Goal: Task Accomplishment & Management: Use online tool/utility

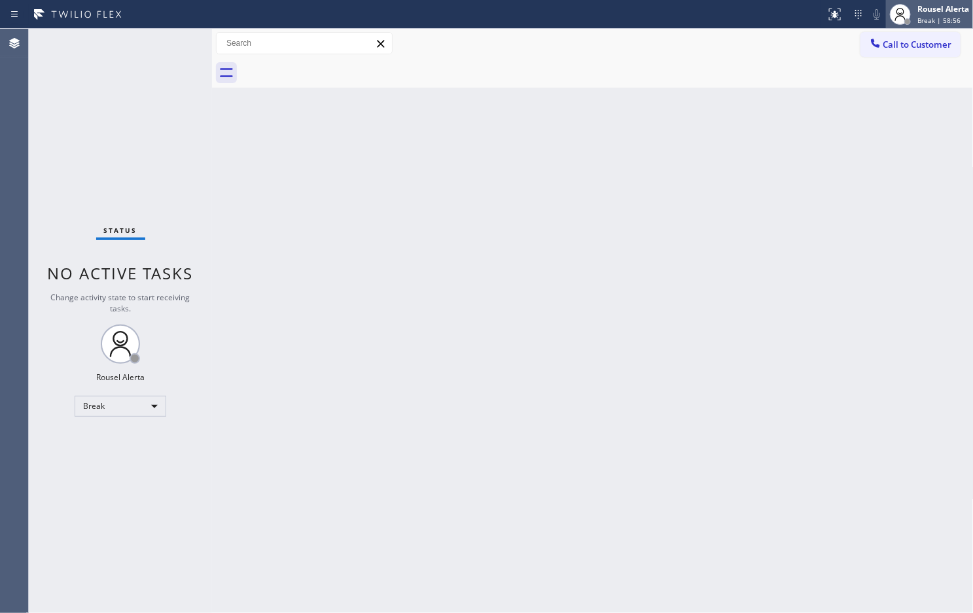
click at [923, 13] on div "Rousel Alerta" at bounding box center [943, 8] width 52 height 11
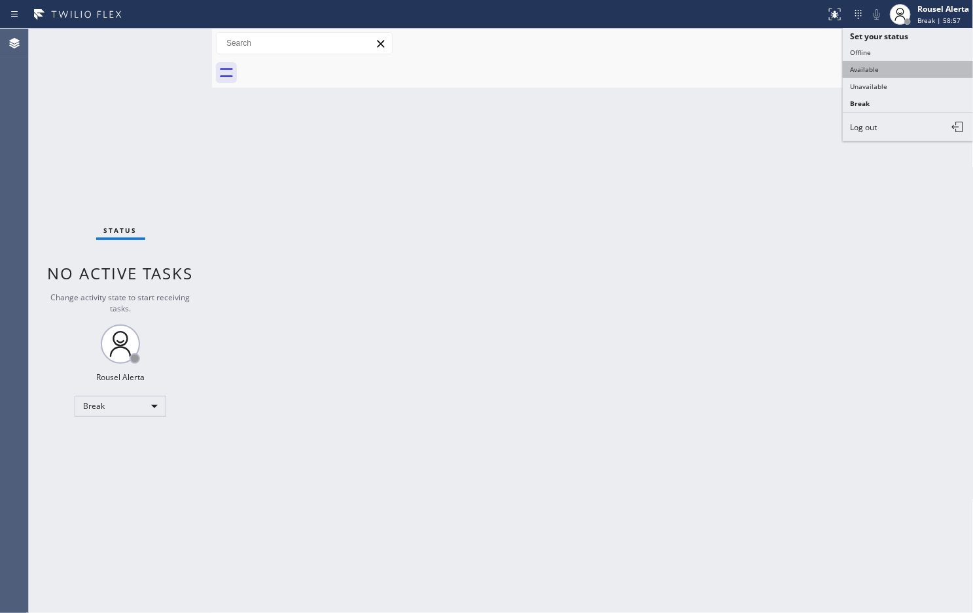
click at [920, 65] on button "Available" at bounding box center [908, 69] width 131 height 17
click at [740, 282] on div "Back to Dashboard Change Sender ID Customers Technicians Select a contact Outbo…" at bounding box center [593, 321] width 762 height 584
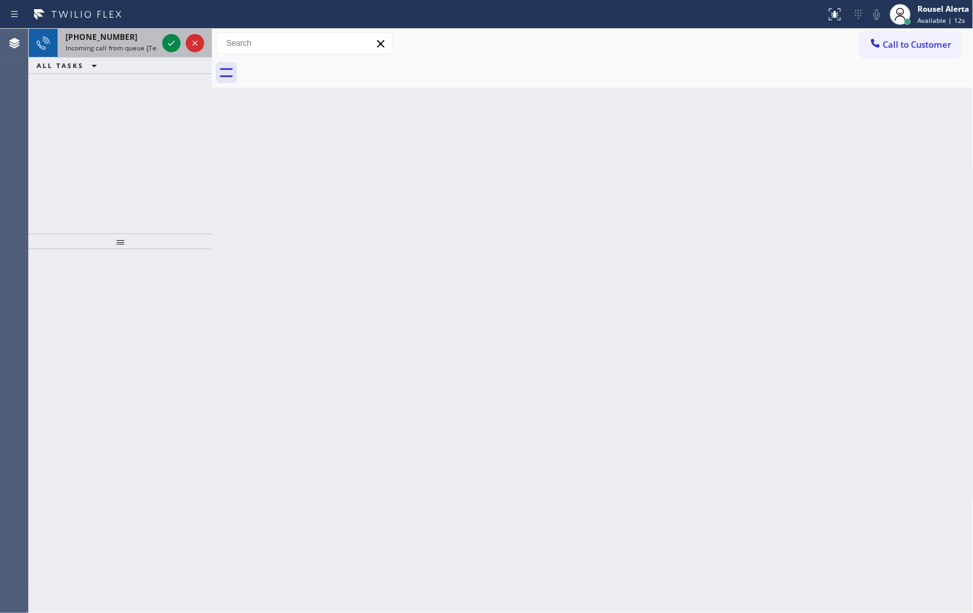
click at [136, 51] on span "Incoming call from queue [Test] All" at bounding box center [119, 47] width 109 height 9
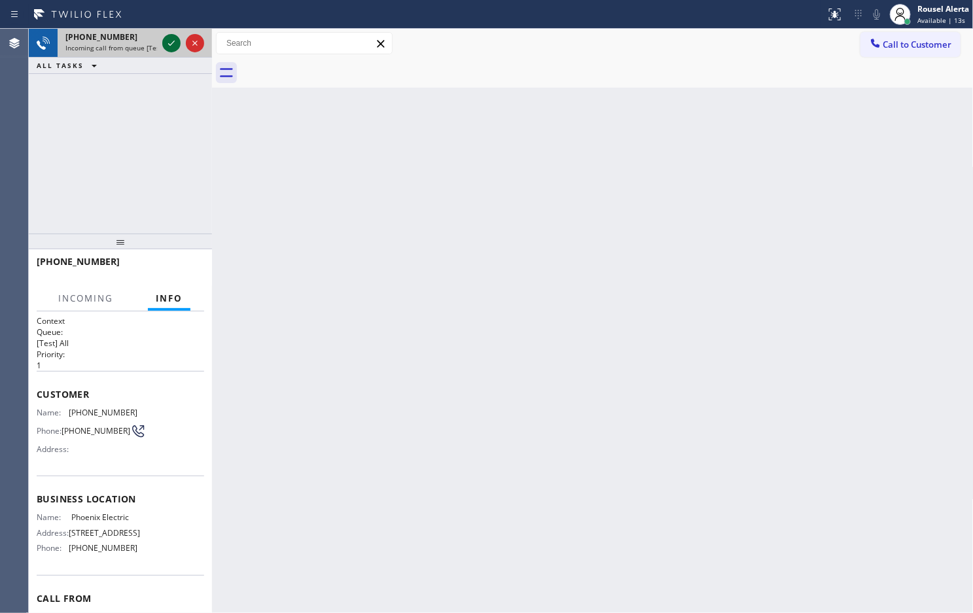
click at [168, 44] on icon at bounding box center [172, 43] width 16 height 16
click at [174, 59] on div "[PHONE_NUMBER] Incoming call from queue [Test] All ALL TASKS ALL TASKS ACTIVE T…" at bounding box center [120, 51] width 183 height 45
click at [174, 59] on div "ALL TASKS ALL TASKS ACTIVE TASKS TASKS IN WRAP UP" at bounding box center [120, 66] width 183 height 16
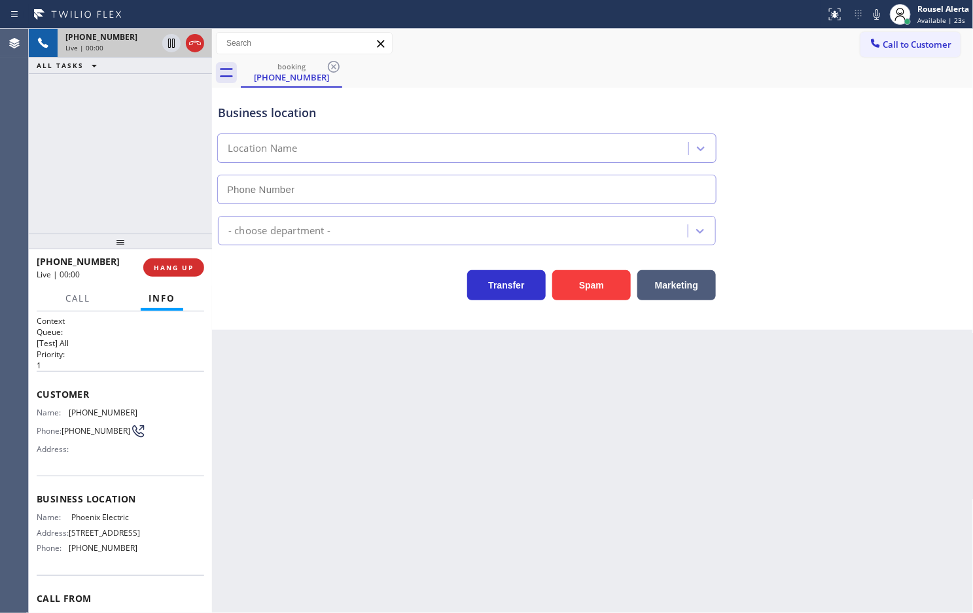
type input "[PHONE_NUMBER]"
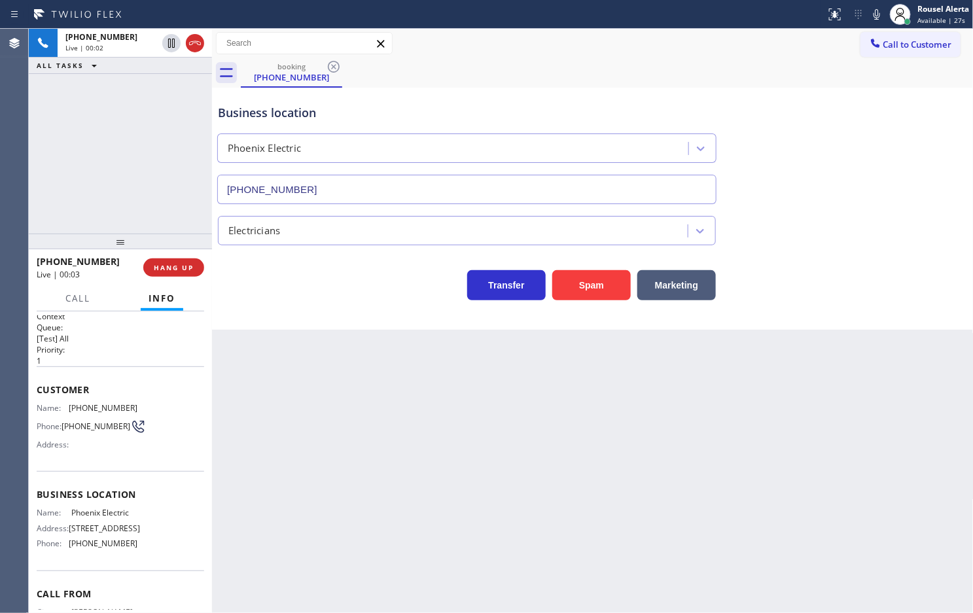
scroll to position [3, 0]
click at [136, 109] on div "+12062905459 Live | 00:06 ALL TASKS ALL TASKS ACTIVE TASKS TASKS IN WRAP UP" at bounding box center [120, 131] width 183 height 205
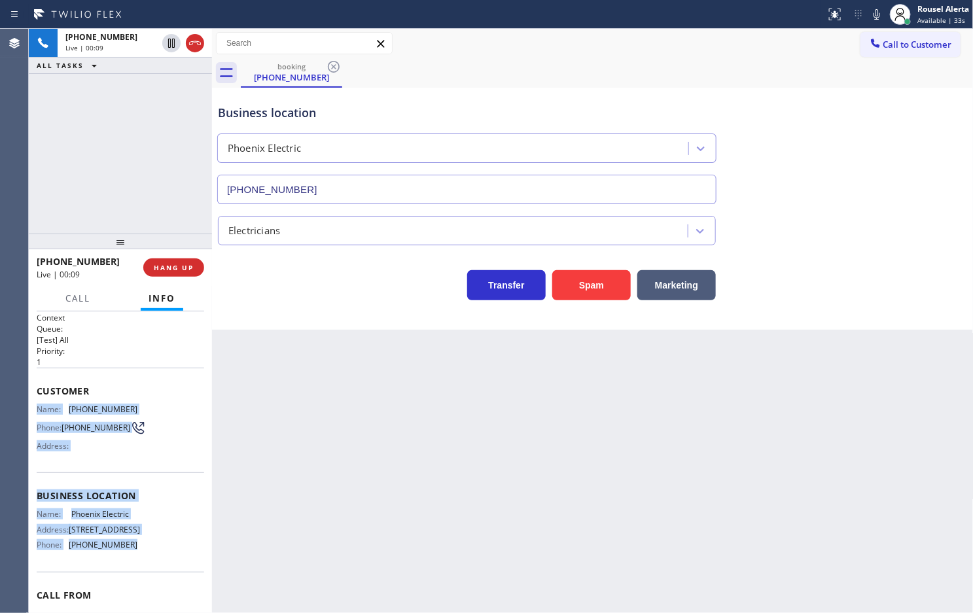
drag, startPoint x: 37, startPoint y: 408, endPoint x: 160, endPoint y: 575, distance: 207.7
click at [160, 575] on div "Context Queue: [Test] All Priority: 1 Customer Name: (206) 290-5459 Phone: (206…" at bounding box center [121, 491] width 168 height 359
copy div "Name: (206) 290-5459 Phone: (206) 290-5459 Address: Business location Name: Pho…"
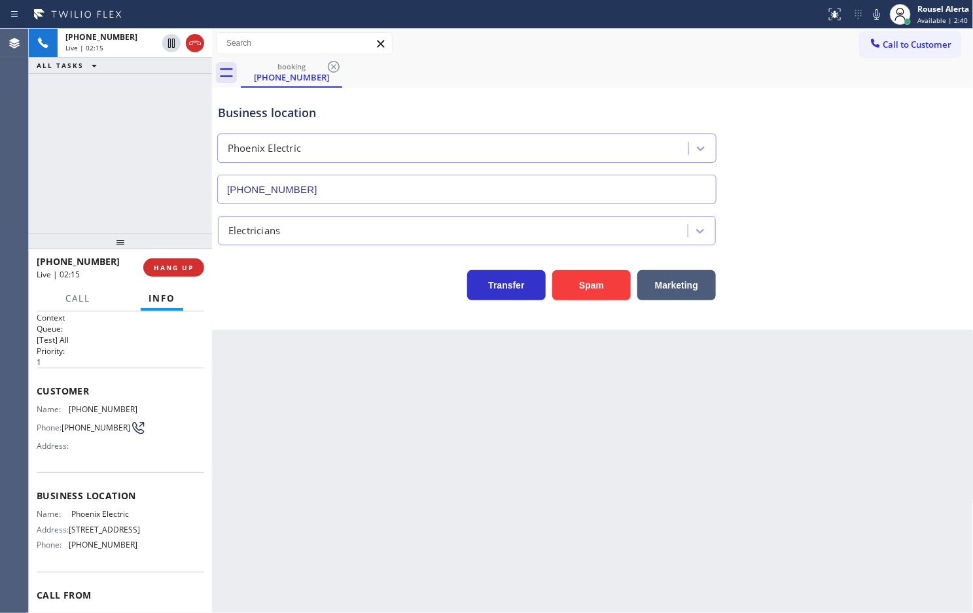
click at [465, 433] on div "Back to Dashboard Change Sender ID Customers Technicians Select a contact Outbo…" at bounding box center [593, 321] width 762 height 584
click at [345, 442] on div "Back to Dashboard Change Sender ID Customers Technicians Select a contact Outbo…" at bounding box center [593, 321] width 762 height 584
click at [103, 96] on div "+12062905459 Live | 02:39 ALL TASKS ALL TASKS ACTIVE TASKS TASKS IN WRAP UP" at bounding box center [120, 131] width 183 height 205
click at [168, 41] on icon at bounding box center [172, 43] width 16 height 16
click at [171, 51] on button at bounding box center [171, 43] width 18 height 18
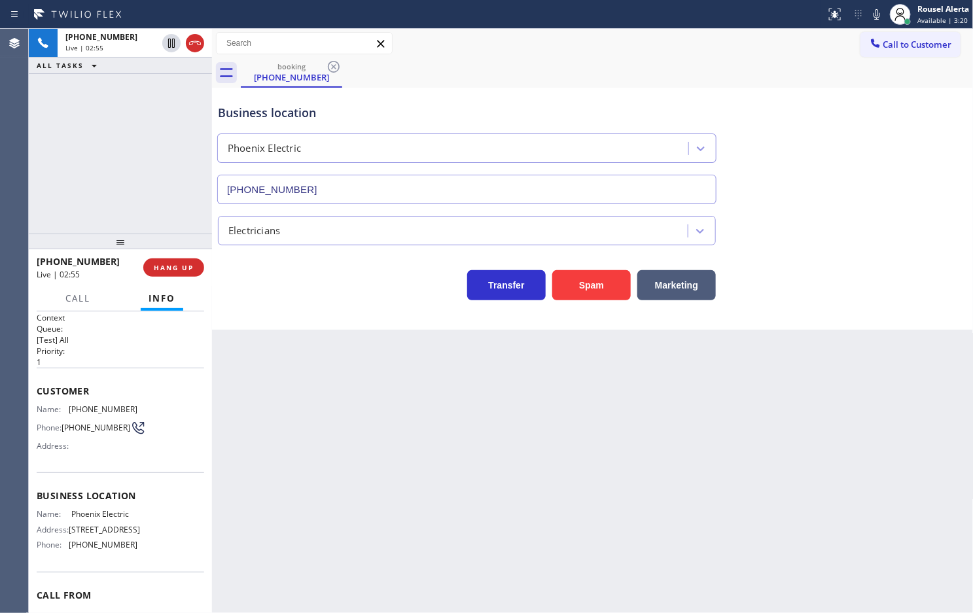
click at [157, 171] on div "+12062905459 Live | 02:55 ALL TASKS ALL TASKS ACTIVE TASKS TASKS IN WRAP UP" at bounding box center [120, 131] width 183 height 205
click at [168, 48] on icon at bounding box center [172, 43] width 16 height 16
click at [870, 13] on icon at bounding box center [877, 15] width 16 height 16
click at [165, 46] on icon at bounding box center [172, 43] width 16 height 16
click at [877, 12] on icon at bounding box center [877, 15] width 16 height 16
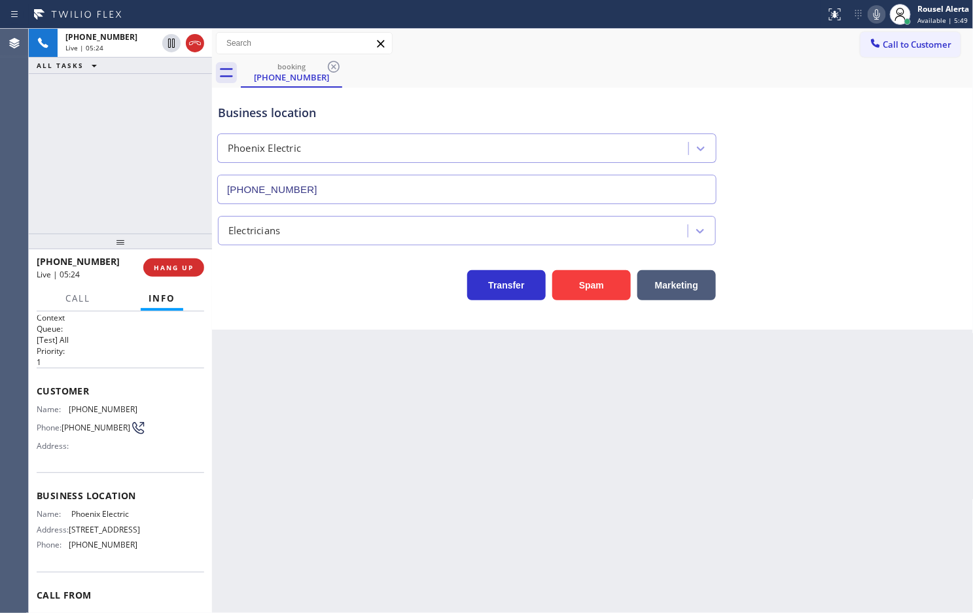
click at [154, 106] on div "+12062905459 Live | 05:24 ALL TASKS ALL TASKS ACTIVE TASKS TASKS IN WRAP UP" at bounding box center [120, 131] width 183 height 205
click at [313, 514] on div "Back to Dashboard Change Sender ID Customers Technicians Select a contact Outbo…" at bounding box center [593, 321] width 762 height 584
drag, startPoint x: 82, startPoint y: 145, endPoint x: 93, endPoint y: 198, distance: 53.4
click at [85, 151] on div "+12062905459 Live | 05:25 ALL TASKS ALL TASKS ACTIVE TASKS TASKS IN WRAP UP" at bounding box center [120, 131] width 183 height 205
click at [79, 298] on span "Call" at bounding box center [77, 299] width 25 height 12
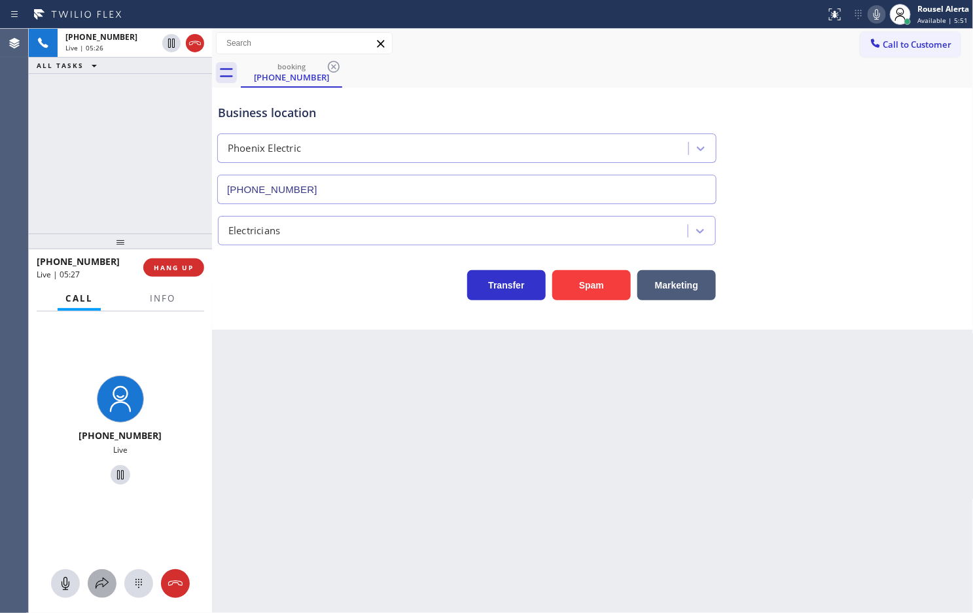
click at [99, 576] on icon at bounding box center [102, 584] width 16 height 16
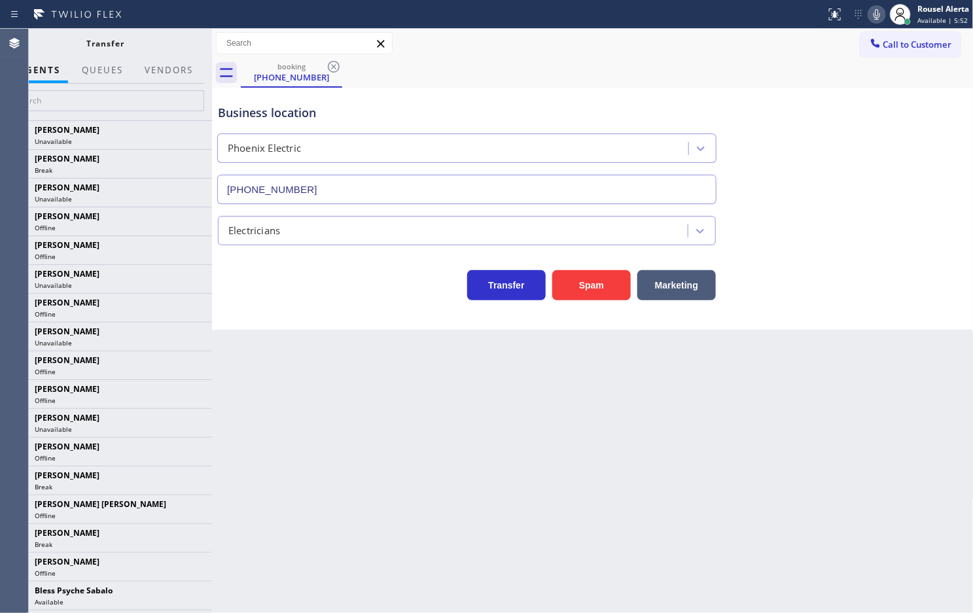
click at [169, 80] on div at bounding box center [169, 81] width 64 height 3
click at [168, 64] on button "Vendors" at bounding box center [169, 71] width 64 height 26
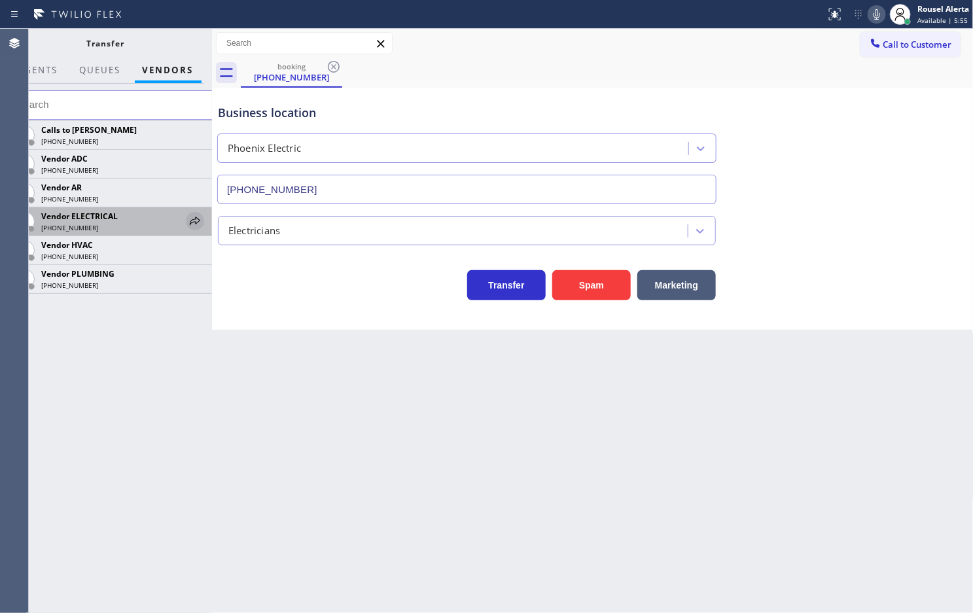
click at [188, 220] on icon at bounding box center [195, 221] width 16 height 16
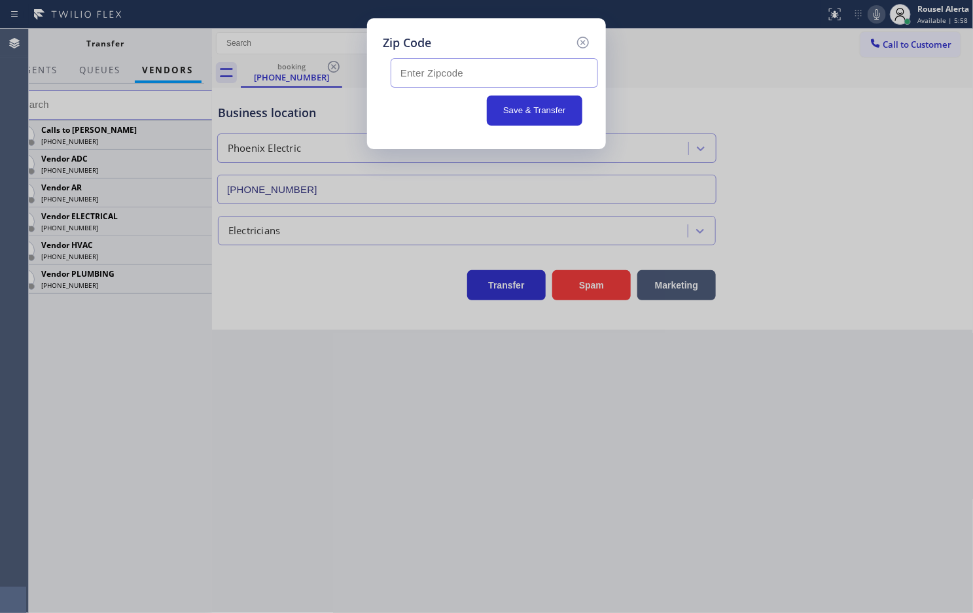
click at [546, 79] on input "text" at bounding box center [494, 72] width 207 height 29
paste input "98042"
type input "98042"
click at [550, 105] on button "Save & Transfer" at bounding box center [535, 111] width 96 height 30
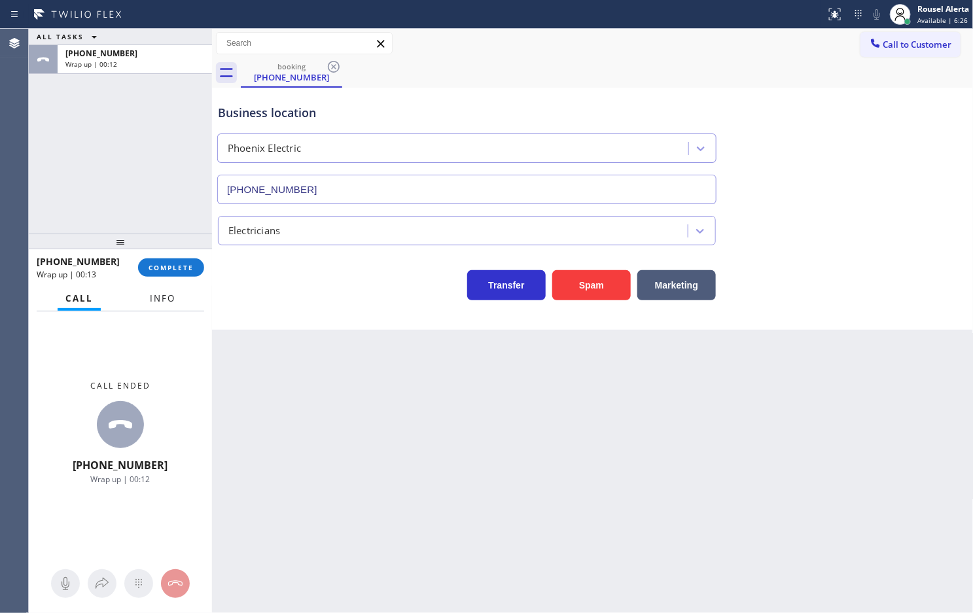
click at [151, 288] on button "Info" at bounding box center [162, 299] width 41 height 26
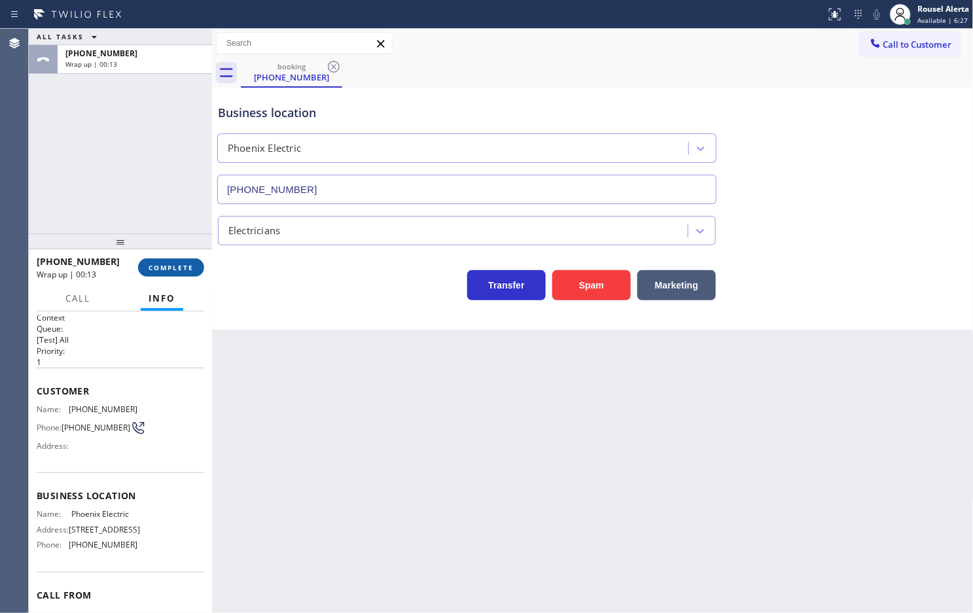
click at [167, 270] on span "COMPLETE" at bounding box center [171, 267] width 45 height 9
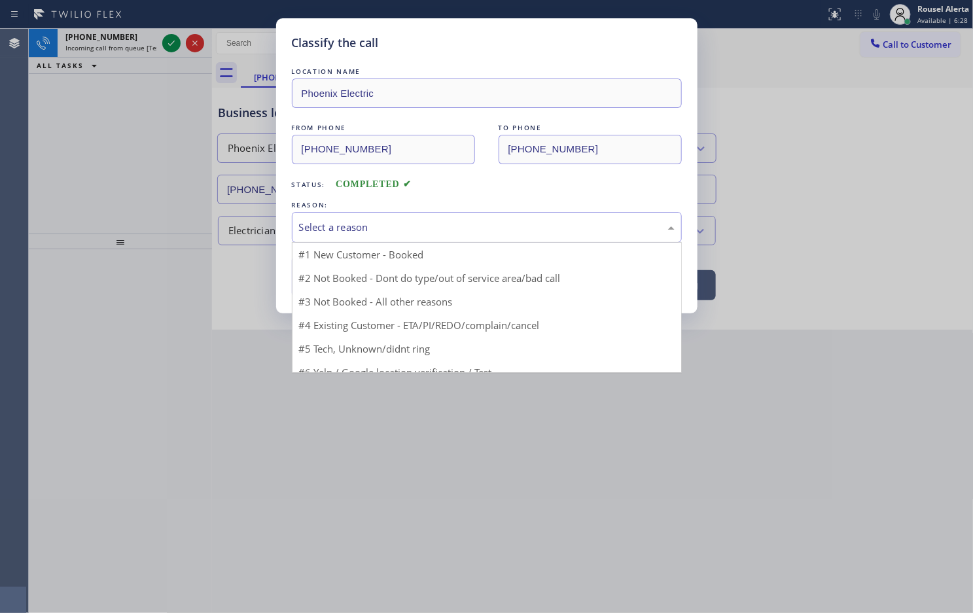
click at [362, 236] on div "Select a reason" at bounding box center [487, 227] width 390 height 31
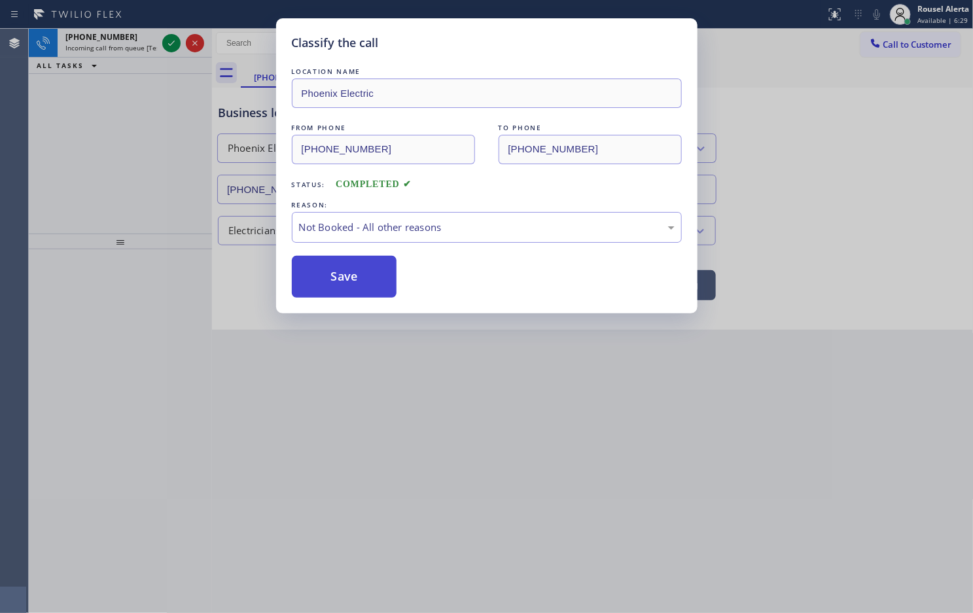
drag, startPoint x: 370, startPoint y: 286, endPoint x: 295, endPoint y: 217, distance: 101.9
click at [368, 286] on button "Save" at bounding box center [344, 277] width 105 height 42
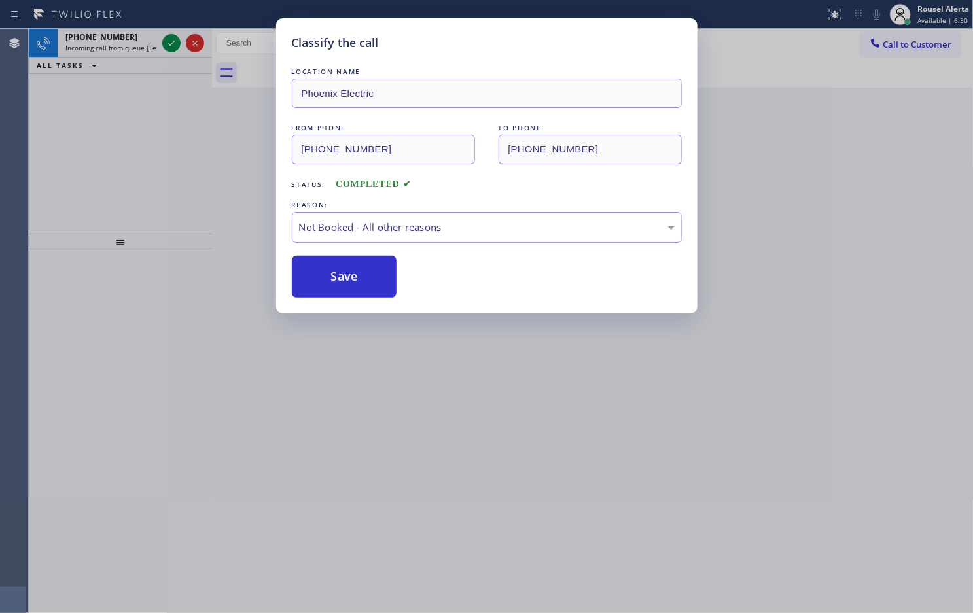
click at [131, 57] on div "Classify the call LOCATION NAME Phoenix Electric FROM PHONE (206) 290-5459 TO P…" at bounding box center [486, 306] width 973 height 613
click at [139, 41] on div "Classify the call LOCATION NAME Thermador Repair Group Coral Gables FROM PHONE …" at bounding box center [501, 321] width 944 height 584
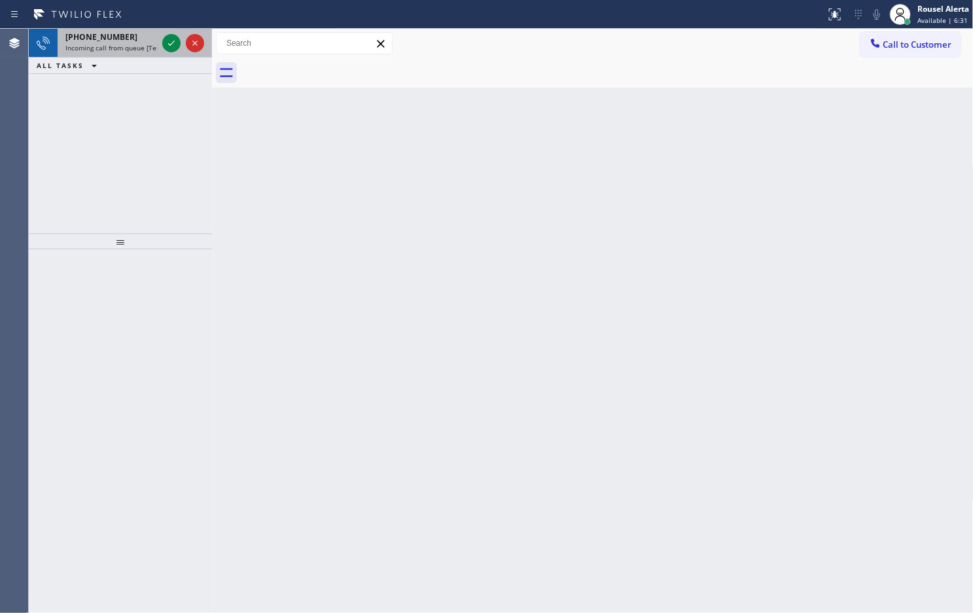
click at [160, 43] on div at bounding box center [183, 43] width 47 height 29
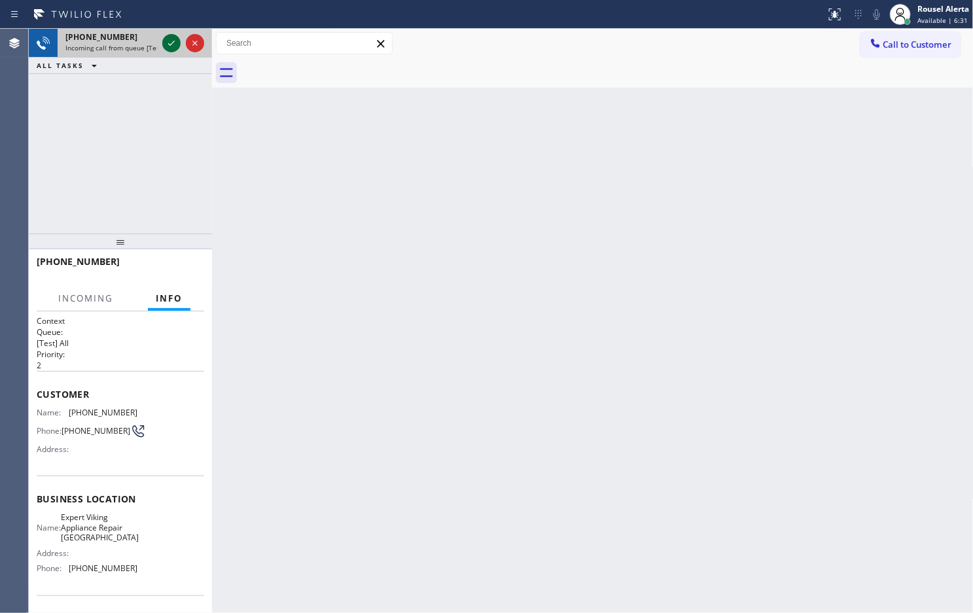
click at [168, 49] on icon at bounding box center [172, 43] width 16 height 16
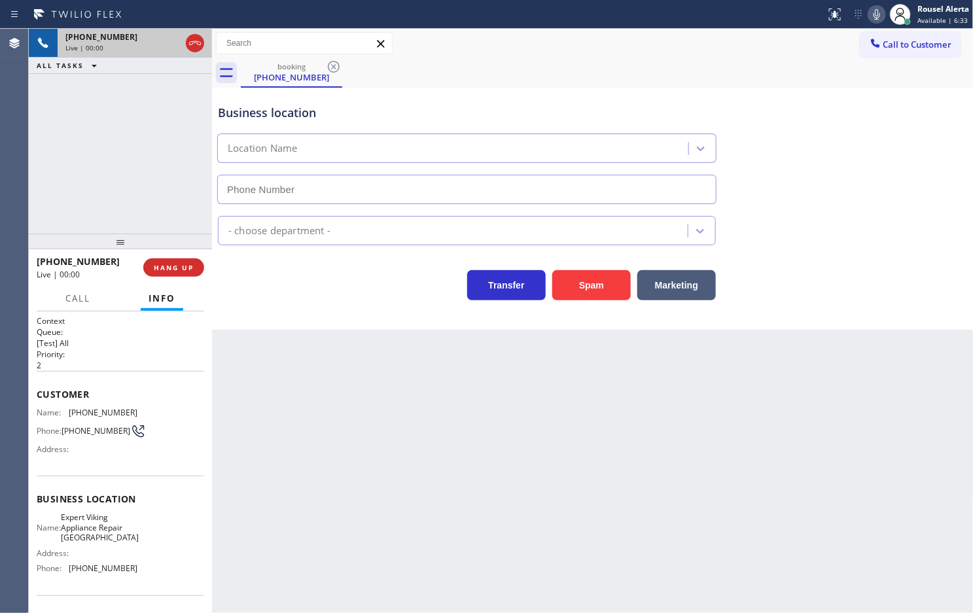
type input "(858) 289-0549"
click at [165, 260] on button "HANG UP" at bounding box center [173, 267] width 61 height 18
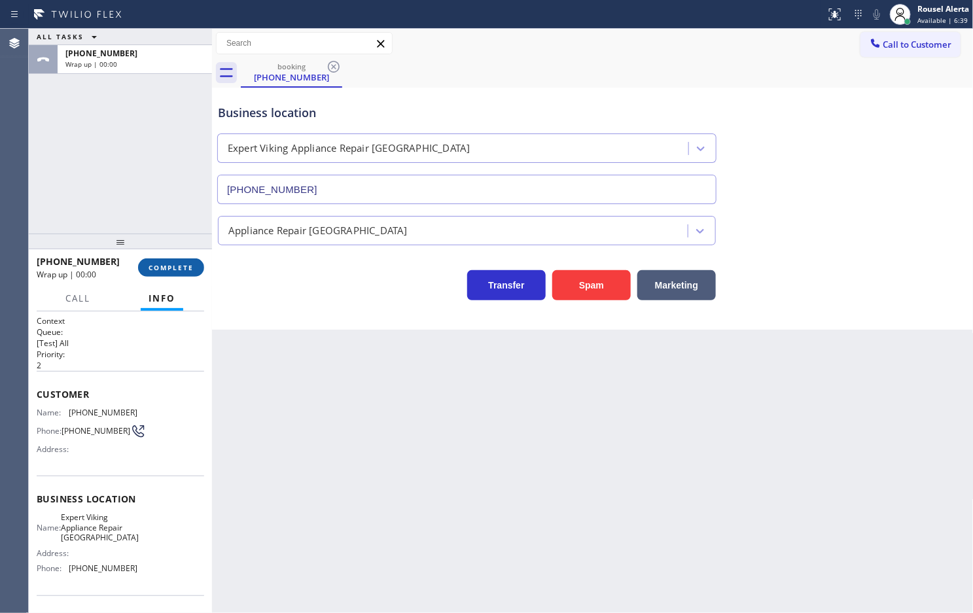
click at [193, 262] on button "COMPLETE" at bounding box center [171, 267] width 66 height 18
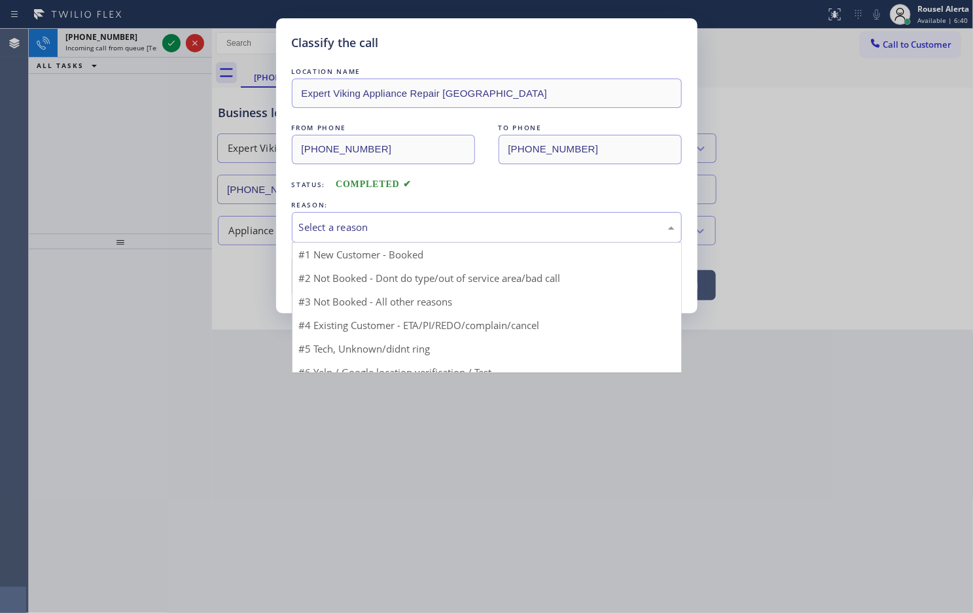
click at [317, 226] on div "Select a reason" at bounding box center [487, 227] width 376 height 15
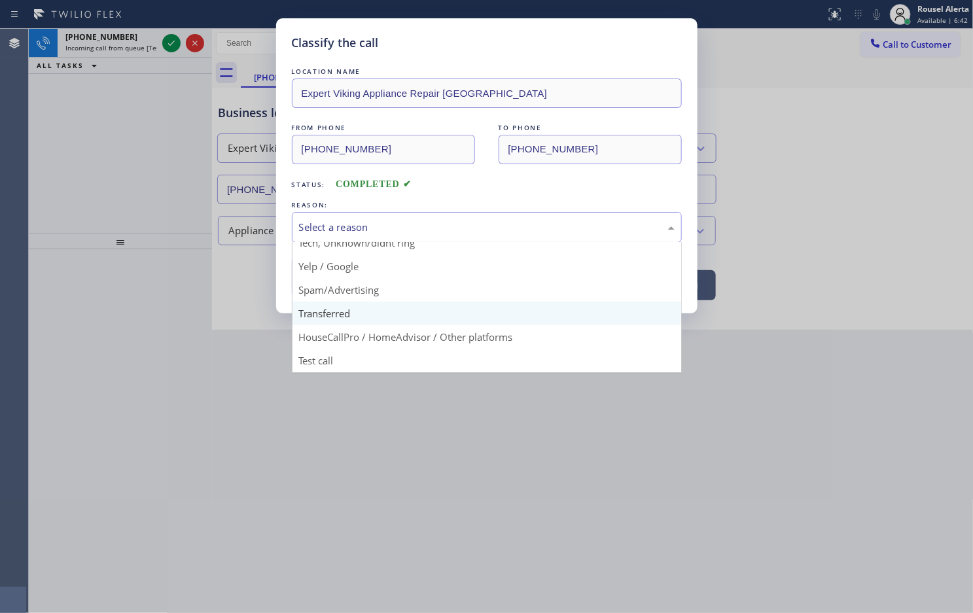
scroll to position [90, 0]
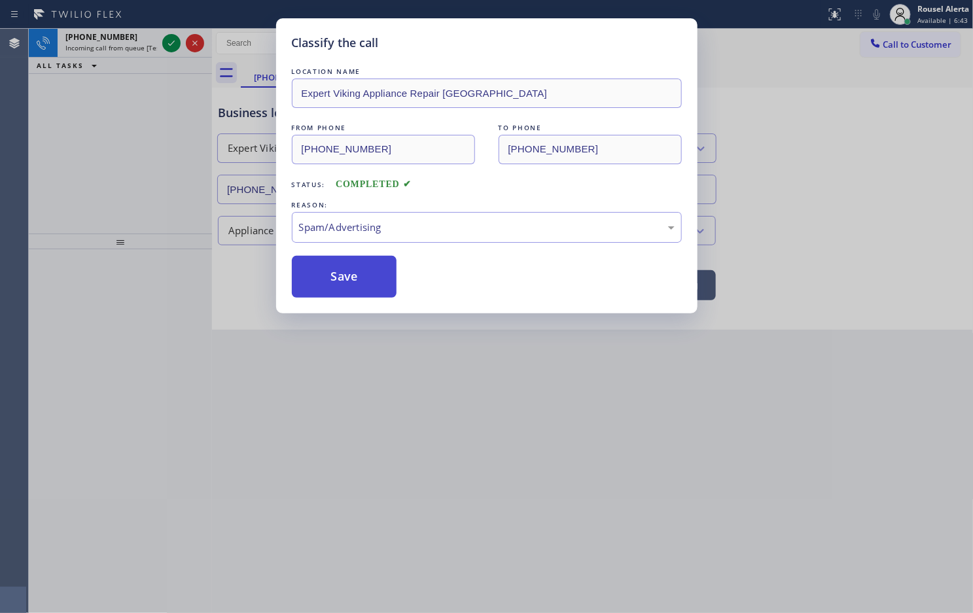
click at [339, 285] on button "Save" at bounding box center [344, 277] width 105 height 42
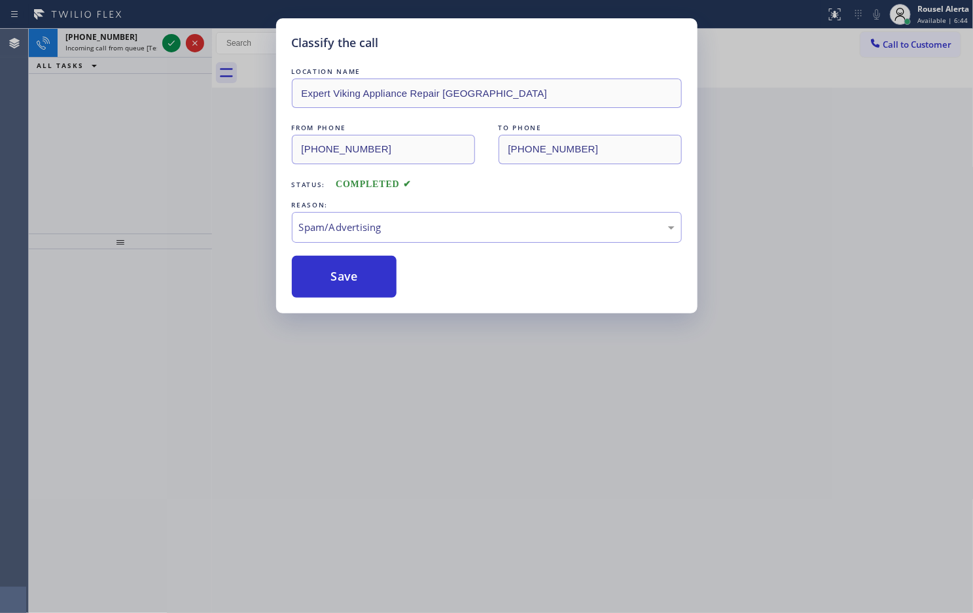
click at [148, 40] on div "Classify the call LOCATION NAME Expert Viking Appliance Repair Ocean Beach FROM…" at bounding box center [486, 306] width 973 height 613
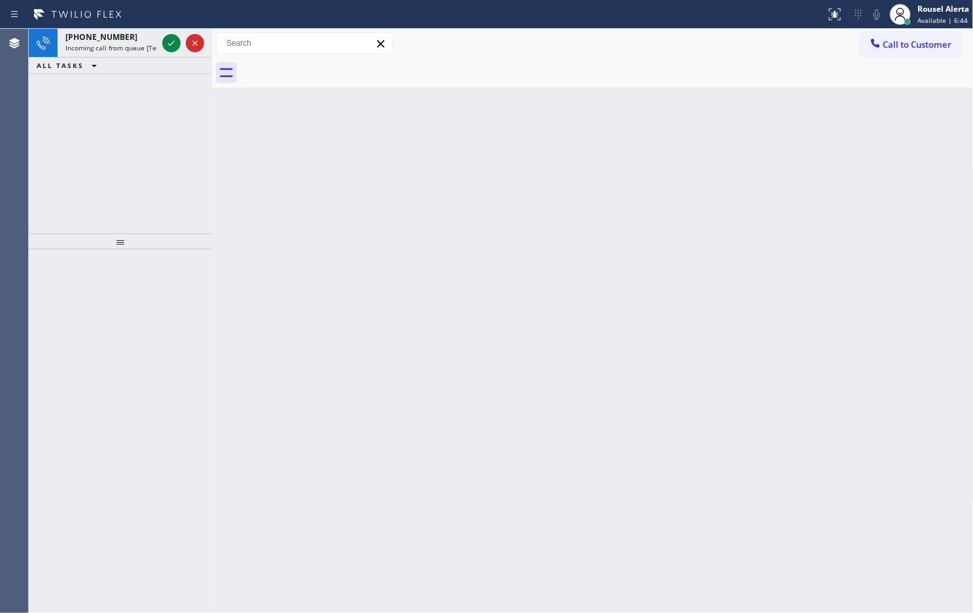
click at [148, 40] on div "+12137622631" at bounding box center [111, 36] width 92 height 11
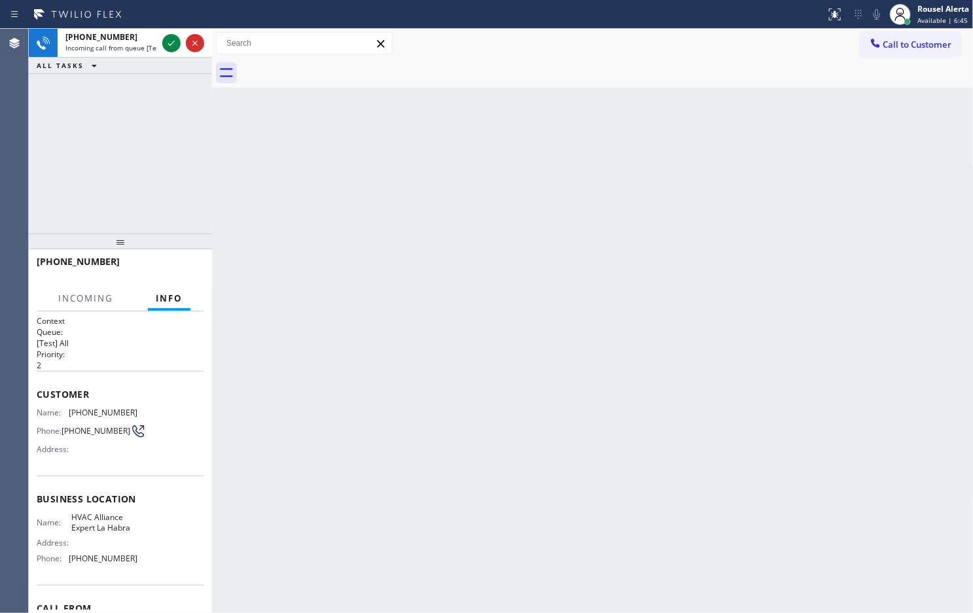
click at [148, 40] on div "+12137622631" at bounding box center [111, 36] width 92 height 11
click at [161, 43] on div at bounding box center [183, 43] width 47 height 29
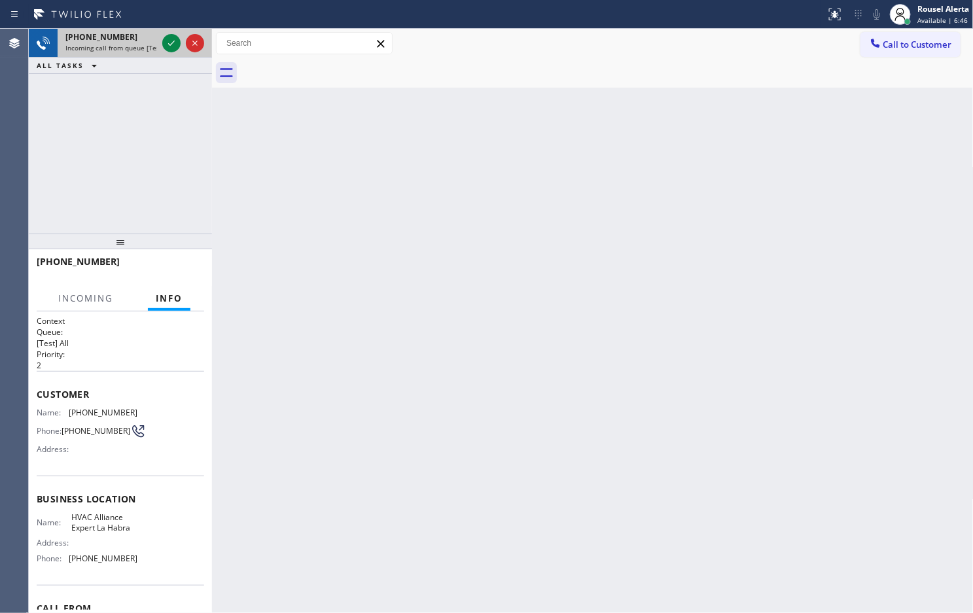
click at [161, 43] on div at bounding box center [183, 43] width 47 height 29
click at [171, 51] on button at bounding box center [171, 43] width 18 height 18
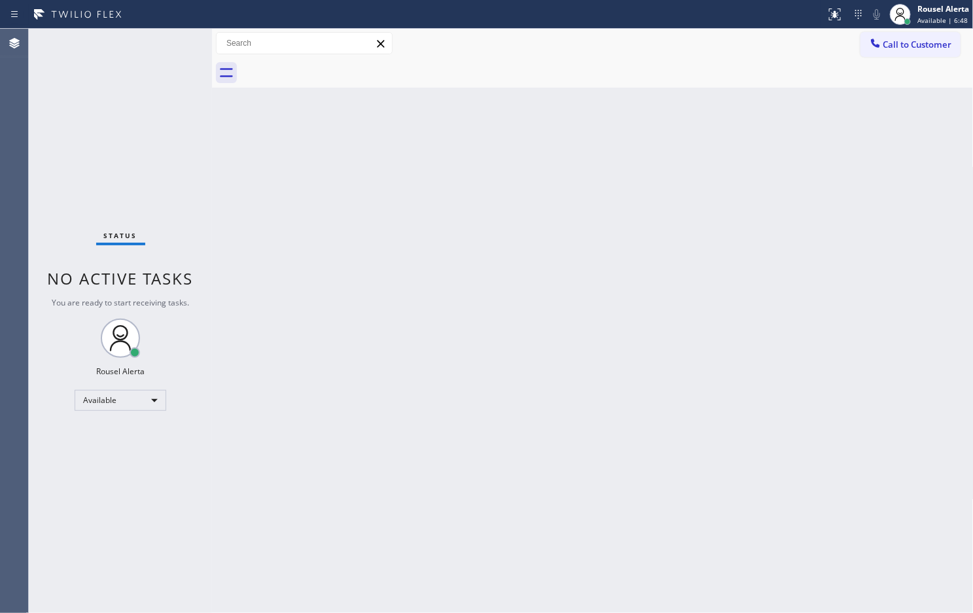
click at [170, 47] on div "Status No active tasks You are ready to start receiving tasks. Rousel Alerta Av…" at bounding box center [120, 321] width 183 height 584
drag, startPoint x: 165, startPoint y: 44, endPoint x: 452, endPoint y: 31, distance: 287.6
click at [179, 44] on div "Status No active tasks You are ready to start receiving tasks. Rousel Alerta Av…" at bounding box center [120, 321] width 183 height 584
click at [827, 18] on icon at bounding box center [835, 15] width 16 height 16
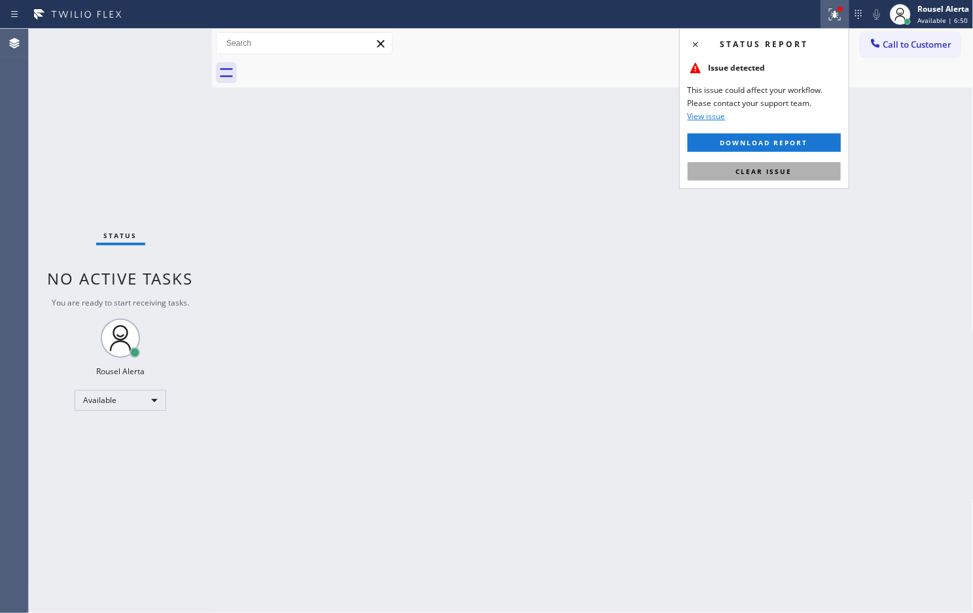
click at [816, 164] on button "Clear issue" at bounding box center [764, 171] width 153 height 18
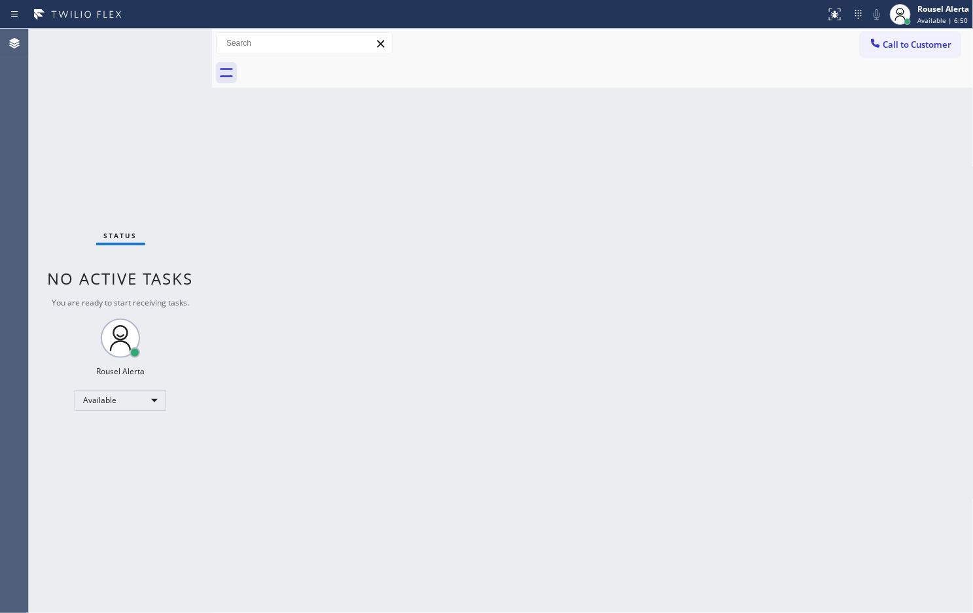
click at [831, 258] on div "Back to Dashboard Change Sender ID Customers Technicians Select a contact Outbo…" at bounding box center [593, 321] width 762 height 584
click at [355, 295] on div "Back to Dashboard Change Sender ID Customers Technicians Select a contact Outbo…" at bounding box center [593, 321] width 762 height 584
click at [146, 51] on div "Status No active tasks You are ready to start receiving tasks. Rousel Alerta Av…" at bounding box center [120, 321] width 183 height 584
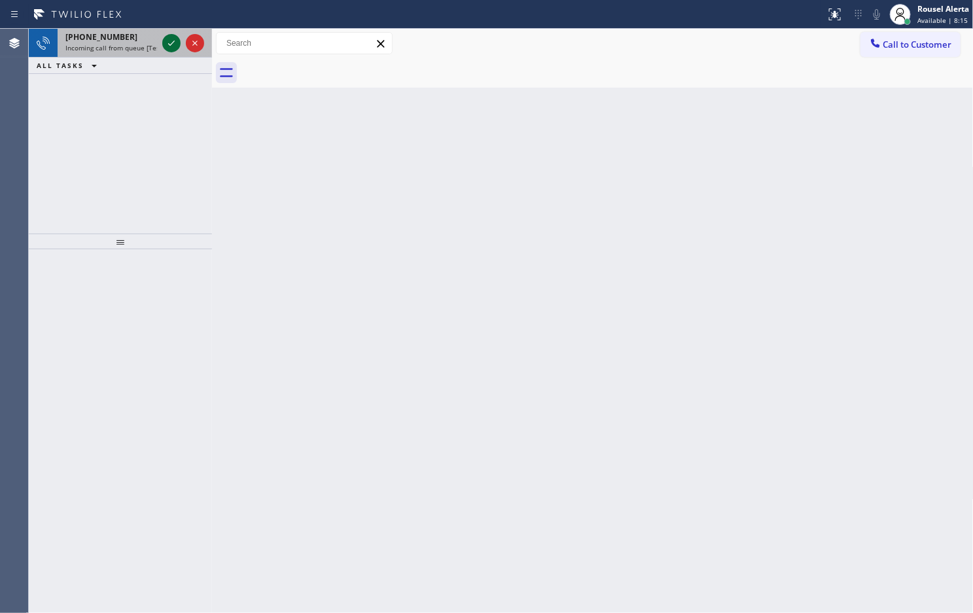
drag, startPoint x: 146, startPoint y: 37, endPoint x: 162, endPoint y: 43, distance: 17.6
click at [146, 37] on div "+19496832414" at bounding box center [111, 36] width 92 height 11
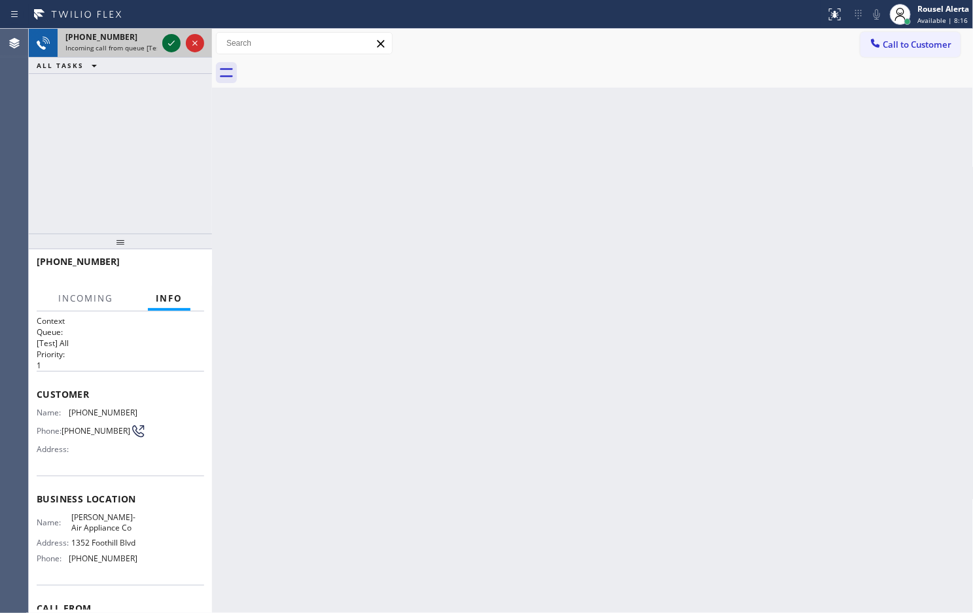
click at [162, 43] on div at bounding box center [171, 43] width 18 height 16
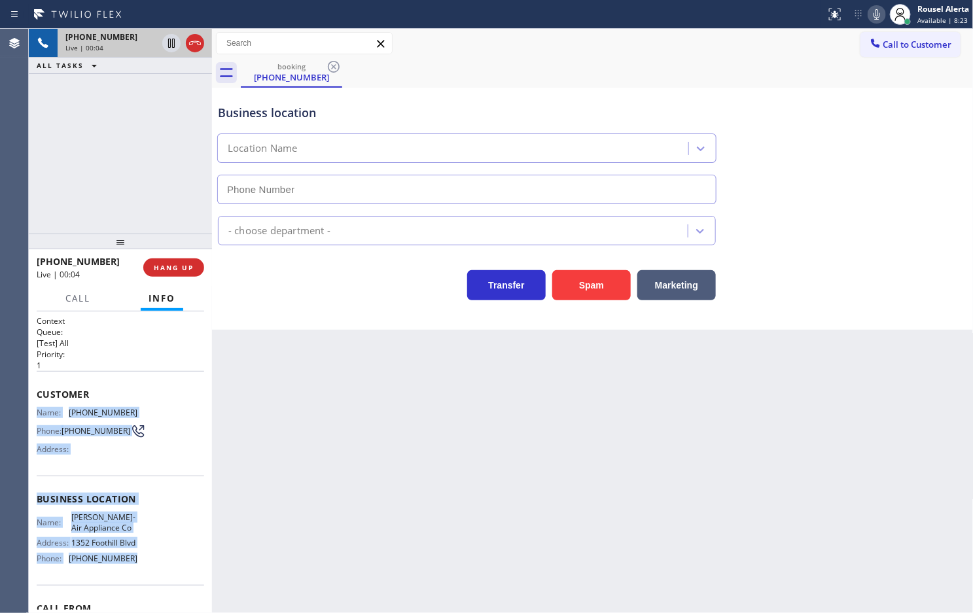
drag, startPoint x: 35, startPoint y: 409, endPoint x: 136, endPoint y: 570, distance: 190.3
click at [136, 570] on div "Context Queue: [Test] All Priority: 1 Customer Name: (949) 683-2414 Phone: (949…" at bounding box center [120, 462] width 183 height 302
copy div "Name: (949) 683-2414 Phone: (949) 683-2414 Address: Business location Name: Wat…"
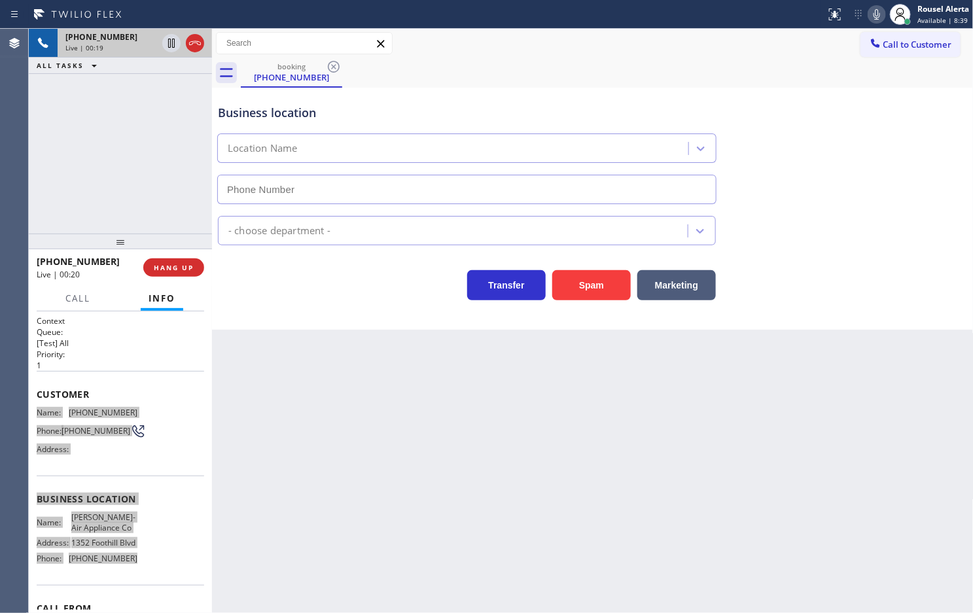
type input "(657) 213-3032"
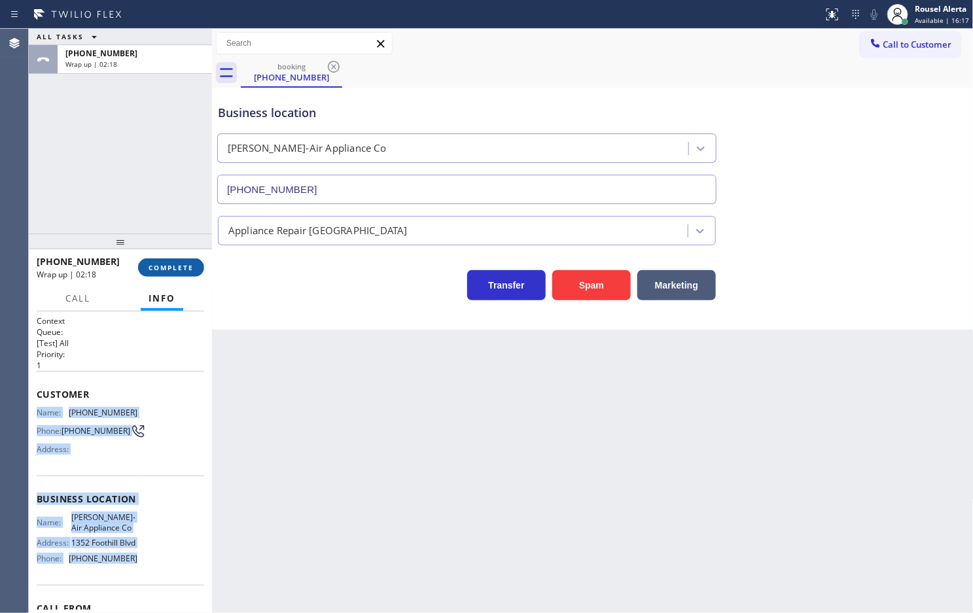
click at [160, 258] on button "COMPLETE" at bounding box center [171, 267] width 66 height 18
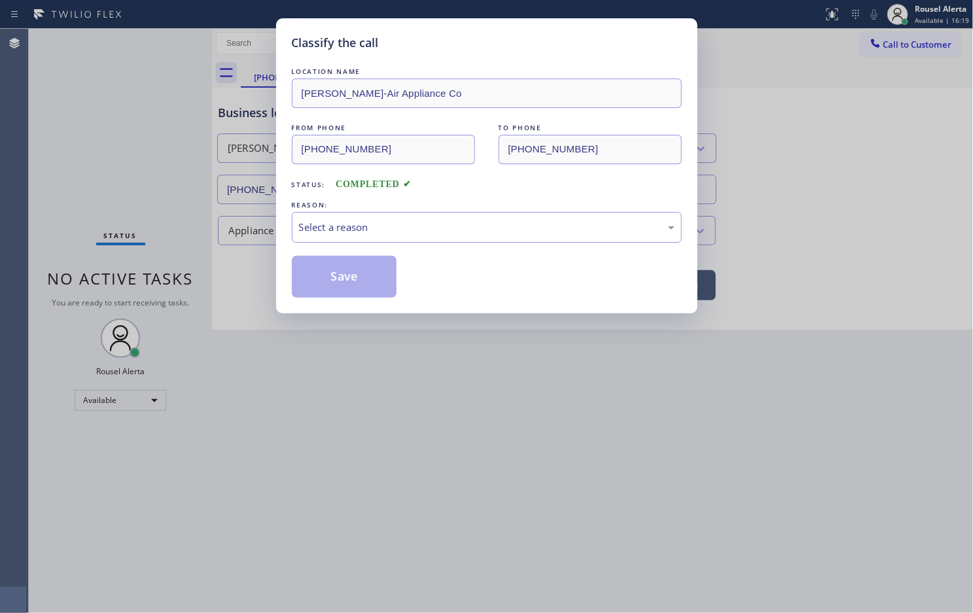
click at [331, 230] on div "Select a reason" at bounding box center [487, 227] width 376 height 15
click at [364, 267] on button "Save" at bounding box center [344, 277] width 105 height 42
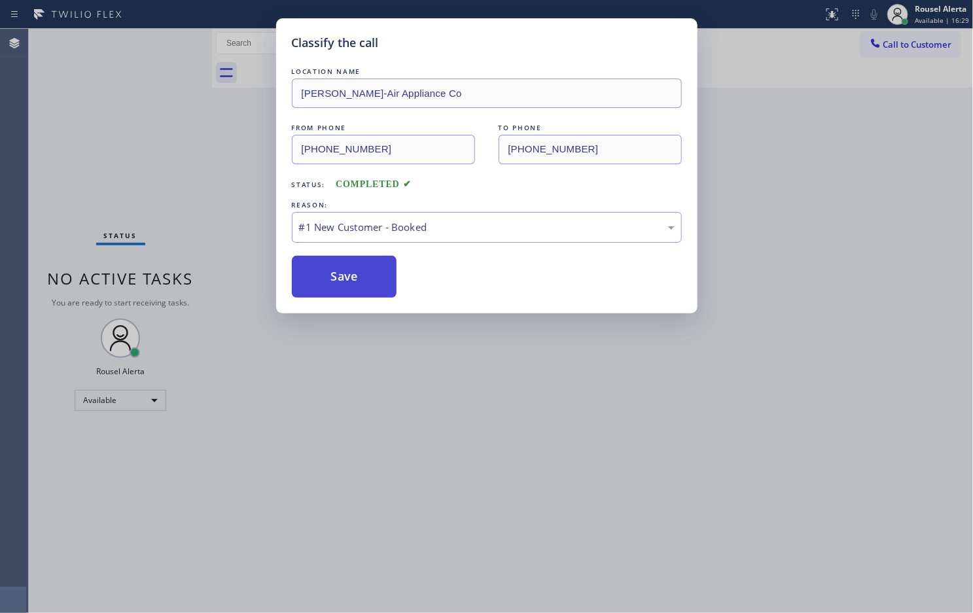
click at [363, 266] on button "Save" at bounding box center [344, 277] width 105 height 42
click at [363, 279] on button "Save" at bounding box center [344, 277] width 105 height 42
click at [363, 281] on button "Save" at bounding box center [344, 277] width 105 height 42
click at [334, 286] on button "Save" at bounding box center [344, 277] width 105 height 42
click at [370, 294] on button "Save" at bounding box center [344, 277] width 105 height 42
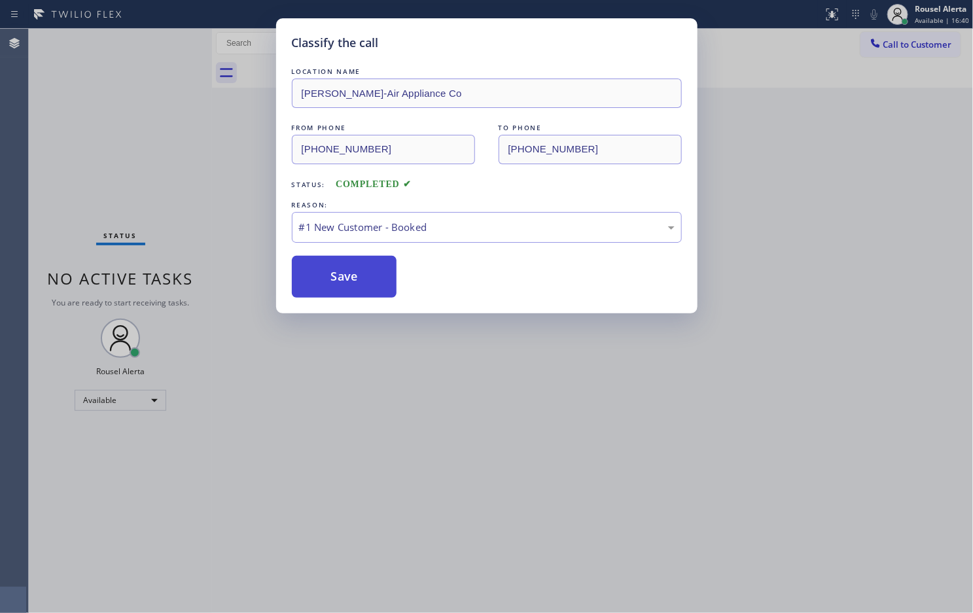
click at [365, 293] on button "Save" at bounding box center [344, 277] width 105 height 42
click at [365, 293] on div "Back to Dashboard Change Sender ID Customers Technicians Select a contact Outbo…" at bounding box center [593, 321] width 762 height 584
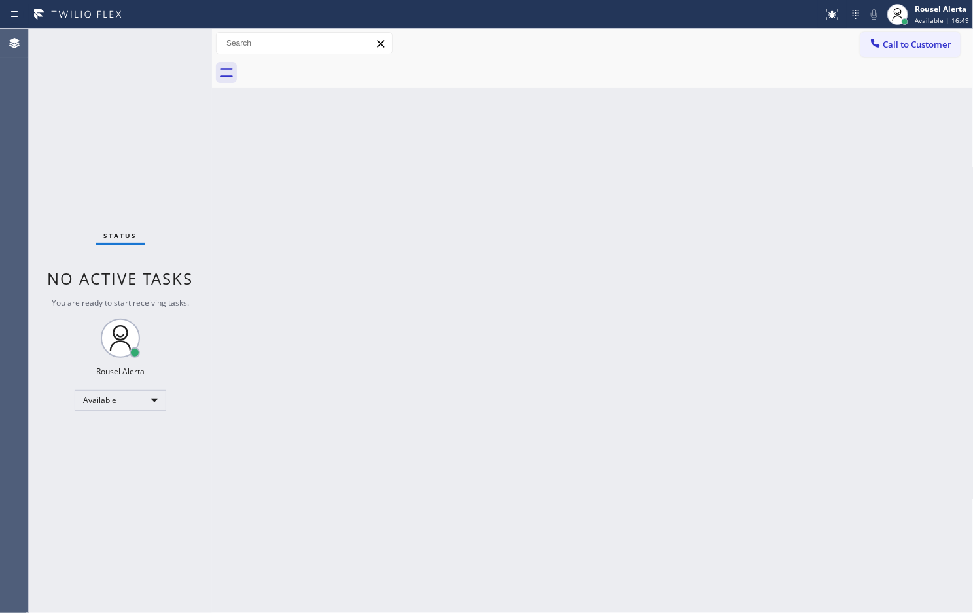
click at [690, 590] on div "Back to Dashboard Change Sender ID Customers Technicians Select a contact Outbo…" at bounding box center [593, 321] width 762 height 584
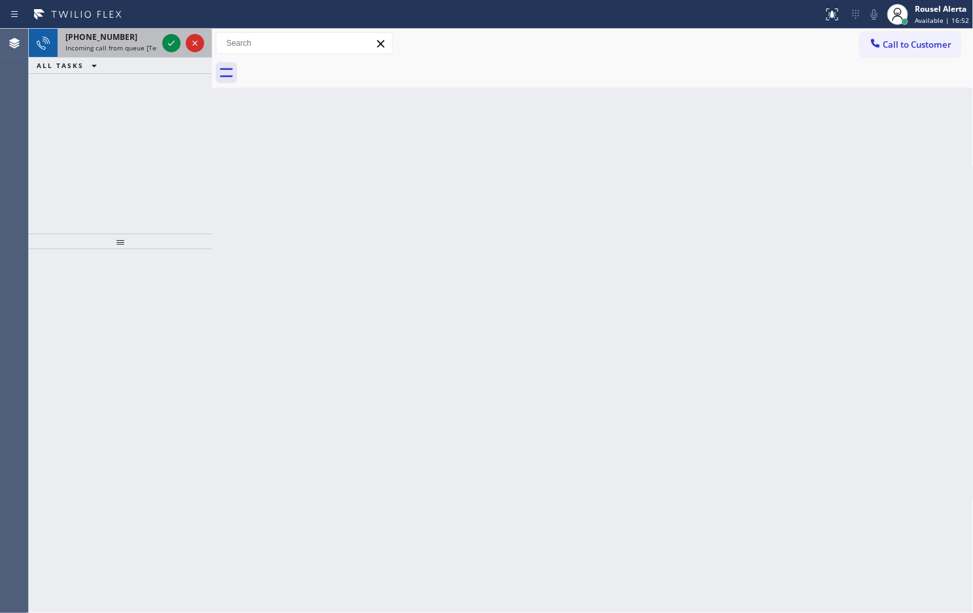
drag, startPoint x: 137, startPoint y: 34, endPoint x: 144, endPoint y: 35, distance: 6.6
click at [137, 34] on div "+13472887813" at bounding box center [111, 36] width 92 height 11
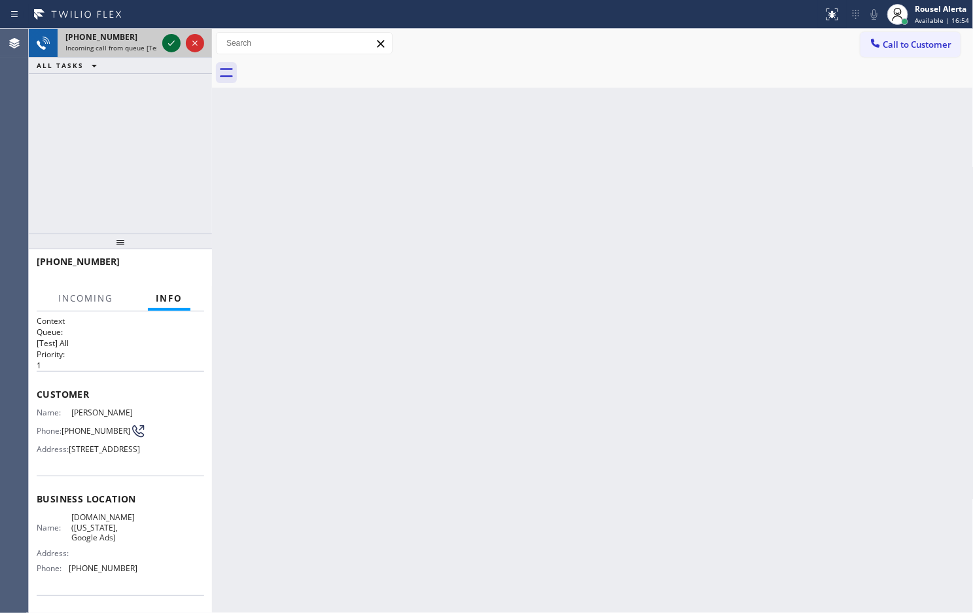
click at [164, 39] on icon at bounding box center [172, 43] width 16 height 16
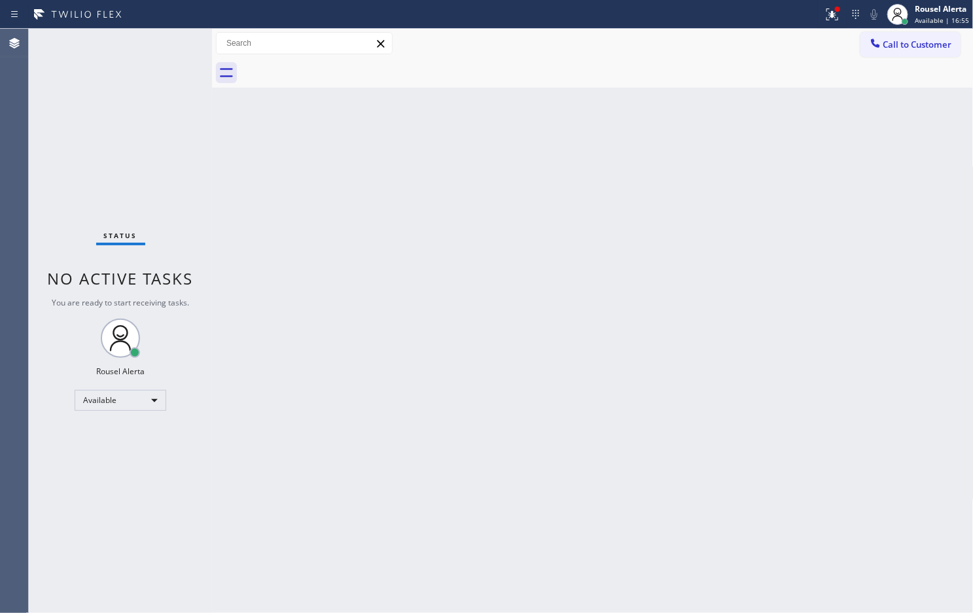
click at [164, 39] on div "Status No active tasks You are ready to start receiving tasks. Rousel Alerta Av…" at bounding box center [120, 321] width 183 height 584
drag, startPoint x: 164, startPoint y: 39, endPoint x: 181, endPoint y: 56, distance: 23.6
click at [164, 40] on div "Status No active tasks You are ready to start receiving tasks. Rousel Alerta Av…" at bounding box center [120, 321] width 183 height 584
click at [833, 16] on g at bounding box center [832, 15] width 12 height 12
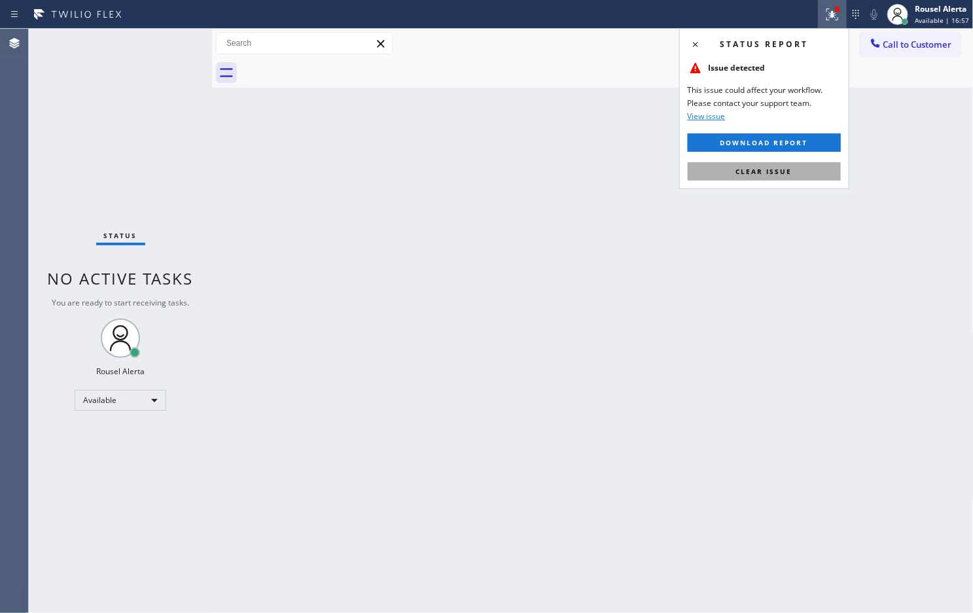
click at [810, 173] on button "Clear issue" at bounding box center [764, 171] width 153 height 18
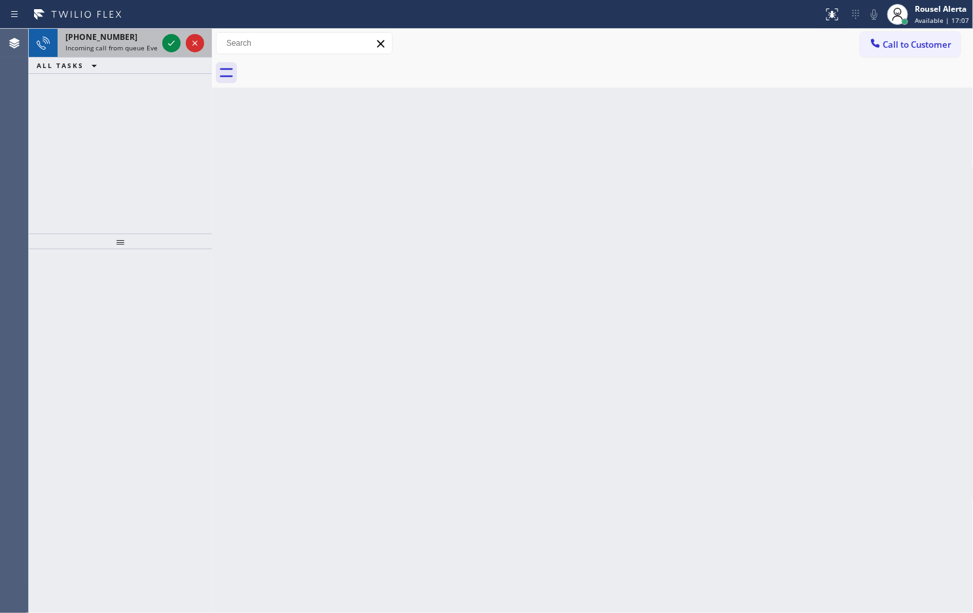
click at [145, 41] on div "+13236727150" at bounding box center [111, 36] width 92 height 11
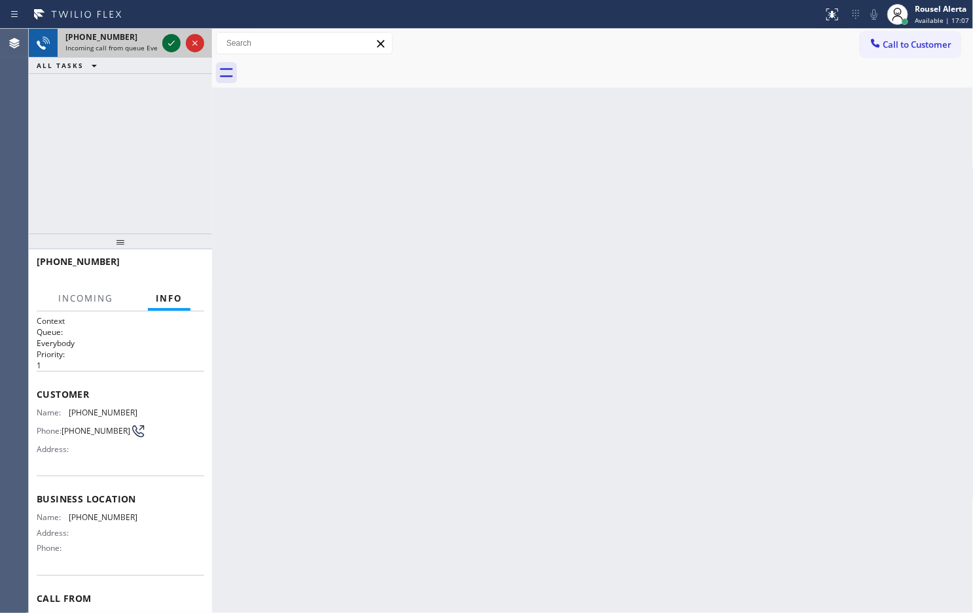
click at [167, 41] on icon at bounding box center [172, 43] width 16 height 16
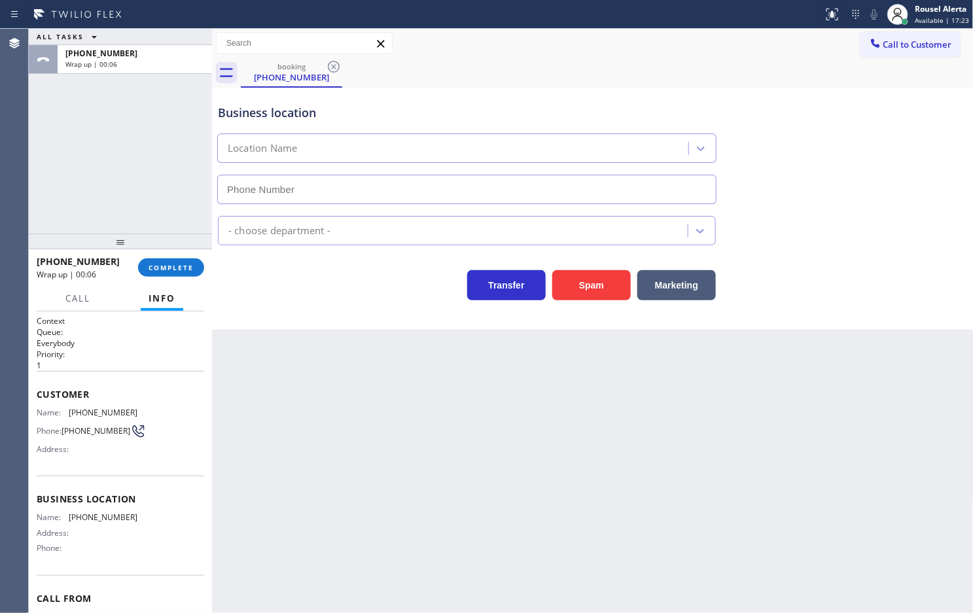
click at [147, 44] on div "ALL TASKS ALL TASKS ACTIVE TASKS TASKS IN WRAP UP" at bounding box center [120, 37] width 183 height 16
click at [174, 268] on span "COMPLETE" at bounding box center [171, 267] width 45 height 9
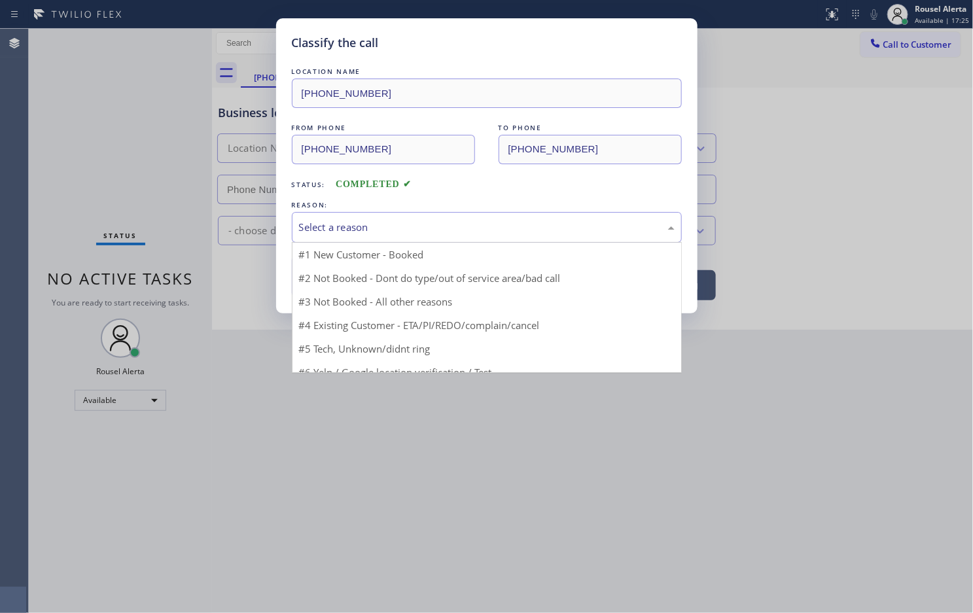
click at [338, 237] on div "Select a reason" at bounding box center [487, 227] width 390 height 31
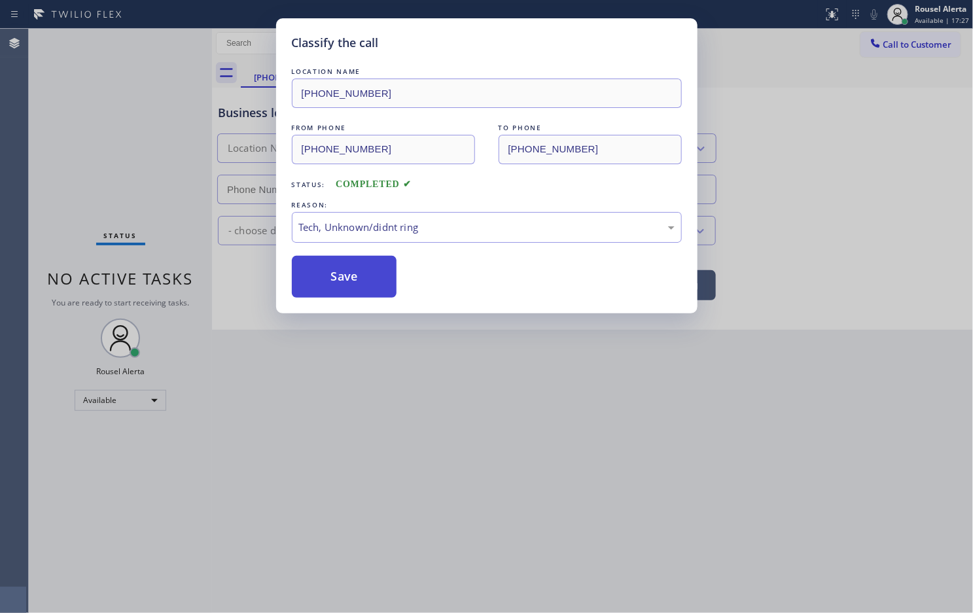
click at [355, 286] on button "Save" at bounding box center [344, 277] width 105 height 42
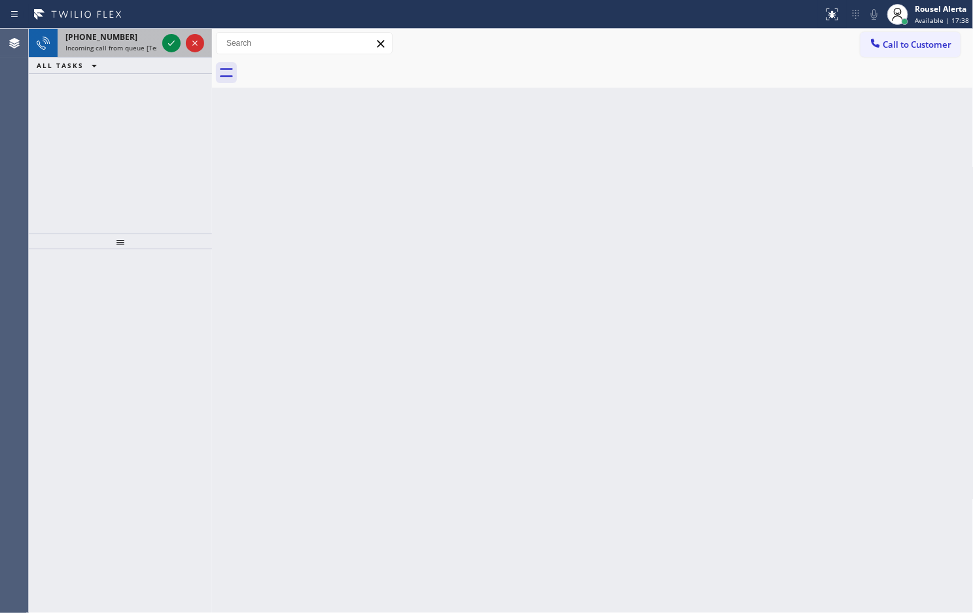
click at [119, 48] on span "Incoming call from queue [Test] All" at bounding box center [119, 47] width 109 height 9
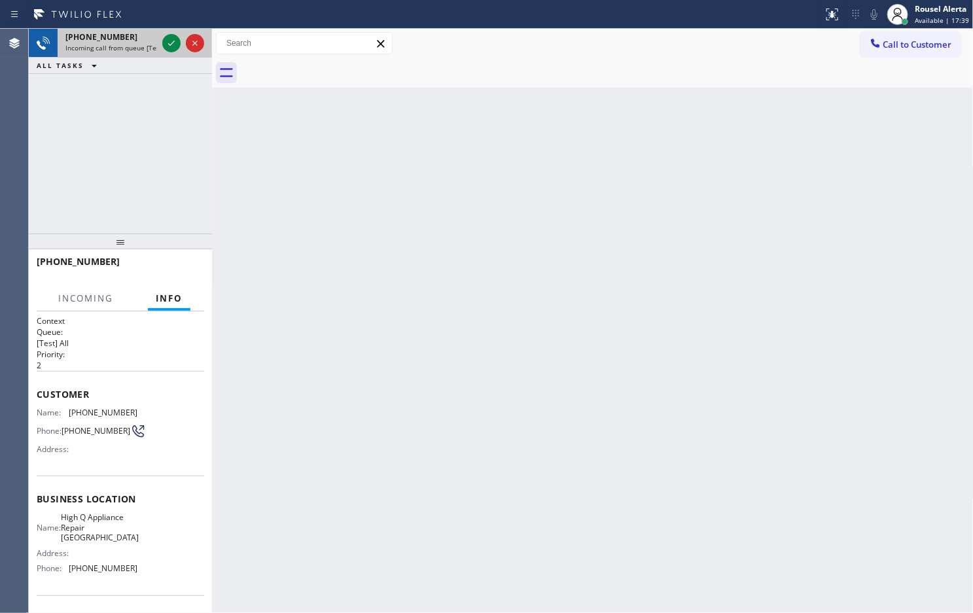
click at [161, 38] on div at bounding box center [183, 43] width 47 height 29
click at [162, 38] on div at bounding box center [171, 43] width 18 height 16
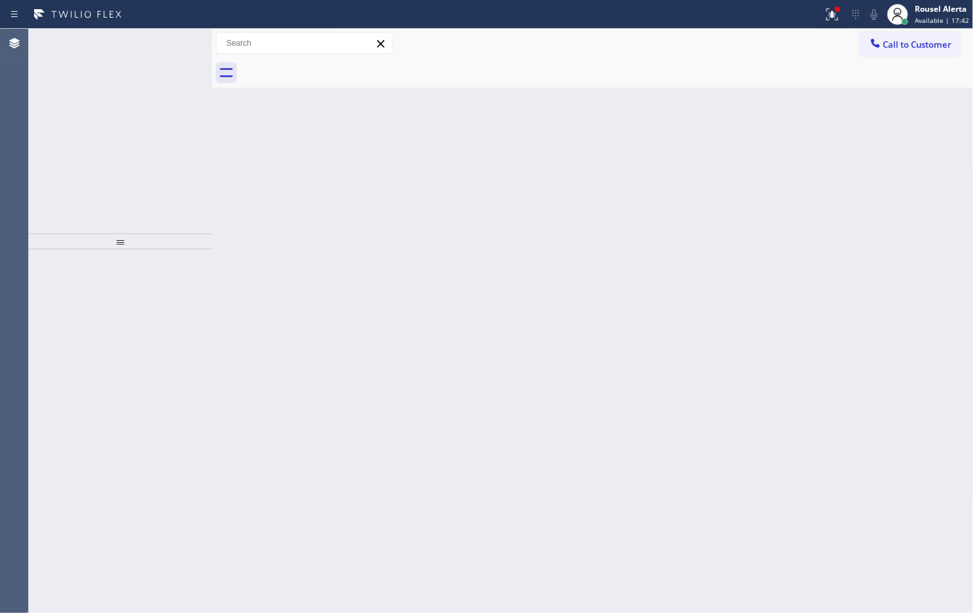
click at [164, 38] on icon at bounding box center [172, 43] width 16 height 16
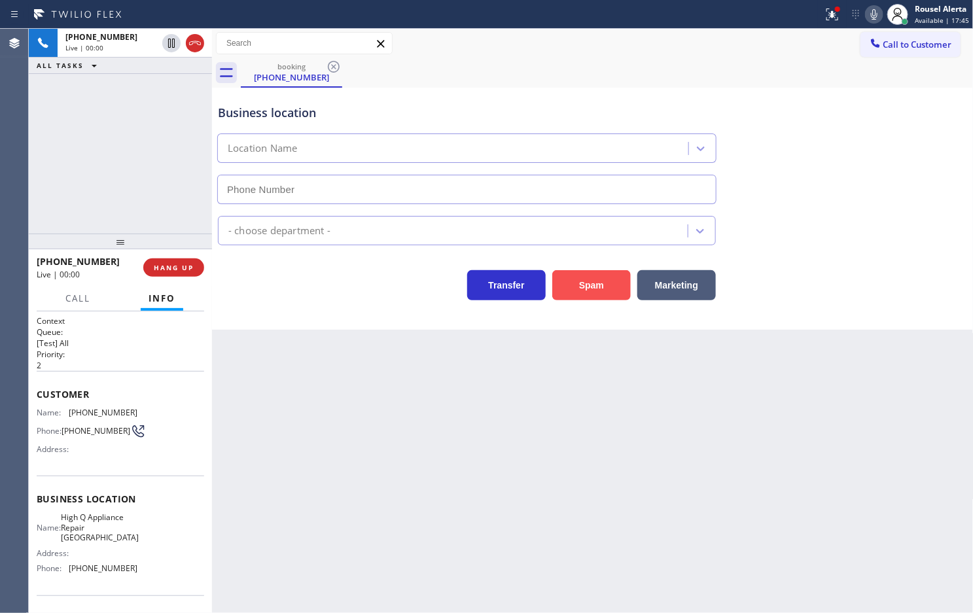
type input "(727) 334-2464"
click at [597, 280] on button "Spam" at bounding box center [591, 285] width 79 height 30
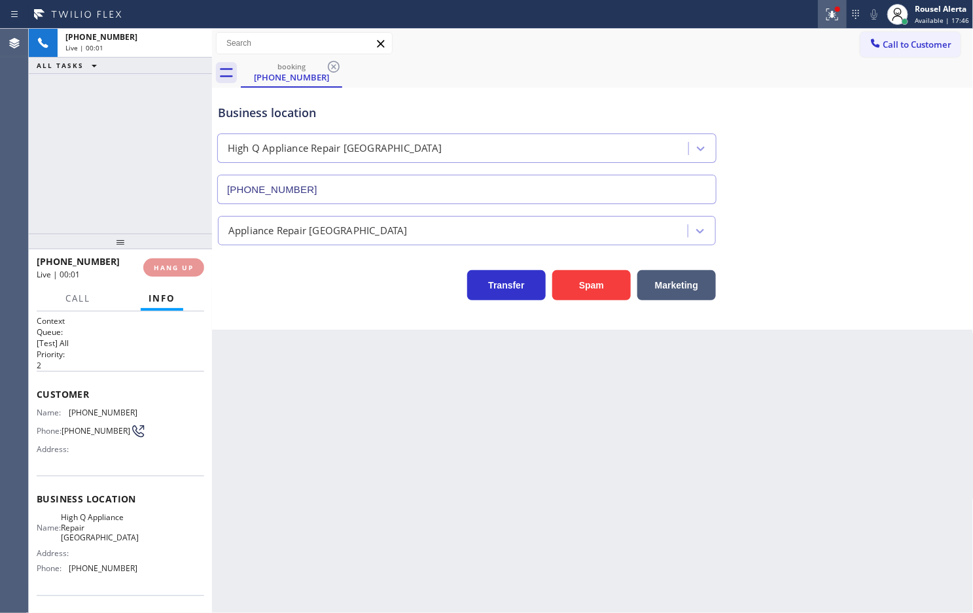
click at [823, 11] on div at bounding box center [832, 15] width 29 height 16
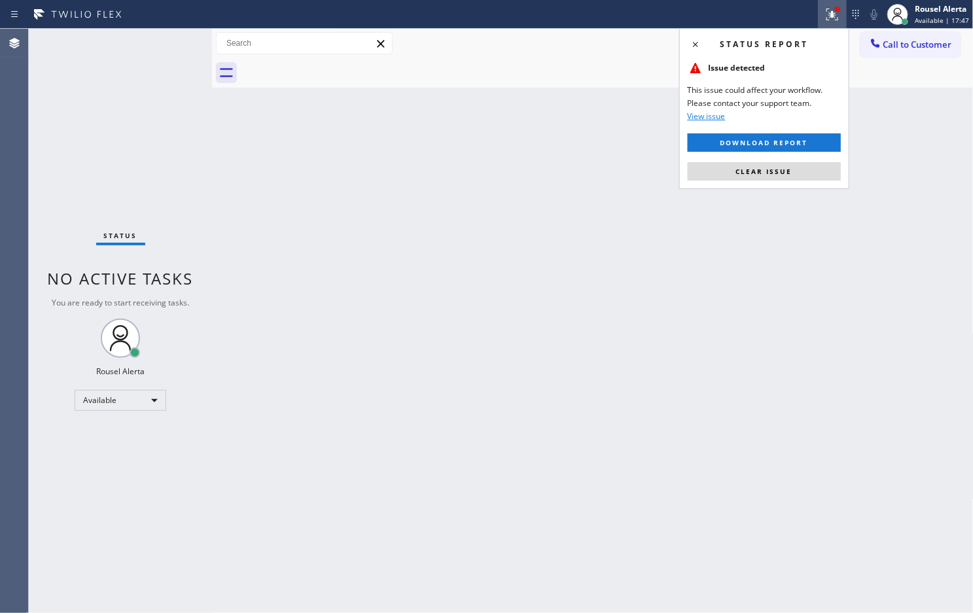
click at [800, 171] on button "Clear issue" at bounding box center [764, 171] width 153 height 18
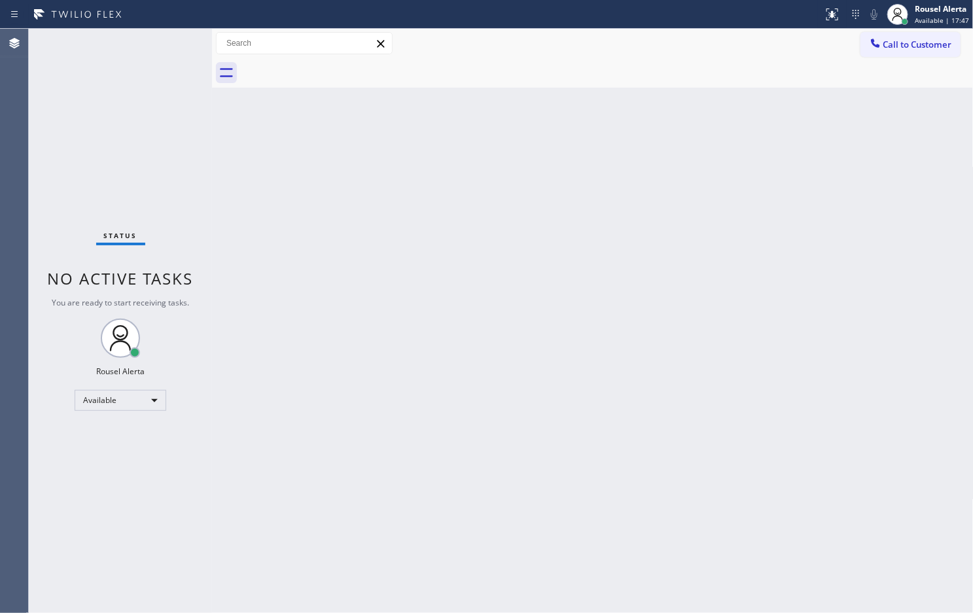
click at [800, 177] on div "Back to Dashboard Change Sender ID Customers Technicians Select a contact Outbo…" at bounding box center [593, 321] width 762 height 584
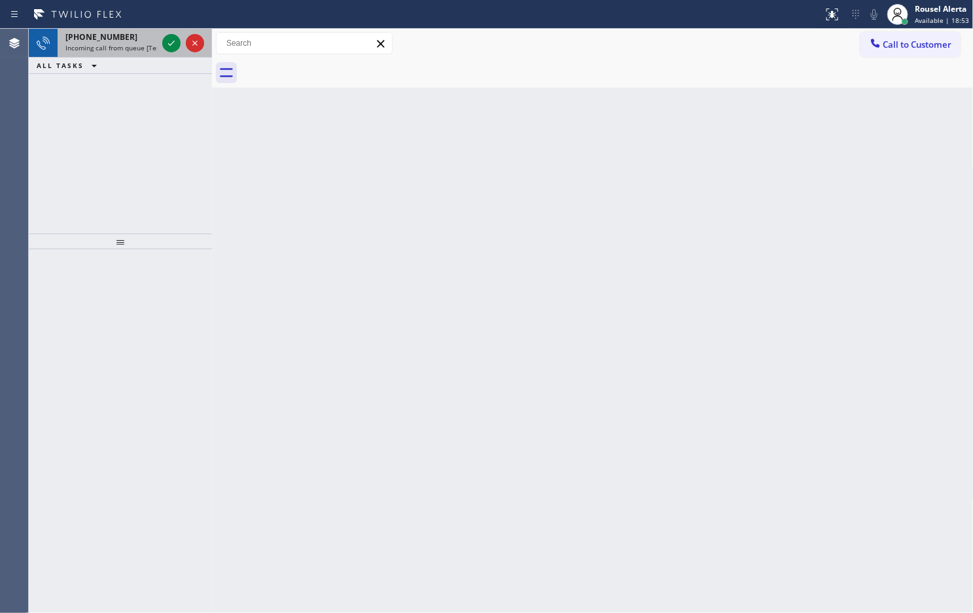
click at [152, 47] on span "Incoming call from queue [Test] All" at bounding box center [119, 47] width 109 height 9
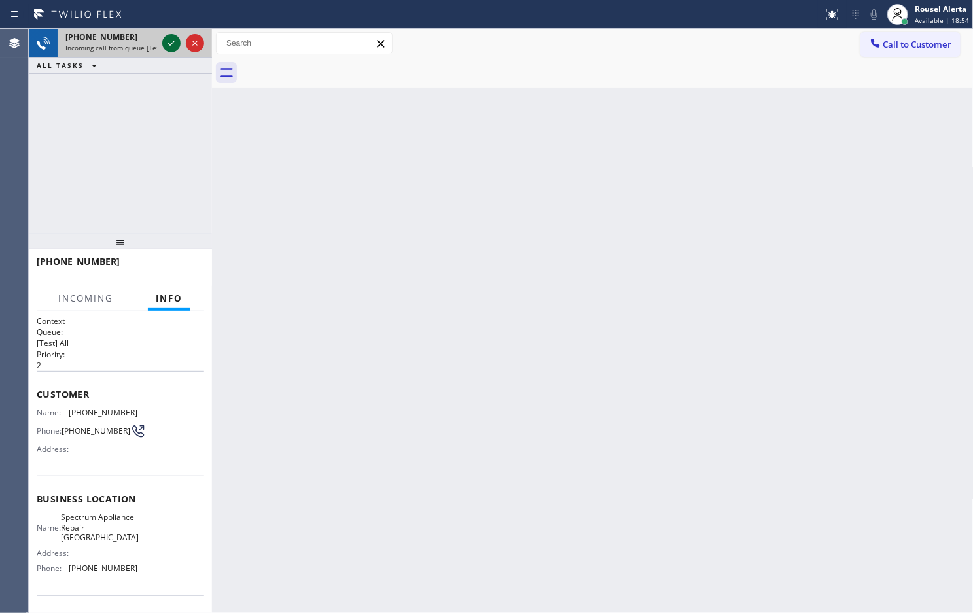
click at [164, 48] on icon at bounding box center [172, 43] width 16 height 16
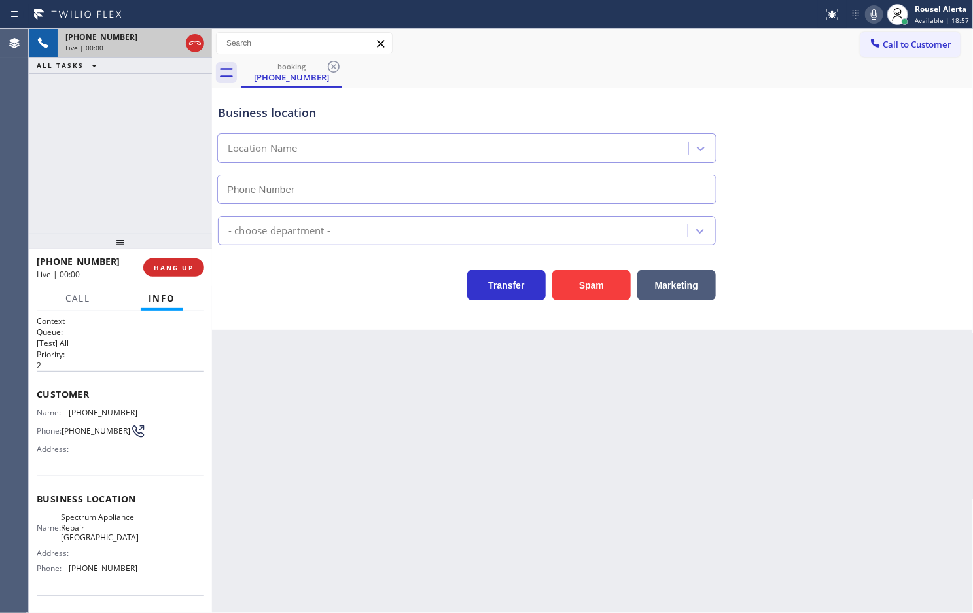
type input "(310) 362-6406"
click at [603, 296] on button "Spam" at bounding box center [591, 285] width 79 height 30
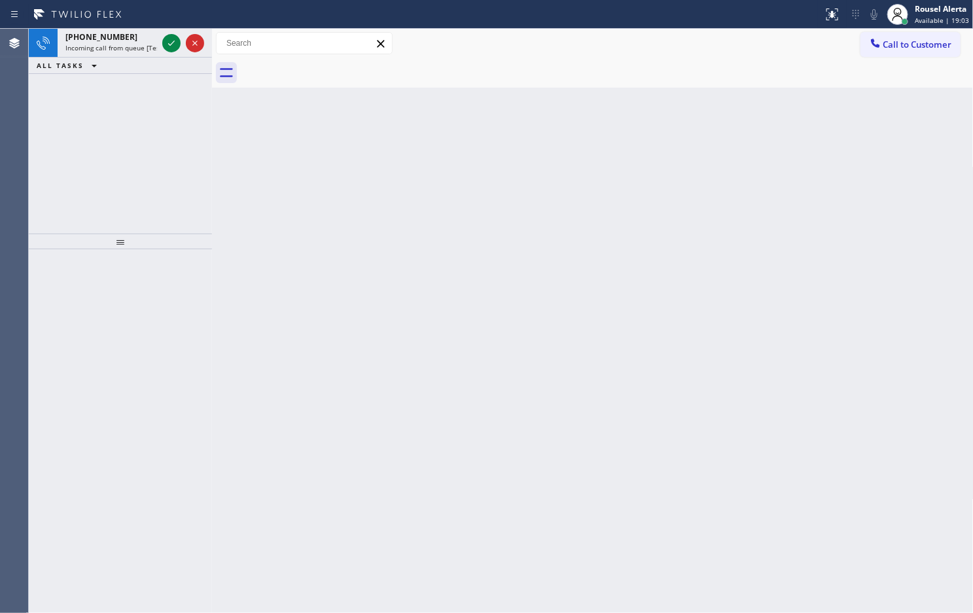
click at [135, 37] on div "+12133205723" at bounding box center [111, 36] width 92 height 11
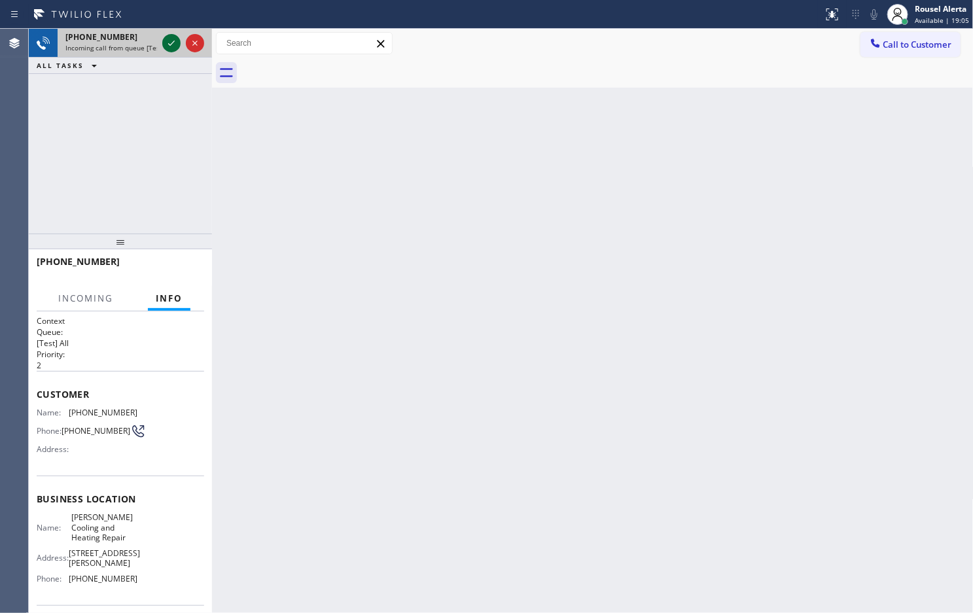
click at [169, 46] on icon at bounding box center [172, 43] width 16 height 16
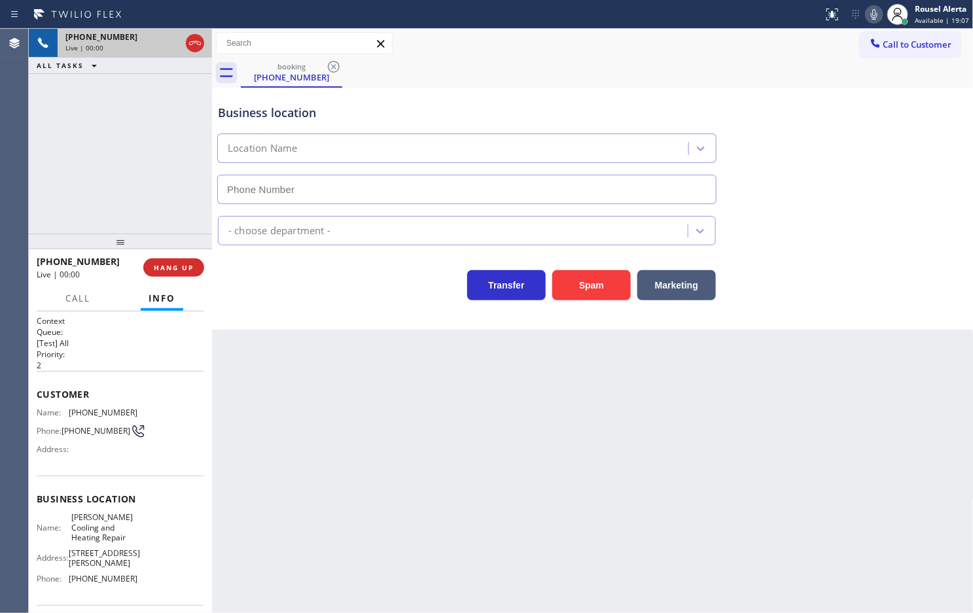
type input "(213) 699-5780"
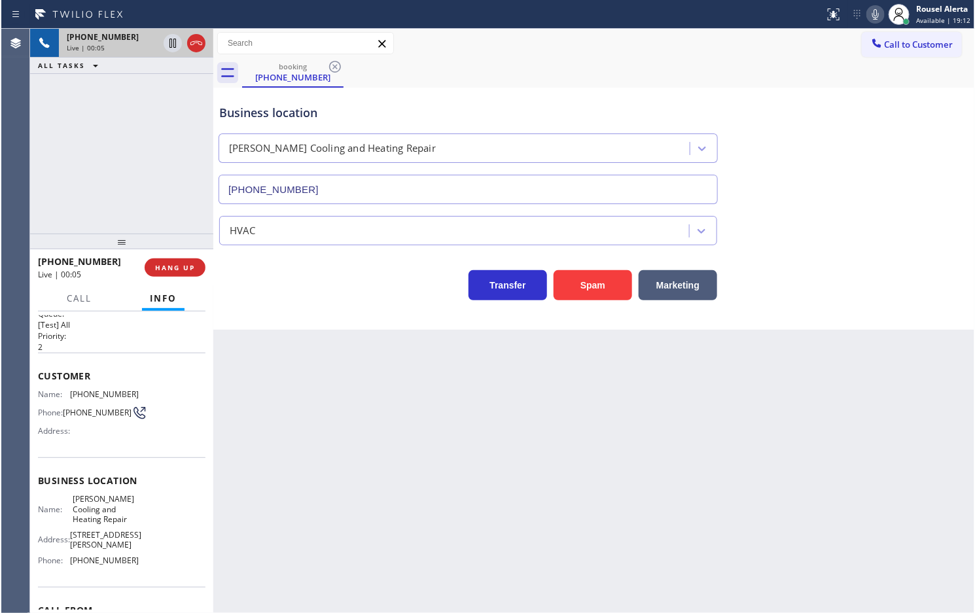
scroll to position [17, 0]
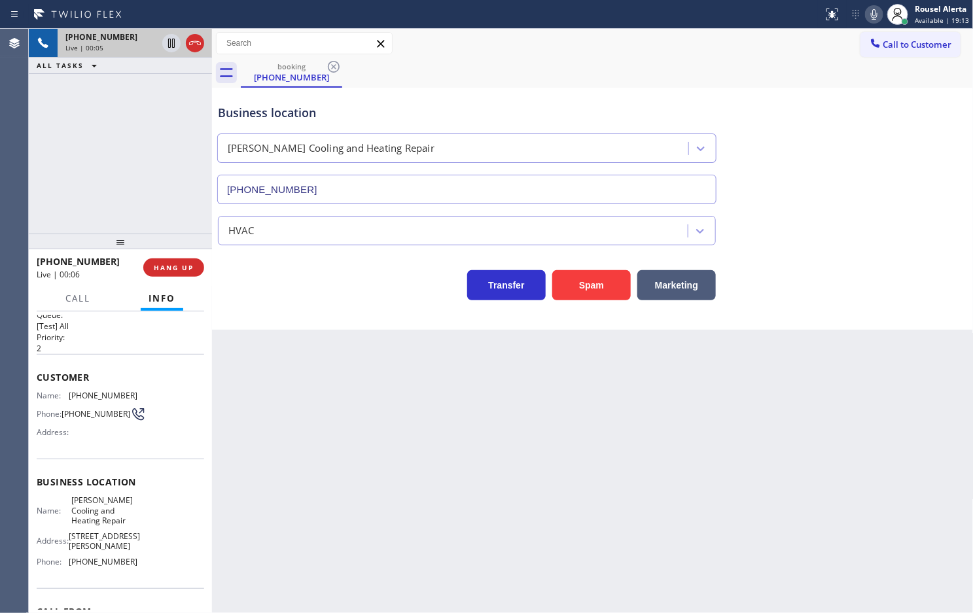
click at [358, 393] on div "Back to Dashboard Change Sender ID Customers Technicians Select a contact Outbo…" at bounding box center [593, 321] width 762 height 584
click at [586, 442] on div "Back to Dashboard Change Sender ID Customers Technicians Select a contact Outbo…" at bounding box center [593, 321] width 762 height 584
click at [186, 278] on div "+12133205723 Live | 00:10 HANG UP" at bounding box center [121, 268] width 168 height 34
click at [177, 264] on span "HANG UP" at bounding box center [174, 267] width 40 height 9
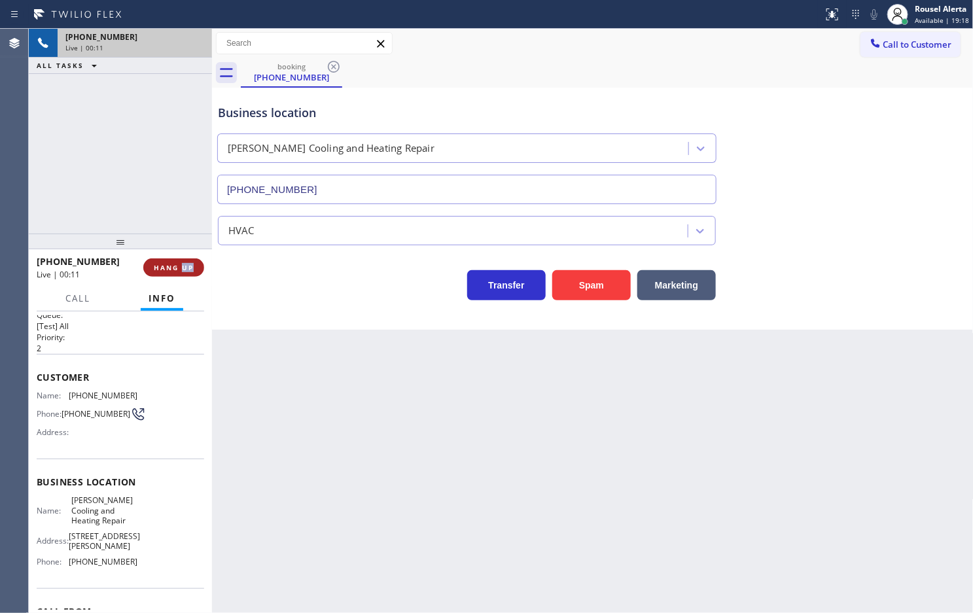
click at [177, 264] on span "HANG UP" at bounding box center [174, 267] width 40 height 9
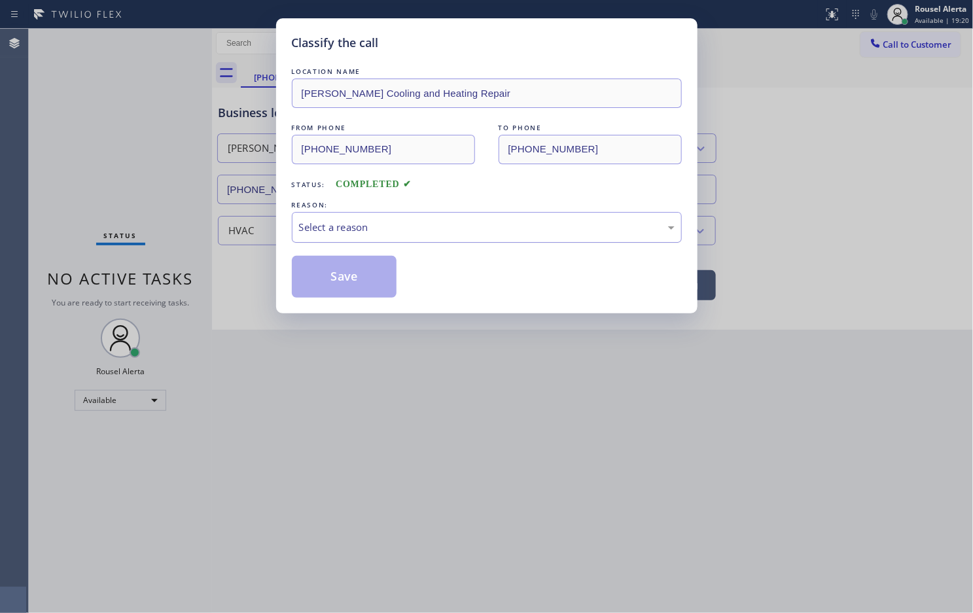
click at [347, 236] on div "Select a reason" at bounding box center [487, 227] width 390 height 31
click at [357, 283] on button "Save" at bounding box center [344, 277] width 105 height 42
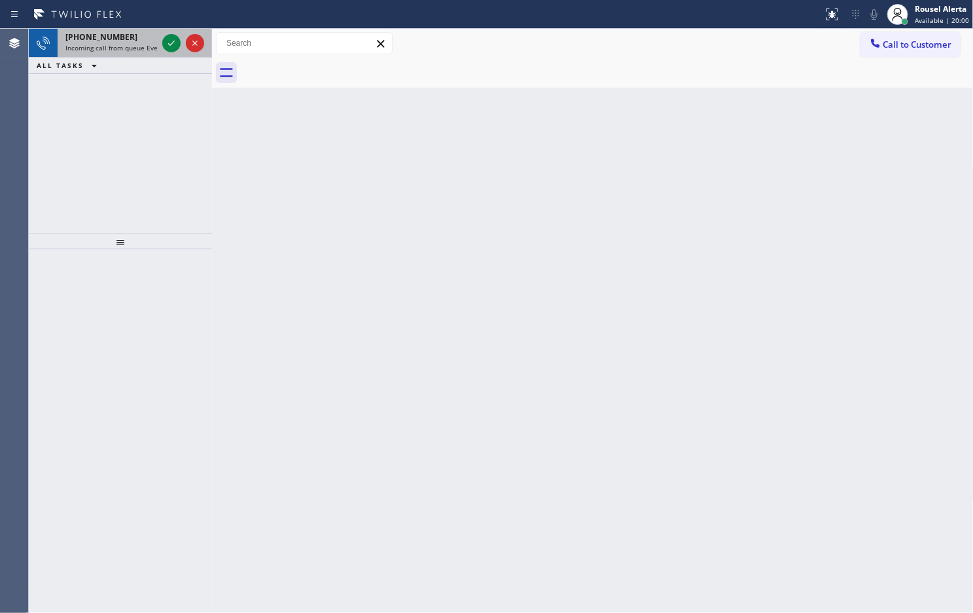
click at [138, 35] on div "+12132758844" at bounding box center [111, 36] width 92 height 11
click at [135, 46] on span "Incoming call from queue [Test] All" at bounding box center [119, 47] width 109 height 9
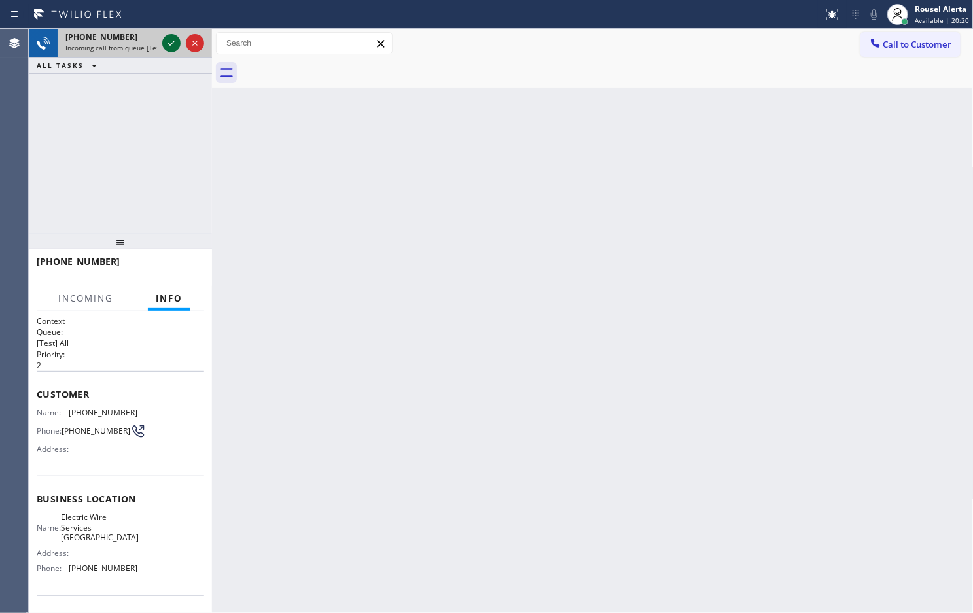
click at [167, 44] on icon at bounding box center [172, 43] width 16 height 16
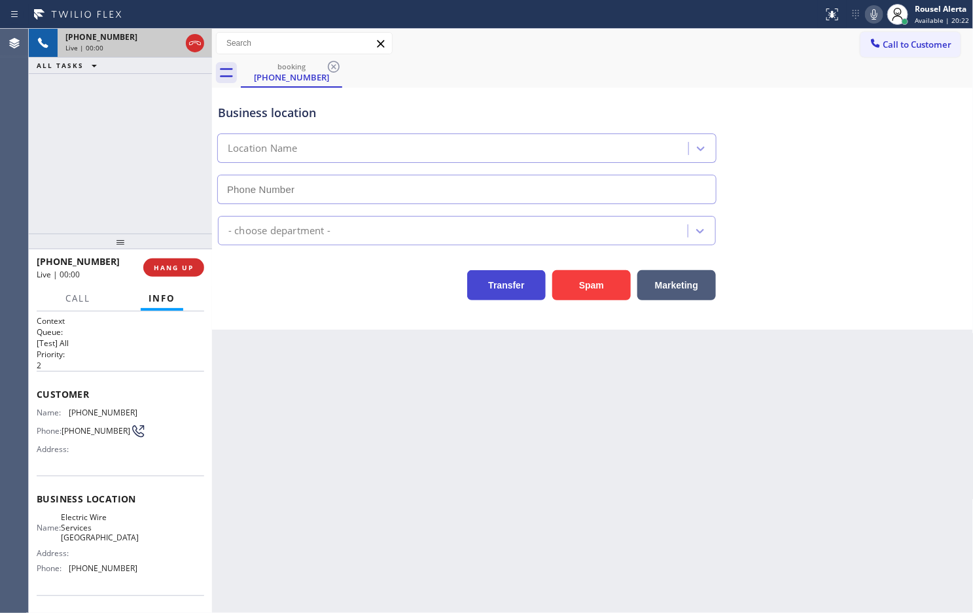
type input "(949) 334-2858"
click at [574, 285] on button "Spam" at bounding box center [591, 285] width 79 height 30
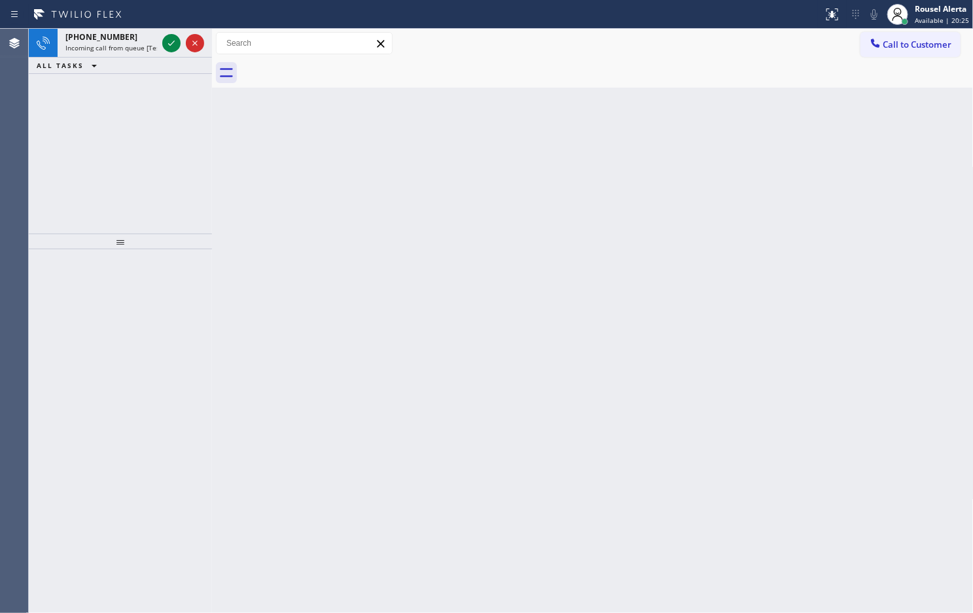
click at [152, 35] on div "+13234918891" at bounding box center [111, 36] width 92 height 11
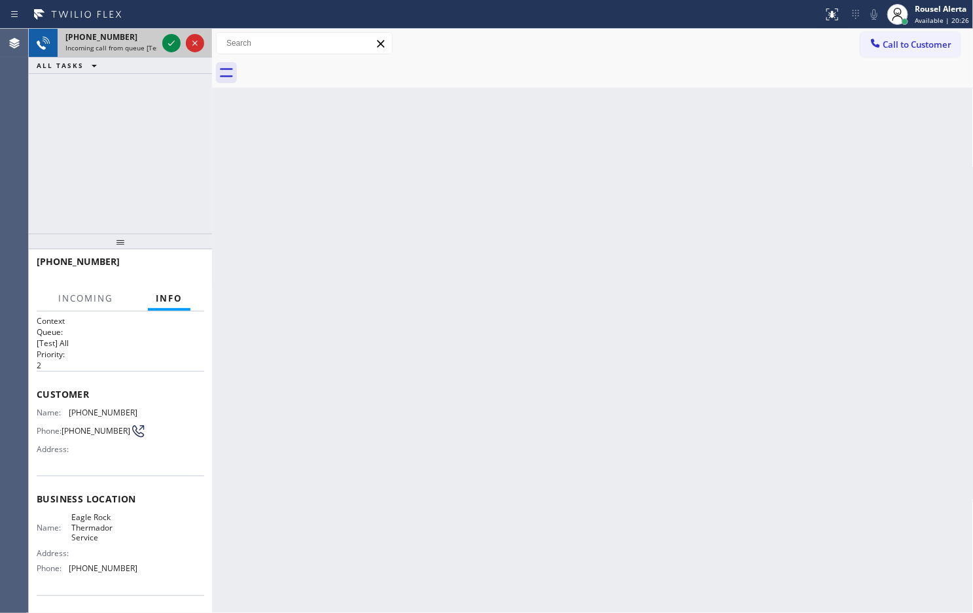
click at [158, 36] on div "+13234918891 Incoming call from queue [Test] All" at bounding box center [109, 43] width 102 height 29
click at [165, 36] on icon at bounding box center [172, 43] width 16 height 16
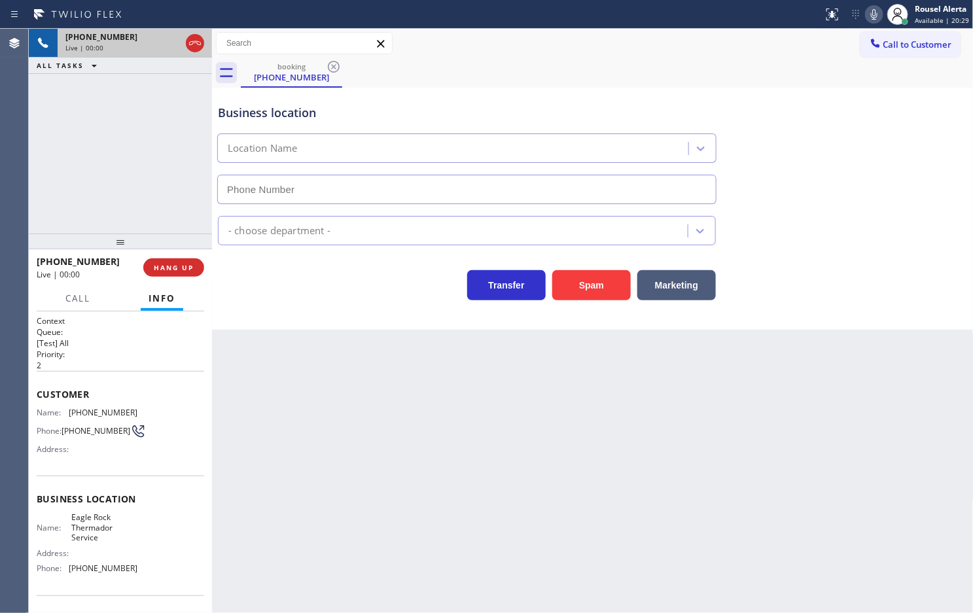
type input "(323) 403-0376"
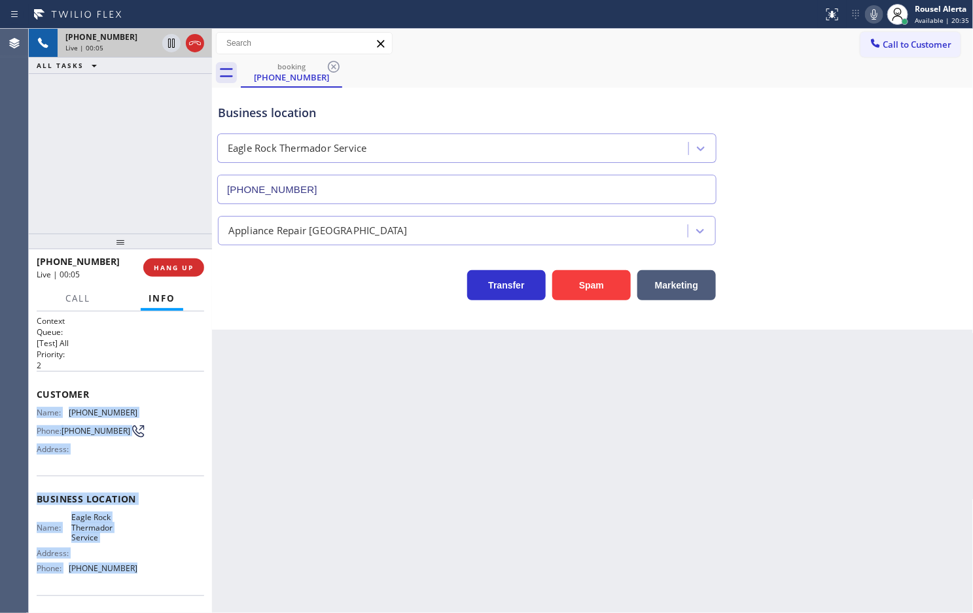
drag, startPoint x: 31, startPoint y: 410, endPoint x: 152, endPoint y: 573, distance: 202.6
click at [152, 573] on div "Context Queue: [Test] All Priority: 2 Customer Name: (323) 491-8891 Phone: (323…" at bounding box center [120, 462] width 183 height 302
copy div "Name: (323) 491-8891 Phone: (323) 491-8891 Address: Business location Name: Eag…"
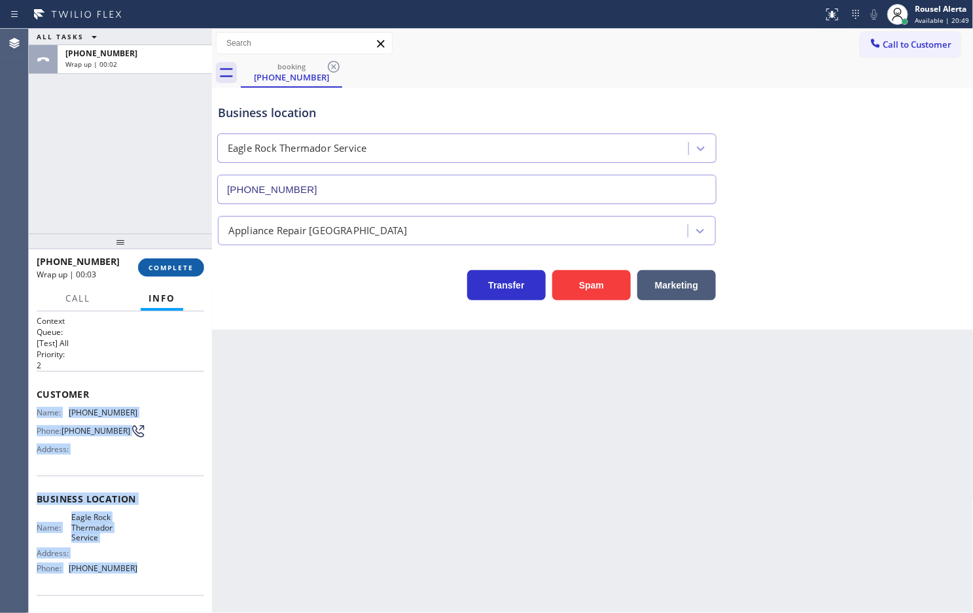
click at [162, 272] on button "COMPLETE" at bounding box center [171, 267] width 66 height 18
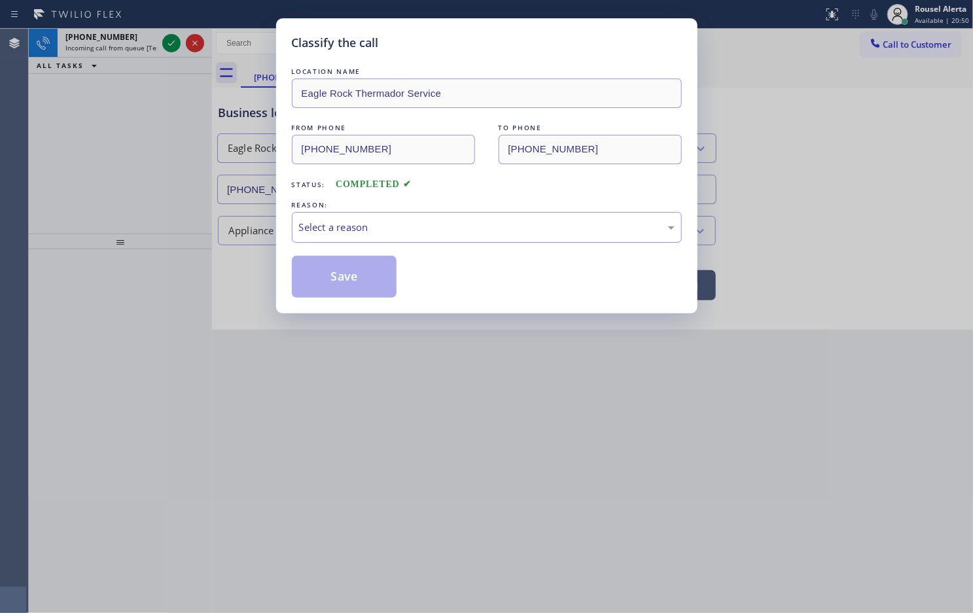
click at [321, 217] on div "Select a reason" at bounding box center [487, 227] width 390 height 31
click at [361, 279] on button "Save" at bounding box center [344, 277] width 105 height 42
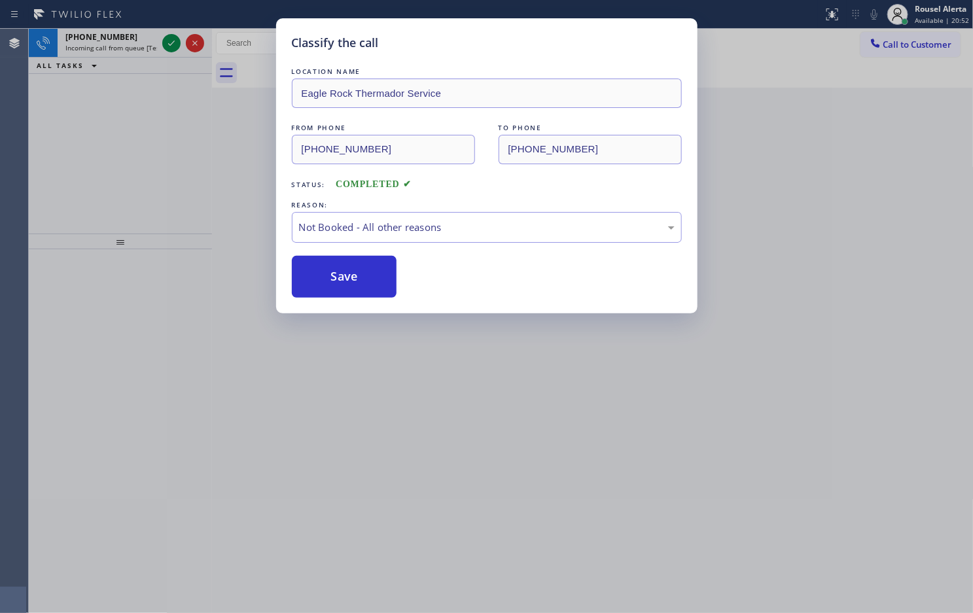
click at [154, 44] on div "Classify the call LOCATION NAME Eagle Rock Thermador Service FROM PHONE (323) 4…" at bounding box center [486, 306] width 973 height 613
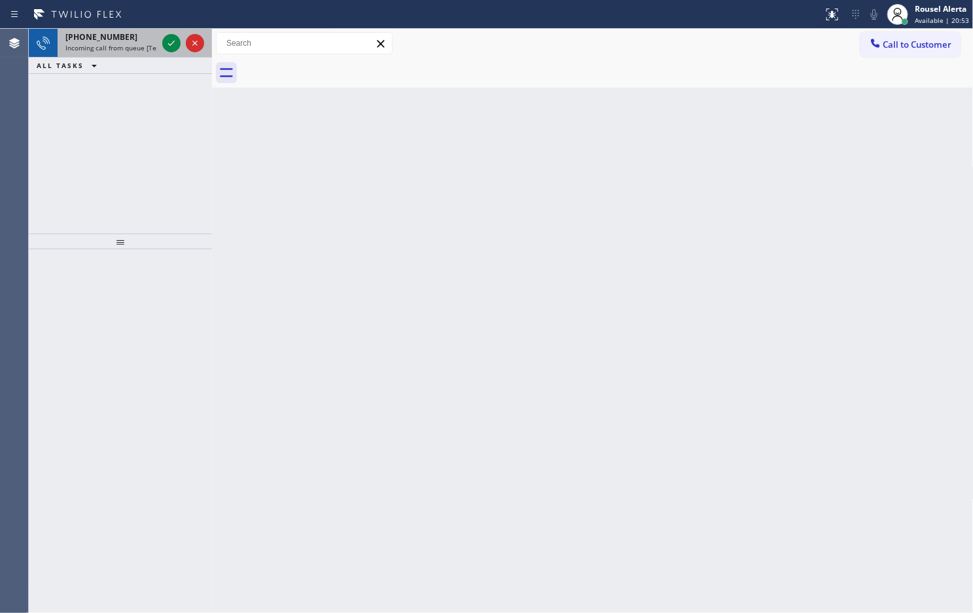
click at [152, 43] on span "Incoming call from queue [Test] All" at bounding box center [119, 47] width 109 height 9
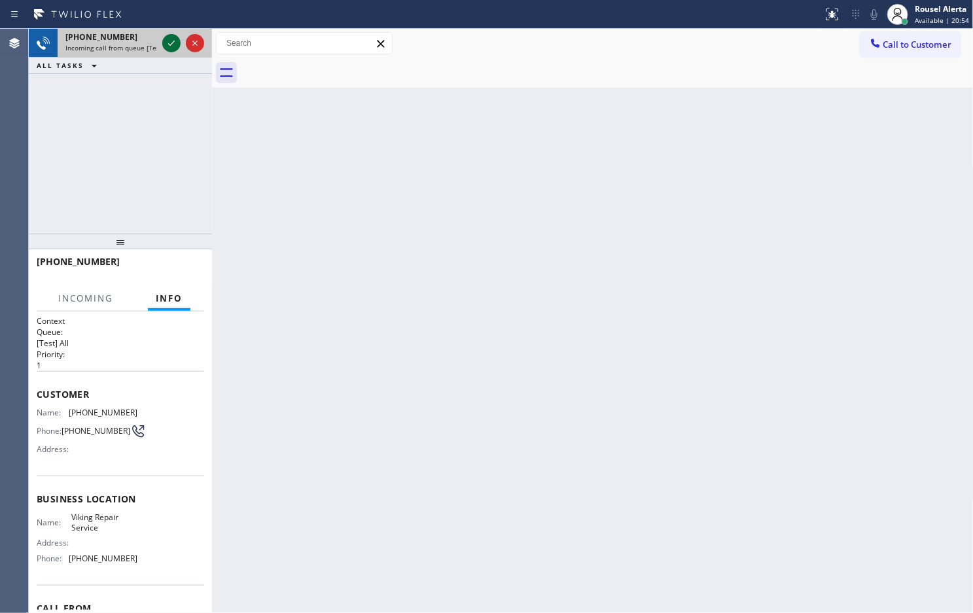
click at [169, 44] on icon at bounding box center [171, 43] width 7 height 5
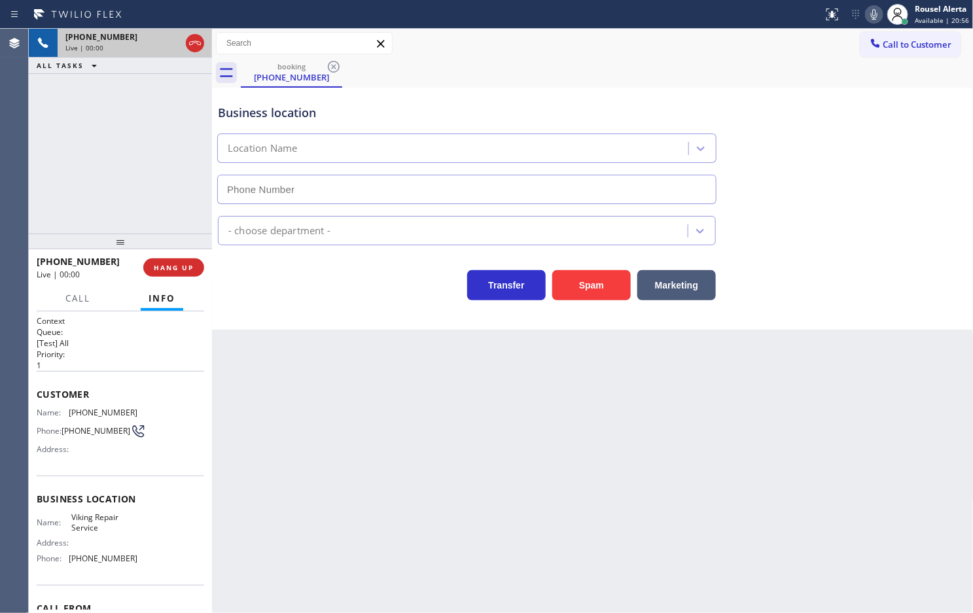
type input "[PHONE_NUMBER]"
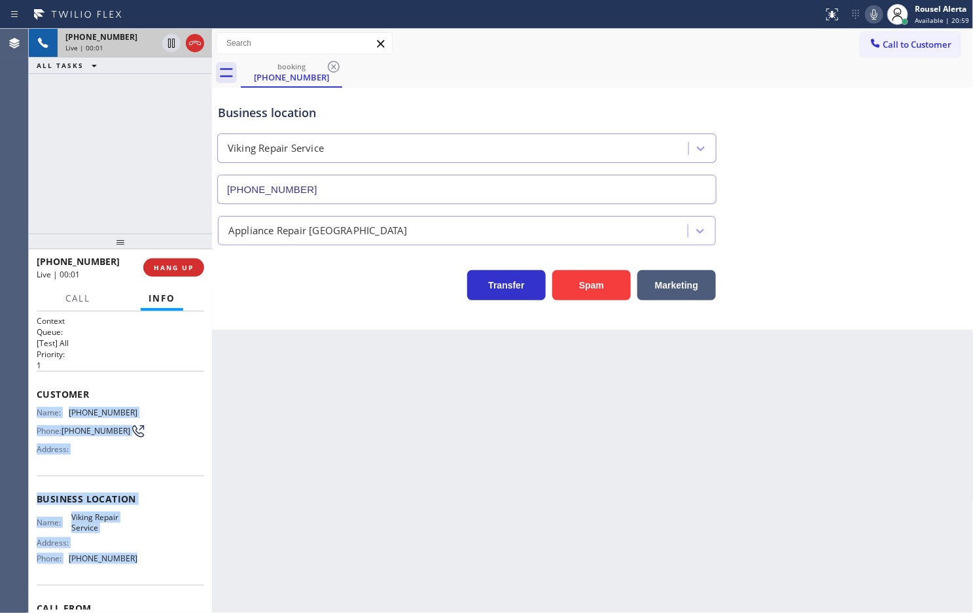
drag, startPoint x: 37, startPoint y: 409, endPoint x: 152, endPoint y: 564, distance: 193.2
click at [152, 564] on div "Context Queue: [Test] All Priority: 1 Customer Name: (858) 241-3967 Phone: (858…" at bounding box center [121, 499] width 168 height 368
copy div "Name: (858) 241-3967 Phone: (858) 241-3967 Address: Business location Name: Vik…"
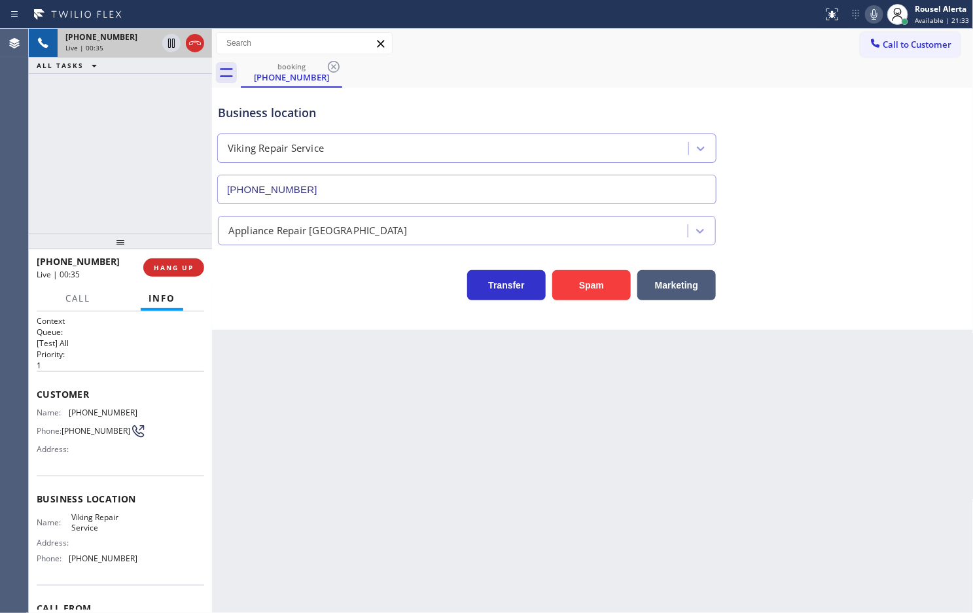
click at [132, 76] on div "+18582413967 Live | 00:35 ALL TASKS ALL TASKS ACTIVE TASKS TASKS IN WRAP UP" at bounding box center [120, 131] width 183 height 205
drag, startPoint x: 152, startPoint y: 407, endPoint x: 67, endPoint y: 408, distance: 84.4
click at [67, 408] on div "Name: (858) 241-3967 Phone: (858) 241-3967 Address:" at bounding box center [121, 434] width 168 height 52
copy div "(858) 241-3967"
click at [170, 43] on icon at bounding box center [172, 43] width 16 height 16
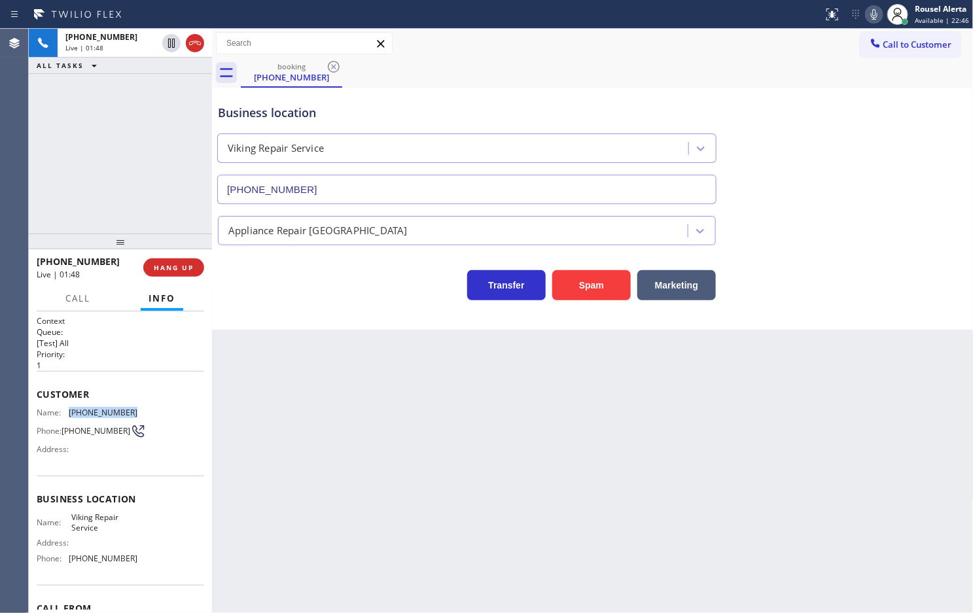
click at [875, 16] on icon at bounding box center [874, 15] width 16 height 16
click at [168, 34] on button at bounding box center [171, 43] width 18 height 18
click at [878, 14] on icon at bounding box center [874, 15] width 16 height 16
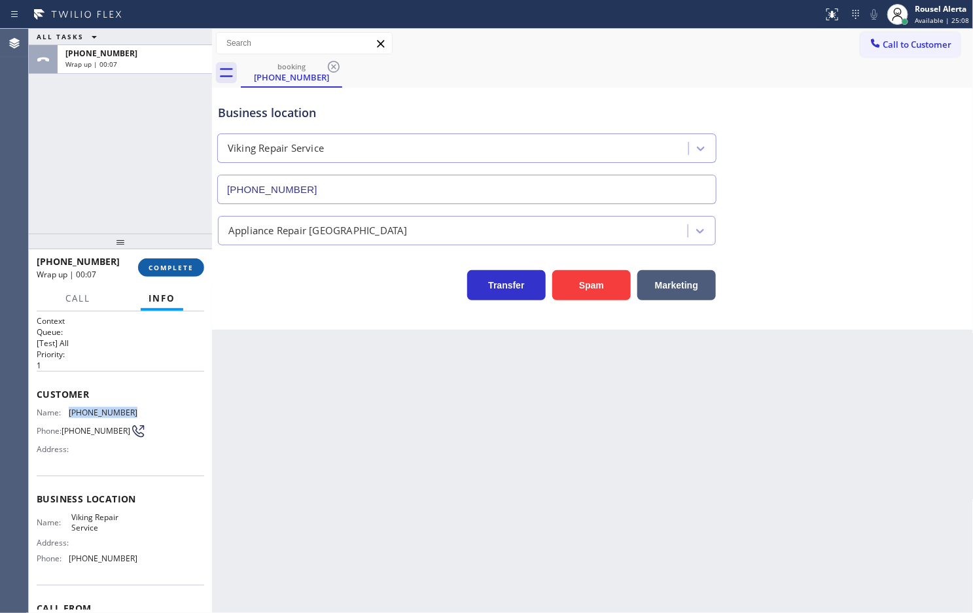
click at [177, 267] on span "COMPLETE" at bounding box center [171, 267] width 45 height 9
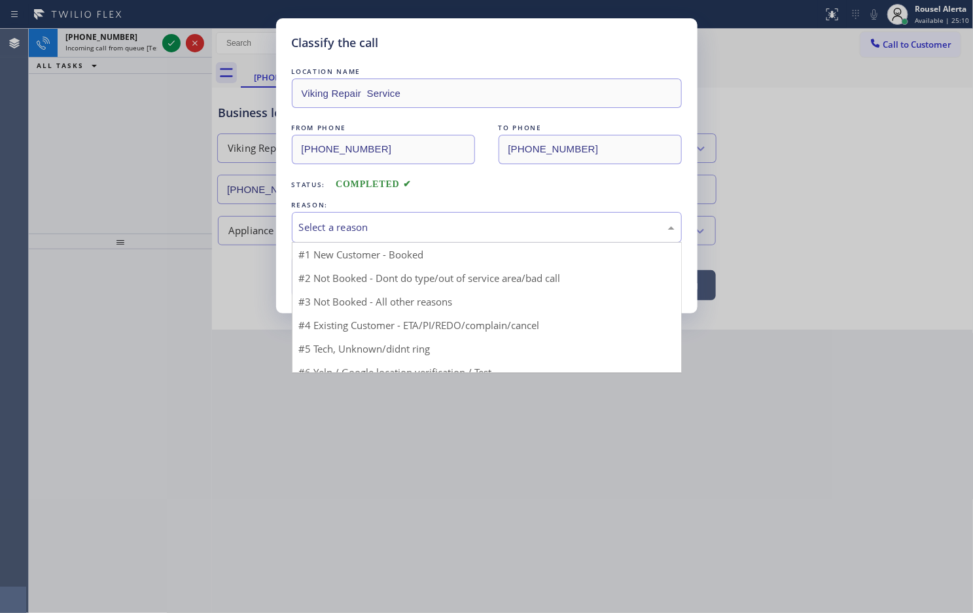
click at [319, 223] on div "Select a reason" at bounding box center [487, 227] width 376 height 15
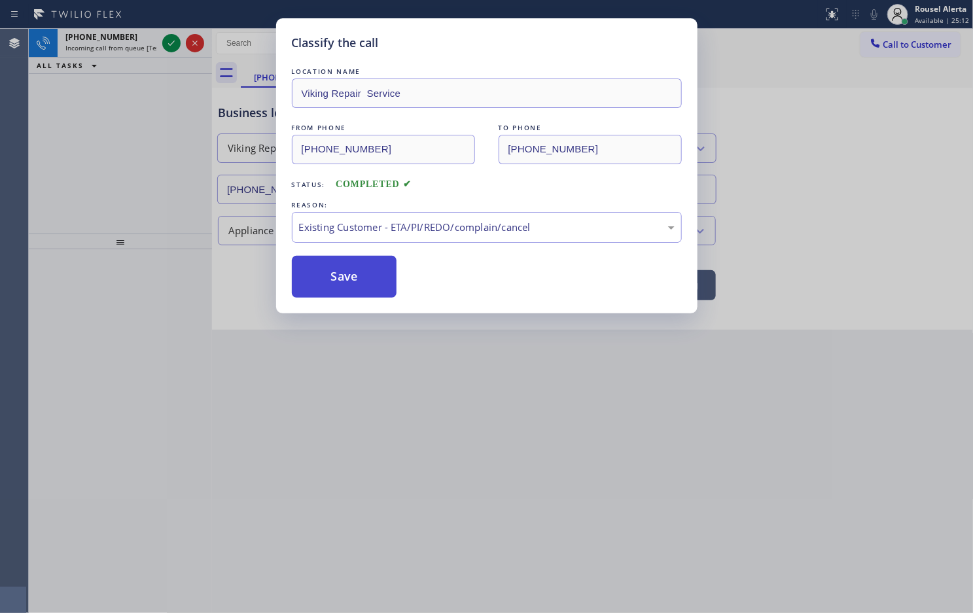
click at [358, 285] on button "Save" at bounding box center [344, 277] width 105 height 42
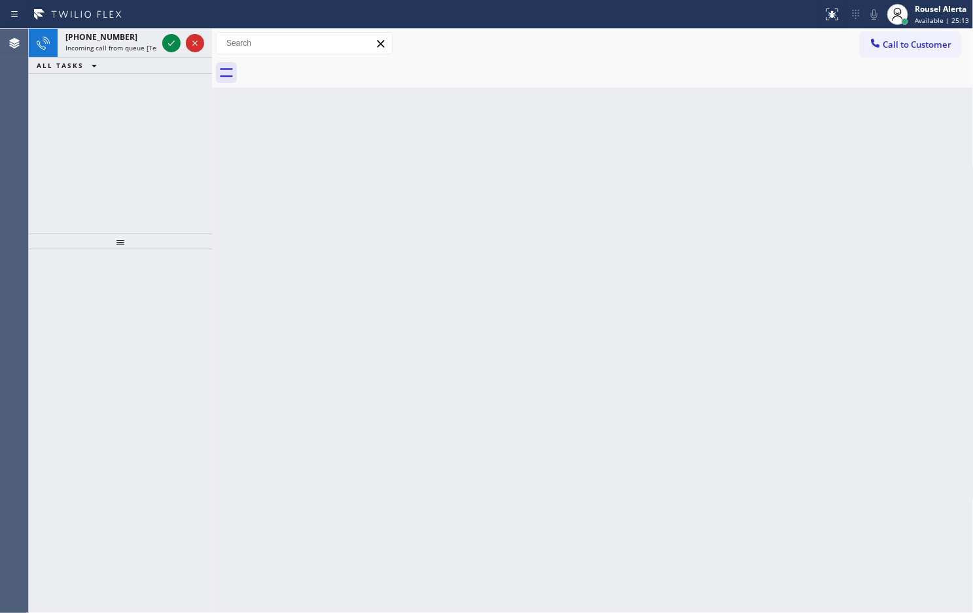
click at [151, 27] on div "Status report No issues detected If you experience an issue, please download th…" at bounding box center [486, 14] width 973 height 29
click at [149, 44] on span "Incoming call from queue [Test] All" at bounding box center [119, 47] width 109 height 9
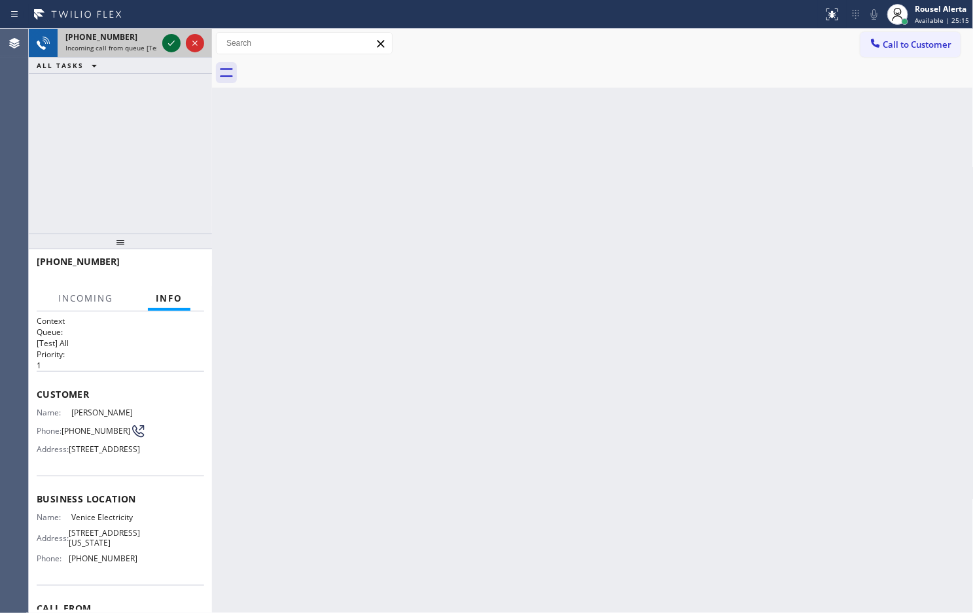
click at [168, 43] on icon at bounding box center [172, 43] width 16 height 16
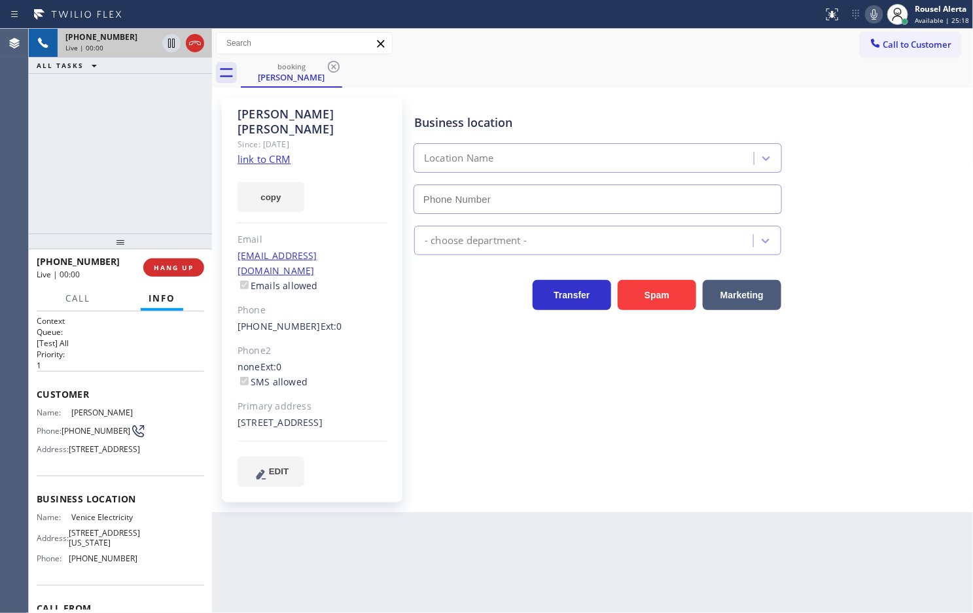
type input "(310) 870-3041"
click at [260, 152] on link "link to CRM" at bounding box center [264, 158] width 53 height 13
click at [184, 186] on div "+19494638338 Live | 00:26 ALL TASKS ALL TASKS ACTIVE TASKS TASKS IN WRAP UP" at bounding box center [120, 131] width 183 height 205
click at [167, 44] on icon at bounding box center [172, 43] width 16 height 16
click at [872, 10] on icon at bounding box center [874, 15] width 16 height 16
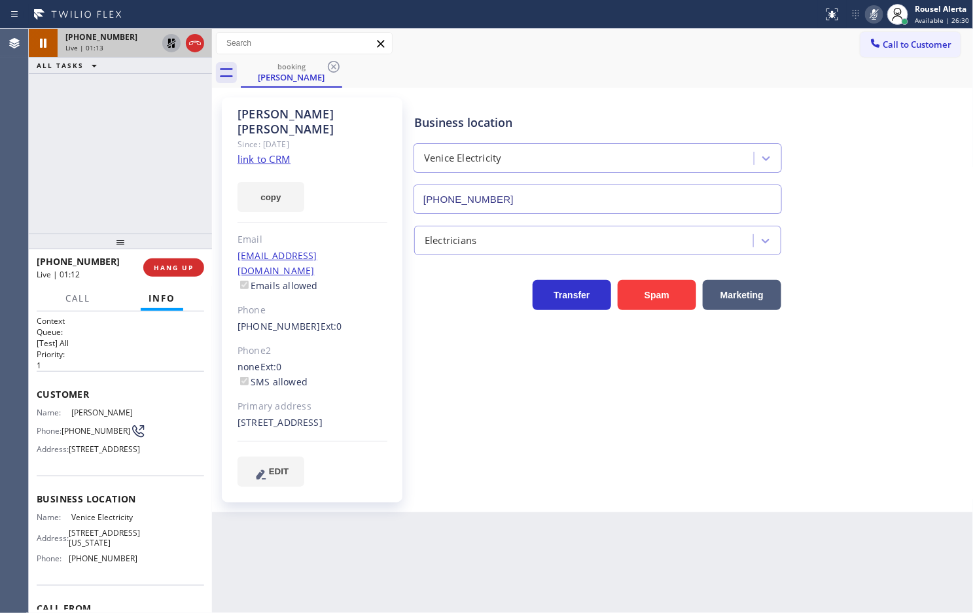
click at [116, 139] on div "+19494638338 Live | 01:13 ALL TASKS ALL TASKS ACTIVE TASKS TASKS IN WRAP UP" at bounding box center [120, 131] width 183 height 205
click at [82, 295] on span "Call" at bounding box center [77, 299] width 25 height 12
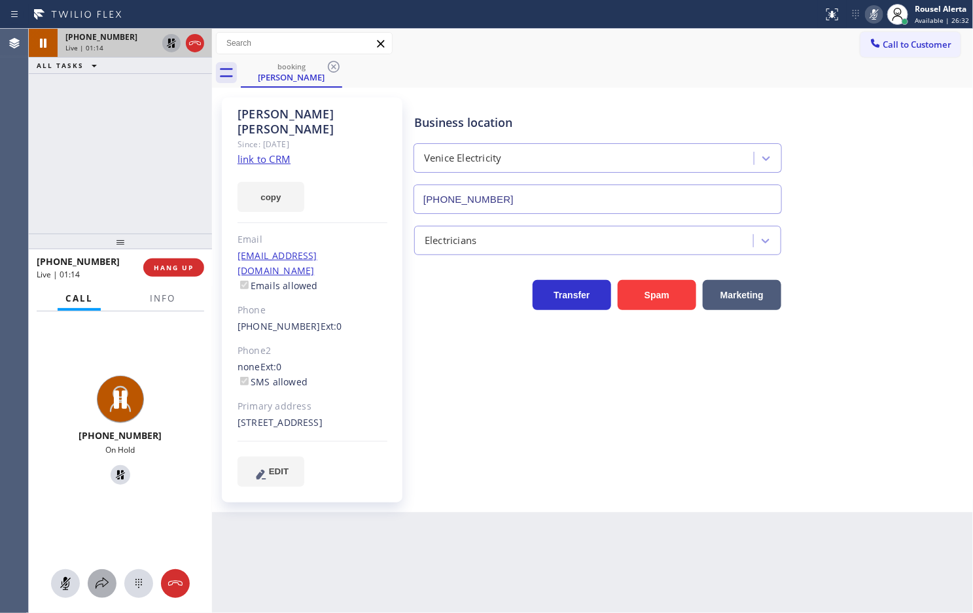
click at [103, 584] on icon at bounding box center [102, 584] width 16 height 16
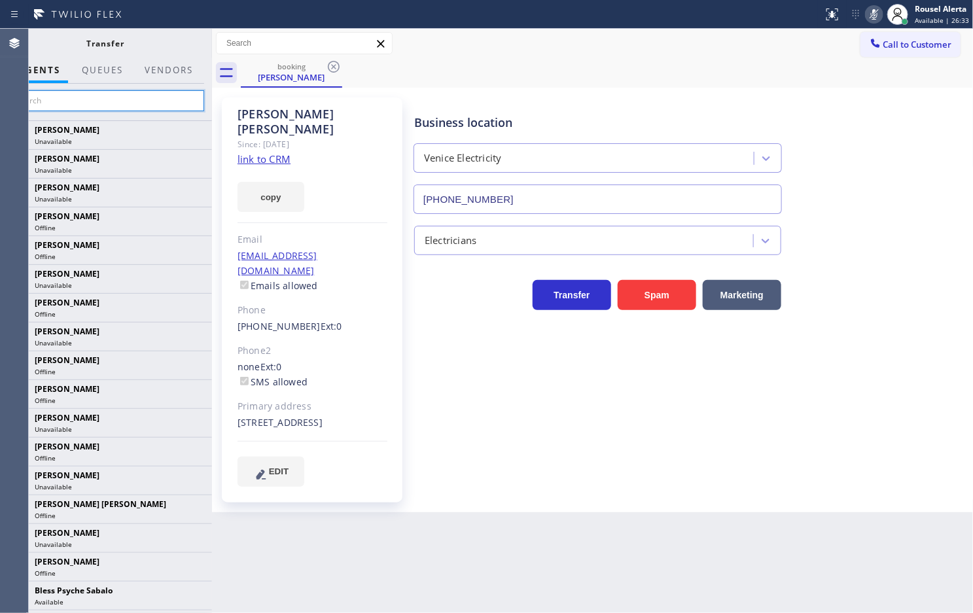
click at [126, 100] on input "text" at bounding box center [105, 100] width 197 height 21
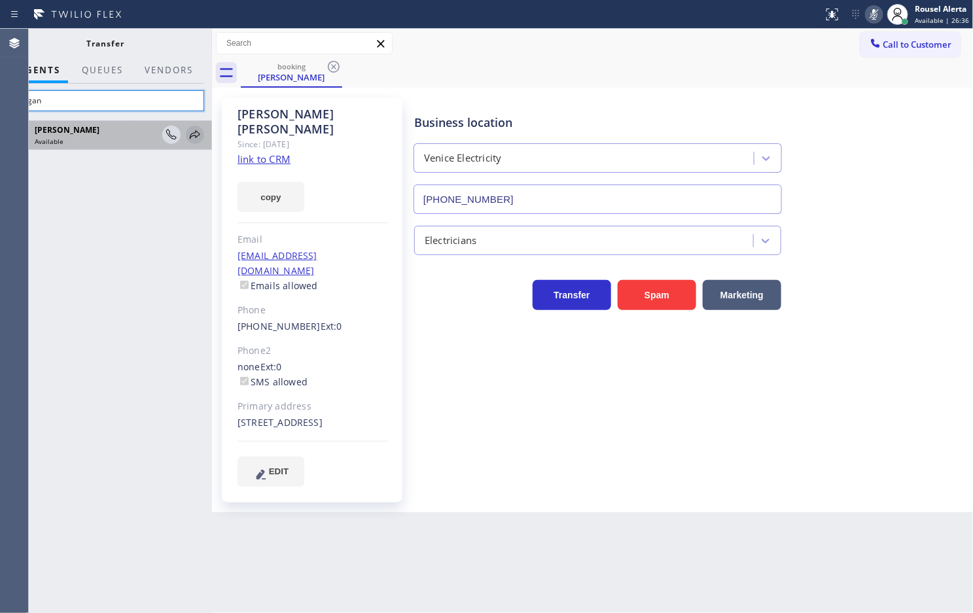
type input "megan"
click at [193, 133] on icon at bounding box center [195, 134] width 10 height 9
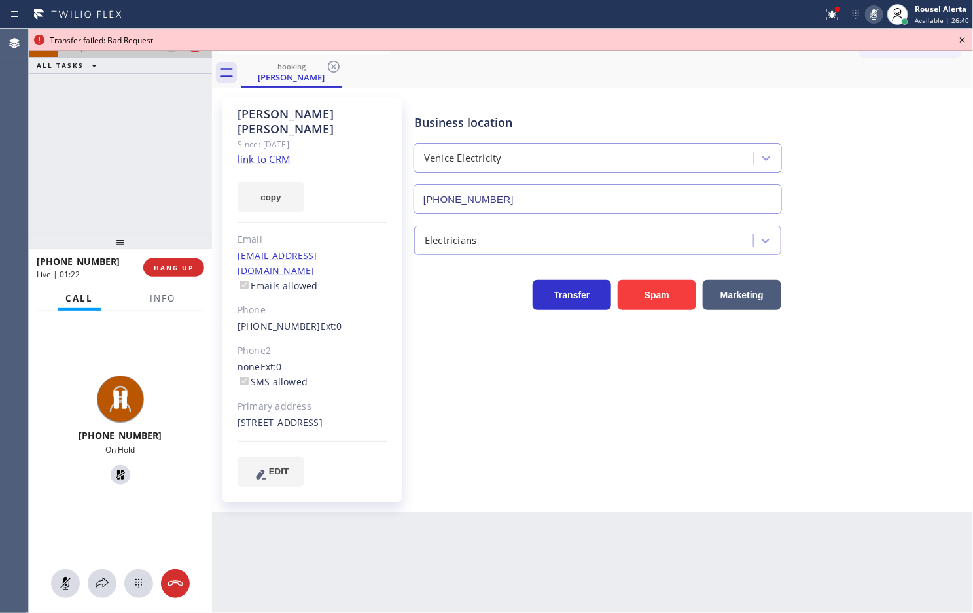
click at [960, 38] on icon at bounding box center [963, 40] width 16 height 16
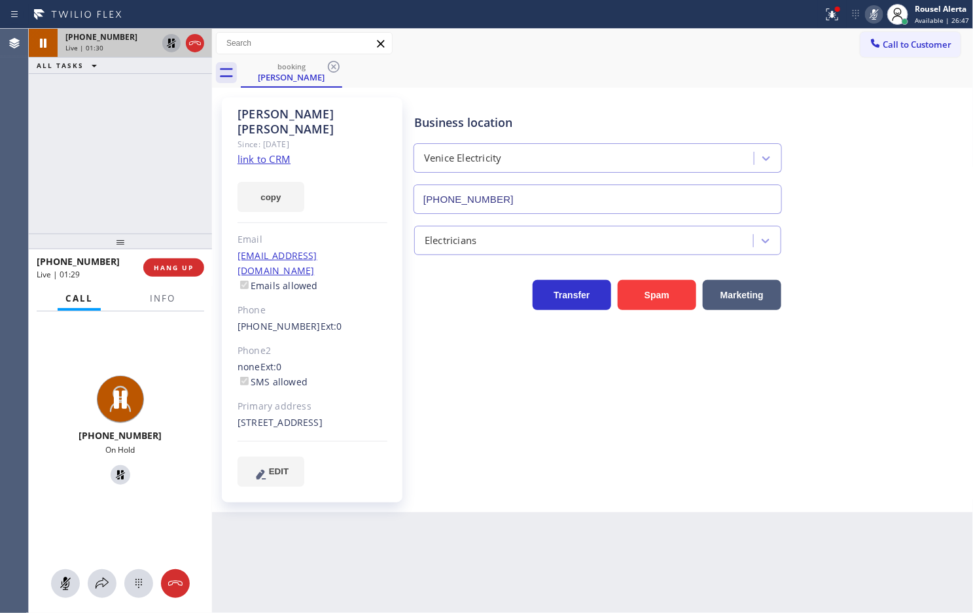
drag, startPoint x: 115, startPoint y: 123, endPoint x: 123, endPoint y: 158, distance: 36.3
click at [115, 123] on div "+19494638338 Live | 01:30 ALL TASKS ALL TASKS ACTIVE TASKS TASKS IN WRAP UP" at bounding box center [120, 131] width 183 height 205
click at [97, 586] on icon at bounding box center [102, 584] width 16 height 16
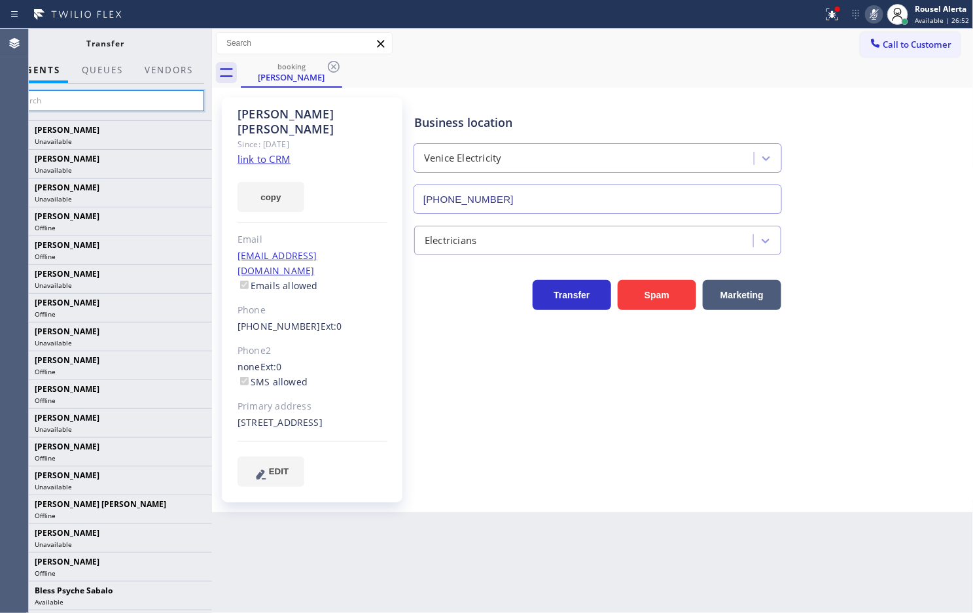
click at [139, 98] on input "text" at bounding box center [105, 100] width 197 height 21
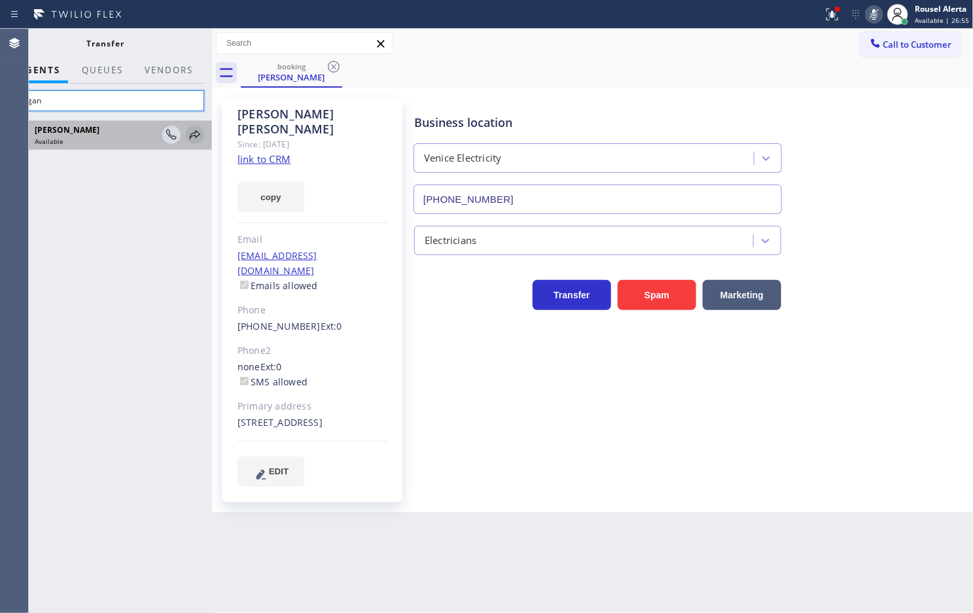
type input "megan"
click at [190, 137] on icon at bounding box center [195, 134] width 10 height 9
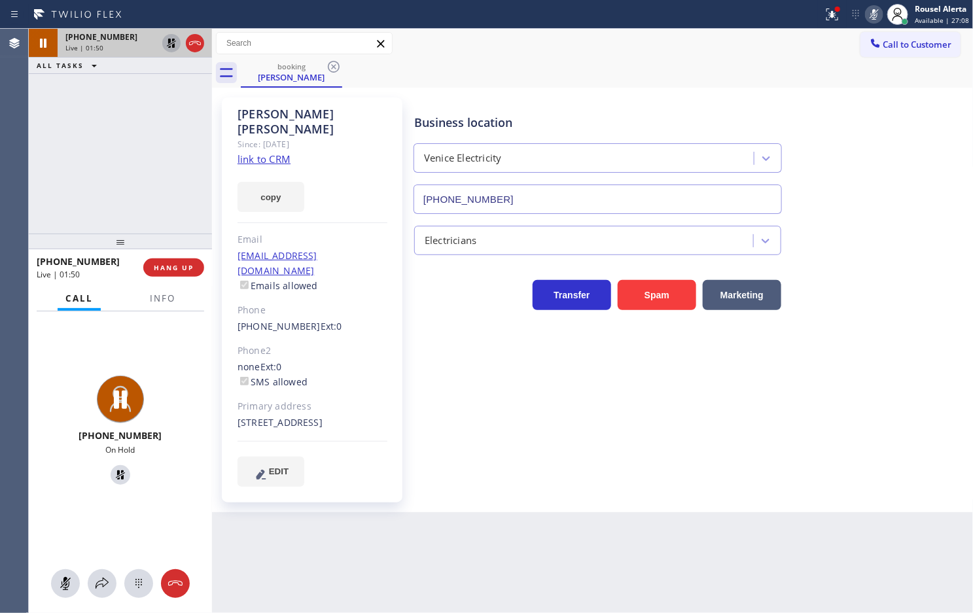
drag, startPoint x: 126, startPoint y: 67, endPoint x: 134, endPoint y: 97, distance: 30.7
click at [126, 67] on div "ALL TASKS ALL TASKS ACTIVE TASKS TASKS IN WRAP UP" at bounding box center [120, 66] width 183 height 16
click at [101, 577] on icon at bounding box center [102, 584] width 16 height 16
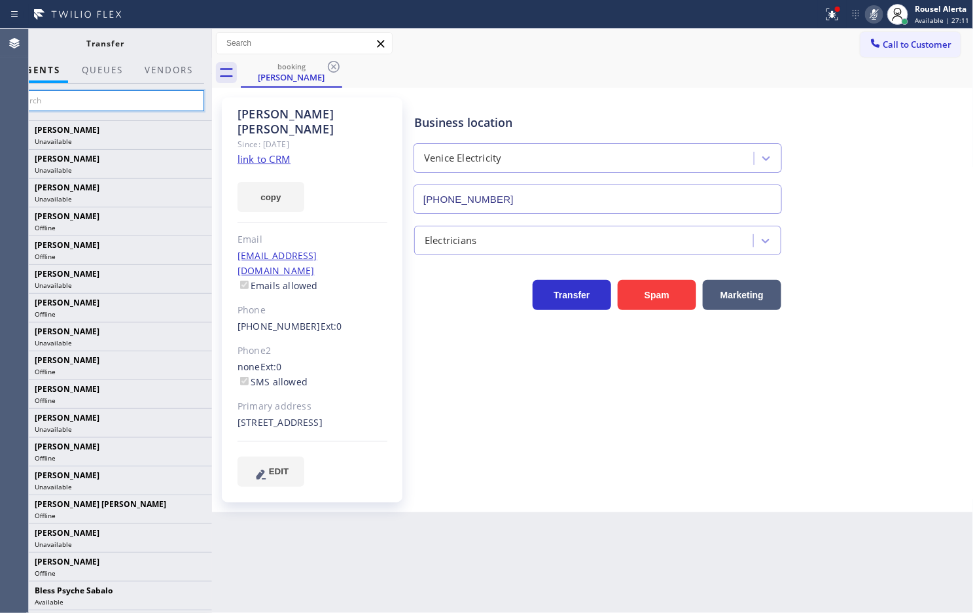
click at [121, 103] on input "text" at bounding box center [105, 100] width 197 height 21
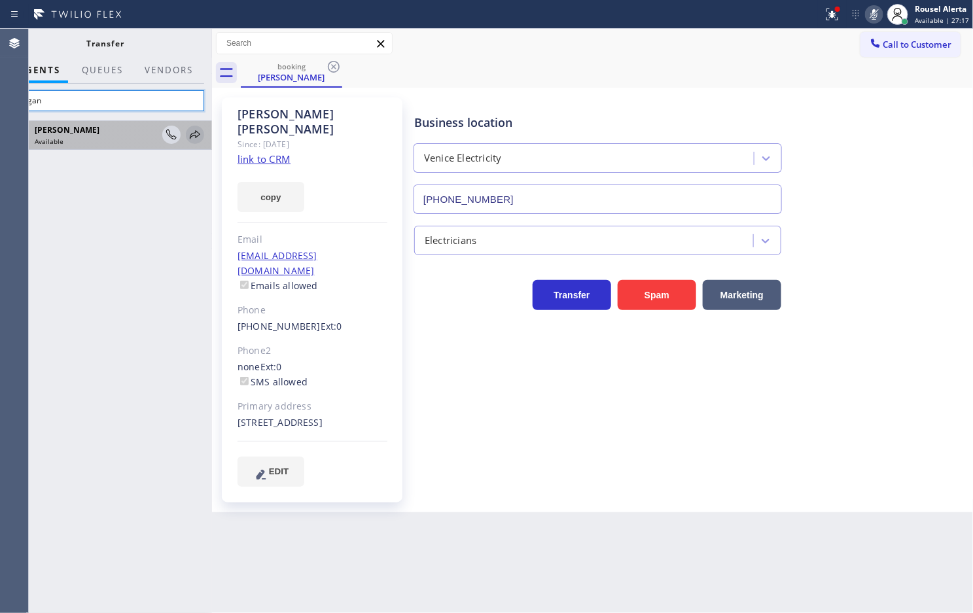
type input "megan"
click at [187, 132] on icon at bounding box center [195, 135] width 16 height 16
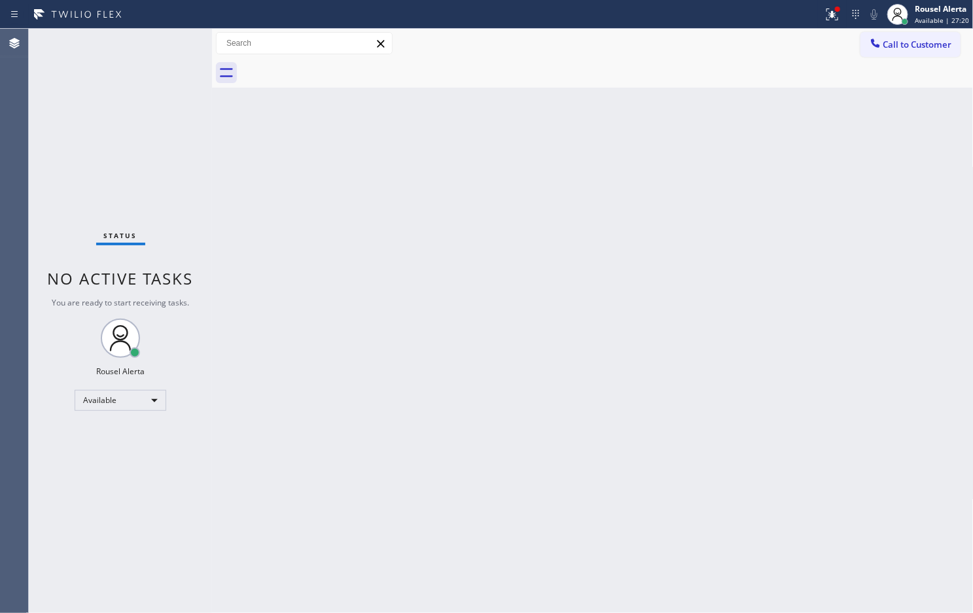
click at [267, 244] on div "Back to Dashboard Change Sender ID Customers Technicians Select a contact Outbo…" at bounding box center [593, 321] width 762 height 584
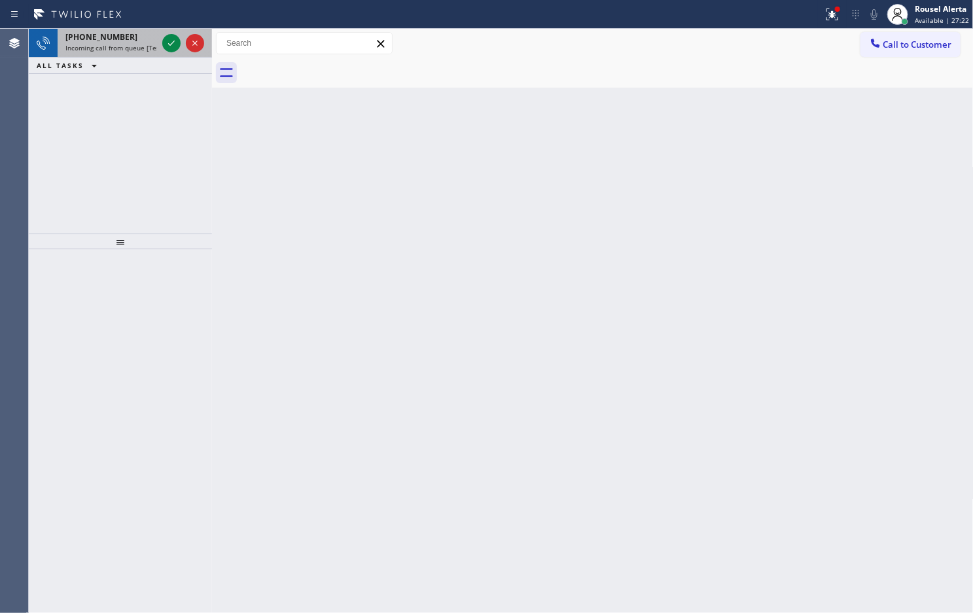
drag, startPoint x: 119, startPoint y: 46, endPoint x: 152, endPoint y: 44, distance: 32.8
click at [121, 46] on span "Incoming call from queue [Test] All" at bounding box center [119, 47] width 109 height 9
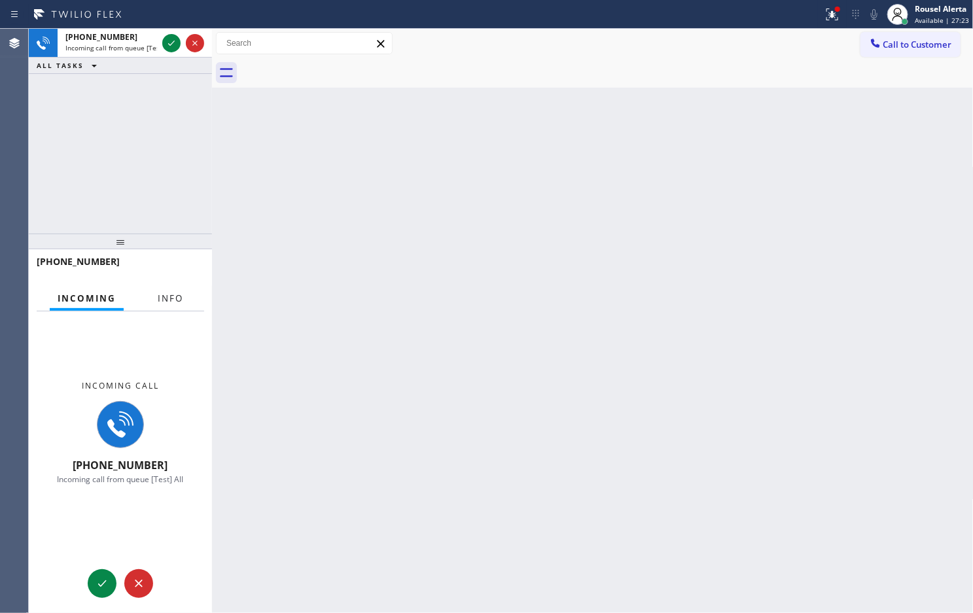
click at [173, 289] on button "Info" at bounding box center [170, 299] width 41 height 26
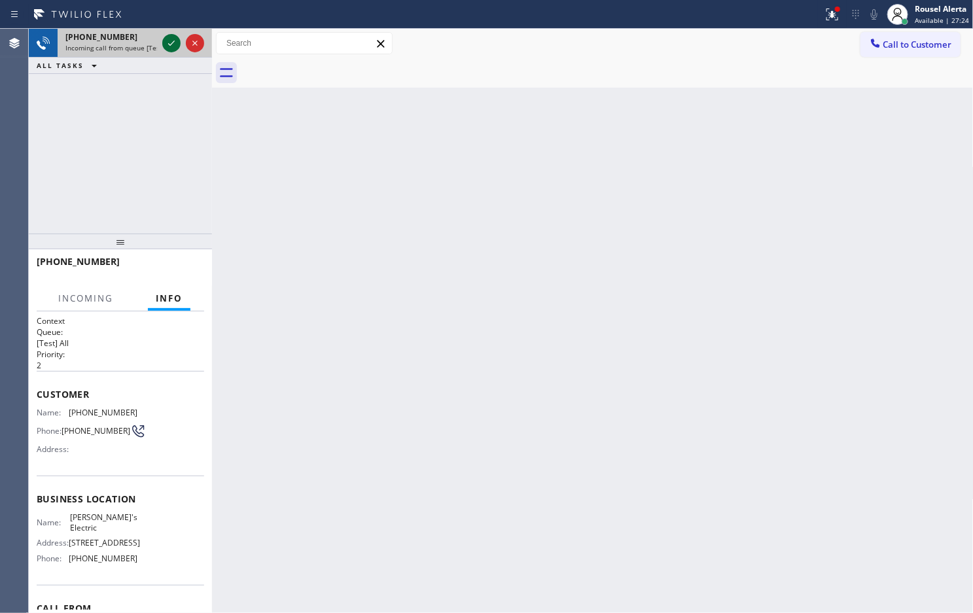
click at [165, 43] on icon at bounding box center [172, 43] width 16 height 16
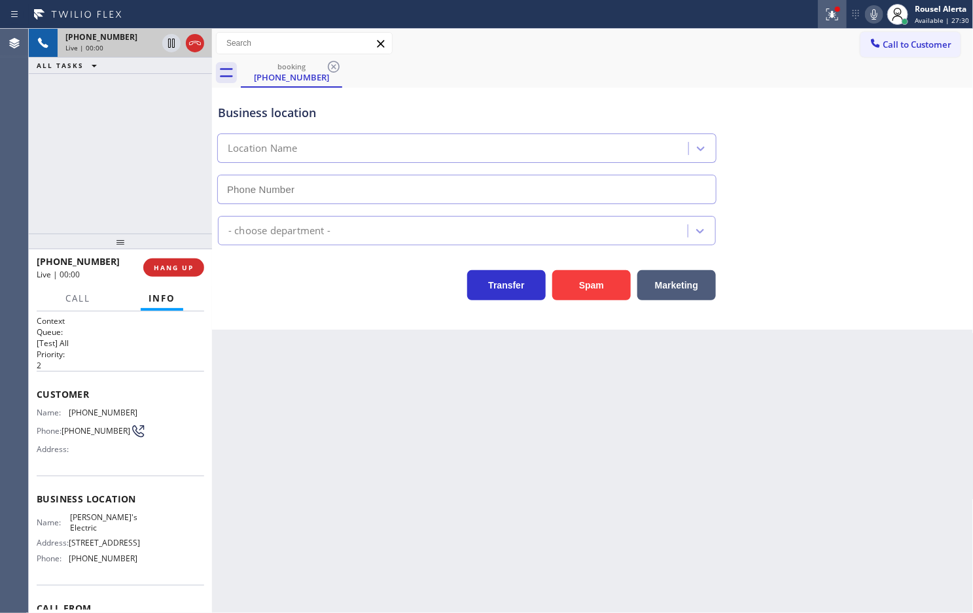
click at [832, 24] on button at bounding box center [832, 14] width 29 height 29
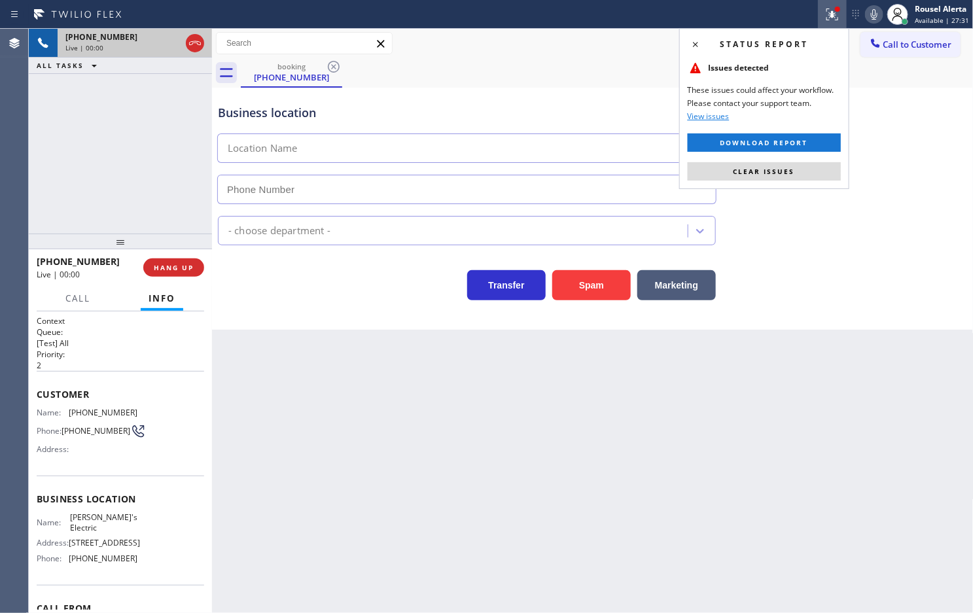
type input "(848) 358-7127"
click at [785, 177] on button "Clear issues" at bounding box center [764, 171] width 153 height 18
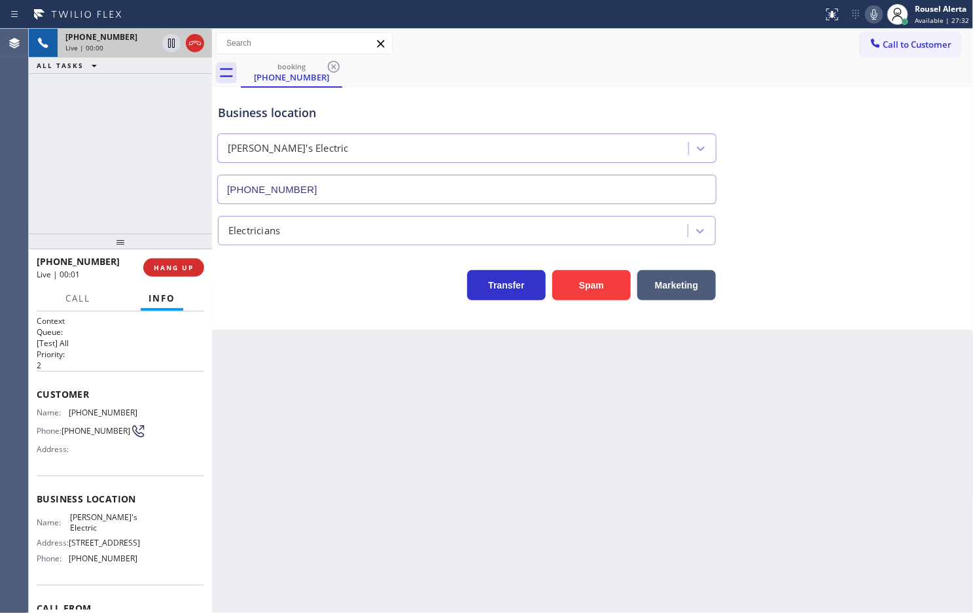
click at [582, 313] on div "Business location Jimmy's Electric (848) 358-7127 Electricians Transfer Spam Ma…" at bounding box center [593, 209] width 762 height 242
click at [588, 296] on button "Spam" at bounding box center [591, 285] width 79 height 30
click at [586, 293] on button "Spam" at bounding box center [591, 285] width 79 height 30
click at [613, 387] on div "Back to Dashboard Change Sender ID Customers Technicians Select a contact Outbo…" at bounding box center [593, 321] width 762 height 584
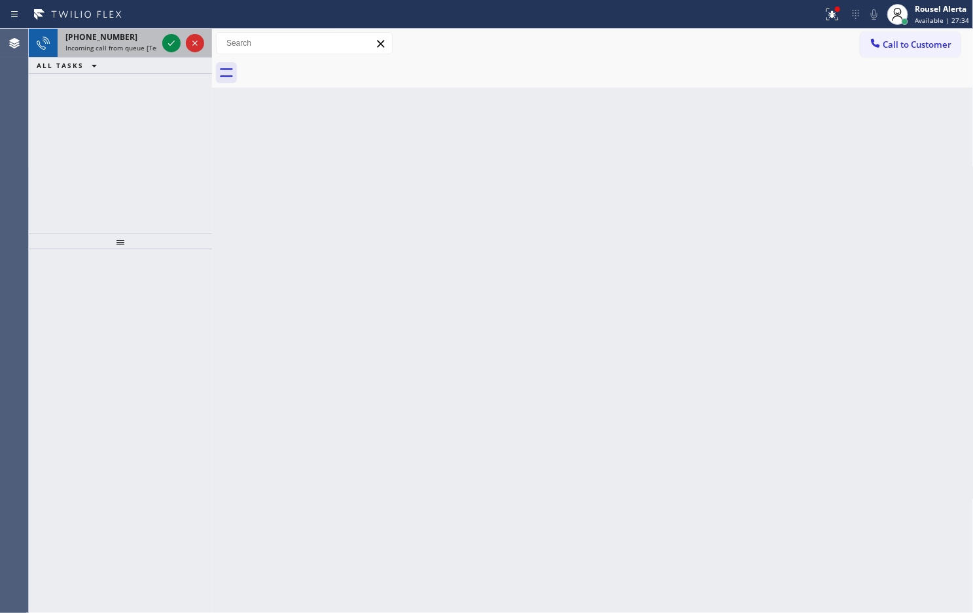
click at [126, 40] on div "+16612925966" at bounding box center [111, 36] width 92 height 11
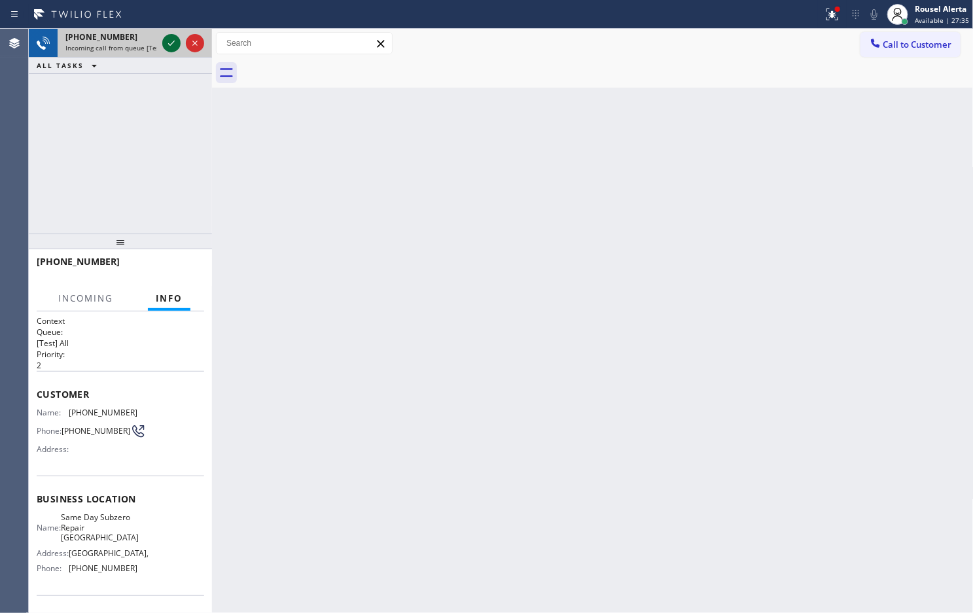
click at [164, 41] on icon at bounding box center [172, 43] width 16 height 16
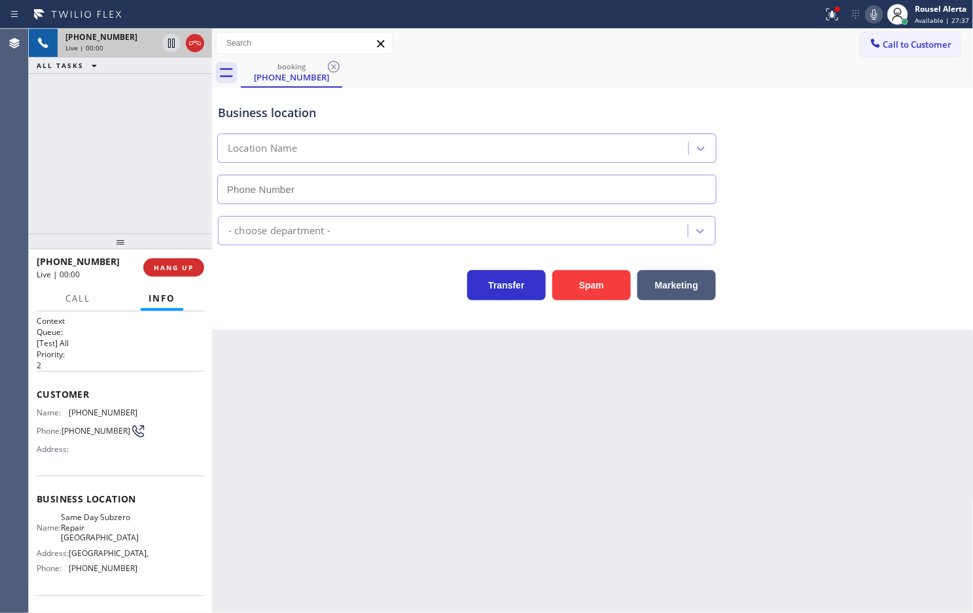
type input "(661) 465-3388"
click at [586, 277] on button "Spam" at bounding box center [591, 285] width 79 height 30
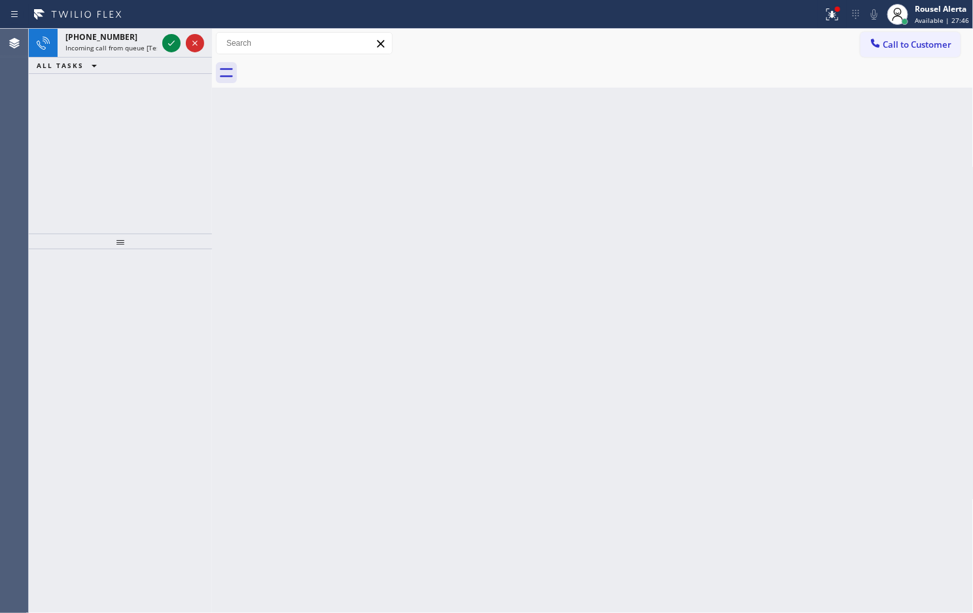
click at [126, 37] on div "+13105108985" at bounding box center [111, 36] width 92 height 11
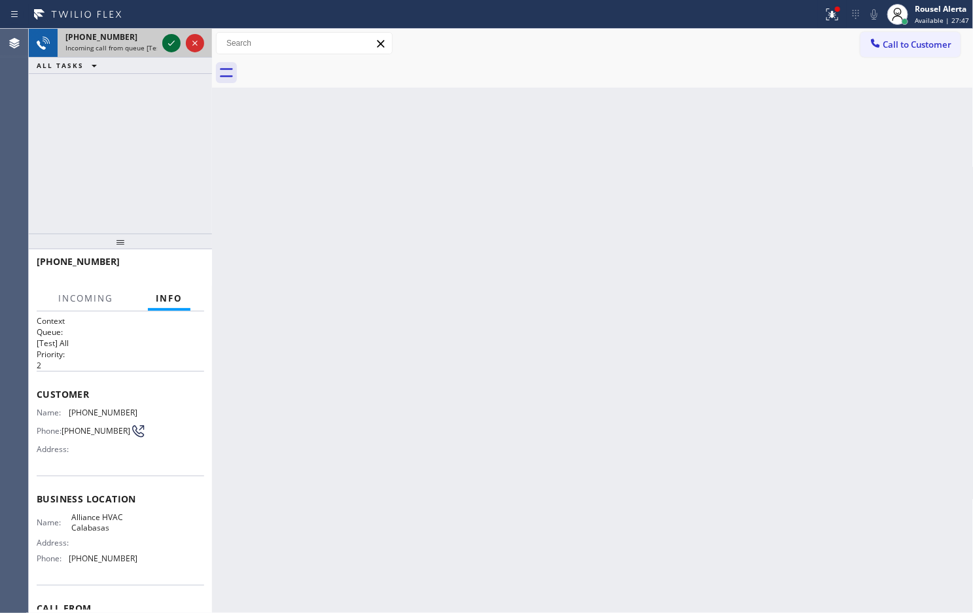
click at [168, 43] on icon at bounding box center [171, 43] width 7 height 5
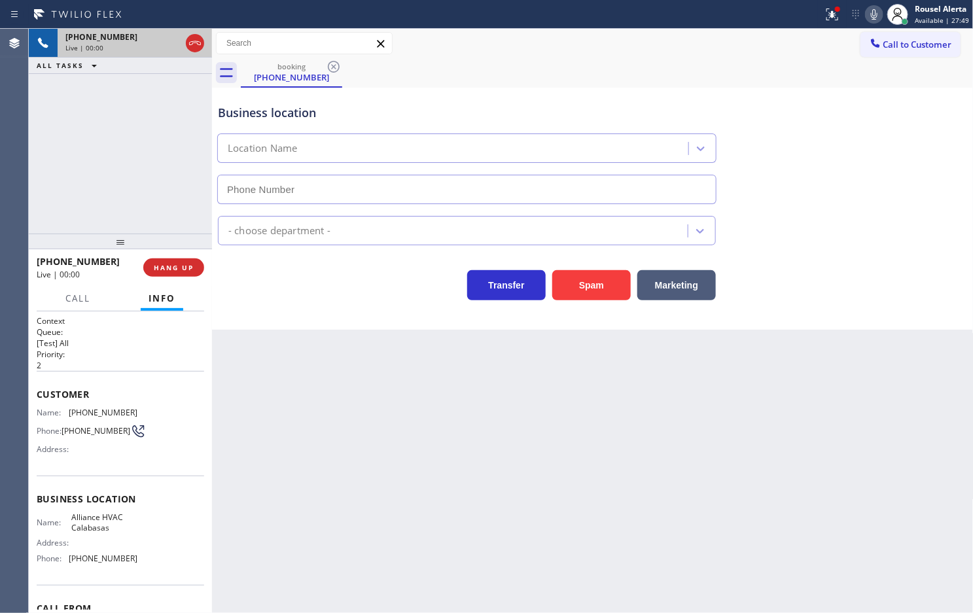
type input "(310) 868-0866"
click at [571, 285] on button "Spam" at bounding box center [591, 285] width 79 height 30
click at [836, 13] on icon at bounding box center [832, 15] width 12 height 12
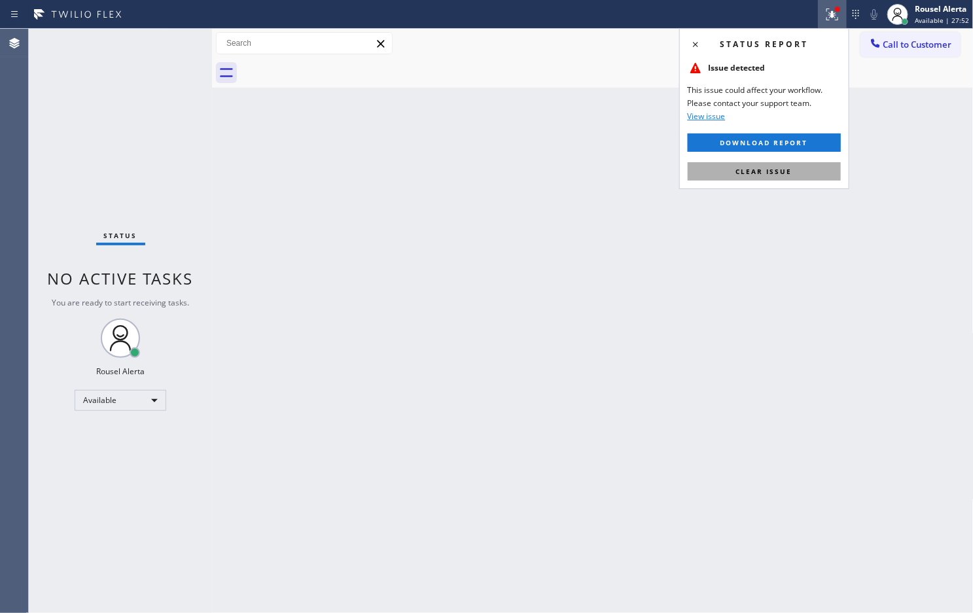
click at [769, 167] on span "Clear issue" at bounding box center [764, 171] width 56 height 9
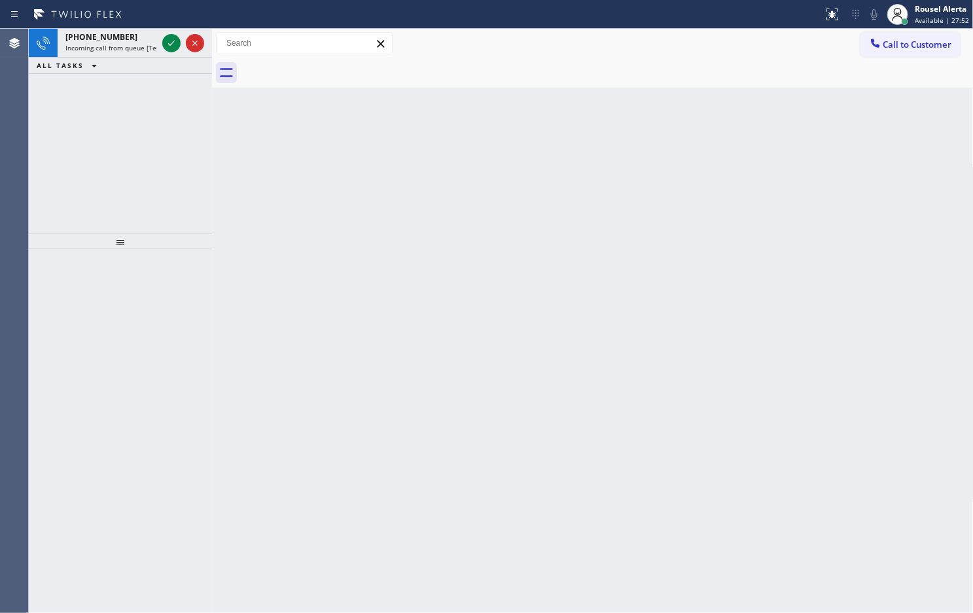
click at [628, 238] on div "Back to Dashboard Change Sender ID Customers Technicians Select a contact Outbo…" at bounding box center [593, 321] width 762 height 584
click at [145, 41] on div "[PHONE_NUMBER]" at bounding box center [111, 36] width 92 height 11
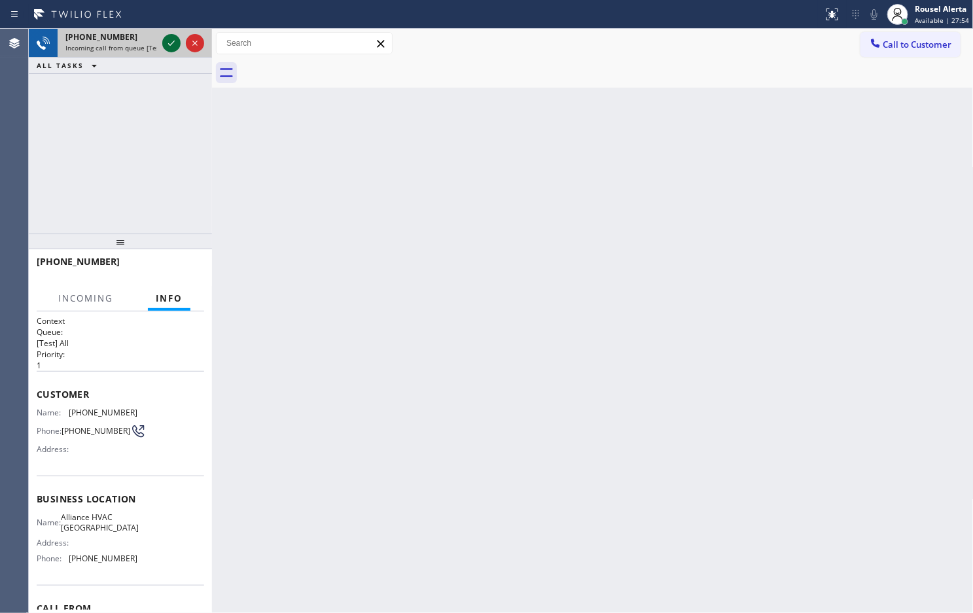
click at [174, 51] on button at bounding box center [171, 43] width 18 height 18
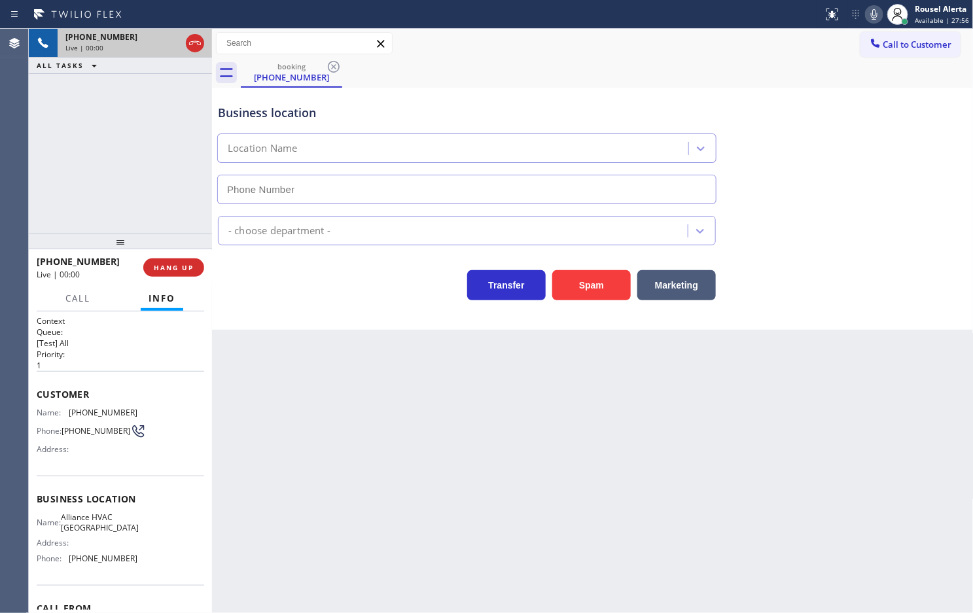
type input "(714) 942-4636"
click at [577, 275] on button "Spam" at bounding box center [591, 285] width 79 height 30
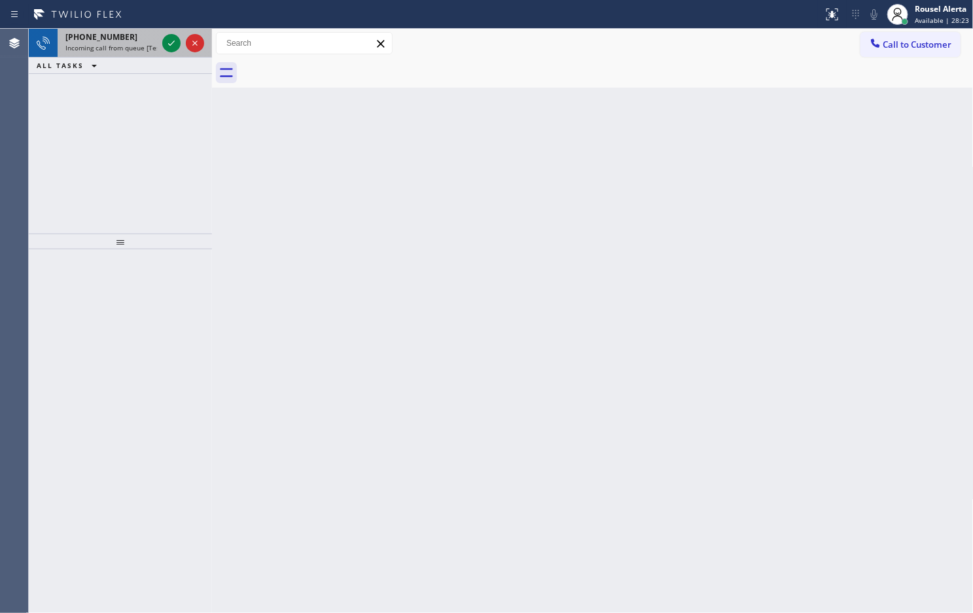
click at [154, 41] on div "+19496832414" at bounding box center [111, 36] width 92 height 11
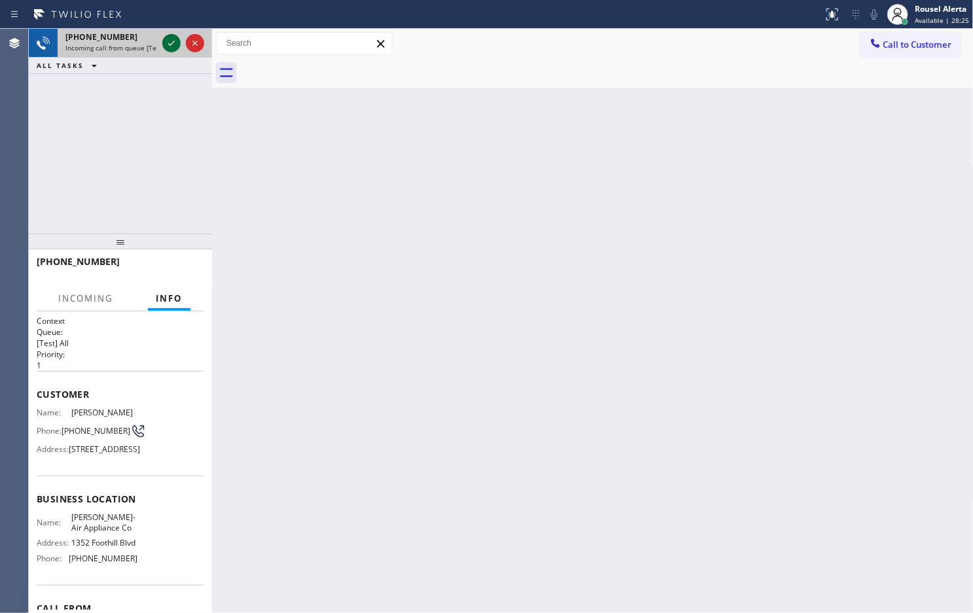
click at [168, 44] on icon at bounding box center [172, 43] width 16 height 16
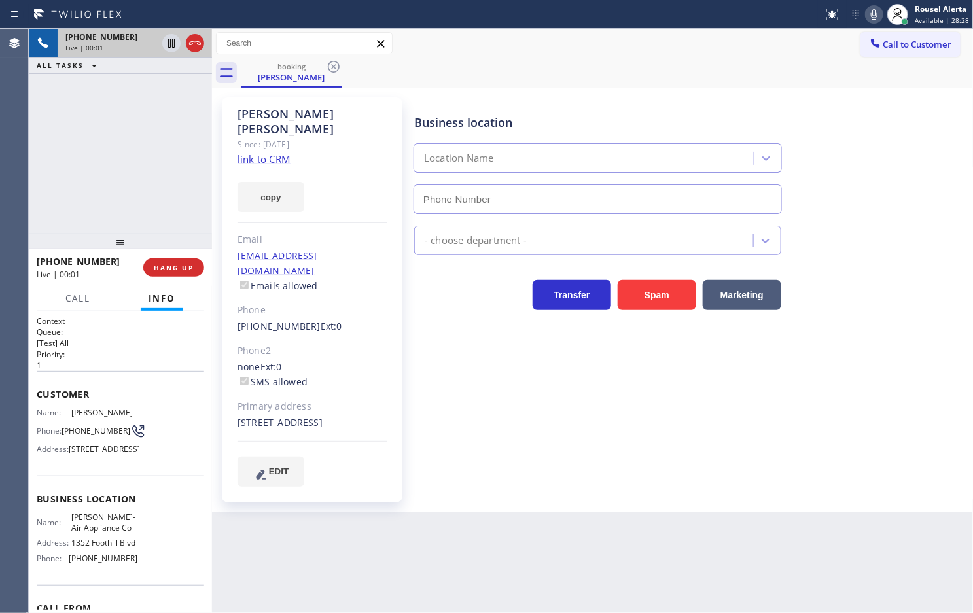
type input "(657) 213-3032"
click at [277, 152] on link "link to CRM" at bounding box center [264, 158] width 53 height 13
click at [166, 41] on icon at bounding box center [172, 43] width 16 height 16
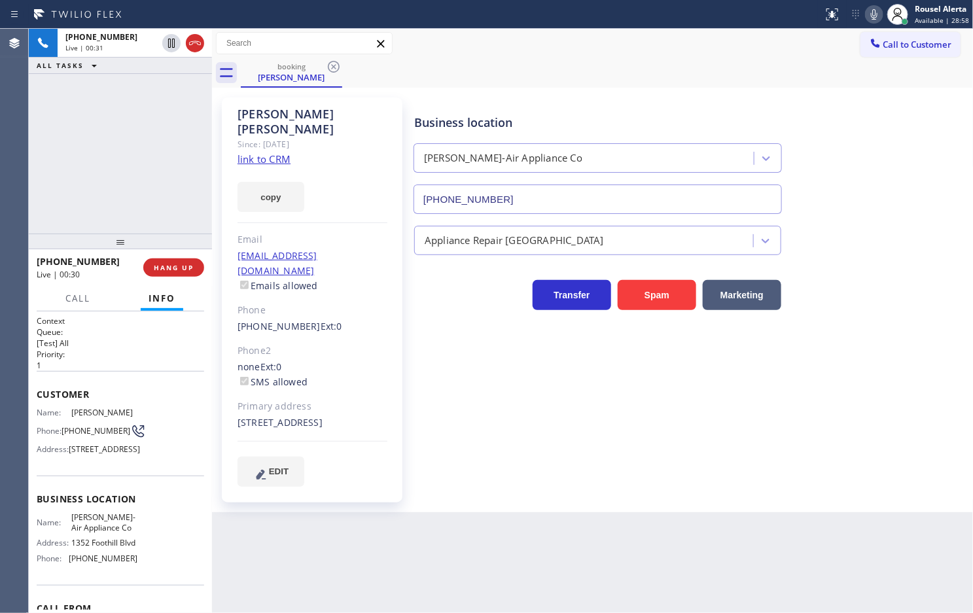
click at [872, 15] on icon at bounding box center [874, 15] width 16 height 16
drag, startPoint x: 169, startPoint y: 48, endPoint x: 207, endPoint y: 38, distance: 39.2
click at [169, 48] on icon at bounding box center [172, 43] width 16 height 16
click at [872, 11] on icon at bounding box center [874, 15] width 16 height 16
click at [642, 115] on div "Business location" at bounding box center [597, 123] width 367 height 18
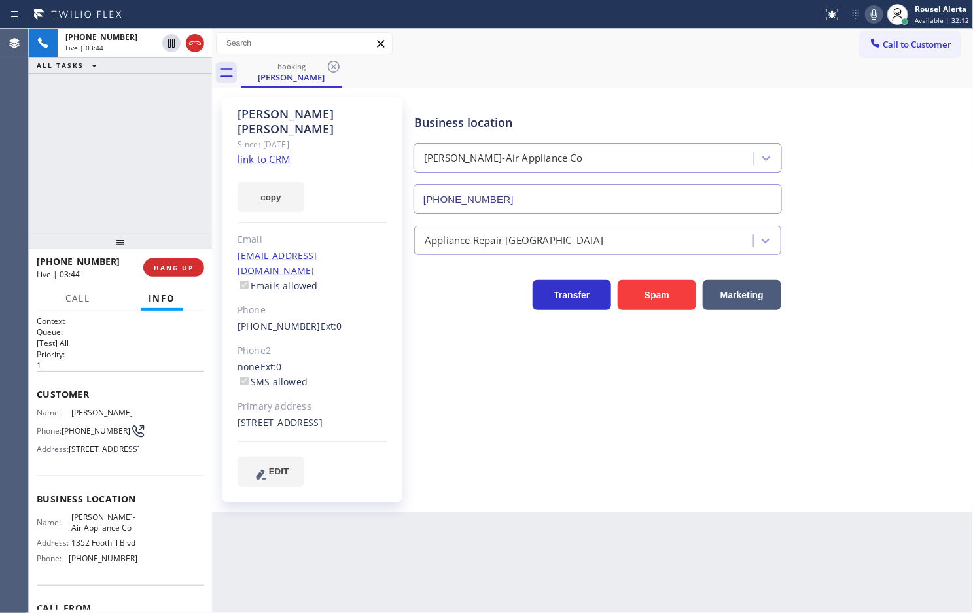
click at [610, 567] on div "Back to Dashboard Change Sender ID Customers Technicians Select a contact Outbo…" at bounding box center [593, 321] width 762 height 584
click at [141, 167] on div "+19496832414 Live | 03:45 ALL TASKS ALL TASKS ACTIVE TASKS TASKS IN WRAP UP" at bounding box center [120, 131] width 183 height 205
click at [529, 554] on div "Back to Dashboard Change Sender ID Customers Technicians Select a contact Outbo…" at bounding box center [593, 321] width 762 height 584
click at [164, 201] on div "+19496832414 Live | 03:57 ALL TASKS ALL TASKS ACTIVE TASKS TASKS IN WRAP UP" at bounding box center [120, 131] width 183 height 205
click at [417, 586] on div "Back to Dashboard Change Sender ID Customers Technicians Select a contact Outbo…" at bounding box center [593, 321] width 762 height 584
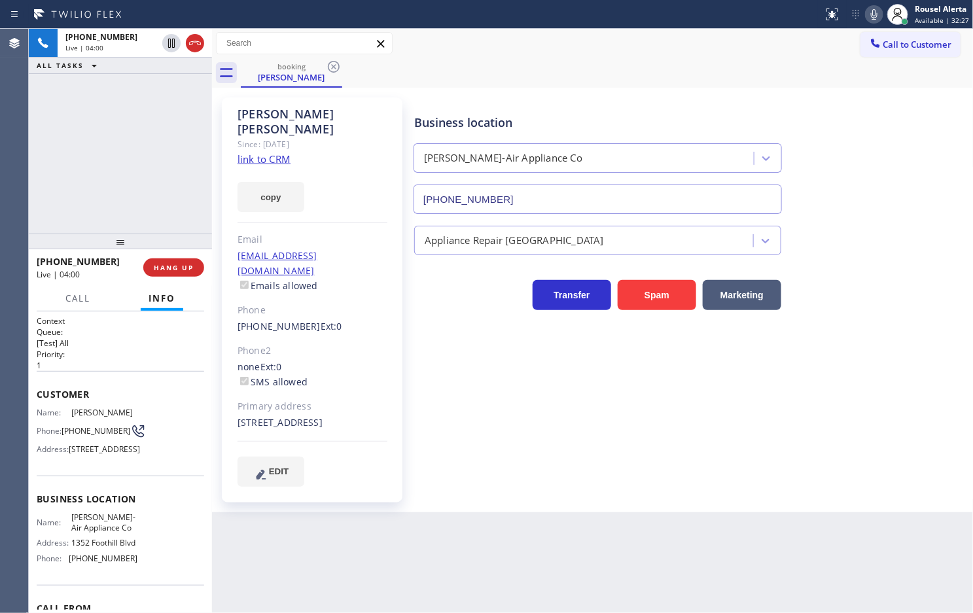
click at [141, 109] on div "+19496832414 Live | 04:00 ALL TASKS ALL TASKS ACTIVE TASKS TASKS IN WRAP UP" at bounding box center [120, 131] width 183 height 205
click at [165, 267] on span "HANG UP" at bounding box center [174, 267] width 40 height 9
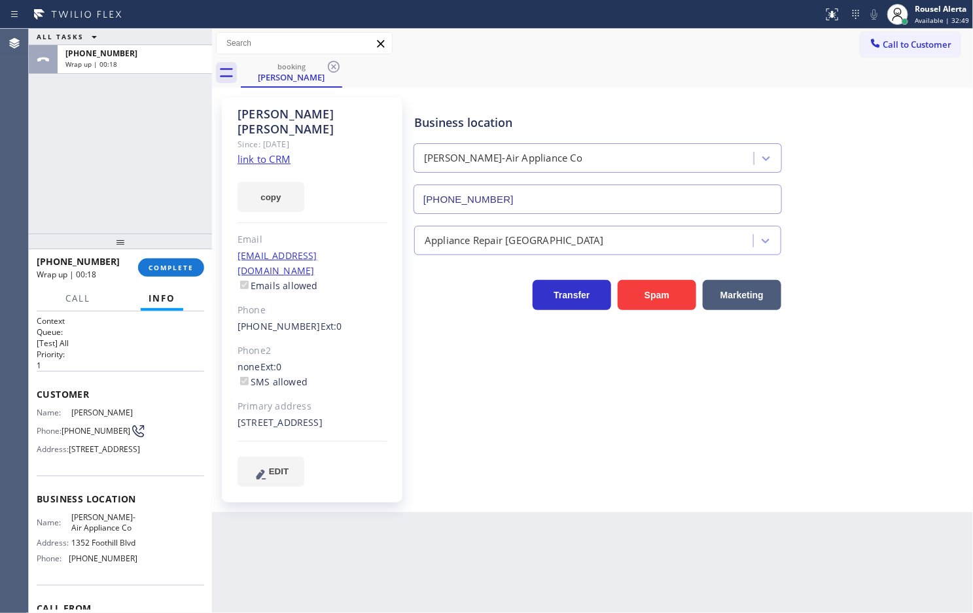
drag, startPoint x: 115, startPoint y: 99, endPoint x: 116, endPoint y: 122, distance: 23.6
click at [115, 99] on div "ALL TASKS ALL TASKS ACTIVE TASKS TASKS IN WRAP UP +19496832414 Wrap up | 00:18" at bounding box center [120, 131] width 183 height 205
click at [158, 269] on span "COMPLETE" at bounding box center [171, 267] width 45 height 9
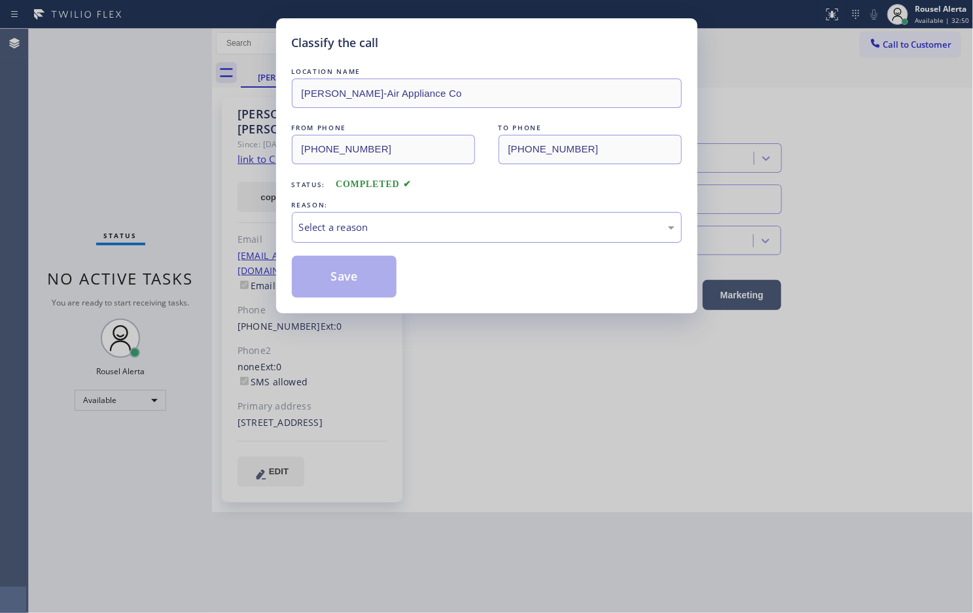
click at [410, 232] on div "Select a reason" at bounding box center [487, 227] width 376 height 15
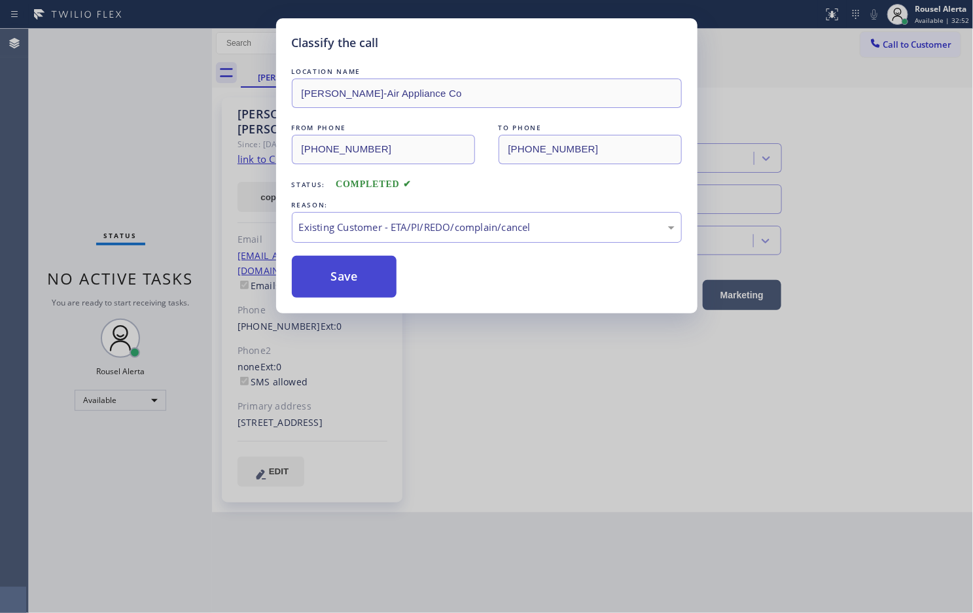
click at [364, 296] on button "Save" at bounding box center [344, 277] width 105 height 42
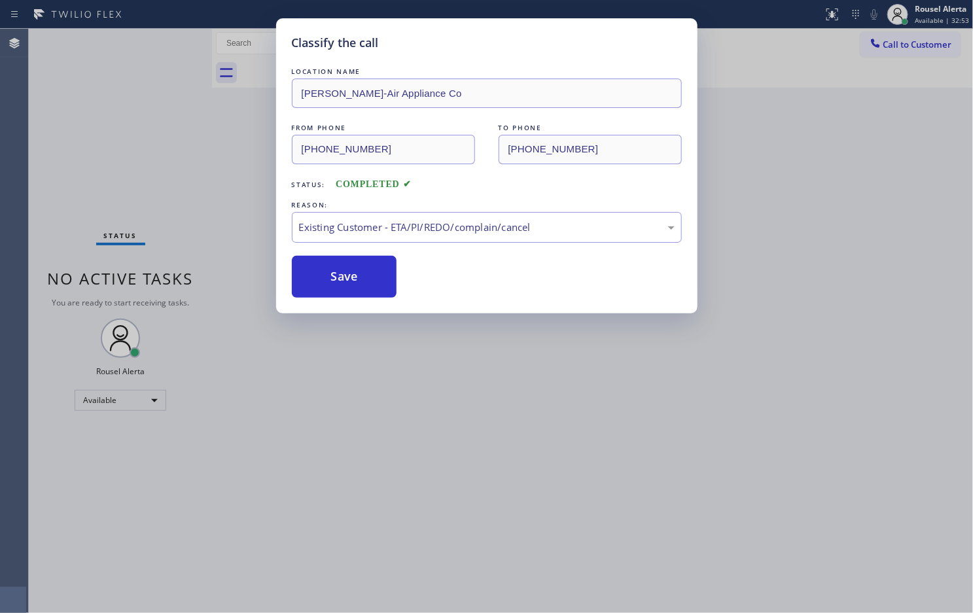
click at [489, 497] on div "Classify the call LOCATION NAME Watson Jenn-Air Appliance Co FROM PHONE (949) 6…" at bounding box center [486, 306] width 973 height 613
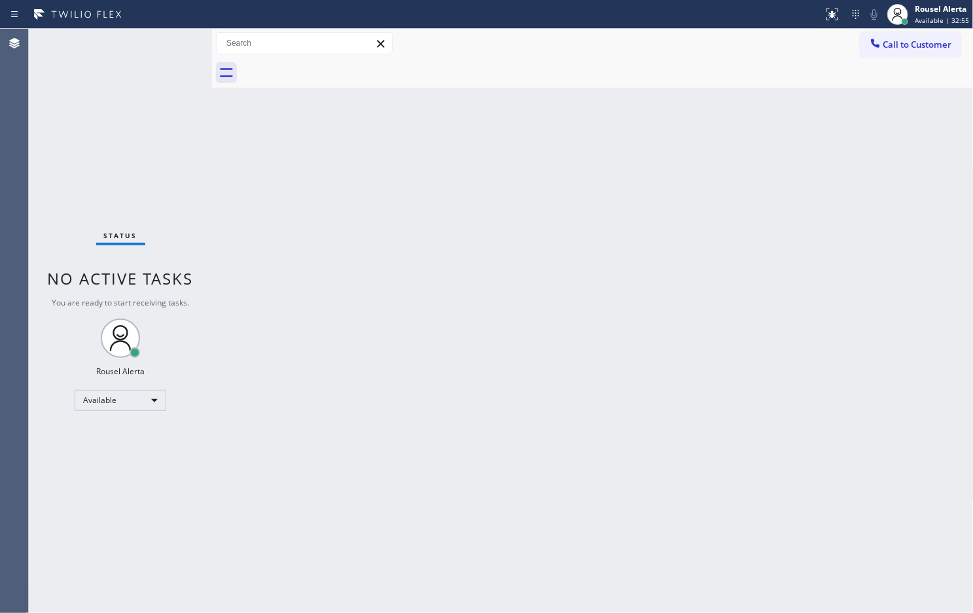
click at [406, 406] on div "Back to Dashboard Change Sender ID Customers Technicians Select a contact Outbo…" at bounding box center [593, 321] width 762 height 584
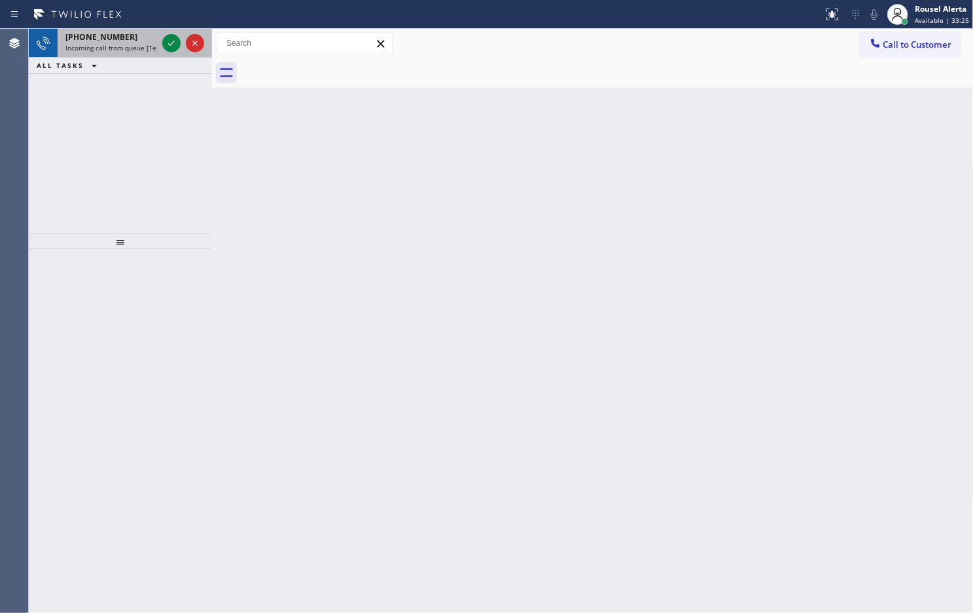
click at [118, 47] on span "Incoming call from queue [Test] All" at bounding box center [119, 47] width 109 height 9
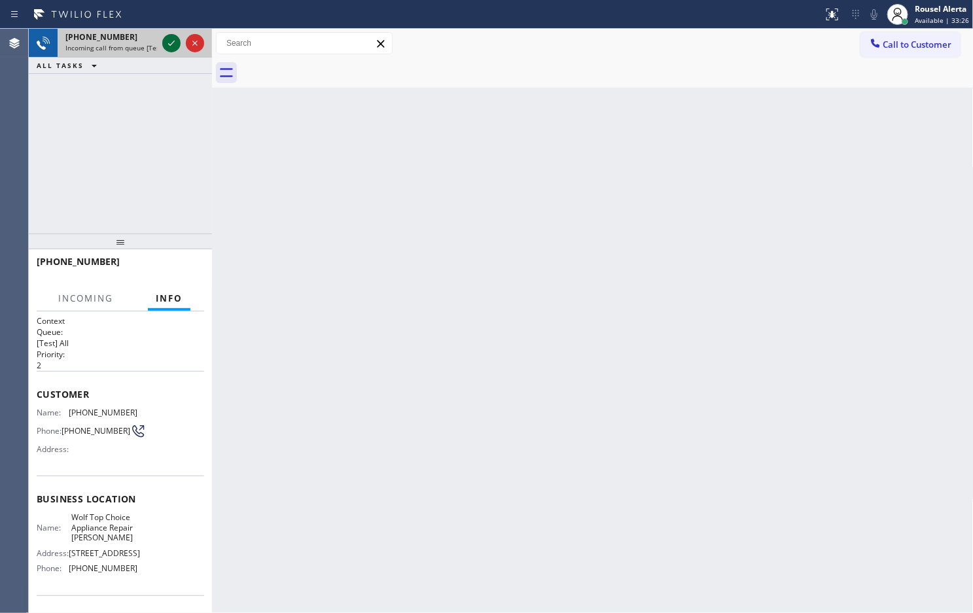
click at [175, 43] on icon at bounding box center [172, 43] width 16 height 16
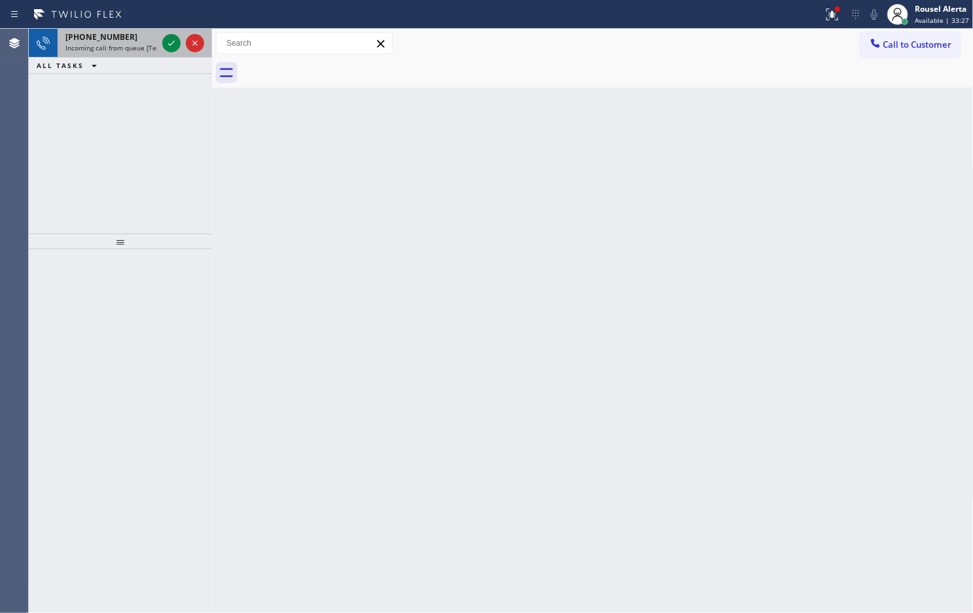
click at [152, 41] on div "+14255062587" at bounding box center [111, 36] width 92 height 11
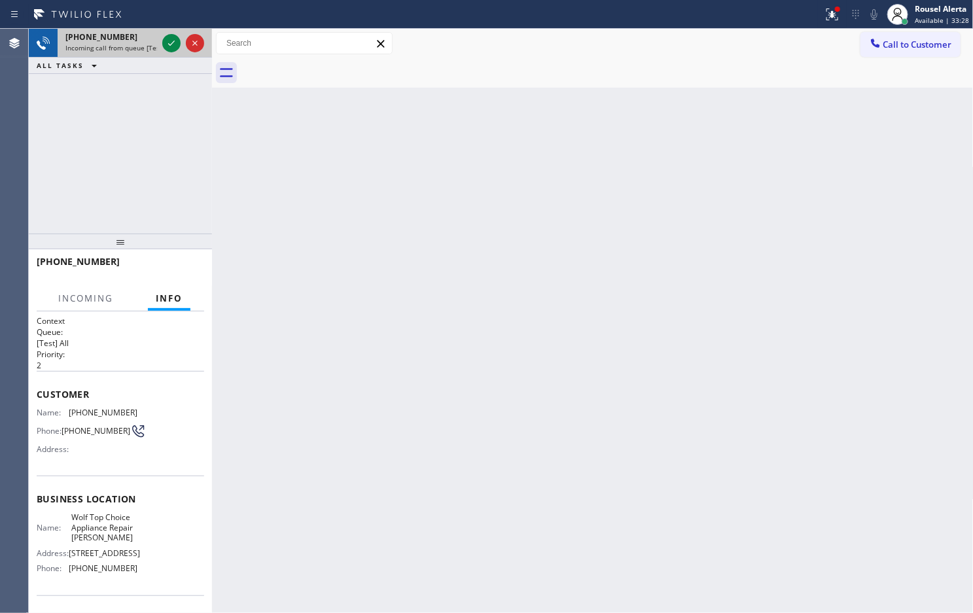
click at [160, 41] on div at bounding box center [183, 43] width 47 height 29
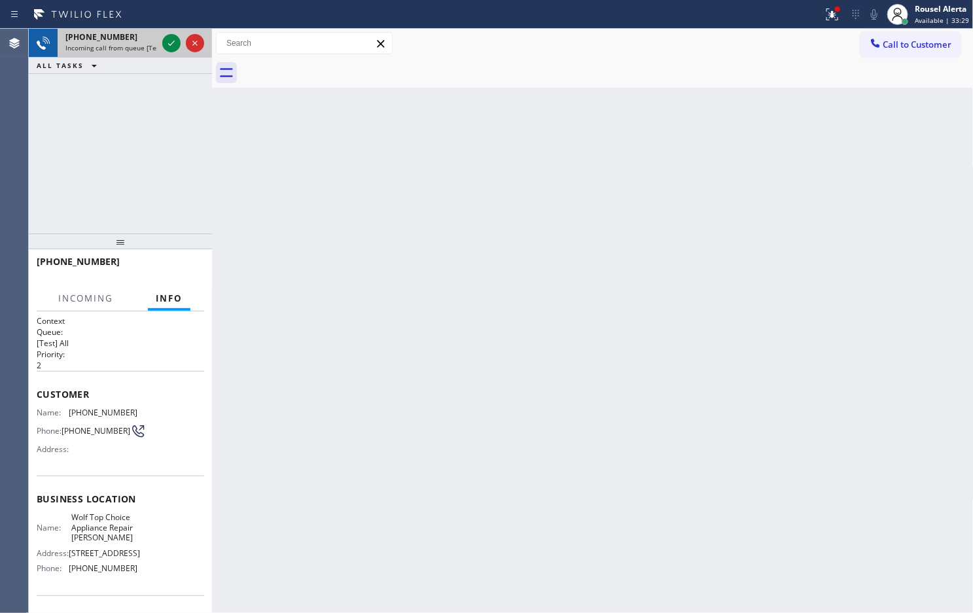
click at [160, 41] on div at bounding box center [183, 43] width 47 height 29
click at [164, 43] on div at bounding box center [183, 43] width 47 height 29
click at [164, 43] on icon at bounding box center [172, 43] width 16 height 16
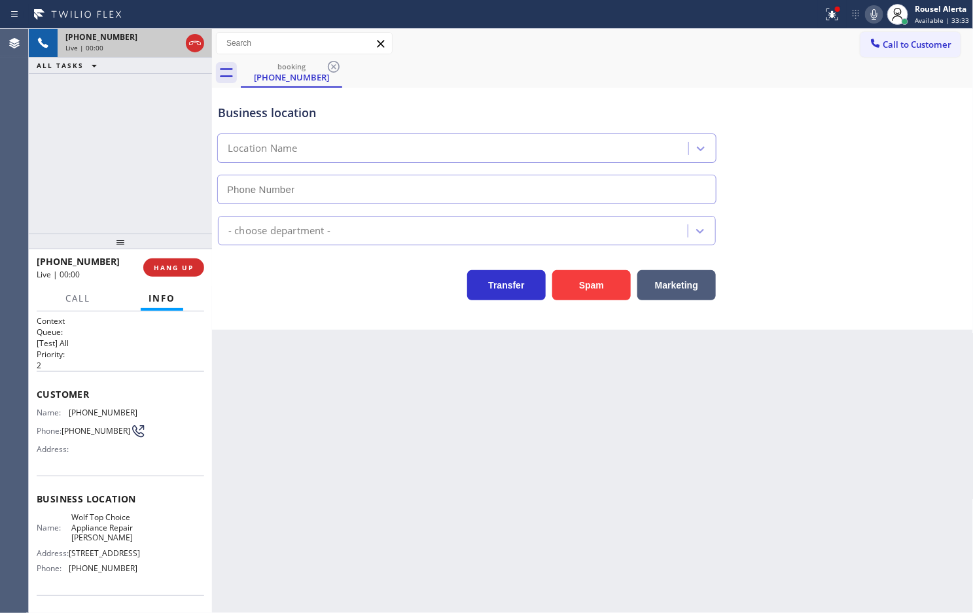
type input "(425) 390-5757"
click at [577, 290] on button "Spam" at bounding box center [591, 285] width 79 height 30
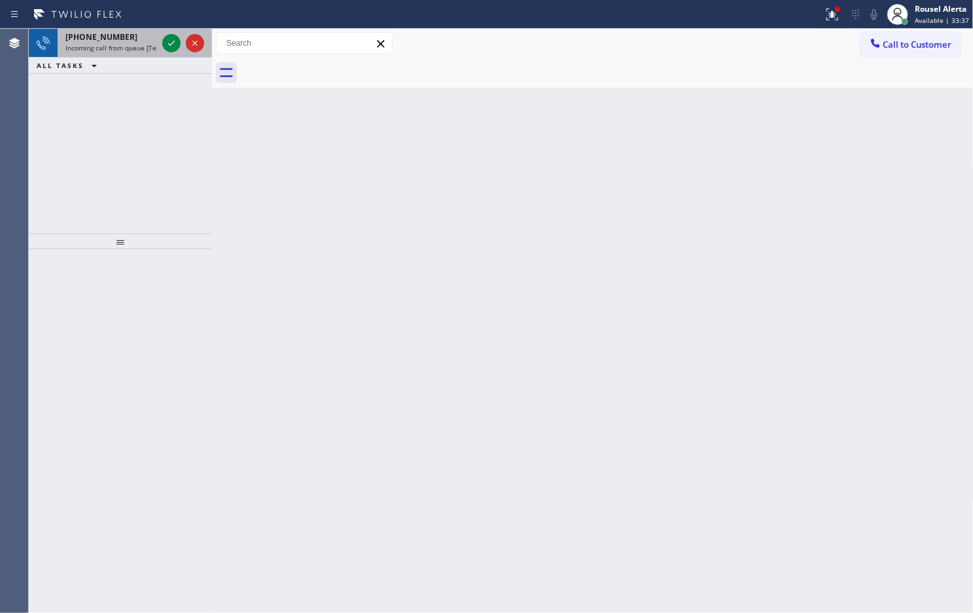
drag, startPoint x: 137, startPoint y: 35, endPoint x: 151, endPoint y: 46, distance: 17.2
click at [137, 35] on div "+18053127050" at bounding box center [111, 36] width 92 height 11
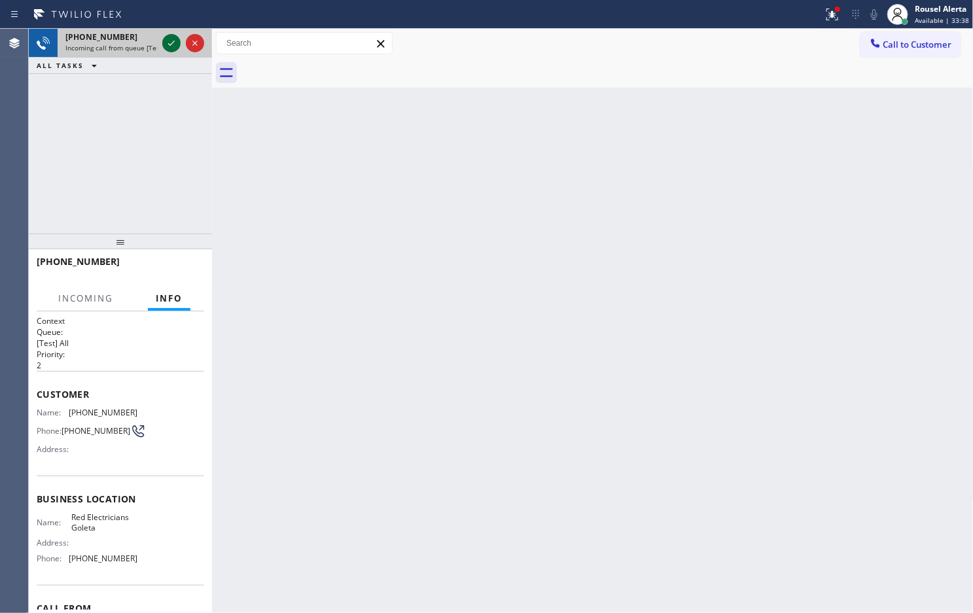
click at [165, 46] on icon at bounding box center [172, 43] width 16 height 16
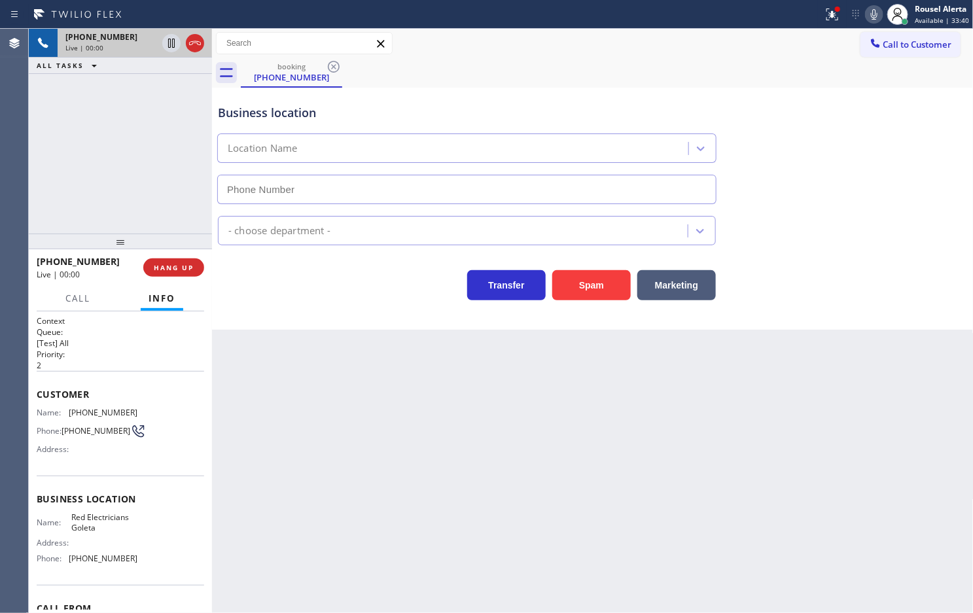
type input "(805) 222-7660"
click at [586, 292] on button "Spam" at bounding box center [591, 285] width 79 height 30
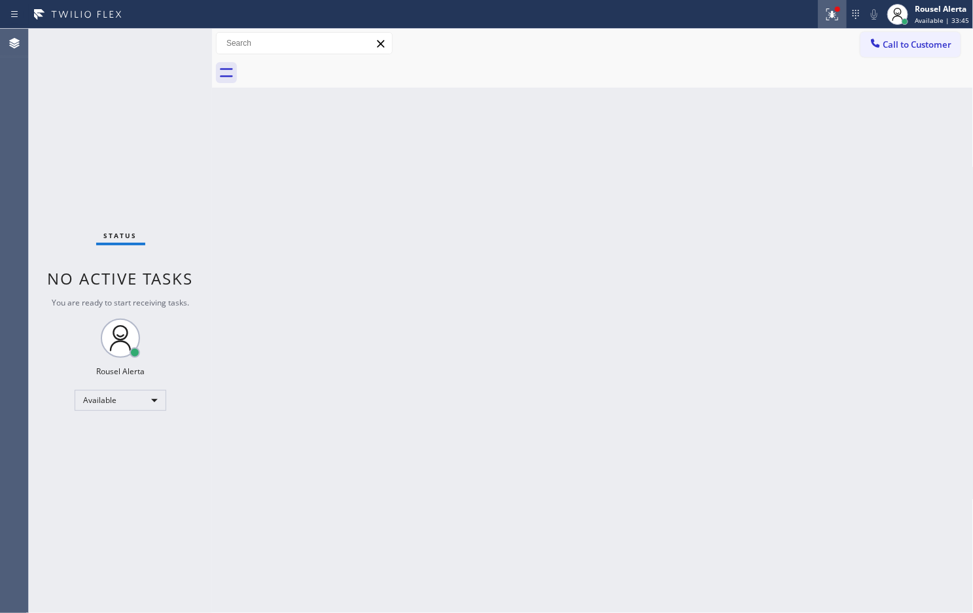
click at [834, 12] on icon at bounding box center [832, 12] width 8 height 5
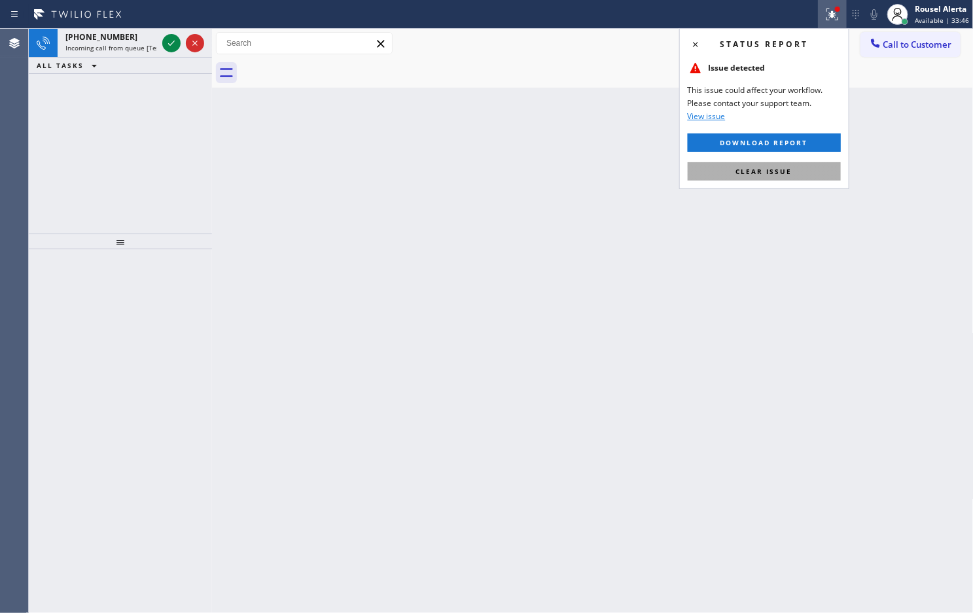
click at [792, 177] on button "Clear issue" at bounding box center [764, 171] width 153 height 18
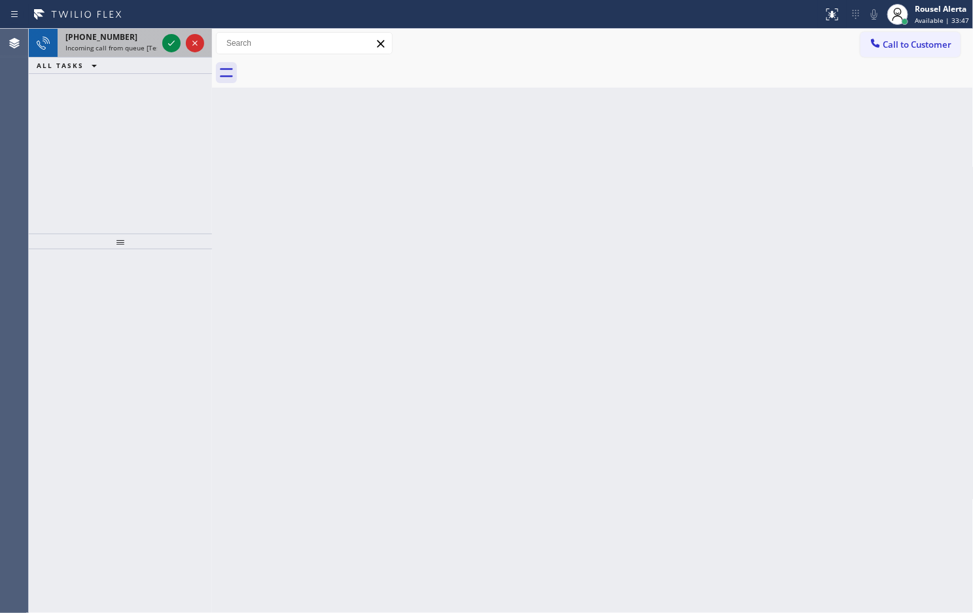
click at [145, 48] on span "Incoming call from queue [Test] All" at bounding box center [119, 47] width 109 height 9
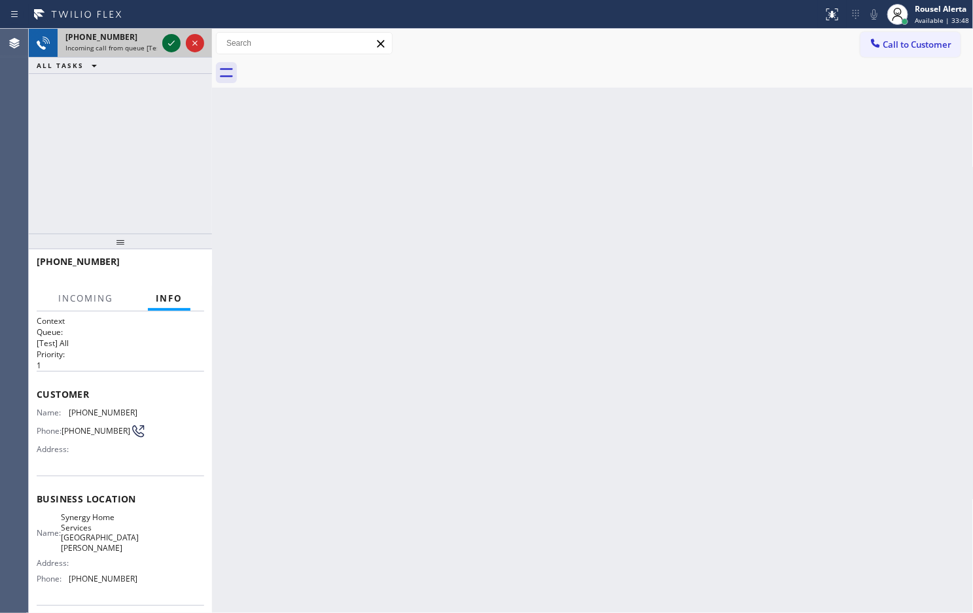
click at [171, 43] on icon at bounding box center [171, 43] width 7 height 5
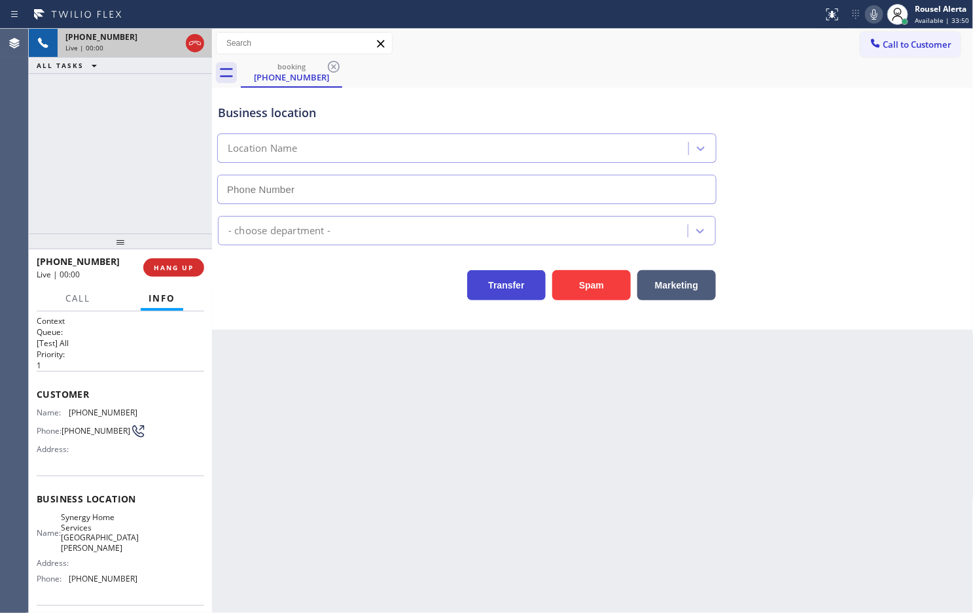
type input "(805) 519-7355"
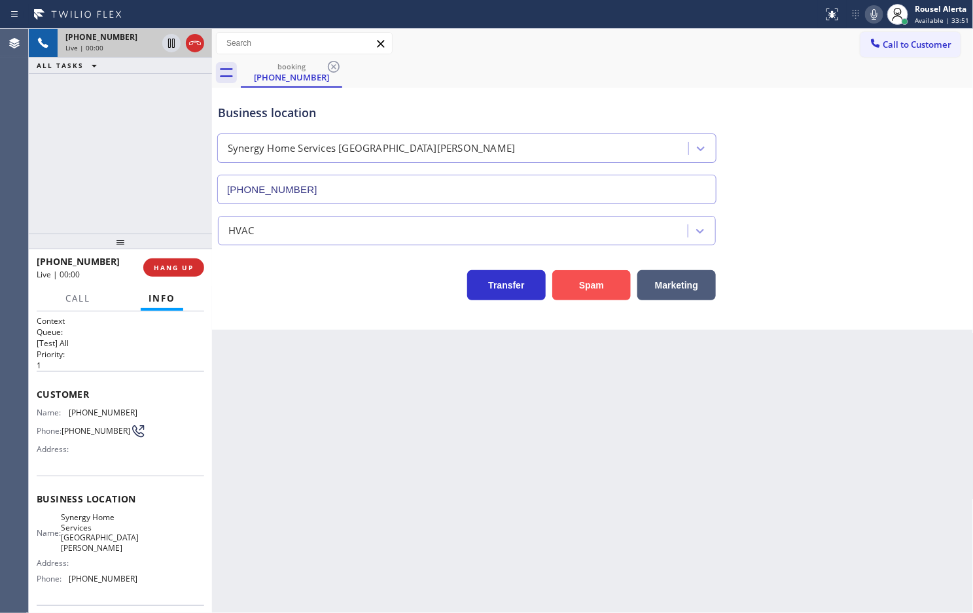
click at [569, 290] on button "Spam" at bounding box center [591, 285] width 79 height 30
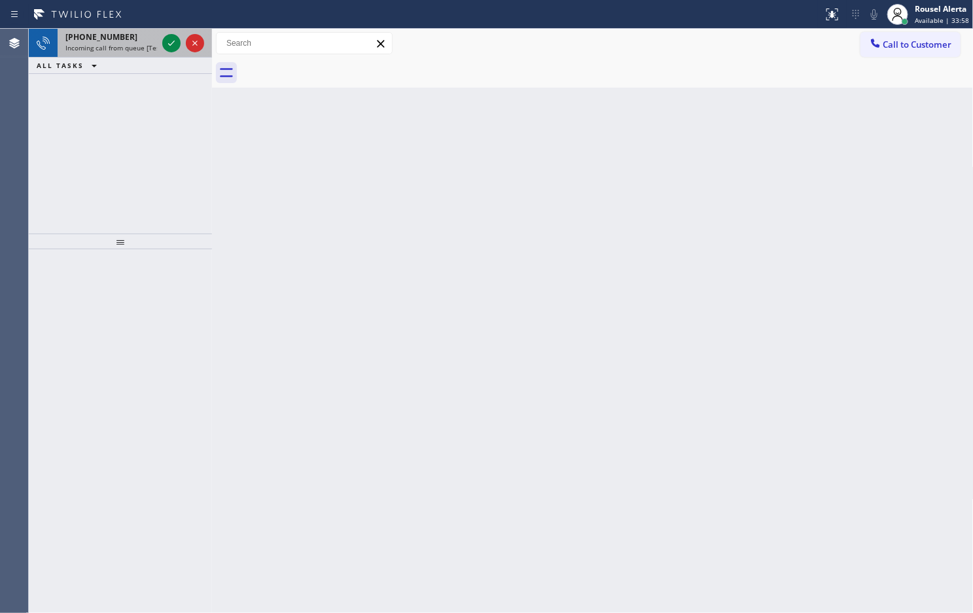
click at [132, 43] on span "Incoming call from queue [Test] All" at bounding box center [119, 47] width 109 height 9
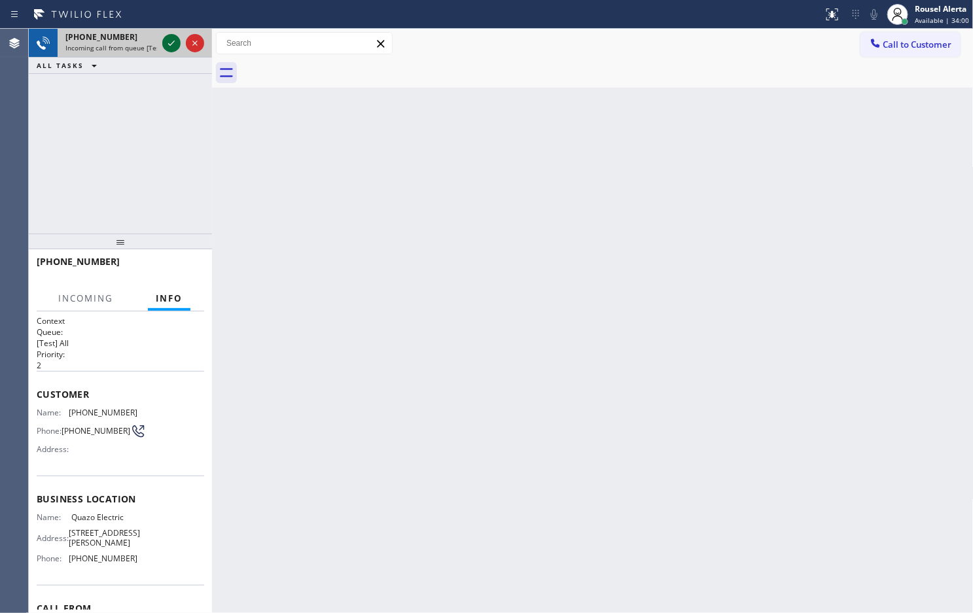
click at [162, 43] on div at bounding box center [171, 43] width 18 height 16
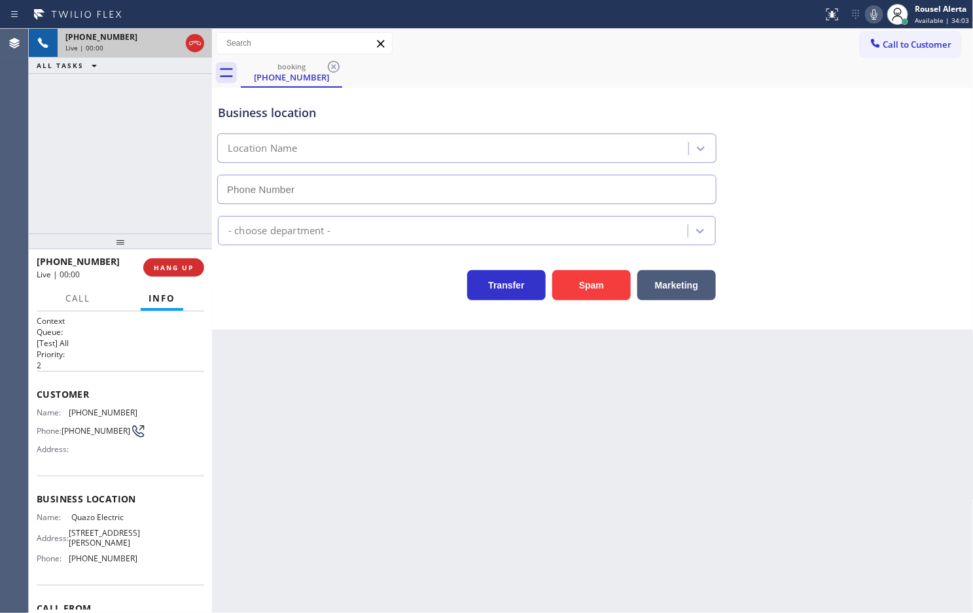
type input "(908) 895-5331"
click at [593, 286] on button "Spam" at bounding box center [591, 285] width 79 height 30
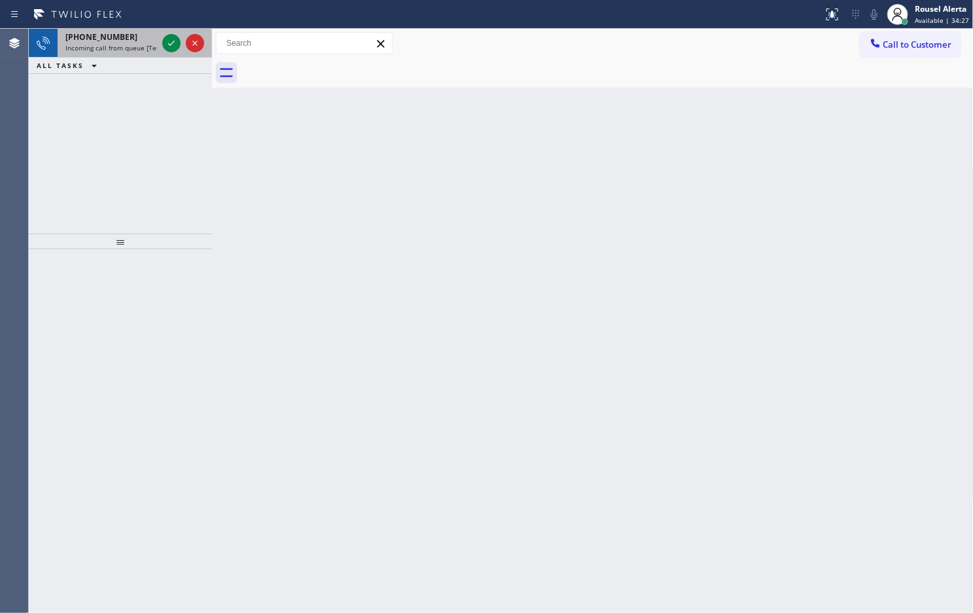
click at [136, 40] on div "[PHONE_NUMBER]" at bounding box center [111, 36] width 92 height 11
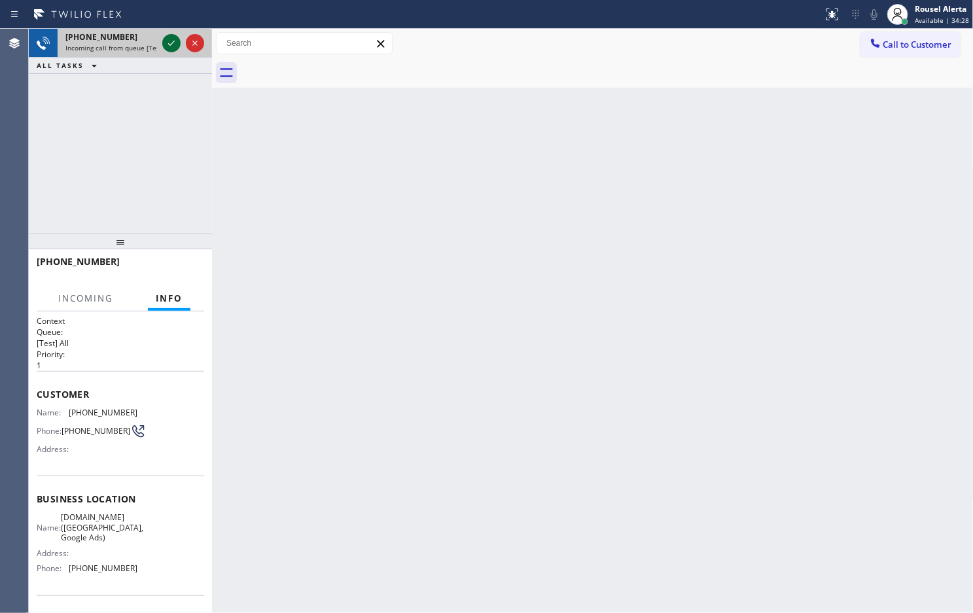
click at [173, 44] on icon at bounding box center [172, 43] width 16 height 16
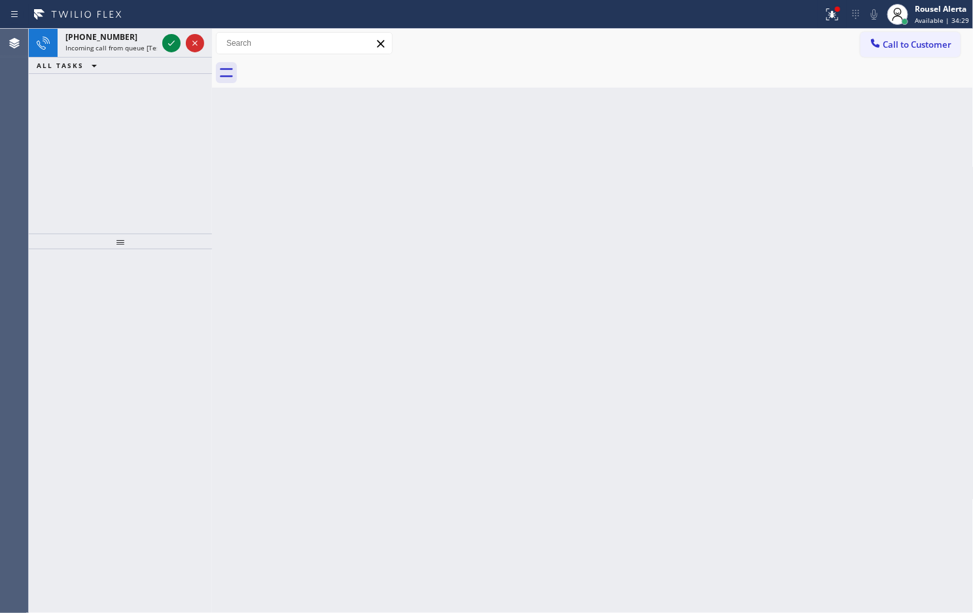
drag, startPoint x: 397, startPoint y: 338, endPoint x: 403, endPoint y: 345, distance: 9.3
click at [403, 345] on div "Back to Dashboard Change Sender ID Customers Technicians Select a contact Outbo…" at bounding box center [593, 321] width 762 height 584
click at [148, 51] on span "Incoming call from queue [Test] All" at bounding box center [119, 47] width 109 height 9
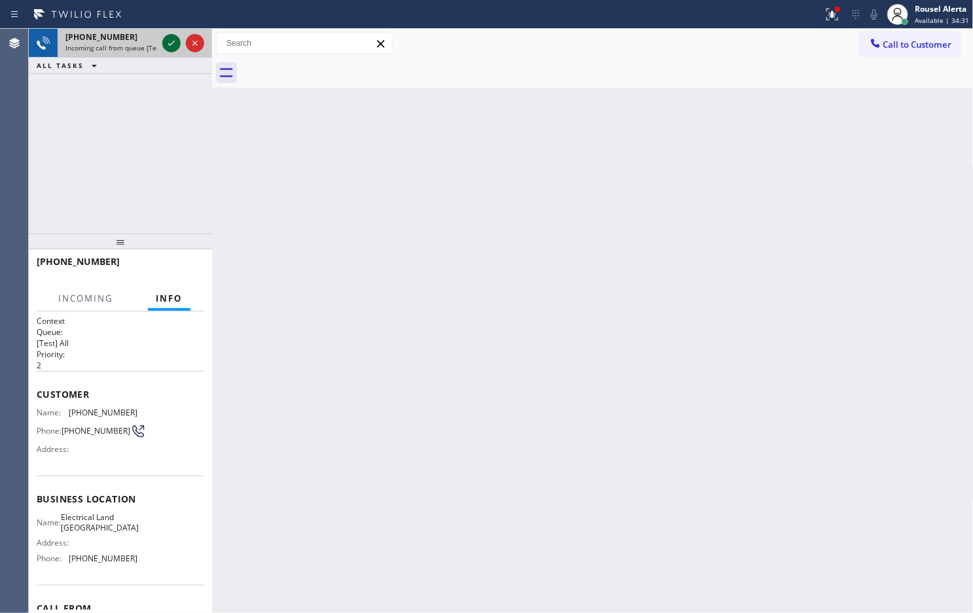
click at [172, 38] on icon at bounding box center [172, 43] width 16 height 16
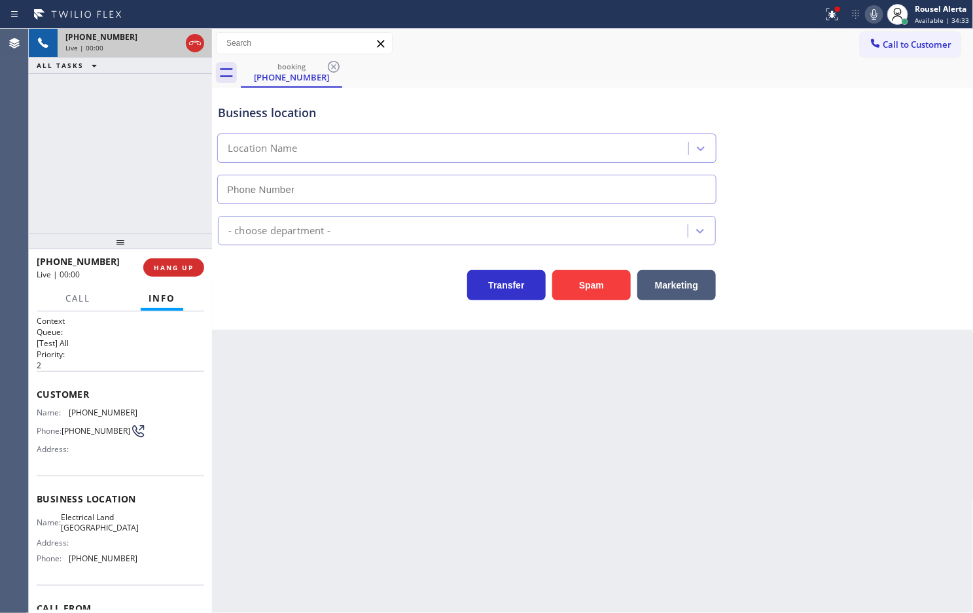
type input "(714) 463-1717"
click at [590, 275] on button "Spam" at bounding box center [591, 285] width 79 height 30
click at [838, 10] on div at bounding box center [837, 9] width 5 height 5
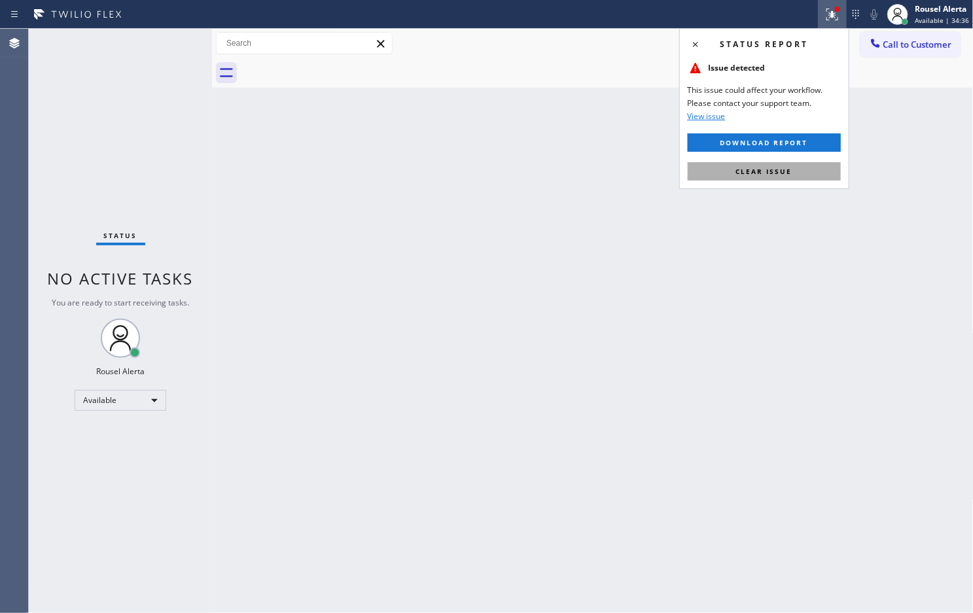
click at [815, 174] on button "Clear issue" at bounding box center [764, 171] width 153 height 18
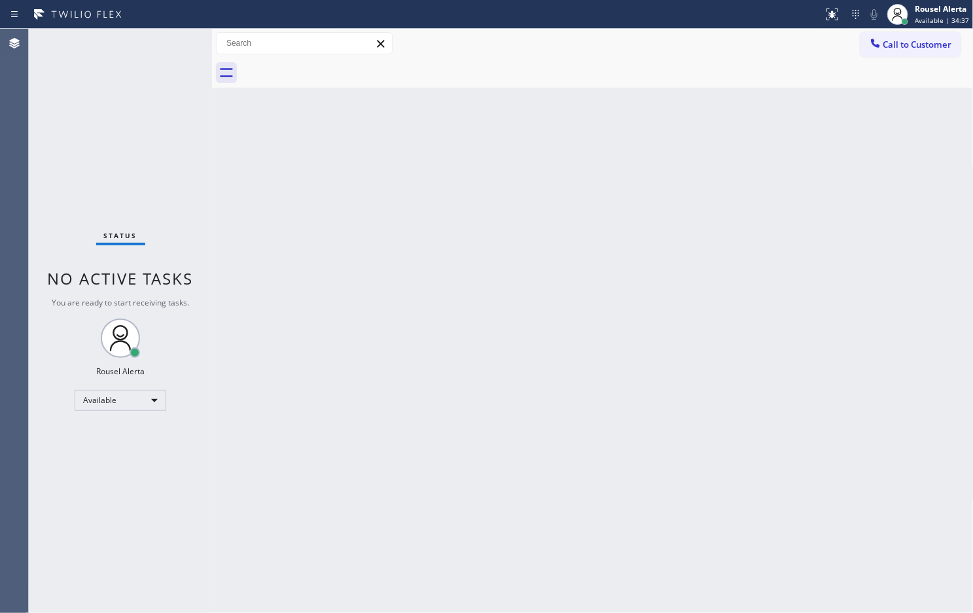
click at [799, 331] on div "Back to Dashboard Change Sender ID Customers Technicians Select a contact Outbo…" at bounding box center [593, 321] width 762 height 584
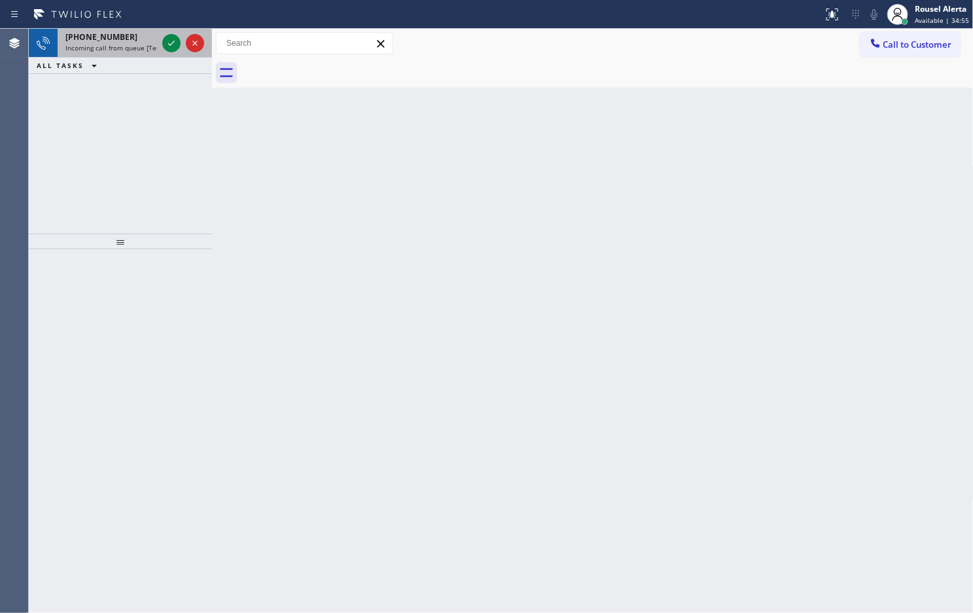
drag, startPoint x: 123, startPoint y: 37, endPoint x: 158, endPoint y: 49, distance: 36.8
click at [123, 37] on div "+12566749064" at bounding box center [111, 36] width 92 height 11
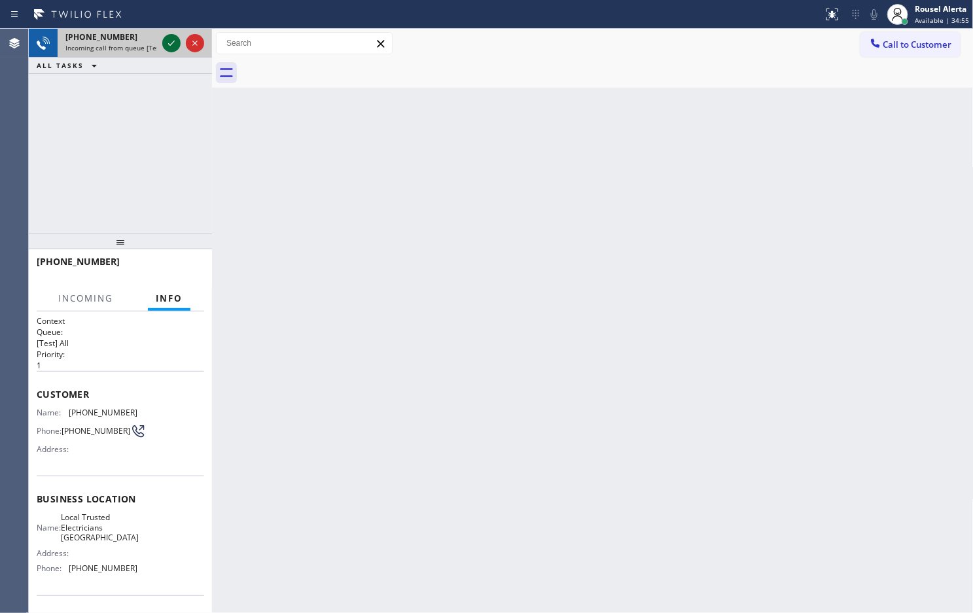
click at [169, 49] on icon at bounding box center [172, 43] width 16 height 16
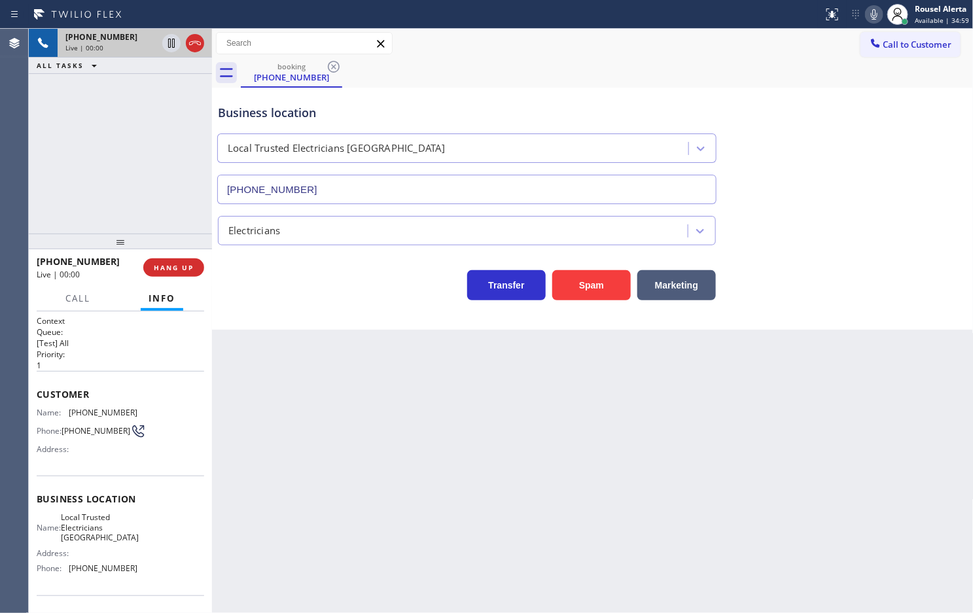
type input "(949) 334-2818"
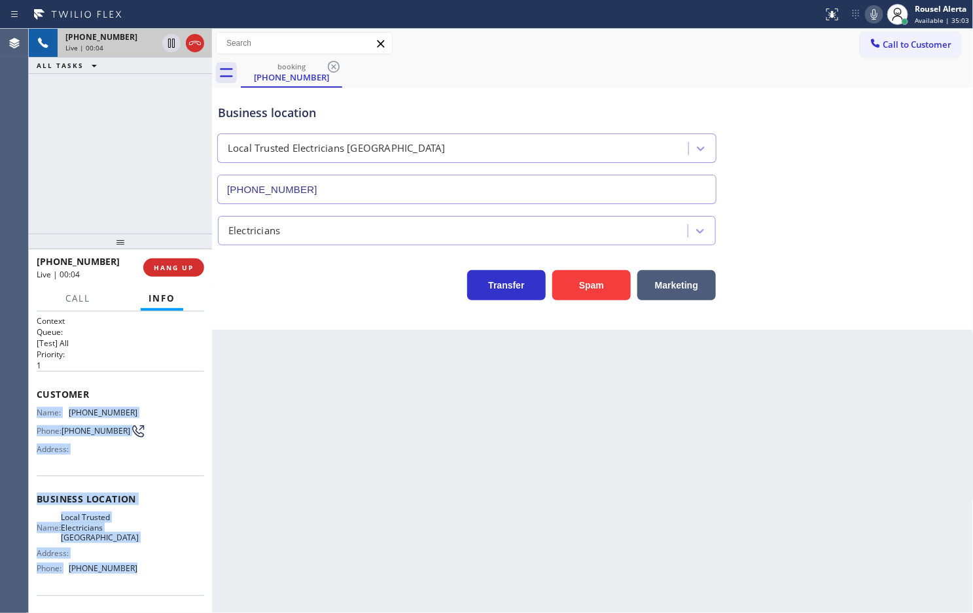
drag, startPoint x: 33, startPoint y: 408, endPoint x: 145, endPoint y: 573, distance: 199.8
click at [145, 573] on div "Context Queue: [Test] All Priority: 1 Customer Name: (256) 674-9064 Phone: (256…" at bounding box center [120, 462] width 183 height 302
copy div "Name: (256) 674-9064 Phone: (256) 674-9064 Address: Business location Name: Loc…"
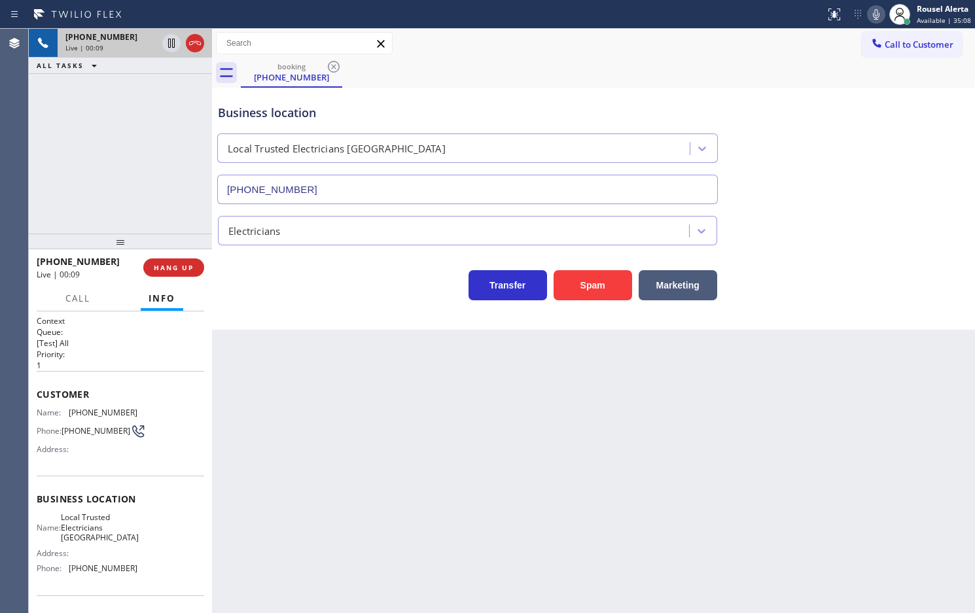
click at [502, 401] on div "Back to Dashboard Change Sender ID Customers Technicians Select a contact Outbo…" at bounding box center [593, 321] width 763 height 584
click at [182, 266] on span "HANG UP" at bounding box center [174, 267] width 40 height 9
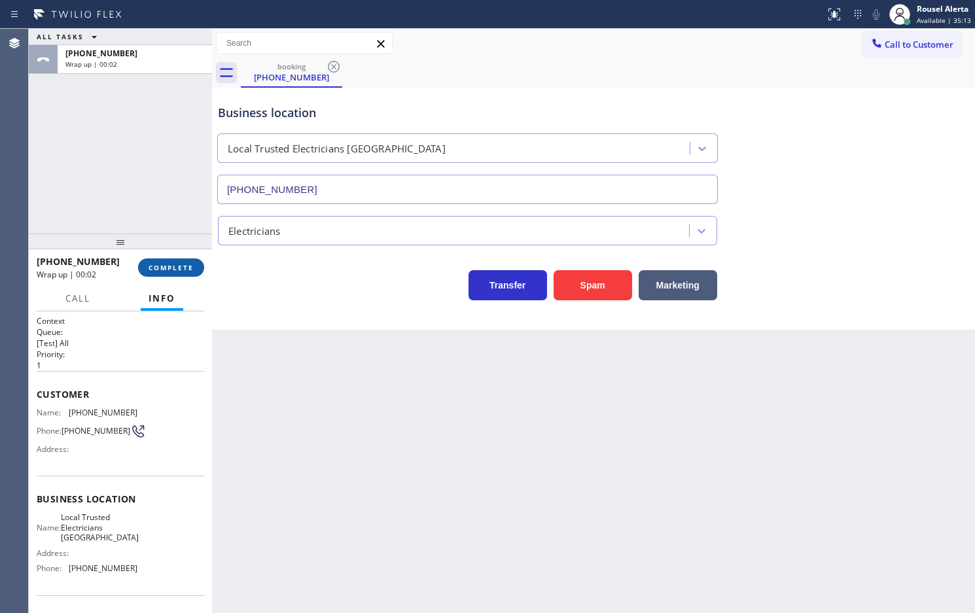
click at [157, 268] on span "COMPLETE" at bounding box center [171, 267] width 45 height 9
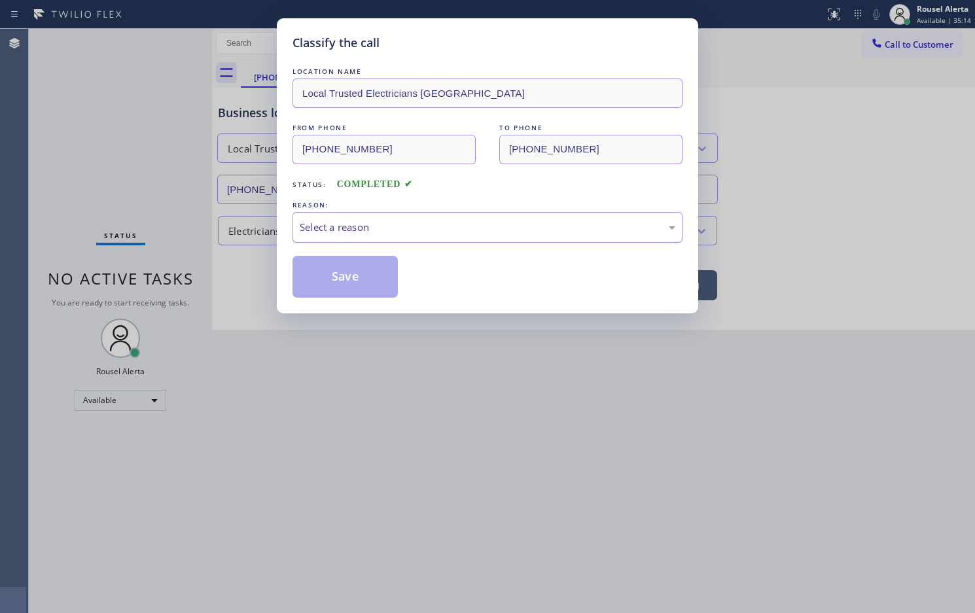
click at [384, 230] on div "Select a reason" at bounding box center [488, 227] width 376 height 15
click at [378, 296] on button "Save" at bounding box center [345, 277] width 105 height 42
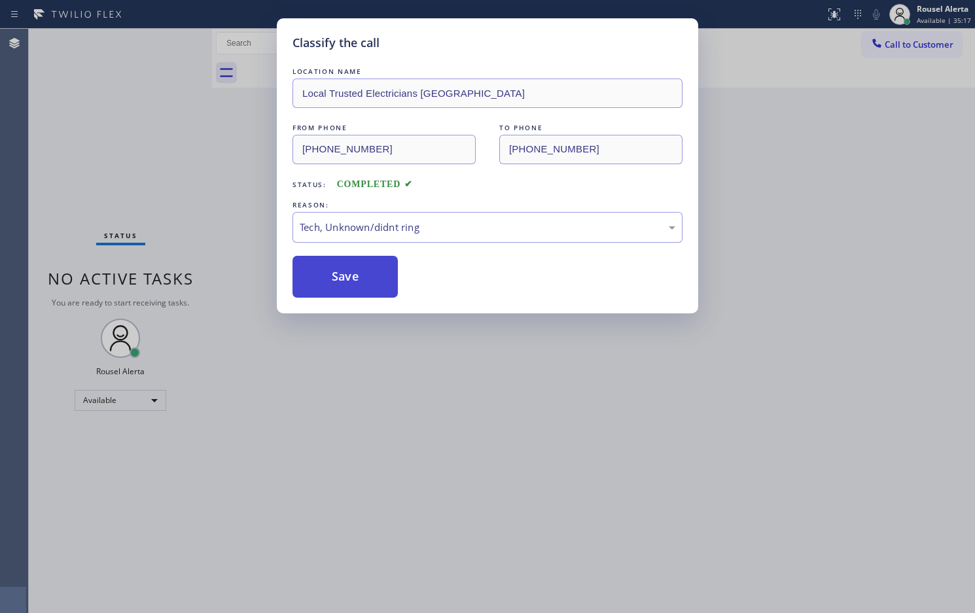
click at [375, 292] on button "Save" at bounding box center [345, 277] width 105 height 42
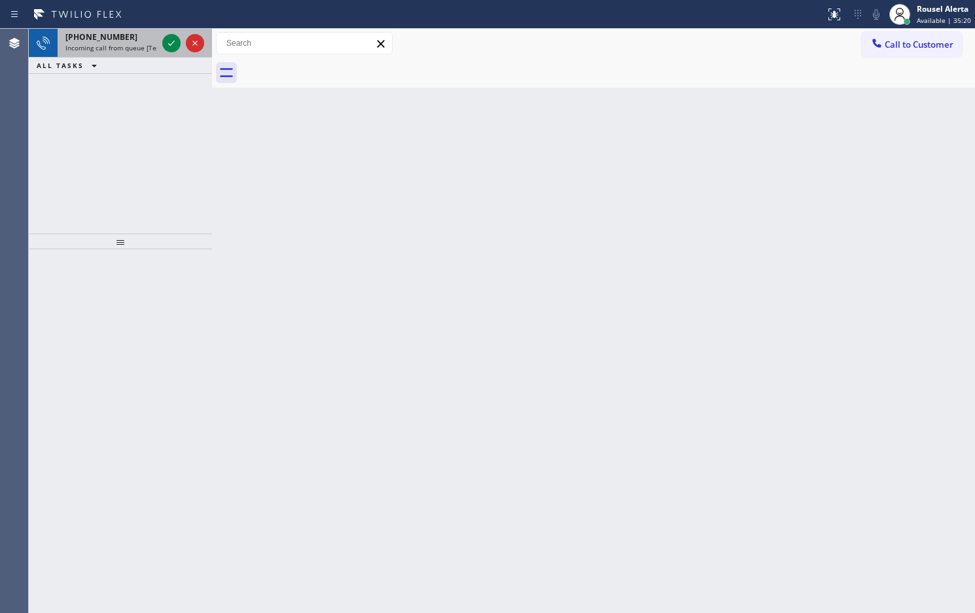
click at [146, 43] on span "Incoming call from queue [Test] All" at bounding box center [119, 47] width 109 height 9
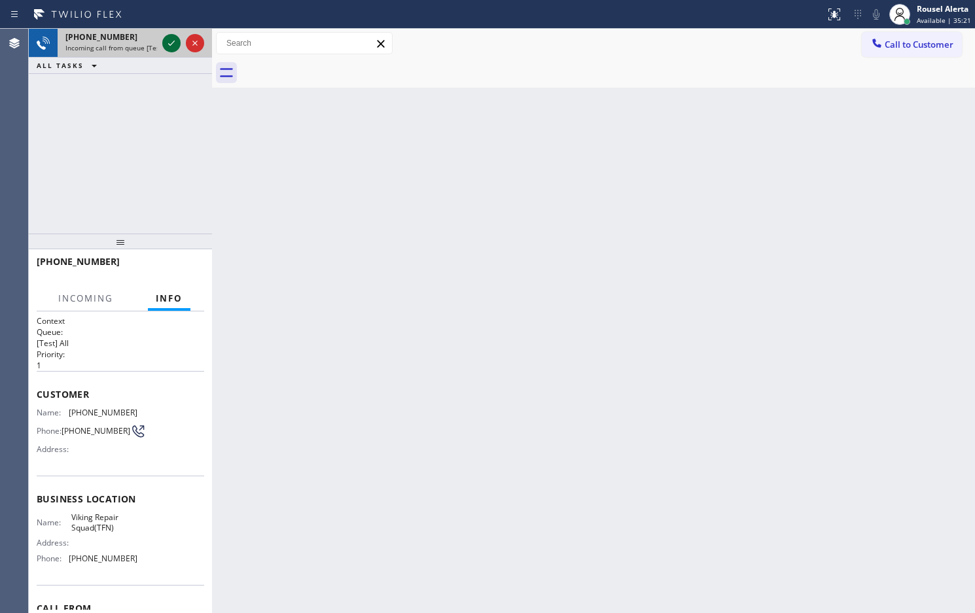
click at [168, 41] on icon at bounding box center [172, 43] width 16 height 16
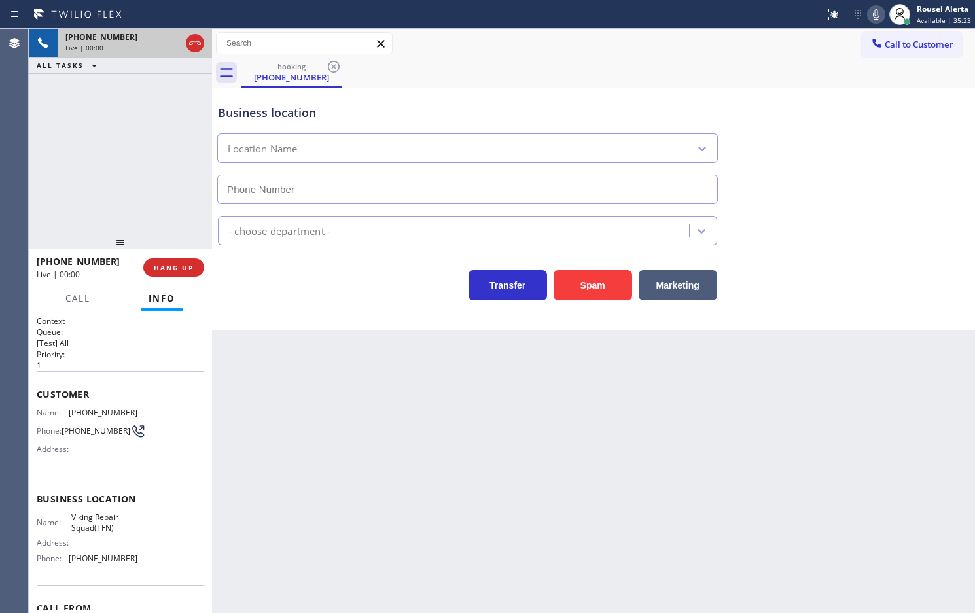
type input "(877) 280-4714"
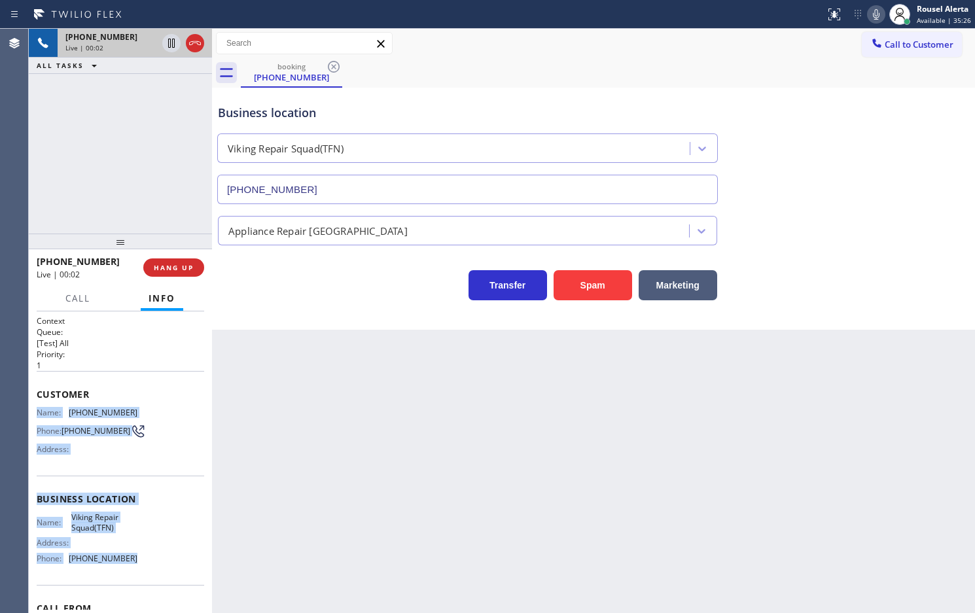
drag, startPoint x: 38, startPoint y: 410, endPoint x: 152, endPoint y: 569, distance: 196.0
click at [152, 569] on div "Context Queue: [Test] All Priority: 1 Customer Name: (561) 667-3276 Phone: (561…" at bounding box center [121, 499] width 168 height 368
copy div "Name: (561) 667-3276 Phone: (561) 667-3276 Address: Business location Name: Vik…"
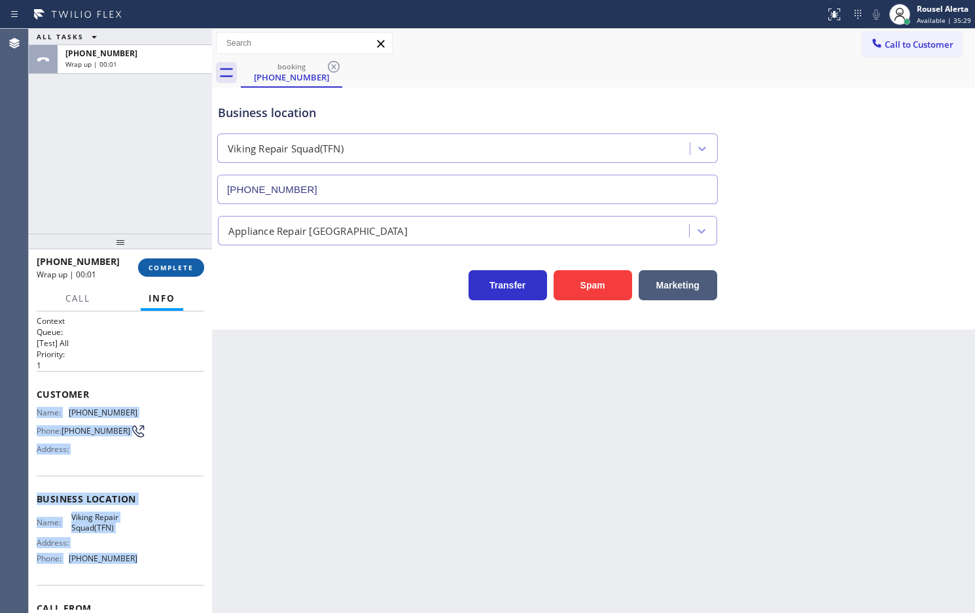
click at [181, 262] on button "COMPLETE" at bounding box center [171, 267] width 66 height 18
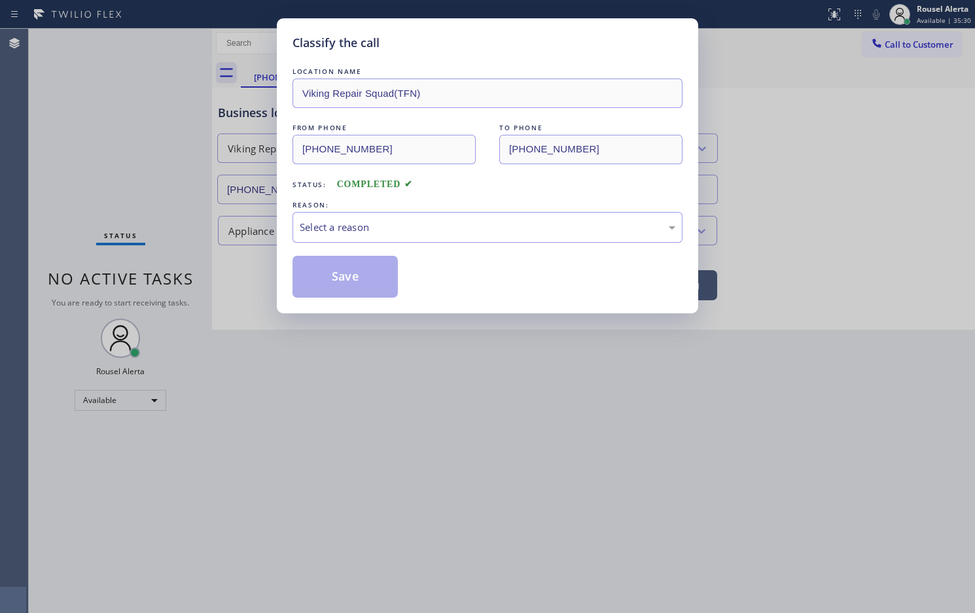
click at [340, 221] on div "Select a reason" at bounding box center [488, 227] width 376 height 15
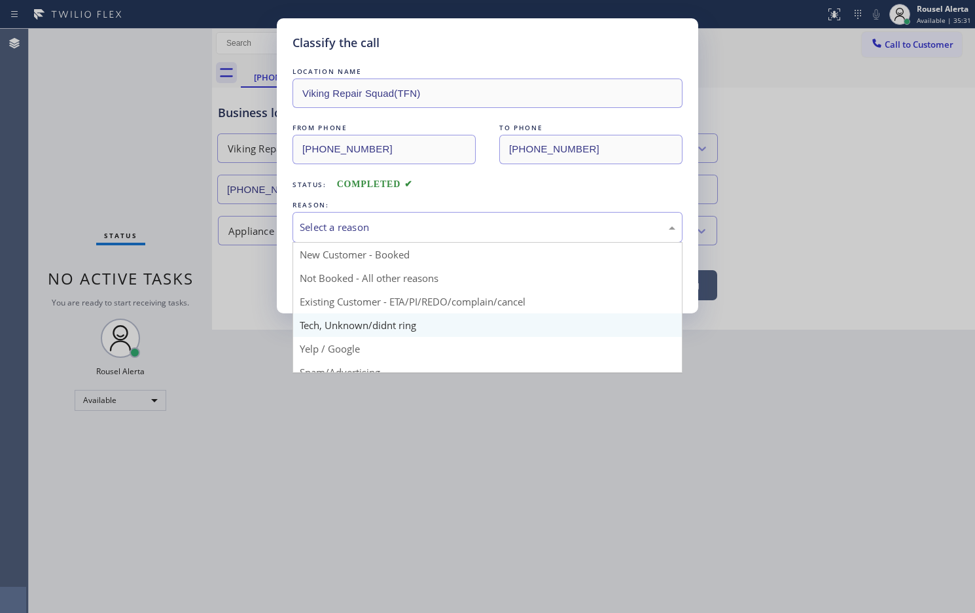
drag, startPoint x: 371, startPoint y: 328, endPoint x: 368, endPoint y: 315, distance: 13.5
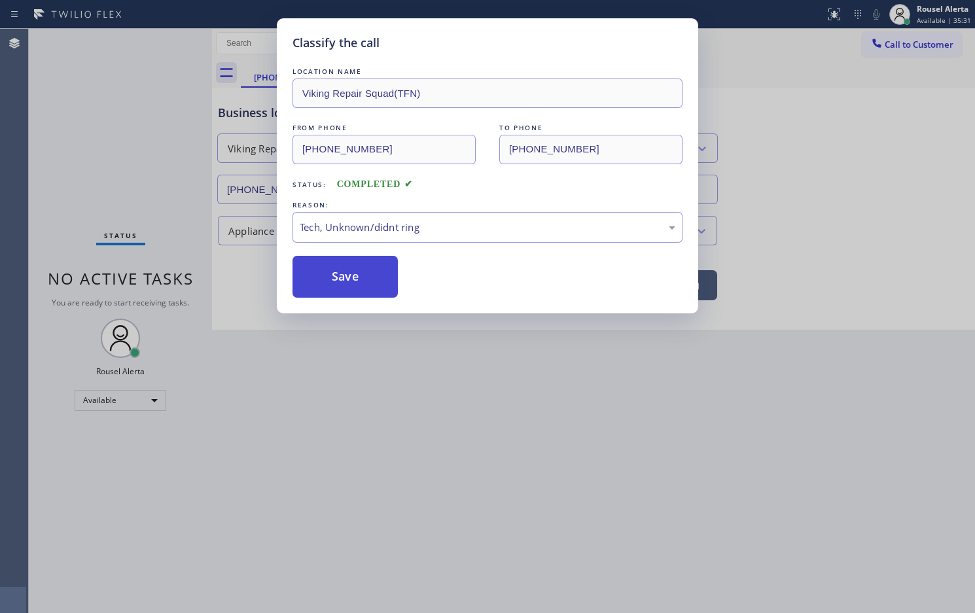
click at [346, 278] on button "Save" at bounding box center [345, 277] width 105 height 42
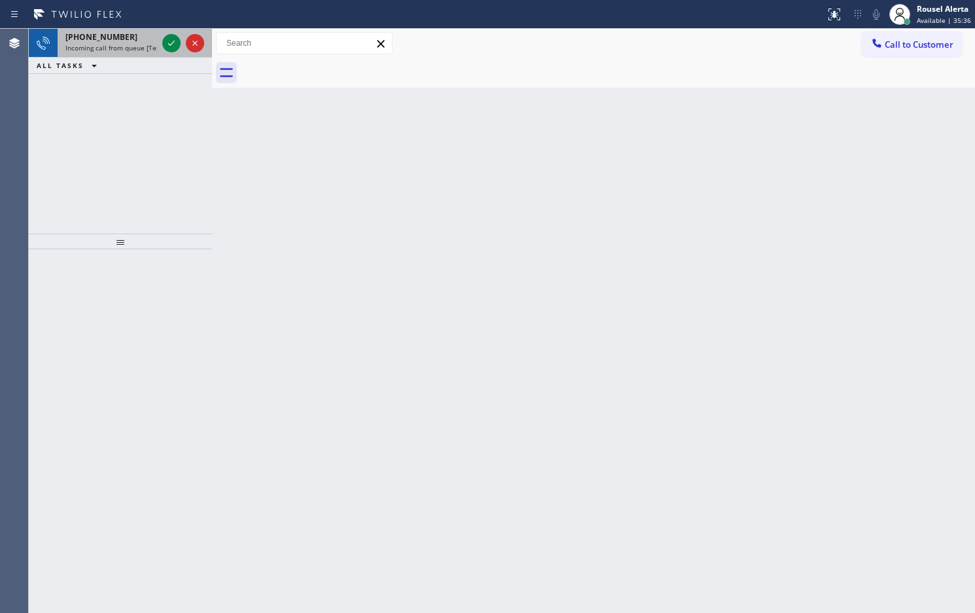
click at [134, 39] on div "+17633914743" at bounding box center [111, 36] width 92 height 11
drag, startPoint x: 145, startPoint y: 43, endPoint x: 154, endPoint y: 43, distance: 9.2
click at [144, 43] on span "Incoming call from queue [Test] All" at bounding box center [119, 47] width 109 height 9
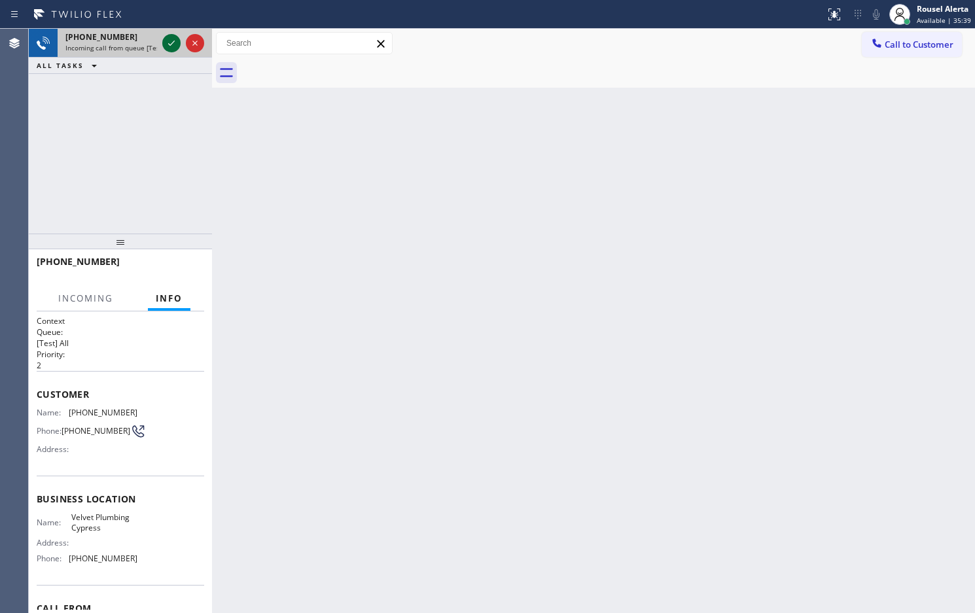
click at [171, 43] on icon at bounding box center [172, 43] width 16 height 16
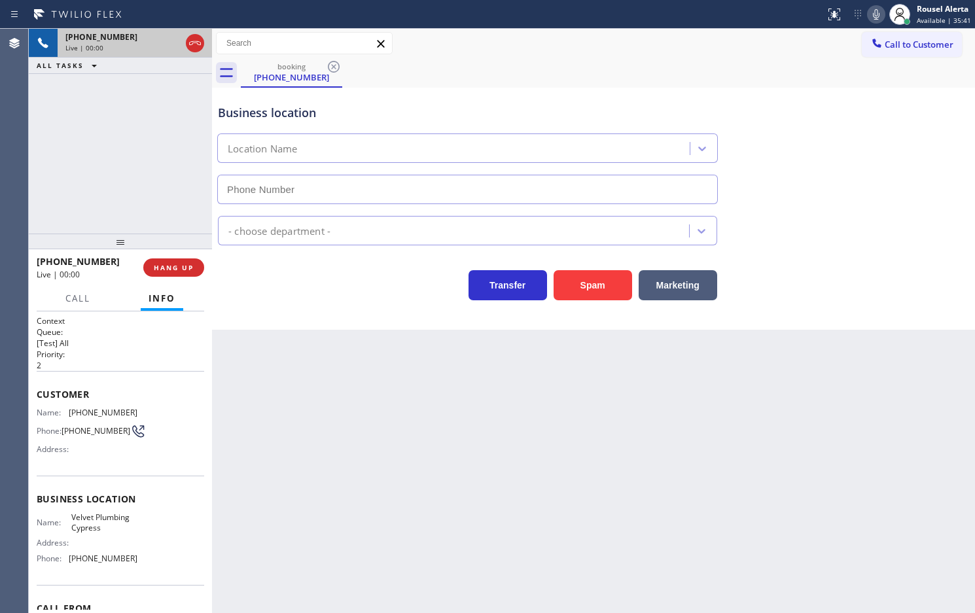
type input "(562) 263-3463"
click at [561, 300] on button "Spam" at bounding box center [593, 285] width 79 height 30
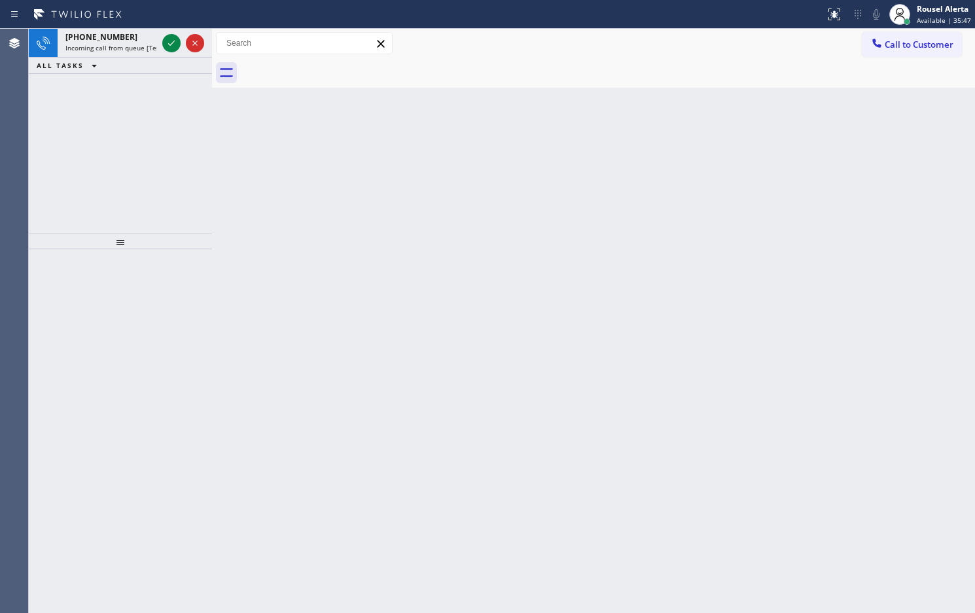
click at [152, 27] on div "Status report No issues detected If you experience an issue, please download th…" at bounding box center [487, 306] width 975 height 613
click at [137, 37] on div "+14089735335" at bounding box center [111, 36] width 92 height 11
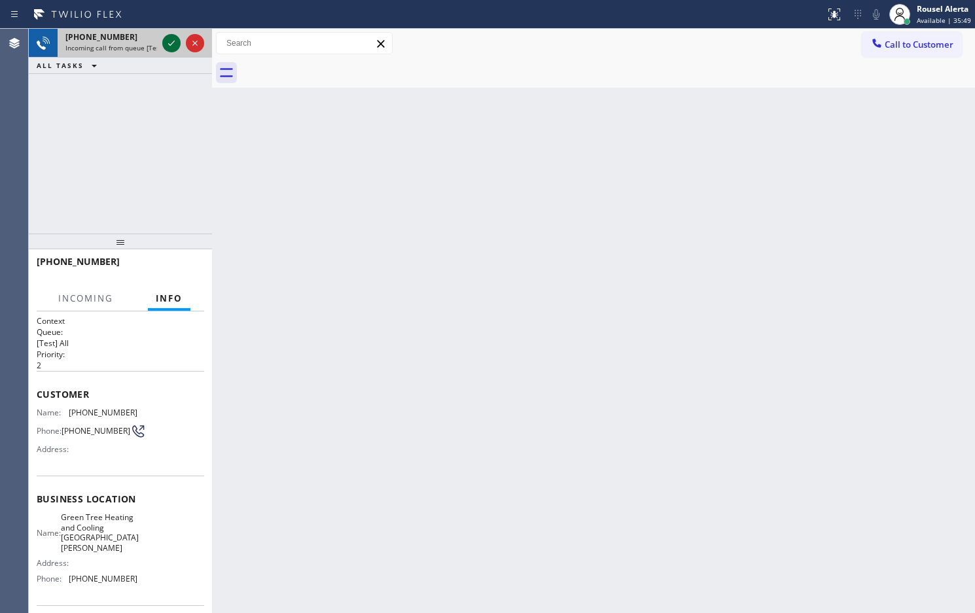
click at [162, 41] on div at bounding box center [171, 43] width 18 height 16
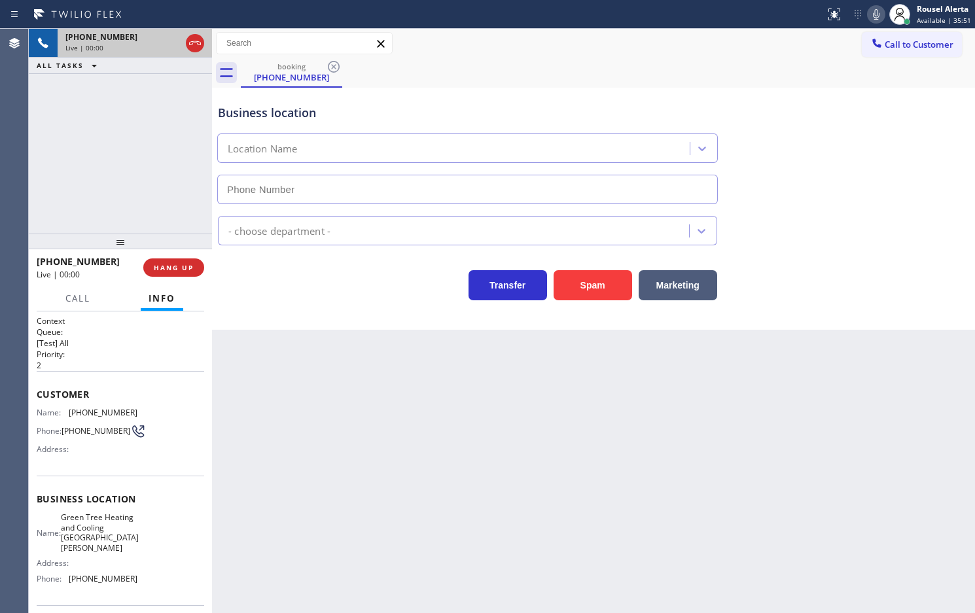
type input "(408) 676-2266"
click at [577, 300] on button "Spam" at bounding box center [593, 285] width 79 height 30
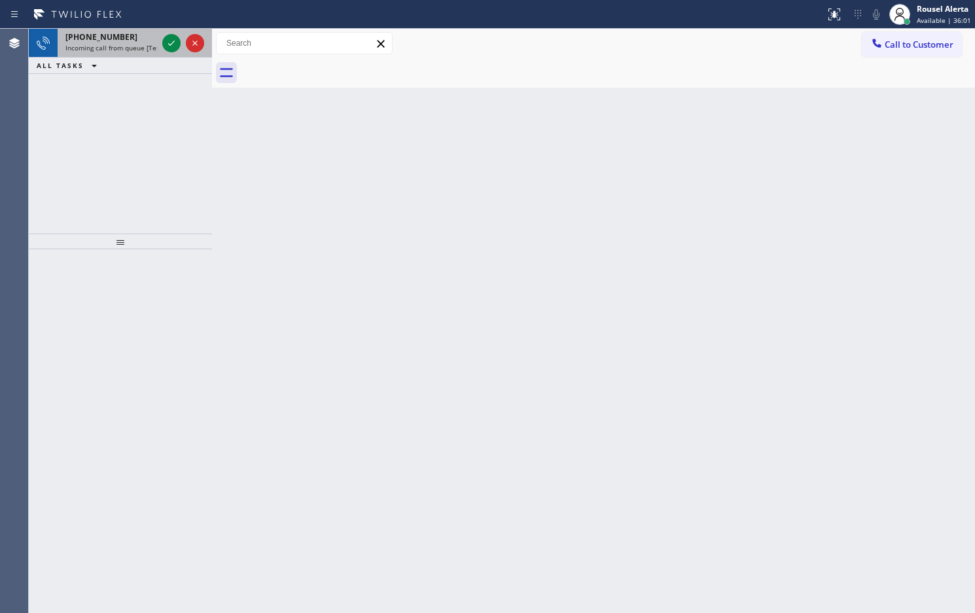
click at [148, 43] on div "+15125341411 Incoming call from queue [Test] All" at bounding box center [109, 43] width 102 height 29
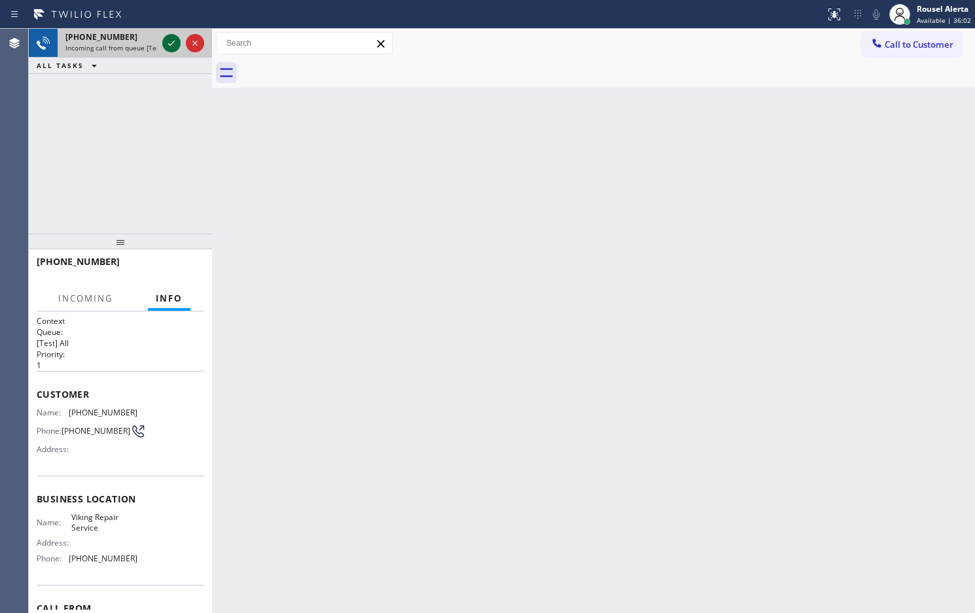
click at [168, 44] on icon at bounding box center [172, 43] width 16 height 16
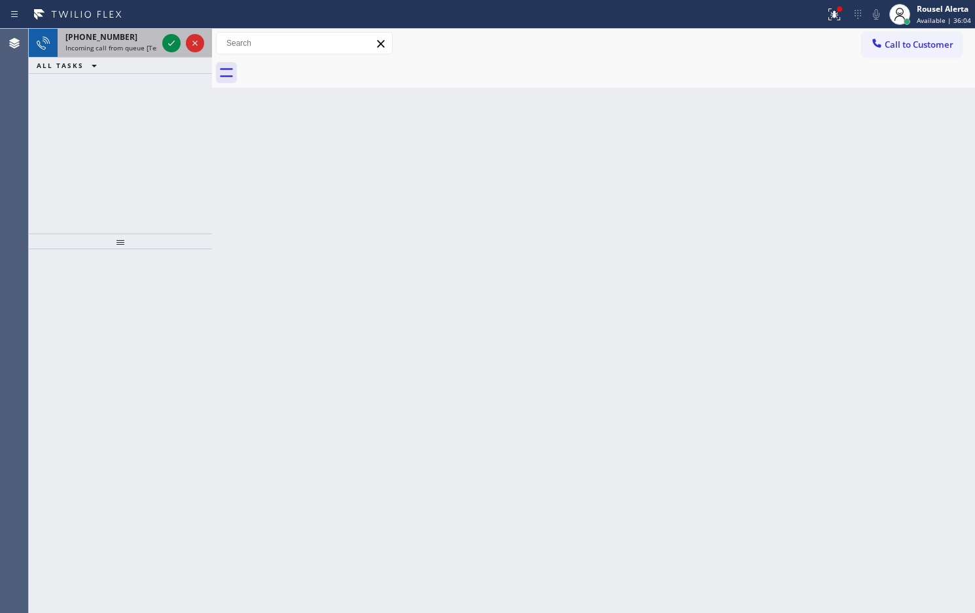
click at [145, 43] on span "Incoming call from queue [Test] All" at bounding box center [119, 47] width 109 height 9
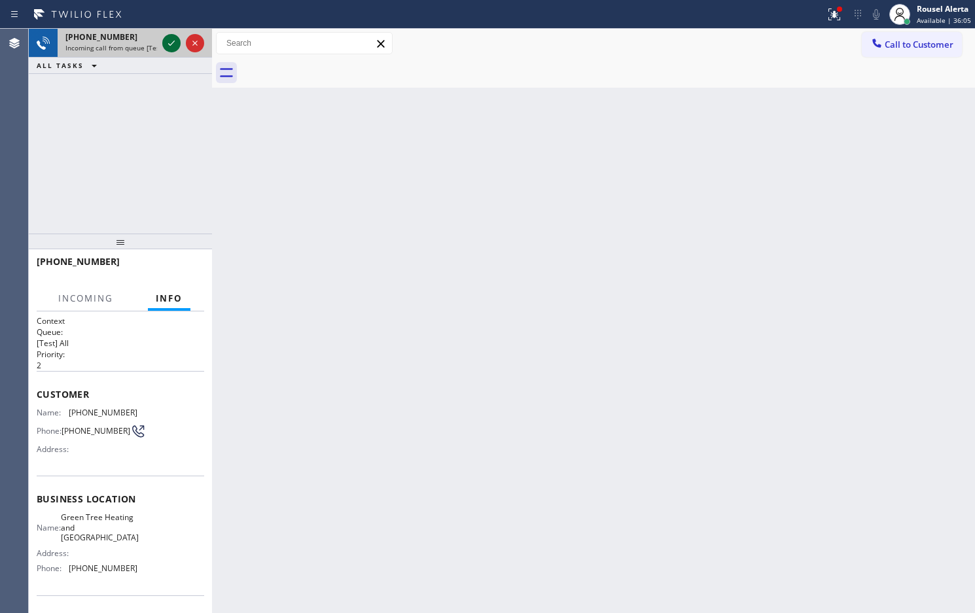
click at [167, 43] on icon at bounding box center [172, 43] width 16 height 16
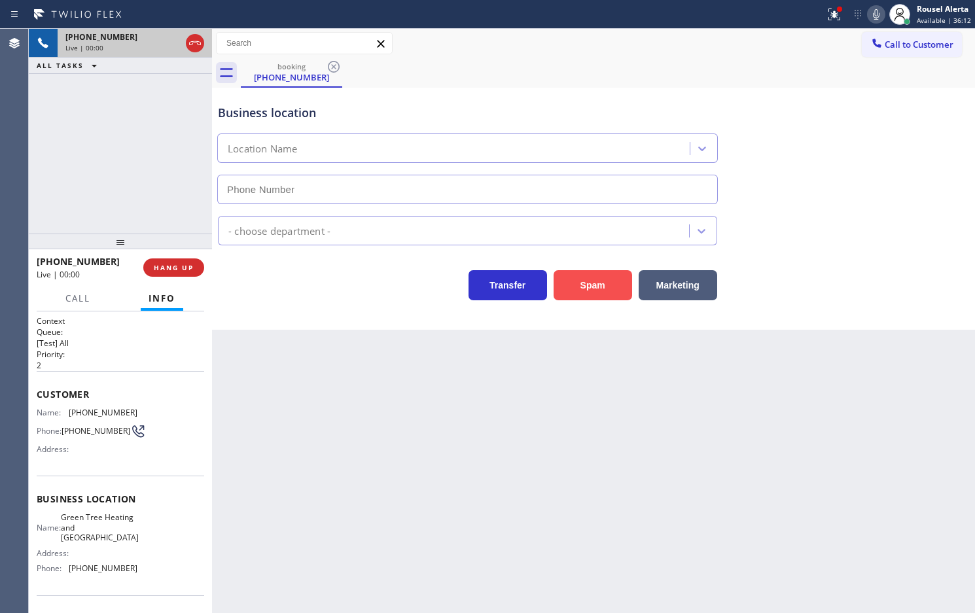
type input "(760) 284-7574"
click at [612, 283] on button "Spam" at bounding box center [593, 285] width 79 height 30
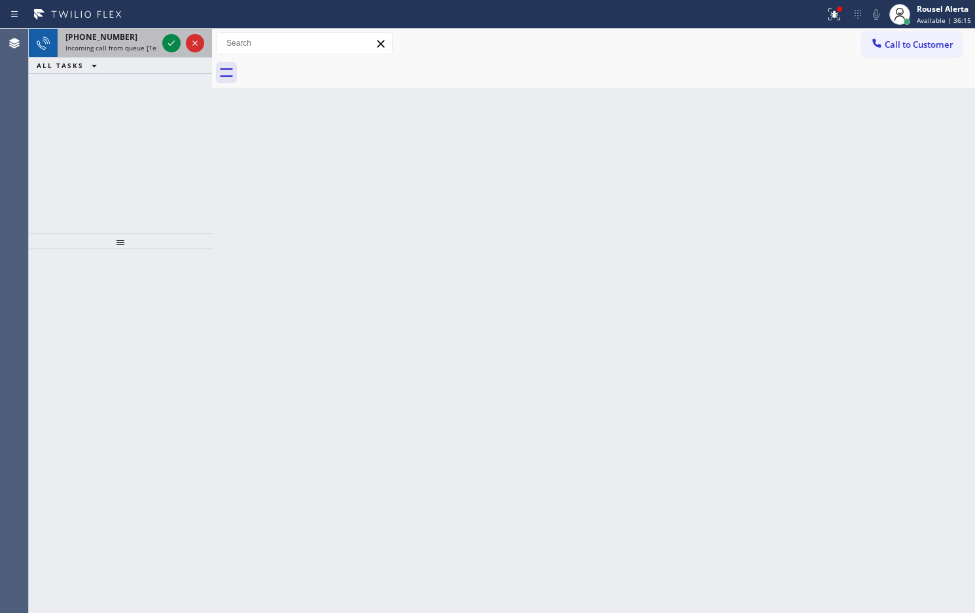
click at [133, 41] on div "+17147530256" at bounding box center [111, 36] width 92 height 11
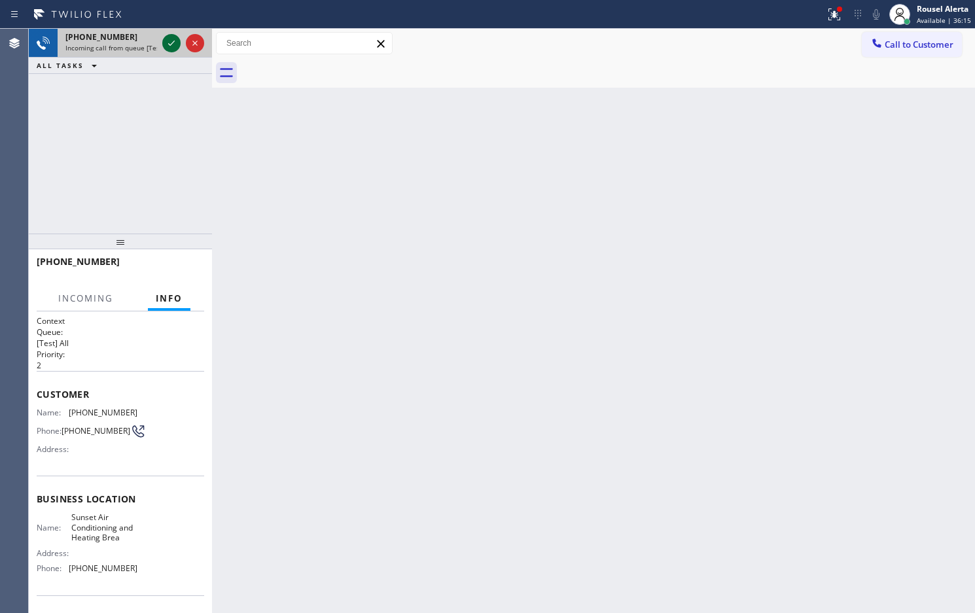
click at [172, 43] on icon at bounding box center [171, 43] width 7 height 5
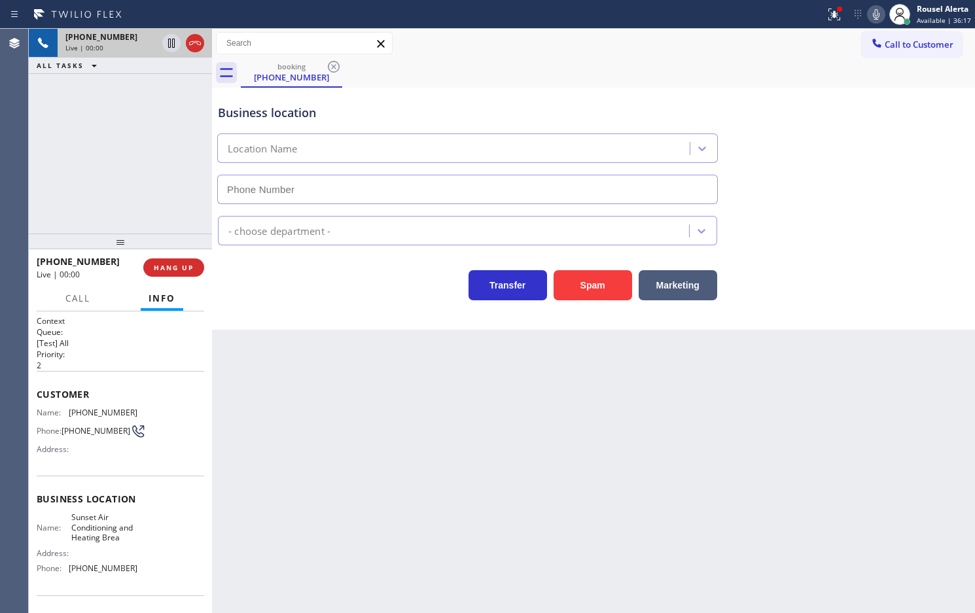
type input "(714) 844-0830"
click at [591, 293] on button "Spam" at bounding box center [593, 285] width 79 height 30
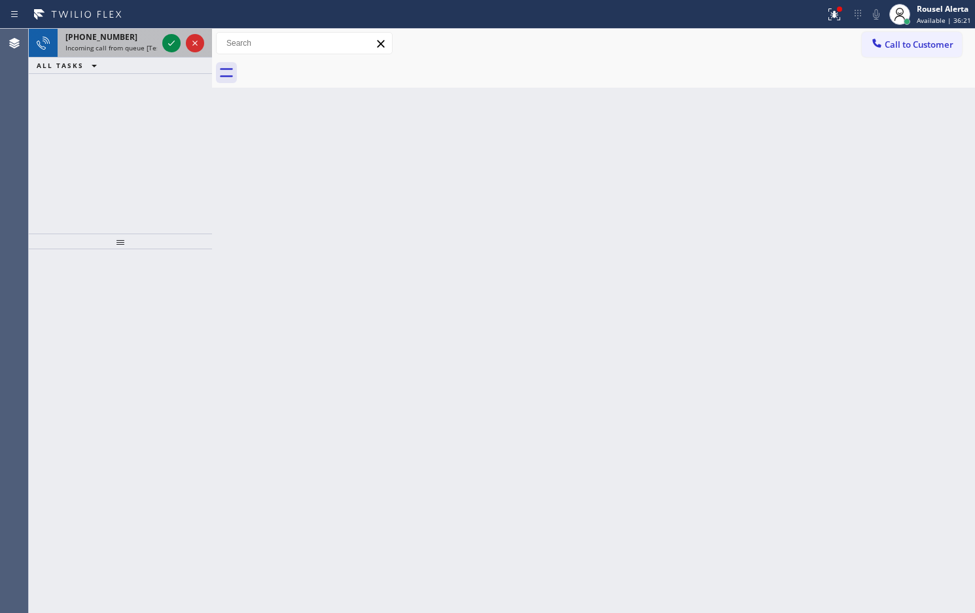
click at [143, 39] on div "+17148546957" at bounding box center [111, 36] width 92 height 11
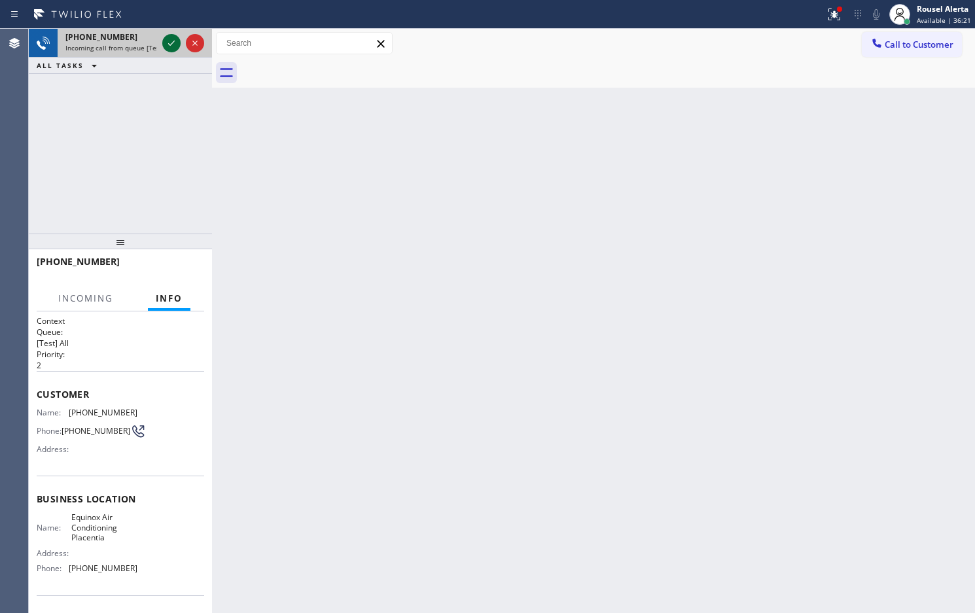
click at [164, 37] on icon at bounding box center [172, 43] width 16 height 16
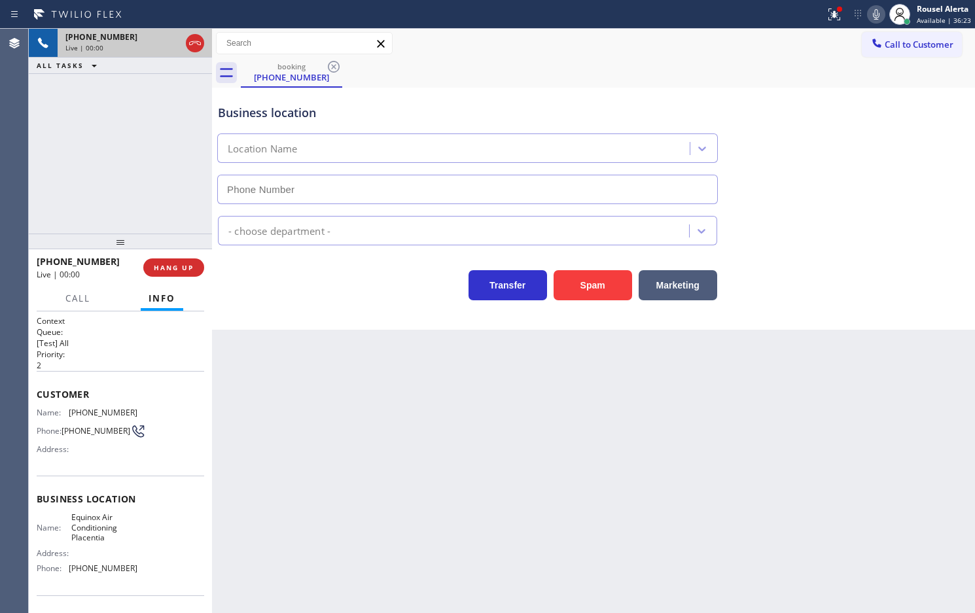
type input "(714) 410-6061"
click at [600, 280] on button "Spam" at bounding box center [593, 285] width 79 height 30
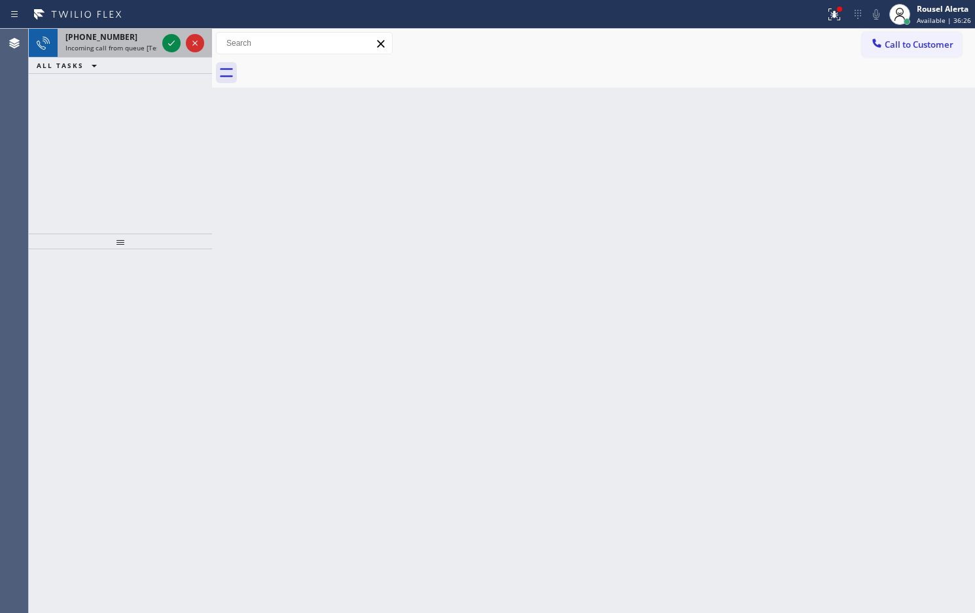
click at [142, 41] on div "+15033419738" at bounding box center [111, 36] width 92 height 11
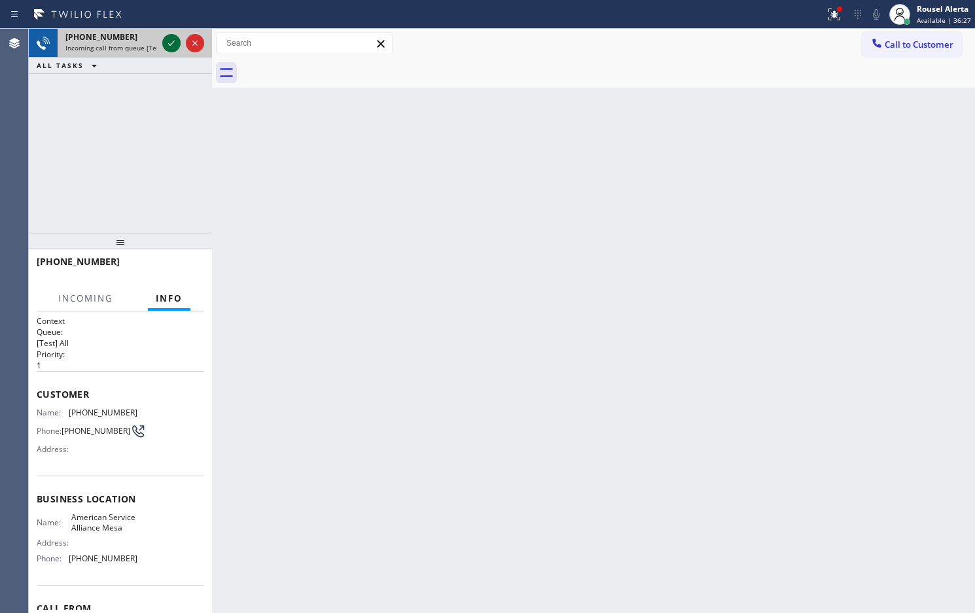
click at [167, 46] on icon at bounding box center [172, 43] width 16 height 16
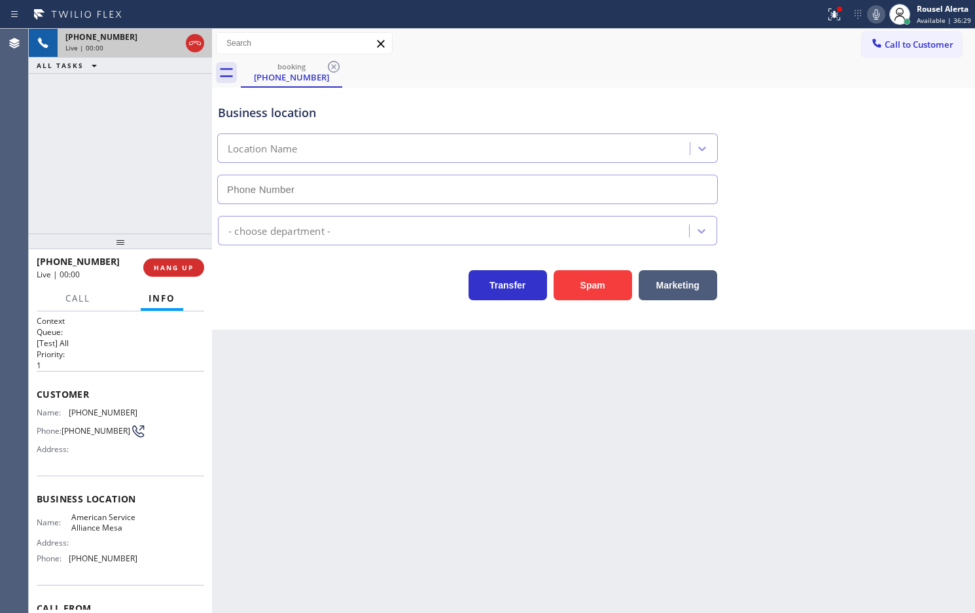
type input "[PHONE_NUMBER]"
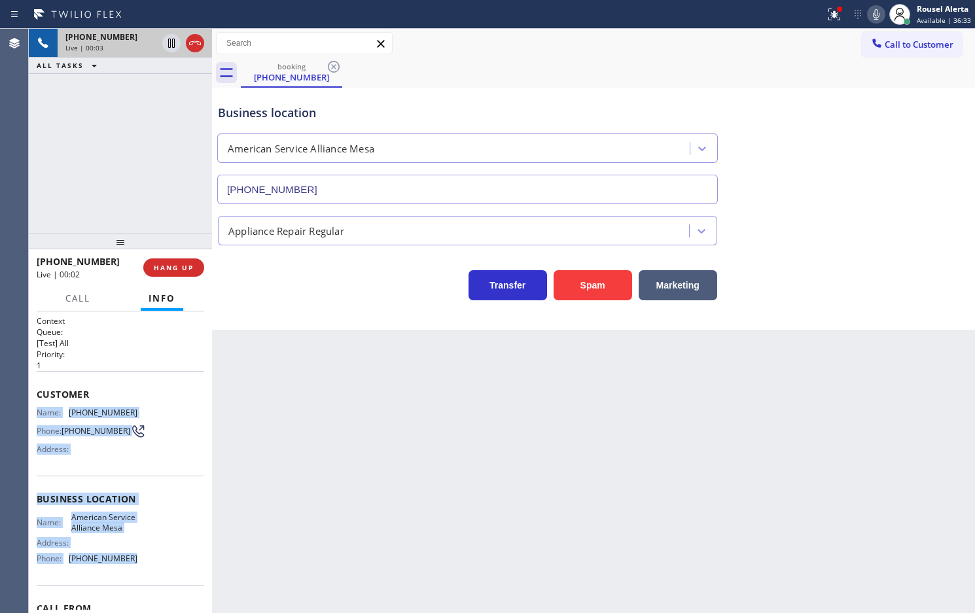
drag, startPoint x: 31, startPoint y: 407, endPoint x: 168, endPoint y: 577, distance: 217.9
click at [168, 577] on div "Context Queue: [Test] All Priority: 1 Customer Name: (503) 341-9738 Phone: (503…" at bounding box center [120, 462] width 183 height 302
copy div "Name: (503) 341-9738 Phone: (503) 341-9738 Address: Business location Name: Ame…"
click at [748, 61] on div "booking (503) 341-9738" at bounding box center [608, 72] width 734 height 29
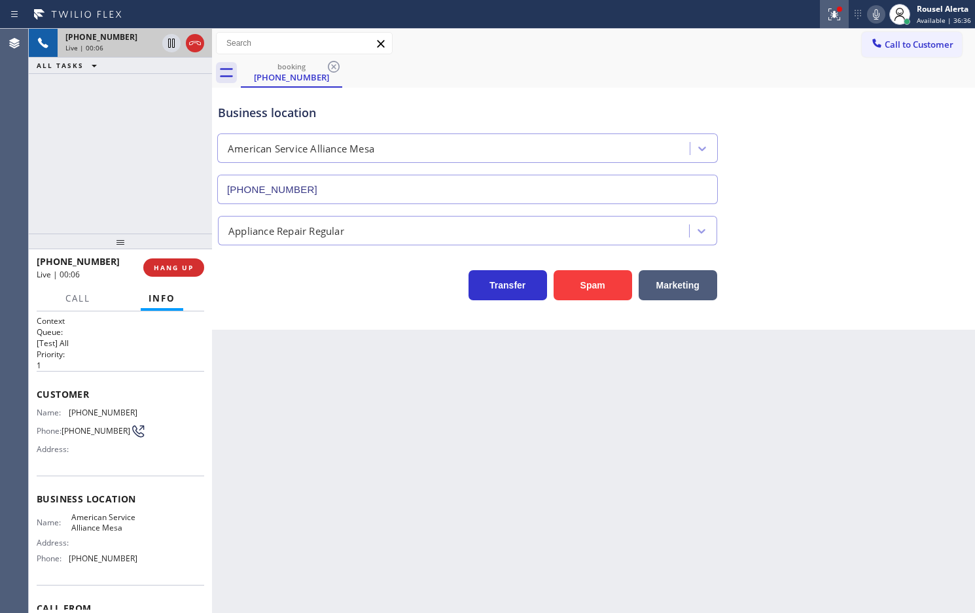
click at [829, 15] on icon at bounding box center [834, 15] width 16 height 16
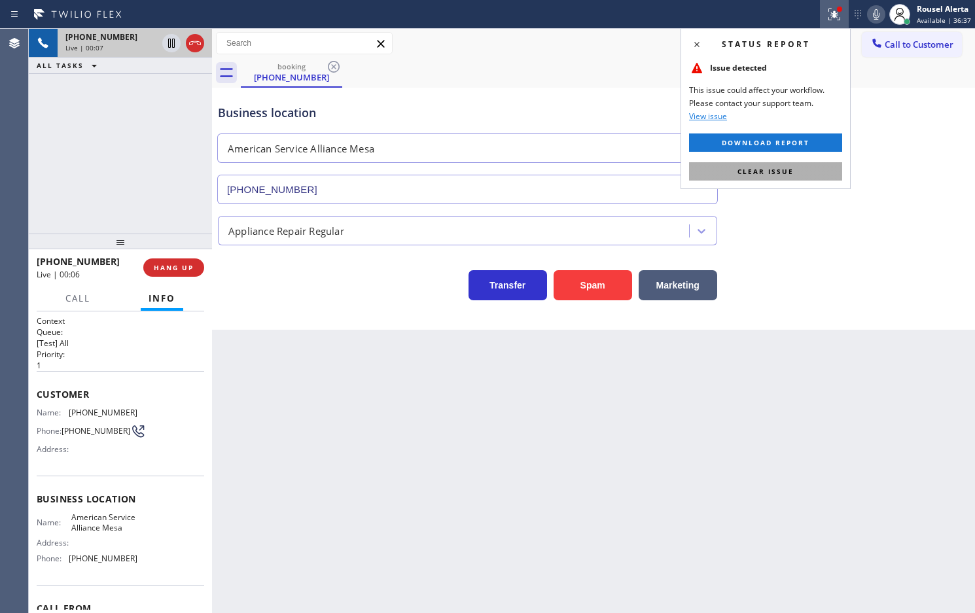
click at [783, 175] on span "Clear issue" at bounding box center [765, 171] width 56 height 9
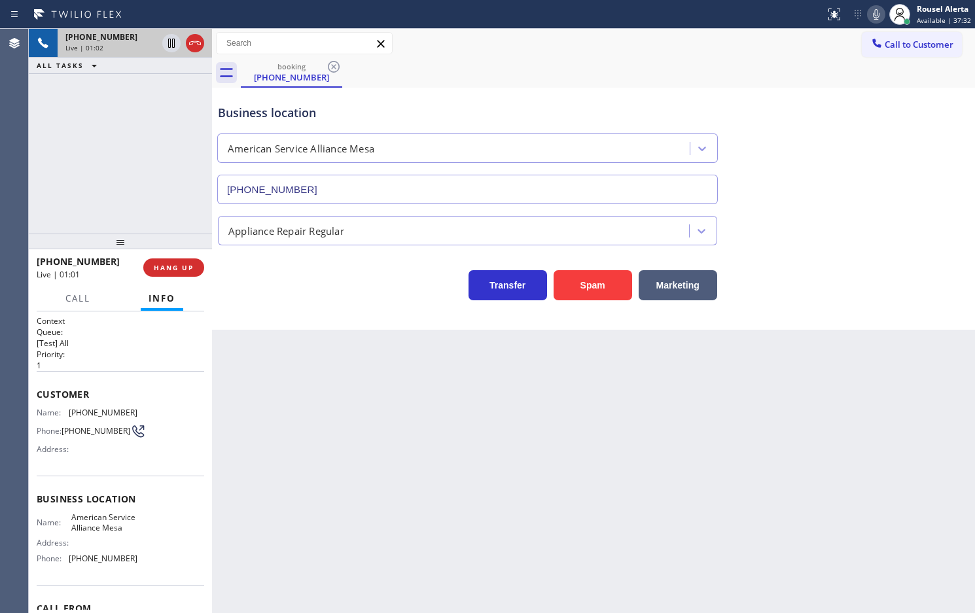
click at [113, 115] on div "+15033419738 Live | 01:02 ALL TASKS ALL TASKS ACTIVE TASKS TASKS IN WRAP UP" at bounding box center [120, 131] width 183 height 205
click at [168, 50] on button at bounding box center [171, 43] width 18 height 18
click at [881, 14] on icon at bounding box center [876, 15] width 16 height 16
click at [168, 37] on icon at bounding box center [172, 43] width 16 height 16
click at [874, 14] on icon at bounding box center [876, 15] width 16 height 16
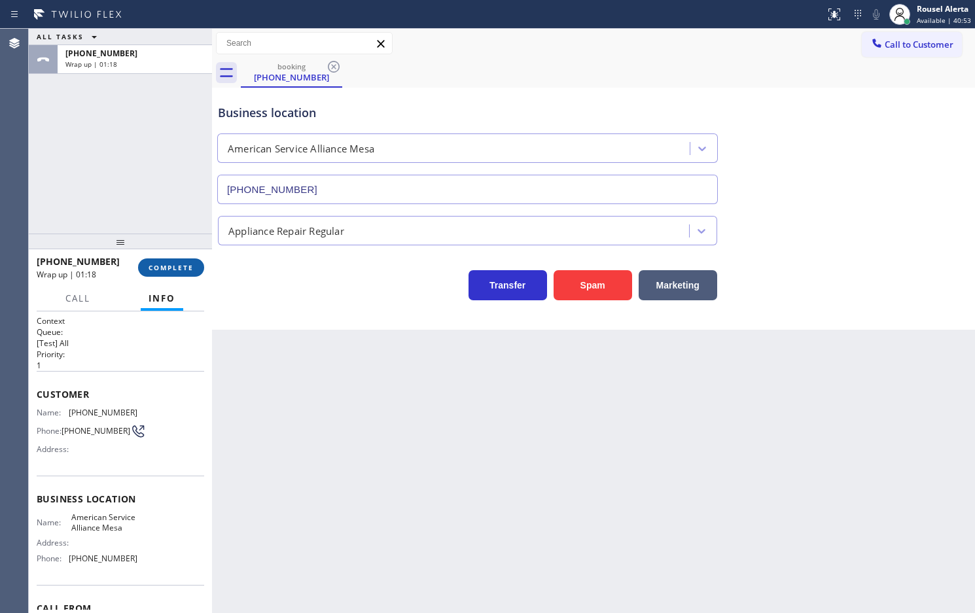
click at [166, 275] on button "COMPLETE" at bounding box center [171, 267] width 66 height 18
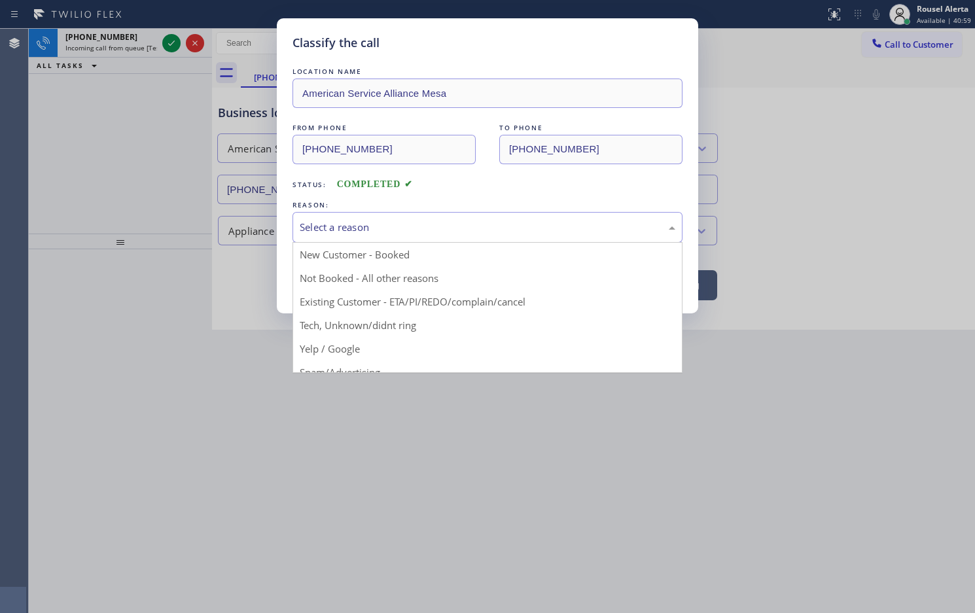
click at [330, 230] on div "Select a reason" at bounding box center [488, 227] width 376 height 15
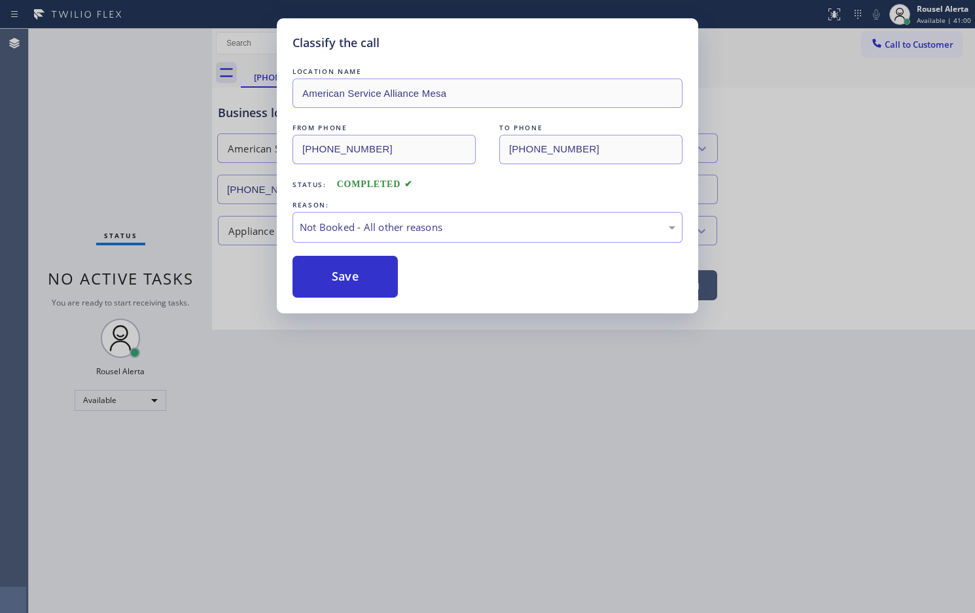
click at [344, 272] on button "Save" at bounding box center [345, 277] width 105 height 42
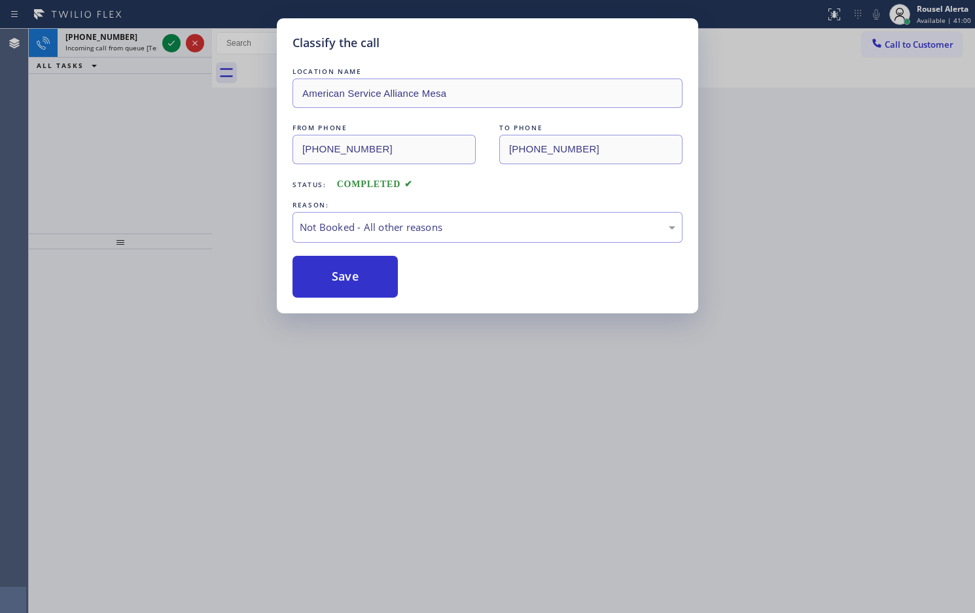
click at [344, 272] on button "Save" at bounding box center [345, 277] width 105 height 42
click at [345, 272] on div "Classify the call LOCATION NAME Thermador Repair Group Coral Gables FROM PHONE …" at bounding box center [502, 321] width 946 height 584
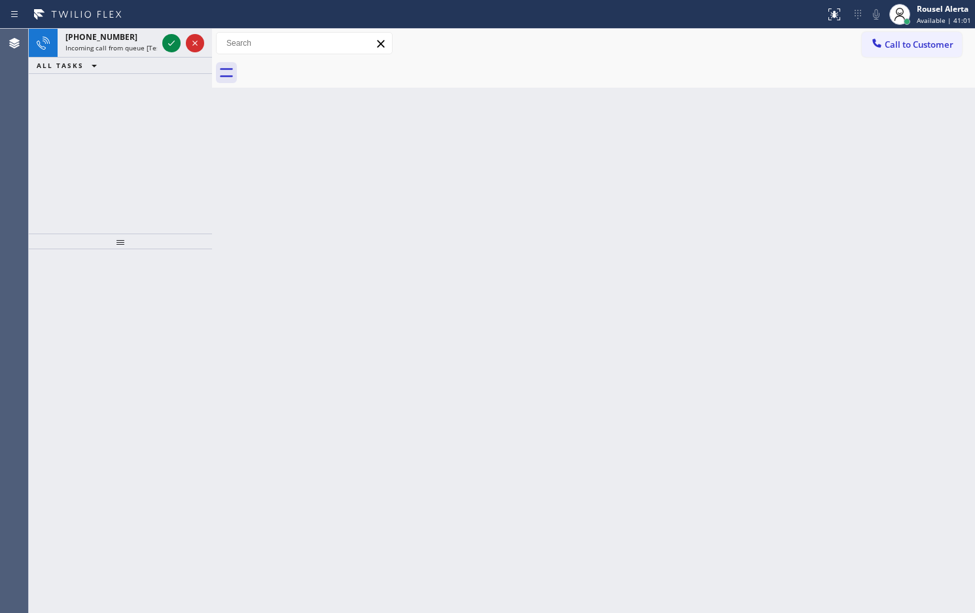
click at [349, 272] on div "Back to Dashboard Change Sender ID Customers Technicians Select a contact Outbo…" at bounding box center [593, 321] width 763 height 584
drag, startPoint x: 139, startPoint y: 36, endPoint x: 166, endPoint y: 46, distance: 28.6
click at [139, 36] on div "+17478003115" at bounding box center [111, 36] width 92 height 11
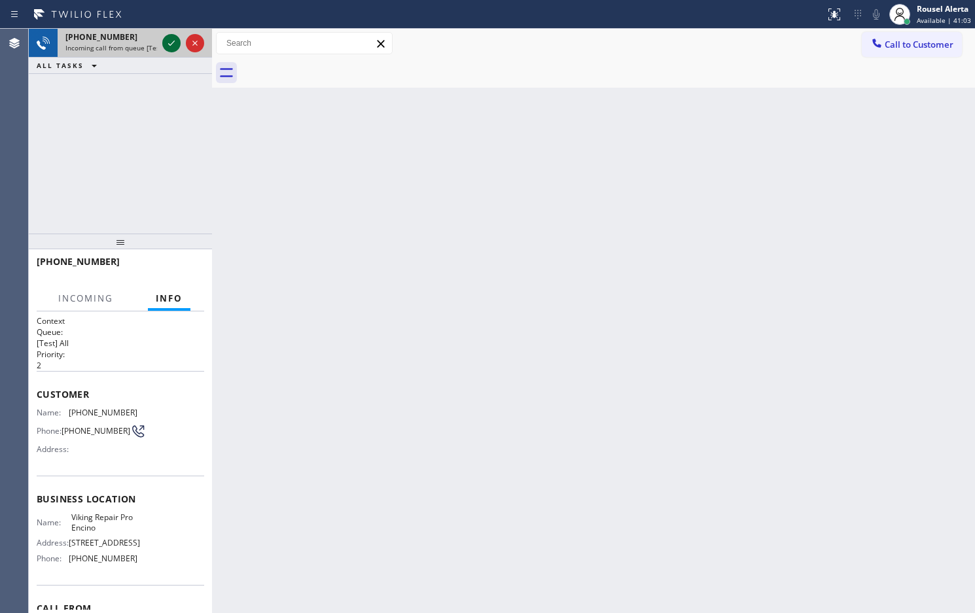
click at [173, 47] on icon at bounding box center [172, 43] width 16 height 16
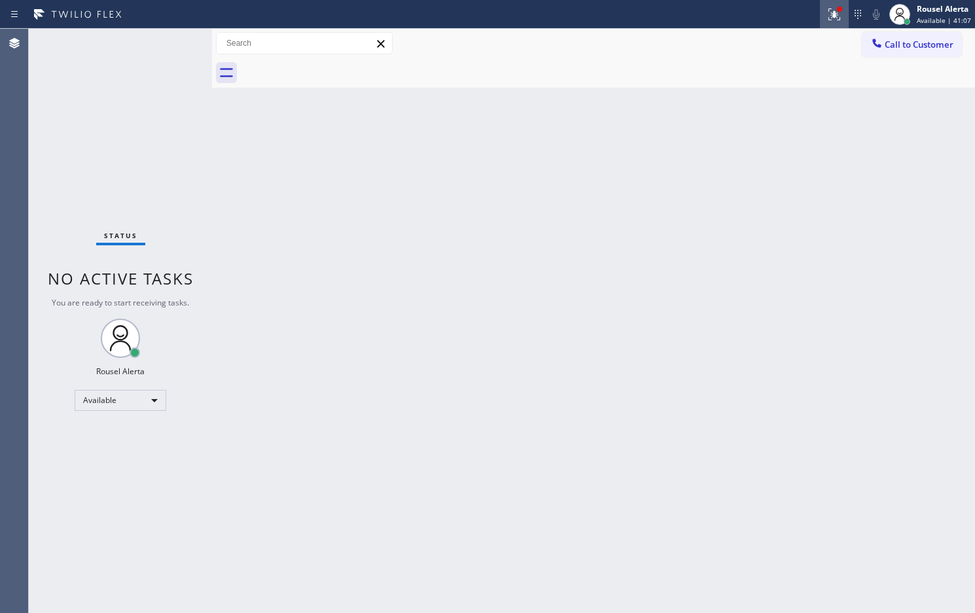
click at [842, 25] on button at bounding box center [834, 14] width 29 height 29
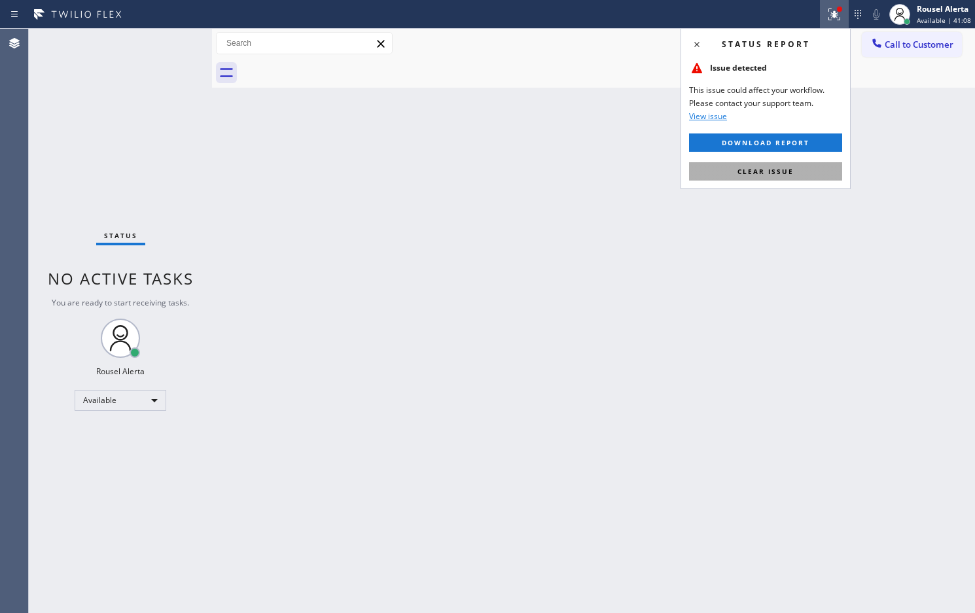
click at [806, 167] on button "Clear issue" at bounding box center [765, 171] width 153 height 18
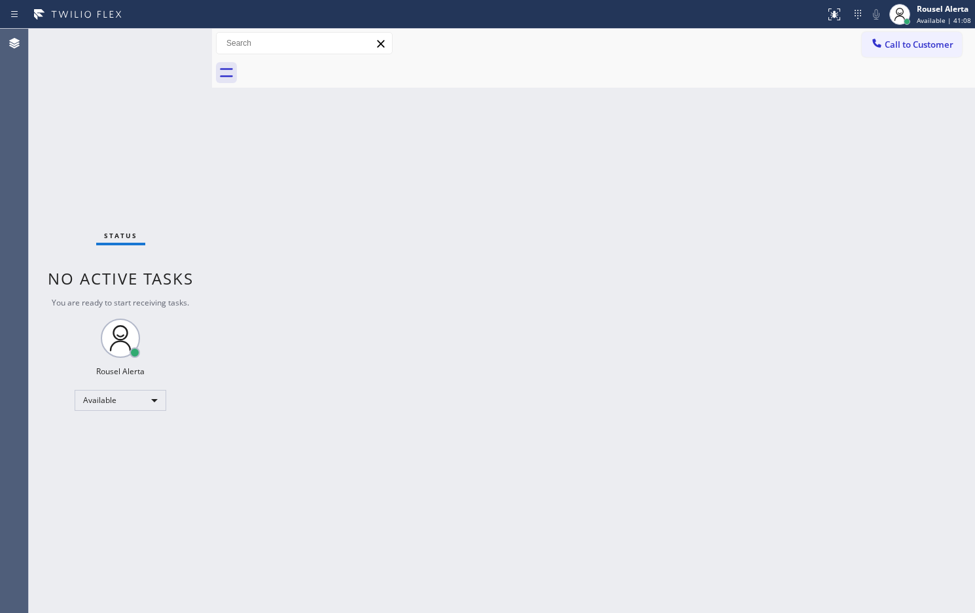
click at [815, 247] on div "Back to Dashboard Change Sender ID Customers Technicians Select a contact Outbo…" at bounding box center [593, 321] width 763 height 584
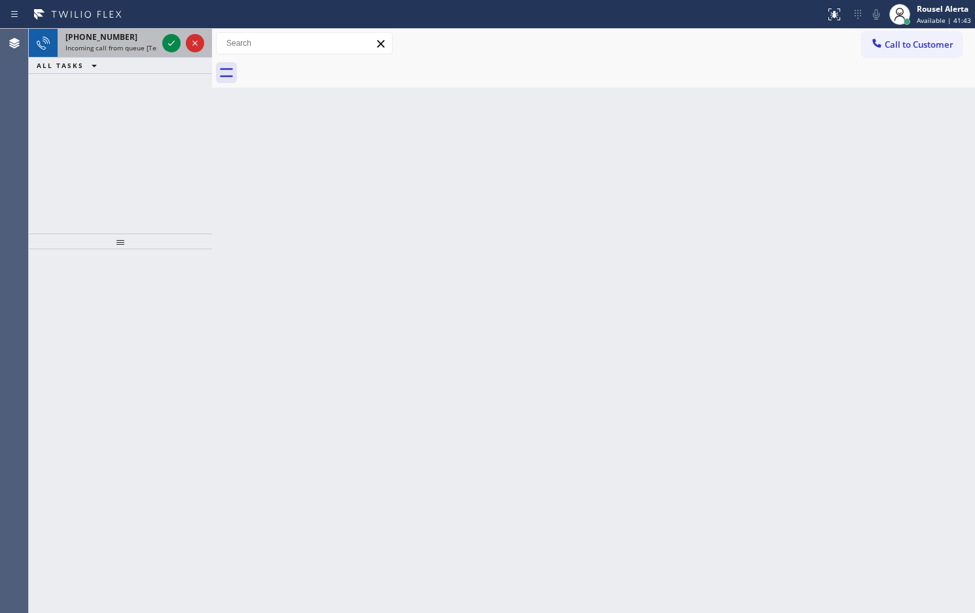
click at [138, 47] on span "Incoming call from queue [Test] All" at bounding box center [119, 47] width 109 height 9
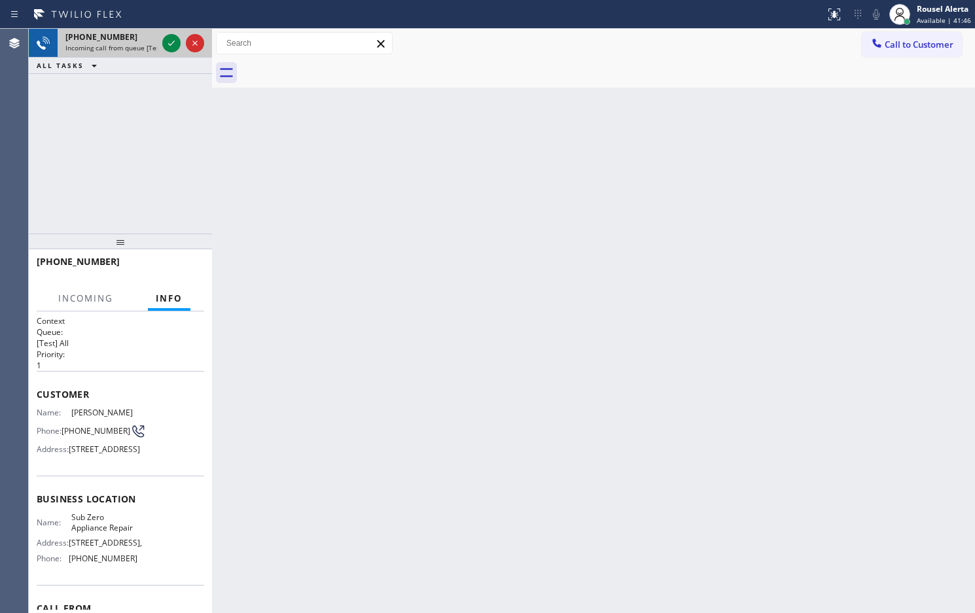
click at [139, 49] on span "Incoming call from queue [Test] All" at bounding box center [119, 47] width 109 height 9
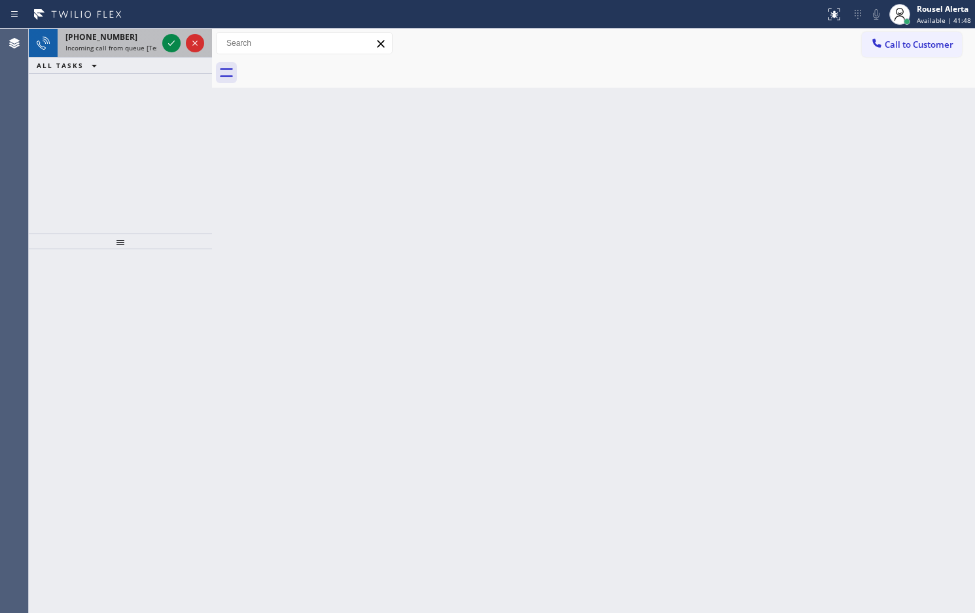
click at [142, 29] on div "+19496366461 Incoming call from queue [Test] All" at bounding box center [109, 43] width 102 height 29
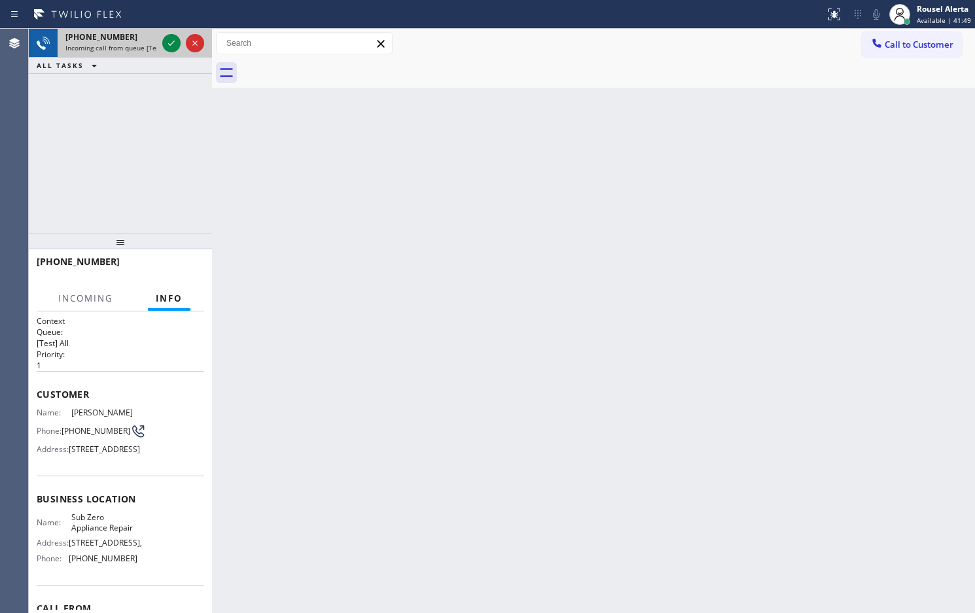
click at [152, 37] on div "+19496366461" at bounding box center [111, 36] width 92 height 11
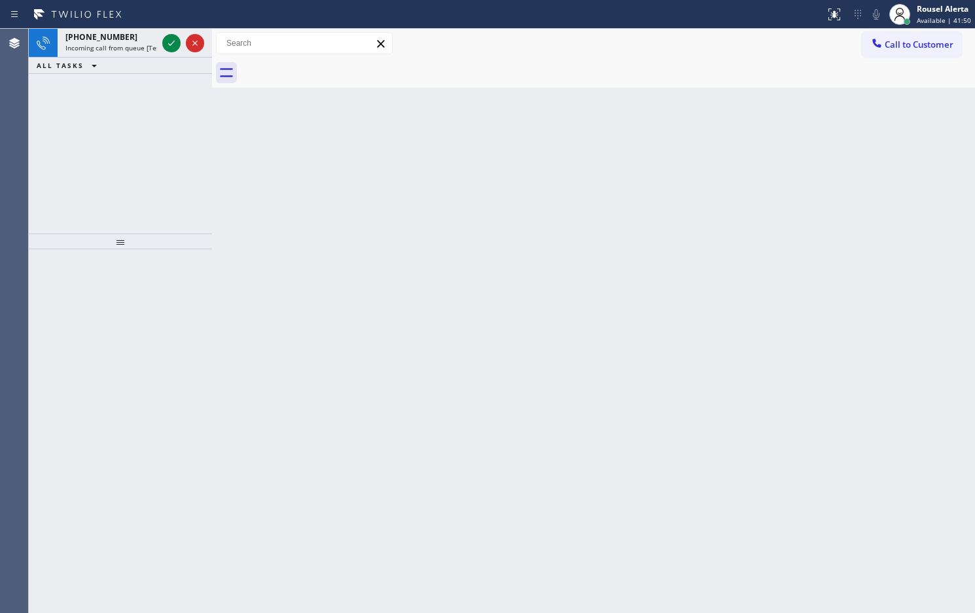
click at [152, 37] on div "+16192217467" at bounding box center [111, 36] width 92 height 11
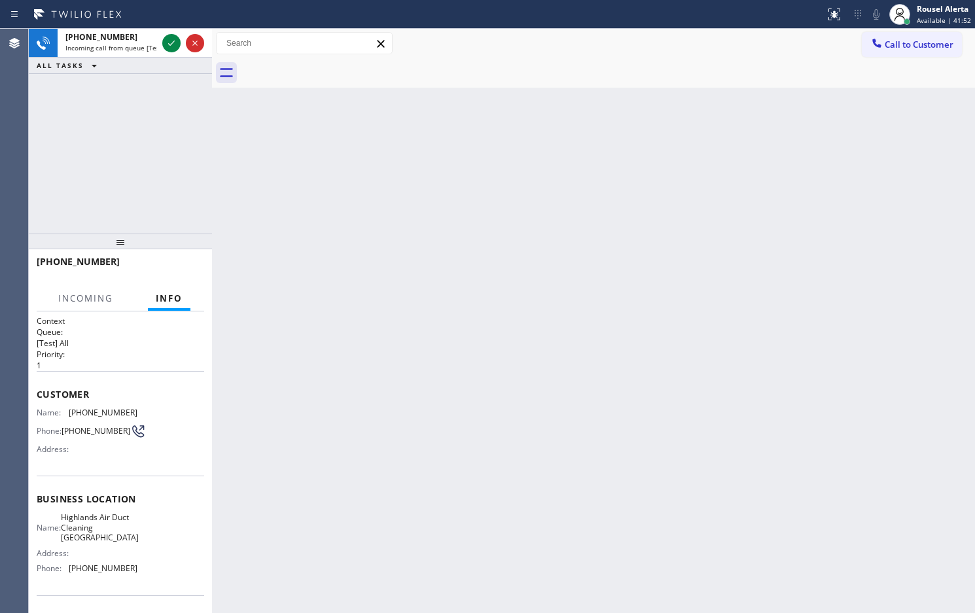
click at [152, 37] on div "+16192217467" at bounding box center [111, 36] width 92 height 11
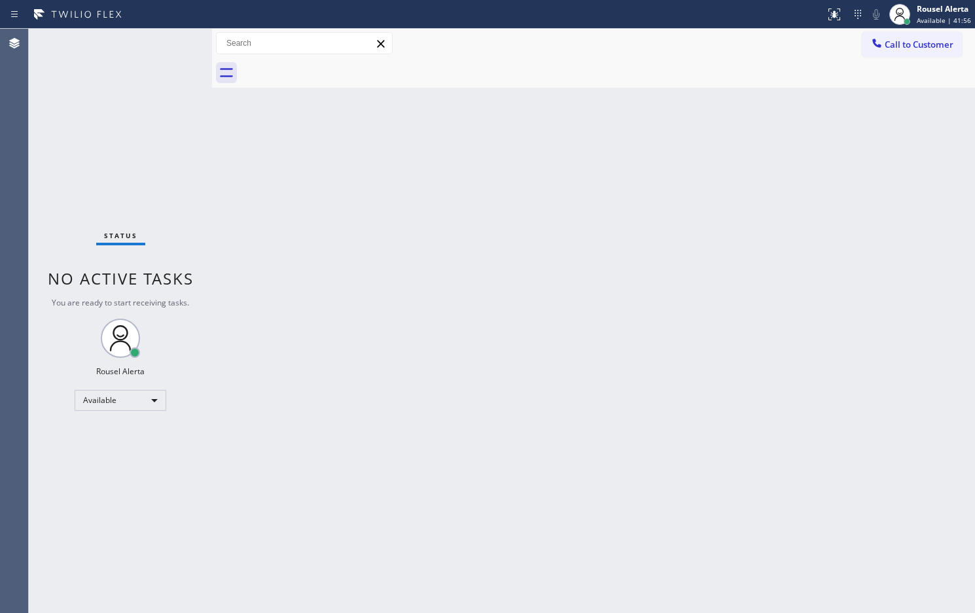
click at [171, 41] on div "Status No active tasks You are ready to start receiving tasks. Rousel Alerta Av…" at bounding box center [120, 321] width 183 height 584
click at [577, 550] on div "Back to Dashboard Change Sender ID Customers Technicians Select a contact Outbo…" at bounding box center [593, 321] width 763 height 584
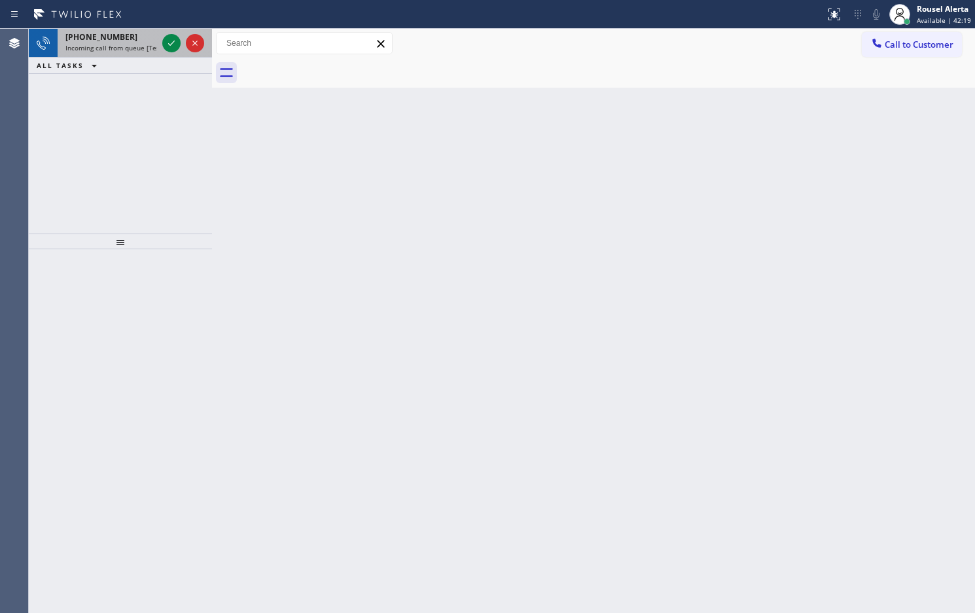
click at [148, 44] on span "Incoming call from queue [Test] All" at bounding box center [119, 47] width 109 height 9
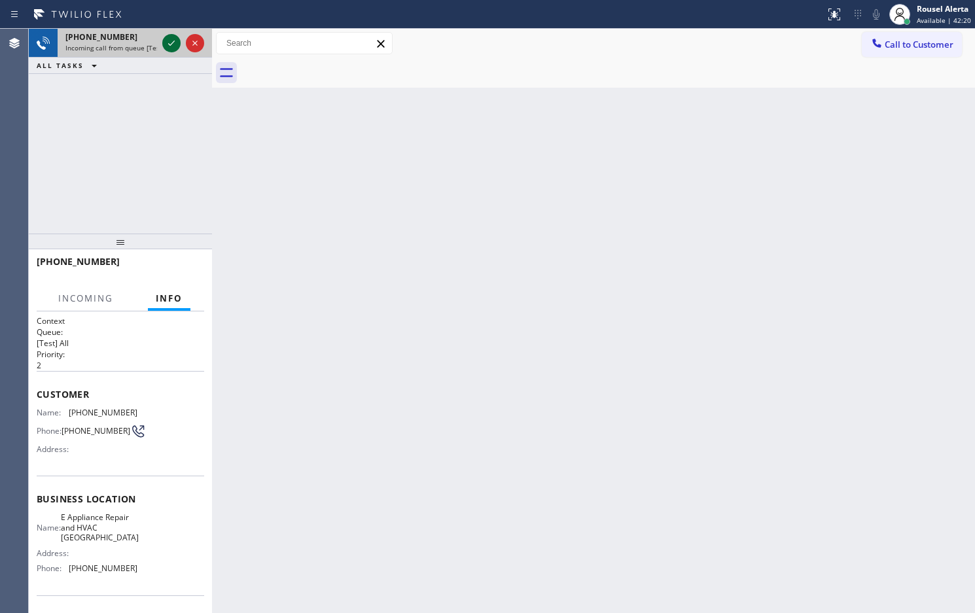
click at [164, 46] on icon at bounding box center [172, 43] width 16 height 16
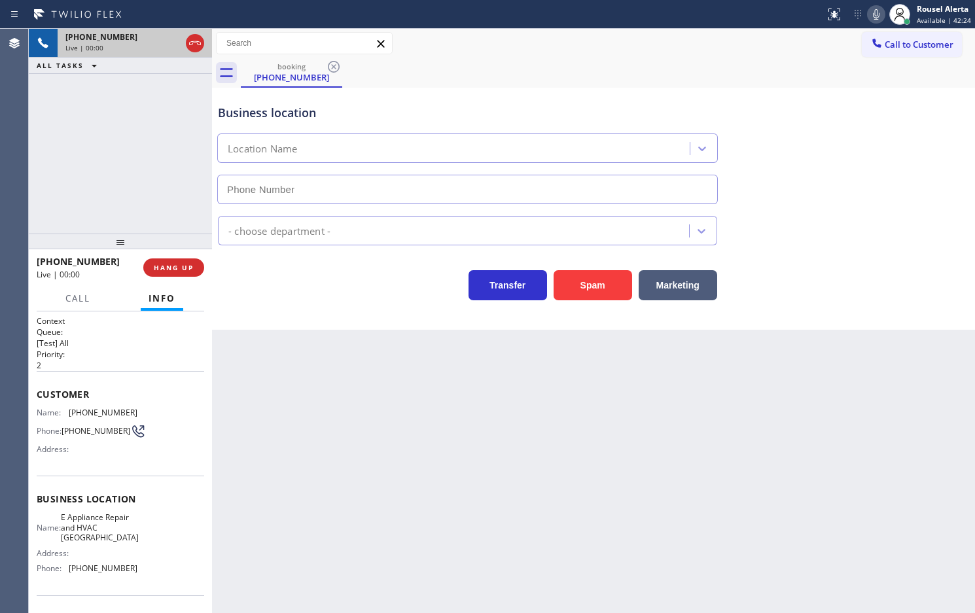
type input "(623) 263-1331"
click at [609, 279] on button "Spam" at bounding box center [593, 285] width 79 height 30
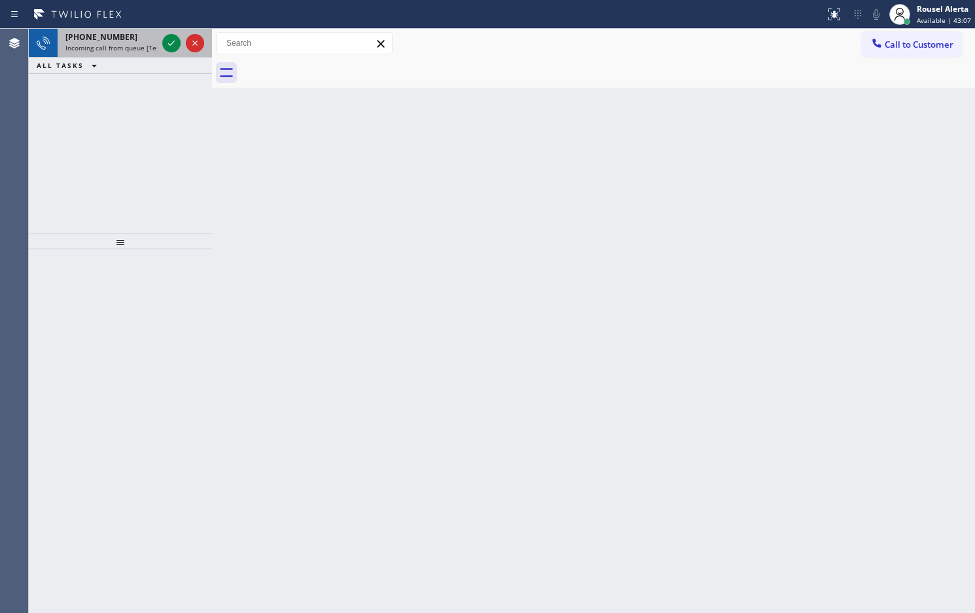
click at [145, 31] on div "+13398003640" at bounding box center [111, 36] width 92 height 11
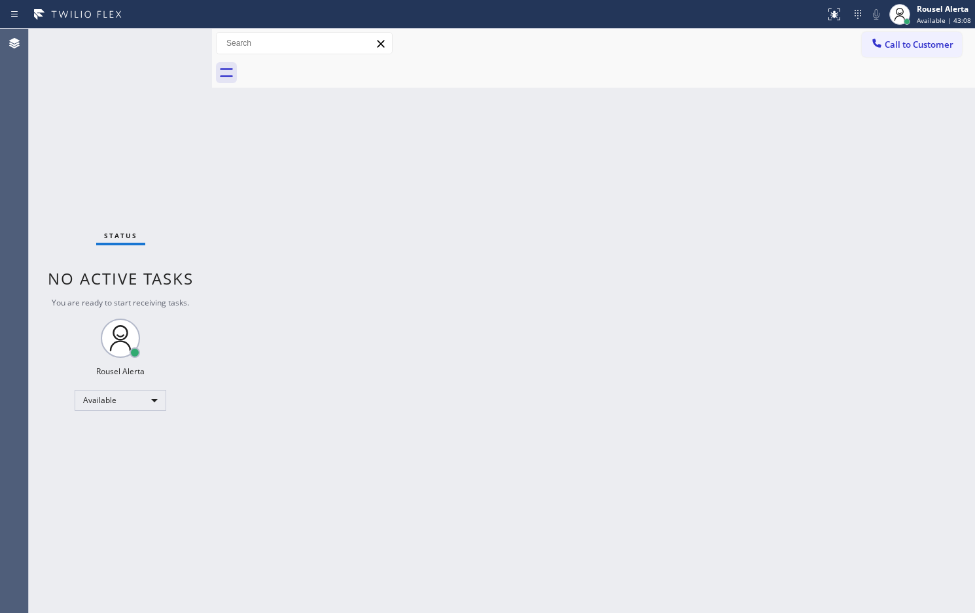
click at [166, 40] on div "Status No active tasks You are ready to start receiving tasks. Rousel Alerta Av…" at bounding box center [120, 321] width 183 height 584
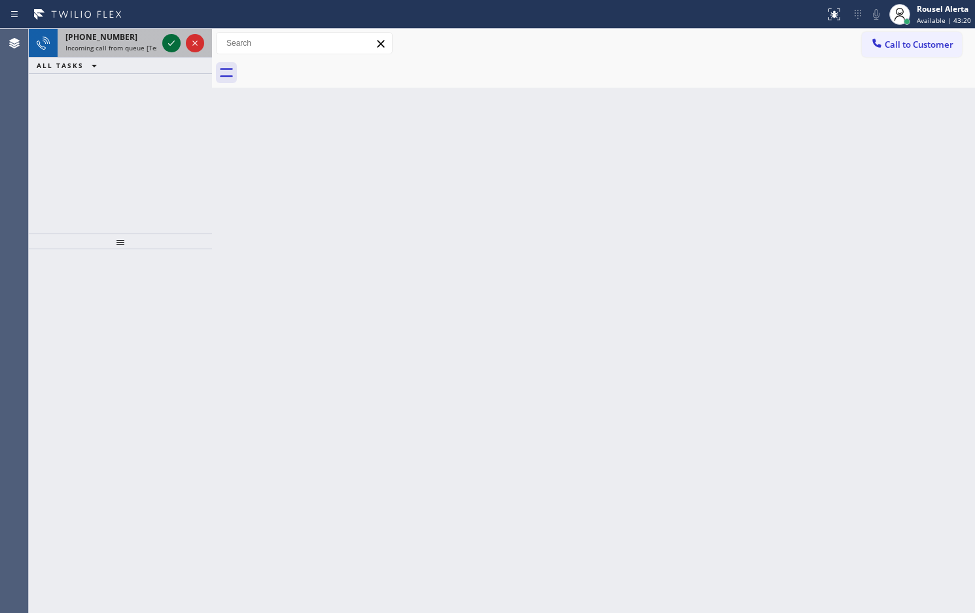
click at [167, 40] on icon at bounding box center [172, 43] width 16 height 16
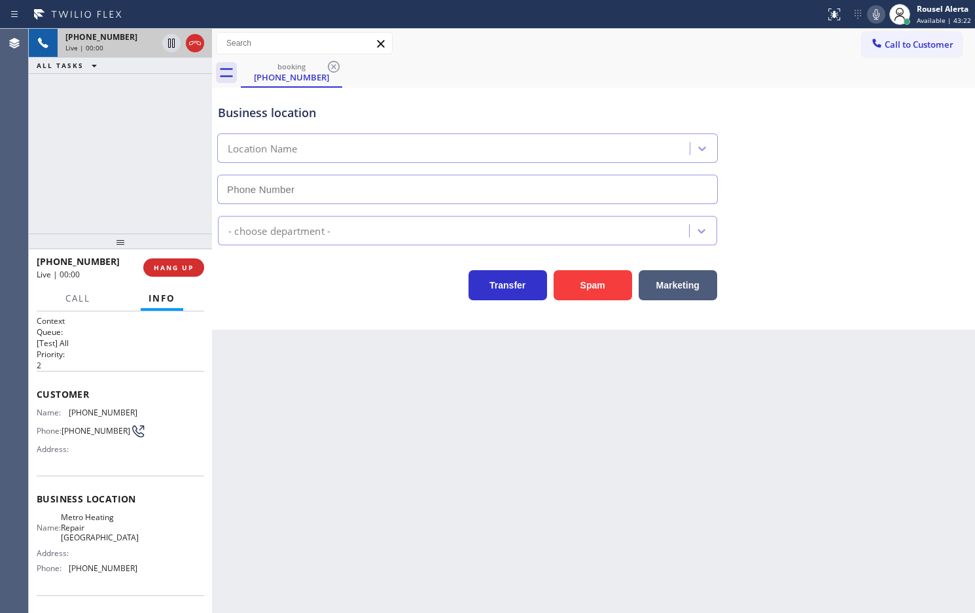
type input "(619) 492-5645"
click at [601, 302] on div "Business location Metro Heating Repair El Cajon (619) 492-5645 HVAC Transfer Sp…" at bounding box center [593, 209] width 763 height 242
click at [564, 292] on button "Spam" at bounding box center [593, 285] width 79 height 30
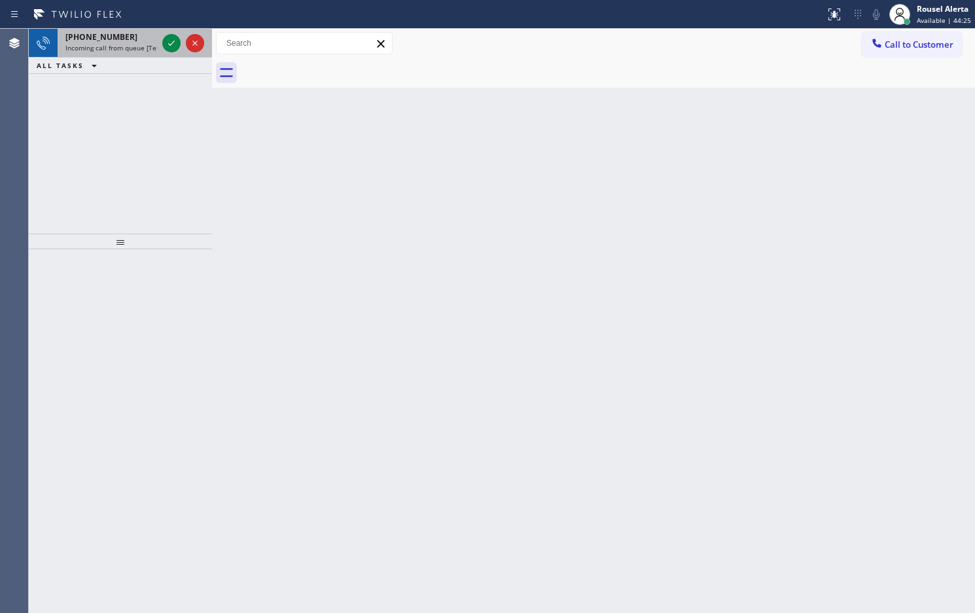
click at [141, 47] on span "Incoming call from queue [Test] All" at bounding box center [119, 47] width 109 height 9
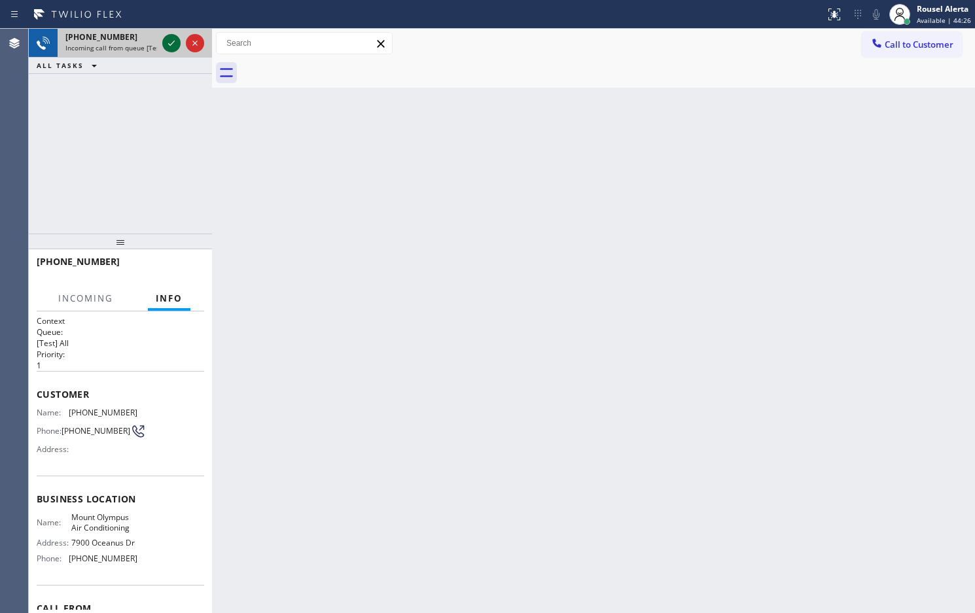
click at [168, 49] on icon at bounding box center [172, 43] width 16 height 16
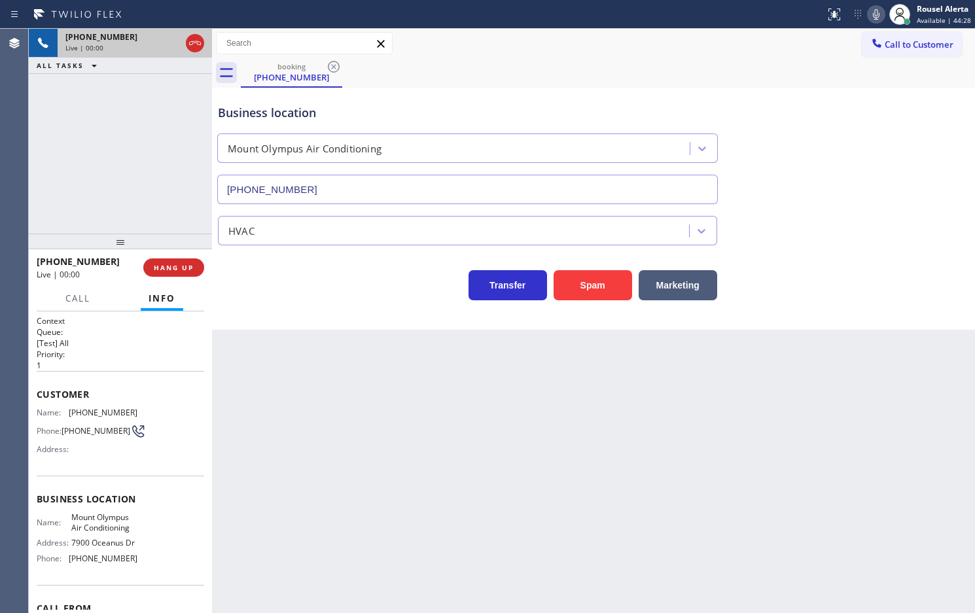
type input "(323) 870-6499"
click at [165, 279] on div "+16157555948 Live | 00:07 HANG UP" at bounding box center [121, 268] width 168 height 34
click at [165, 270] on span "HANG UP" at bounding box center [174, 267] width 40 height 9
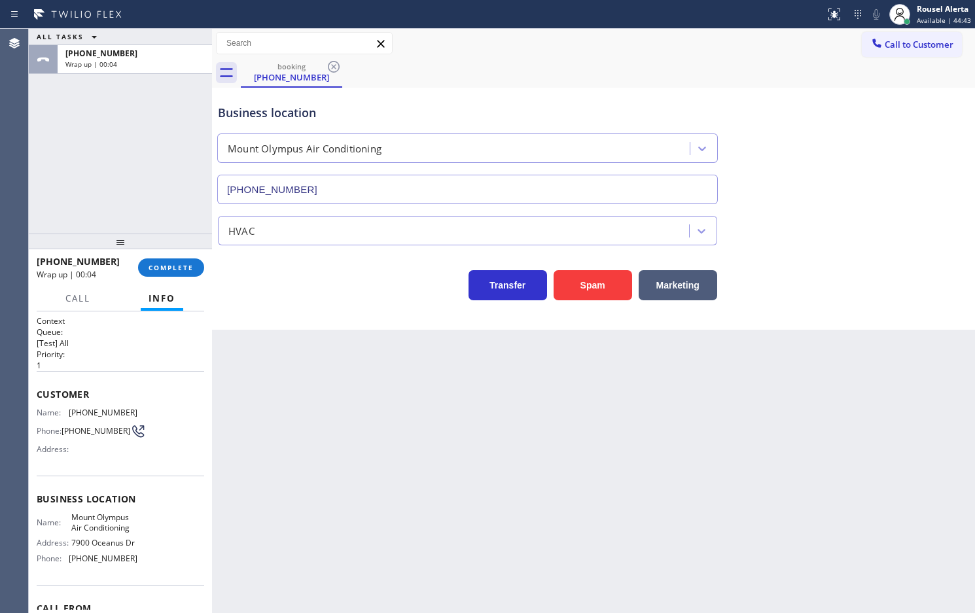
click at [391, 359] on div "Back to Dashboard Change Sender ID Customers Technicians Select a contact Outbo…" at bounding box center [593, 321] width 763 height 584
click at [181, 264] on span "COMPLETE" at bounding box center [171, 267] width 45 height 9
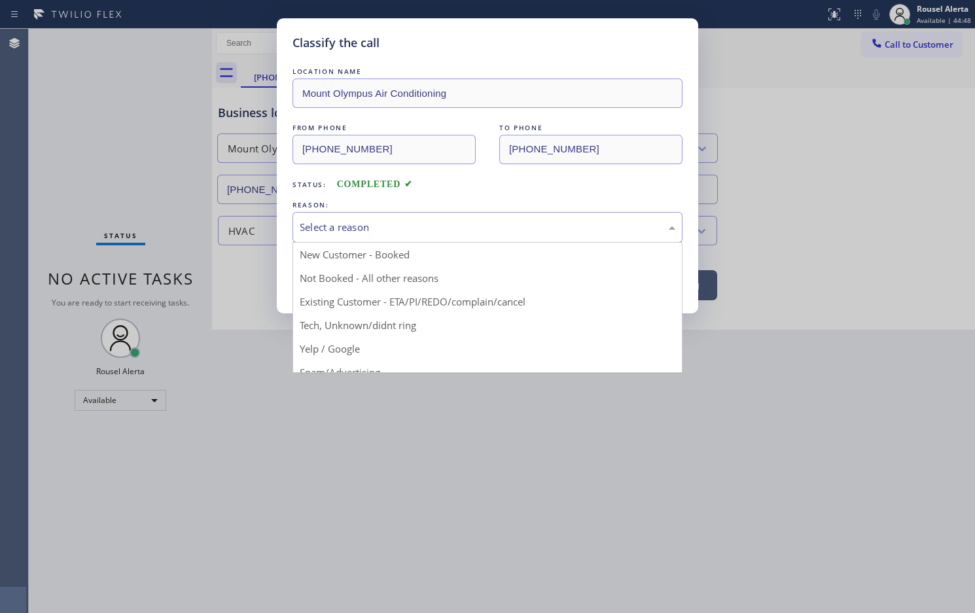
click at [377, 240] on div "Select a reason" at bounding box center [488, 227] width 390 height 31
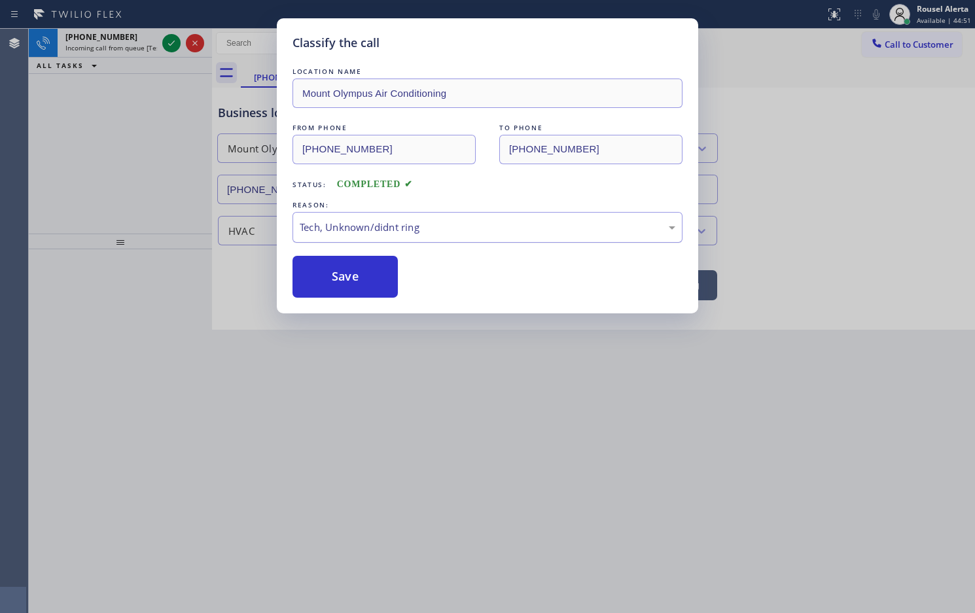
drag, startPoint x: 359, startPoint y: 285, endPoint x: 311, endPoint y: 240, distance: 65.3
click at [357, 285] on button "Save" at bounding box center [345, 277] width 105 height 42
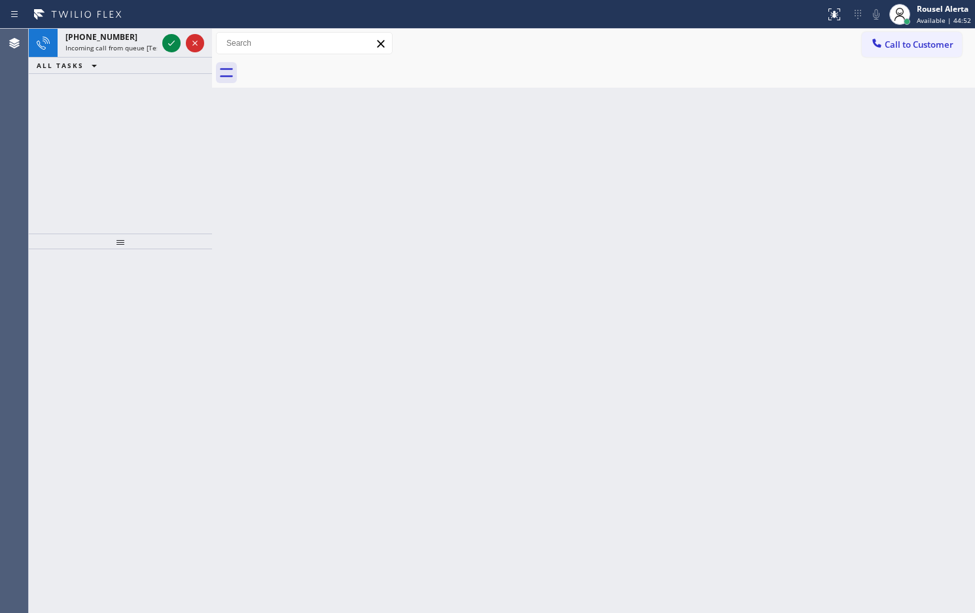
click at [141, 39] on div "[PHONE_NUMBER]" at bounding box center [111, 36] width 92 height 11
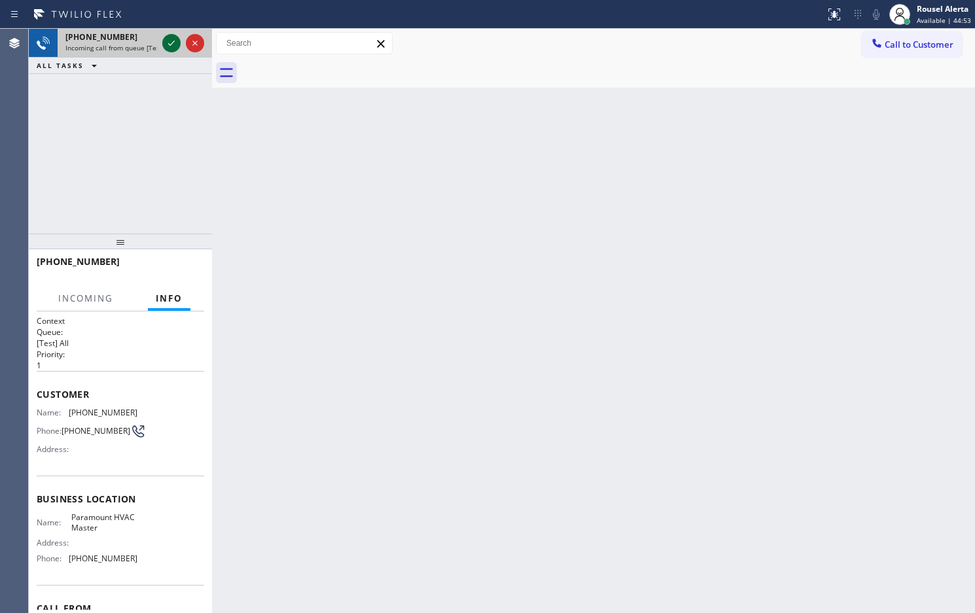
click at [166, 43] on icon at bounding box center [172, 43] width 16 height 16
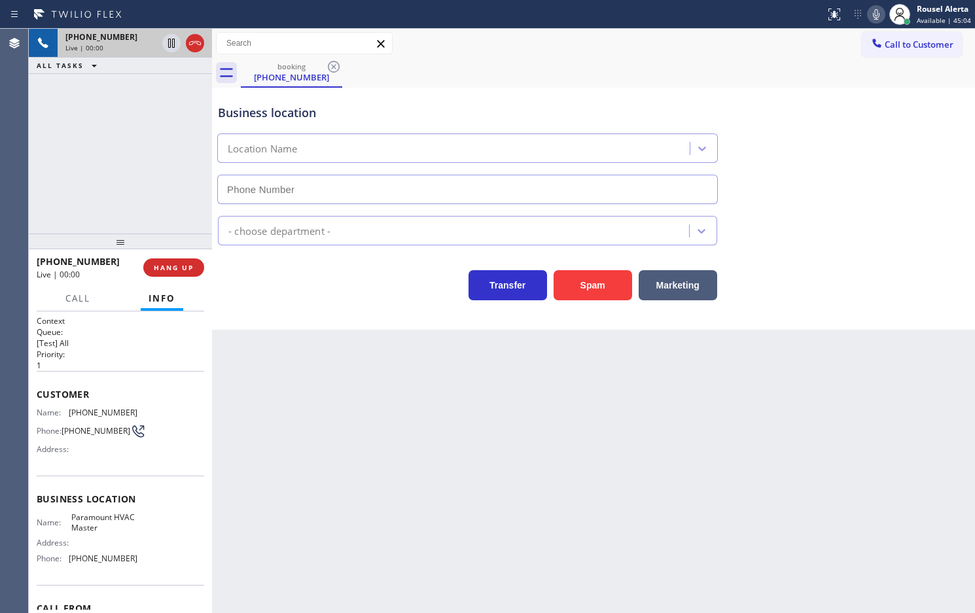
type input "[PHONE_NUMBER]"
click at [586, 294] on button "Spam" at bounding box center [593, 285] width 79 height 30
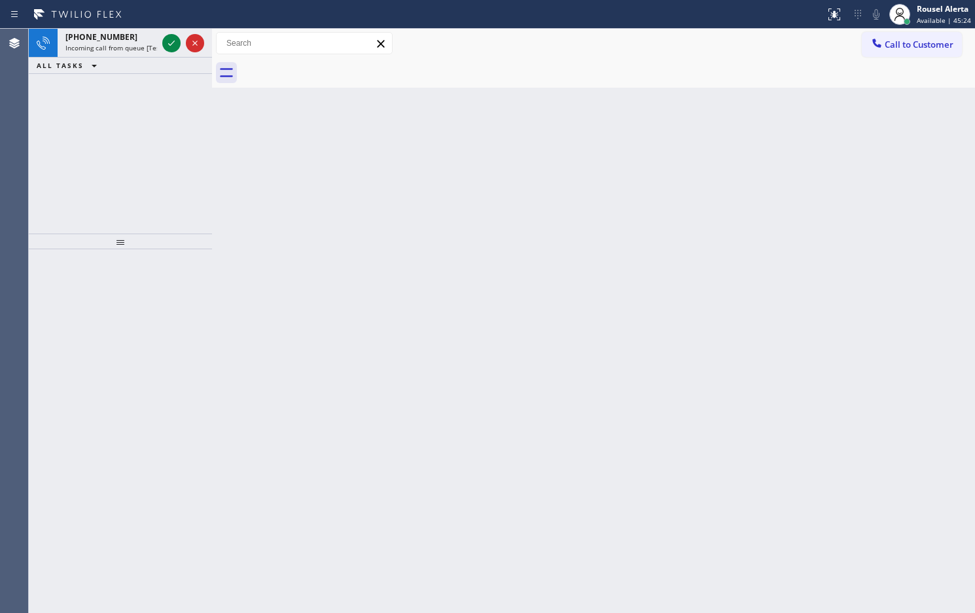
click at [141, 35] on div "+17327708565" at bounding box center [111, 36] width 92 height 11
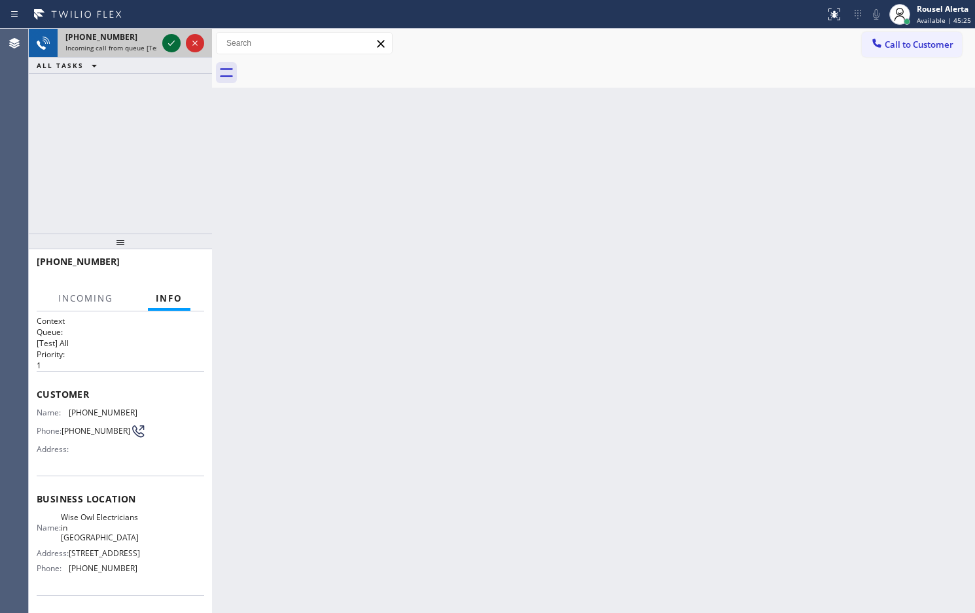
click at [166, 47] on icon at bounding box center [172, 43] width 16 height 16
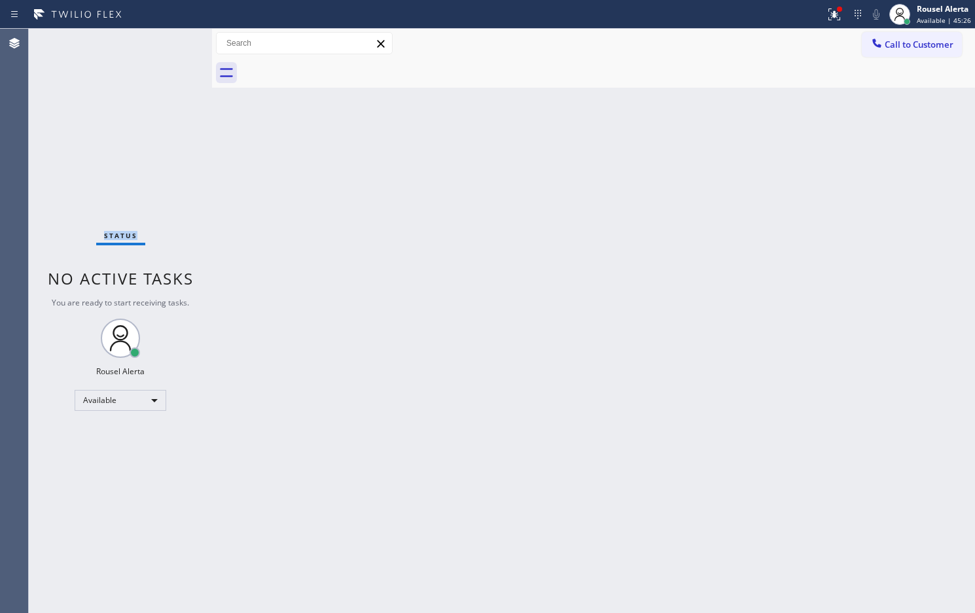
click at [166, 47] on div "Status No active tasks You are ready to start receiving tasks. Rousel Alerta Av…" at bounding box center [120, 321] width 183 height 584
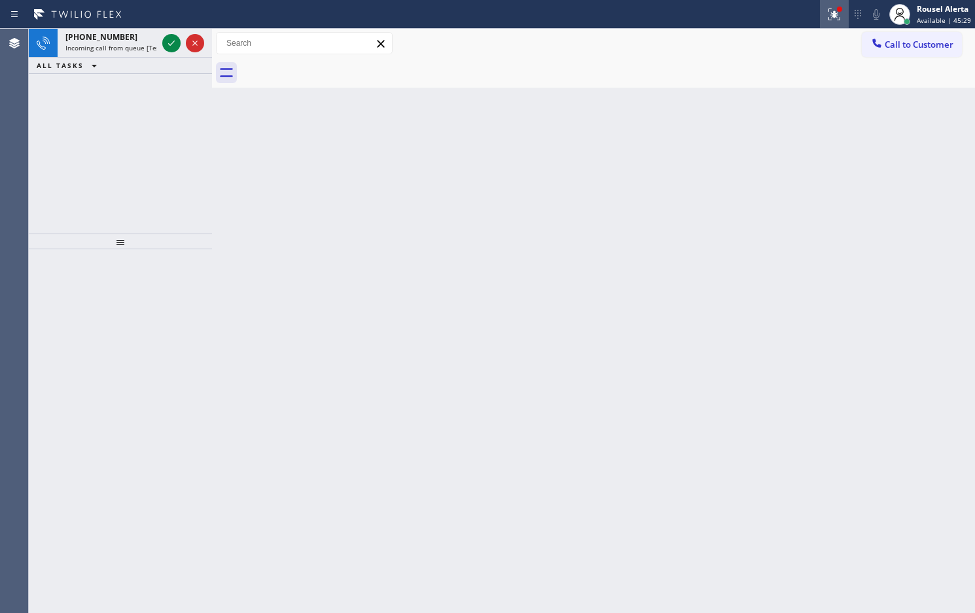
click at [838, 18] on icon at bounding box center [834, 15] width 16 height 16
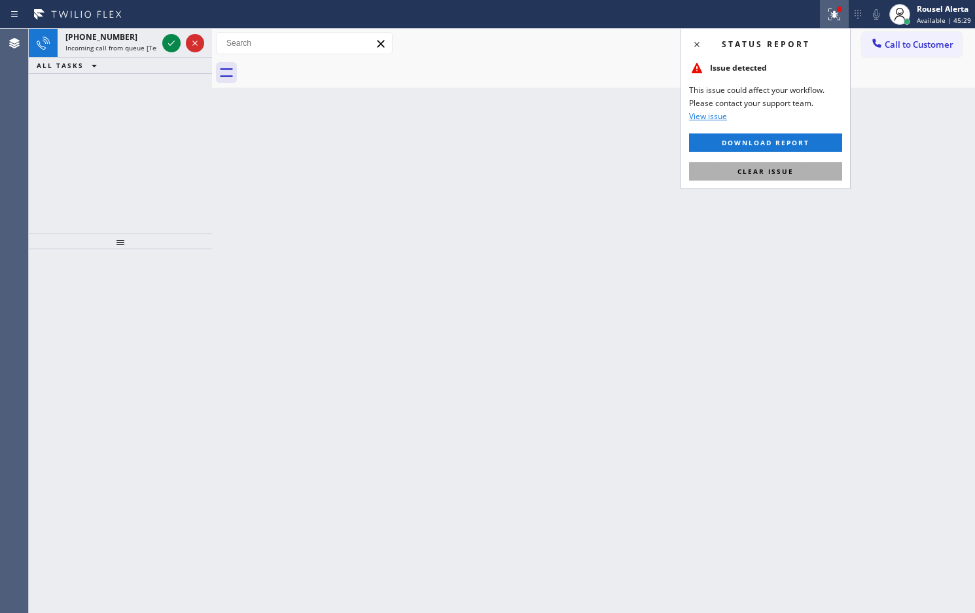
click at [753, 161] on div "Status report Issue detected This issue could affect your workflow. Please cont…" at bounding box center [766, 108] width 170 height 161
click at [751, 170] on span "Clear issue" at bounding box center [765, 171] width 56 height 9
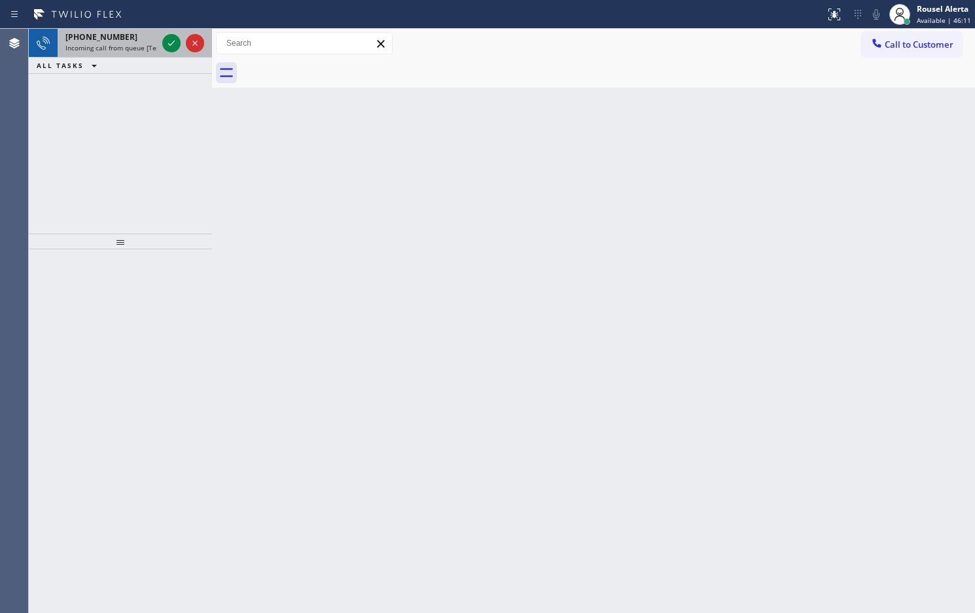
click at [146, 33] on div "[PHONE_NUMBER]" at bounding box center [111, 36] width 92 height 11
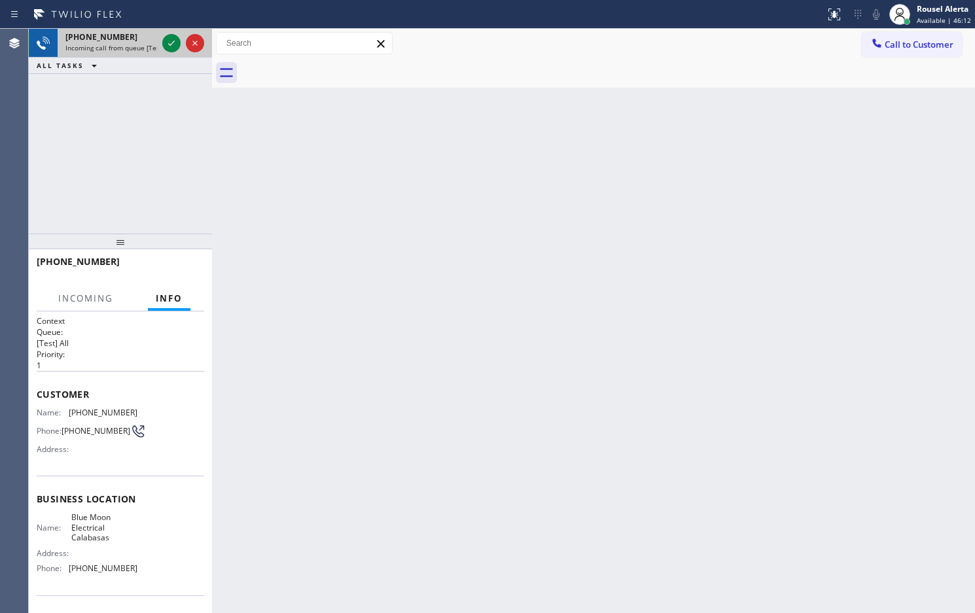
click at [170, 54] on div at bounding box center [183, 43] width 47 height 29
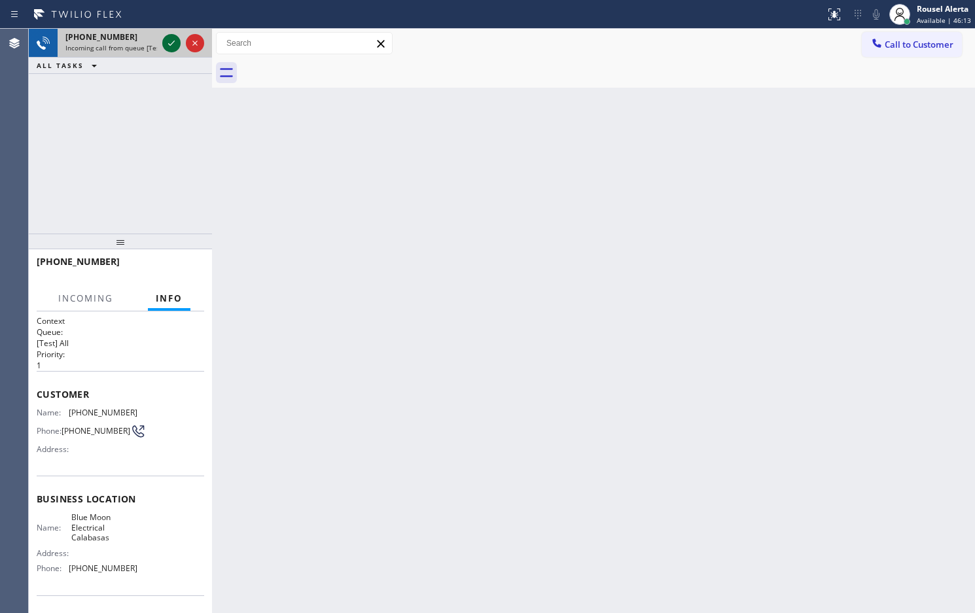
click at [168, 46] on icon at bounding box center [172, 43] width 16 height 16
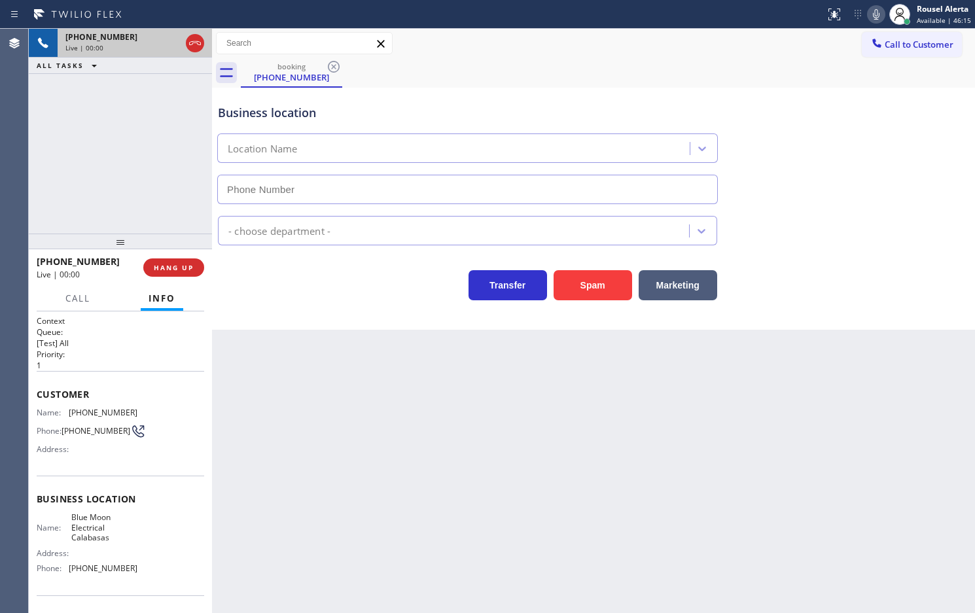
type input "(747) 236-6734"
click at [576, 306] on div "Business location Blue Moon Electrical Calabasas (747) 236-6734 Electricians Tr…" at bounding box center [593, 209] width 763 height 242
click at [603, 289] on button "Spam" at bounding box center [593, 285] width 79 height 30
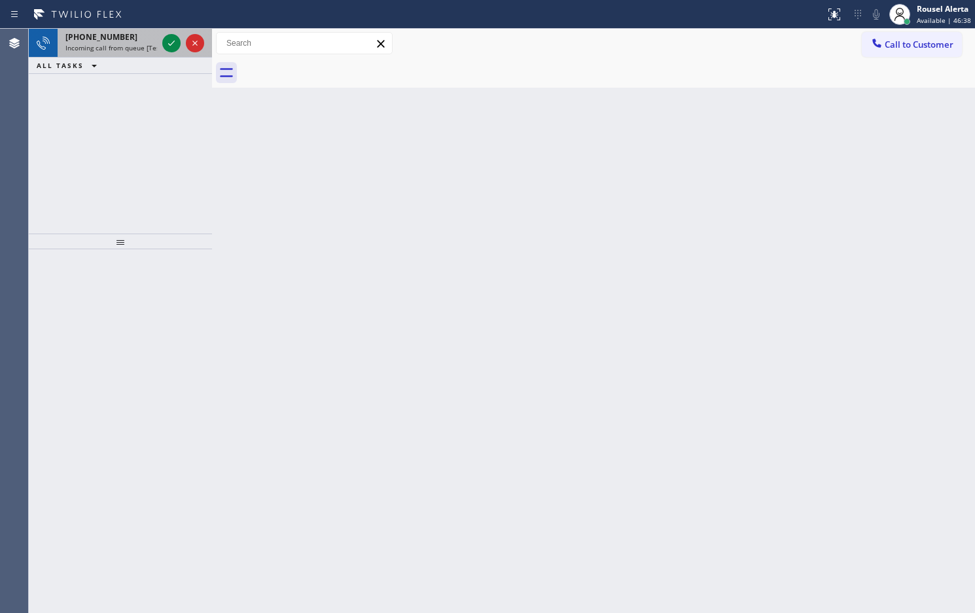
click at [134, 47] on span "Incoming call from queue [Test] All" at bounding box center [119, 47] width 109 height 9
click at [152, 46] on span "Incoming call from queue [Test] All" at bounding box center [119, 47] width 109 height 9
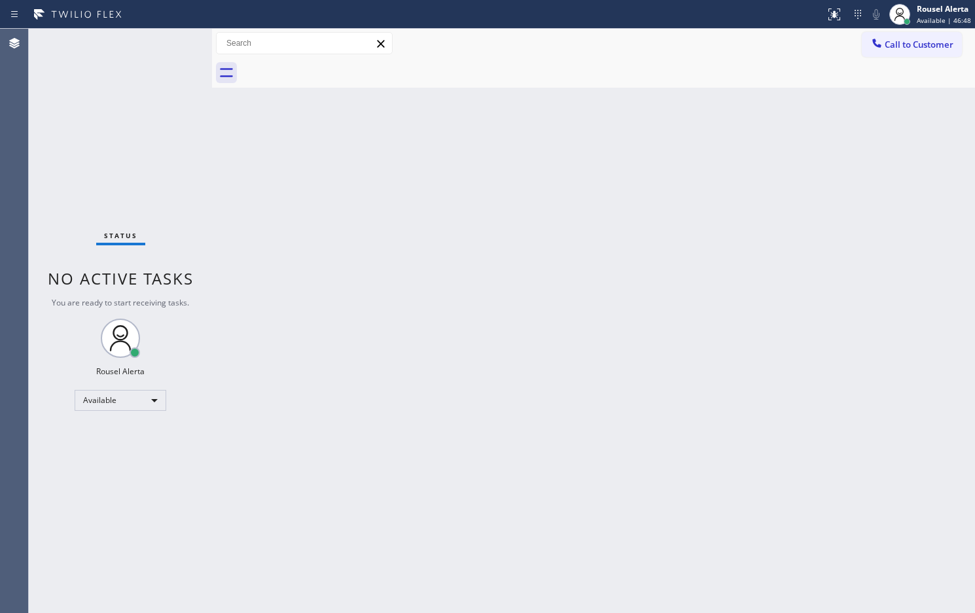
click at [169, 44] on div "Status No active tasks You are ready to start receiving tasks. Rousel Alerta Av…" at bounding box center [120, 321] width 183 height 584
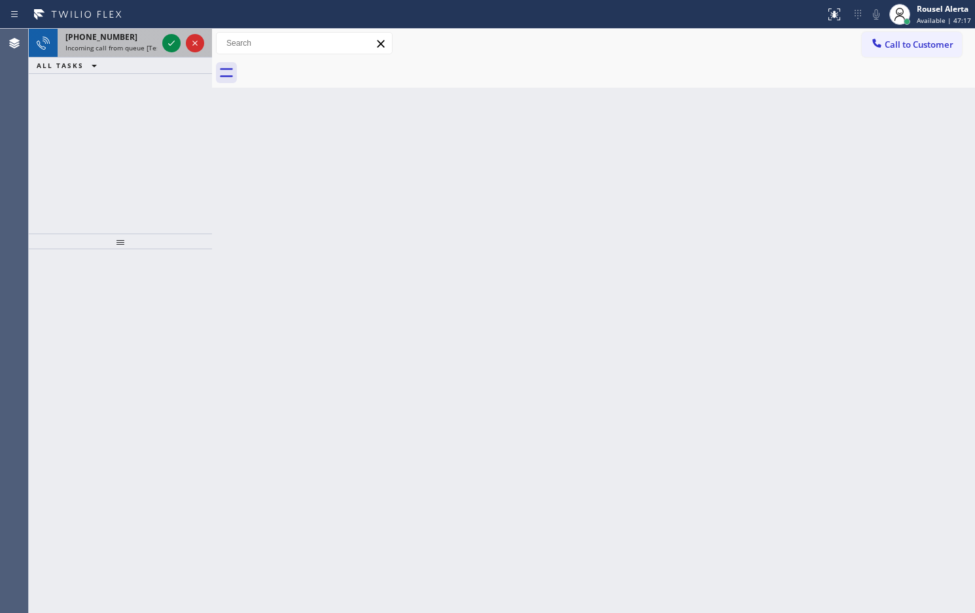
click at [139, 40] on div "+15102630262" at bounding box center [111, 36] width 92 height 11
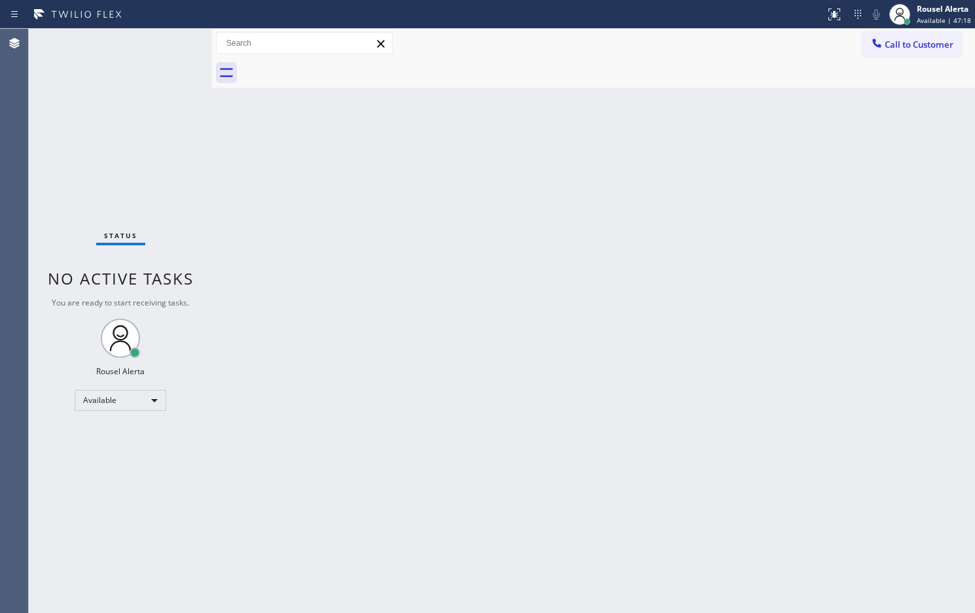
click at [167, 43] on div "Status No active tasks You are ready to start receiving tasks. Rousel Alerta Av…" at bounding box center [120, 321] width 183 height 584
click at [156, 37] on div "Status No active tasks You are ready to start receiving tasks. Rousel Alerta Av…" at bounding box center [120, 321] width 183 height 584
click at [361, 291] on div "Back to Dashboard Change Sender ID Customers Technicians Select a contact Outbo…" at bounding box center [593, 321] width 763 height 584
click at [142, 39] on div "Status No active tasks You are ready to start receiving tasks. Rousel Alerta Av…" at bounding box center [120, 321] width 183 height 584
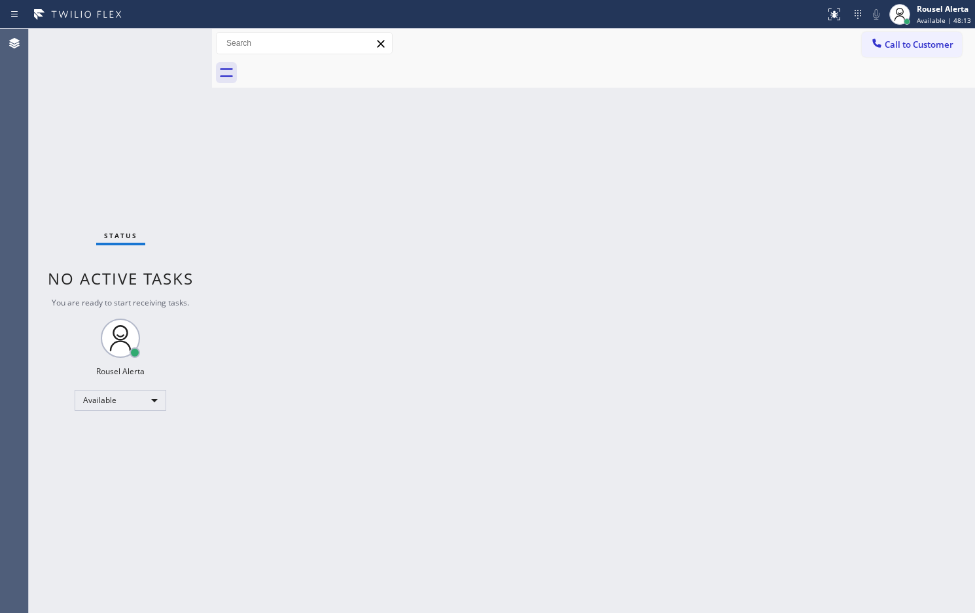
click at [168, 86] on div "Status No active tasks You are ready to start receiving tasks. Rousel Alerta Av…" at bounding box center [120, 321] width 183 height 584
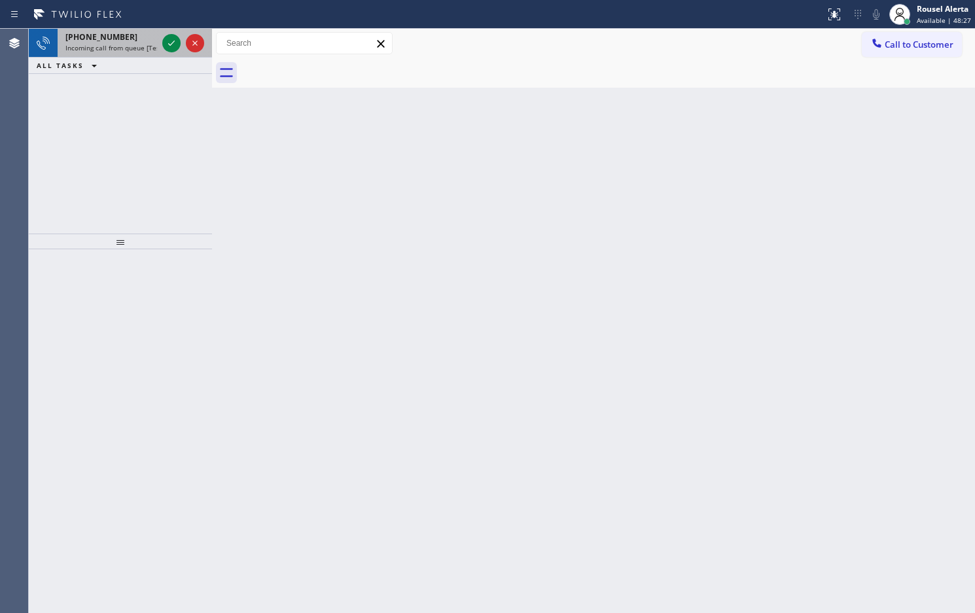
click at [151, 41] on div "+12069536793" at bounding box center [111, 36] width 92 height 11
drag, startPoint x: 137, startPoint y: 44, endPoint x: 149, endPoint y: 43, distance: 11.1
click at [138, 44] on span "Incoming call from queue [Test] All" at bounding box center [119, 47] width 109 height 9
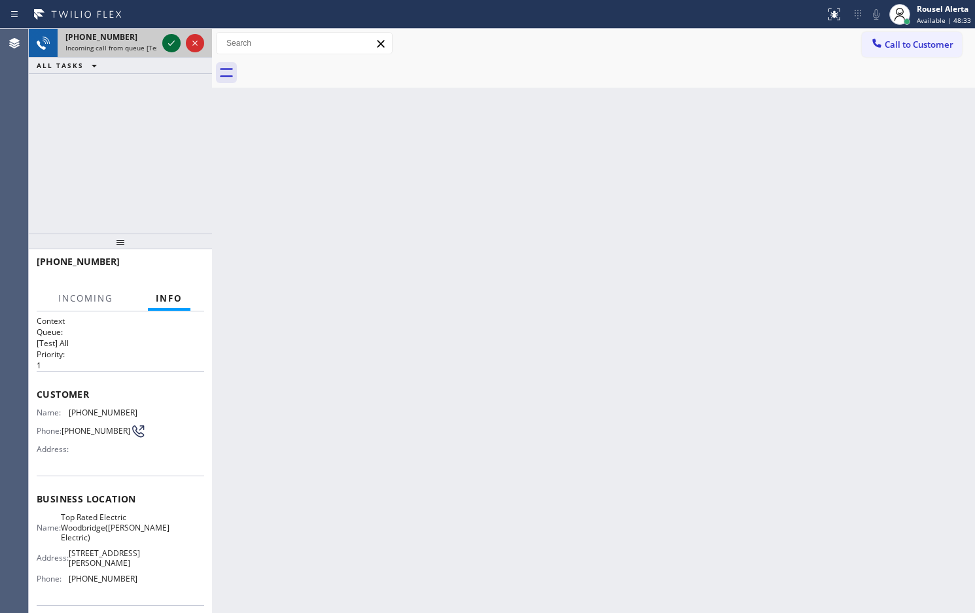
click at [164, 41] on icon at bounding box center [172, 43] width 16 height 16
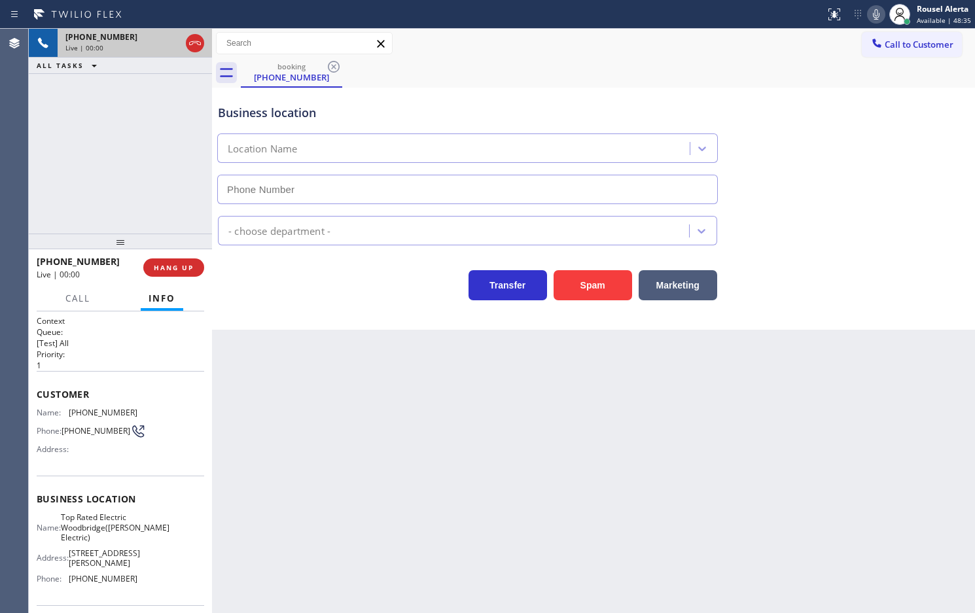
type input "(848) 354-0923"
click at [175, 155] on div "+17327708565 Live | 00:10 ALL TASKS ALL TASKS ACTIVE TASKS TASKS IN WRAP UP" at bounding box center [120, 131] width 183 height 205
click at [309, 357] on div "Back to Dashboard Change Sender ID Customers Technicians Select a contact Outbo…" at bounding box center [593, 321] width 763 height 584
click at [181, 215] on div "+17327708565 Live | 00:11 ALL TASKS ALL TASKS ACTIVE TASKS TASKS IN WRAP UP" at bounding box center [120, 131] width 183 height 205
click at [288, 406] on div "Back to Dashboard Change Sender ID Customers Technicians Select a contact Outbo…" at bounding box center [593, 321] width 763 height 584
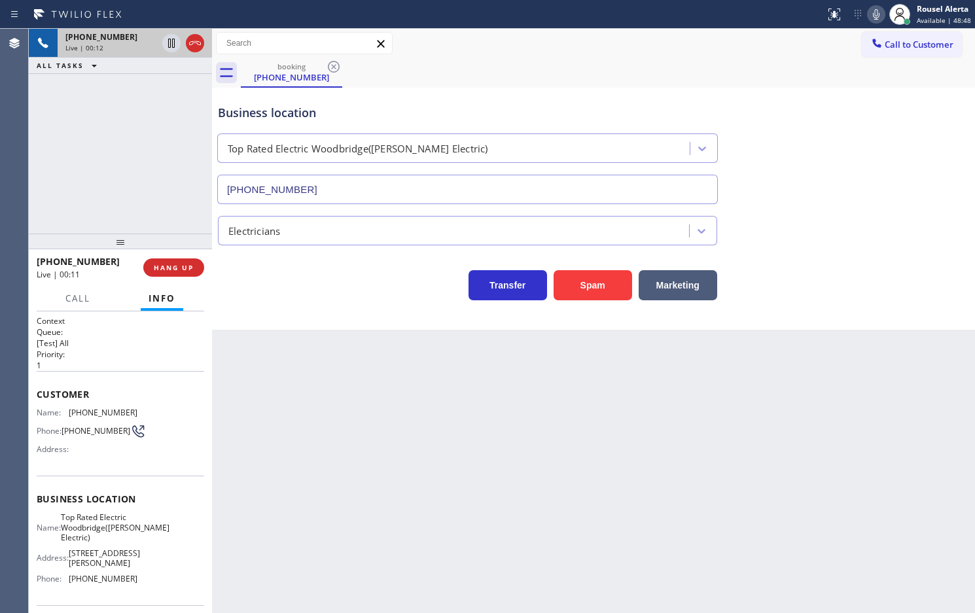
click at [152, 188] on div "+17327708565 Live | 00:12 ALL TASKS ALL TASKS ACTIVE TASKS TASKS IN WRAP UP" at bounding box center [120, 131] width 183 height 205
click at [180, 276] on button "HANG UP" at bounding box center [173, 267] width 61 height 18
click at [463, 498] on div "Back to Dashboard Change Sender ID Customers Technicians Select a contact Outbo…" at bounding box center [593, 321] width 763 height 584
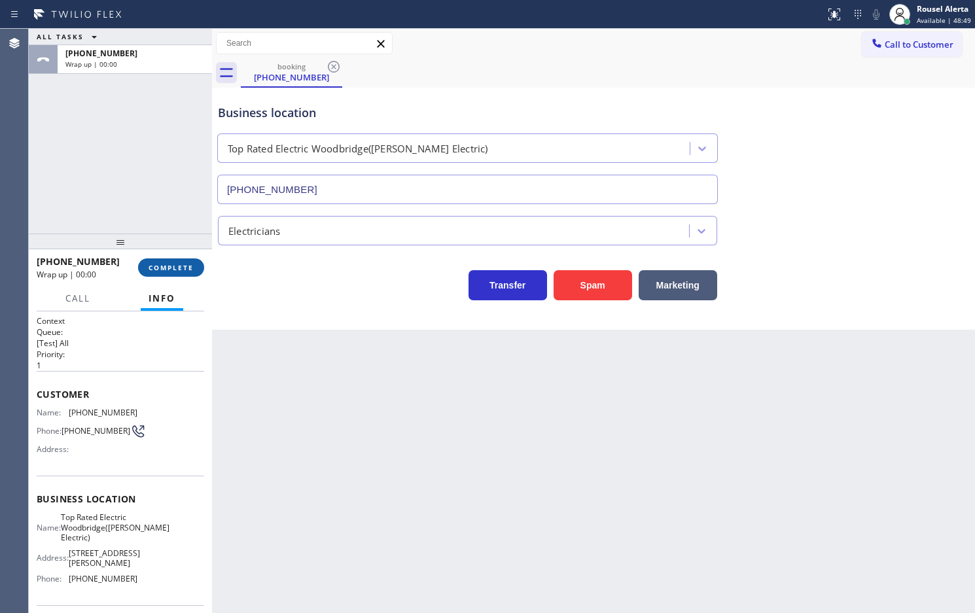
click at [165, 259] on button "COMPLETE" at bounding box center [171, 267] width 66 height 18
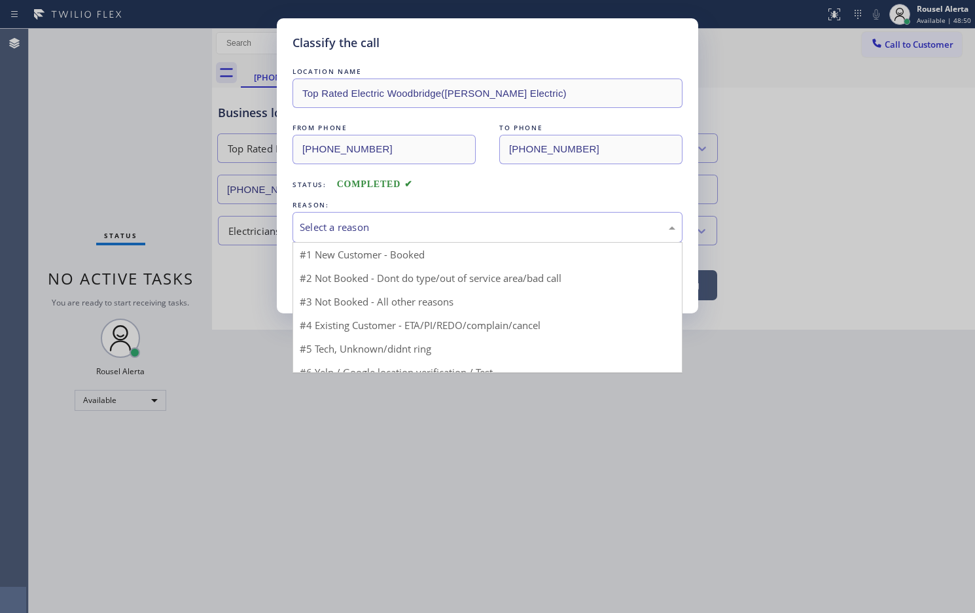
click at [374, 240] on div "Select a reason" at bounding box center [488, 227] width 390 height 31
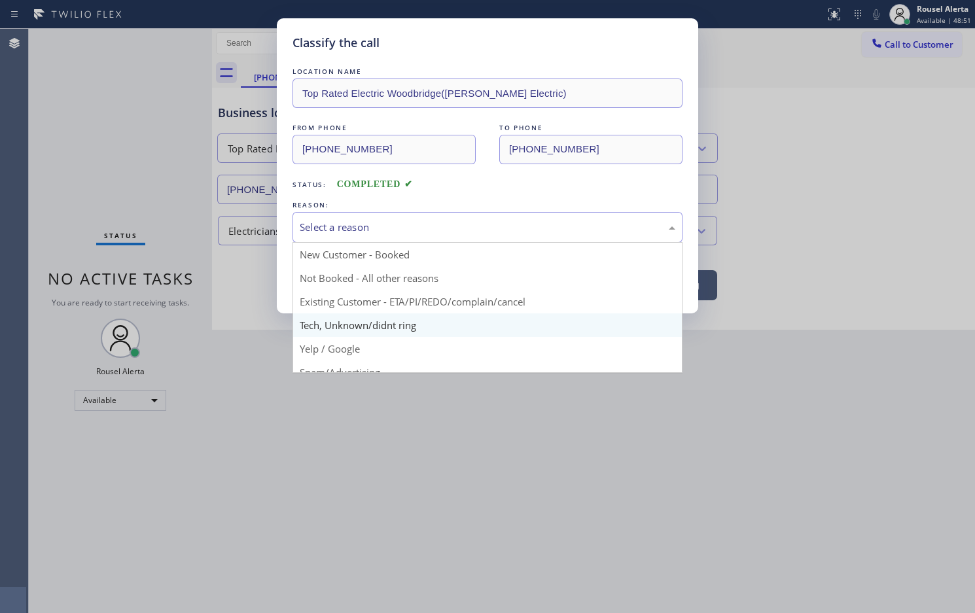
scroll to position [82, 0]
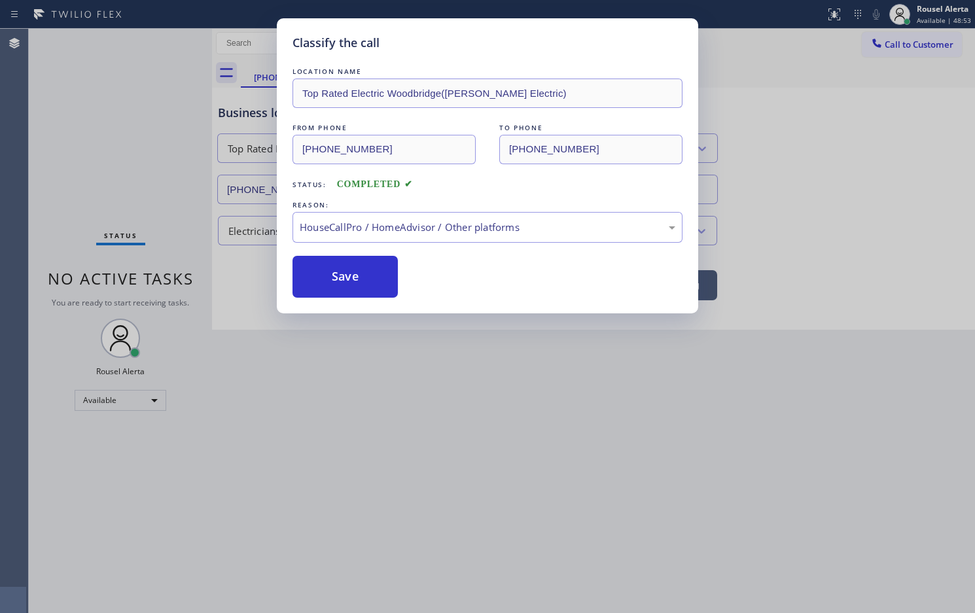
drag, startPoint x: 357, startPoint y: 266, endPoint x: 391, endPoint y: 321, distance: 64.1
click at [357, 266] on button "Save" at bounding box center [345, 277] width 105 height 42
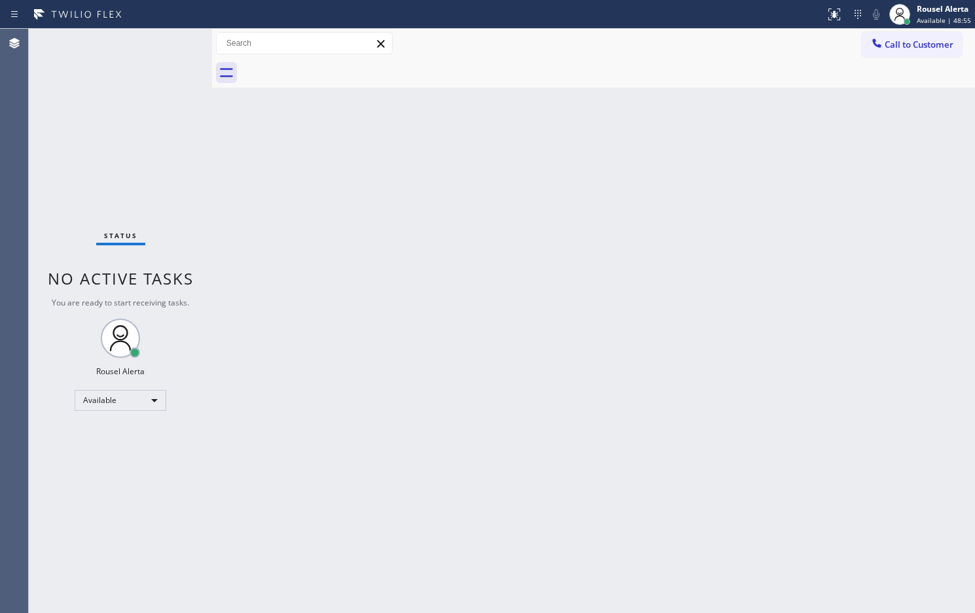
drag, startPoint x: 643, startPoint y: 442, endPoint x: 636, endPoint y: 431, distance: 13.3
click at [643, 442] on div "Back to Dashboard Change Sender ID Customers Technicians Select a contact Outbo…" at bounding box center [593, 321] width 763 height 584
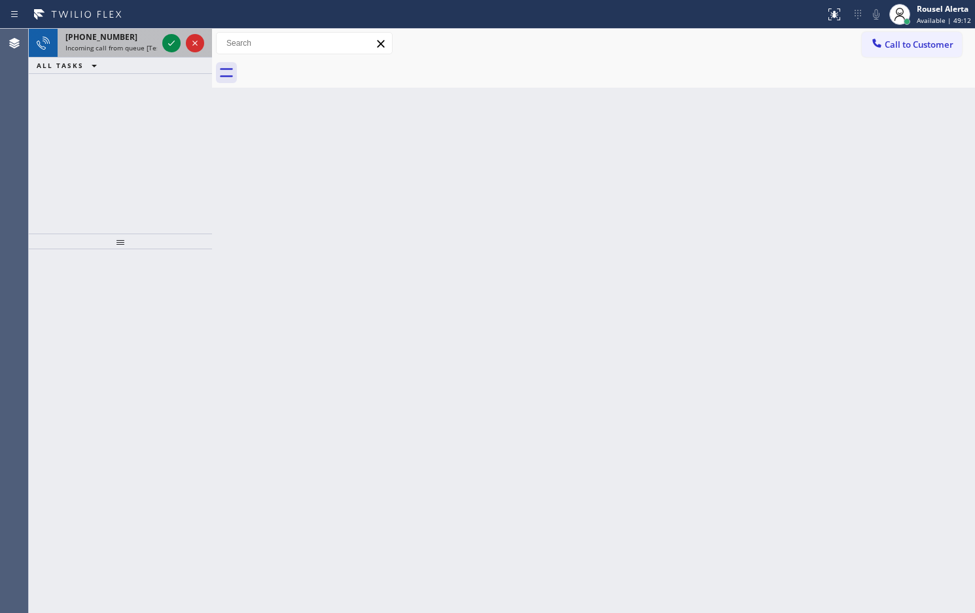
click at [130, 36] on div "+17476090510" at bounding box center [111, 36] width 92 height 11
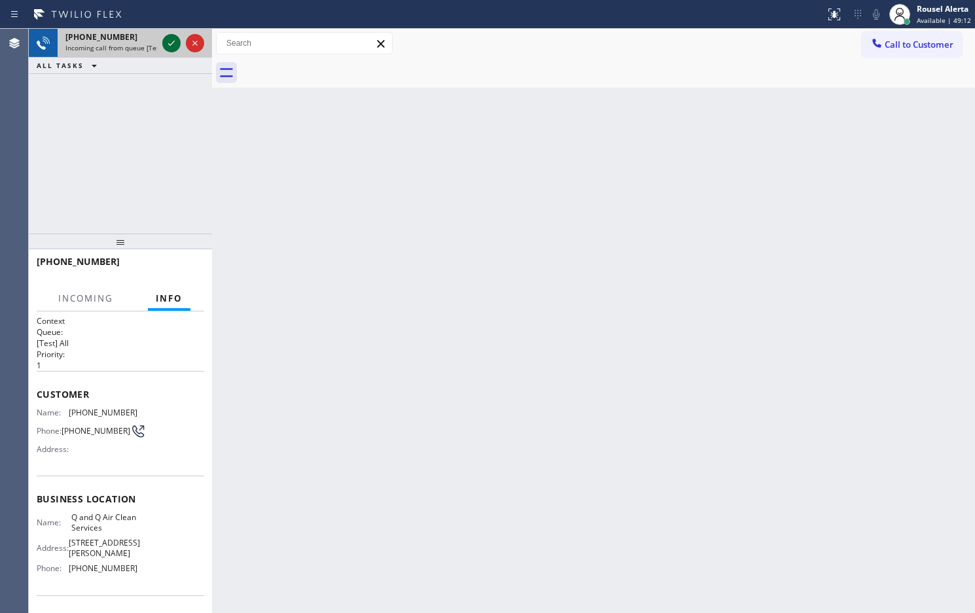
click at [168, 46] on icon at bounding box center [172, 43] width 16 height 16
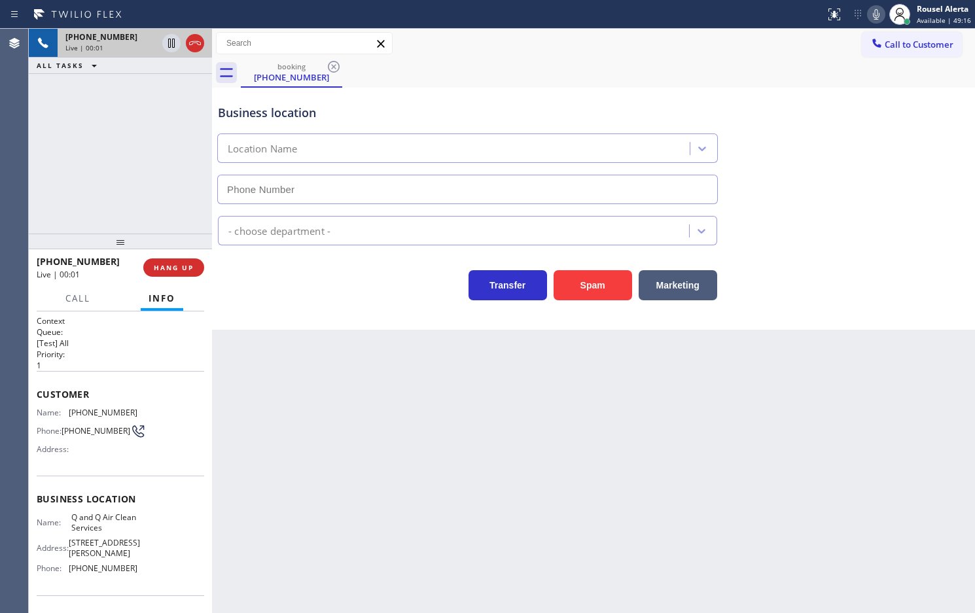
type input "(626) 986-7017"
click at [277, 378] on div "Back to Dashboard Change Sender ID Customers Technicians Select a contact Outbo…" at bounding box center [593, 321] width 763 height 584
drag, startPoint x: 50, startPoint y: 403, endPoint x: 41, endPoint y: 404, distance: 9.8
click at [43, 403] on div "Customer Name: (747) 609-0510 Phone: (747) 609-0510 Address:" at bounding box center [121, 423] width 168 height 105
click at [171, 268] on span "HANG UP" at bounding box center [174, 267] width 40 height 9
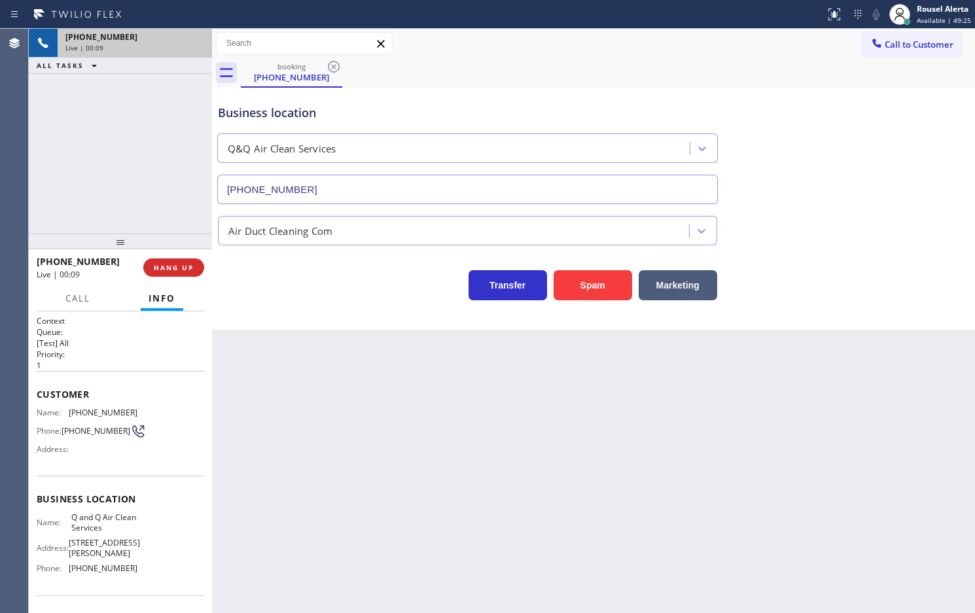
click at [263, 386] on div "Back to Dashboard Change Sender ID Customers Technicians Select a contact Outbo…" at bounding box center [593, 321] width 763 height 584
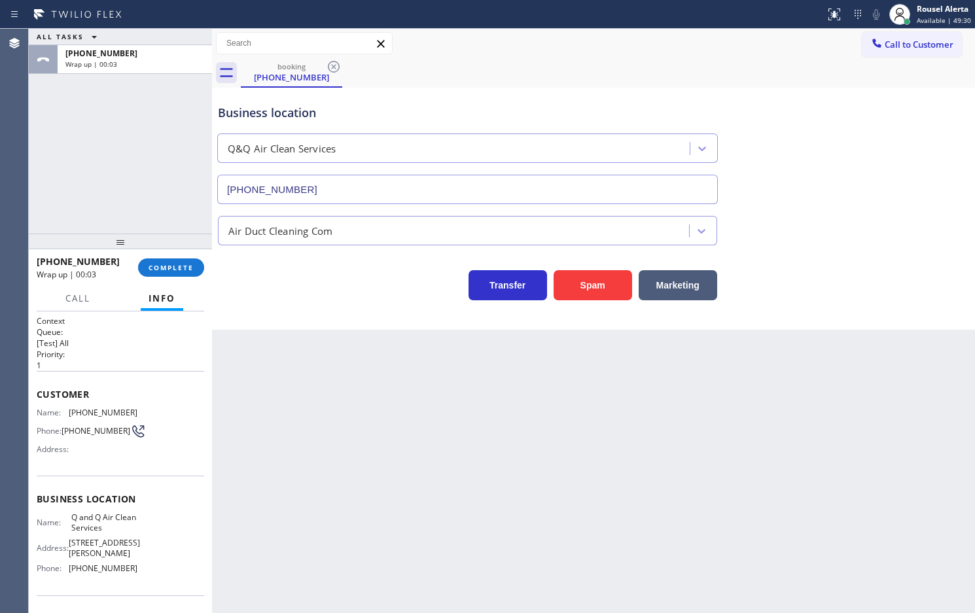
click at [113, 82] on div "ALL TASKS ALL TASKS ACTIVE TASKS TASKS IN WRAP UP +17476090510 Wrap up | 00:03" at bounding box center [120, 131] width 183 height 205
click at [179, 278] on div "+17476090510 Wrap up | 00:04 COMPLETE" at bounding box center [121, 268] width 168 height 34
click at [179, 272] on span "COMPLETE" at bounding box center [171, 267] width 45 height 9
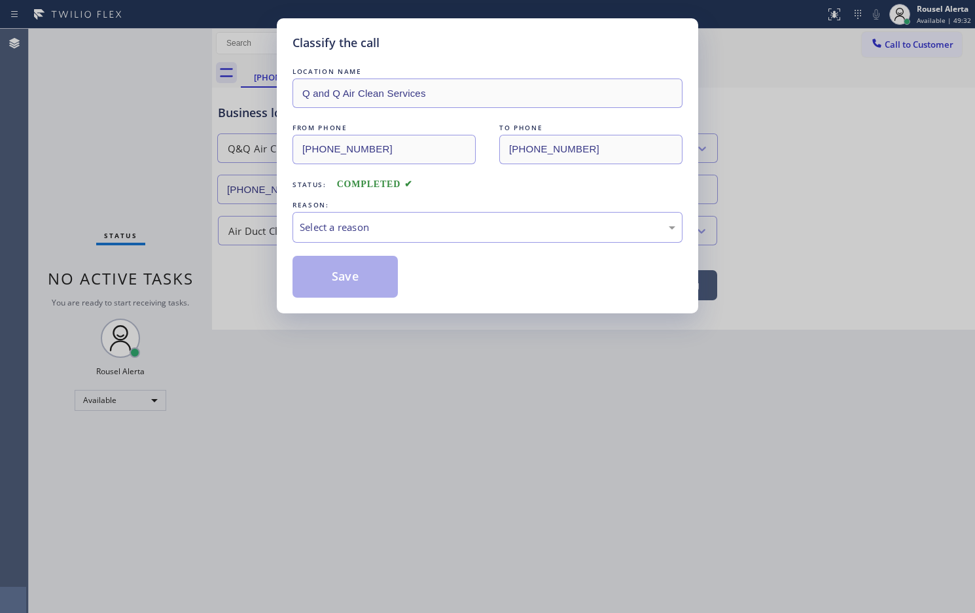
click at [370, 227] on div "Select a reason" at bounding box center [488, 227] width 376 height 15
click at [358, 281] on button "Save" at bounding box center [345, 277] width 105 height 42
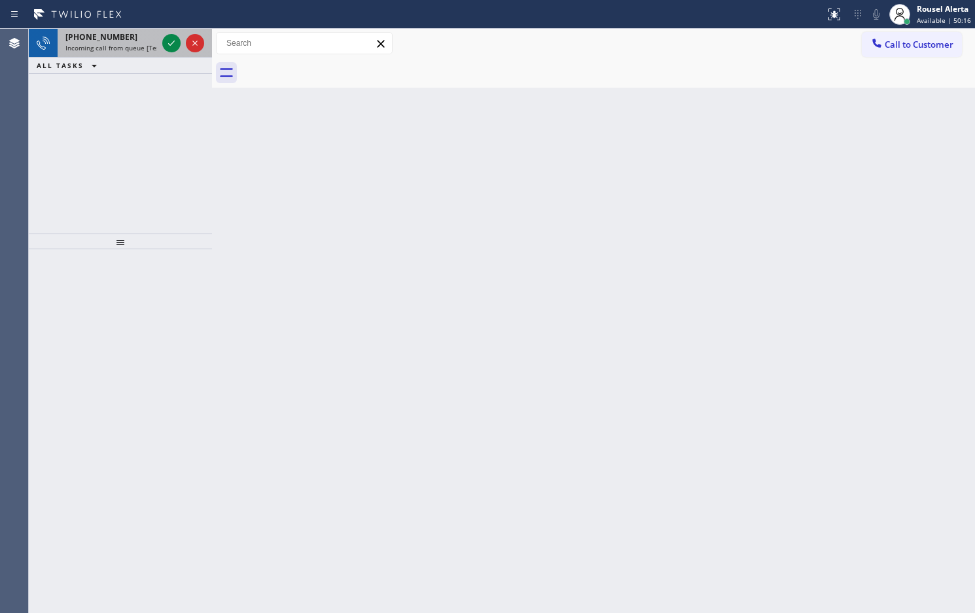
click at [148, 41] on div "+15104528112" at bounding box center [111, 36] width 92 height 11
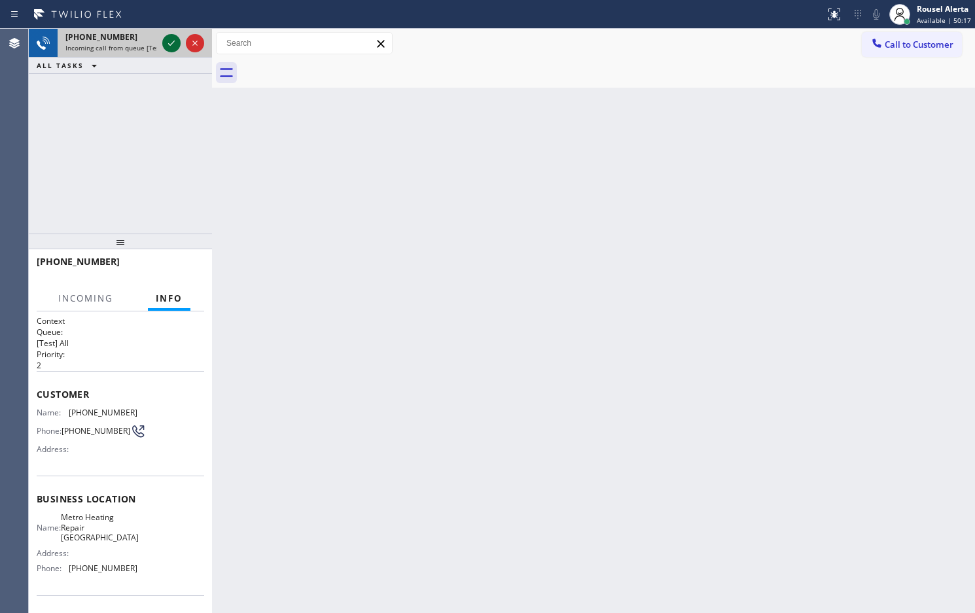
click at [166, 41] on icon at bounding box center [172, 43] width 16 height 16
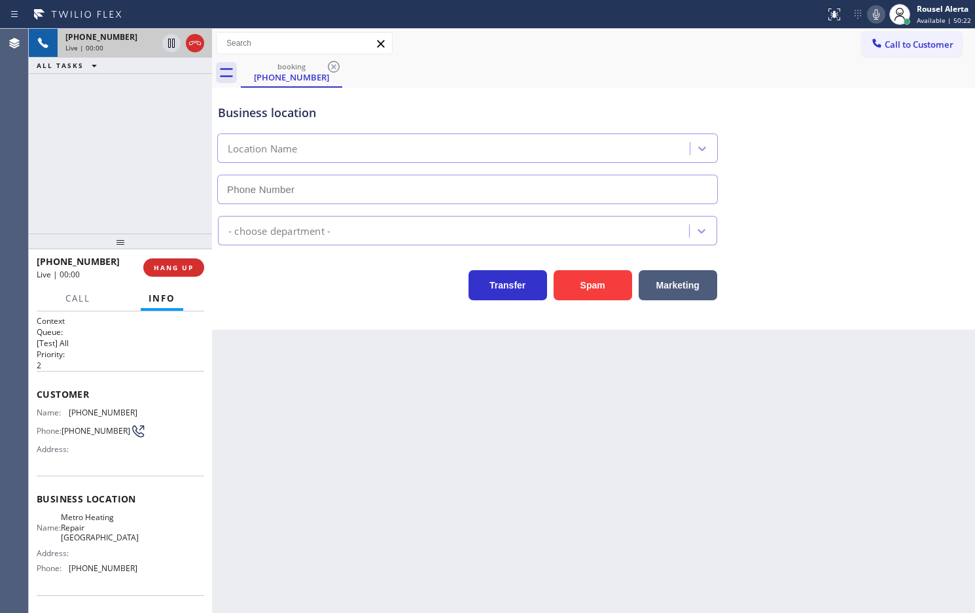
type input "(510) 737-7753"
click at [597, 279] on button "Spam" at bounding box center [593, 285] width 79 height 30
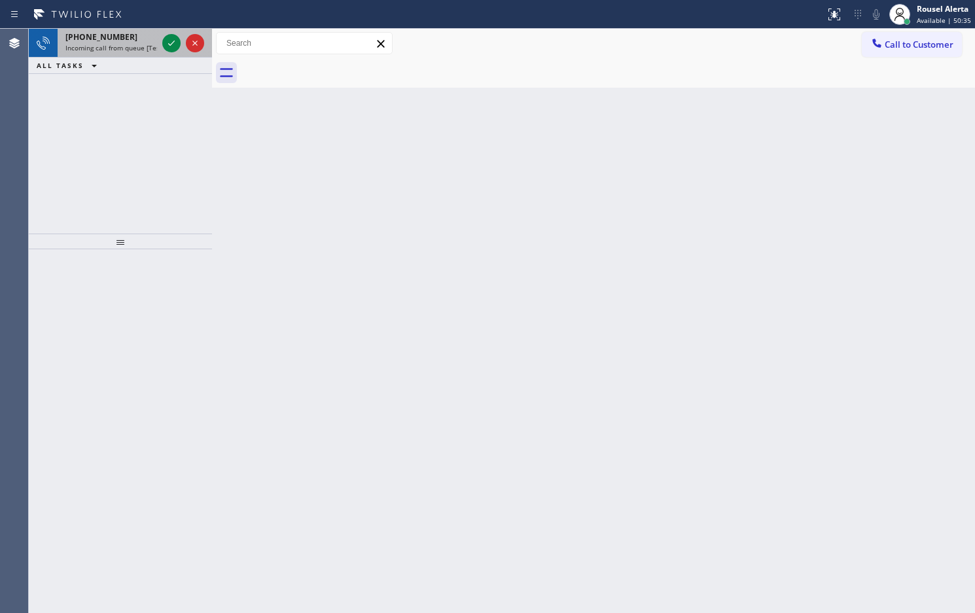
click at [141, 43] on span "Incoming call from queue [Test] All" at bounding box center [119, 47] width 109 height 9
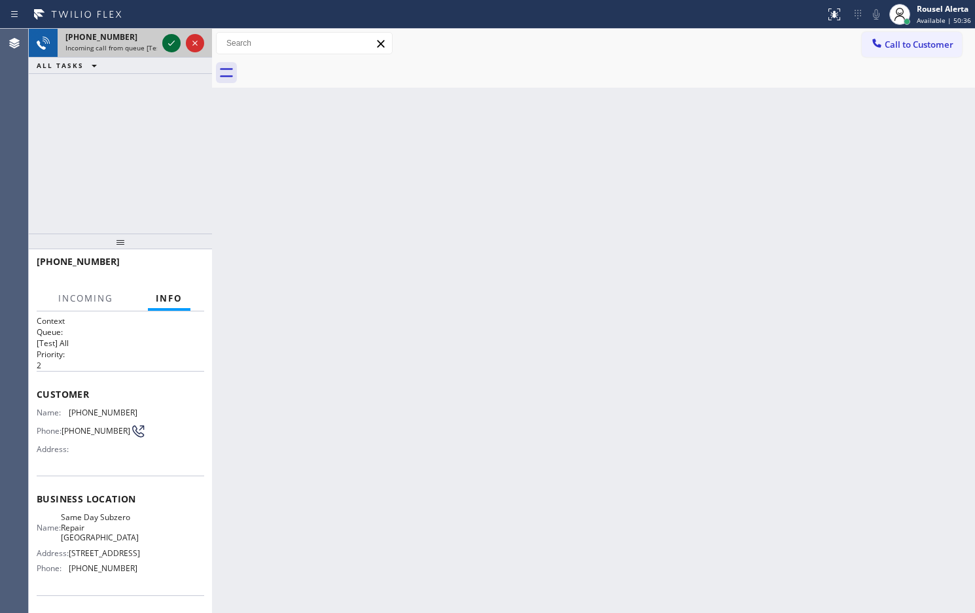
click at [164, 47] on icon at bounding box center [172, 43] width 16 height 16
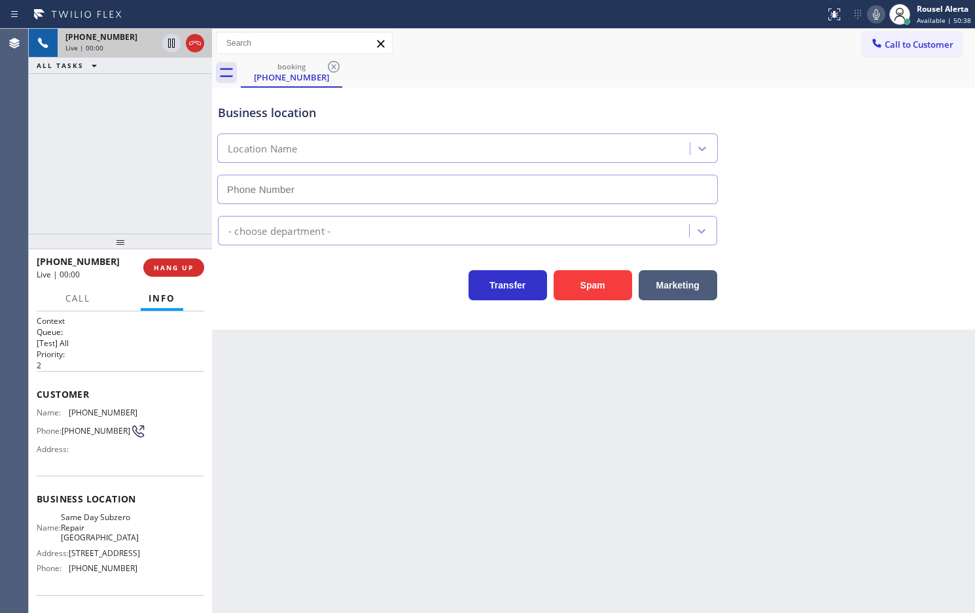
type input "(818) 862-3836"
click at [583, 302] on div "Business location Same Day Subzero Repair Burbank (818) 862-3836 Appliance Repa…" at bounding box center [593, 209] width 763 height 242
click at [580, 291] on button "Spam" at bounding box center [593, 285] width 79 height 30
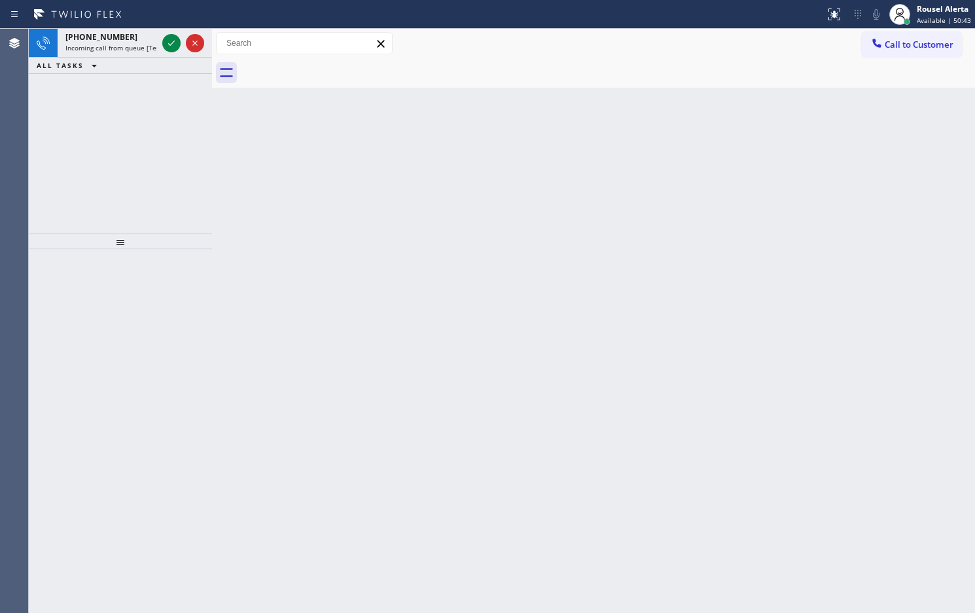
click at [160, 33] on div at bounding box center [183, 43] width 47 height 29
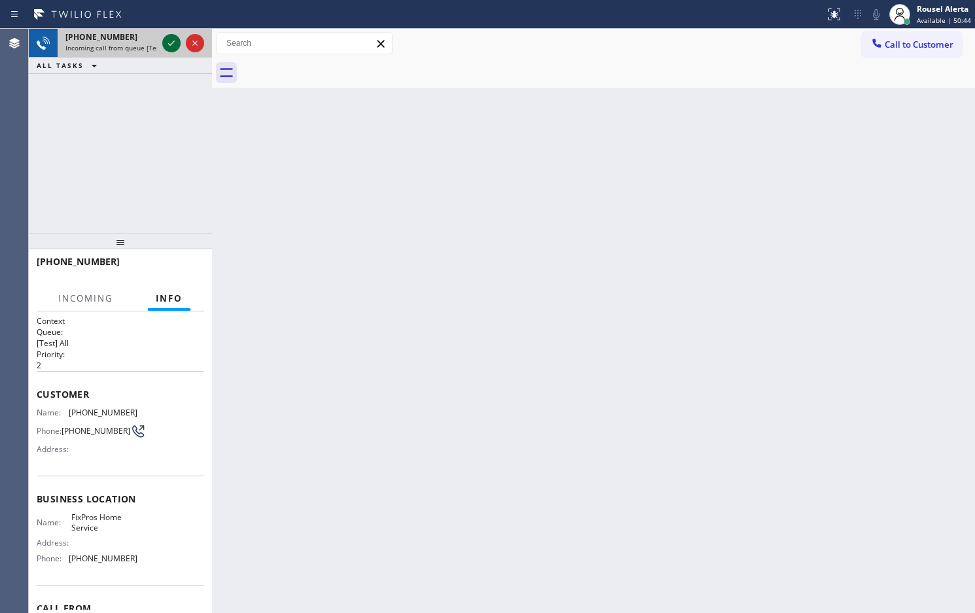
click at [165, 39] on icon at bounding box center [172, 43] width 16 height 16
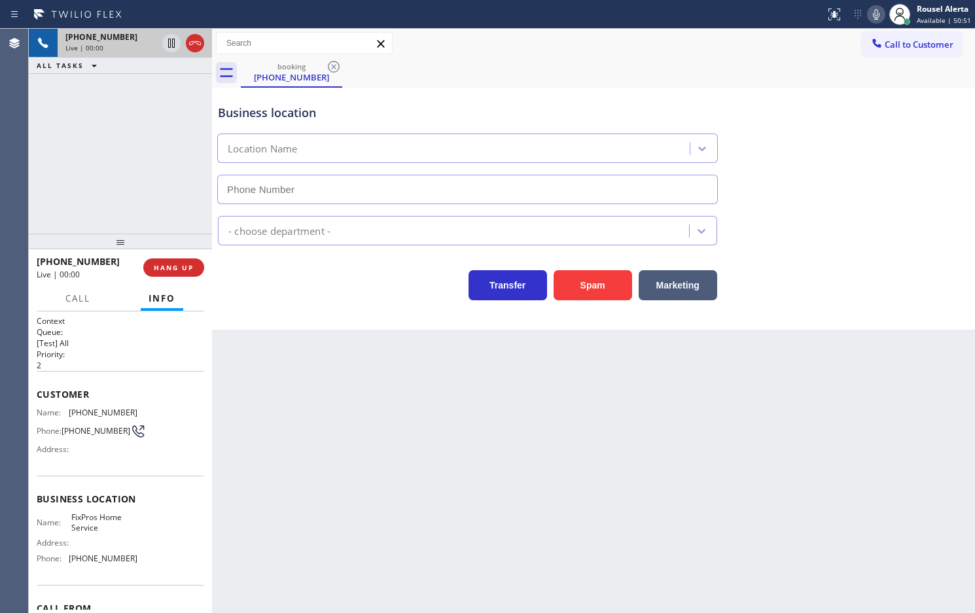
type input "(623) 286-3587"
click at [188, 103] on div "+16237151737 Live | 00:07 ALL TASKS ALL TASKS ACTIVE TASKS TASKS IN WRAP UP" at bounding box center [120, 131] width 183 height 205
click at [587, 302] on div "Business location FixPros Home Service (623) 286-3587 HVAC Transfer Spam Market…" at bounding box center [593, 209] width 763 height 242
click at [583, 292] on button "Spam" at bounding box center [593, 285] width 79 height 30
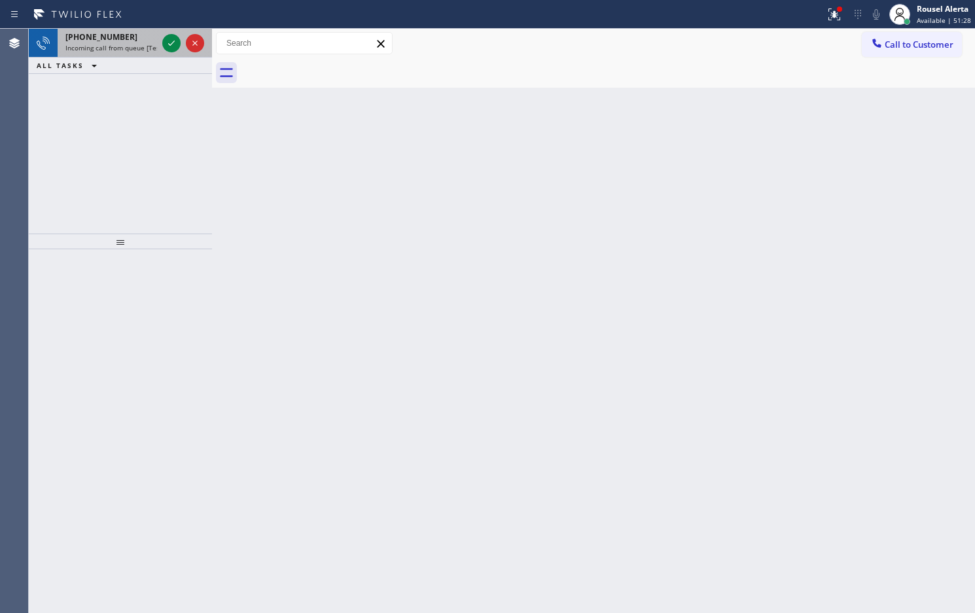
click at [133, 44] on span "Incoming call from queue [Test] All" at bounding box center [119, 47] width 109 height 9
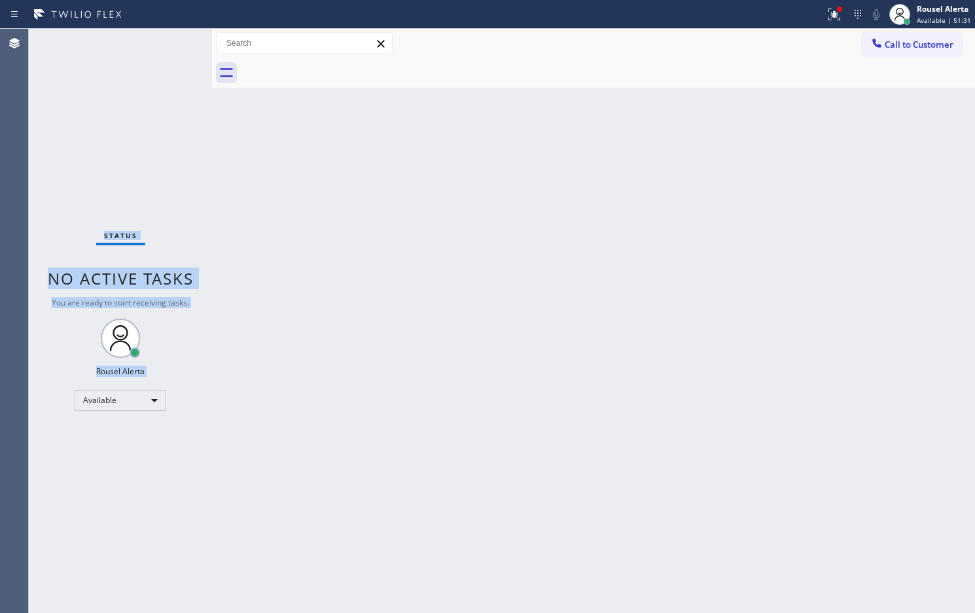
click at [154, 39] on div "Status No active tasks You are ready to start receiving tasks. Rousel Alerta Av…" at bounding box center [120, 321] width 183 height 584
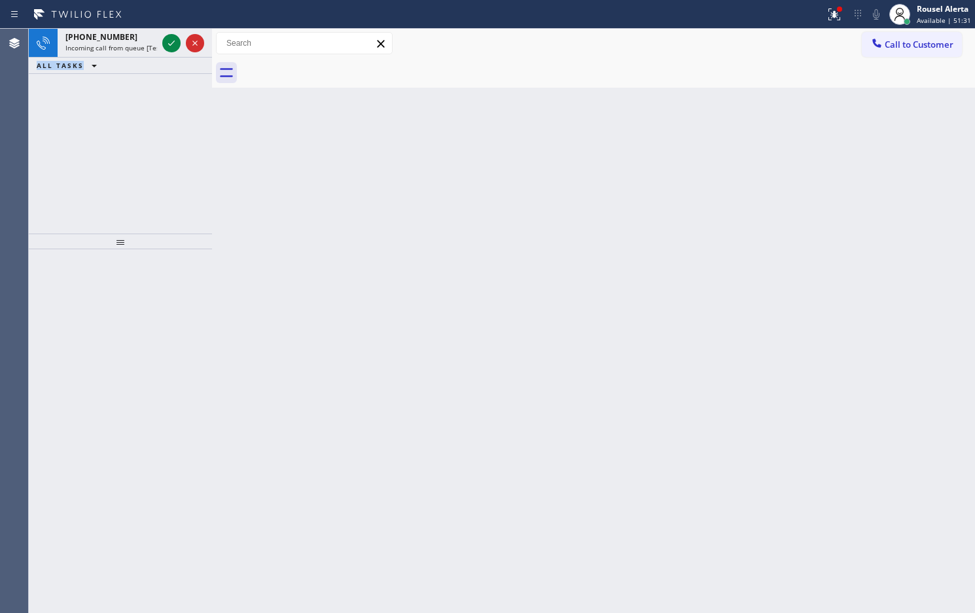
click at [154, 39] on div "+17327258210" at bounding box center [111, 36] width 92 height 11
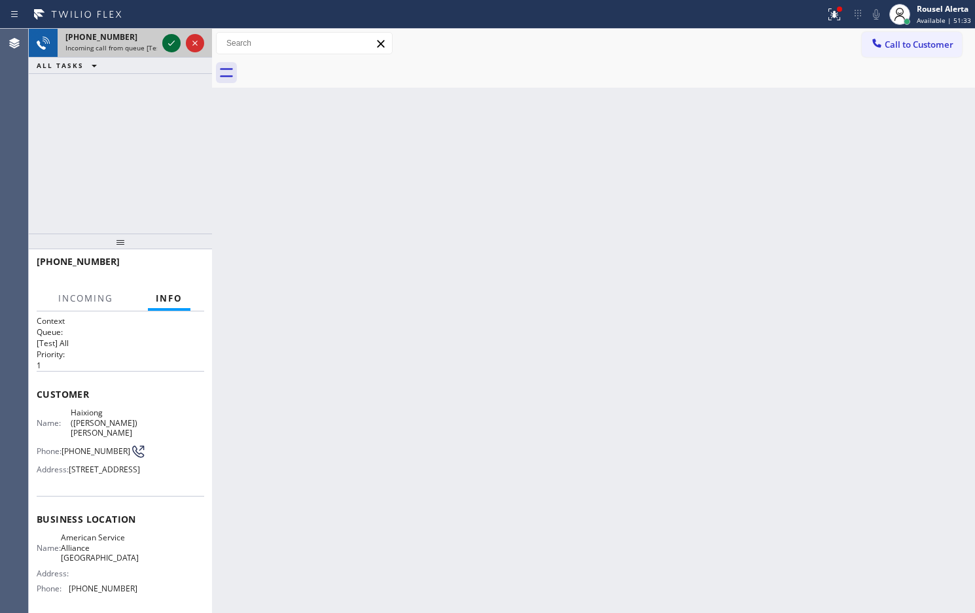
click at [171, 43] on icon at bounding box center [172, 43] width 16 height 16
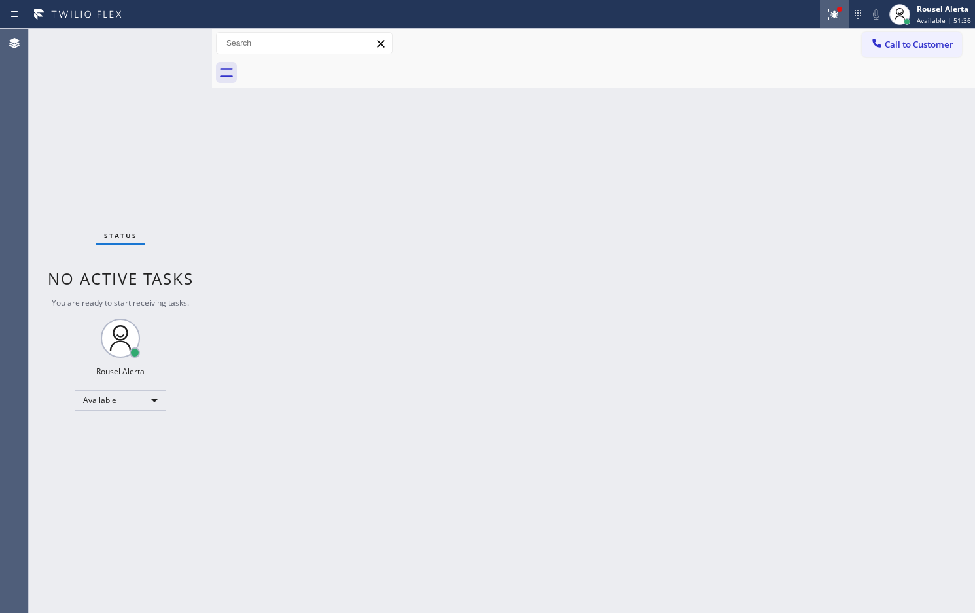
click at [839, 15] on icon at bounding box center [834, 15] width 16 height 16
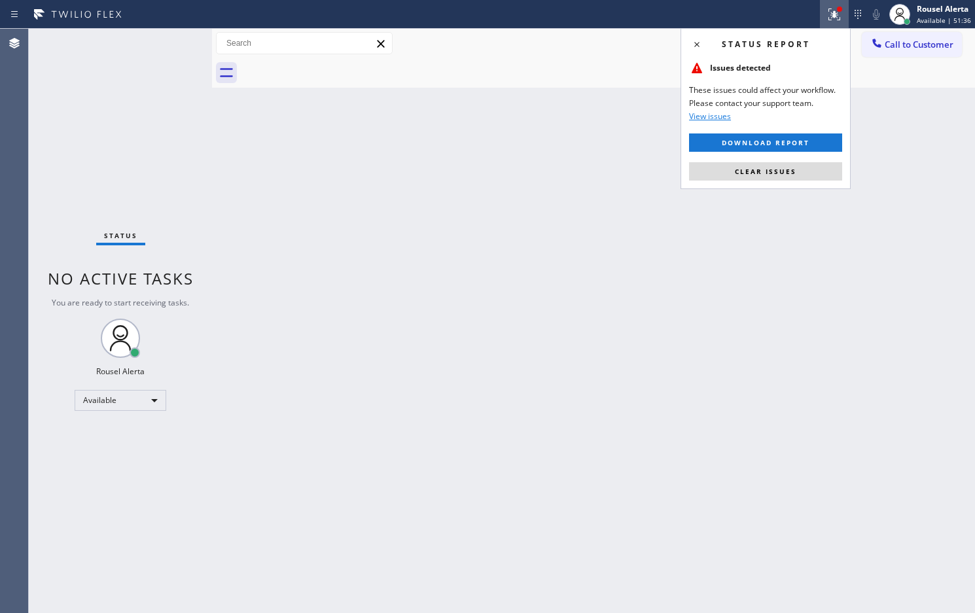
click at [811, 173] on button "Clear issues" at bounding box center [765, 171] width 153 height 18
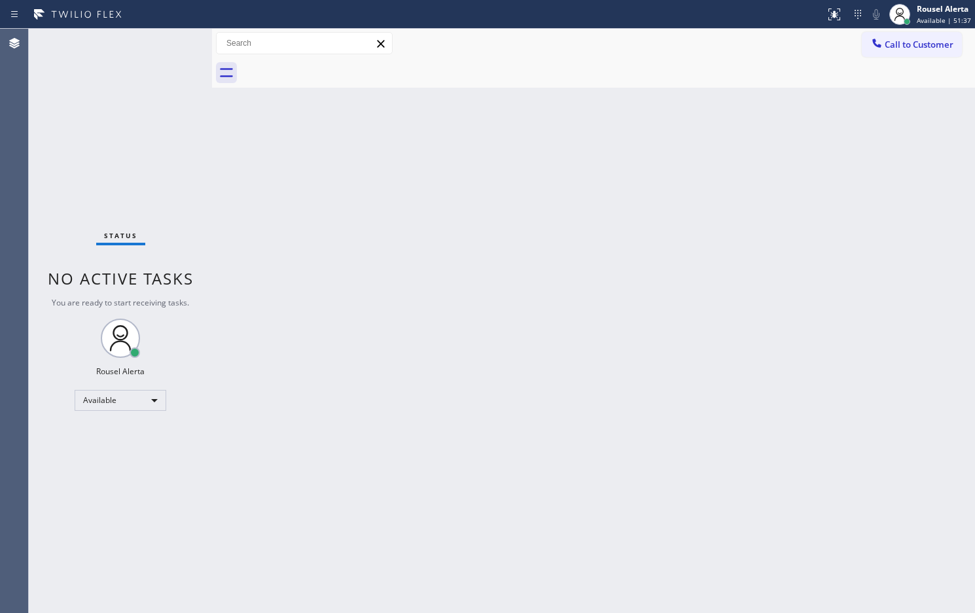
click at [725, 226] on div "Back to Dashboard Change Sender ID Customers Technicians Select a contact Outbo…" at bounding box center [593, 321] width 763 height 584
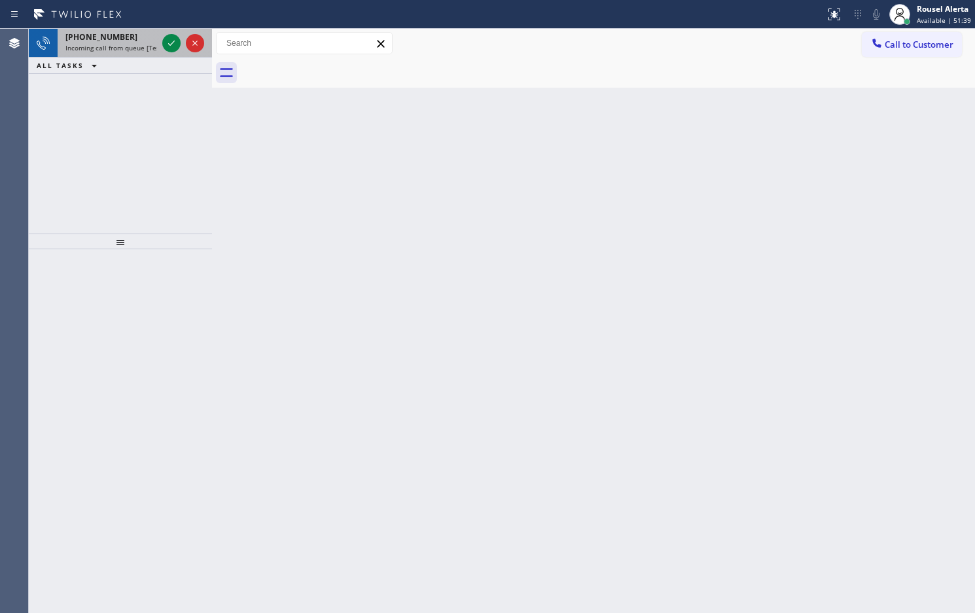
click at [145, 46] on span "Incoming call from queue [Test] All" at bounding box center [119, 47] width 109 height 9
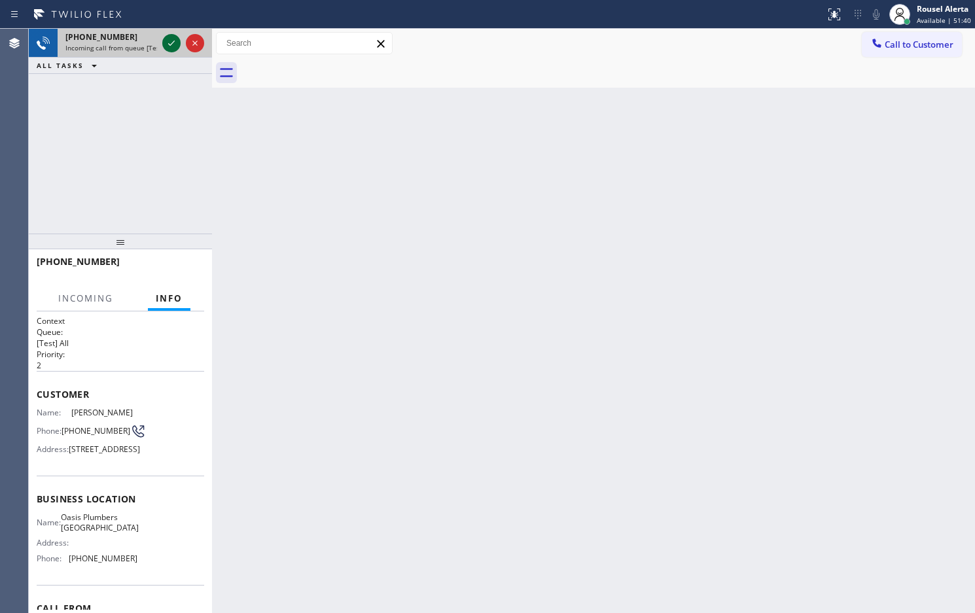
click at [173, 46] on icon at bounding box center [172, 43] width 16 height 16
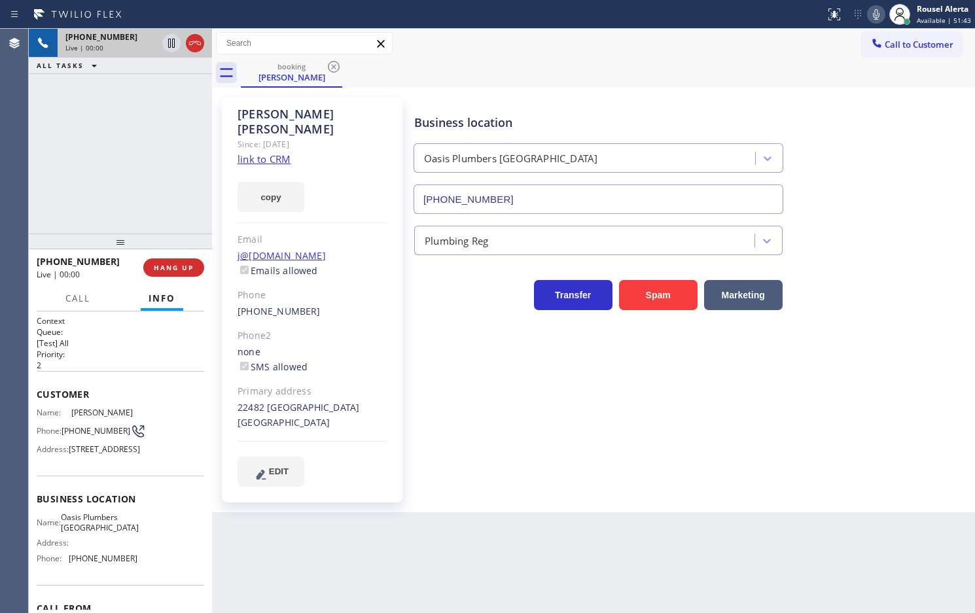
type input "(949) 635-7337"
click at [280, 152] on link "link to CRM" at bounding box center [264, 158] width 53 height 13
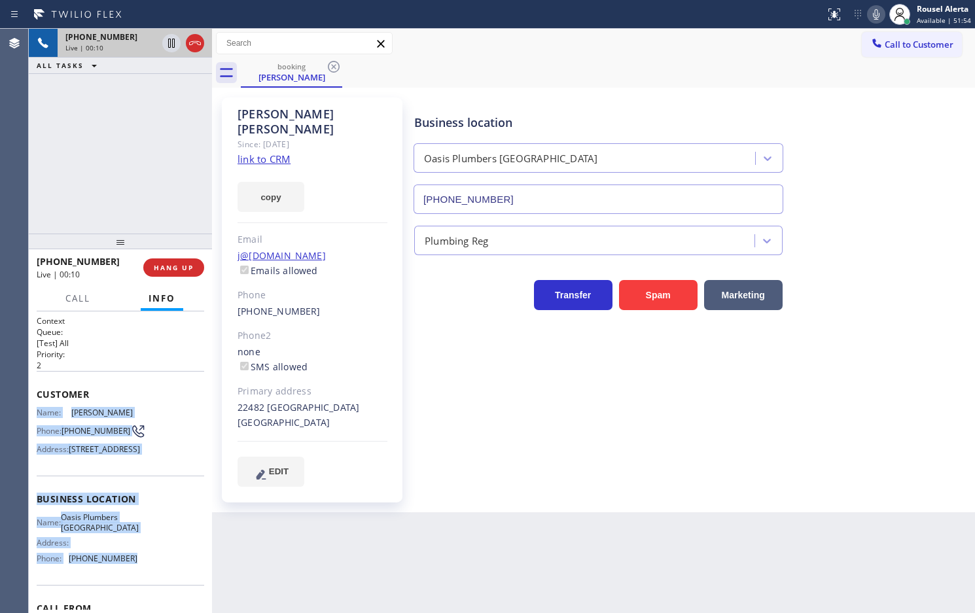
drag, startPoint x: 37, startPoint y: 410, endPoint x: 168, endPoint y: 590, distance: 221.6
click at [168, 590] on div "Context Queue: [Test] All Priority: 2 Customer Name: Jason Martin Phone: (949) …" at bounding box center [121, 499] width 168 height 368
copy div "Name: Jason Martin Phone: (949) 612-5210 Address: 22482 Rippling Brook, Lake Fo…"
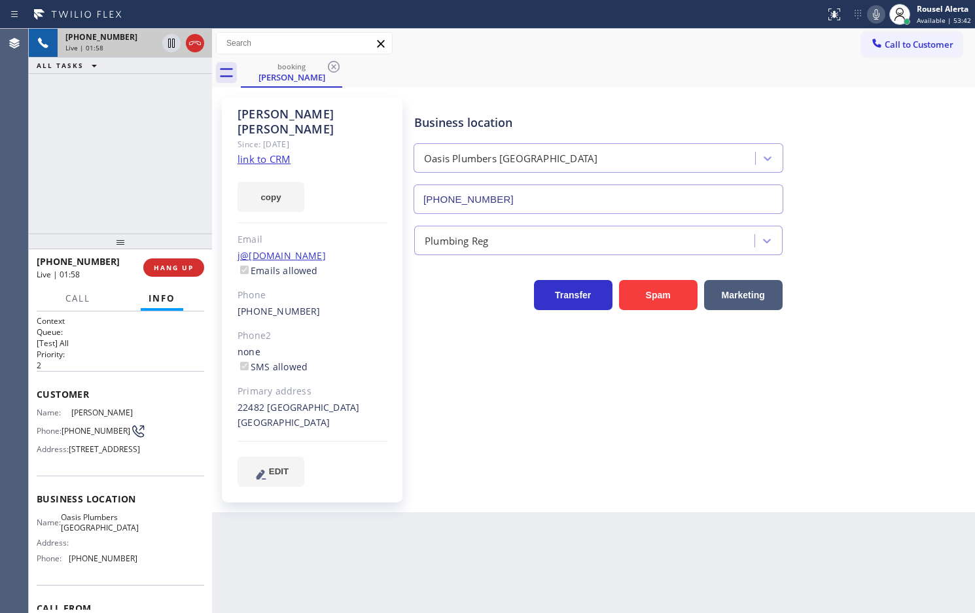
click at [125, 86] on div "+19496125210 Live | 01:58 ALL TASKS ALL TASKS ACTIVE TASKS TASKS IN WRAP UP" at bounding box center [120, 131] width 183 height 205
click at [164, 46] on icon at bounding box center [172, 43] width 16 height 16
click at [878, 18] on icon at bounding box center [876, 14] width 7 height 10
click at [169, 41] on icon at bounding box center [171, 43] width 9 height 9
click at [879, 17] on icon at bounding box center [877, 14] width 7 height 10
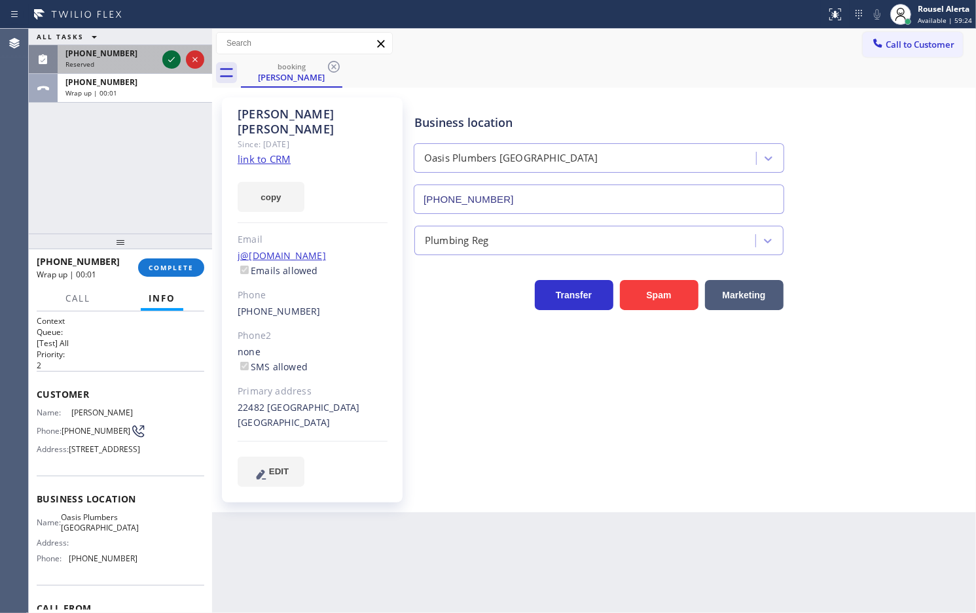
click at [165, 64] on icon at bounding box center [172, 60] width 16 height 16
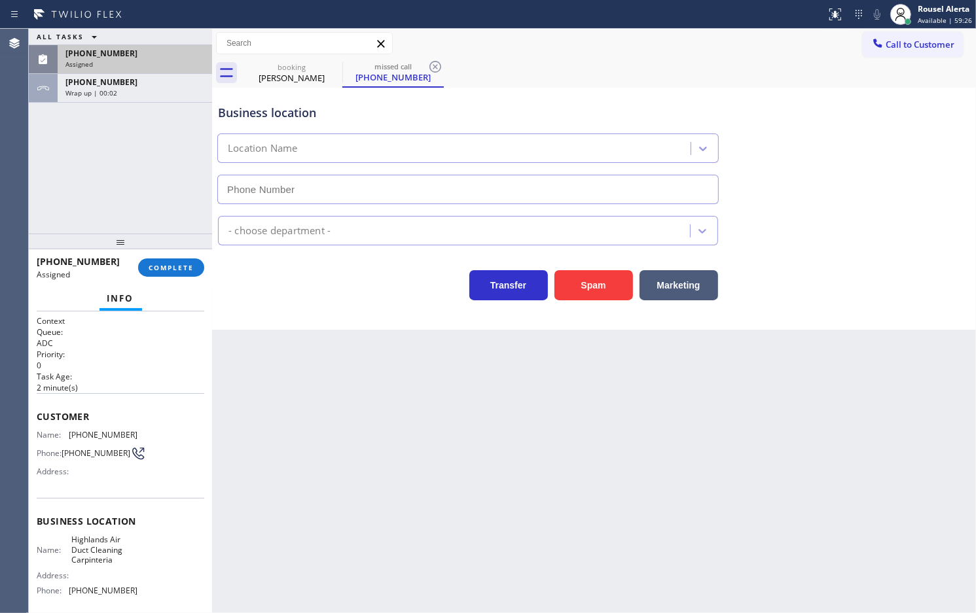
type input "(805) 608-3919"
drag, startPoint x: 172, startPoint y: 99, endPoint x: 154, endPoint y: 82, distance: 25.5
click at [172, 99] on div "+19496125210 Wrap up | 00:19" at bounding box center [132, 88] width 149 height 29
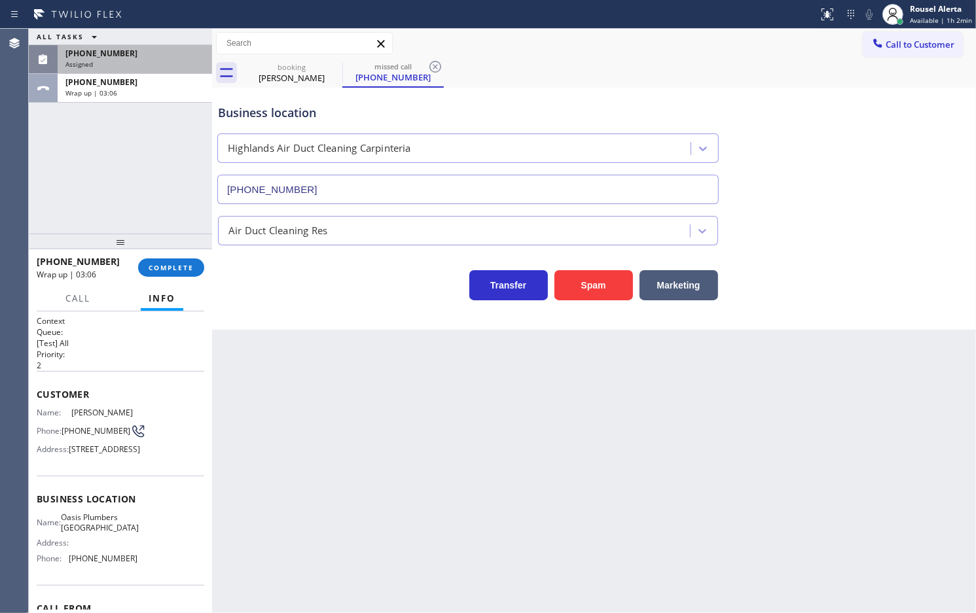
click at [331, 385] on div "Back to Dashboard Change Sender ID Customers Technicians Select a contact Outbo…" at bounding box center [594, 321] width 764 height 584
click at [126, 64] on div "Assigned" at bounding box center [134, 64] width 139 height 9
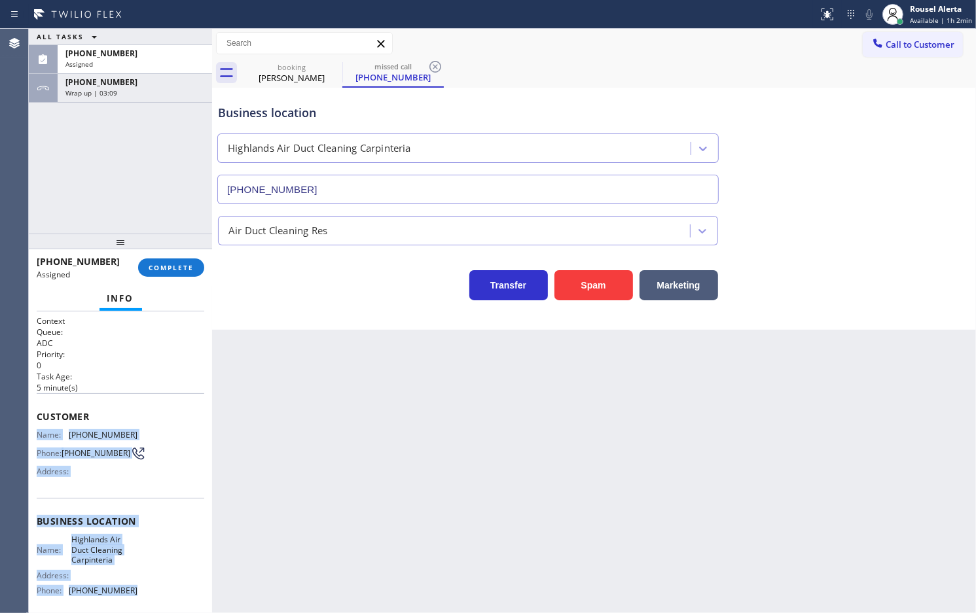
drag, startPoint x: 36, startPoint y: 433, endPoint x: 160, endPoint y: 589, distance: 199.3
click at [160, 589] on div "Context Queue: ADC Priority: 0 Task Age: 5 minute(s) Customer Name: (805) 226-0…" at bounding box center [121, 515] width 168 height 401
copy div "Name: (805) 226-0596 Phone: (805) 226-0596 Address: Business location Name: Hig…"
click at [135, 58] on div "(805) 226-0596" at bounding box center [134, 53] width 139 height 11
click at [161, 268] on span "COMPLETE" at bounding box center [171, 267] width 45 height 9
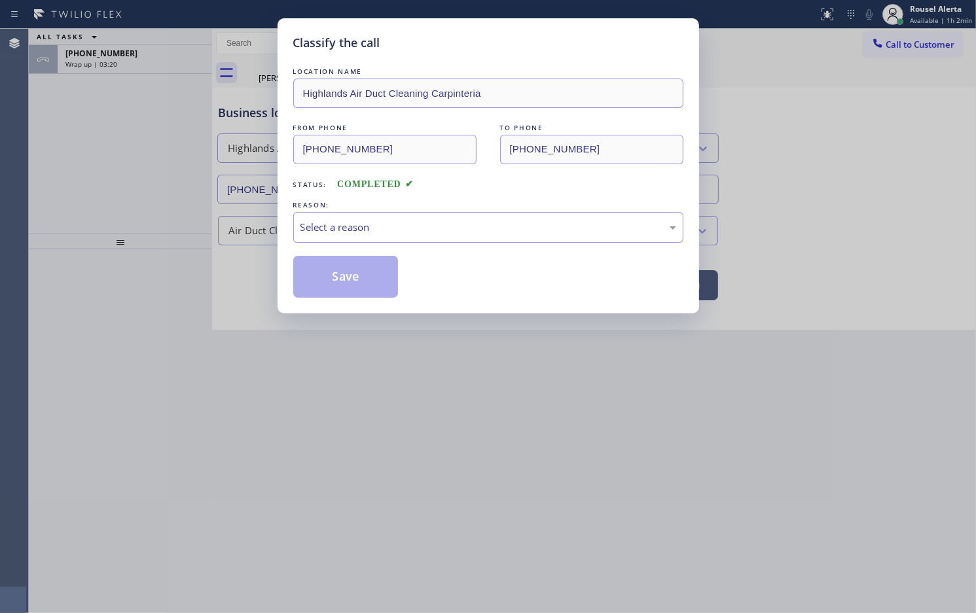
click at [385, 230] on div "Select a reason" at bounding box center [488, 227] width 376 height 15
click at [340, 285] on button "Save" at bounding box center [345, 277] width 105 height 42
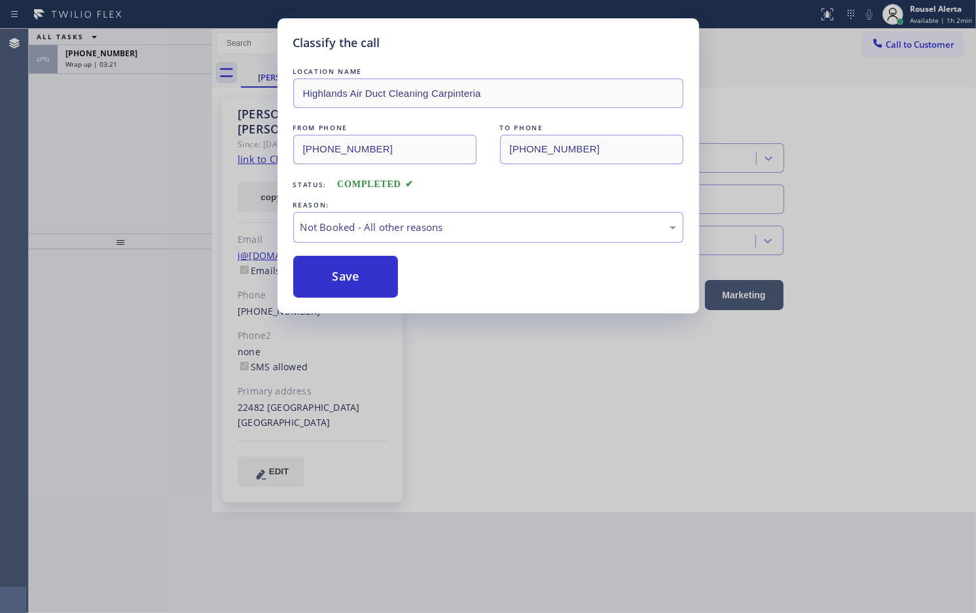
click at [141, 59] on div "Classify the call LOCATION NAME Highlands Air Duct Cleaning Carpinteria FROM PH…" at bounding box center [488, 306] width 976 height 613
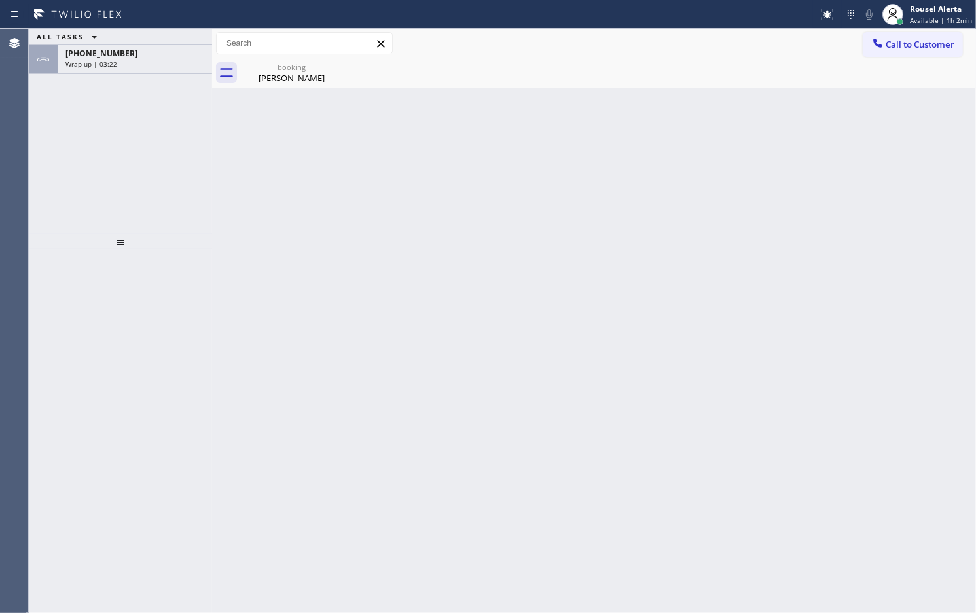
click at [141, 60] on div "Wrap up | 03:22" at bounding box center [134, 64] width 139 height 9
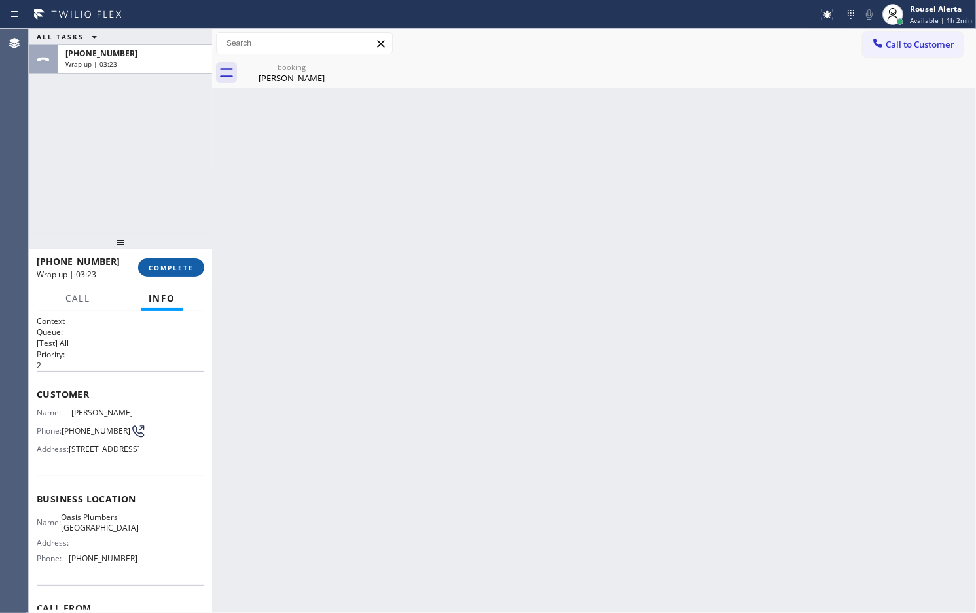
click at [154, 266] on span "COMPLETE" at bounding box center [171, 267] width 45 height 9
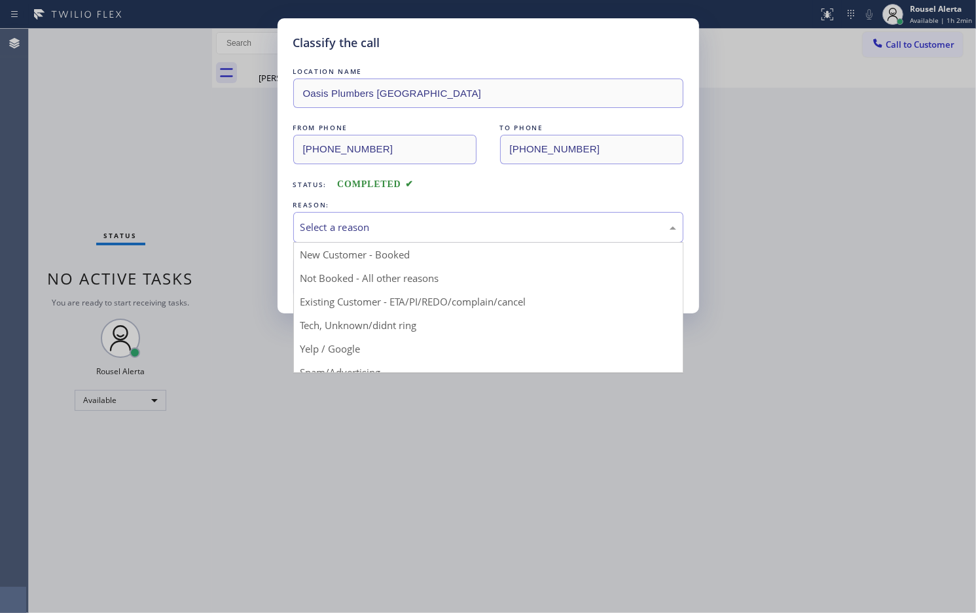
click at [364, 237] on div "Select a reason" at bounding box center [488, 227] width 390 height 31
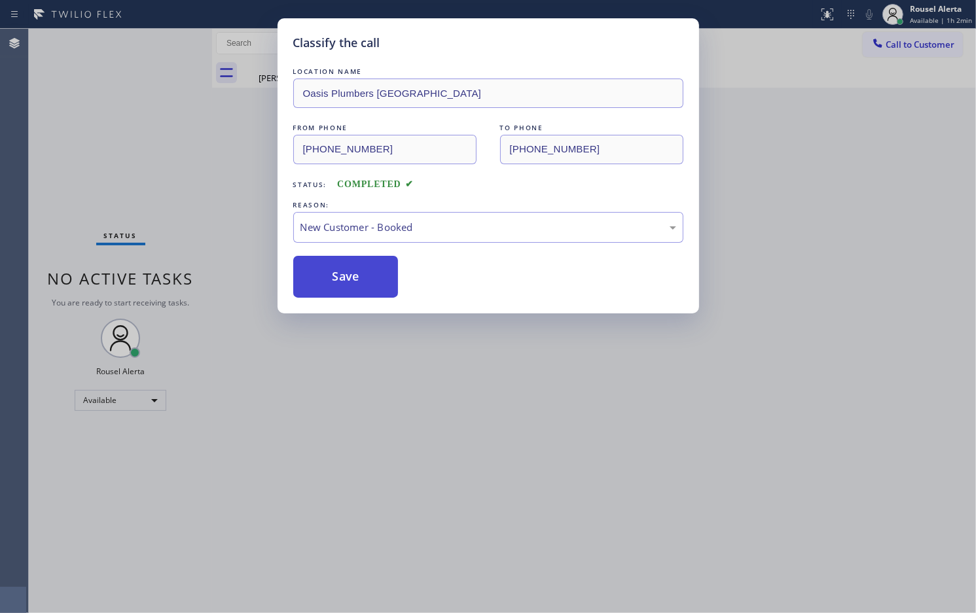
click at [340, 279] on button "Save" at bounding box center [345, 277] width 105 height 42
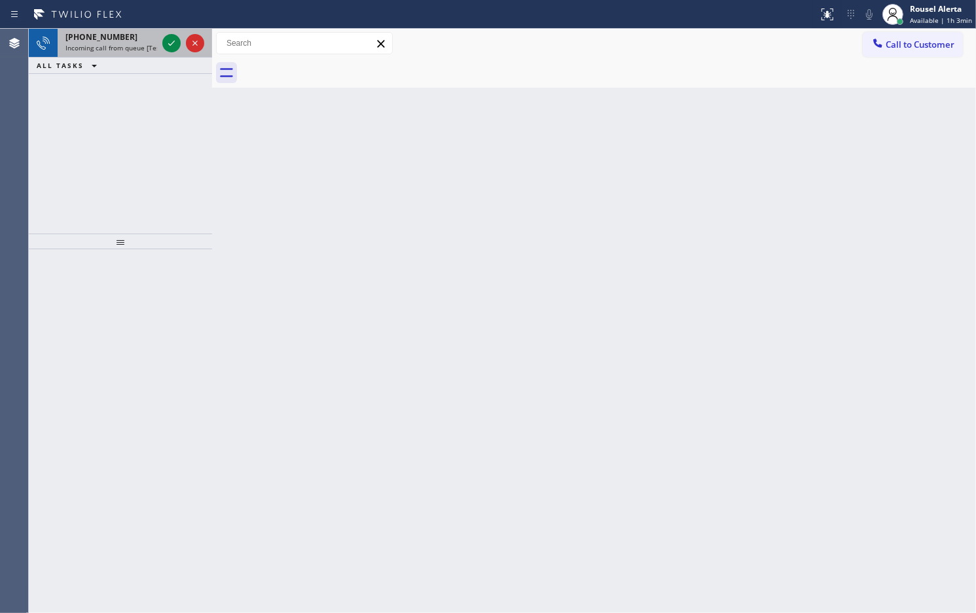
click at [112, 43] on span "Incoming call from queue [Test] All" at bounding box center [119, 47] width 109 height 9
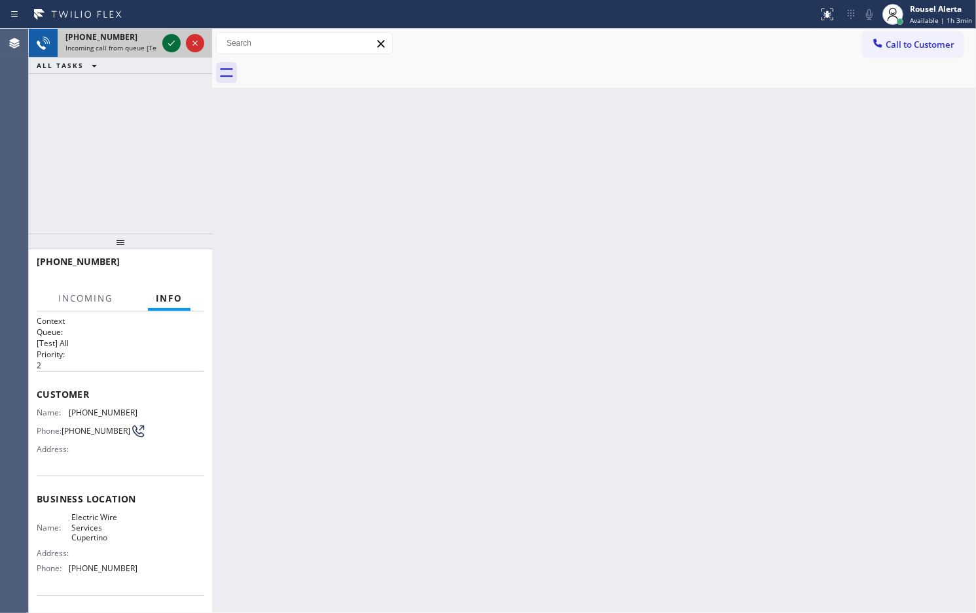
click at [162, 41] on div at bounding box center [171, 43] width 18 height 16
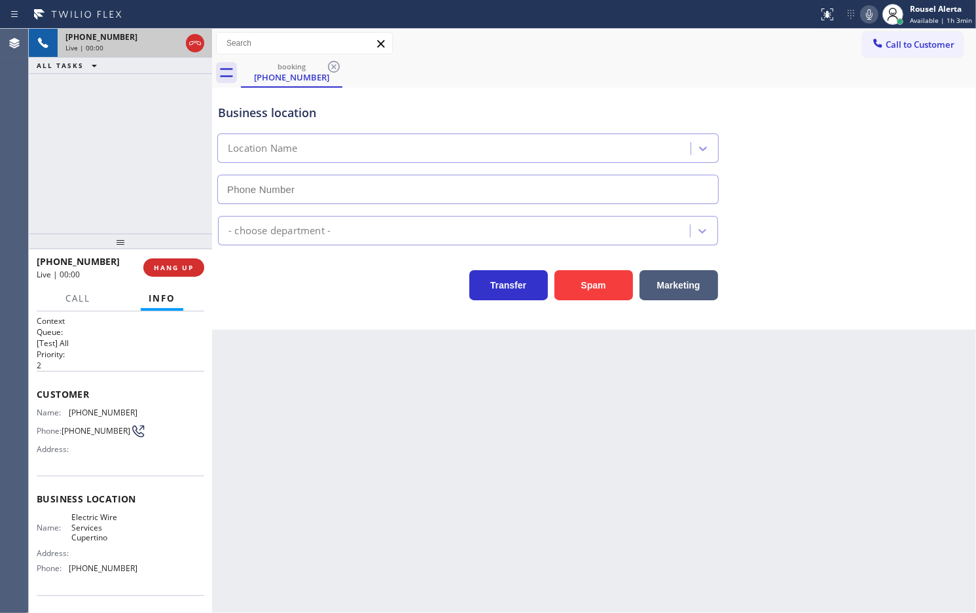
type input "(408) 549-7996"
click at [577, 295] on button "Spam" at bounding box center [593, 285] width 79 height 30
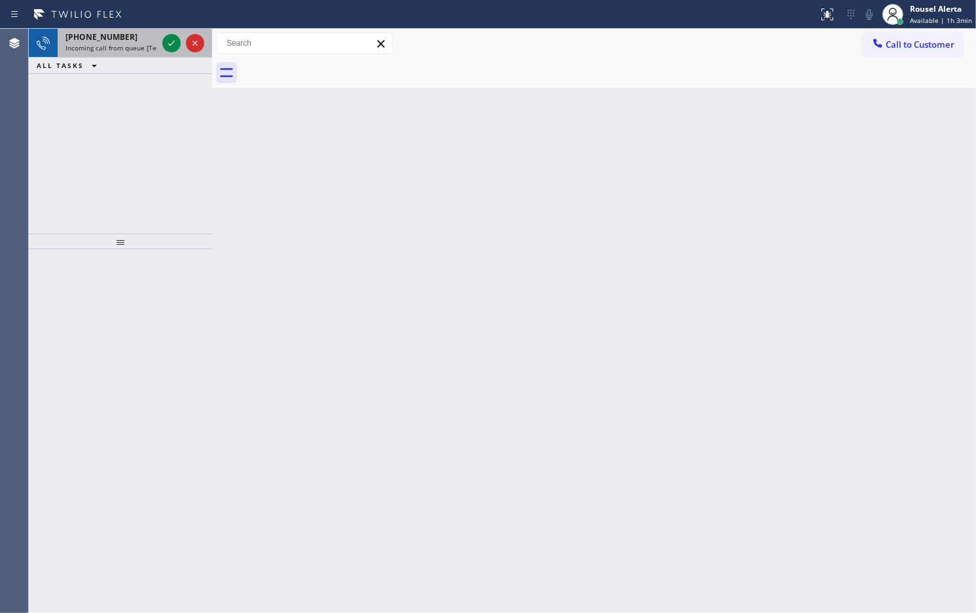
click at [151, 38] on div "+15094851759" at bounding box center [111, 36] width 92 height 11
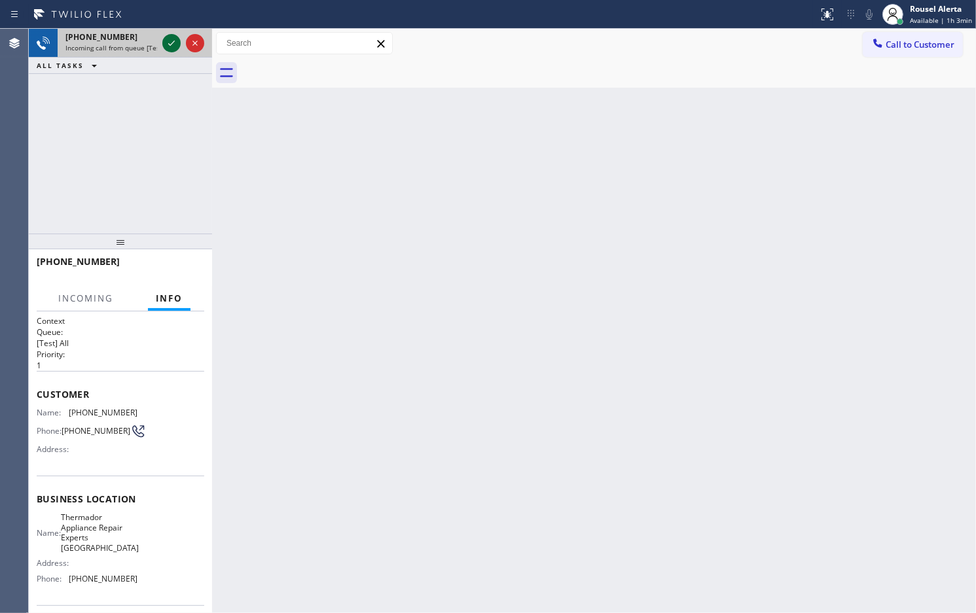
click at [168, 44] on icon at bounding box center [172, 43] width 16 height 16
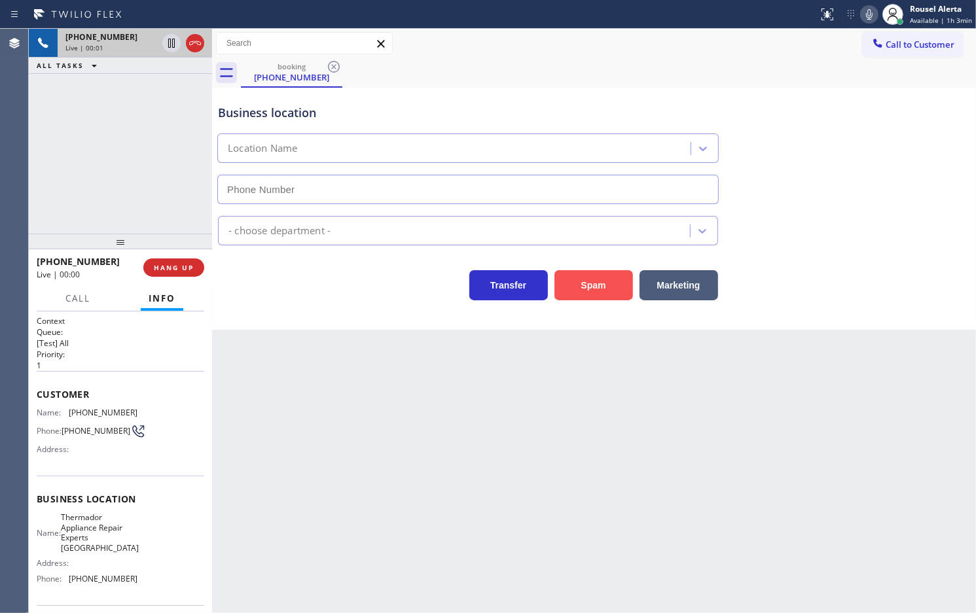
type input "(206) 567-1447"
click at [566, 288] on button "Spam" at bounding box center [593, 285] width 79 height 30
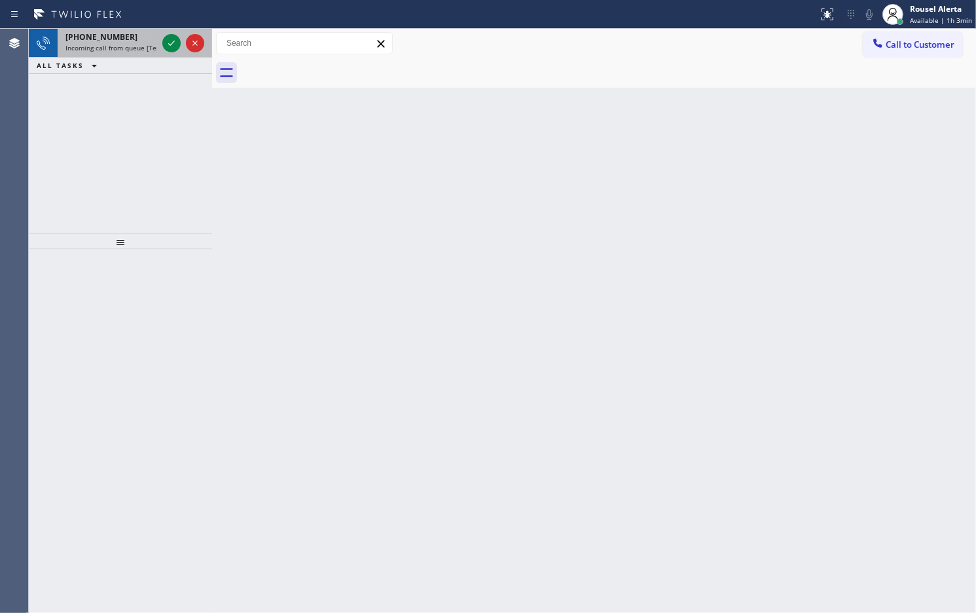
click at [144, 47] on span "Incoming call from queue [Test] All" at bounding box center [119, 47] width 109 height 9
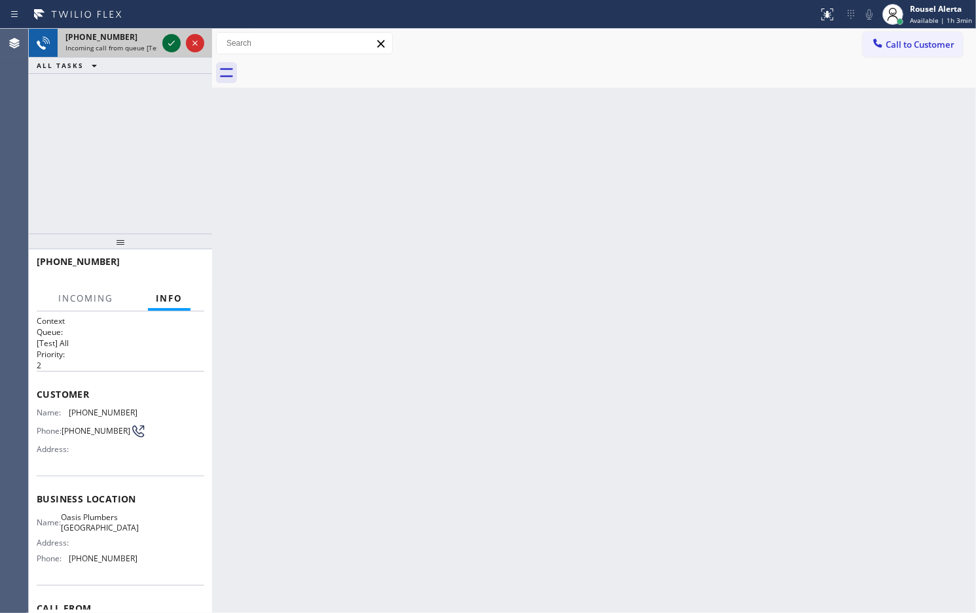
click at [164, 44] on icon at bounding box center [172, 43] width 16 height 16
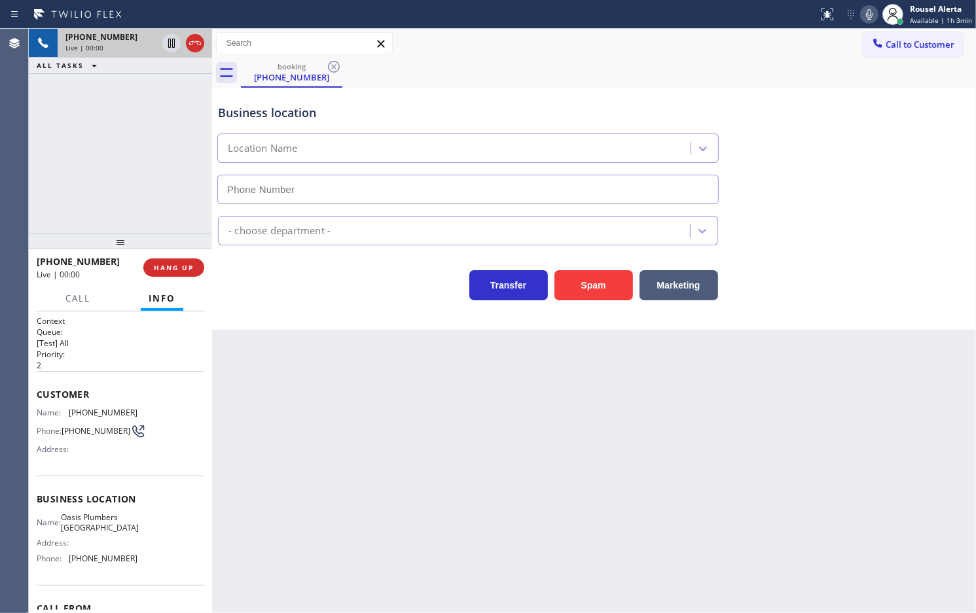
type input "(949) 635-7337"
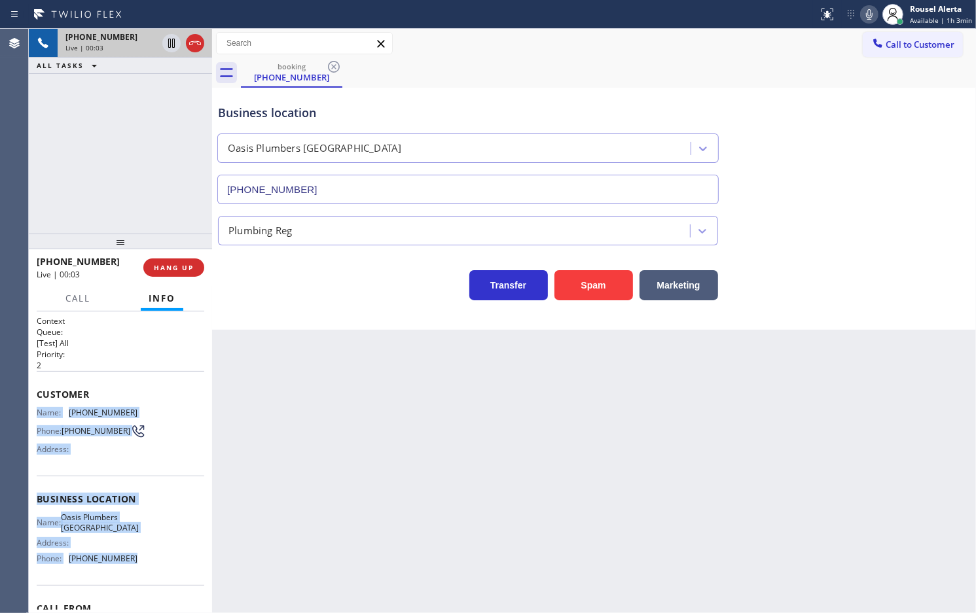
drag, startPoint x: 34, startPoint y: 416, endPoint x: 142, endPoint y: 566, distance: 185.2
click at [142, 566] on div "Context Queue: [Test] All Priority: 2 Customer Name: (949) 505-2573 Phone: (949…" at bounding box center [120, 462] width 183 height 302
click at [164, 44] on icon at bounding box center [172, 43] width 16 height 16
click at [866, 14] on icon at bounding box center [869, 15] width 16 height 16
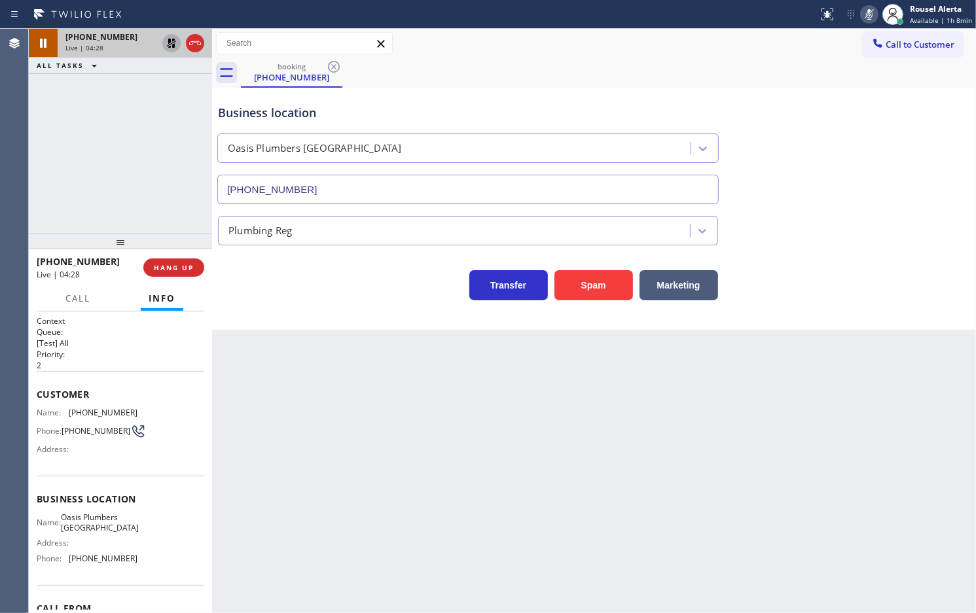
click at [173, 99] on div "+19495052573 Live | 04:28 ALL TASKS ALL TASKS ACTIVE TASKS TASKS IN WRAP UP" at bounding box center [120, 131] width 183 height 205
drag, startPoint x: 165, startPoint y: 43, endPoint x: 205, endPoint y: 46, distance: 40.1
click at [165, 43] on icon at bounding box center [172, 43] width 16 height 16
click at [870, 14] on icon at bounding box center [869, 15] width 16 height 16
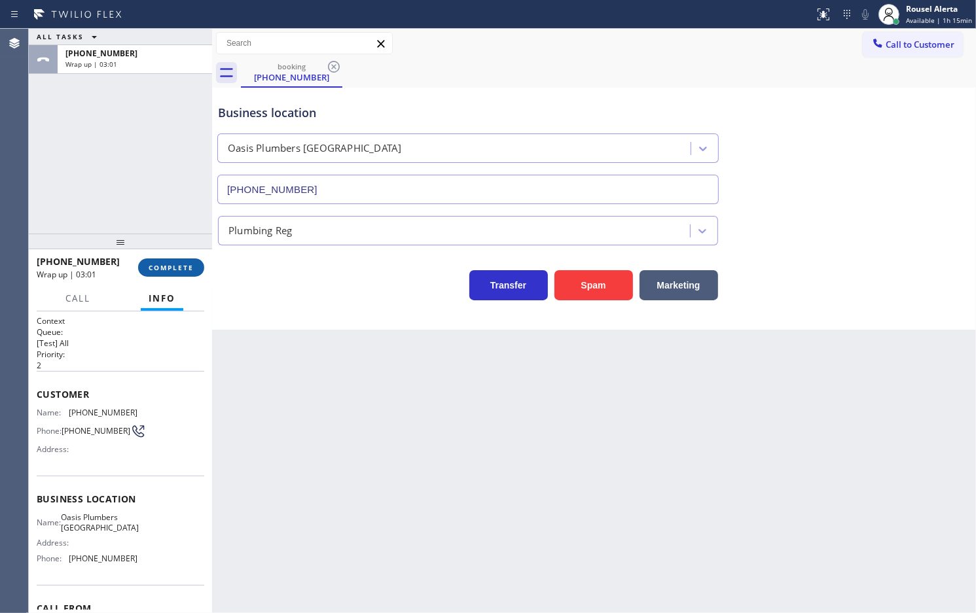
click at [154, 259] on button "COMPLETE" at bounding box center [171, 267] width 66 height 18
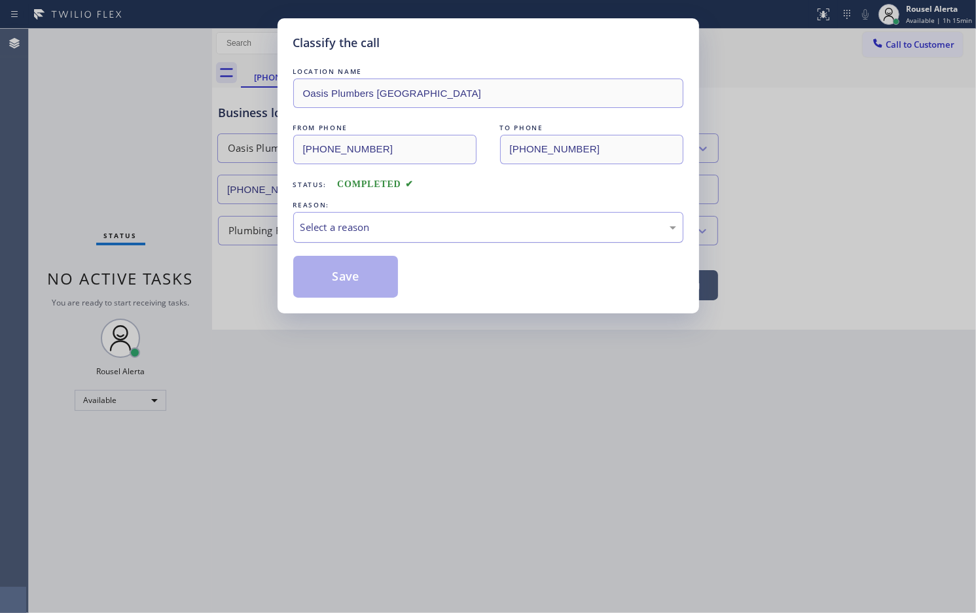
click at [326, 237] on div "Select a reason" at bounding box center [488, 227] width 390 height 31
click at [335, 276] on button "Save" at bounding box center [345, 277] width 105 height 42
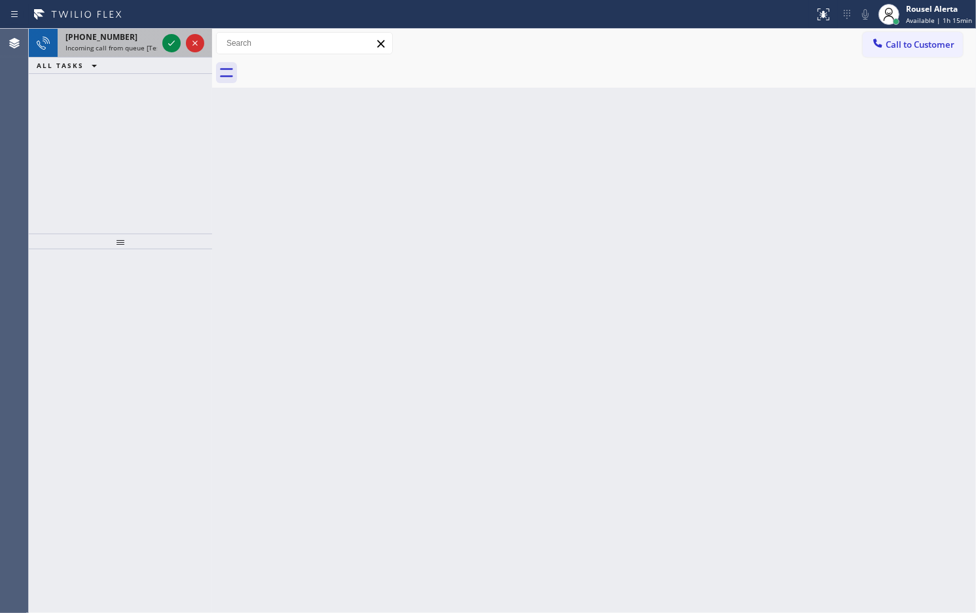
click at [142, 41] on div "+18052260596" at bounding box center [111, 36] width 92 height 11
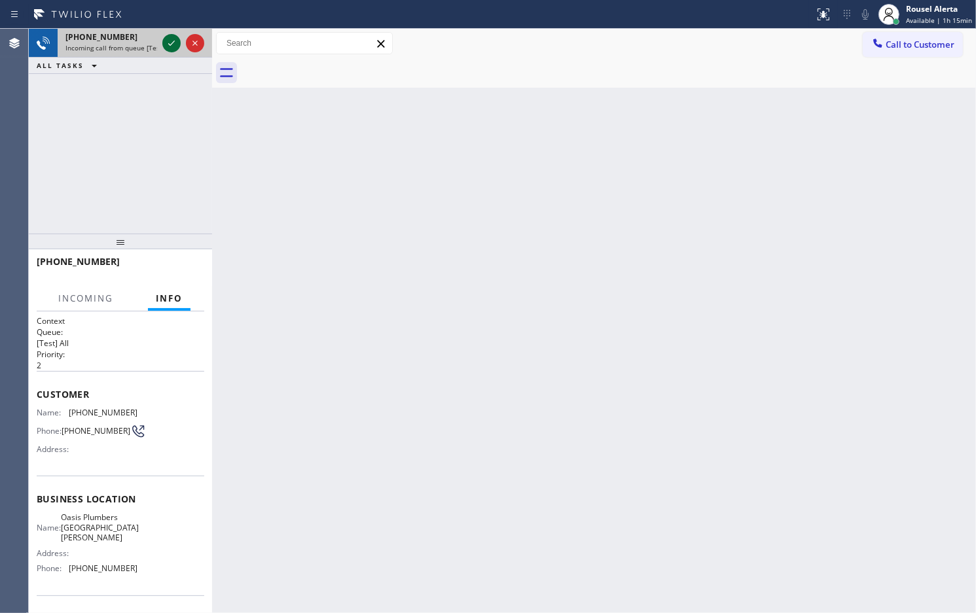
click at [164, 38] on icon at bounding box center [172, 43] width 16 height 16
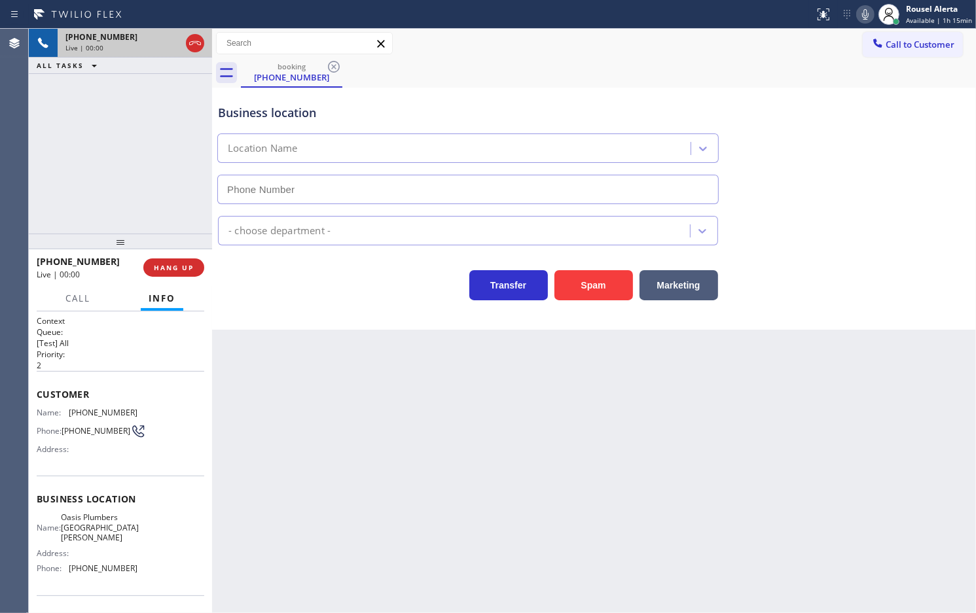
type input "(805) 600-2700"
click at [582, 291] on button "Spam" at bounding box center [593, 285] width 79 height 30
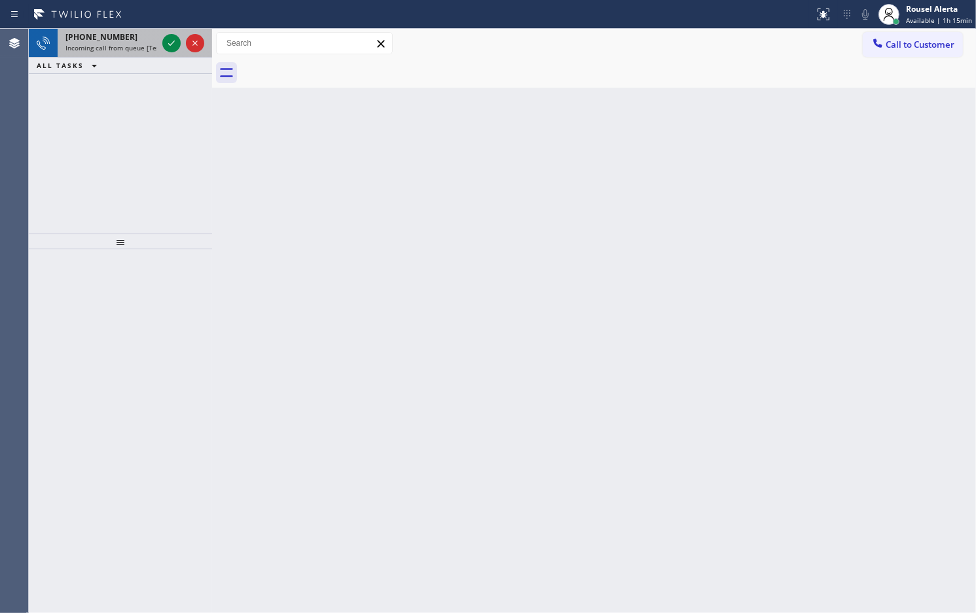
click at [134, 41] on div "+18058275871" at bounding box center [111, 36] width 92 height 11
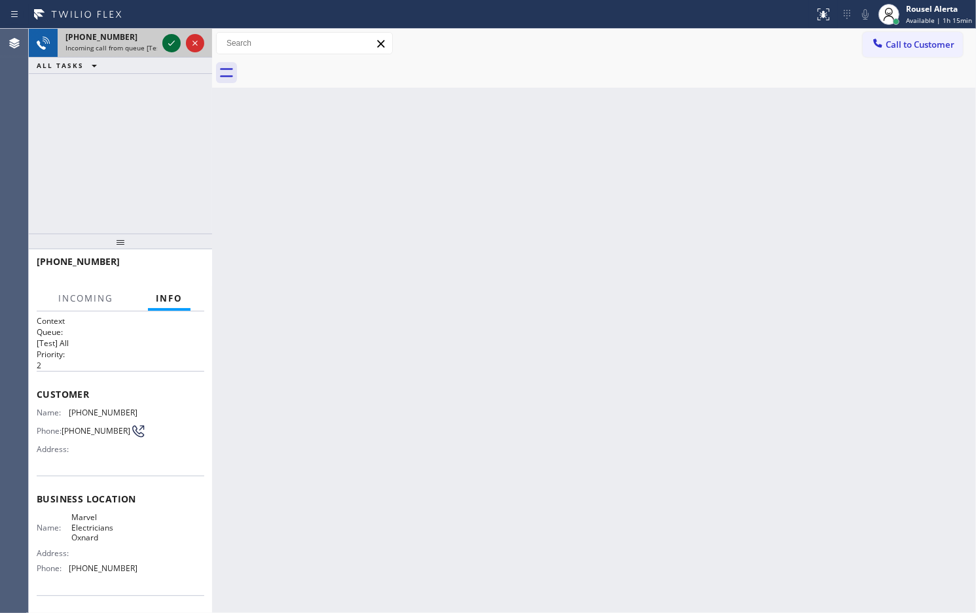
click at [162, 43] on div at bounding box center [171, 43] width 18 height 16
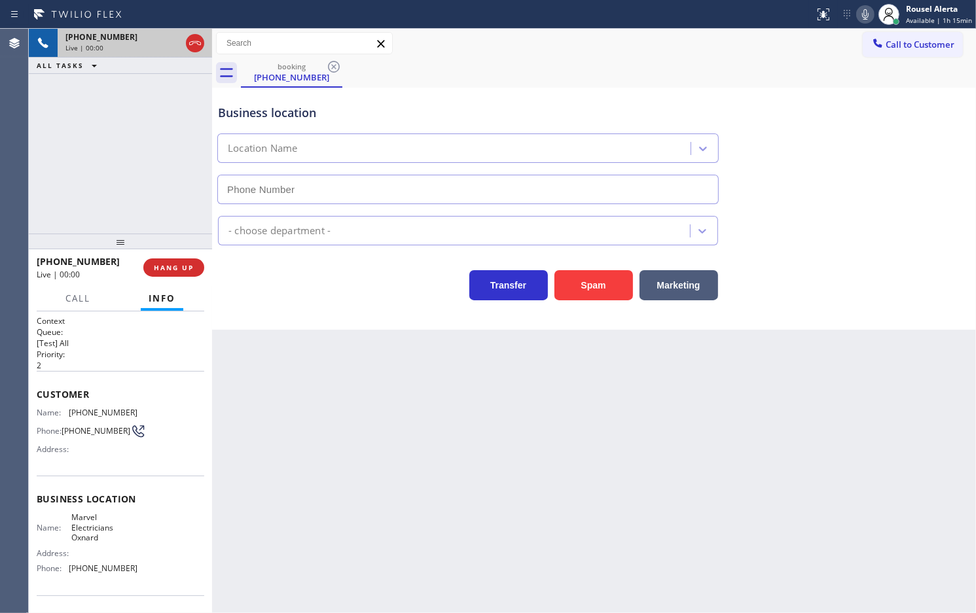
type input "(805) 464-3703"
click at [275, 465] on div "Back to Dashboard Change Sender ID Customers Technicians Select a contact Outbo…" at bounding box center [594, 321] width 764 height 584
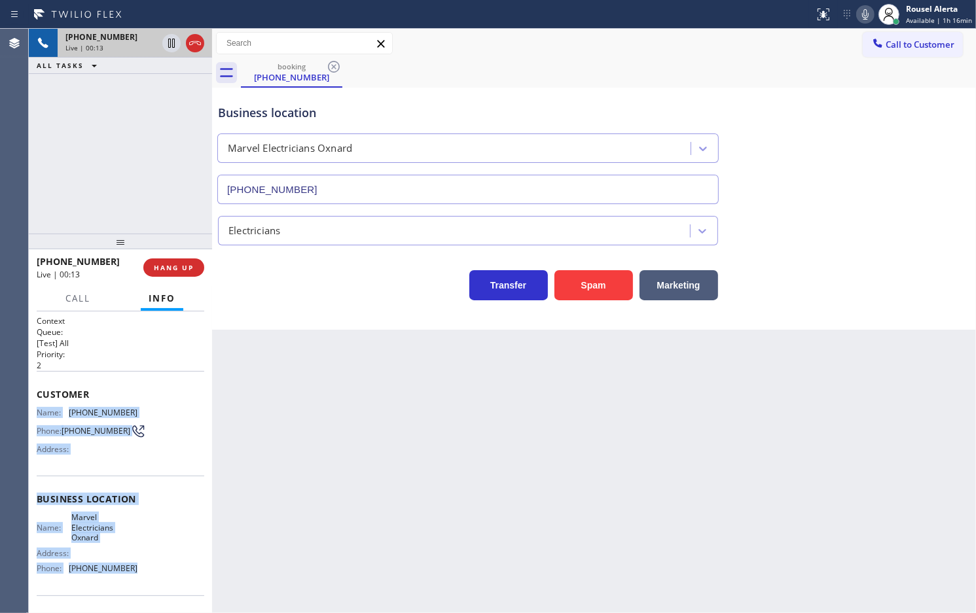
drag, startPoint x: 34, startPoint y: 412, endPoint x: 135, endPoint y: 580, distance: 195.8
click at [135, 580] on div "Context Queue: [Test] All Priority: 2 Customer Name: (805) 827-5871 Phone: (805…" at bounding box center [120, 462] width 183 height 302
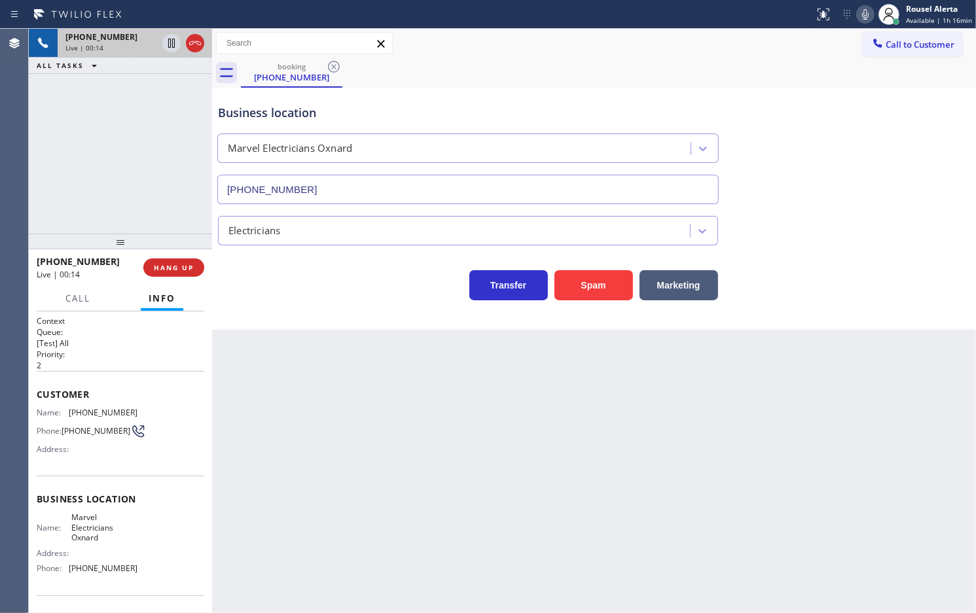
drag, startPoint x: 293, startPoint y: 401, endPoint x: 276, endPoint y: 378, distance: 28.1
click at [292, 398] on div "Back to Dashboard Change Sender ID Customers Technicians Select a contact Outbo…" at bounding box center [594, 321] width 764 height 584
click at [161, 264] on span "HANG UP" at bounding box center [174, 267] width 40 height 9
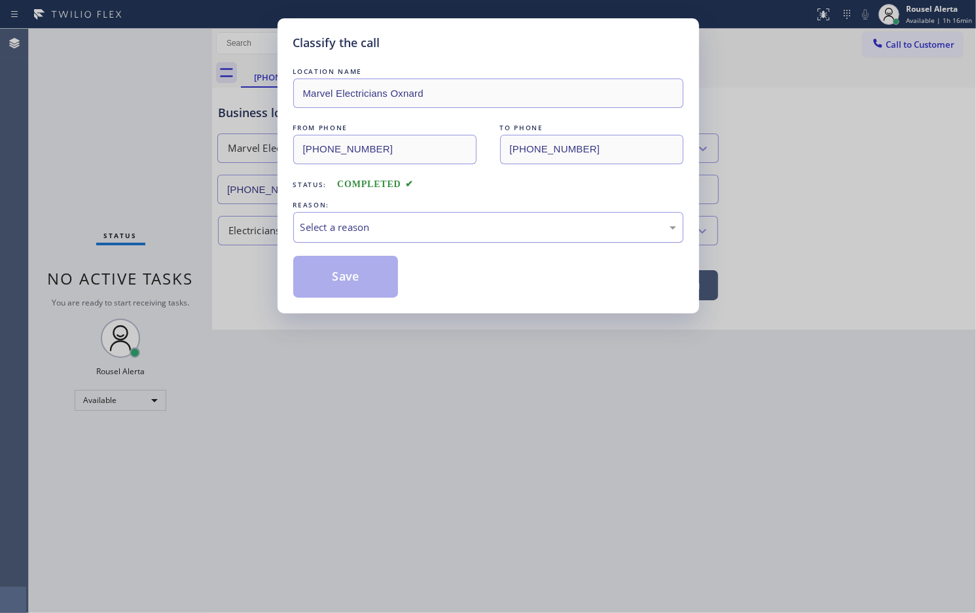
click at [327, 221] on div "Select a reason" at bounding box center [488, 227] width 376 height 15
click at [353, 283] on button "Save" at bounding box center [345, 277] width 105 height 42
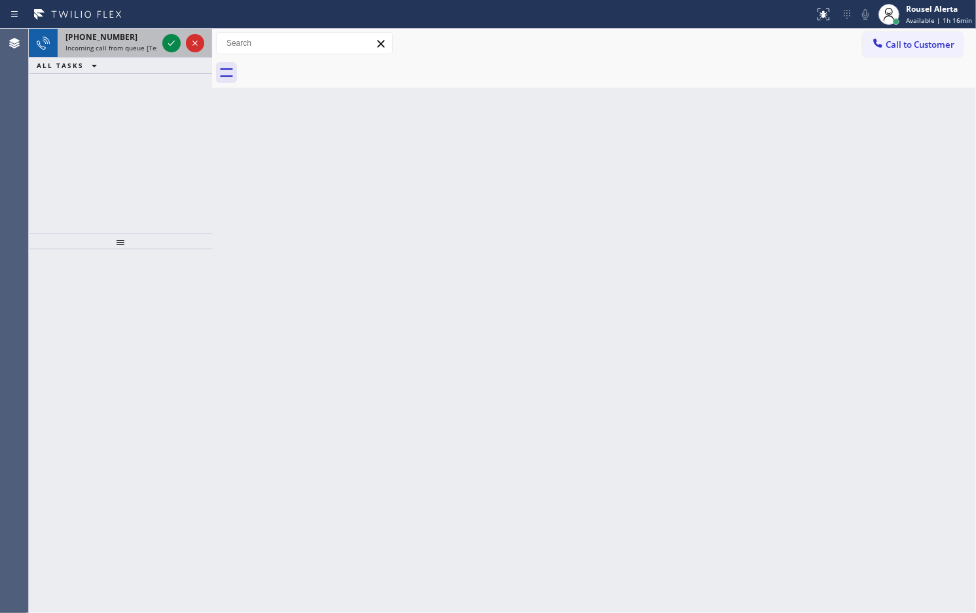
click at [113, 37] on span "+17328364264" at bounding box center [101, 36] width 72 height 11
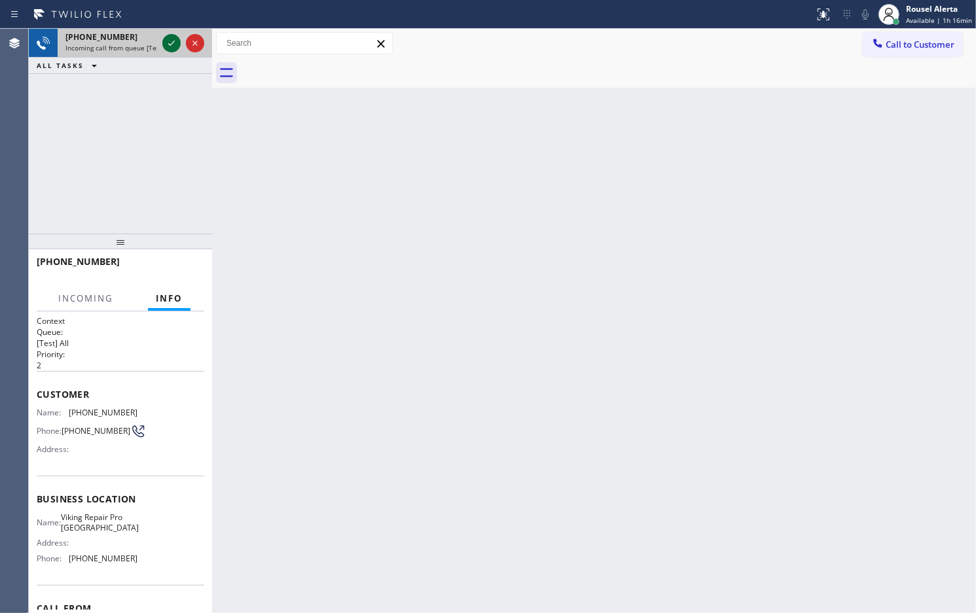
click at [166, 44] on icon at bounding box center [172, 43] width 16 height 16
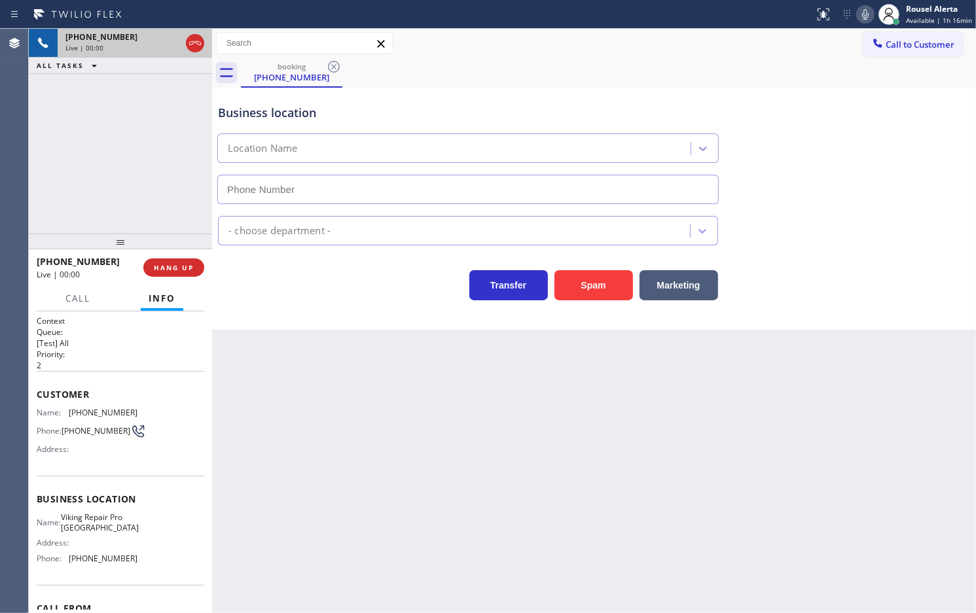
type input "(732) 800-9211"
click at [599, 293] on button "Spam" at bounding box center [593, 285] width 79 height 30
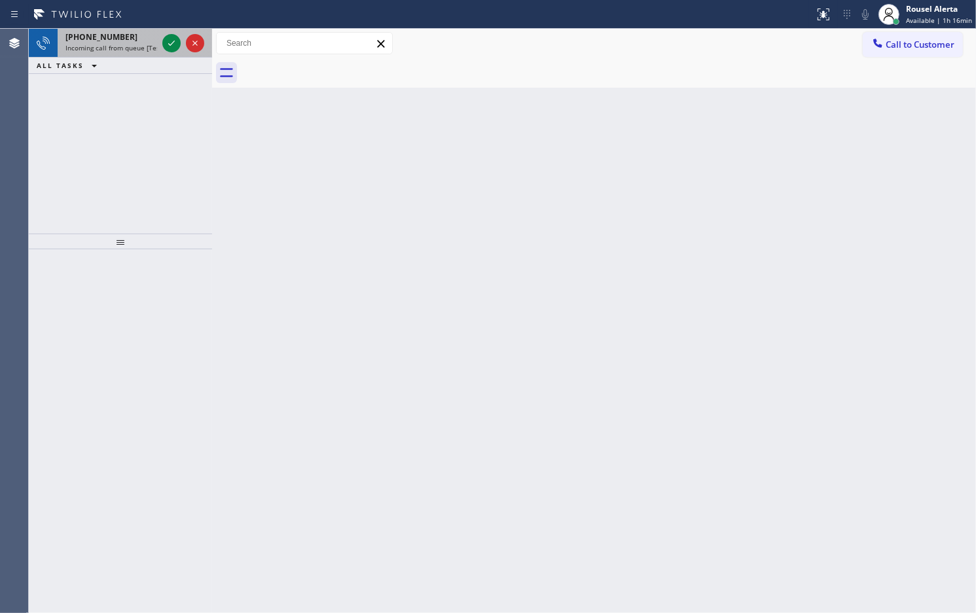
click at [147, 49] on span "Incoming call from queue [Test] All" at bounding box center [119, 47] width 109 height 9
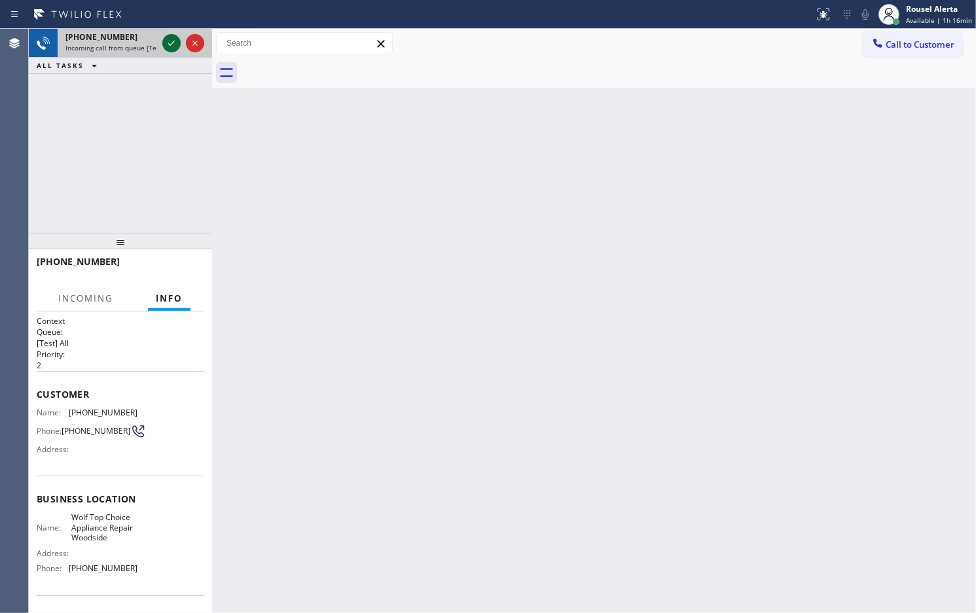
click at [172, 44] on icon at bounding box center [172, 43] width 16 height 16
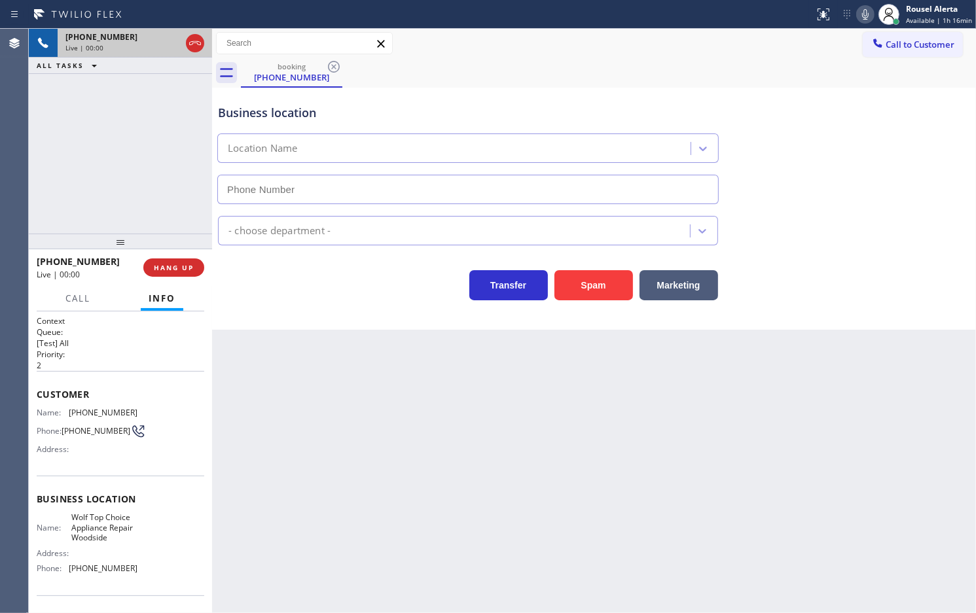
type input "(669) 221-8898"
click at [594, 277] on button "Spam" at bounding box center [593, 285] width 79 height 30
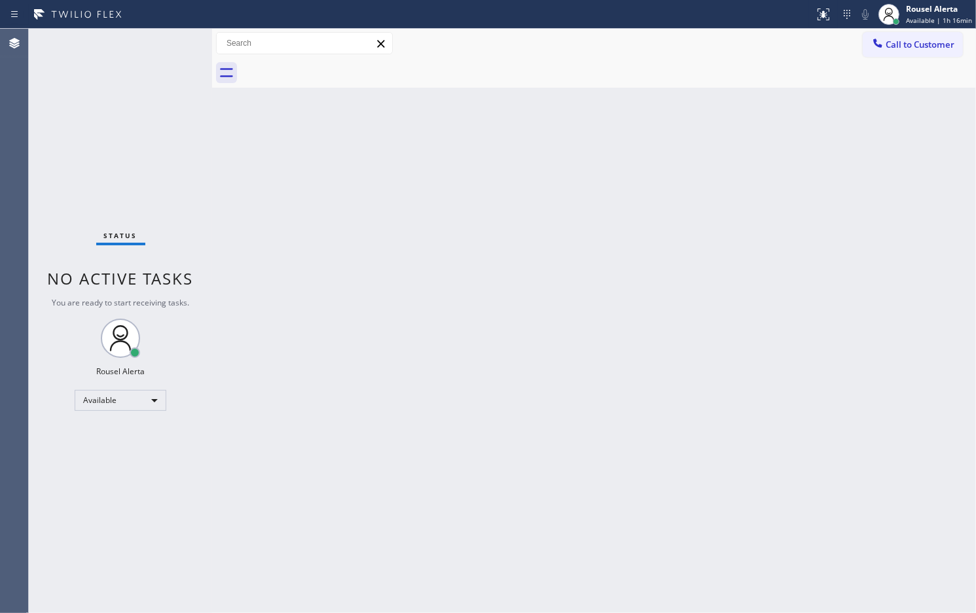
click at [164, 44] on div "Status No active tasks You are ready to start receiving tasks. Rousel Alerta Av…" at bounding box center [120, 321] width 183 height 584
click at [368, 230] on div "Back to Dashboard Change Sender ID Customers Technicians Select a contact Outbo…" at bounding box center [594, 321] width 764 height 584
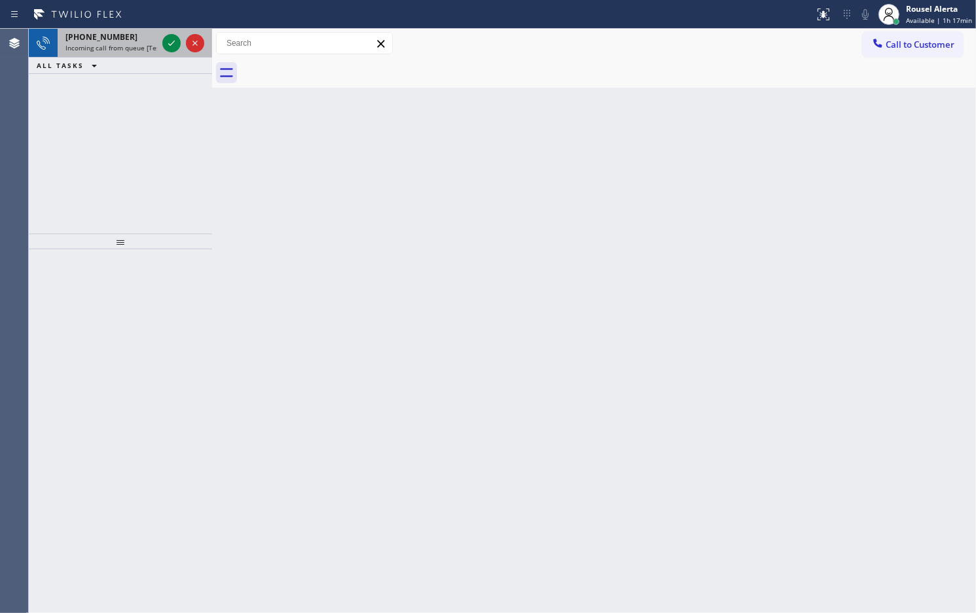
drag, startPoint x: 128, startPoint y: 37, endPoint x: 159, endPoint y: 37, distance: 30.8
click at [128, 37] on div "+13107553729" at bounding box center [111, 36] width 92 height 11
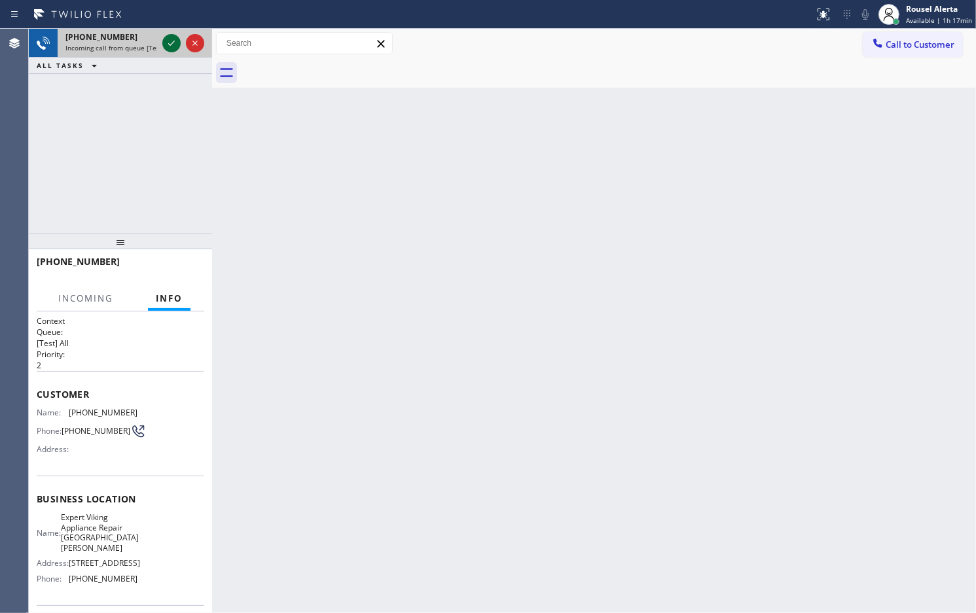
click at [165, 39] on icon at bounding box center [172, 43] width 16 height 16
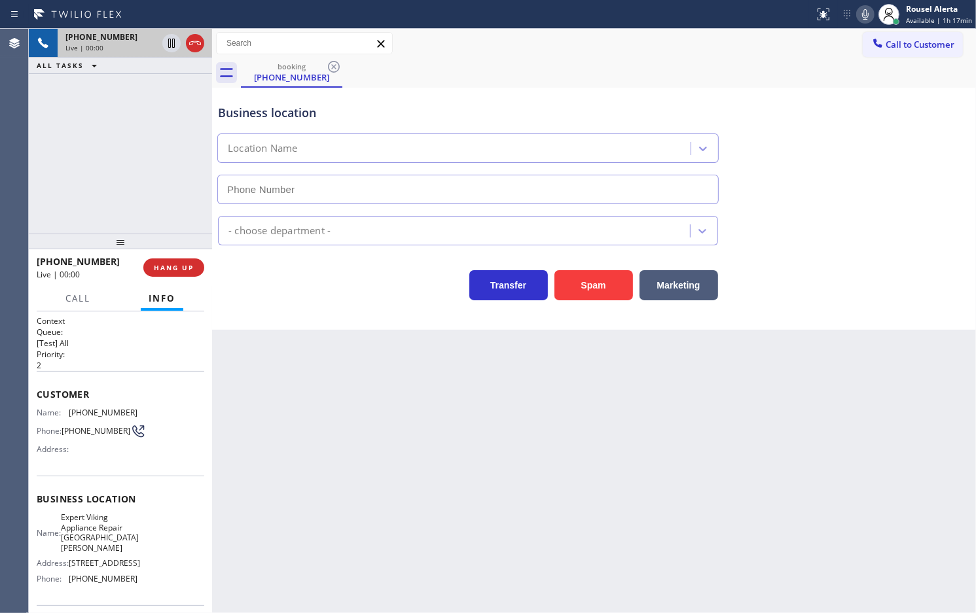
type input "(310) 818-7323"
click at [580, 290] on button "Spam" at bounding box center [593, 285] width 79 height 30
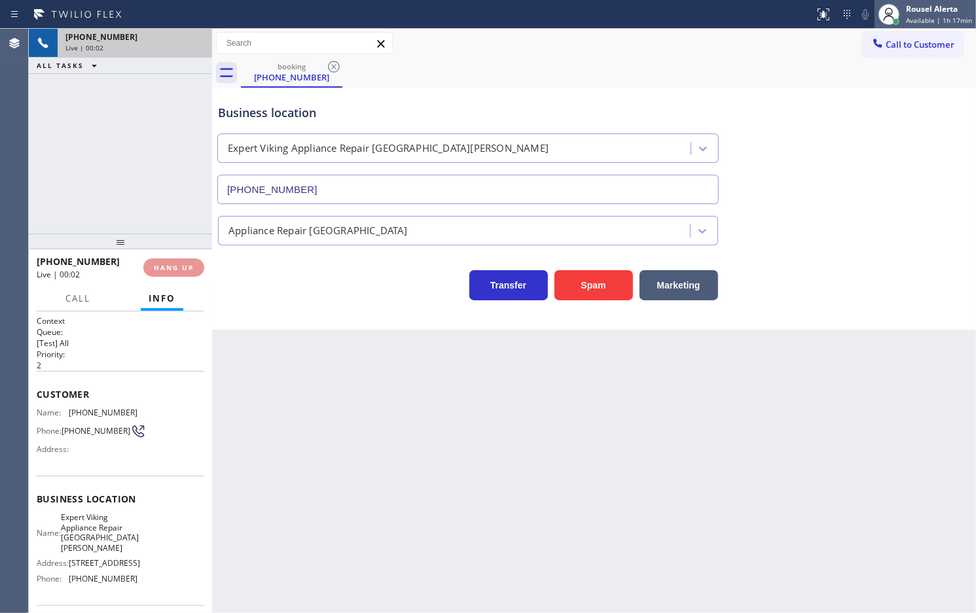
click at [940, 16] on span "Available | 1h 17min" at bounding box center [939, 20] width 66 height 9
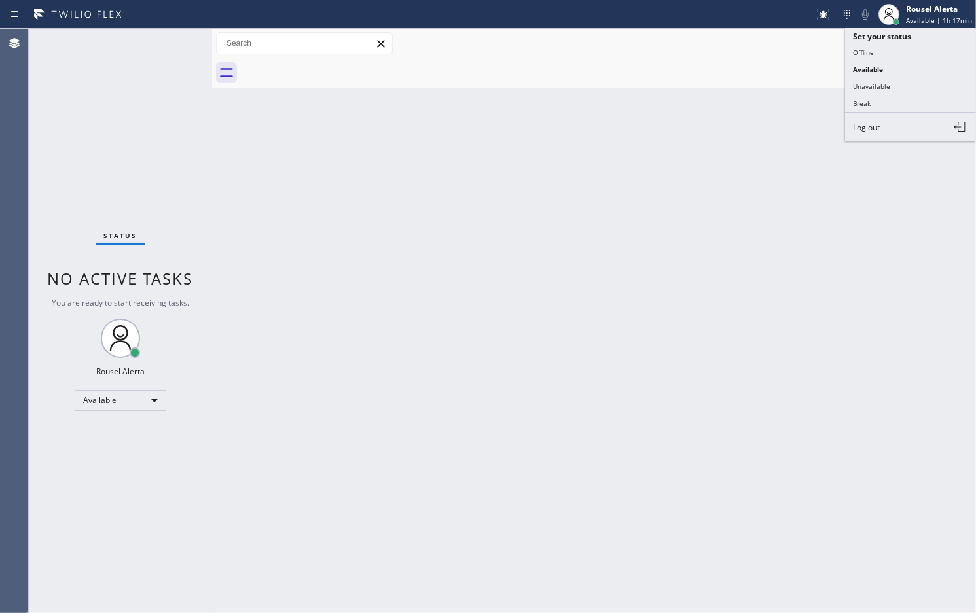
click at [901, 82] on button "Unavailable" at bounding box center [910, 86] width 131 height 17
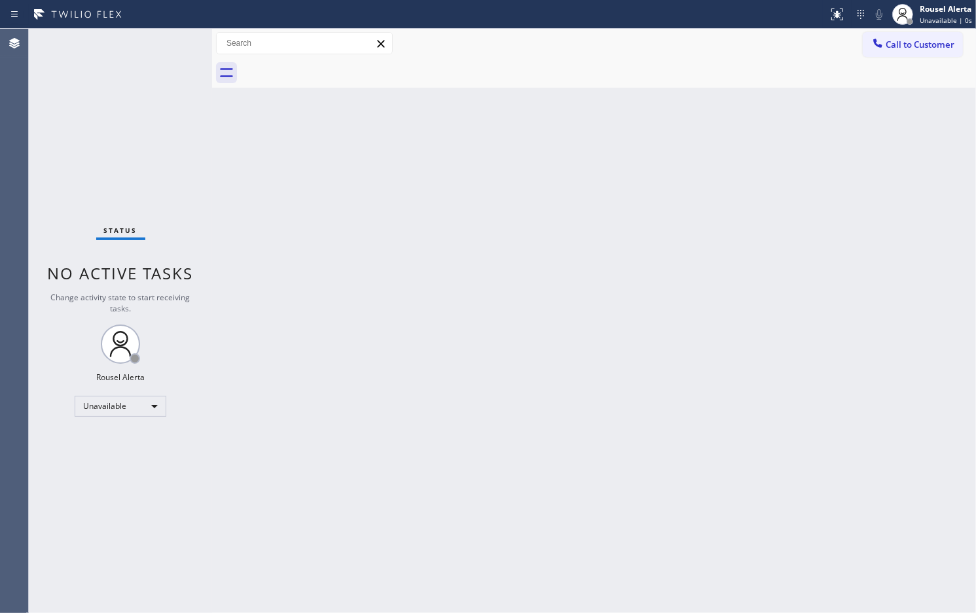
click at [702, 262] on div "Back to Dashboard Change Sender ID Customers Technicians Select a contact Outbo…" at bounding box center [594, 321] width 764 height 584
click at [638, 41] on div "Call to Customer Outbound call Location Search location Your caller id phone nu…" at bounding box center [594, 43] width 764 height 23
click at [158, 89] on div "Status No active tasks Change activity state to start receiving tasks. Rousel A…" at bounding box center [120, 321] width 183 height 584
click at [881, 53] on button "Call to Customer" at bounding box center [912, 44] width 100 height 25
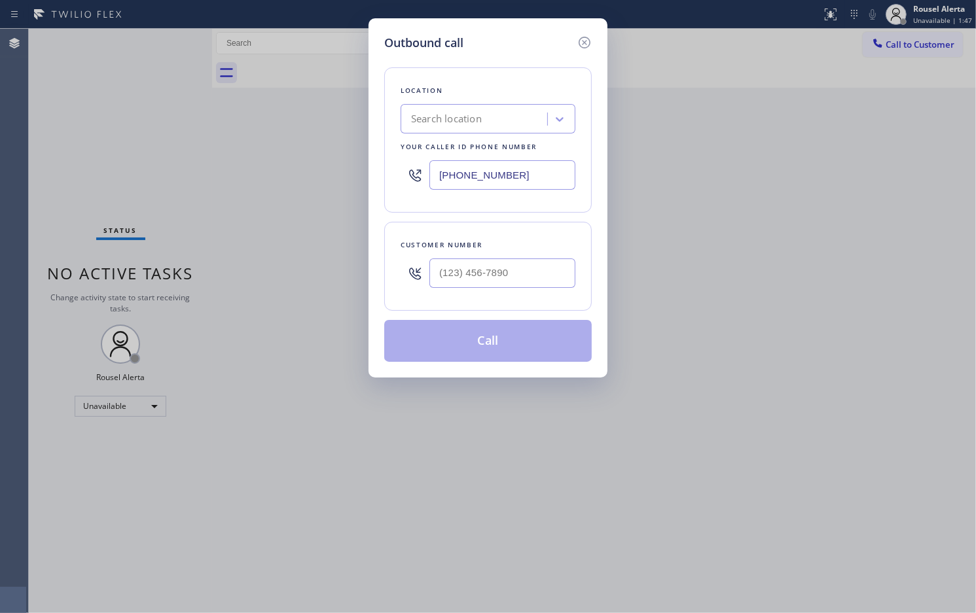
drag, startPoint x: 525, startPoint y: 170, endPoint x: 395, endPoint y: 175, distance: 131.0
click at [395, 175] on div "Location Search location Your caller id phone number (818) 862-7395" at bounding box center [487, 139] width 207 height 145
paste input "213) 444-7988"
type input "(213) 444-7988"
click at [532, 278] on input "(___) ___-____" at bounding box center [502, 272] width 146 height 29
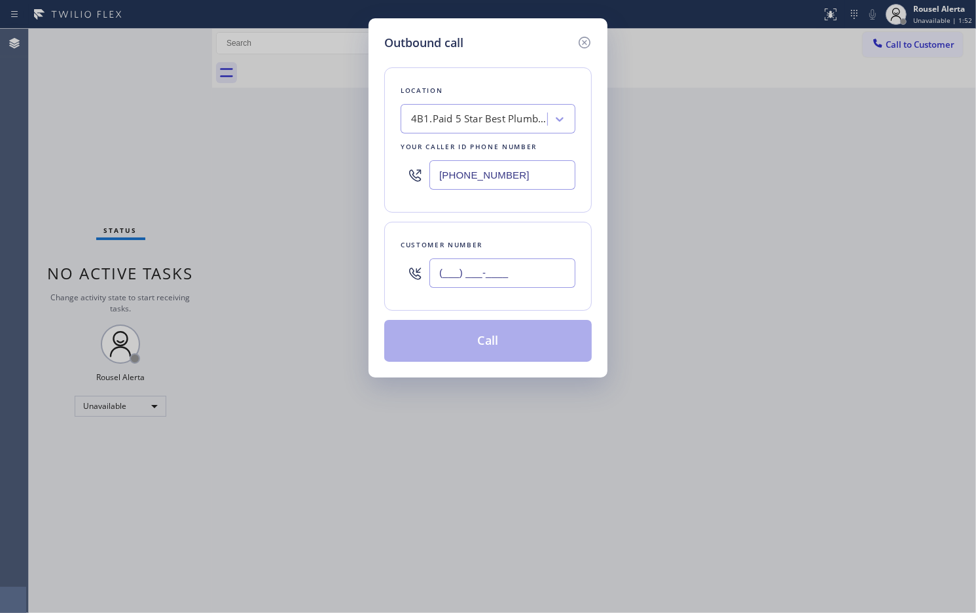
paste input "862) 220-4982"
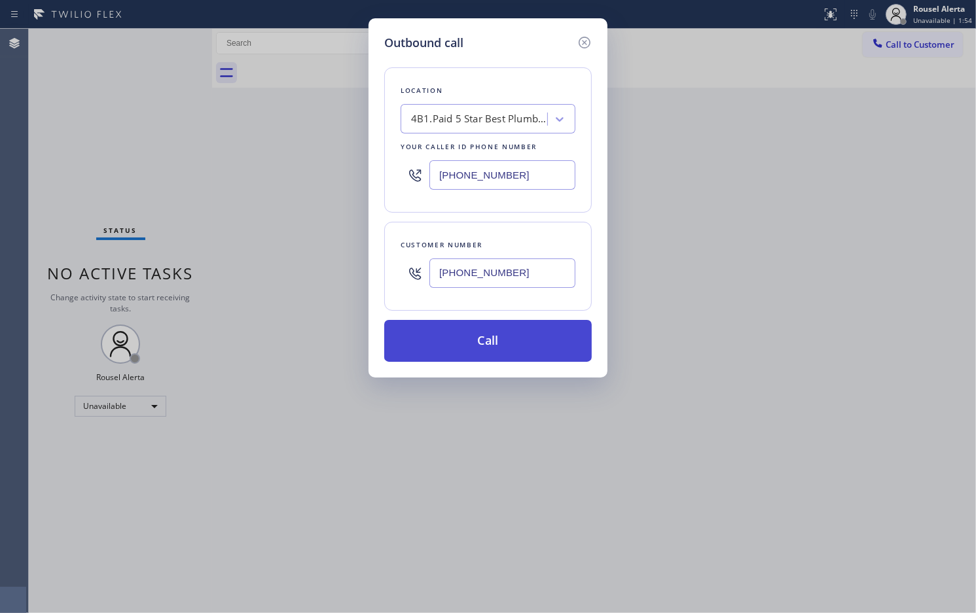
type input "(862) 220-4982"
click at [505, 344] on button "Call" at bounding box center [487, 341] width 207 height 42
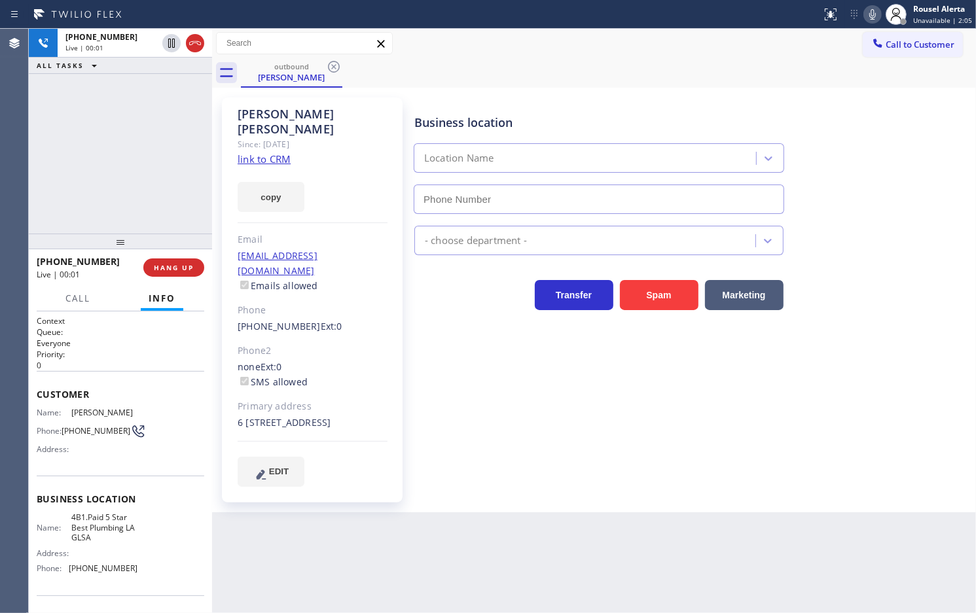
type input "(213) 444-7988"
click at [136, 109] on div "+18622204982 Live | 00:03 ALL TASKS ALL TASKS ACTIVE TASKS TASKS IN WRAP UP" at bounding box center [120, 131] width 183 height 205
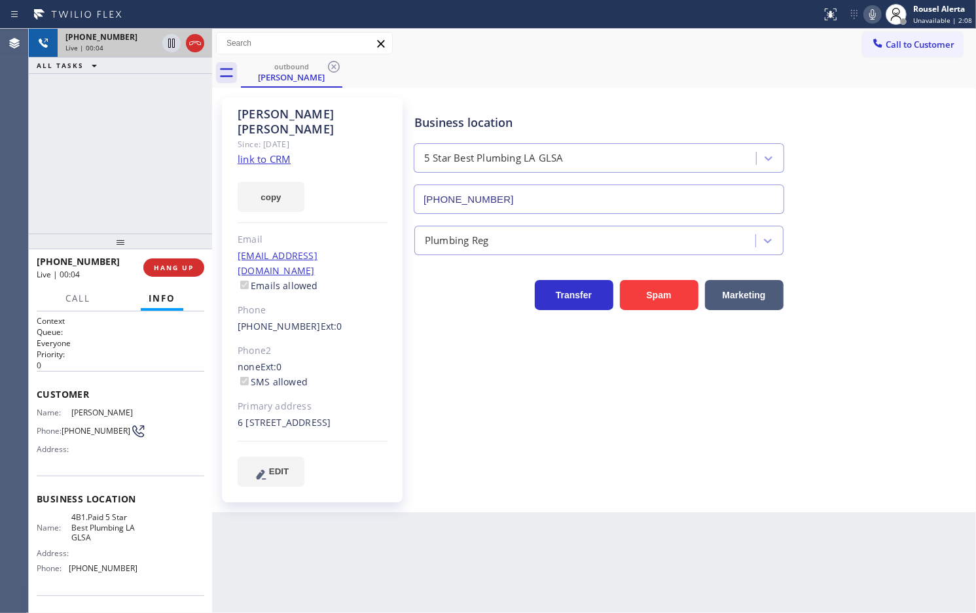
click at [123, 43] on div "Live | 00:04" at bounding box center [111, 47] width 92 height 9
click at [694, 76] on div "outbound Jeff Conway" at bounding box center [608, 72] width 735 height 29
click at [152, 135] on div "+18622204982 Live | 02:49 ALL TASKS ALL TASKS ACTIVE TASKS TASKS IN WRAP UP" at bounding box center [120, 131] width 183 height 205
click at [168, 264] on span "HANG UP" at bounding box center [174, 267] width 40 height 9
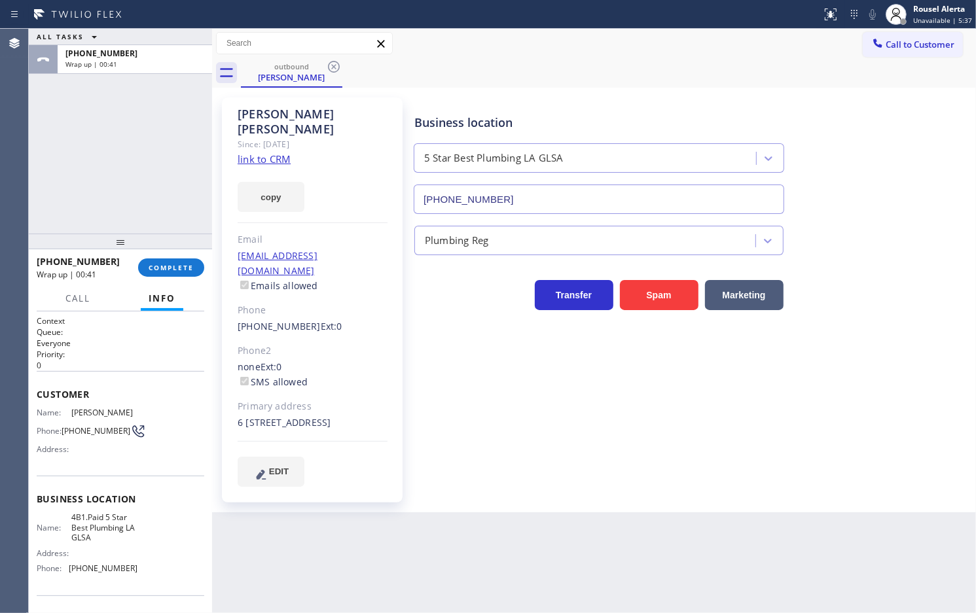
click at [157, 118] on div "ALL TASKS ALL TASKS ACTIVE TASKS TASKS IN WRAP UP +18622204982 Wrap up | 00:41" at bounding box center [120, 131] width 183 height 205
click at [185, 269] on span "COMPLETE" at bounding box center [171, 267] width 45 height 9
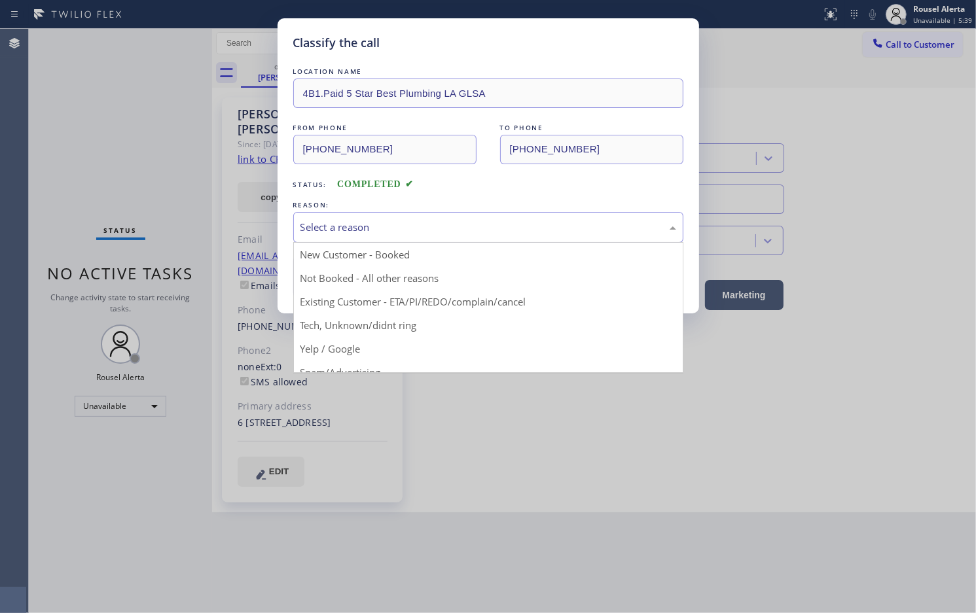
click at [481, 233] on div "Select a reason" at bounding box center [488, 227] width 376 height 15
drag, startPoint x: 476, startPoint y: 301, endPoint x: 450, endPoint y: 300, distance: 26.2
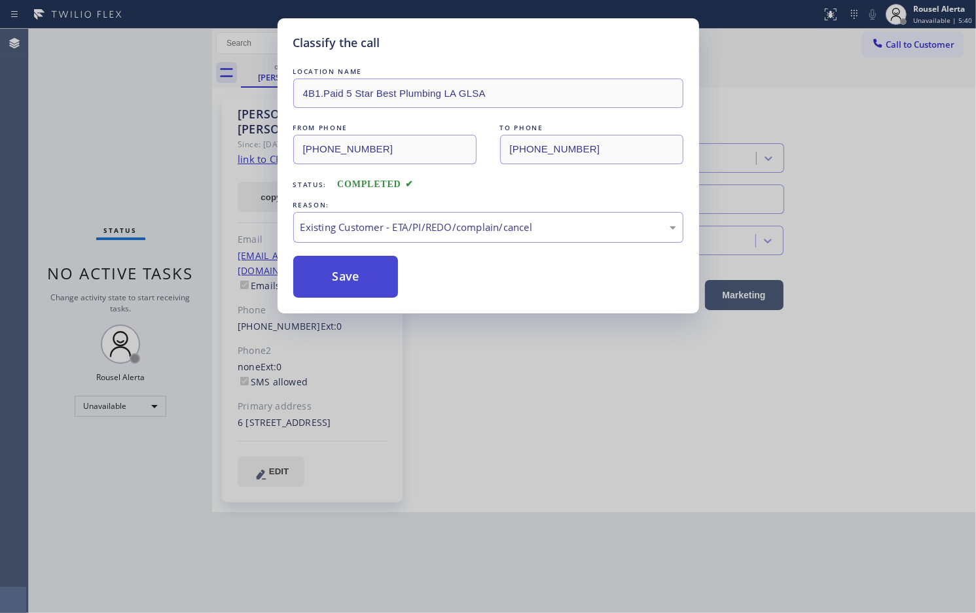
click at [357, 277] on button "Save" at bounding box center [345, 277] width 105 height 42
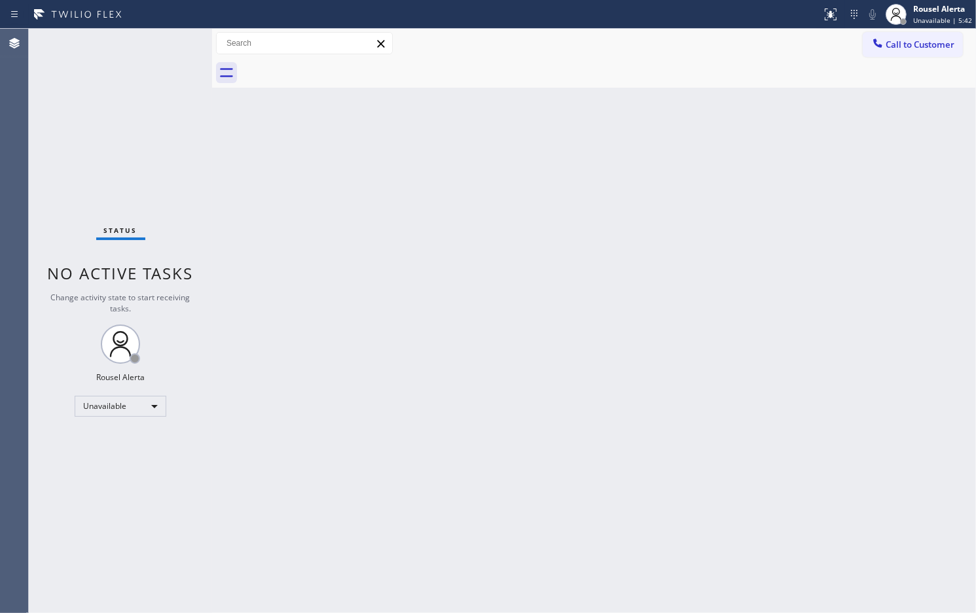
click at [447, 463] on div "Back to Dashboard Change Sender ID Customers Technicians Select a contact Outbo…" at bounding box center [594, 321] width 764 height 584
click at [316, 326] on div "Back to Dashboard Change Sender ID Customers Technicians Select a contact Outbo…" at bounding box center [594, 321] width 764 height 584
click at [148, 398] on div "Unavailable" at bounding box center [121, 406] width 92 height 21
click at [130, 440] on li "Available" at bounding box center [119, 441] width 89 height 16
click at [433, 456] on div "Back to Dashboard Change Sender ID Customers Technicians Select a contact Outbo…" at bounding box center [594, 321] width 764 height 584
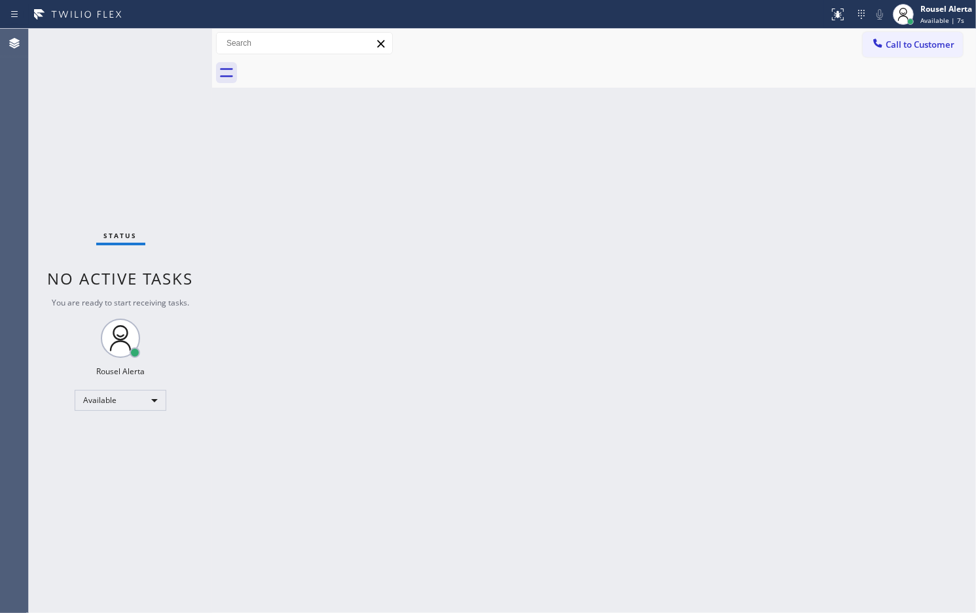
click at [610, 429] on div "Back to Dashboard Change Sender ID Customers Technicians Select a contact Outbo…" at bounding box center [594, 321] width 764 height 584
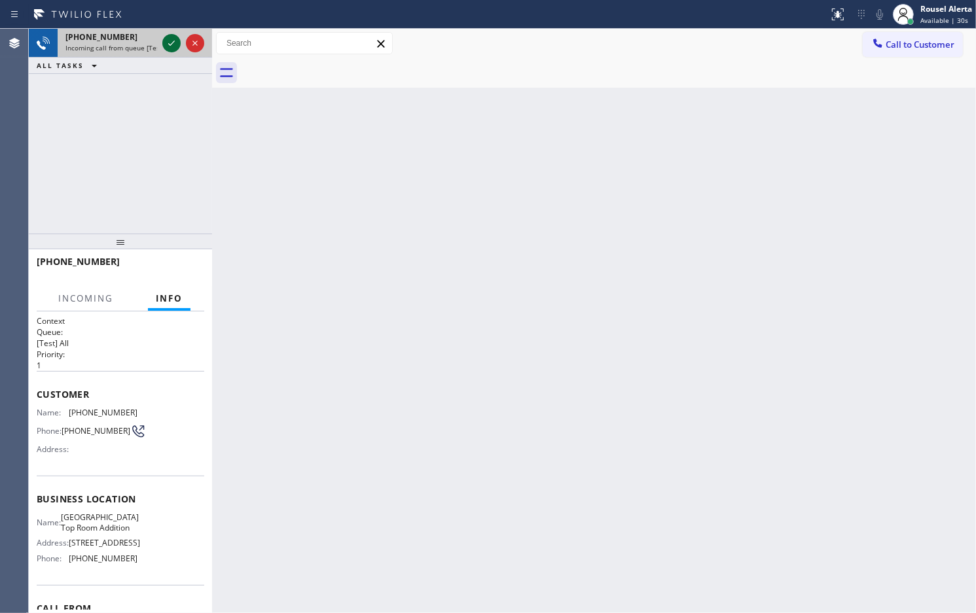
click at [162, 43] on div at bounding box center [171, 43] width 18 height 16
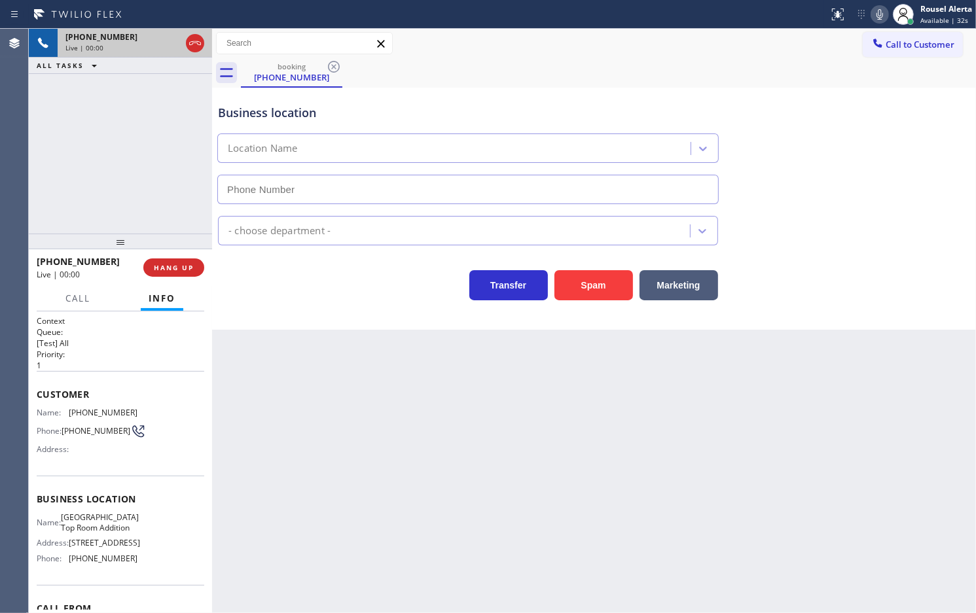
type input "(213) 279-5203"
click at [488, 501] on div "Back to Dashboard Change Sender ID Customers Technicians Select a contact Outbo…" at bounding box center [594, 321] width 764 height 584
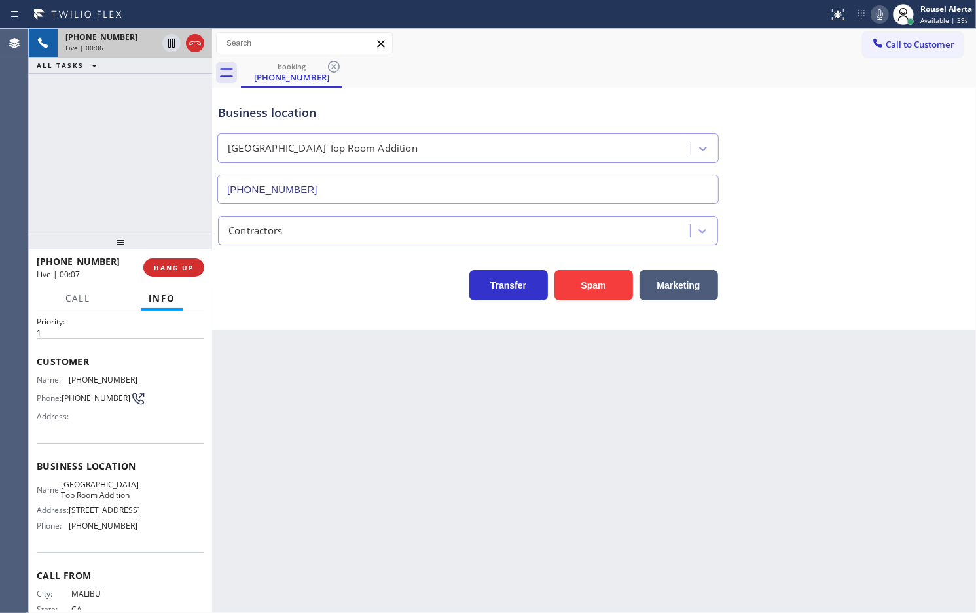
scroll to position [14, 0]
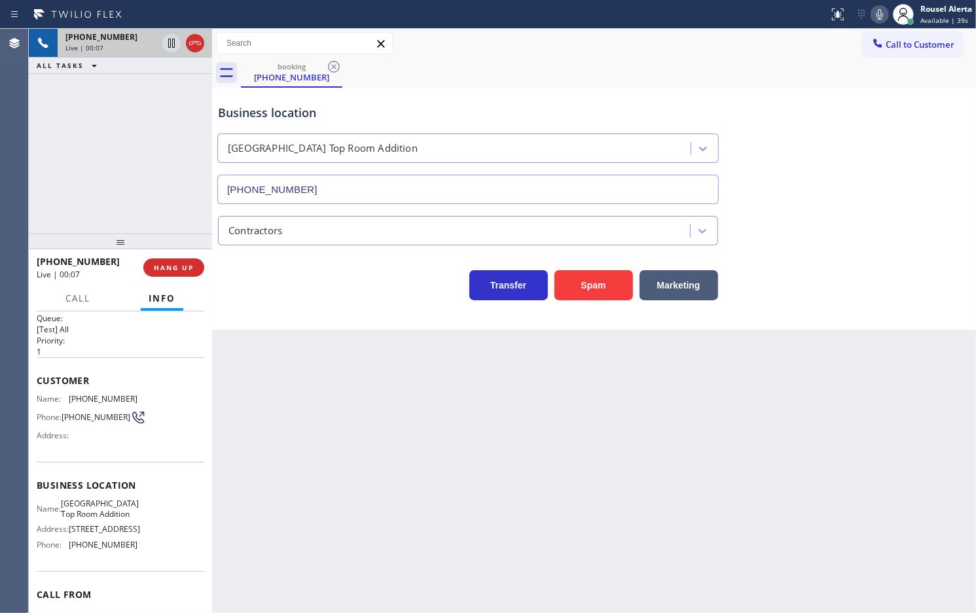
click at [303, 400] on div "Back to Dashboard Change Sender ID Customers Technicians Select a contact Outbo…" at bounding box center [594, 321] width 764 height 584
click at [177, 218] on div "+13109241258 Live | 00:08 ALL TASKS ALL TASKS ACTIVE TASKS TASKS IN WRAP UP" at bounding box center [120, 131] width 183 height 205
click at [281, 397] on div "Back to Dashboard Change Sender ID Customers Technicians Select a contact Outbo…" at bounding box center [594, 321] width 764 height 584
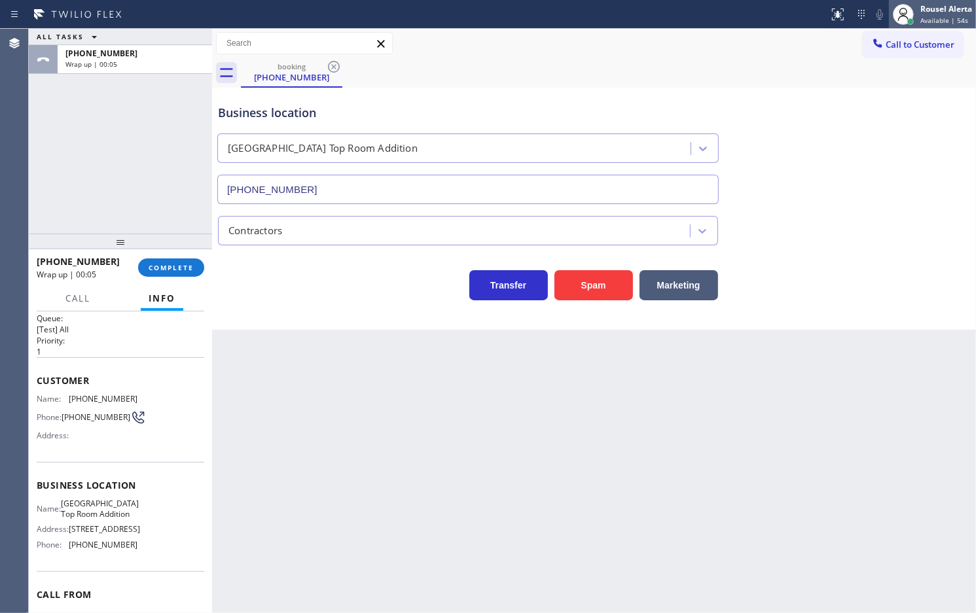
click at [923, 11] on div "Rousel Alerta" at bounding box center [946, 8] width 52 height 11
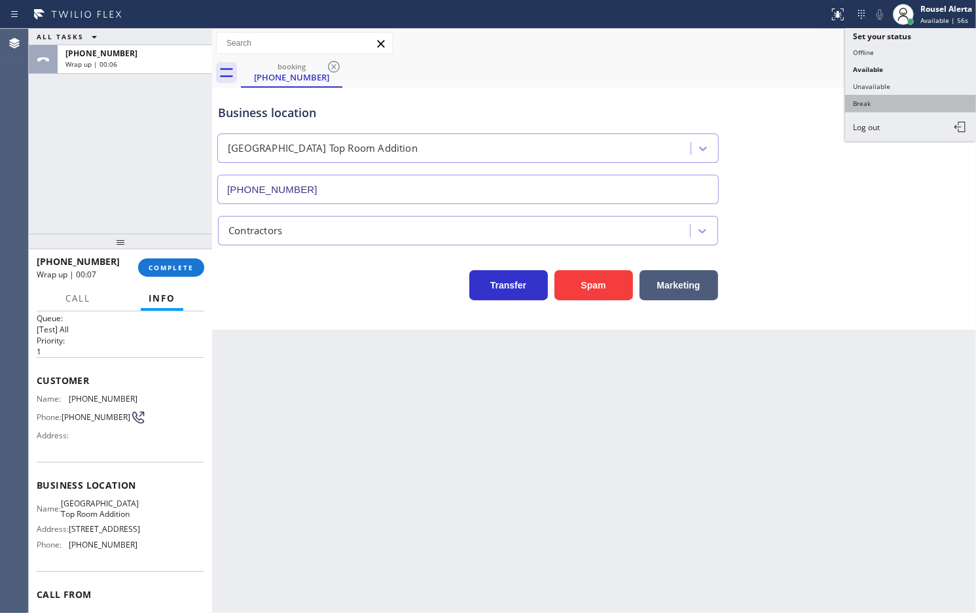
click at [910, 97] on button "Break" at bounding box center [910, 103] width 131 height 17
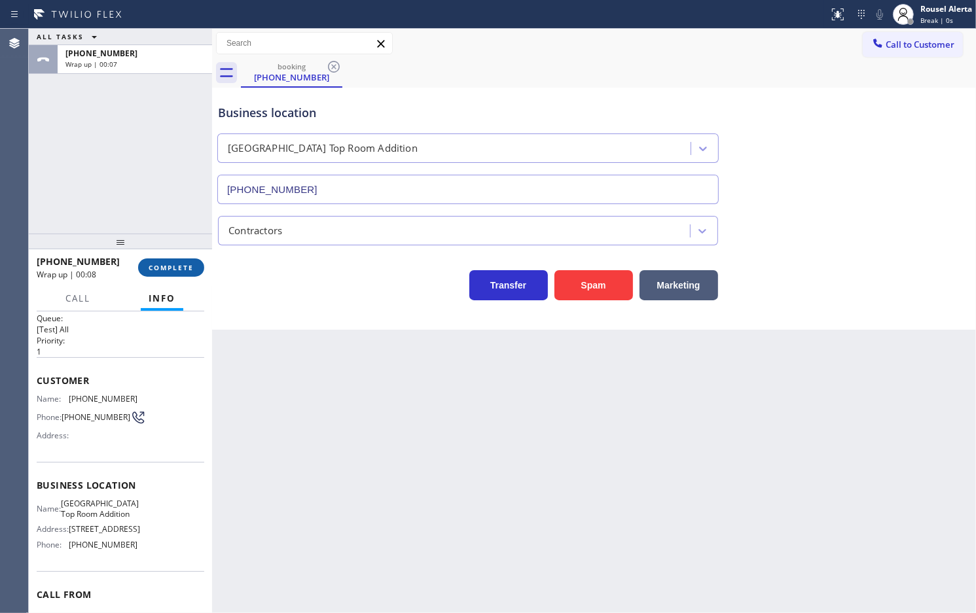
click at [183, 266] on span "COMPLETE" at bounding box center [171, 267] width 45 height 9
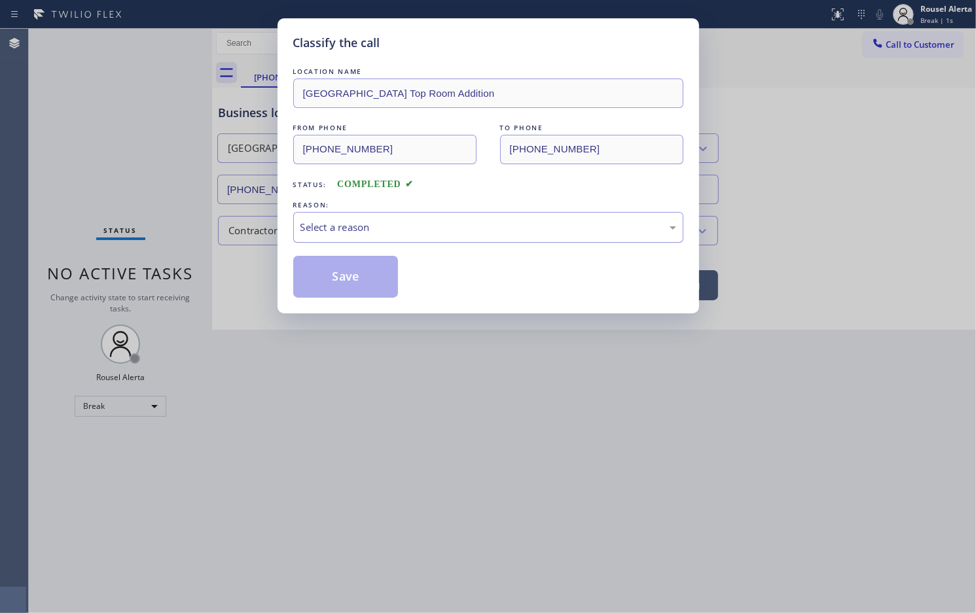
click at [367, 228] on div "Select a reason" at bounding box center [488, 227] width 376 height 15
drag, startPoint x: 353, startPoint y: 286, endPoint x: 385, endPoint y: 395, distance: 113.1
click at [351, 286] on button "Save" at bounding box center [345, 277] width 105 height 42
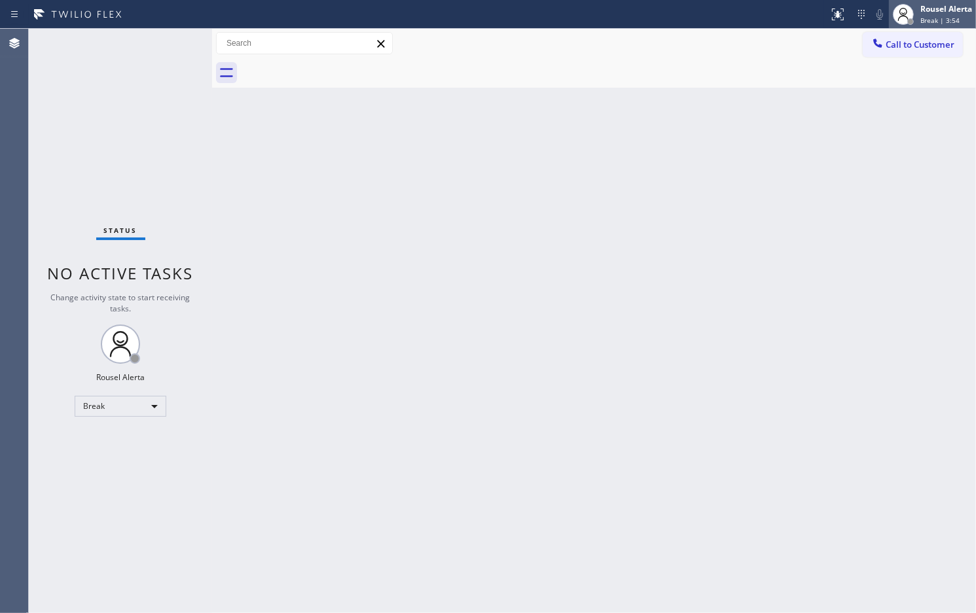
click at [940, 24] on span "Break | 3:54" at bounding box center [939, 20] width 39 height 9
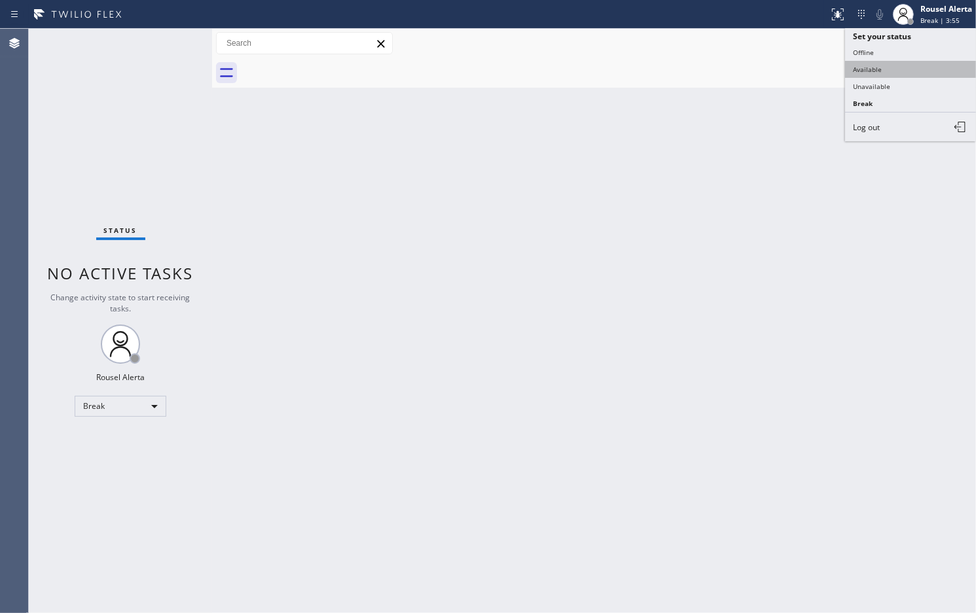
click at [898, 70] on button "Available" at bounding box center [910, 69] width 131 height 17
click at [595, 332] on div "Back to Dashboard Change Sender ID Customers Technicians Select a contact Outbo…" at bounding box center [594, 321] width 764 height 584
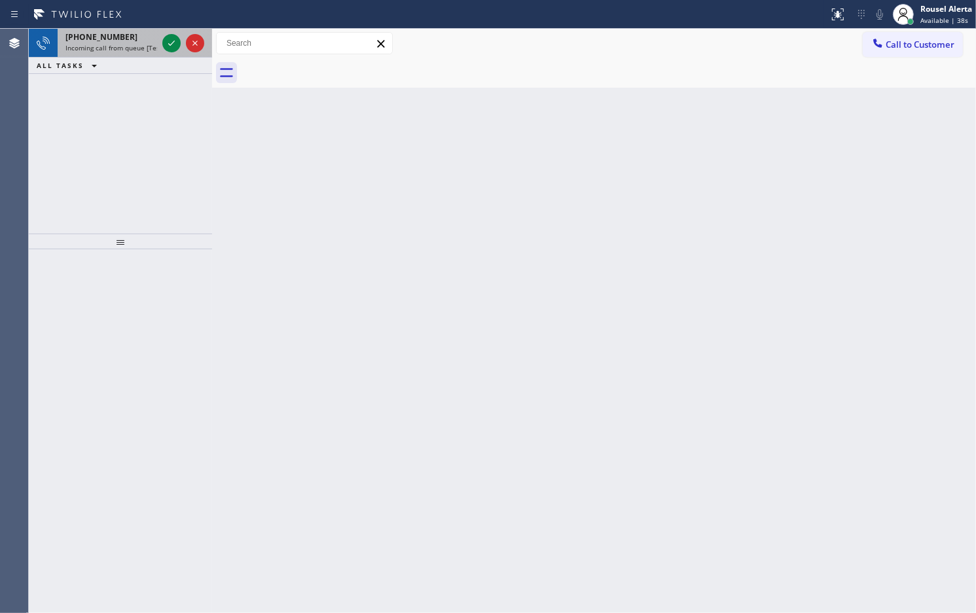
click at [129, 44] on span "Incoming call from queue [Test] All" at bounding box center [119, 47] width 109 height 9
drag, startPoint x: 149, startPoint y: 38, endPoint x: 164, endPoint y: 43, distance: 15.7
click at [149, 38] on div "+14154326870" at bounding box center [111, 36] width 92 height 11
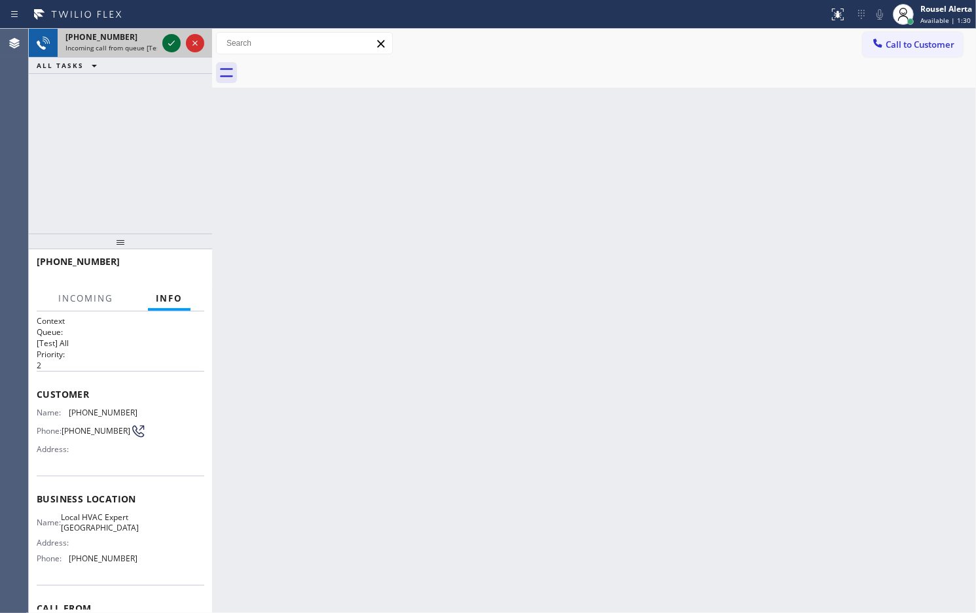
click at [170, 46] on icon at bounding box center [172, 43] width 16 height 16
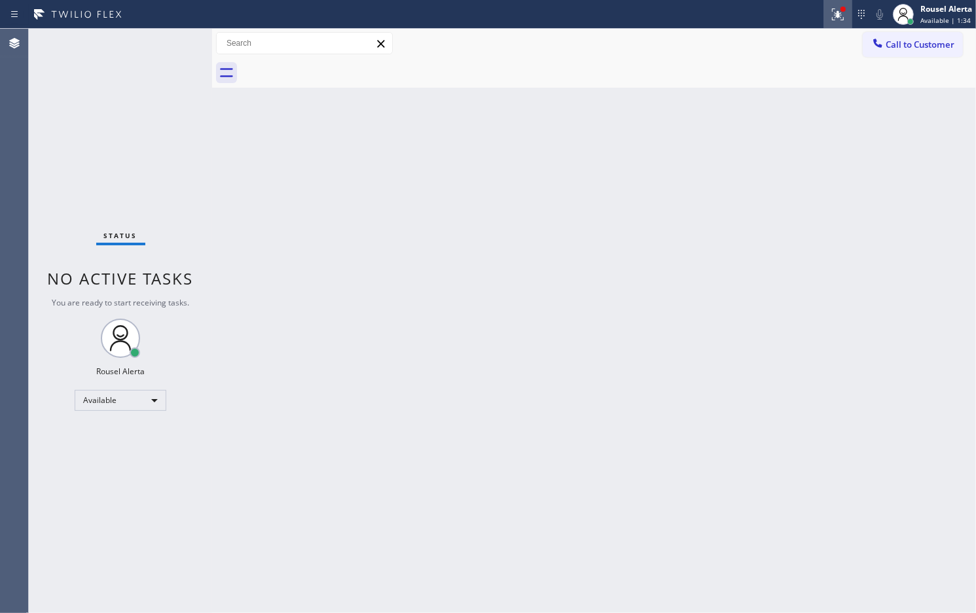
click at [832, 12] on icon at bounding box center [838, 15] width 16 height 16
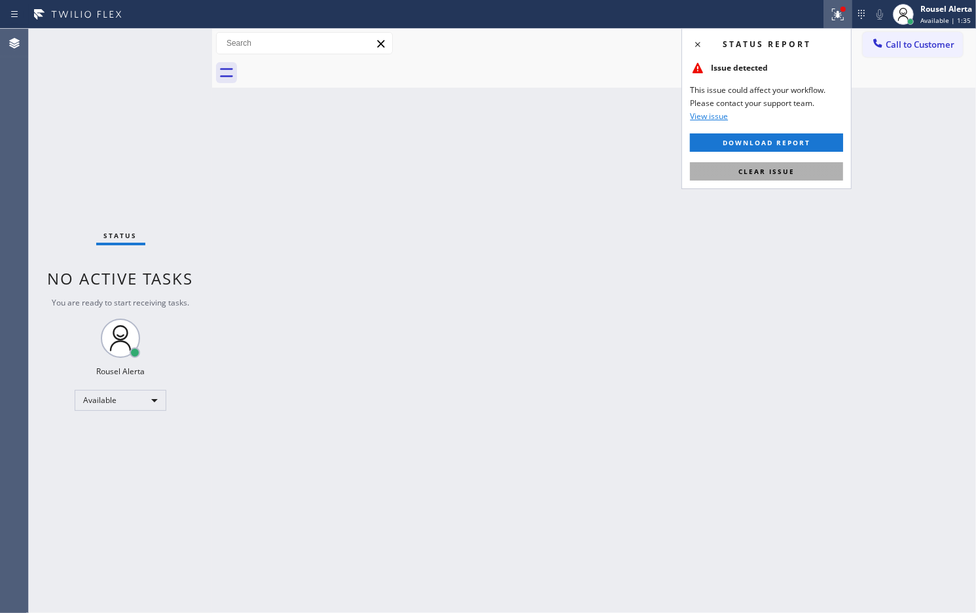
click at [805, 180] on button "Clear issue" at bounding box center [766, 171] width 153 height 18
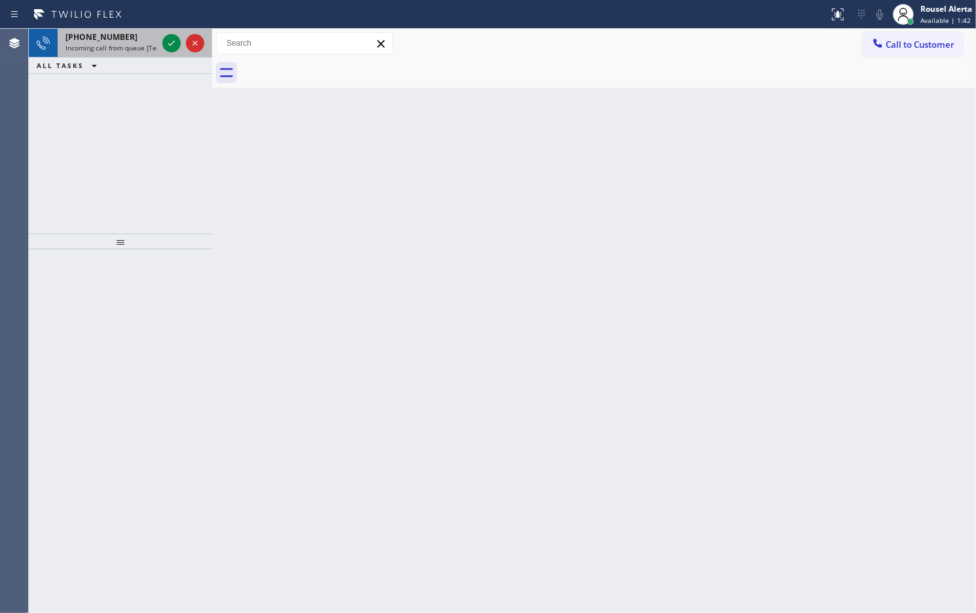
drag, startPoint x: 141, startPoint y: 41, endPoint x: 154, endPoint y: 44, distance: 13.3
click at [142, 44] on div "+16506290326 Incoming call from queue [Test] All" at bounding box center [109, 43] width 102 height 29
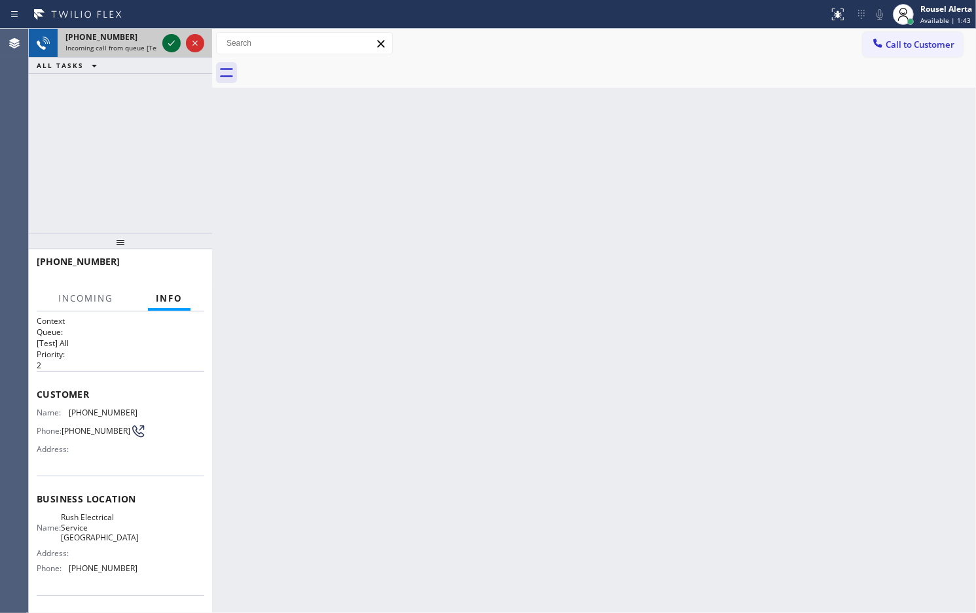
click at [168, 43] on icon at bounding box center [172, 43] width 16 height 16
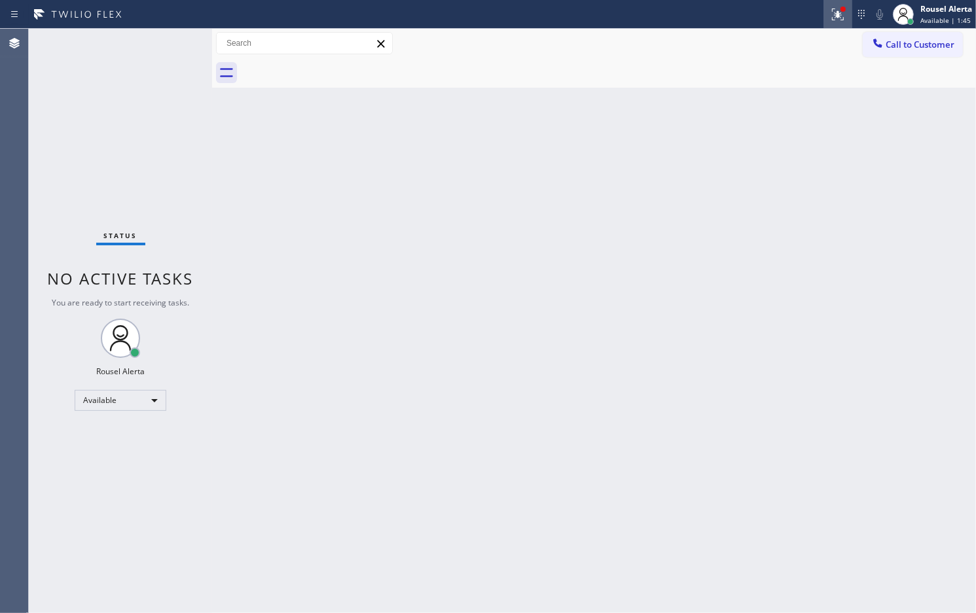
click at [823, 25] on button at bounding box center [837, 14] width 29 height 29
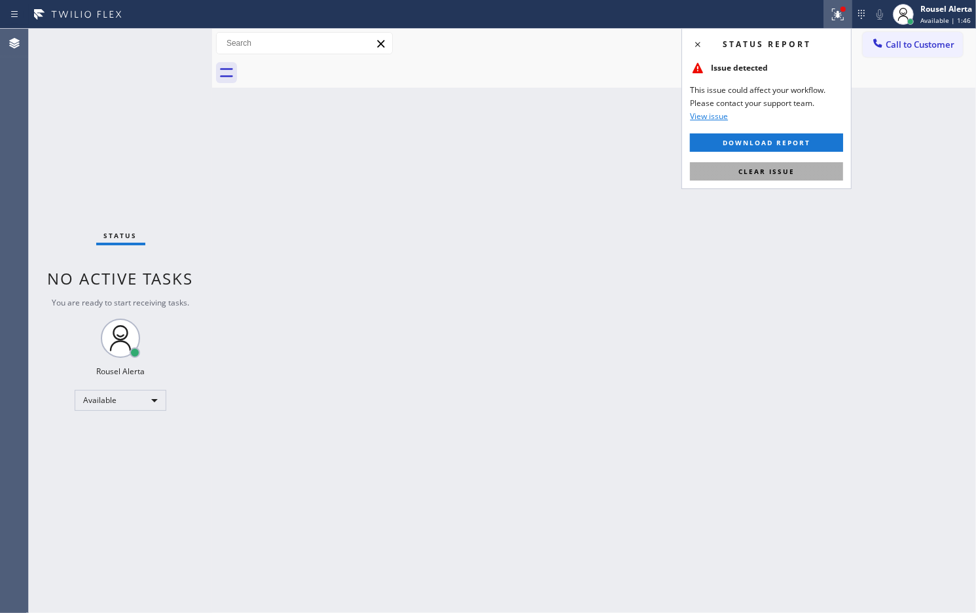
click at [796, 166] on button "Clear issue" at bounding box center [766, 171] width 153 height 18
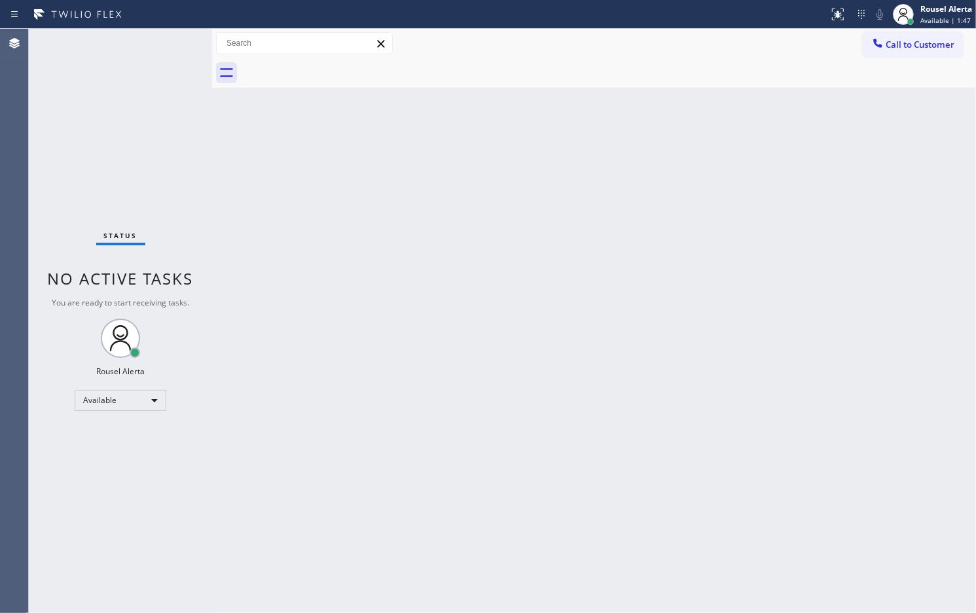
click at [823, 223] on div "Back to Dashboard Change Sender ID Customers Technicians Select a contact Outbo…" at bounding box center [594, 321] width 764 height 584
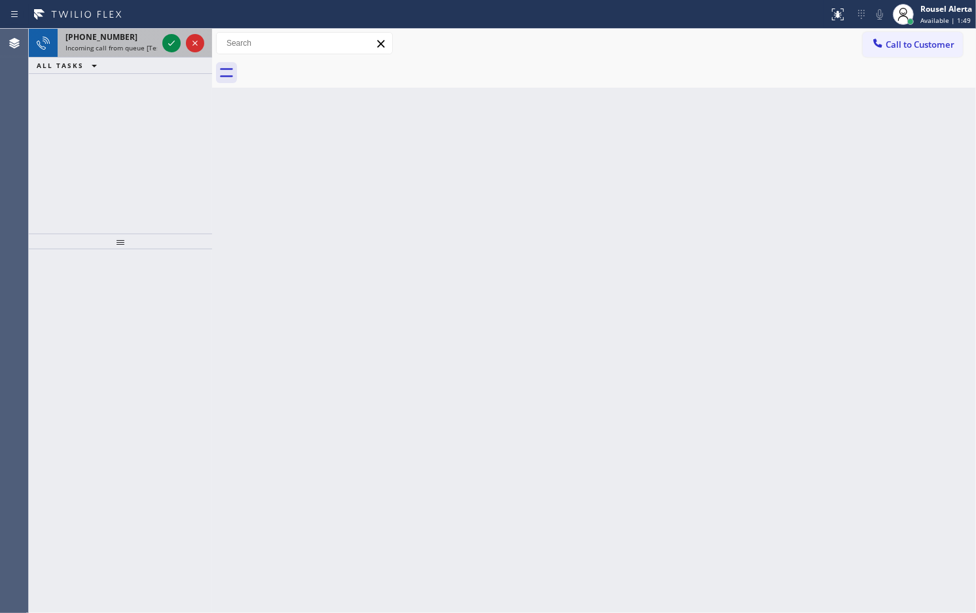
click at [137, 43] on span "Incoming call from queue [Test] All" at bounding box center [119, 47] width 109 height 9
drag, startPoint x: 142, startPoint y: 31, endPoint x: 145, endPoint y: 37, distance: 6.7
click at [142, 31] on div "+18179998245" at bounding box center [111, 36] width 92 height 11
click at [139, 34] on div "+16503910097" at bounding box center [111, 36] width 92 height 11
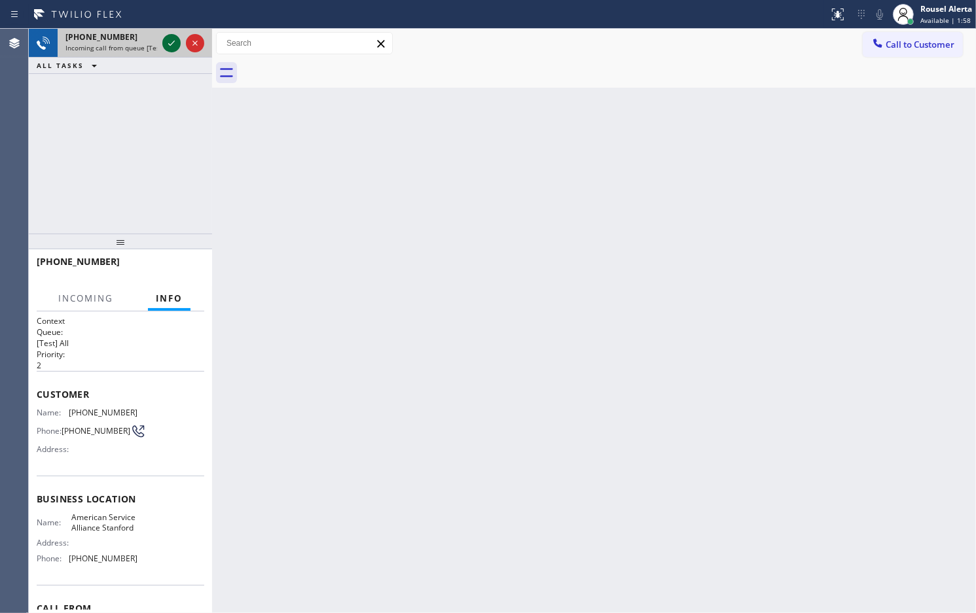
click at [165, 40] on icon at bounding box center [172, 43] width 16 height 16
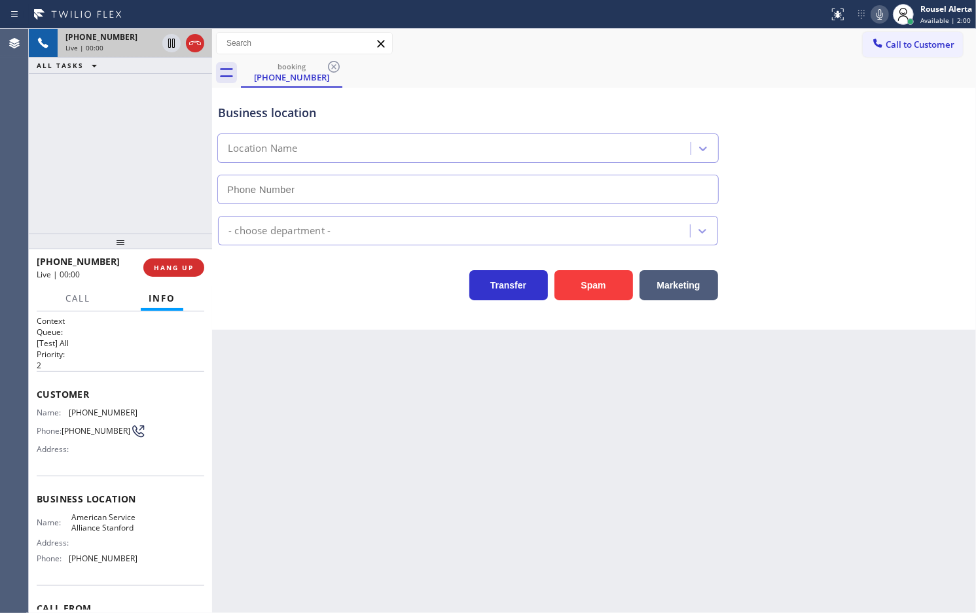
type input "(650) 750-1757"
click at [594, 278] on button "Spam" at bounding box center [593, 285] width 79 height 30
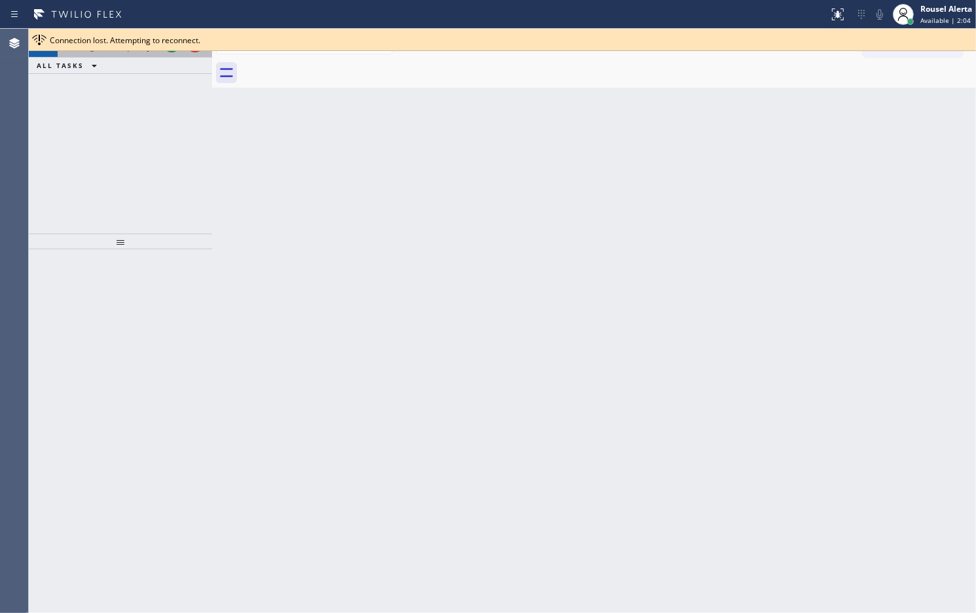
click at [132, 52] on div "+12139749868 Incoming call from queue [Test] All" at bounding box center [109, 43] width 102 height 29
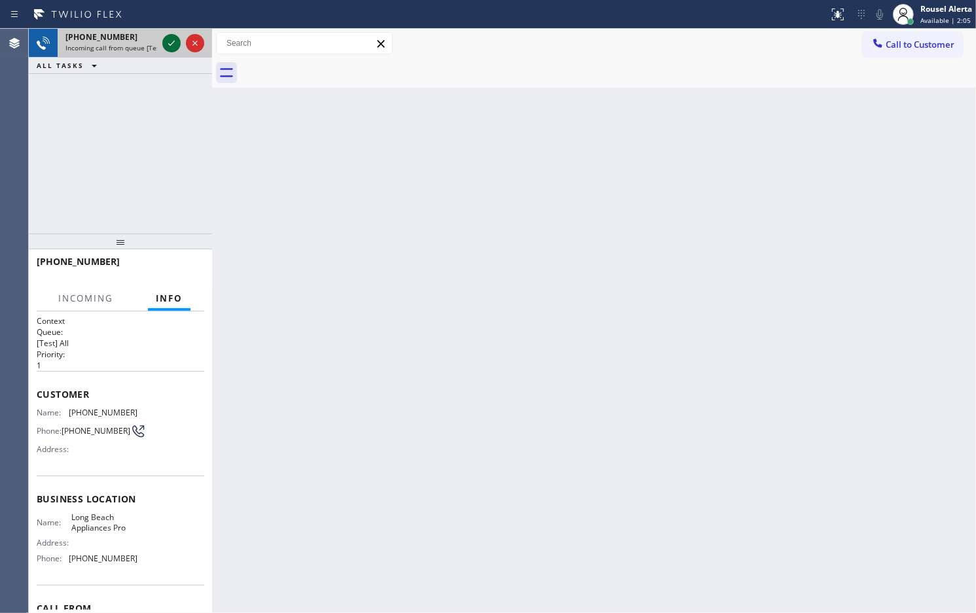
click at [165, 46] on icon at bounding box center [172, 43] width 16 height 16
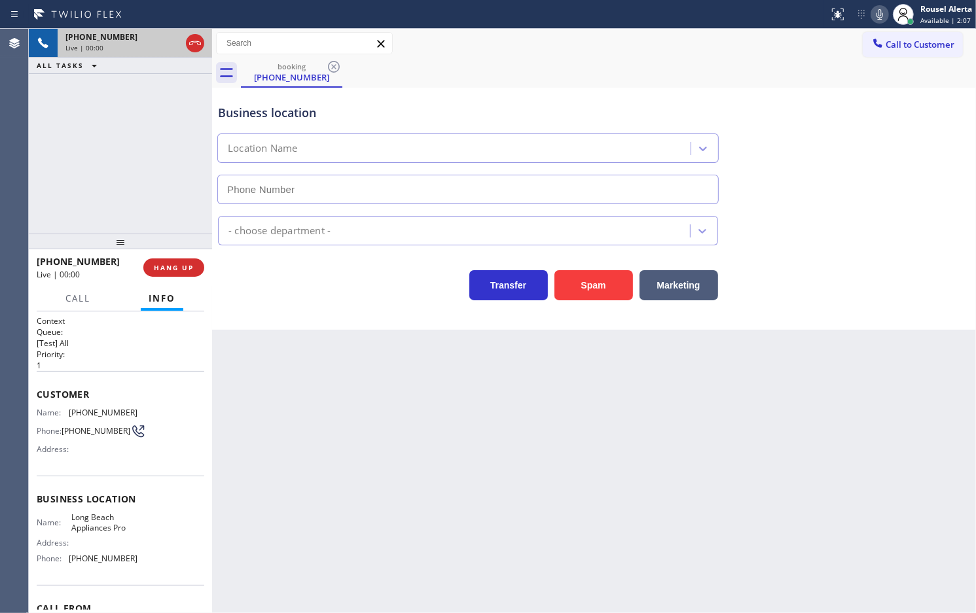
type input "(562) 489-9480"
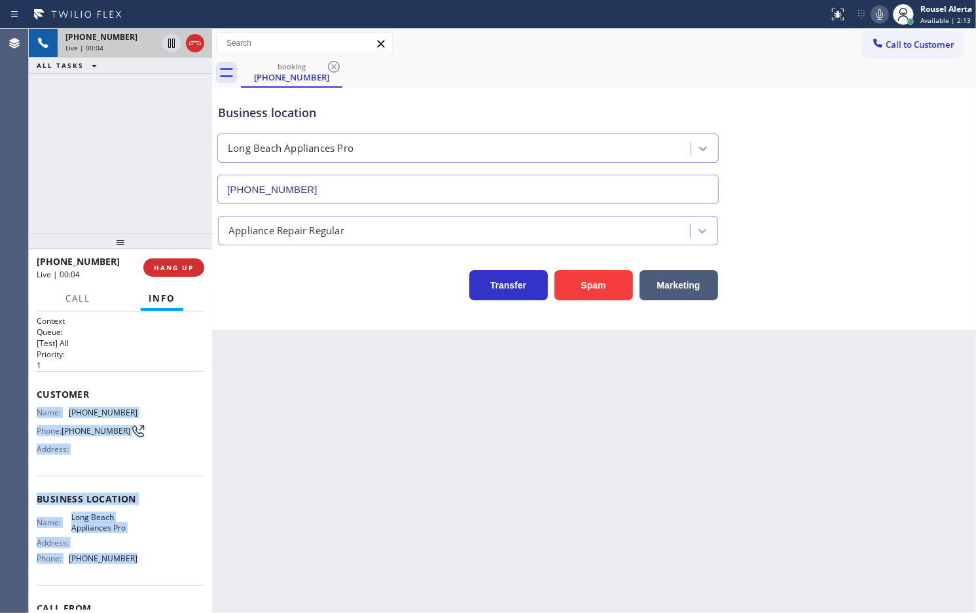
drag, startPoint x: 31, startPoint y: 403, endPoint x: 149, endPoint y: 558, distance: 194.2
click at [149, 558] on div "Context Queue: [Test] All Priority: 1 Customer Name: (213) 974-9868 Phone: (213…" at bounding box center [120, 462] width 183 height 302
click at [169, 273] on button "HANG UP" at bounding box center [173, 267] width 61 height 18
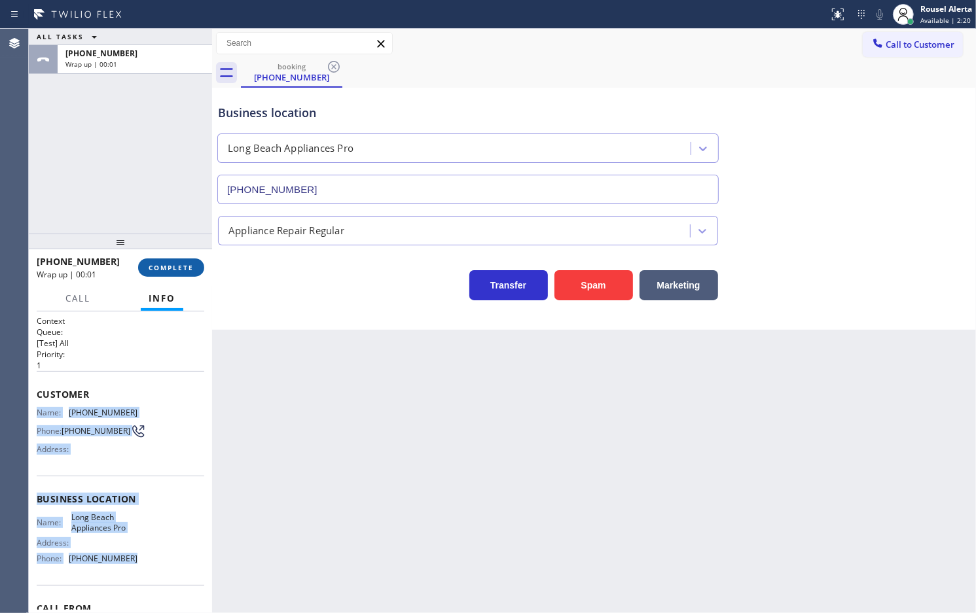
click at [167, 266] on span "COMPLETE" at bounding box center [171, 267] width 45 height 9
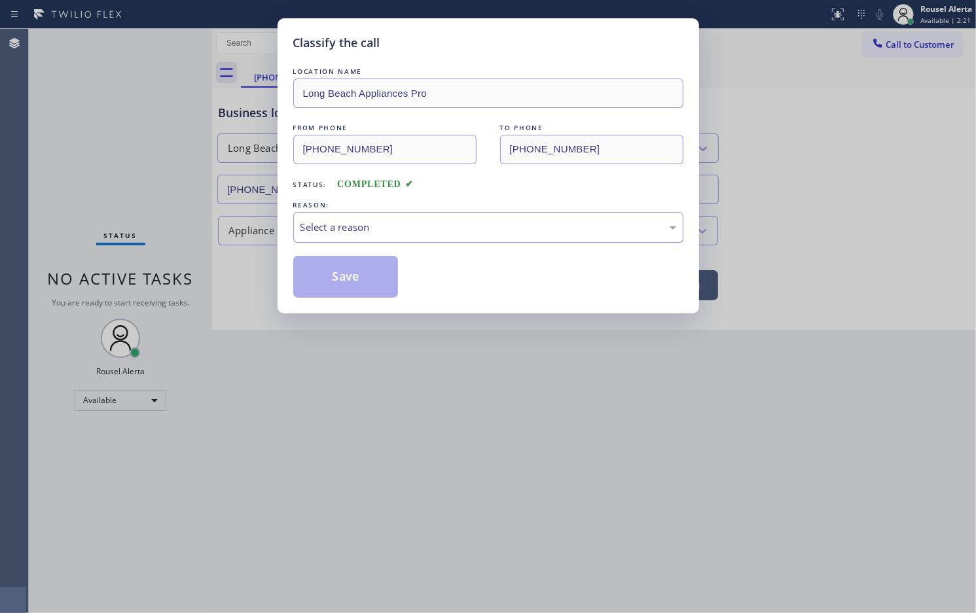
click at [315, 228] on div "Select a reason" at bounding box center [488, 227] width 376 height 15
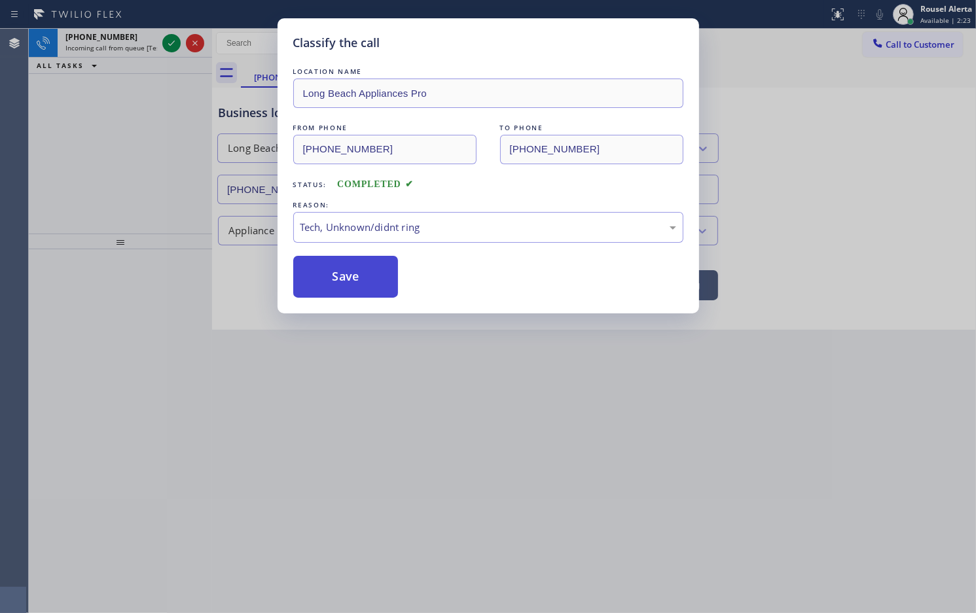
click at [352, 287] on button "Save" at bounding box center [345, 277] width 105 height 42
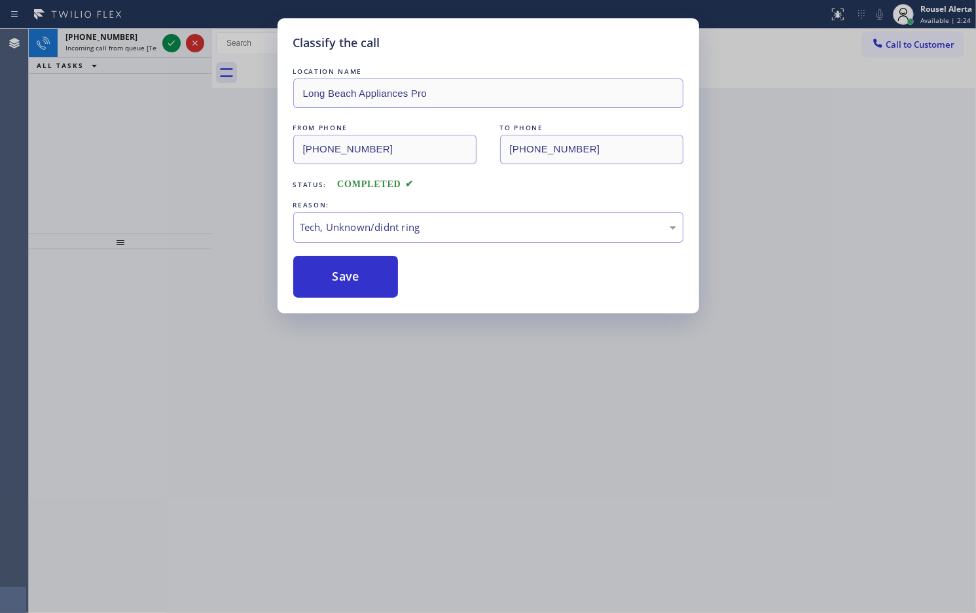
click at [393, 387] on div "Classify the call LOCATION NAME Long Beach Appliances Pro FROM PHONE (213) 974-…" at bounding box center [488, 306] width 976 height 613
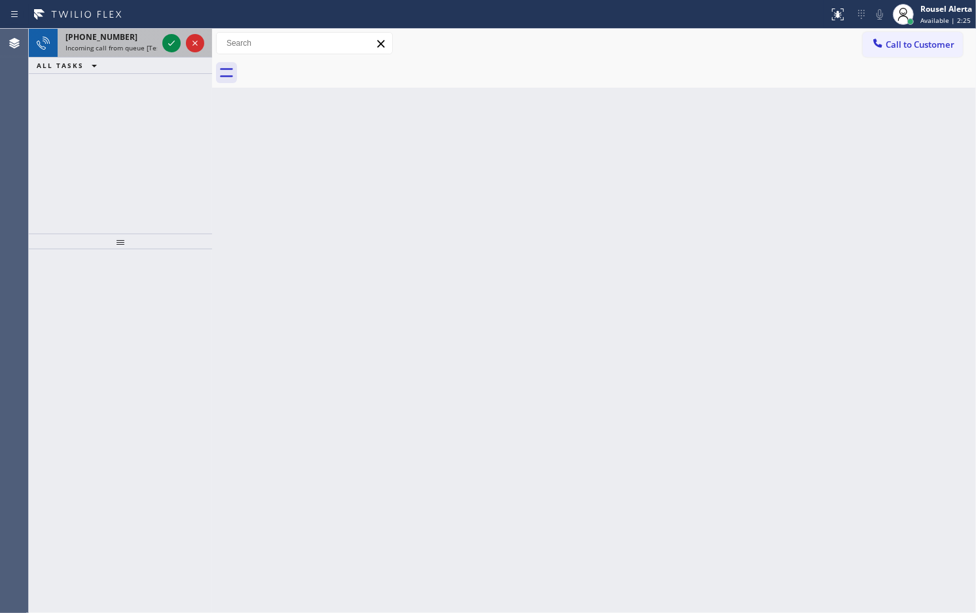
click at [128, 40] on div "+19178489275" at bounding box center [111, 36] width 92 height 11
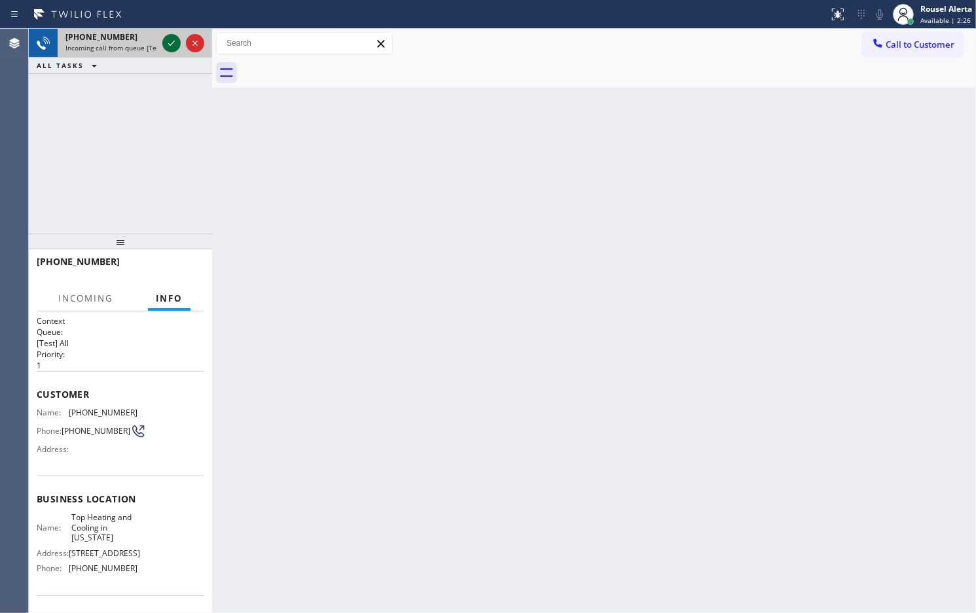
click at [164, 43] on icon at bounding box center [172, 43] width 16 height 16
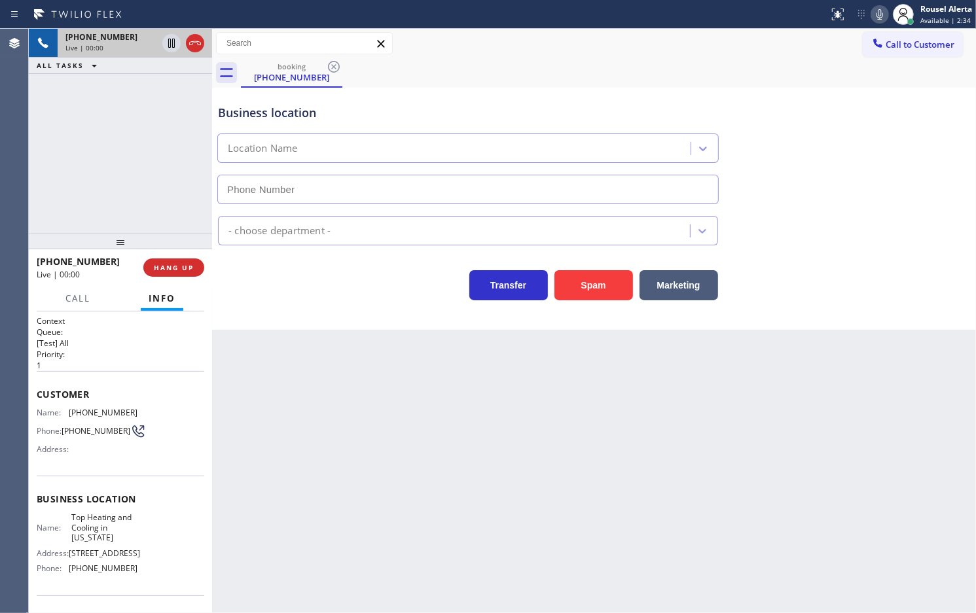
type input "(347) 408-1916"
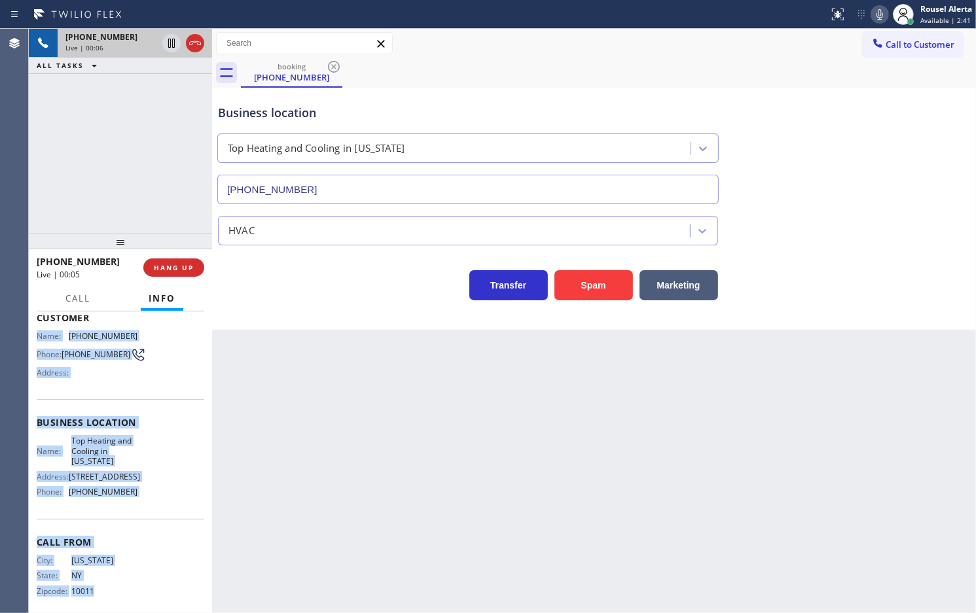
scroll to position [86, 0]
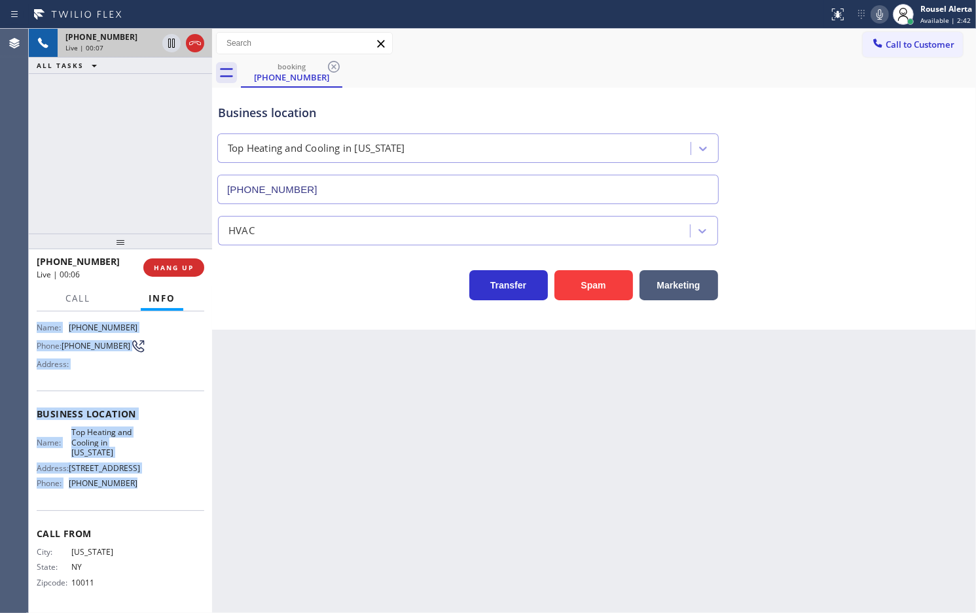
drag, startPoint x: 39, startPoint y: 412, endPoint x: 158, endPoint y: 499, distance: 147.0
click at [158, 499] on div "Context Queue: [Test] All Priority: 1 Customer Name: (917) 848-9275 Phone: (917…" at bounding box center [121, 419] width 168 height 379
click at [179, 269] on span "HANG UP" at bounding box center [174, 267] width 40 height 9
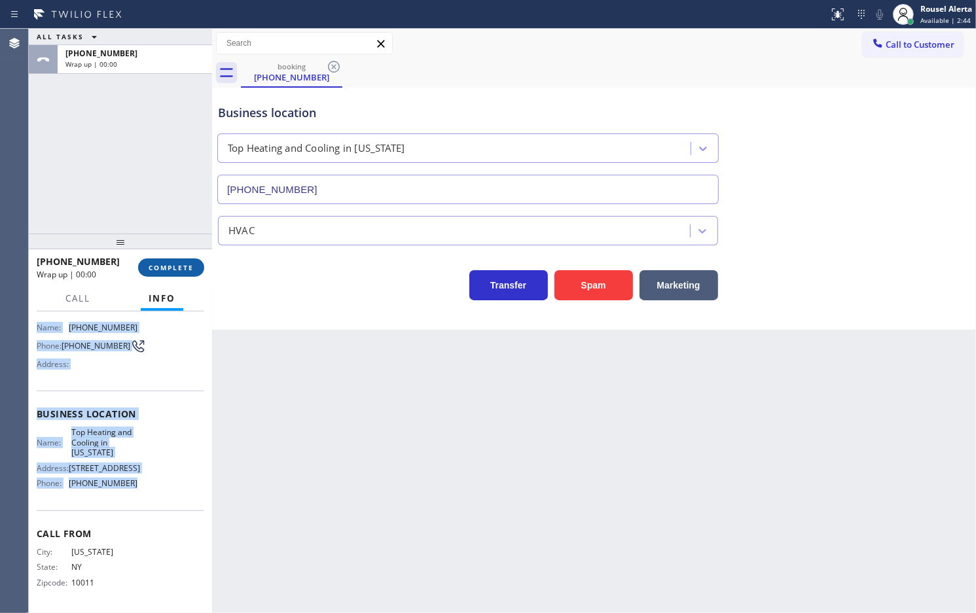
click at [187, 265] on span "COMPLETE" at bounding box center [171, 267] width 45 height 9
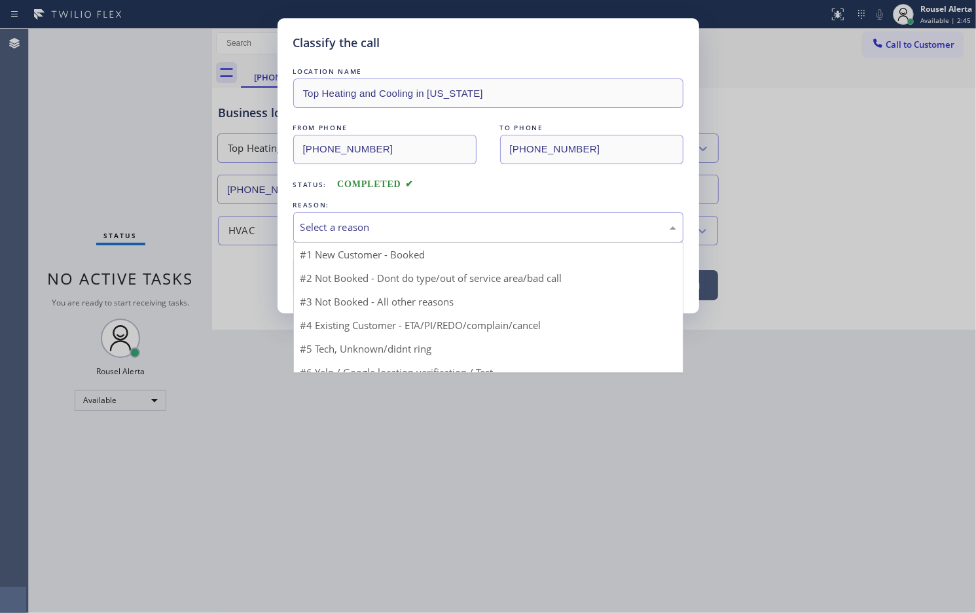
click at [430, 241] on div "Select a reason" at bounding box center [488, 227] width 390 height 31
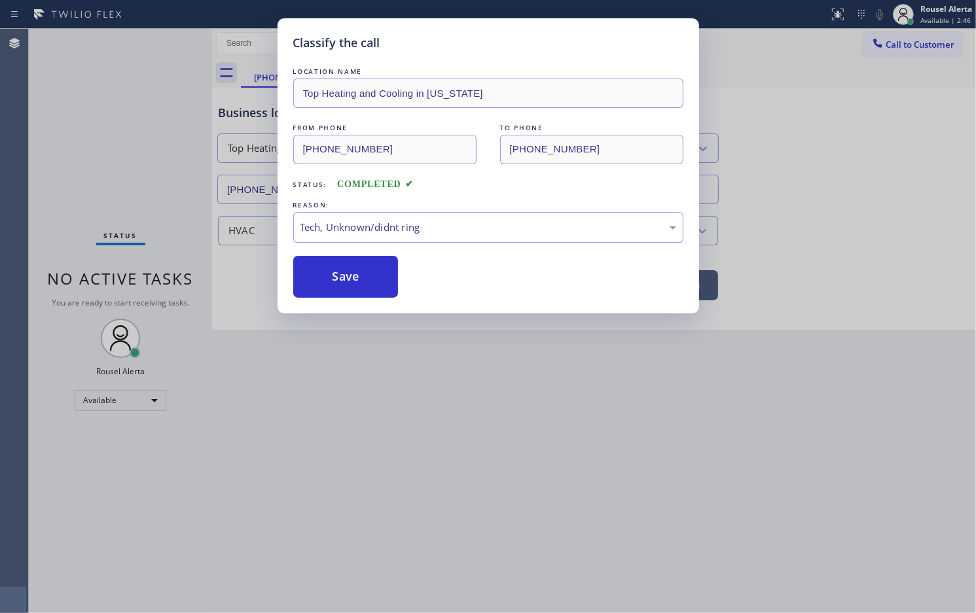
click at [381, 305] on div "Classify the call LOCATION NAME Top Heating and Cooling in New York FROM PHONE …" at bounding box center [487, 165] width 421 height 295
click at [368, 278] on button "Save" at bounding box center [345, 277] width 105 height 42
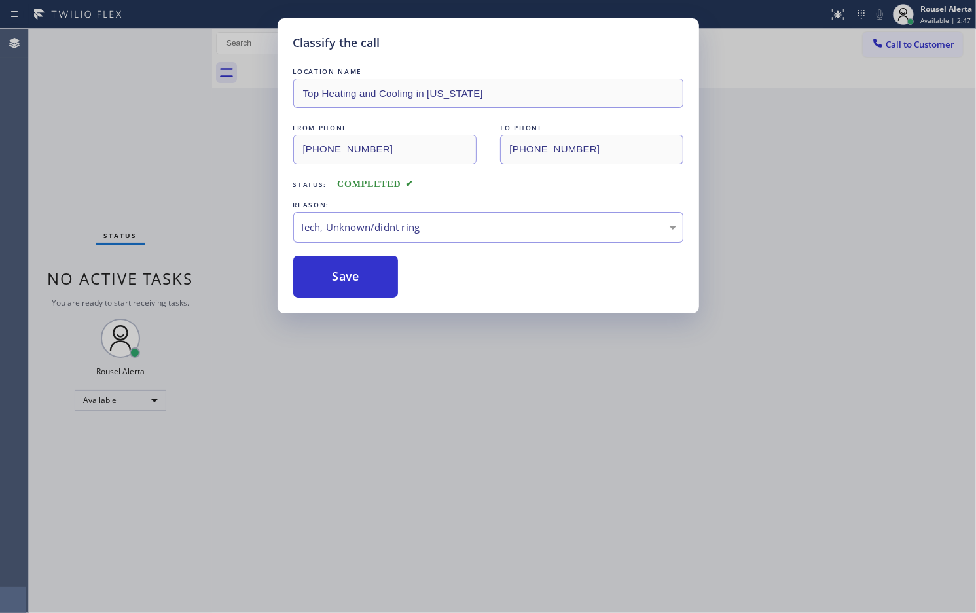
click at [436, 374] on div "Classify the call LOCATION NAME Top Heating and Cooling in New York FROM PHONE …" at bounding box center [488, 306] width 976 height 613
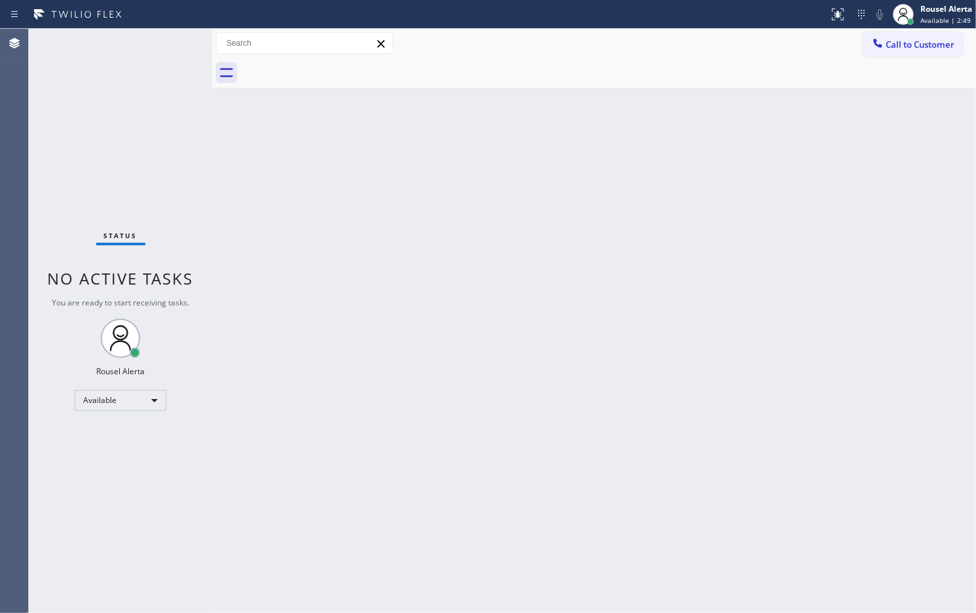
click at [599, 216] on div "Back to Dashboard Change Sender ID Customers Technicians Select a contact Outbo…" at bounding box center [594, 321] width 764 height 584
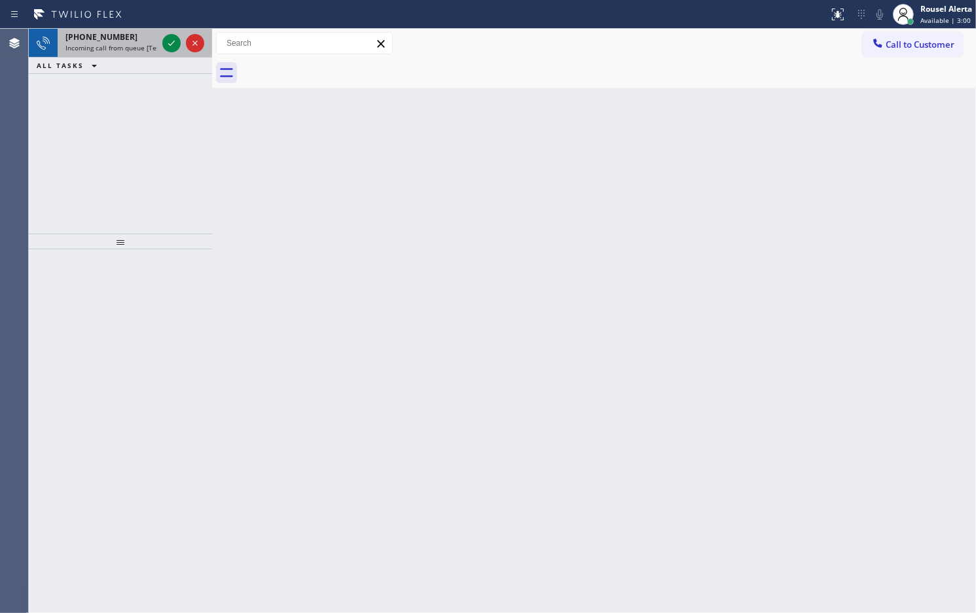
click at [135, 43] on span "Incoming call from queue [Test] All" at bounding box center [119, 47] width 109 height 9
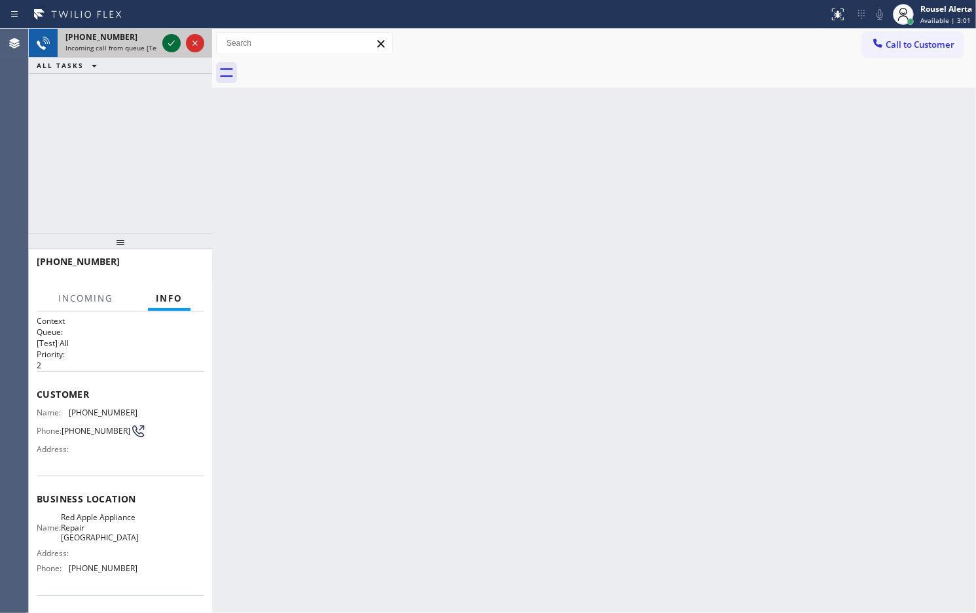
click at [162, 41] on div at bounding box center [171, 43] width 18 height 16
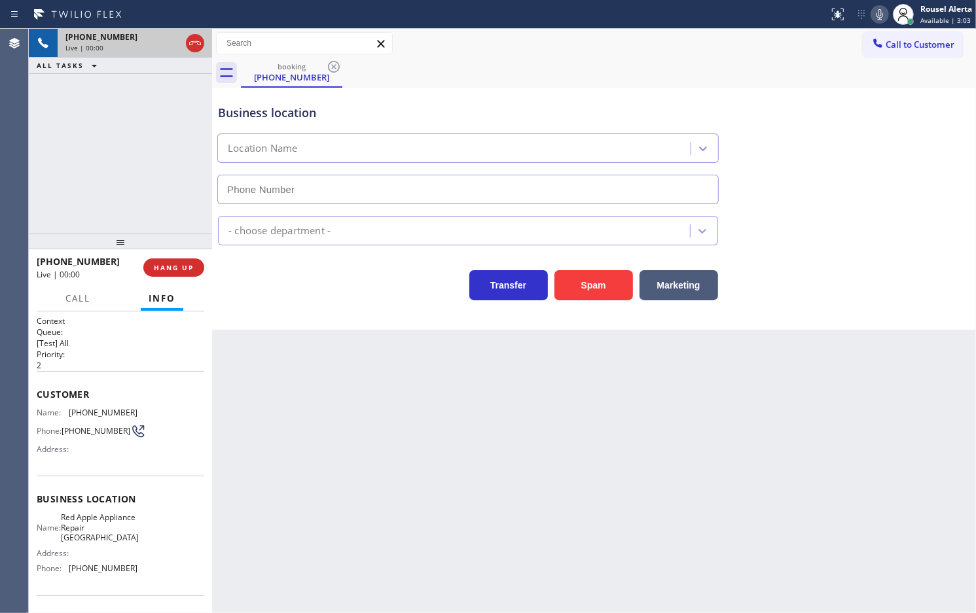
type input "(510) 681-2233"
click at [574, 296] on button "Spam" at bounding box center [593, 285] width 79 height 30
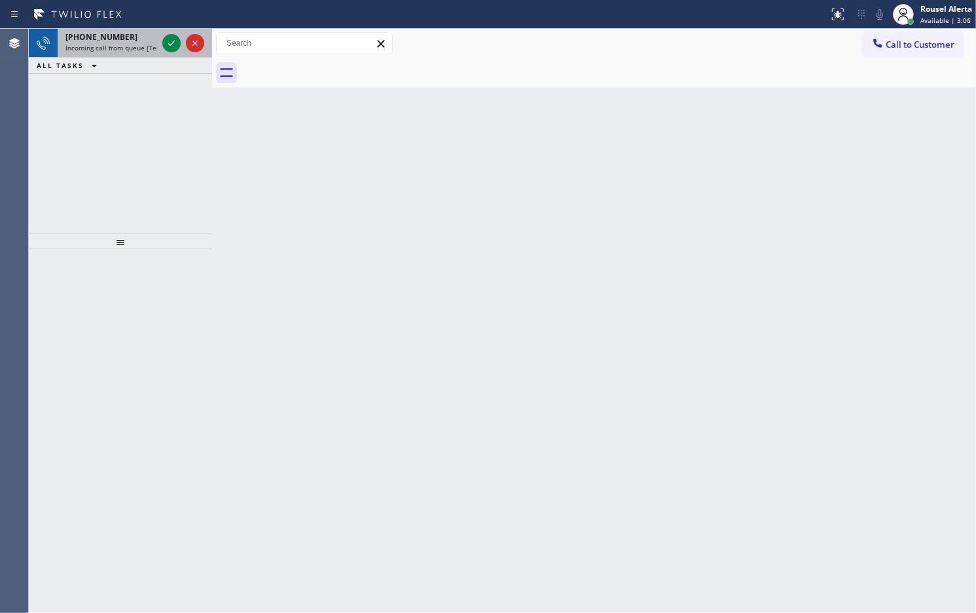
click at [147, 37] on div "+14243077878" at bounding box center [111, 36] width 92 height 11
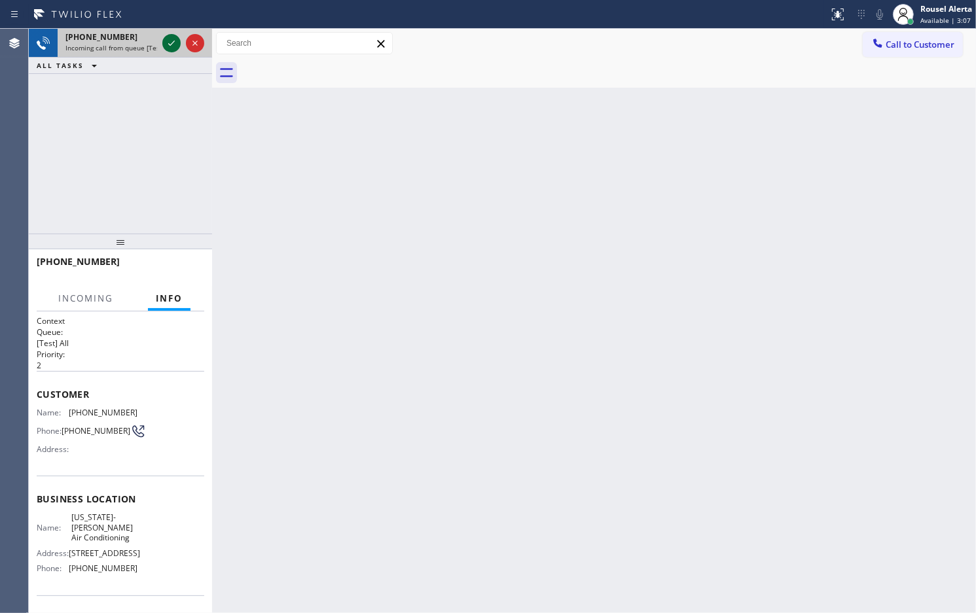
click at [164, 38] on icon at bounding box center [172, 43] width 16 height 16
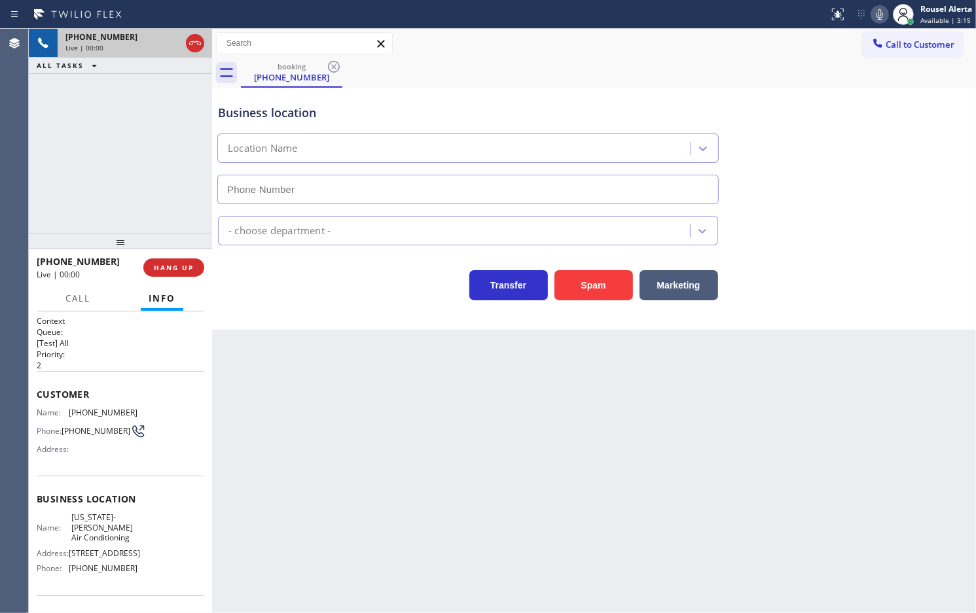
type input "(213) 699-3713"
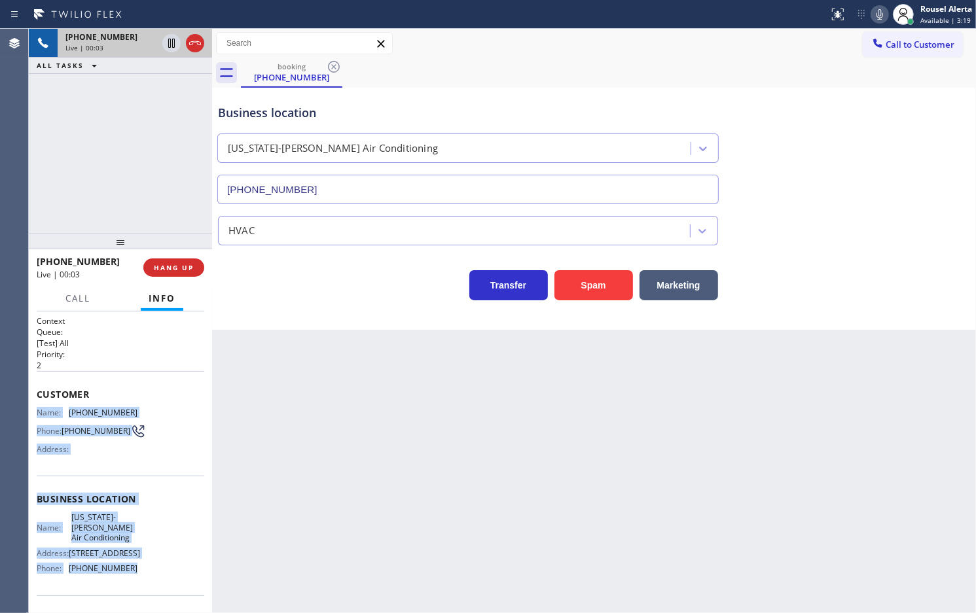
drag, startPoint x: 37, startPoint y: 412, endPoint x: 145, endPoint y: 568, distance: 189.5
click at [145, 568] on div "Context Queue: [Test] All Priority: 2 Customer Name: (424) 307-7878 Phone: (424…" at bounding box center [121, 504] width 168 height 379
click at [169, 44] on icon at bounding box center [172, 43] width 16 height 16
click at [875, 7] on icon at bounding box center [880, 15] width 16 height 16
click at [136, 93] on div "+14243077878 Live | 03:21 ALL TASKS ALL TASKS ACTIVE TASKS TASKS IN WRAP UP" at bounding box center [120, 131] width 183 height 205
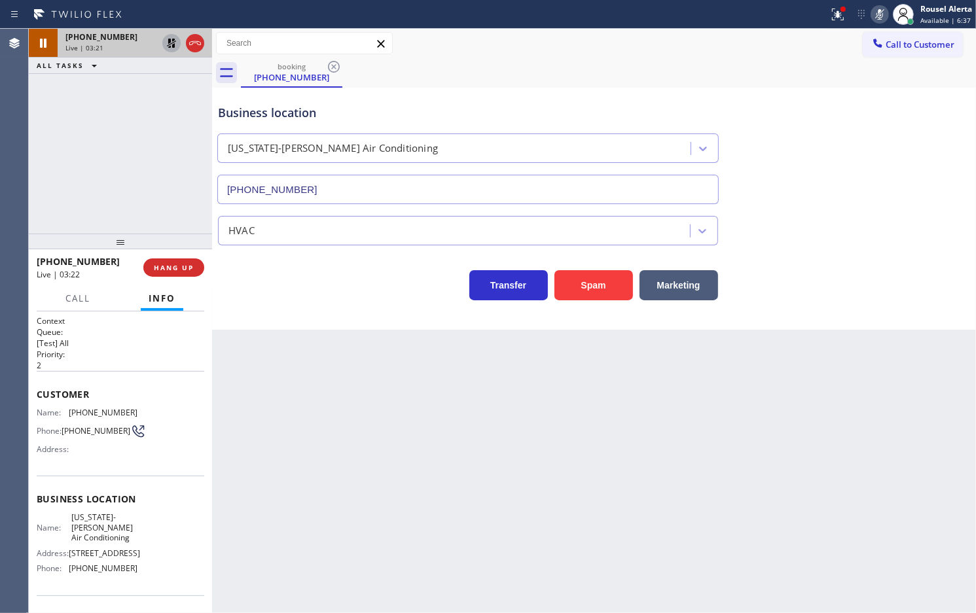
click at [167, 44] on icon at bounding box center [172, 43] width 16 height 16
click at [872, 13] on icon at bounding box center [880, 15] width 16 height 16
click at [74, 293] on span "Call" at bounding box center [77, 299] width 25 height 12
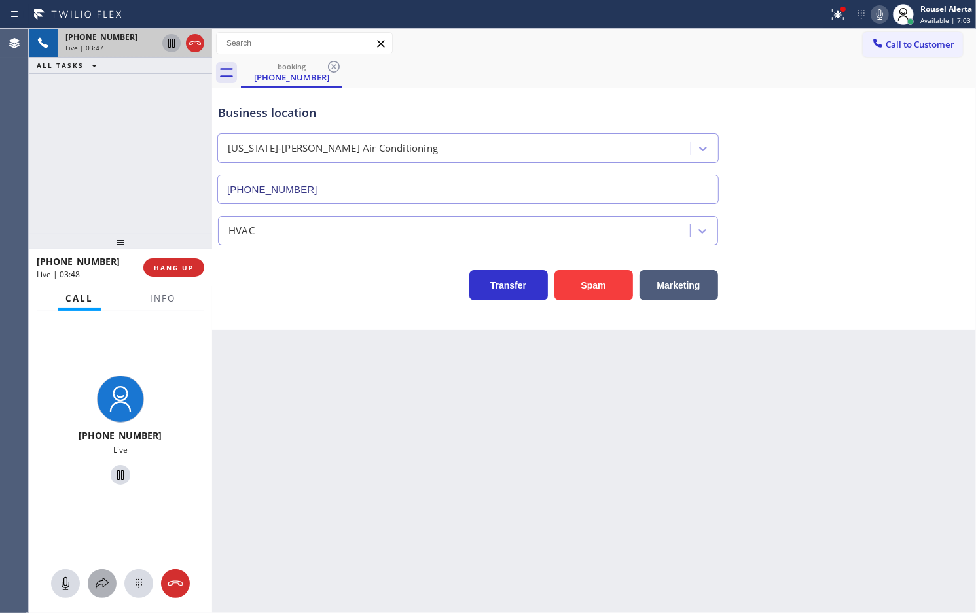
click at [94, 583] on icon at bounding box center [102, 584] width 16 height 16
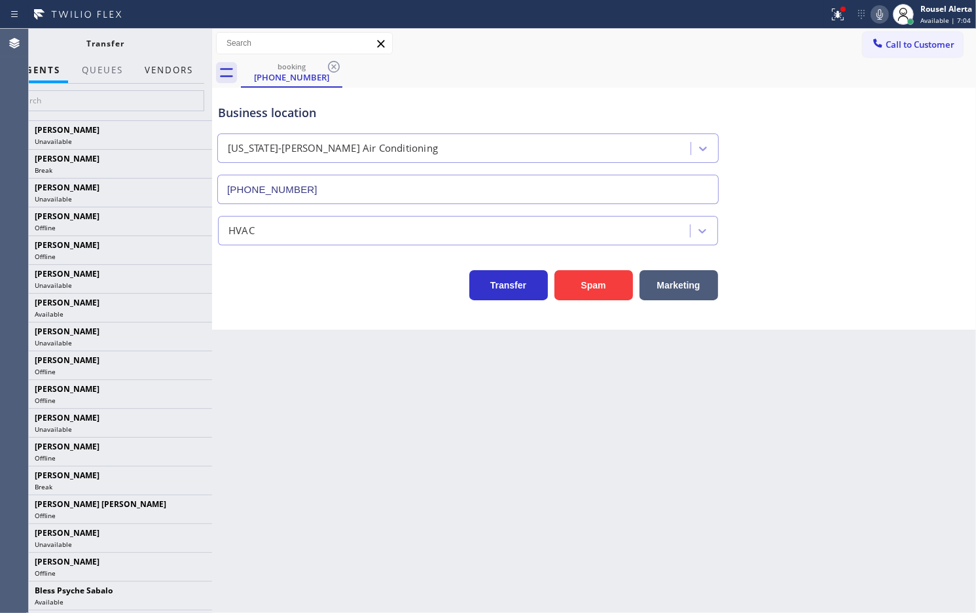
click at [169, 70] on button "Vendors" at bounding box center [169, 71] width 64 height 26
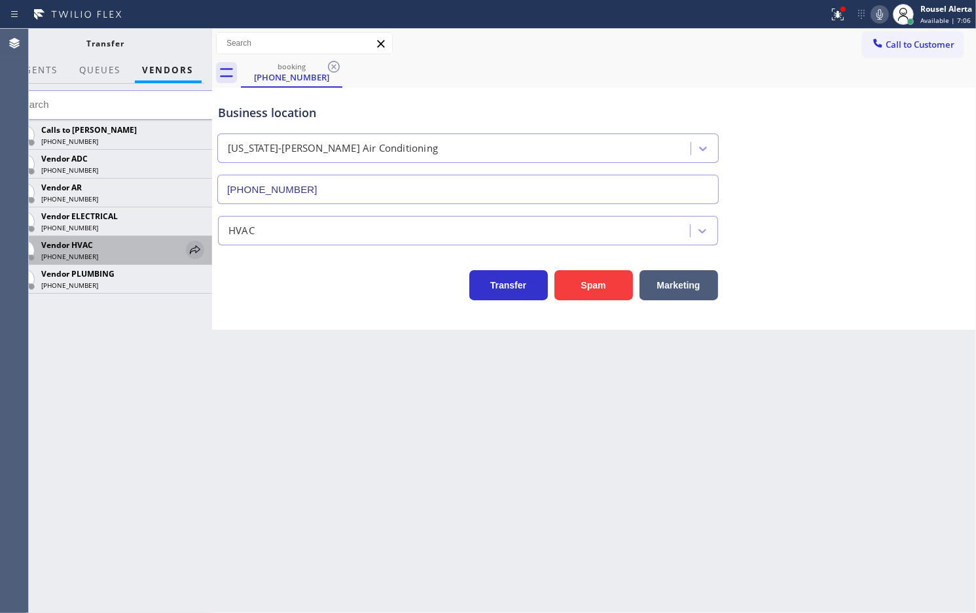
click at [194, 250] on icon at bounding box center [195, 250] width 16 height 16
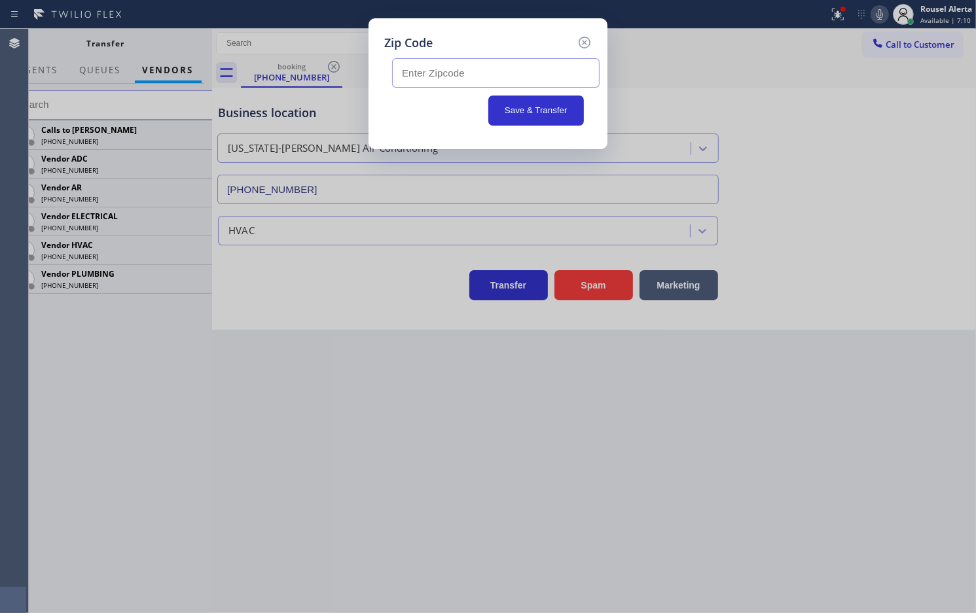
click at [450, 71] on input "text" at bounding box center [495, 72] width 207 height 29
paste input "90255"
type input "90255"
click at [515, 113] on button "Save & Transfer" at bounding box center [536, 111] width 96 height 30
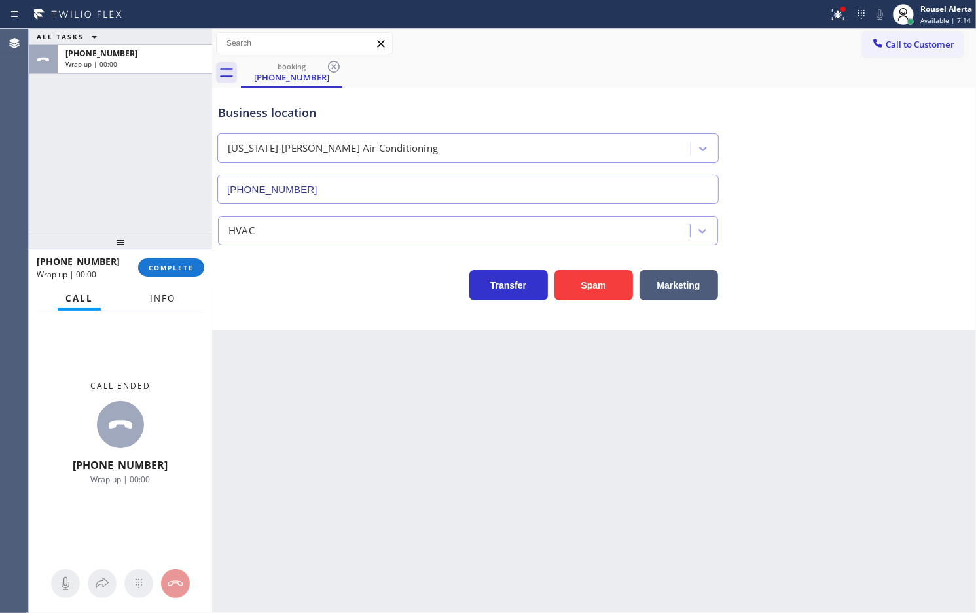
click at [164, 304] on button "Info" at bounding box center [162, 299] width 41 height 26
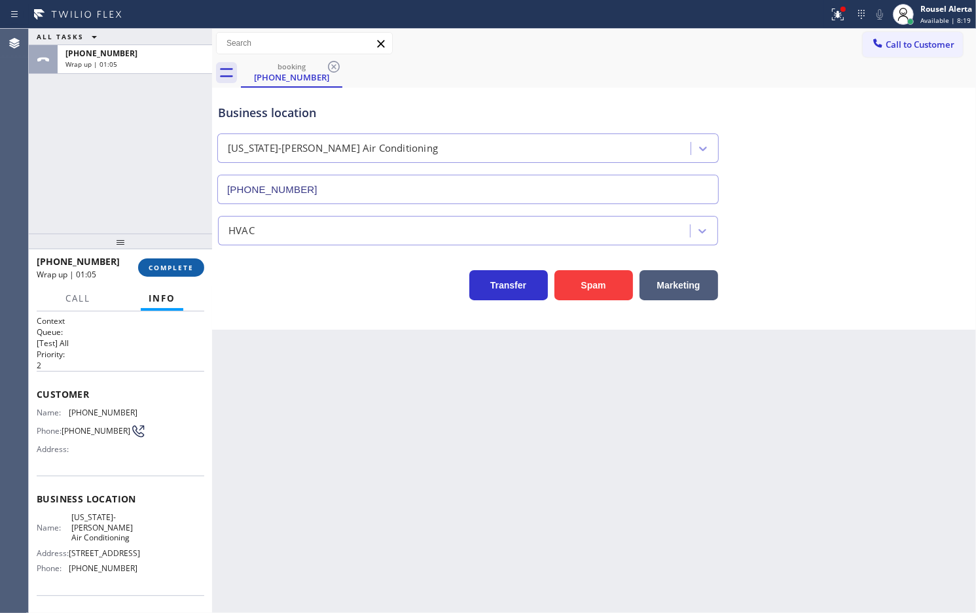
click at [171, 268] on span "COMPLETE" at bounding box center [171, 267] width 45 height 9
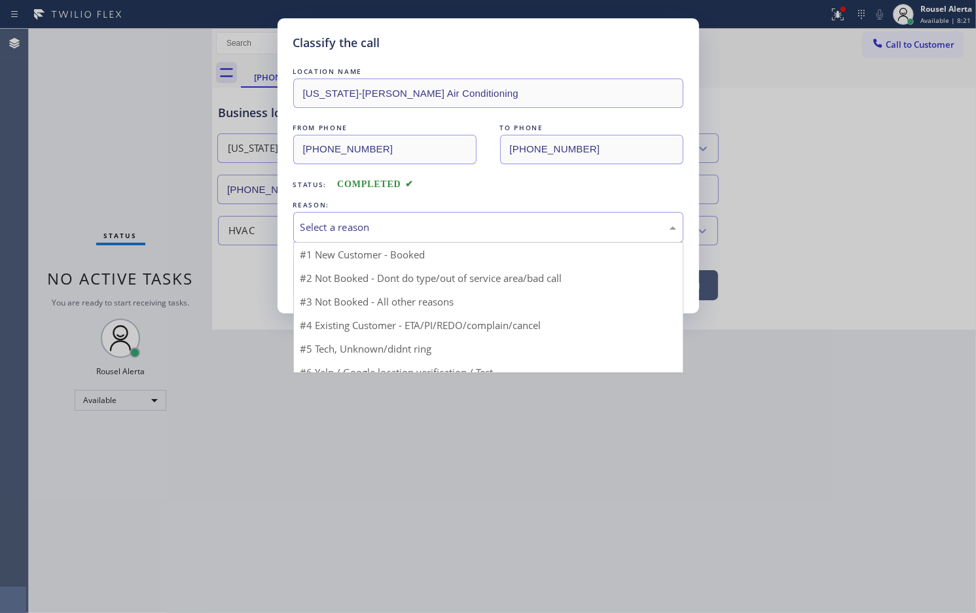
click at [381, 231] on div "Select a reason" at bounding box center [488, 227] width 376 height 15
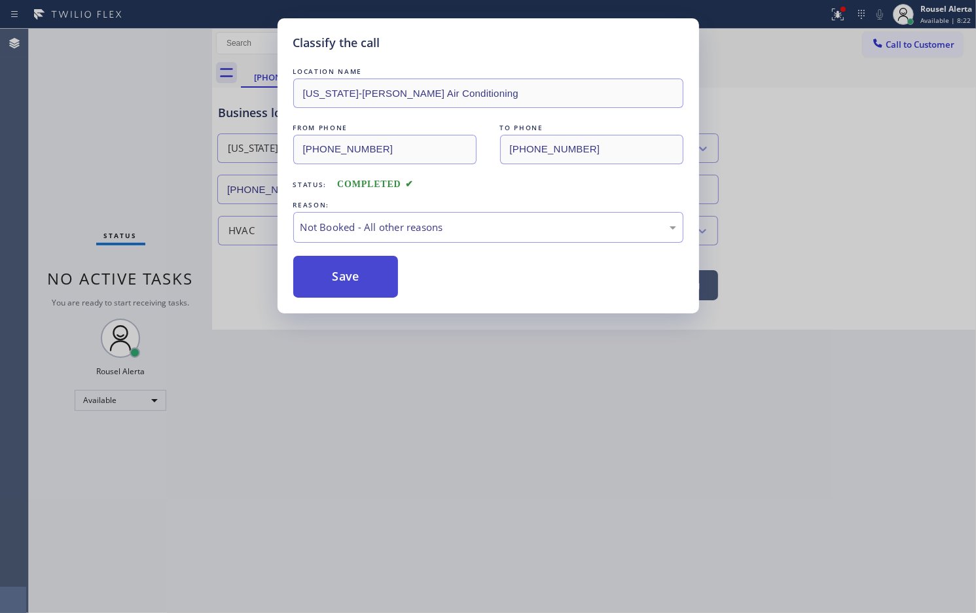
click at [334, 272] on button "Save" at bounding box center [345, 277] width 105 height 42
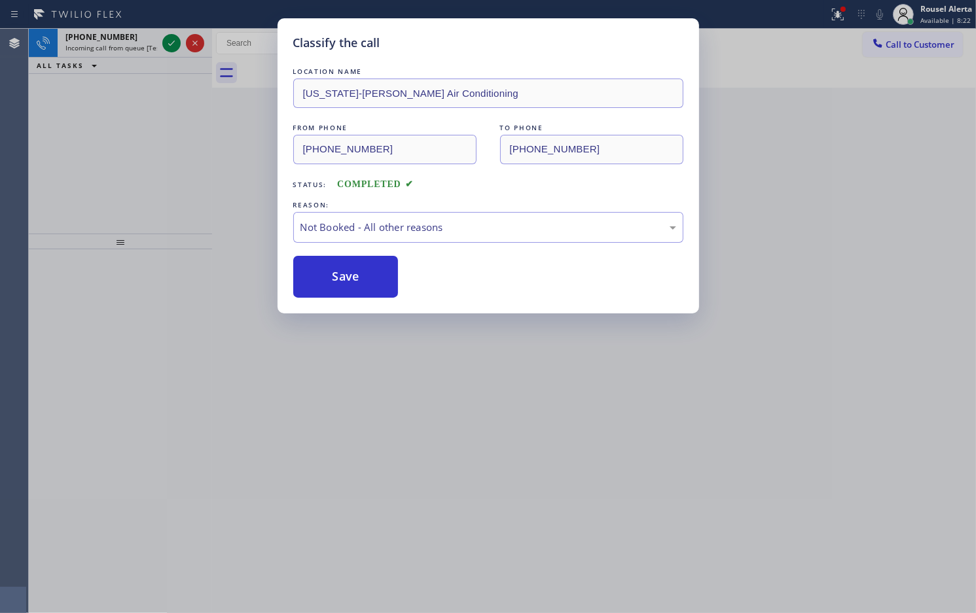
click at [435, 423] on div "Classify the call LOCATION NAME Vermont-Slauson Air Conditioning FROM PHONE (42…" at bounding box center [488, 306] width 976 height 613
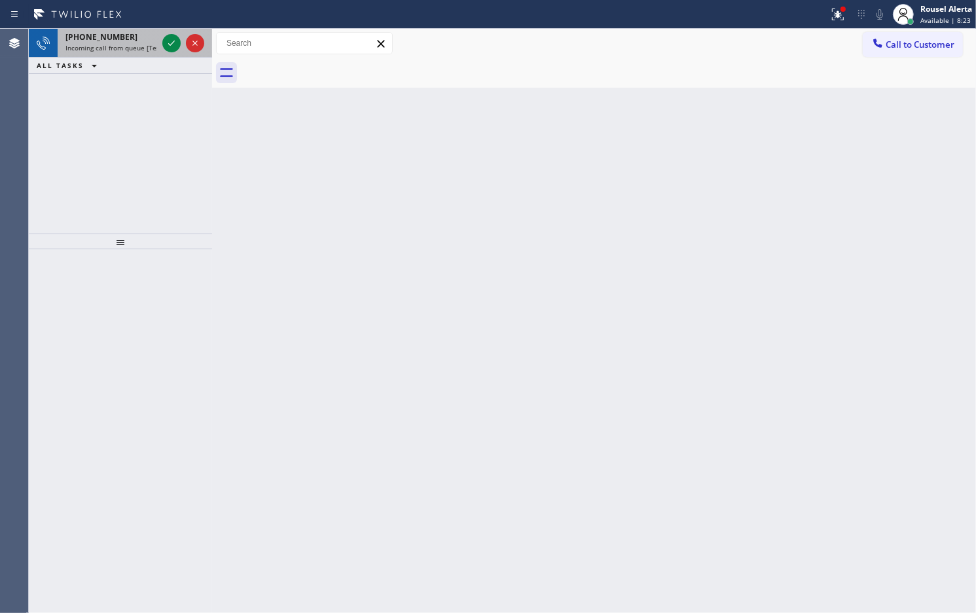
click at [128, 33] on div "+16509803005" at bounding box center [111, 36] width 92 height 11
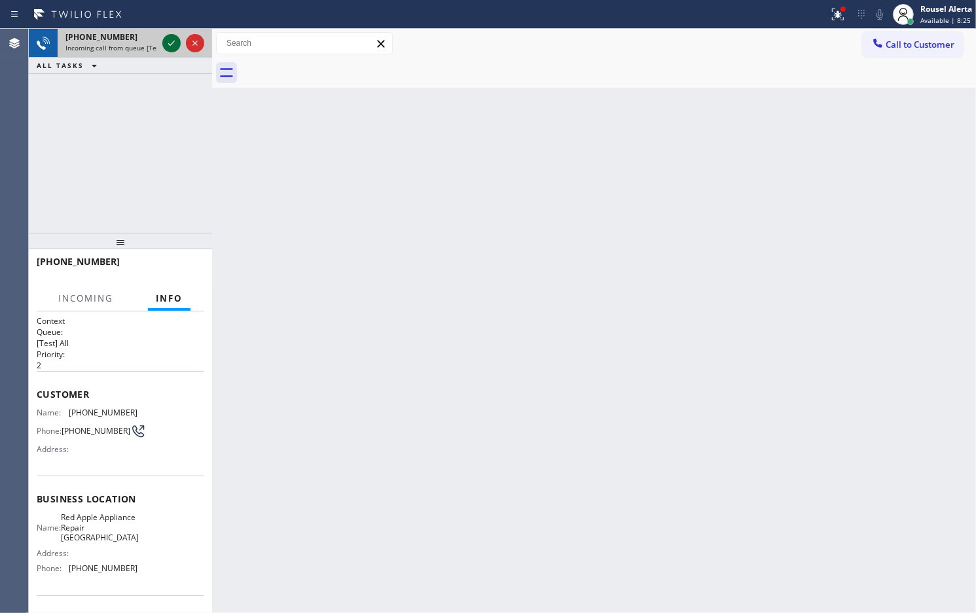
click at [168, 43] on icon at bounding box center [172, 43] width 16 height 16
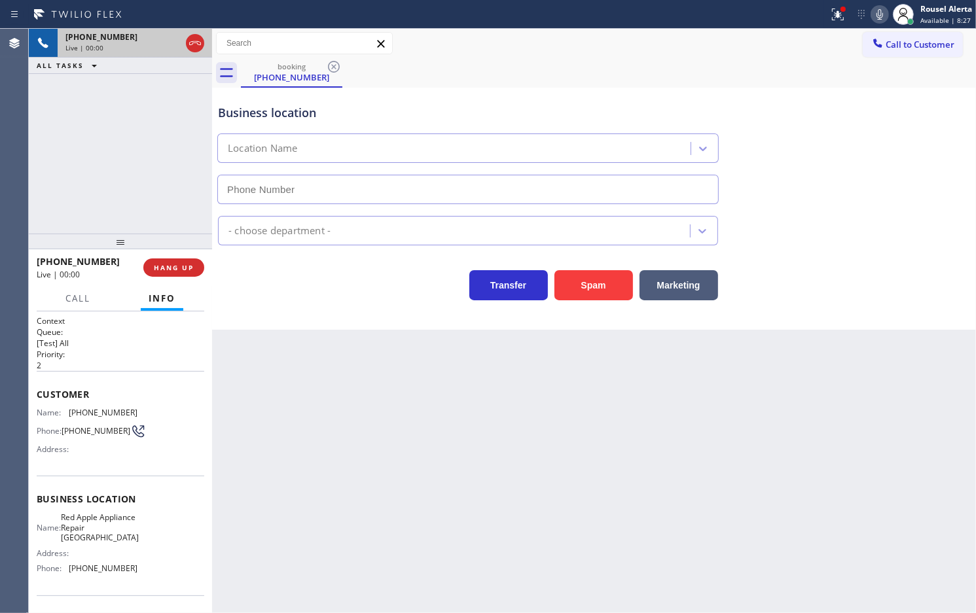
type input "(650) 297-2626"
click at [840, 11] on div at bounding box center [843, 9] width 8 height 8
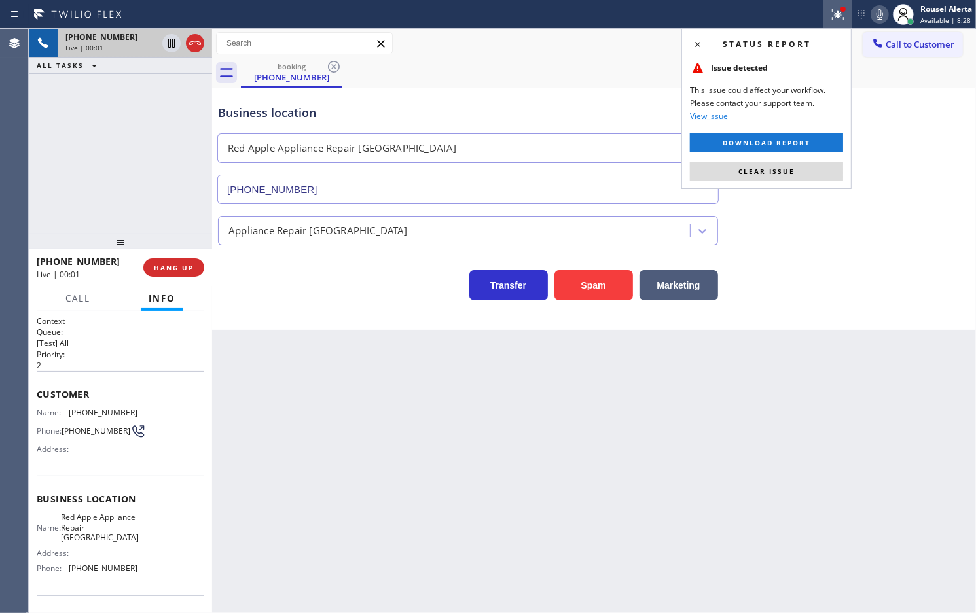
drag, startPoint x: 789, startPoint y: 167, endPoint x: 747, endPoint y: 182, distance: 44.5
click at [787, 168] on span "Clear issue" at bounding box center [766, 171] width 56 height 9
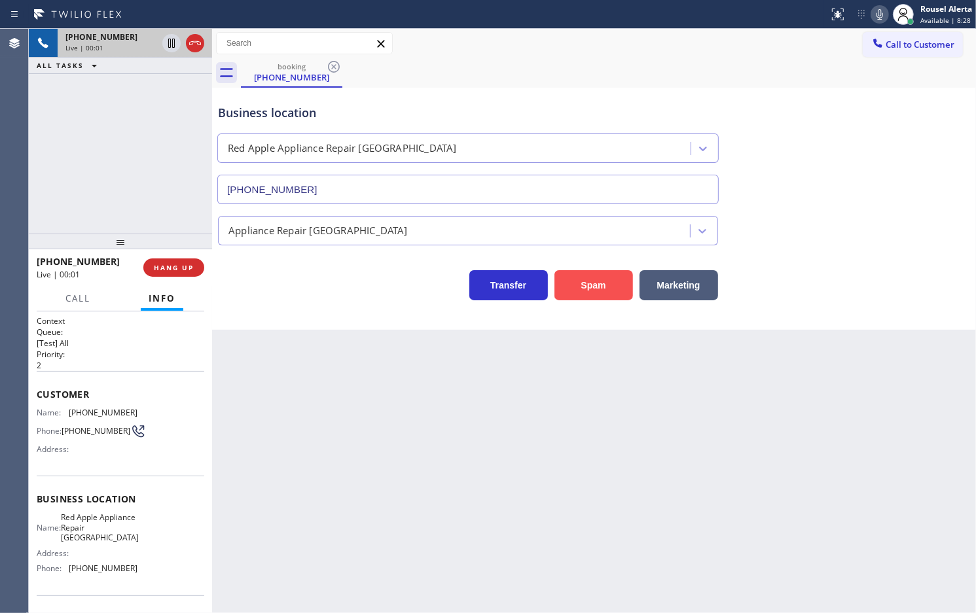
click at [610, 278] on button "Spam" at bounding box center [593, 285] width 79 height 30
click at [614, 361] on div "Back to Dashboard Change Sender ID Customers Technicians Select a contact Outbo…" at bounding box center [594, 321] width 764 height 584
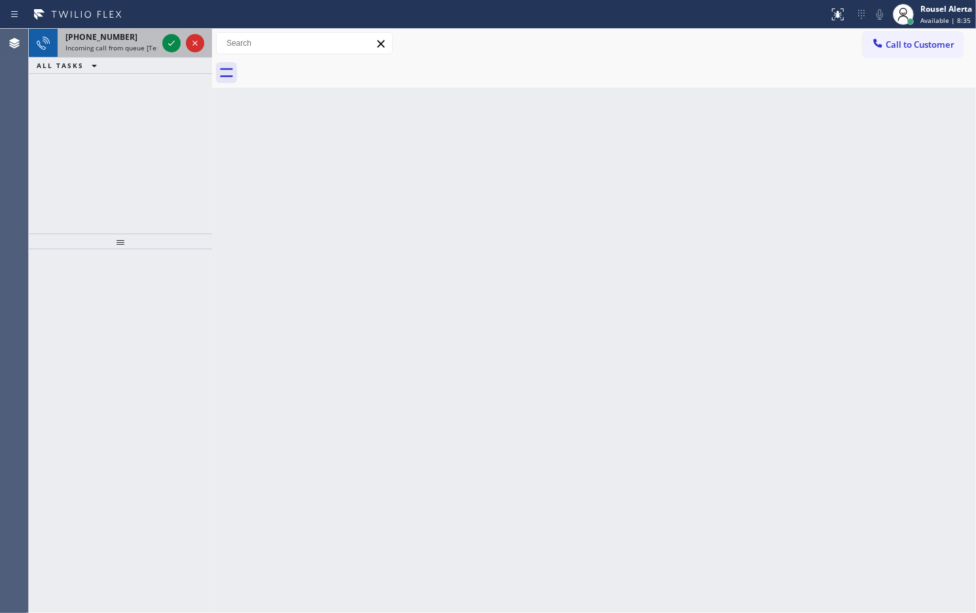
click at [129, 36] on div "[PHONE_NUMBER]" at bounding box center [111, 36] width 92 height 11
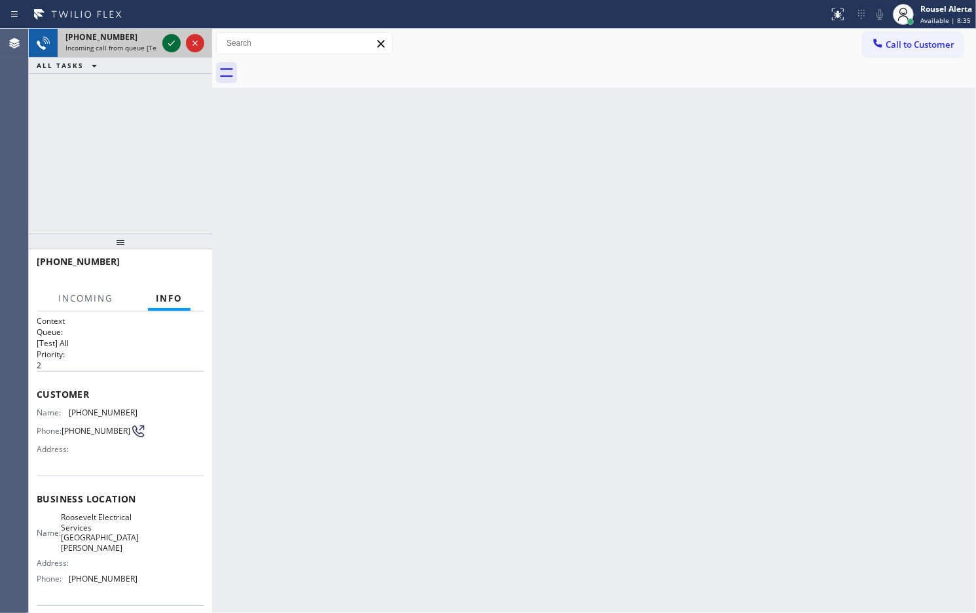
click at [168, 43] on icon at bounding box center [171, 43] width 7 height 5
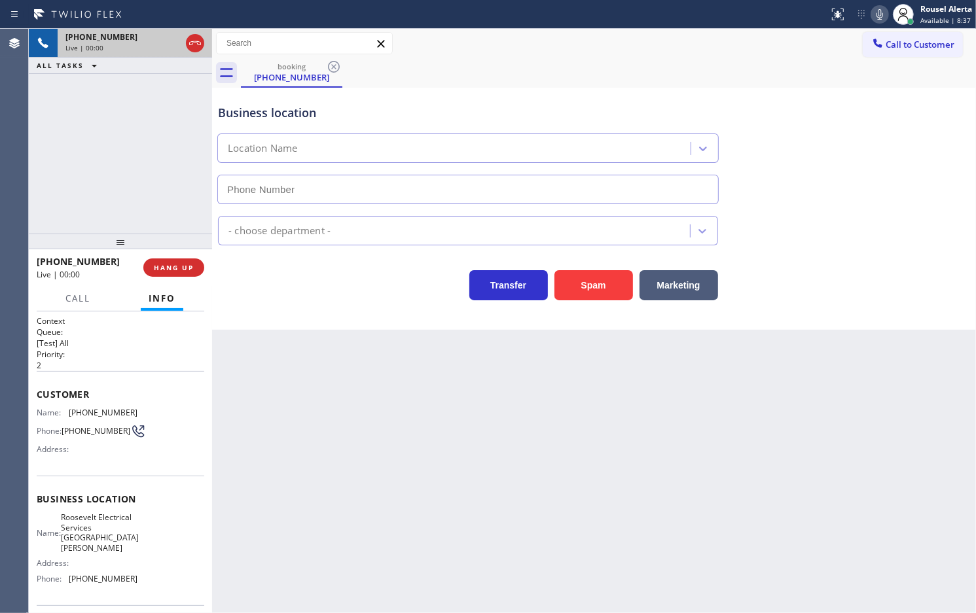
type input "(949) 449-1845"
click at [133, 99] on div "+19493642110 Live | 00:04 ALL TASKS ALL TASKS ACTIVE TASKS TASKS IN WRAP UP" at bounding box center [120, 131] width 183 height 205
click at [568, 292] on button "Spam" at bounding box center [593, 285] width 79 height 30
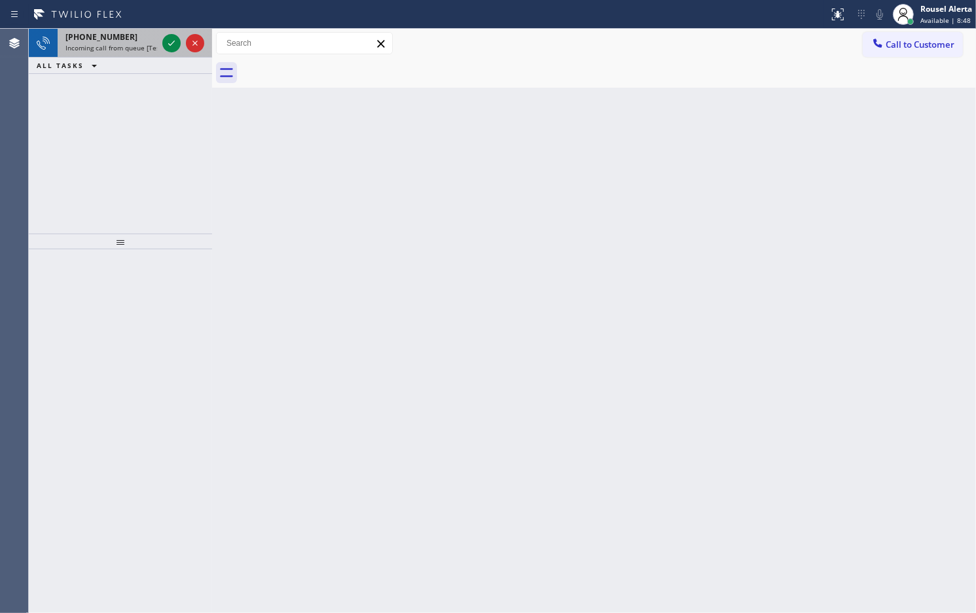
drag, startPoint x: 142, startPoint y: 64, endPoint x: 138, endPoint y: 44, distance: 20.0
click at [142, 63] on div "ALL TASKS ALL TASKS ACTIVE TASKS TASKS IN WRAP UP" at bounding box center [120, 66] width 183 height 16
click at [138, 44] on span "Incoming call from queue [Test] All" at bounding box center [119, 47] width 109 height 9
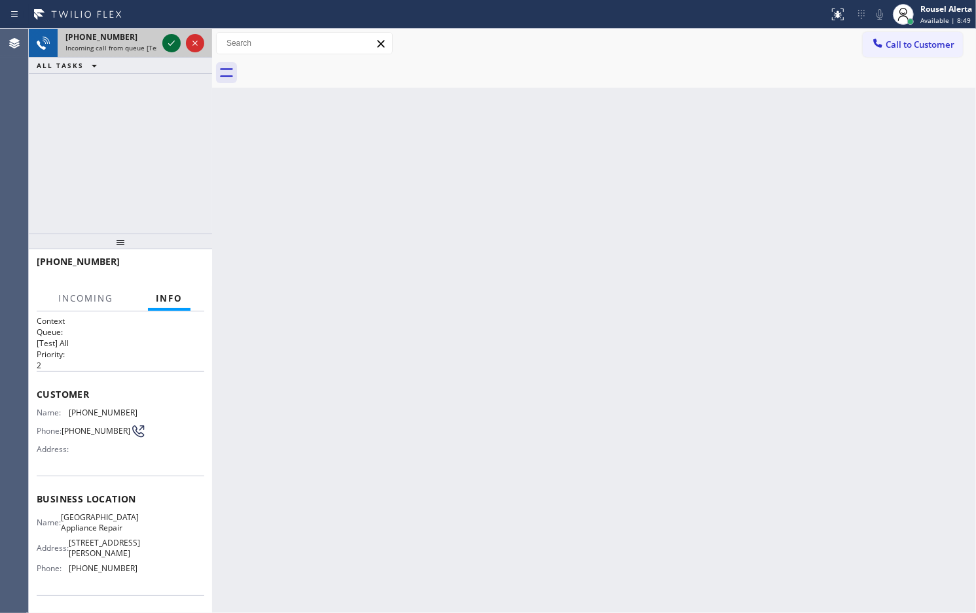
click at [164, 41] on icon at bounding box center [172, 43] width 16 height 16
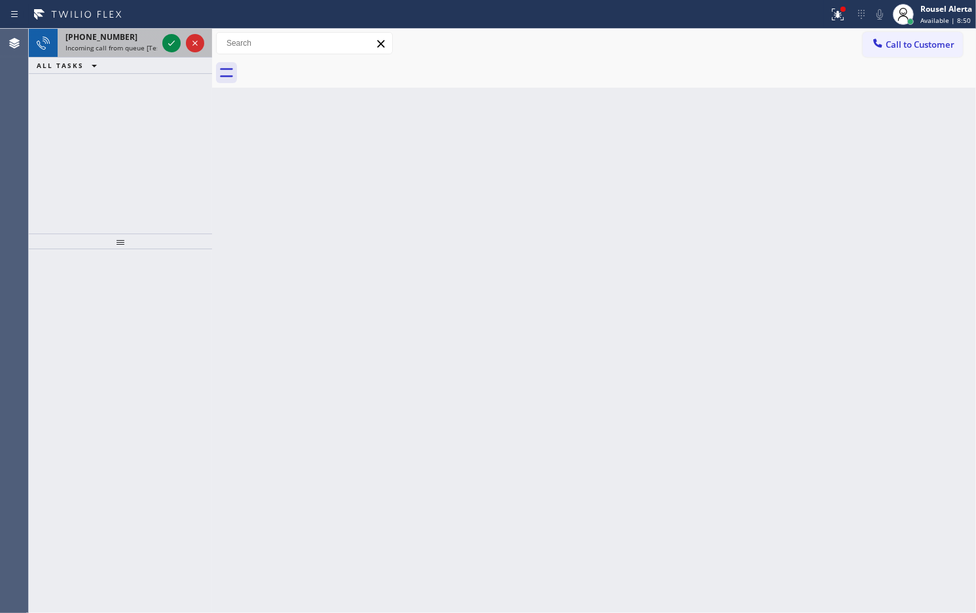
click at [108, 51] on span "Incoming call from queue [Test] All" at bounding box center [119, 47] width 109 height 9
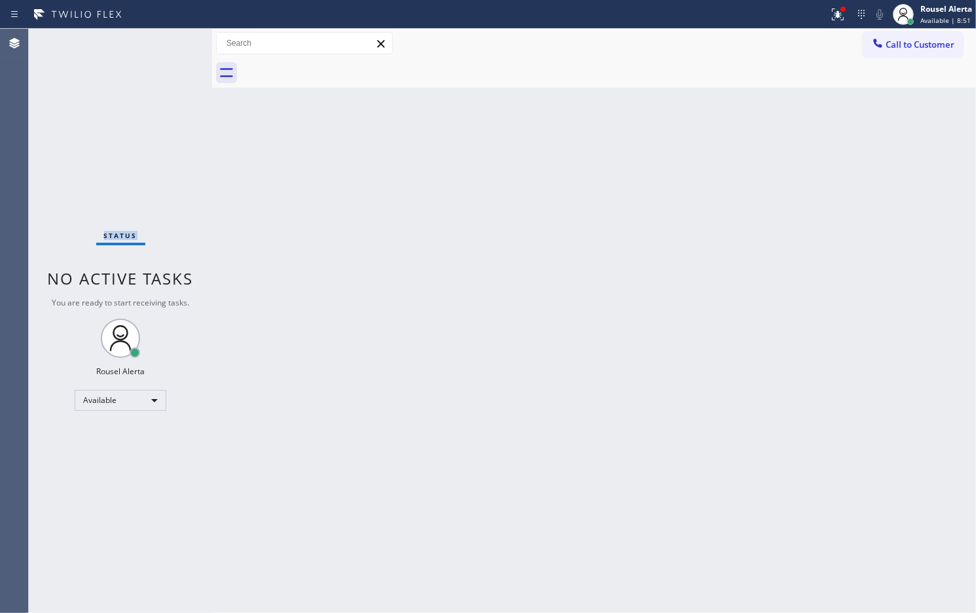
click at [162, 46] on div "Status No active tasks You are ready to start receiving tasks. Rousel Alerta Av…" at bounding box center [120, 321] width 183 height 584
click at [137, 50] on div "Status No active tasks You are ready to start receiving tasks. Rousel Alerta Av…" at bounding box center [120, 321] width 183 height 584
click at [825, 10] on div at bounding box center [837, 15] width 29 height 16
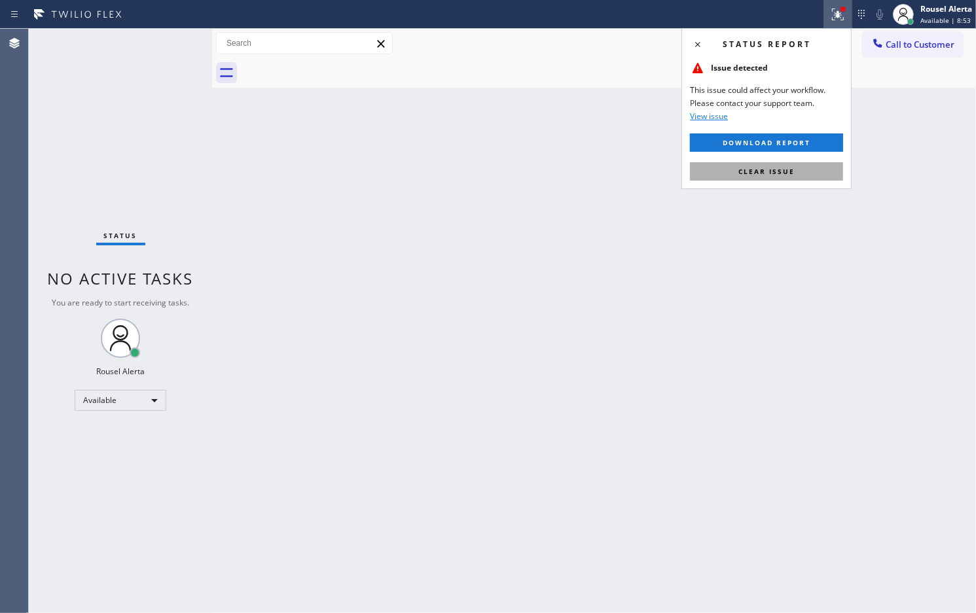
click at [783, 178] on button "Clear issue" at bounding box center [766, 171] width 153 height 18
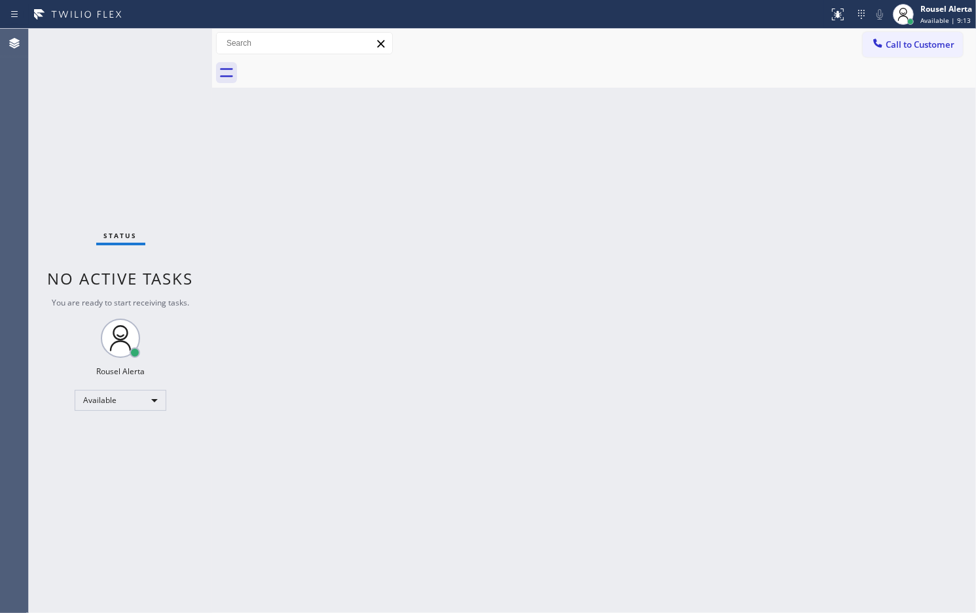
click at [597, 224] on div "Back to Dashboard Change Sender ID Customers Technicians Select a contact Outbo…" at bounding box center [594, 321] width 764 height 584
click at [141, 44] on div "Status No active tasks You are ready to start receiving tasks. Rousel Alerta Av…" at bounding box center [120, 321] width 183 height 584
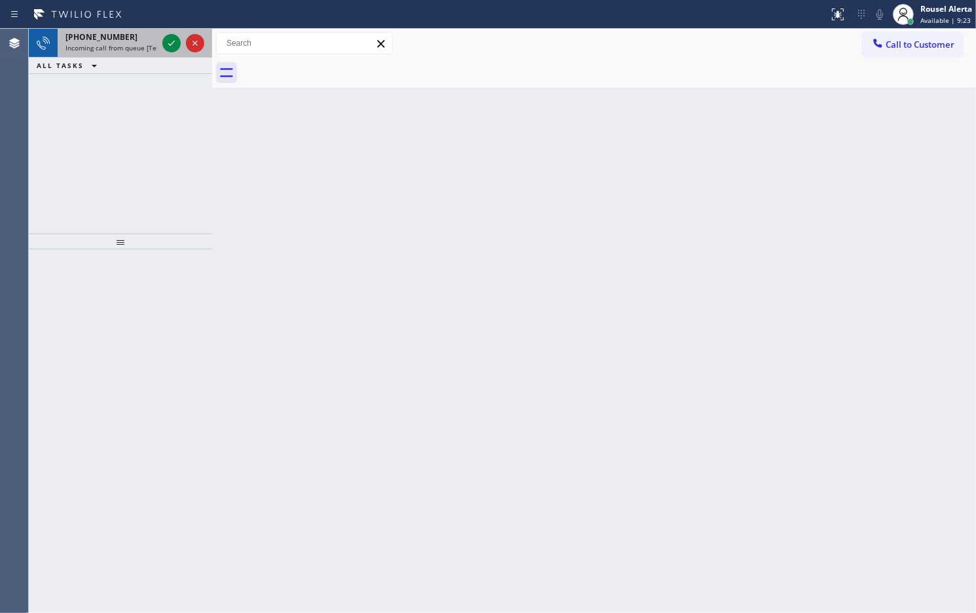
click at [137, 41] on div "+16233306196" at bounding box center [111, 36] width 92 height 11
click at [115, 43] on span "Incoming call from queue [Test] All" at bounding box center [119, 47] width 109 height 9
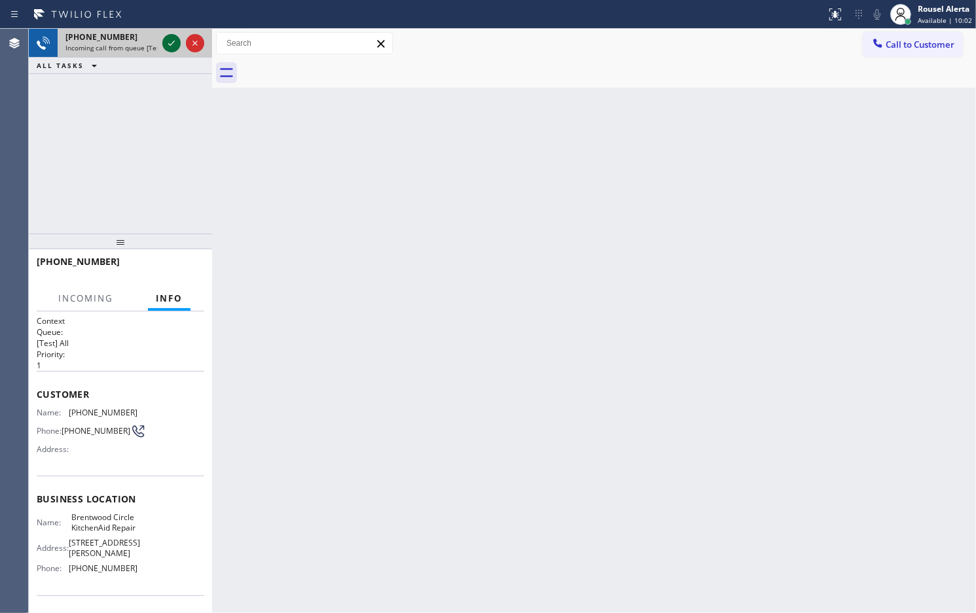
click at [164, 43] on icon at bounding box center [172, 43] width 16 height 16
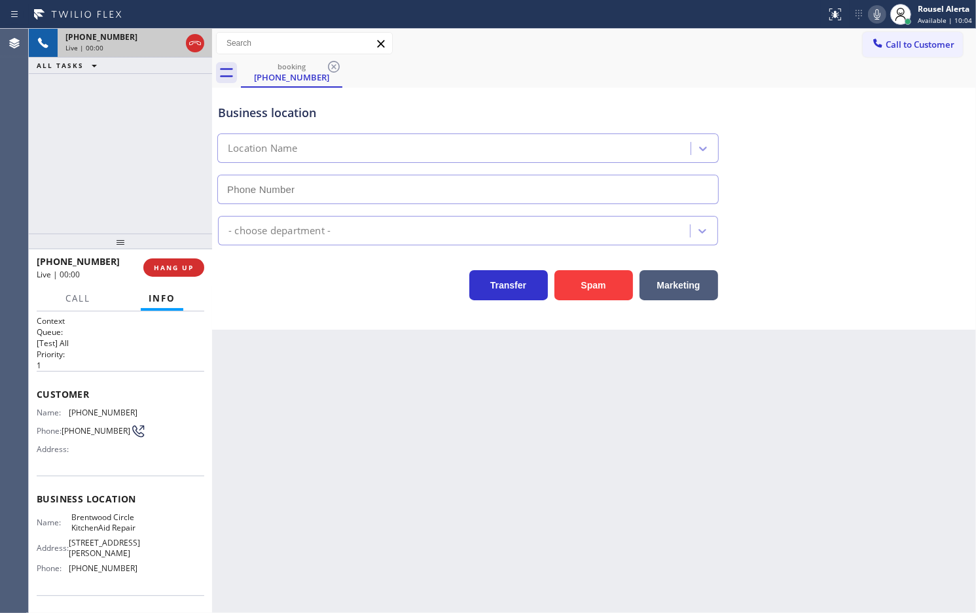
type input "(818) 210-4471"
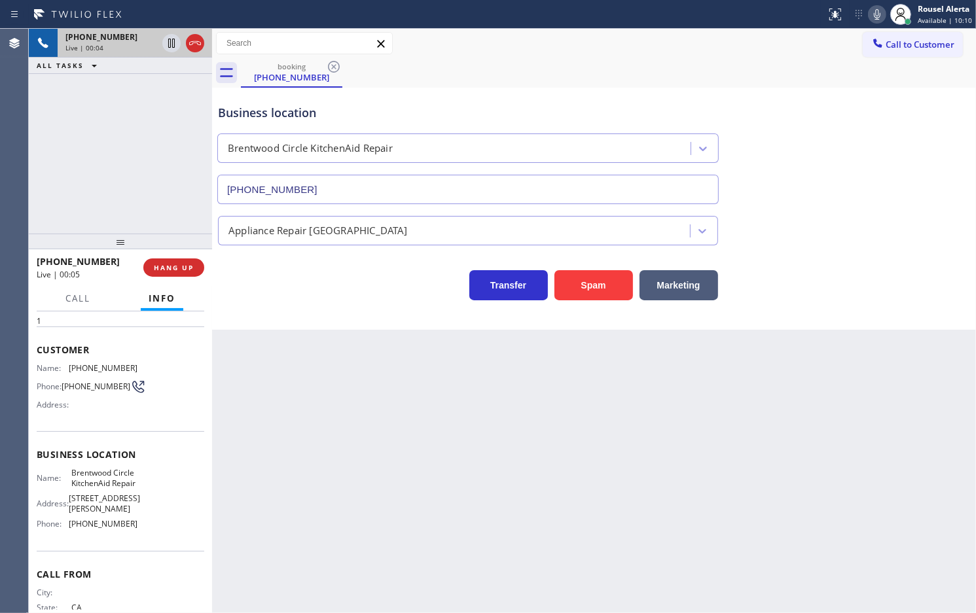
scroll to position [28, 0]
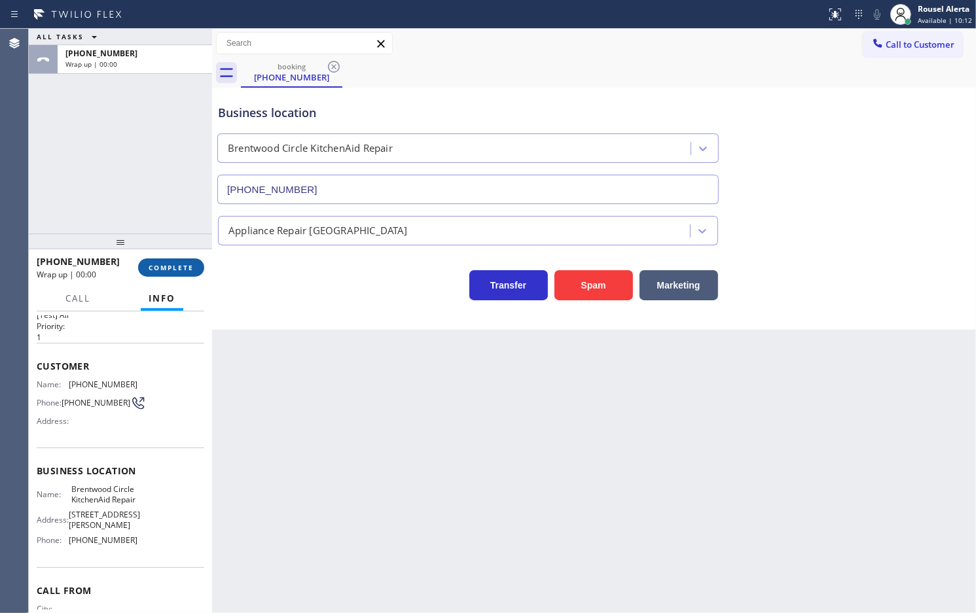
click at [159, 260] on button "COMPLETE" at bounding box center [171, 267] width 66 height 18
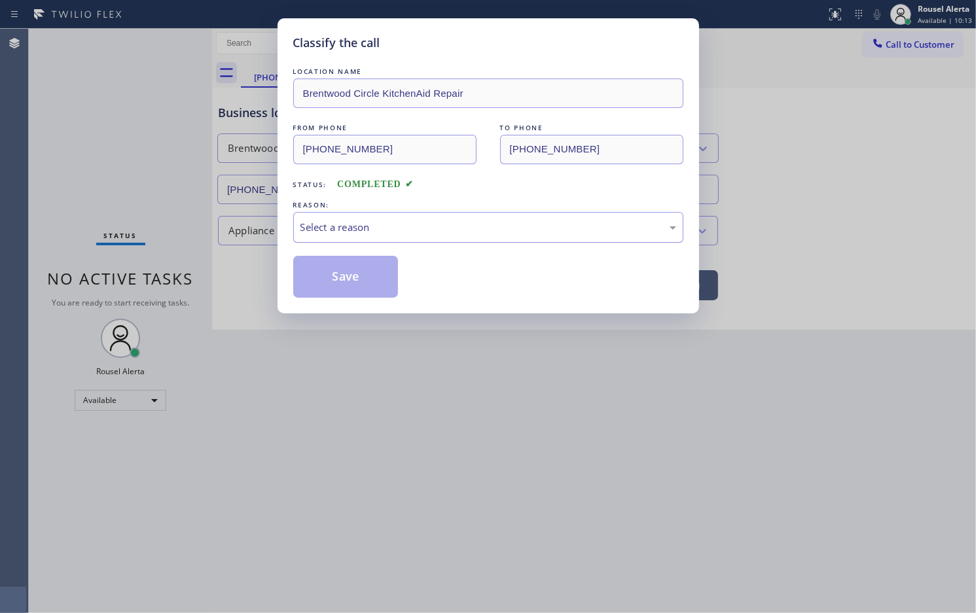
click at [489, 238] on div "Select a reason" at bounding box center [488, 227] width 390 height 31
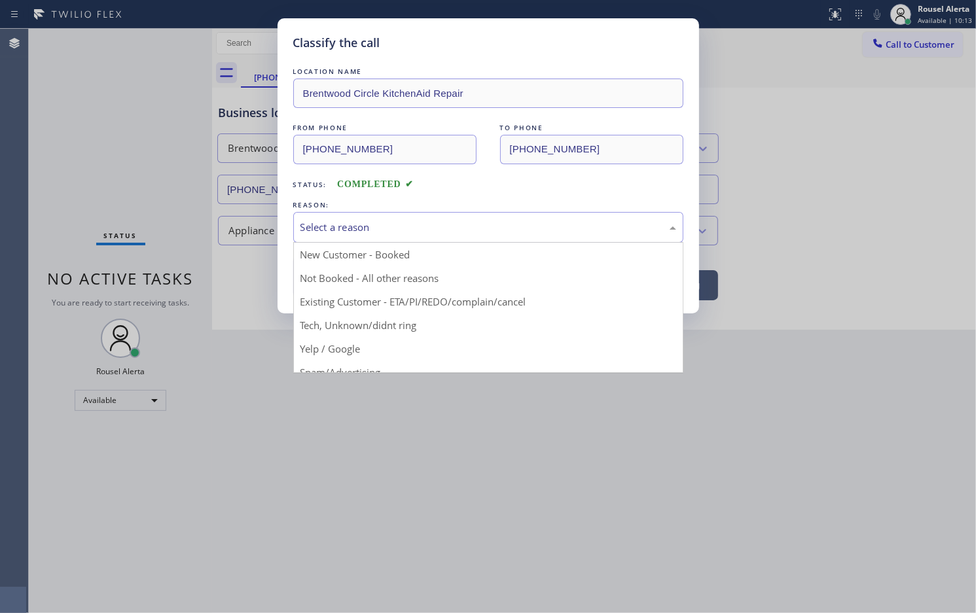
drag, startPoint x: 429, startPoint y: 322, endPoint x: 404, endPoint y: 316, distance: 26.2
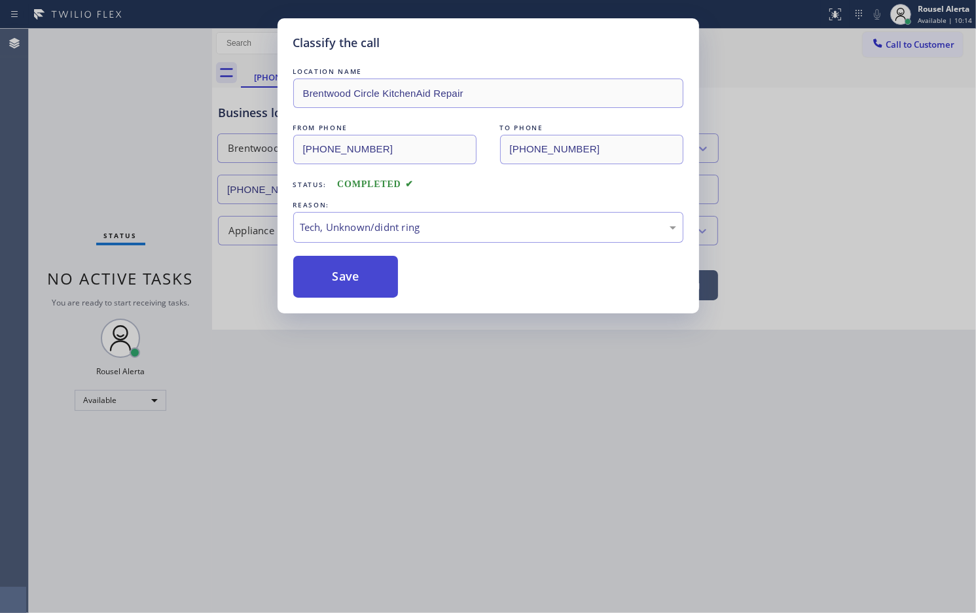
click at [344, 283] on button "Save" at bounding box center [345, 277] width 105 height 42
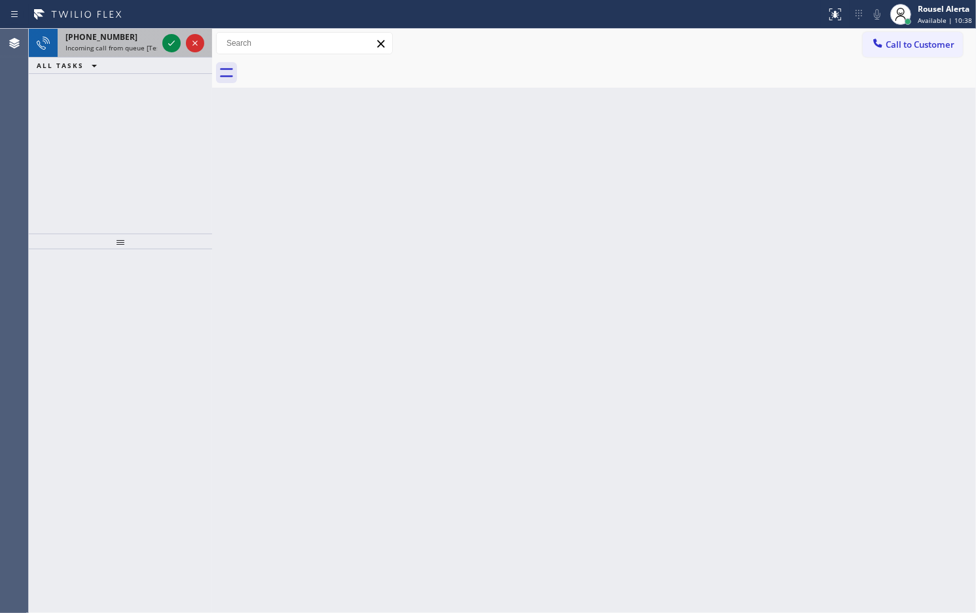
click at [132, 41] on div "+18179998245" at bounding box center [111, 36] width 92 height 11
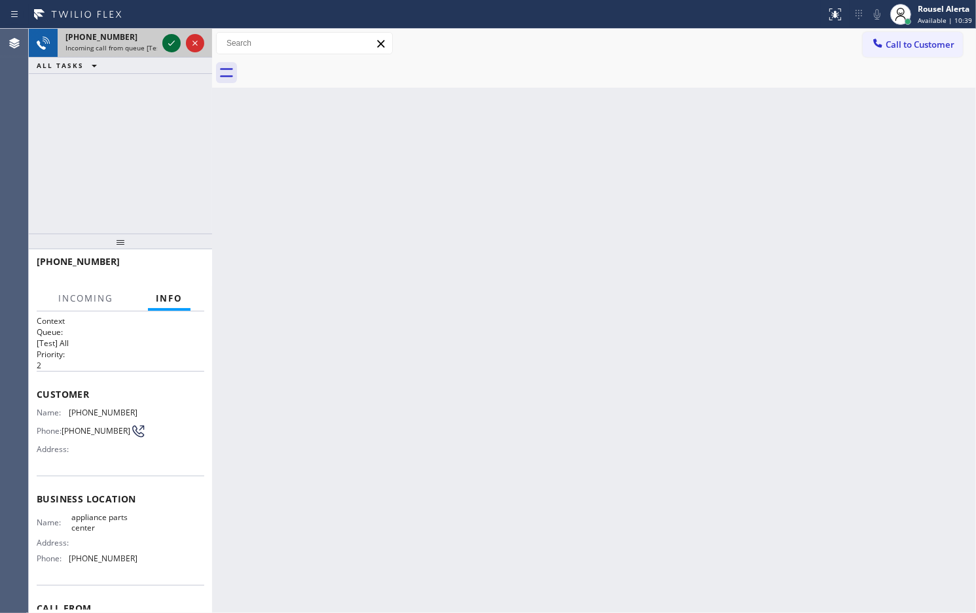
click at [168, 49] on icon at bounding box center [172, 43] width 16 height 16
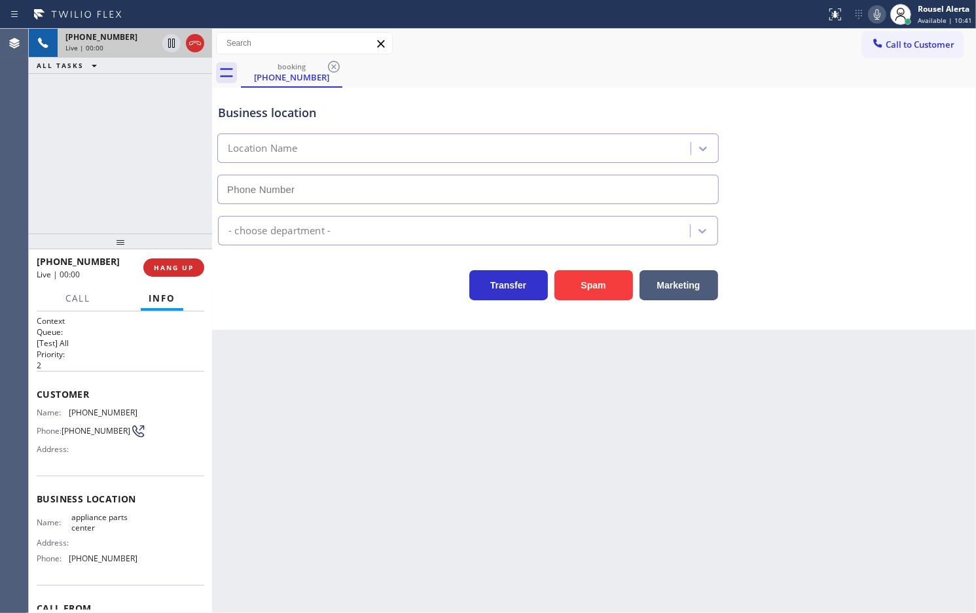
type input "[PHONE_NUMBER]"
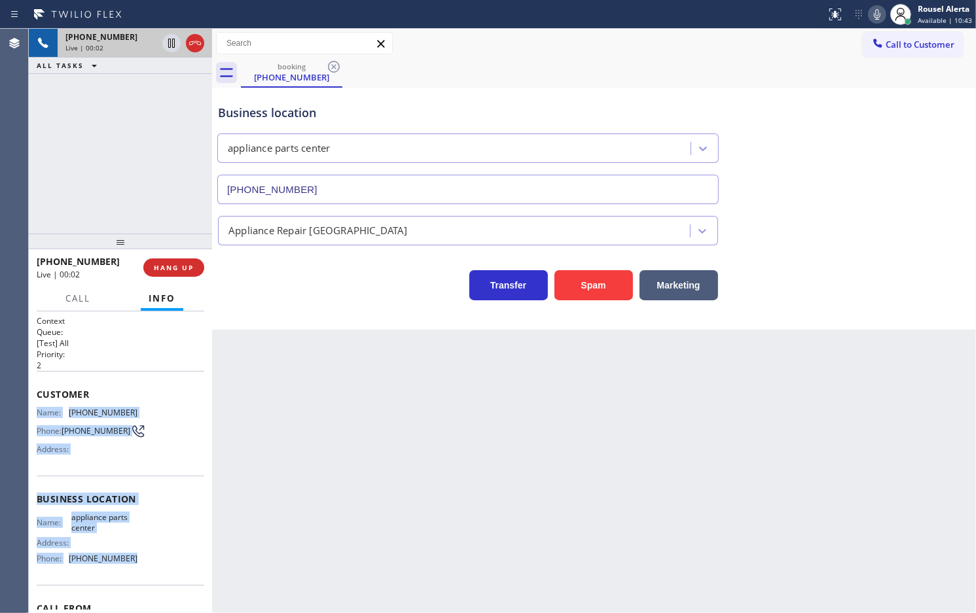
drag, startPoint x: 33, startPoint y: 404, endPoint x: 147, endPoint y: 577, distance: 207.3
click at [147, 577] on div "Context Queue: [Test] All Priority: 2 Customer Name: (817) 999-8245 Phone: (817…" at bounding box center [120, 462] width 183 height 302
drag, startPoint x: 168, startPoint y: 39, endPoint x: 177, endPoint y: 41, distance: 9.9
click at [168, 39] on icon at bounding box center [172, 43] width 16 height 16
click at [872, 18] on icon at bounding box center [877, 15] width 16 height 16
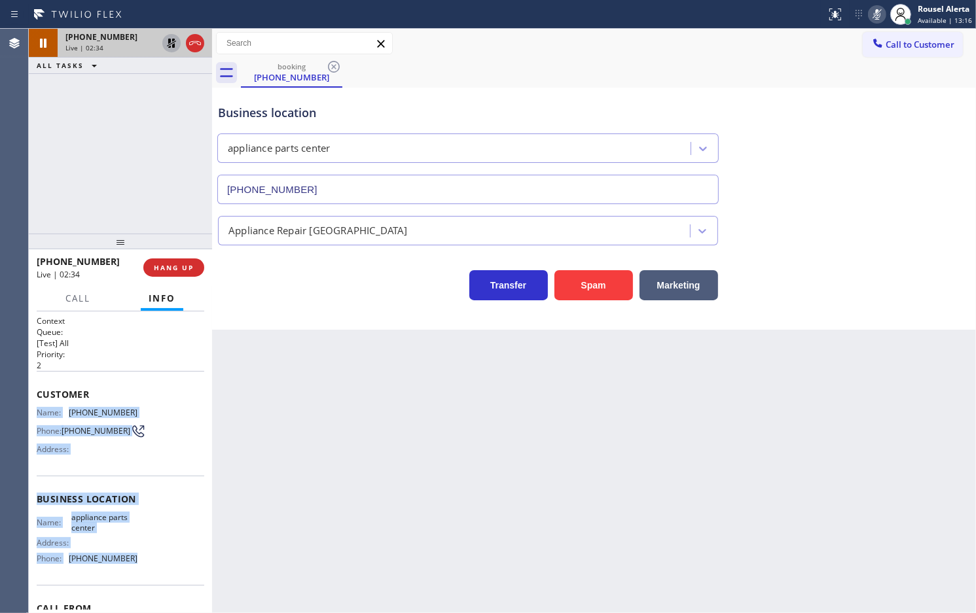
click at [166, 46] on icon at bounding box center [172, 43] width 16 height 16
click at [874, 14] on icon at bounding box center [877, 15] width 16 height 16
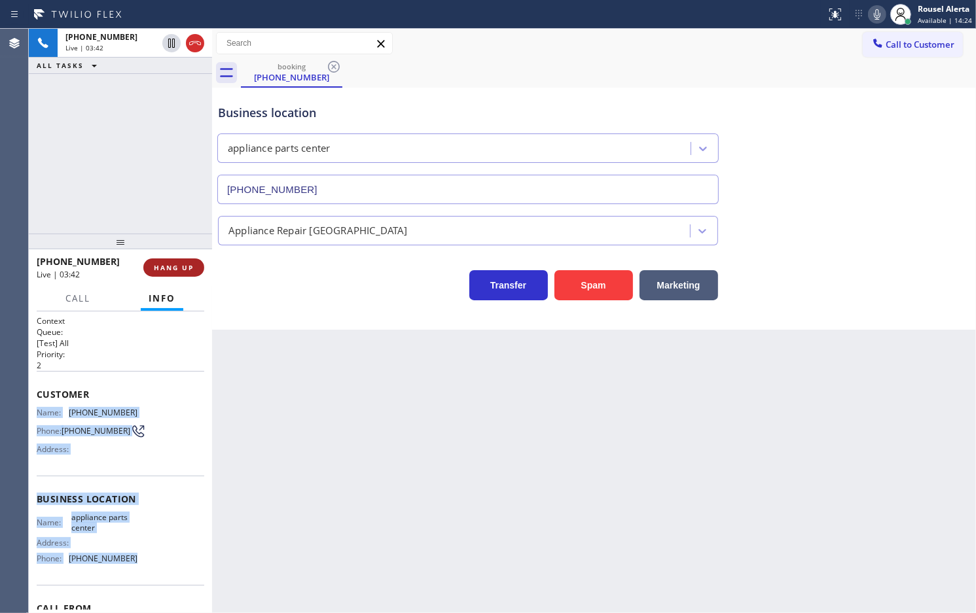
click at [185, 264] on span "HANG UP" at bounding box center [174, 267] width 40 height 9
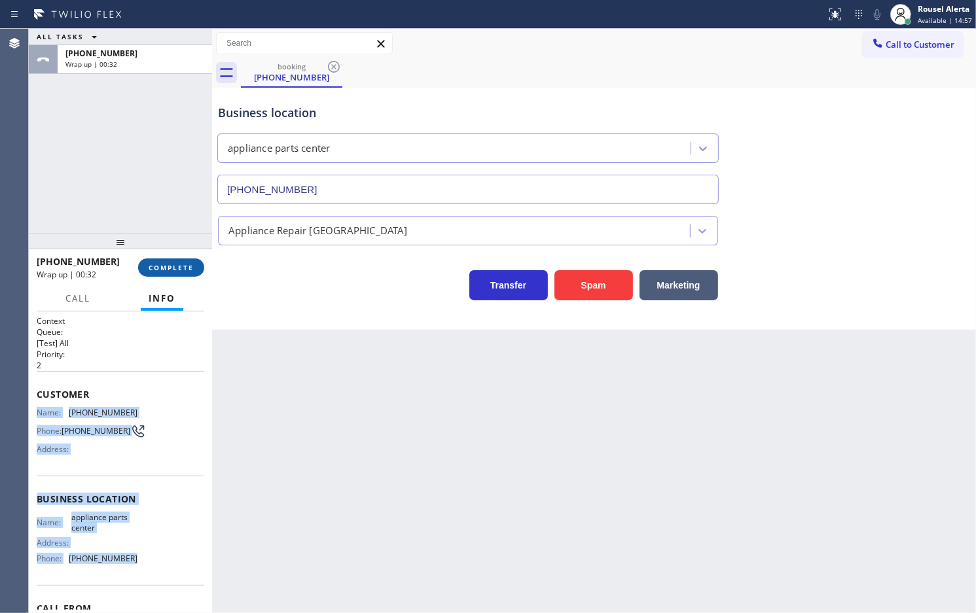
click at [177, 260] on button "COMPLETE" at bounding box center [171, 267] width 66 height 18
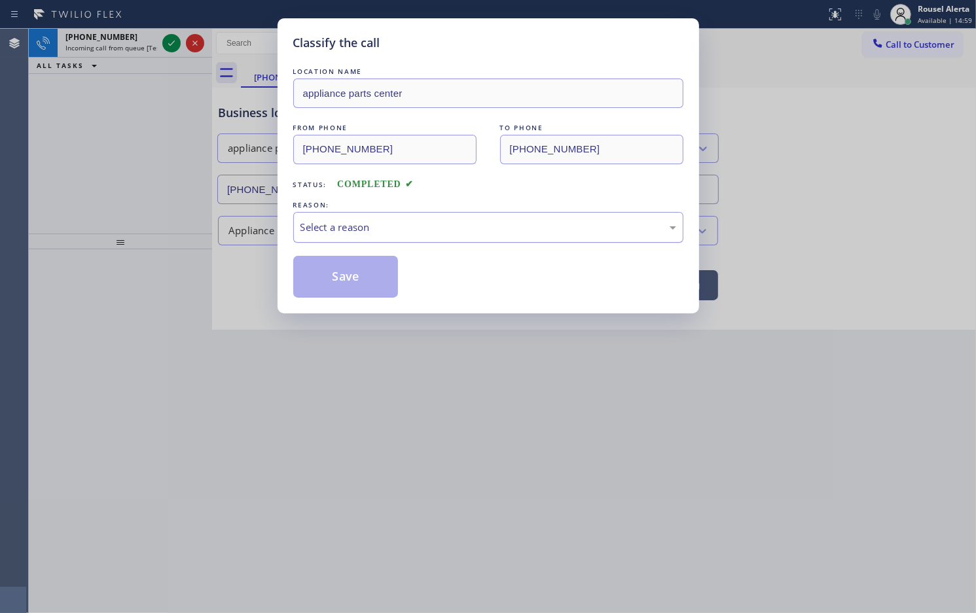
click at [388, 221] on div "Select a reason" at bounding box center [488, 227] width 376 height 15
click at [358, 283] on button "Save" at bounding box center [345, 277] width 105 height 42
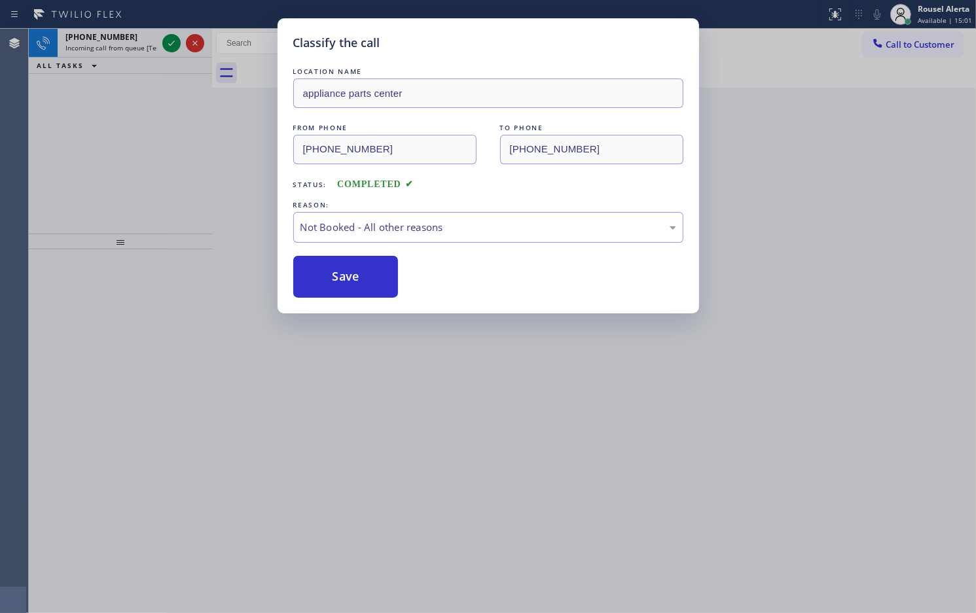
click at [145, 44] on div "Classify the call LOCATION NAME appliance parts center FROM PHONE (817) 999-824…" at bounding box center [488, 306] width 976 height 613
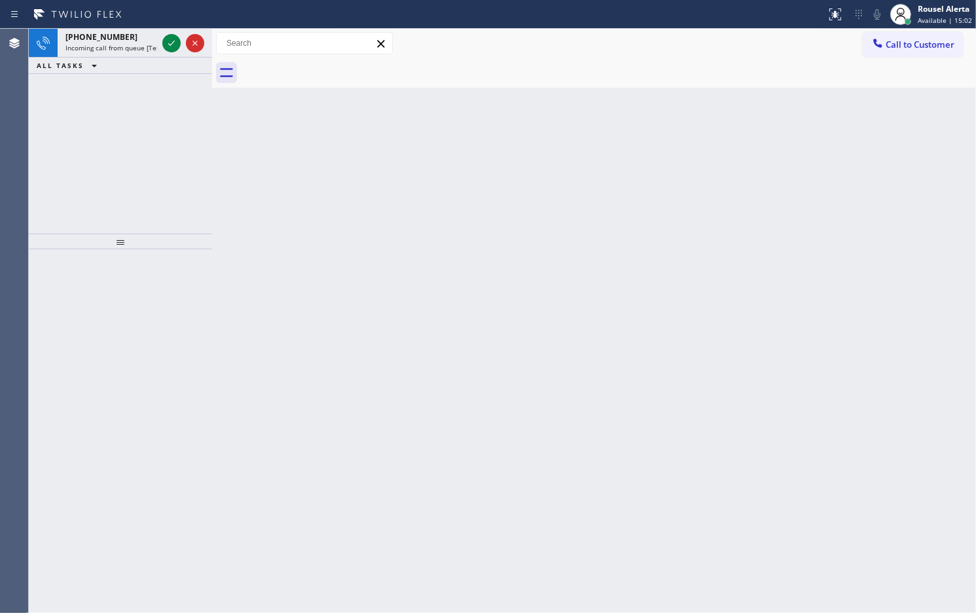
click at [145, 44] on span "Incoming call from queue [Test] All" at bounding box center [119, 47] width 109 height 9
click at [131, 39] on div "+15622517752" at bounding box center [111, 36] width 92 height 11
drag, startPoint x: 139, startPoint y: 48, endPoint x: 152, endPoint y: 46, distance: 13.8
click at [139, 48] on span "Incoming call from queue [Test] All" at bounding box center [119, 47] width 109 height 9
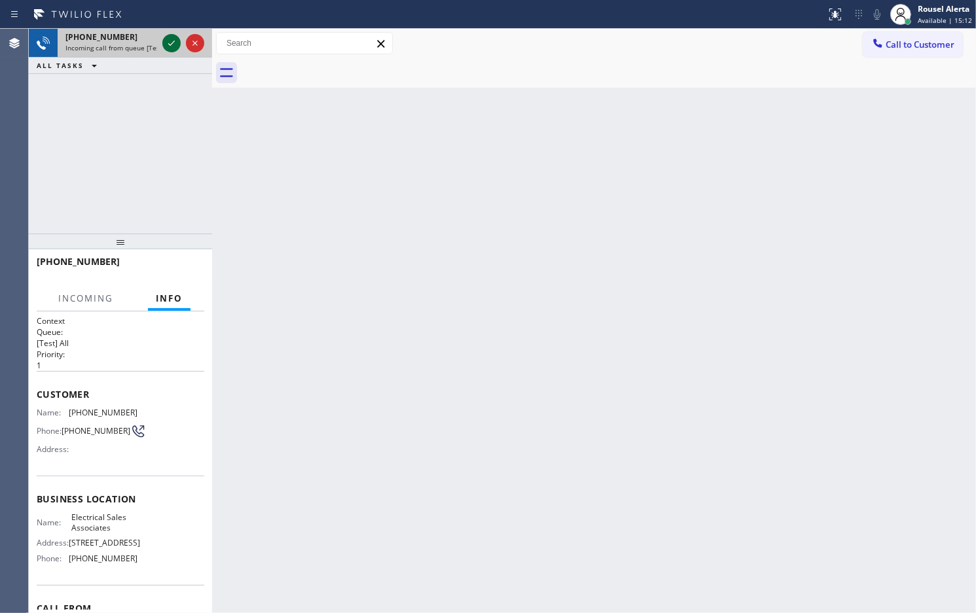
click at [169, 44] on icon at bounding box center [171, 43] width 7 height 5
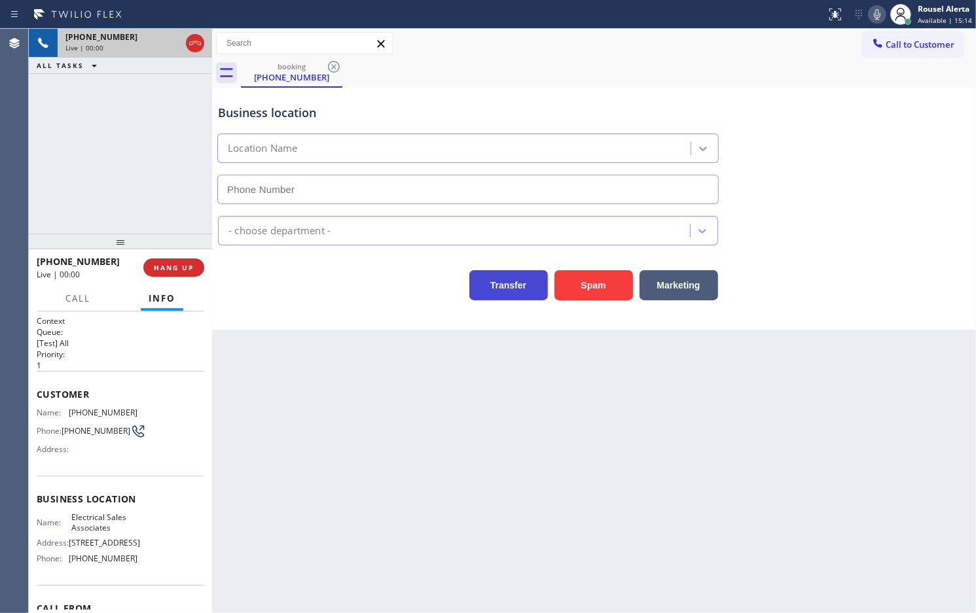
type input "(360) 868-8872"
click at [590, 293] on button "Spam" at bounding box center [593, 285] width 79 height 30
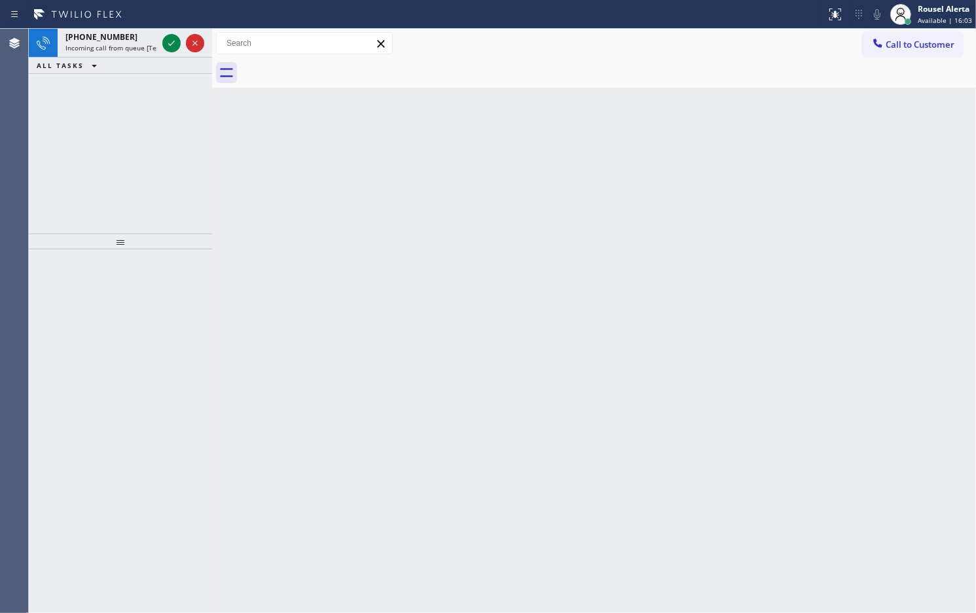
click at [139, 58] on div "ALL TASKS ALL TASKS ACTIVE TASKS TASKS IN WRAP UP" at bounding box center [120, 66] width 183 height 16
click at [141, 50] on span "Incoming call from queue [Test] All" at bounding box center [119, 47] width 109 height 9
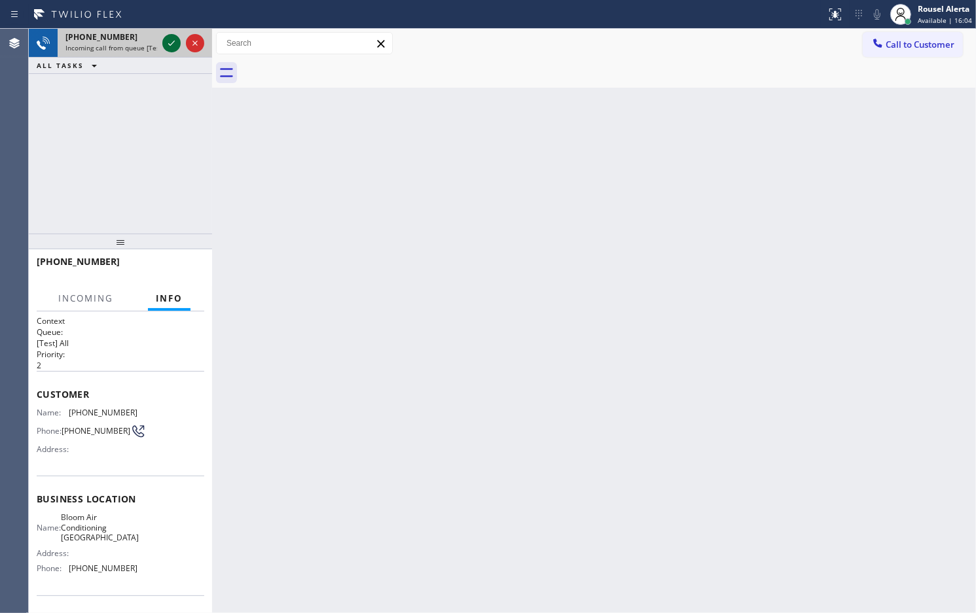
click at [169, 44] on icon at bounding box center [171, 43] width 7 height 5
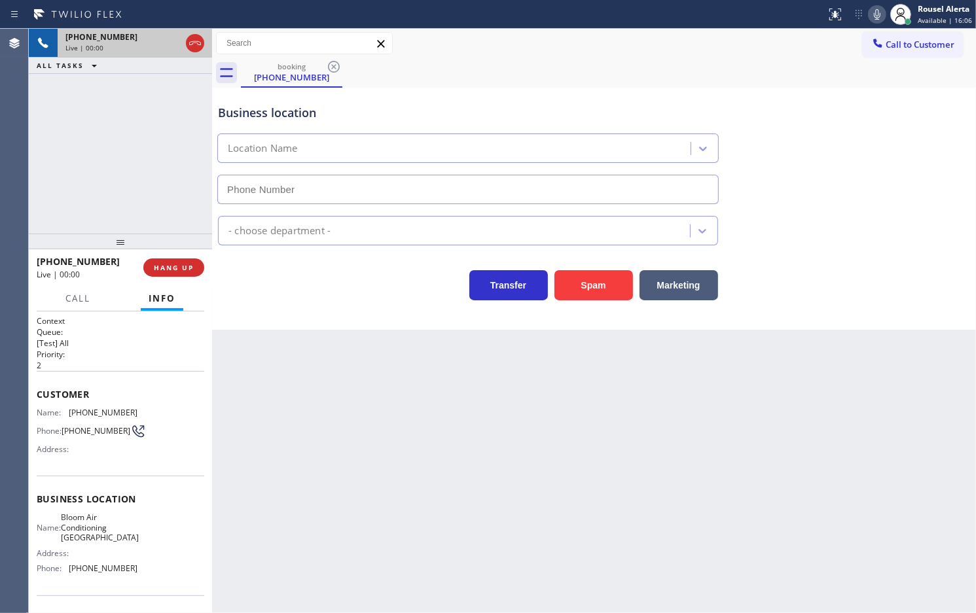
type input "(562) 268-4868"
click at [597, 287] on button "Spam" at bounding box center [593, 285] width 79 height 30
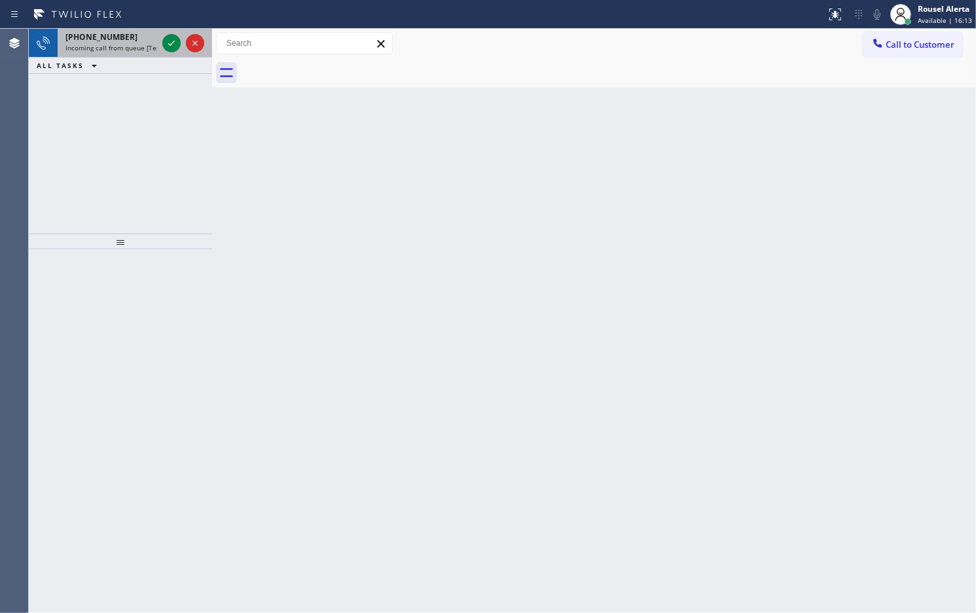
click at [137, 48] on span "Incoming call from queue [Test] All" at bounding box center [119, 47] width 109 height 9
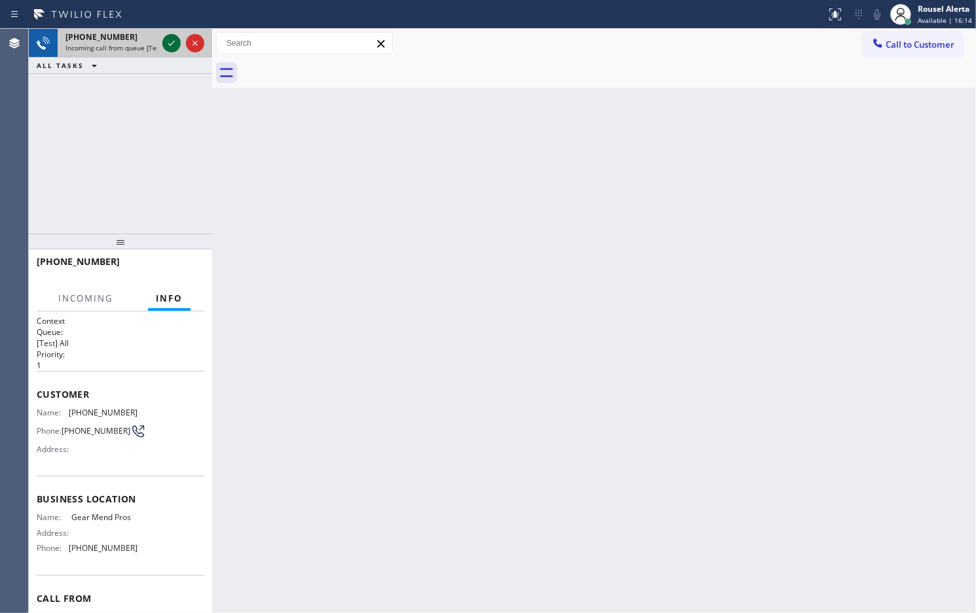
click at [164, 46] on icon at bounding box center [172, 43] width 16 height 16
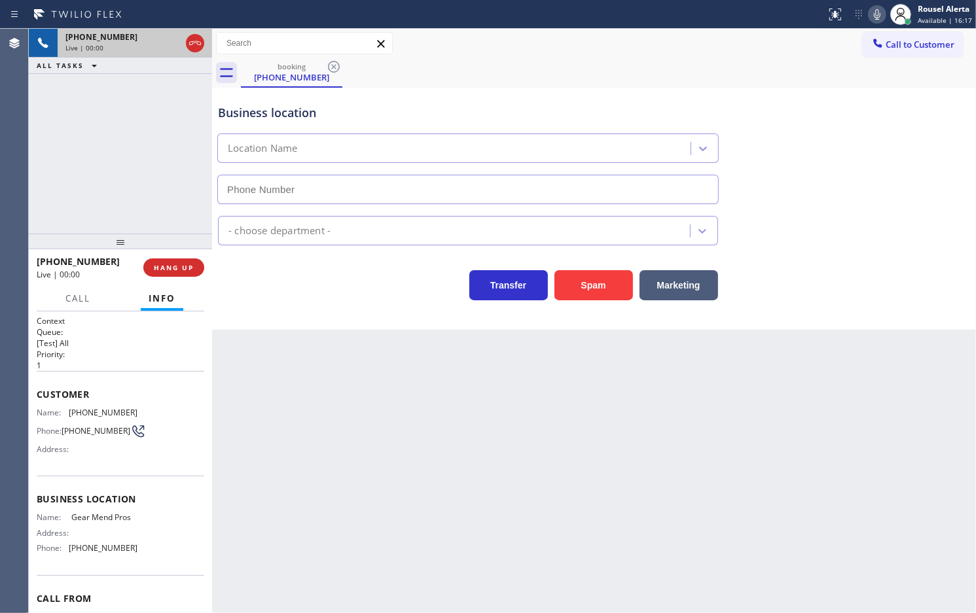
type input "(786) 481-4593"
click at [568, 304] on div "Business location Gear Mend Pros (786) 481-4593 Appliance Repair Regular Transf…" at bounding box center [594, 209] width 764 height 242
click at [571, 283] on button "Spam" at bounding box center [593, 285] width 79 height 30
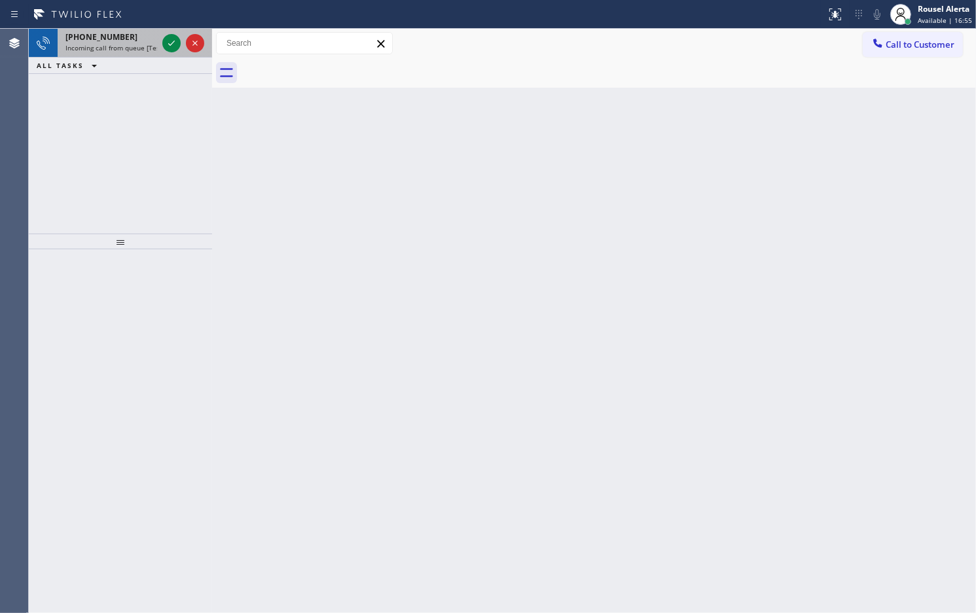
click at [154, 41] on div "[PHONE_NUMBER]" at bounding box center [111, 36] width 92 height 11
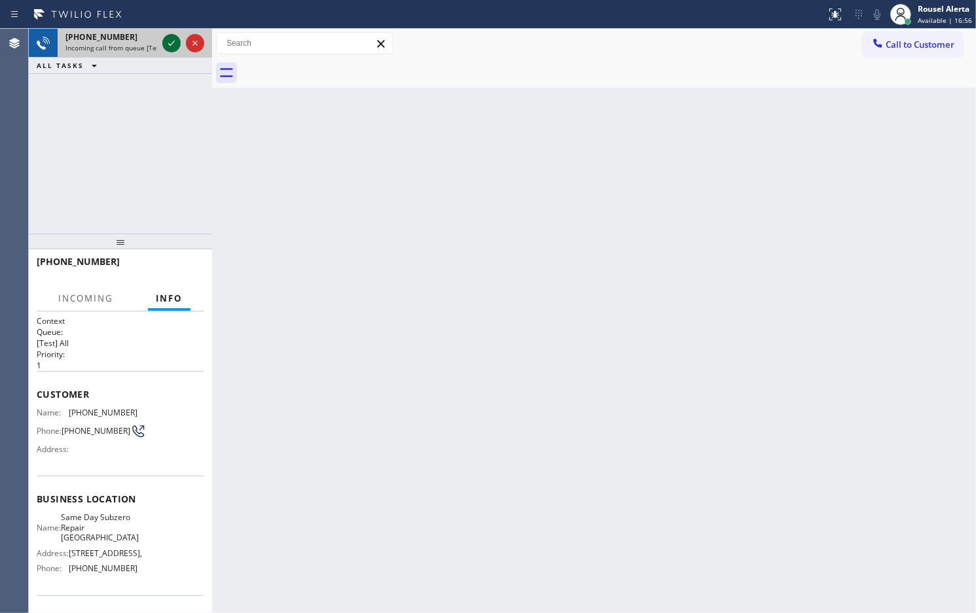
click at [164, 43] on icon at bounding box center [172, 43] width 16 height 16
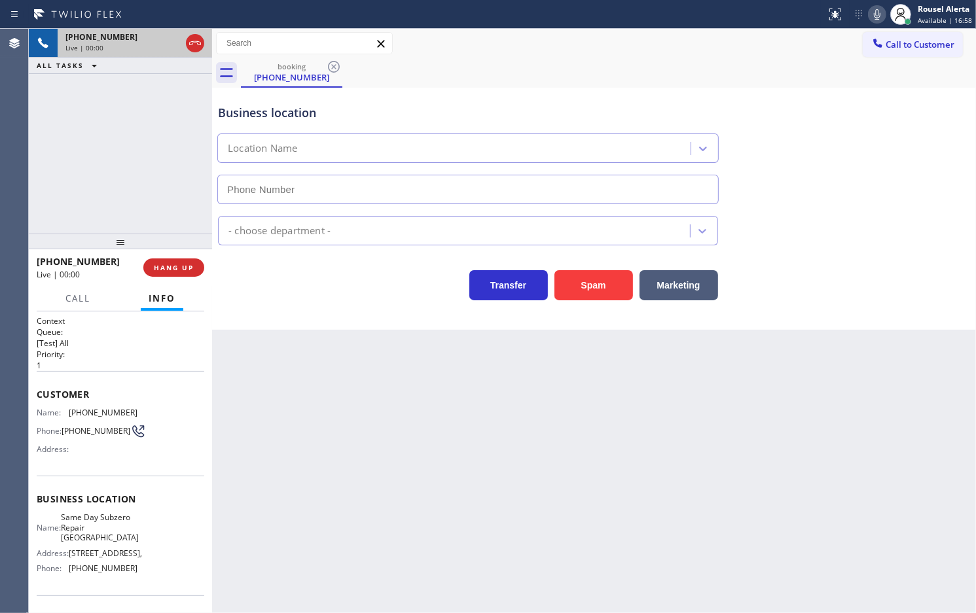
type input "[PHONE_NUMBER]"
click at [582, 288] on button "Spam" at bounding box center [593, 285] width 79 height 30
click at [580, 279] on button "Spam" at bounding box center [593, 285] width 79 height 30
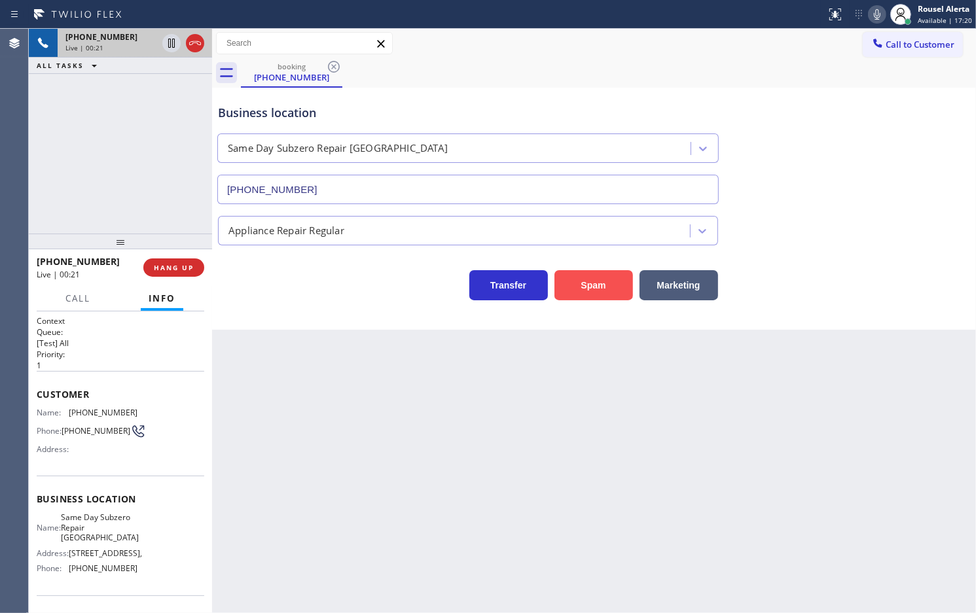
click at [580, 277] on button "Spam" at bounding box center [593, 285] width 79 height 30
click at [580, 275] on button "Spam" at bounding box center [593, 285] width 79 height 30
click at [175, 268] on span "HANG UP" at bounding box center [174, 267] width 40 height 9
click at [186, 249] on div at bounding box center [120, 242] width 183 height 16
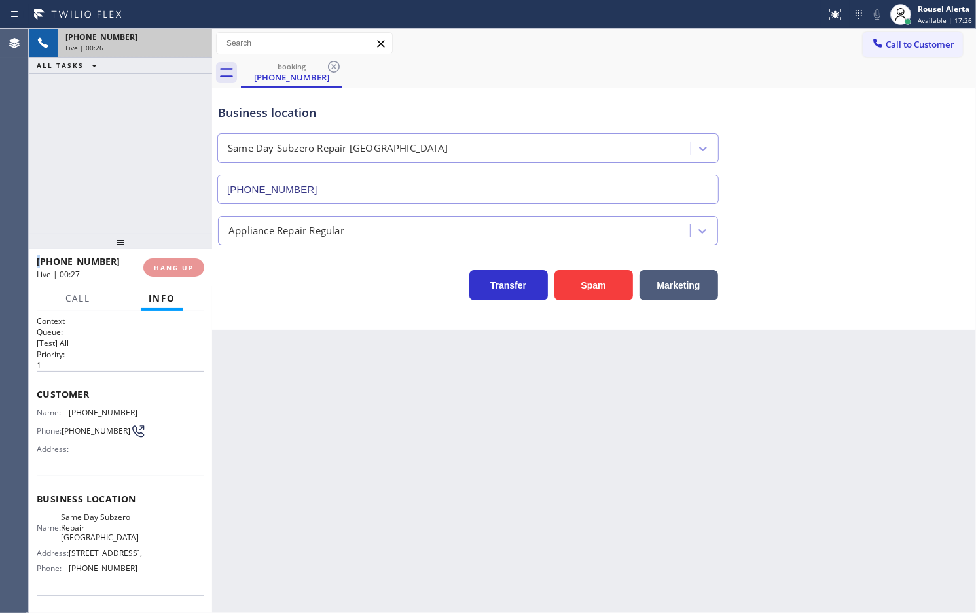
click at [186, 249] on div at bounding box center [120, 242] width 183 height 16
click at [295, 429] on div "Back to Dashboard Change Sender ID Customers Technicians Select a contact Outbo…" at bounding box center [594, 321] width 764 height 584
click at [289, 410] on div "Back to Dashboard Change Sender ID Customers Technicians Select a contact Outbo…" at bounding box center [594, 321] width 764 height 584
drag, startPoint x: 285, startPoint y: 400, endPoint x: 253, endPoint y: 361, distance: 51.1
click at [285, 398] on div "Back to Dashboard Change Sender ID Customers Technicians Select a contact Outbo…" at bounding box center [594, 321] width 764 height 584
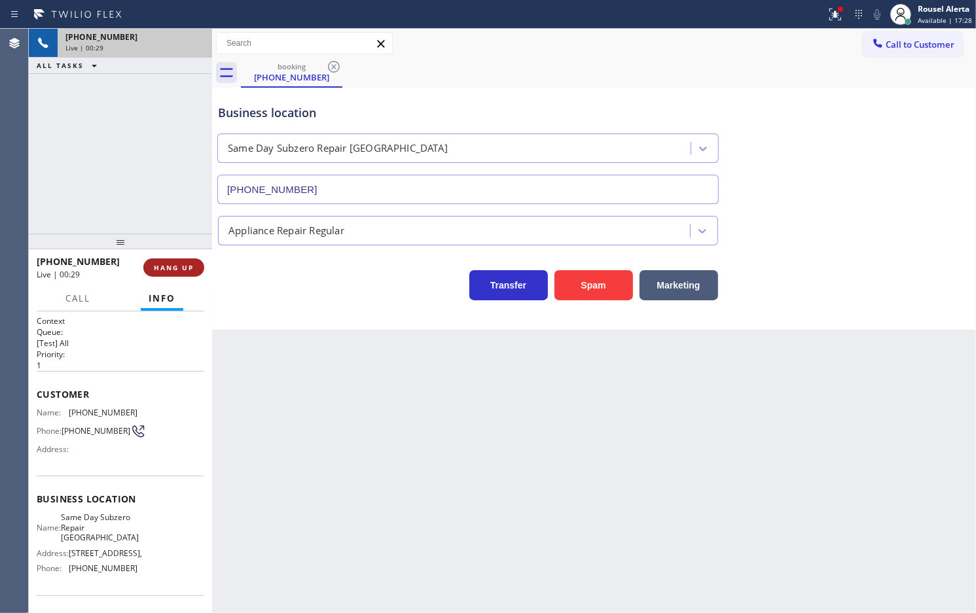
click at [161, 260] on button "HANG UP" at bounding box center [173, 267] width 61 height 18
click at [318, 368] on div "Back to Dashboard Change Sender ID Customers Technicians Select a contact Outbo…" at bounding box center [594, 321] width 764 height 584
click at [196, 273] on button "HANG UP" at bounding box center [173, 267] width 61 height 18
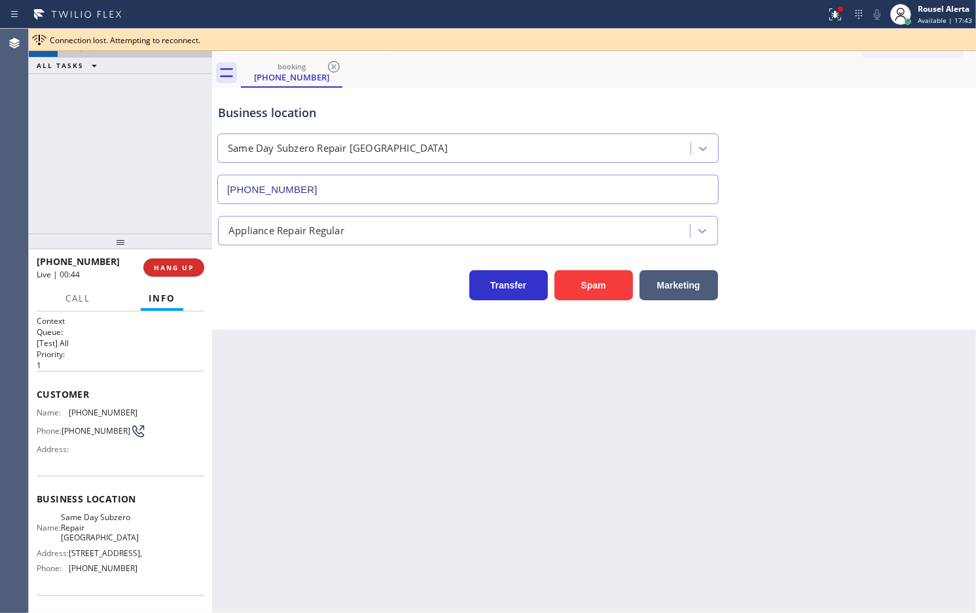
click at [282, 371] on div "Back to Dashboard Change Sender ID Customers Technicians Select a contact Outbo…" at bounding box center [594, 321] width 764 height 584
click at [283, 370] on div "Back to Dashboard Change Sender ID Customers Technicians Select a contact Outbo…" at bounding box center [594, 321] width 764 height 584
click at [169, 260] on button "HANG UP" at bounding box center [173, 267] width 61 height 18
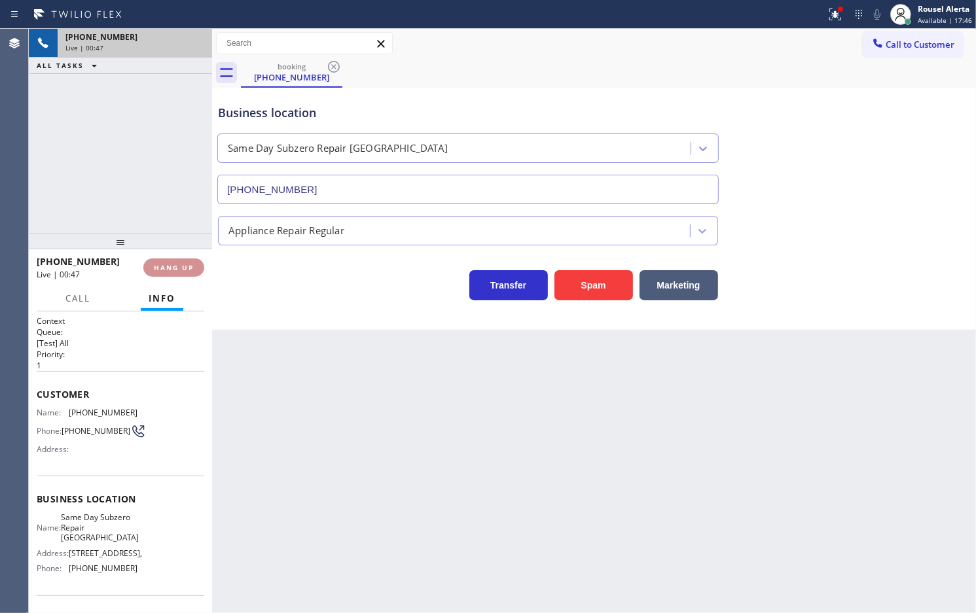
click at [169, 260] on button "HANG UP" at bounding box center [173, 267] width 61 height 18
drag, startPoint x: 346, startPoint y: 387, endPoint x: 269, endPoint y: 266, distance: 143.2
click at [347, 388] on div "Back to Dashboard Change Sender ID Customers Technicians Select a contact Outbo…" at bounding box center [594, 321] width 764 height 584
click at [162, 118] on div "+15102482349 Live | 00:48 ALL TASKS ALL TASKS ACTIVE TASKS TASKS IN WRAP UP" at bounding box center [120, 131] width 183 height 205
click at [162, 52] on div "+15102482349 Live | 00:49" at bounding box center [132, 43] width 149 height 29
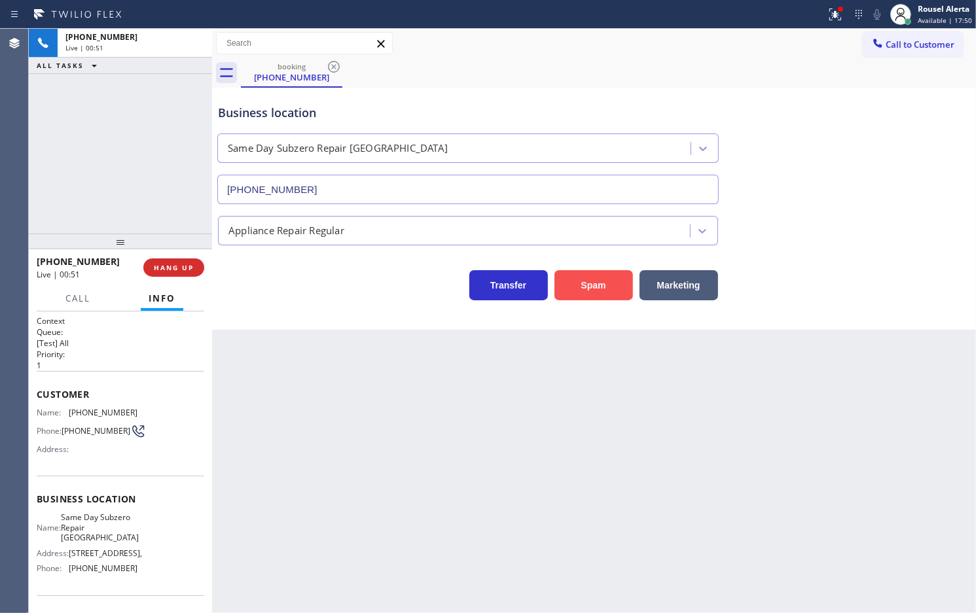
click at [587, 292] on button "Spam" at bounding box center [593, 285] width 79 height 30
click at [557, 383] on div "Back to Dashboard Change Sender ID Customers Technicians Select a contact Outbo…" at bounding box center [594, 321] width 764 height 584
click at [175, 173] on div "+15102482349 Live | 00:53 ALL TASKS ALL TASKS ACTIVE TASKS TASKS IN WRAP UP" at bounding box center [120, 131] width 183 height 205
click at [177, 262] on button "HANG UP" at bounding box center [173, 267] width 61 height 18
click at [380, 461] on div "Back to Dashboard Change Sender ID Customers Technicians Select a contact Outbo…" at bounding box center [594, 321] width 764 height 584
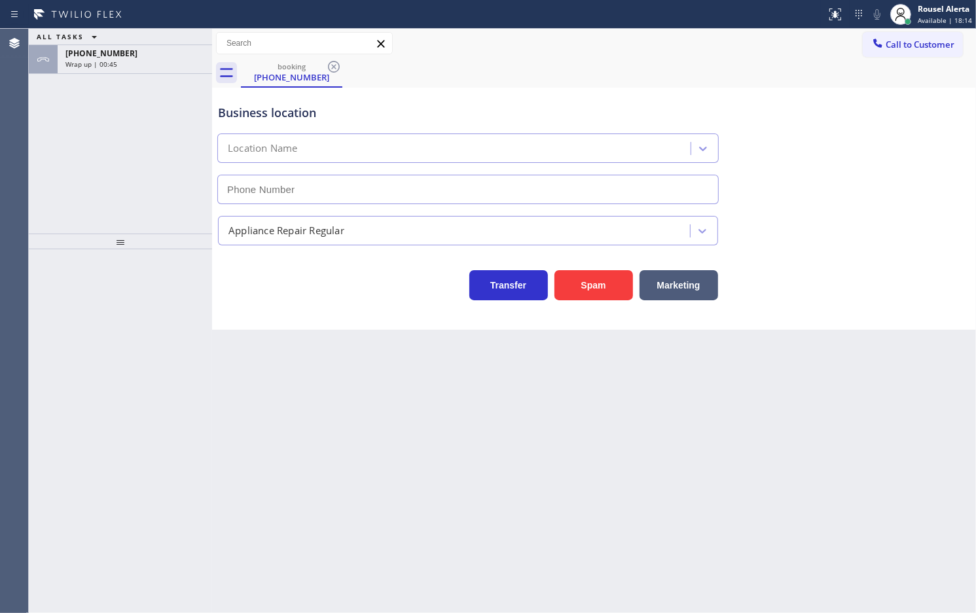
type input "[PHONE_NUMBER]"
click at [132, 116] on div "ALL TASKS ALL TASKS ACTIVE TASKS TASKS IN WRAP UP [PHONE_NUMBER] Wrap up | 00:46" at bounding box center [120, 131] width 183 height 205
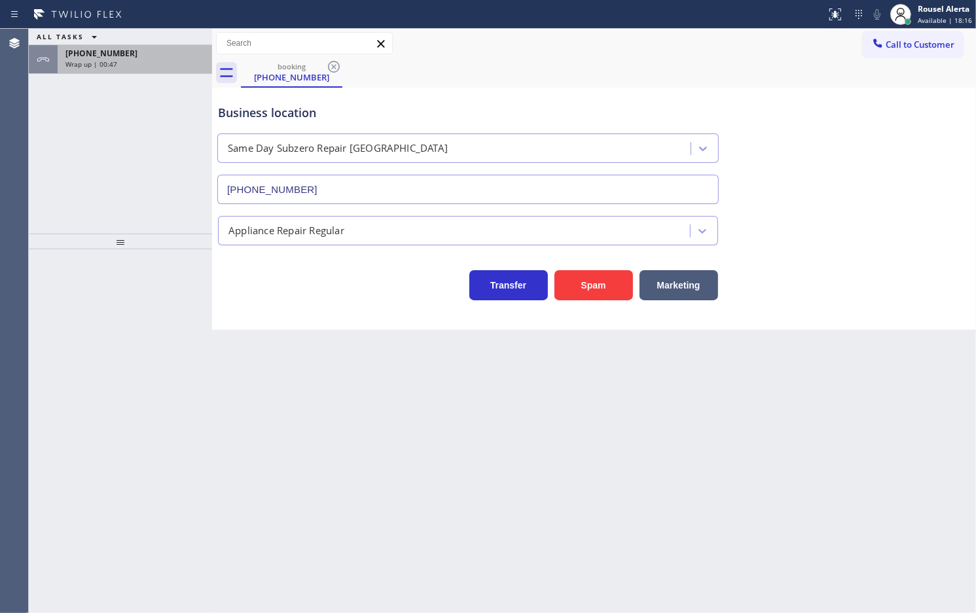
click at [149, 53] on div "[PHONE_NUMBER]" at bounding box center [134, 53] width 139 height 11
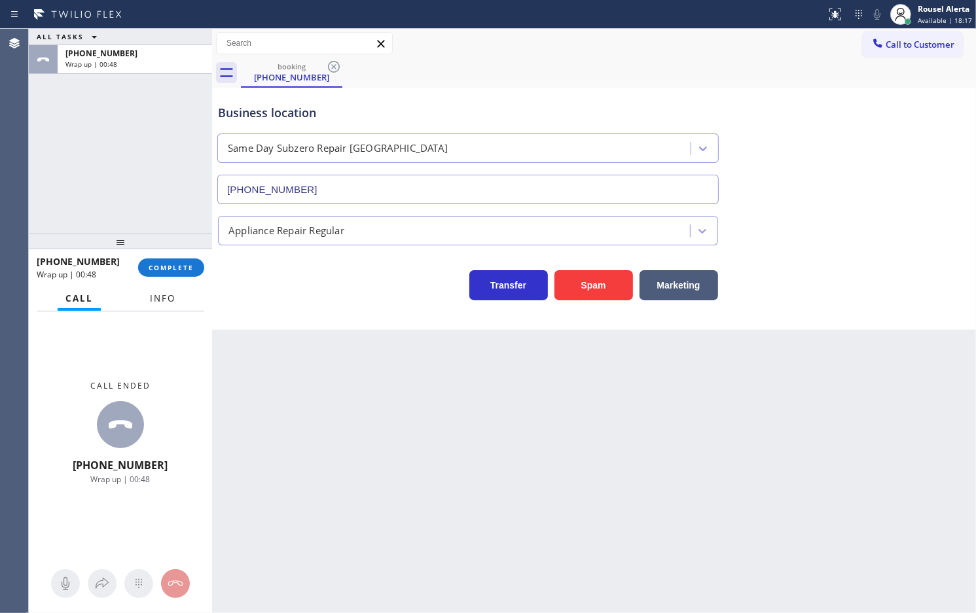
click at [171, 299] on span "Info" at bounding box center [163, 299] width 26 height 12
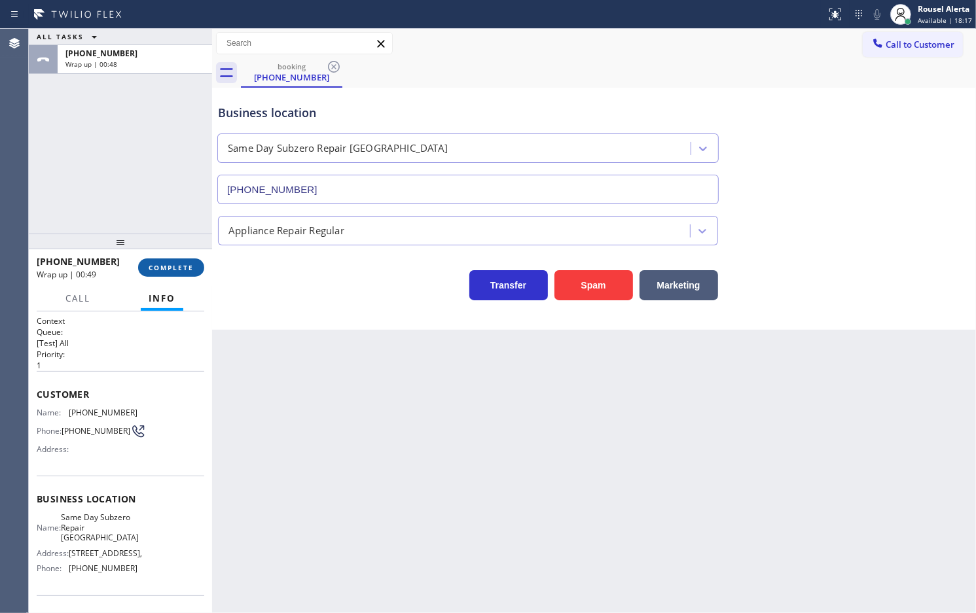
click at [168, 268] on span "COMPLETE" at bounding box center [171, 267] width 45 height 9
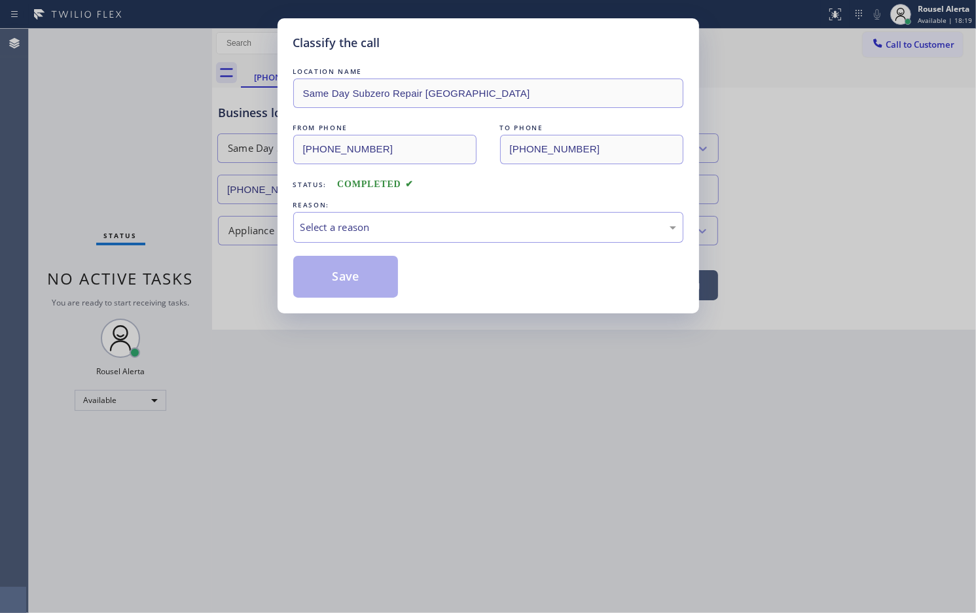
click at [349, 233] on div "Select a reason" at bounding box center [488, 227] width 376 height 15
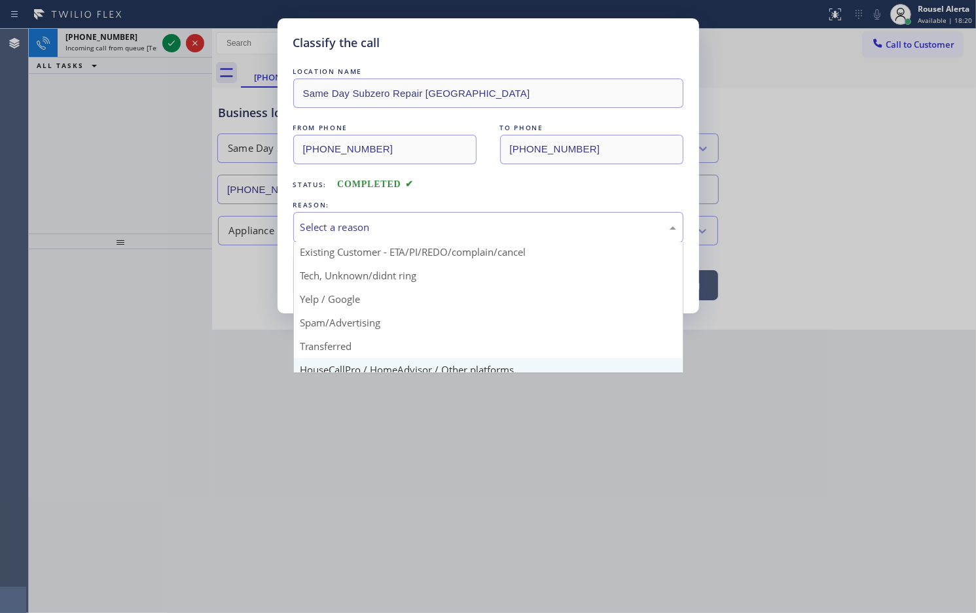
scroll to position [90, 0]
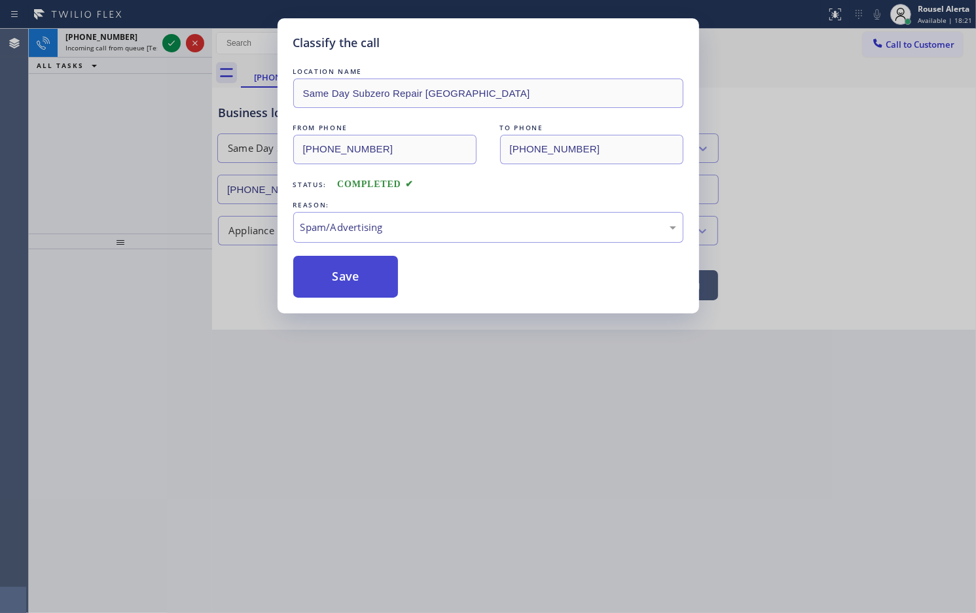
click at [334, 285] on button "Save" at bounding box center [345, 277] width 105 height 42
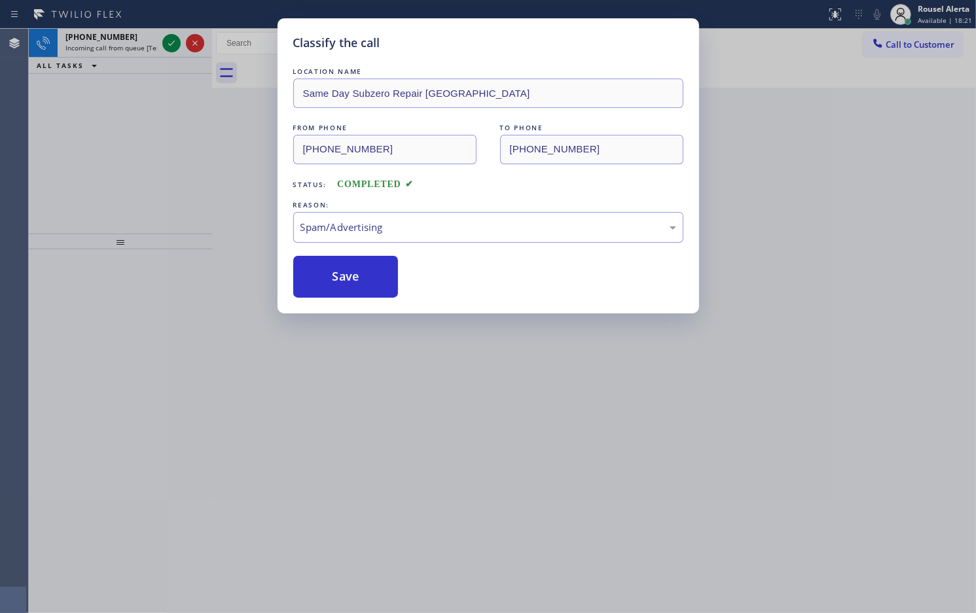
click at [136, 38] on div "Classify the call LOCATION NAME Same Day Subzero Repair [GEOGRAPHIC_DATA] FROM …" at bounding box center [488, 306] width 976 height 613
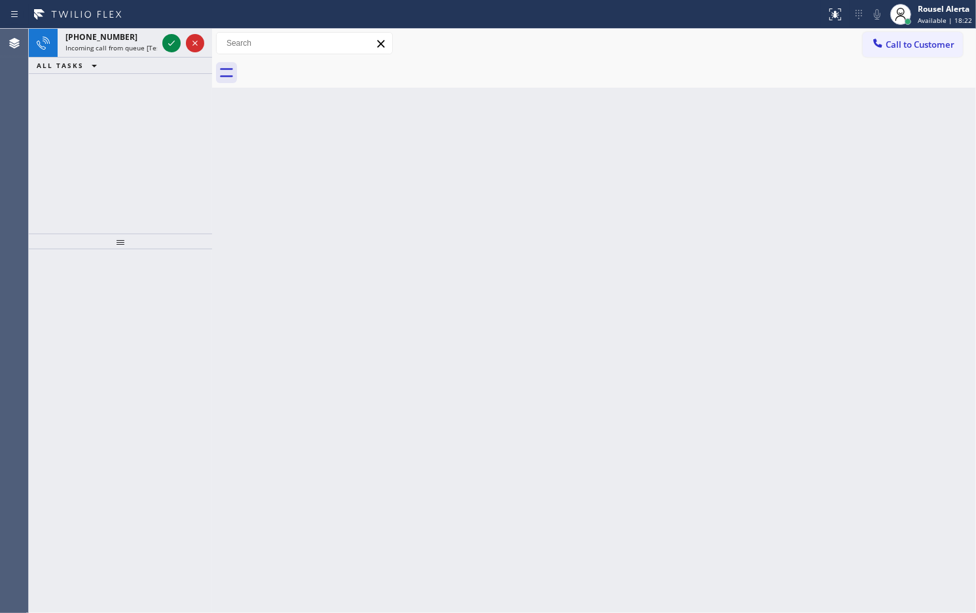
click at [136, 38] on div "[PHONE_NUMBER]" at bounding box center [111, 36] width 92 height 11
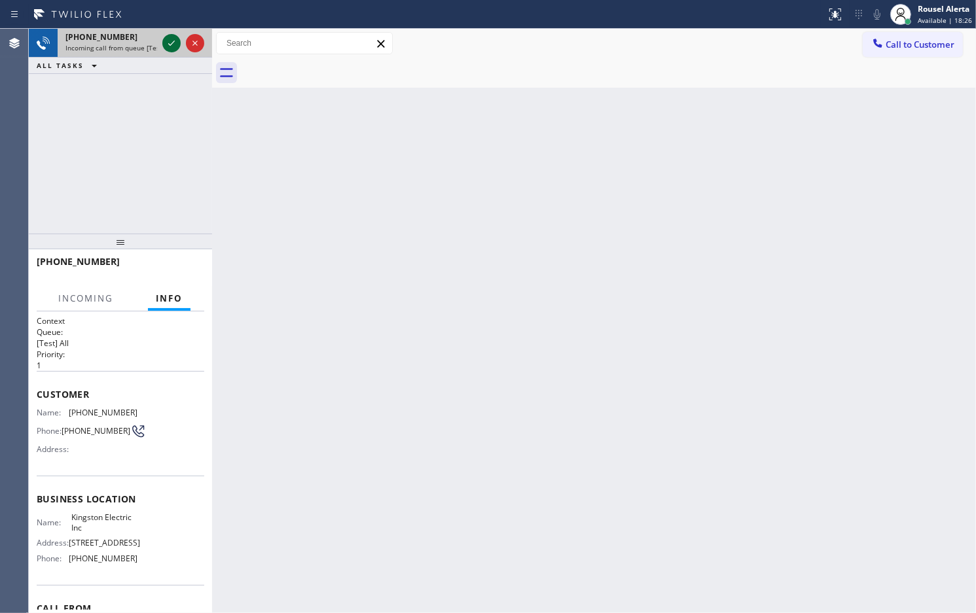
click at [166, 41] on icon at bounding box center [172, 43] width 16 height 16
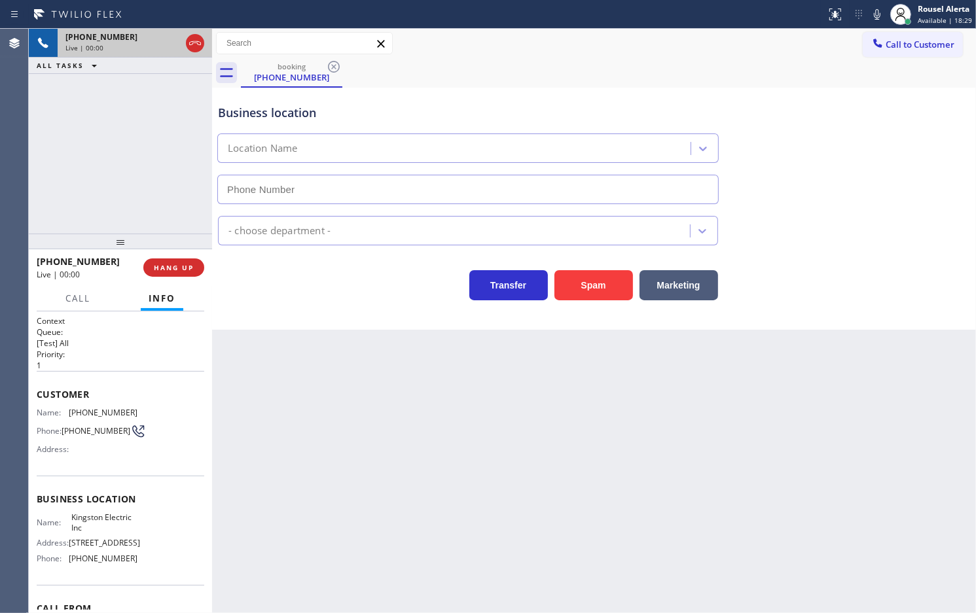
type input "[PHONE_NUMBER]"
click at [465, 533] on div "Back to Dashboard Change Sender ID Customers Technicians Select a contact Outbo…" at bounding box center [594, 321] width 764 height 584
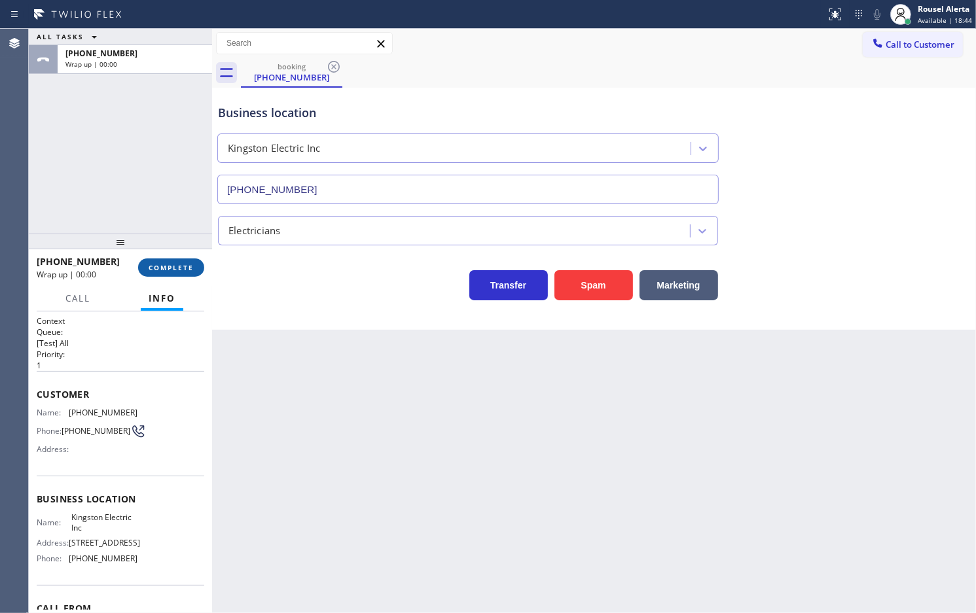
click at [171, 270] on span "COMPLETE" at bounding box center [171, 267] width 45 height 9
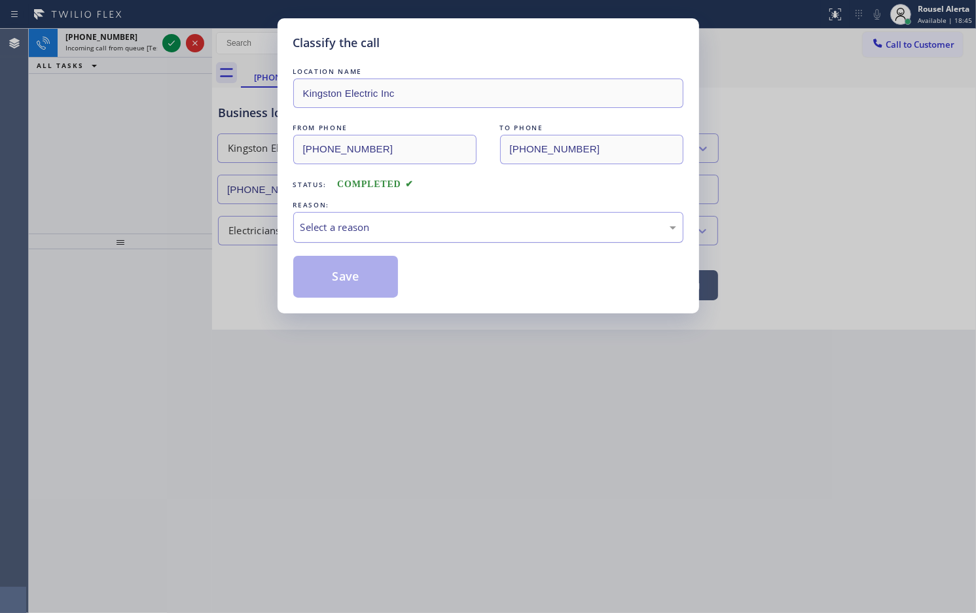
click at [347, 226] on div "Select a reason" at bounding box center [488, 227] width 376 height 15
click at [349, 279] on button "Save" at bounding box center [345, 277] width 105 height 42
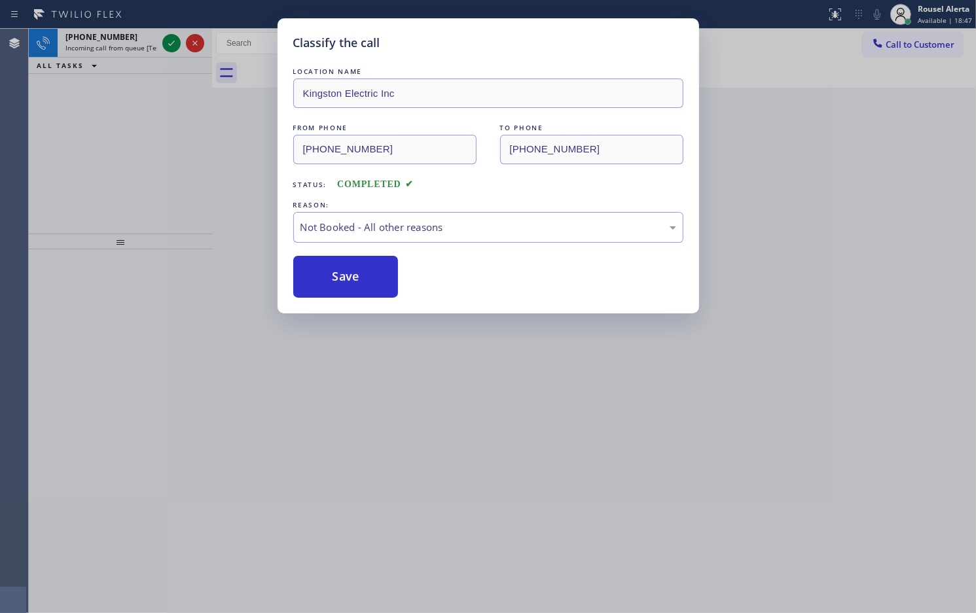
click at [125, 35] on div "Classify the call LOCATION NAME Kingston Electric Inc FROM PHONE [PHONE_NUMBER]…" at bounding box center [488, 306] width 976 height 613
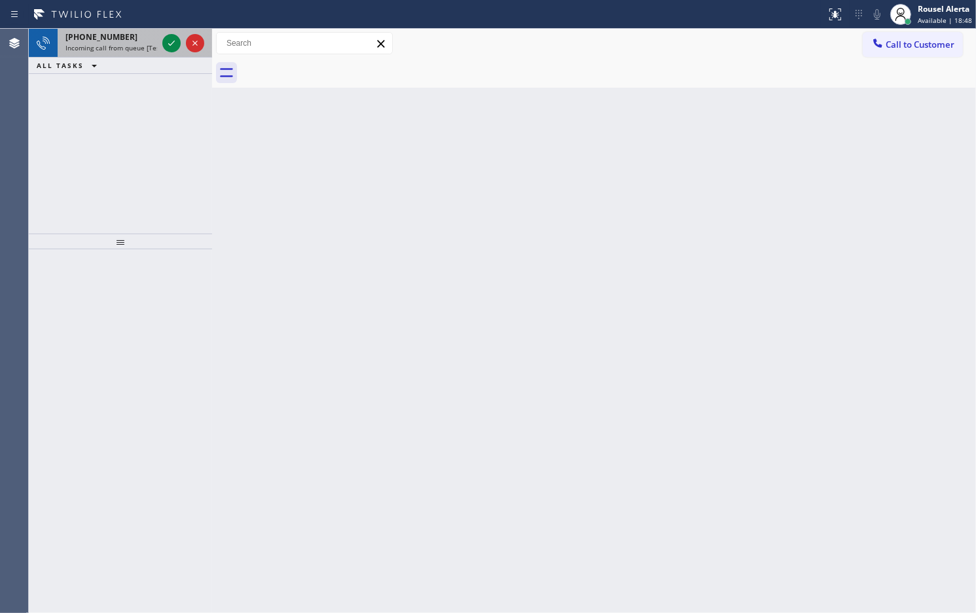
click at [128, 35] on div "[PHONE_NUMBER]" at bounding box center [111, 36] width 92 height 11
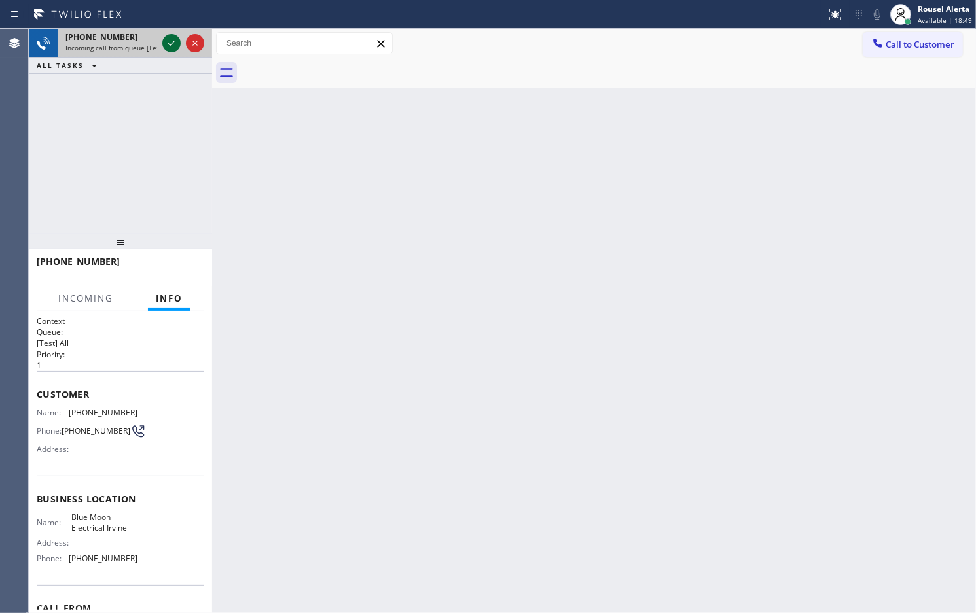
click at [168, 43] on icon at bounding box center [172, 43] width 16 height 16
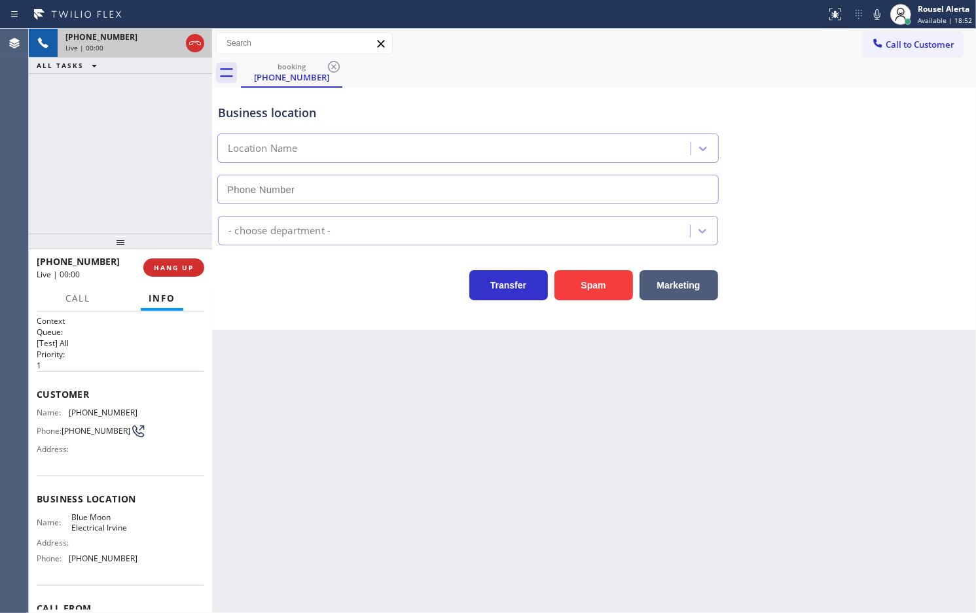
type input "[PHONE_NUMBER]"
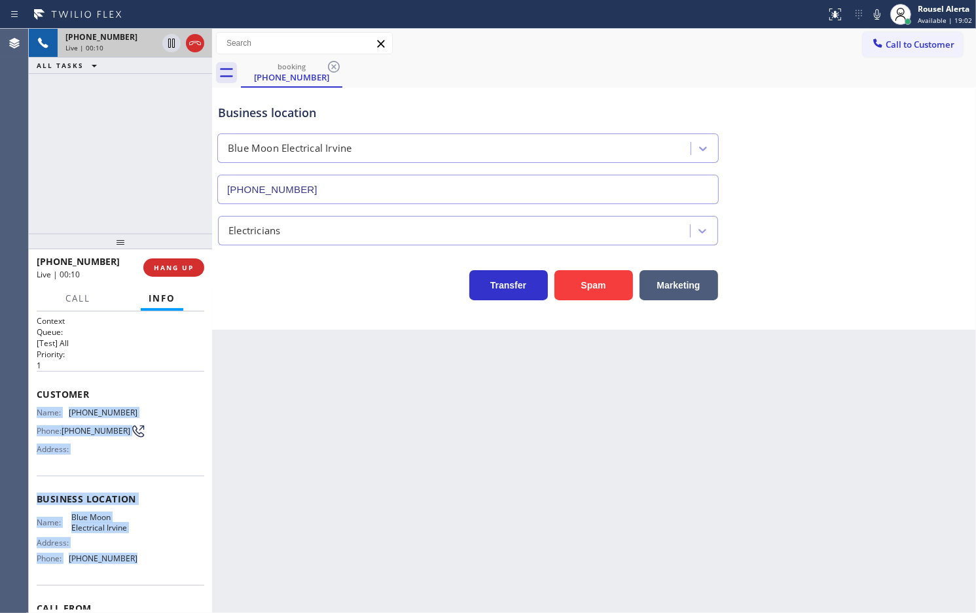
drag, startPoint x: 33, startPoint y: 407, endPoint x: 128, endPoint y: 560, distance: 180.1
click at [128, 560] on div "Context Queue: [Test] All Priority: 1 Customer Name: [PHONE_NUMBER] Phone: [PHO…" at bounding box center [120, 462] width 183 height 302
copy div "Name: [PHONE_NUMBER] Phone: [PHONE_NUMBER] Address: Business location Name: Blu…"
click at [162, 46] on div at bounding box center [171, 43] width 18 height 16
click at [871, 20] on icon at bounding box center [877, 15] width 16 height 16
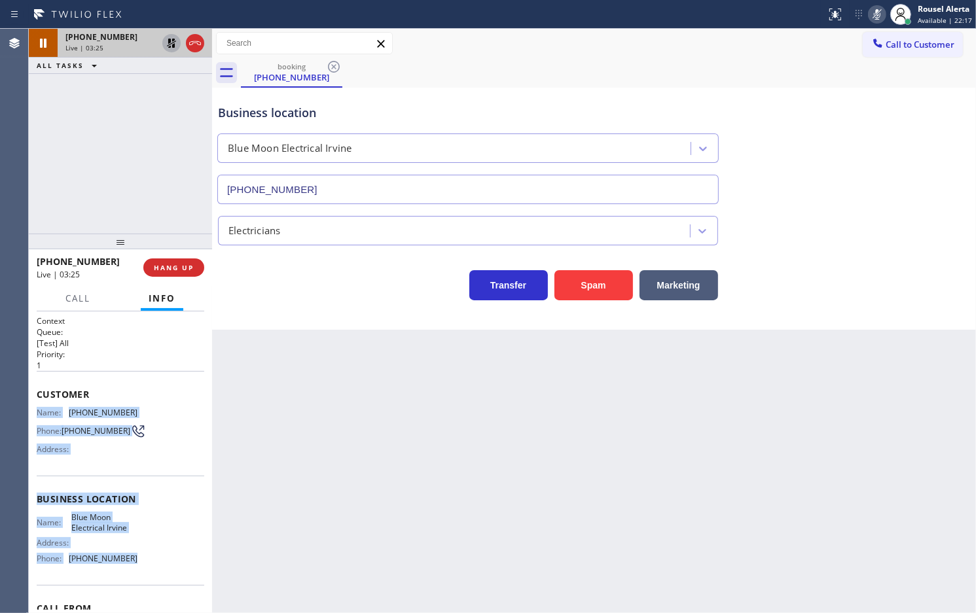
click at [166, 47] on icon at bounding box center [172, 43] width 16 height 16
click at [882, 13] on icon at bounding box center [877, 15] width 16 height 16
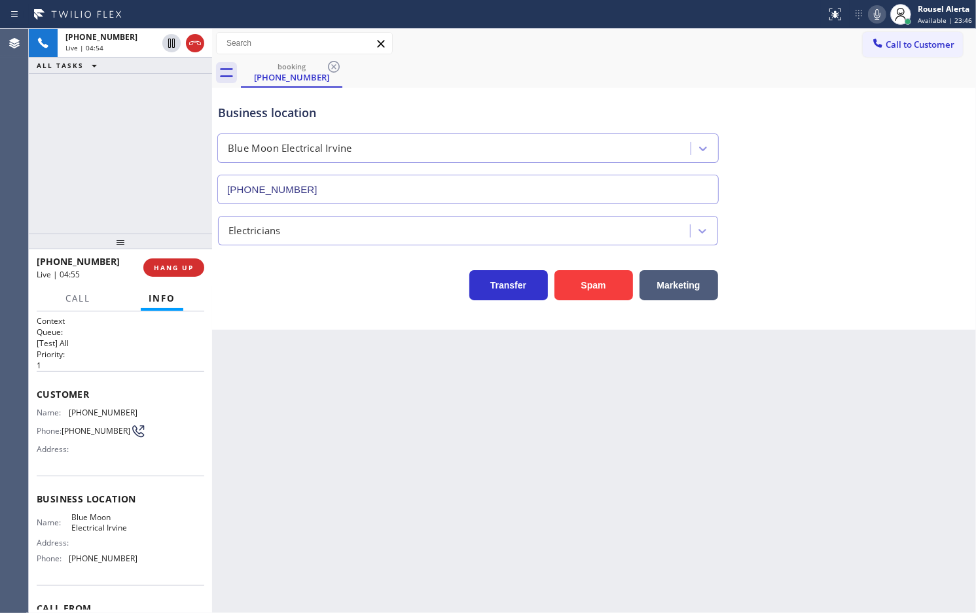
click at [166, 110] on div "[PHONE_NUMBER] Live | 04:54 ALL TASKS ALL TASKS ACTIVE TASKS TASKS IN WRAP UP" at bounding box center [120, 131] width 183 height 205
click at [172, 265] on span "HANG UP" at bounding box center [174, 267] width 40 height 9
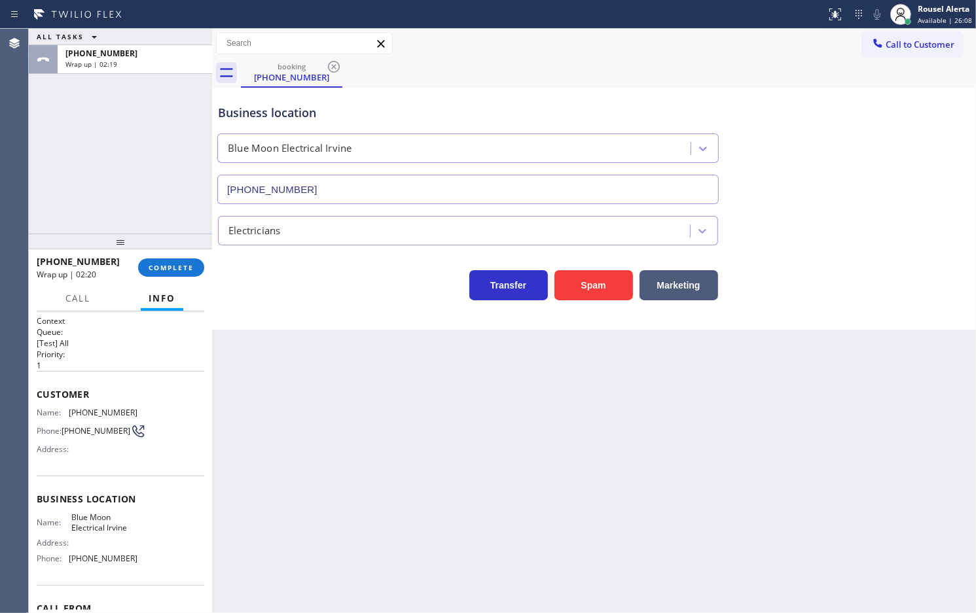
click at [339, 406] on div "Back to Dashboard Change Sender ID Customers Technicians Select a contact Outbo…" at bounding box center [594, 321] width 764 height 584
click at [162, 259] on button "COMPLETE" at bounding box center [171, 267] width 66 height 18
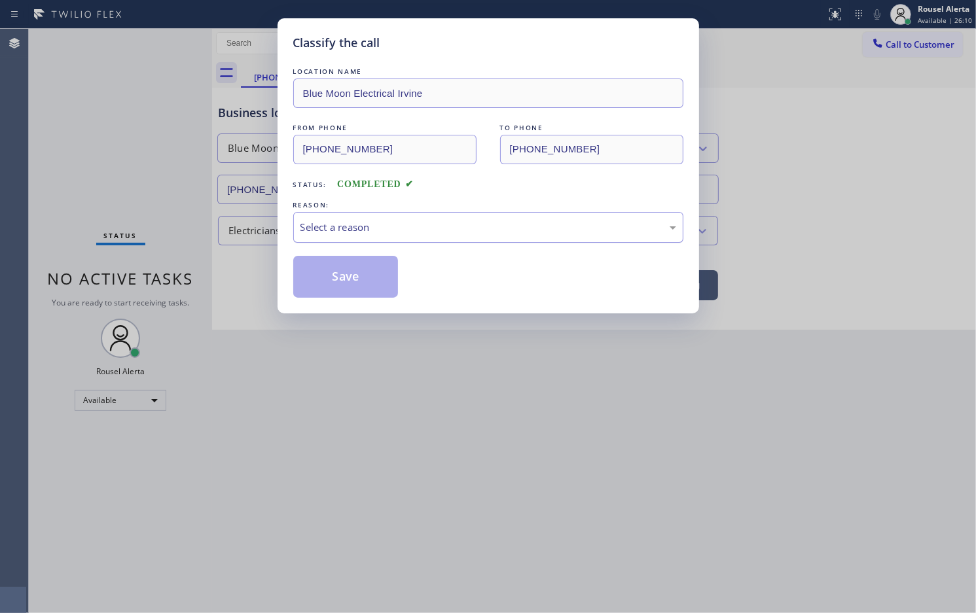
click at [384, 220] on div "Select a reason" at bounding box center [488, 227] width 376 height 15
click at [355, 283] on button "Save" at bounding box center [345, 277] width 105 height 42
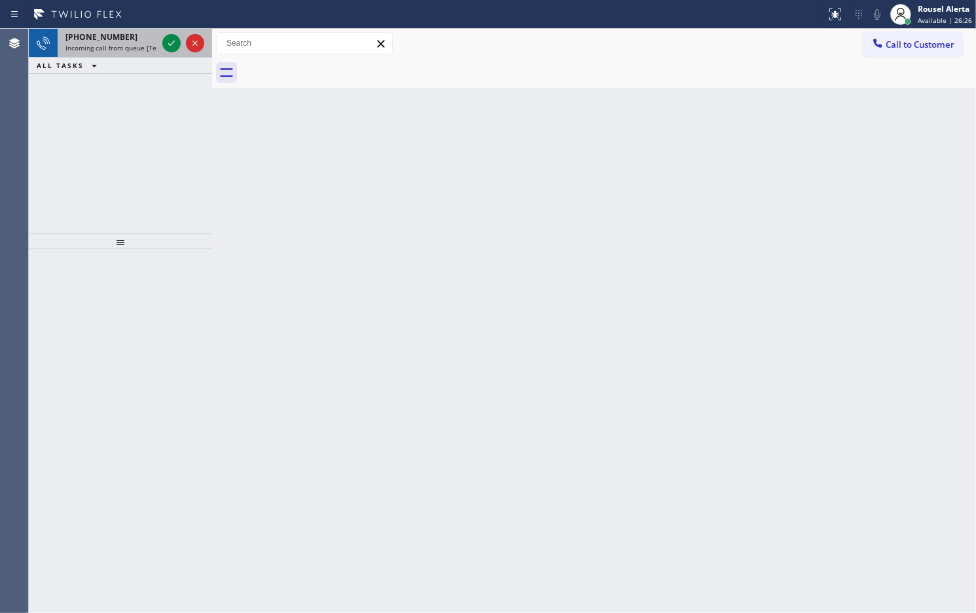
drag, startPoint x: 137, startPoint y: 39, endPoint x: 149, endPoint y: 47, distance: 13.6
click at [137, 39] on div "[PHONE_NUMBER]" at bounding box center [111, 36] width 92 height 11
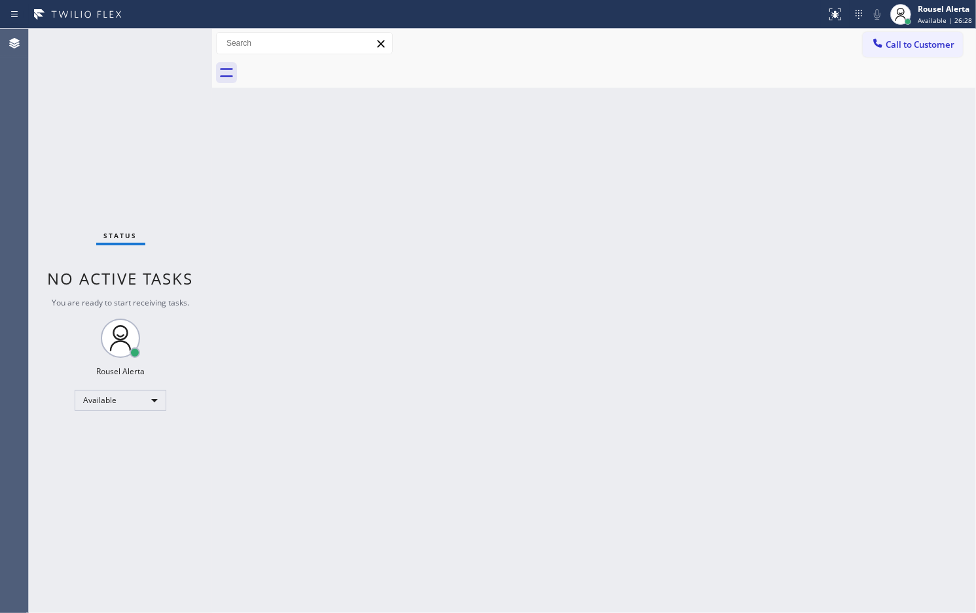
click at [164, 46] on div "Status No active tasks You are ready to start receiving tasks. Rousel Alerta Av…" at bounding box center [120, 321] width 183 height 584
click at [331, 279] on div "Back to Dashboard Change Sender ID Customers Technicians Select a contact Outbo…" at bounding box center [594, 321] width 764 height 584
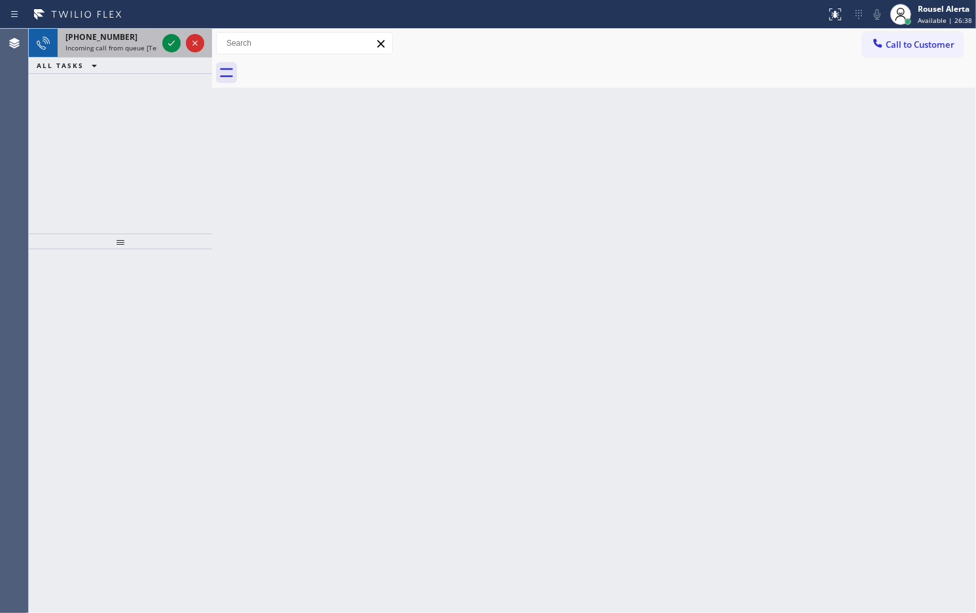
click at [141, 31] on div "[PHONE_NUMBER]" at bounding box center [111, 36] width 92 height 11
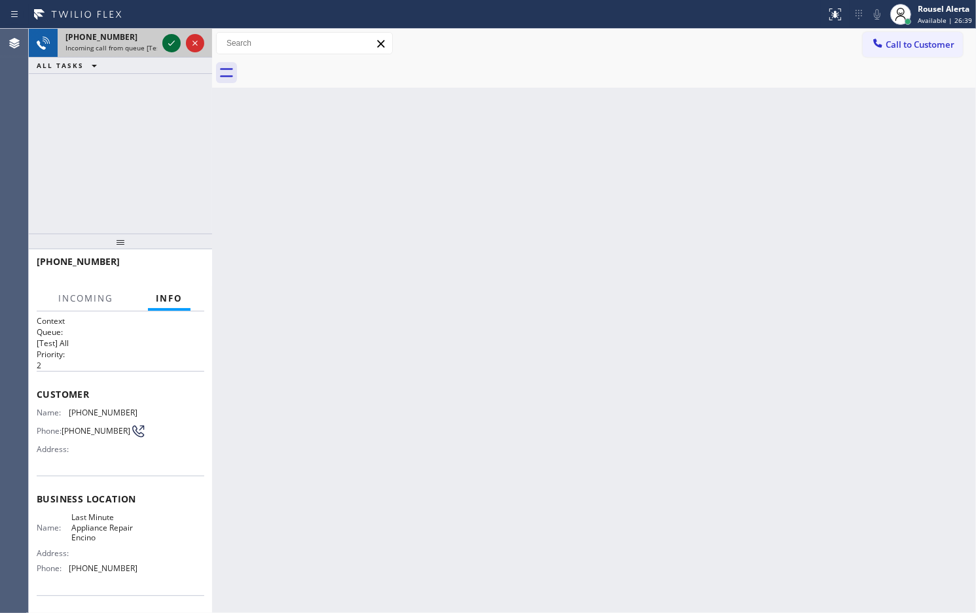
click at [165, 37] on icon at bounding box center [172, 43] width 16 height 16
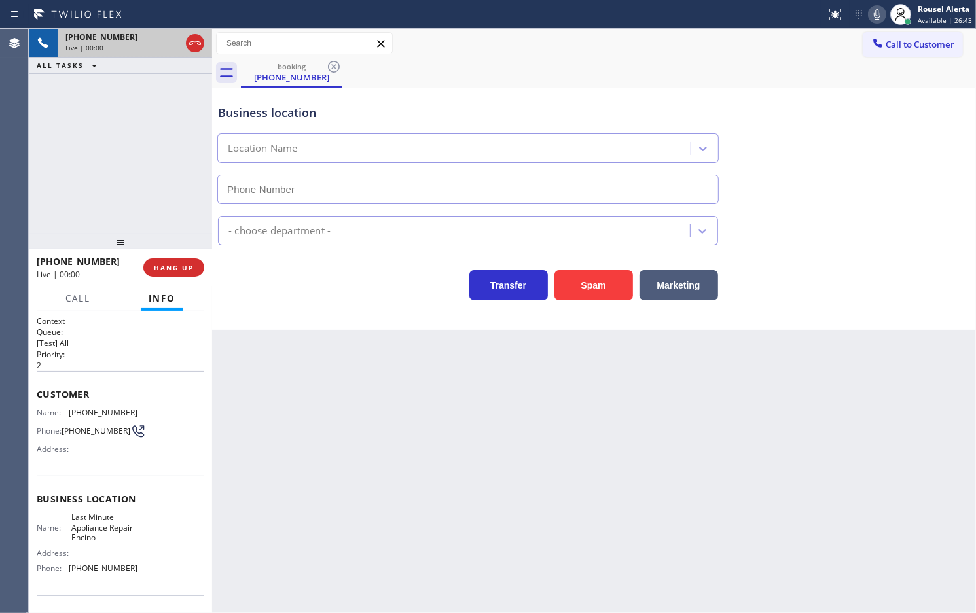
type input "[PHONE_NUMBER]"
click at [574, 289] on button "Spam" at bounding box center [593, 285] width 79 height 30
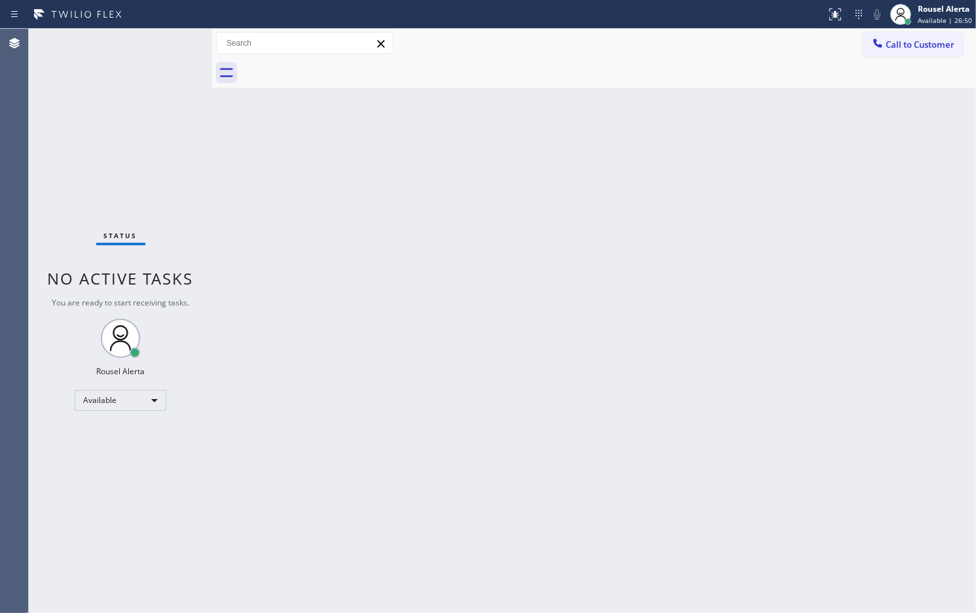
click at [626, 495] on div "Back to Dashboard Change Sender ID Customers Technicians Select a contact Outbo…" at bounding box center [594, 321] width 764 height 584
click at [442, 468] on div "Back to Dashboard Change Sender ID Customers Technicians Select a contact Outbo…" at bounding box center [594, 321] width 764 height 584
click at [548, 372] on div "Back to Dashboard Change Sender ID Customers Technicians Select a contact Outbo…" at bounding box center [594, 321] width 764 height 584
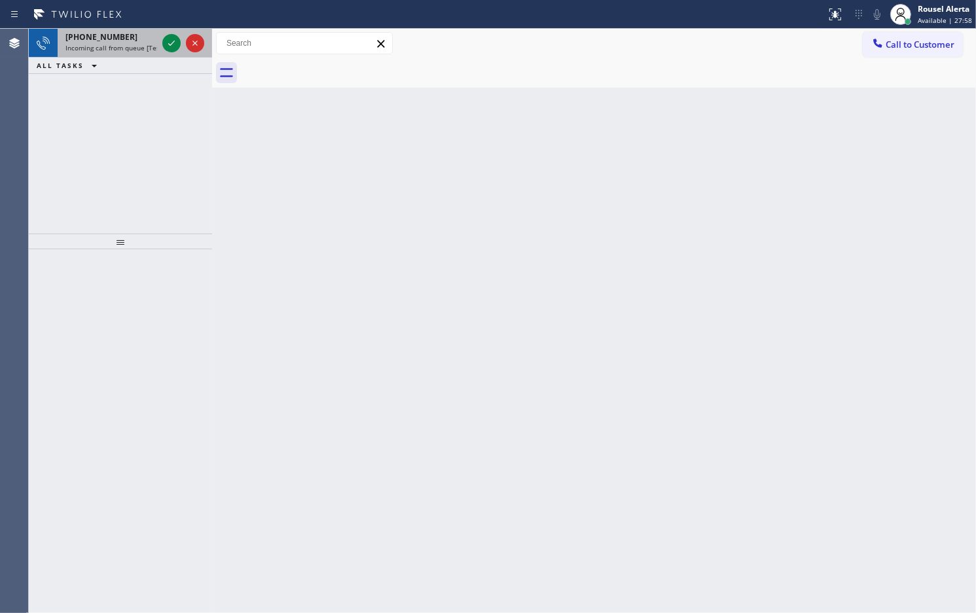
click at [128, 50] on span "Incoming call from queue [Test] All" at bounding box center [119, 47] width 109 height 9
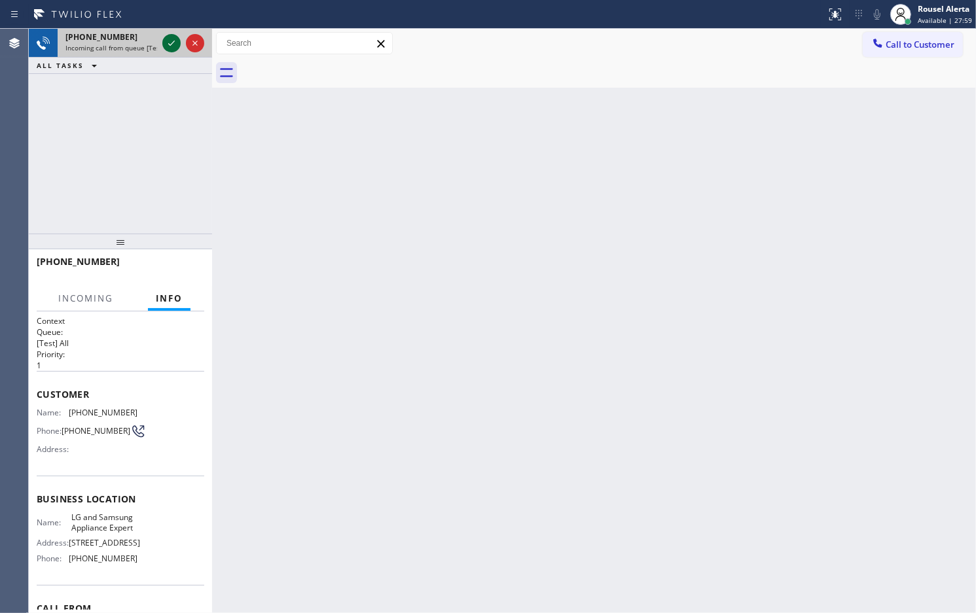
click at [165, 49] on icon at bounding box center [172, 43] width 16 height 16
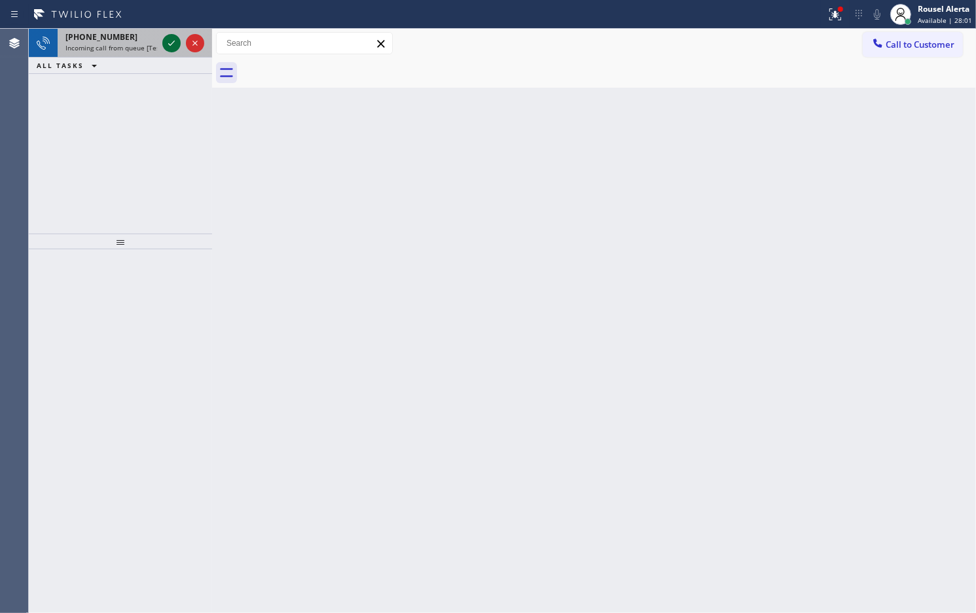
click at [165, 49] on icon at bounding box center [172, 43] width 16 height 16
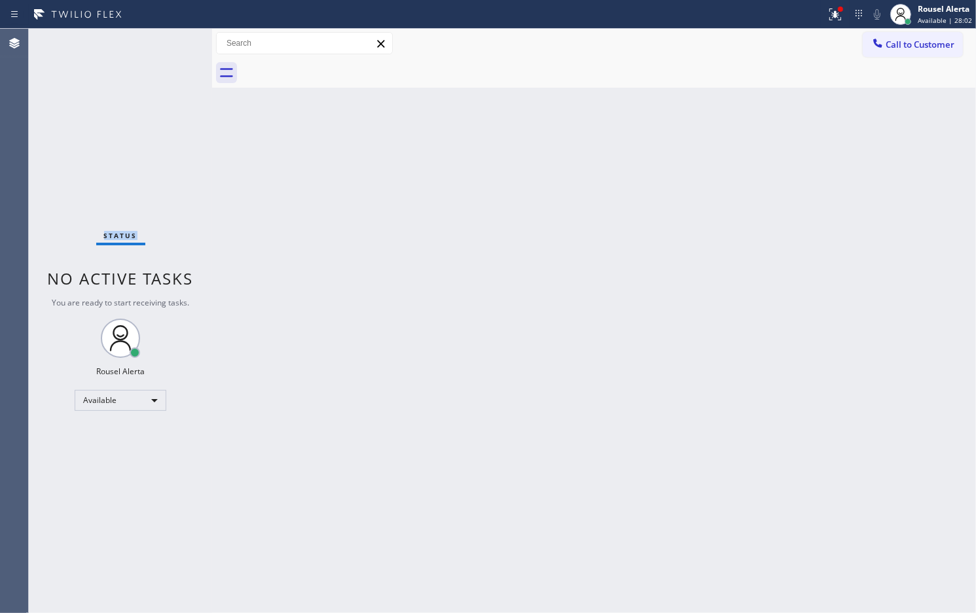
click at [165, 49] on div "Status No active tasks You are ready to start receiving tasks. Rousel Alerta Av…" at bounding box center [120, 321] width 183 height 584
click at [457, 354] on div "Back to Dashboard Change Sender ID Customers Technicians Select a contact Outbo…" at bounding box center [594, 321] width 764 height 584
click at [828, 20] on div at bounding box center [835, 15] width 29 height 16
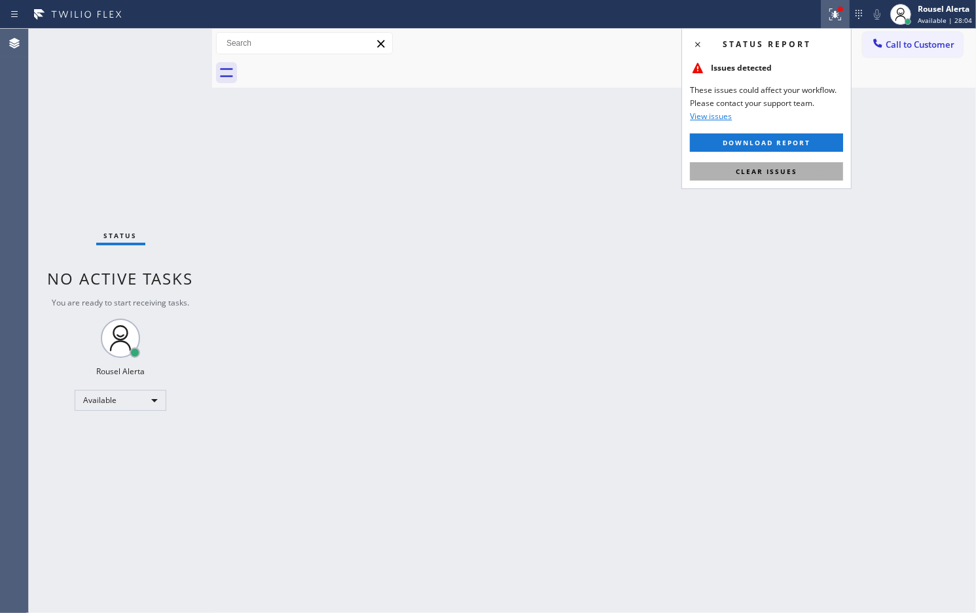
click at [808, 168] on button "Clear issues" at bounding box center [766, 171] width 153 height 18
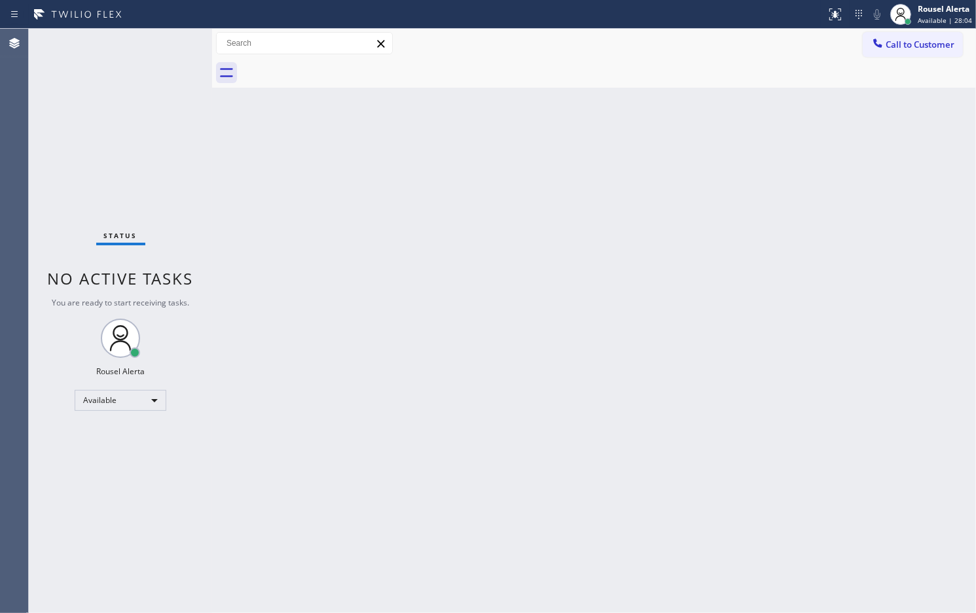
click at [810, 334] on div "Back to Dashboard Change Sender ID Customers Technicians Select a contact Outbo…" at bounding box center [594, 321] width 764 height 584
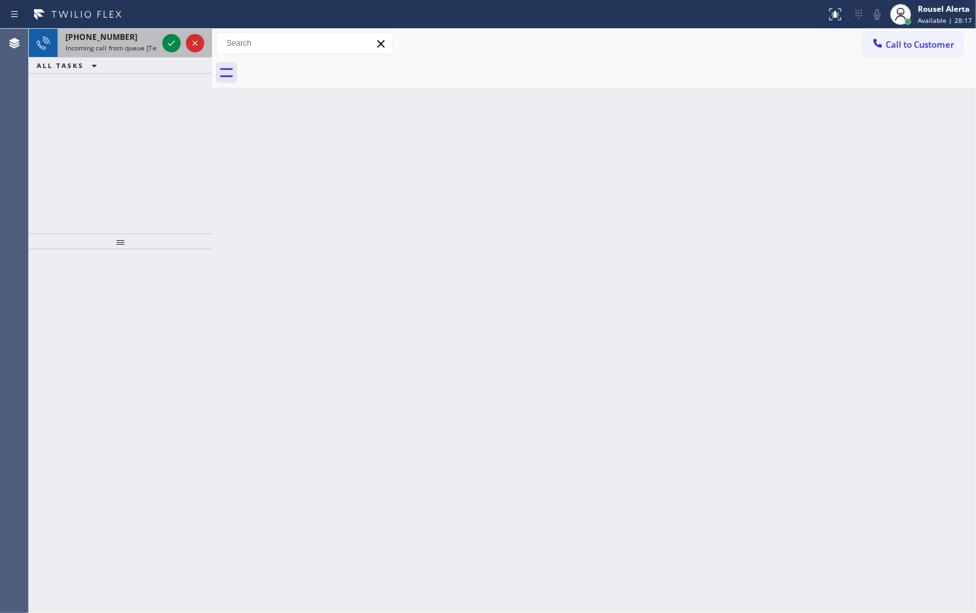
click at [126, 46] on span "Incoming call from queue [Test] All" at bounding box center [119, 47] width 109 height 9
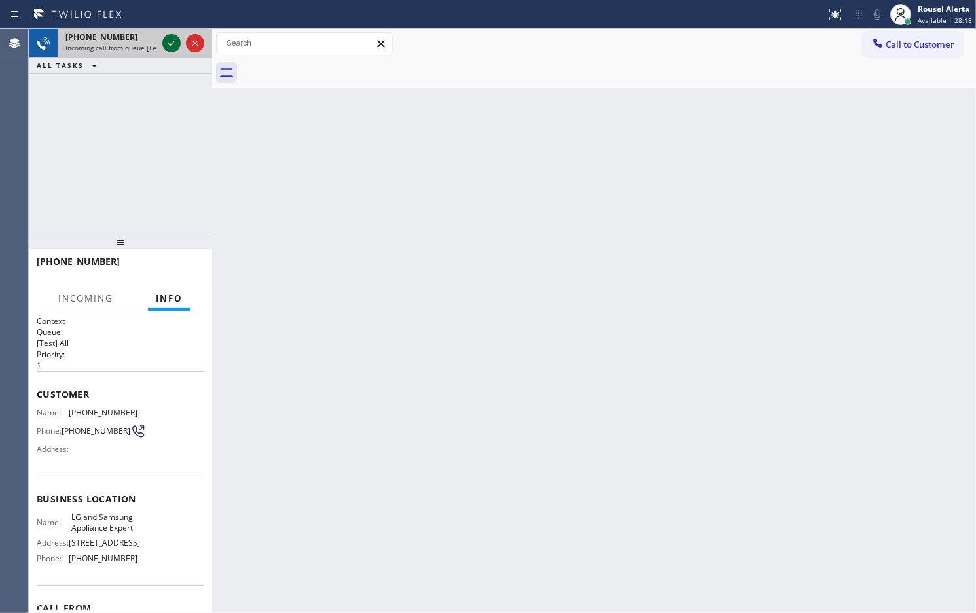
click at [169, 41] on icon at bounding box center [172, 43] width 16 height 16
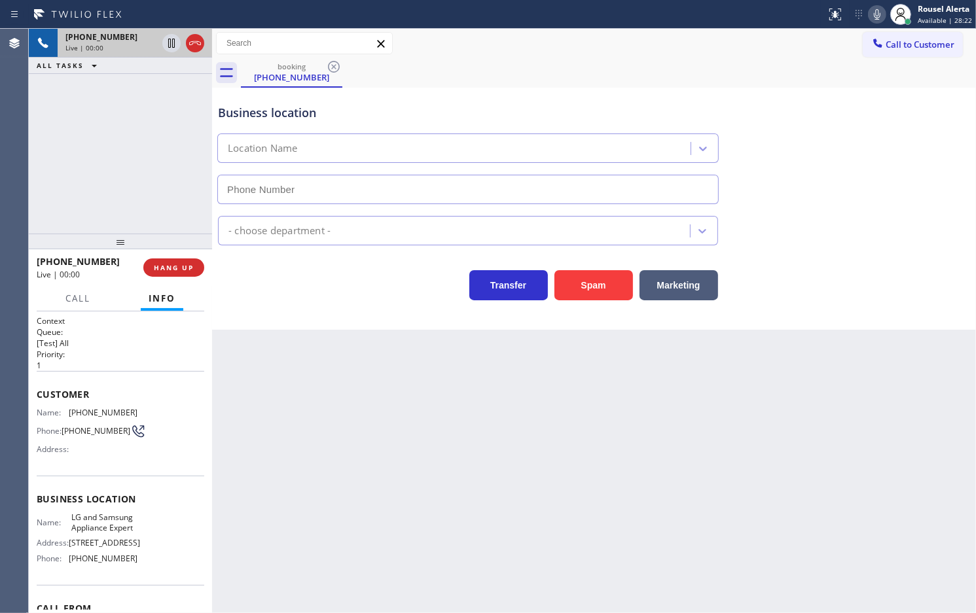
type input "[PHONE_NUMBER]"
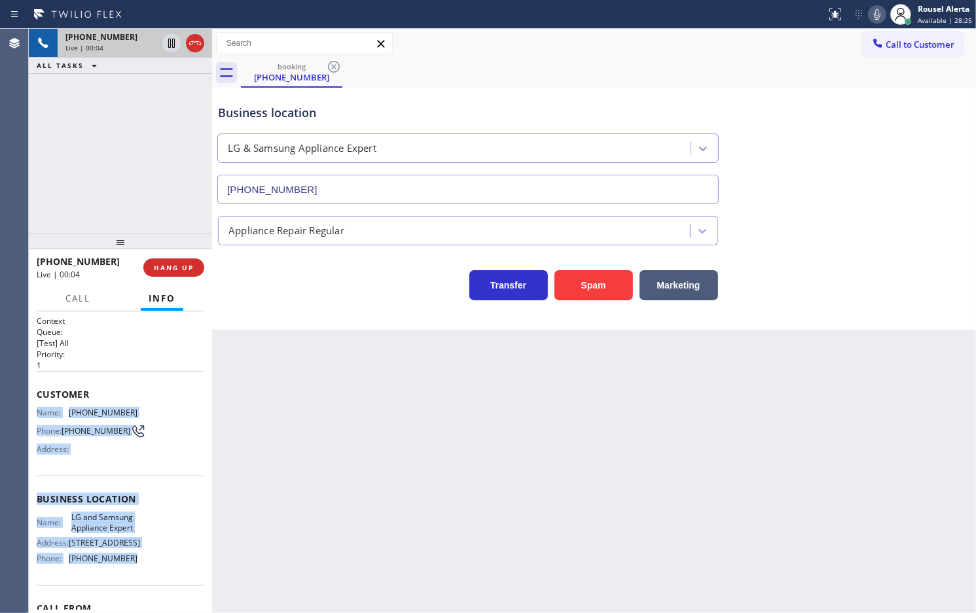
drag, startPoint x: 35, startPoint y: 413, endPoint x: 156, endPoint y: 589, distance: 213.6
click at [156, 589] on div "Context Queue: [Test] All Priority: 1 Customer Name: [PHONE_NUMBER] Phone: [PHO…" at bounding box center [120, 462] width 183 height 302
copy div "Name: [PHONE_NUMBER] Phone: [PHONE_NUMBER] Address: Business location Name: LG …"
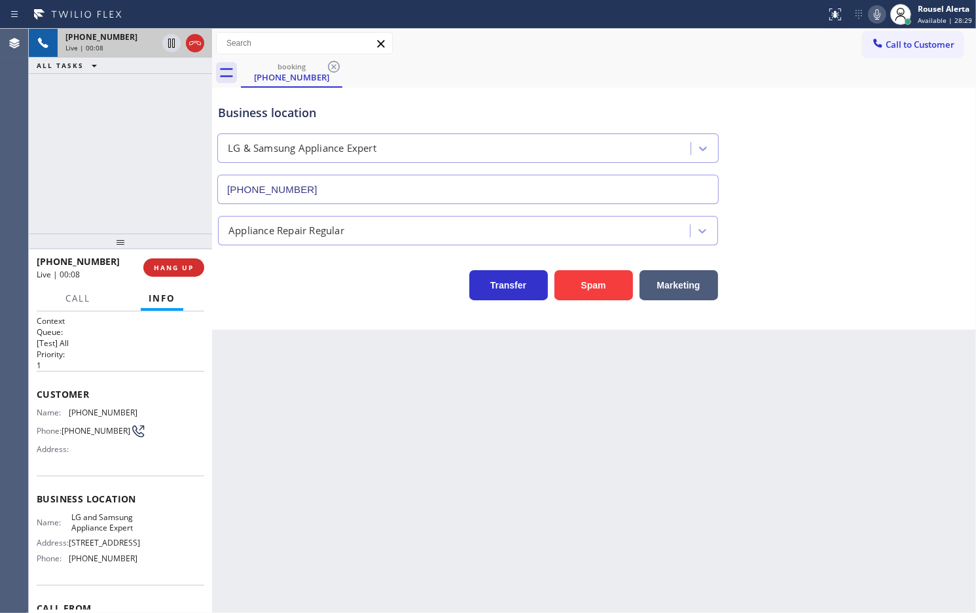
click at [662, 378] on div "Back to Dashboard Change Sender ID Customers Technicians Select a contact Outbo…" at bounding box center [594, 321] width 764 height 584
click at [166, 260] on button "HANG UP" at bounding box center [173, 267] width 61 height 18
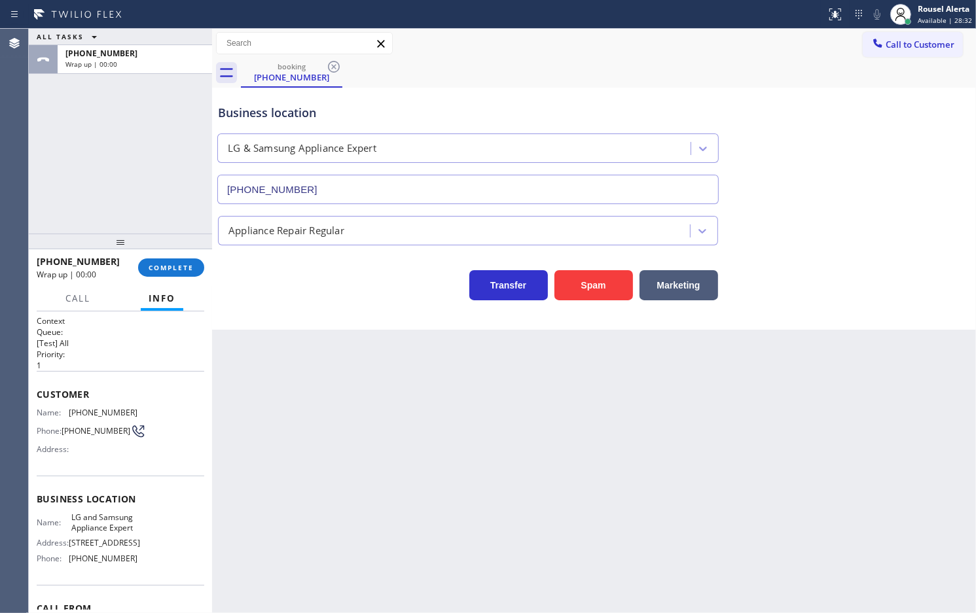
click at [342, 421] on div "Back to Dashboard Change Sender ID Customers Technicians Select a contact Outbo…" at bounding box center [594, 321] width 764 height 584
click at [931, 41] on span "Call to Customer" at bounding box center [919, 45] width 69 height 12
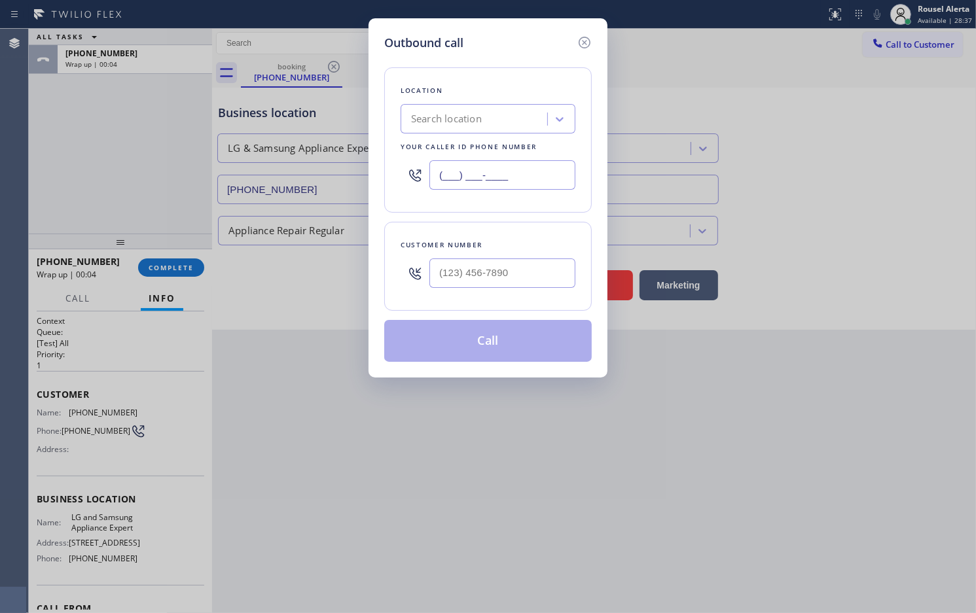
click at [522, 175] on input "(___) ___-____" at bounding box center [502, 174] width 146 height 29
paste input "858) 263-1714"
type input "[PHONE_NUMBER]"
click at [476, 268] on input "(___) ___-____" at bounding box center [502, 272] width 146 height 29
paste input "865) 387-4872"
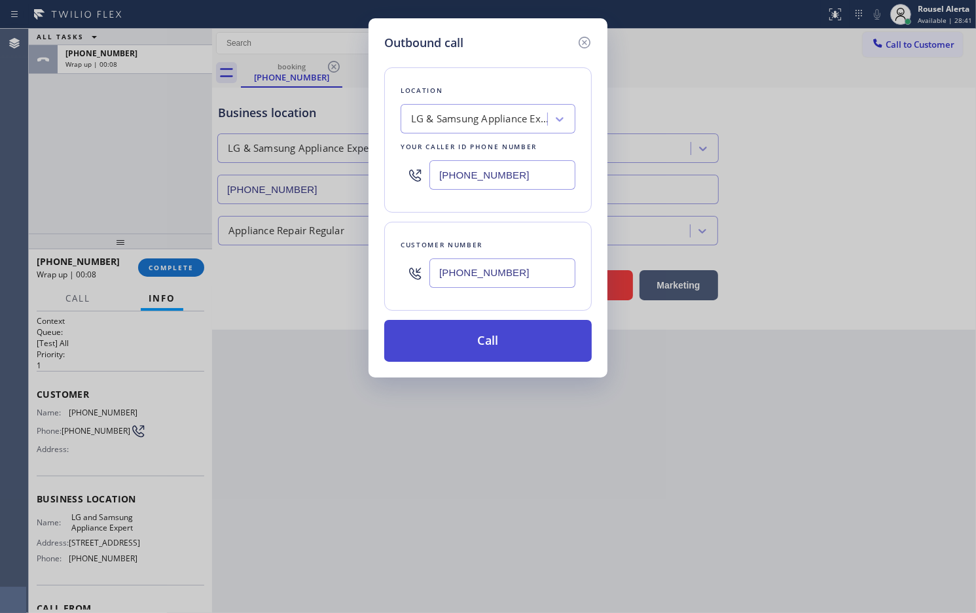
type input "[PHONE_NUMBER]"
click at [495, 338] on button "Call" at bounding box center [487, 341] width 207 height 42
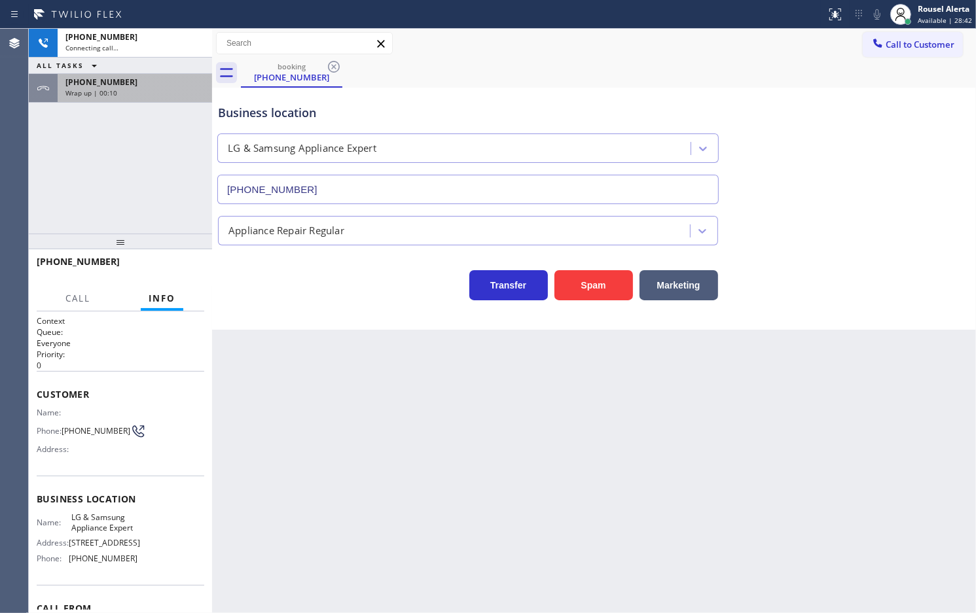
click at [141, 94] on div "Wrap up | 00:10" at bounding box center [134, 92] width 139 height 9
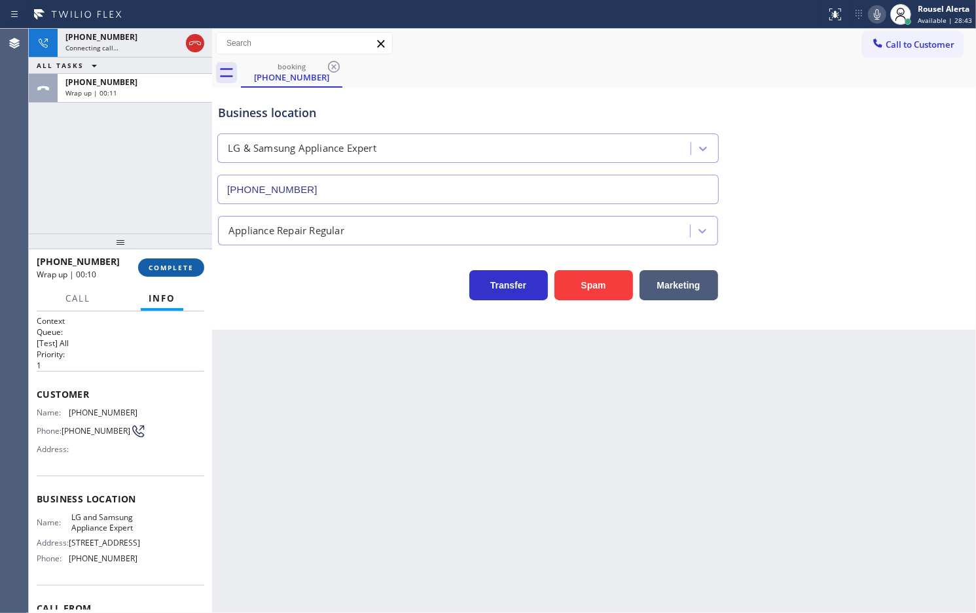
click at [171, 272] on button "COMPLETE" at bounding box center [171, 267] width 66 height 18
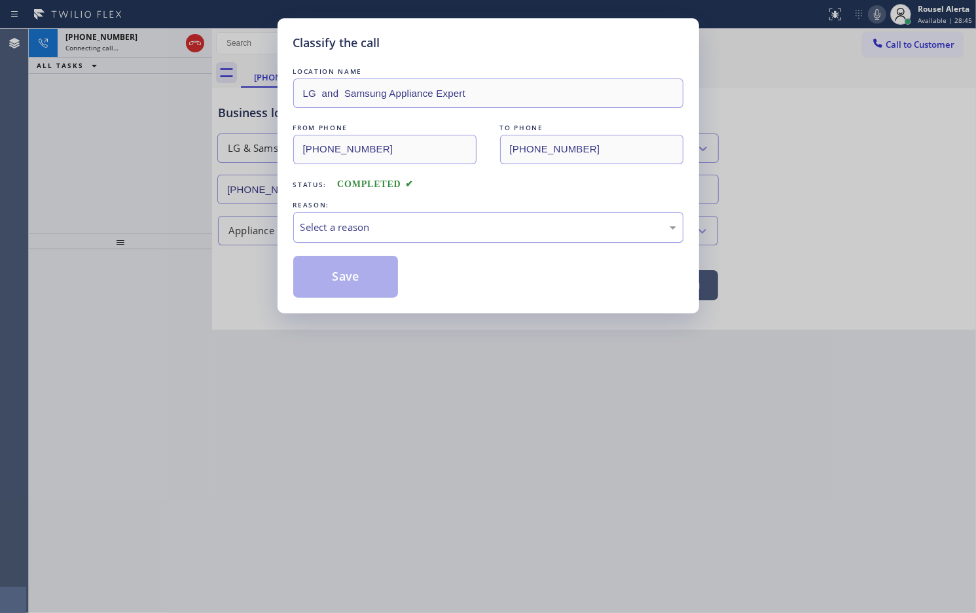
click at [391, 221] on div "Select a reason" at bounding box center [488, 227] width 376 height 15
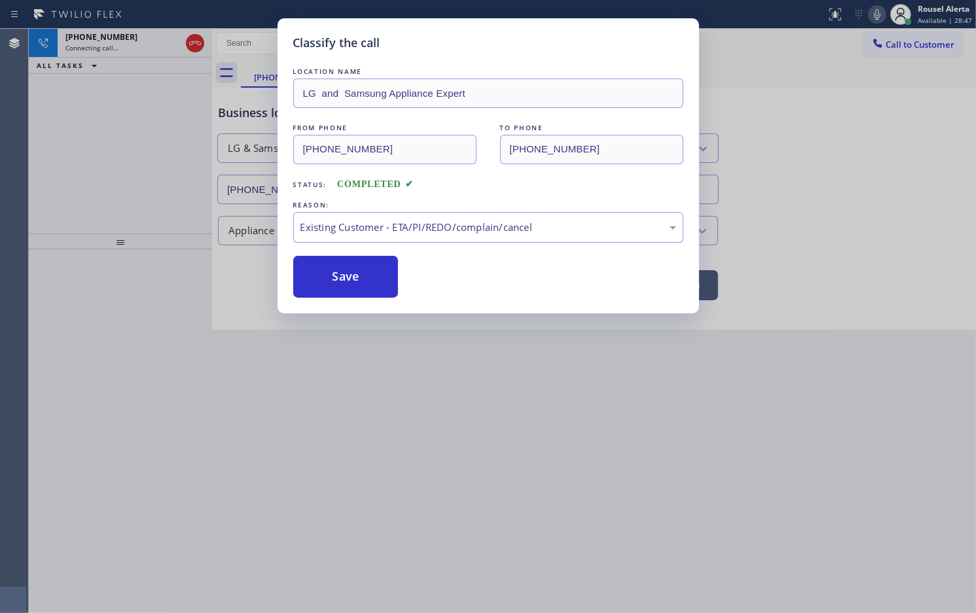
click at [406, 229] on div "Existing Customer - ETA/PI/REDO/complain/cancel" at bounding box center [488, 227] width 376 height 15
click at [365, 272] on button "Save" at bounding box center [345, 277] width 105 height 42
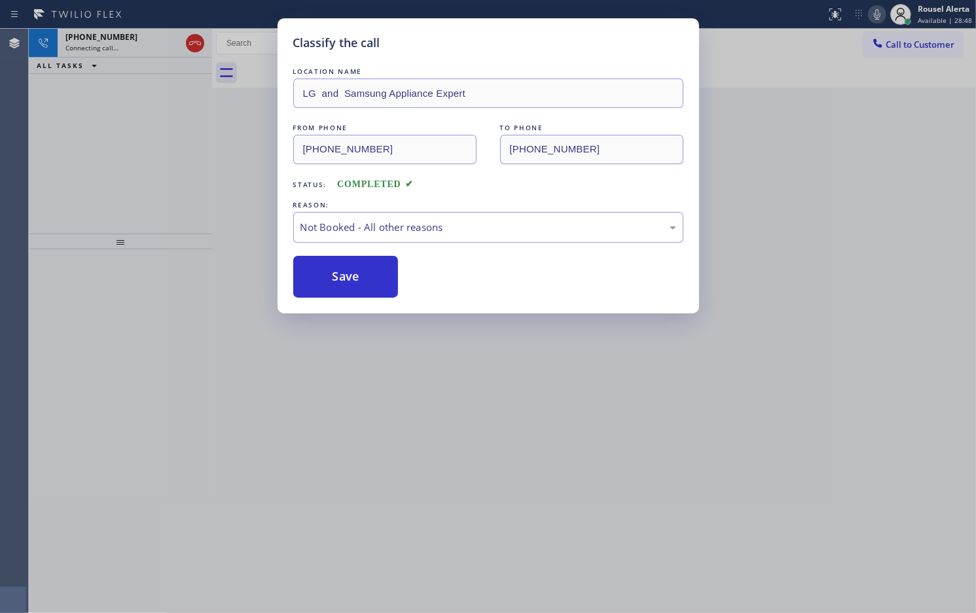
click at [780, 309] on div "Classify the call LOCATION NAME LG and Samsung Appliance Expert FROM PHONE [PHO…" at bounding box center [488, 306] width 976 height 613
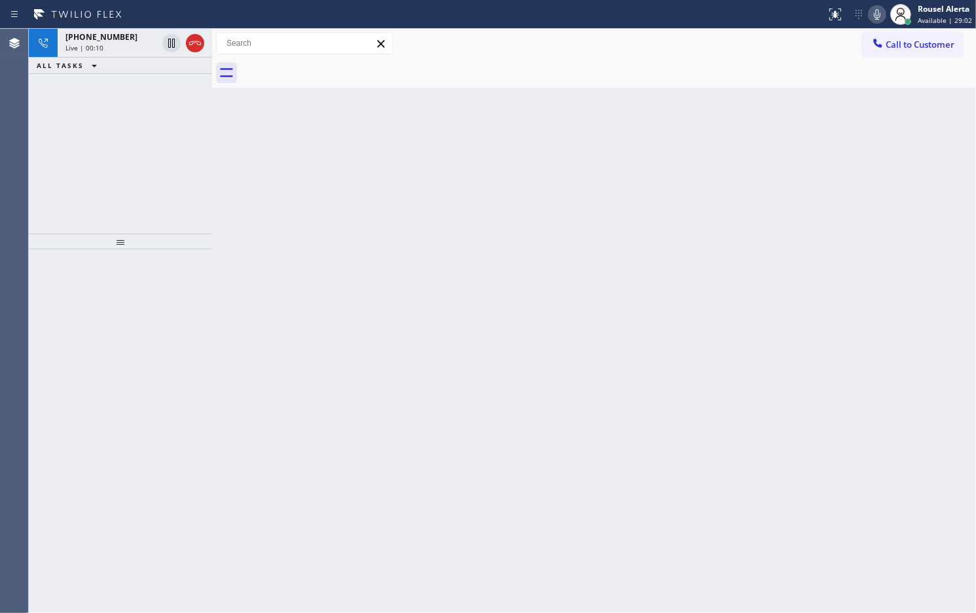
click at [105, 64] on button "ALL TASKS" at bounding box center [69, 66] width 81 height 16
drag, startPoint x: 132, startPoint y: 44, endPoint x: 169, endPoint y: 128, distance: 91.7
click at [132, 44] on div "Live | 00:13" at bounding box center [111, 47] width 92 height 9
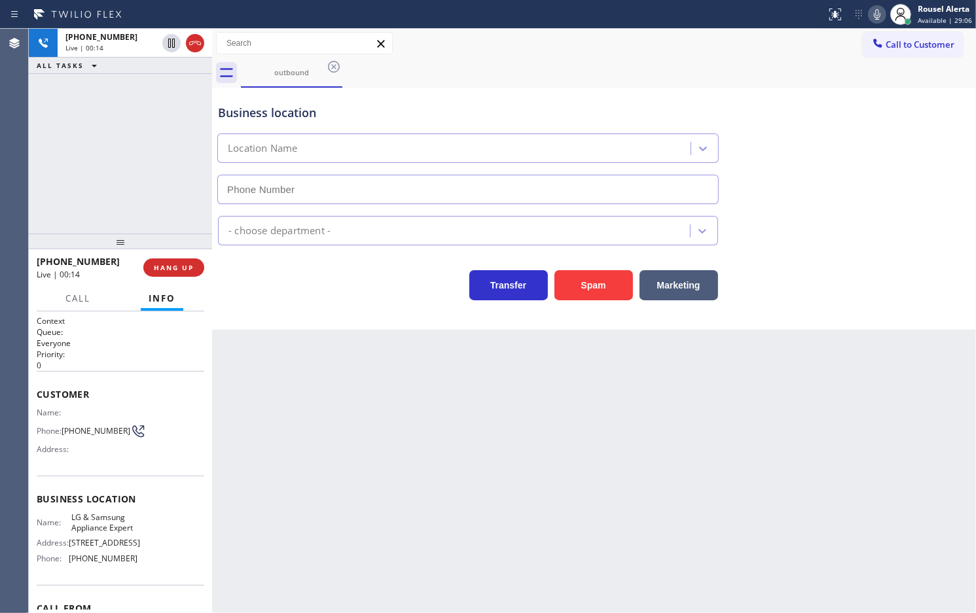
click at [412, 455] on div "Back to Dashboard Change Sender ID Customers Technicians Select a contact Outbo…" at bounding box center [594, 321] width 764 height 584
type input "[PHONE_NUMBER]"
click at [423, 465] on div "Back to Dashboard Change Sender ID Customers Technicians Select a contact Outbo…" at bounding box center [594, 321] width 764 height 584
drag, startPoint x: 124, startPoint y: 109, endPoint x: 143, endPoint y: 136, distance: 32.5
click at [126, 108] on div "[PHONE_NUMBER] Live | 00:25 ALL TASKS ALL TASKS ACTIVE TASKS TASKS IN WRAP UP" at bounding box center [120, 131] width 183 height 205
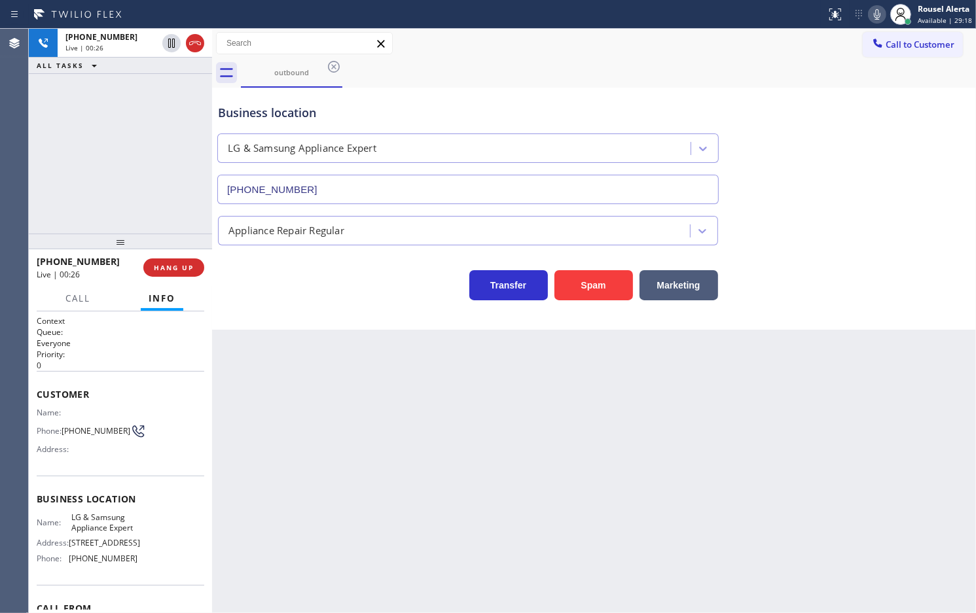
click at [321, 457] on div "Back to Dashboard Change Sender ID Customers Technicians Select a contact Outbo…" at bounding box center [594, 321] width 764 height 584
click at [171, 196] on div "[PHONE_NUMBER] Live | 00:26 ALL TASKS ALL TASKS ACTIVE TASKS TASKS IN WRAP UP" at bounding box center [120, 131] width 183 height 205
click at [187, 270] on button "HANG UP" at bounding box center [173, 267] width 61 height 18
drag, startPoint x: 268, startPoint y: 354, endPoint x: 264, endPoint y: 349, distance: 7.0
click at [268, 355] on div "Back to Dashboard Change Sender ID Customers Technicians Select a contact Outbo…" at bounding box center [594, 321] width 764 height 584
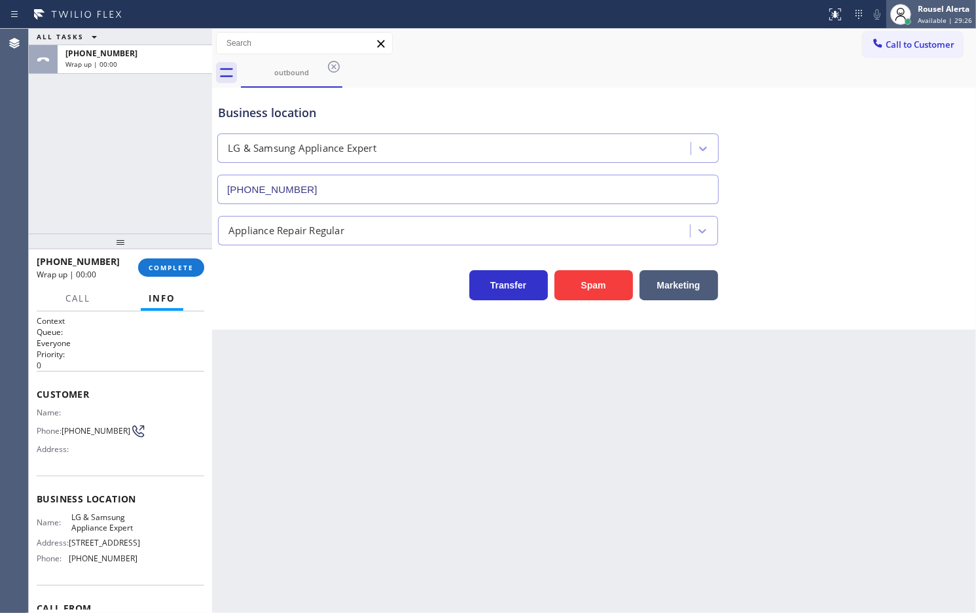
click at [953, 23] on span "Available | 29:26" at bounding box center [944, 20] width 54 height 9
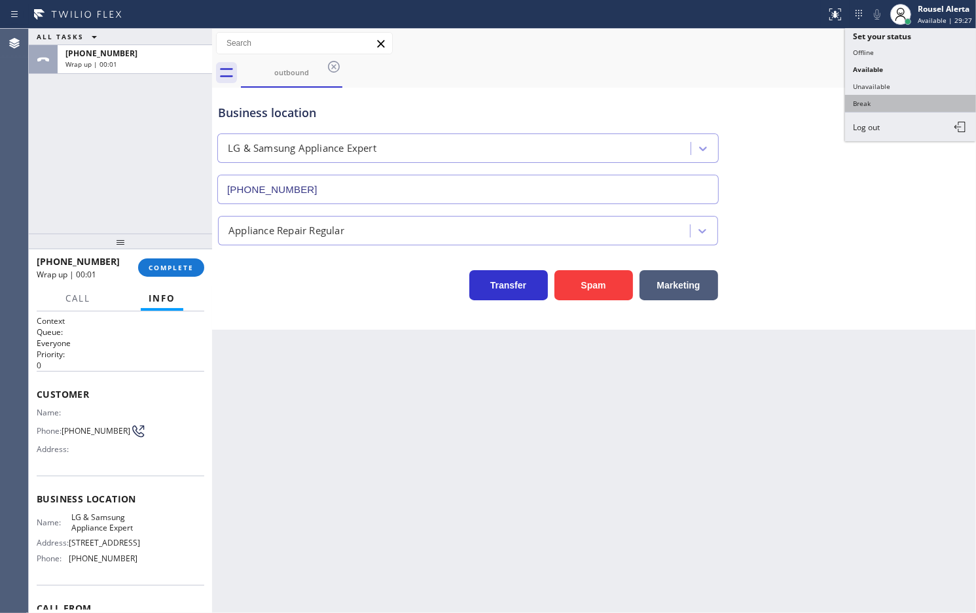
click at [895, 105] on button "Break" at bounding box center [910, 103] width 131 height 17
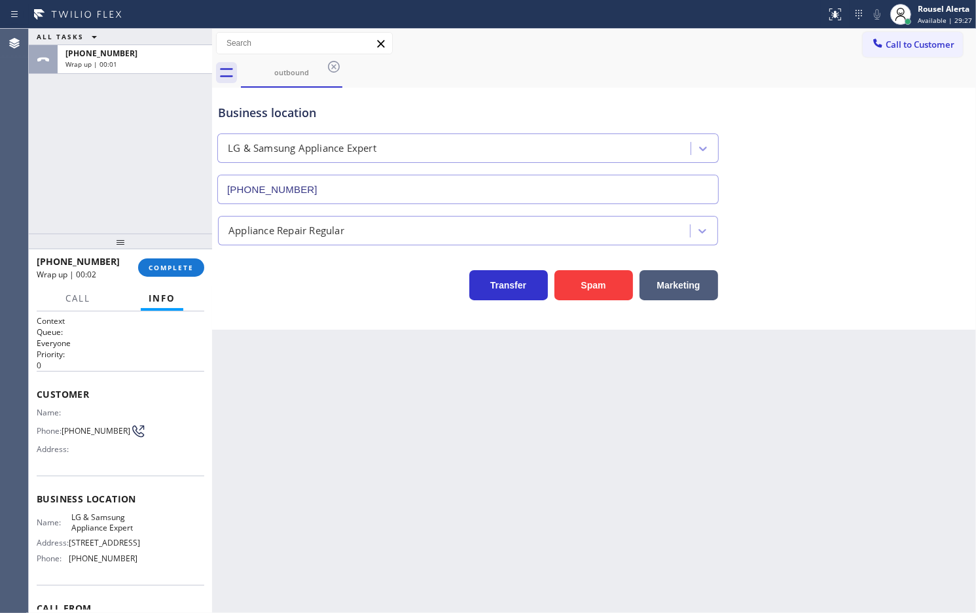
click at [175, 283] on div "[PHONE_NUMBER] Wrap up | 00:02 COMPLETE" at bounding box center [121, 268] width 168 height 34
click at [174, 273] on button "COMPLETE" at bounding box center [171, 267] width 66 height 18
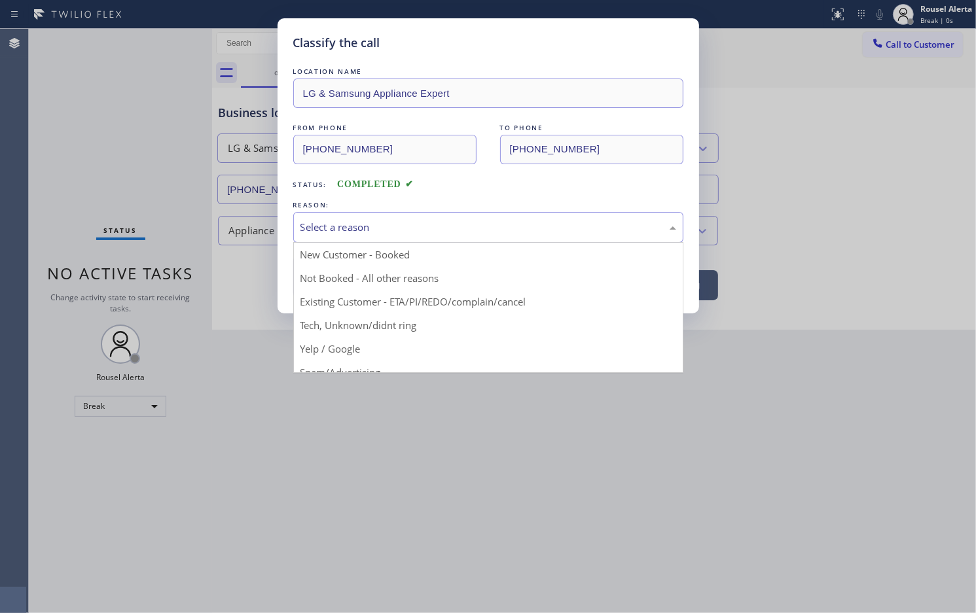
click at [377, 237] on div "Select a reason" at bounding box center [488, 227] width 390 height 31
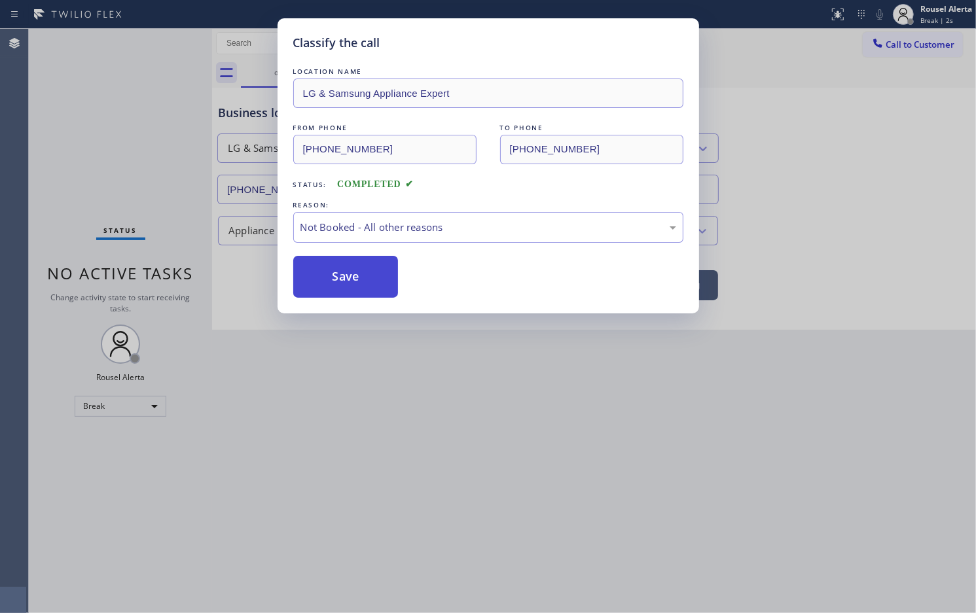
click at [324, 276] on button "Save" at bounding box center [345, 277] width 105 height 42
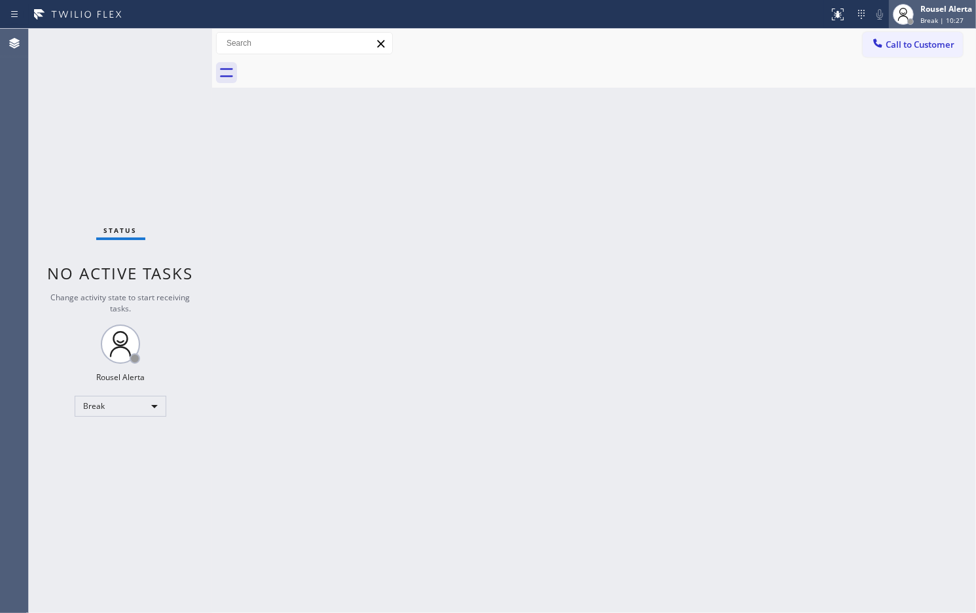
click at [928, 14] on div "Rousel Alerta" at bounding box center [946, 8] width 52 height 11
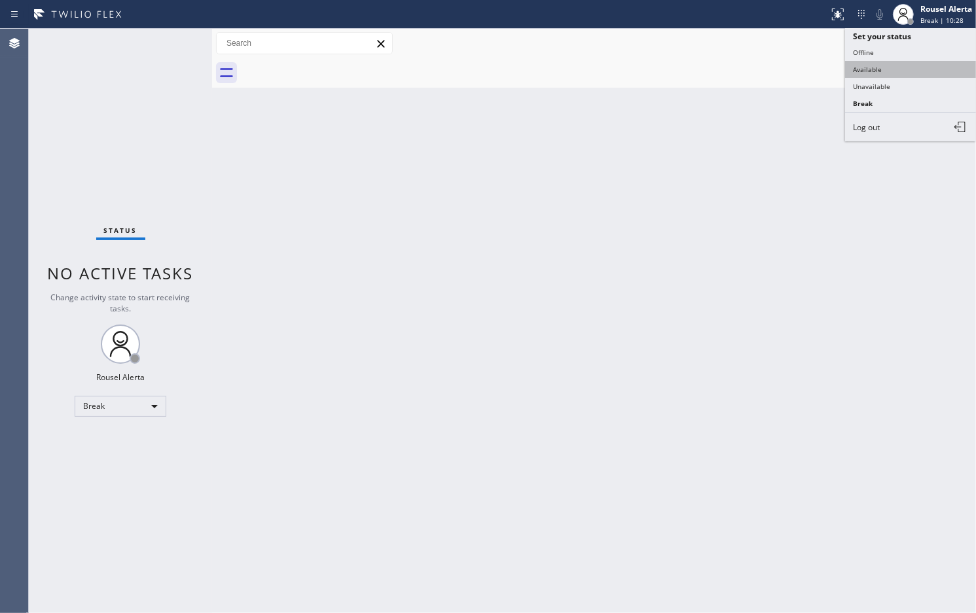
click at [916, 70] on button "Available" at bounding box center [910, 69] width 131 height 17
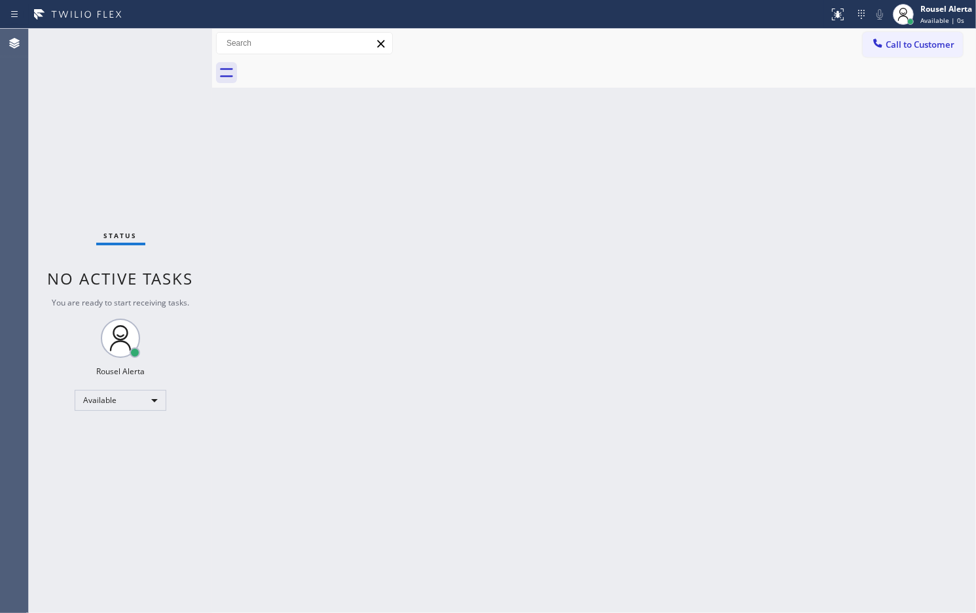
click at [688, 295] on div "Back to Dashboard Change Sender ID Customers Technicians Select a contact Outbo…" at bounding box center [594, 321] width 764 height 584
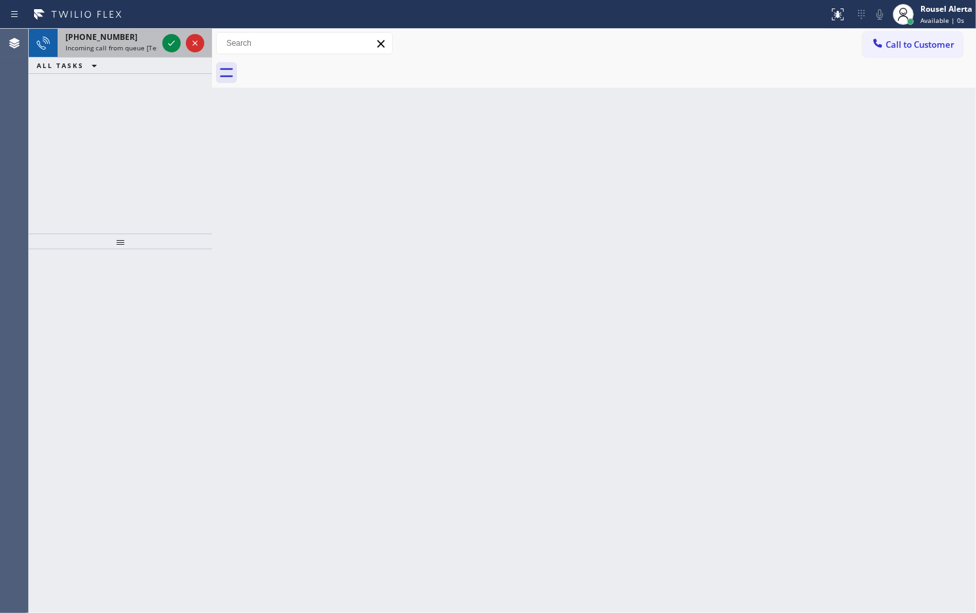
click at [139, 41] on div "[PHONE_NUMBER]" at bounding box center [111, 36] width 92 height 11
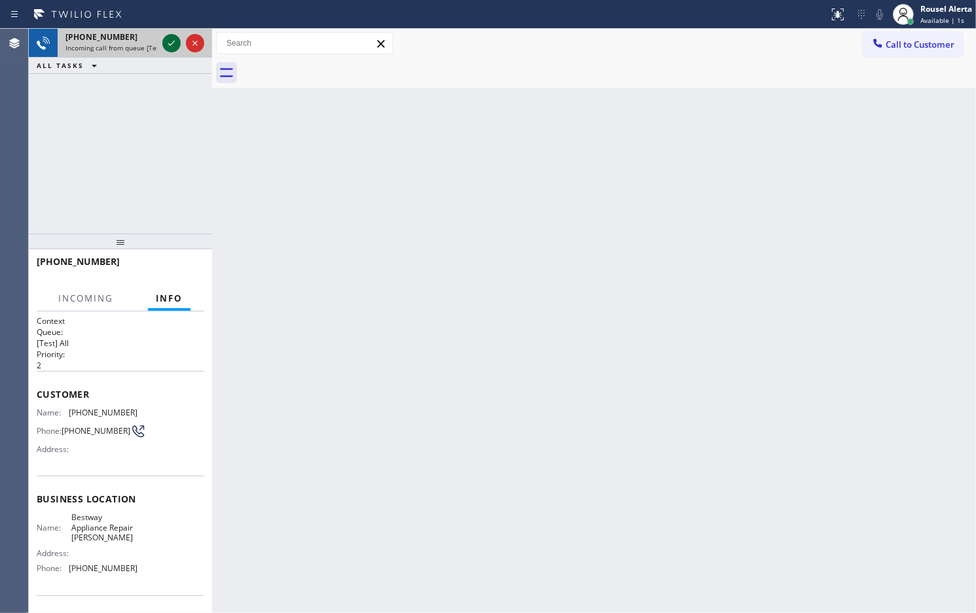
click at [167, 46] on icon at bounding box center [172, 43] width 16 height 16
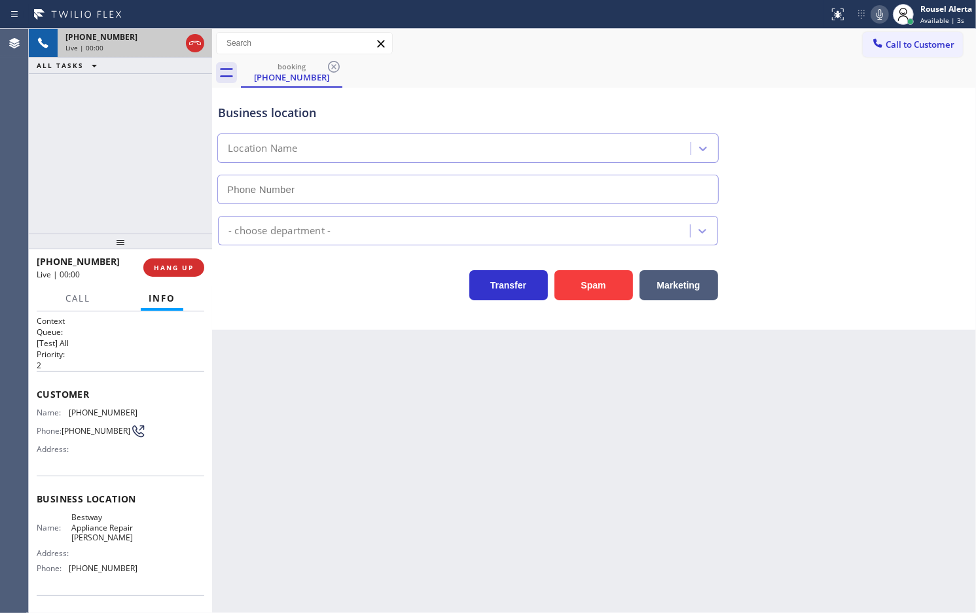
type input "[PHONE_NUMBER]"
click at [582, 289] on button "Spam" at bounding box center [593, 285] width 79 height 30
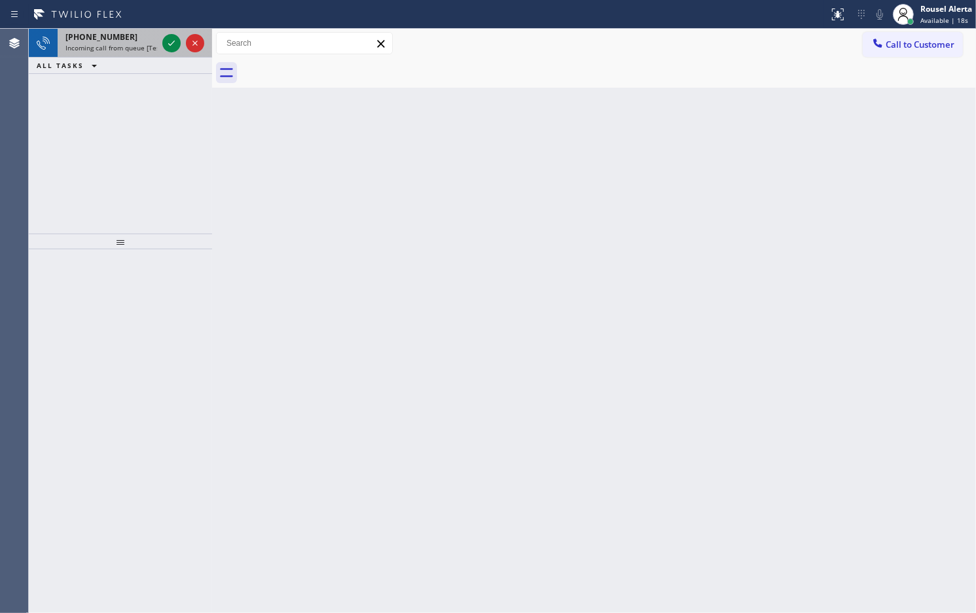
click at [149, 44] on span "Incoming call from queue [Test] All" at bounding box center [119, 47] width 109 height 9
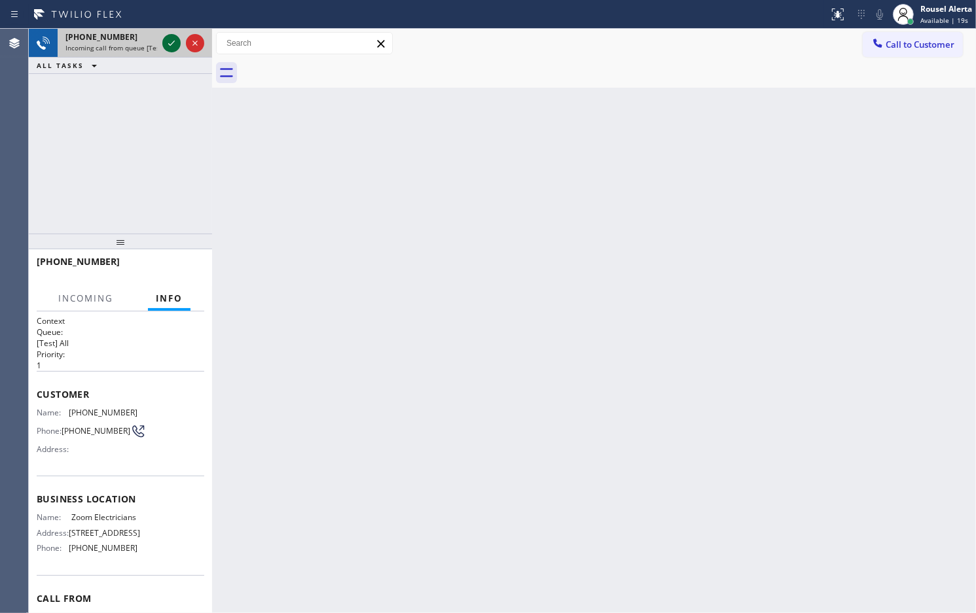
click at [168, 49] on icon at bounding box center [172, 43] width 16 height 16
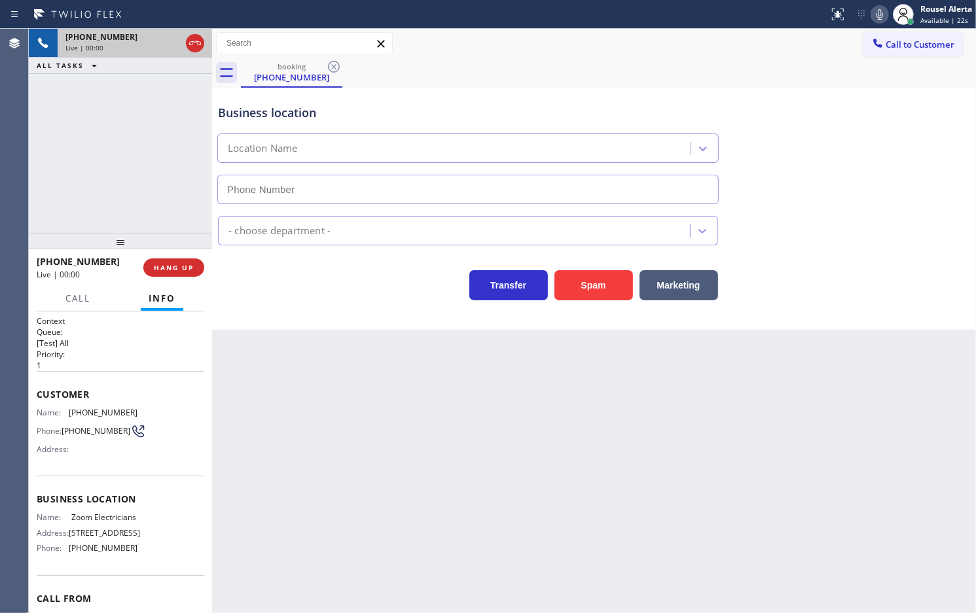
type input "[PHONE_NUMBER]"
click at [206, 283] on div "[PHONE_NUMBER] Live | 00:08 HANG UP" at bounding box center [120, 267] width 183 height 37
click at [183, 265] on span "HANG UP" at bounding box center [174, 267] width 40 height 9
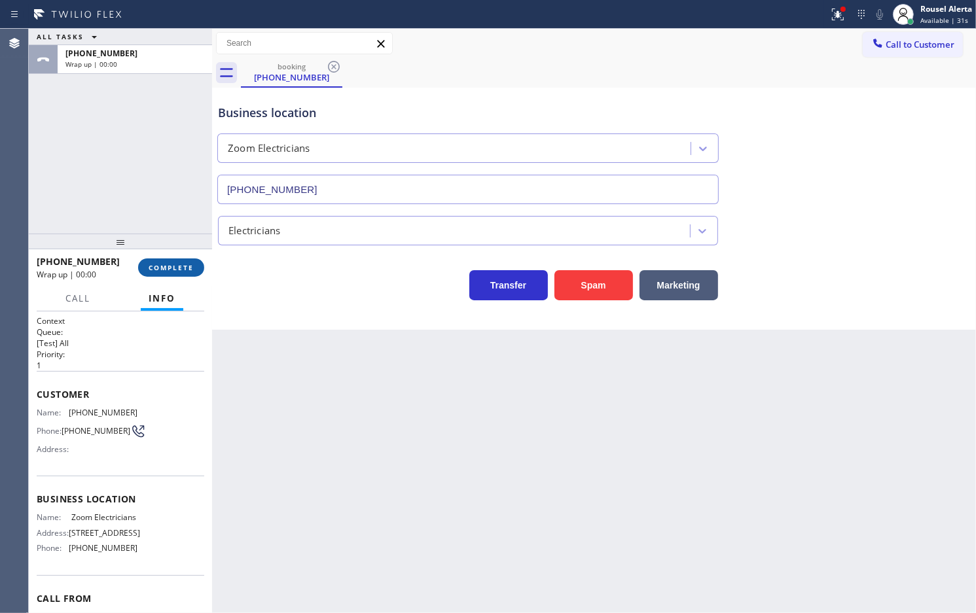
click at [183, 265] on span "COMPLETE" at bounding box center [171, 267] width 45 height 9
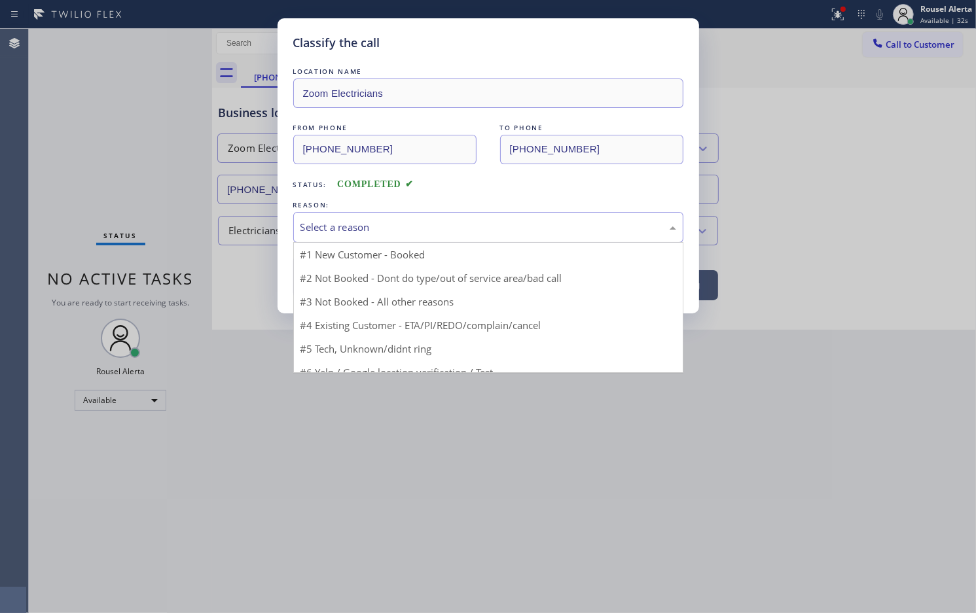
click at [340, 233] on div "Select a reason" at bounding box center [488, 227] width 376 height 15
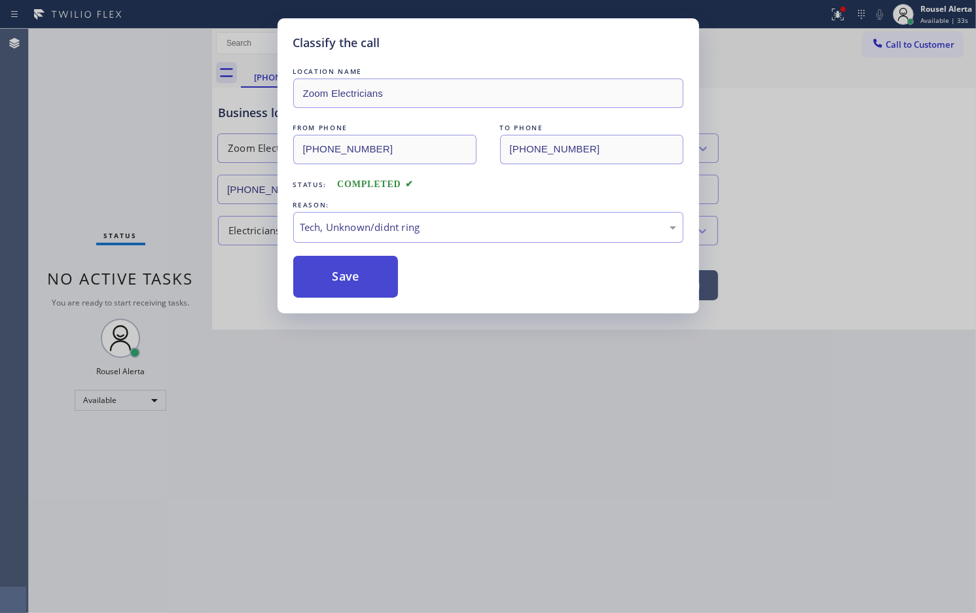
drag, startPoint x: 347, startPoint y: 281, endPoint x: 346, endPoint y: 272, distance: 10.0
click at [347, 279] on button "Save" at bounding box center [345, 277] width 105 height 42
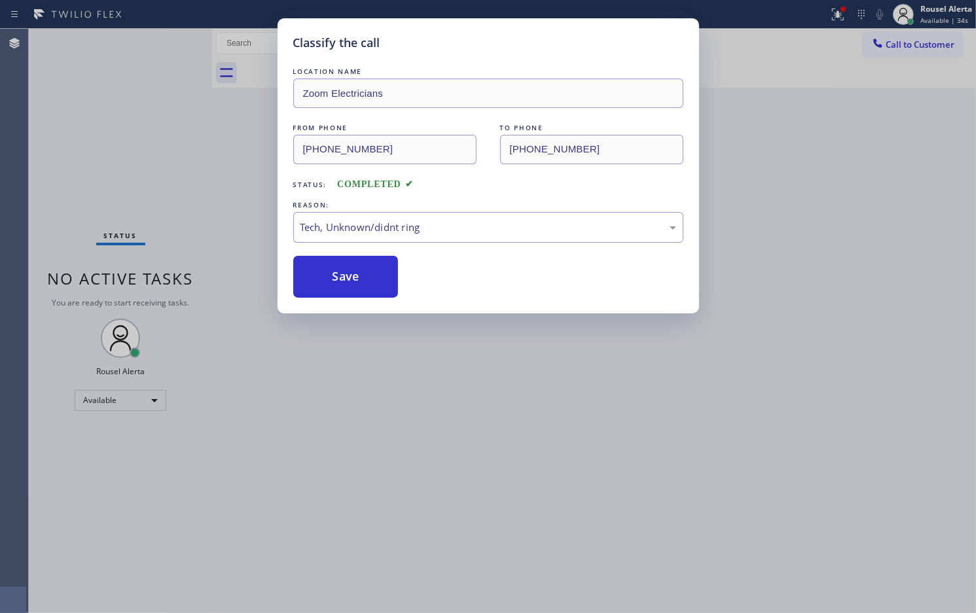
click at [417, 336] on div "Classify the call LOCATION NAME Zoom Electricians FROM PHONE [PHONE_NUMBER] TO …" at bounding box center [488, 306] width 976 height 613
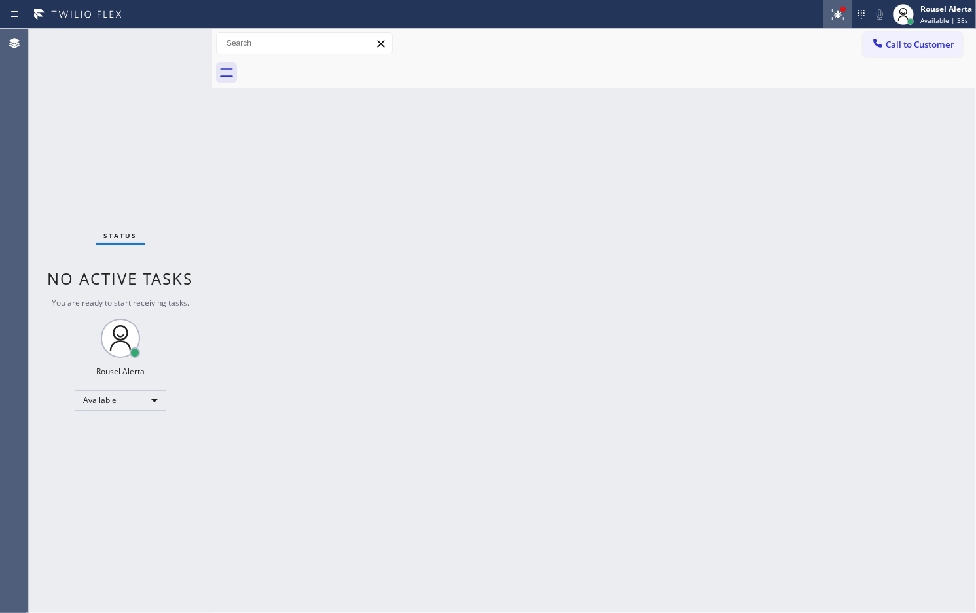
click at [826, 15] on div at bounding box center [837, 15] width 29 height 16
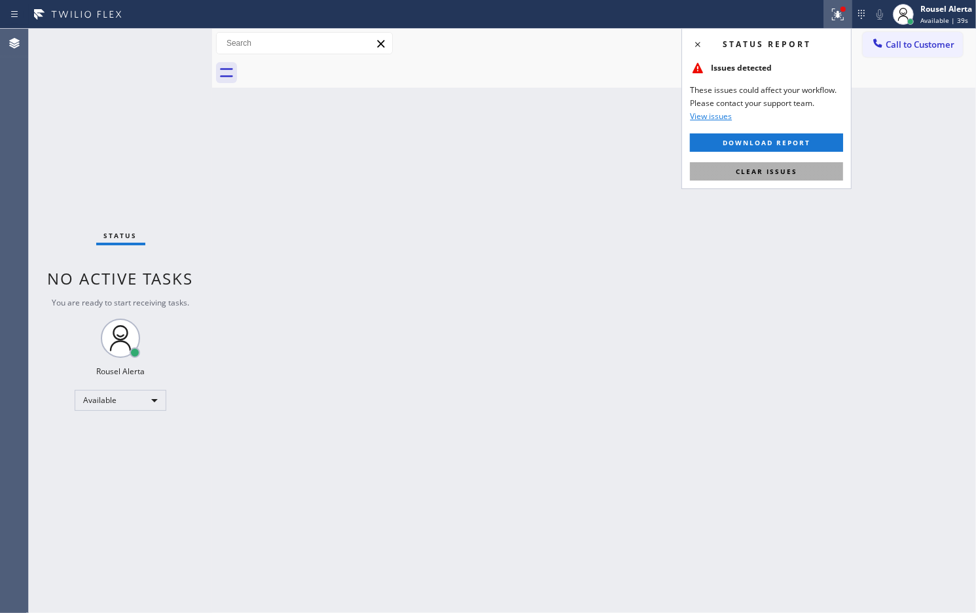
click at [768, 177] on button "Clear issues" at bounding box center [766, 171] width 153 height 18
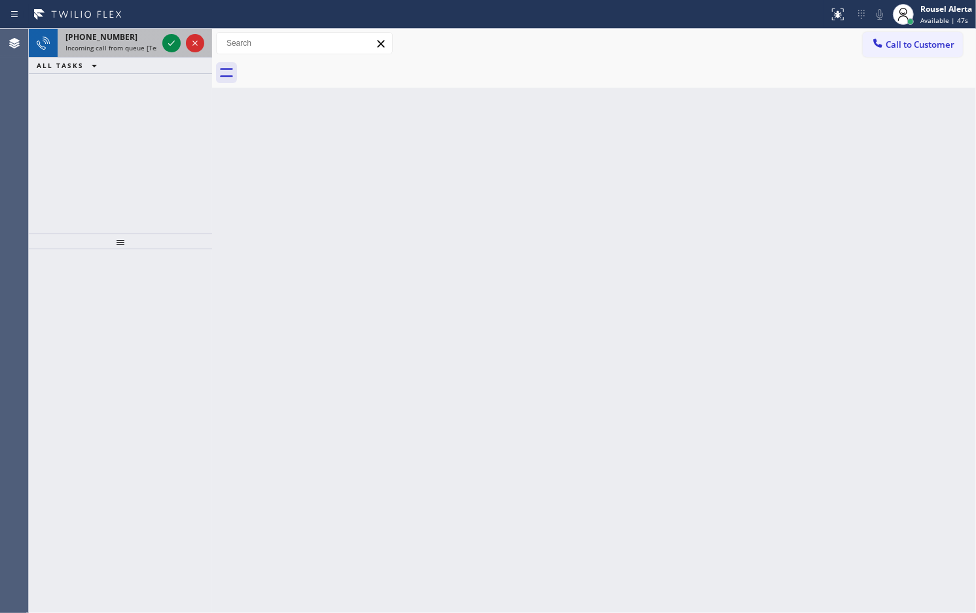
click at [113, 38] on span "[PHONE_NUMBER]" at bounding box center [101, 36] width 72 height 11
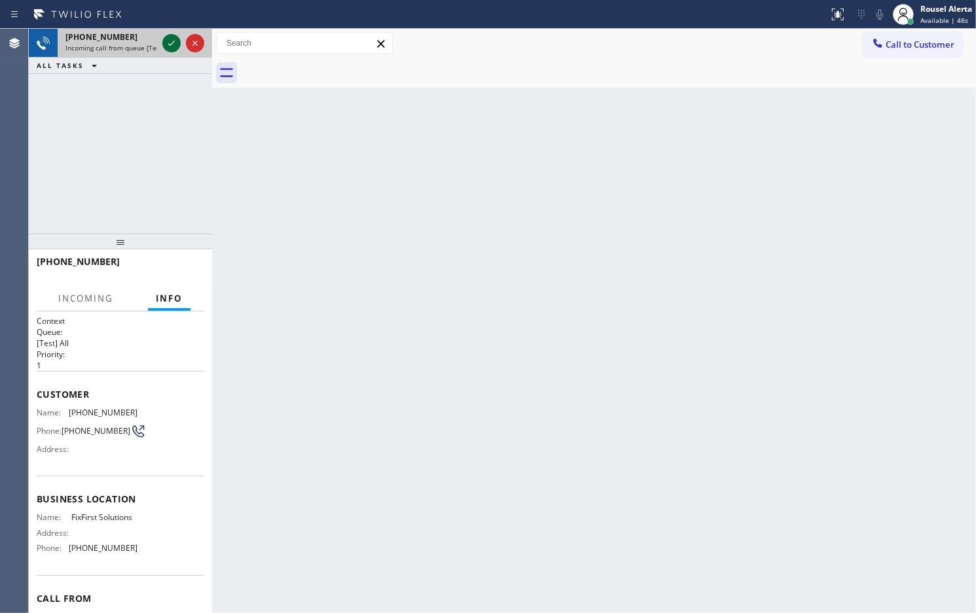
click at [165, 46] on icon at bounding box center [172, 43] width 16 height 16
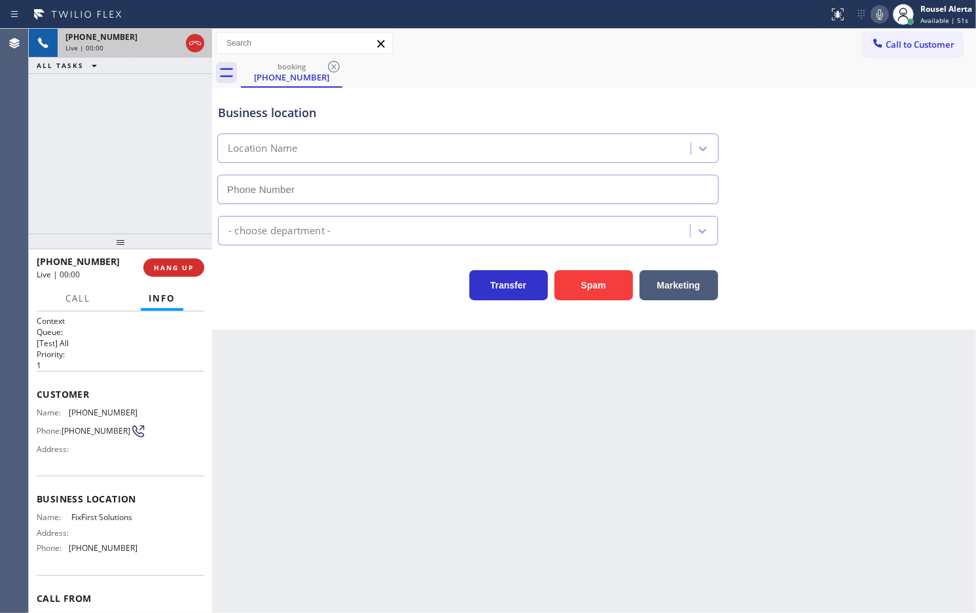
type input "[PHONE_NUMBER]"
click at [603, 287] on button "Spam" at bounding box center [593, 285] width 79 height 30
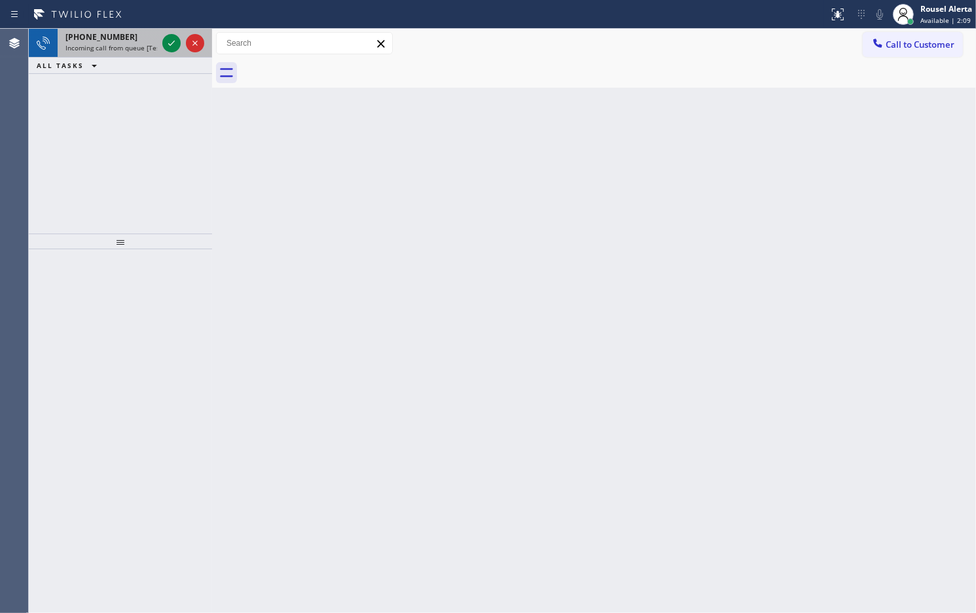
click at [135, 37] on div "[PHONE_NUMBER]" at bounding box center [111, 36] width 92 height 11
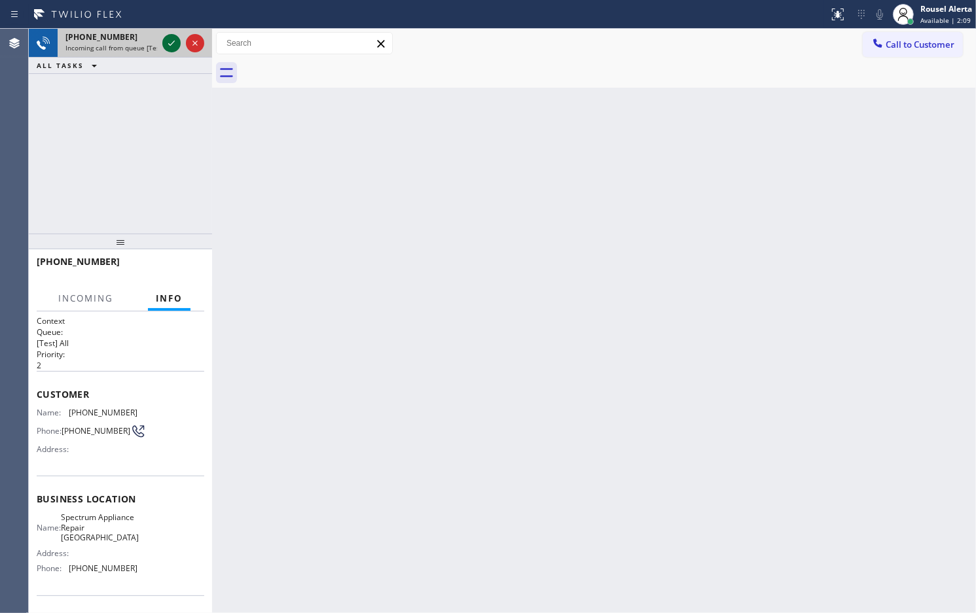
click at [172, 46] on icon at bounding box center [172, 43] width 16 height 16
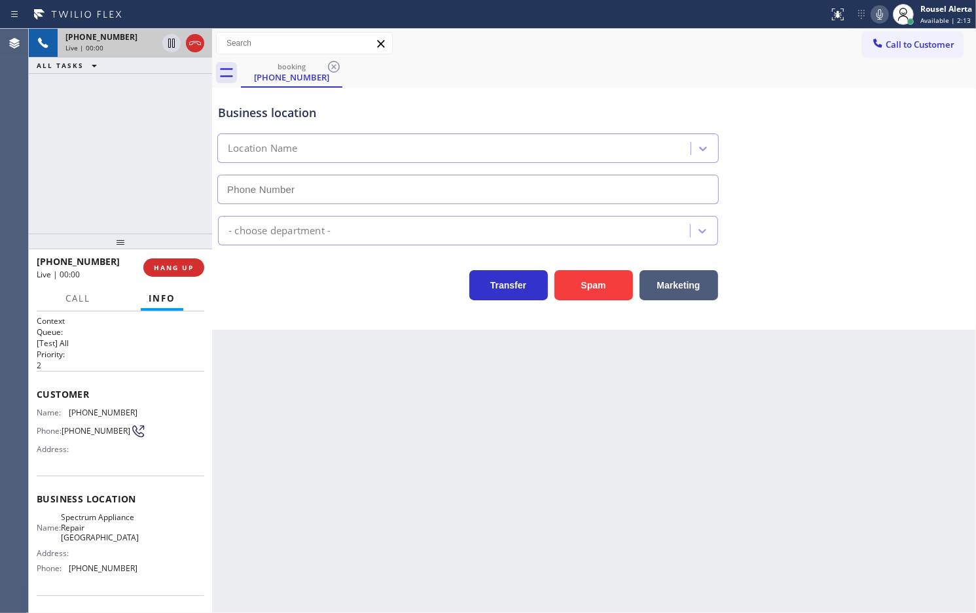
type input "[PHONE_NUMBER]"
click at [581, 306] on div "Business location Spectrum Appliance Repair [GEOGRAPHIC_DATA] [PHONE_NUMBER] Ap…" at bounding box center [594, 209] width 764 height 242
drag, startPoint x: 581, startPoint y: 306, endPoint x: 581, endPoint y: 293, distance: 12.4
click at [581, 294] on div "Business location Spectrum Appliance Repair [GEOGRAPHIC_DATA] [PHONE_NUMBER] Ap…" at bounding box center [594, 209] width 764 height 242
click at [581, 293] on button "Spam" at bounding box center [593, 285] width 79 height 30
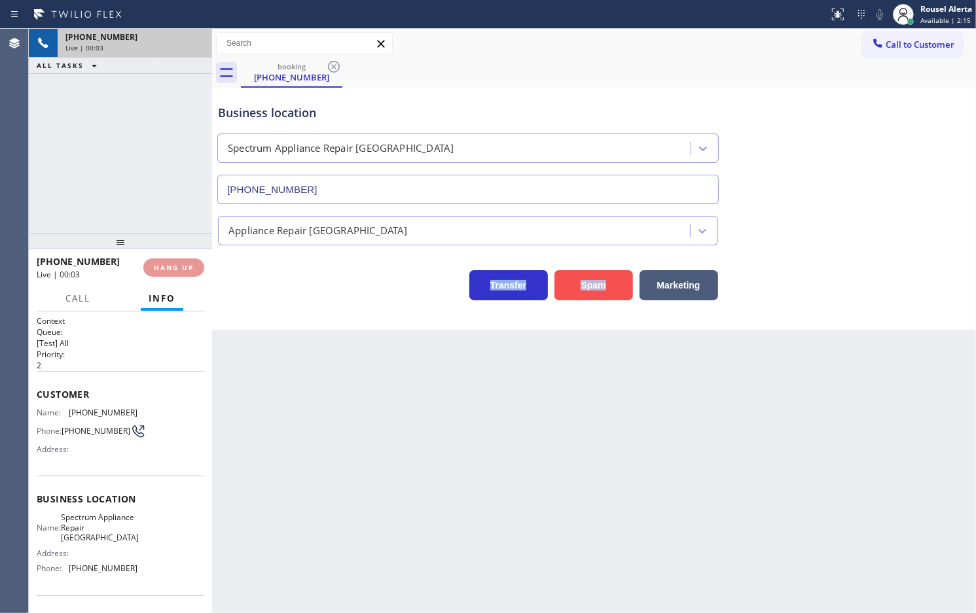
click at [581, 293] on button "Spam" at bounding box center [593, 285] width 79 height 30
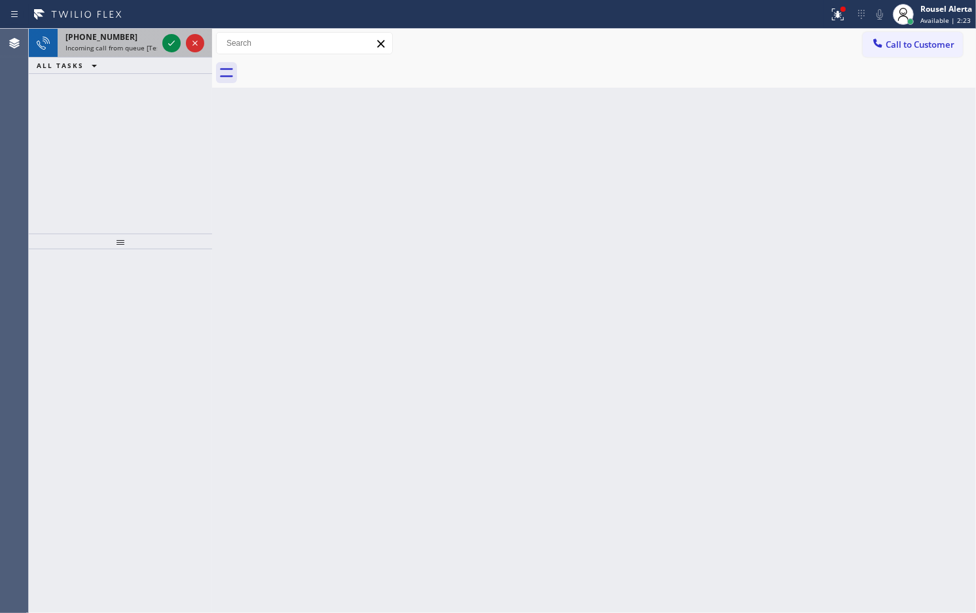
click at [120, 44] on span "Incoming call from queue [Test] All" at bounding box center [119, 47] width 109 height 9
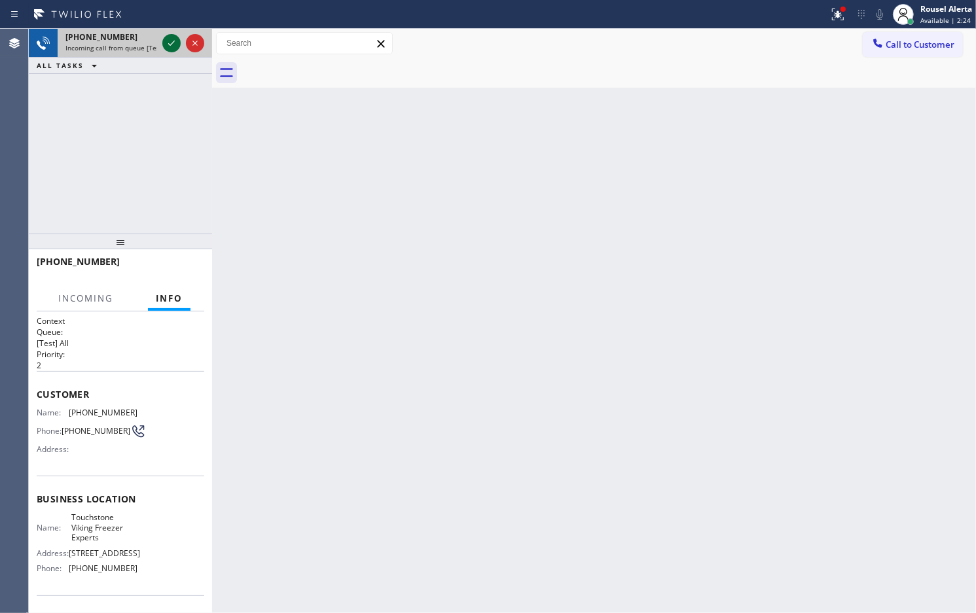
click at [177, 43] on icon at bounding box center [172, 43] width 16 height 16
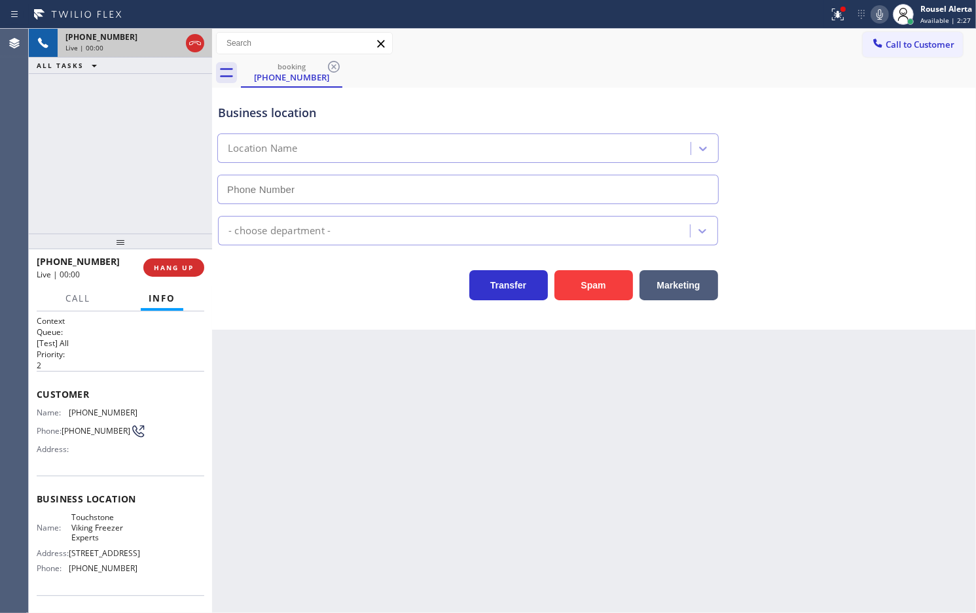
type input "[PHONE_NUMBER]"
click at [121, 113] on div "[PHONE_NUMBER] Live | 00:06 ALL TASKS ALL TASKS ACTIVE TASKS TASKS IN WRAP UP" at bounding box center [120, 131] width 183 height 205
click at [160, 257] on div "[PHONE_NUMBER] Live | 00:07 HANG UP" at bounding box center [121, 268] width 168 height 34
click at [161, 257] on div "[PHONE_NUMBER] Live | 00:07 HANG UP" at bounding box center [121, 268] width 168 height 34
click at [161, 258] on button "HANG UP" at bounding box center [173, 267] width 61 height 18
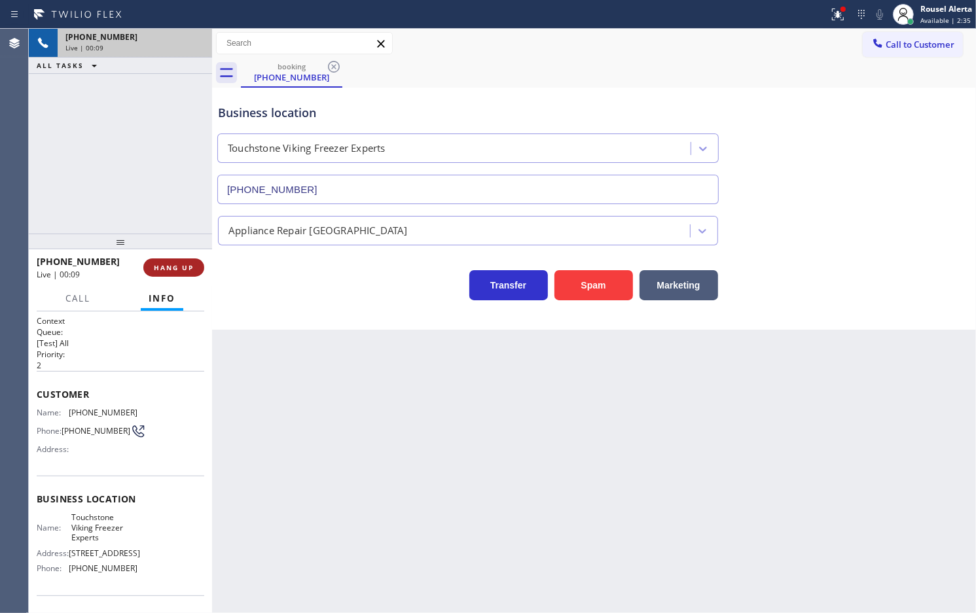
click at [161, 258] on button "HANG UP" at bounding box center [173, 267] width 61 height 18
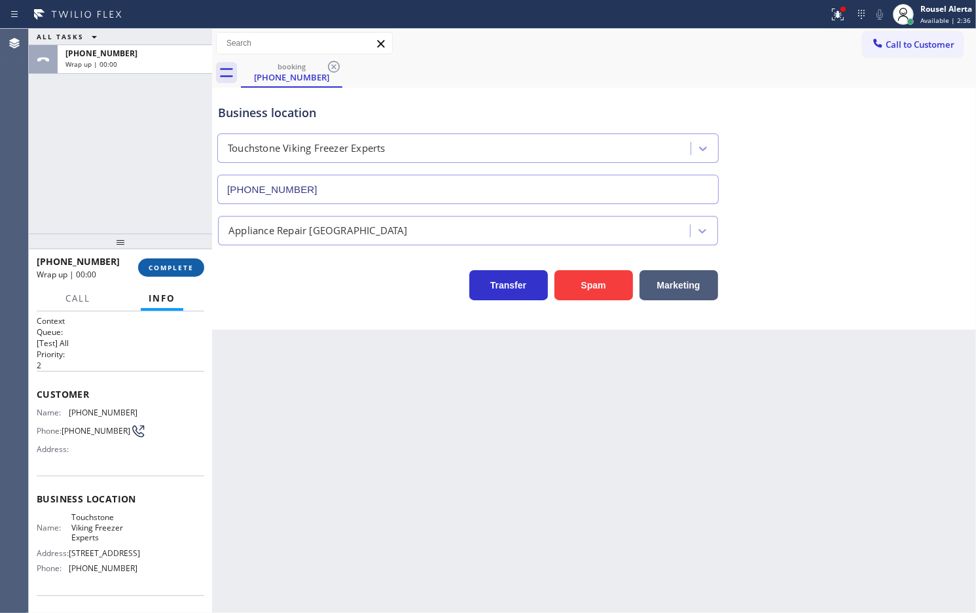
click at [169, 262] on button "COMPLETE" at bounding box center [171, 267] width 66 height 18
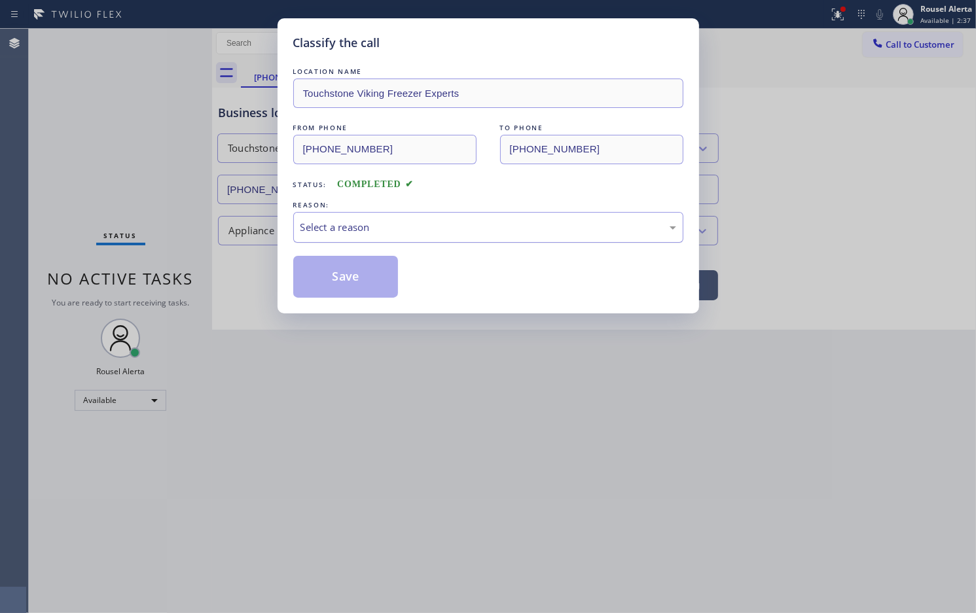
click at [318, 233] on div "Select a reason" at bounding box center [488, 227] width 376 height 15
click at [355, 289] on button "Save" at bounding box center [345, 277] width 105 height 42
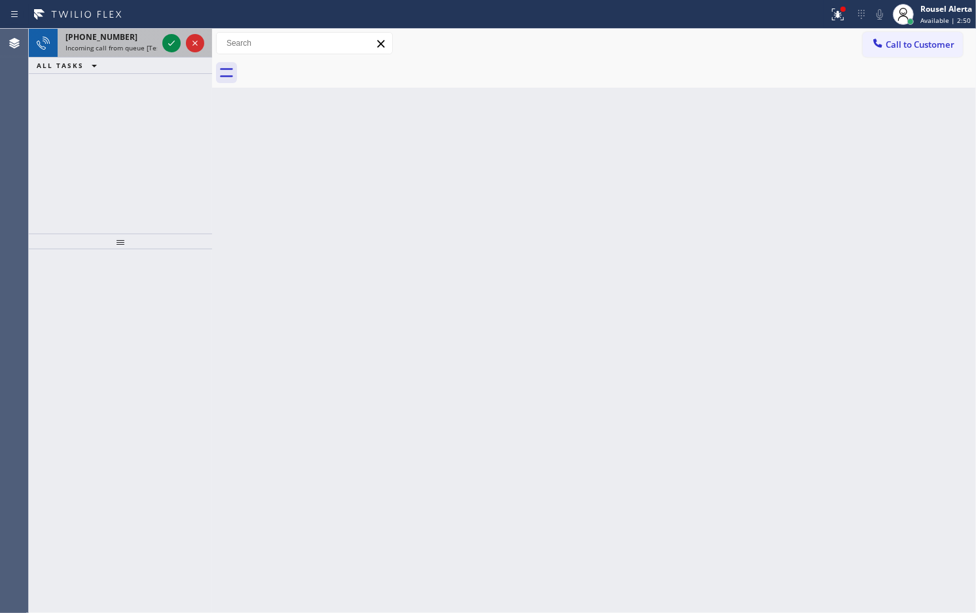
click at [132, 46] on span "Incoming call from queue [Test] All" at bounding box center [119, 47] width 109 height 9
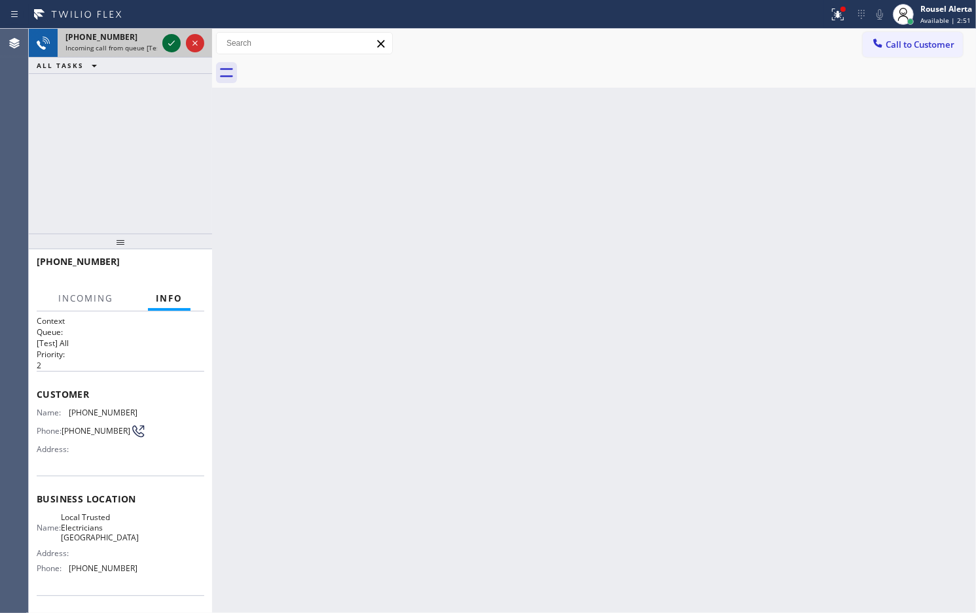
click at [168, 46] on icon at bounding box center [172, 43] width 16 height 16
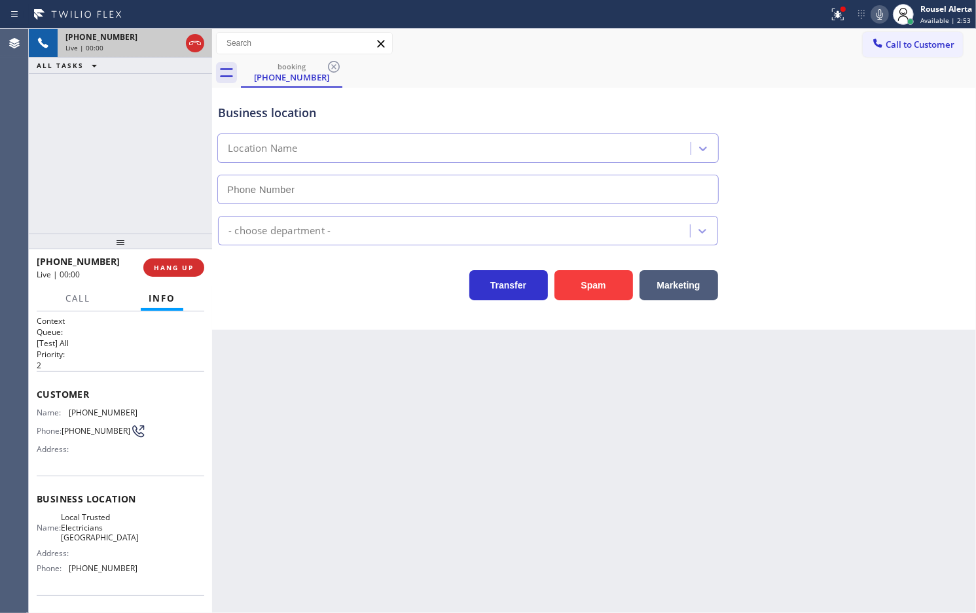
type input "[PHONE_NUMBER]"
click at [614, 281] on button "Spam" at bounding box center [593, 285] width 79 height 30
drag, startPoint x: 143, startPoint y: 103, endPoint x: 159, endPoint y: 118, distance: 22.2
click at [145, 105] on div "[PHONE_NUMBER] Live | 00:02 ALL TASKS ALL TASKS ACTIVE TASKS TASKS IN WRAP UP" at bounding box center [120, 131] width 183 height 205
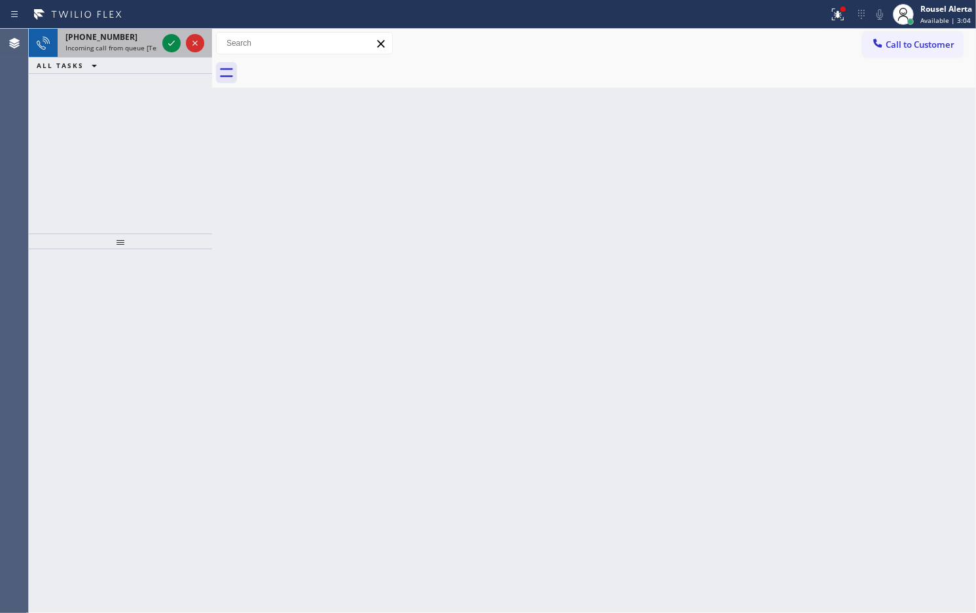
drag, startPoint x: 123, startPoint y: 41, endPoint x: 142, endPoint y: 48, distance: 20.1
click at [123, 41] on div "[PHONE_NUMBER]" at bounding box center [111, 36] width 92 height 11
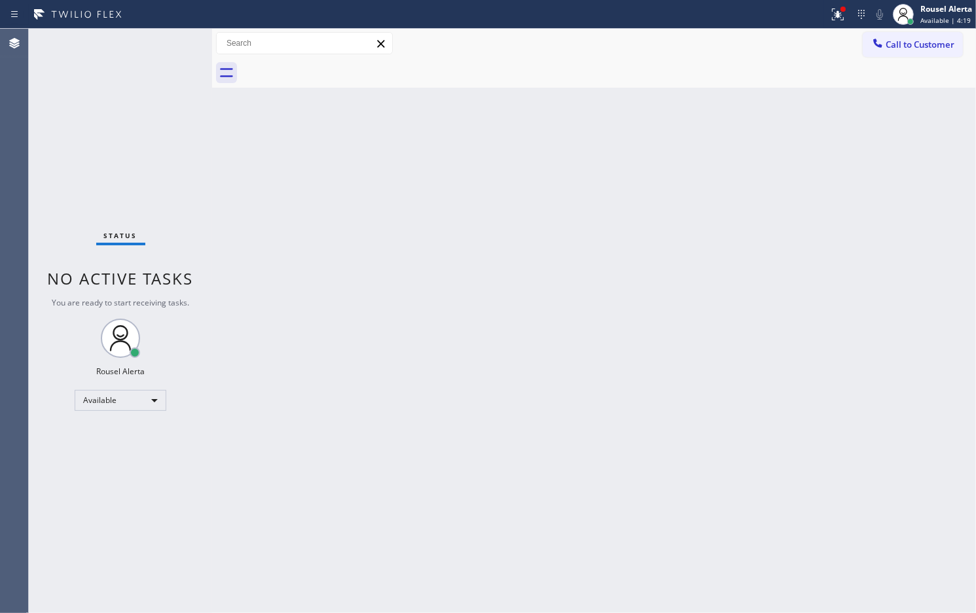
click at [169, 64] on div "Status No active tasks You are ready to start receiving tasks. Rousel Alerta Av…" at bounding box center [120, 321] width 183 height 584
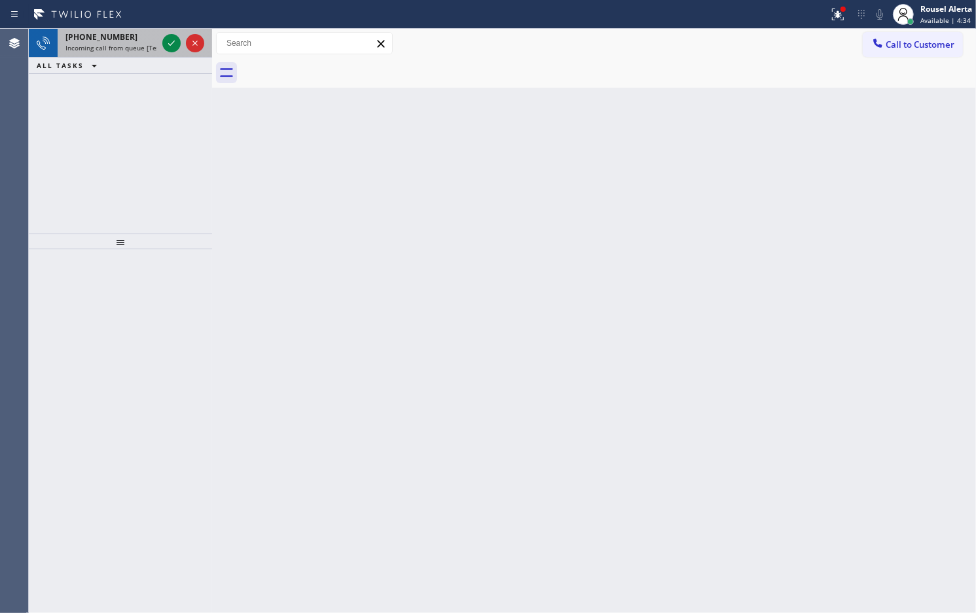
click at [130, 47] on span "Incoming call from queue [Test] All" at bounding box center [119, 47] width 109 height 9
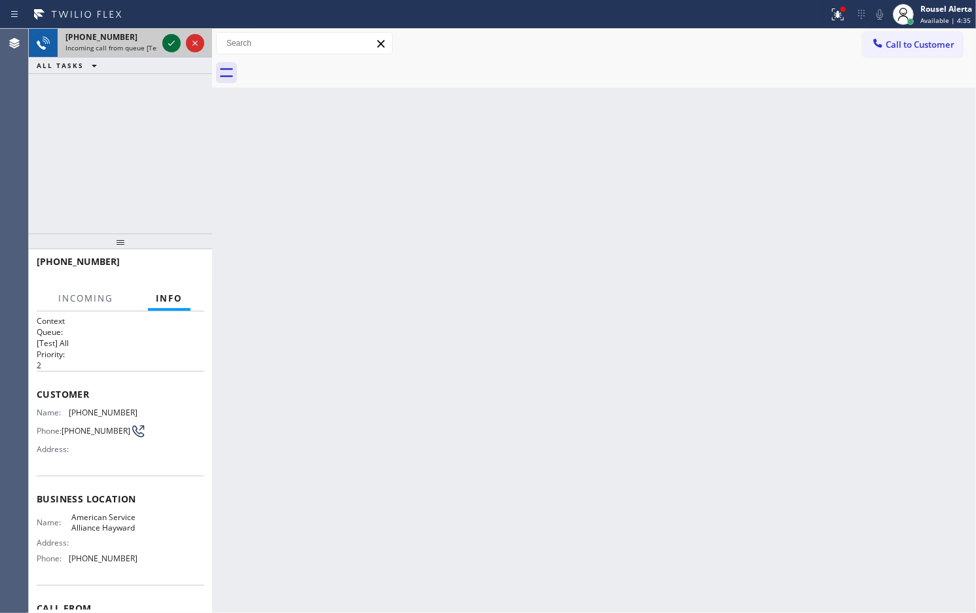
click at [169, 39] on icon at bounding box center [172, 43] width 16 height 16
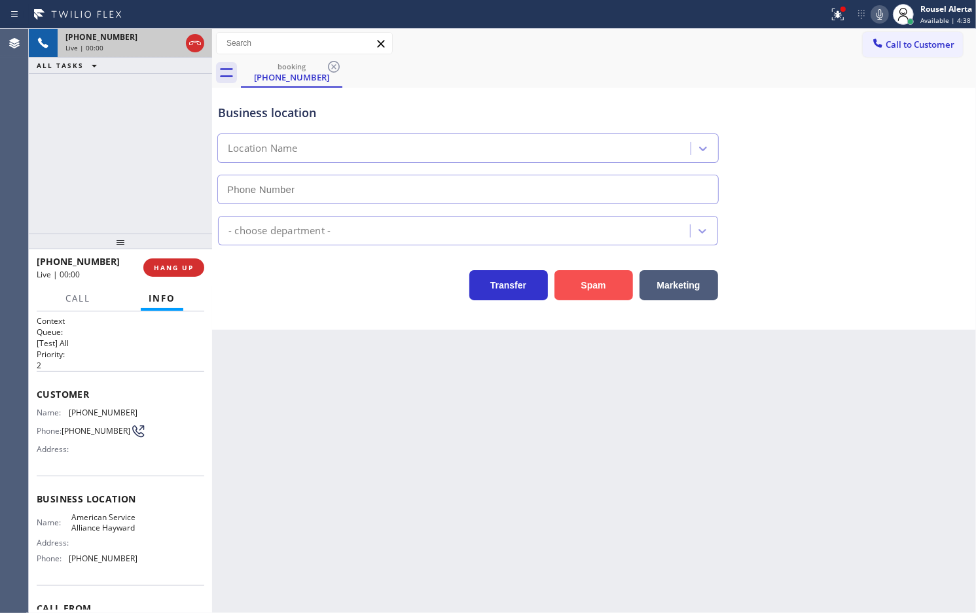
type input "[PHONE_NUMBER]"
click at [579, 298] on button "Spam" at bounding box center [593, 285] width 79 height 30
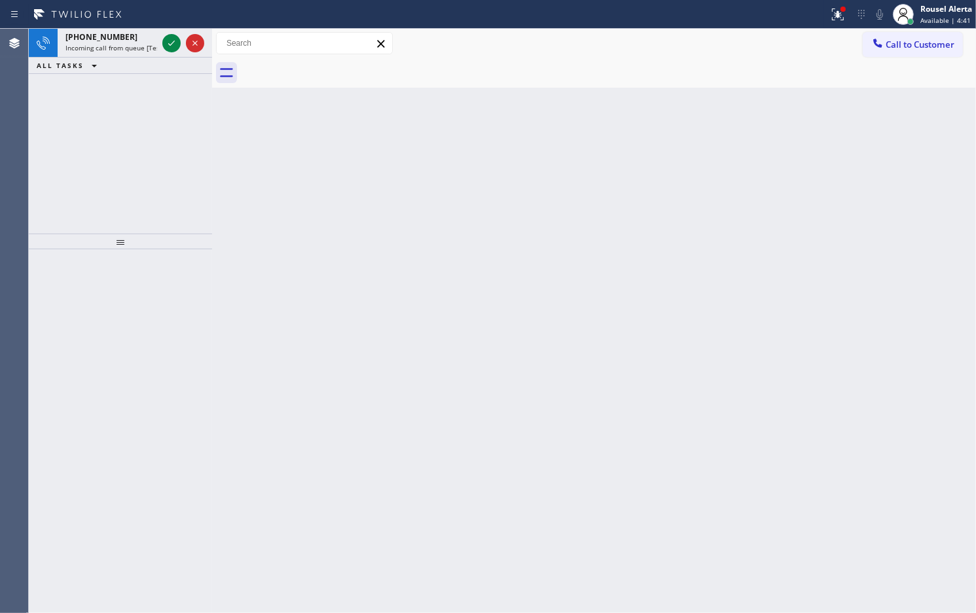
click at [144, 43] on span "Incoming call from queue [Test] All" at bounding box center [119, 47] width 109 height 9
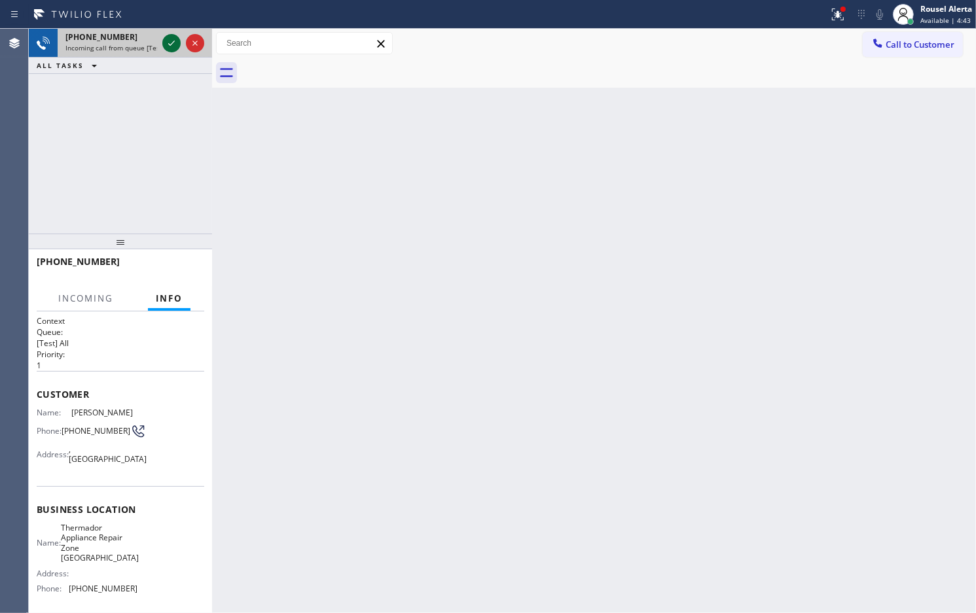
click at [165, 41] on icon at bounding box center [172, 43] width 16 height 16
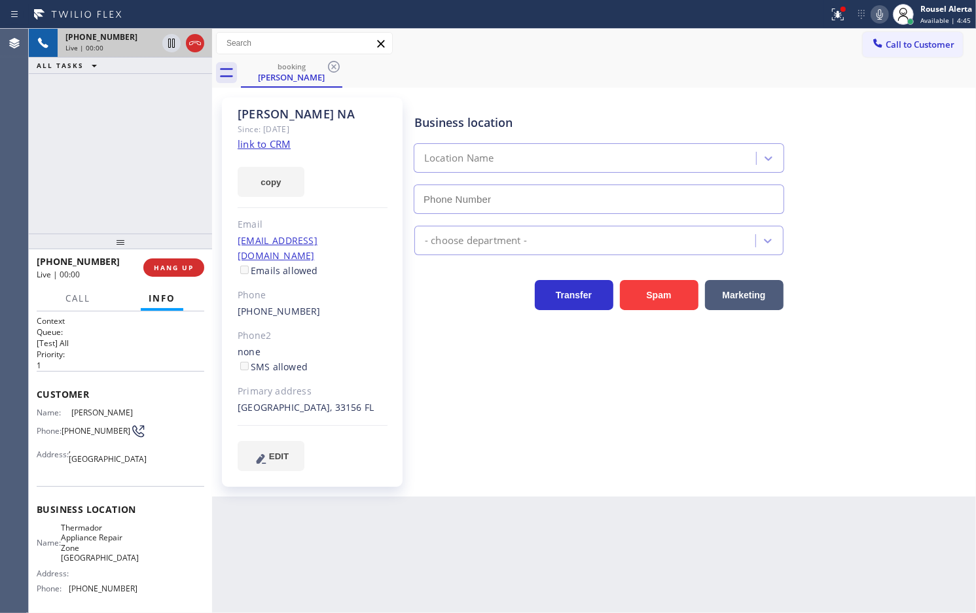
type input "[PHONE_NUMBER]"
click at [260, 138] on link "link to CRM" at bounding box center [264, 143] width 53 height 13
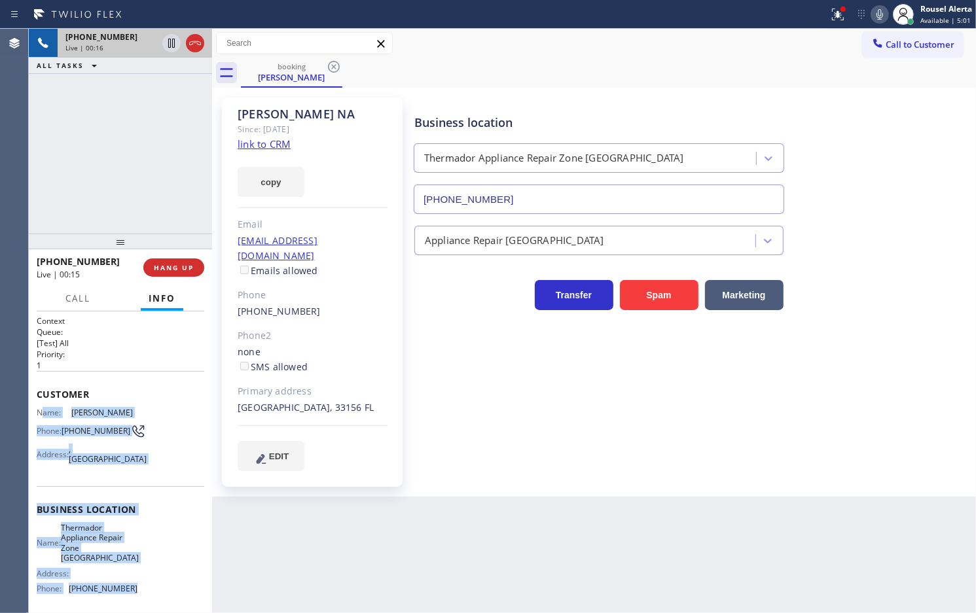
drag, startPoint x: 40, startPoint y: 411, endPoint x: 154, endPoint y: 588, distance: 210.2
click at [154, 588] on div "Context Queue: [Test] All Priority: 1 Customer Name: [PERSON_NAME] NA Phone: [P…" at bounding box center [121, 514] width 168 height 399
copy div "ame: [PERSON_NAME] NA Phone: [PHONE_NUMBER] Address: [GEOGRAPHIC_DATA] Business…"
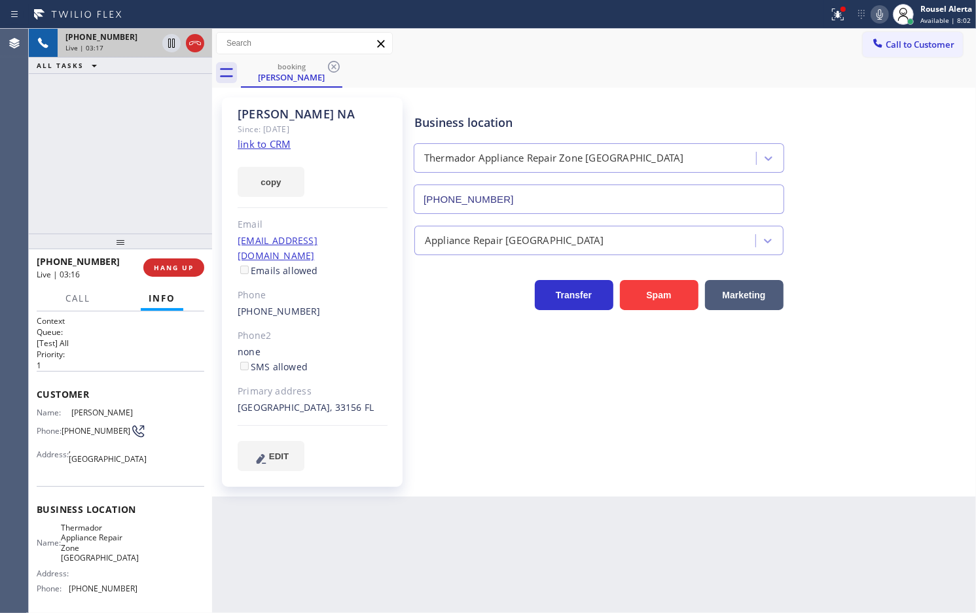
drag, startPoint x: 135, startPoint y: 103, endPoint x: 158, endPoint y: 73, distance: 37.4
click at [138, 103] on div "[PHONE_NUMBER] Live | 03:17 ALL TASKS ALL TASKS ACTIVE TASKS TASKS IN WRAP UP" at bounding box center [120, 131] width 183 height 205
click at [168, 44] on icon at bounding box center [171, 43] width 7 height 9
click at [881, 14] on icon at bounding box center [880, 15] width 16 height 16
click at [151, 125] on div "[PHONE_NUMBER] Live | 06:15 ALL TASKS ALL TASKS ACTIVE TASKS TASKS IN WRAP UP" at bounding box center [120, 131] width 183 height 205
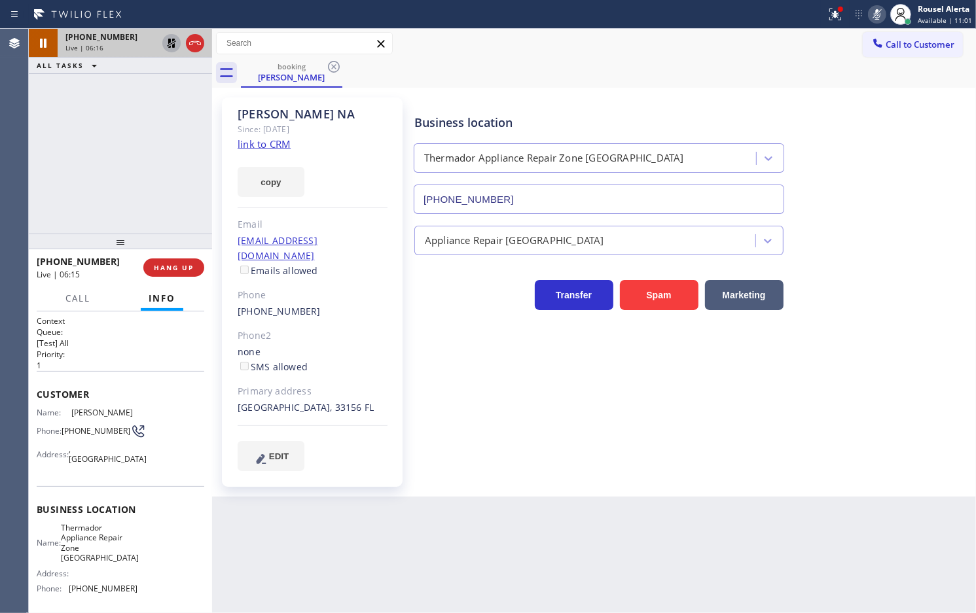
click at [165, 47] on icon at bounding box center [172, 43] width 16 height 16
click at [878, 14] on rect at bounding box center [876, 13] width 9 height 9
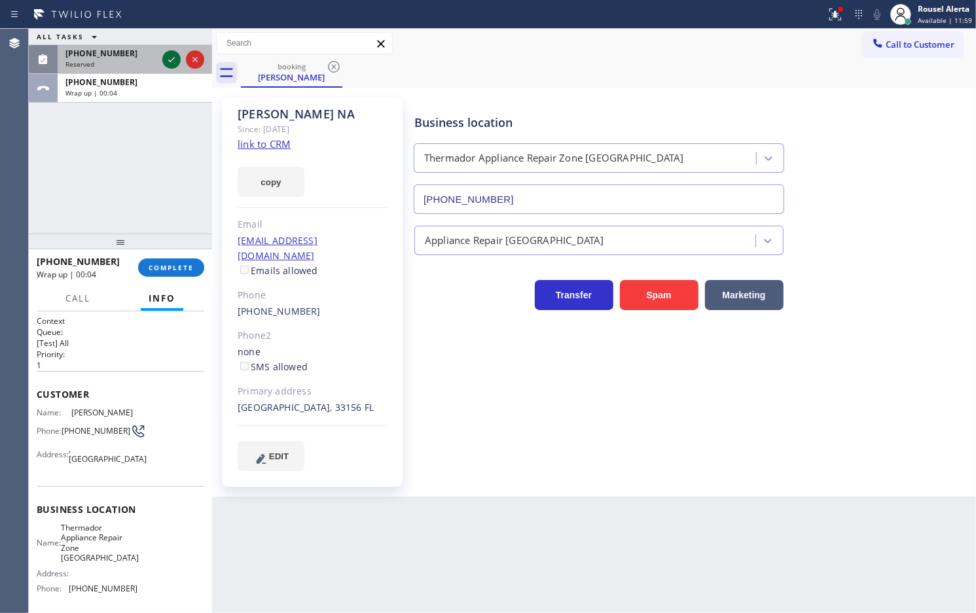
click at [165, 60] on icon at bounding box center [172, 60] width 16 height 16
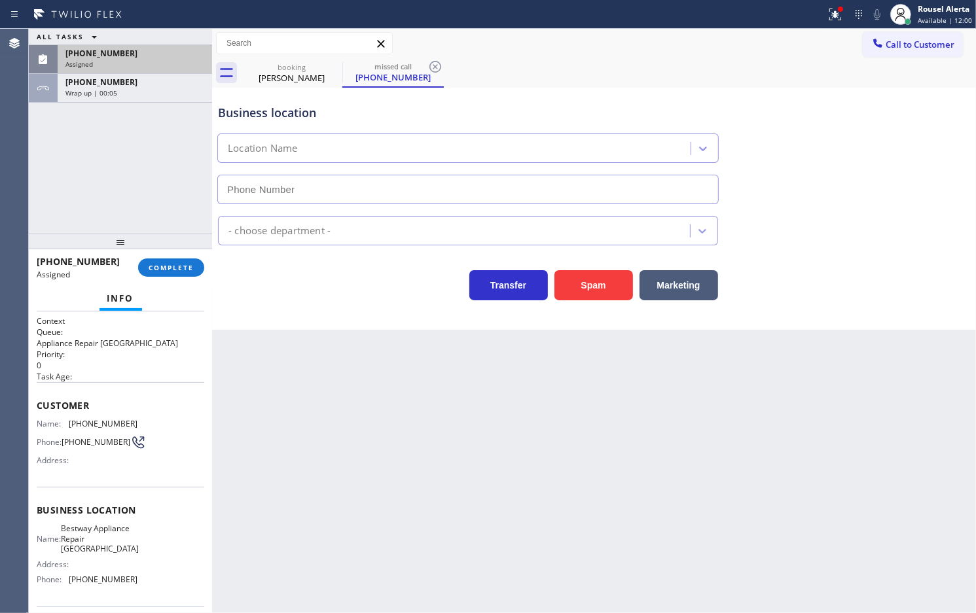
type input "[PHONE_NUMBER]"
click at [156, 67] on div "Assigned" at bounding box center [134, 64] width 139 height 9
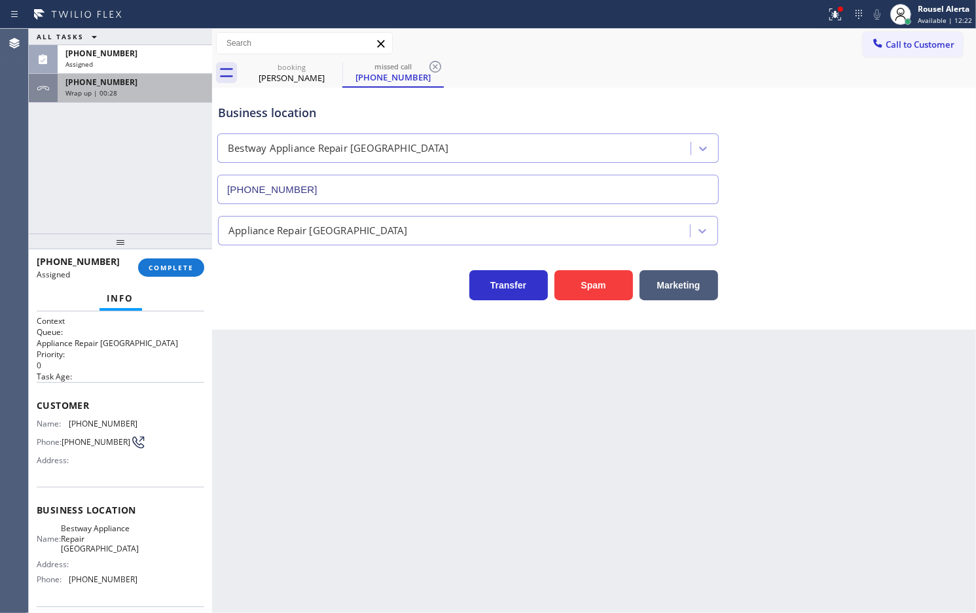
click at [141, 77] on div "[PHONE_NUMBER]" at bounding box center [134, 82] width 139 height 11
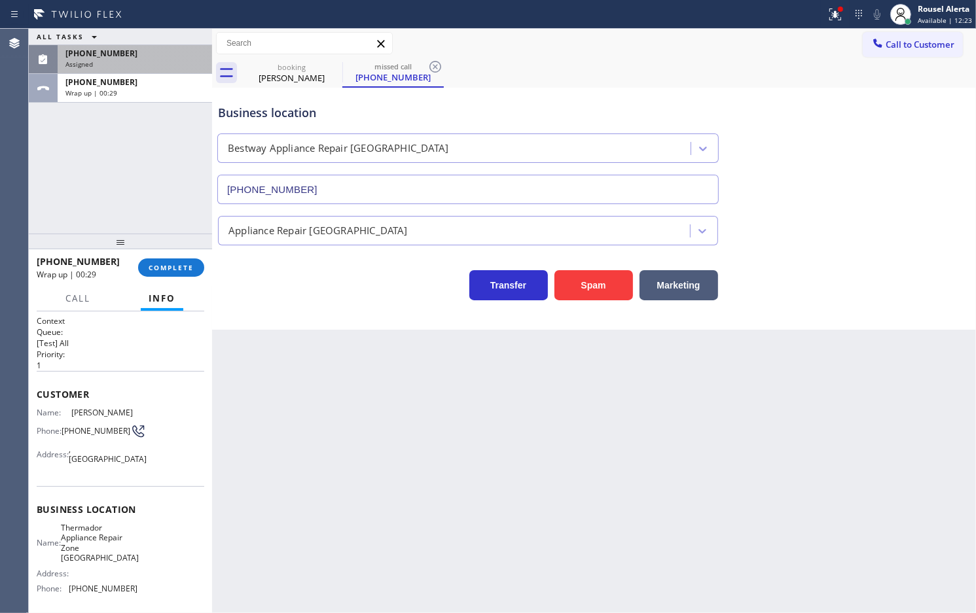
click at [147, 48] on div "[PHONE_NUMBER]" at bounding box center [134, 53] width 139 height 11
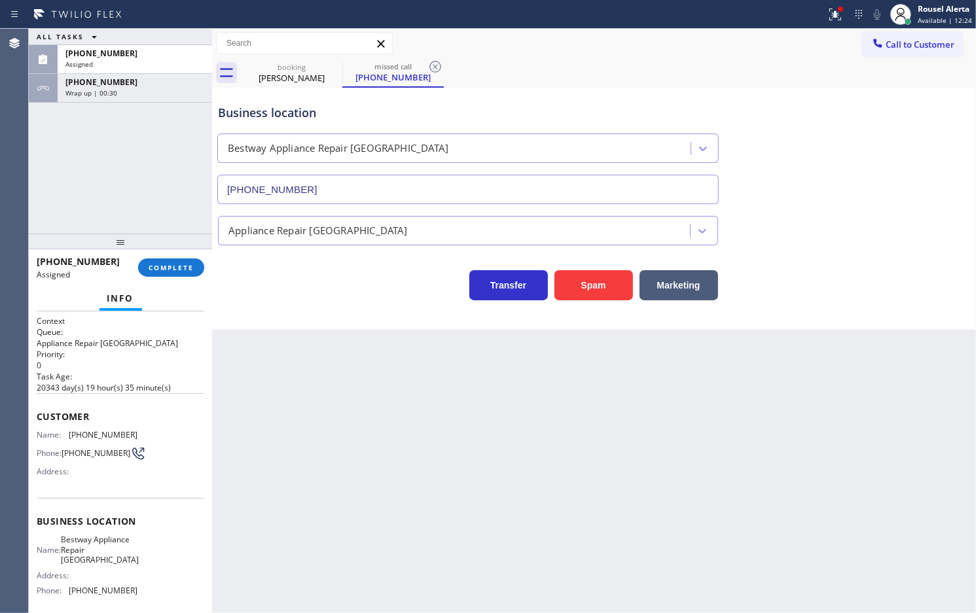
click at [152, 257] on div "[PHONE_NUMBER] Assigned COMPLETE" at bounding box center [121, 268] width 168 height 34
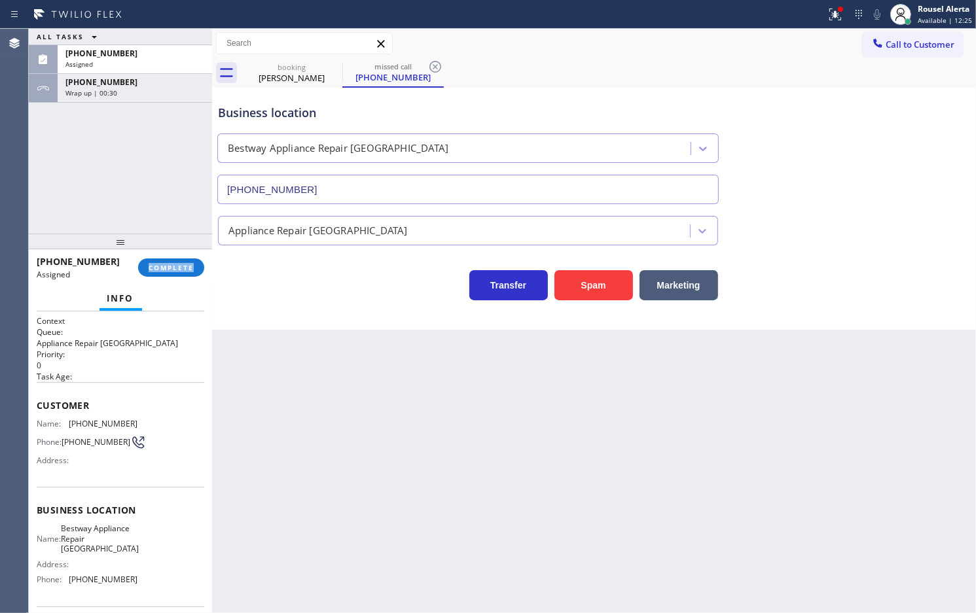
click at [152, 257] on div "[PHONE_NUMBER] Assigned COMPLETE" at bounding box center [121, 268] width 168 height 34
click at [154, 260] on button "COMPLETE" at bounding box center [171, 267] width 66 height 18
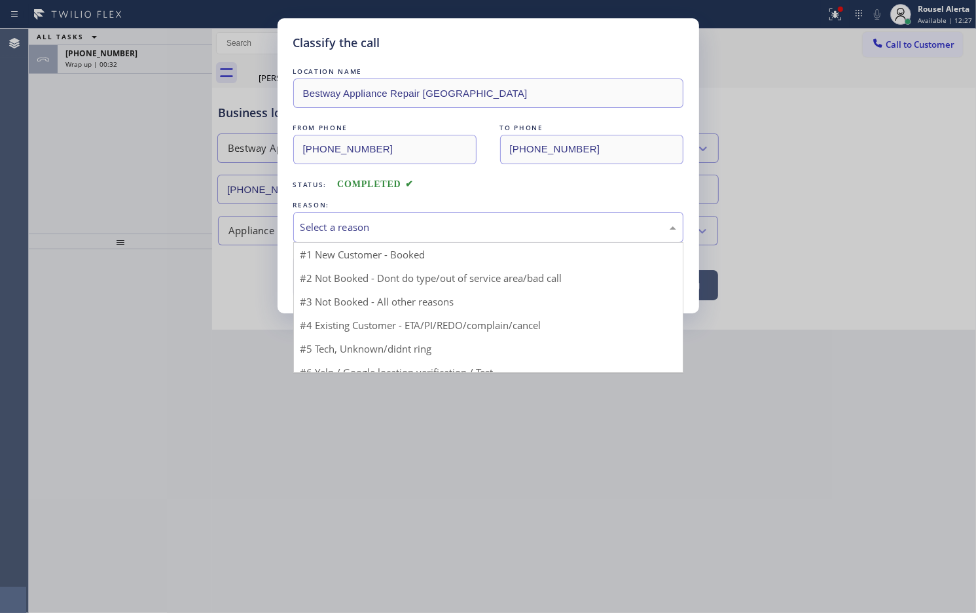
click at [310, 224] on div "Select a reason" at bounding box center [488, 227] width 376 height 15
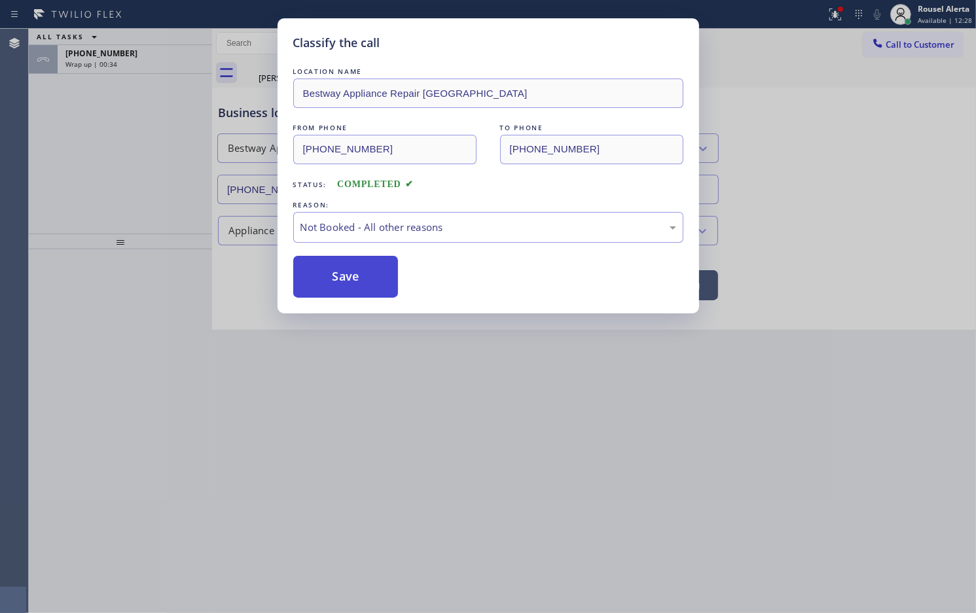
click at [361, 280] on button "Save" at bounding box center [345, 277] width 105 height 42
type input "[PHONE_NUMBER]"
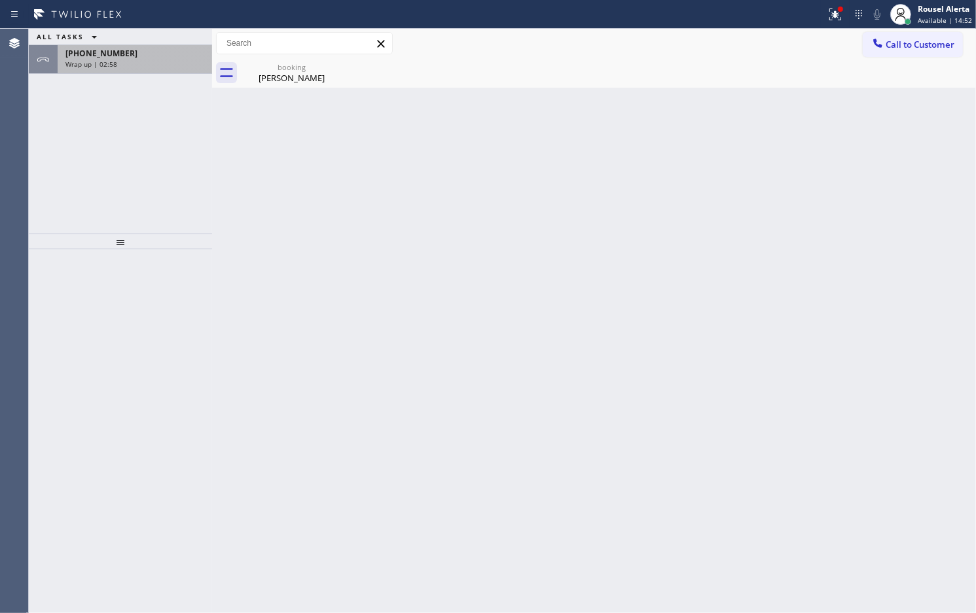
click at [107, 61] on span "Wrap up | 02:58" at bounding box center [91, 64] width 52 height 9
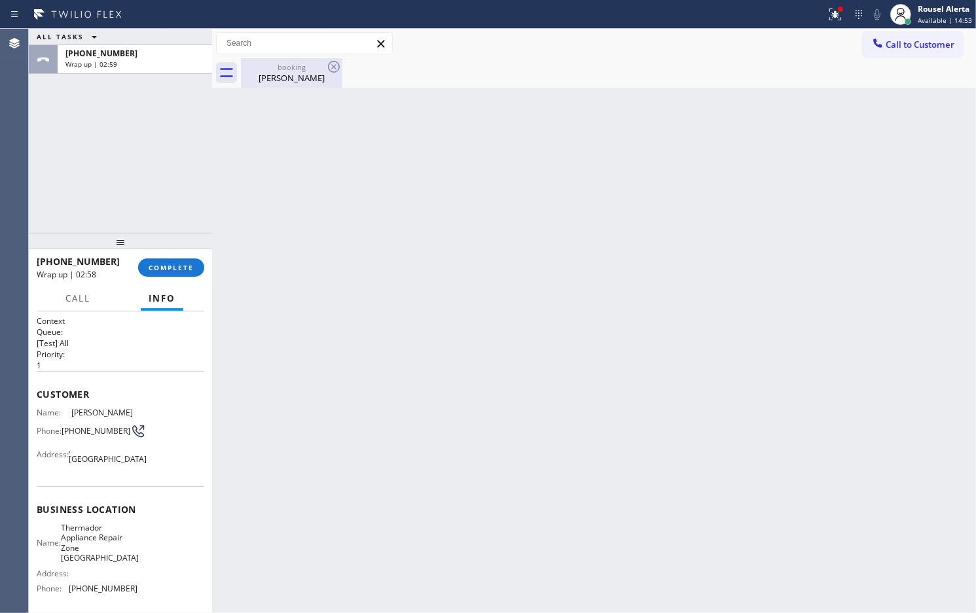
click at [282, 82] on div "[PERSON_NAME]" at bounding box center [291, 78] width 99 height 12
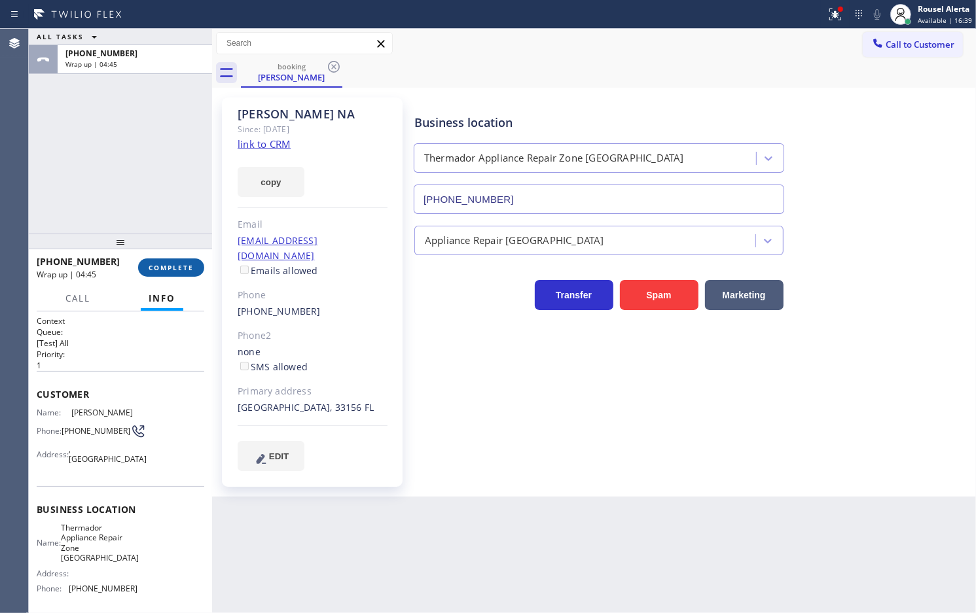
click at [178, 275] on button "COMPLETE" at bounding box center [171, 267] width 66 height 18
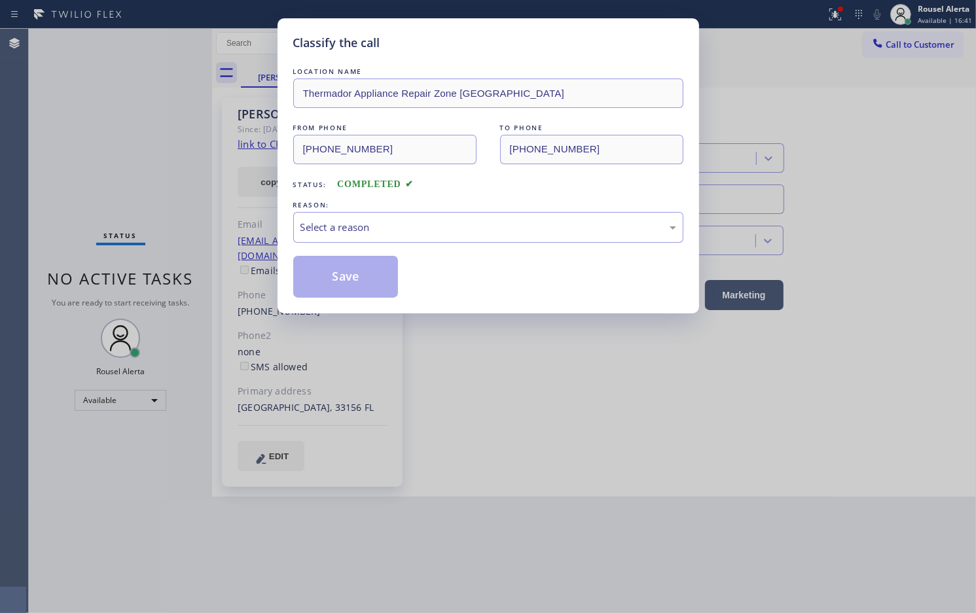
click at [348, 233] on div "Select a reason" at bounding box center [488, 227] width 376 height 15
click at [345, 272] on button "Save" at bounding box center [345, 277] width 105 height 42
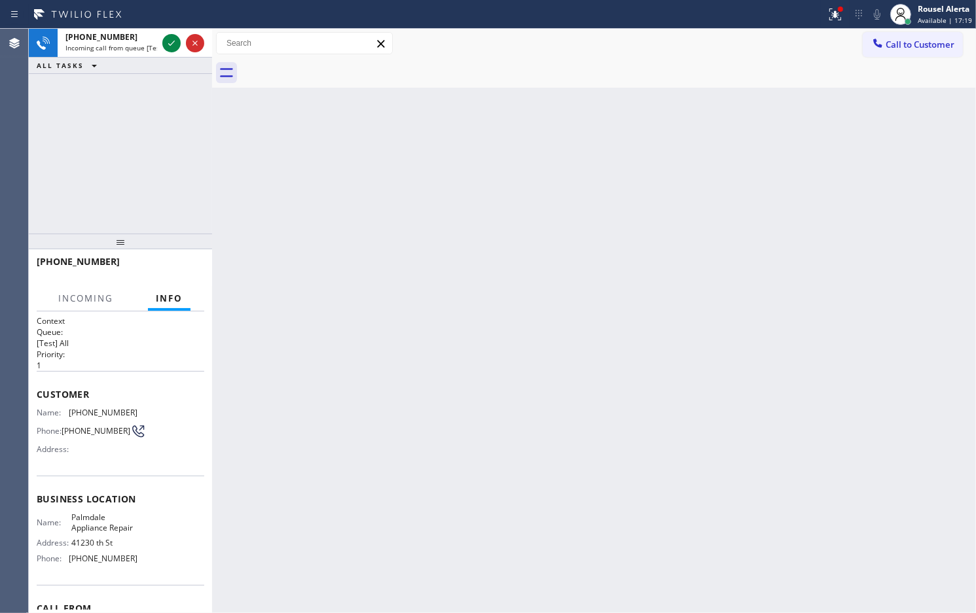
click at [139, 41] on div "[PHONE_NUMBER]" at bounding box center [111, 36] width 92 height 11
click at [168, 46] on icon at bounding box center [172, 43] width 16 height 16
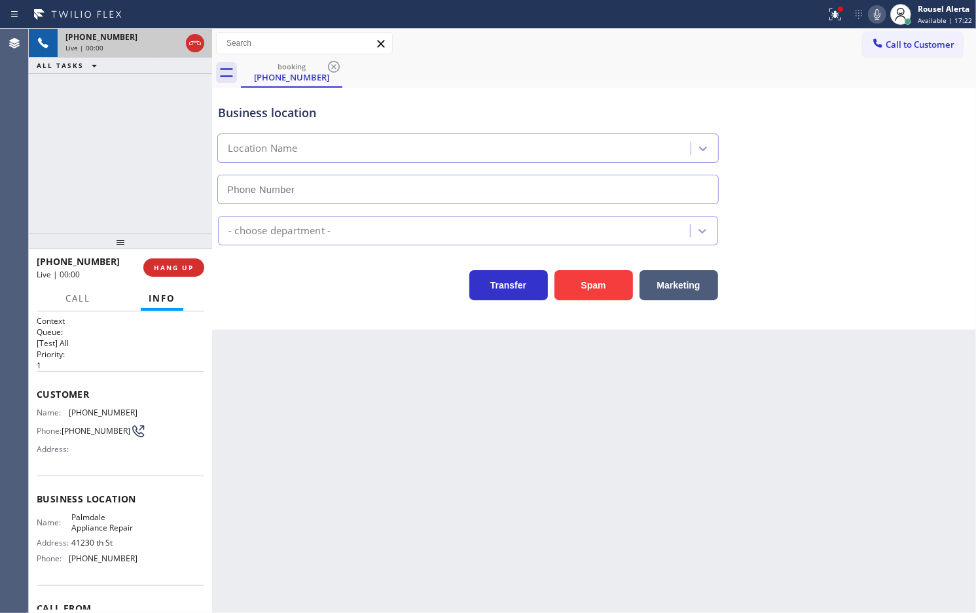
type input "[PHONE_NUMBER]"
click at [190, 267] on span "HANG UP" at bounding box center [174, 267] width 40 height 9
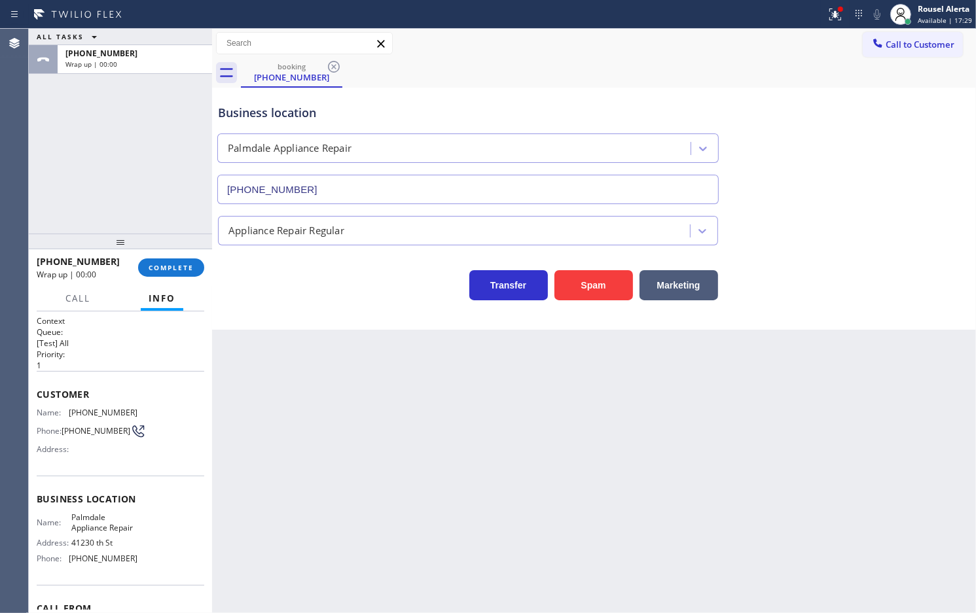
click at [458, 584] on div "Back to Dashboard Change Sender ID Customers Technicians Select a contact Outbo…" at bounding box center [594, 321] width 764 height 584
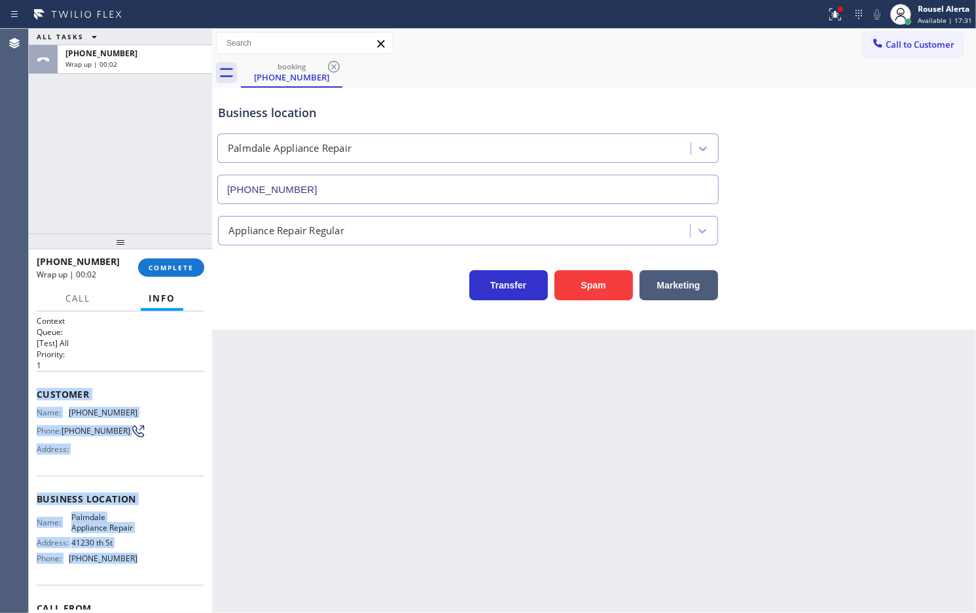
drag, startPoint x: 31, startPoint y: 400, endPoint x: 151, endPoint y: 578, distance: 214.2
click at [151, 578] on div "Context Queue: [Test] All Priority: 1 Customer Name: [PHONE_NUMBER] Phone: [PHO…" at bounding box center [120, 462] width 183 height 302
copy div "Customer Name: [PHONE_NUMBER] Phone: [PHONE_NUMBER] Address: Business location …"
click at [151, 266] on span "COMPLETE" at bounding box center [171, 267] width 45 height 9
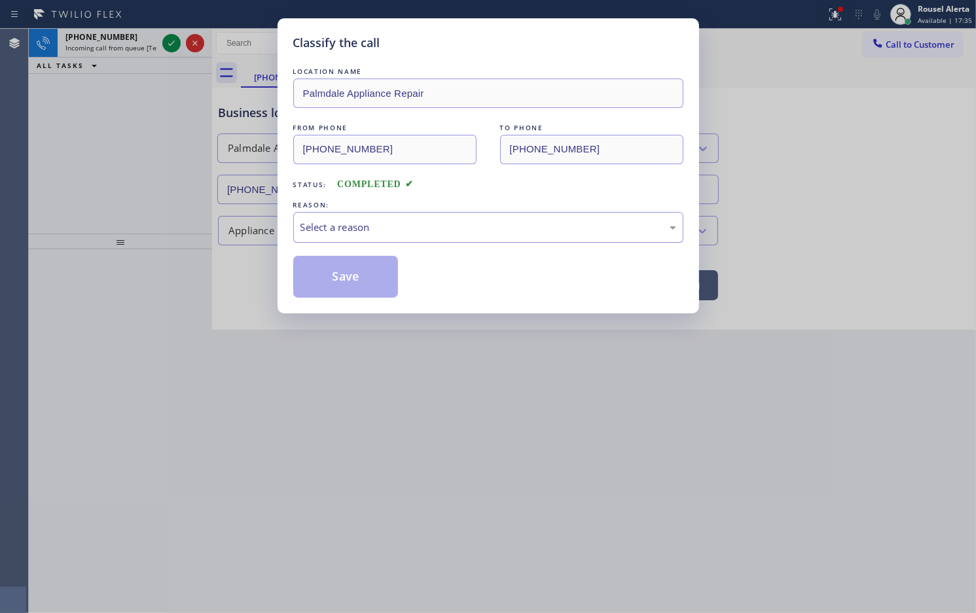
click at [409, 218] on div "Select a reason" at bounding box center [488, 227] width 390 height 31
click at [364, 296] on button "Save" at bounding box center [345, 277] width 105 height 42
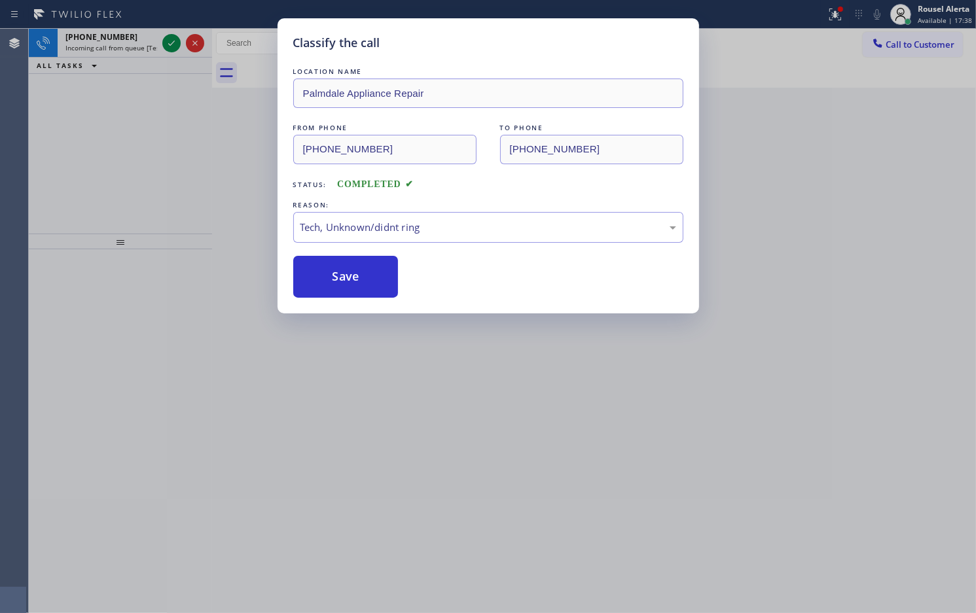
drag, startPoint x: 115, startPoint y: 31, endPoint x: 125, endPoint y: 36, distance: 10.8
click at [115, 33] on div "Classify the call LOCATION NAME Palmdale Appliance Repair FROM PHONE [PHONE_NUM…" at bounding box center [488, 306] width 976 height 613
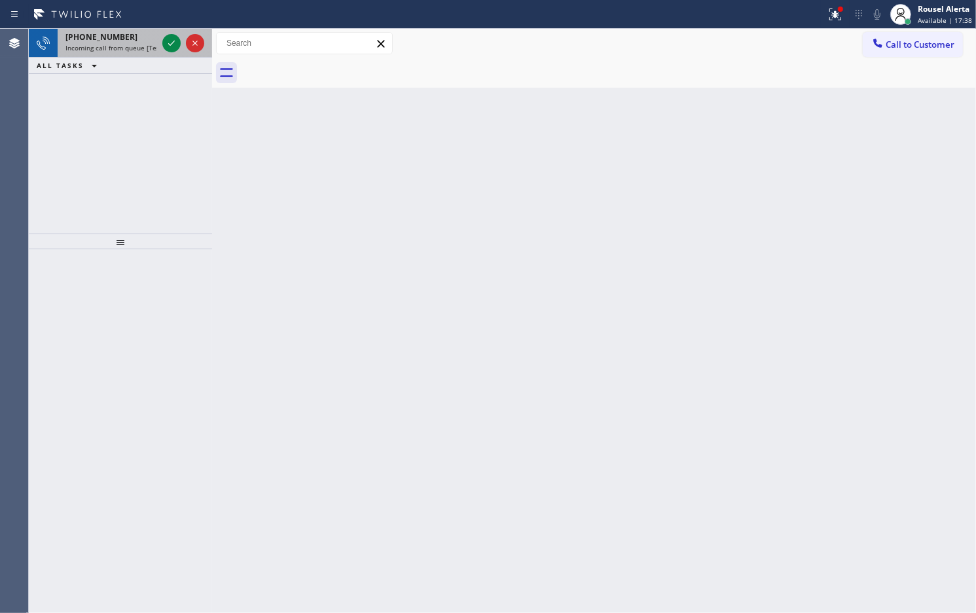
drag, startPoint x: 125, startPoint y: 36, endPoint x: 141, endPoint y: 39, distance: 16.0
click at [126, 36] on div "[PHONE_NUMBER]" at bounding box center [111, 36] width 92 height 11
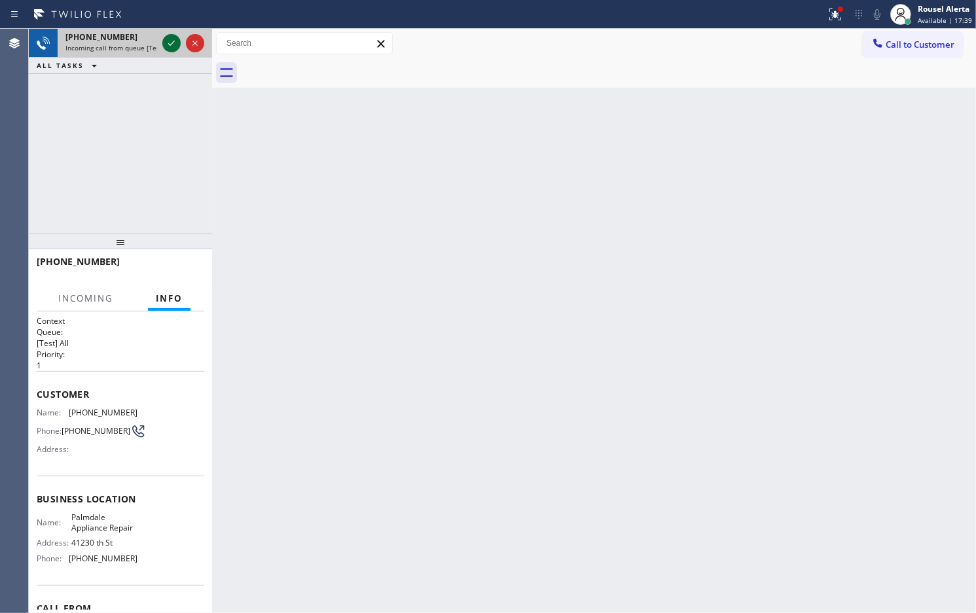
click at [171, 46] on icon at bounding box center [172, 43] width 16 height 16
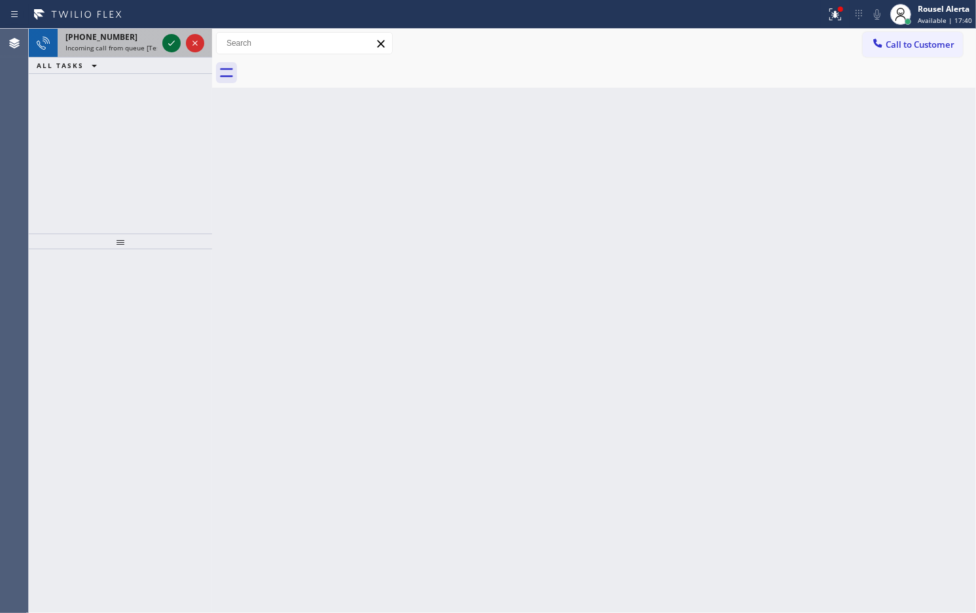
click at [164, 48] on icon at bounding box center [172, 43] width 16 height 16
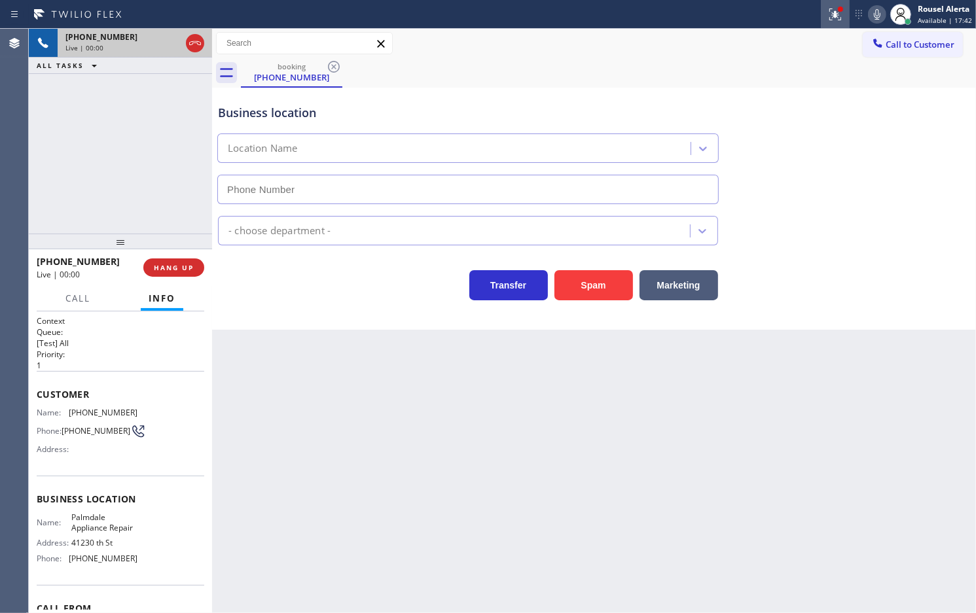
type input "[PHONE_NUMBER]"
click at [828, 14] on icon at bounding box center [835, 15] width 16 height 16
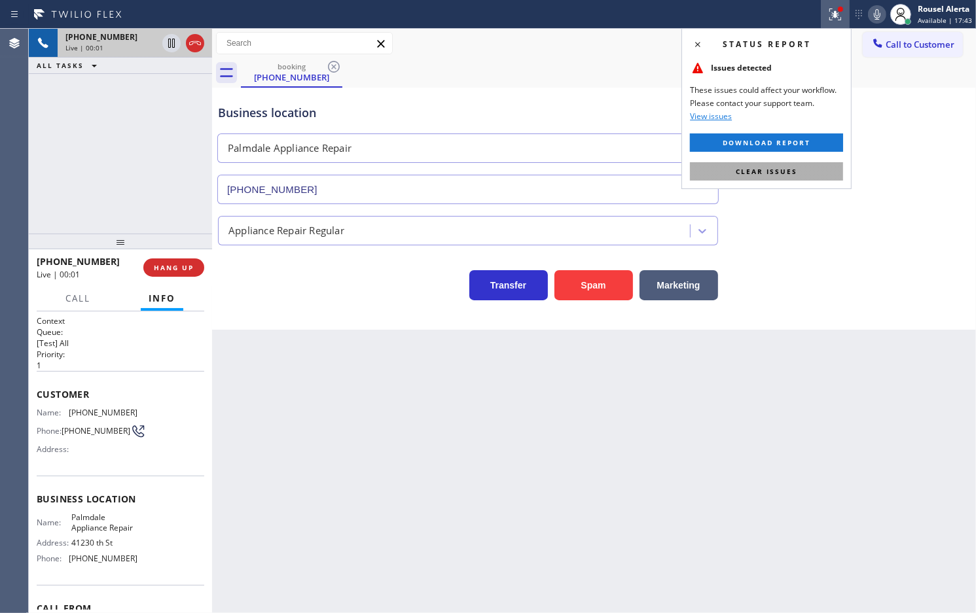
click at [800, 168] on button "Clear issues" at bounding box center [766, 171] width 153 height 18
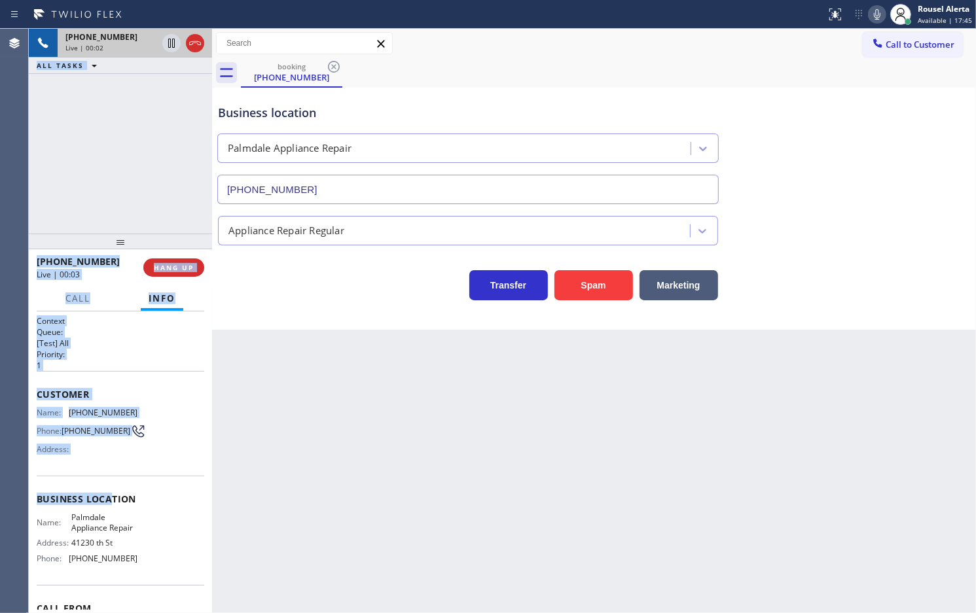
drag, startPoint x: 28, startPoint y: 411, endPoint x: 105, endPoint y: 483, distance: 105.6
click at [113, 504] on div "Agent Desktop Classify the call LOCATION NAME Same Day Subzero Repair [GEOGRAPH…" at bounding box center [488, 321] width 976 height 584
click at [105, 482] on div "Business location Name: [GEOGRAPHIC_DATA] Appliance Repair Address: [STREET_ADD…" at bounding box center [121, 530] width 168 height 109
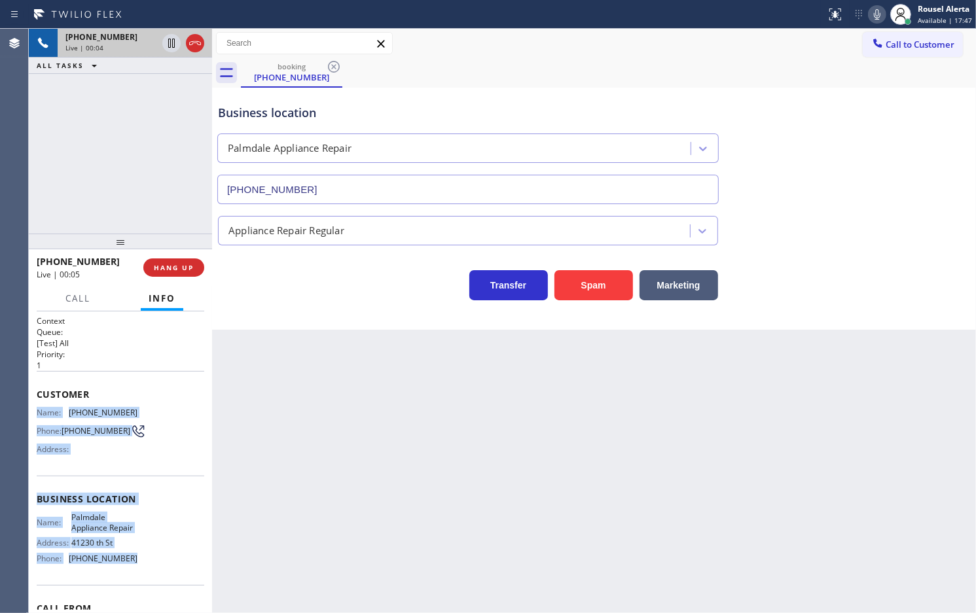
drag, startPoint x: 37, startPoint y: 409, endPoint x: 144, endPoint y: 573, distance: 195.8
click at [144, 573] on div "Context Queue: [Test] All Priority: 1 Customer Name: [PHONE_NUMBER] Phone: [PHO…" at bounding box center [121, 499] width 168 height 368
copy div "Name: [PHONE_NUMBER] Phone: [PHONE_NUMBER] Address: Business location Name: [GE…"
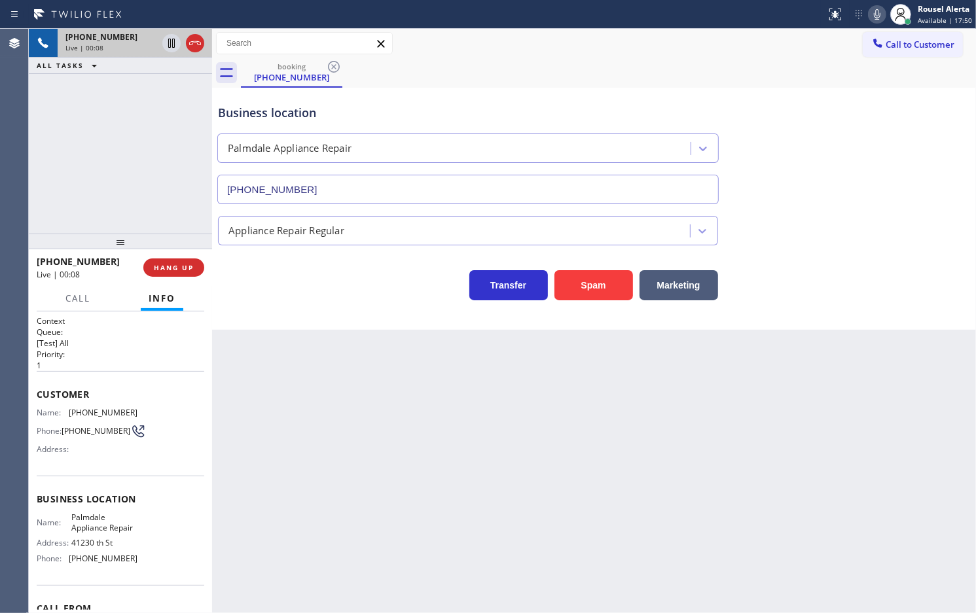
click at [689, 486] on div "Back to Dashboard Change Sender ID Customers Technicians Select a contact Outbo…" at bounding box center [594, 321] width 764 height 584
click at [378, 525] on div "Back to Dashboard Change Sender ID Customers Technicians Select a contact Outbo…" at bounding box center [594, 321] width 764 height 584
drag, startPoint x: 168, startPoint y: 50, endPoint x: 188, endPoint y: 50, distance: 19.6
click at [168, 50] on icon at bounding box center [172, 43] width 16 height 16
click at [874, 13] on icon at bounding box center [877, 15] width 16 height 16
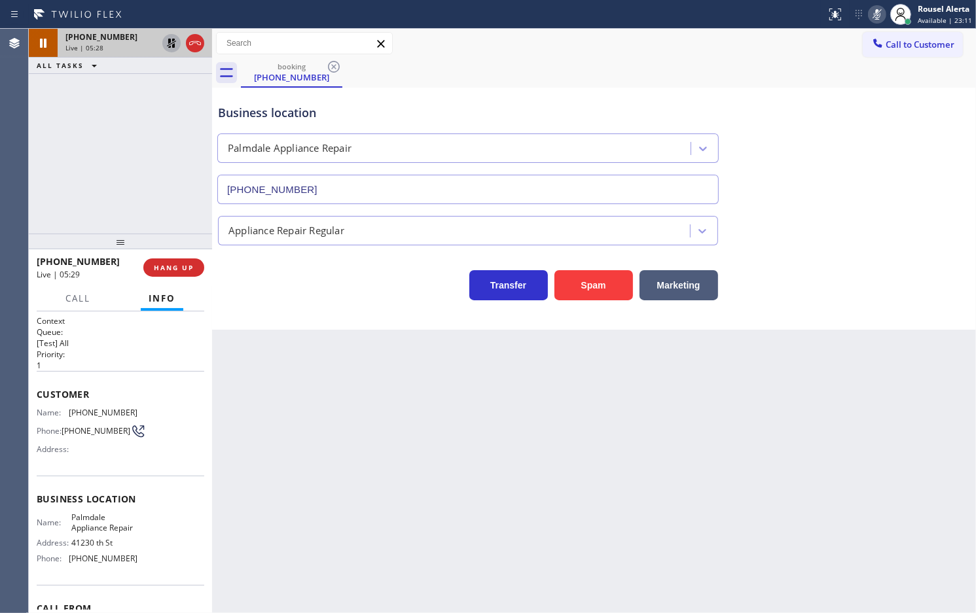
click at [170, 44] on icon at bounding box center [172, 43] width 16 height 16
click at [879, 13] on rect at bounding box center [876, 13] width 9 height 9
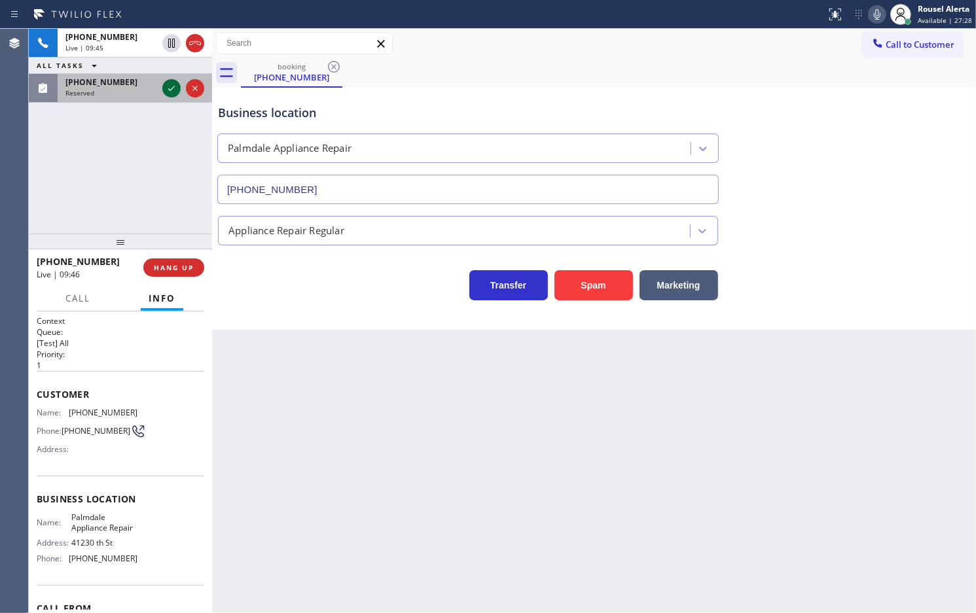
click at [167, 90] on icon at bounding box center [172, 88] width 16 height 16
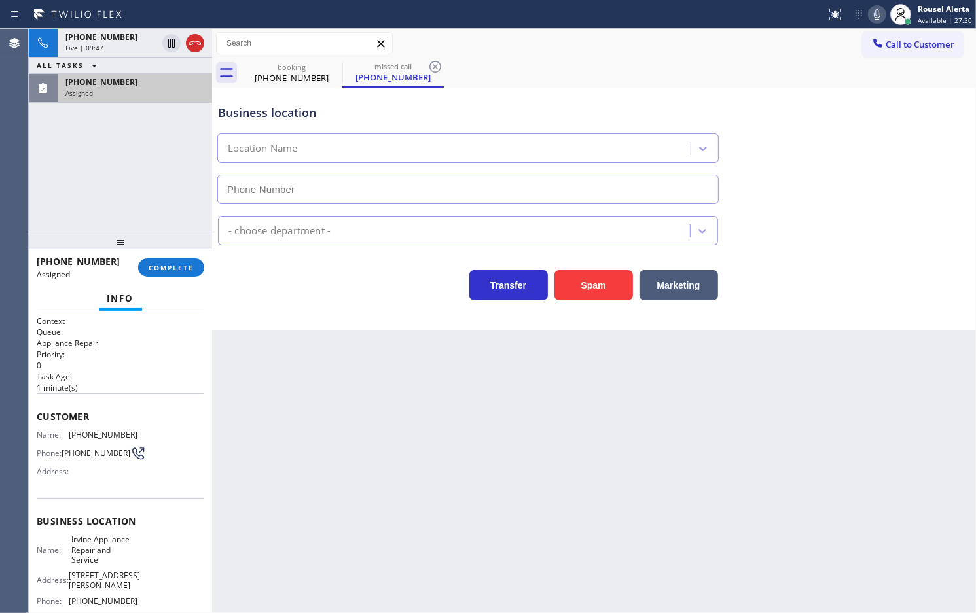
type input "[PHONE_NUMBER]"
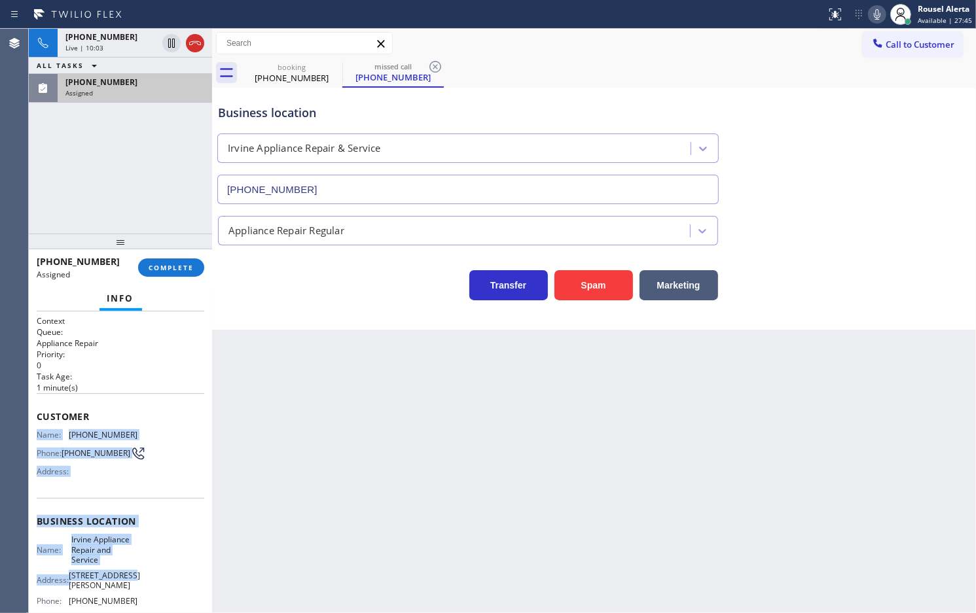
scroll to position [82, 0]
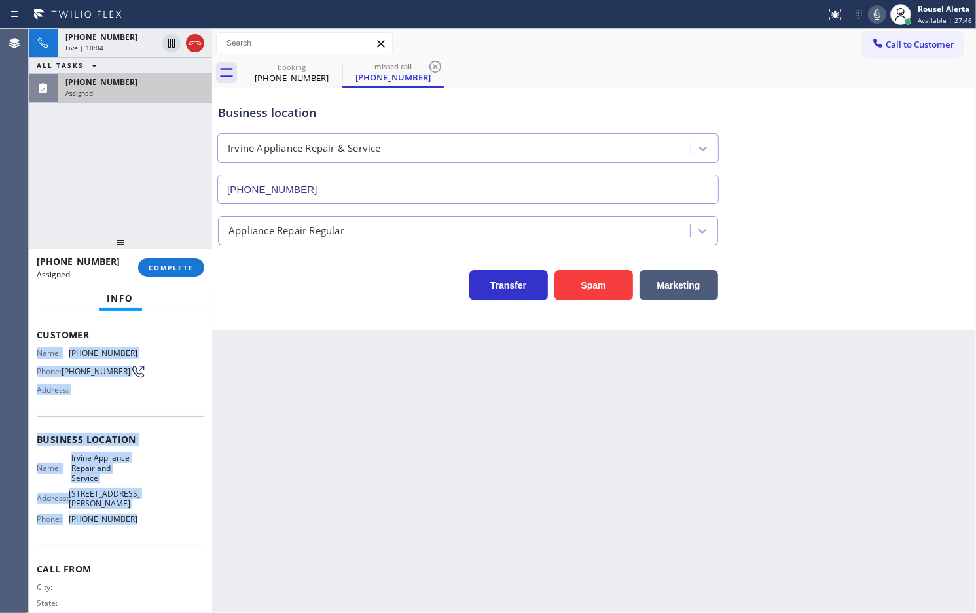
drag, startPoint x: 31, startPoint y: 431, endPoint x: 149, endPoint y: 527, distance: 152.1
click at [149, 527] on div "Context Queue: Appliance Repair Priority: 0 Task Age: [DEMOGRAPHIC_DATA] minute…" at bounding box center [120, 462] width 183 height 302
copy div "Name: [PHONE_NUMBER] Phone: [PHONE_NUMBER] Address: Business location Name: Irv…"
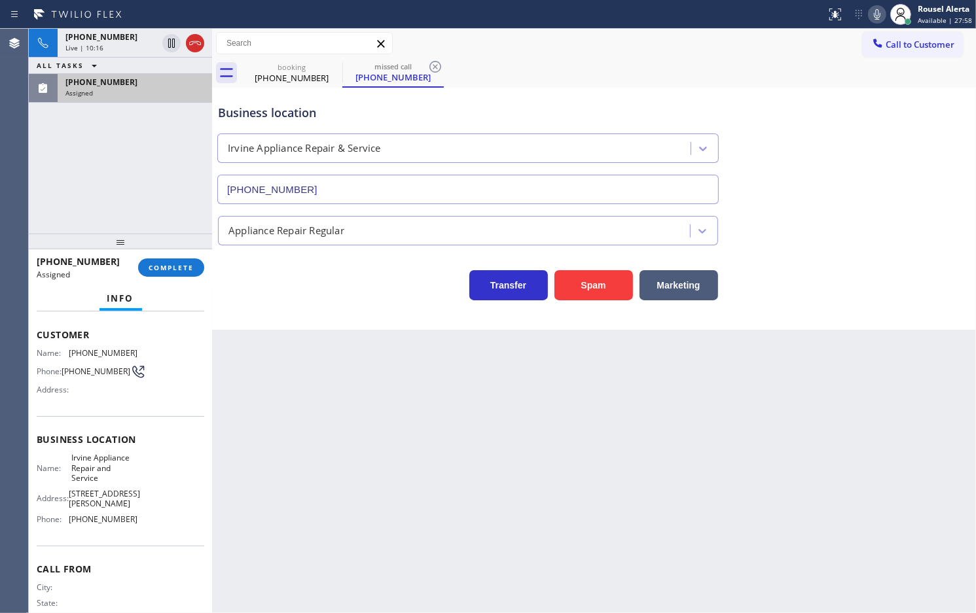
click at [106, 103] on div "[PHONE_NUMBER] Live | 10:16 ALL TASKS ALL TASKS ACTIVE TASKS TASKS IN WRAP UP […" at bounding box center [120, 131] width 183 height 205
click at [109, 94] on div "Assigned" at bounding box center [134, 92] width 139 height 9
click at [170, 263] on span "COMPLETE" at bounding box center [171, 267] width 45 height 9
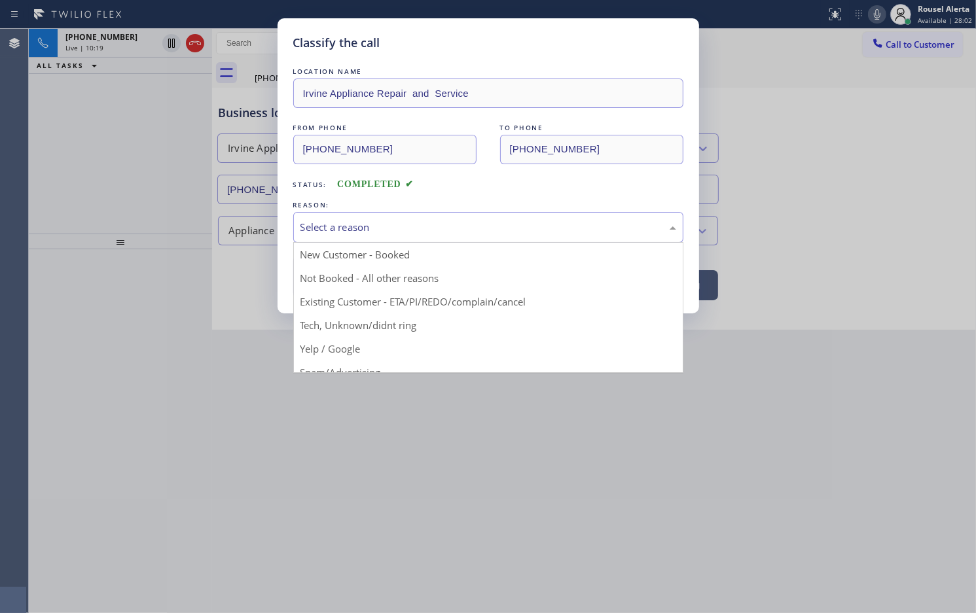
click at [395, 224] on div "Select a reason" at bounding box center [488, 227] width 376 height 15
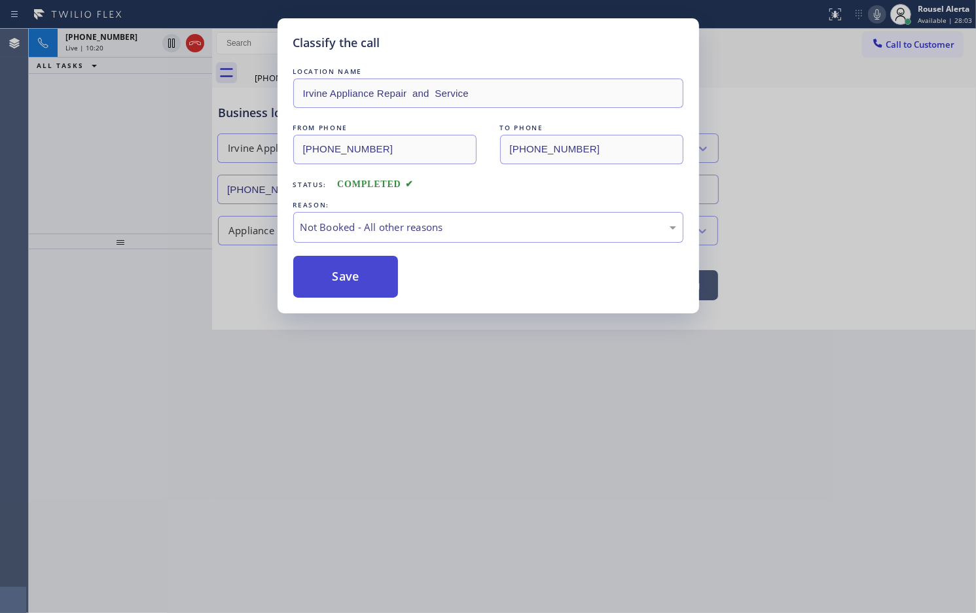
click at [351, 278] on button "Save" at bounding box center [345, 277] width 105 height 42
click at [406, 367] on div "Classify the call LOCATION NAME Irvine Appliance Repair and Service FROM PHONE …" at bounding box center [488, 306] width 976 height 613
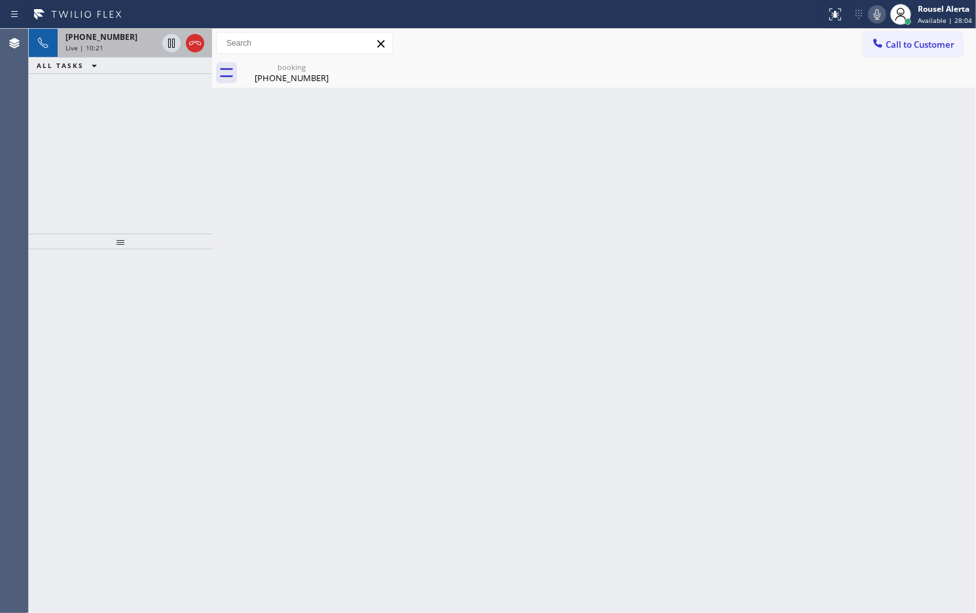
click at [106, 43] on div "Live | 10:21" at bounding box center [111, 47] width 92 height 9
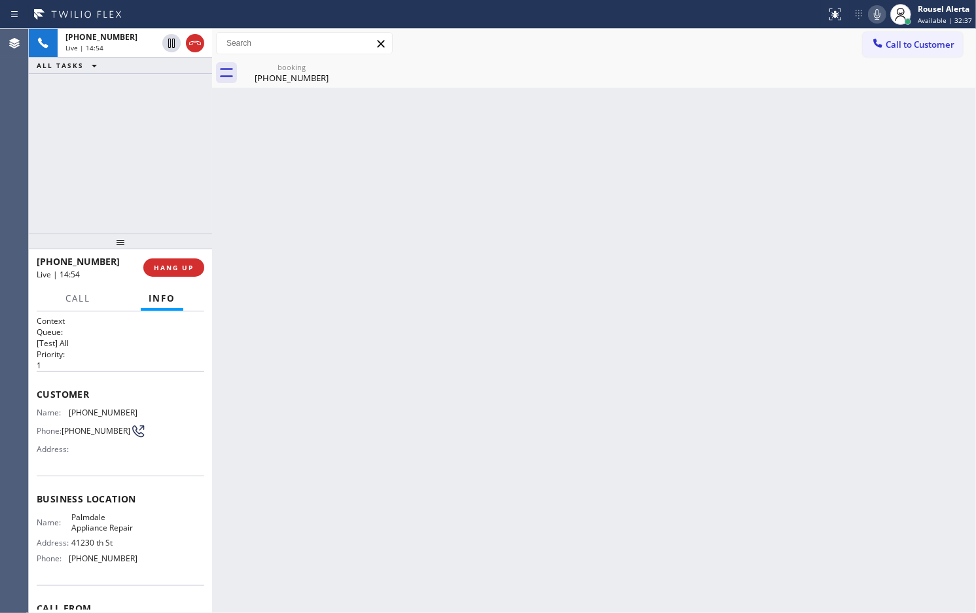
click at [452, 359] on div "Back to Dashboard Change Sender ID Customers Technicians Select a contact Outbo…" at bounding box center [594, 321] width 764 height 584
click at [427, 229] on div "Back to Dashboard Change Sender ID Customers Technicians Select a contact Outbo…" at bounding box center [594, 321] width 764 height 584
click at [314, 312] on div "Back to Dashboard Change Sender ID Customers Technicians Select a contact Outbo…" at bounding box center [594, 321] width 764 height 584
click at [177, 268] on span "HANG UP" at bounding box center [174, 267] width 40 height 9
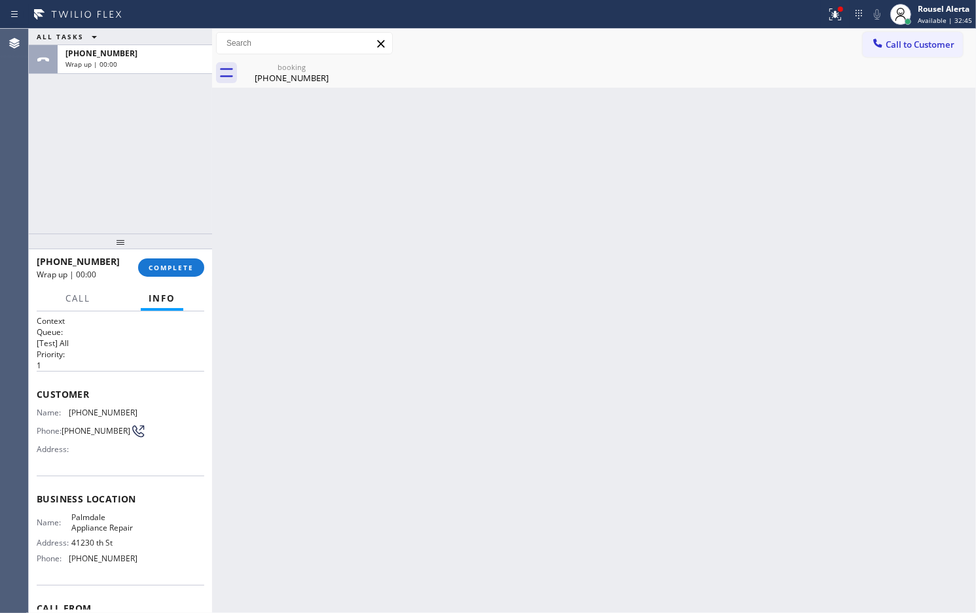
click at [484, 322] on div "Back to Dashboard Change Sender ID Customers Technicians Select a contact Outbo…" at bounding box center [594, 321] width 764 height 584
click at [157, 268] on span "COMPLETE" at bounding box center [171, 267] width 45 height 9
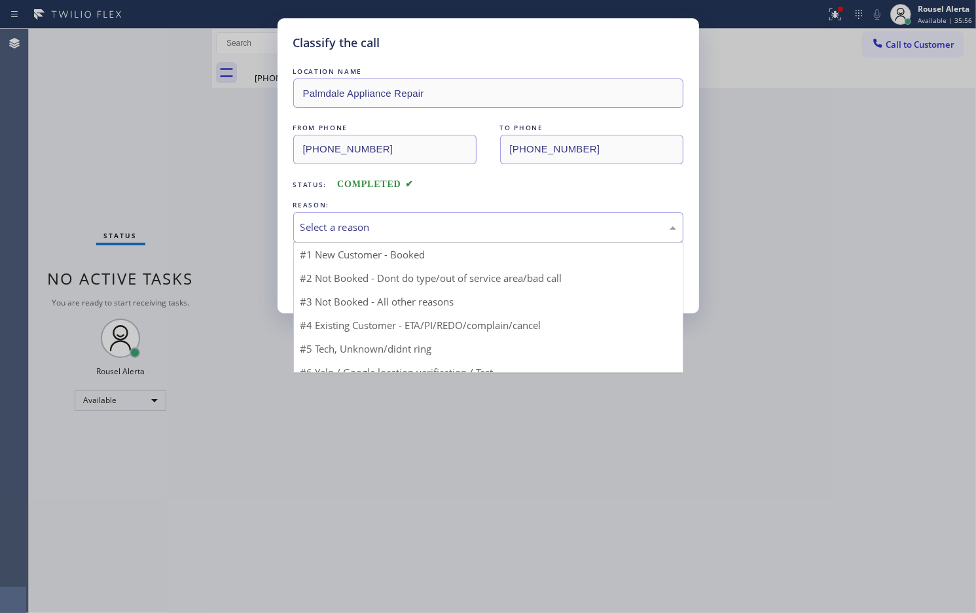
click at [400, 221] on div "Select a reason" at bounding box center [488, 227] width 376 height 15
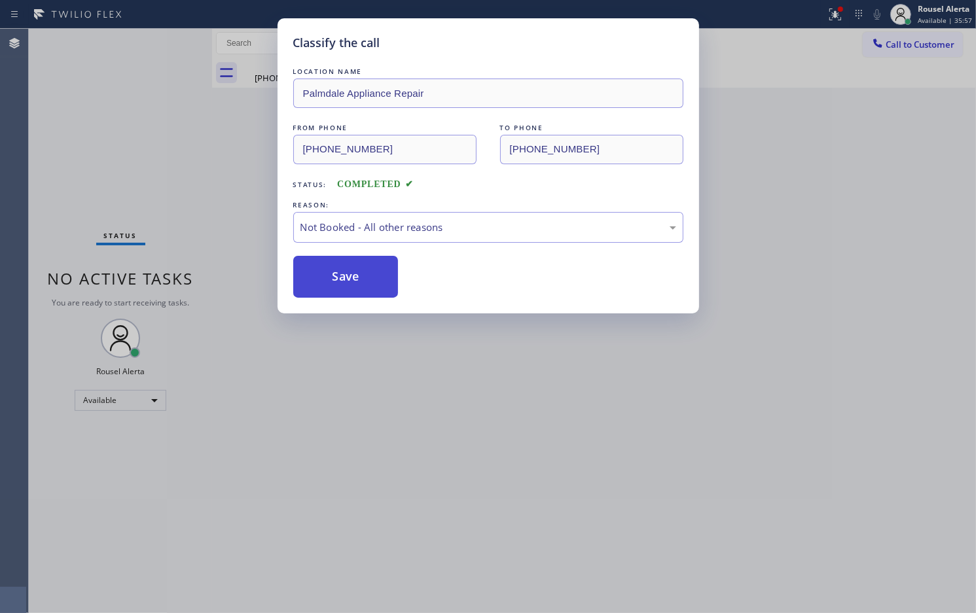
click at [332, 269] on button "Save" at bounding box center [345, 277] width 105 height 42
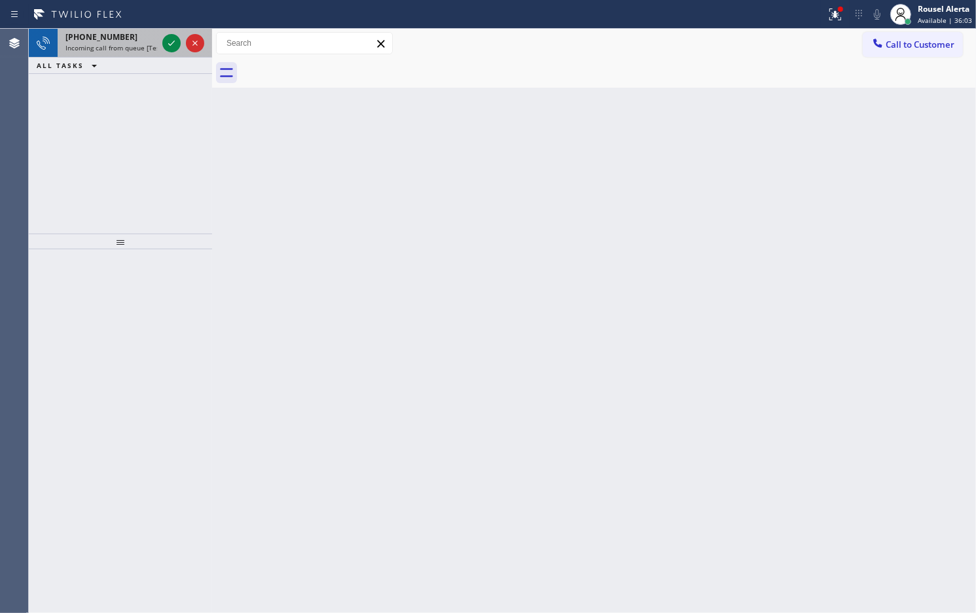
click at [137, 43] on span "Incoming call from queue [Test] All" at bounding box center [119, 47] width 109 height 9
click at [149, 44] on span "Incoming call from queue [Test] All" at bounding box center [119, 47] width 109 height 9
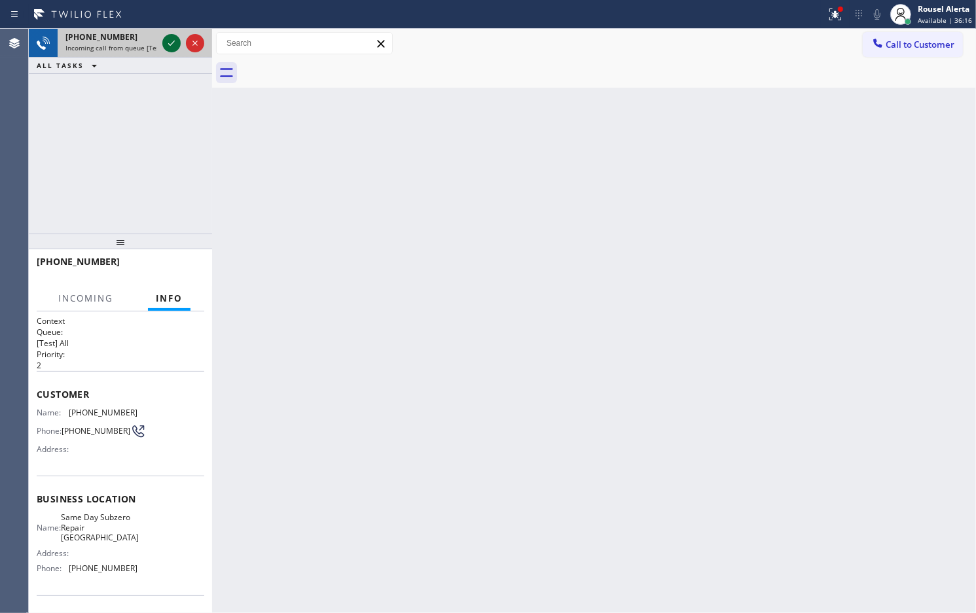
click at [164, 43] on icon at bounding box center [172, 43] width 16 height 16
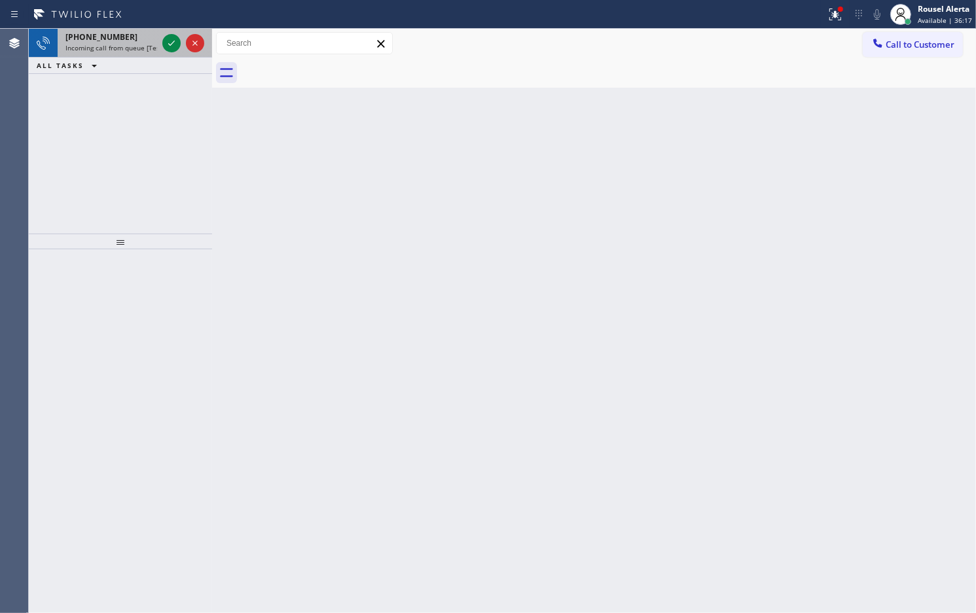
click at [151, 43] on span "Incoming call from queue [Test] All" at bounding box center [119, 47] width 109 height 9
click at [141, 43] on span "Incoming call from queue [Test] All" at bounding box center [119, 47] width 109 height 9
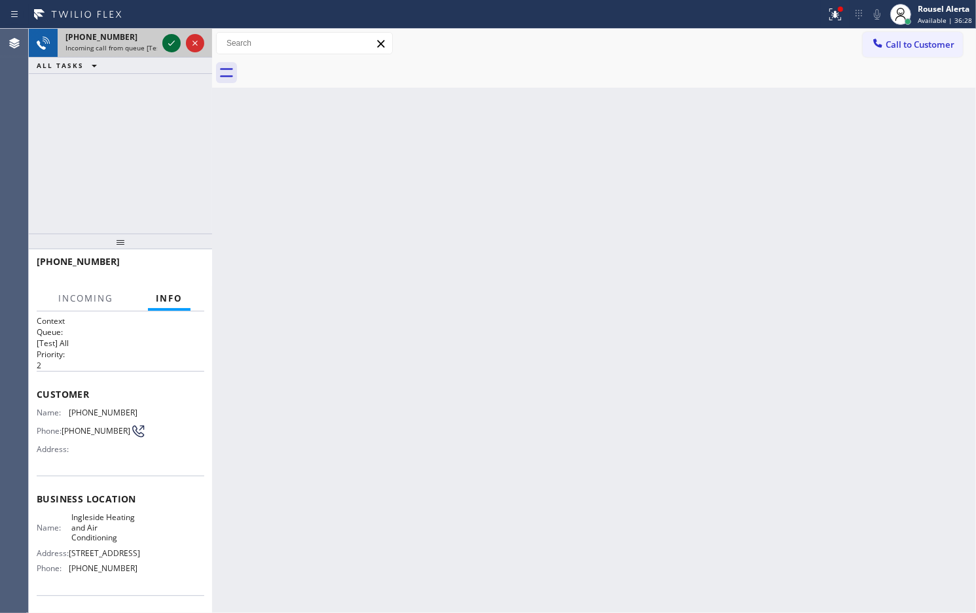
click at [166, 47] on icon at bounding box center [172, 43] width 16 height 16
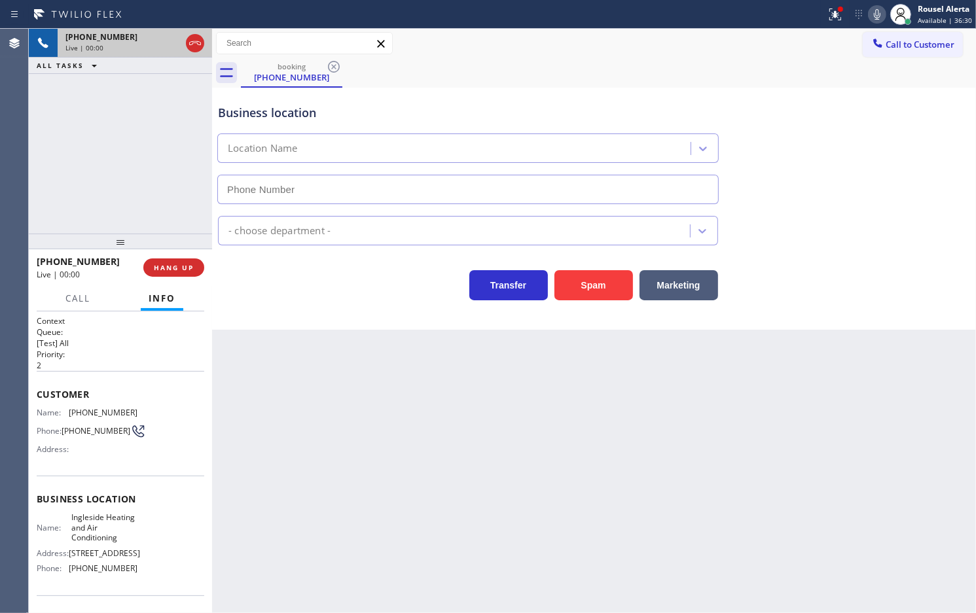
type input "[PHONE_NUMBER]"
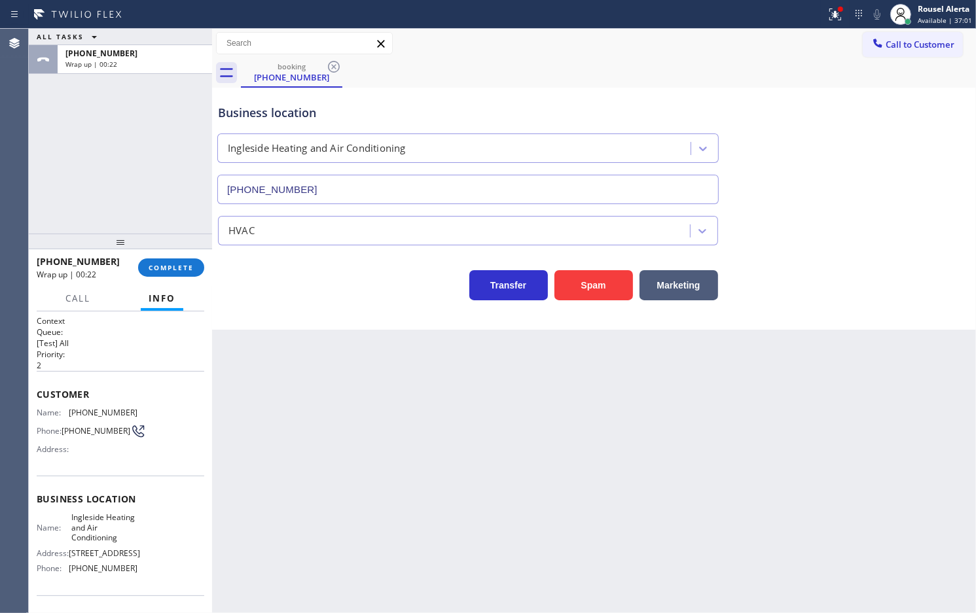
click at [137, 108] on div "ALL TASKS ALL TASKS ACTIVE TASKS TASKS IN WRAP UP [PHONE_NUMBER] Wrap up | 00:22" at bounding box center [120, 131] width 183 height 205
click at [171, 267] on span "COMPLETE" at bounding box center [171, 267] width 45 height 9
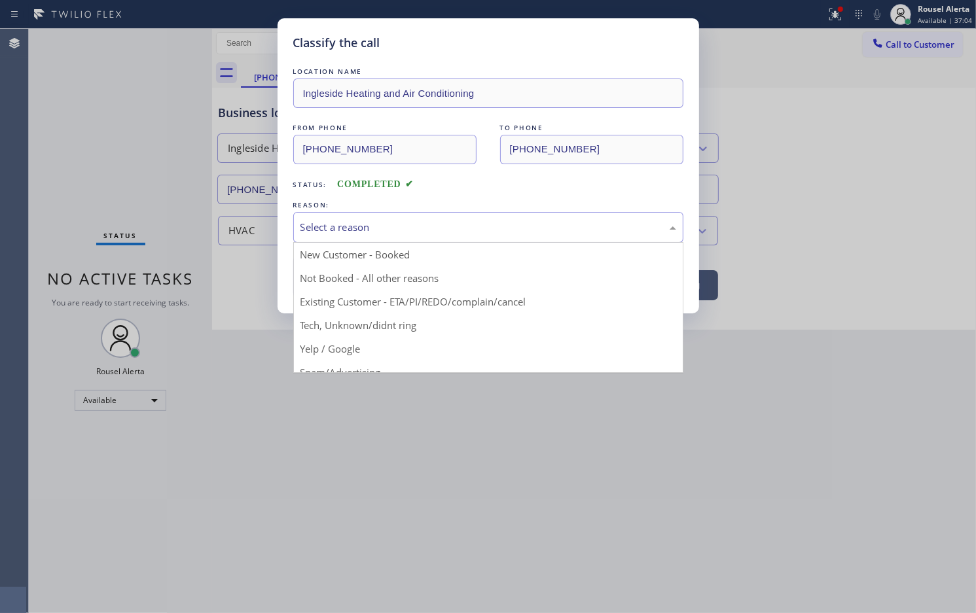
click at [353, 230] on div "Select a reason" at bounding box center [488, 227] width 376 height 15
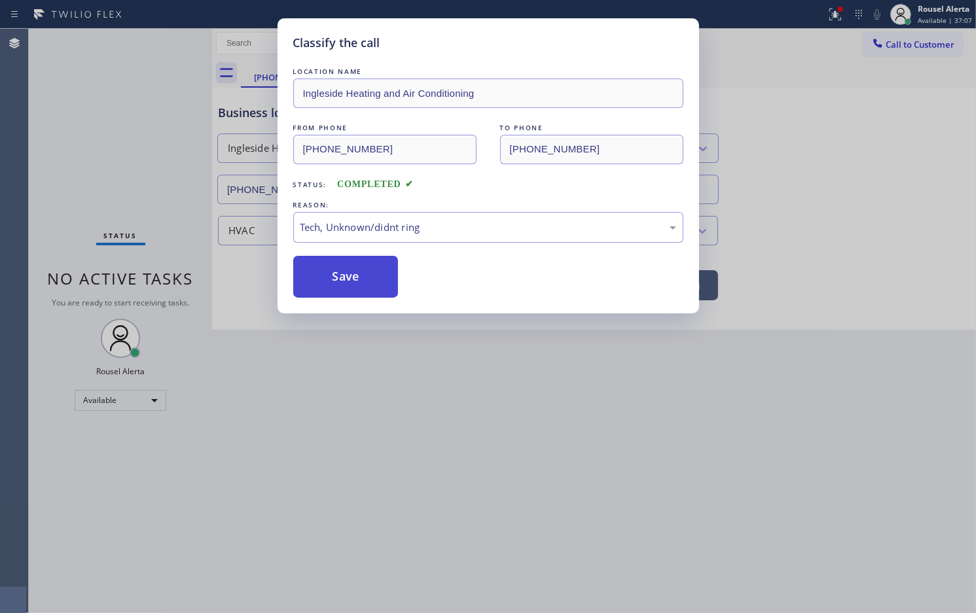
drag, startPoint x: 344, startPoint y: 292, endPoint x: 344, endPoint y: 285, distance: 7.2
click at [344, 285] on button "Save" at bounding box center [345, 277] width 105 height 42
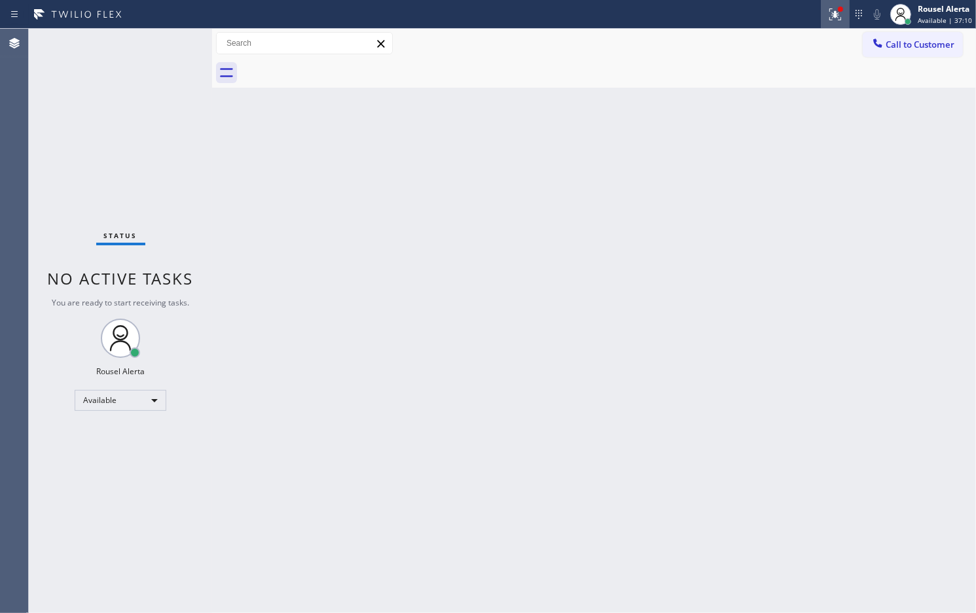
click at [837, 17] on icon at bounding box center [833, 13] width 8 height 9
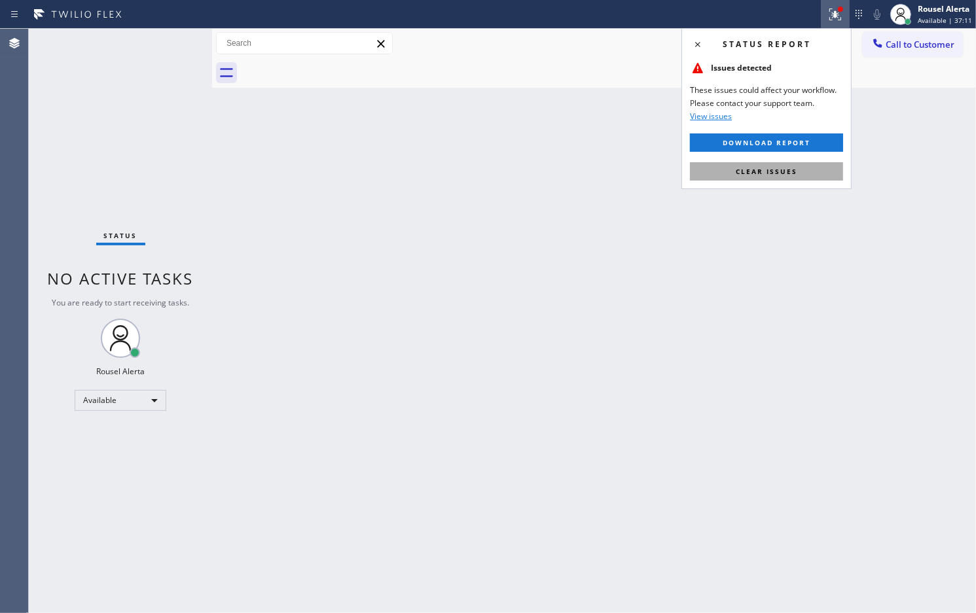
click at [798, 173] on button "Clear issues" at bounding box center [766, 171] width 153 height 18
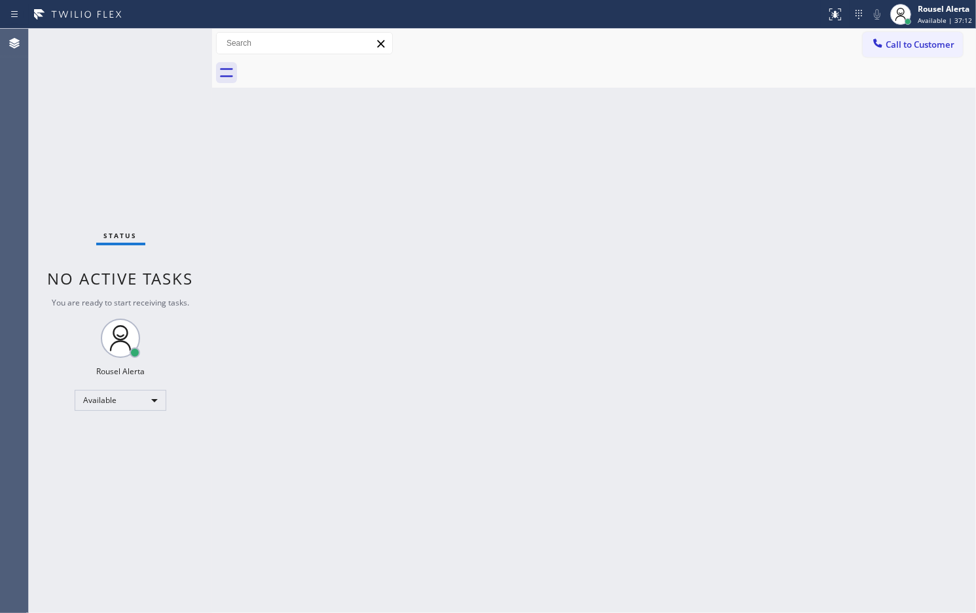
click at [800, 249] on div "Back to Dashboard Change Sender ID Customers Technicians Select a contact Outbo…" at bounding box center [594, 321] width 764 height 584
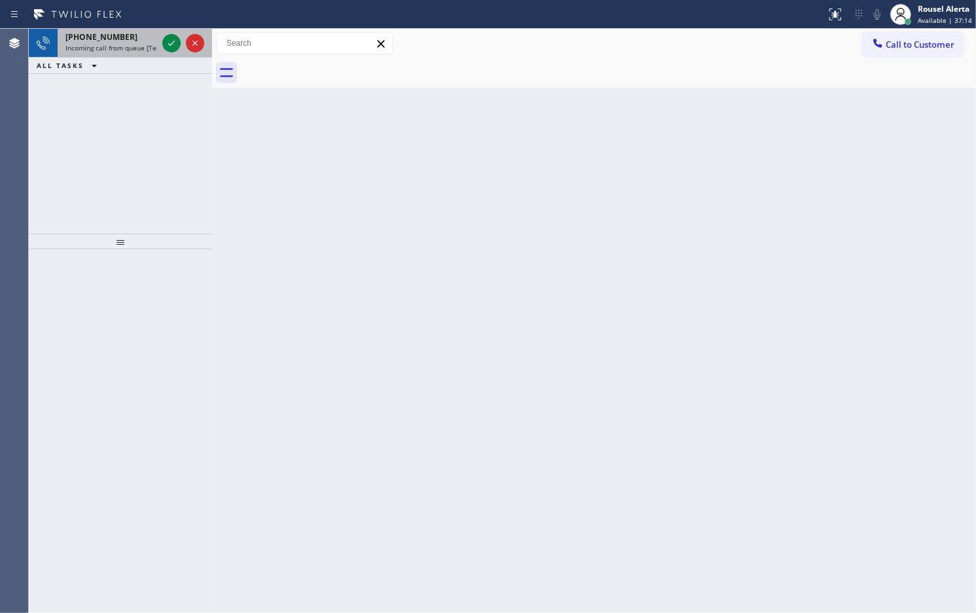
click at [128, 38] on div "[PHONE_NUMBER]" at bounding box center [111, 36] width 92 height 11
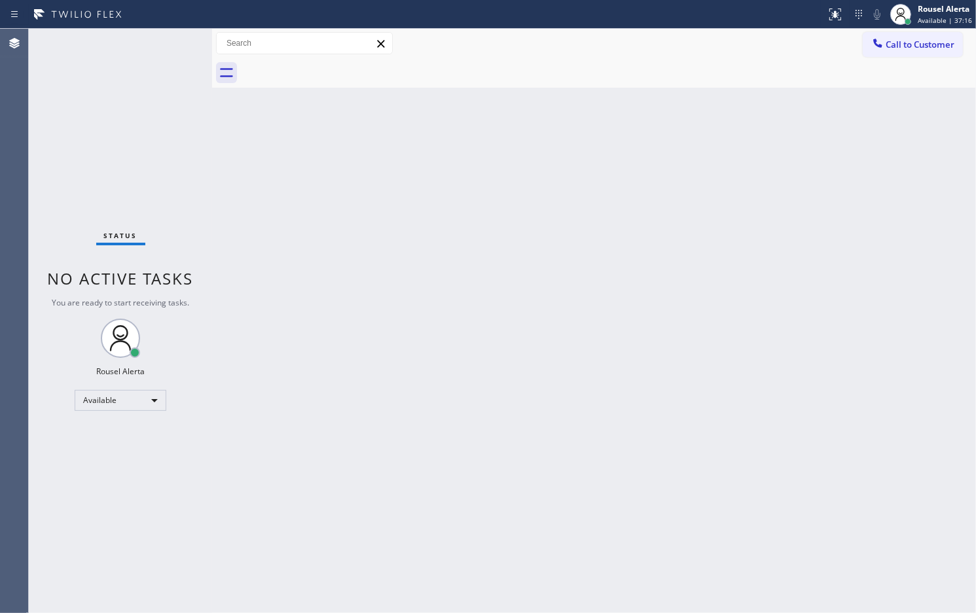
click at [168, 43] on div "Status No active tasks You are ready to start receiving tasks. Rousel Alerta Av…" at bounding box center [120, 321] width 183 height 584
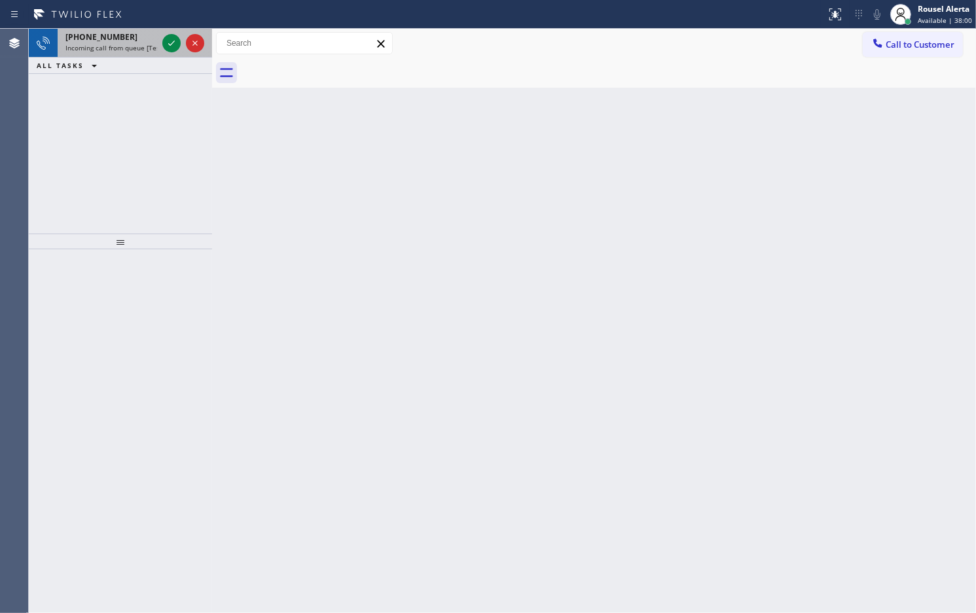
click at [126, 47] on span "Incoming call from queue [Test] All" at bounding box center [119, 47] width 109 height 9
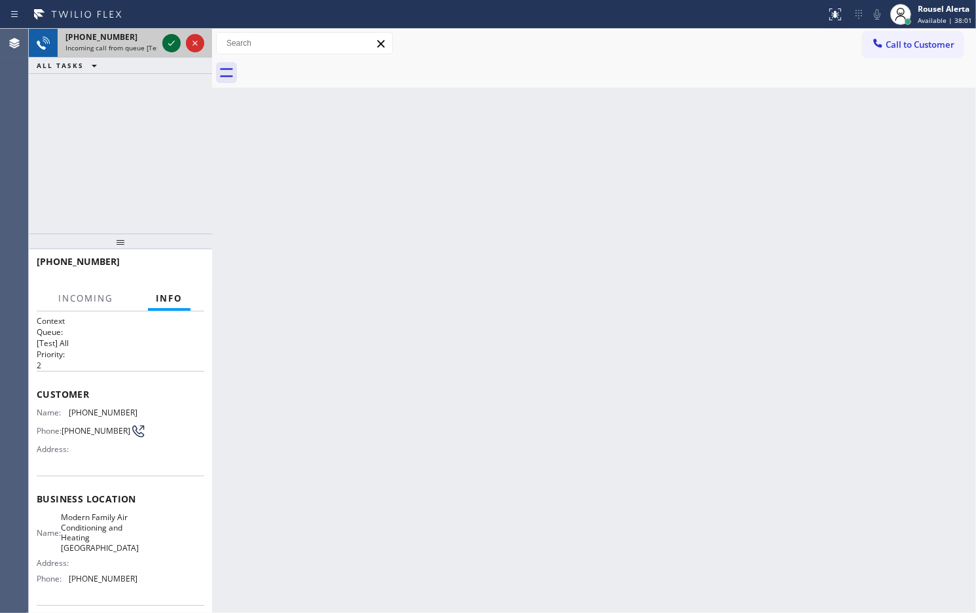
click at [165, 44] on icon at bounding box center [172, 43] width 16 height 16
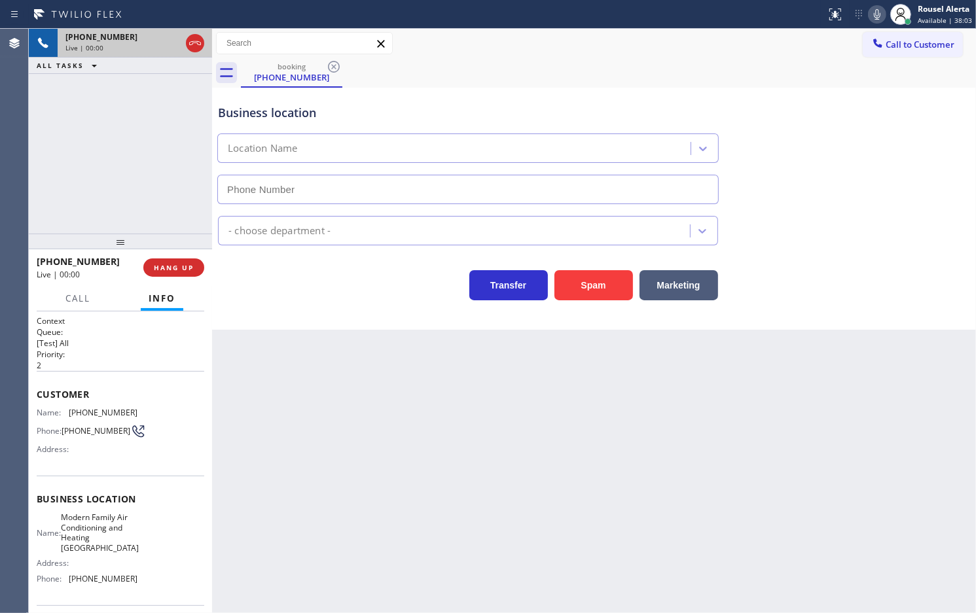
type input "[PHONE_NUMBER]"
click at [573, 293] on button "Spam" at bounding box center [593, 285] width 79 height 30
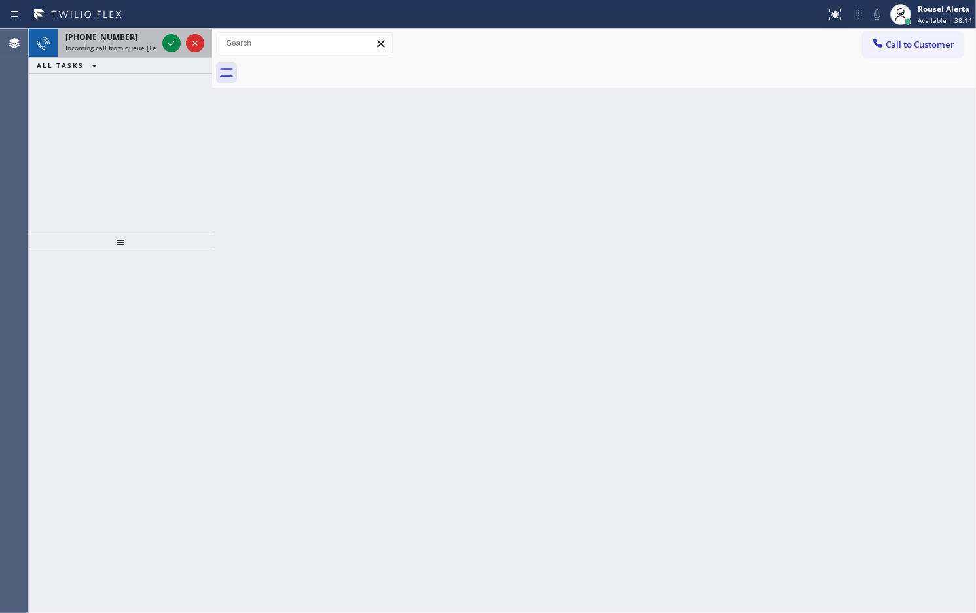
click at [146, 34] on div "[PHONE_NUMBER]" at bounding box center [111, 36] width 92 height 11
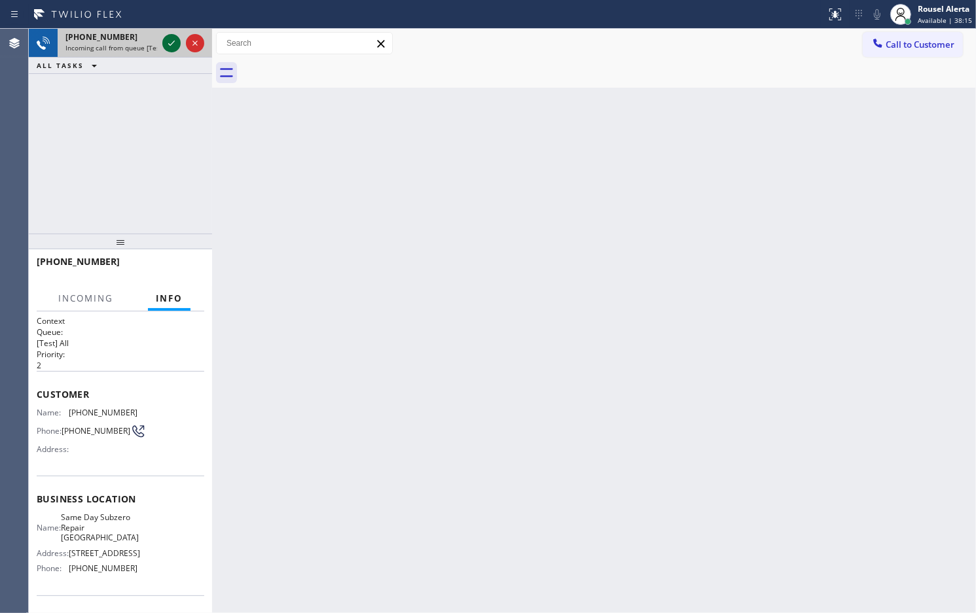
click at [166, 47] on icon at bounding box center [172, 43] width 16 height 16
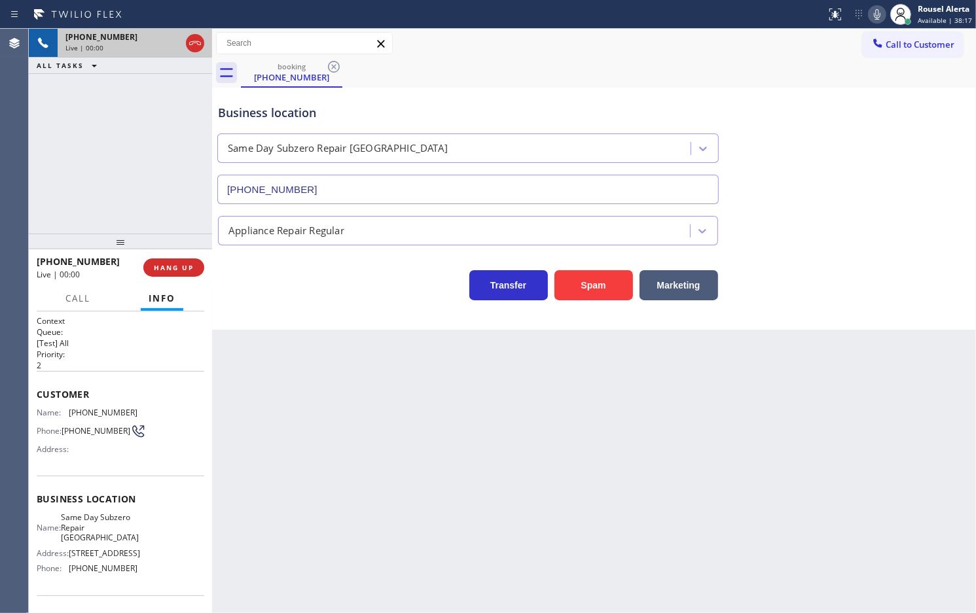
type input "[PHONE_NUMBER]"
click at [597, 285] on button "Spam" at bounding box center [593, 285] width 79 height 30
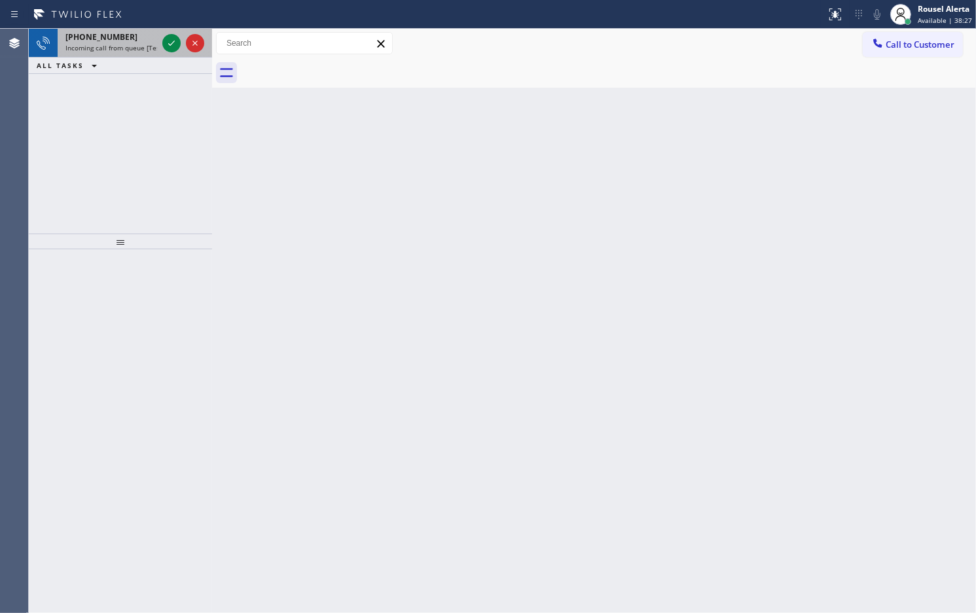
click at [129, 31] on div "[PHONE_NUMBER]" at bounding box center [111, 36] width 92 height 11
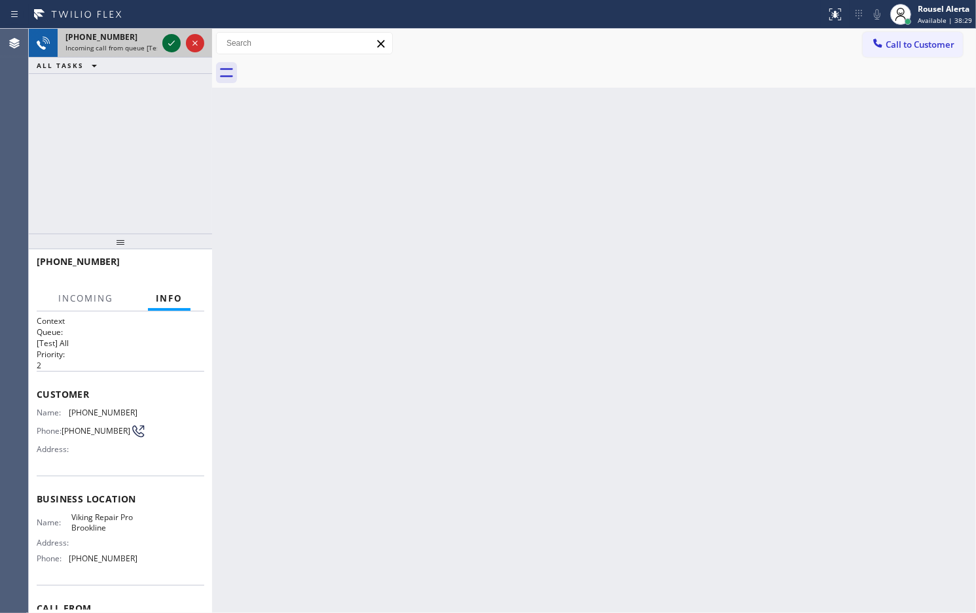
click at [168, 48] on icon at bounding box center [172, 43] width 16 height 16
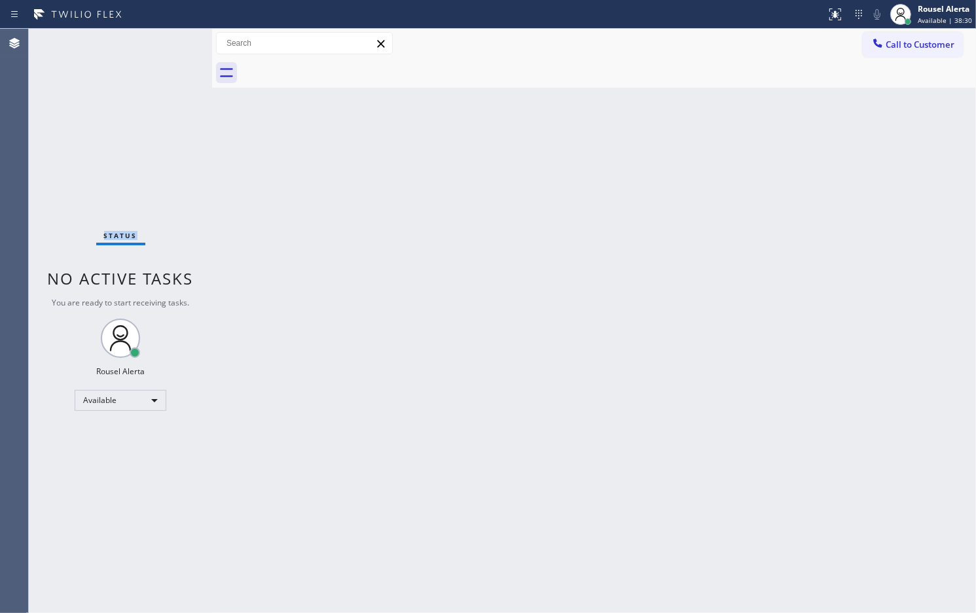
click at [168, 48] on div "Status No active tasks You are ready to start receiving tasks. Rousel Alerta Av…" at bounding box center [120, 321] width 183 height 584
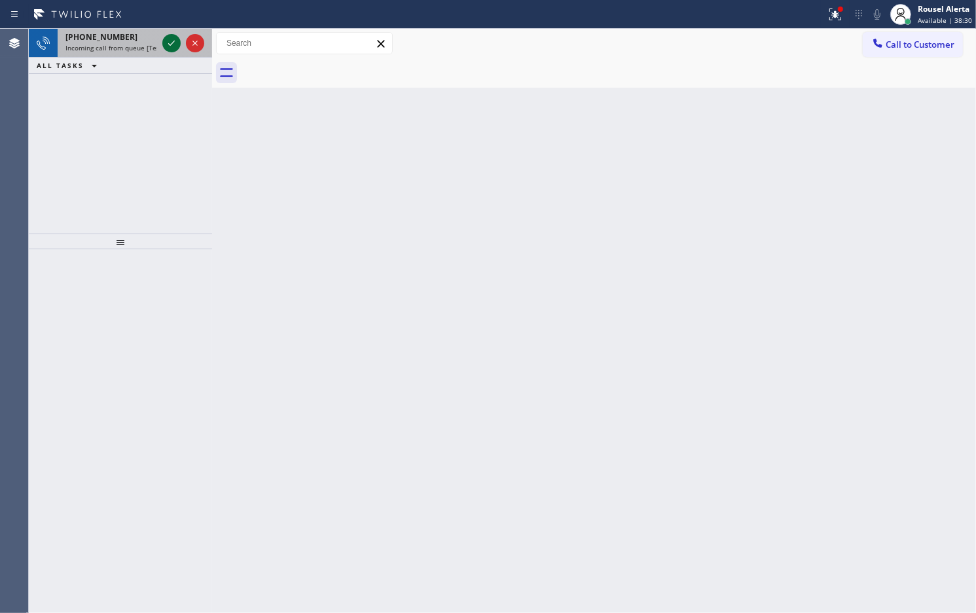
click at [168, 48] on icon at bounding box center [172, 43] width 16 height 16
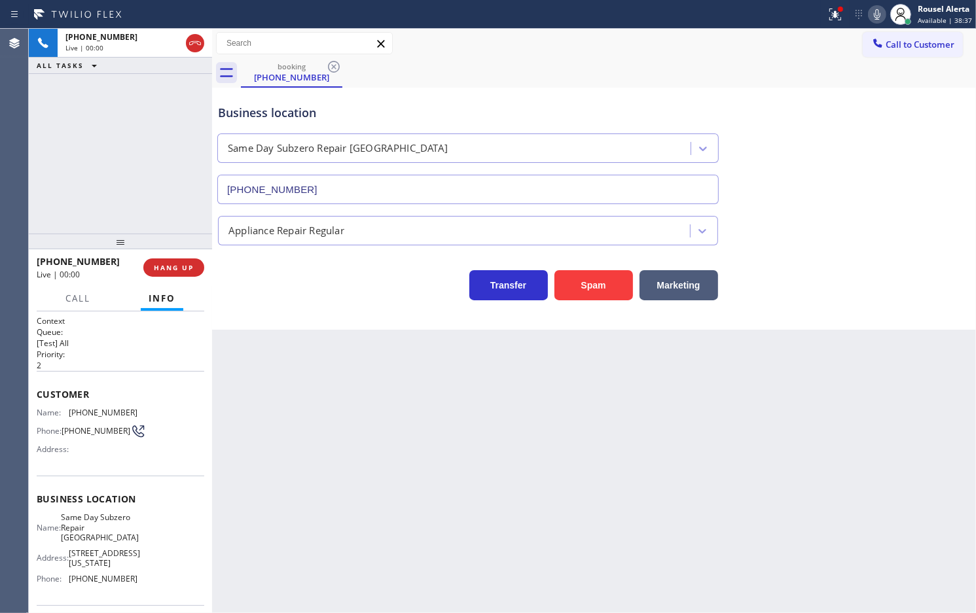
type input "[PHONE_NUMBER]"
click at [607, 279] on button "Spam" at bounding box center [593, 285] width 79 height 30
click at [838, 11] on icon at bounding box center [835, 12] width 8 height 5
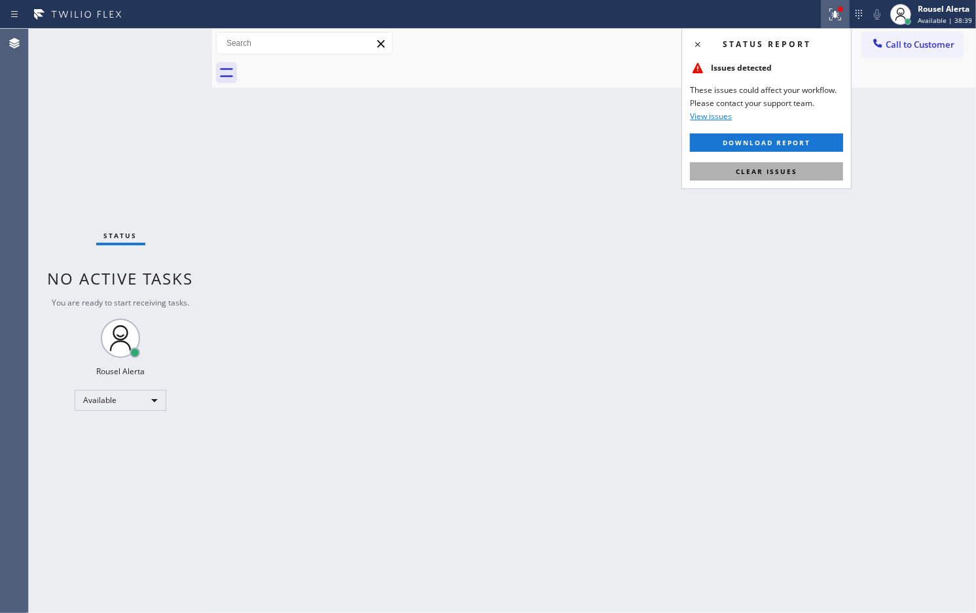
click at [762, 174] on span "Clear issues" at bounding box center [767, 171] width 62 height 9
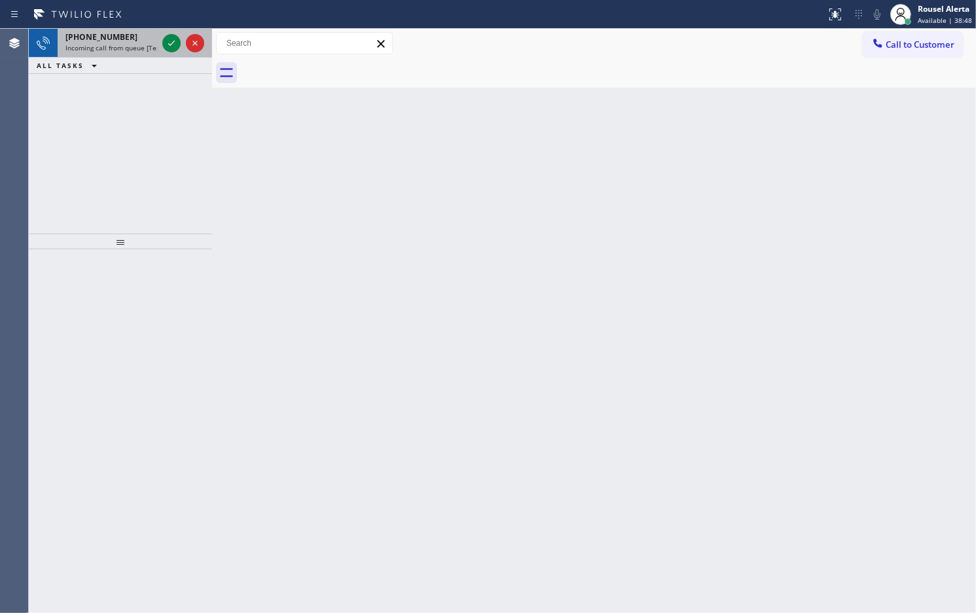
click at [132, 54] on div "[PHONE_NUMBER] Incoming call from queue [Test] All" at bounding box center [109, 43] width 102 height 29
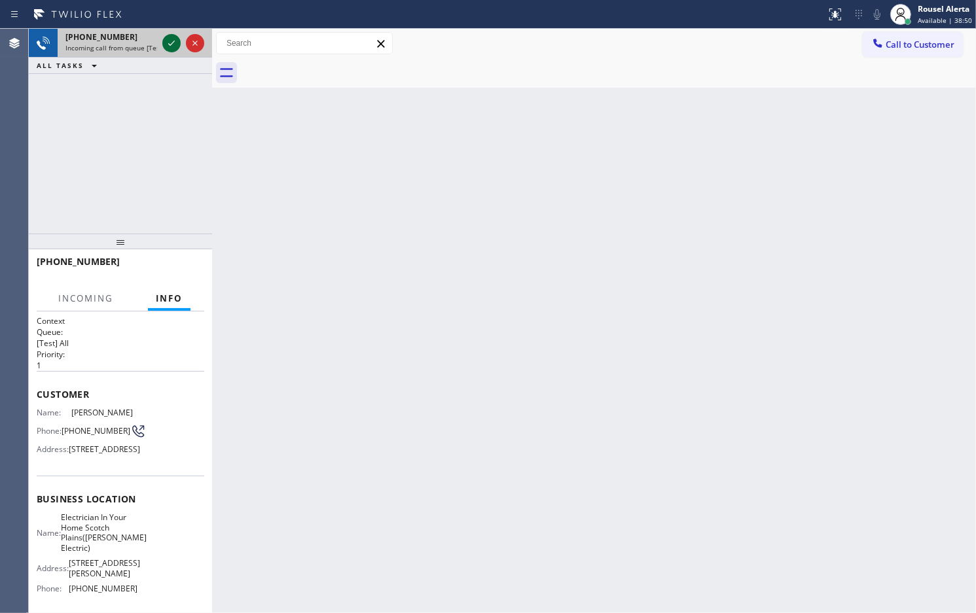
click at [167, 44] on icon at bounding box center [172, 43] width 16 height 16
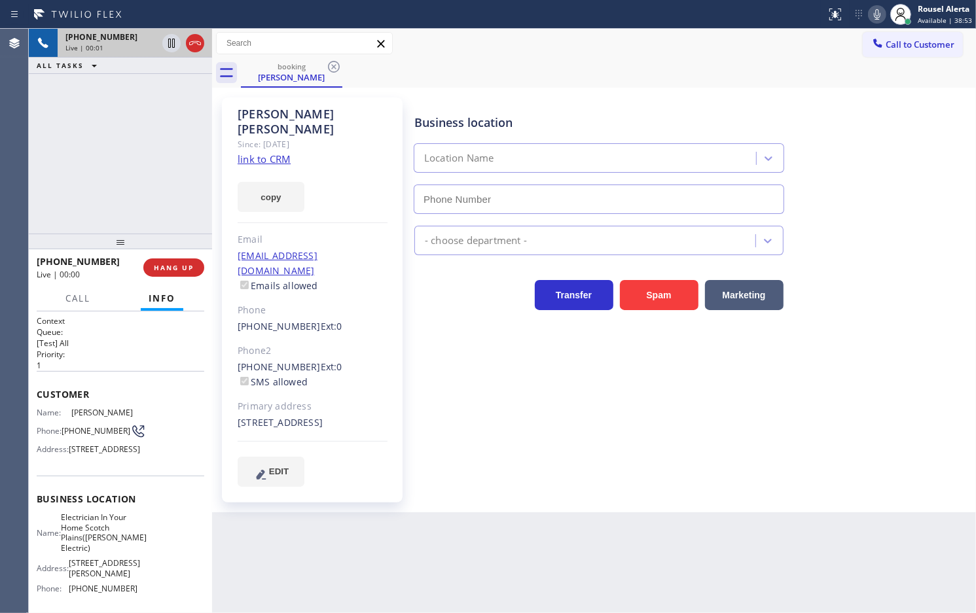
type input "[PHONE_NUMBER]"
click at [259, 152] on link "link to CRM" at bounding box center [264, 158] width 53 height 13
click at [166, 44] on icon at bounding box center [172, 43] width 16 height 16
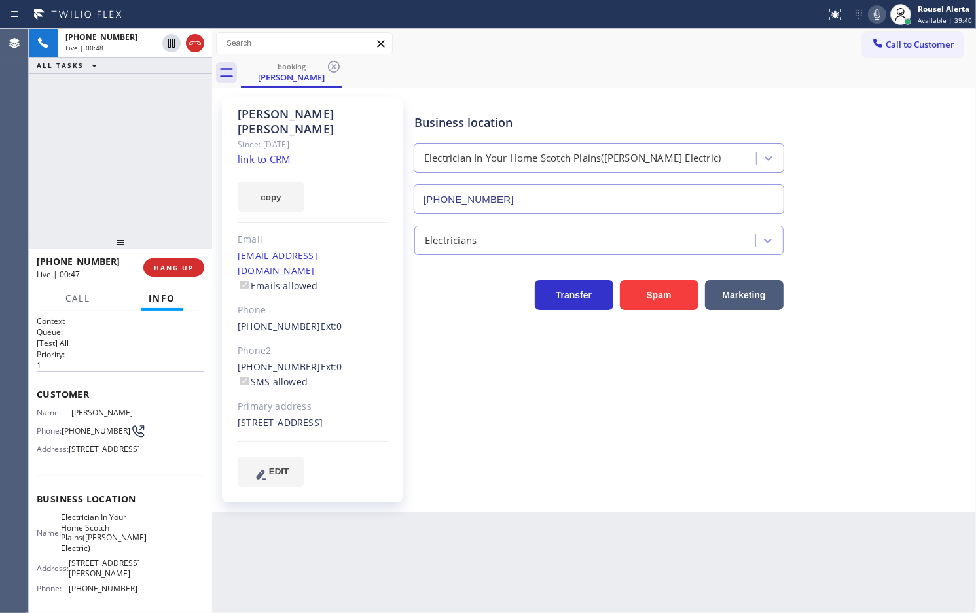
click at [874, 13] on icon at bounding box center [877, 15] width 16 height 16
click at [171, 47] on icon at bounding box center [172, 43] width 16 height 16
click at [872, 14] on icon at bounding box center [877, 15] width 16 height 16
click at [149, 118] on div "[PHONE_NUMBER] Live | 01:43 ALL TASKS ALL TASKS ACTIVE TASKS TASKS IN WRAP UP" at bounding box center [120, 131] width 183 height 205
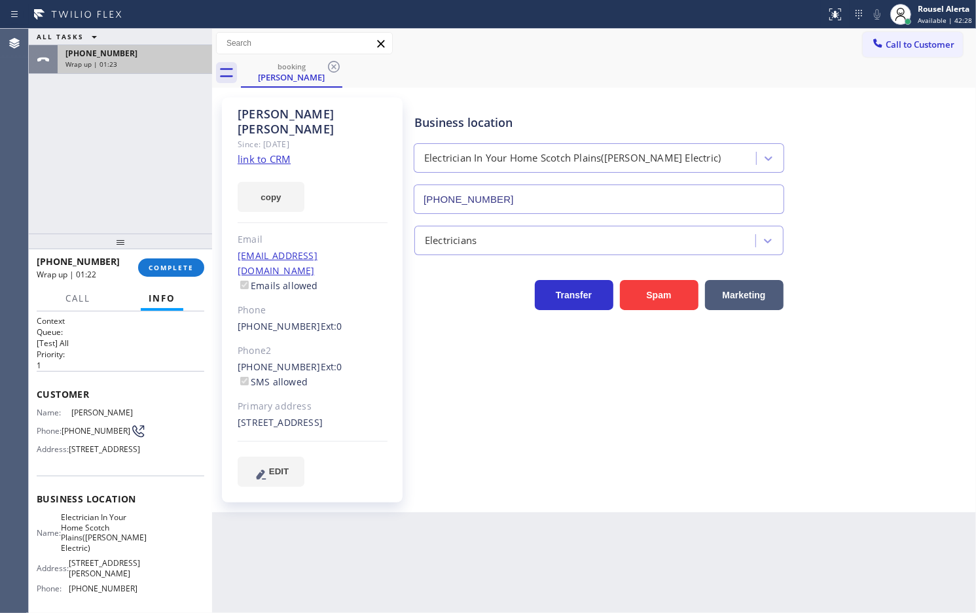
click at [141, 57] on div "[PHONE_NUMBER]" at bounding box center [134, 53] width 139 height 11
click at [175, 253] on div "[PHONE_NUMBER] Wrap up | 01:22 COMPLETE" at bounding box center [121, 268] width 168 height 34
click at [178, 270] on span "COMPLETE" at bounding box center [171, 267] width 45 height 9
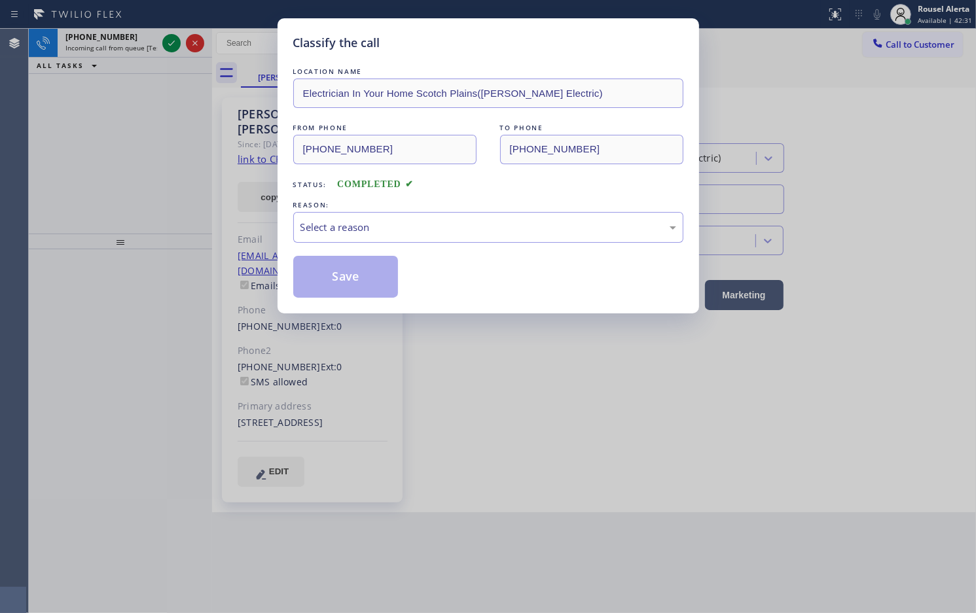
click at [316, 234] on div "Select a reason" at bounding box center [488, 227] width 376 height 15
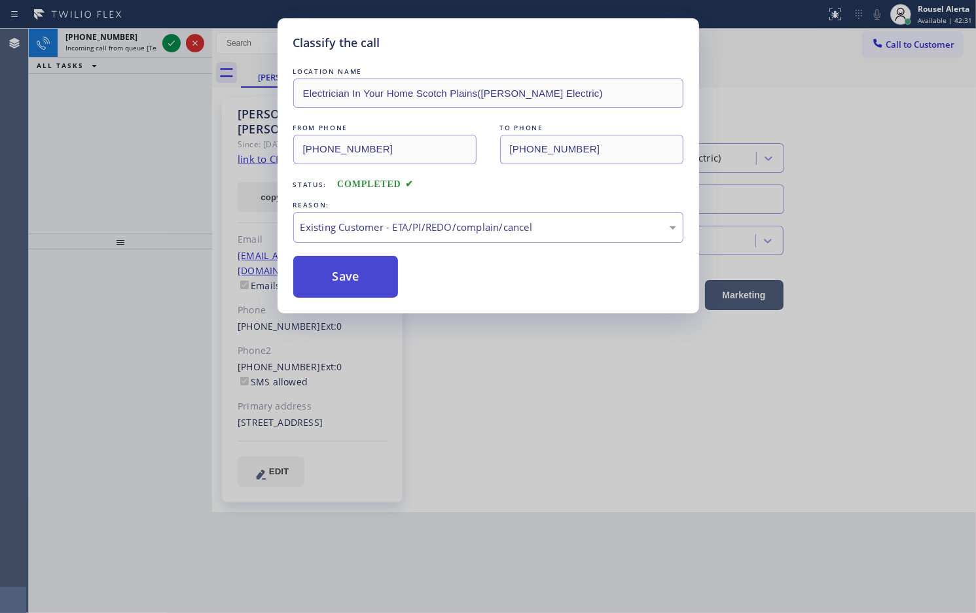
click at [344, 278] on button "Save" at bounding box center [345, 277] width 105 height 42
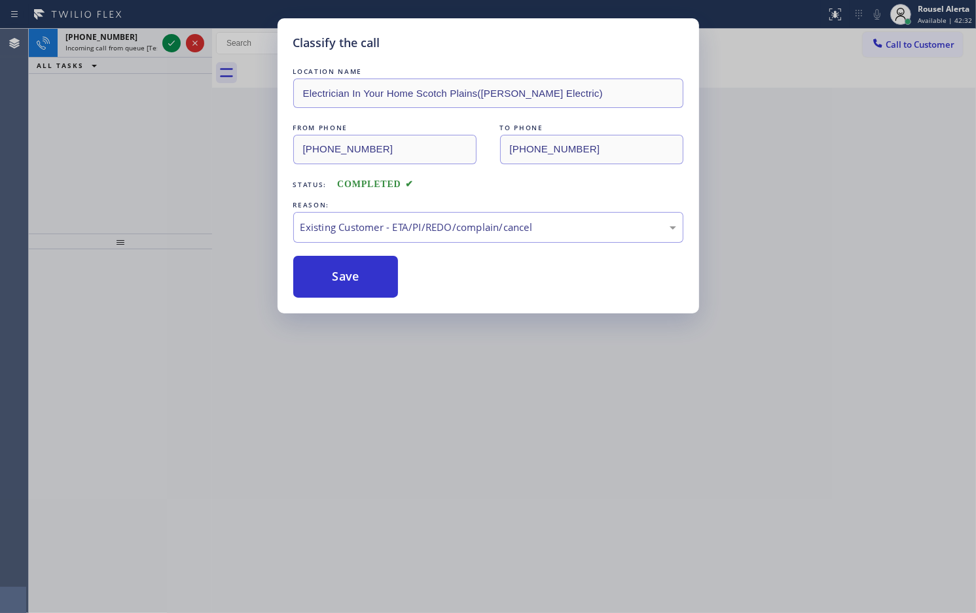
click at [138, 38] on div "Classify the call LOCATION NAME Electrician In Your Home Scotch Plains([PERSON_…" at bounding box center [488, 306] width 976 height 613
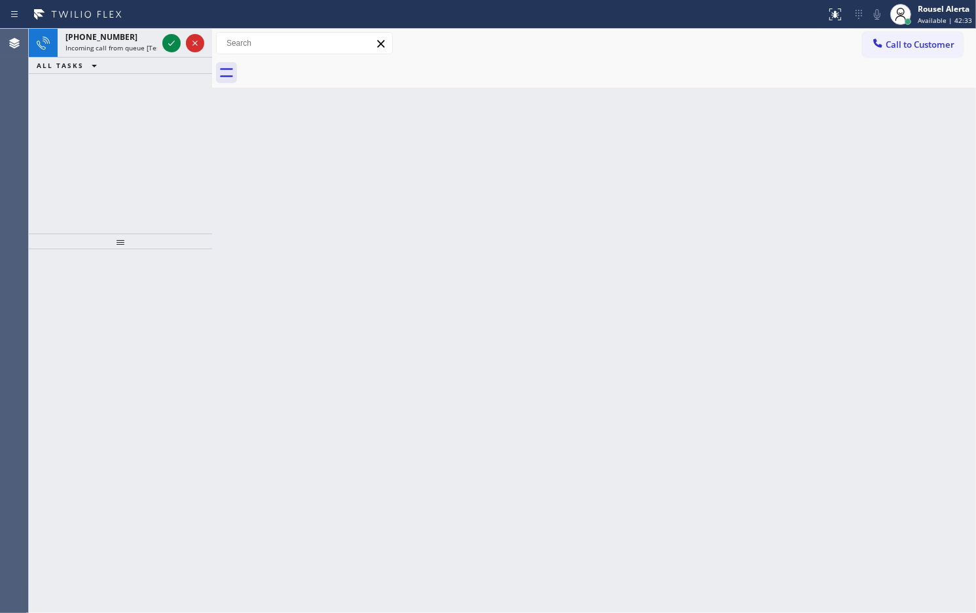
click at [138, 38] on div "[PHONE_NUMBER]" at bounding box center [111, 36] width 92 height 11
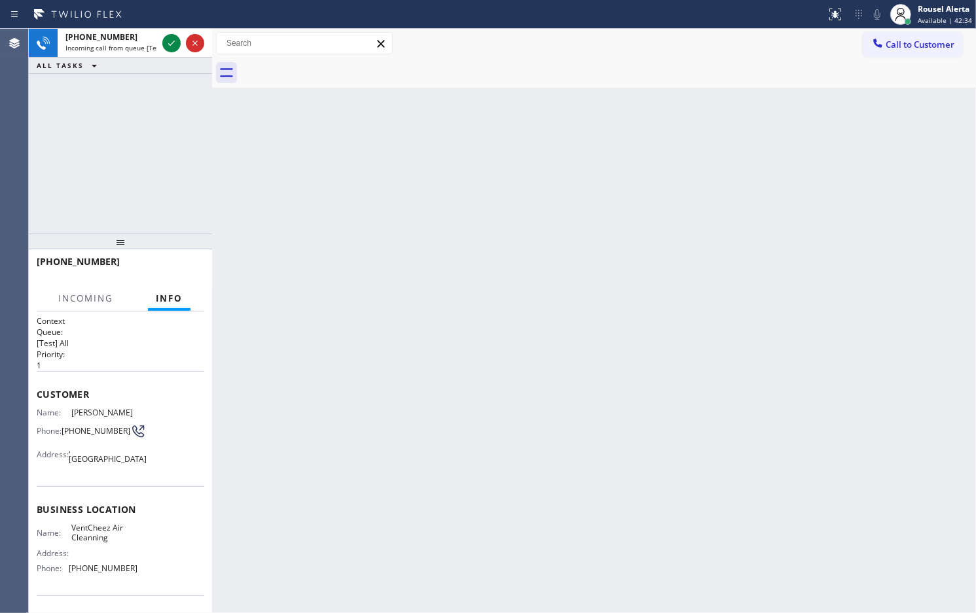
click at [138, 38] on div "[PHONE_NUMBER]" at bounding box center [111, 36] width 92 height 11
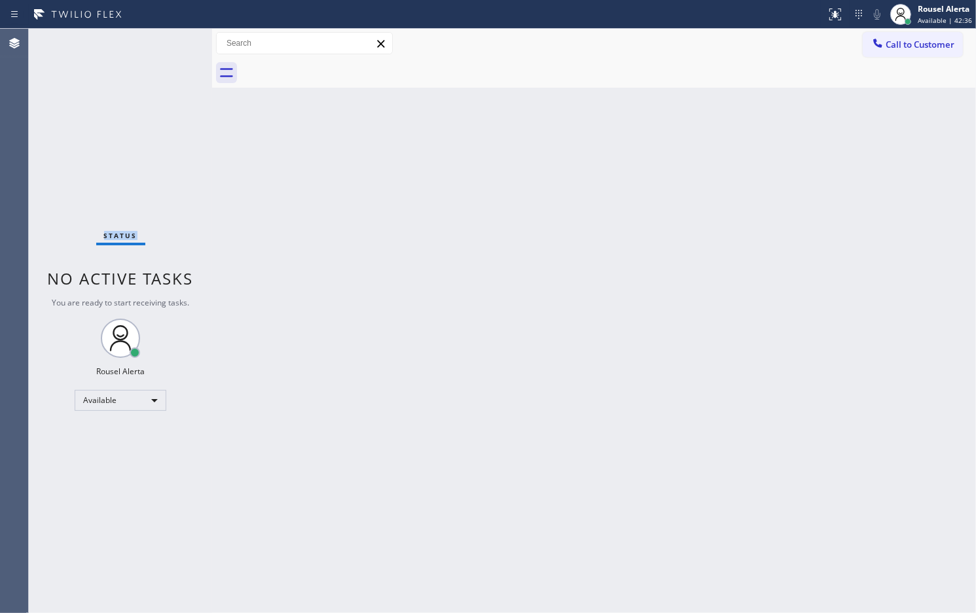
click at [138, 38] on div "Status No active tasks You are ready to start receiving tasks. Rousel Alerta Av…" at bounding box center [120, 321] width 183 height 584
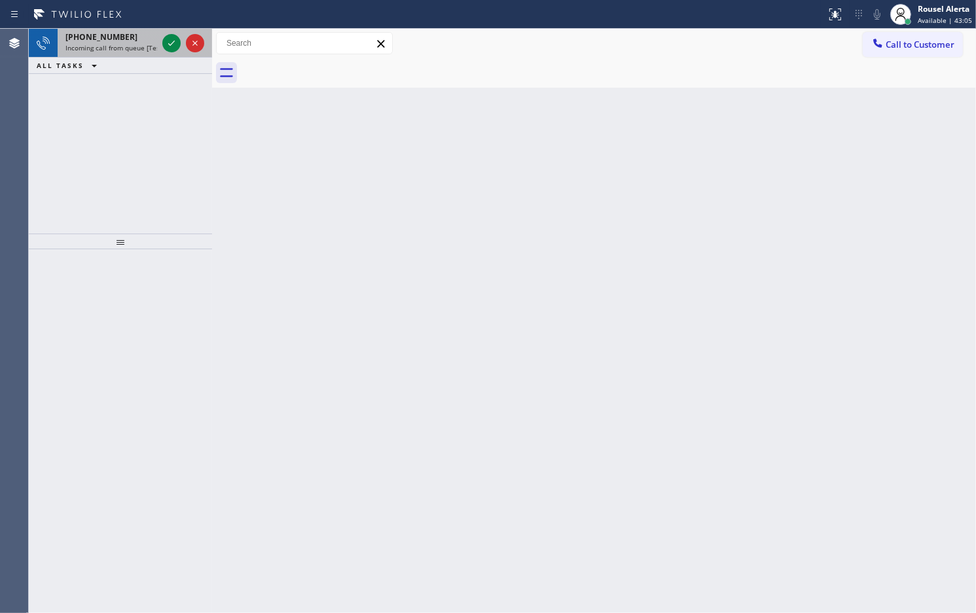
click at [131, 52] on div "[PHONE_NUMBER] Incoming call from queue [Test] All" at bounding box center [109, 43] width 102 height 29
click at [134, 37] on div "[PHONE_NUMBER]" at bounding box center [111, 36] width 92 height 11
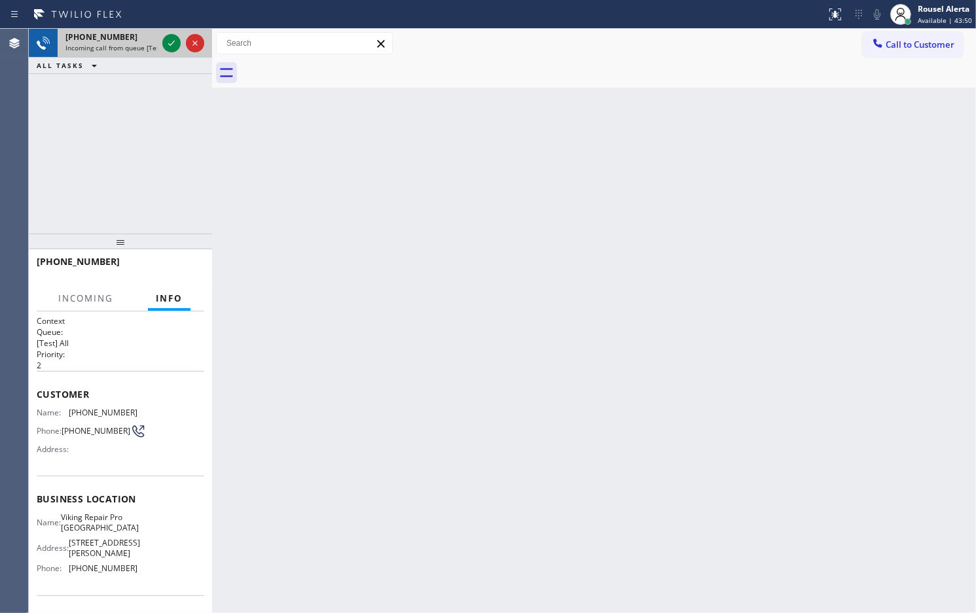
click at [160, 46] on div at bounding box center [183, 43] width 47 height 29
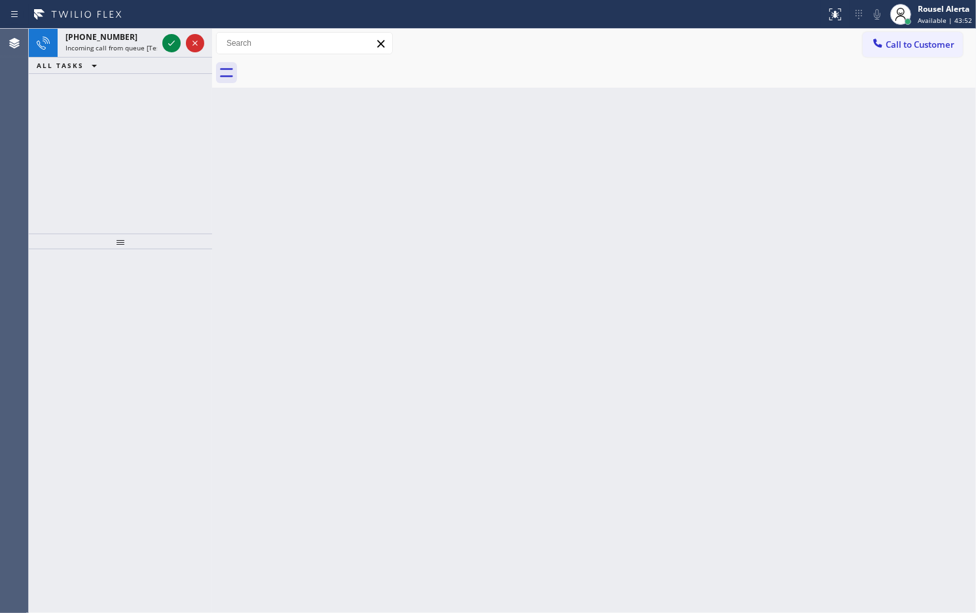
click at [160, 46] on div at bounding box center [183, 43] width 47 height 29
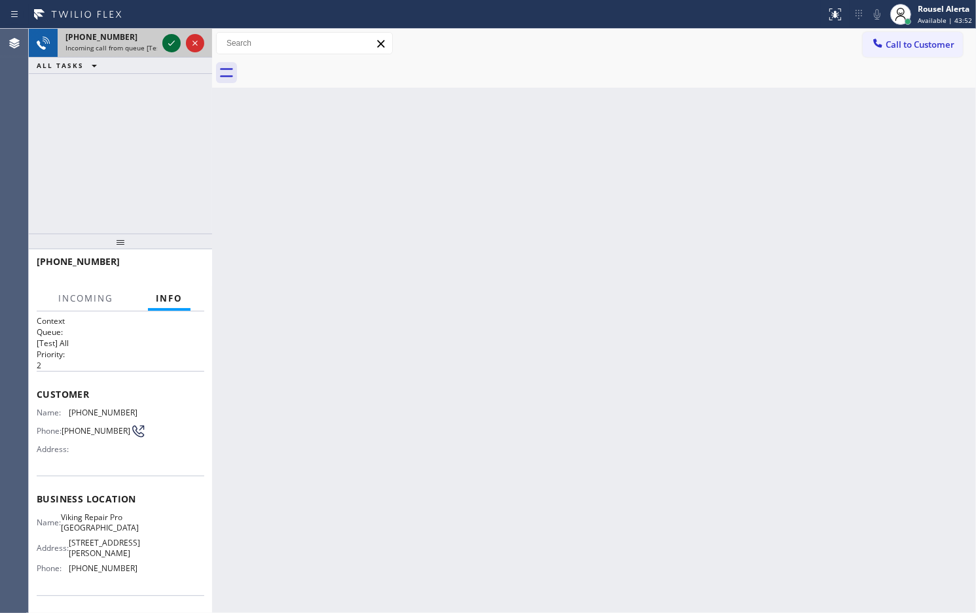
click at [166, 44] on icon at bounding box center [172, 43] width 16 height 16
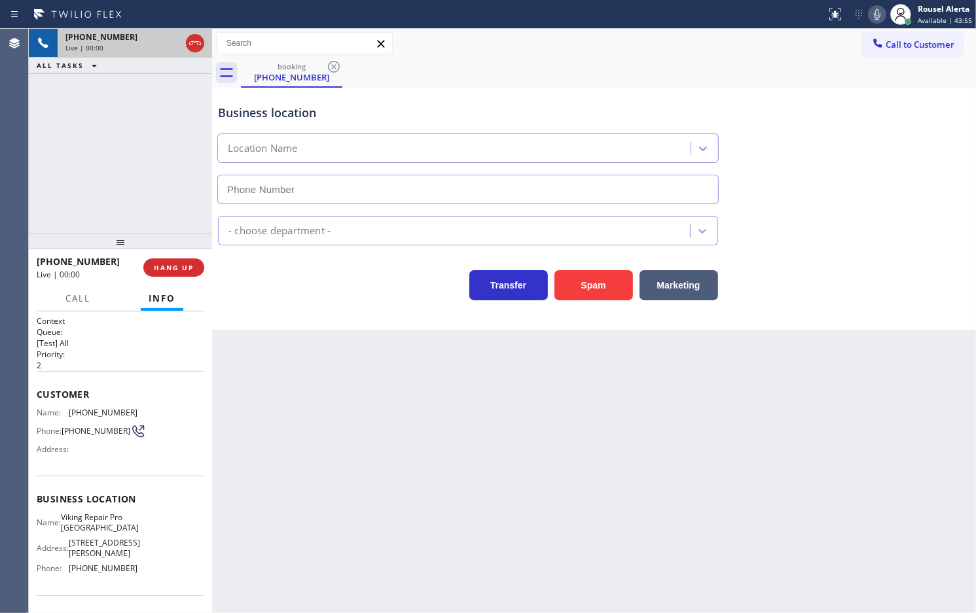
type input "[PHONE_NUMBER]"
click at [589, 282] on button "Spam" at bounding box center [593, 285] width 79 height 30
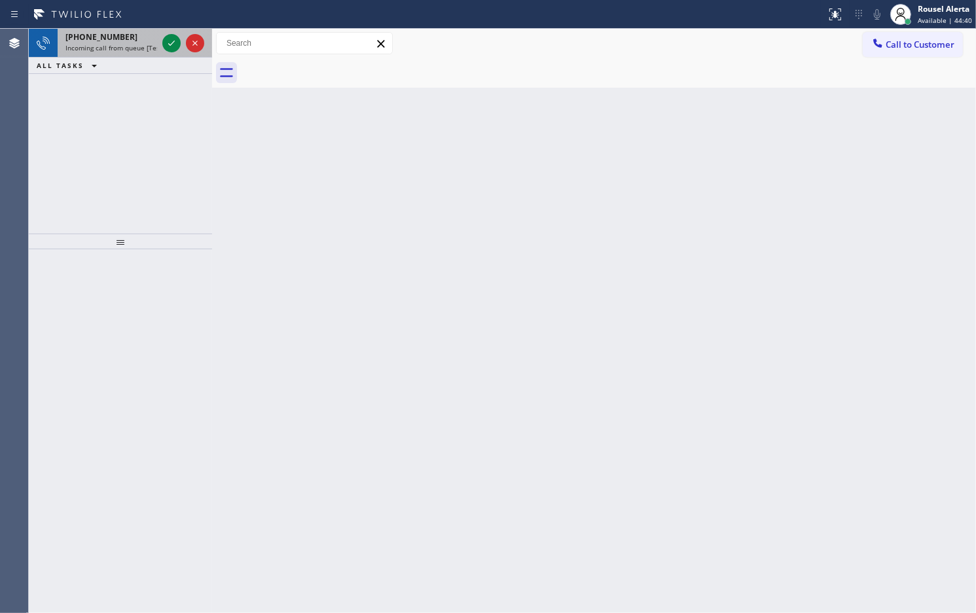
click at [128, 39] on div "[PHONE_NUMBER]" at bounding box center [111, 36] width 92 height 11
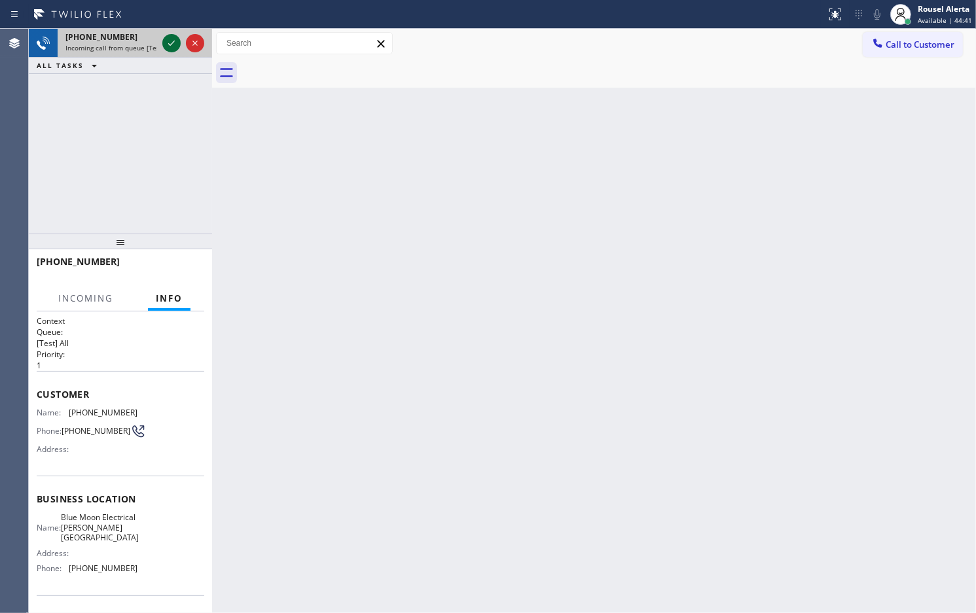
click at [168, 44] on icon at bounding box center [172, 43] width 16 height 16
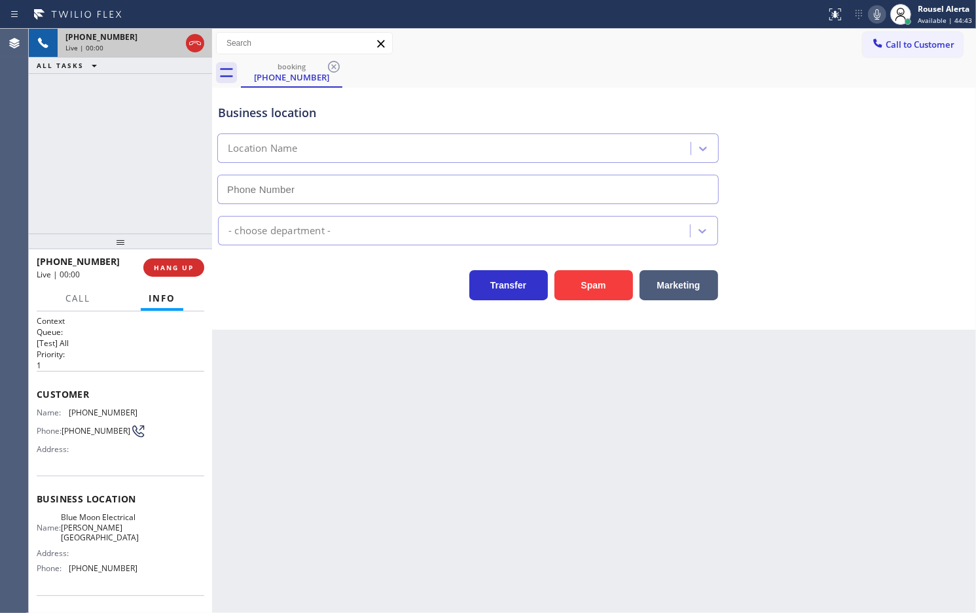
type input "[PHONE_NUMBER]"
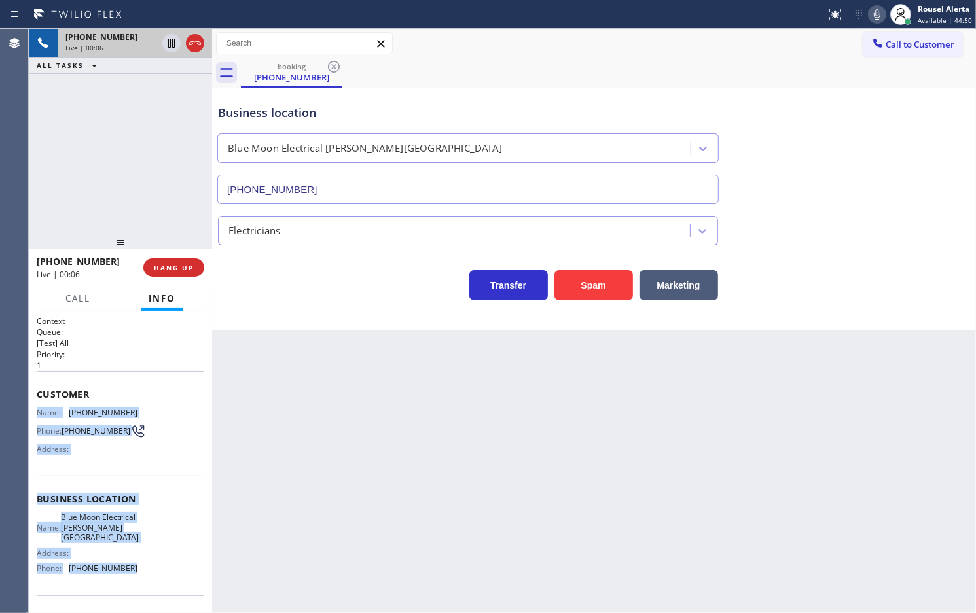
drag, startPoint x: 37, startPoint y: 408, endPoint x: 133, endPoint y: 573, distance: 190.9
click at [133, 573] on div "Context Queue: [Test] All Priority: 1 Customer Name: [PHONE_NUMBER] Phone: [PHO…" at bounding box center [121, 504] width 168 height 379
copy div "Name: [PHONE_NUMBER] Phone: [PHONE_NUMBER] Address: Business location Name: Blu…"
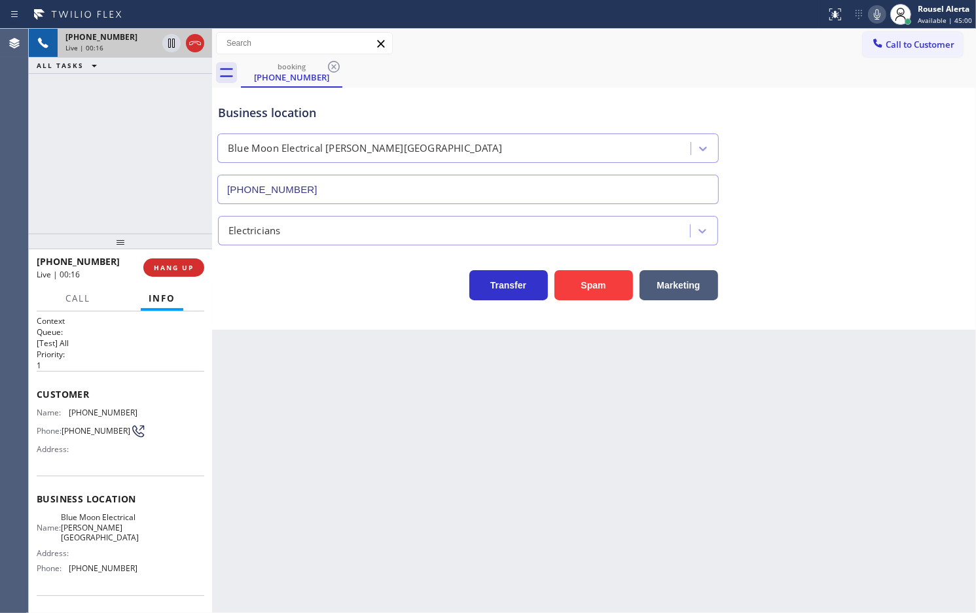
click at [521, 97] on div "Business location Blue Moon Electrical [PERSON_NAME][GEOGRAPHIC_DATA] [PHONE_NU…" at bounding box center [467, 147] width 505 height 113
click at [749, 433] on div "Back to Dashboard Change Sender ID Customers Technicians Select a contact Outbo…" at bounding box center [594, 321] width 764 height 584
click at [137, 169] on div "[PHONE_NUMBER] Live | 00:51 ALL TASKS ALL TASKS ACTIVE TASKS TASKS IN WRAP UP" at bounding box center [120, 131] width 183 height 205
click at [306, 371] on div "Back to Dashboard Change Sender ID Customers Technicians Select a contact Outbo…" at bounding box center [594, 321] width 764 height 584
click at [380, 424] on div "Back to Dashboard Change Sender ID Customers Technicians Select a contact Outbo…" at bounding box center [594, 321] width 764 height 584
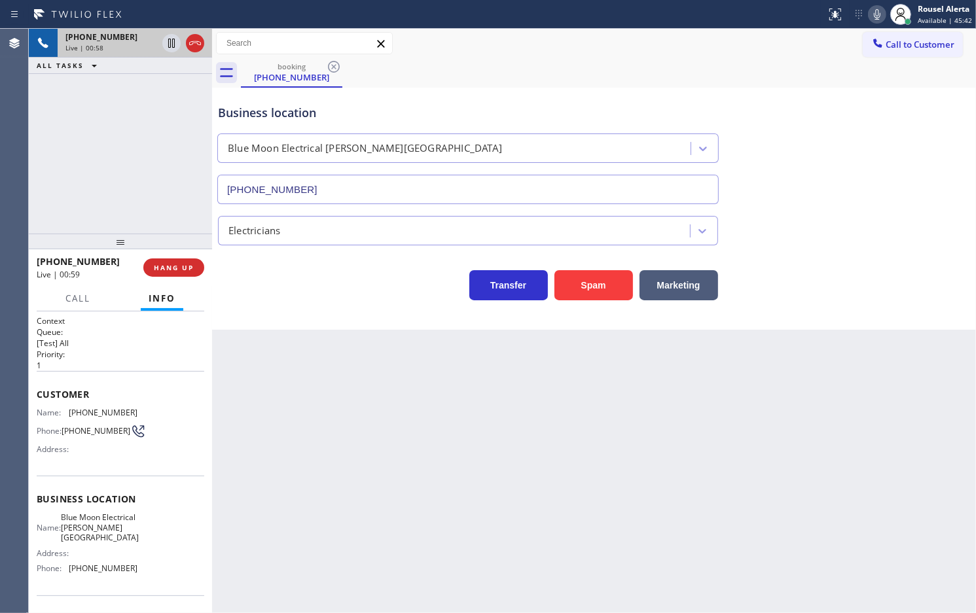
click at [380, 424] on div "Back to Dashboard Change Sender ID Customers Technicians Select a contact Outbo…" at bounding box center [594, 321] width 764 height 584
drag, startPoint x: 138, startPoint y: 93, endPoint x: 162, endPoint y: 138, distance: 50.9
click at [139, 93] on div "[PHONE_NUMBER] Live | 01:01 ALL TASKS ALL TASKS ACTIVE TASKS TASKS IN WRAP UP" at bounding box center [120, 131] width 183 height 205
click at [300, 419] on div "Back to Dashboard Change Sender ID Customers Technicians Select a contact Outbo…" at bounding box center [594, 321] width 764 height 584
click at [131, 94] on div "[PHONE_NUMBER] Live | 01:04 ALL TASKS ALL TASKS ACTIVE TASKS TASKS IN WRAP UP" at bounding box center [120, 131] width 183 height 205
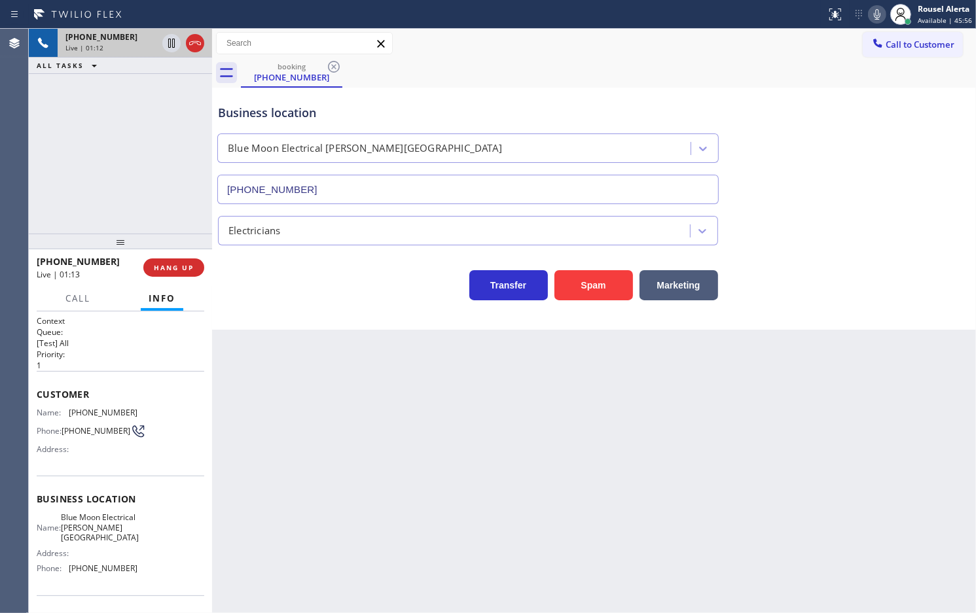
drag, startPoint x: 285, startPoint y: 400, endPoint x: 276, endPoint y: 372, distance: 29.4
click at [285, 400] on div "Back to Dashboard Change Sender ID Customers Technicians Select a contact Outbo…" at bounding box center [594, 321] width 764 height 584
click at [185, 258] on button "HANG UP" at bounding box center [173, 267] width 61 height 18
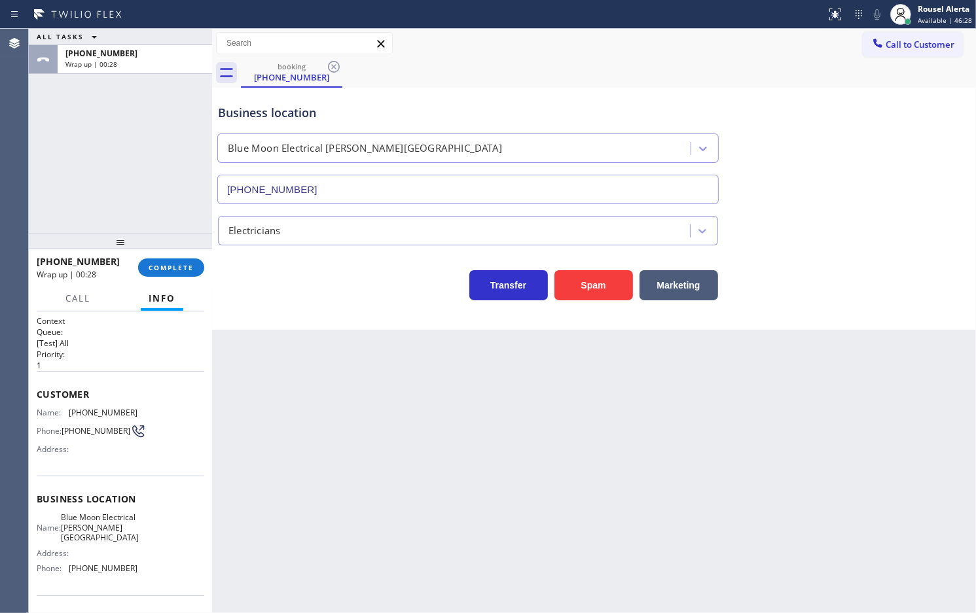
click at [181, 146] on div "ALL TASKS ALL TASKS ACTIVE TASKS TASKS IN WRAP UP [PHONE_NUMBER] Wrap up | 00:28" at bounding box center [120, 131] width 183 height 205
click at [478, 550] on div "Back to Dashboard Change Sender ID Customers Technicians Select a contact Outbo…" at bounding box center [594, 321] width 764 height 584
click at [185, 260] on button "COMPLETE" at bounding box center [171, 267] width 66 height 18
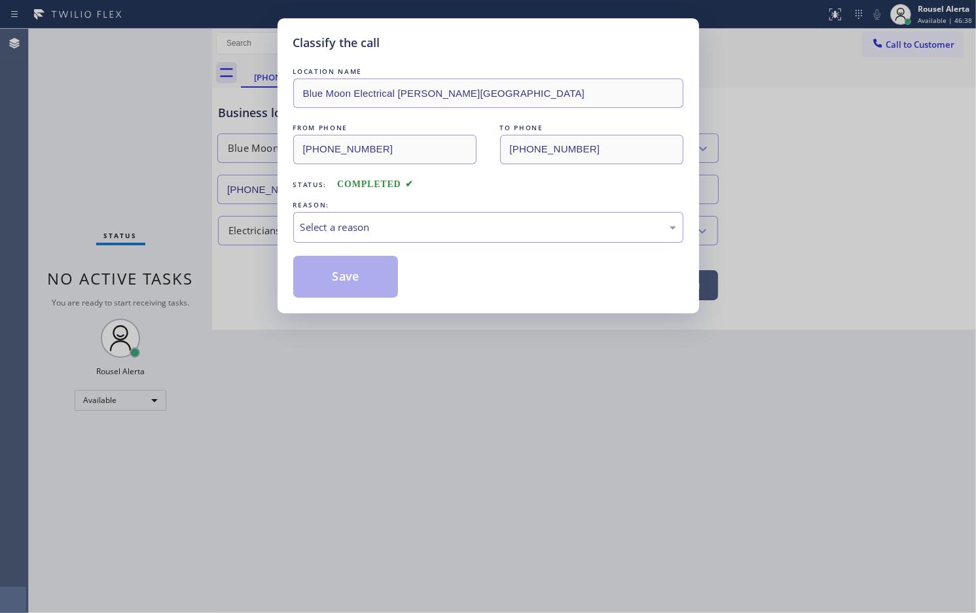
click at [375, 230] on div "Select a reason" at bounding box center [488, 227] width 376 height 15
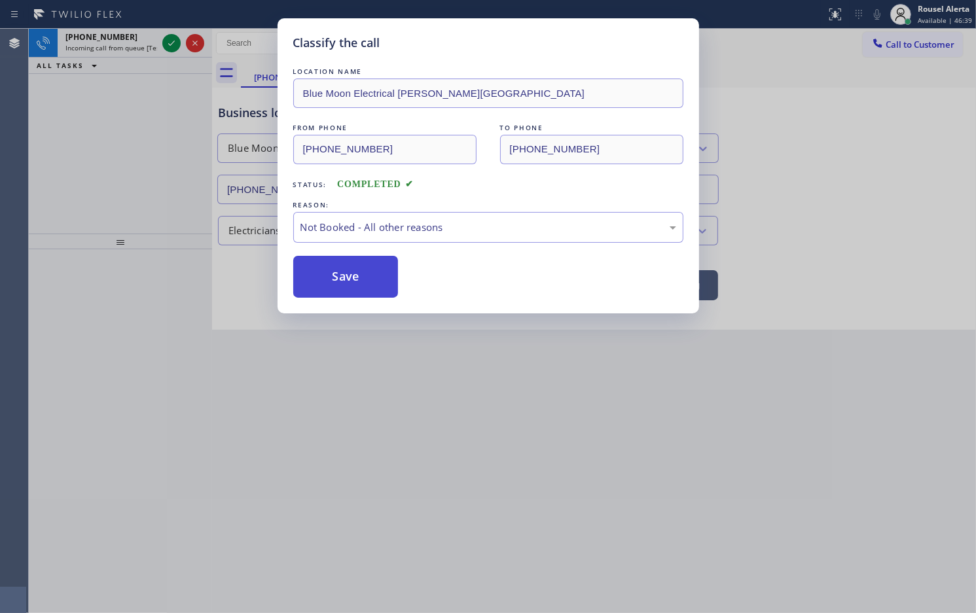
click at [361, 276] on button "Save" at bounding box center [345, 277] width 105 height 42
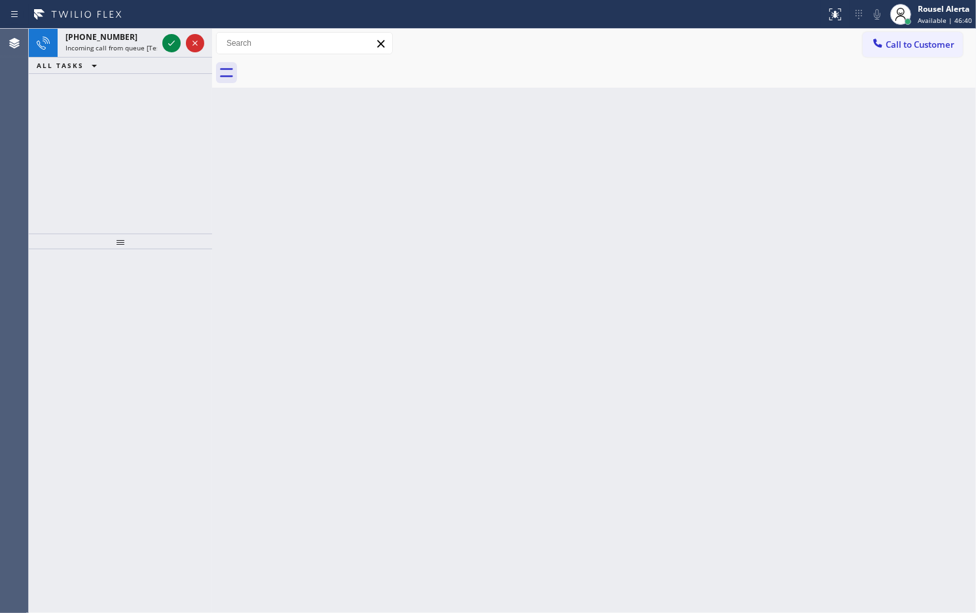
click at [128, 43] on span "Incoming call from queue [Test] All" at bounding box center [119, 47] width 109 height 9
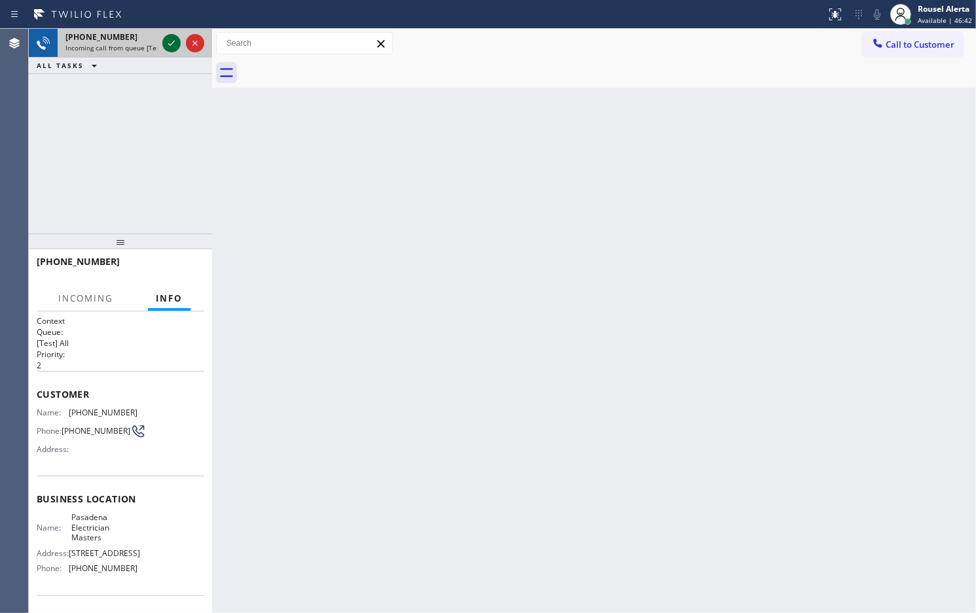
click at [162, 46] on div at bounding box center [171, 43] width 18 height 16
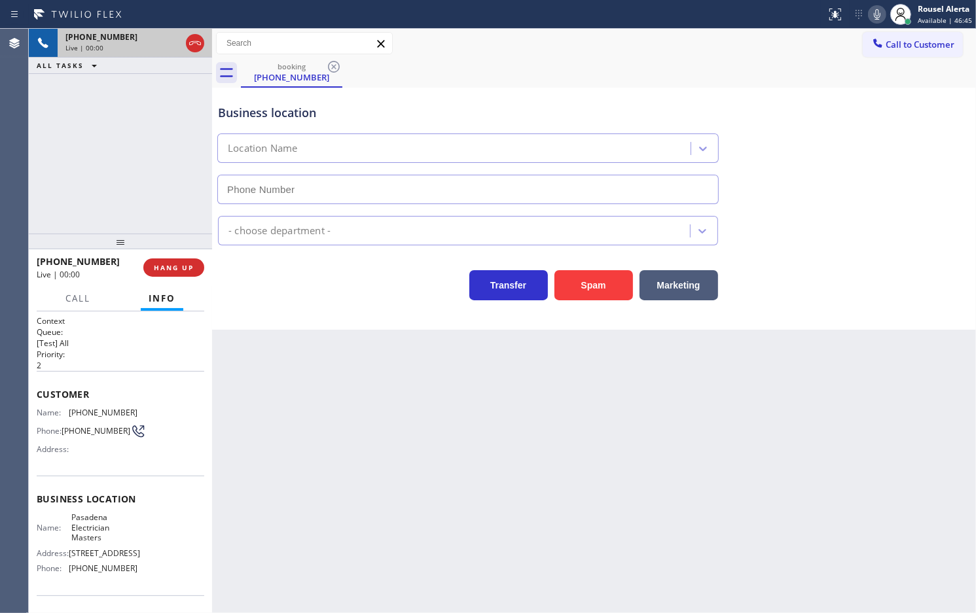
type input "[PHONE_NUMBER]"
click at [482, 461] on div "Back to Dashboard Change Sender ID Customers Technicians Select a contact Outbo…" at bounding box center [594, 321] width 764 height 584
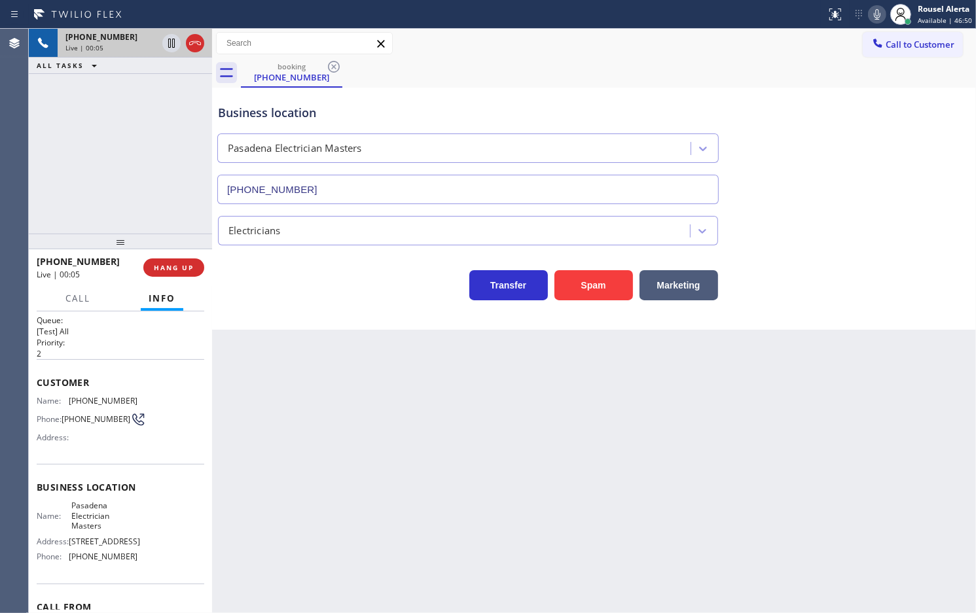
scroll to position [7, 0]
click at [269, 376] on div "Back to Dashboard Change Sender ID Customers Technicians Select a contact Outbo…" at bounding box center [594, 321] width 764 height 584
click at [228, 342] on div "Back to Dashboard Change Sender ID Customers Technicians Select a contact Outbo…" at bounding box center [594, 321] width 764 height 584
click at [162, 102] on div "[PHONE_NUMBER] Live | 00:26 ALL TASKS ALL TASKS ACTIVE TASKS TASKS IN WRAP UP" at bounding box center [120, 131] width 183 height 205
drag, startPoint x: 406, startPoint y: 555, endPoint x: 349, endPoint y: 493, distance: 84.3
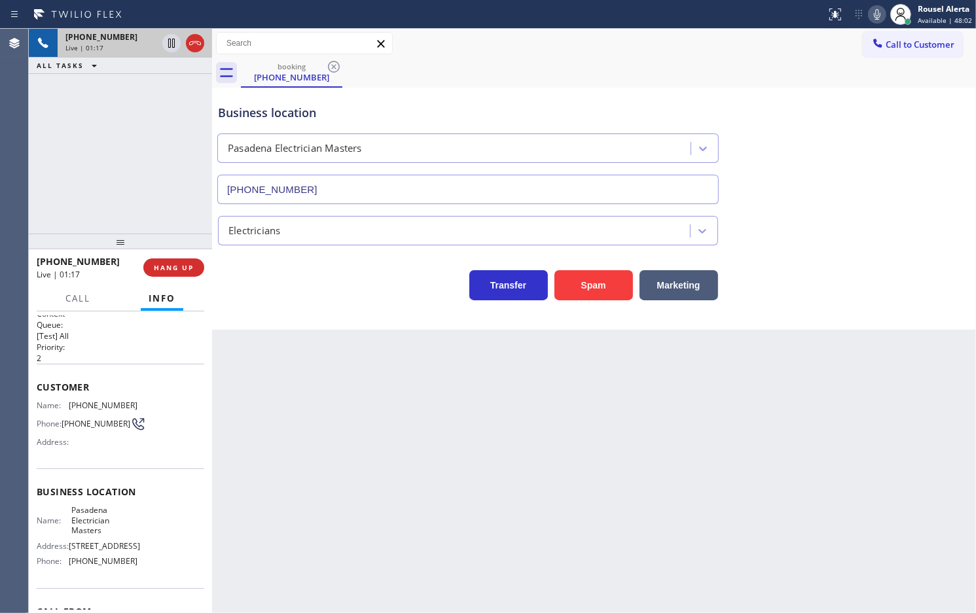
click at [404, 554] on div "Back to Dashboard Change Sender ID Customers Technicians Select a contact Outbo…" at bounding box center [594, 321] width 764 height 584
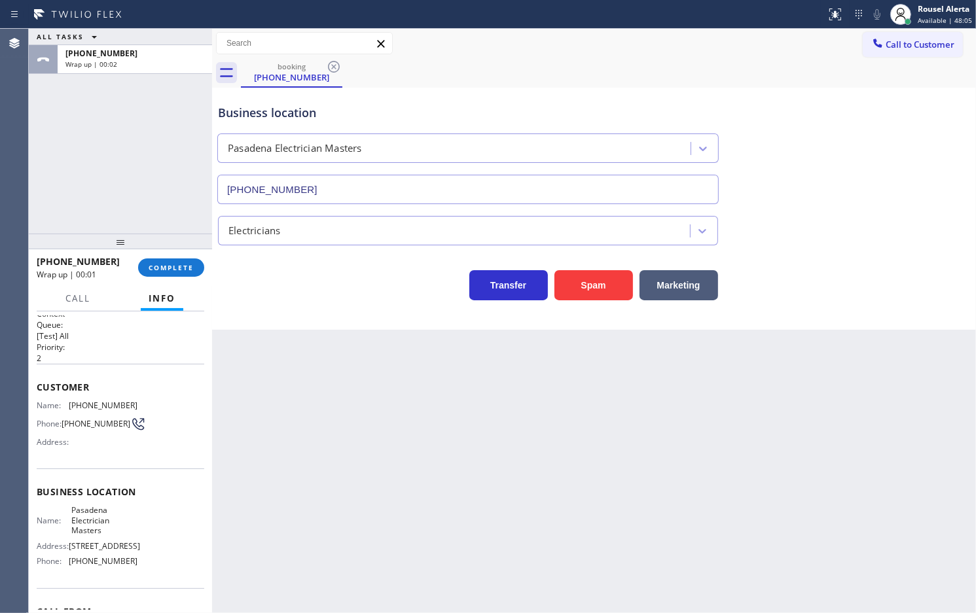
click at [340, 424] on div "Back to Dashboard Change Sender ID Customers Technicians Select a contact Outbo…" at bounding box center [594, 321] width 764 height 584
click at [190, 263] on span "COMPLETE" at bounding box center [171, 267] width 45 height 9
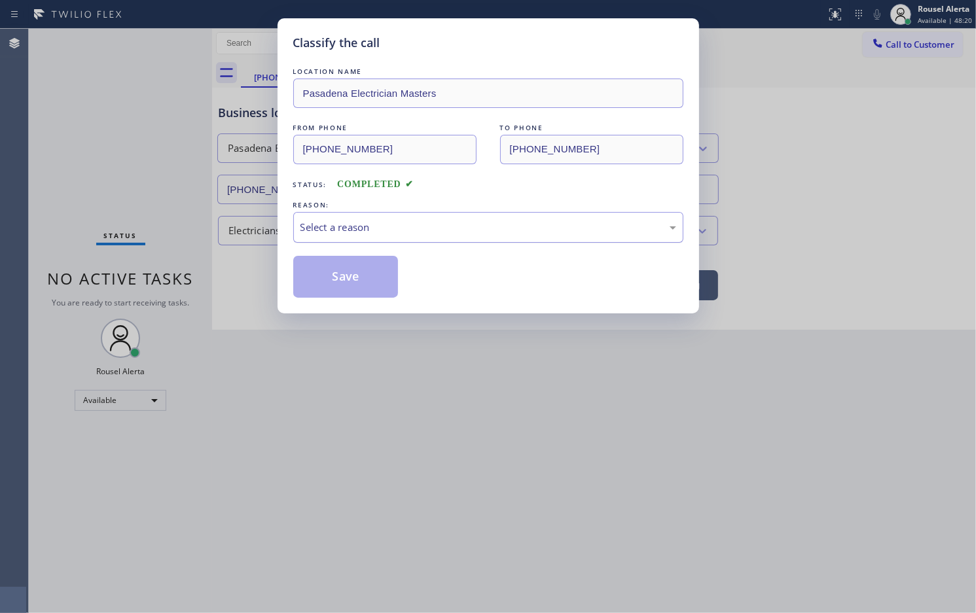
click at [325, 228] on div "Select a reason" at bounding box center [488, 227] width 376 height 15
click at [354, 279] on button "Save" at bounding box center [345, 277] width 105 height 42
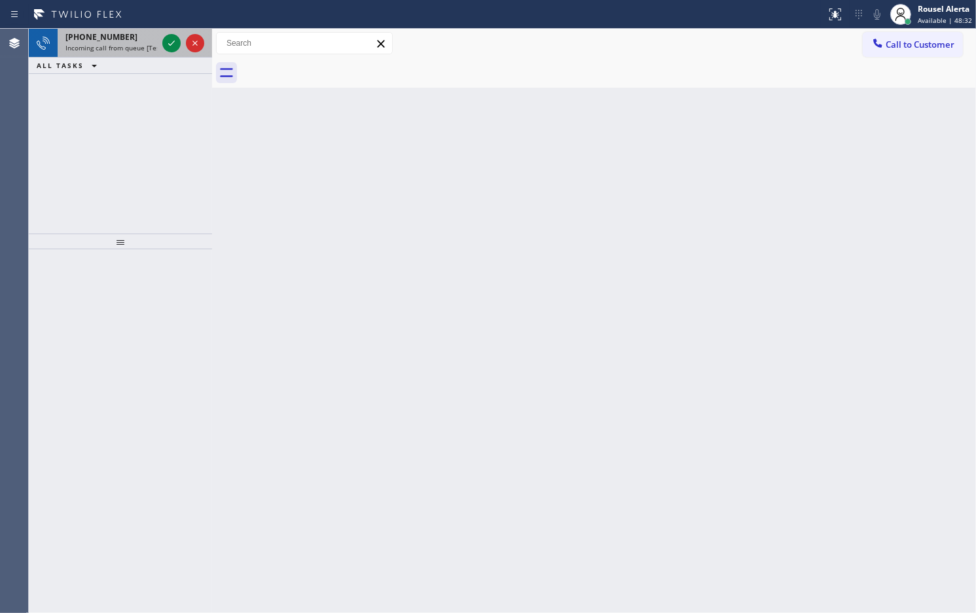
click at [123, 44] on span "Incoming call from queue [Test] All" at bounding box center [119, 47] width 109 height 9
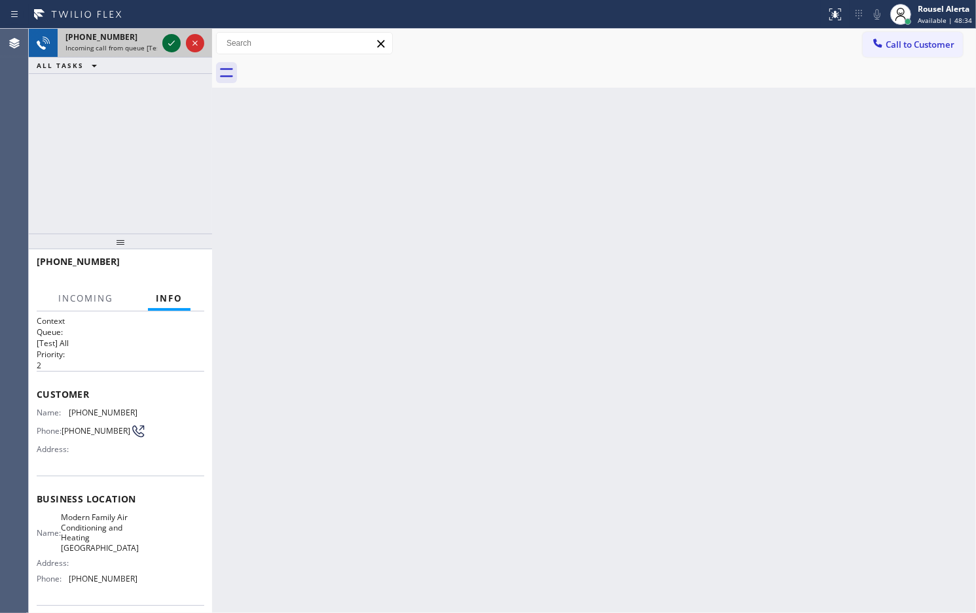
click at [168, 44] on icon at bounding box center [172, 43] width 16 height 16
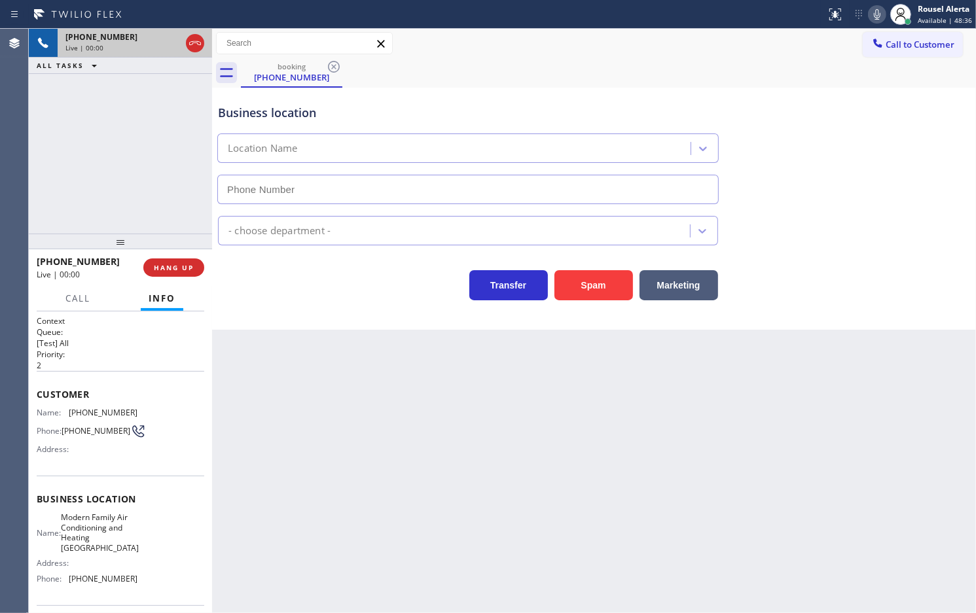
type input "[PHONE_NUMBER]"
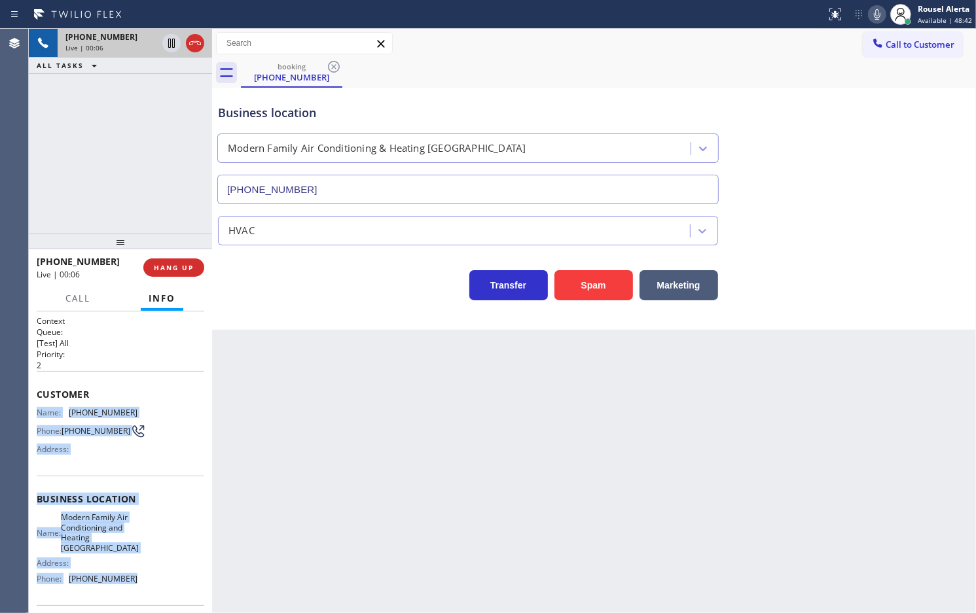
drag, startPoint x: 37, startPoint y: 410, endPoint x: 157, endPoint y: 583, distance: 210.2
click at [157, 583] on div "Context Queue: [Test] All Priority: 2 Customer Name: [PHONE_NUMBER] Phone: [PHO…" at bounding box center [121, 509] width 168 height 389
copy div "Name: [PHONE_NUMBER] Phone: [PHONE_NUMBER] Address: Business location Name: Mod…"
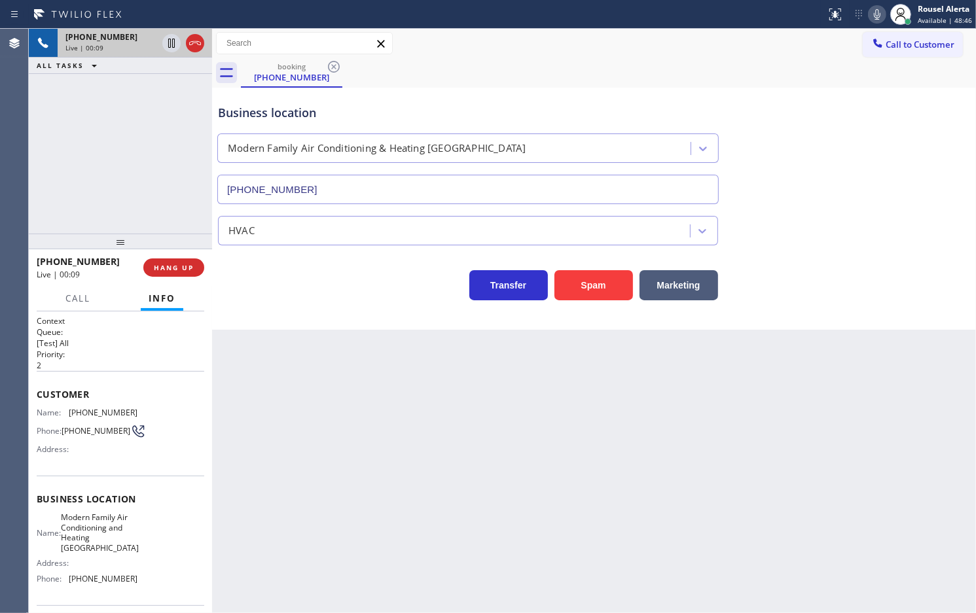
click at [431, 457] on div "Back to Dashboard Change Sender ID Customers Technicians Select a contact Outbo…" at bounding box center [594, 321] width 764 height 584
click at [154, 217] on div "[PHONE_NUMBER] Live | 00:12 ALL TASKS ALL TASKS ACTIVE TASKS TASKS IN WRAP UP" at bounding box center [120, 131] width 183 height 205
click at [285, 385] on div "Back to Dashboard Change Sender ID Customers Technicians Select a contact Outbo…" at bounding box center [594, 321] width 764 height 584
click at [193, 264] on span "HANG UP" at bounding box center [174, 267] width 40 height 9
click at [375, 485] on div "Back to Dashboard Change Sender ID Customers Technicians Select a contact Outbo…" at bounding box center [594, 321] width 764 height 584
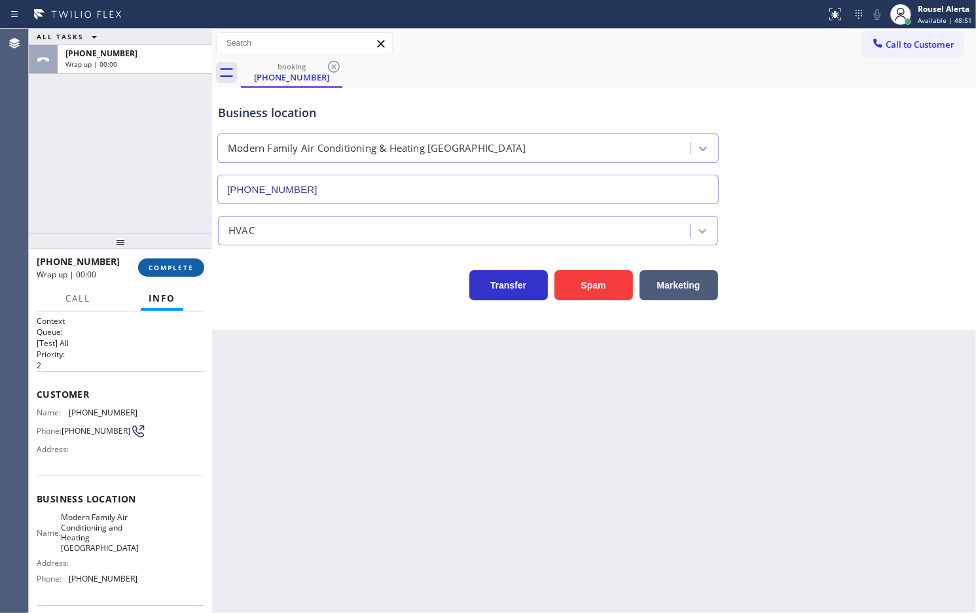
click at [166, 273] on button "COMPLETE" at bounding box center [171, 267] width 66 height 18
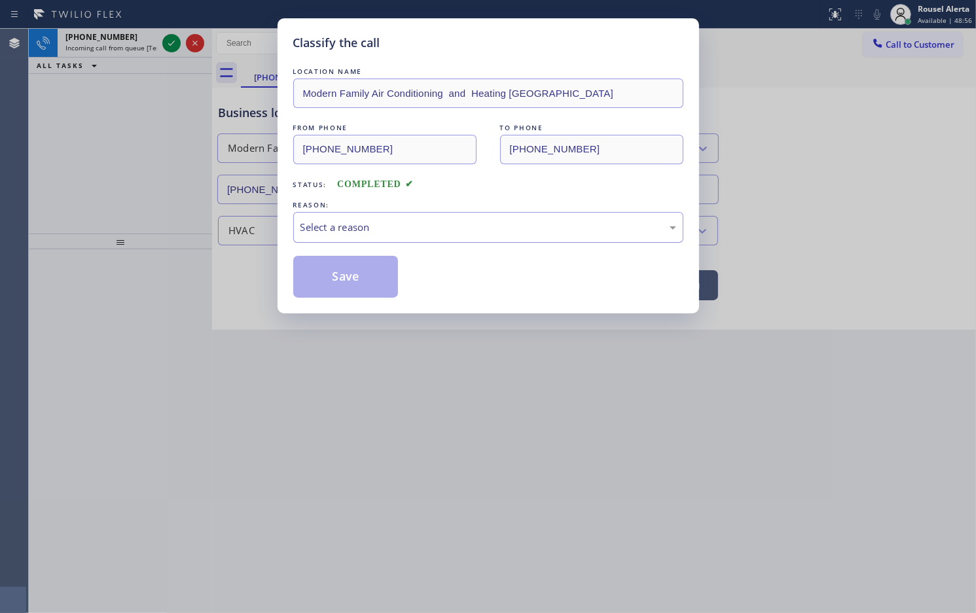
click at [501, 223] on div "Select a reason" at bounding box center [488, 227] width 376 height 15
click at [387, 277] on button "Save" at bounding box center [345, 277] width 105 height 42
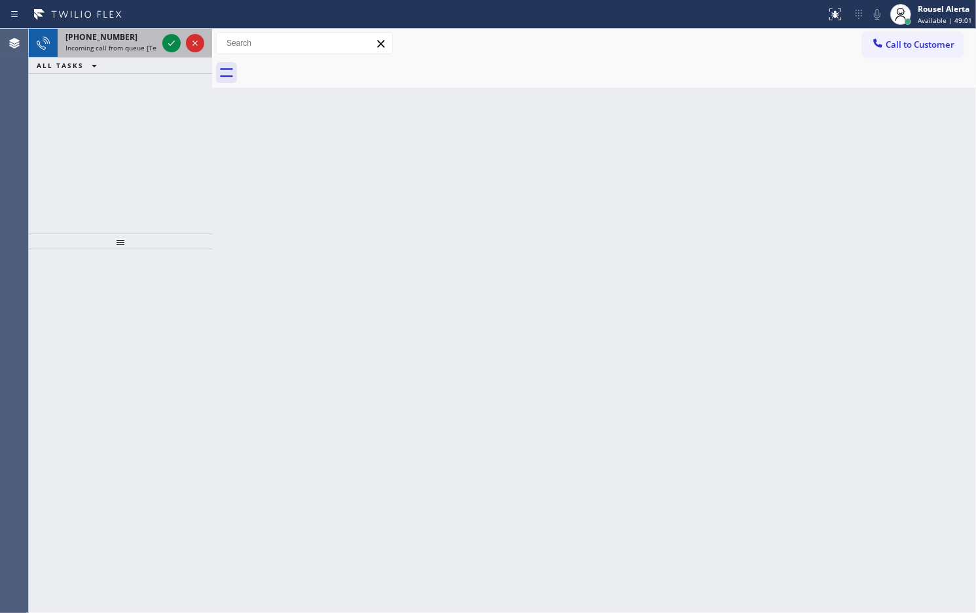
click at [116, 34] on span "[PHONE_NUMBER]" at bounding box center [101, 36] width 72 height 11
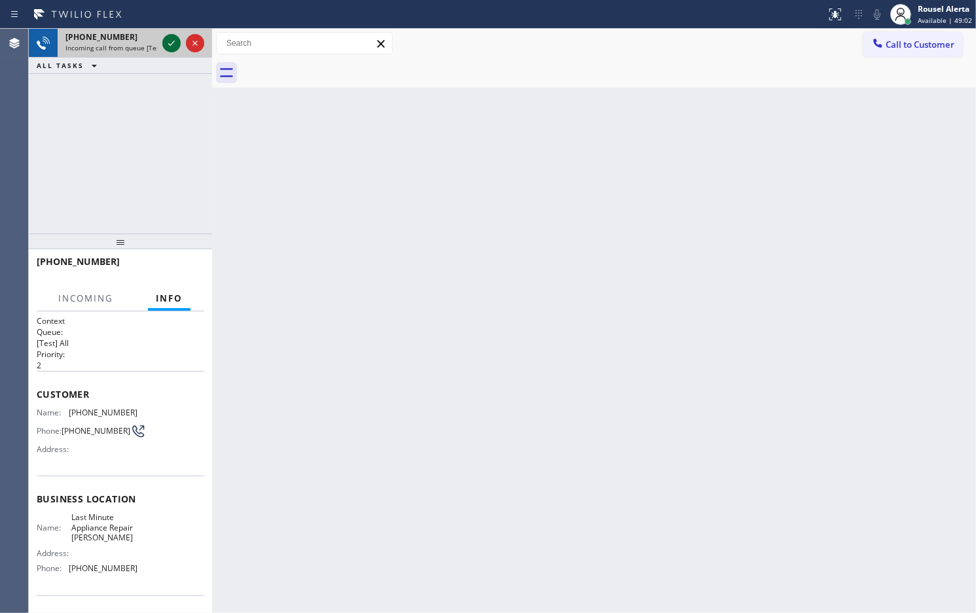
click at [165, 44] on icon at bounding box center [172, 43] width 16 height 16
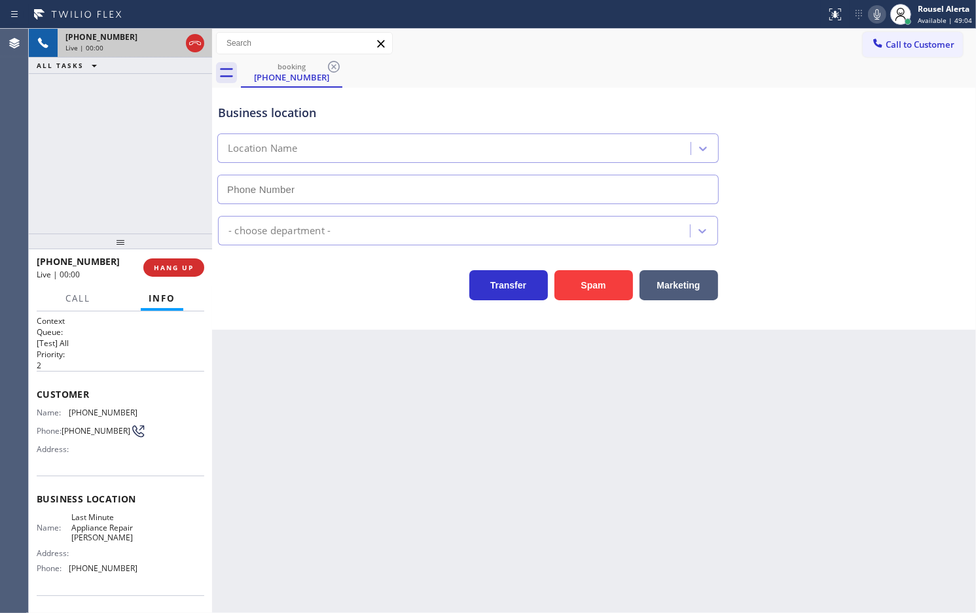
type input "[PHONE_NUMBER]"
click at [607, 281] on button "Spam" at bounding box center [593, 285] width 79 height 30
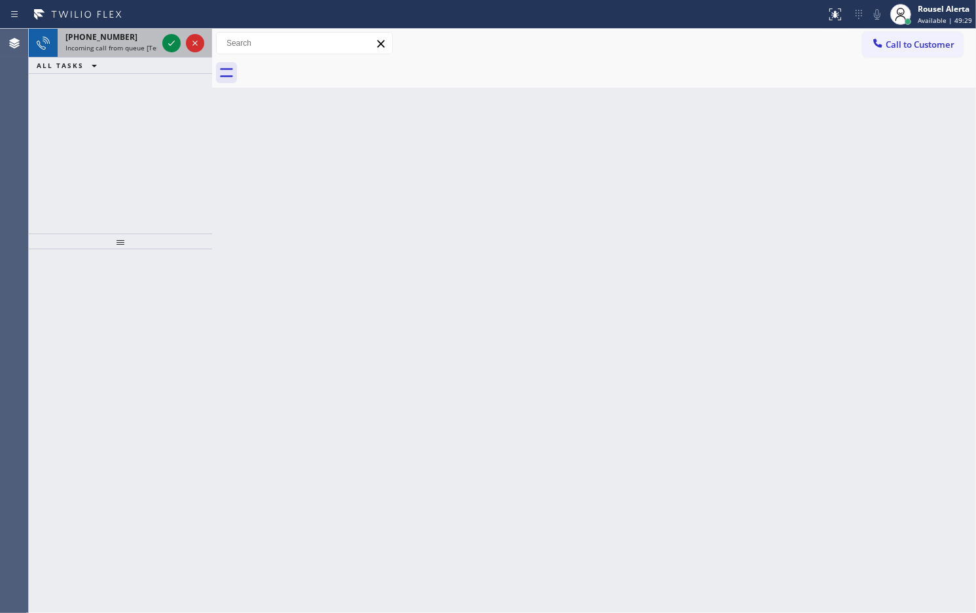
click at [134, 29] on div "[PHONE_NUMBER] Incoming call from queue [Test] All" at bounding box center [109, 43] width 102 height 29
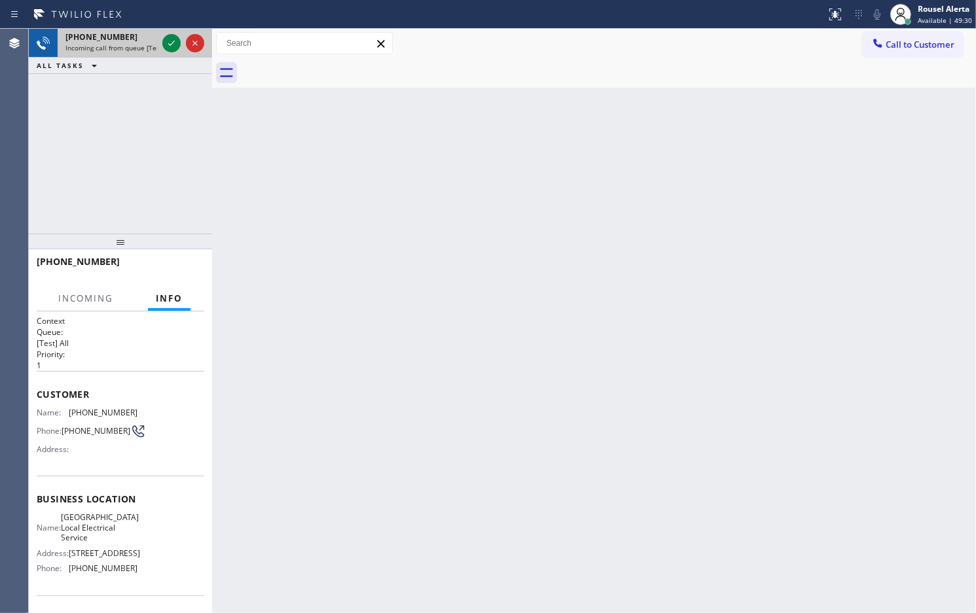
click at [158, 46] on div "[PHONE_NUMBER] Incoming call from queue [Test] All" at bounding box center [109, 43] width 102 height 29
click at [162, 44] on div at bounding box center [171, 43] width 18 height 16
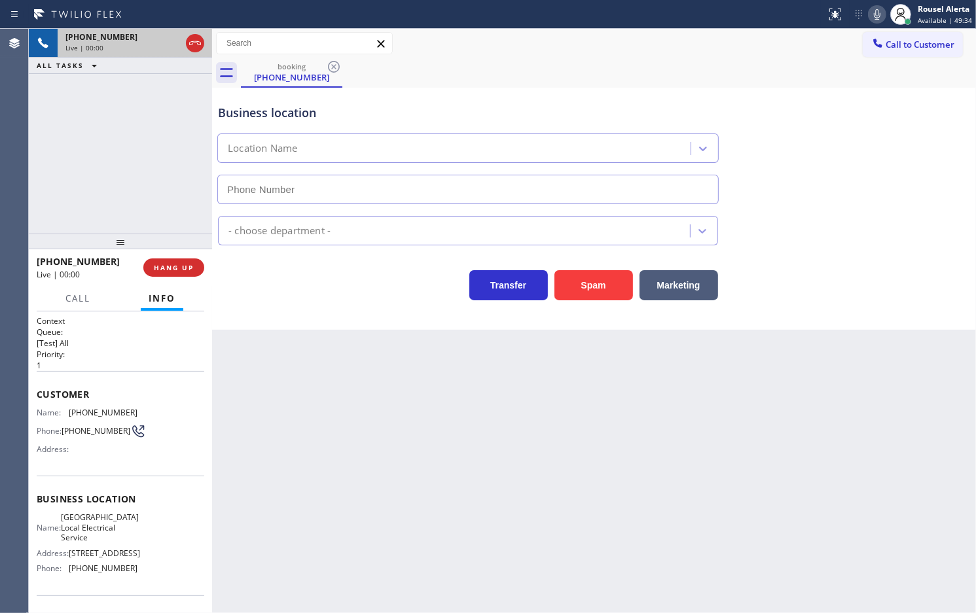
type input "[PHONE_NUMBER]"
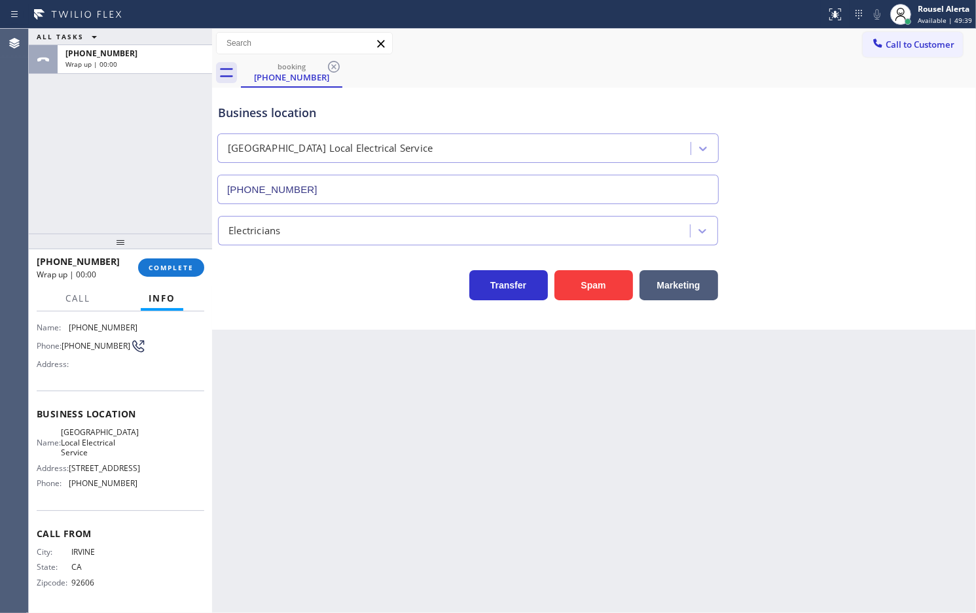
click at [273, 439] on div "Back to Dashboard Change Sender ID Customers Technicians Select a contact Outbo…" at bounding box center [594, 321] width 764 height 584
click at [188, 273] on button "COMPLETE" at bounding box center [171, 267] width 66 height 18
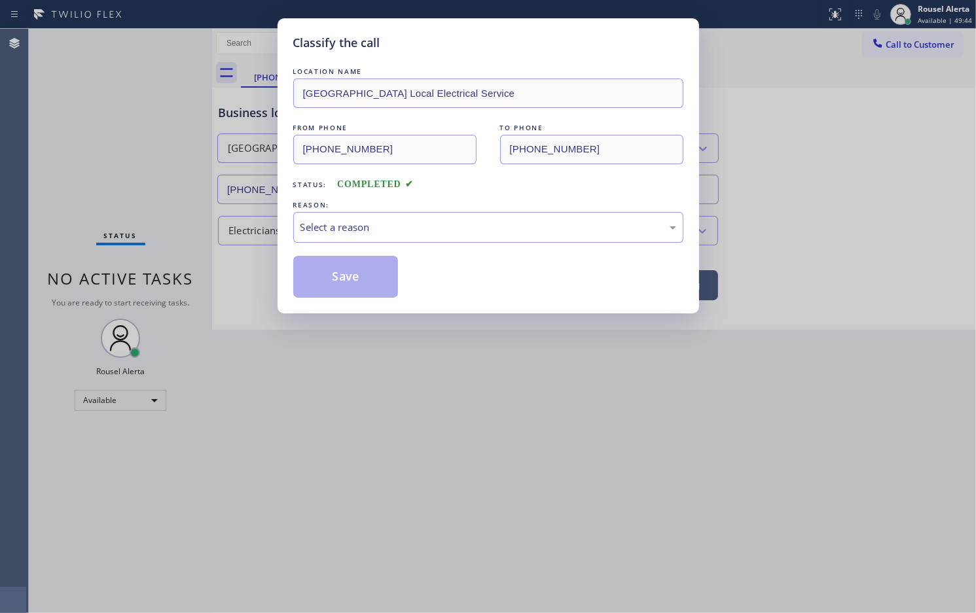
click at [340, 241] on div "Select a reason" at bounding box center [488, 227] width 390 height 31
click at [359, 295] on button "Save" at bounding box center [345, 277] width 105 height 42
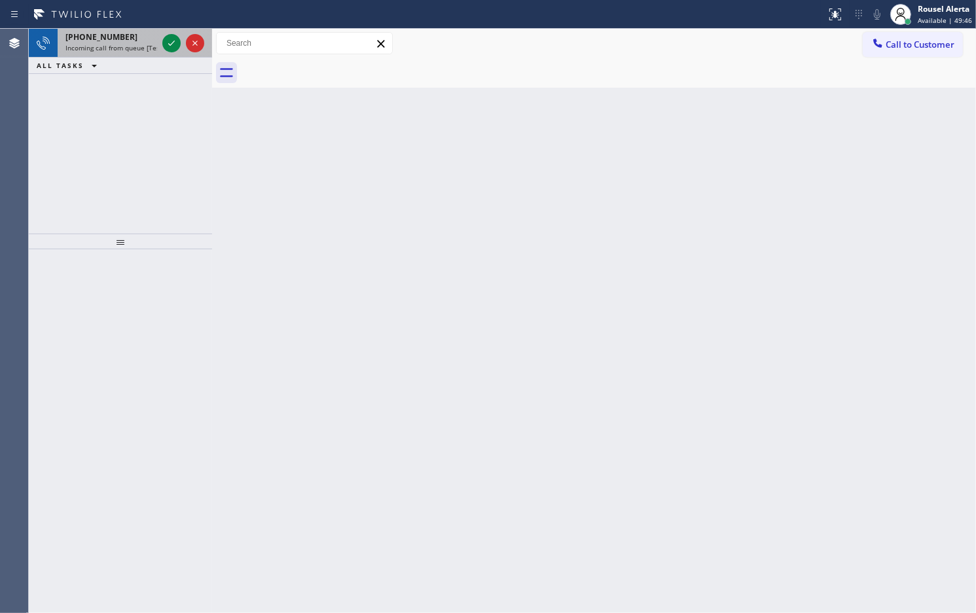
click at [141, 48] on span "Incoming call from queue [Test] All" at bounding box center [119, 47] width 109 height 9
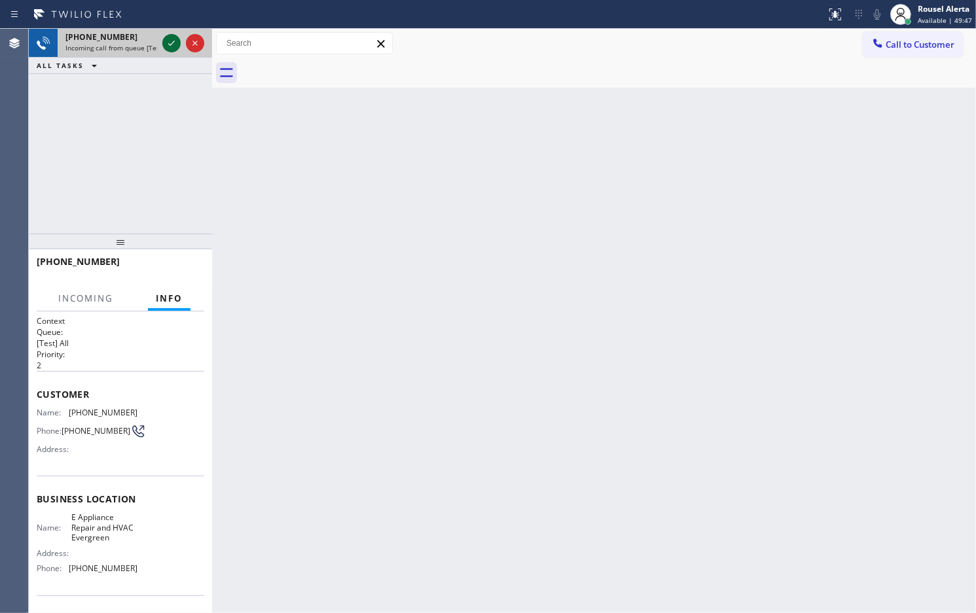
click at [168, 44] on icon at bounding box center [172, 43] width 16 height 16
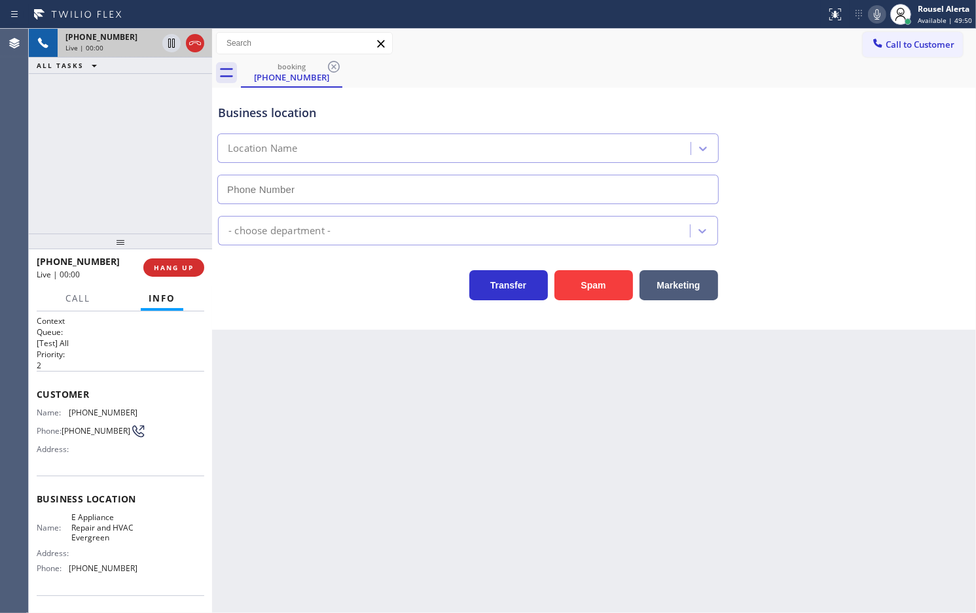
type input "[PHONE_NUMBER]"
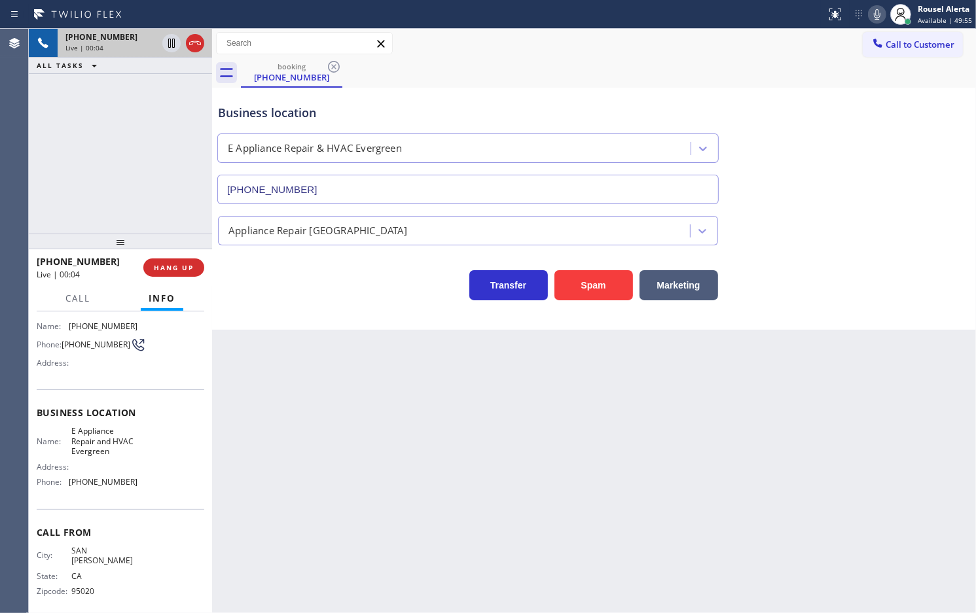
scroll to position [7, 0]
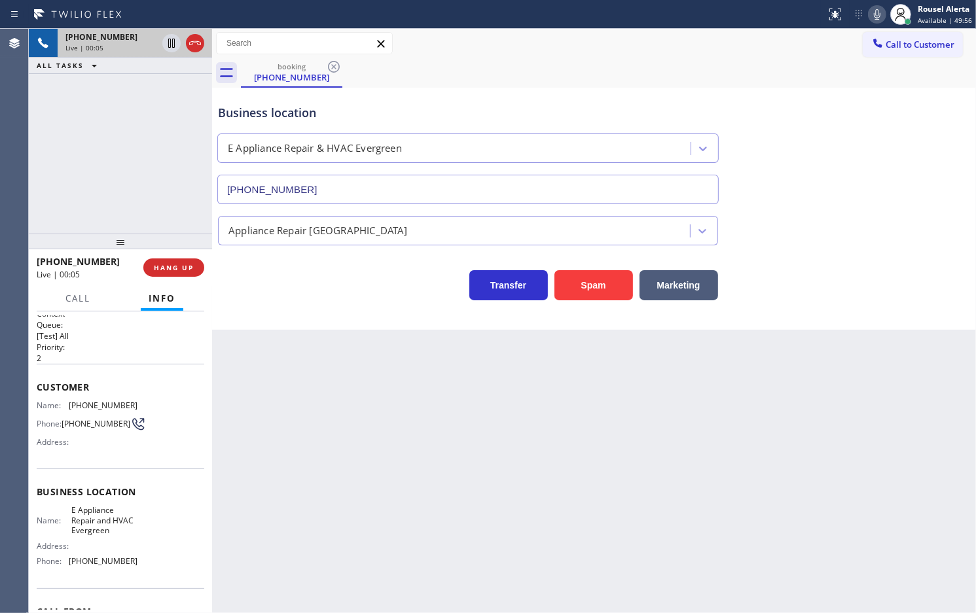
click at [281, 378] on div "Back to Dashboard Change Sender ID Customers Technicians Select a contact Outbo…" at bounding box center [594, 321] width 764 height 584
click at [185, 276] on button "HANG UP" at bounding box center [173, 267] width 61 height 18
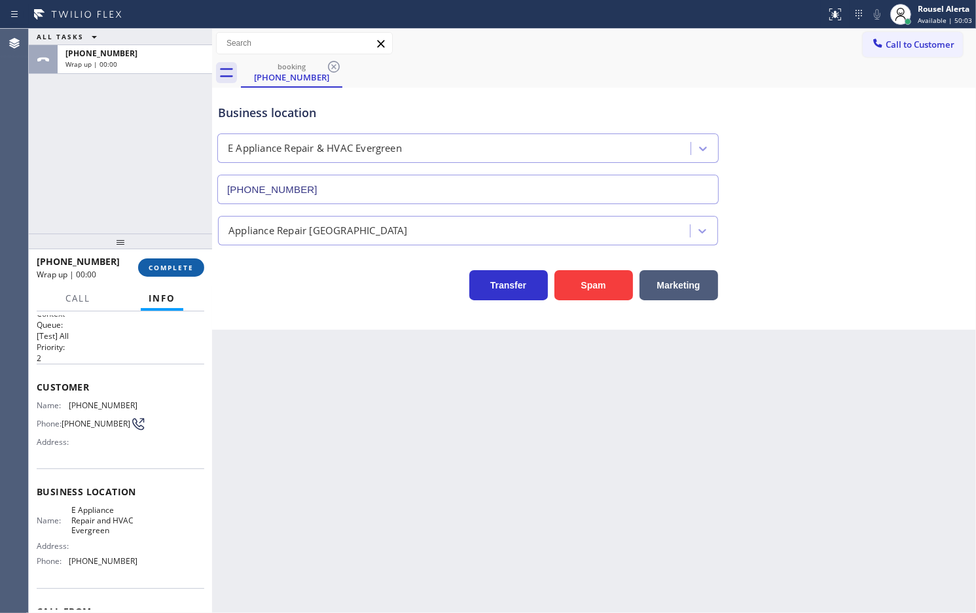
click at [198, 273] on button "COMPLETE" at bounding box center [171, 267] width 66 height 18
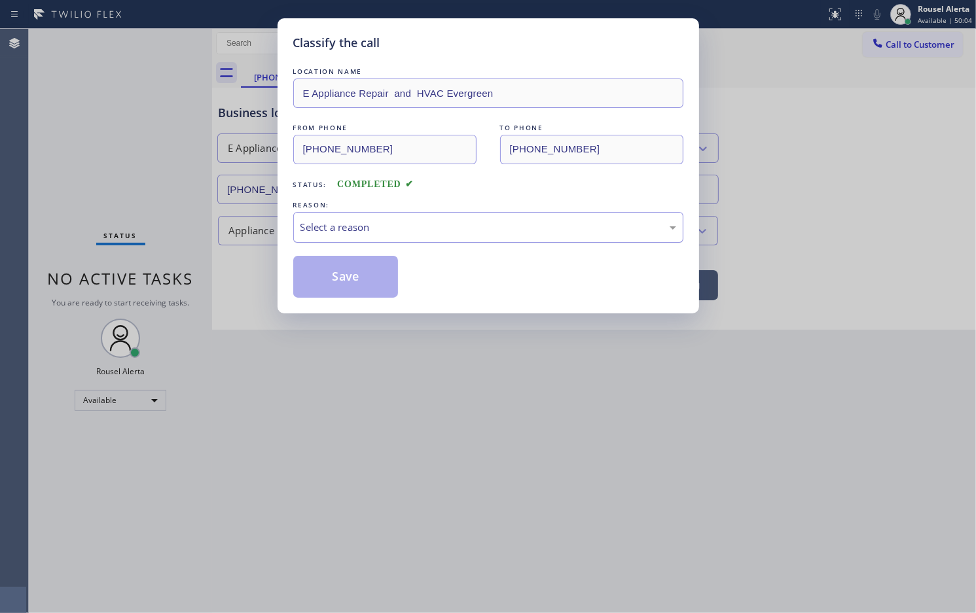
click at [387, 217] on div "Select a reason" at bounding box center [488, 227] width 390 height 31
click at [377, 285] on button "Save" at bounding box center [345, 277] width 105 height 42
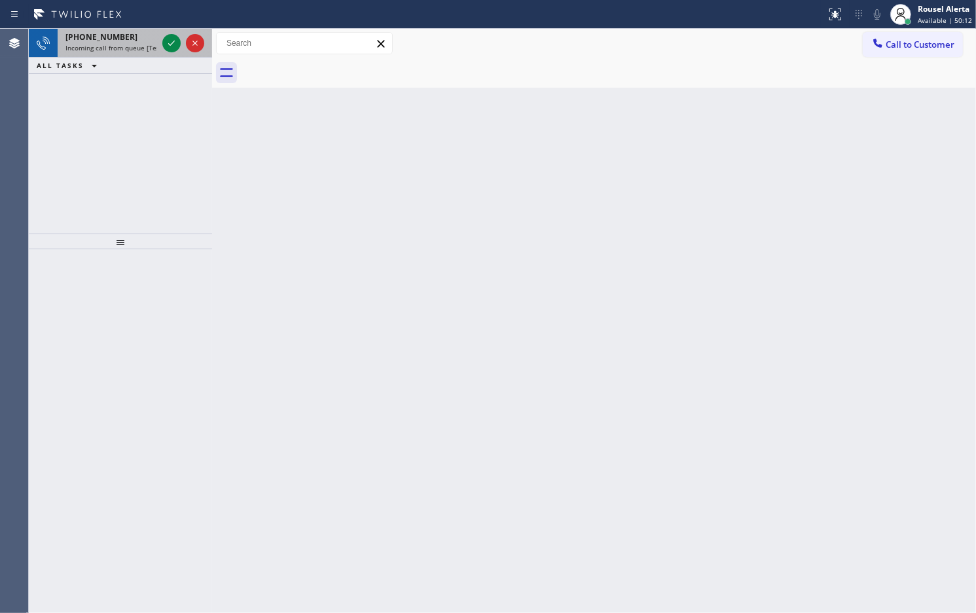
drag, startPoint x: 141, startPoint y: 44, endPoint x: 151, endPoint y: 48, distance: 10.6
click at [141, 44] on span "Incoming call from queue [Test] All" at bounding box center [119, 47] width 109 height 9
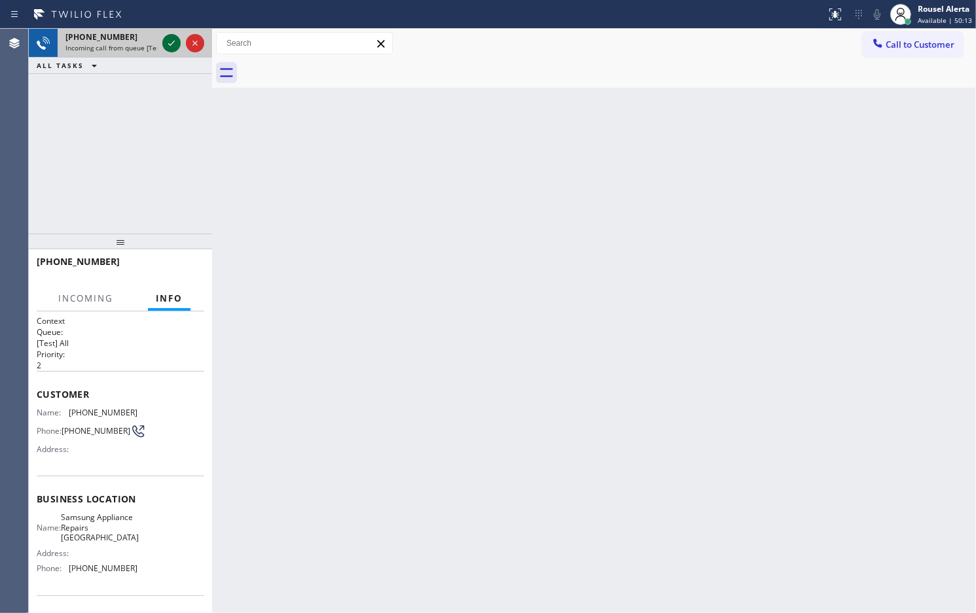
click at [164, 50] on icon at bounding box center [172, 43] width 16 height 16
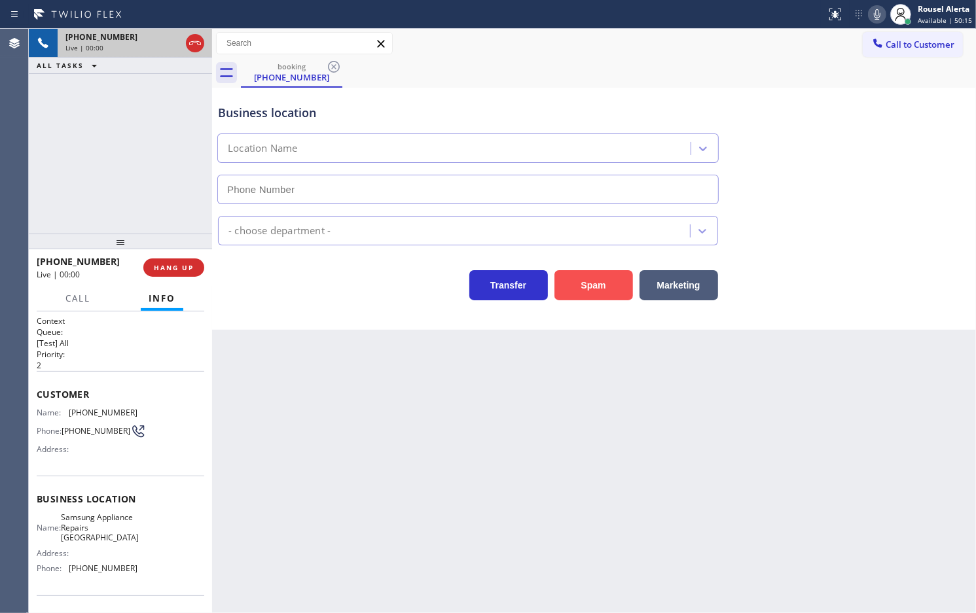
type input "[PHONE_NUMBER]"
click at [599, 283] on button "Spam" at bounding box center [593, 285] width 79 height 30
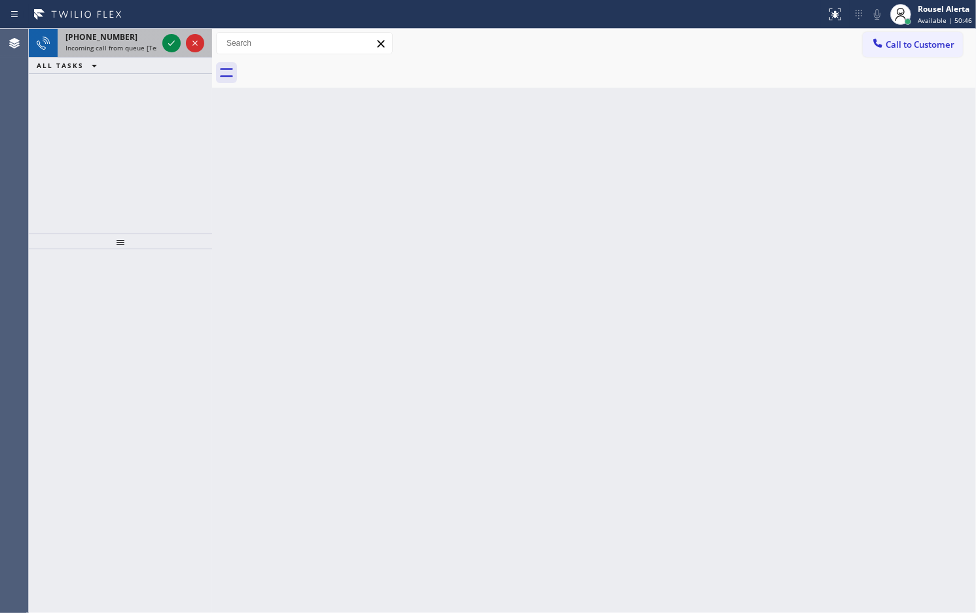
click at [128, 33] on div "[PHONE_NUMBER]" at bounding box center [111, 36] width 92 height 11
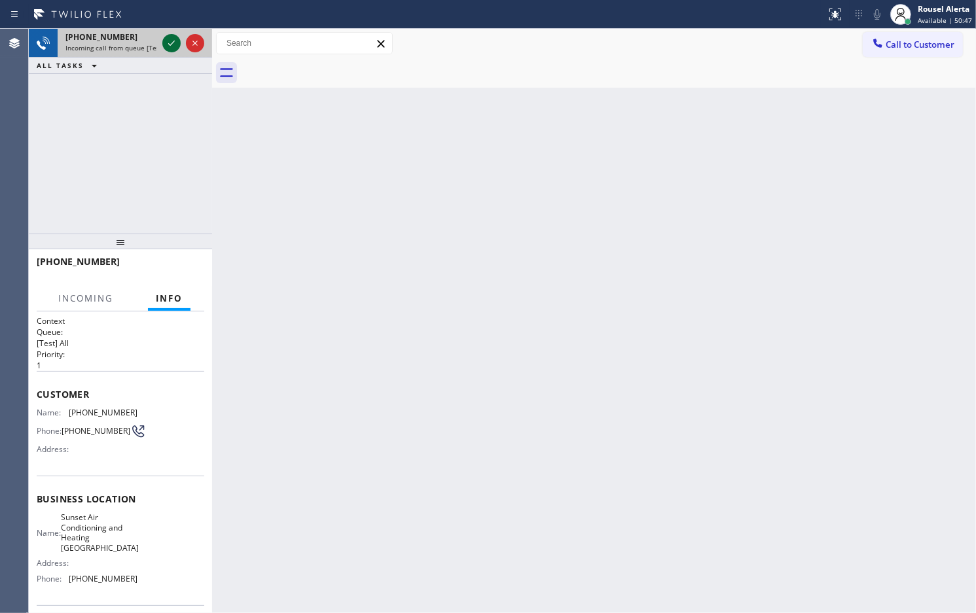
click at [162, 43] on div at bounding box center [171, 43] width 18 height 16
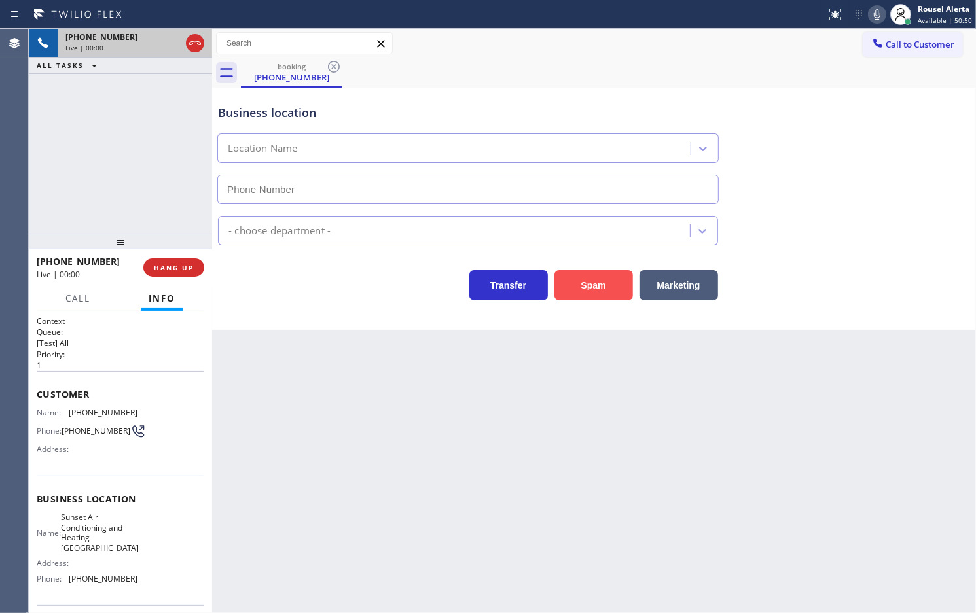
type input "[PHONE_NUMBER]"
click at [582, 291] on button "Spam" at bounding box center [593, 285] width 79 height 30
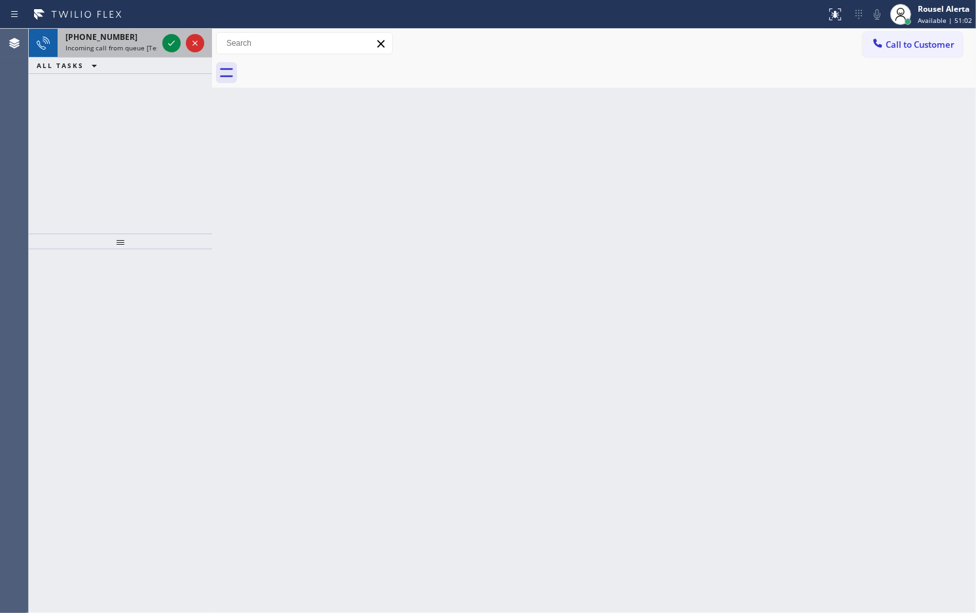
click at [152, 50] on span "Incoming call from queue [Test] All" at bounding box center [119, 47] width 109 height 9
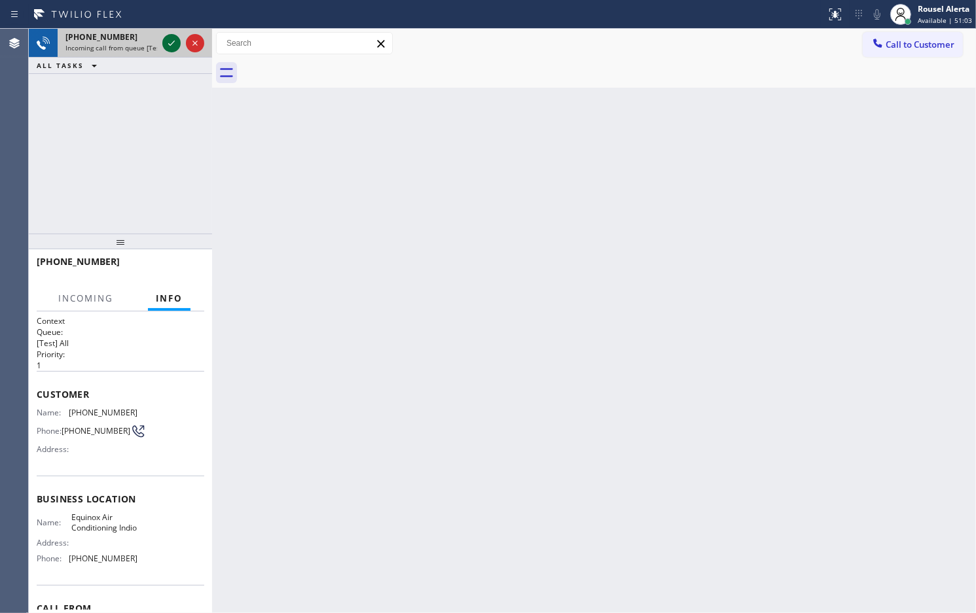
click at [165, 46] on icon at bounding box center [172, 43] width 16 height 16
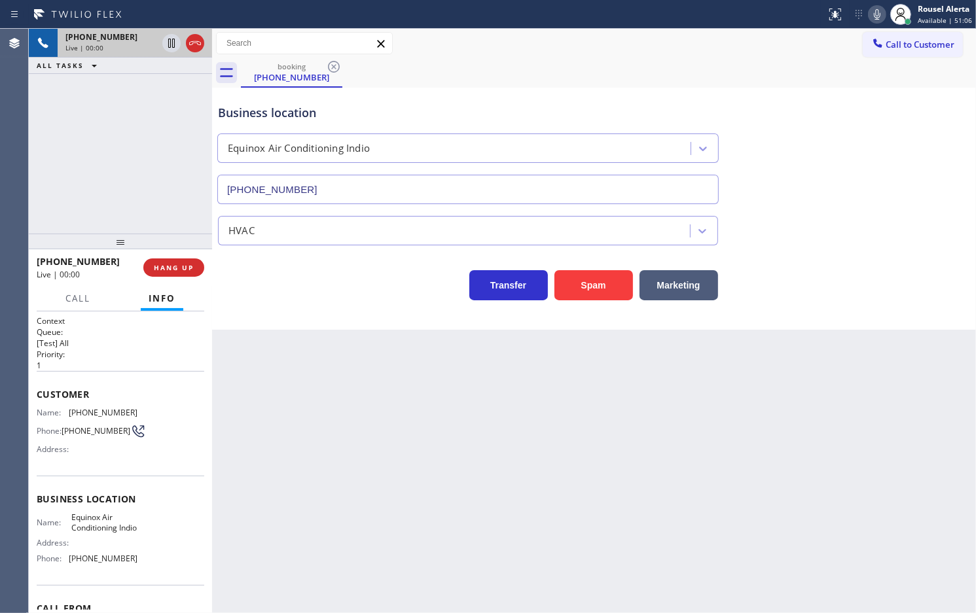
type input "[PHONE_NUMBER]"
click at [596, 285] on button "Spam" at bounding box center [593, 285] width 79 height 30
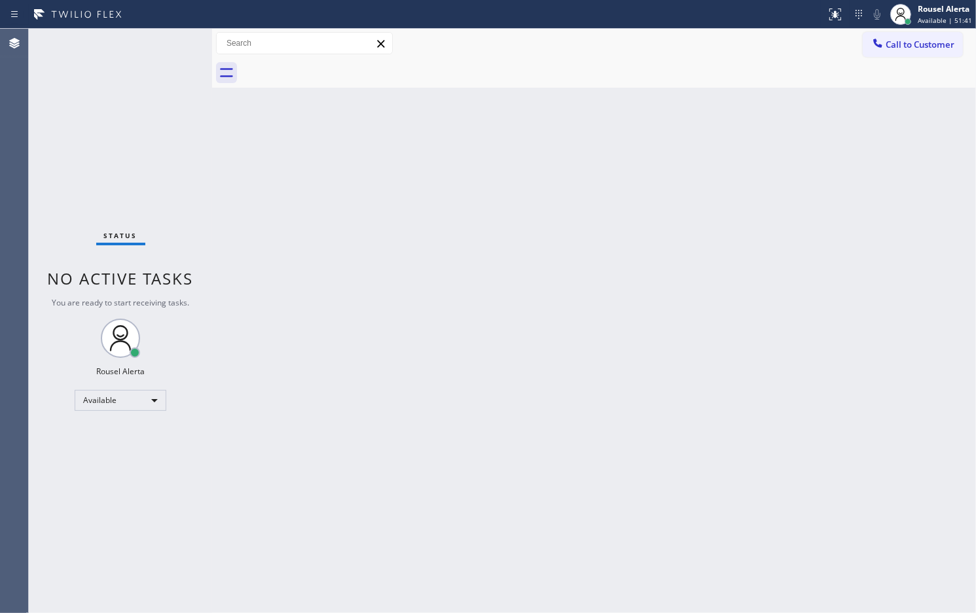
click at [232, 224] on div "Back to Dashboard Change Sender ID Customers Technicians Select a contact Outbo…" at bounding box center [594, 321] width 764 height 584
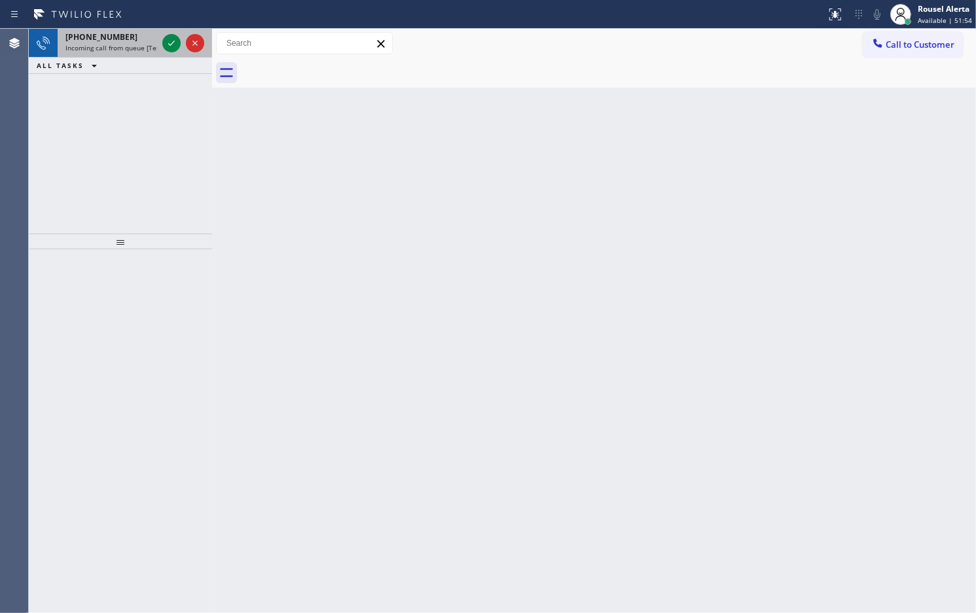
click at [119, 44] on span "Incoming call from queue [Test] All" at bounding box center [119, 47] width 109 height 9
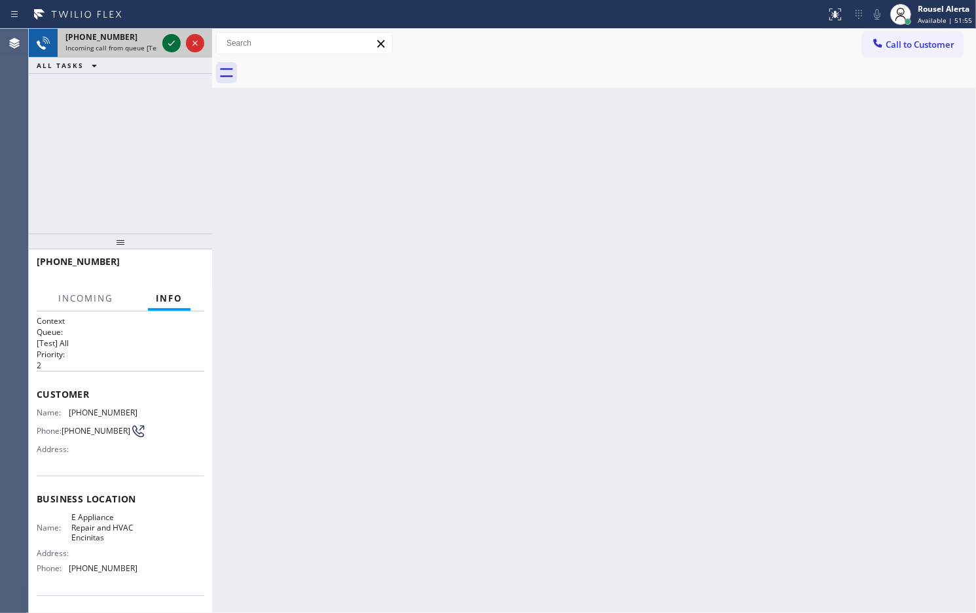
click at [171, 43] on icon at bounding box center [172, 43] width 16 height 16
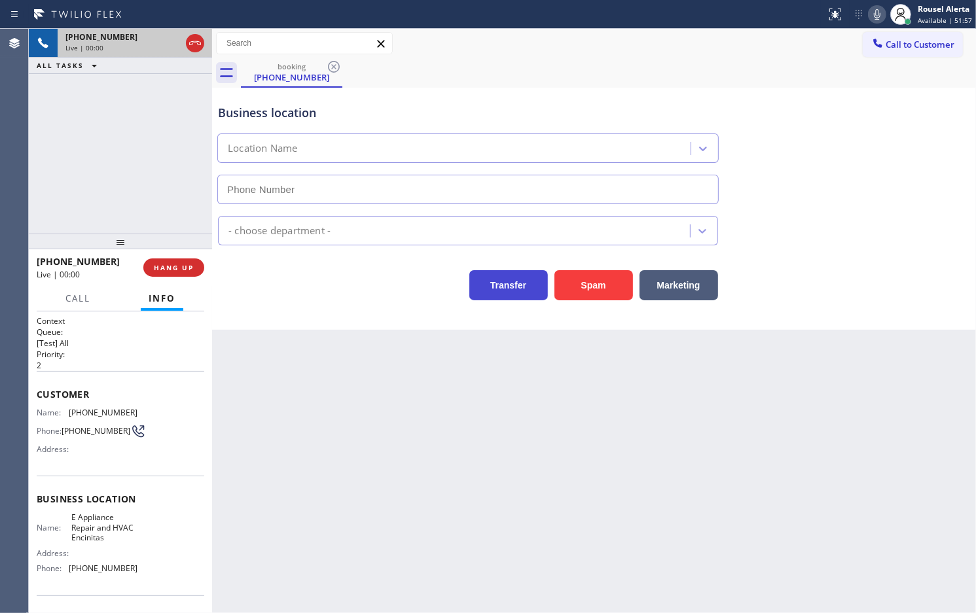
type input "[PHONE_NUMBER]"
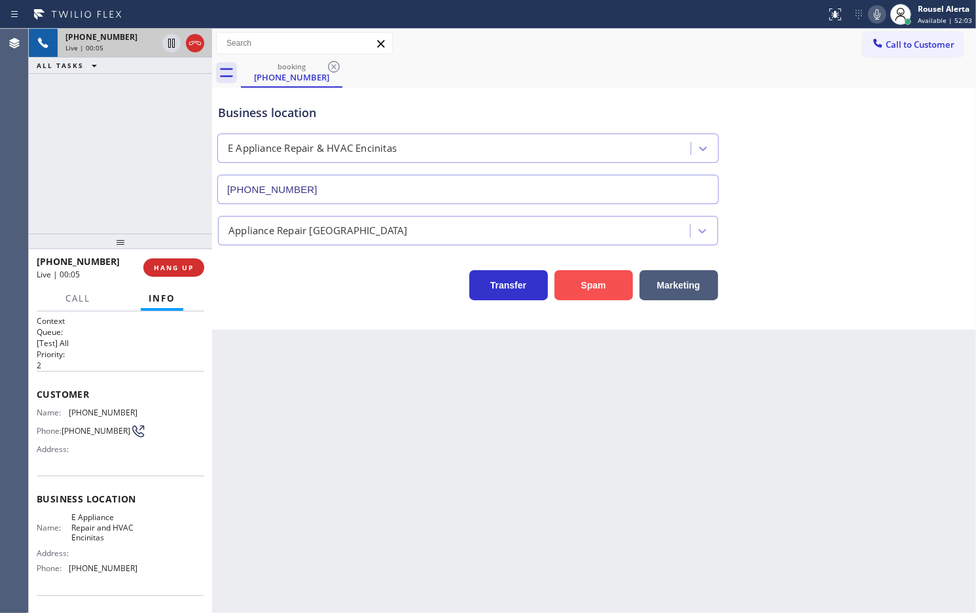
click at [601, 291] on button "Spam" at bounding box center [593, 285] width 79 height 30
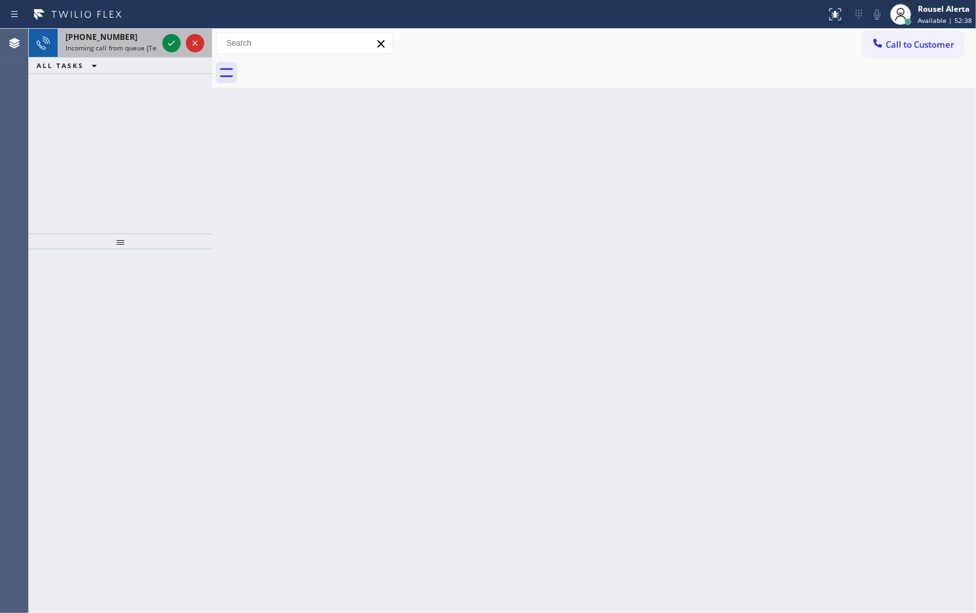
click at [130, 29] on div "[PHONE_NUMBER] Incoming call from queue [Test] All" at bounding box center [109, 43] width 102 height 29
click at [141, 52] on div "[PHONE_NUMBER] Incoming call from queue [Test] All" at bounding box center [109, 43] width 102 height 29
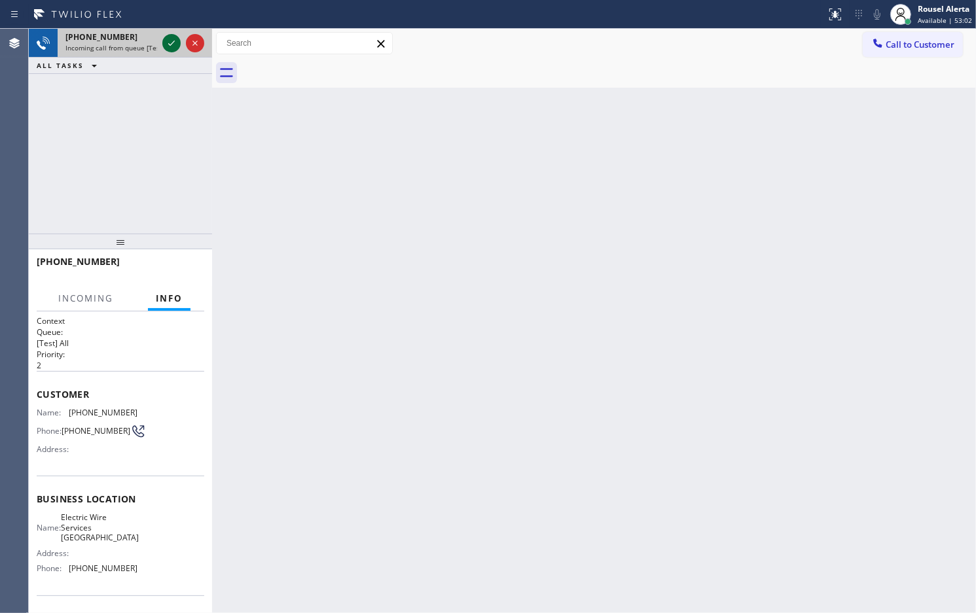
click at [180, 44] on div at bounding box center [171, 43] width 18 height 16
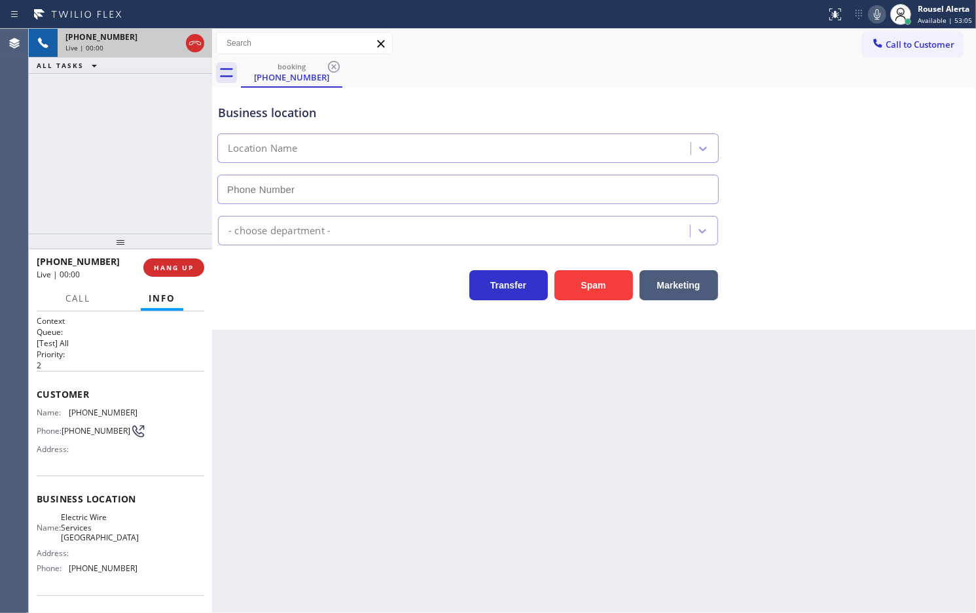
type input "[PHONE_NUMBER]"
click at [609, 302] on div "Business location Electric Wire Services [GEOGRAPHIC_DATA] [PHONE_NUMBER] Elect…" at bounding box center [594, 209] width 764 height 242
click at [606, 290] on button "Spam" at bounding box center [593, 285] width 79 height 30
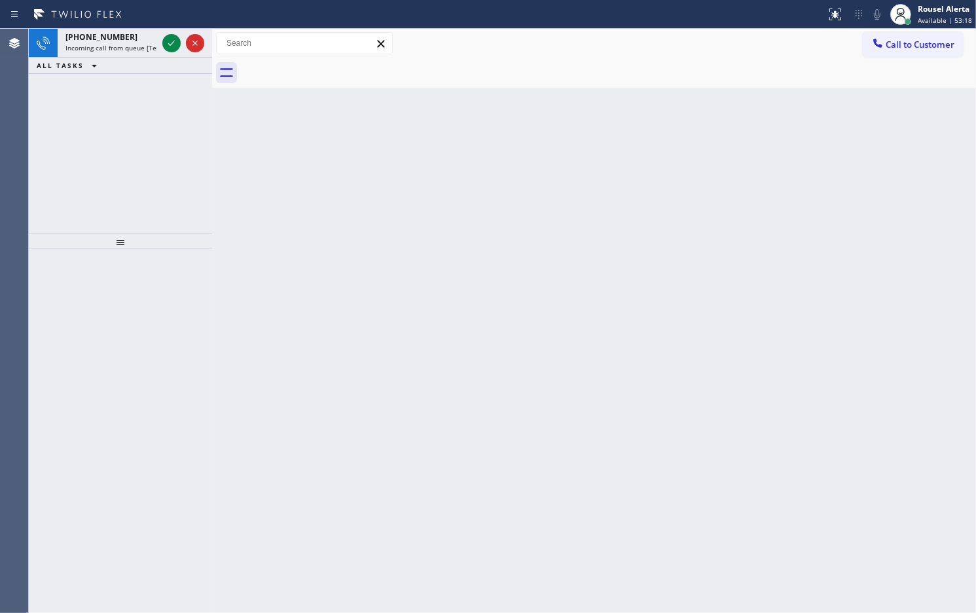
click at [147, 34] on div "[PHONE_NUMBER]" at bounding box center [111, 36] width 92 height 11
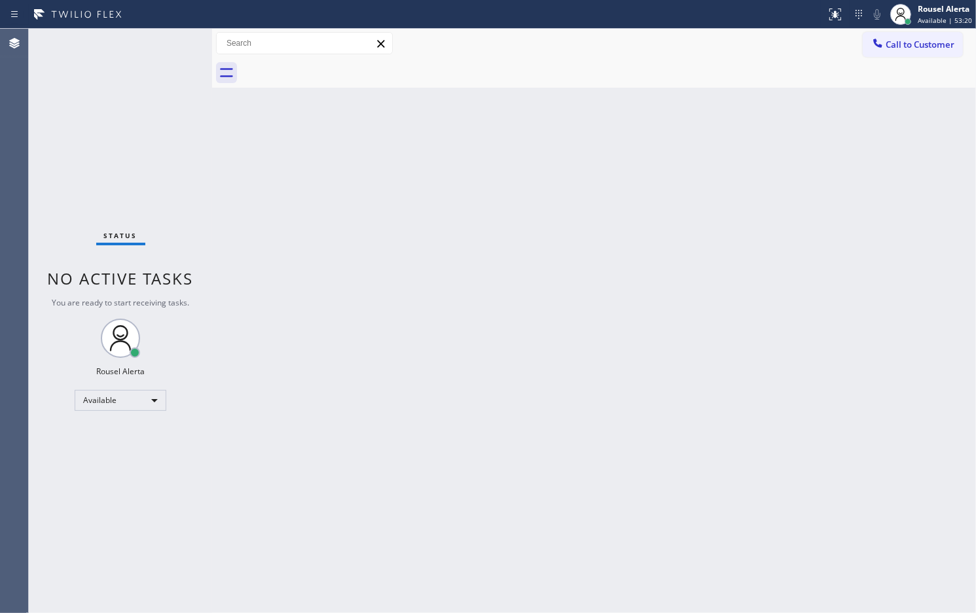
click at [162, 37] on div "Status No active tasks You are ready to start receiving tasks. Rousel Alerta Av…" at bounding box center [120, 321] width 183 height 584
click at [329, 211] on div "Back to Dashboard Change Sender ID Customers Technicians Select a contact Outbo…" at bounding box center [594, 321] width 764 height 584
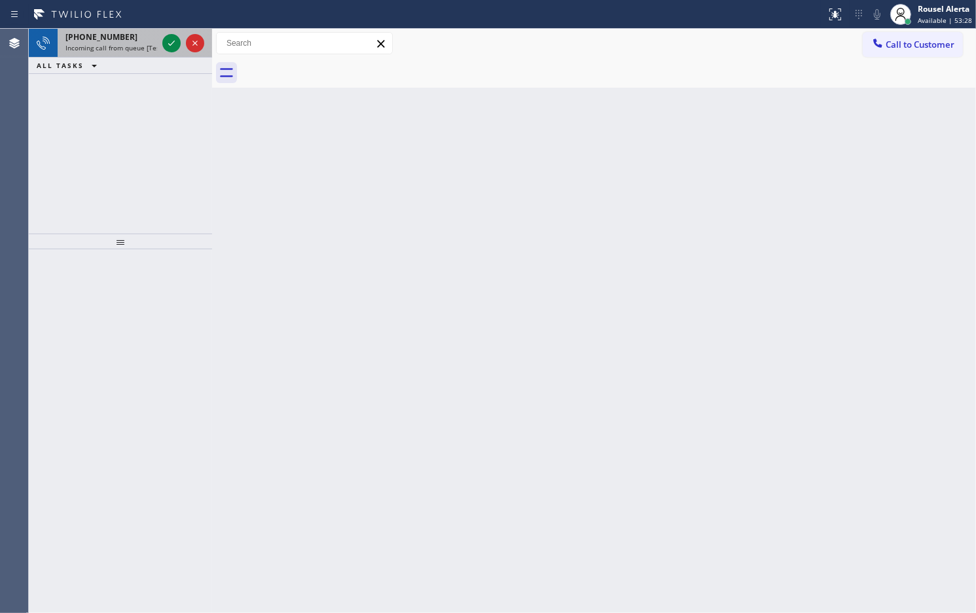
click at [130, 50] on span "Incoming call from queue [Test] All" at bounding box center [119, 47] width 109 height 9
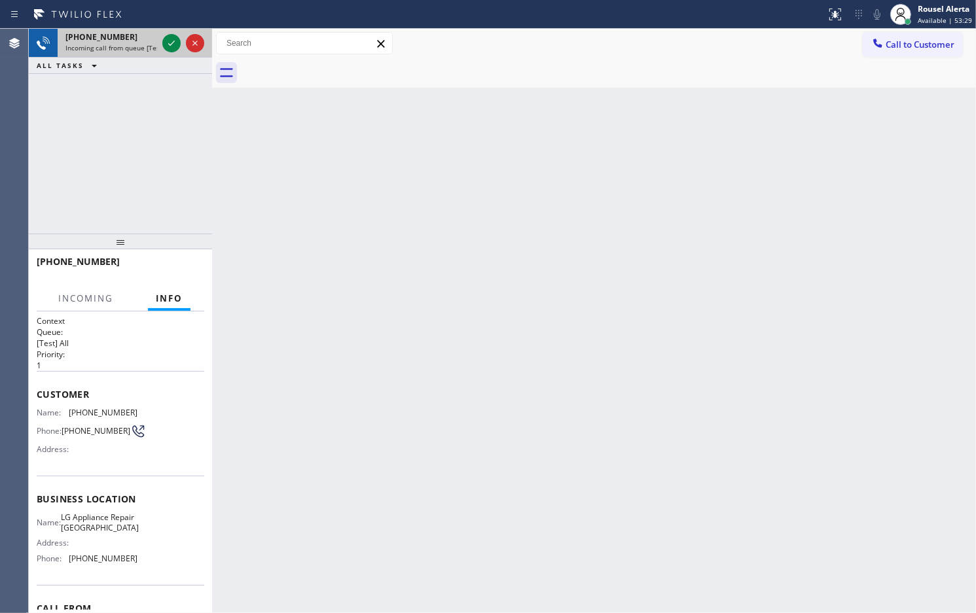
click at [158, 43] on div "[PHONE_NUMBER] Incoming call from queue [Test] All" at bounding box center [109, 43] width 102 height 29
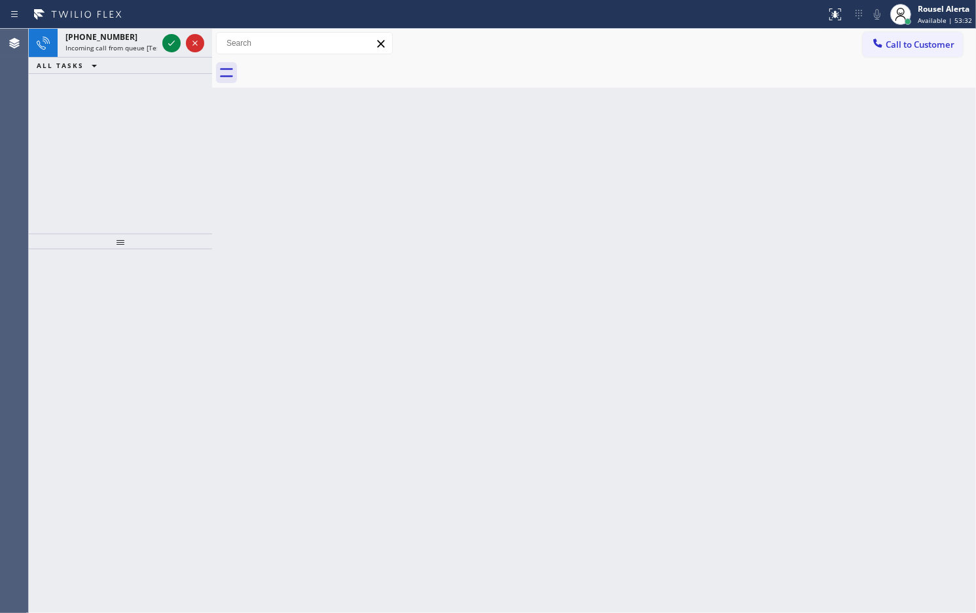
click at [158, 43] on div "[PHONE_NUMBER] Incoming call from queue [Test] All" at bounding box center [109, 43] width 102 height 29
click at [160, 43] on div at bounding box center [183, 43] width 47 height 29
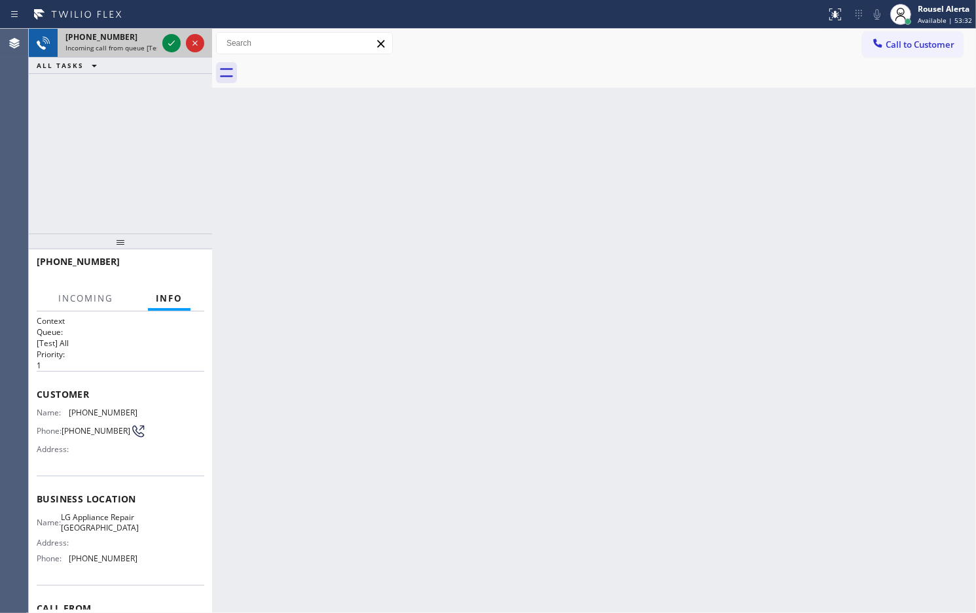
click at [160, 43] on div at bounding box center [183, 43] width 47 height 29
click at [165, 43] on icon at bounding box center [172, 43] width 16 height 16
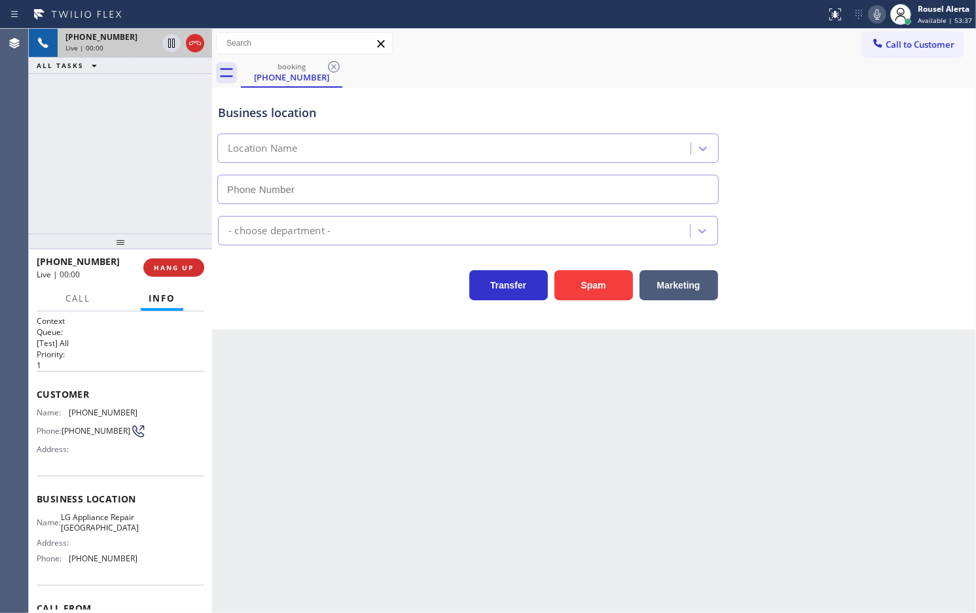
type input "[PHONE_NUMBER]"
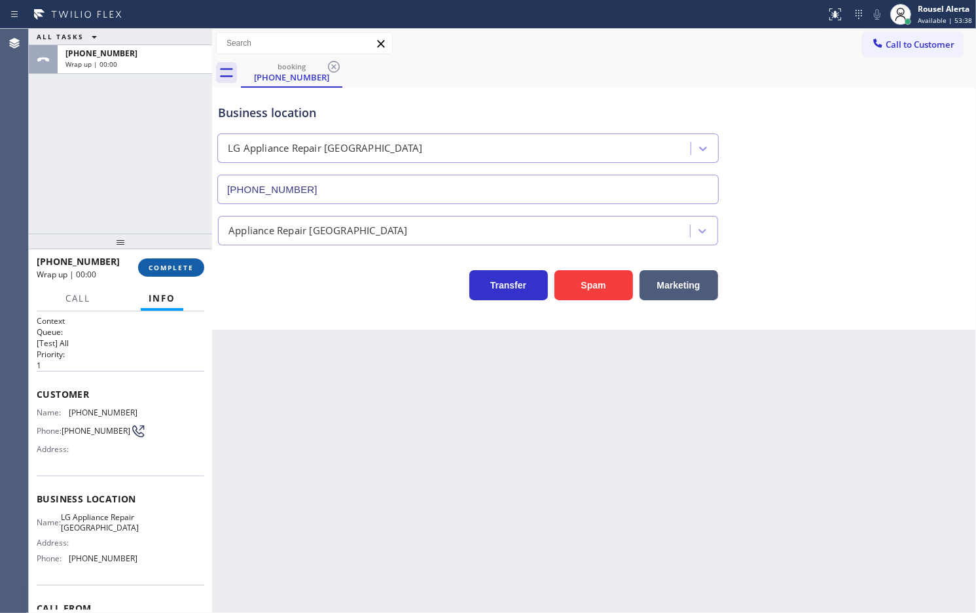
click at [178, 265] on span "COMPLETE" at bounding box center [171, 267] width 45 height 9
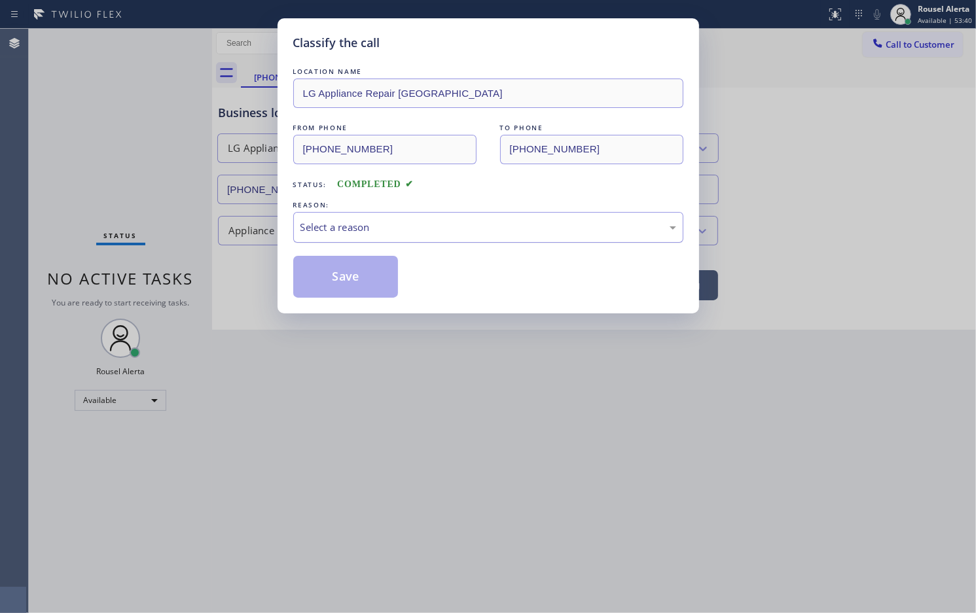
click at [388, 224] on div "Select a reason" at bounding box center [488, 227] width 376 height 15
click at [355, 278] on button "Save" at bounding box center [345, 277] width 105 height 42
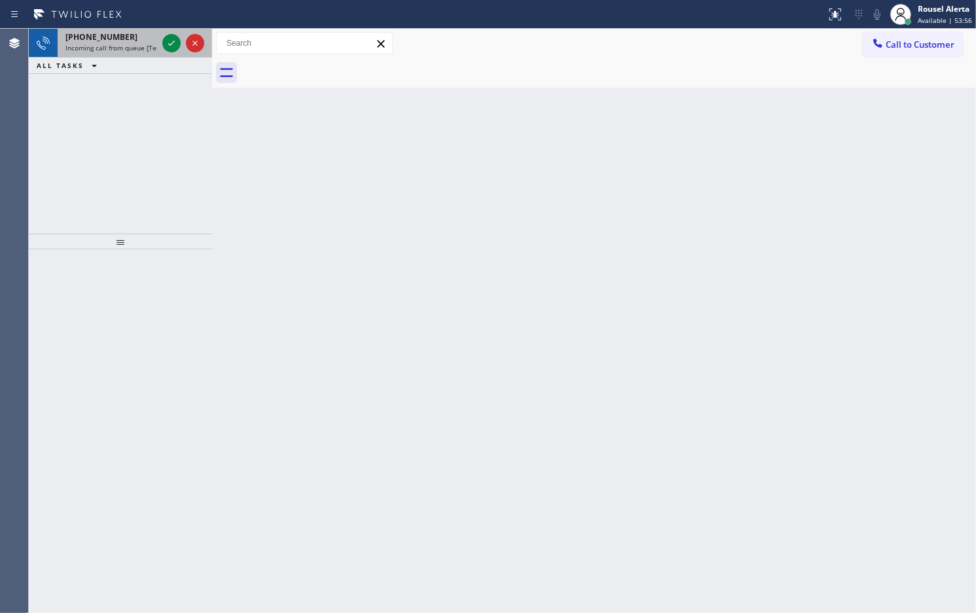
click at [126, 33] on div "[PHONE_NUMBER]" at bounding box center [111, 36] width 92 height 11
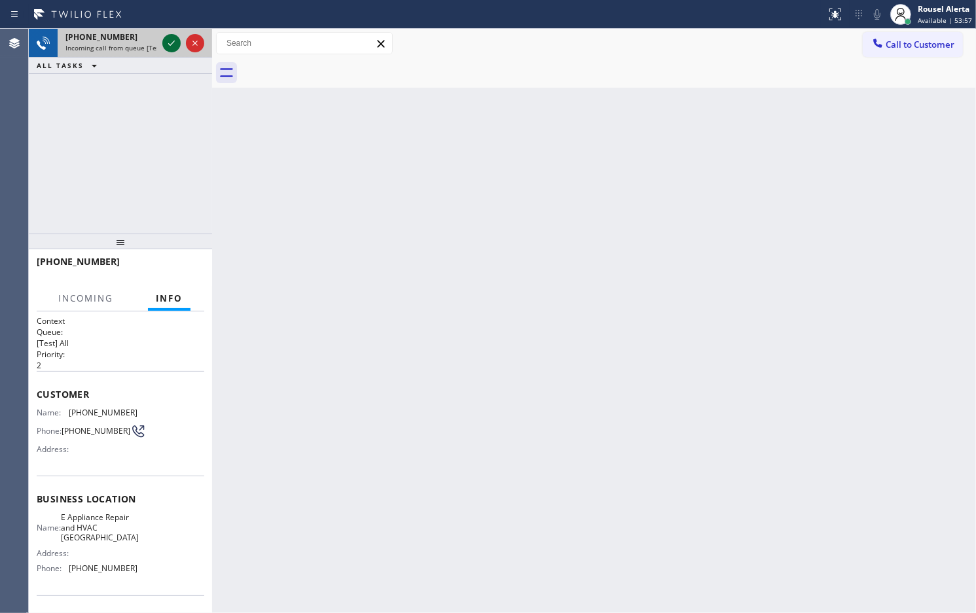
click at [167, 41] on icon at bounding box center [172, 43] width 16 height 16
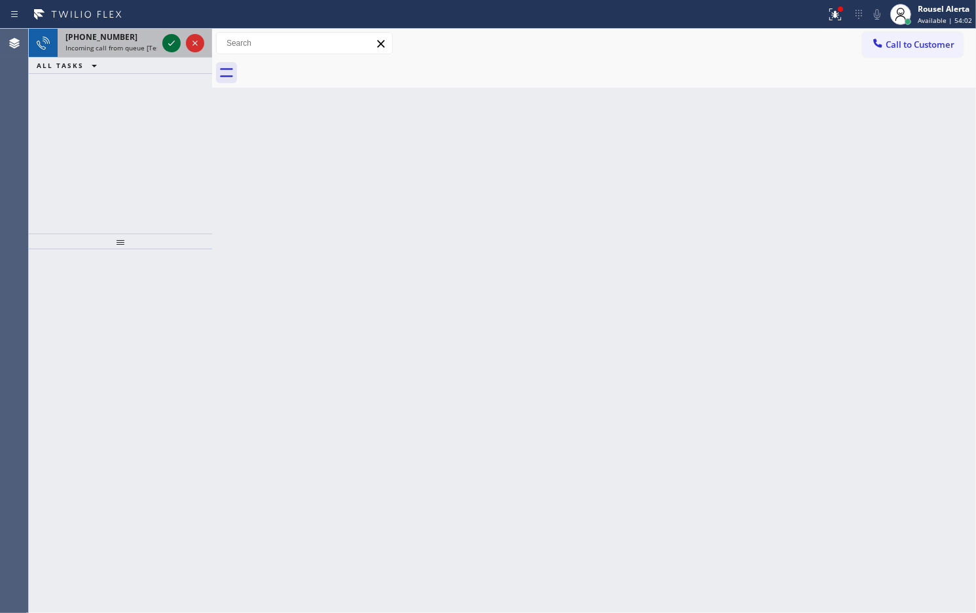
click at [167, 41] on icon at bounding box center [172, 43] width 16 height 16
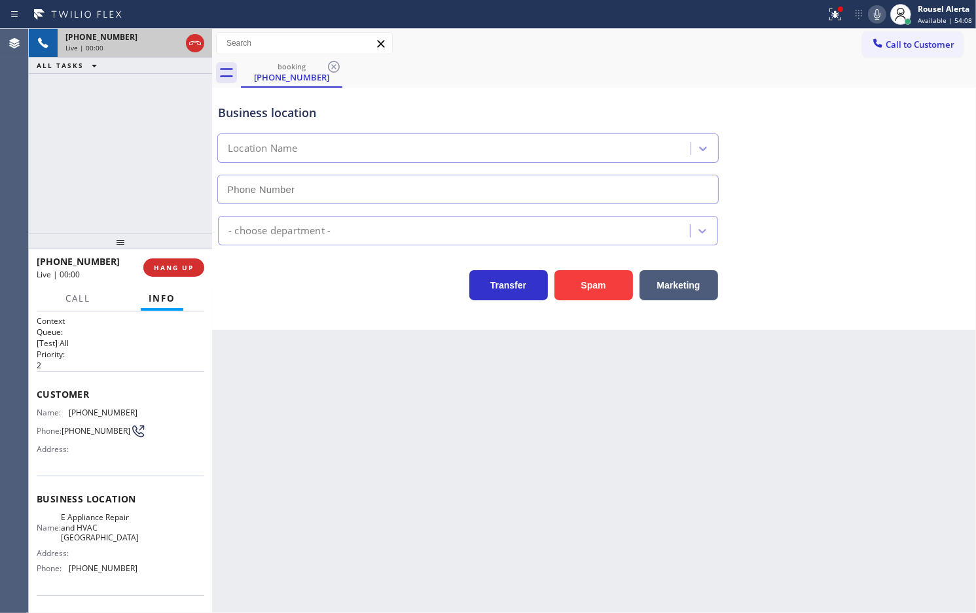
type input "[PHONE_NUMBER]"
click at [174, 259] on button "HANG UP" at bounding box center [173, 267] width 61 height 18
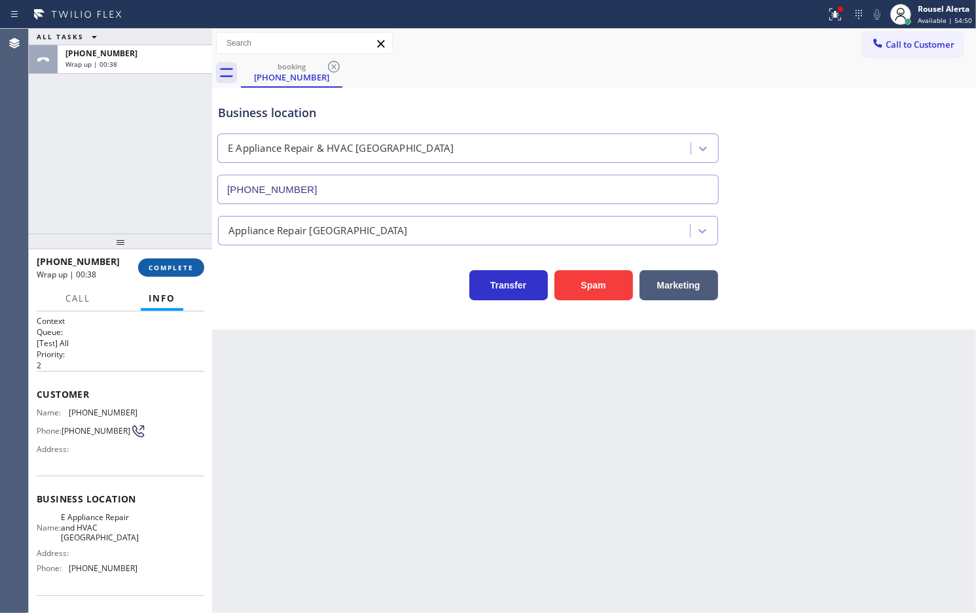
click at [165, 269] on span "COMPLETE" at bounding box center [171, 267] width 45 height 9
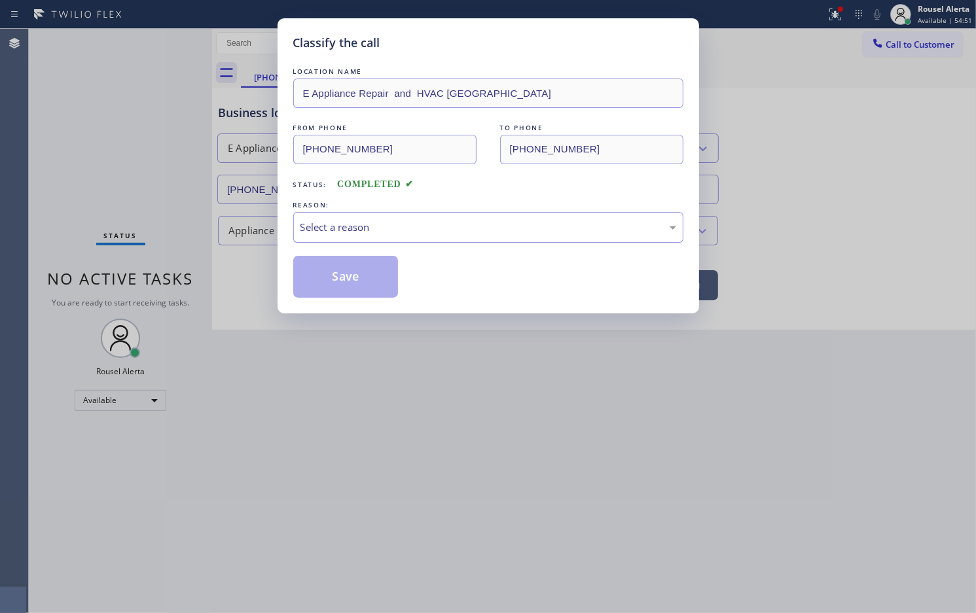
click at [315, 230] on div "Select a reason" at bounding box center [488, 227] width 376 height 15
click at [366, 296] on button "Save" at bounding box center [345, 277] width 105 height 42
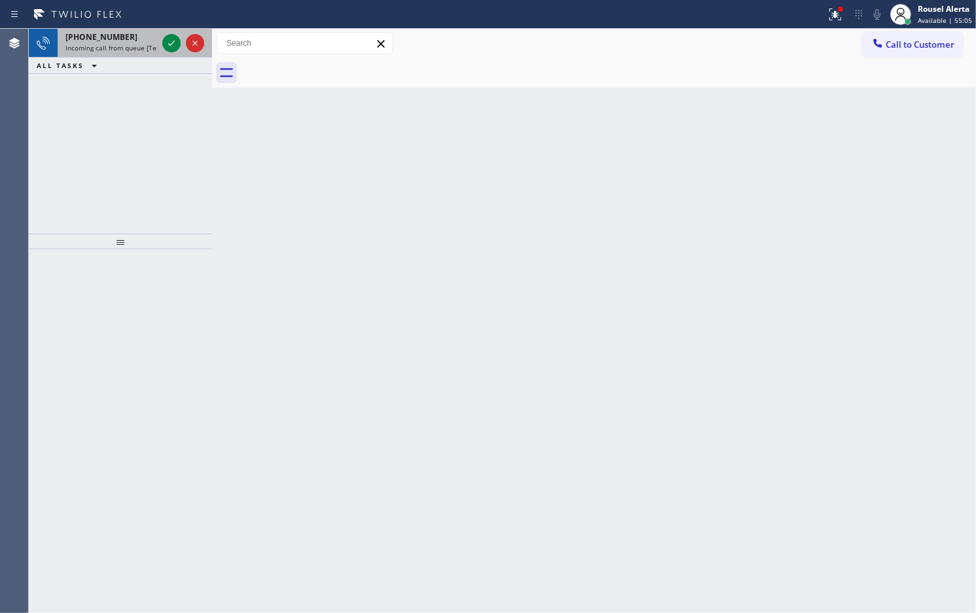
click at [128, 44] on span "Incoming call from queue [Test] All" at bounding box center [119, 47] width 109 height 9
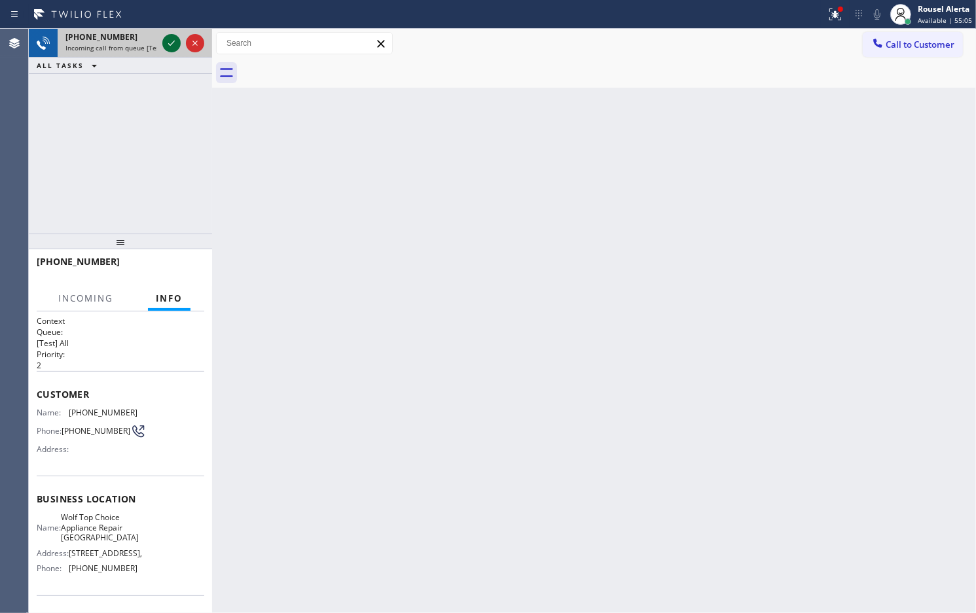
click at [164, 47] on icon at bounding box center [172, 43] width 16 height 16
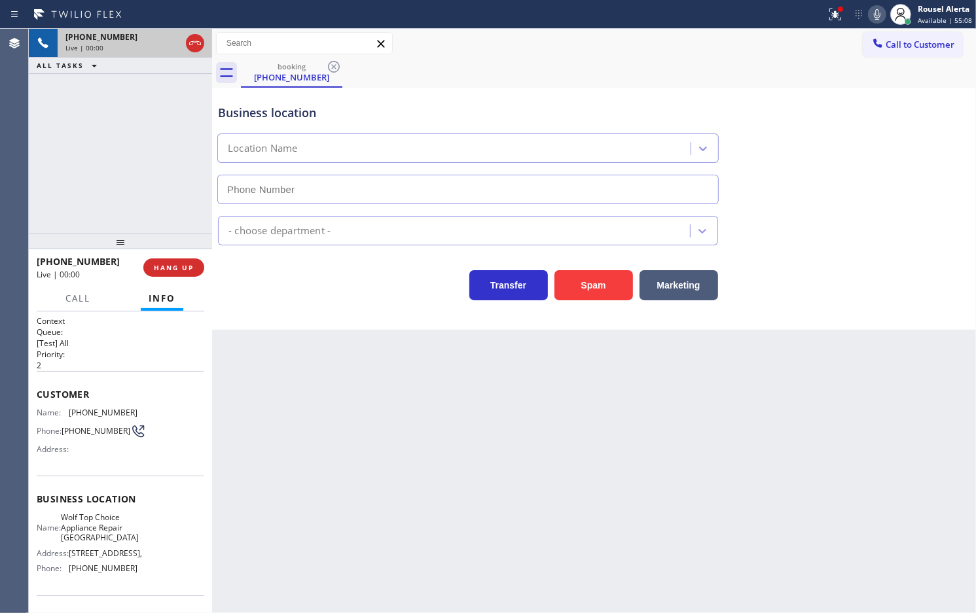
type input "[PHONE_NUMBER]"
click at [567, 293] on button "Spam" at bounding box center [593, 285] width 79 height 30
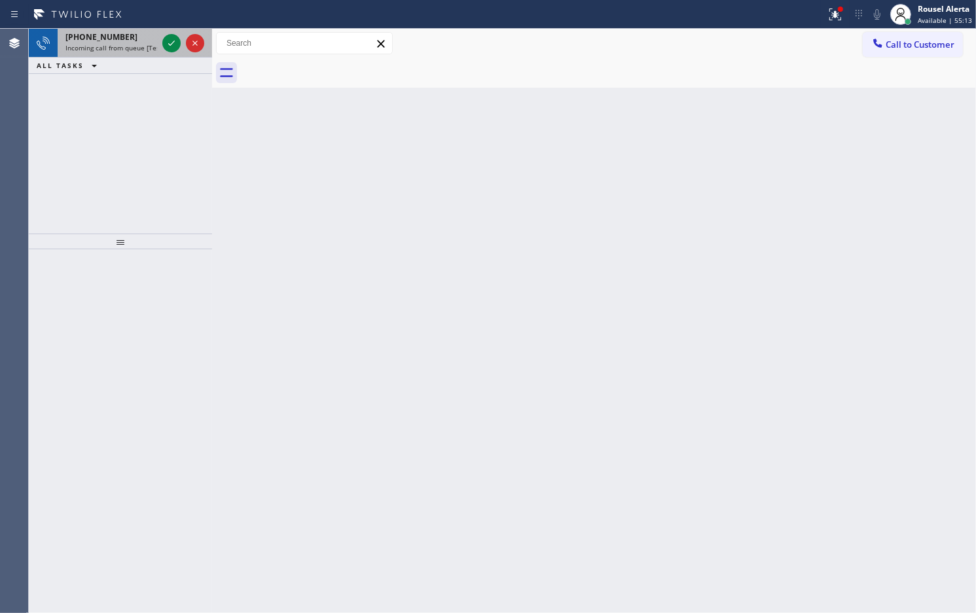
click at [118, 35] on span "[PHONE_NUMBER]" at bounding box center [101, 36] width 72 height 11
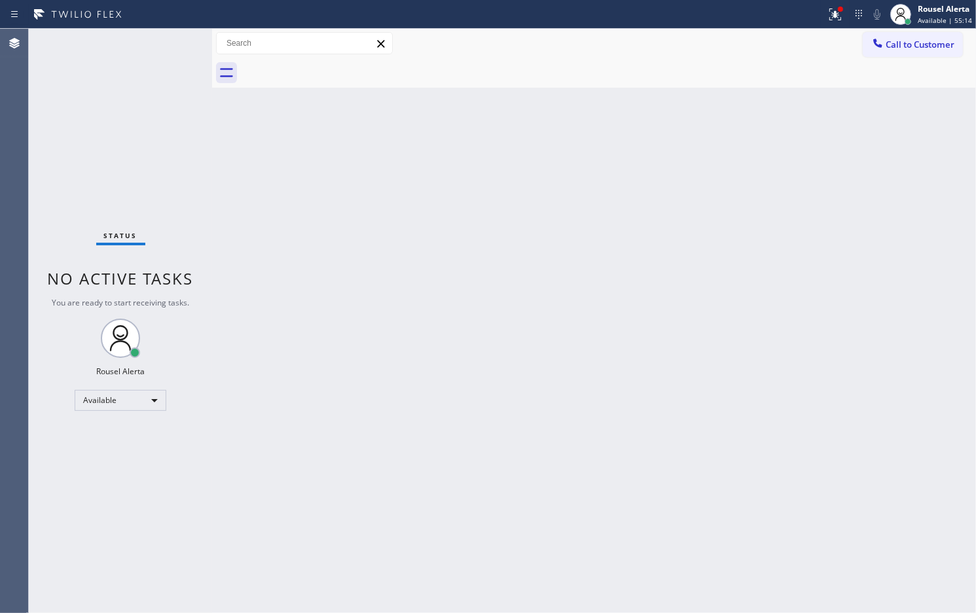
click at [166, 47] on div "Status No active tasks You are ready to start receiving tasks. Rousel Alerta Av…" at bounding box center [120, 321] width 183 height 584
click at [832, 9] on icon at bounding box center [833, 13] width 8 height 9
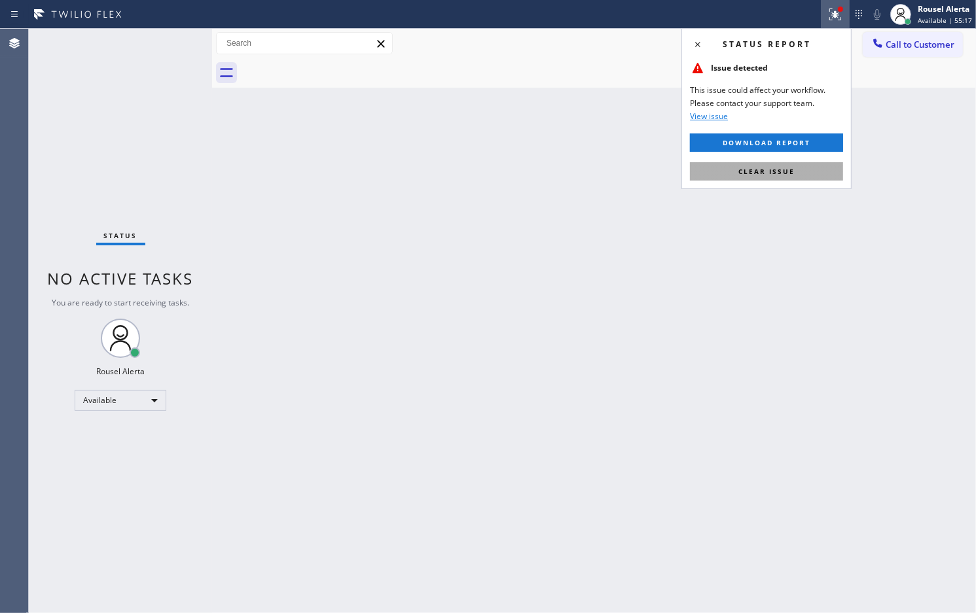
click at [810, 164] on button "Clear issue" at bounding box center [766, 171] width 153 height 18
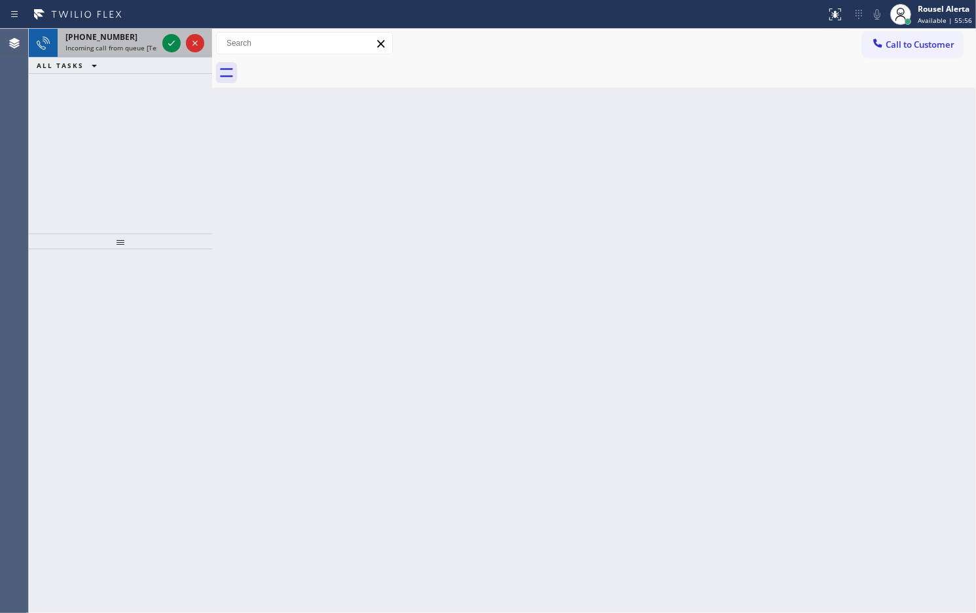
click at [130, 44] on span "Incoming call from queue [Test] All" at bounding box center [119, 47] width 109 height 9
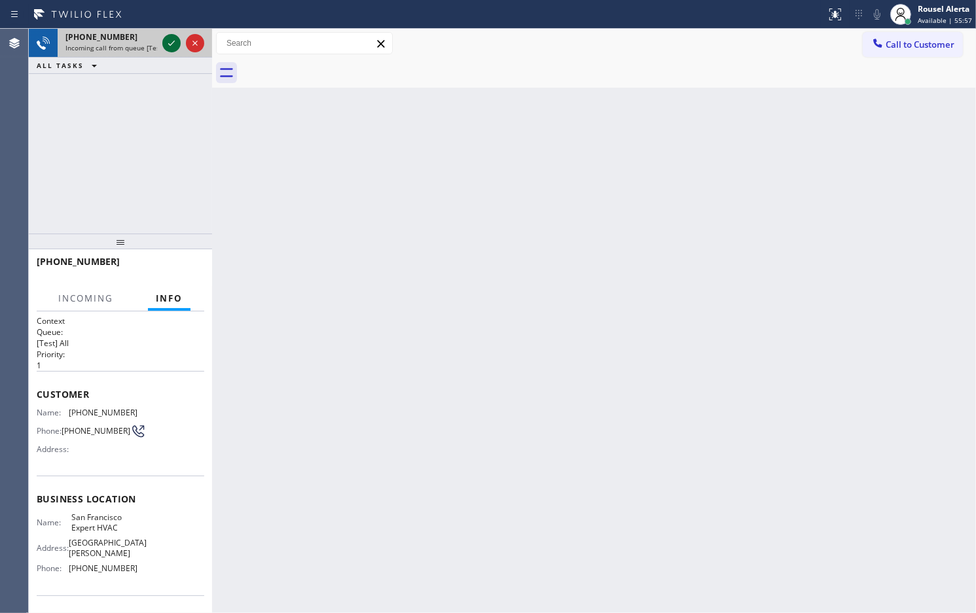
click at [168, 44] on icon at bounding box center [172, 43] width 16 height 16
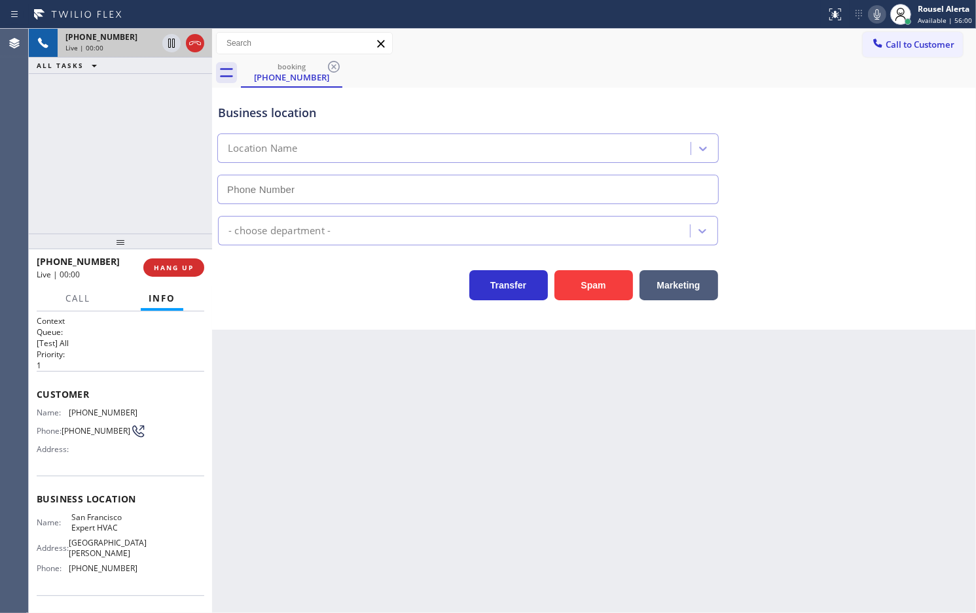
type input "[PHONE_NUMBER]"
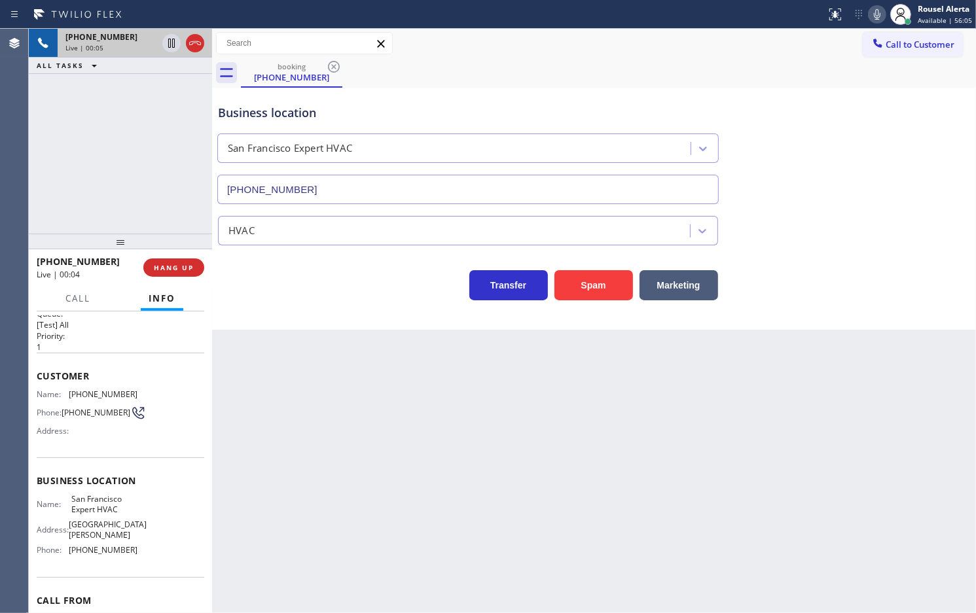
scroll to position [11, 0]
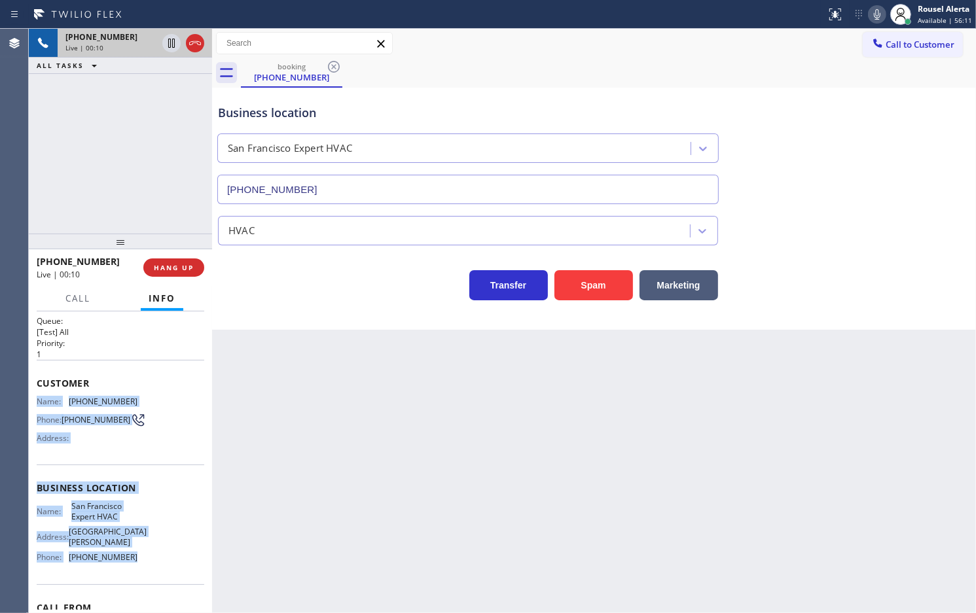
drag, startPoint x: 33, startPoint y: 398, endPoint x: 141, endPoint y: 560, distance: 194.9
click at [141, 560] on div "Context Queue: [Test] All Priority: 1 Customer Name: [PHONE_NUMBER] Phone: [PHO…" at bounding box center [120, 462] width 183 height 302
copy div "Name: [PHONE_NUMBER] Phone: [PHONE_NUMBER] Address: Business location Name: [GE…"
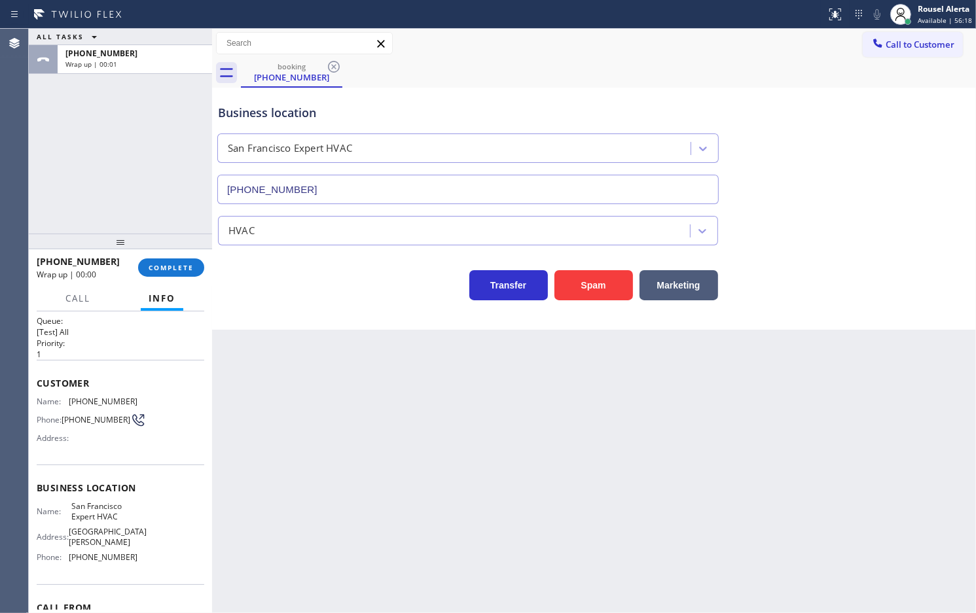
click at [728, 394] on div "Back to Dashboard Change Sender ID Customers Technicians Select a contact Outbo…" at bounding box center [594, 321] width 764 height 584
click at [143, 113] on div "ALL TASKS ALL TASKS ACTIVE TASKS TASKS IN WRAP UP [PHONE_NUMBER] Wrap up | 00:46" at bounding box center [120, 131] width 183 height 205
click at [347, 453] on div "Back to Dashboard Change Sender ID Customers Technicians Select a contact Outbo…" at bounding box center [594, 321] width 764 height 584
click at [172, 273] on button "COMPLETE" at bounding box center [171, 267] width 66 height 18
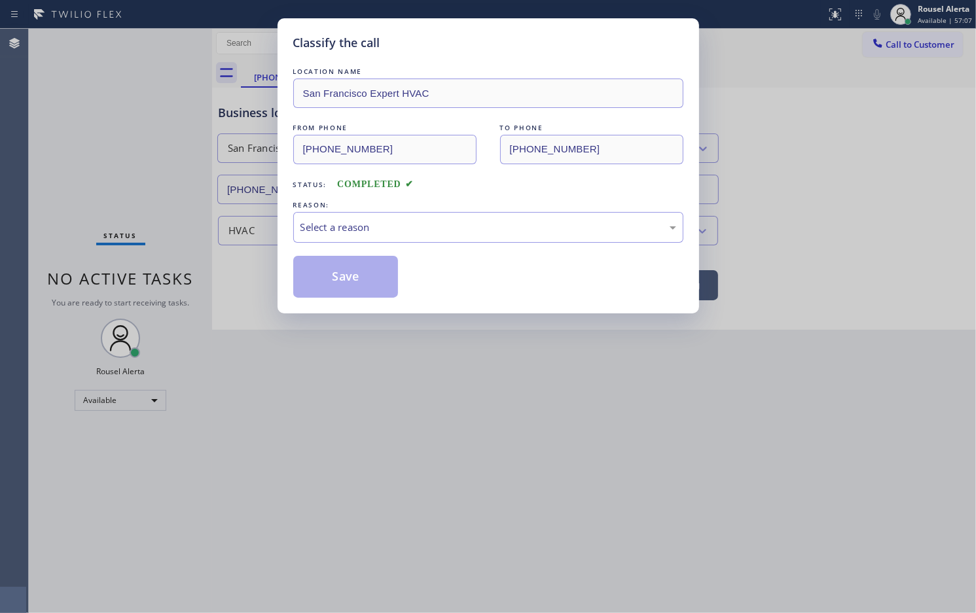
click at [363, 227] on div "Select a reason" at bounding box center [488, 227] width 376 height 15
click at [368, 276] on button "Save" at bounding box center [345, 277] width 105 height 42
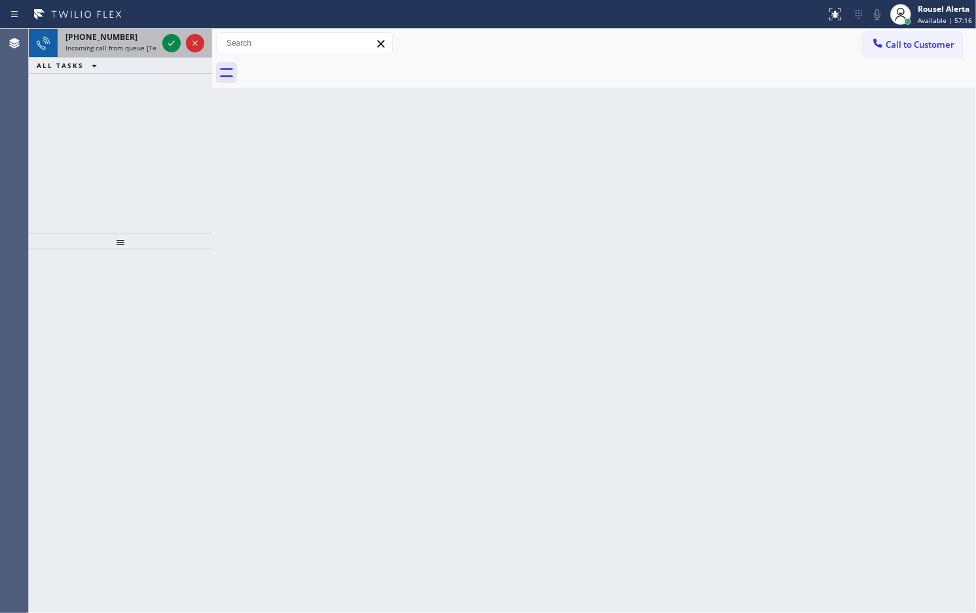
click at [115, 43] on span "Incoming call from queue [Test] All" at bounding box center [119, 47] width 109 height 9
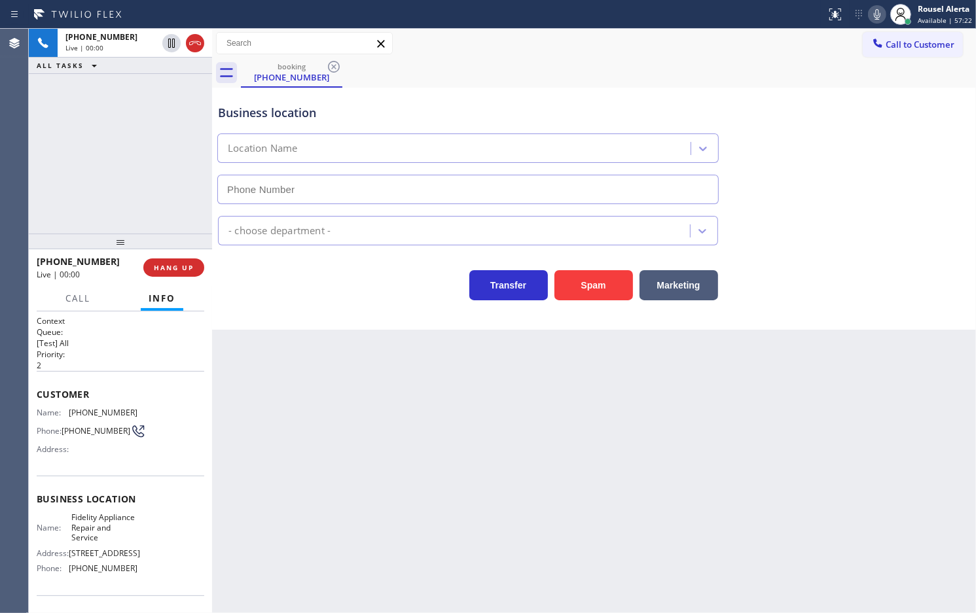
type input "[PHONE_NUMBER]"
click at [175, 272] on button "HANG UP" at bounding box center [173, 267] width 61 height 18
click at [398, 400] on div "Back to Dashboard Change Sender ID Customers Technicians Select a contact Outbo…" at bounding box center [594, 321] width 764 height 584
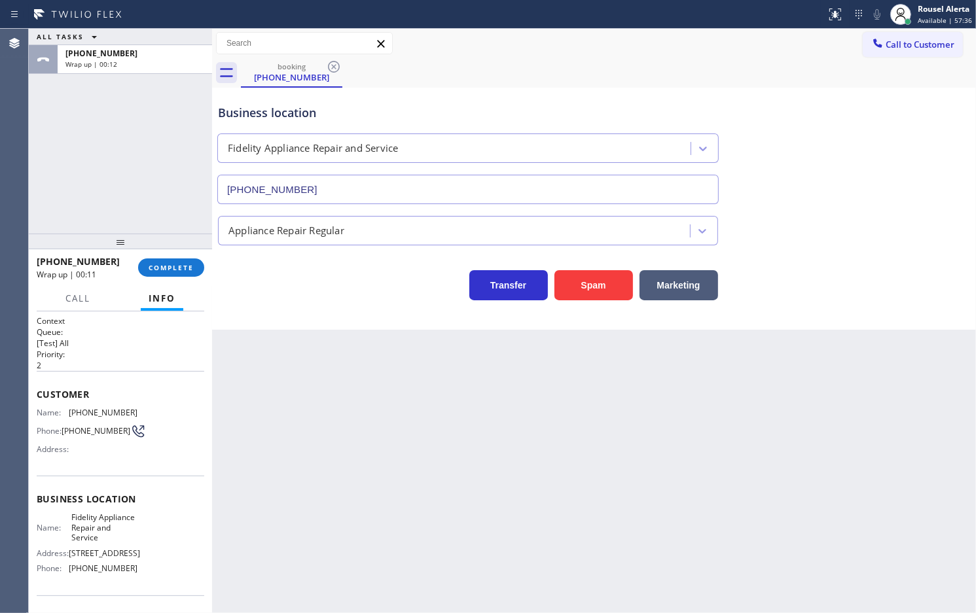
click at [321, 495] on div "Back to Dashboard Change Sender ID Customers Technicians Select a contact Outbo…" at bounding box center [594, 321] width 764 height 584
click at [190, 263] on span "COMPLETE" at bounding box center [171, 267] width 45 height 9
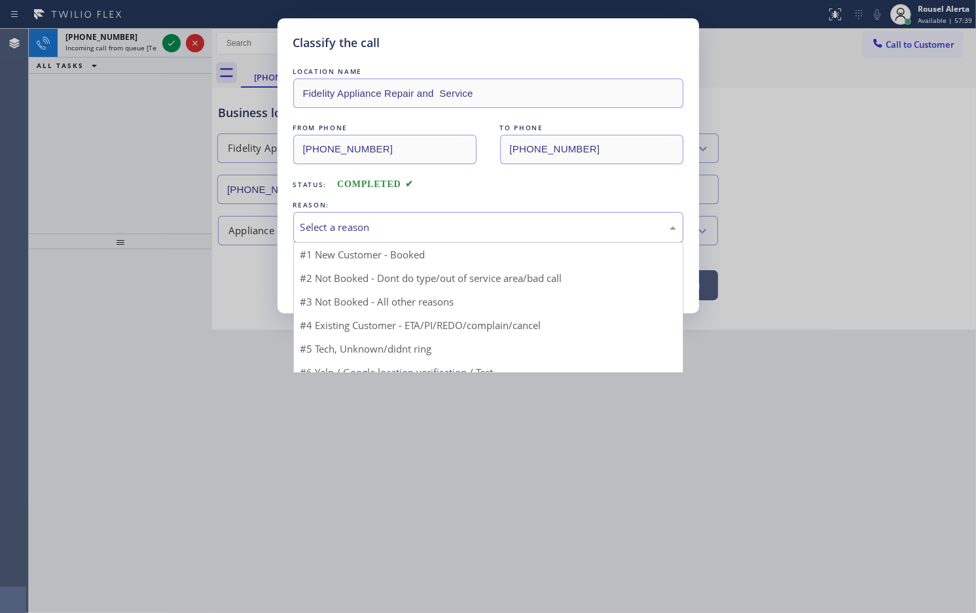
click at [344, 220] on div "Select a reason" at bounding box center [488, 227] width 376 height 15
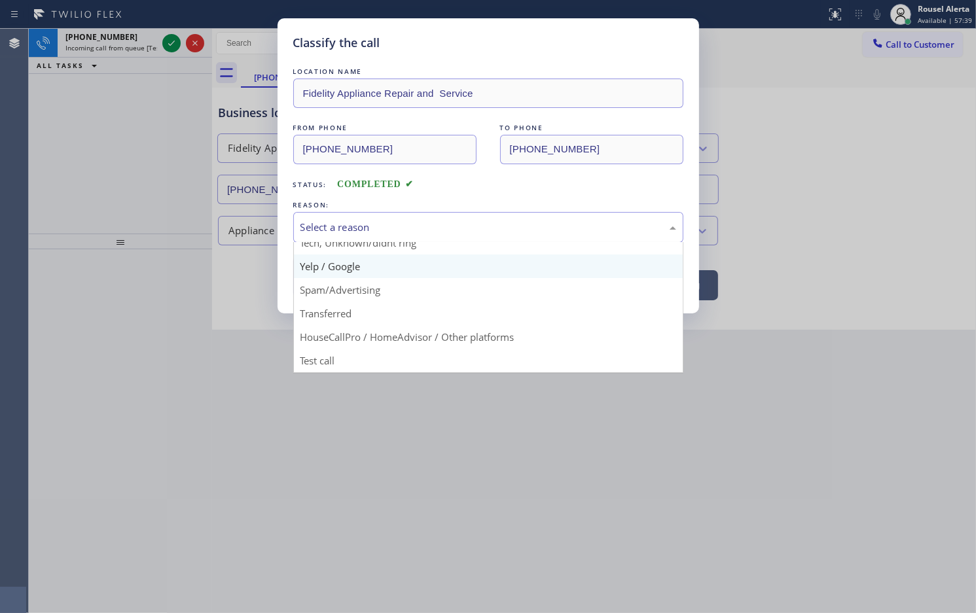
scroll to position [90, 0]
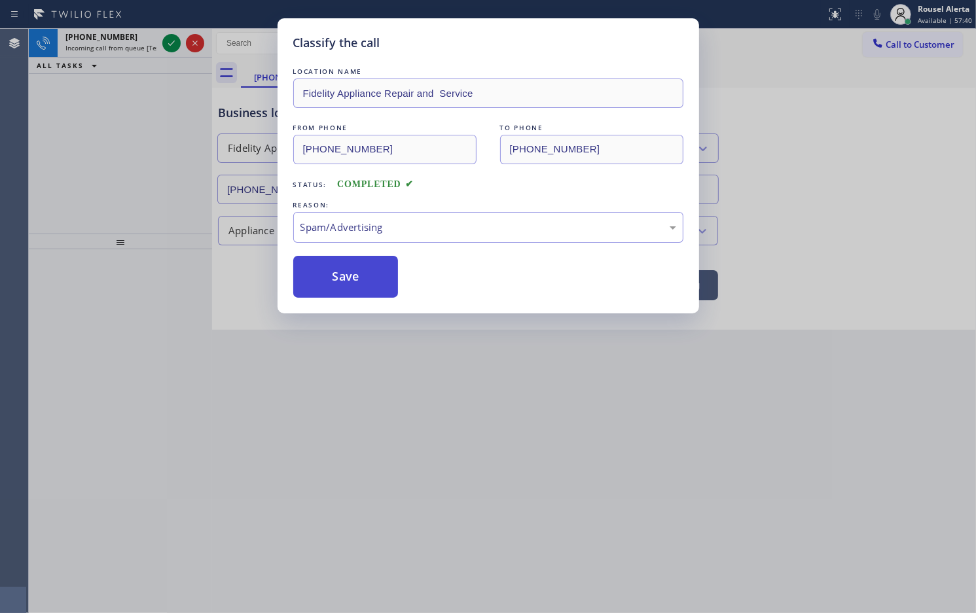
drag, startPoint x: 344, startPoint y: 294, endPoint x: 328, endPoint y: 272, distance: 27.2
click at [342, 294] on button "Save" at bounding box center [345, 277] width 105 height 42
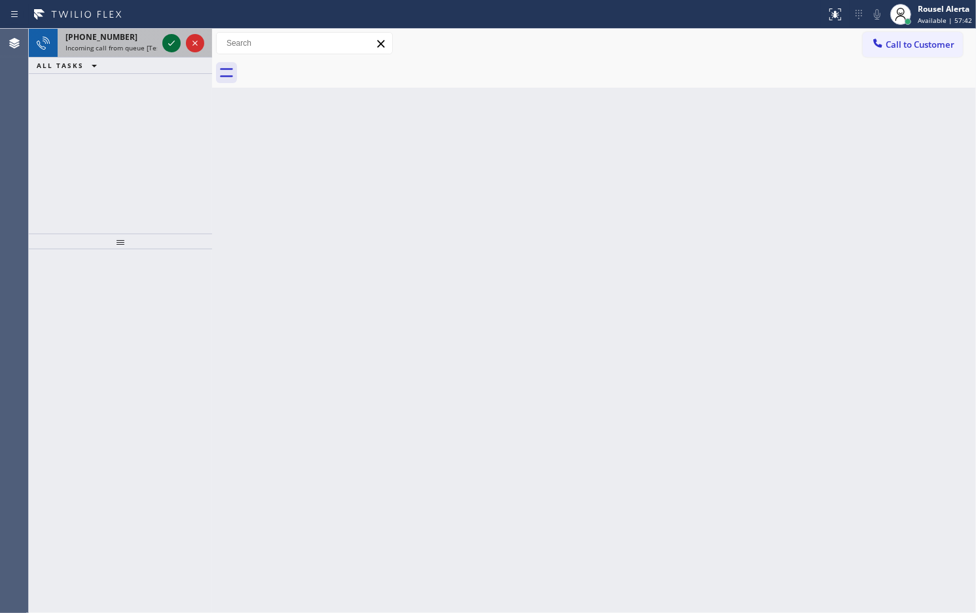
click at [171, 41] on icon at bounding box center [172, 43] width 16 height 16
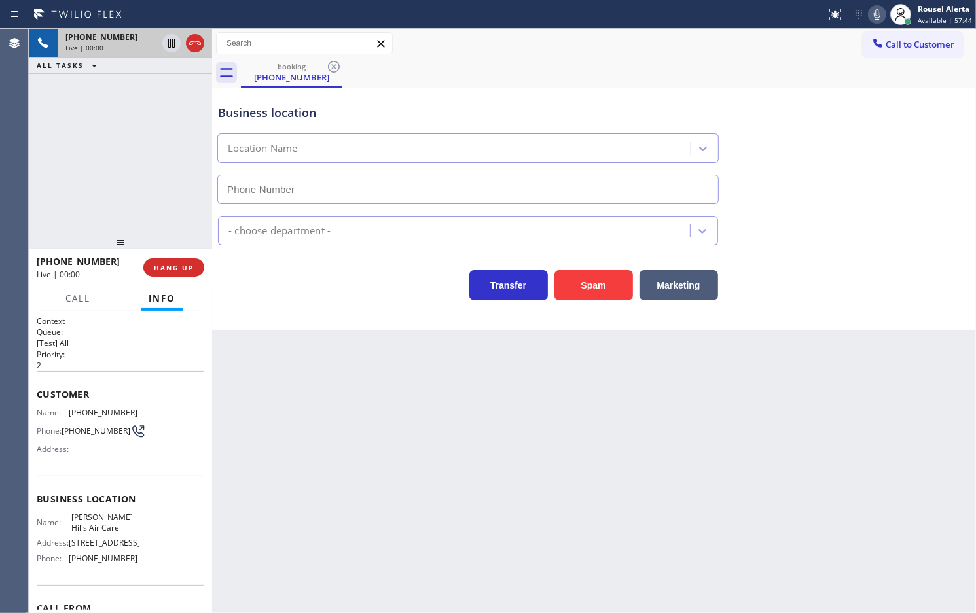
type input "[PHONE_NUMBER]"
click at [293, 377] on div "Back to Dashboard Change Sender ID Customers Technicians Select a contact Outbo…" at bounding box center [594, 321] width 764 height 584
click at [310, 419] on div "Back to Dashboard Change Sender ID Customers Technicians Select a contact Outbo…" at bounding box center [594, 321] width 764 height 584
click at [311, 404] on div "Back to Dashboard Change Sender ID Customers Technicians Select a contact Outbo…" at bounding box center [594, 321] width 764 height 584
click at [185, 270] on span "HANG UP" at bounding box center [174, 267] width 40 height 9
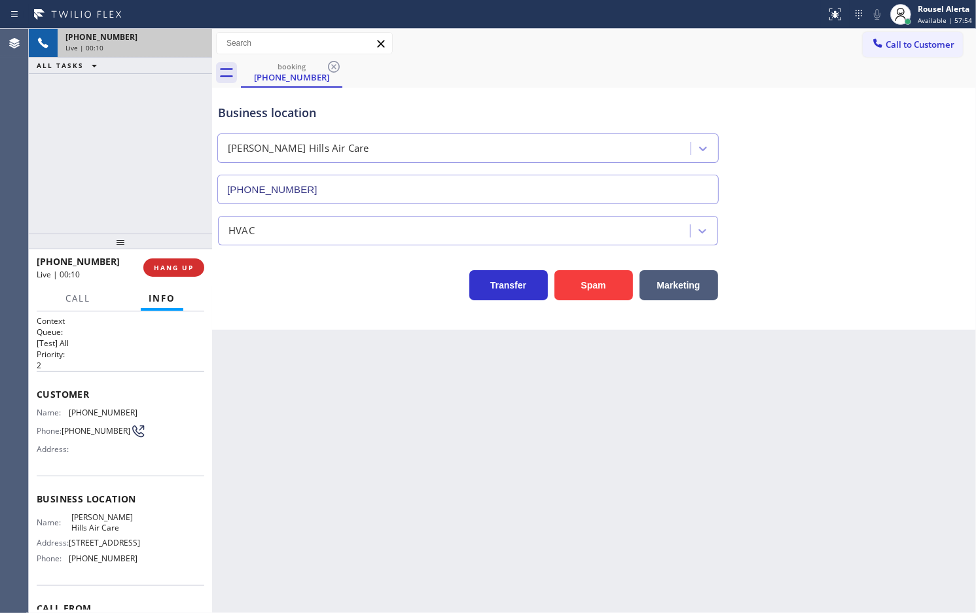
click at [295, 393] on div "Back to Dashboard Change Sender ID Customers Technicians Select a contact Outbo…" at bounding box center [594, 321] width 764 height 584
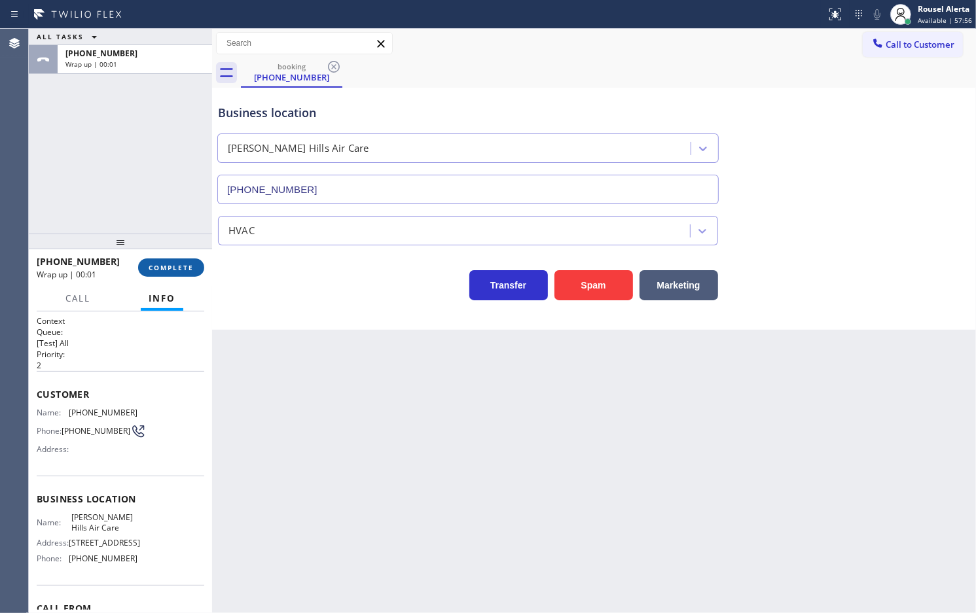
click at [182, 269] on span "COMPLETE" at bounding box center [171, 267] width 45 height 9
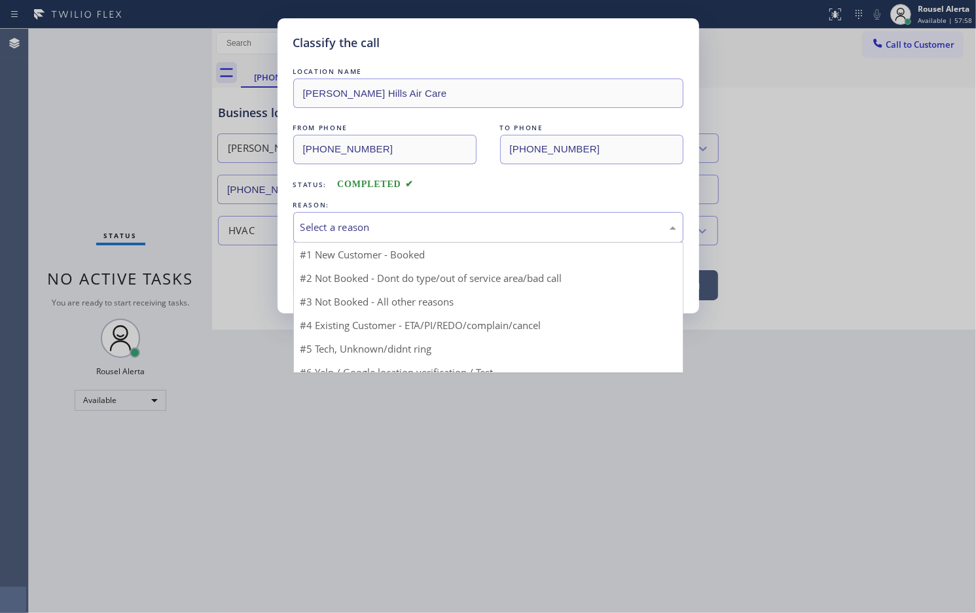
click at [328, 224] on div "Select a reason" at bounding box center [488, 227] width 376 height 15
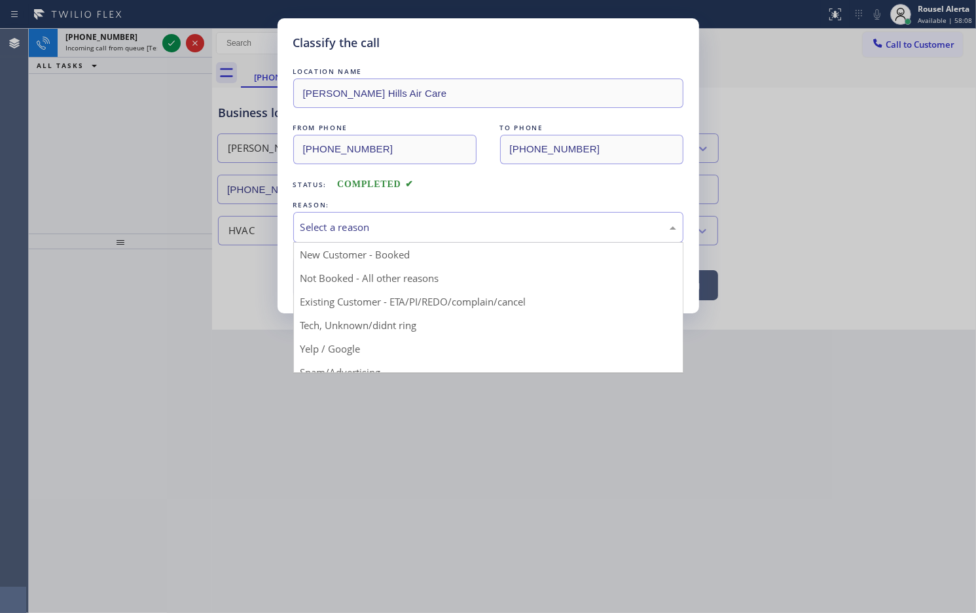
drag, startPoint x: 413, startPoint y: 337, endPoint x: 401, endPoint y: 330, distance: 13.5
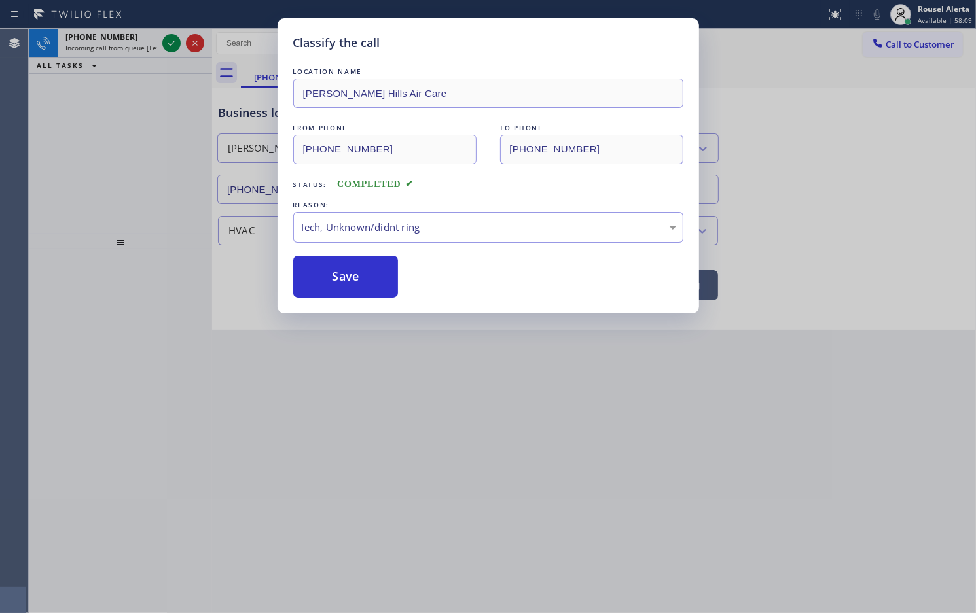
drag, startPoint x: 359, startPoint y: 285, endPoint x: 371, endPoint y: 324, distance: 41.2
click at [359, 283] on button "Save" at bounding box center [345, 277] width 105 height 42
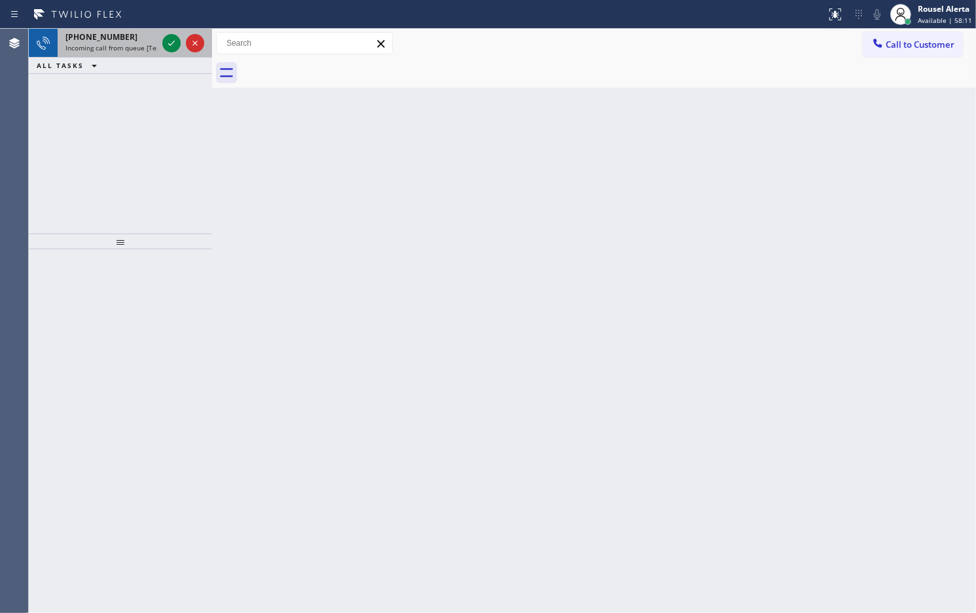
drag, startPoint x: 118, startPoint y: 46, endPoint x: 128, endPoint y: 50, distance: 10.6
click at [119, 46] on span "Incoming call from queue [Test] All" at bounding box center [119, 47] width 109 height 9
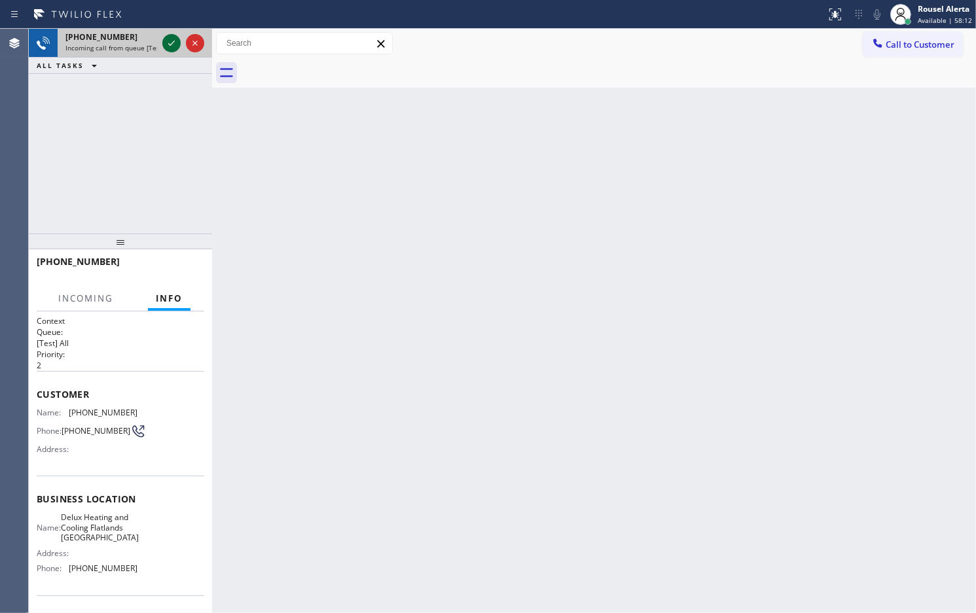
click at [165, 48] on icon at bounding box center [172, 43] width 16 height 16
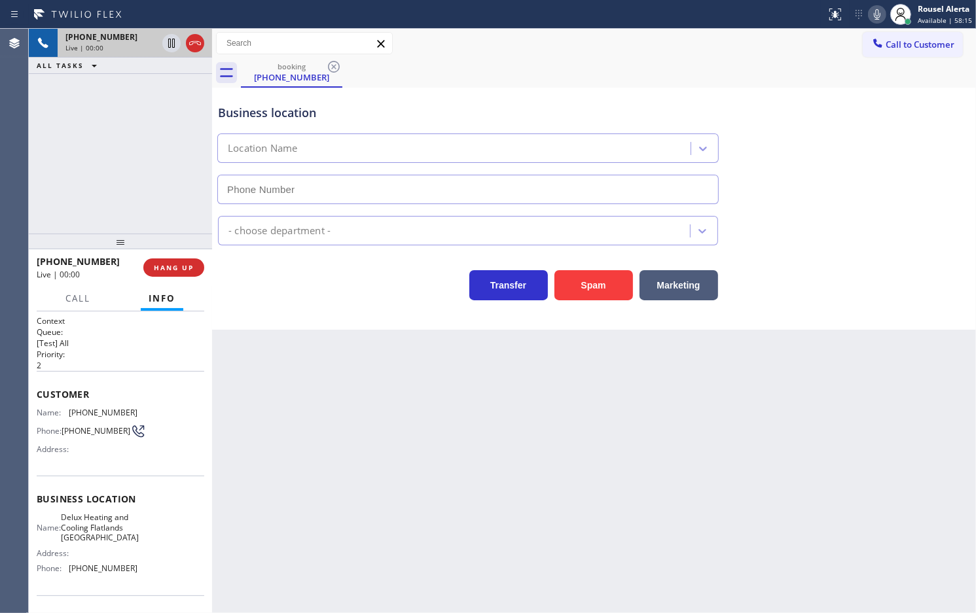
type input "[PHONE_NUMBER]"
click at [173, 260] on button "HANG UP" at bounding box center [173, 267] width 61 height 18
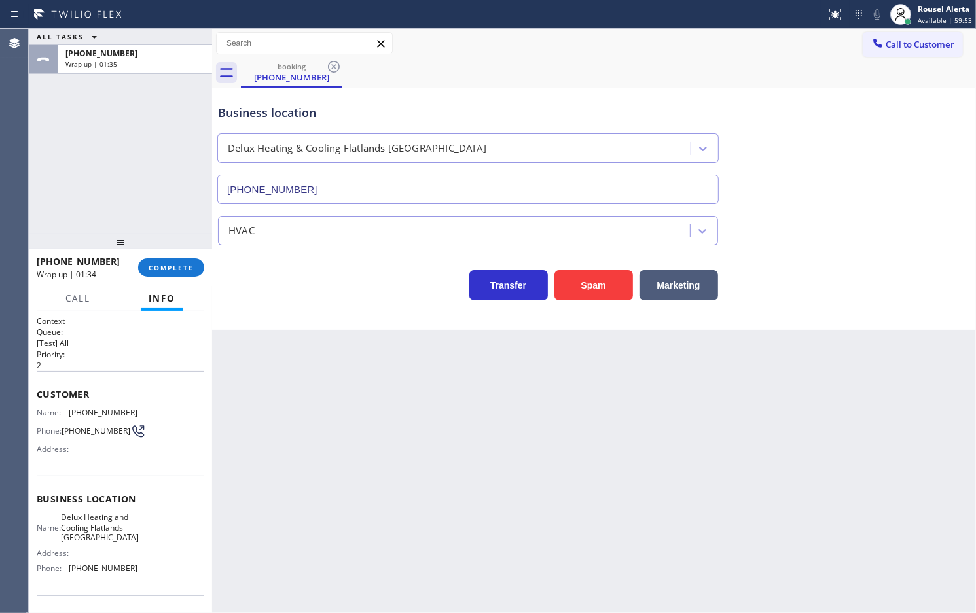
click at [157, 133] on div "ALL TASKS ALL TASKS ACTIVE TASKS TASKS IN WRAP UP [PHONE_NUMBER] Wrap up | 01:35" at bounding box center [120, 131] width 183 height 205
click at [172, 266] on span "COMPLETE" at bounding box center [171, 267] width 45 height 9
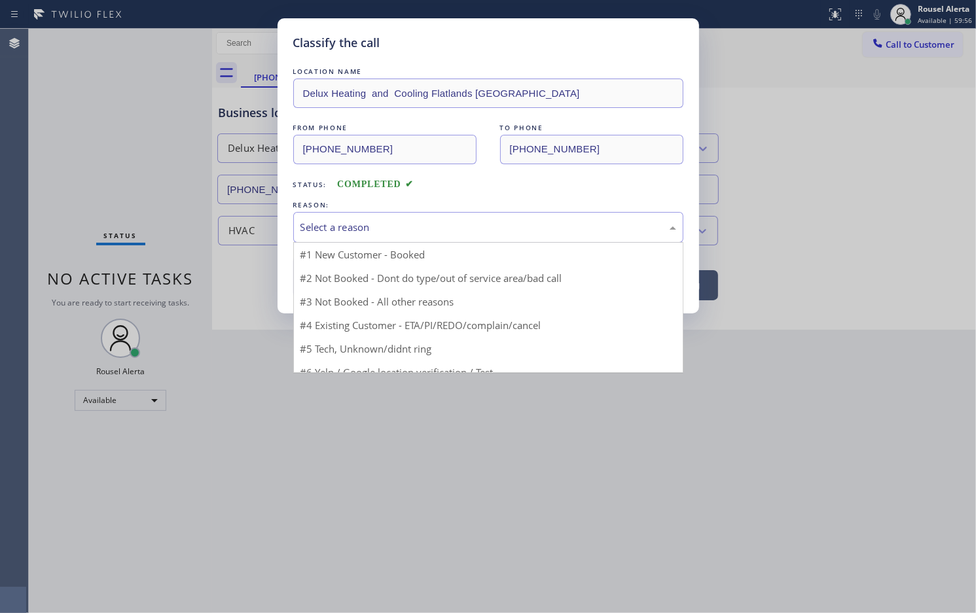
click at [353, 236] on div "Select a reason" at bounding box center [488, 227] width 390 height 31
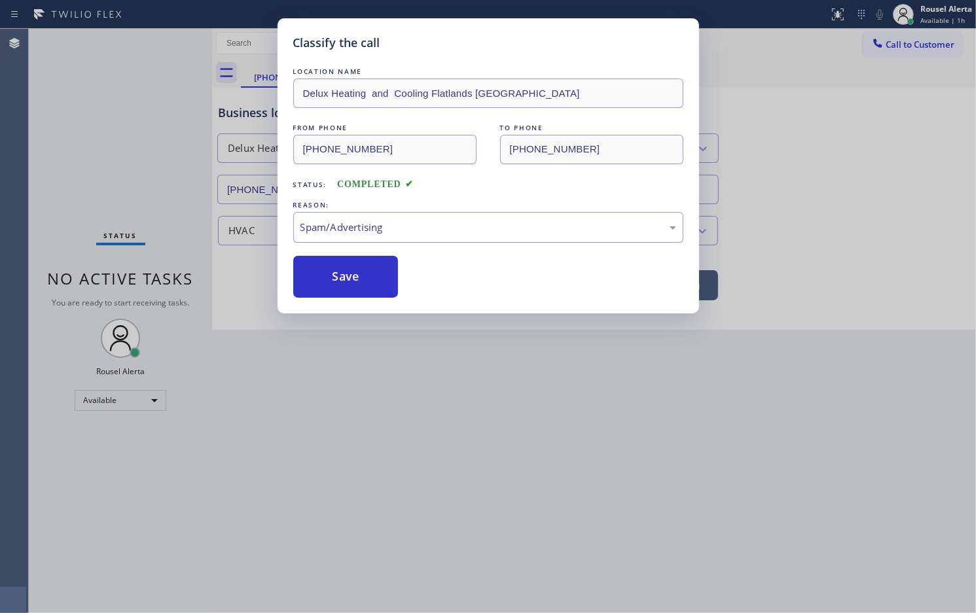
click at [342, 287] on button "Save" at bounding box center [345, 277] width 105 height 42
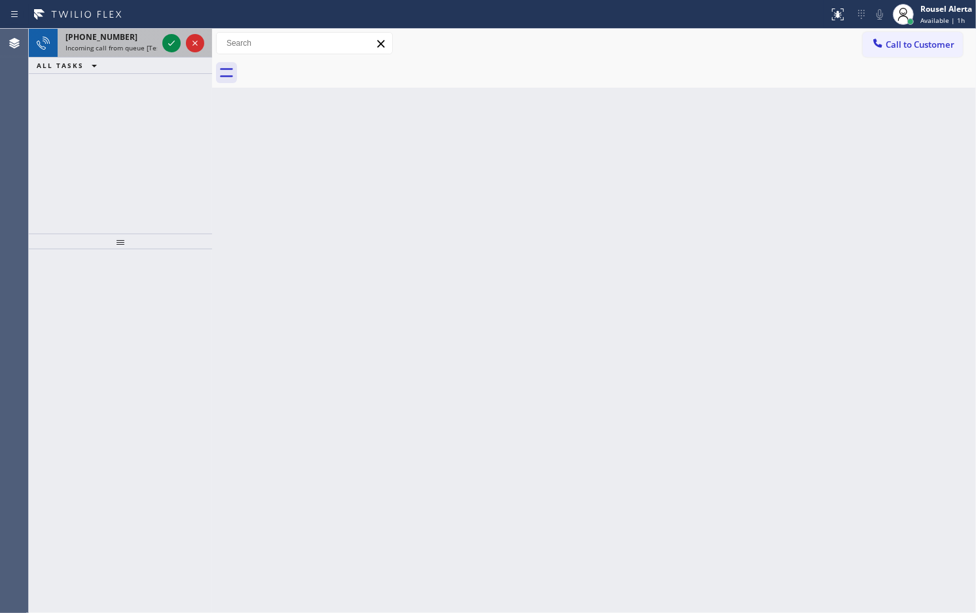
click at [115, 29] on div "[PHONE_NUMBER] Incoming call from queue [Test] All" at bounding box center [109, 43] width 102 height 29
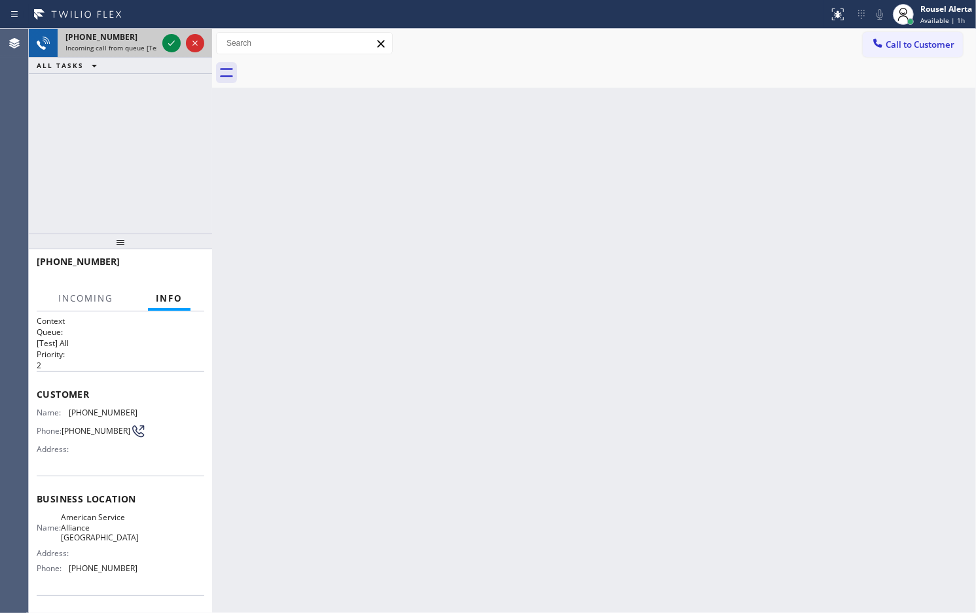
click at [160, 41] on div at bounding box center [183, 43] width 47 height 29
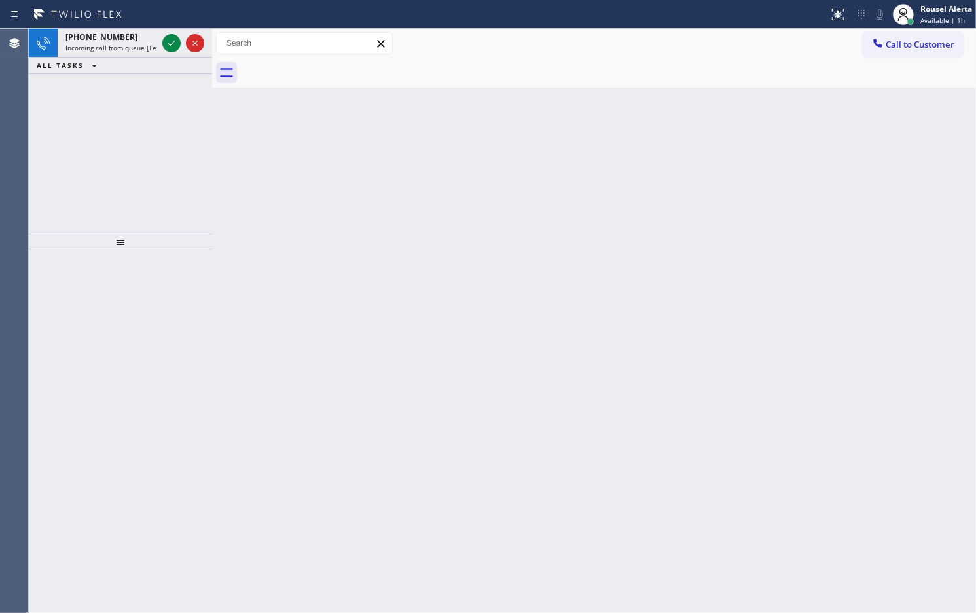
click at [164, 41] on icon at bounding box center [172, 43] width 16 height 16
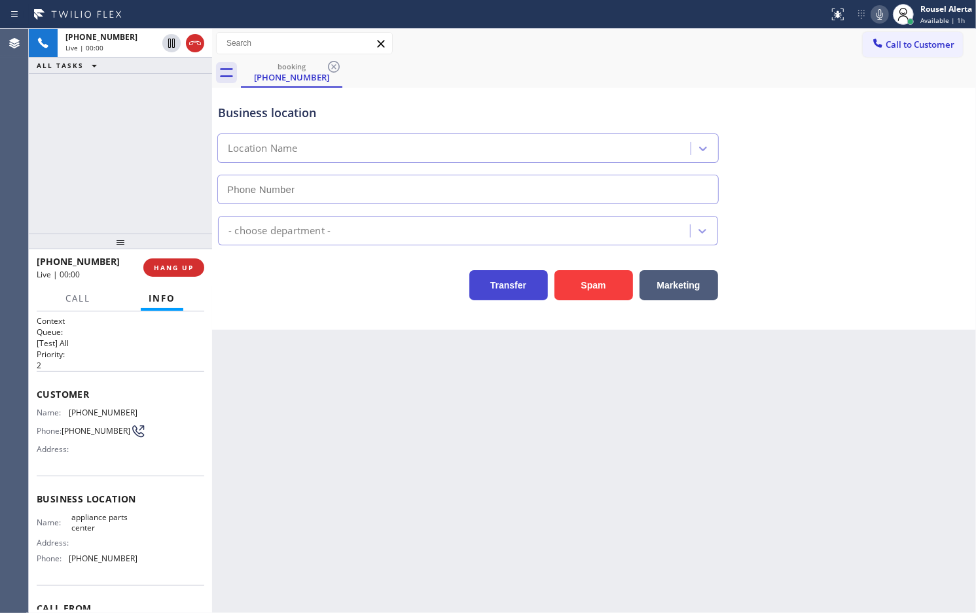
type input "[PHONE_NUMBER]"
click at [190, 273] on button "HANG UP" at bounding box center [173, 267] width 61 height 18
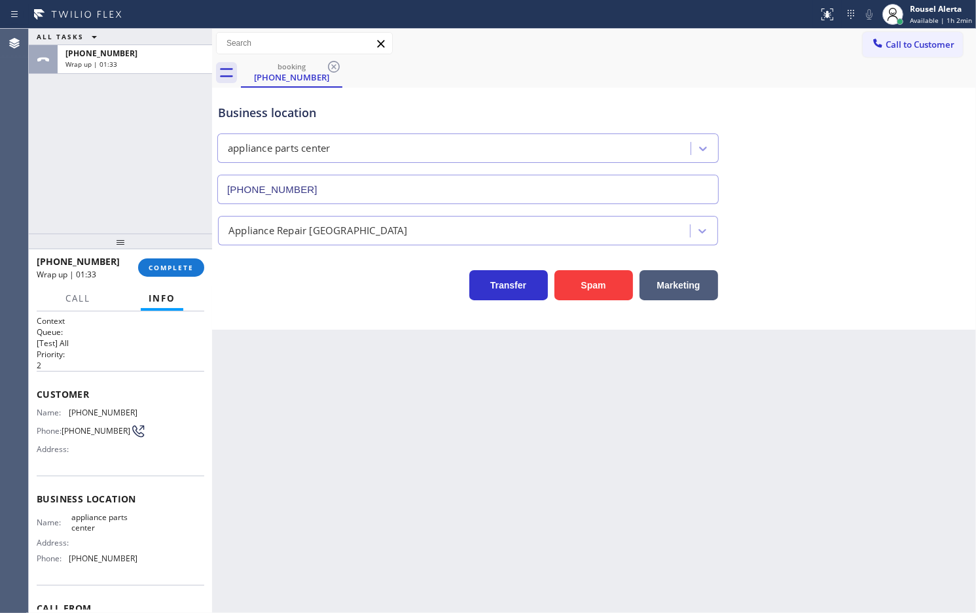
click at [141, 149] on div "ALL TASKS ALL TASKS ACTIVE TASKS TASKS IN WRAP UP [PHONE_NUMBER] Wrap up | 01:33" at bounding box center [120, 131] width 183 height 205
click at [165, 263] on span "COMPLETE" at bounding box center [171, 267] width 45 height 9
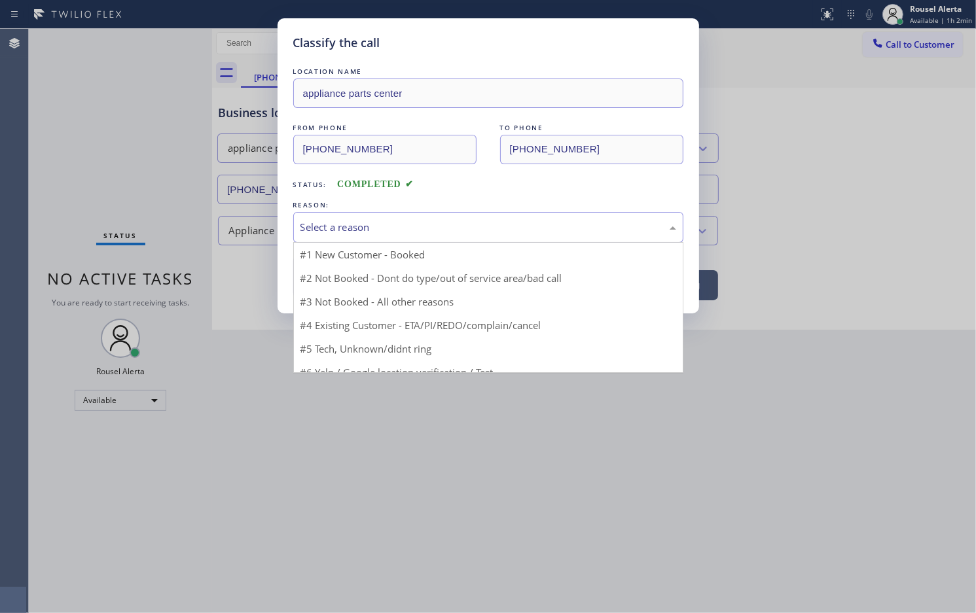
click at [349, 231] on div "Select a reason" at bounding box center [488, 227] width 376 height 15
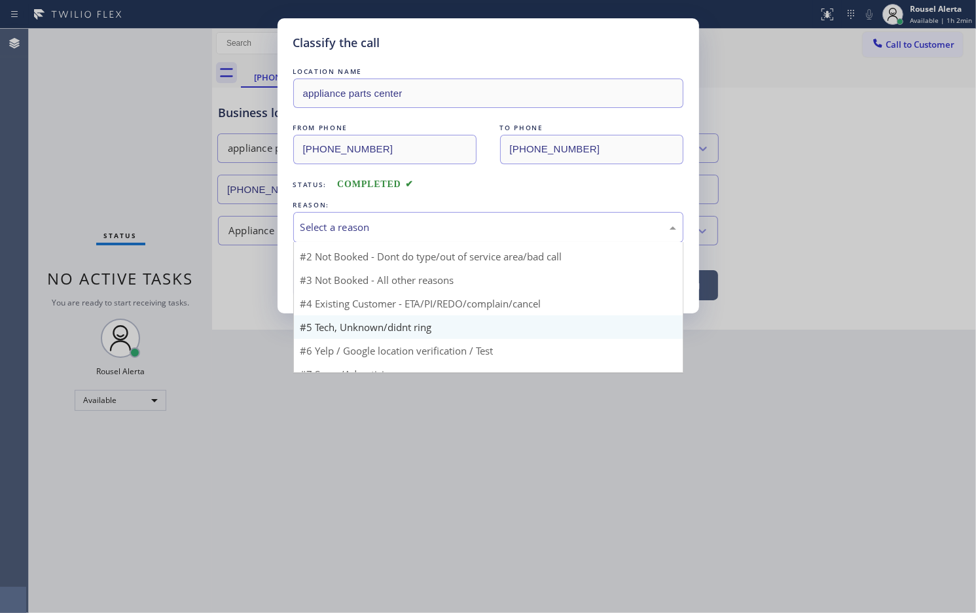
scroll to position [17, 0]
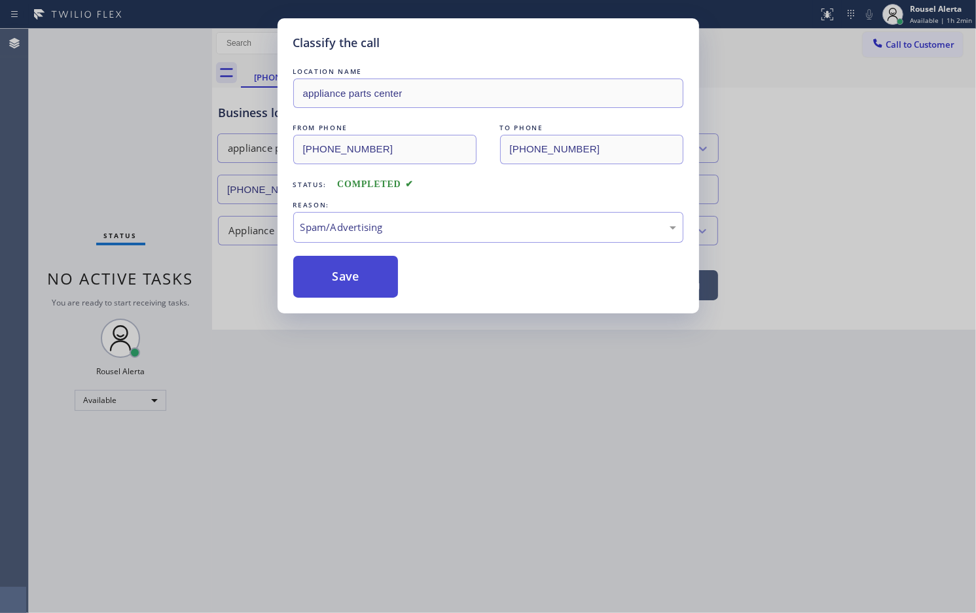
click at [336, 279] on button "Save" at bounding box center [345, 277] width 105 height 42
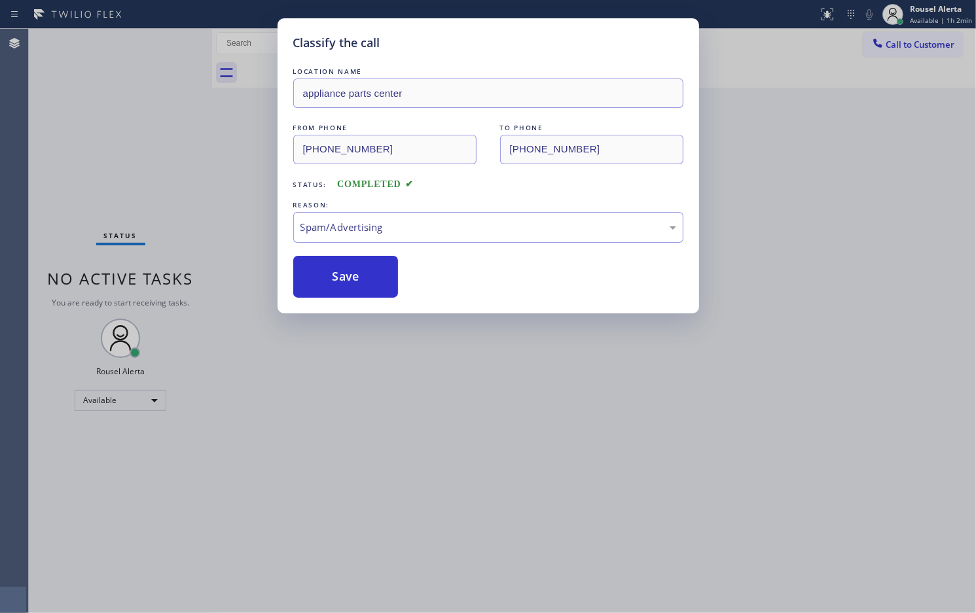
click at [459, 374] on div "Classify the call LOCATION NAME appliance parts center FROM PHONE [PHONE_NUMBER…" at bounding box center [488, 306] width 976 height 613
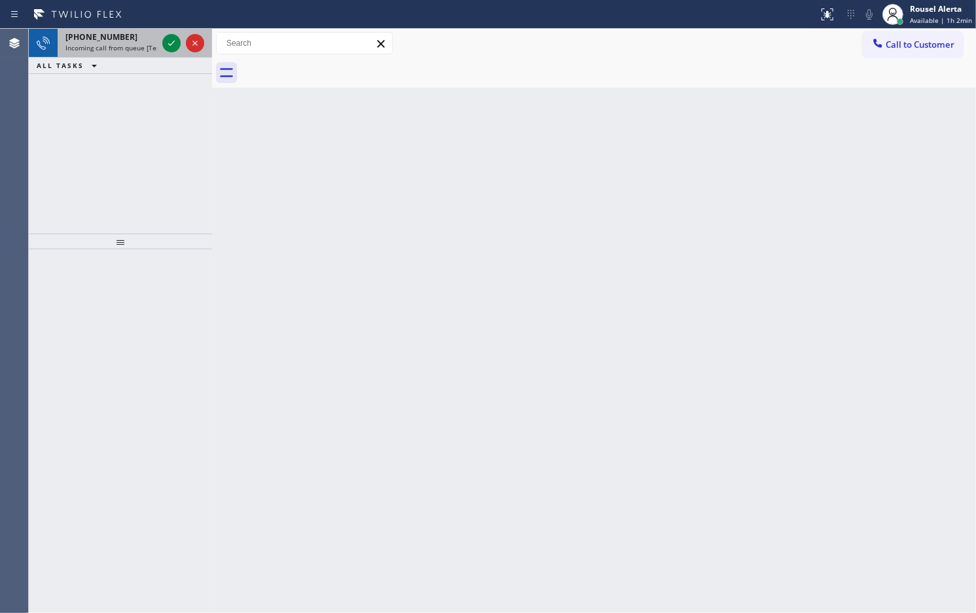
click at [151, 51] on span "Incoming call from queue [Test] All" at bounding box center [119, 47] width 109 height 9
click at [145, 44] on span "Incoming call from queue [Test] All" at bounding box center [119, 47] width 109 height 9
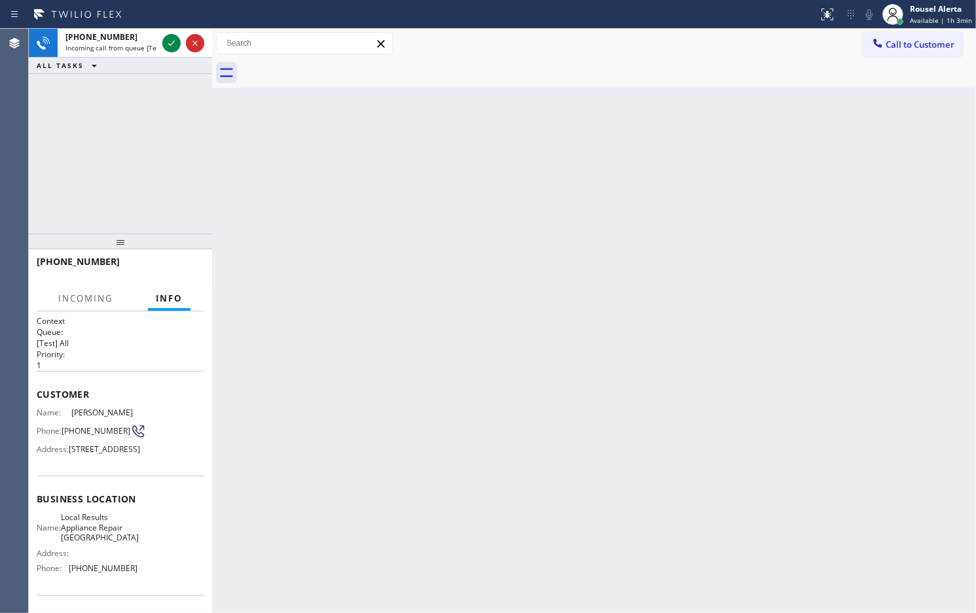
click at [145, 44] on span "Incoming call from queue [Test] All" at bounding box center [119, 47] width 109 height 9
click at [147, 43] on span "Incoming call from queue [Test] All" at bounding box center [119, 47] width 109 height 9
click at [164, 41] on icon at bounding box center [172, 43] width 16 height 16
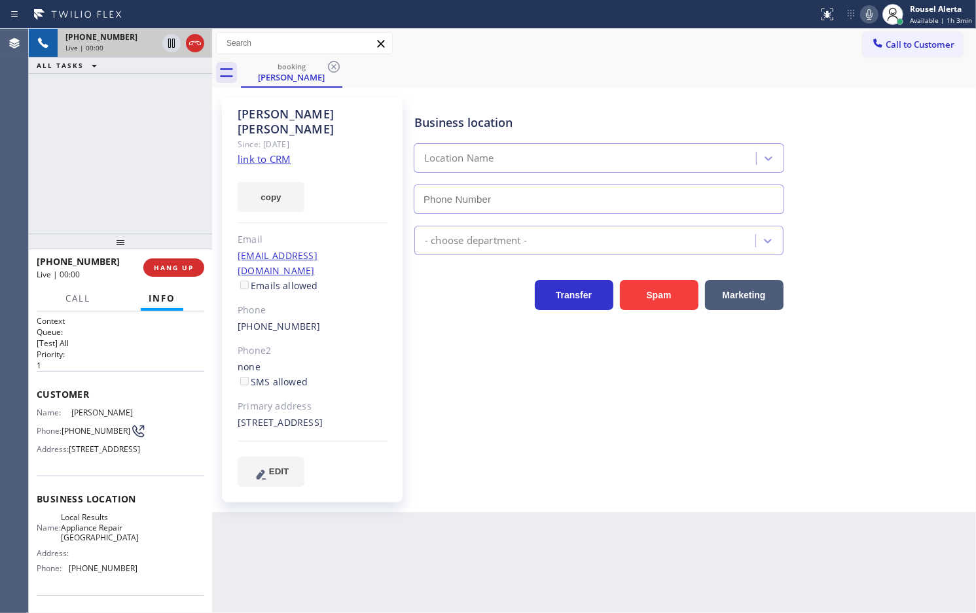
type input "[PHONE_NUMBER]"
click at [253, 152] on link "link to CRM" at bounding box center [264, 158] width 53 height 13
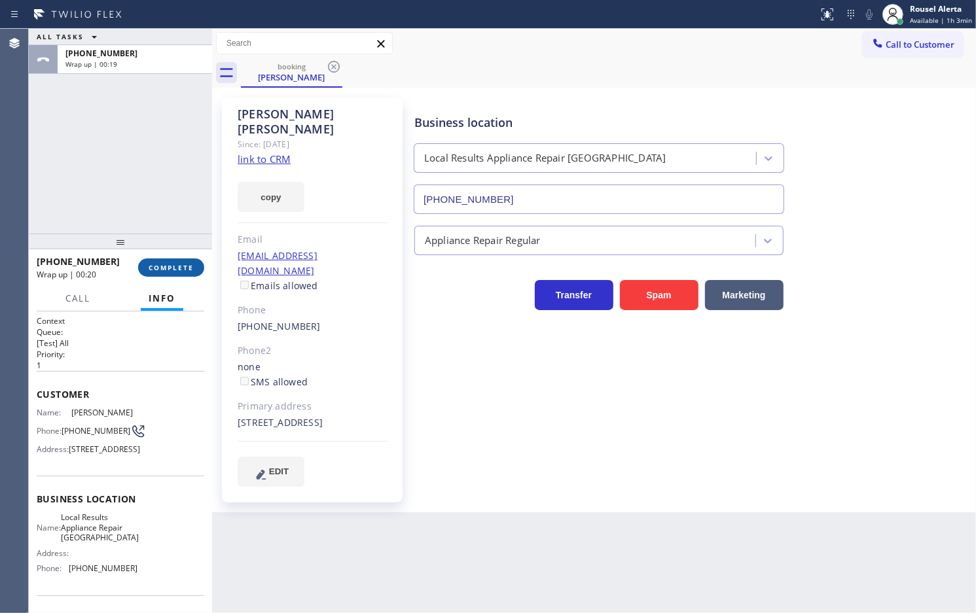
drag, startPoint x: 168, startPoint y: 269, endPoint x: 155, endPoint y: 264, distance: 13.5
click at [168, 270] on span "COMPLETE" at bounding box center [171, 267] width 45 height 9
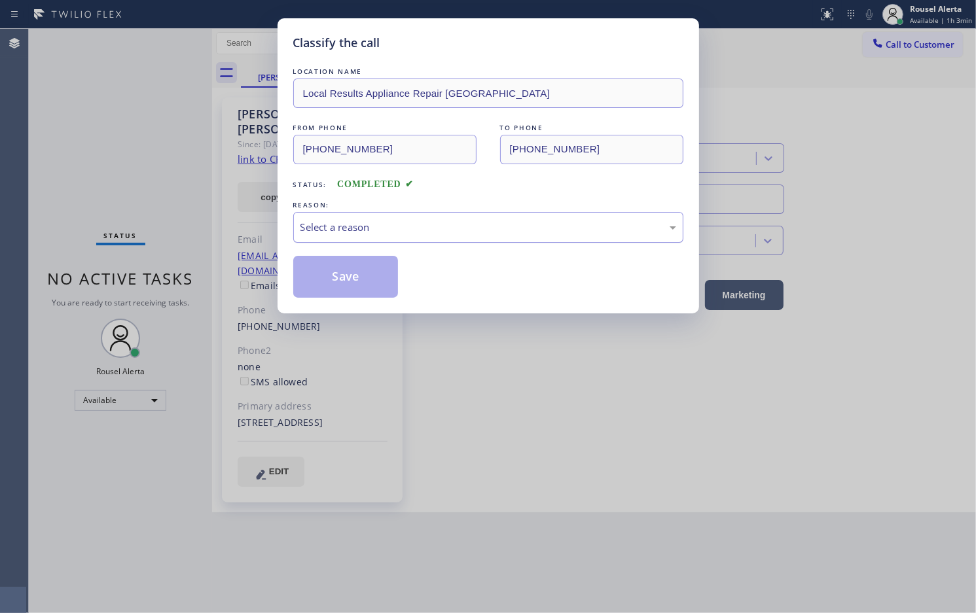
click at [469, 233] on div "Select a reason" at bounding box center [488, 227] width 376 height 15
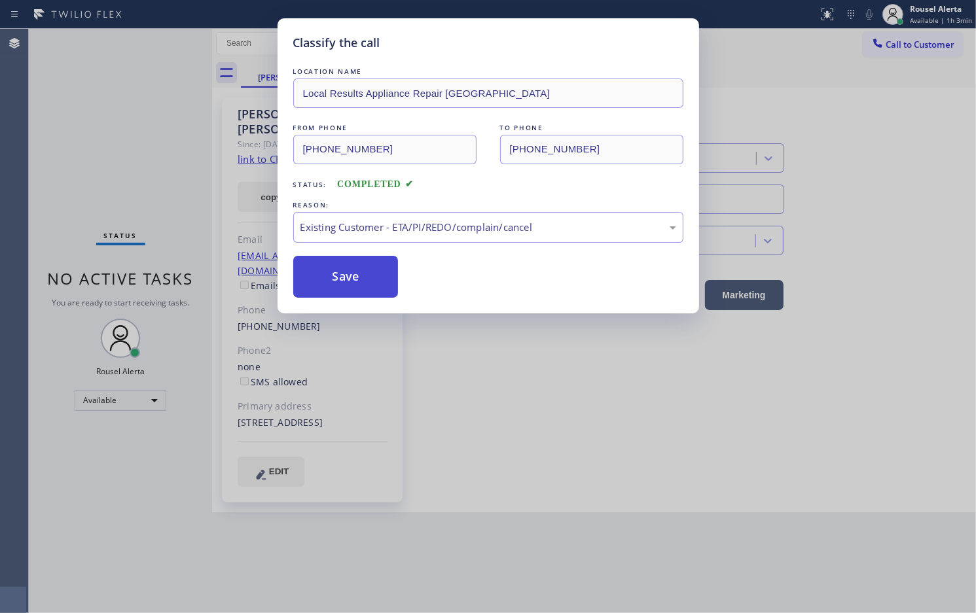
click at [367, 293] on button "Save" at bounding box center [345, 277] width 105 height 42
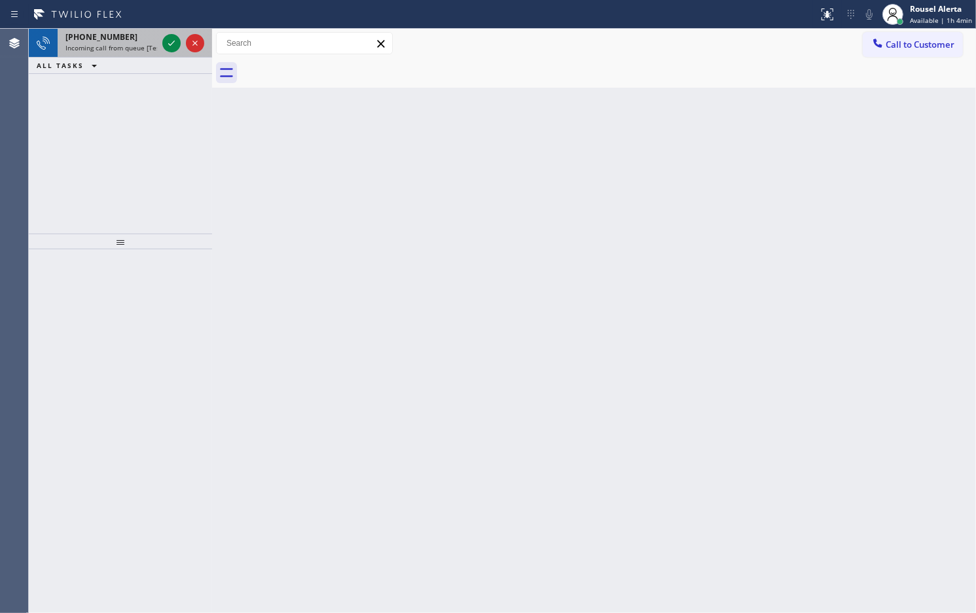
drag, startPoint x: 126, startPoint y: 48, endPoint x: 152, endPoint y: 46, distance: 26.2
click at [130, 48] on span "Incoming call from queue [Test] All" at bounding box center [119, 47] width 109 height 9
click at [139, 46] on span "Incoming call from queue [Test] All" at bounding box center [119, 47] width 109 height 9
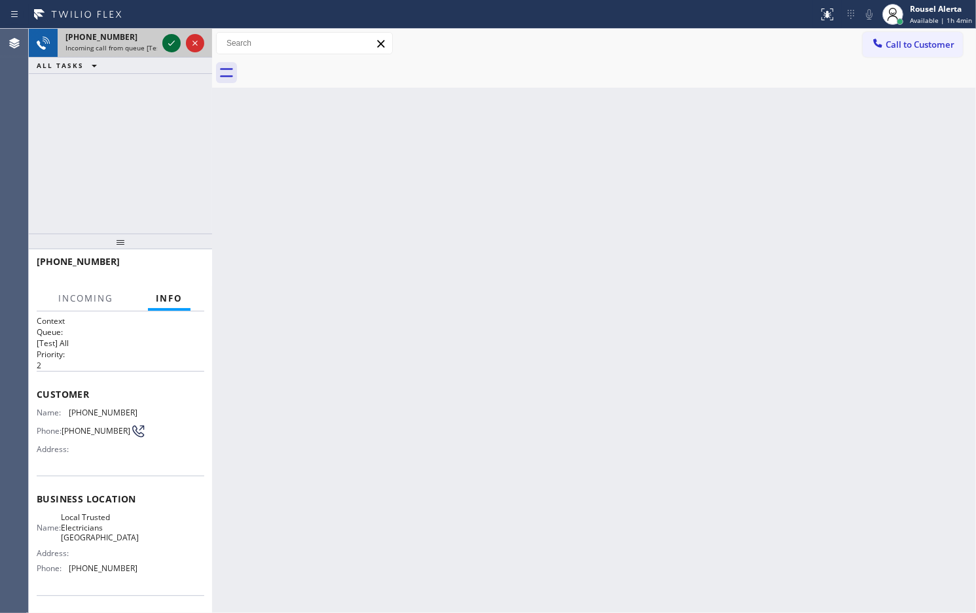
click at [169, 43] on icon at bounding box center [172, 43] width 16 height 16
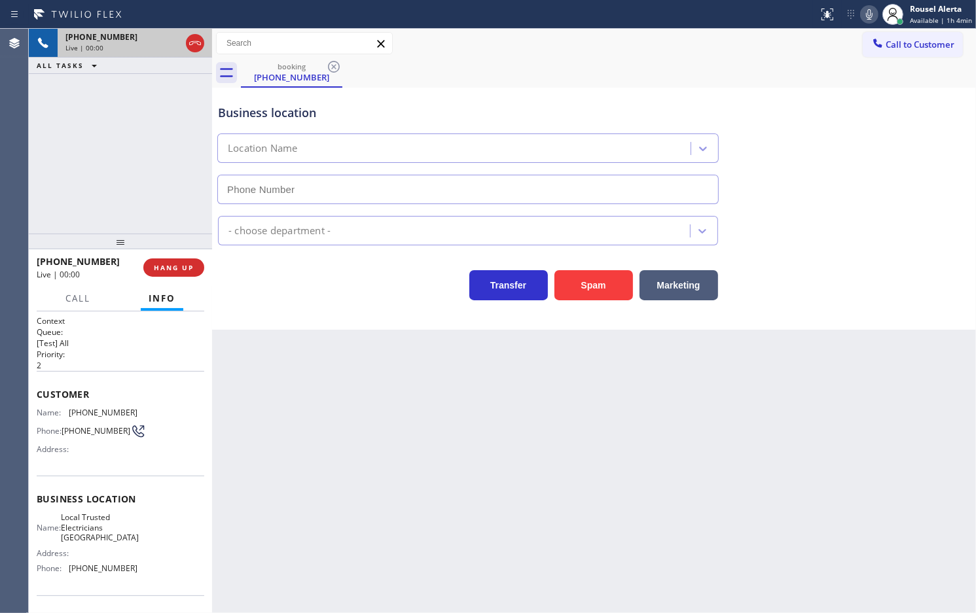
type input "[PHONE_NUMBER]"
click at [158, 139] on div "[PHONE_NUMBER] Live | 00:11 ALL TASKS ALL TASKS ACTIVE TASKS TASKS IN WRAP UP" at bounding box center [120, 131] width 183 height 205
click at [565, 298] on button "Spam" at bounding box center [593, 285] width 79 height 30
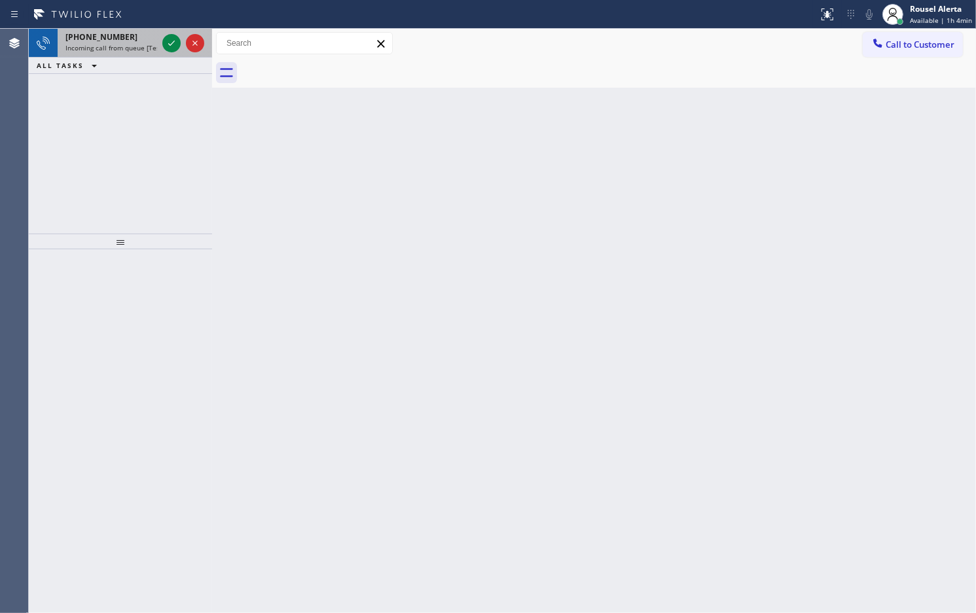
drag, startPoint x: 146, startPoint y: 44, endPoint x: 158, endPoint y: 44, distance: 11.8
click at [146, 44] on span "Incoming call from queue [Test] All" at bounding box center [119, 47] width 109 height 9
click at [168, 44] on icon at bounding box center [172, 43] width 16 height 16
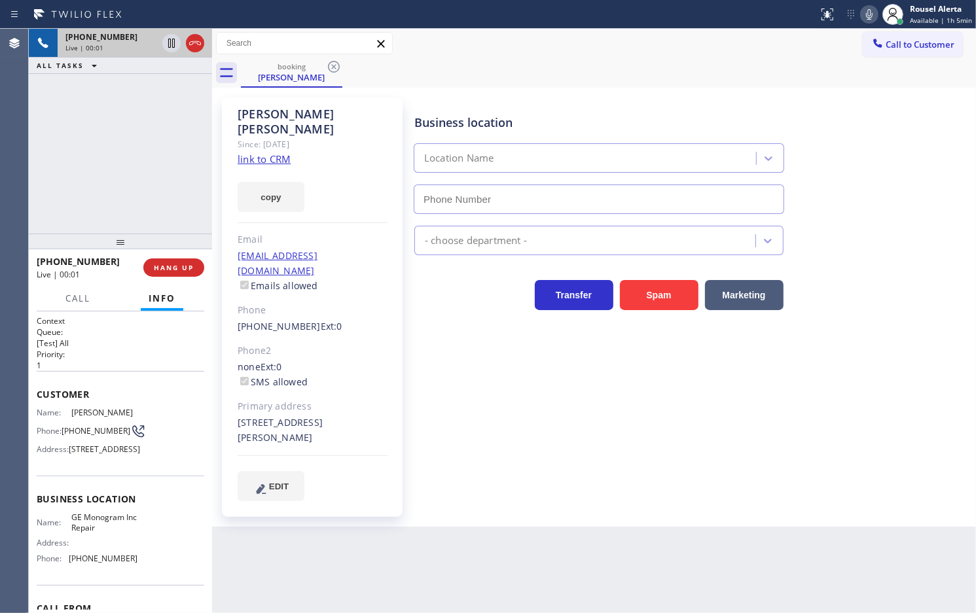
type input "[PHONE_NUMBER]"
click at [272, 152] on link "link to CRM" at bounding box center [264, 158] width 53 height 13
click at [149, 99] on div "[PHONE_NUMBER] Live | 01:03 ALL TASKS ALL TASKS ACTIVE TASKS TASKS IN WRAP UP" at bounding box center [120, 131] width 183 height 205
click at [167, 47] on icon at bounding box center [172, 43] width 16 height 16
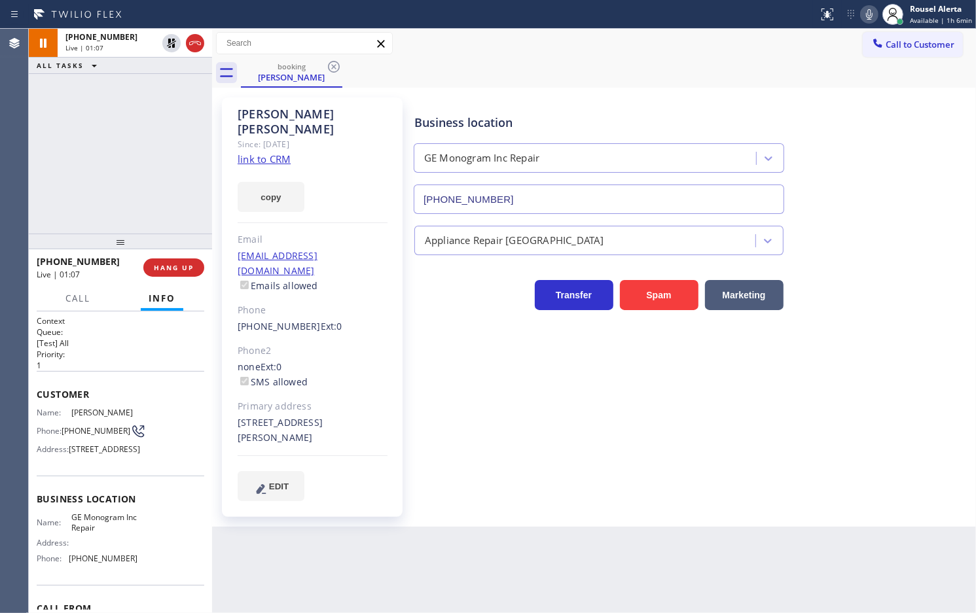
click at [875, 10] on icon at bounding box center [869, 15] width 16 height 16
click at [171, 41] on icon at bounding box center [172, 43] width 16 height 16
click at [877, 12] on icon at bounding box center [869, 15] width 16 height 16
click at [79, 300] on span "Call" at bounding box center [77, 299] width 25 height 12
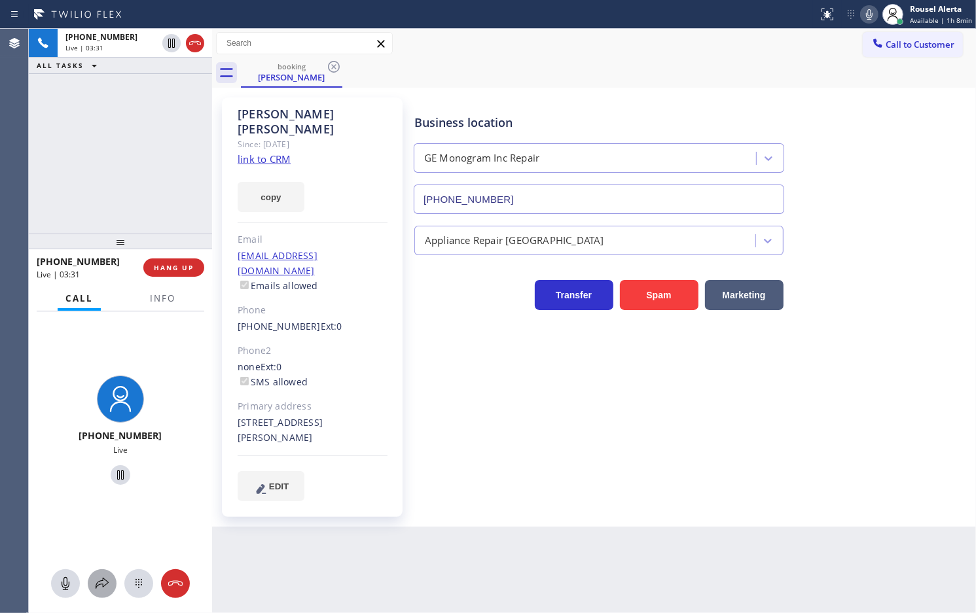
click at [95, 589] on icon at bounding box center [102, 584] width 16 height 16
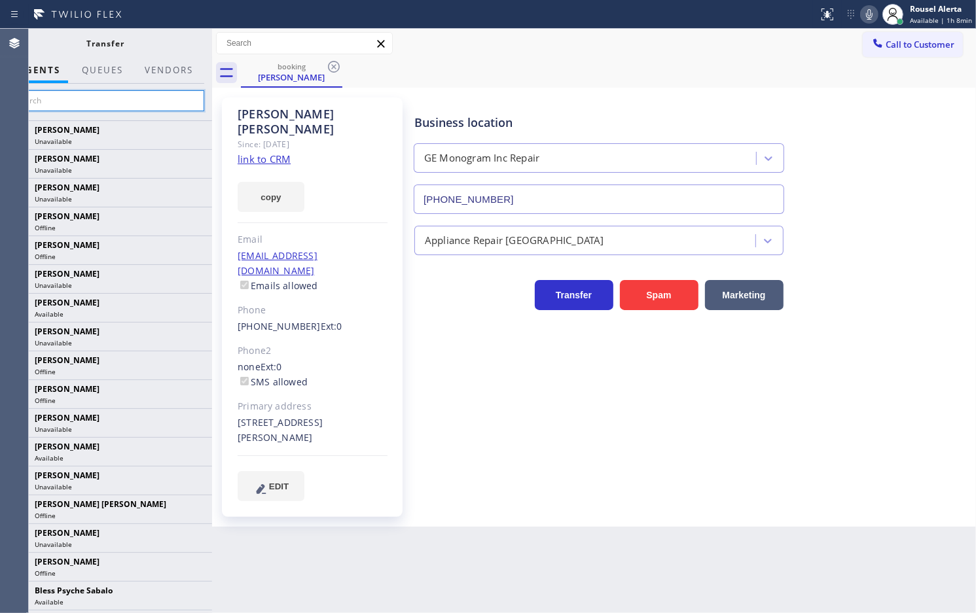
click at [87, 99] on input "text" at bounding box center [105, 100] width 197 height 21
type input "r"
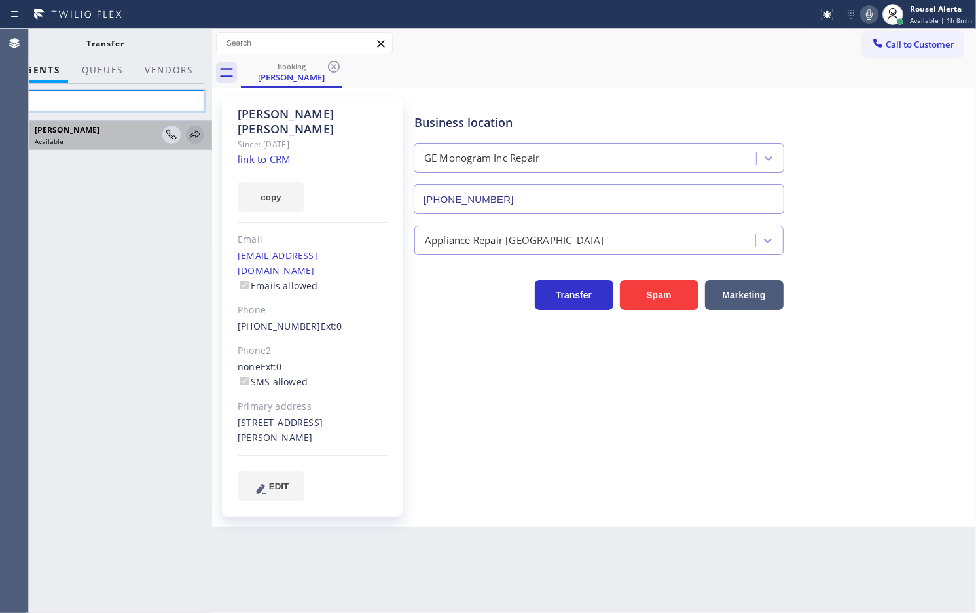
type input "tat"
click at [194, 133] on icon at bounding box center [195, 134] width 10 height 9
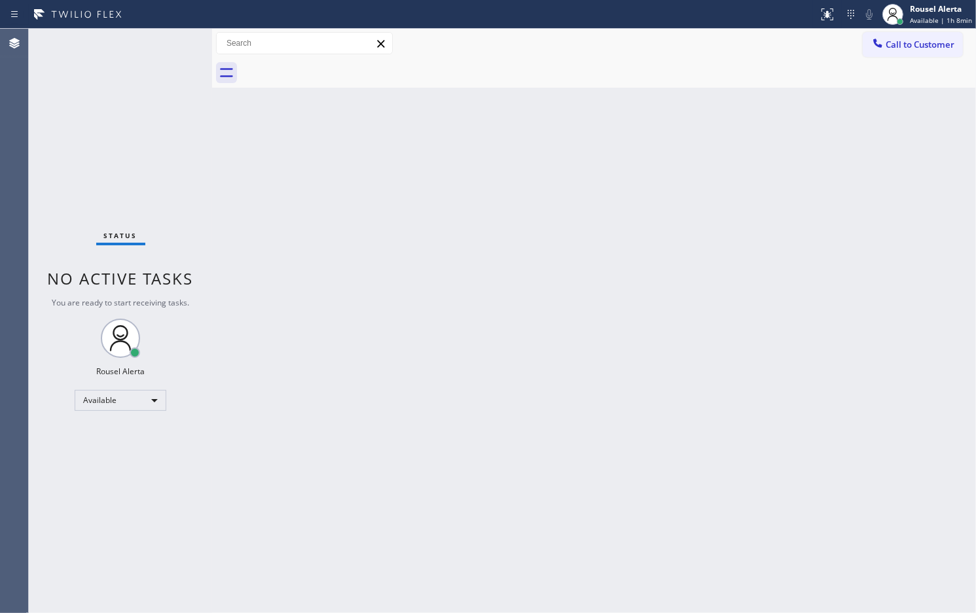
drag, startPoint x: 527, startPoint y: 478, endPoint x: 544, endPoint y: 462, distance: 23.6
click at [529, 476] on div "Back to Dashboard Change Sender ID Customers Technicians Select a contact Outbo…" at bounding box center [594, 321] width 764 height 584
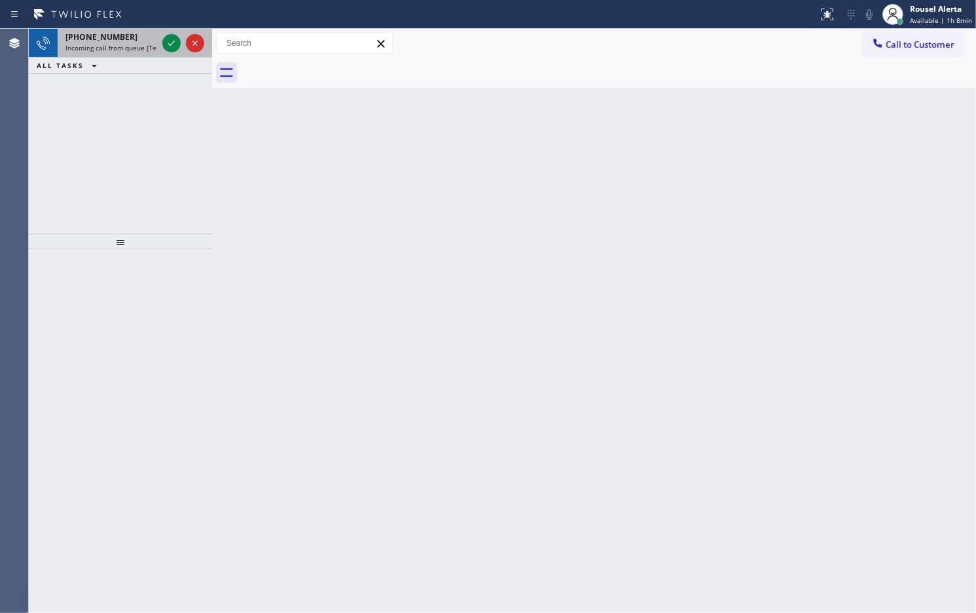
drag, startPoint x: 132, startPoint y: 36, endPoint x: 139, endPoint y: 41, distance: 9.1
click at [132, 36] on div "[PHONE_NUMBER]" at bounding box center [111, 36] width 92 height 11
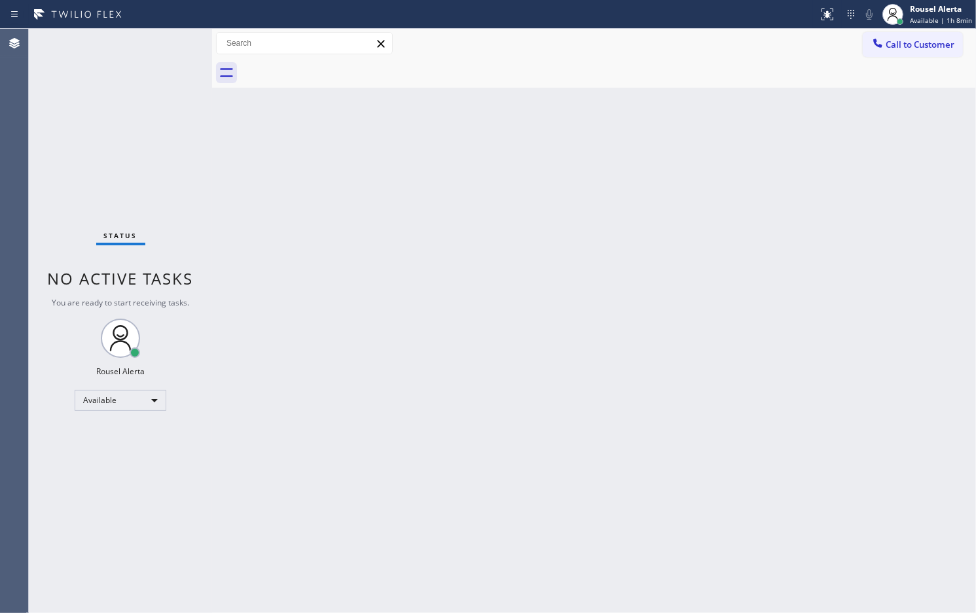
click at [142, 66] on div "Status No active tasks You are ready to start receiving tasks. Rousel Alerta Av…" at bounding box center [120, 321] width 183 height 584
click at [507, 286] on div "Back to Dashboard Change Sender ID Customers Technicians Select a contact Outbo…" at bounding box center [594, 321] width 764 height 584
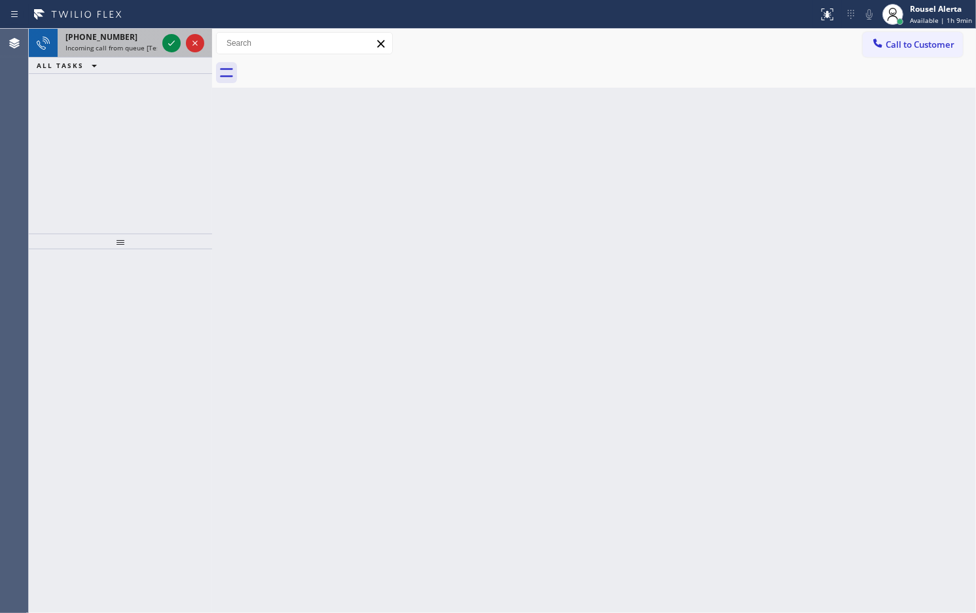
drag, startPoint x: 112, startPoint y: 43, endPoint x: 134, endPoint y: 52, distance: 24.1
click at [112, 43] on span "Incoming call from queue [Test] All" at bounding box center [119, 47] width 109 height 9
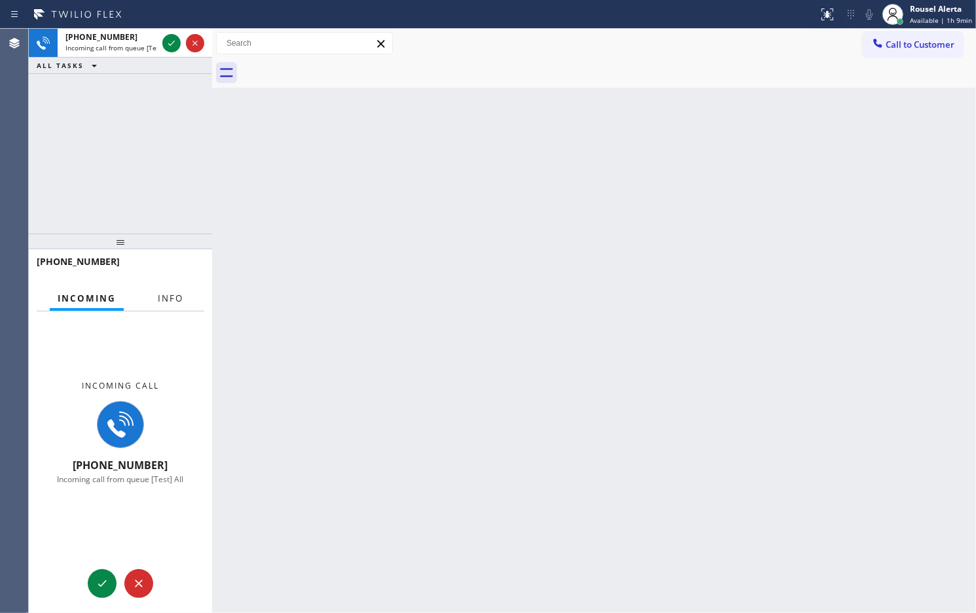
click at [179, 293] on span "Info" at bounding box center [171, 299] width 26 height 12
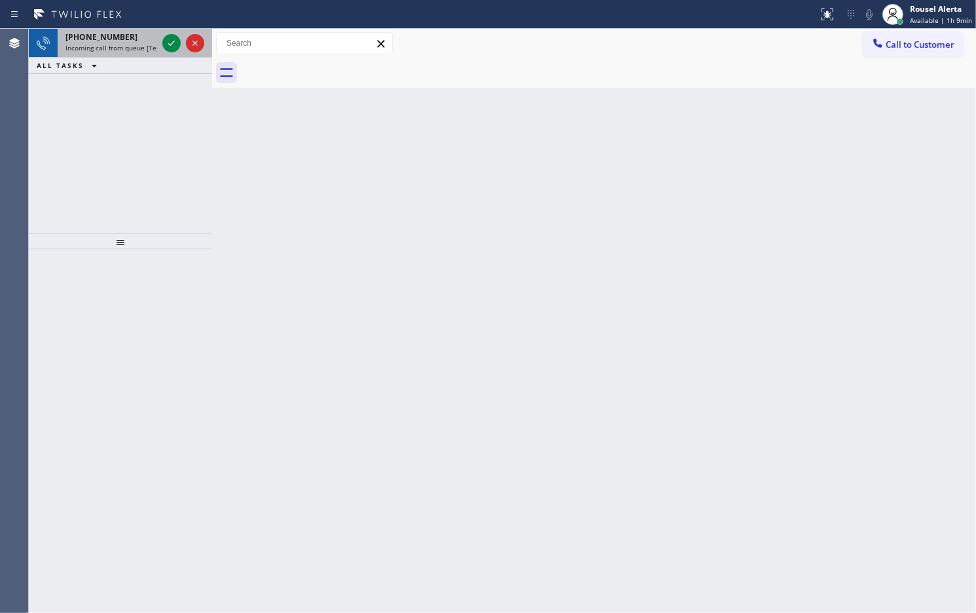
click at [139, 50] on span "Incoming call from queue [Test] All" at bounding box center [119, 47] width 109 height 9
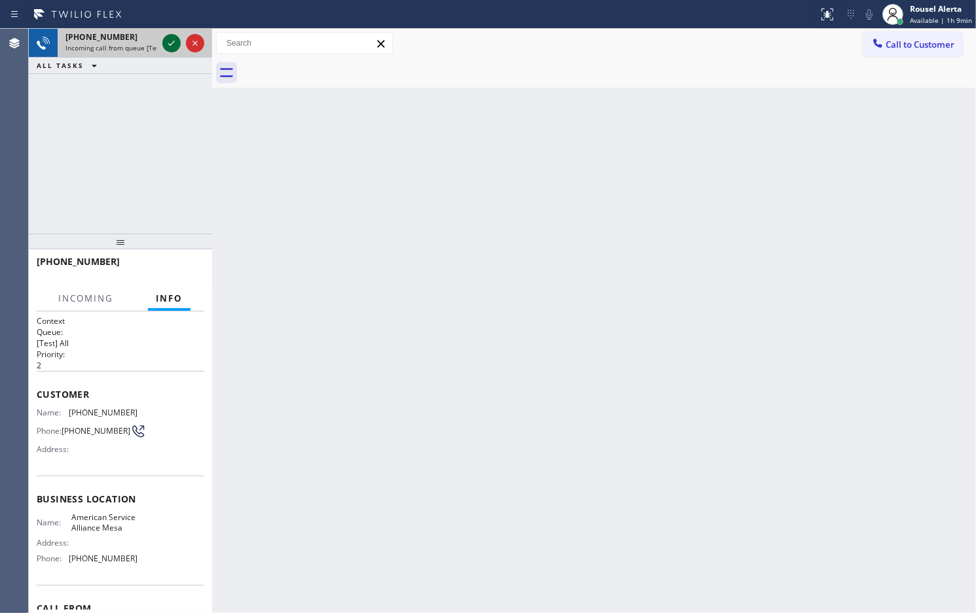
click at [166, 40] on icon at bounding box center [172, 43] width 16 height 16
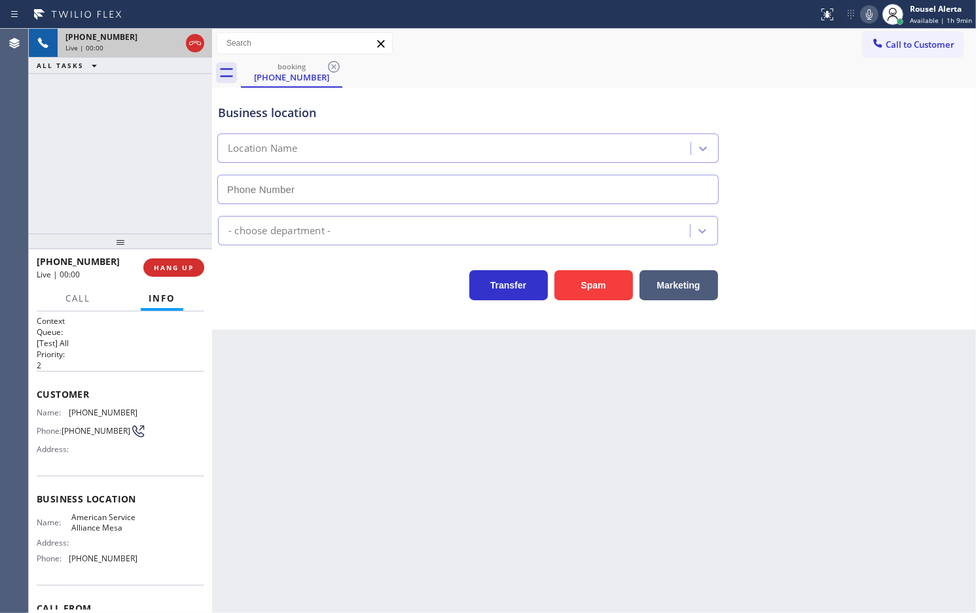
type input "[PHONE_NUMBER]"
click at [178, 267] on span "HANG UP" at bounding box center [174, 267] width 40 height 9
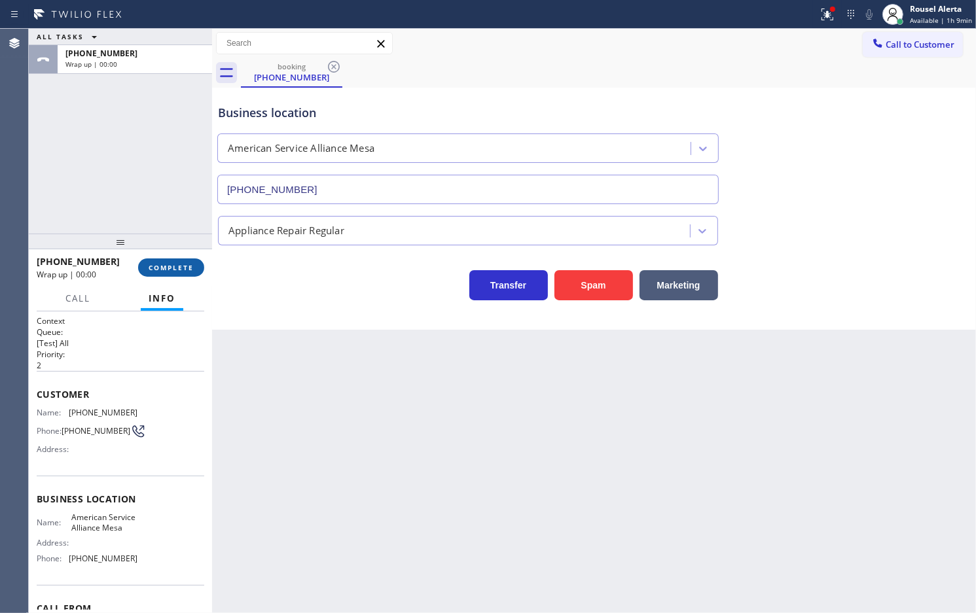
click at [178, 267] on span "COMPLETE" at bounding box center [171, 267] width 45 height 9
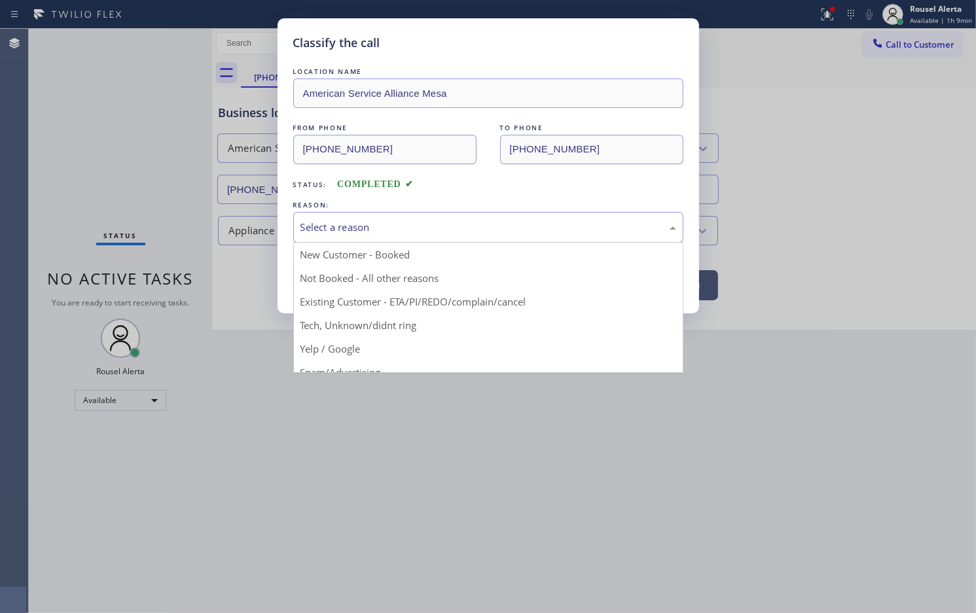
click at [419, 231] on div "Select a reason" at bounding box center [488, 227] width 376 height 15
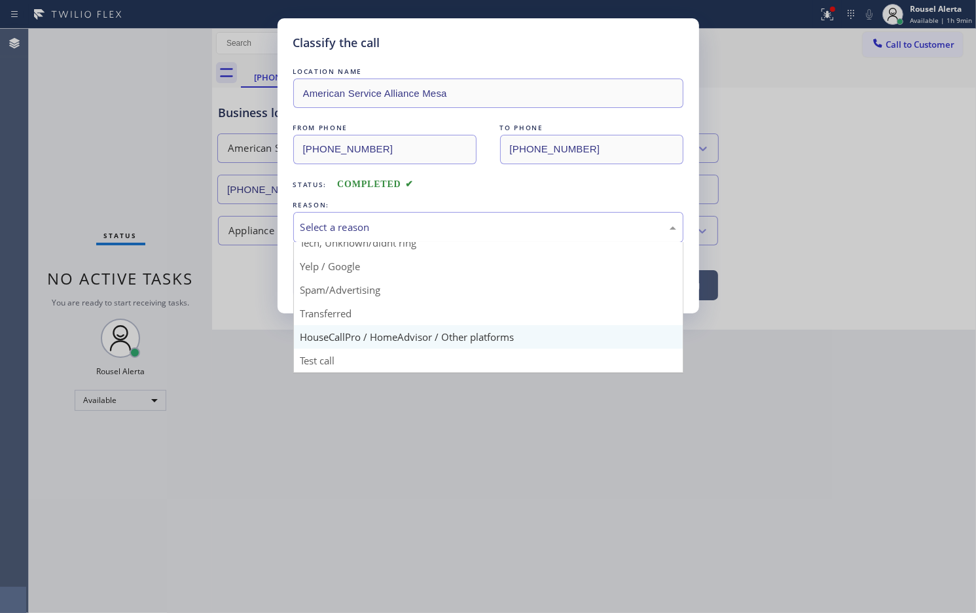
scroll to position [90, 0]
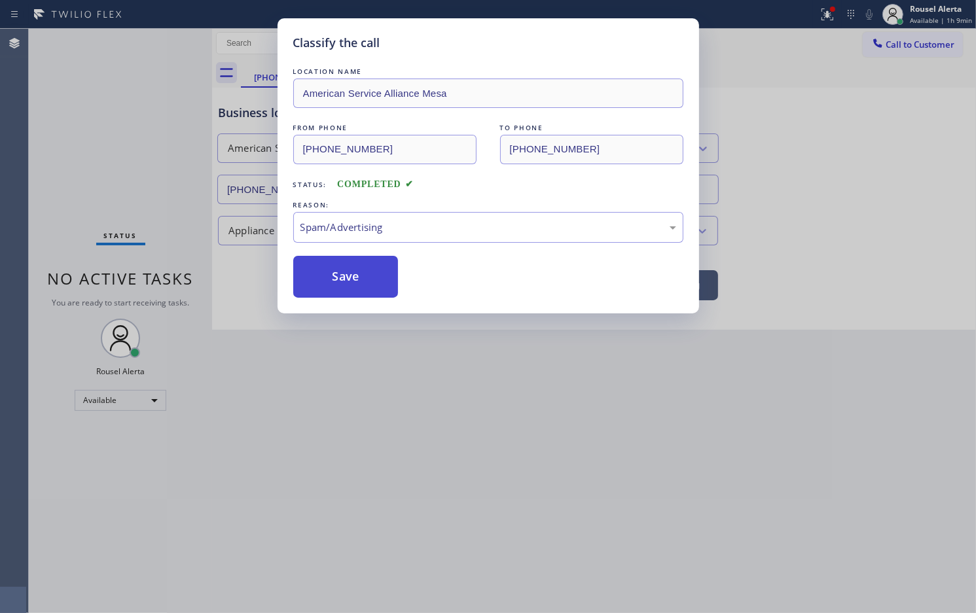
click at [332, 278] on button "Save" at bounding box center [345, 277] width 105 height 42
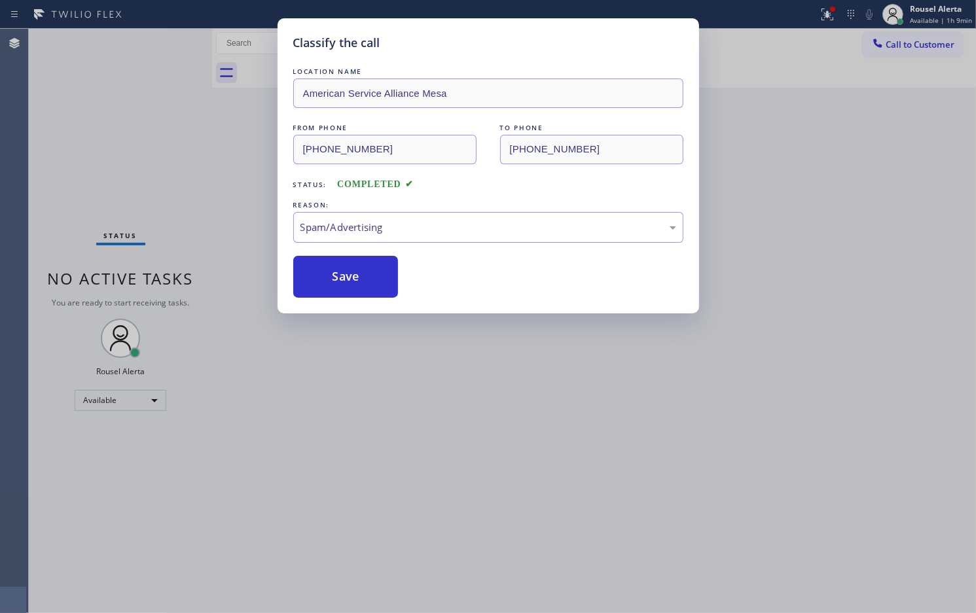
click at [493, 501] on div "Classify the call LOCATION NAME American Service Alliance Mesa FROM PHONE [PHON…" at bounding box center [488, 306] width 976 height 613
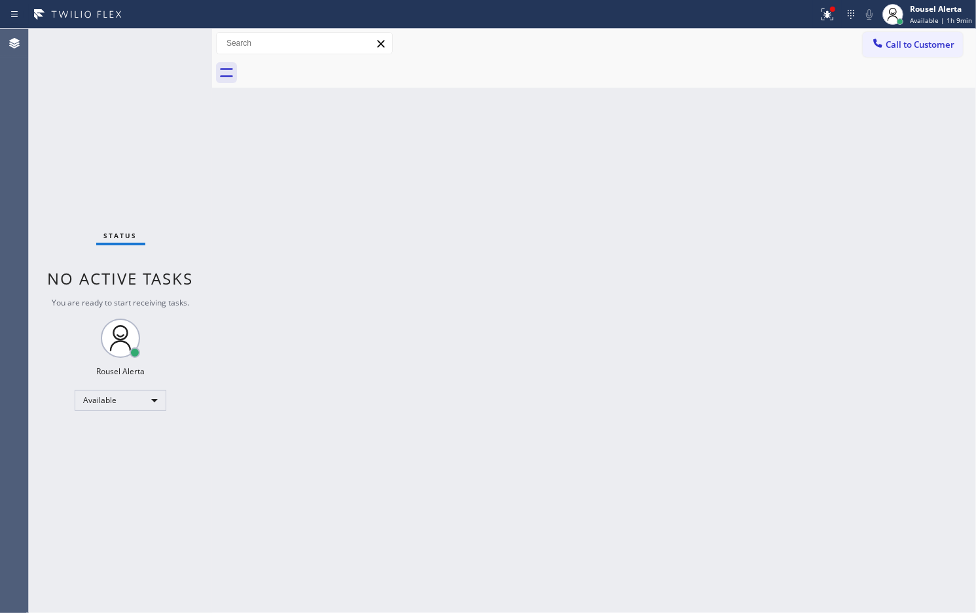
click at [813, 10] on div at bounding box center [409, 14] width 808 height 21
click at [826, 14] on icon at bounding box center [827, 12] width 8 height 5
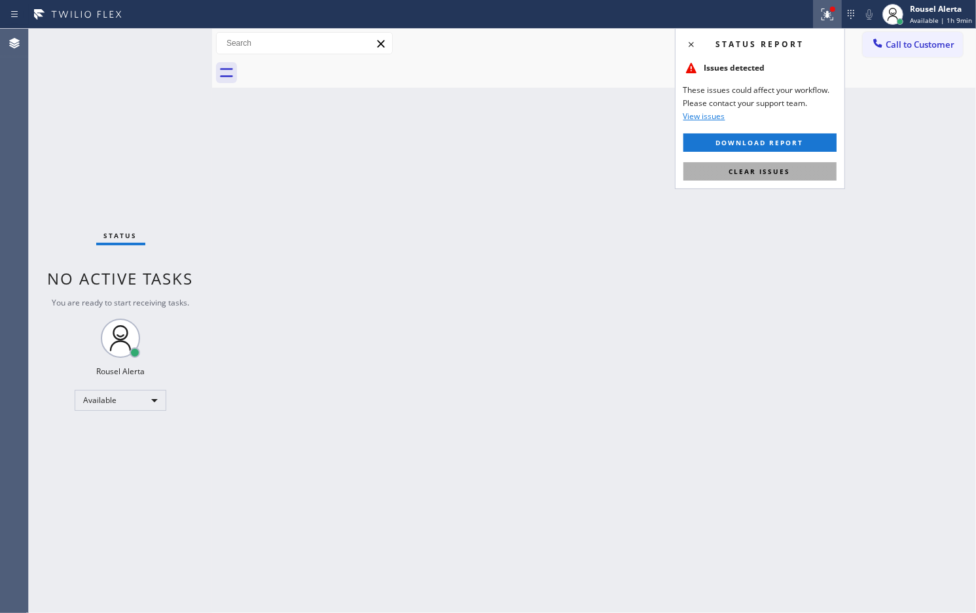
click at [785, 167] on span "Clear issues" at bounding box center [760, 171] width 62 height 9
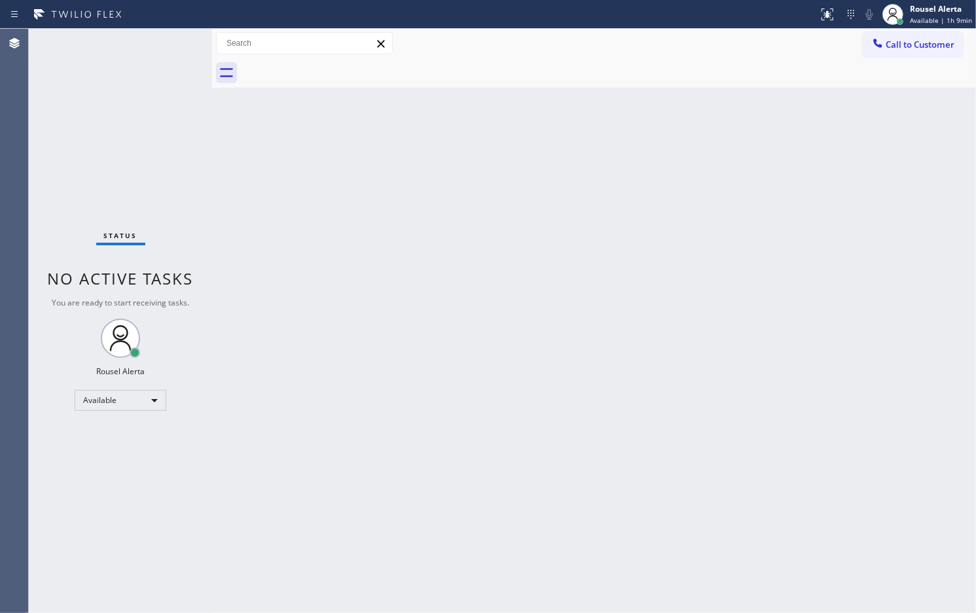
drag, startPoint x: 775, startPoint y: 233, endPoint x: 771, endPoint y: 257, distance: 24.6
click at [775, 234] on div "Back to Dashboard Change Sender ID Customers Technicians Select a contact Outbo…" at bounding box center [594, 321] width 764 height 584
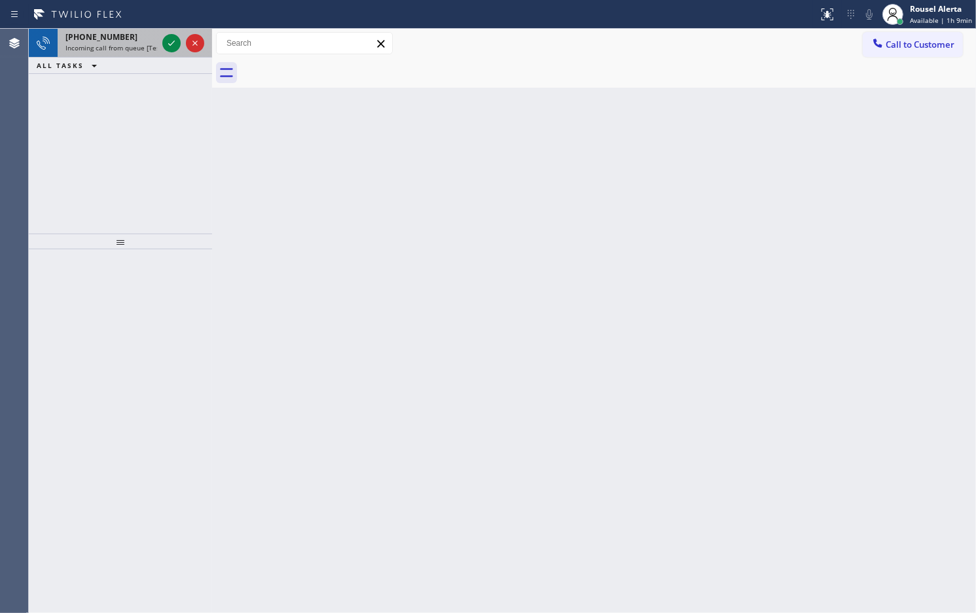
click at [122, 33] on div "[PHONE_NUMBER]" at bounding box center [111, 36] width 92 height 11
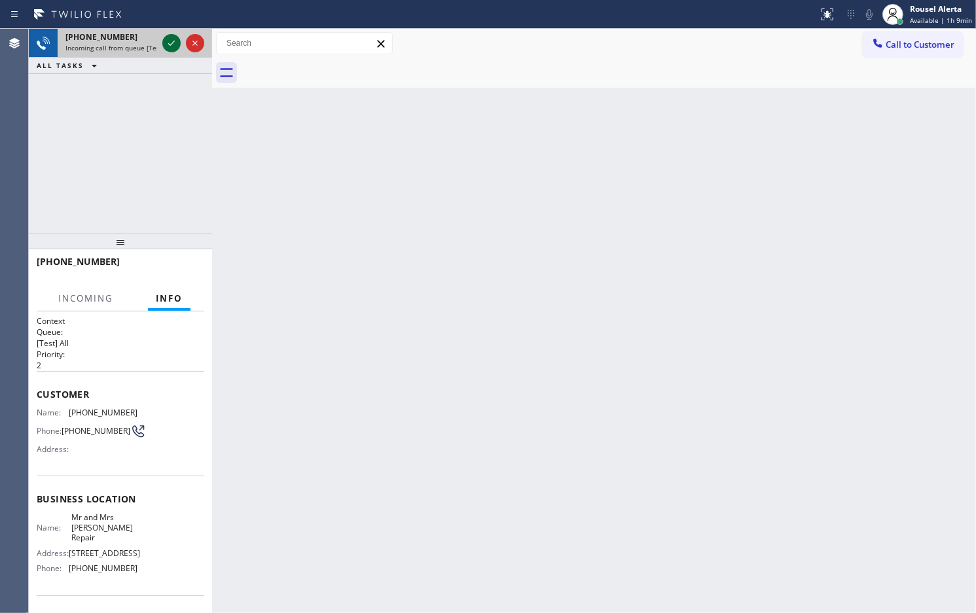
click at [165, 44] on icon at bounding box center [172, 43] width 16 height 16
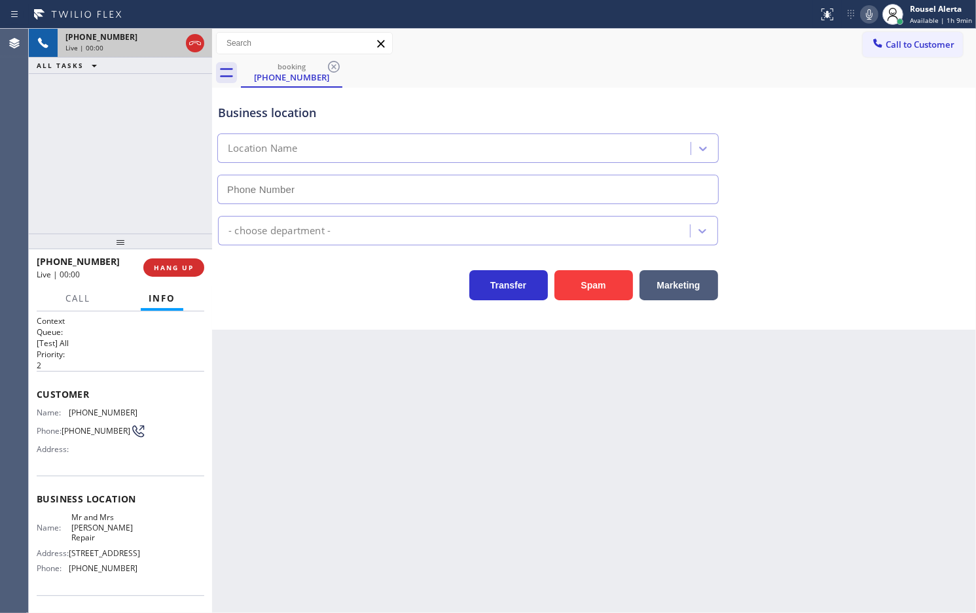
type input "[PHONE_NUMBER]"
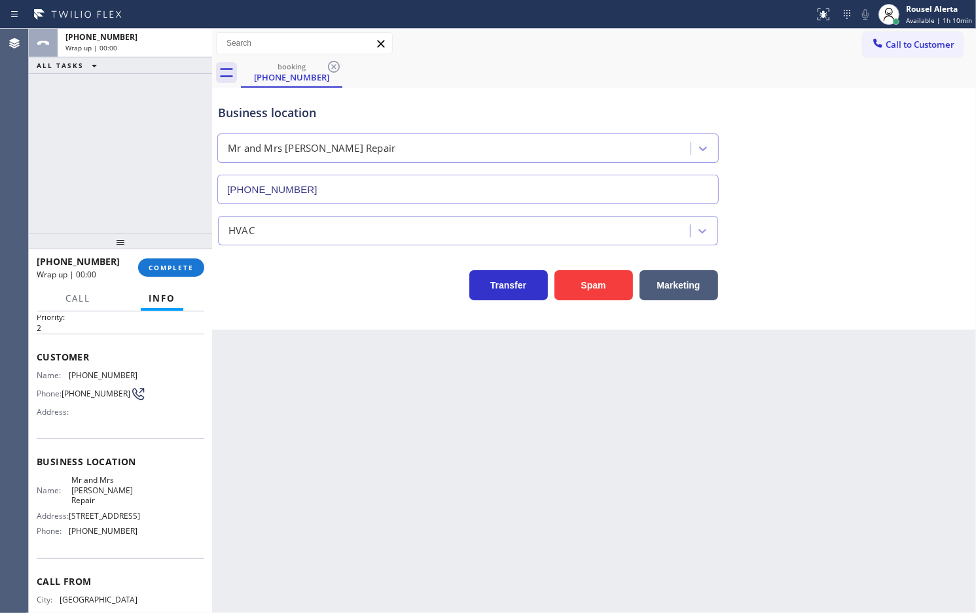
scroll to position [33, 0]
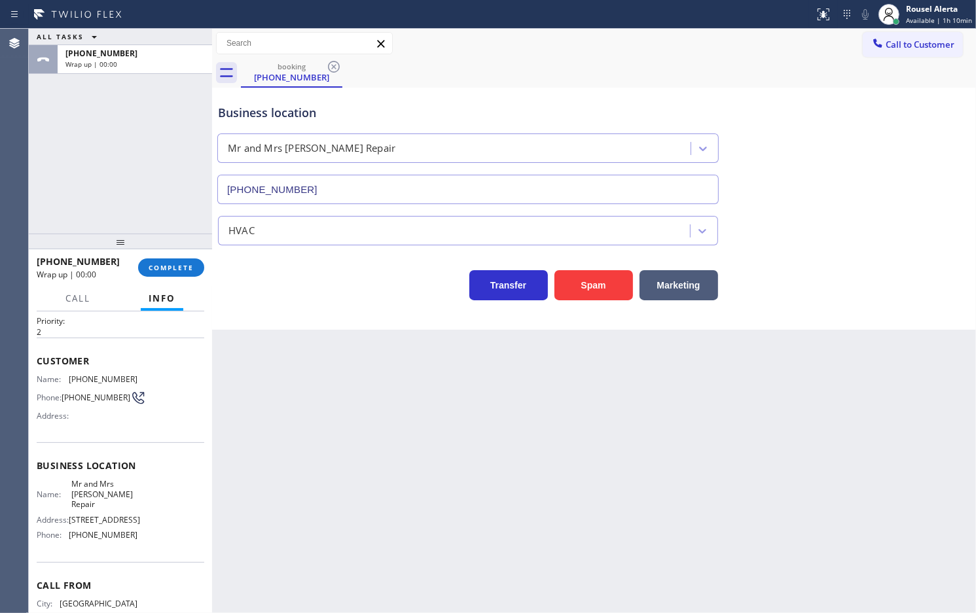
click at [334, 395] on div "Back to Dashboard Change Sender ID Customers Technicians Select a contact Outbo…" at bounding box center [594, 321] width 764 height 584
click at [185, 276] on button "COMPLETE" at bounding box center [171, 267] width 66 height 18
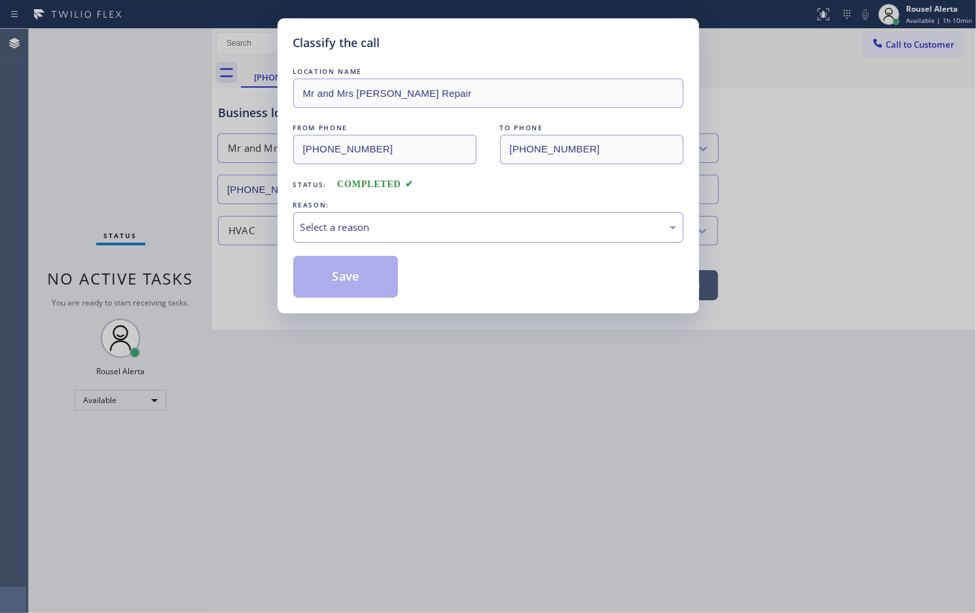
click at [419, 206] on div "REASON:" at bounding box center [488, 205] width 390 height 14
click at [427, 230] on div "Select a reason" at bounding box center [488, 227] width 376 height 15
click at [378, 283] on button "Save" at bounding box center [345, 277] width 105 height 42
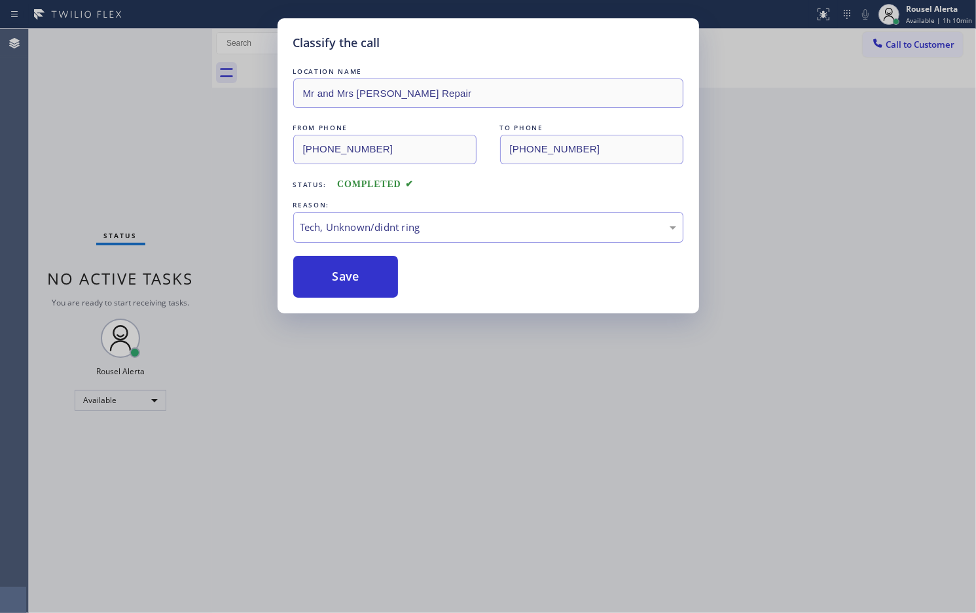
click at [565, 476] on div "Classify the call LOCATION NAME Mr and Mrs [PERSON_NAME] Repair FROM PHONE [PHO…" at bounding box center [488, 306] width 976 height 613
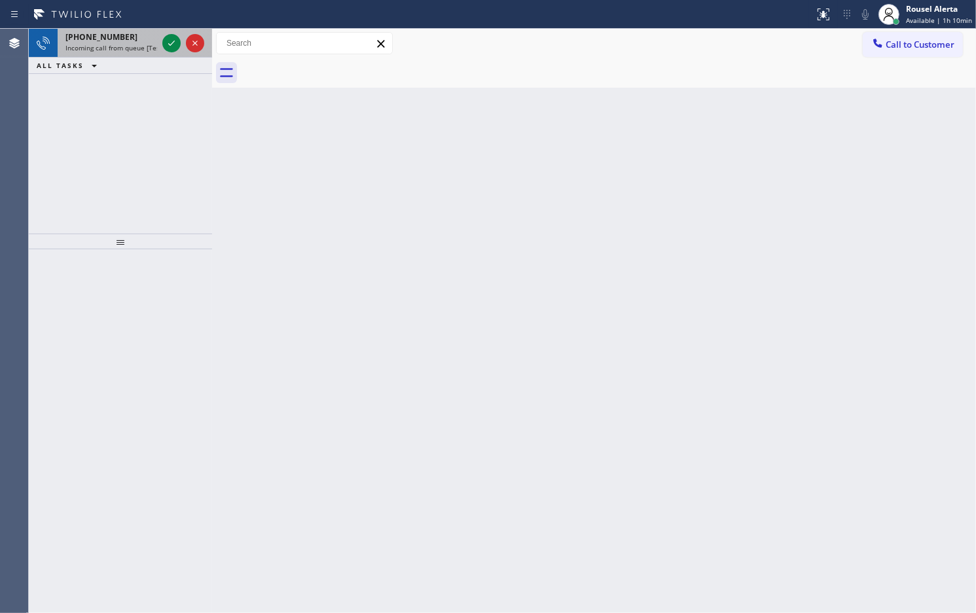
click at [149, 49] on span "Incoming call from queue [Test] All" at bounding box center [119, 47] width 109 height 9
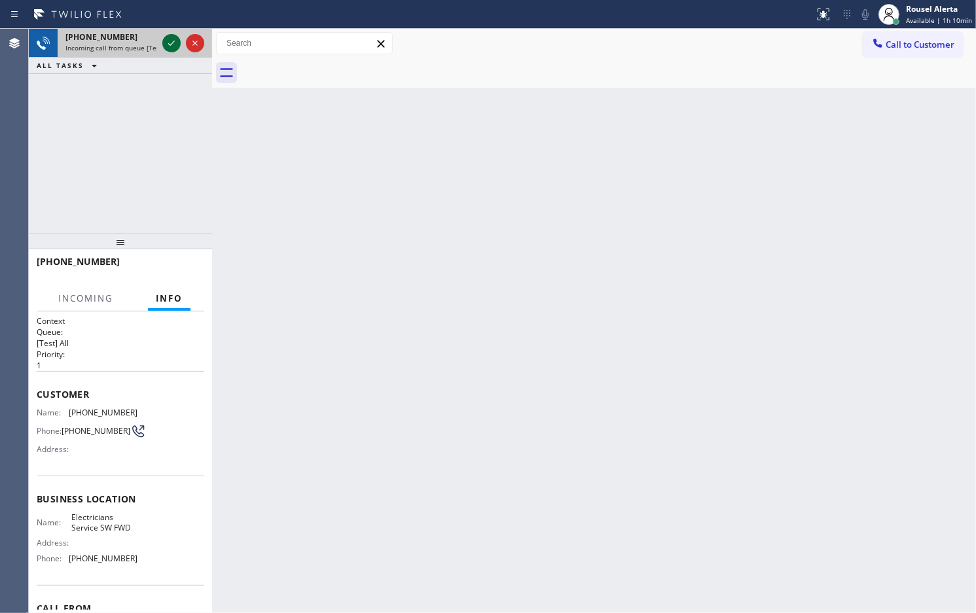
click at [162, 44] on div at bounding box center [171, 43] width 18 height 16
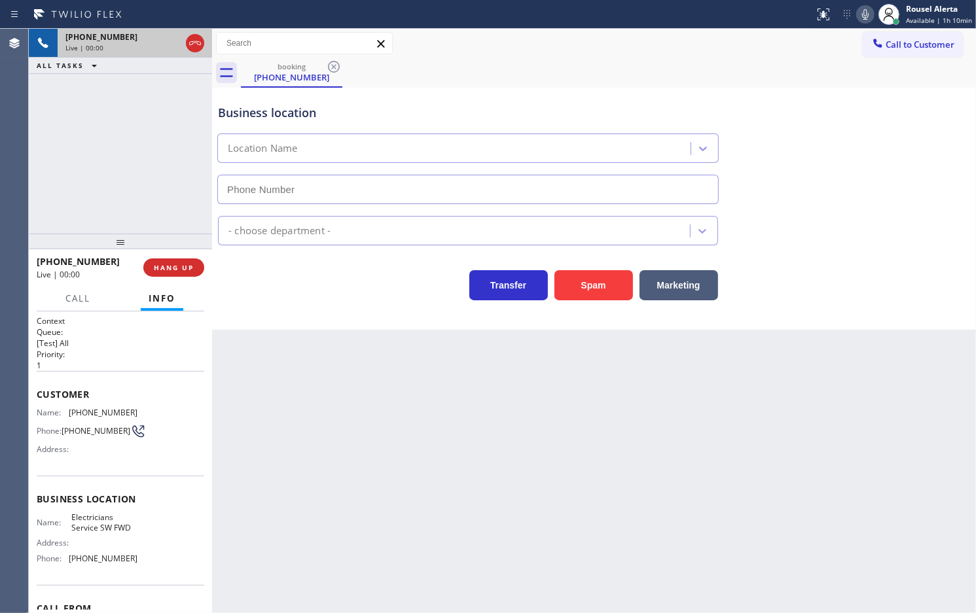
type input "[PHONE_NUMBER]"
click at [591, 286] on button "Spam" at bounding box center [593, 285] width 79 height 30
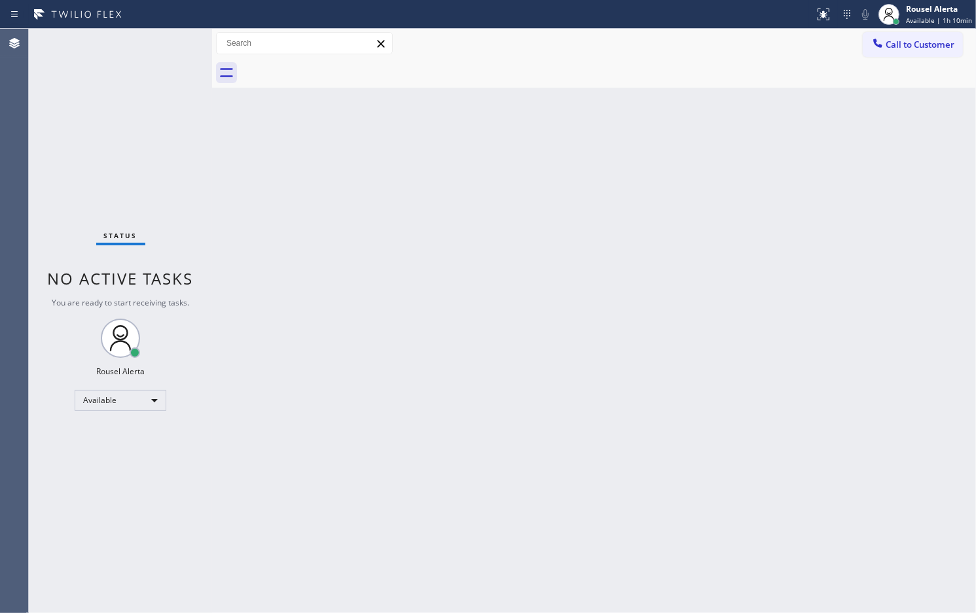
click at [145, 44] on div "Status No active tasks You are ready to start receiving tasks. Rousel Alerta Av…" at bounding box center [120, 321] width 183 height 584
drag, startPoint x: 329, startPoint y: 400, endPoint x: 351, endPoint y: 435, distance: 41.2
click at [342, 417] on div "Back to Dashboard Change Sender ID Customers Technicians Select a contact Outbo…" at bounding box center [594, 321] width 764 height 584
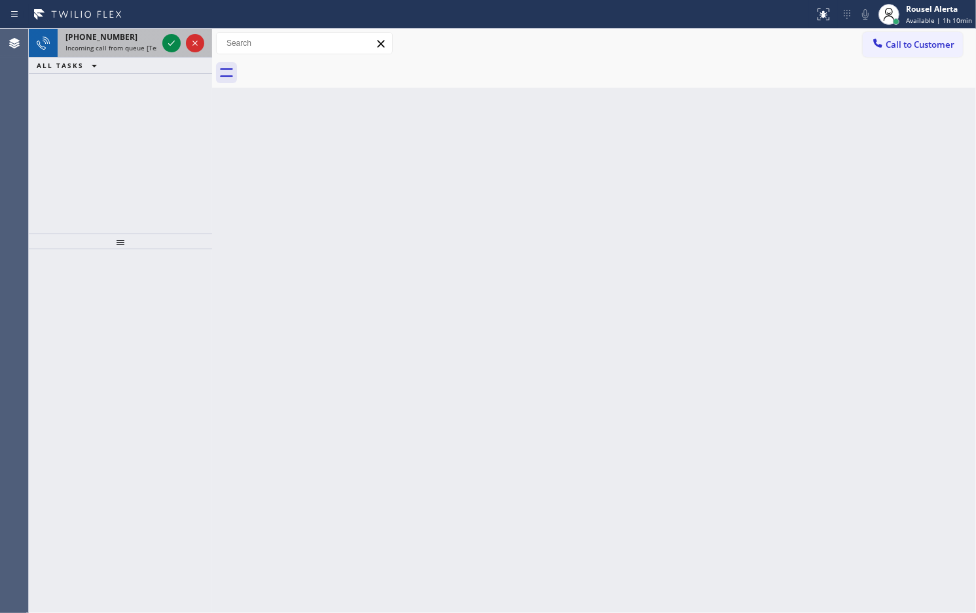
click at [135, 46] on span "Incoming call from queue [Test] All" at bounding box center [119, 47] width 109 height 9
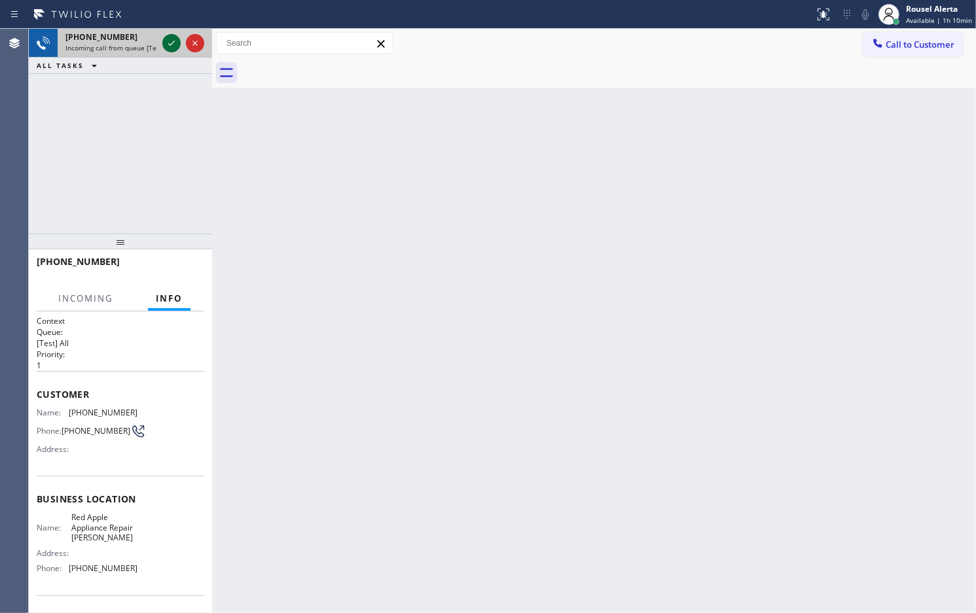
click at [167, 41] on icon at bounding box center [172, 43] width 16 height 16
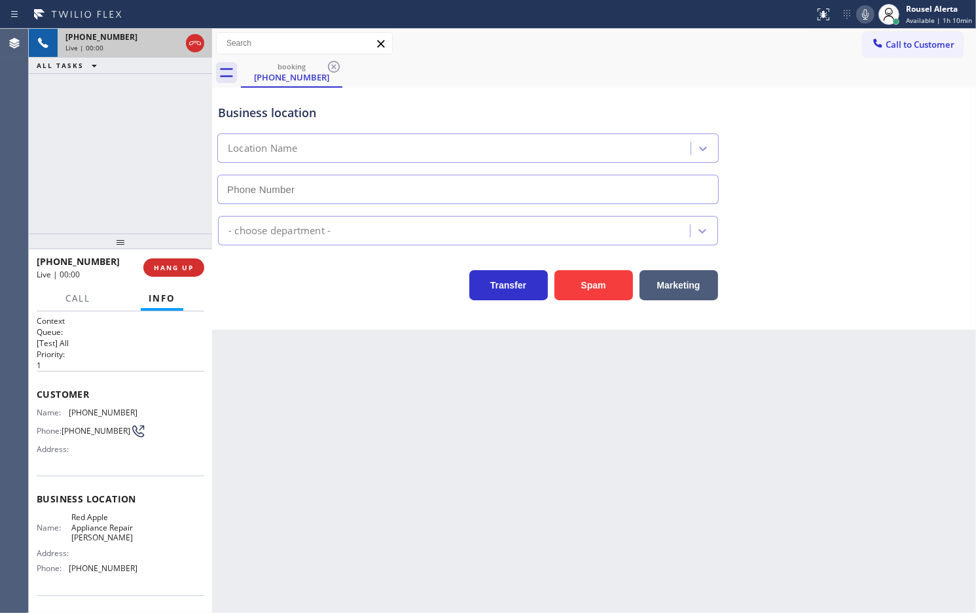
type input "[PHONE_NUMBER]"
click at [593, 270] on button "Spam" at bounding box center [593, 285] width 79 height 30
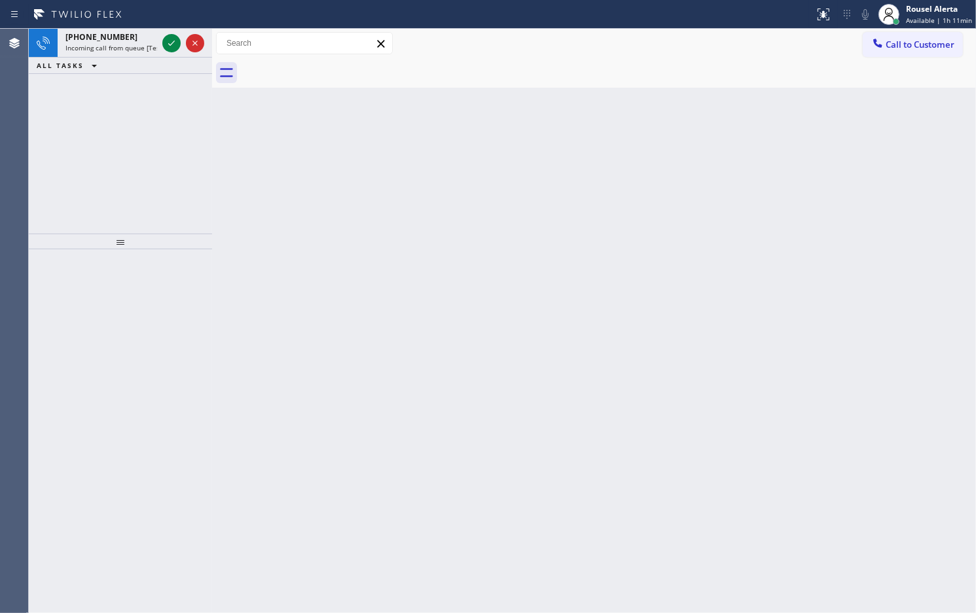
click at [148, 37] on div "[PHONE_NUMBER]" at bounding box center [111, 36] width 92 height 11
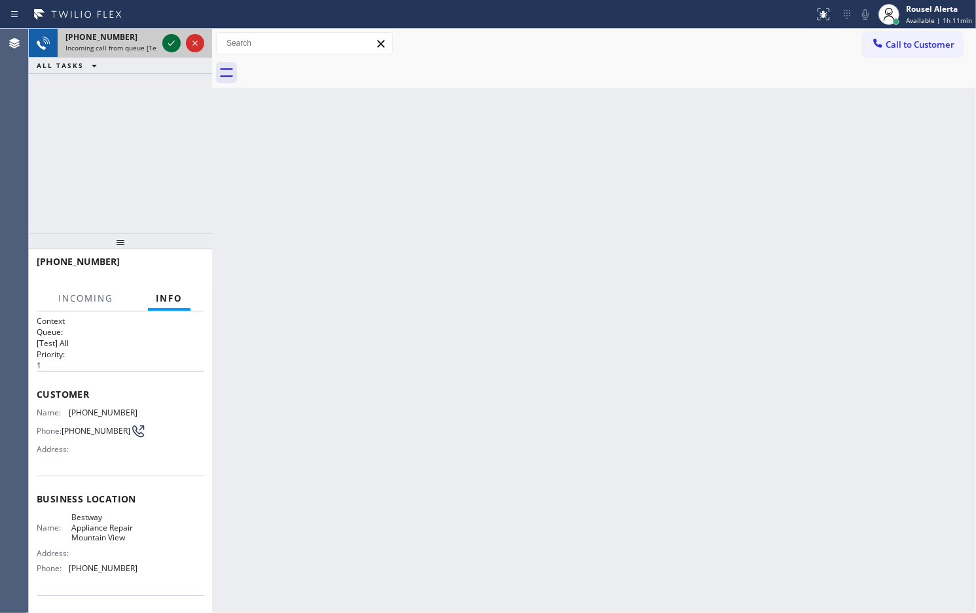
click at [170, 43] on icon at bounding box center [172, 43] width 16 height 16
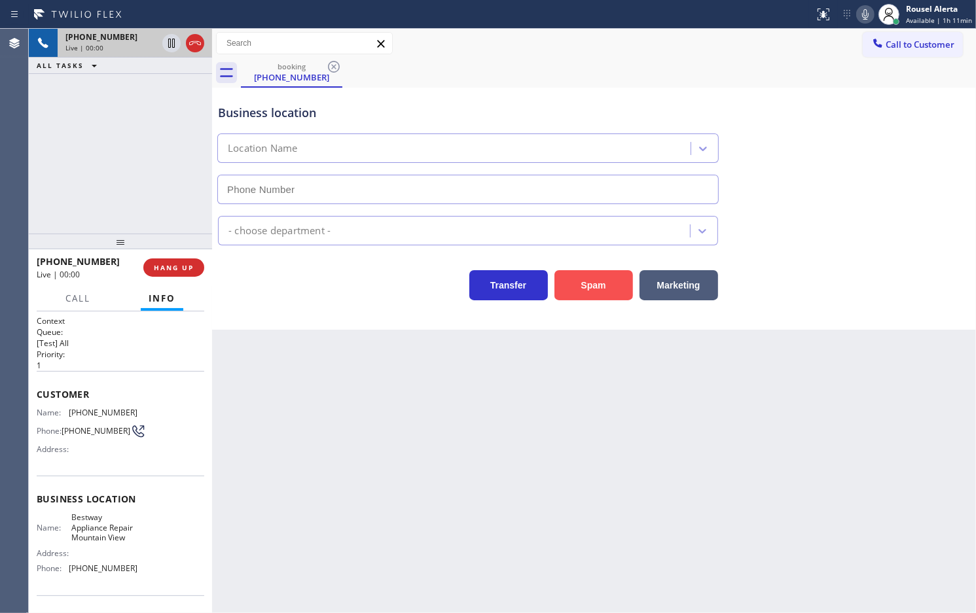
type input "[PHONE_NUMBER]"
click at [573, 293] on button "Spam" at bounding box center [593, 285] width 79 height 30
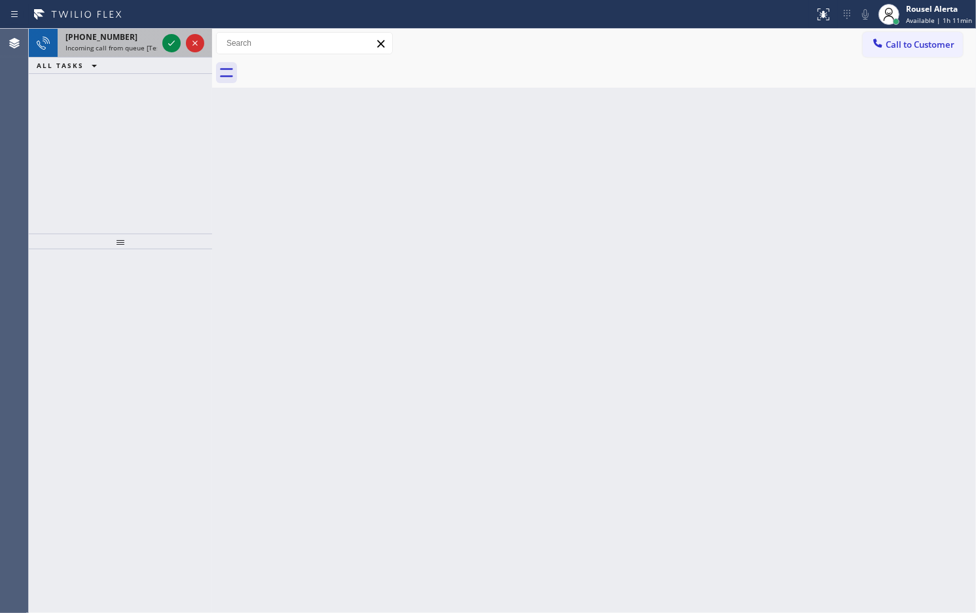
click at [132, 41] on div "[PHONE_NUMBER]" at bounding box center [111, 36] width 92 height 11
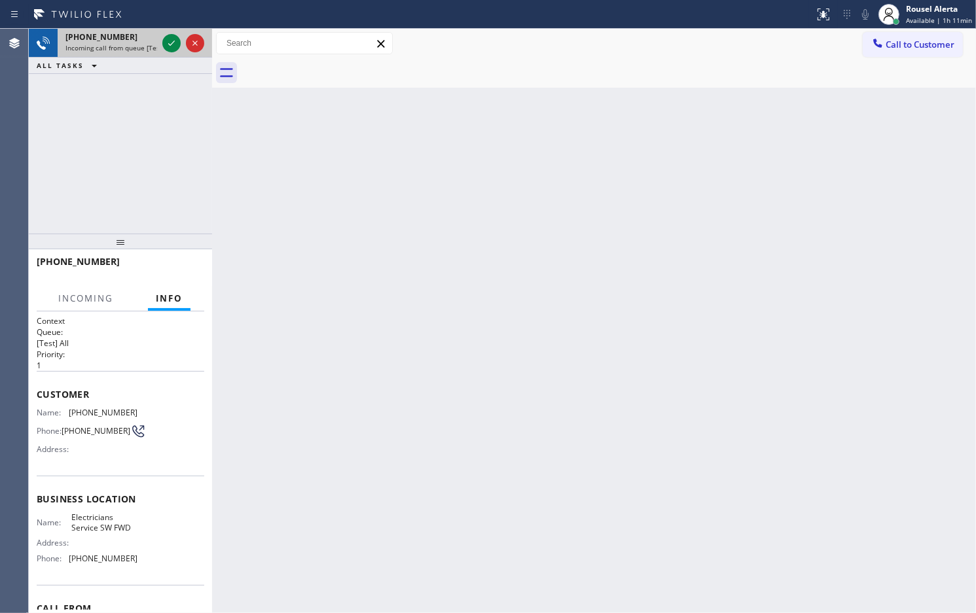
click at [161, 37] on div at bounding box center [183, 43] width 47 height 29
click at [164, 40] on icon at bounding box center [172, 43] width 16 height 16
click at [169, 33] on div at bounding box center [183, 43] width 47 height 29
click at [170, 33] on div at bounding box center [183, 43] width 47 height 29
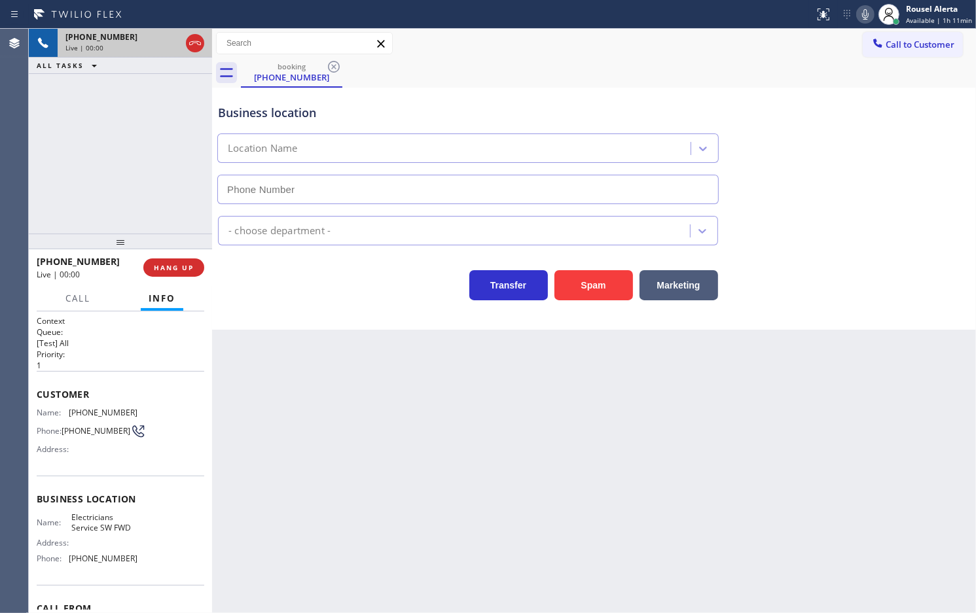
type input "[PHONE_NUMBER]"
click at [198, 272] on button "HANG UP" at bounding box center [173, 267] width 61 height 18
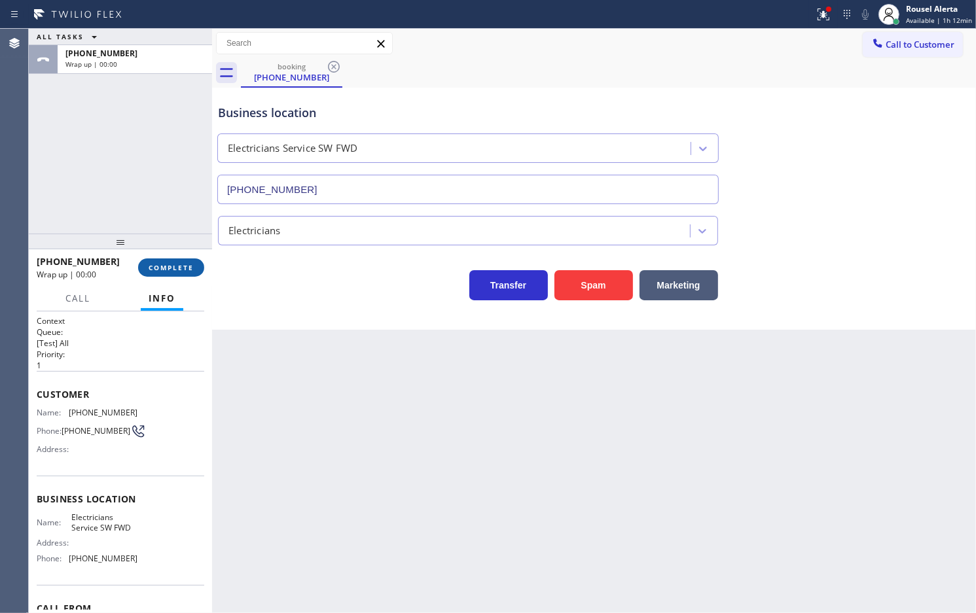
click at [182, 266] on span "COMPLETE" at bounding box center [171, 267] width 45 height 9
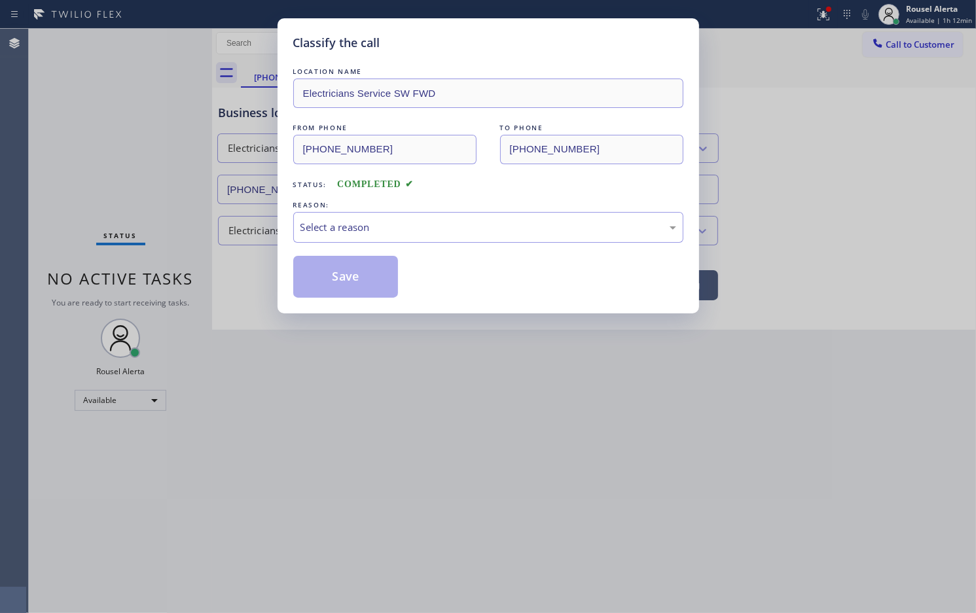
click at [339, 226] on div "Select a reason" at bounding box center [488, 227] width 376 height 15
click at [335, 253] on div "LOCATION NAME Electricians Service SW FWD FROM PHONE [PHONE_NUMBER] TO PHONE [P…" at bounding box center [488, 181] width 390 height 233
click at [342, 272] on button "Save" at bounding box center [345, 277] width 105 height 42
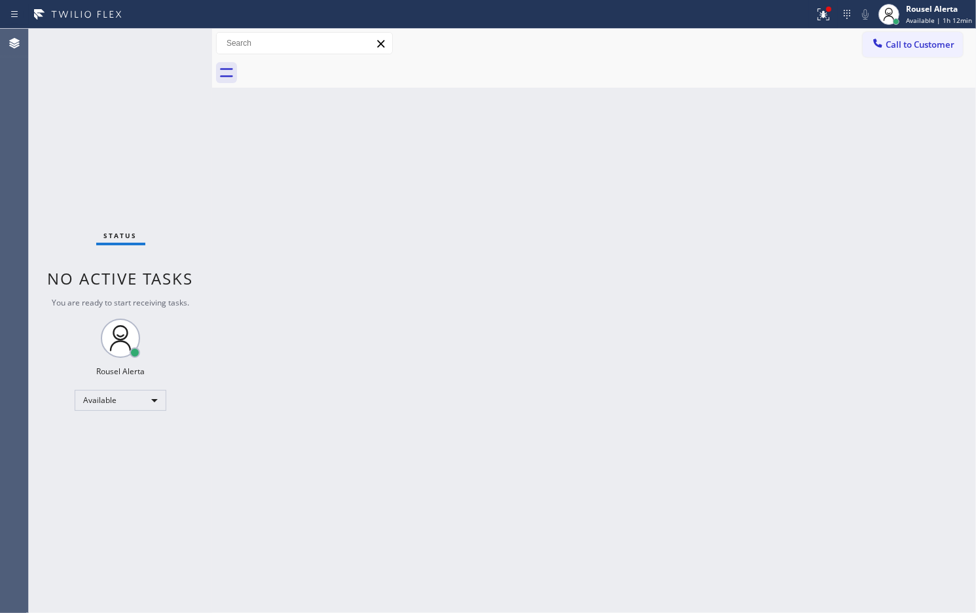
click at [259, 299] on div "Back to Dashboard Change Sender ID Customers Technicians Select a contact Outbo…" at bounding box center [594, 321] width 764 height 584
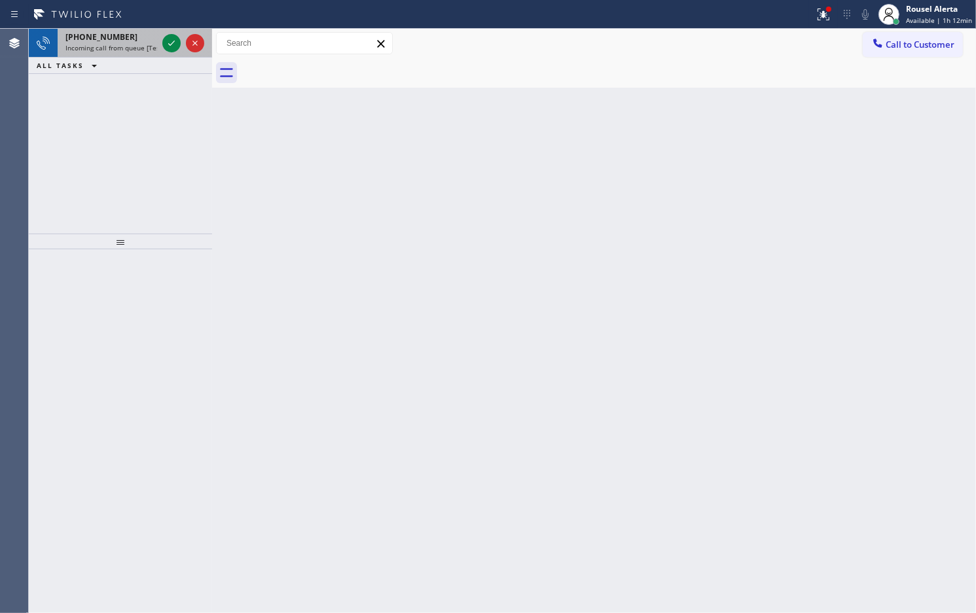
click at [154, 41] on div "[PHONE_NUMBER] Incoming call from queue [Test] All" at bounding box center [109, 43] width 102 height 29
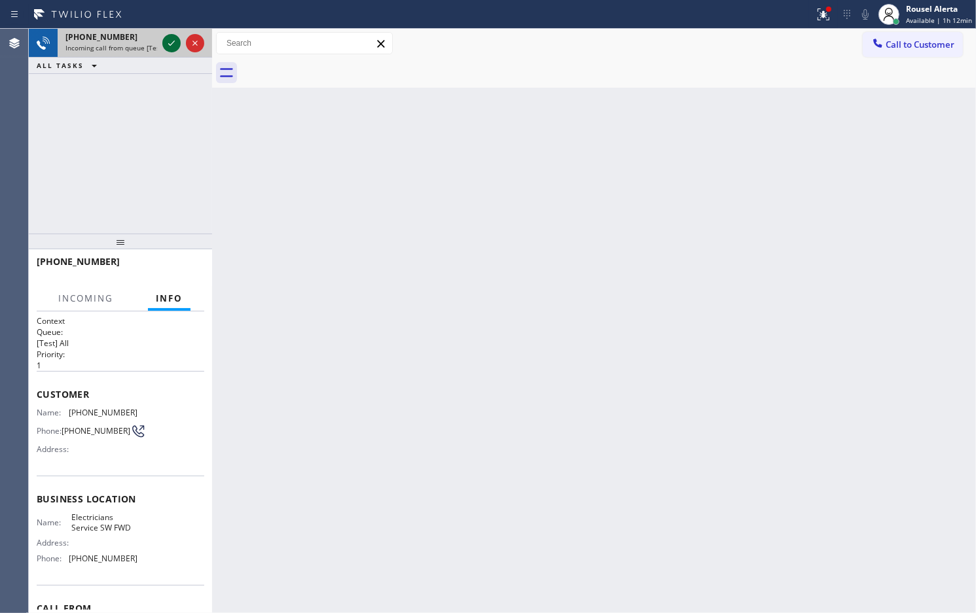
click at [168, 40] on icon at bounding box center [172, 43] width 16 height 16
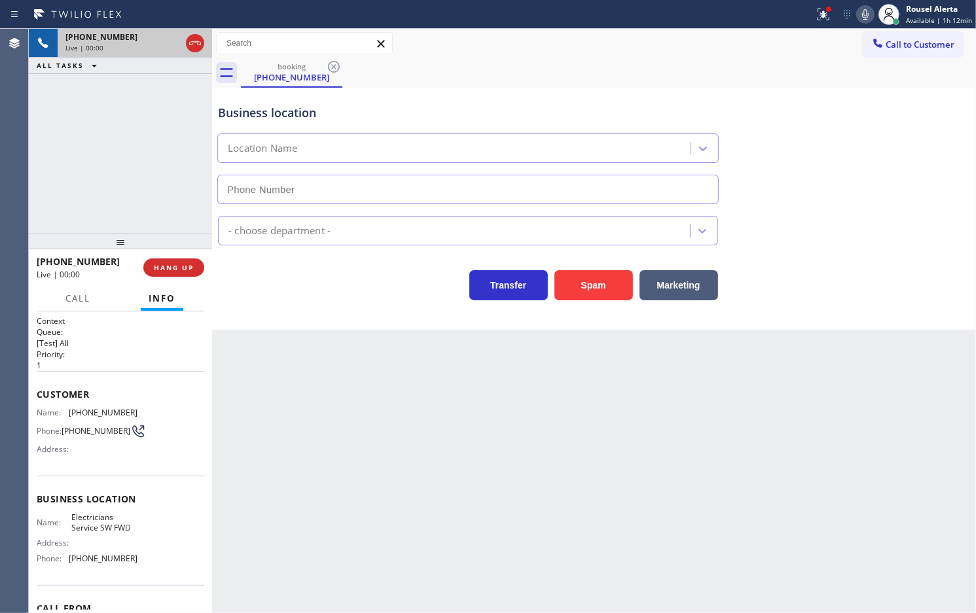
type input "[PHONE_NUMBER]"
click at [426, 364] on div "Back to Dashboard Change Sender ID Customers Technicians Select a contact Outbo…" at bounding box center [594, 321] width 764 height 584
drag, startPoint x: 129, startPoint y: 200, endPoint x: 145, endPoint y: 230, distance: 34.8
click at [128, 198] on div "[PHONE_NUMBER] Live | 00:02 ALL TASKS ALL TASKS ACTIVE TASKS TASKS IN WRAP UP" at bounding box center [120, 131] width 183 height 205
click at [279, 402] on div "Back to Dashboard Change Sender ID Customers Technicians Select a contact Outbo…" at bounding box center [594, 321] width 764 height 584
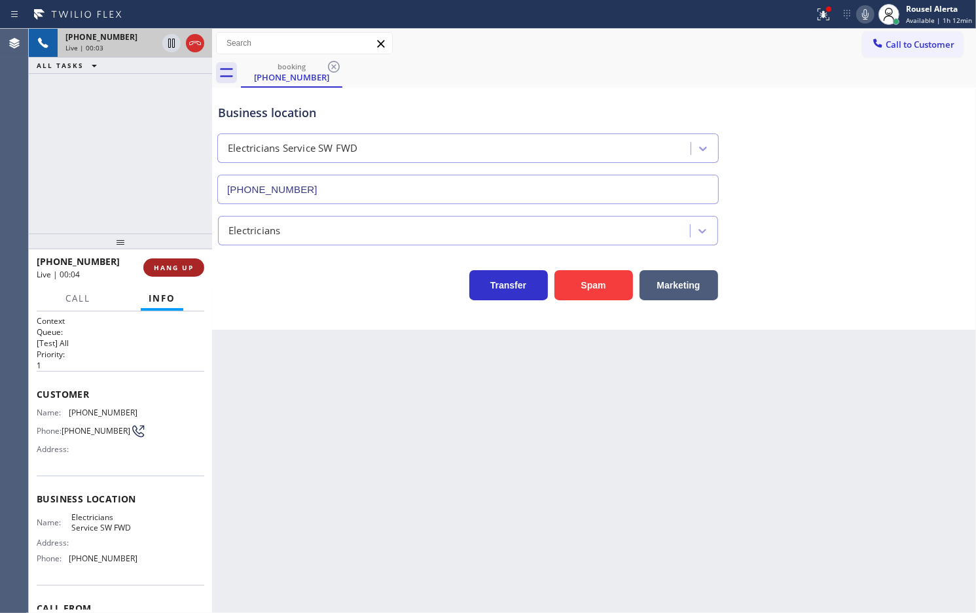
click at [169, 270] on span "HANG UP" at bounding box center [174, 267] width 40 height 9
click at [331, 404] on div "Back to Dashboard Change Sender ID Customers Technicians Select a contact Outbo…" at bounding box center [594, 321] width 764 height 584
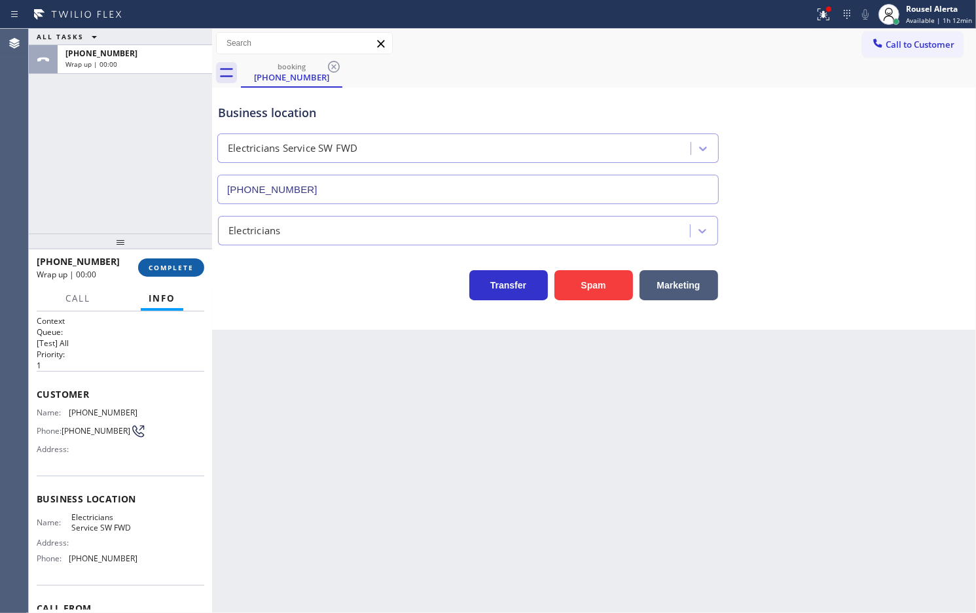
click at [175, 259] on button "COMPLETE" at bounding box center [171, 267] width 66 height 18
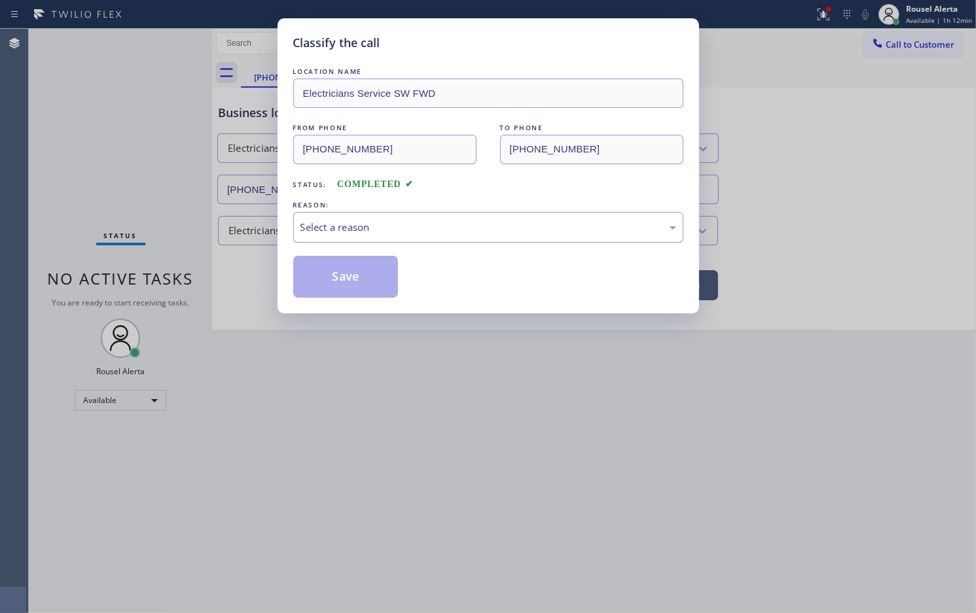
click at [342, 223] on div "Select a reason" at bounding box center [488, 227] width 376 height 15
click at [357, 289] on button "Save" at bounding box center [345, 277] width 105 height 42
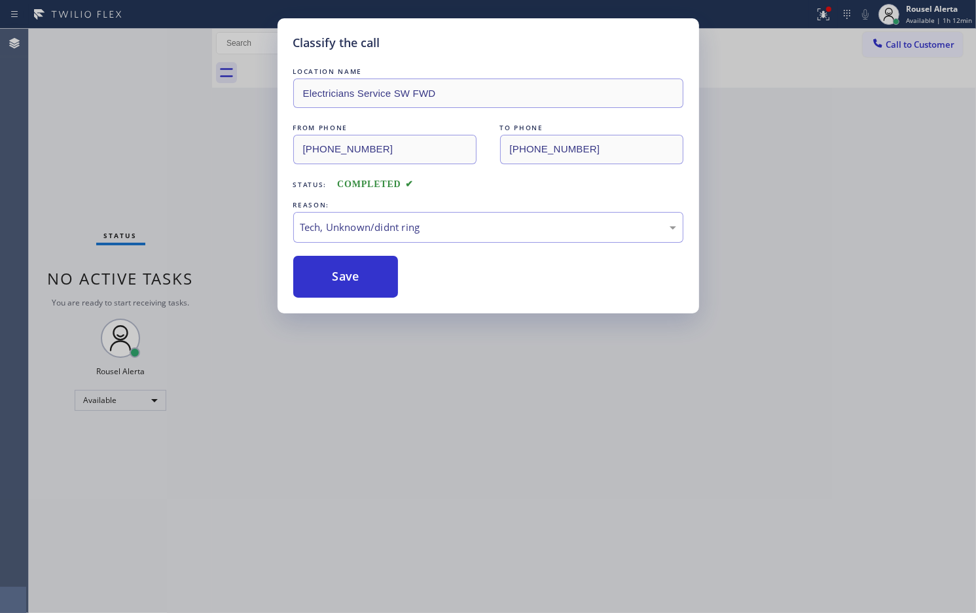
click at [424, 450] on div "Classify the call LOCATION NAME Electricians Service SW FWD FROM PHONE [PHONE_N…" at bounding box center [488, 306] width 976 height 613
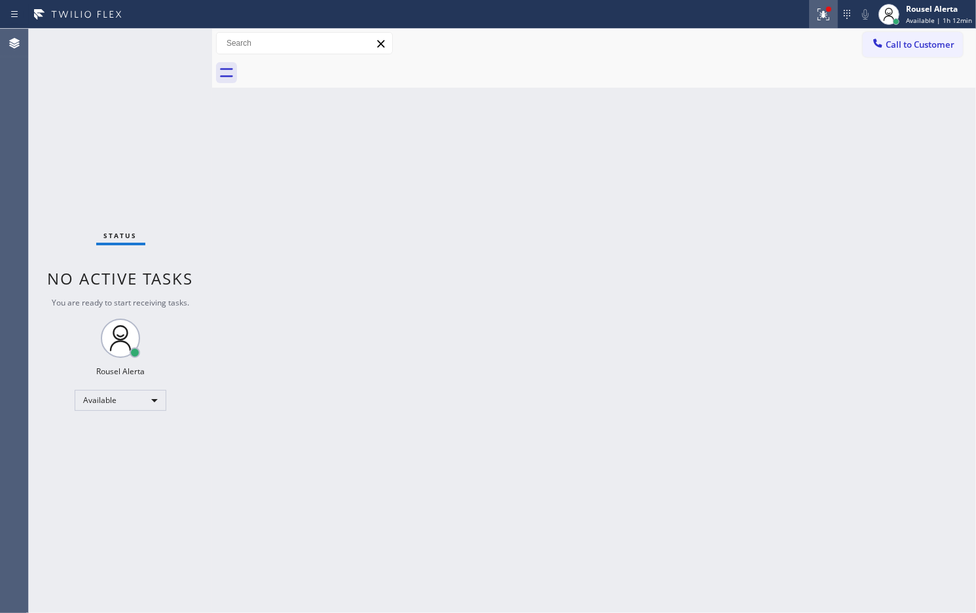
click at [827, 14] on icon at bounding box center [823, 12] width 8 height 5
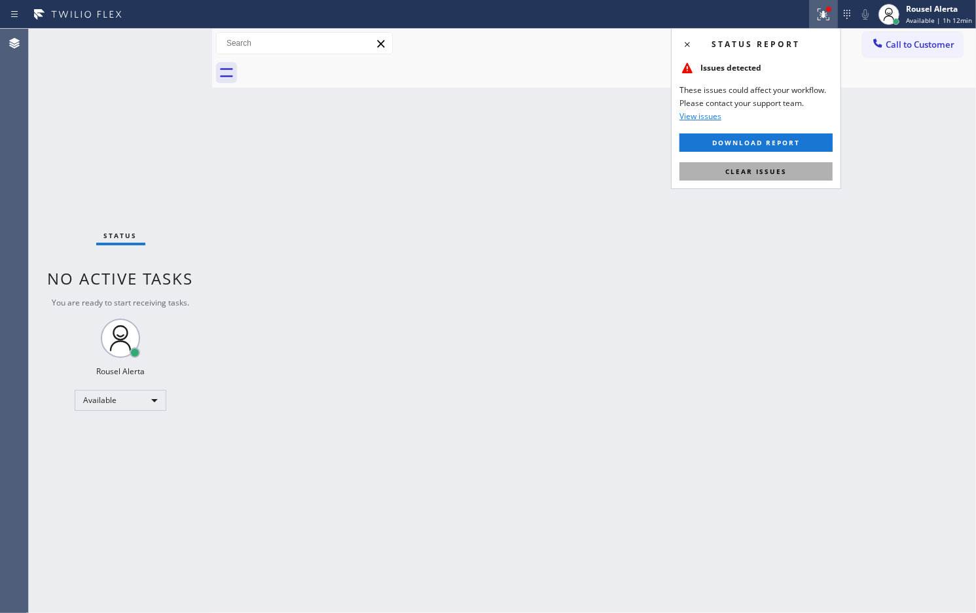
click at [794, 177] on button "Clear issues" at bounding box center [755, 171] width 153 height 18
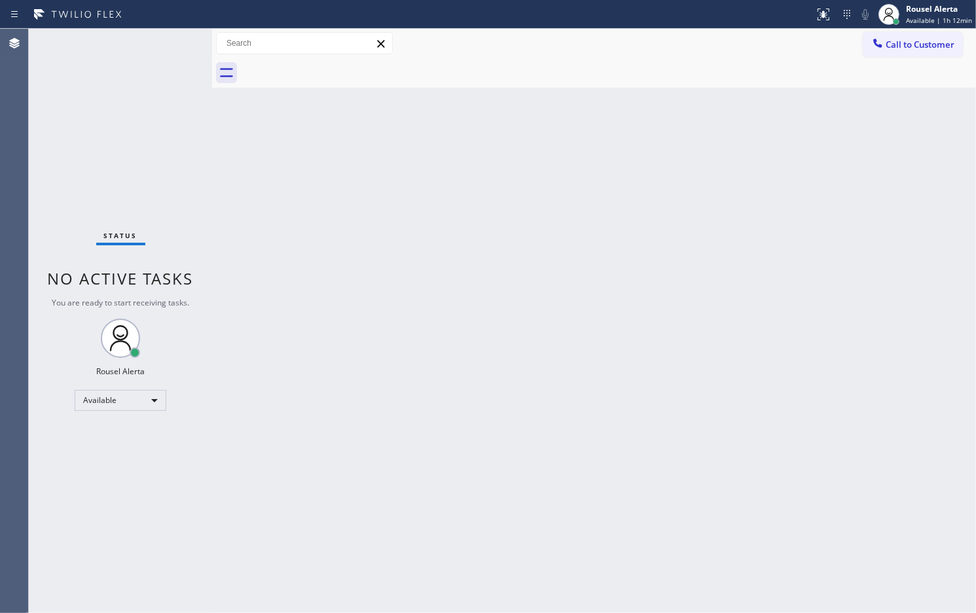
click at [795, 275] on div "Back to Dashboard Change Sender ID Customers Technicians Select a contact Outbo…" at bounding box center [594, 321] width 764 height 584
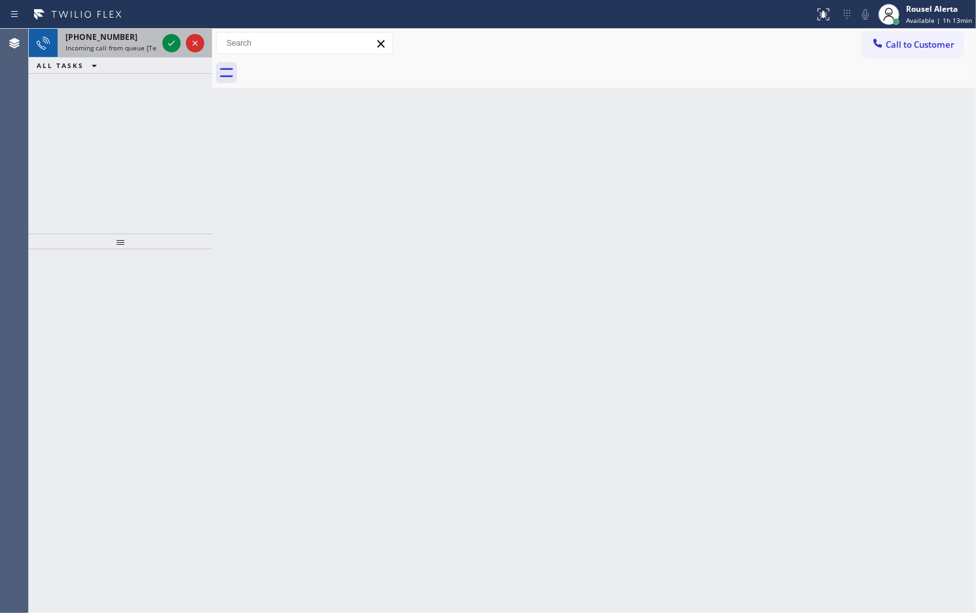
click at [128, 33] on div "[PHONE_NUMBER]" at bounding box center [111, 36] width 92 height 11
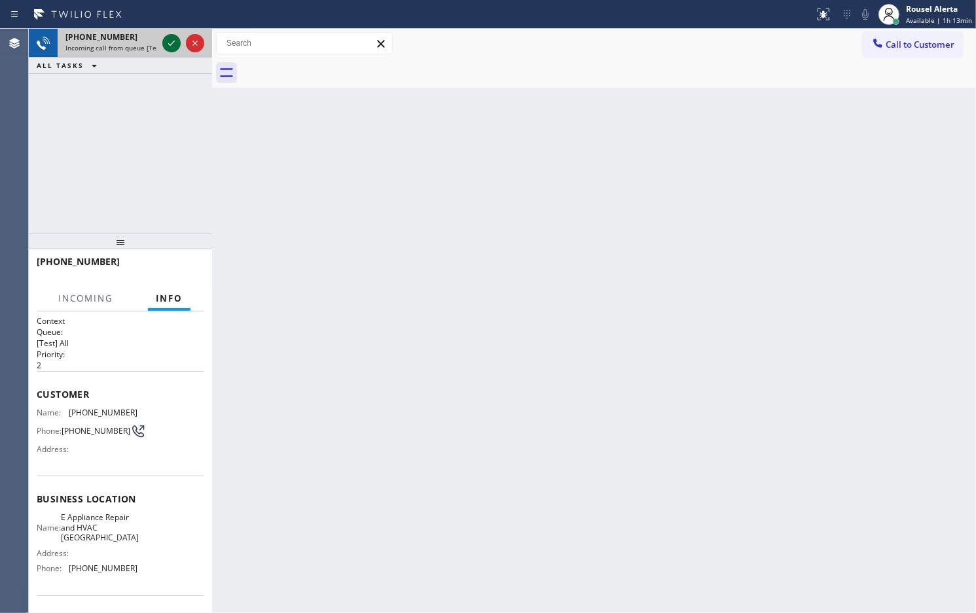
click at [171, 46] on icon at bounding box center [172, 43] width 16 height 16
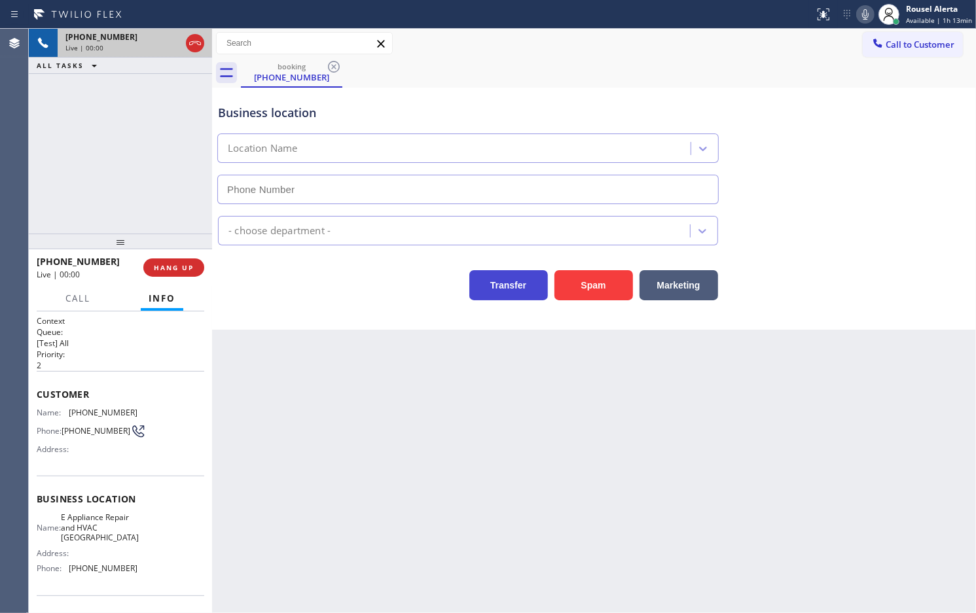
type input "[PHONE_NUMBER]"
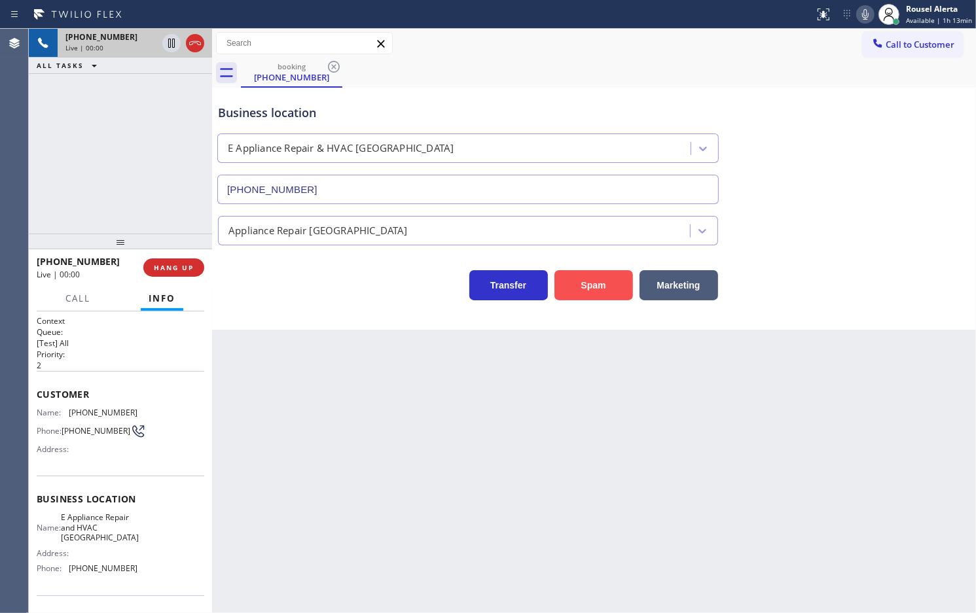
click at [569, 291] on button "Spam" at bounding box center [593, 285] width 79 height 30
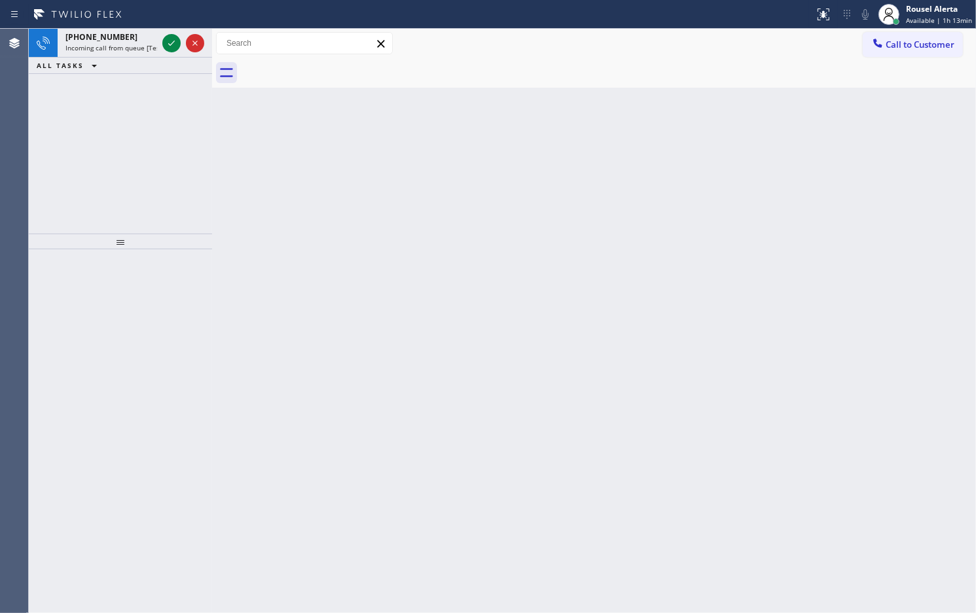
click at [128, 50] on span "Incoming call from queue [Test] All" at bounding box center [119, 47] width 109 height 9
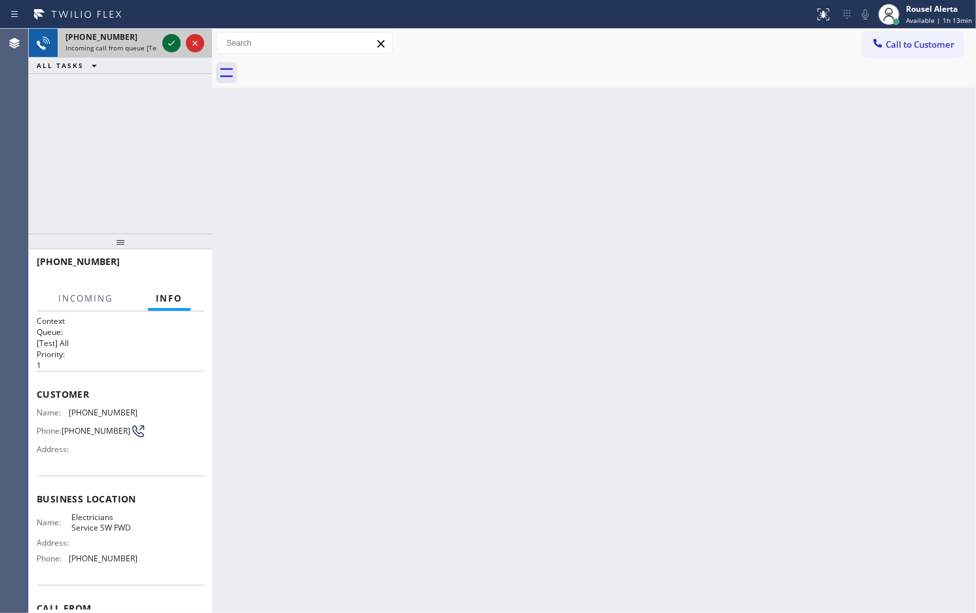
click at [165, 43] on icon at bounding box center [172, 43] width 16 height 16
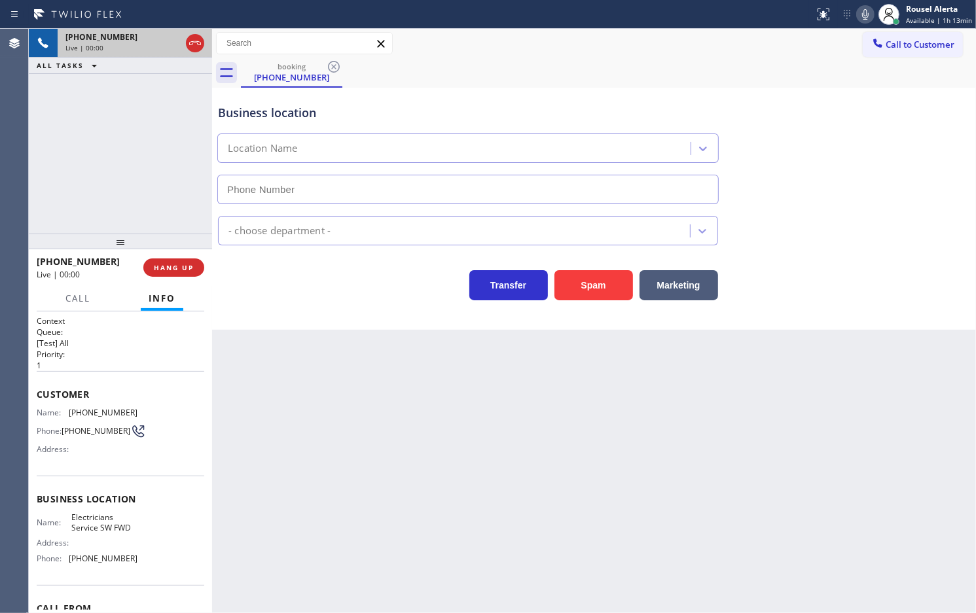
type input "[PHONE_NUMBER]"
click at [292, 383] on div "Back to Dashboard Change Sender ID Customers Technicians Select a contact Outbo…" at bounding box center [594, 321] width 764 height 584
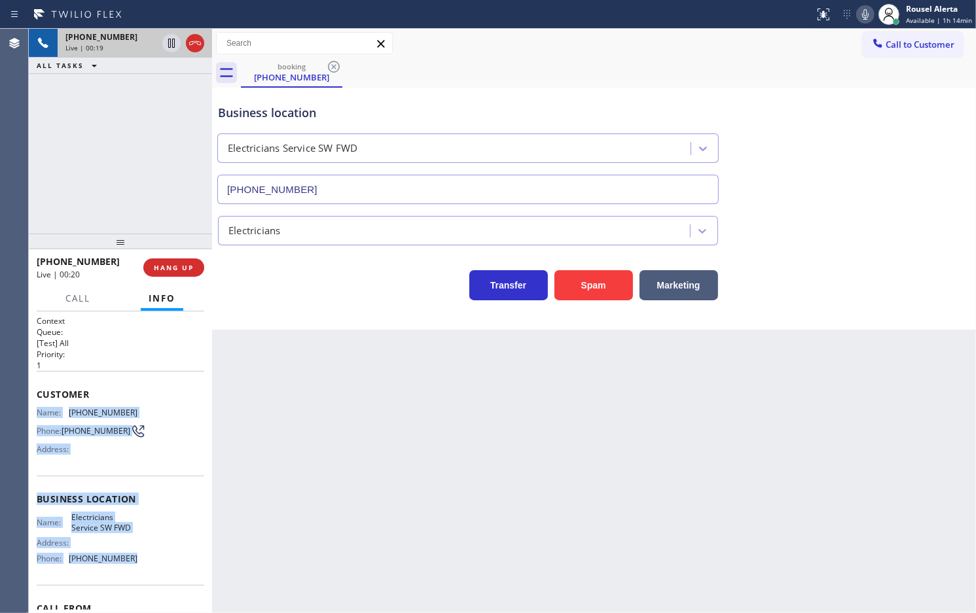
drag, startPoint x: 33, startPoint y: 406, endPoint x: 141, endPoint y: 560, distance: 188.8
click at [141, 560] on div "Context Queue: [Test] All Priority: 1 Customer Name: [PHONE_NUMBER] Phone: [PHO…" at bounding box center [120, 462] width 183 height 302
copy div "Name: [PHONE_NUMBER] Phone: [PHONE_NUMBER] Address: Business location Name: Ele…"
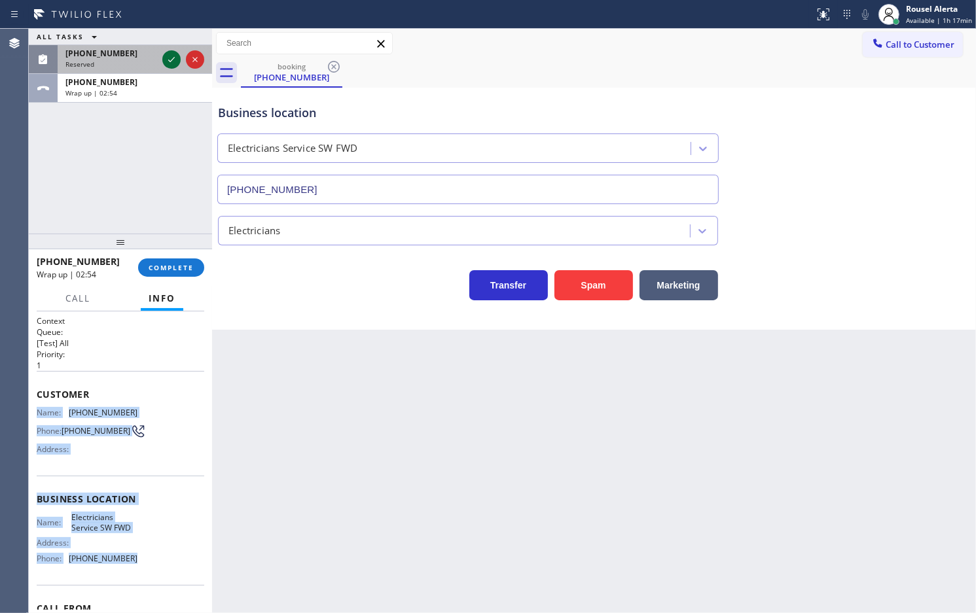
click at [171, 53] on icon at bounding box center [172, 60] width 16 height 16
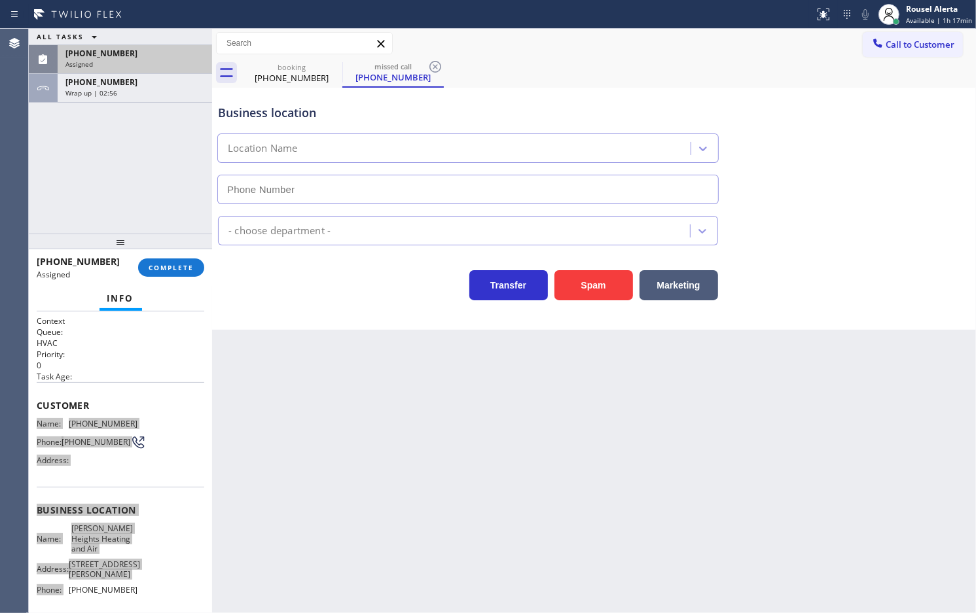
type input "[PHONE_NUMBER]"
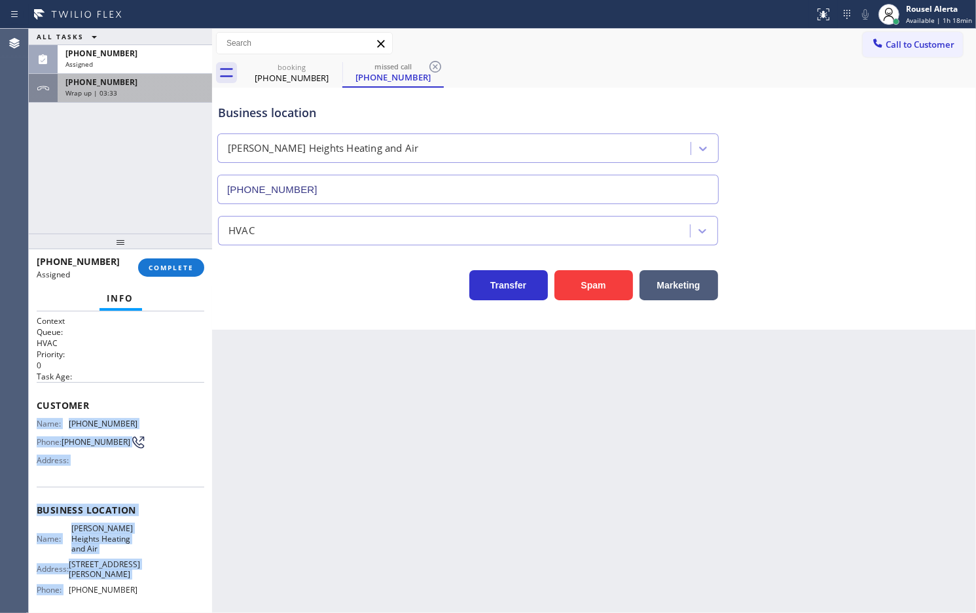
drag, startPoint x: 158, startPoint y: 63, endPoint x: 155, endPoint y: 79, distance: 16.0
click at [158, 63] on div "Assigned" at bounding box center [134, 64] width 139 height 9
click at [171, 472] on div "Customer Name: [PHONE_NUMBER] Phone: [PHONE_NUMBER] Address:" at bounding box center [121, 434] width 168 height 105
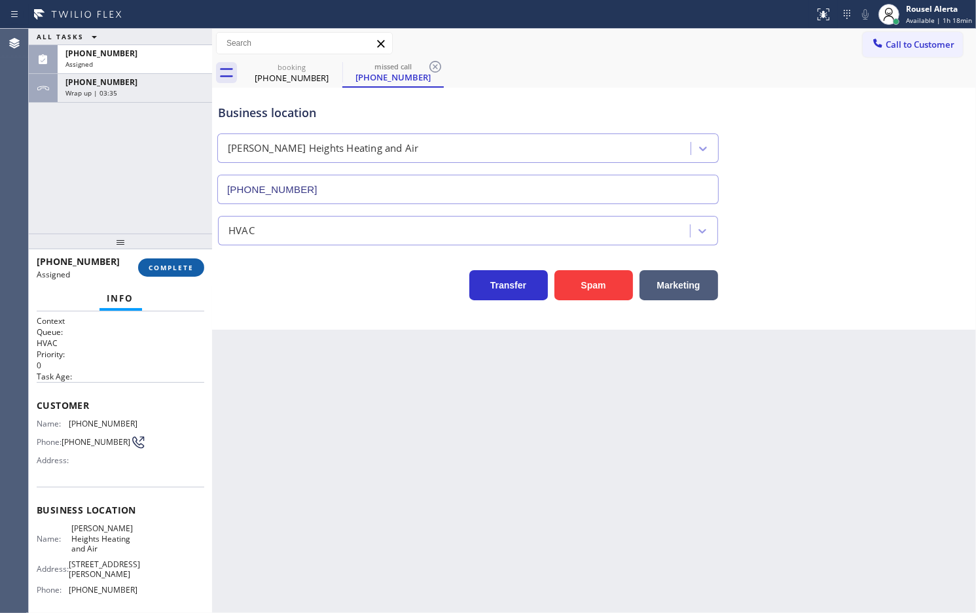
click at [177, 264] on span "COMPLETE" at bounding box center [171, 267] width 45 height 9
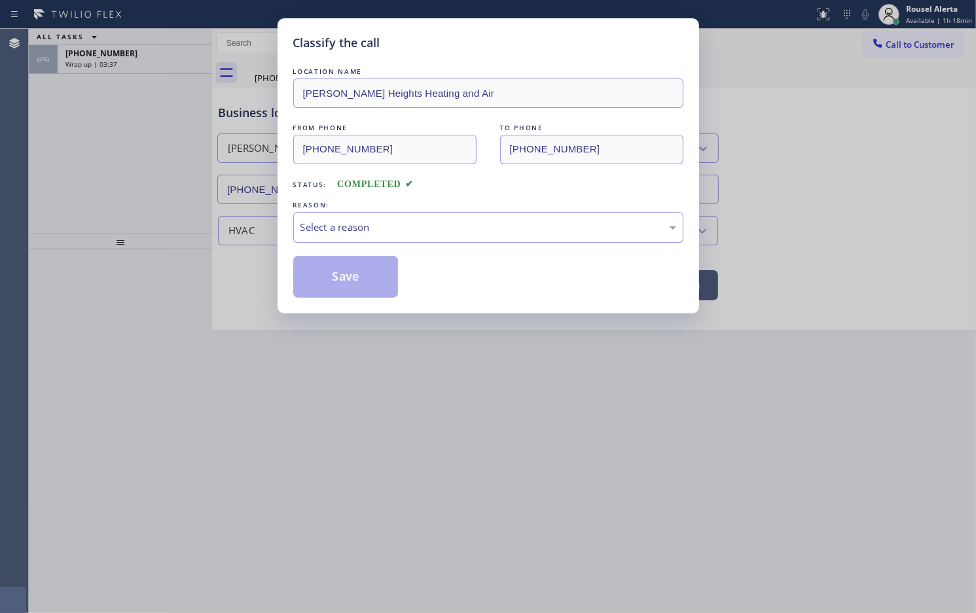
click at [370, 224] on div "Select a reason" at bounding box center [488, 227] width 376 height 15
click at [375, 283] on button "Save" at bounding box center [345, 277] width 105 height 42
click at [378, 402] on div "Classify the call LOCATION NAME [PERSON_NAME][GEOGRAPHIC_DATA] Heating and Air …" at bounding box center [488, 306] width 976 height 613
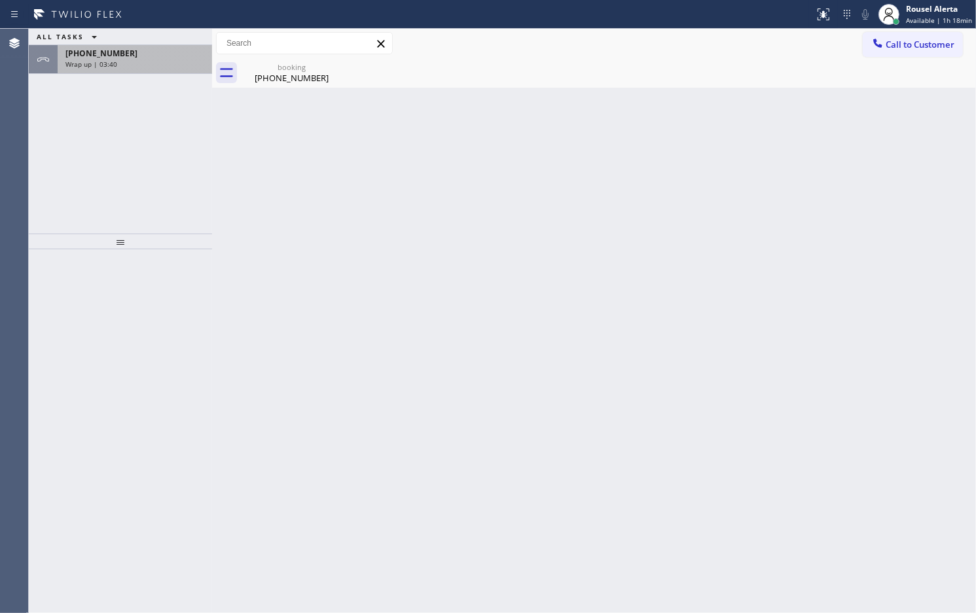
click at [149, 63] on div "Wrap up | 03:40" at bounding box center [134, 64] width 139 height 9
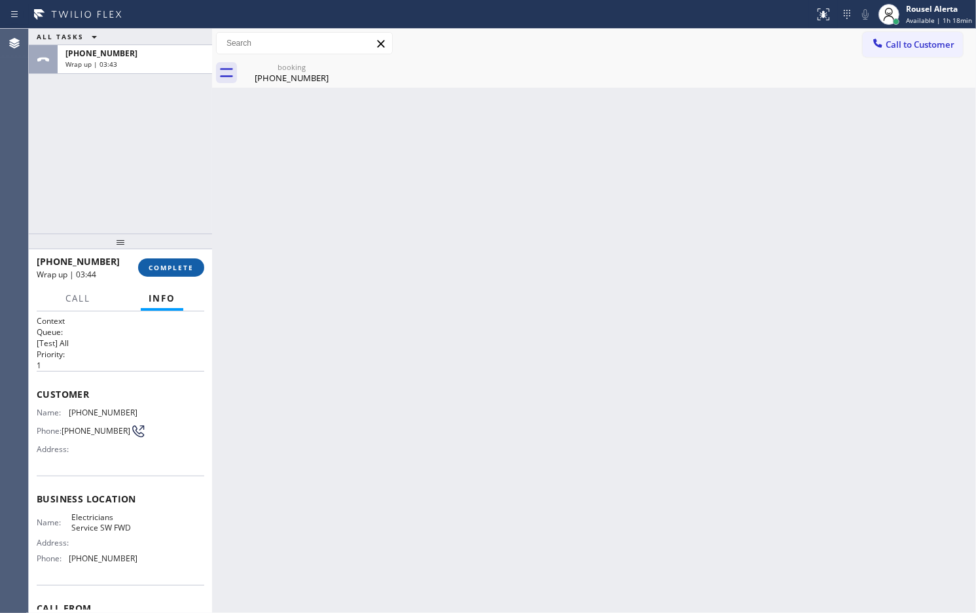
click at [181, 264] on span "COMPLETE" at bounding box center [171, 267] width 45 height 9
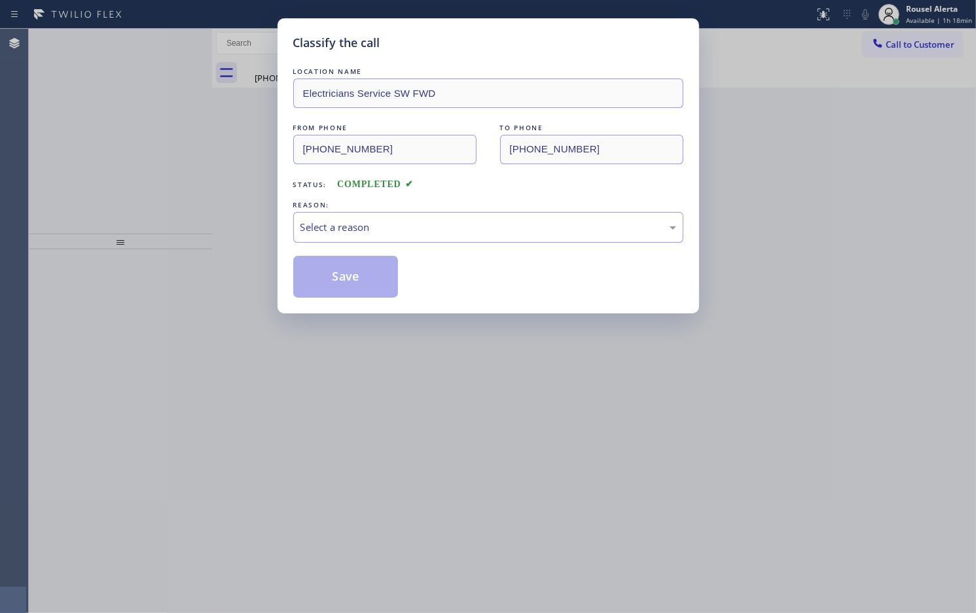
click at [421, 209] on div "REASON:" at bounding box center [488, 205] width 390 height 14
click at [429, 237] on div "Select a reason" at bounding box center [488, 227] width 390 height 31
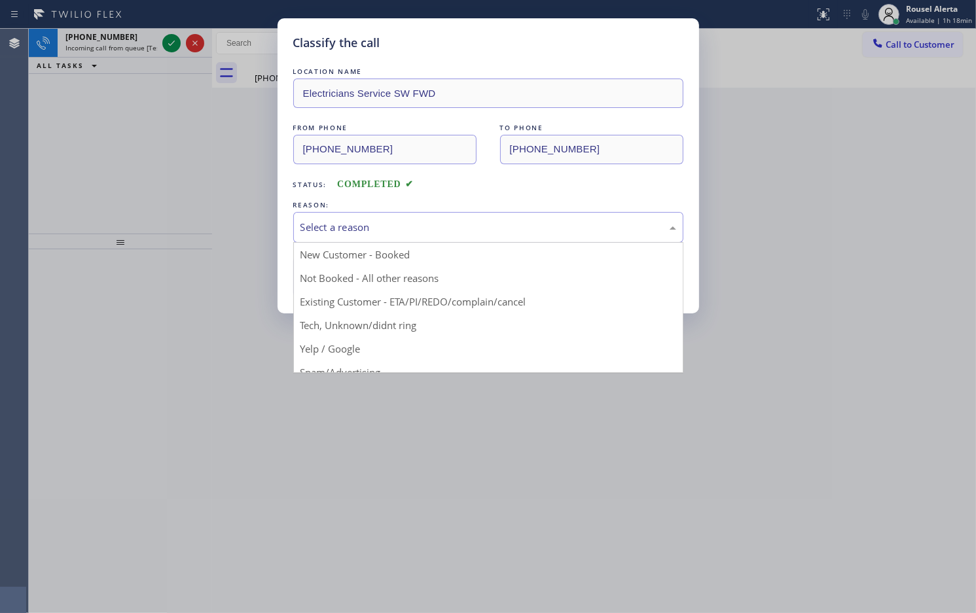
drag, startPoint x: 410, startPoint y: 282, endPoint x: 372, endPoint y: 279, distance: 38.0
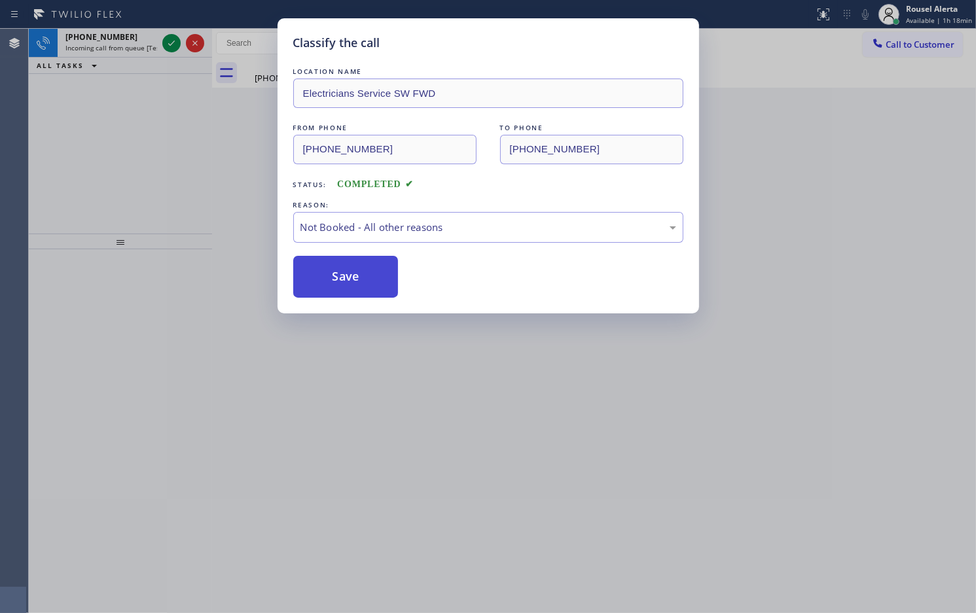
click at [368, 279] on button "Save" at bounding box center [345, 277] width 105 height 42
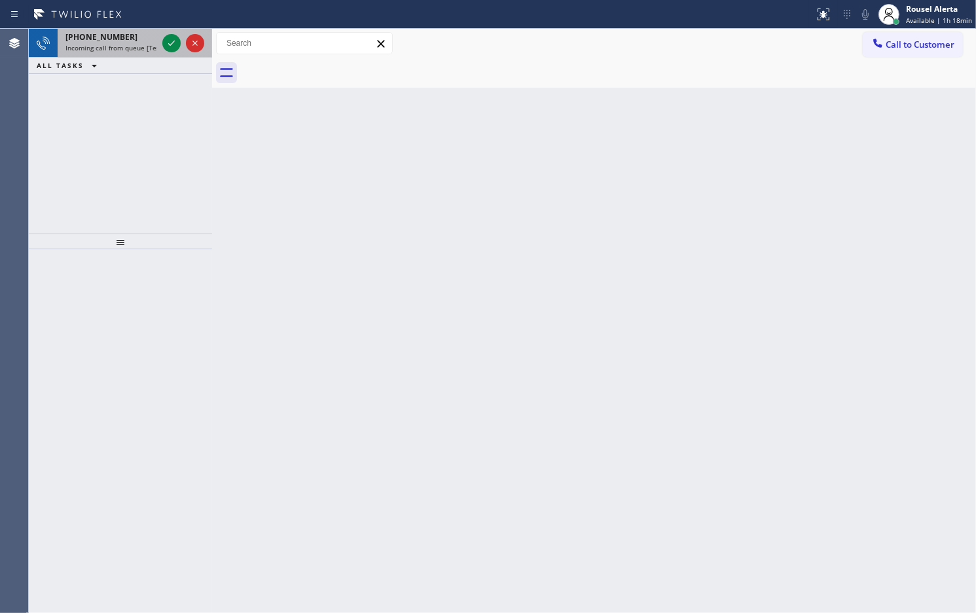
click at [122, 50] on span "Incoming call from queue [Test] All" at bounding box center [119, 47] width 109 height 9
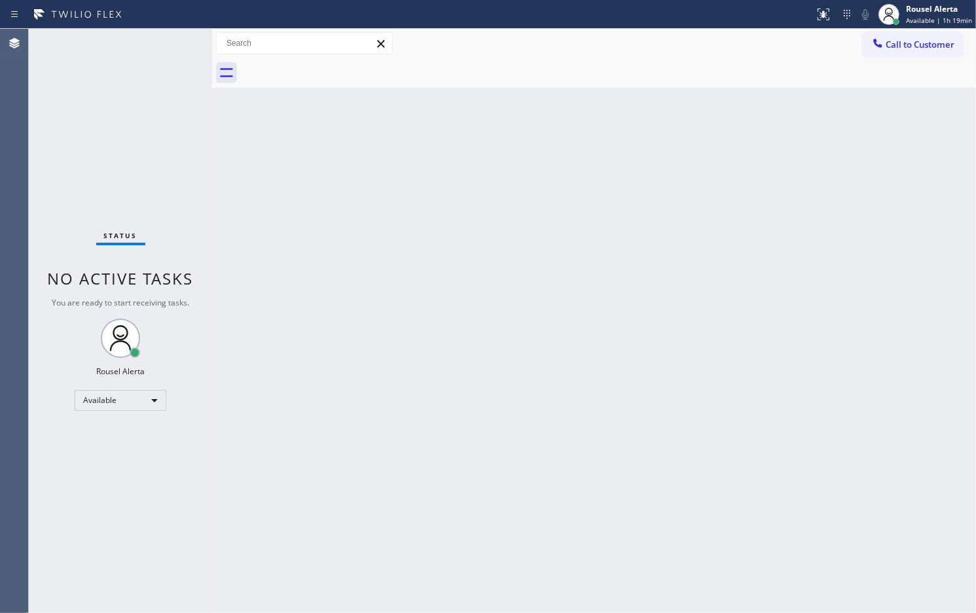
click at [131, 52] on div "Status No active tasks You are ready to start receiving tasks. Rousel Alerta Av…" at bounding box center [120, 321] width 183 height 584
click at [368, 337] on div "Back to Dashboard Change Sender ID Customers Technicians Select a contact Outbo…" at bounding box center [594, 321] width 764 height 584
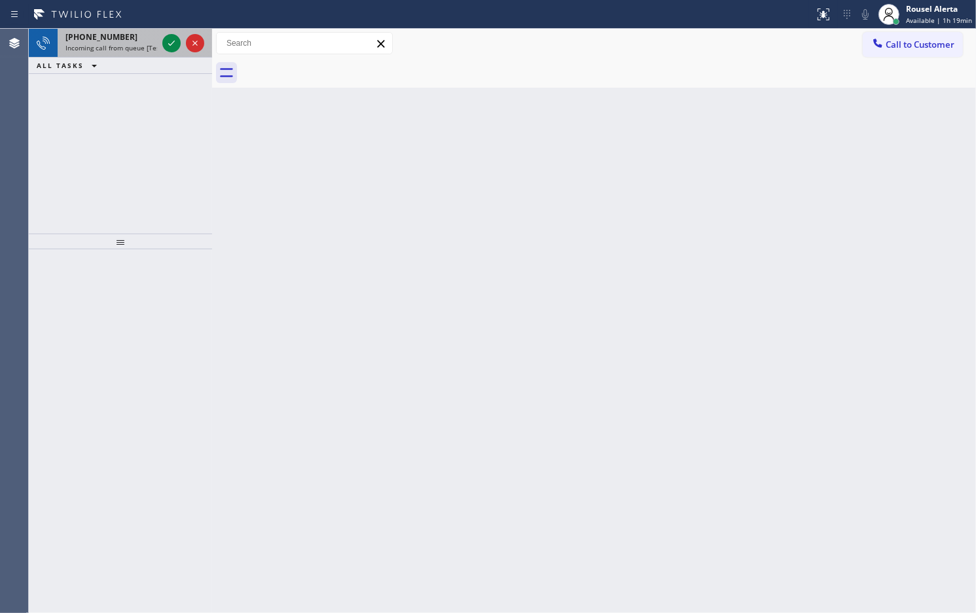
click at [112, 37] on span "[PHONE_NUMBER]" at bounding box center [101, 36] width 72 height 11
click at [139, 44] on span "Incoming call from queue [Test] All" at bounding box center [119, 47] width 109 height 9
click at [167, 43] on icon at bounding box center [172, 43] width 16 height 16
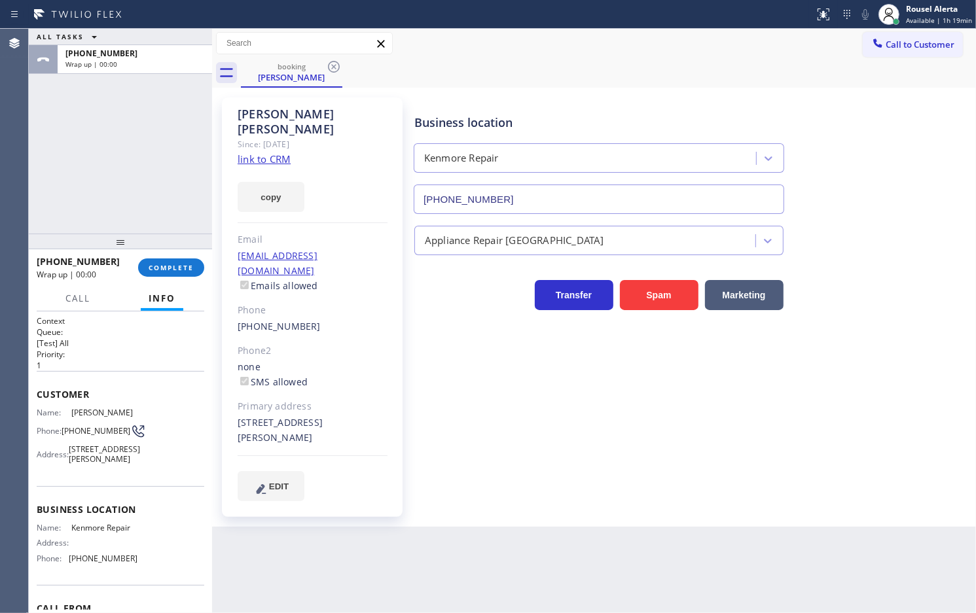
type input "[PHONE_NUMBER]"
click at [275, 152] on link "link to CRM" at bounding box center [264, 158] width 53 height 13
click at [164, 274] on button "COMPLETE" at bounding box center [171, 267] width 66 height 18
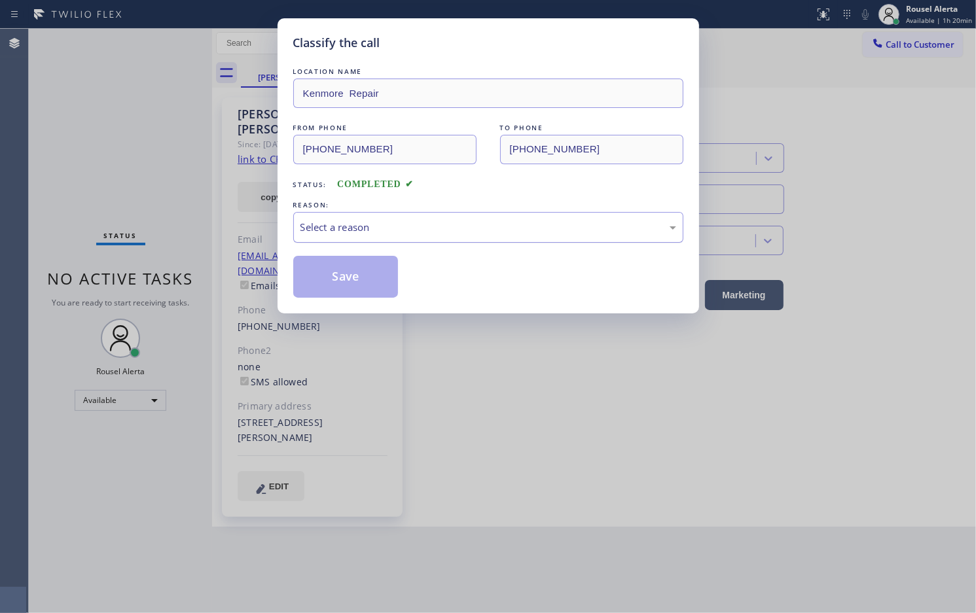
click at [347, 238] on div "Select a reason" at bounding box center [488, 227] width 390 height 31
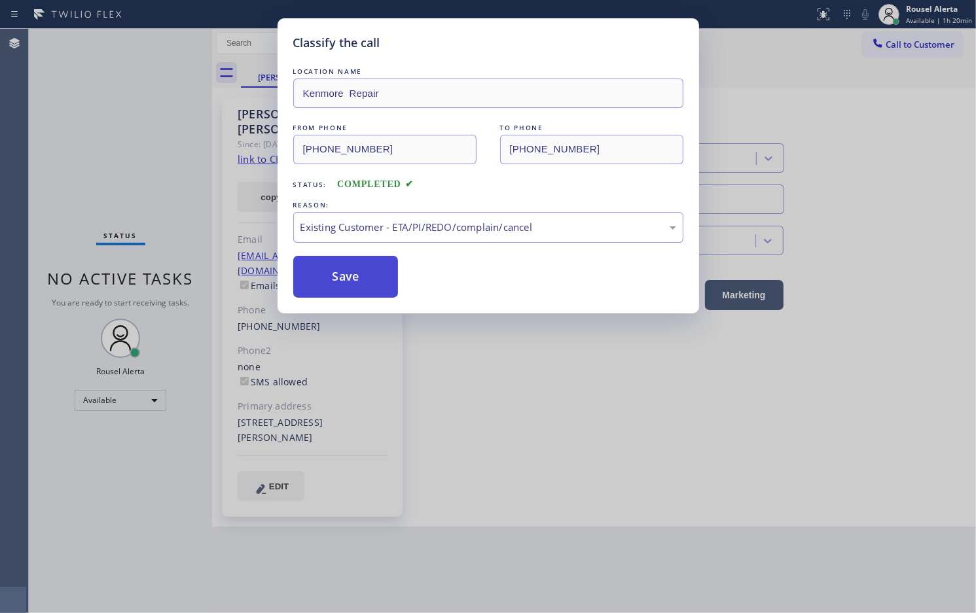
click at [364, 282] on button "Save" at bounding box center [345, 277] width 105 height 42
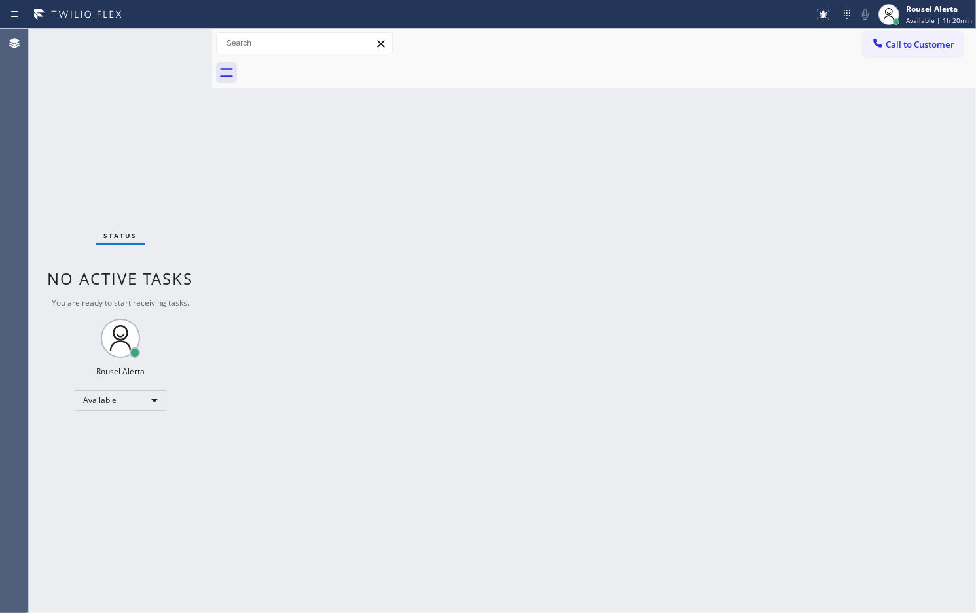
click at [637, 276] on div "Back to Dashboard Change Sender ID Customers Technicians Select a contact Outbo…" at bounding box center [594, 321] width 764 height 584
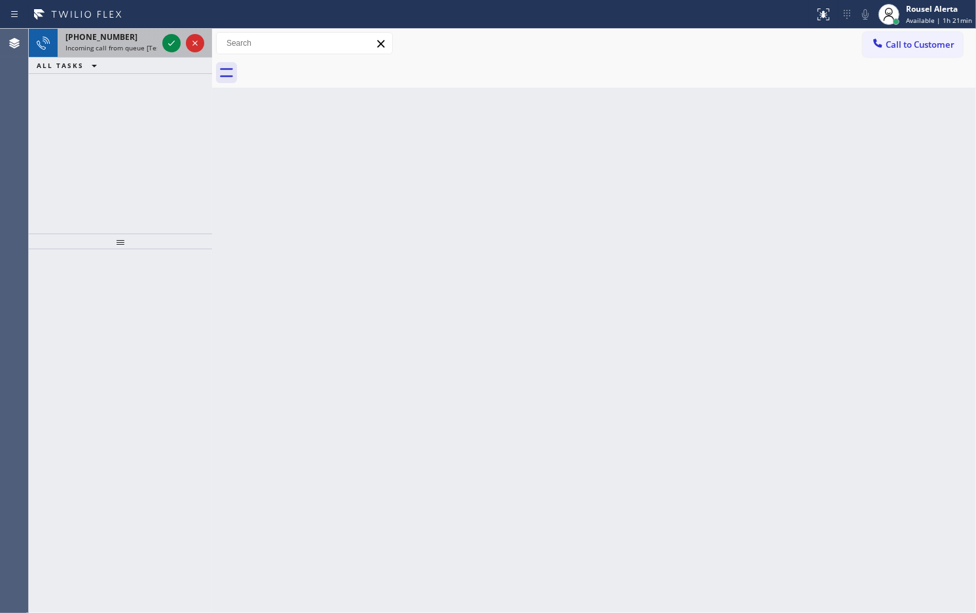
drag, startPoint x: 137, startPoint y: 50, endPoint x: 149, endPoint y: 48, distance: 11.3
click at [137, 50] on span "Incoming call from queue [Test] All" at bounding box center [119, 47] width 109 height 9
click at [136, 38] on div "[PHONE_NUMBER]" at bounding box center [111, 36] width 92 height 11
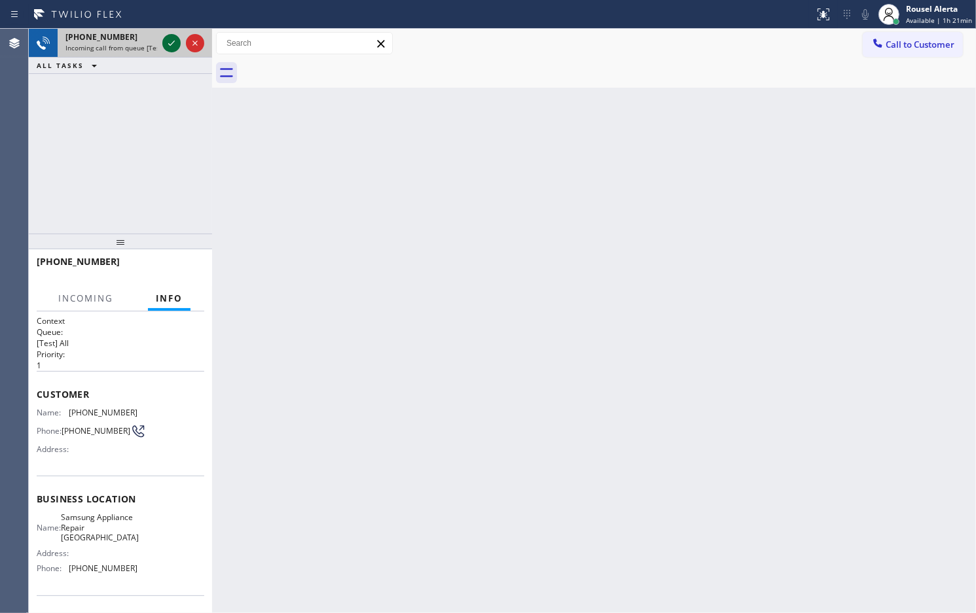
click at [164, 46] on icon at bounding box center [172, 43] width 16 height 16
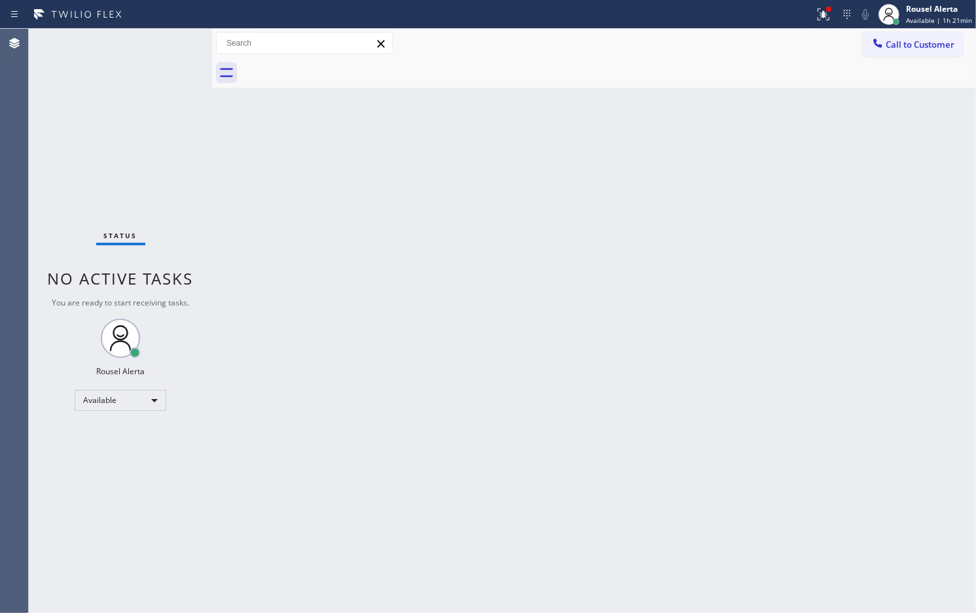
click at [164, 46] on div "Status No active tasks You are ready to start receiving tasks. Rousel Alerta Av…" at bounding box center [120, 321] width 183 height 584
click at [815, 14] on div at bounding box center [823, 15] width 29 height 16
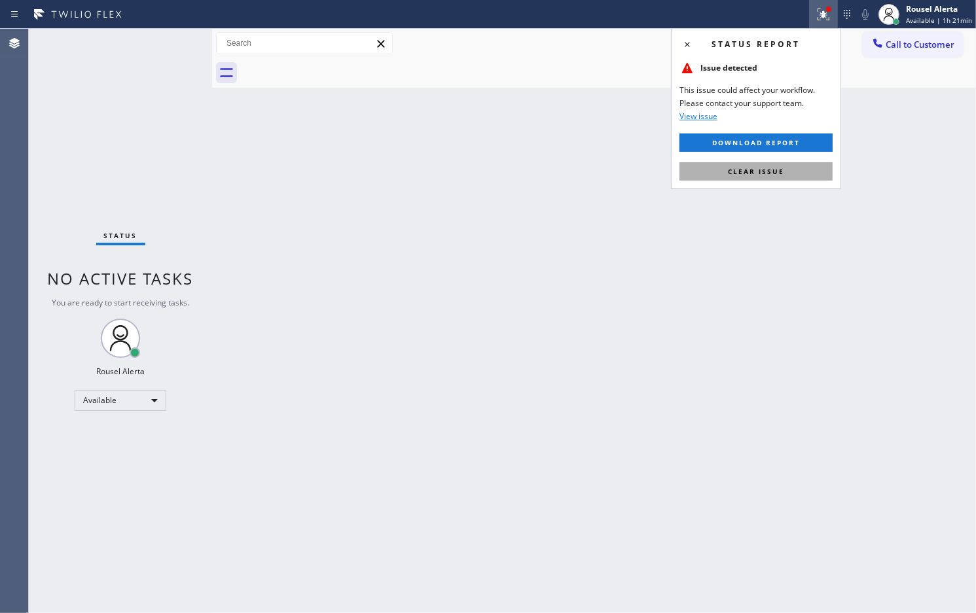
click at [792, 169] on button "Clear issue" at bounding box center [755, 171] width 153 height 18
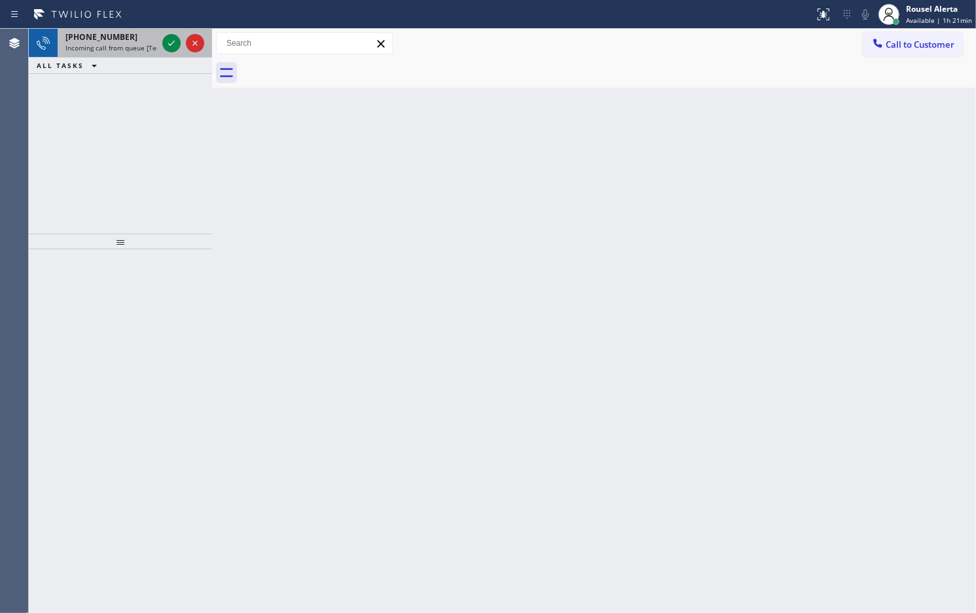
click at [143, 47] on span "Incoming call from queue [Test] All" at bounding box center [119, 47] width 109 height 9
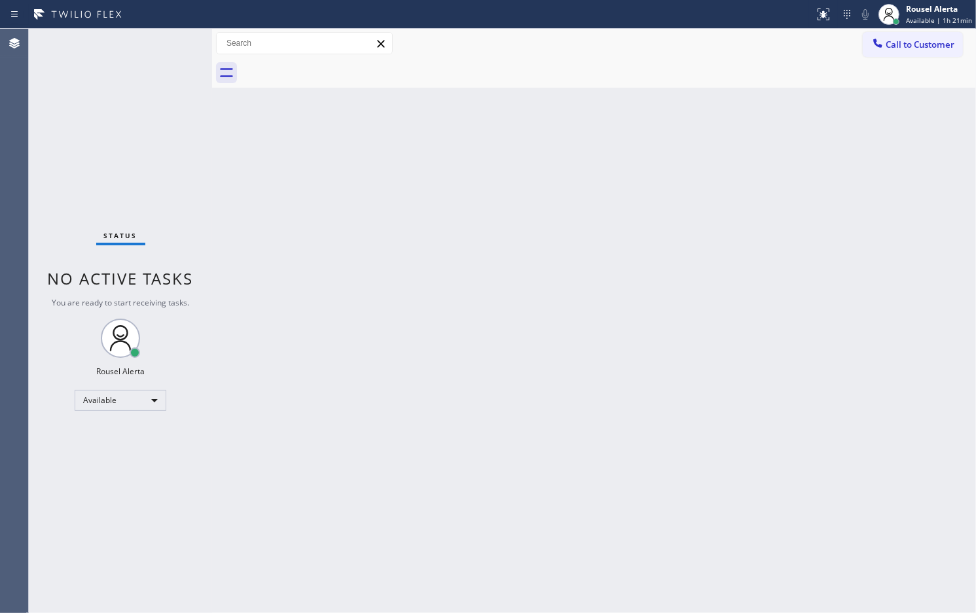
click at [157, 46] on div "Status No active tasks You are ready to start receiving tasks. Rousel Alerta Av…" at bounding box center [120, 321] width 183 height 584
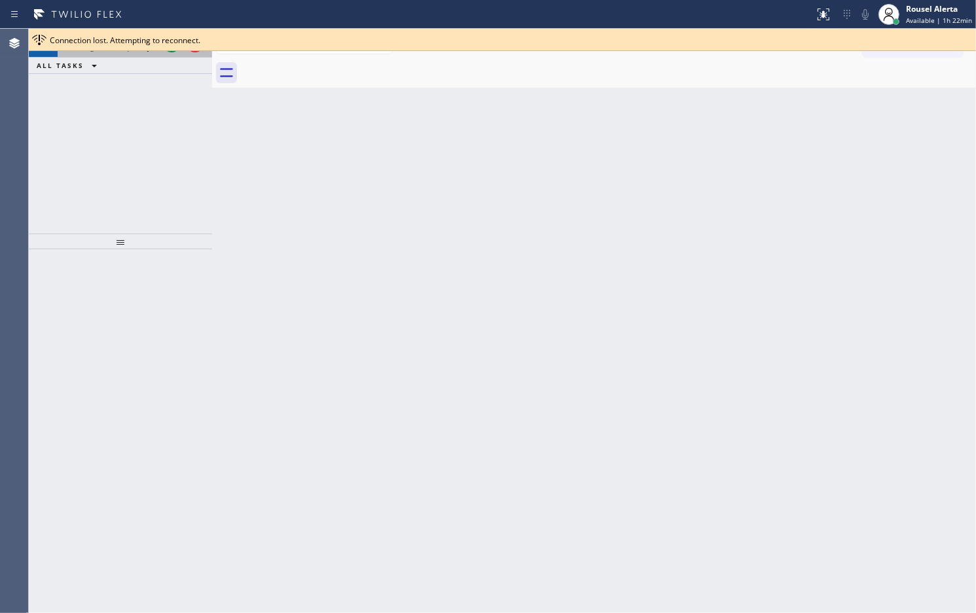
click at [122, 52] on div "[PHONE_NUMBER] Incoming call from queue [Test] All" at bounding box center [109, 43] width 102 height 29
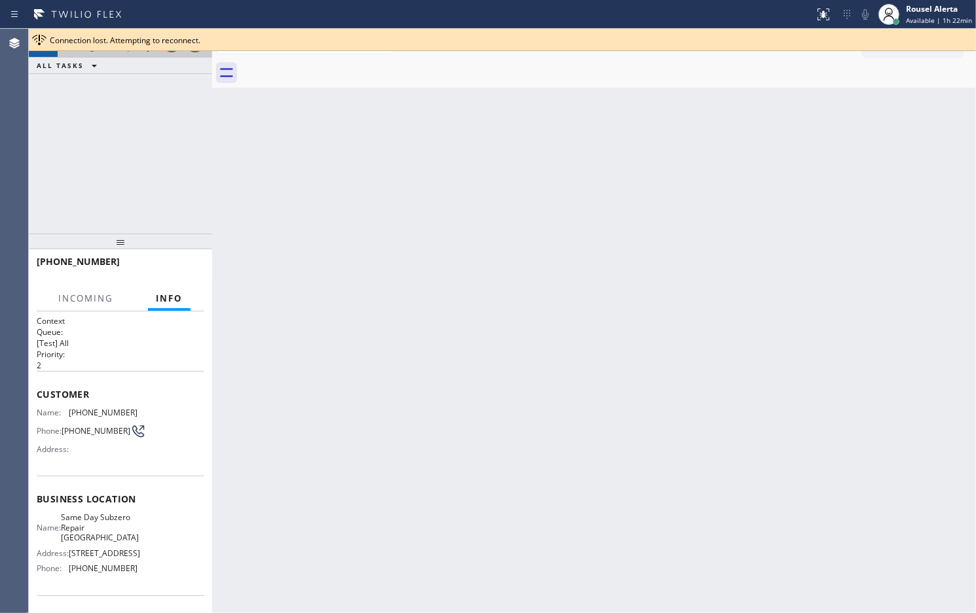
click at [162, 56] on div at bounding box center [183, 43] width 47 height 29
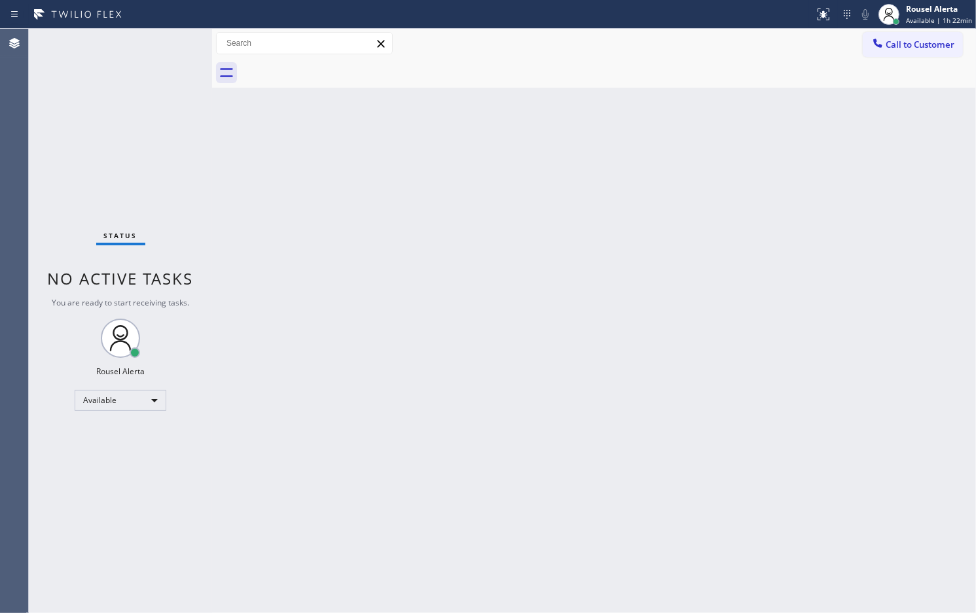
click at [164, 56] on div "Status No active tasks You are ready to start receiving tasks. Rousel Alerta Av…" at bounding box center [120, 321] width 183 height 584
drag, startPoint x: 474, startPoint y: 512, endPoint x: 527, endPoint y: 588, distance: 92.2
click at [478, 518] on div "Back to Dashboard Change Sender ID Customers Technicians Select a contact Outbo…" at bounding box center [594, 321] width 764 height 584
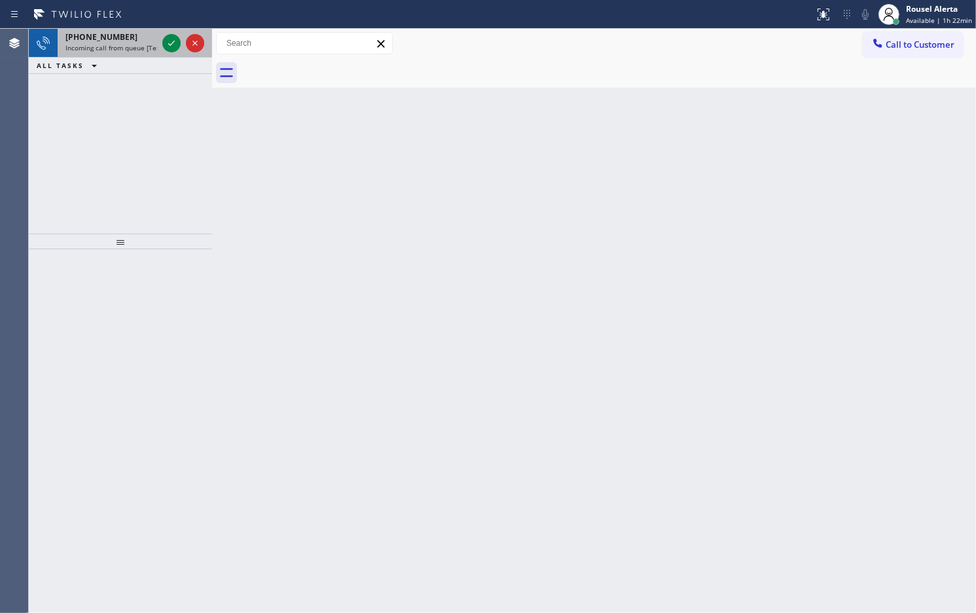
drag, startPoint x: 138, startPoint y: 50, endPoint x: 154, endPoint y: 50, distance: 15.7
click at [139, 50] on span "Incoming call from queue [Test] All" at bounding box center [119, 47] width 109 height 9
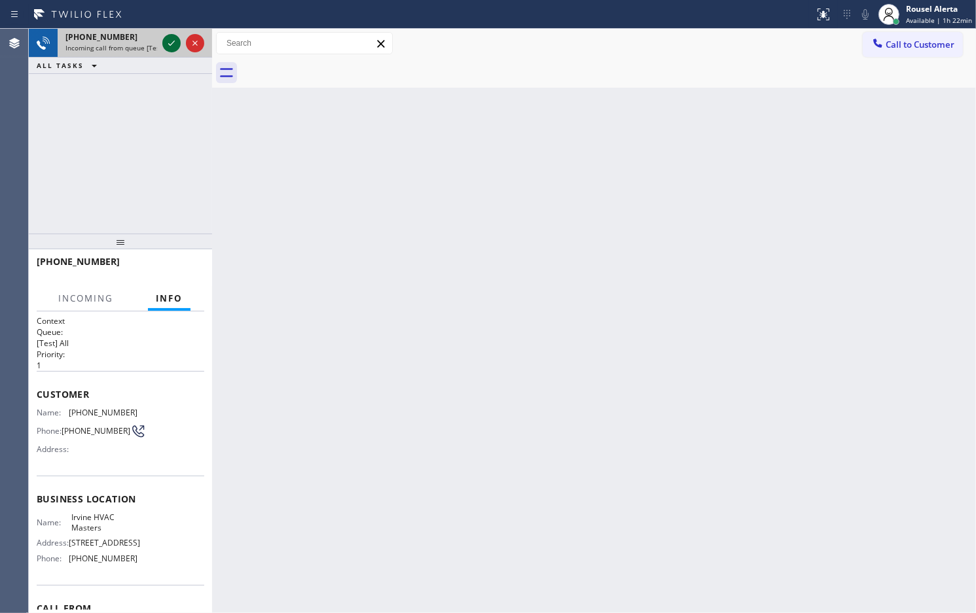
click at [165, 48] on icon at bounding box center [172, 43] width 16 height 16
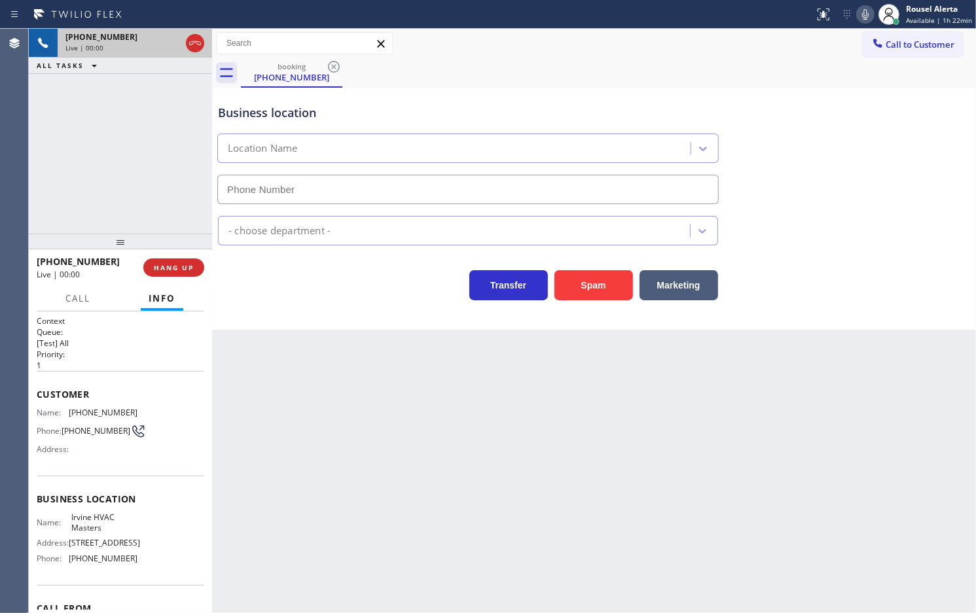
type input "[PHONE_NUMBER]"
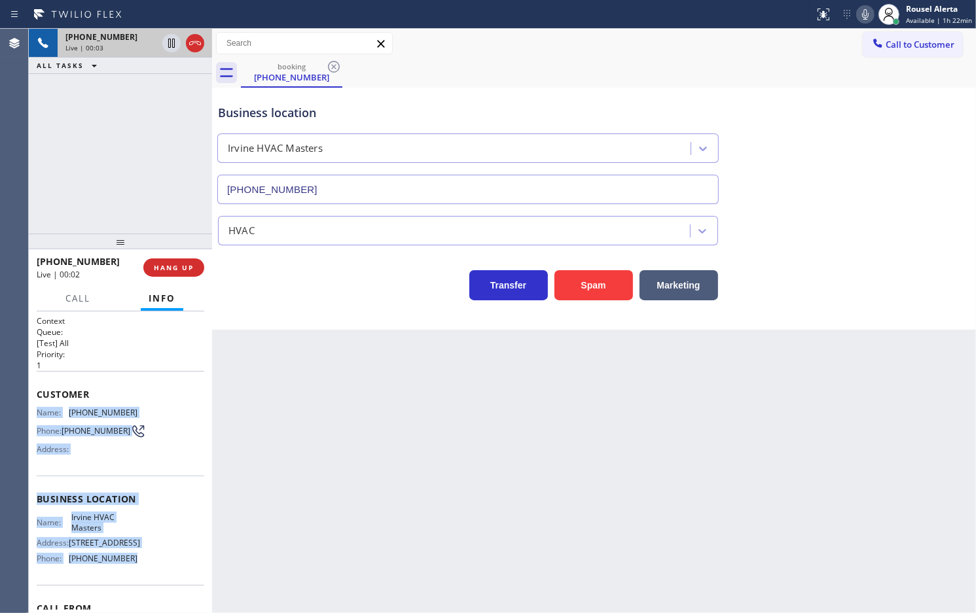
drag, startPoint x: 36, startPoint y: 410, endPoint x: 141, endPoint y: 571, distance: 192.9
click at [141, 571] on div "Context Queue: [Test] All Priority: 1 Customer Name: [PHONE_NUMBER] Phone: [PHO…" at bounding box center [121, 499] width 168 height 368
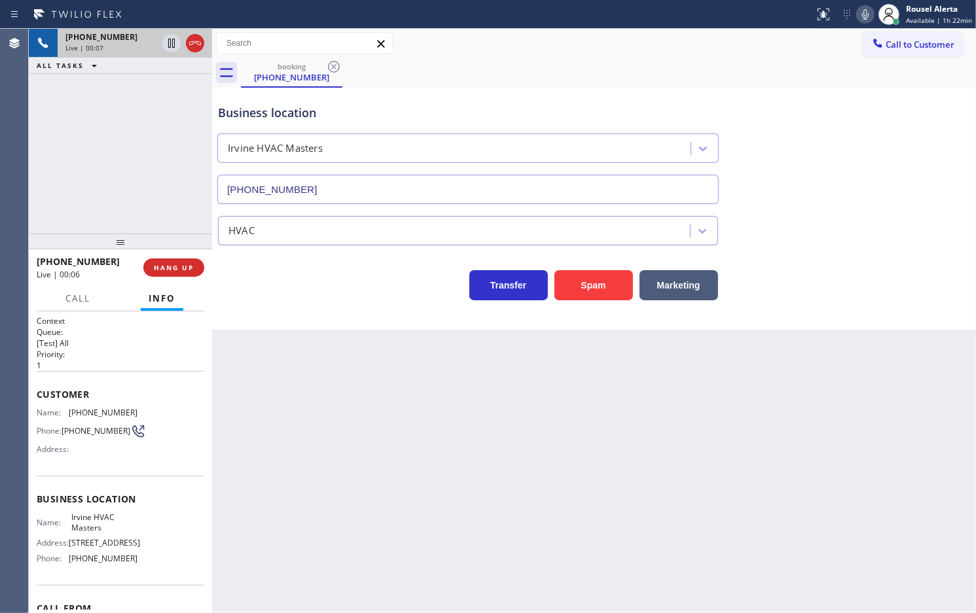
click at [675, 412] on div "Back to Dashboard Change Sender ID Customers Technicians Select a contact Outbo…" at bounding box center [594, 321] width 764 height 584
click at [147, 188] on div "[PHONE_NUMBER] Live | 00:38 ALL TASKS ALL TASKS ACTIVE TASKS TASKS IN WRAP UP" at bounding box center [120, 131] width 183 height 205
click at [373, 461] on div "Back to Dashboard Change Sender ID Customers Technicians Select a contact Outbo…" at bounding box center [594, 321] width 764 height 584
click at [184, 272] on button "HANG UP" at bounding box center [173, 267] width 61 height 18
click at [177, 270] on span "HANG UP" at bounding box center [174, 267] width 40 height 9
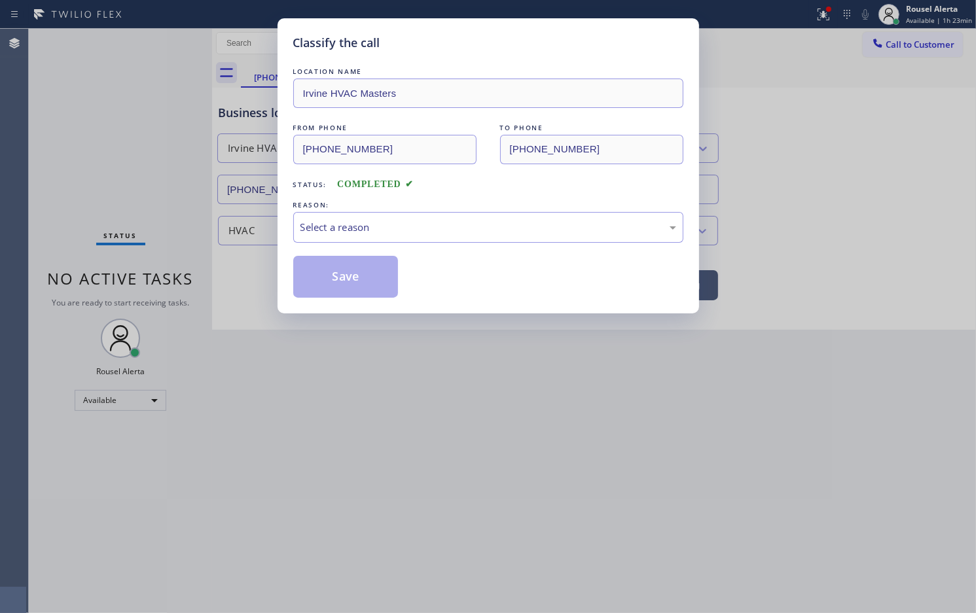
click at [175, 268] on div "Classify the call LOCATION NAME Irvine HVAC Masters FROM PHONE [PHONE_NUMBER] T…" at bounding box center [488, 306] width 976 height 613
click at [378, 244] on div "LOCATION NAME Irvine HVAC Masters FROM PHONE [PHONE_NUMBER] TO PHONE [PHONE_NUM…" at bounding box center [488, 181] width 390 height 233
click at [400, 226] on div "Select a reason" at bounding box center [488, 227] width 376 height 15
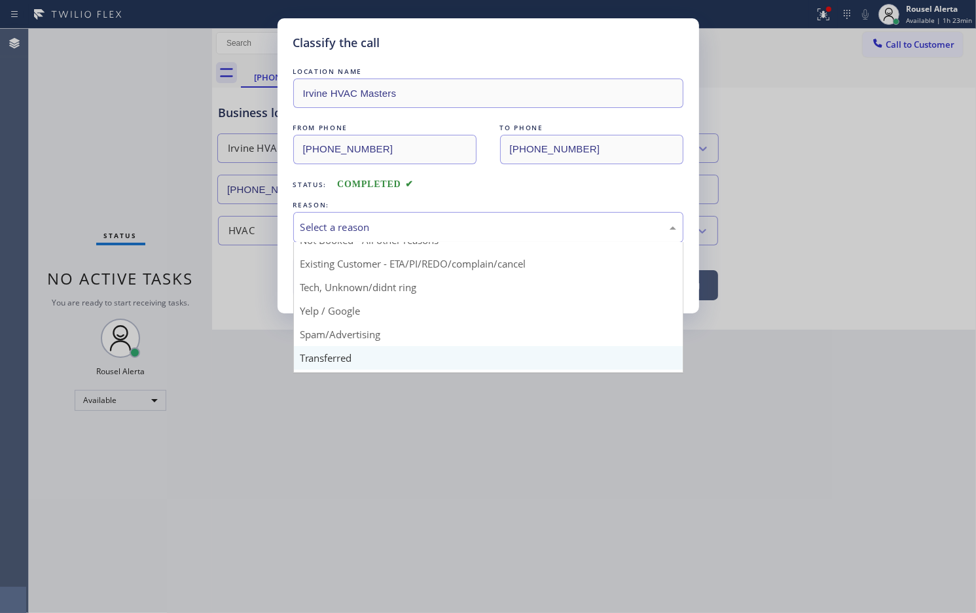
scroll to position [90, 0]
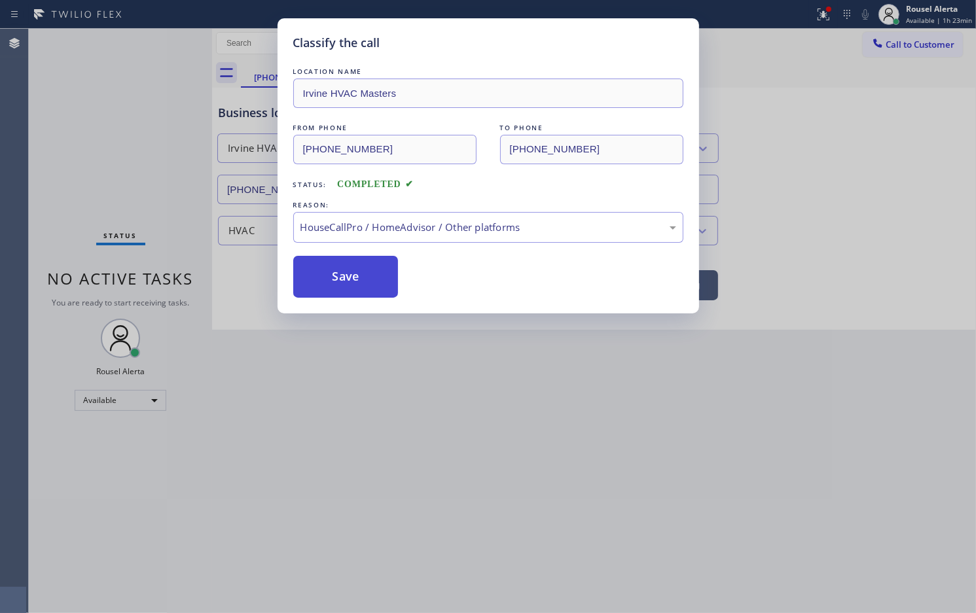
click at [335, 290] on button "Save" at bounding box center [345, 277] width 105 height 42
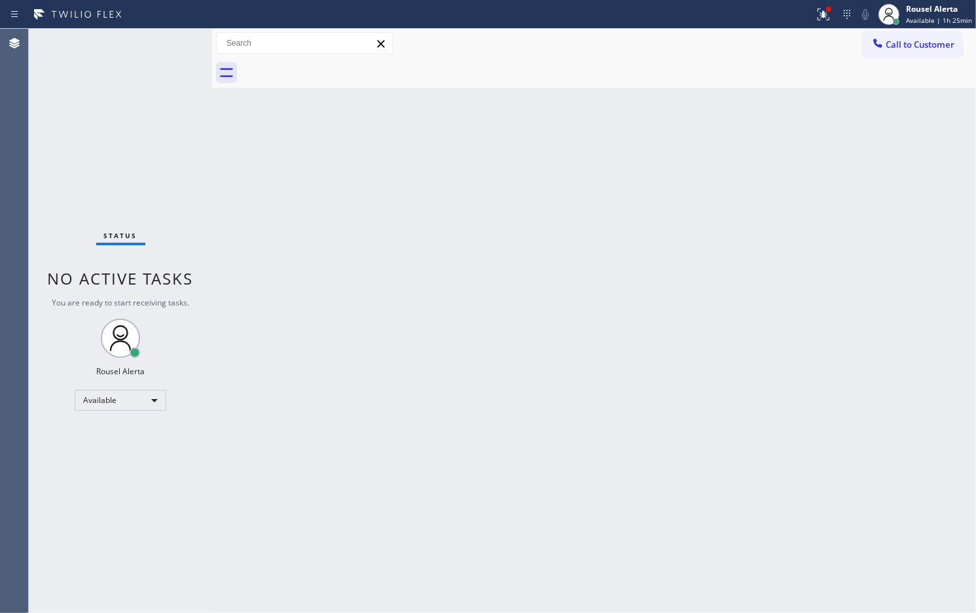
click at [365, 224] on div "Back to Dashboard Change Sender ID Customers Technicians Select a contact Outbo…" at bounding box center [594, 321] width 764 height 584
click at [822, 22] on button at bounding box center [823, 14] width 29 height 29
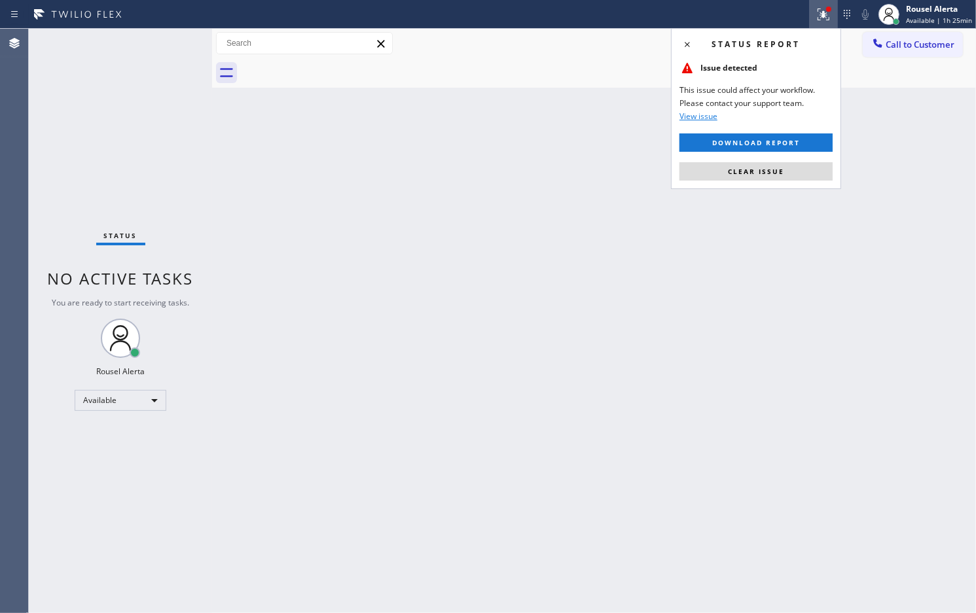
click at [796, 182] on div "Status report Issue detected This issue could affect your workflow. Please cont…" at bounding box center [756, 108] width 170 height 161
click at [796, 174] on button "Clear issue" at bounding box center [755, 171] width 153 height 18
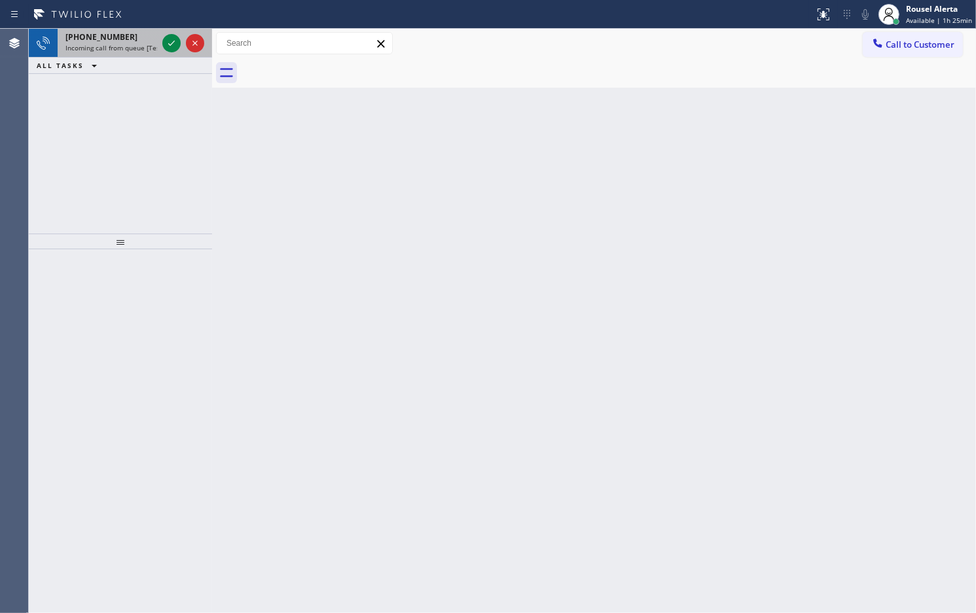
click at [143, 36] on div "[PHONE_NUMBER]" at bounding box center [111, 36] width 92 height 11
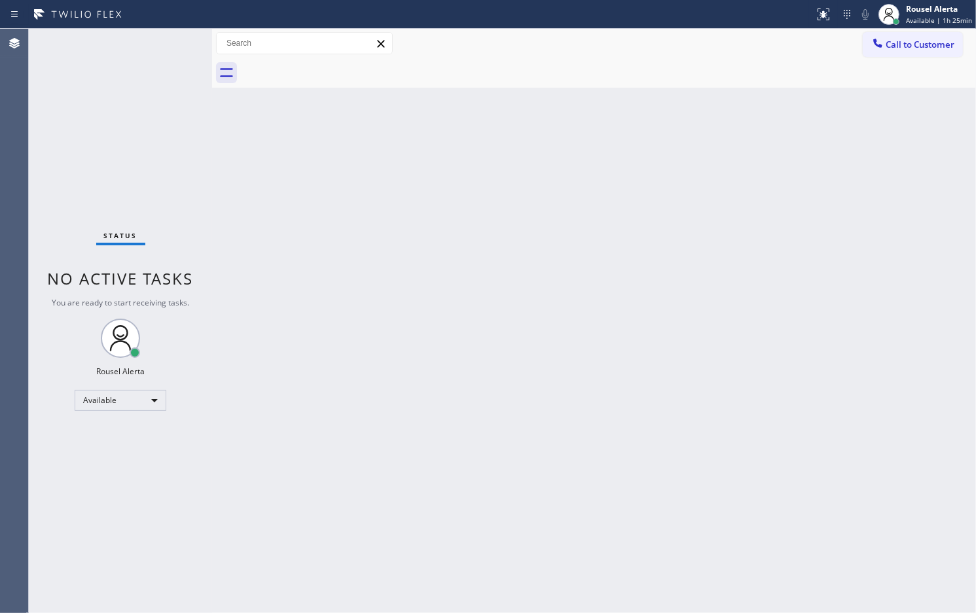
drag, startPoint x: 417, startPoint y: 423, endPoint x: 427, endPoint y: 427, distance: 10.6
click at [427, 427] on div "Back to Dashboard Change Sender ID Customers Technicians Select a contact Outbo…" at bounding box center [594, 321] width 764 height 584
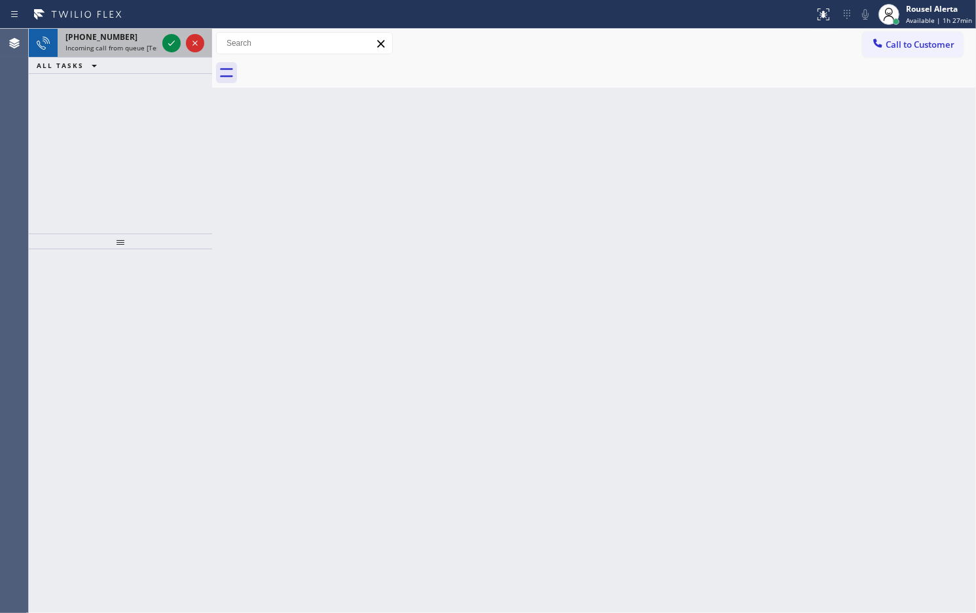
click at [144, 41] on div "[PHONE_NUMBER]" at bounding box center [111, 36] width 92 height 11
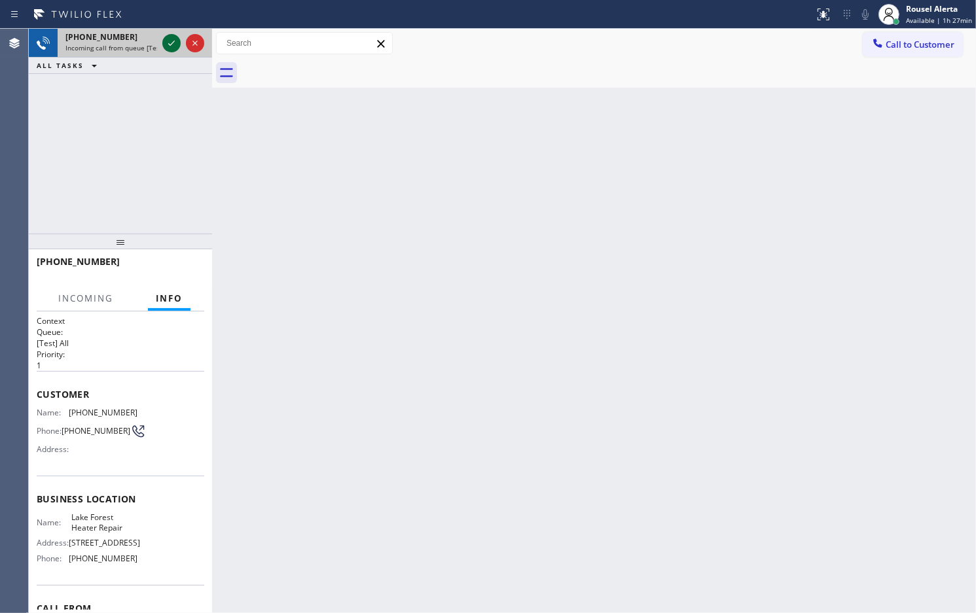
click at [165, 46] on icon at bounding box center [172, 43] width 16 height 16
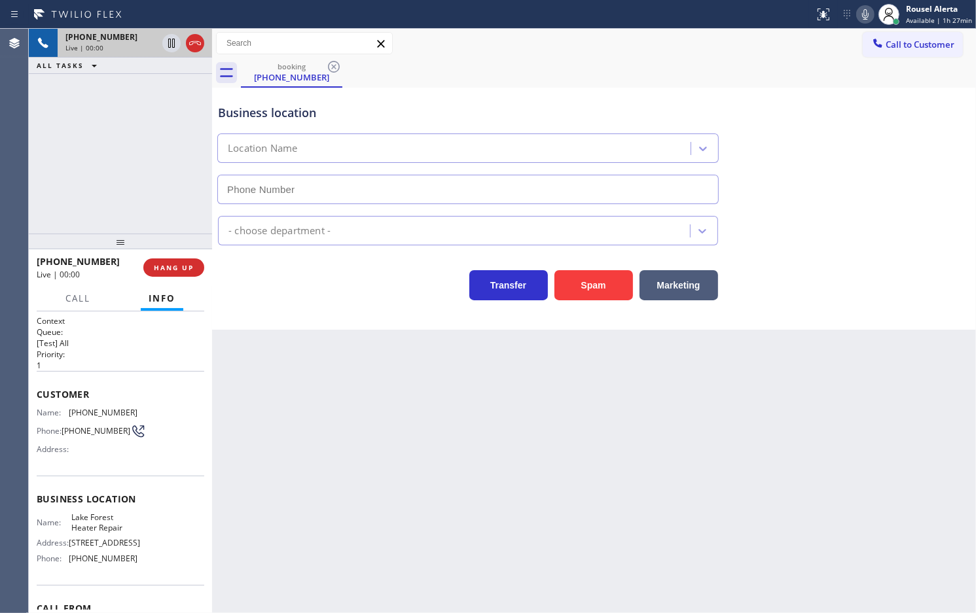
type input "[PHONE_NUMBER]"
click at [700, 491] on div "Back to Dashboard Change Sender ID Customers Technicians Select a contact Outbo…" at bounding box center [594, 321] width 764 height 584
click at [73, 147] on div "[PHONE_NUMBER] Live | 00:39 ALL TASKS ALL TASKS ACTIVE TASKS TASKS IN WRAP UP" at bounding box center [120, 131] width 183 height 205
click at [472, 489] on div "Back to Dashboard Change Sender ID Customers Technicians Select a contact Outbo…" at bounding box center [594, 321] width 764 height 584
drag, startPoint x: 171, startPoint y: 178, endPoint x: 173, endPoint y: 190, distance: 12.6
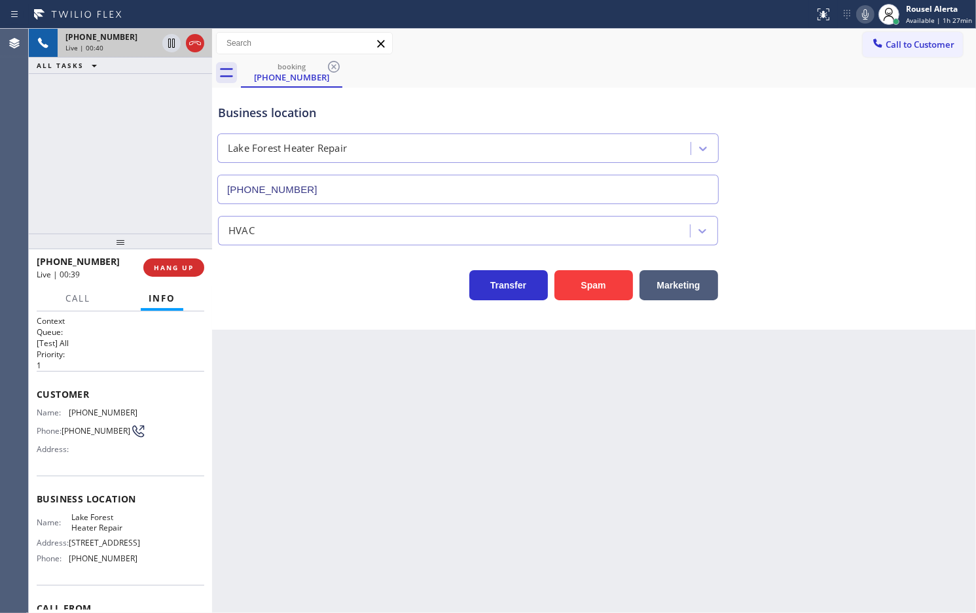
click at [171, 177] on div "[PHONE_NUMBER] Live | 00:40 ALL TASKS ALL TASKS ACTIVE TASKS TASKS IN WRAP UP" at bounding box center [120, 131] width 183 height 205
click at [429, 496] on div "Back to Dashboard Change Sender ID Customers Technicians Select a contact Outbo…" at bounding box center [594, 321] width 764 height 584
drag, startPoint x: 167, startPoint y: 172, endPoint x: 198, endPoint y: 234, distance: 69.1
click at [165, 172] on div "[PHONE_NUMBER] Live | 00:47 ALL TASKS ALL TASKS ACTIVE TASKS TASKS IN WRAP UP" at bounding box center [120, 131] width 183 height 205
click at [370, 491] on div "Back to Dashboard Change Sender ID Customers Technicians Select a contact Outbo…" at bounding box center [594, 321] width 764 height 584
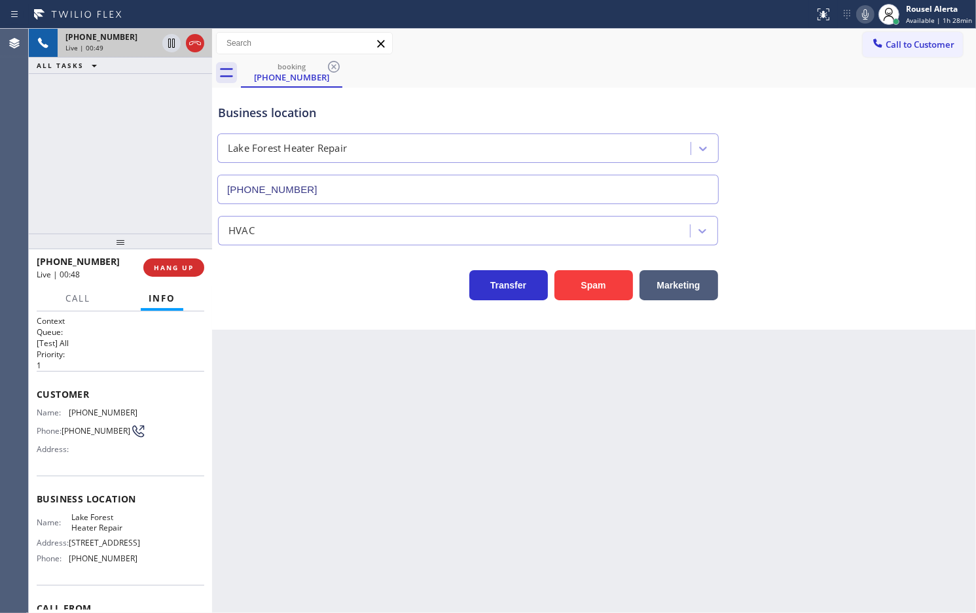
click at [154, 190] on div "[PHONE_NUMBER] Live | 00:49 ALL TASKS ALL TASKS ACTIVE TASKS TASKS IN WRAP UP" at bounding box center [120, 131] width 183 height 205
click at [308, 382] on div "Back to Dashboard Change Sender ID Customers Technicians Select a contact Outbo…" at bounding box center [594, 321] width 764 height 584
click at [179, 276] on button "HANG UP" at bounding box center [173, 267] width 61 height 18
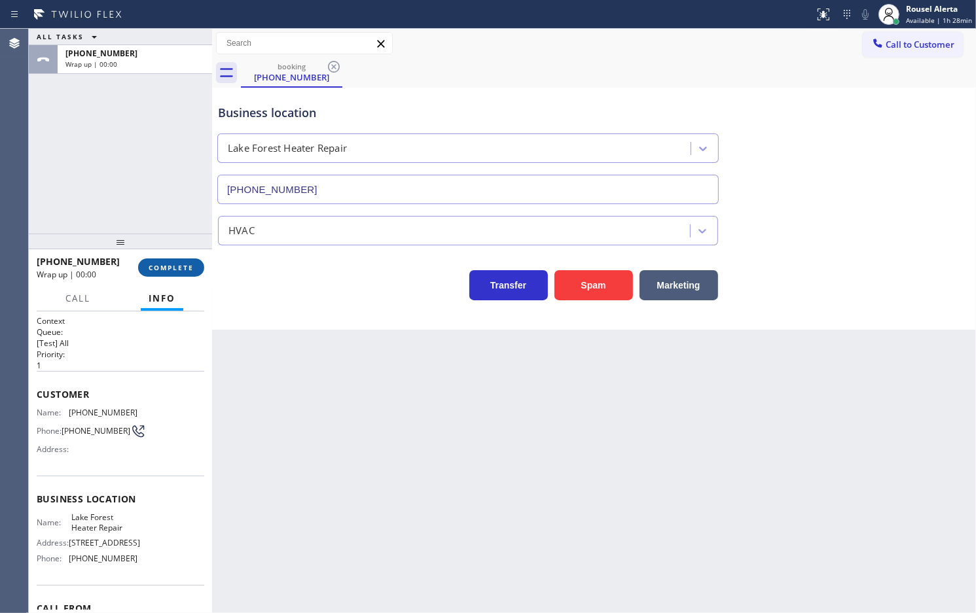
click at [168, 269] on span "COMPLETE" at bounding box center [171, 267] width 45 height 9
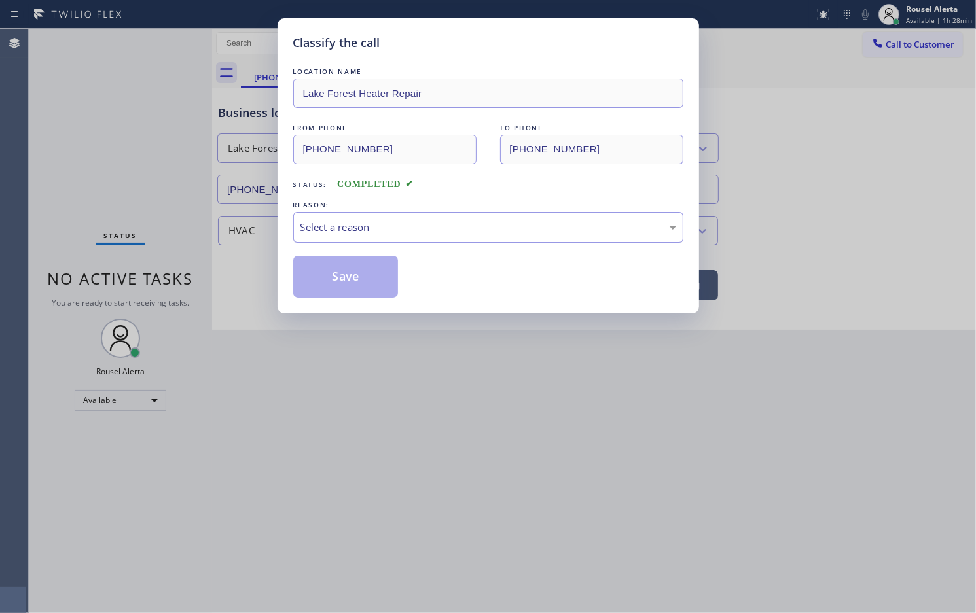
click at [534, 241] on div "Select a reason" at bounding box center [488, 227] width 390 height 31
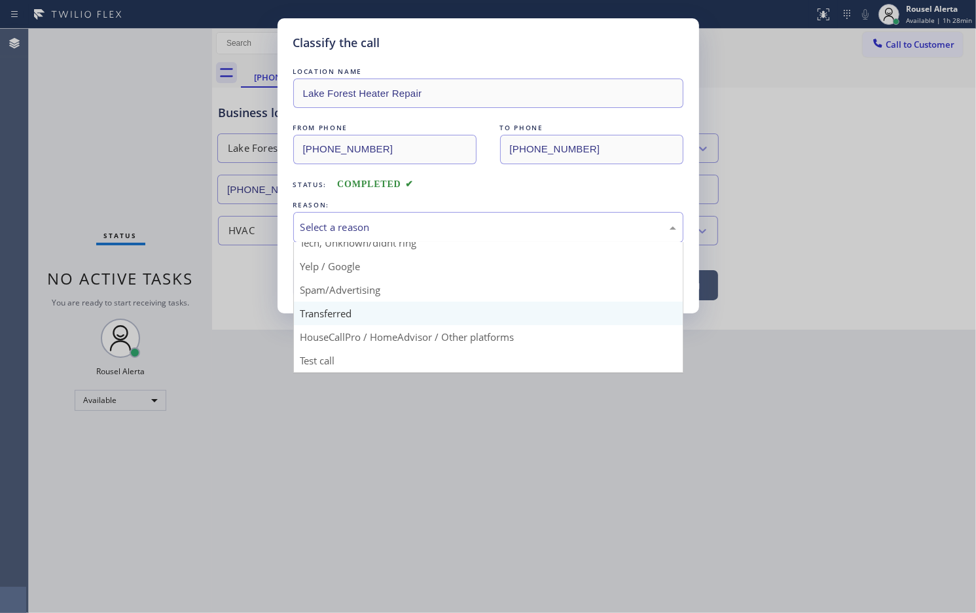
scroll to position [90, 0]
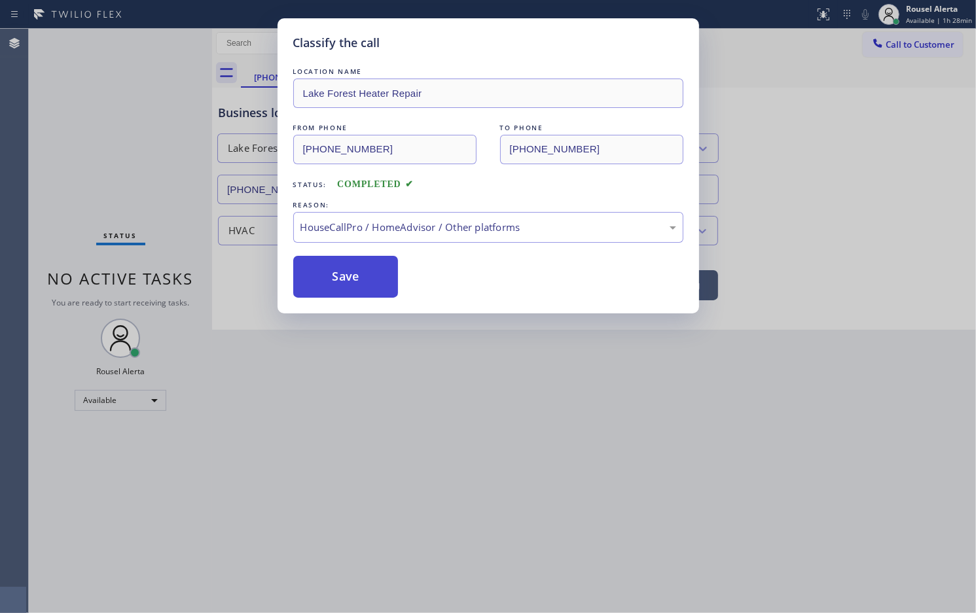
click at [367, 278] on button "Save" at bounding box center [345, 277] width 105 height 42
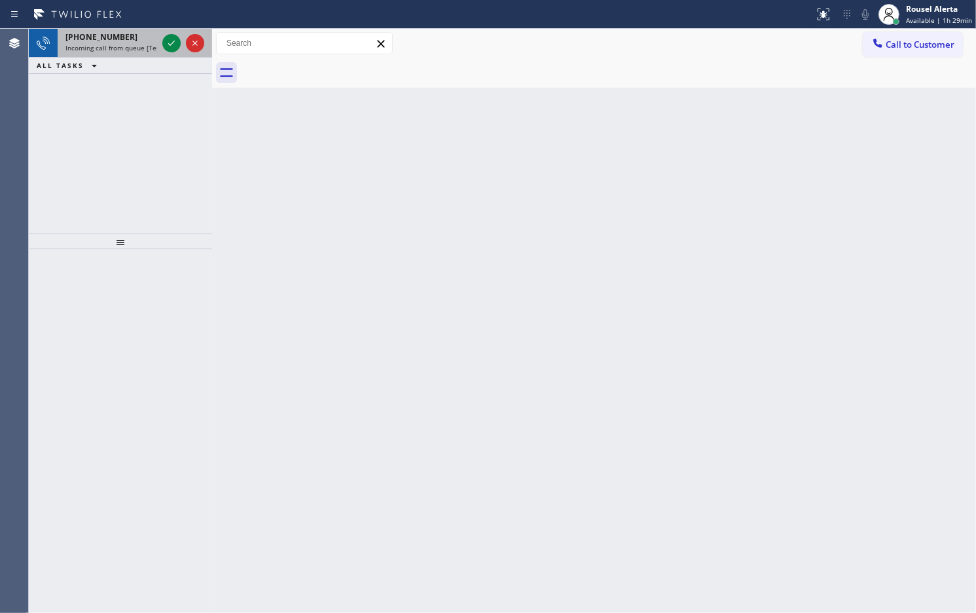
click at [152, 44] on span "Incoming call from queue [Test] All" at bounding box center [119, 47] width 109 height 9
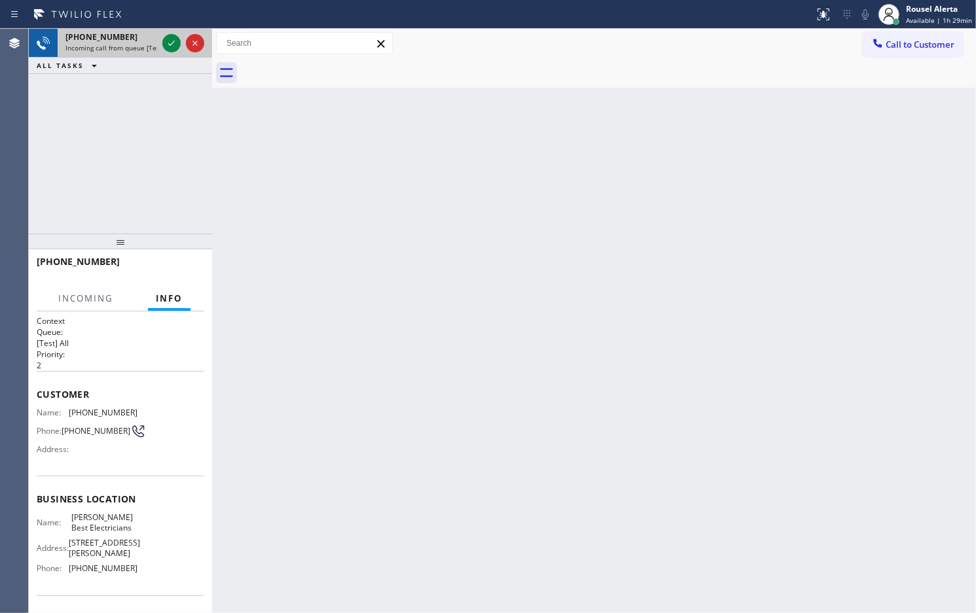
click at [161, 43] on div at bounding box center [183, 43] width 47 height 29
click at [162, 43] on div at bounding box center [183, 43] width 47 height 29
click at [162, 43] on div at bounding box center [171, 43] width 18 height 16
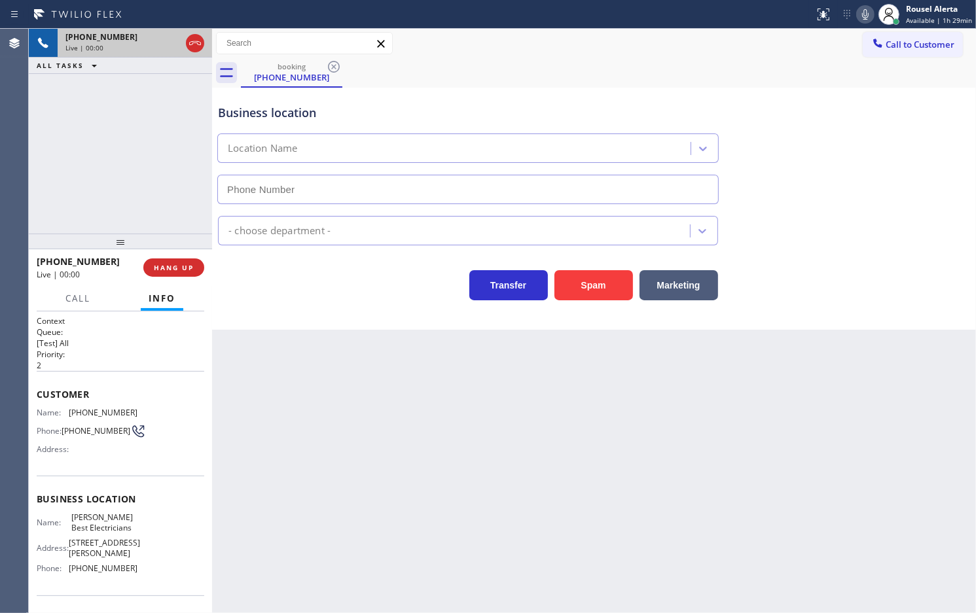
type input "[PHONE_NUMBER]"
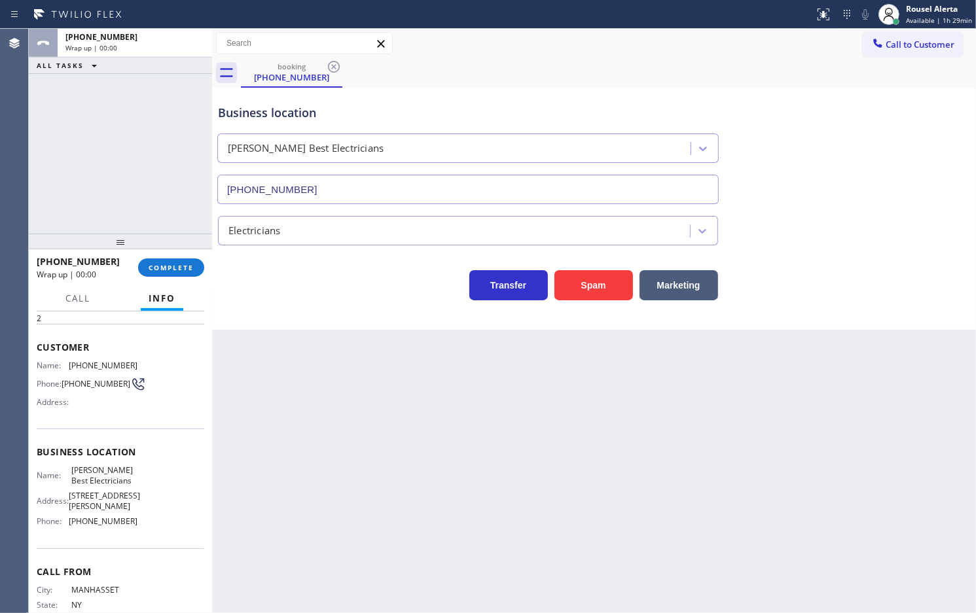
scroll to position [86, 0]
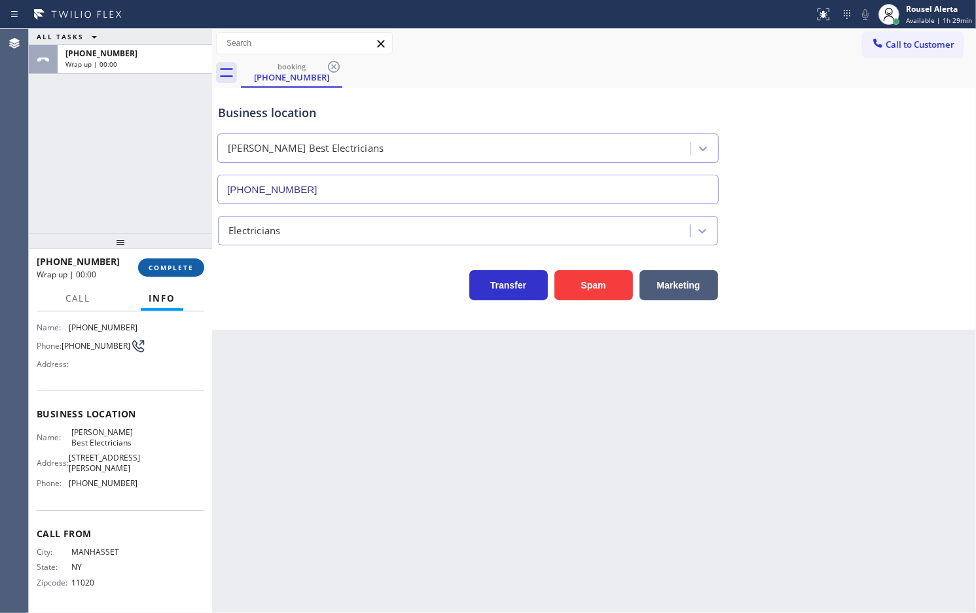
click at [177, 263] on span "COMPLETE" at bounding box center [171, 267] width 45 height 9
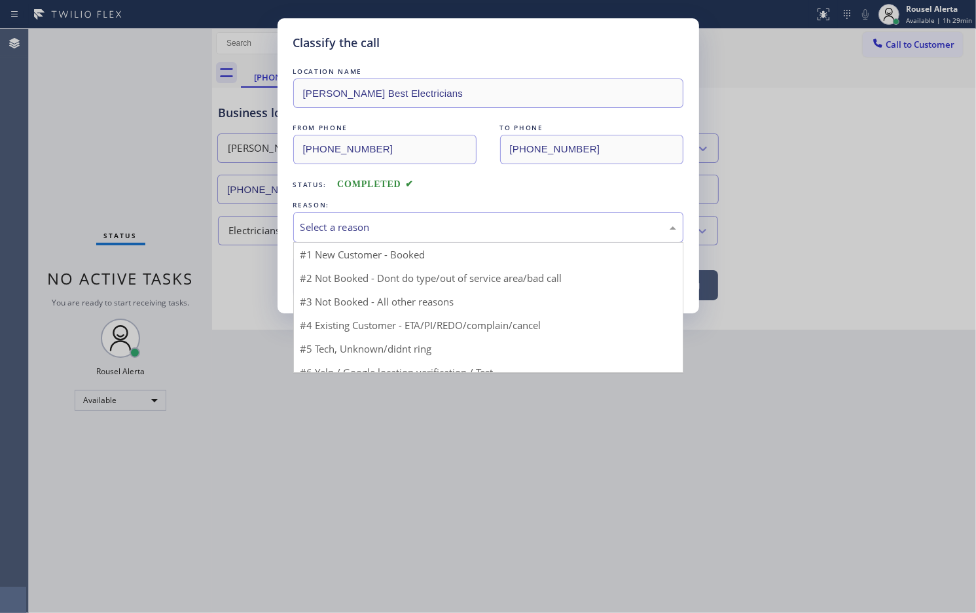
click at [378, 231] on div "Select a reason" at bounding box center [488, 227] width 376 height 15
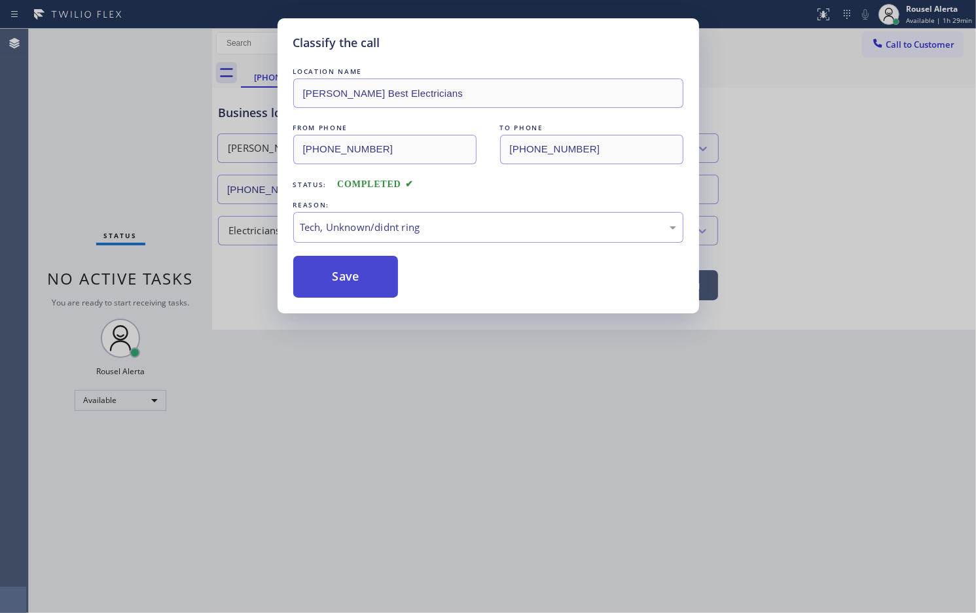
click at [383, 276] on button "Save" at bounding box center [345, 277] width 105 height 42
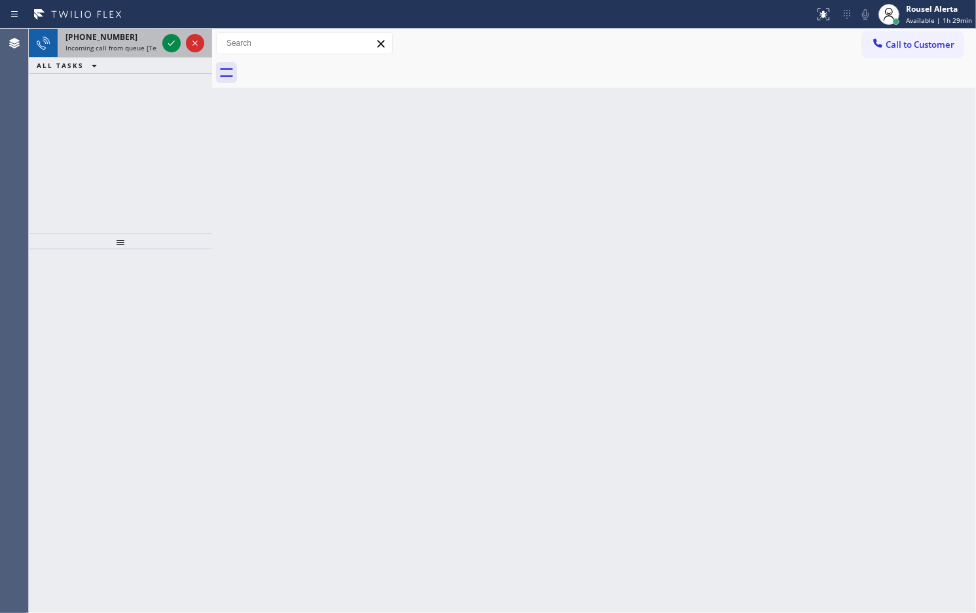
click at [157, 53] on div "[PHONE_NUMBER] Incoming call from queue [Test] All" at bounding box center [109, 43] width 102 height 29
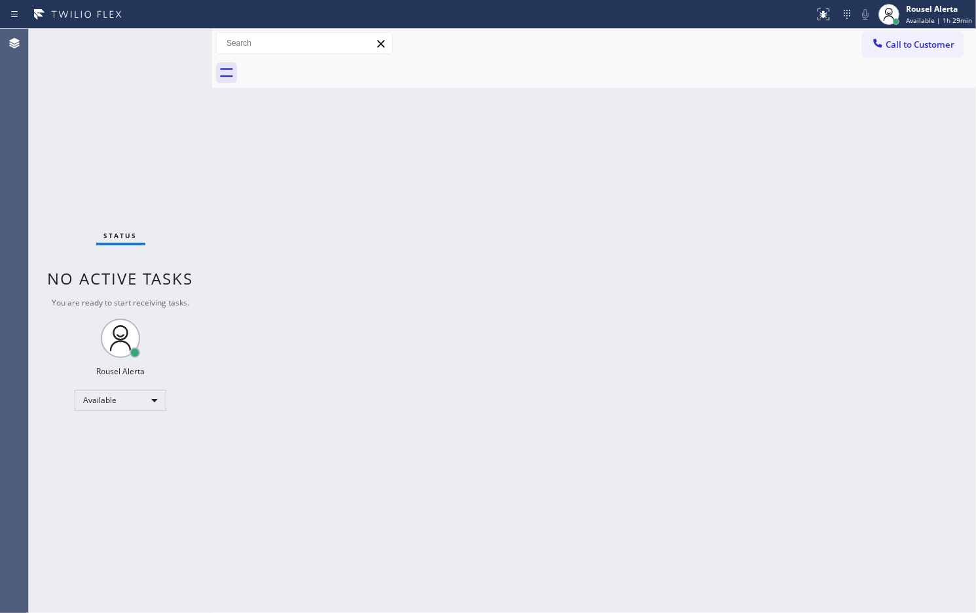
click at [707, 406] on div "Back to Dashboard Change Sender ID Customers Technicians Select a contact Outbo…" at bounding box center [594, 321] width 764 height 584
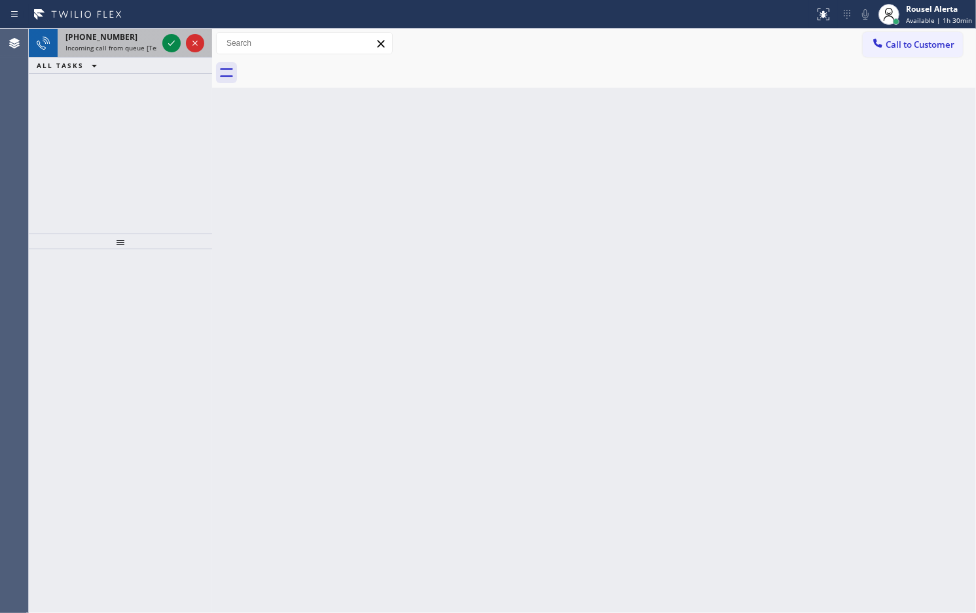
click at [137, 41] on div "[PHONE_NUMBER]" at bounding box center [111, 36] width 92 height 11
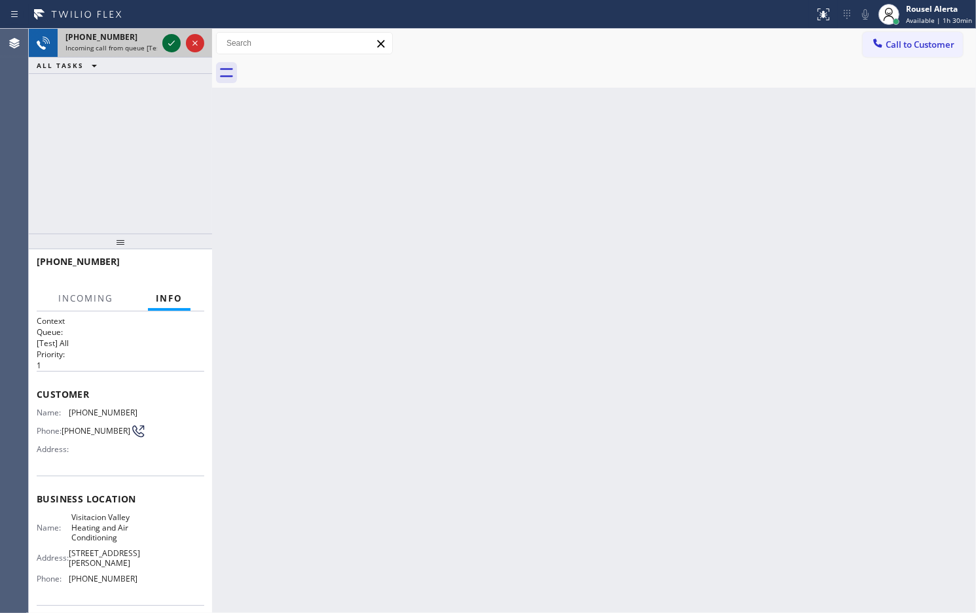
click at [166, 47] on icon at bounding box center [172, 43] width 16 height 16
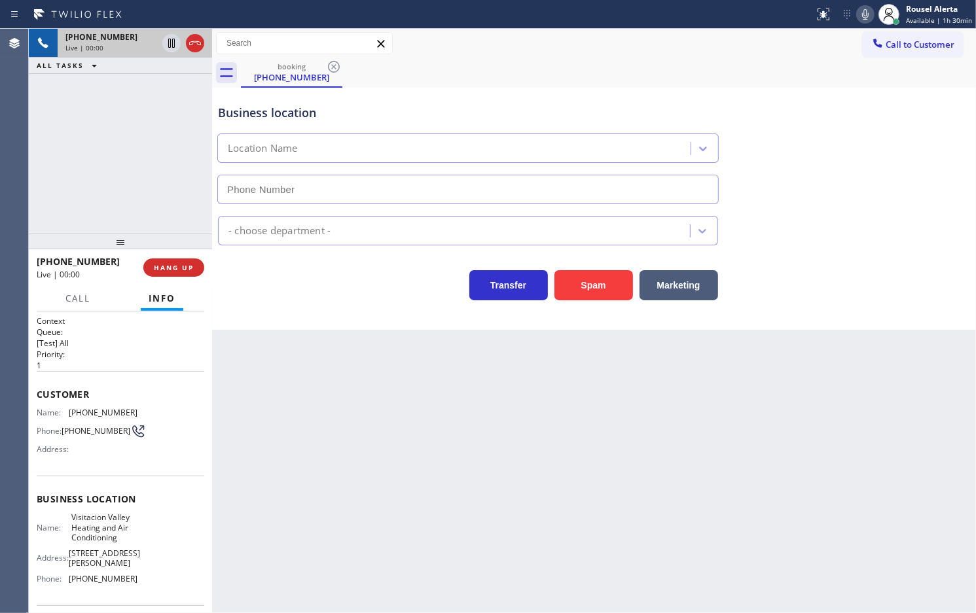
type input "[PHONE_NUMBER]"
click at [386, 448] on div "Back to Dashboard Change Sender ID Customers Technicians Select a contact Outbo…" at bounding box center [594, 321] width 764 height 584
drag, startPoint x: 439, startPoint y: 412, endPoint x: 508, endPoint y: 458, distance: 82.6
click at [455, 420] on div "Back to Dashboard Change Sender ID Customers Technicians Select a contact Outbo…" at bounding box center [594, 321] width 764 height 584
click at [652, 546] on div "Back to Dashboard Change Sender ID Customers Technicians Select a contact Outbo…" at bounding box center [594, 321] width 764 height 584
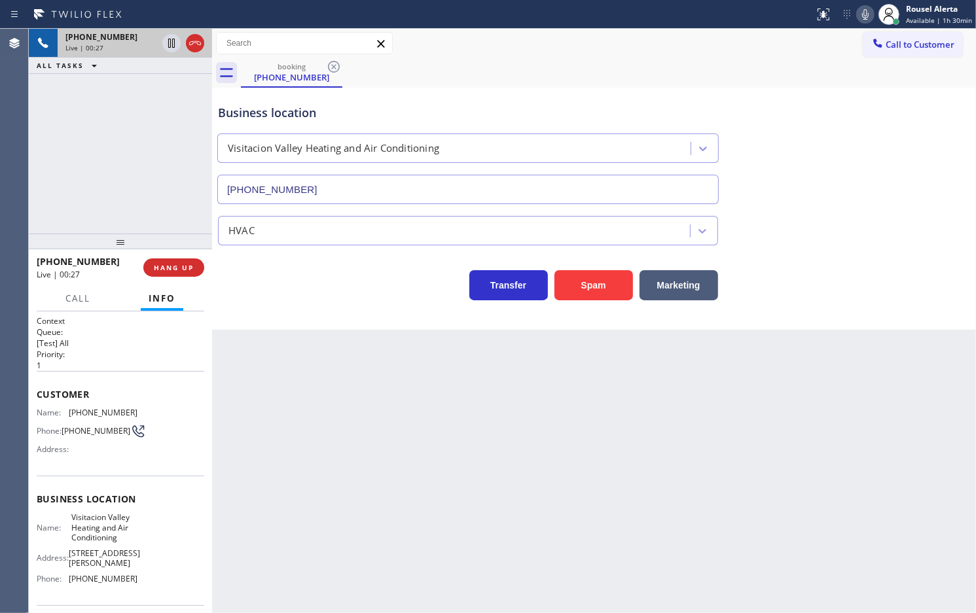
click at [46, 206] on div "[PHONE_NUMBER] Live | 00:27 ALL TASKS ALL TASKS ACTIVE TASKS TASKS IN WRAP UP" at bounding box center [120, 131] width 183 height 205
click at [460, 463] on div "Back to Dashboard Change Sender ID Customers Technicians Select a contact Outbo…" at bounding box center [594, 321] width 764 height 584
click at [180, 181] on div "[PHONE_NUMBER] Live | 00:28 ALL TASKS ALL TASKS ACTIVE TASKS TASKS IN WRAP UP" at bounding box center [120, 131] width 183 height 205
click at [312, 427] on div "Back to Dashboard Change Sender ID Customers Technicians Select a contact Outbo…" at bounding box center [594, 321] width 764 height 584
click at [171, 268] on span "HANG UP" at bounding box center [174, 267] width 40 height 9
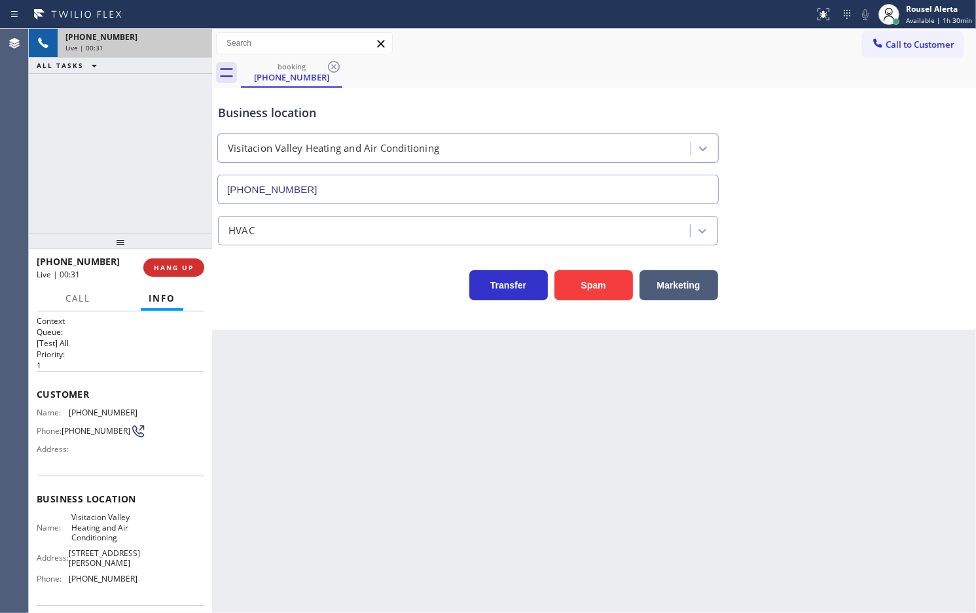
click at [289, 366] on div "Back to Dashboard Change Sender ID Customers Technicians Select a contact Outbo…" at bounding box center [594, 321] width 764 height 584
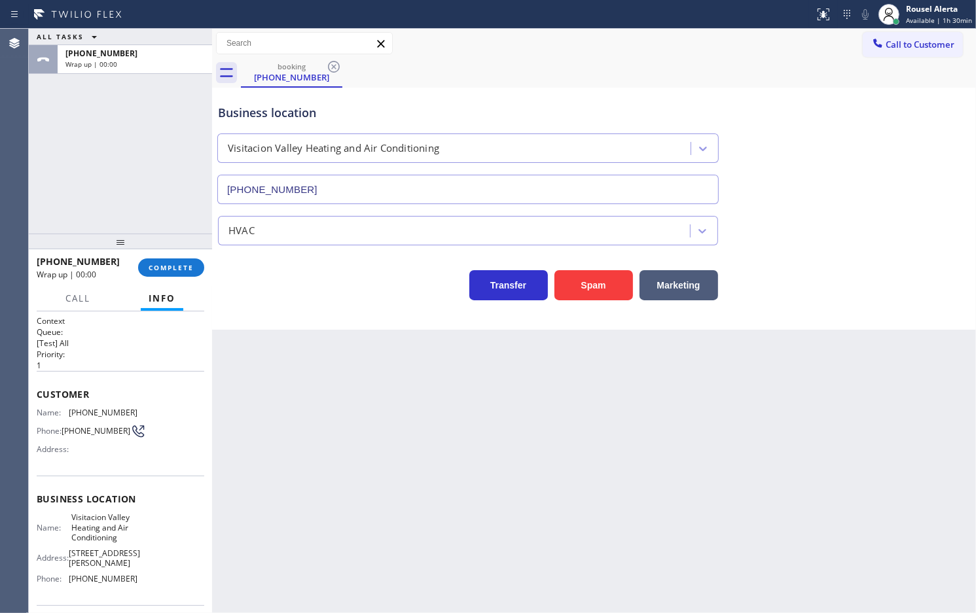
click at [177, 281] on div "[PHONE_NUMBER] Wrap up | 00:00 COMPLETE" at bounding box center [121, 268] width 168 height 34
click at [171, 272] on span "COMPLETE" at bounding box center [171, 267] width 45 height 9
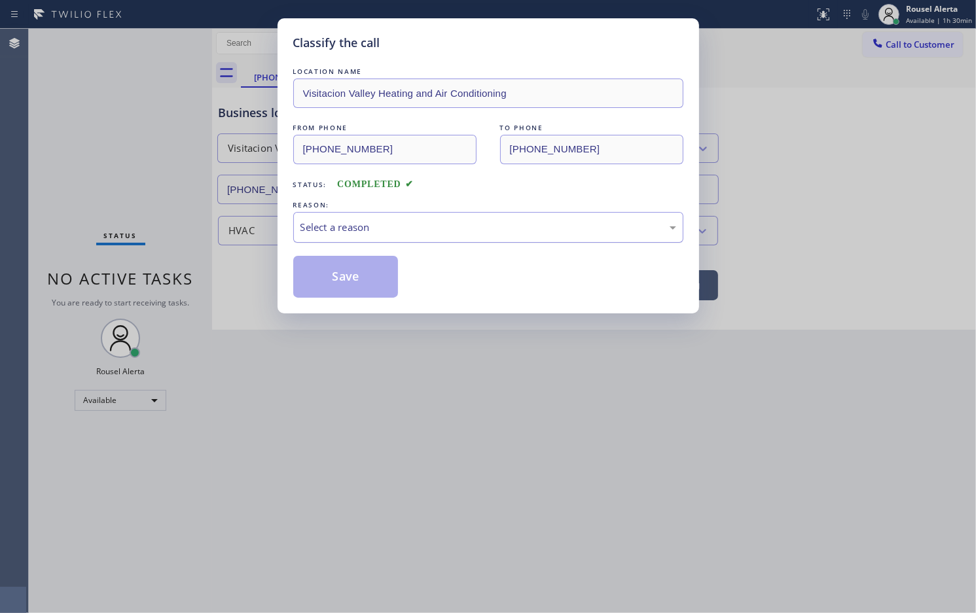
click at [391, 232] on div "Select a reason" at bounding box center [488, 227] width 376 height 15
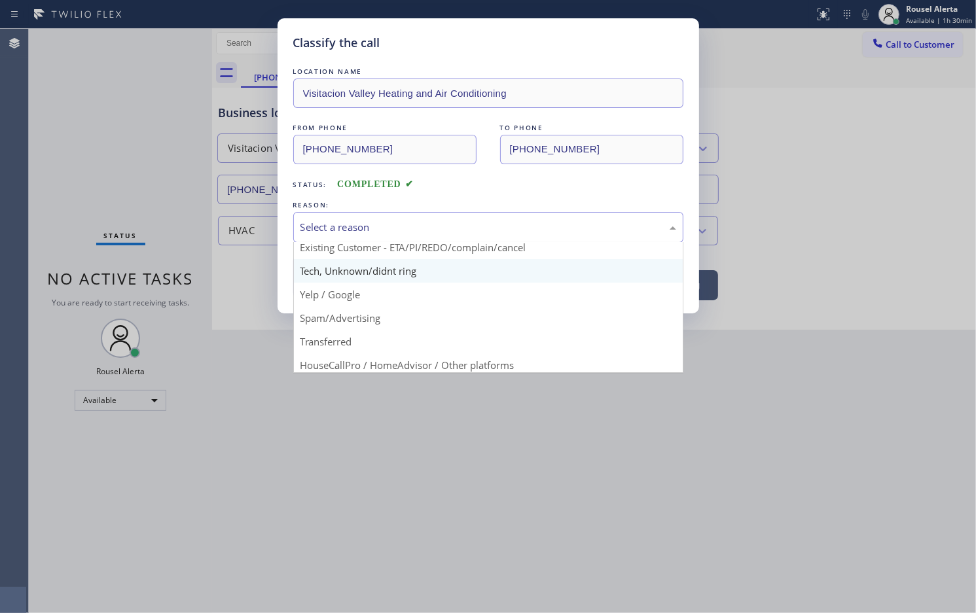
scroll to position [90, 0]
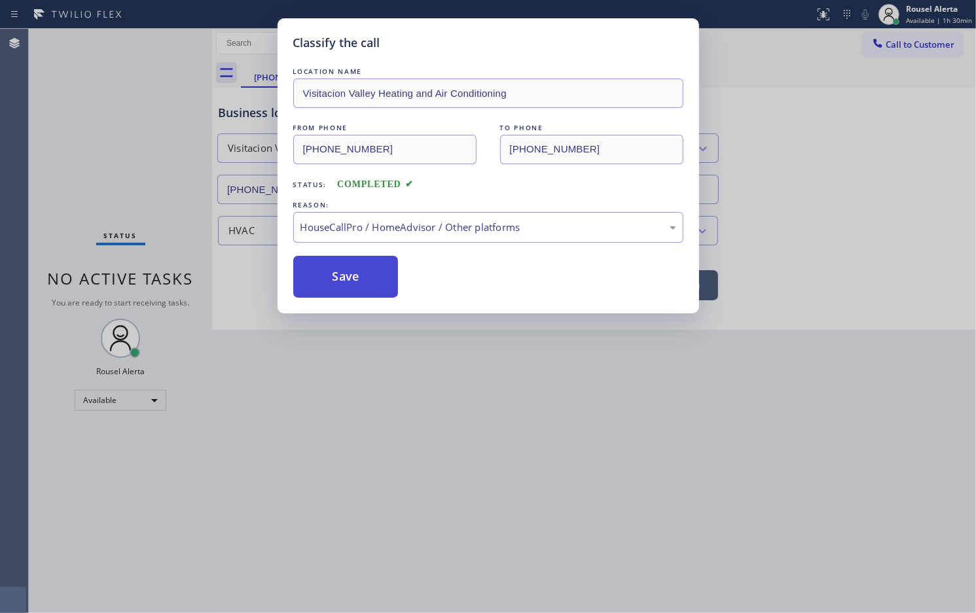
click at [334, 260] on button "Save" at bounding box center [345, 277] width 105 height 42
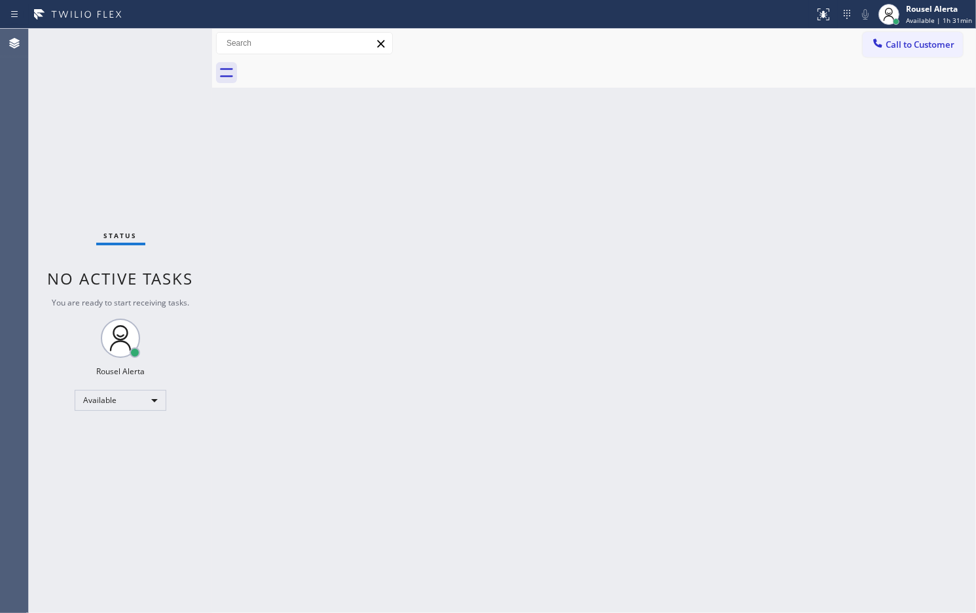
click at [149, 33] on div "Status No active tasks You are ready to start receiving tasks. Rousel Alerta Av…" at bounding box center [120, 321] width 183 height 584
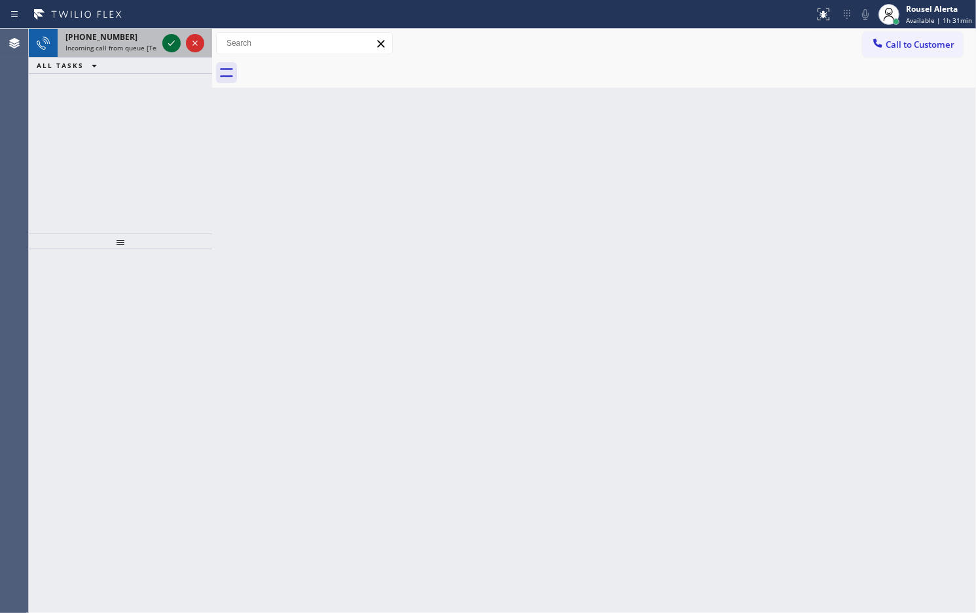
click at [167, 46] on icon at bounding box center [172, 43] width 16 height 16
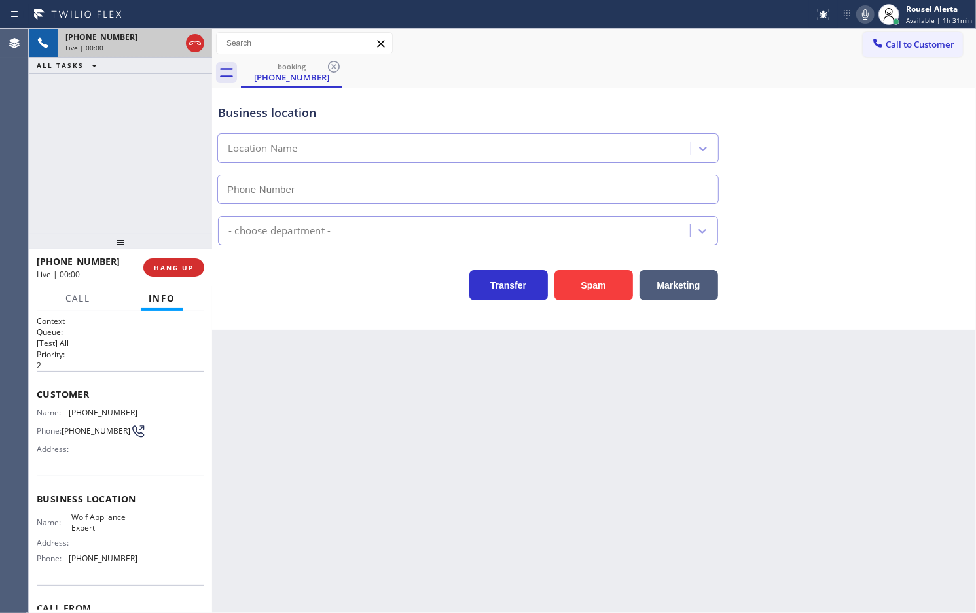
type input "[PHONE_NUMBER]"
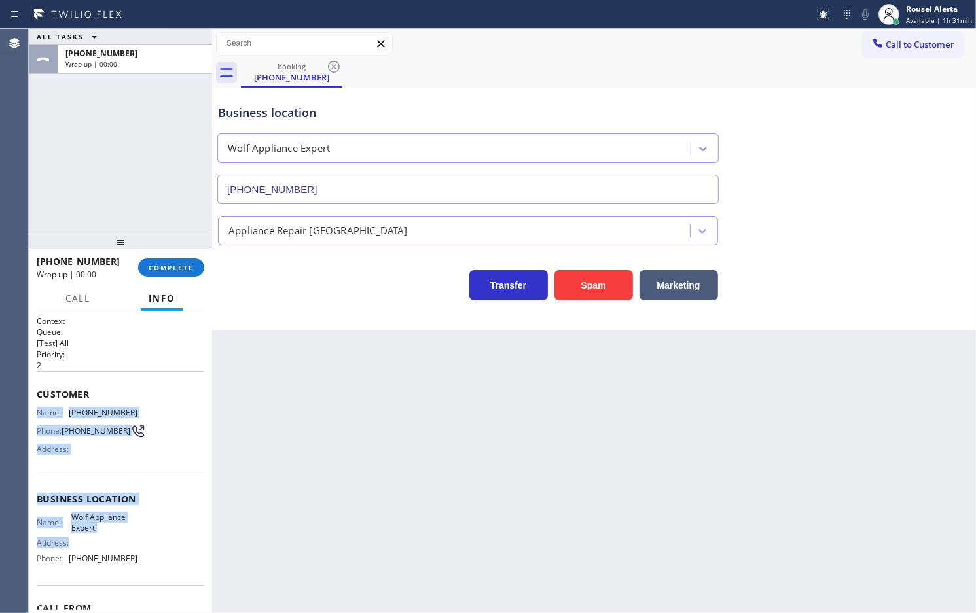
drag, startPoint x: 36, startPoint y: 409, endPoint x: 121, endPoint y: 537, distance: 153.9
click at [121, 537] on div "Context Queue: [Test] All Priority: 2 Customer Name: [PHONE_NUMBER] Phone: [PHO…" at bounding box center [121, 499] width 168 height 368
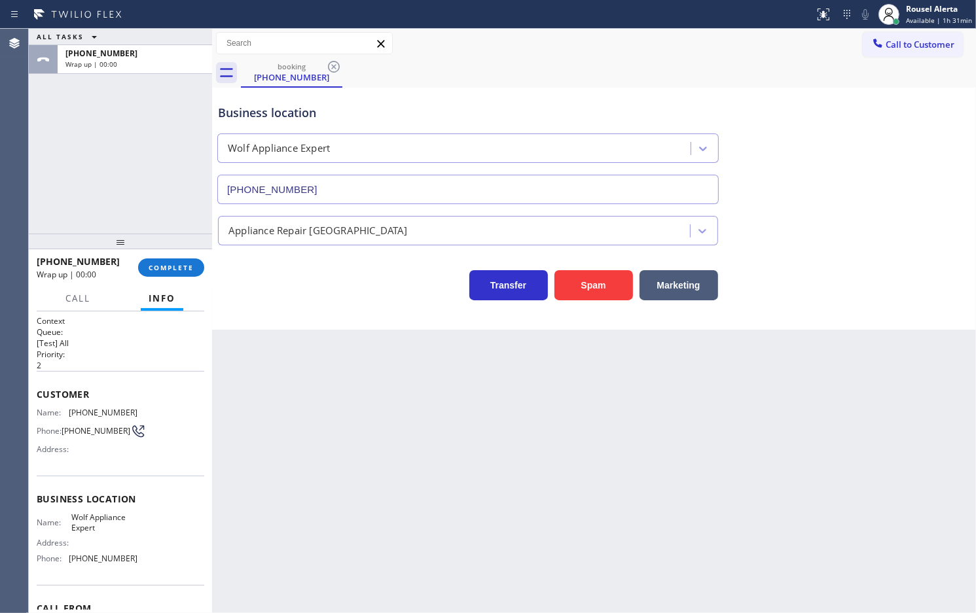
drag, startPoint x: 324, startPoint y: 469, endPoint x: 339, endPoint y: 497, distance: 32.5
click at [339, 497] on div "Back to Dashboard Change Sender ID Customers Technicians Select a contact Outbo…" at bounding box center [594, 321] width 764 height 584
click at [86, 558] on span "[PHONE_NUMBER]" at bounding box center [103, 559] width 69 height 10
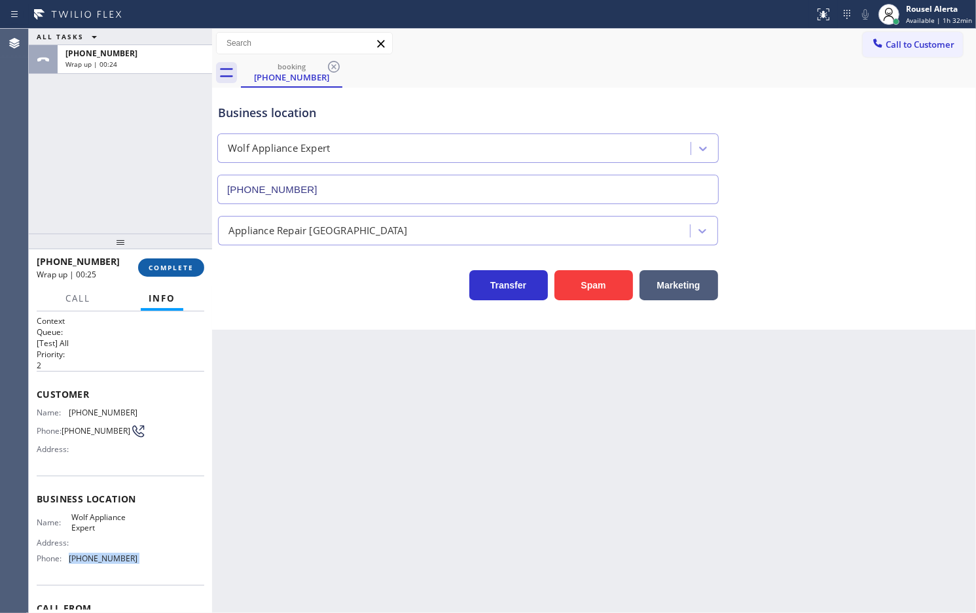
click at [171, 263] on span "COMPLETE" at bounding box center [171, 267] width 45 height 9
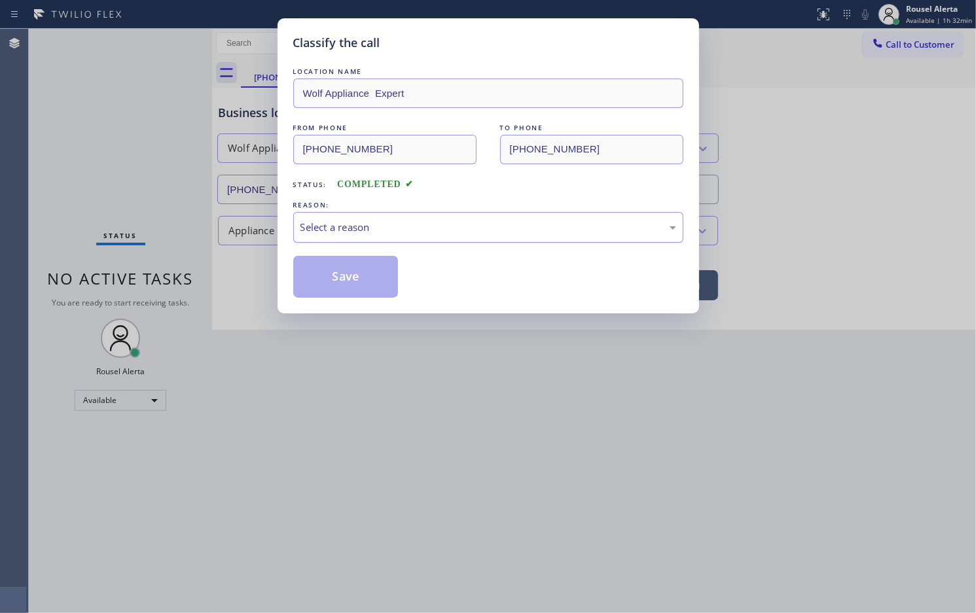
click at [414, 242] on div "Select a reason" at bounding box center [488, 227] width 390 height 31
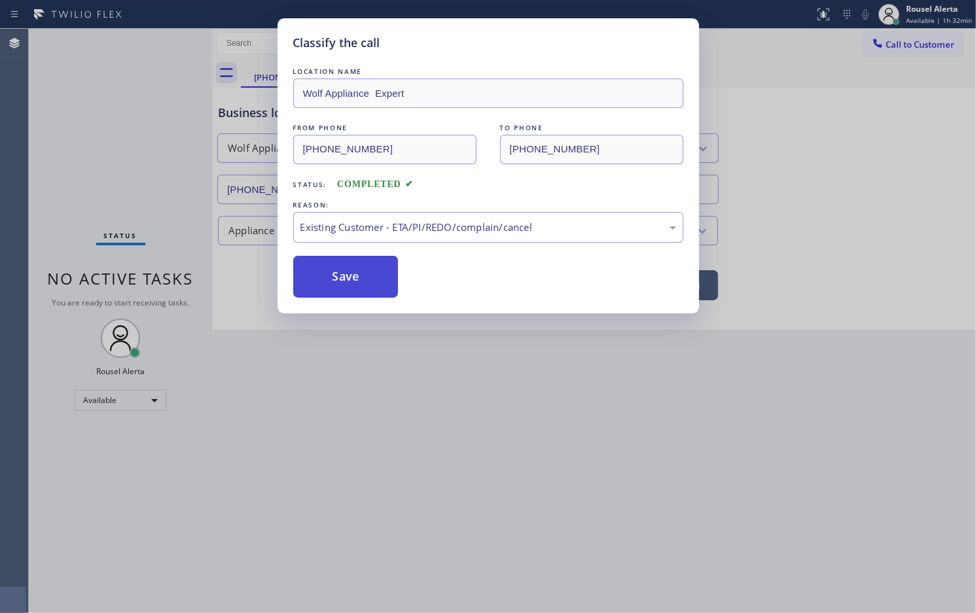
click at [383, 275] on button "Save" at bounding box center [345, 277] width 105 height 42
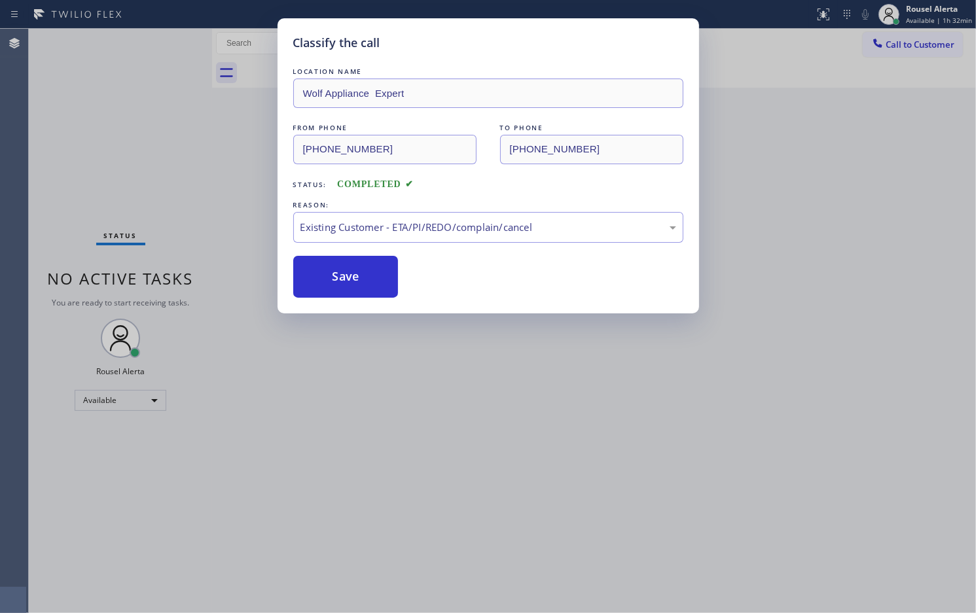
click at [478, 402] on div "Classify the call LOCATION NAME Wolf Appliance Expert FROM PHONE [PHONE_NUMBER]…" at bounding box center [488, 306] width 976 height 613
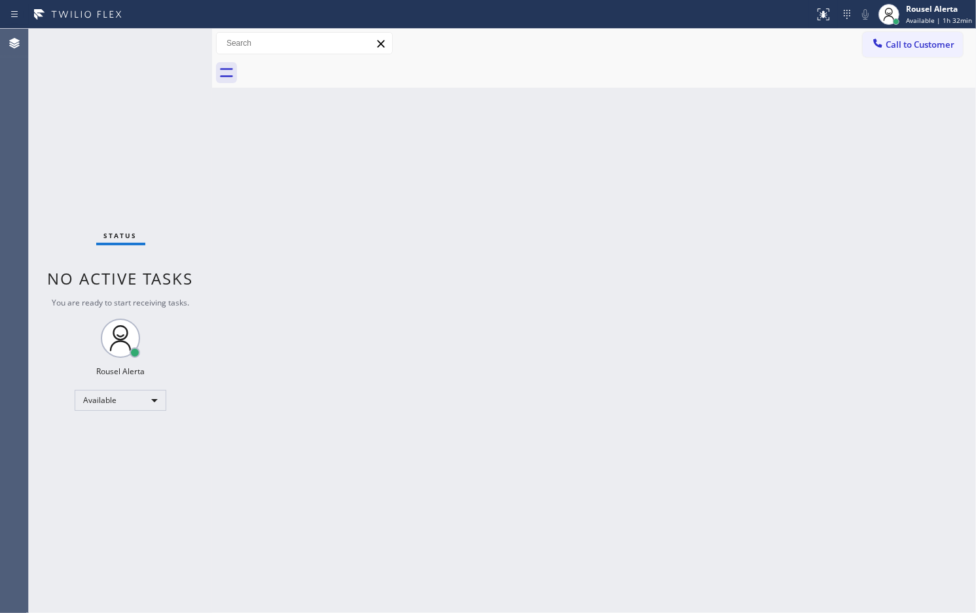
click at [342, 411] on div "Back to Dashboard Change Sender ID Customers Technicians Select a contact Outbo…" at bounding box center [594, 321] width 764 height 584
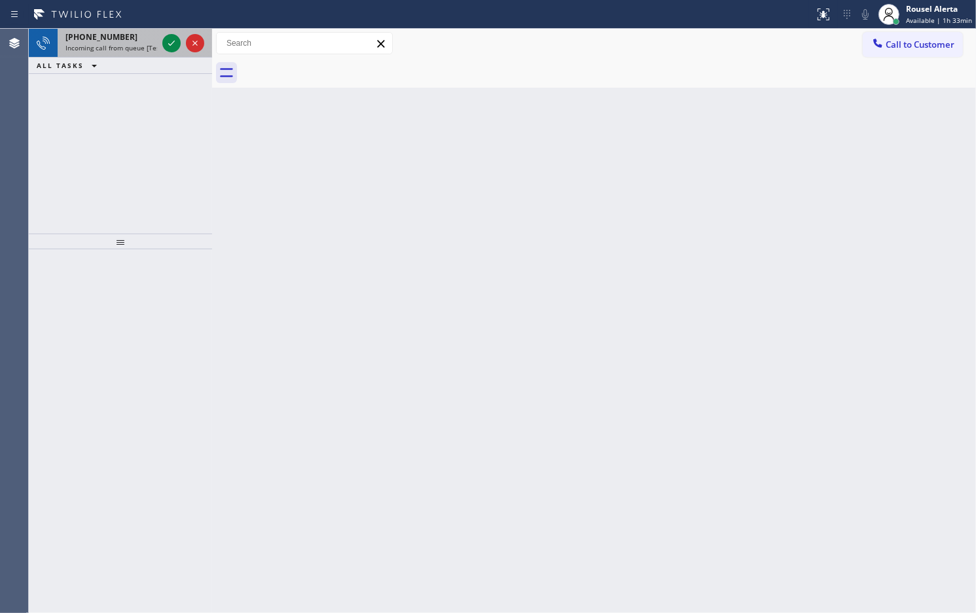
click at [109, 40] on span "[PHONE_NUMBER]" at bounding box center [101, 36] width 72 height 11
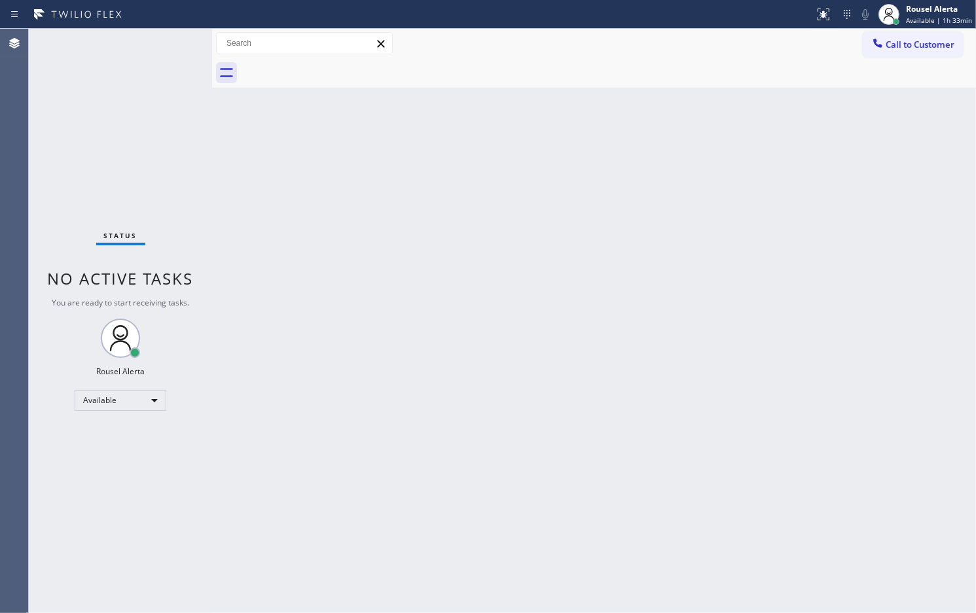
click at [287, 213] on div "Back to Dashboard Change Sender ID Customers Technicians Select a contact Outbo…" at bounding box center [594, 321] width 764 height 584
click at [713, 254] on div "Back to Dashboard Change Sender ID Customers Technicians Select a contact Outbo…" at bounding box center [594, 321] width 764 height 584
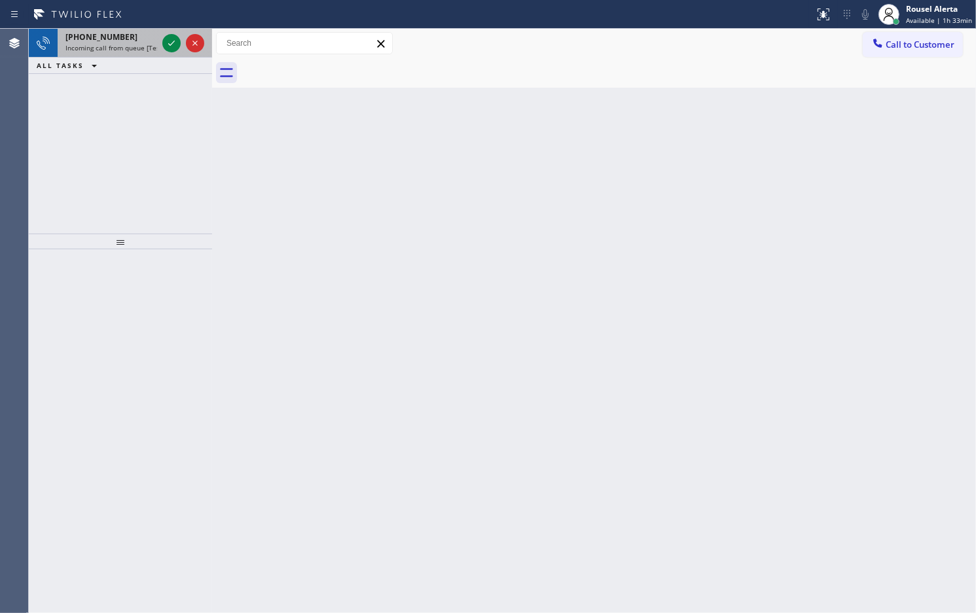
click at [129, 44] on span "Incoming call from queue [Test] All" at bounding box center [119, 47] width 109 height 9
click at [147, 47] on span "Incoming call from queue [Test] All" at bounding box center [119, 47] width 109 height 9
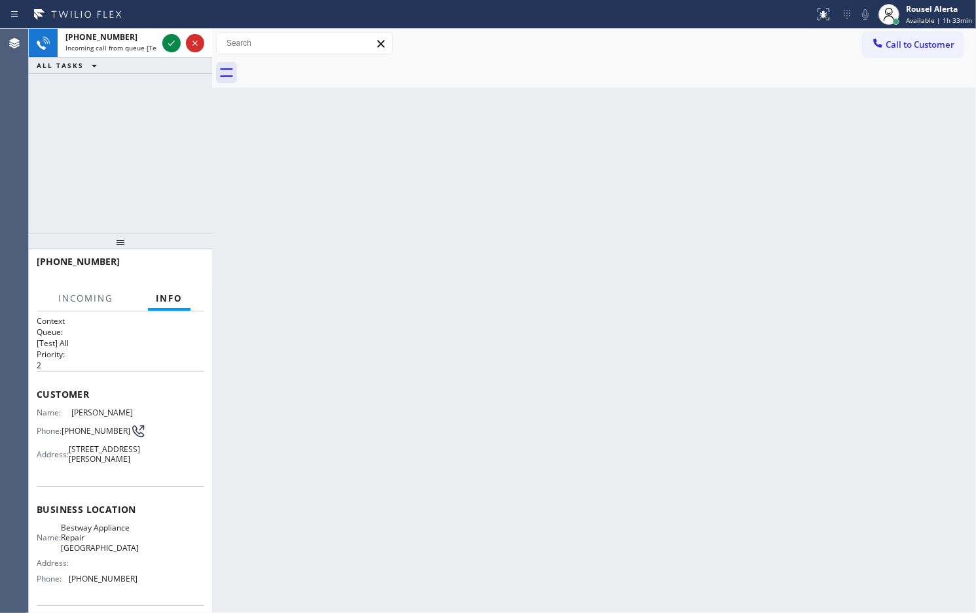
click at [283, 179] on div "Back to Dashboard Change Sender ID Customers Technicians Select a contact Outbo…" at bounding box center [594, 321] width 764 height 584
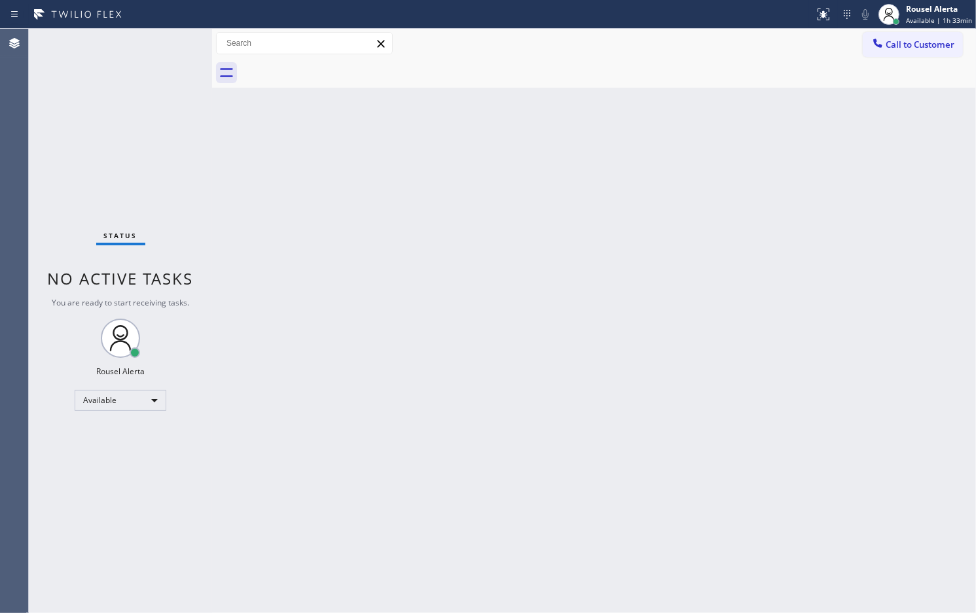
click at [148, 44] on div "Status No active tasks You are ready to start receiving tasks. Rousel Alerta Av…" at bounding box center [120, 321] width 183 height 584
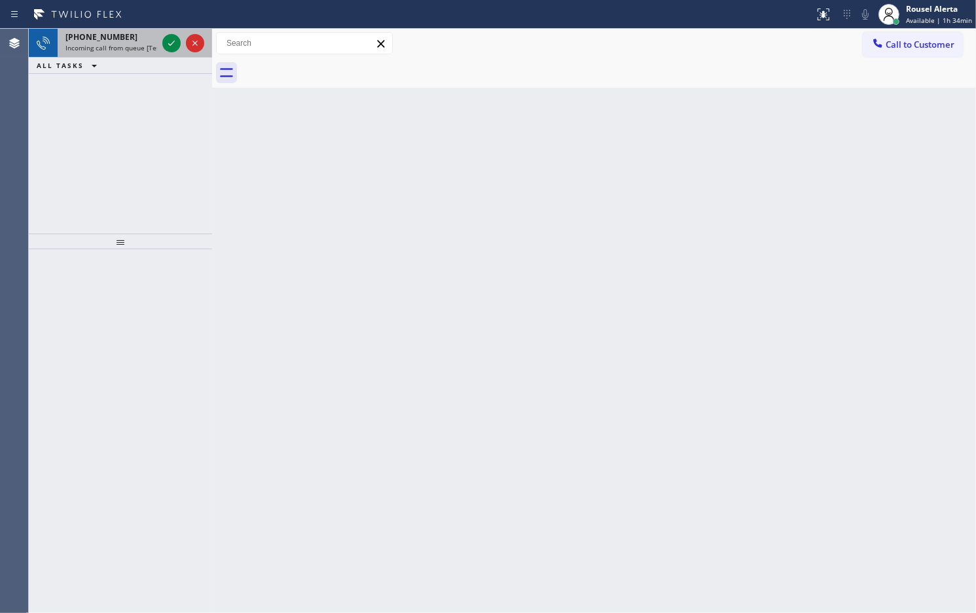
click at [118, 33] on span "[PHONE_NUMBER]" at bounding box center [101, 36] width 72 height 11
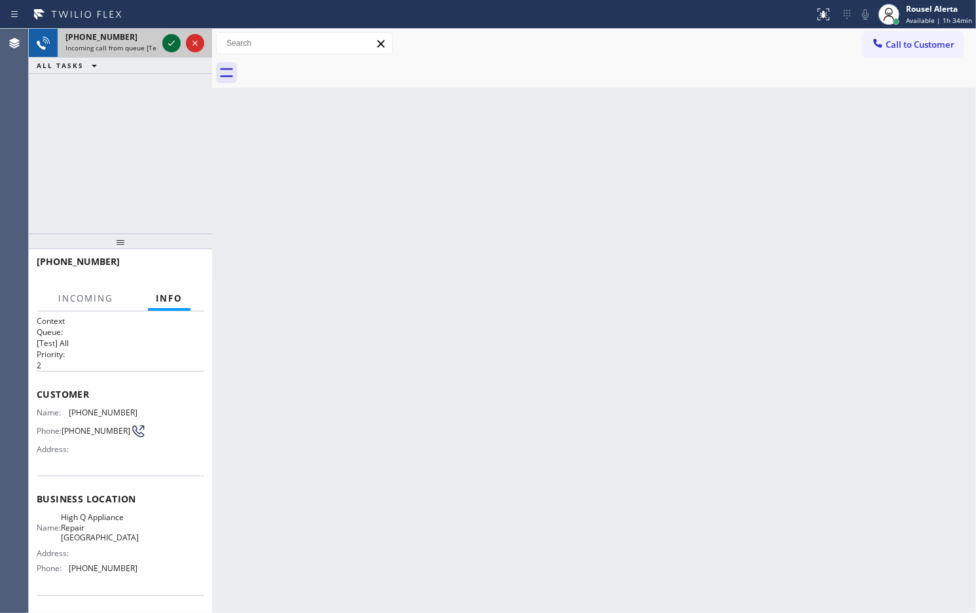
click at [164, 41] on icon at bounding box center [172, 43] width 16 height 16
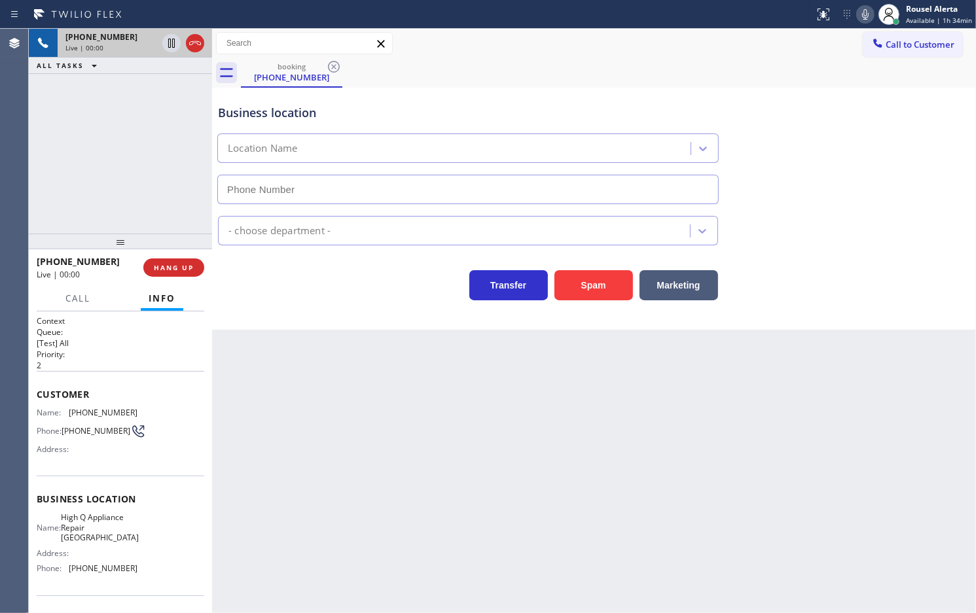
type input "[PHONE_NUMBER]"
click at [173, 270] on span "HANG UP" at bounding box center [174, 267] width 40 height 9
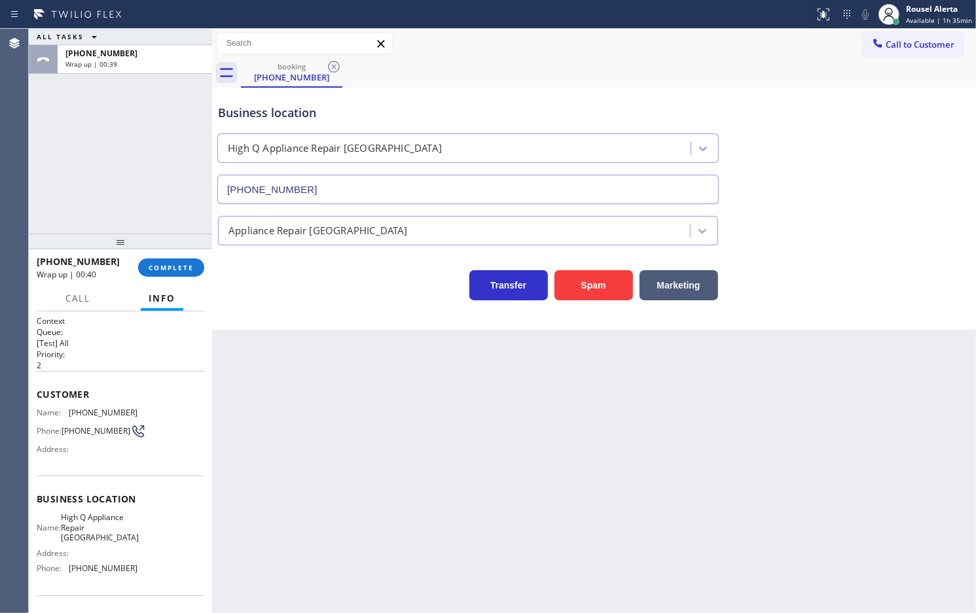
click at [96, 115] on div "ALL TASKS ALL TASKS ACTIVE TASKS TASKS IN WRAP UP [PHONE_NUMBER] Wrap up | 00:39" at bounding box center [120, 131] width 183 height 205
click at [171, 269] on span "COMPLETE" at bounding box center [171, 267] width 45 height 9
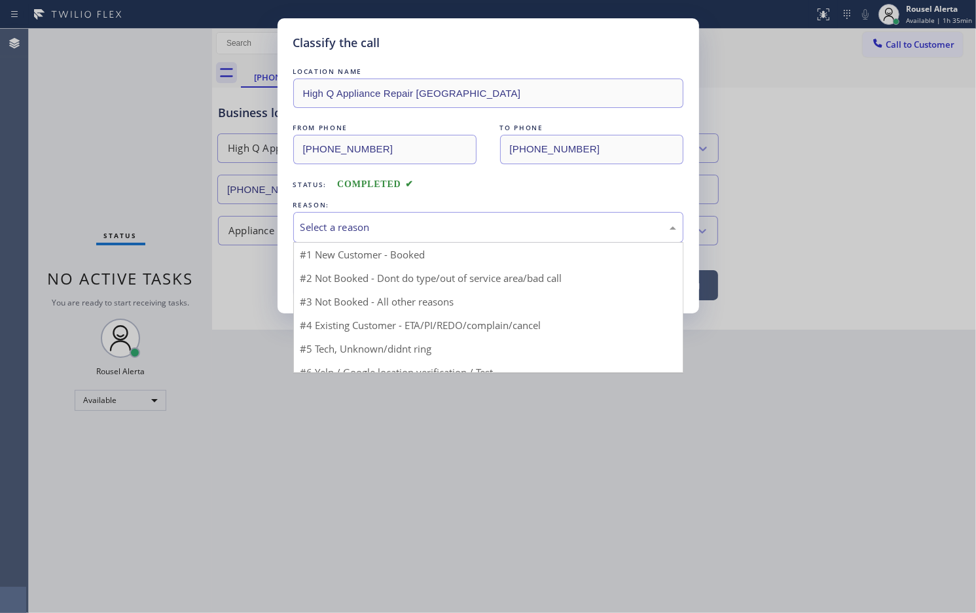
click at [360, 226] on div "Select a reason" at bounding box center [488, 227] width 376 height 15
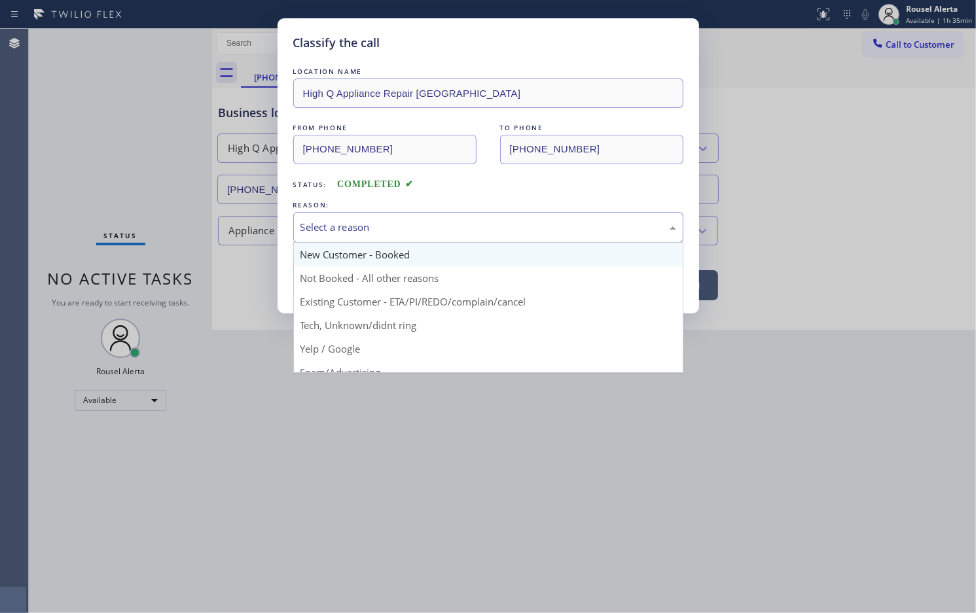
scroll to position [90, 0]
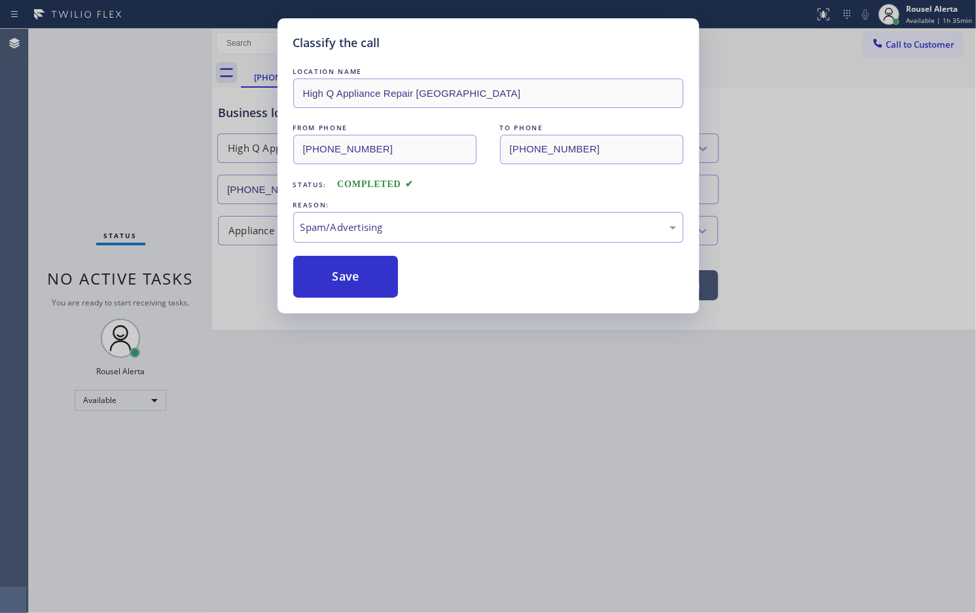
click at [331, 252] on div "LOCATION NAME High Q Appliance Repair [GEOGRAPHIC_DATA] FROM PHONE [PHONE_NUMBE…" at bounding box center [488, 181] width 390 height 233
click at [338, 273] on button "Save" at bounding box center [345, 277] width 105 height 42
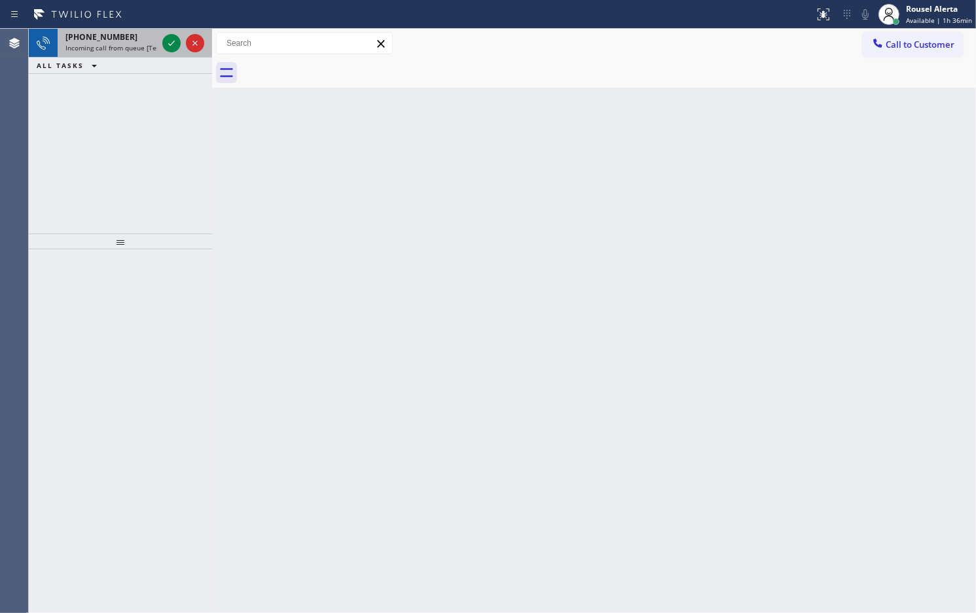
click at [135, 33] on div "[PHONE_NUMBER]" at bounding box center [111, 36] width 92 height 11
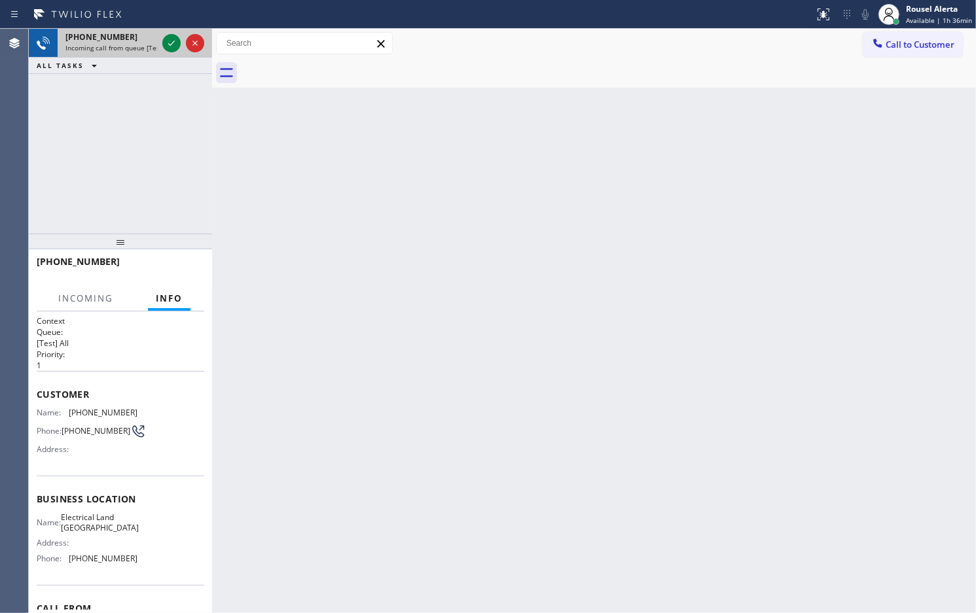
click at [141, 41] on div "[PHONE_NUMBER]" at bounding box center [111, 36] width 92 height 11
click at [142, 41] on div "[PHONE_NUMBER]" at bounding box center [111, 36] width 92 height 11
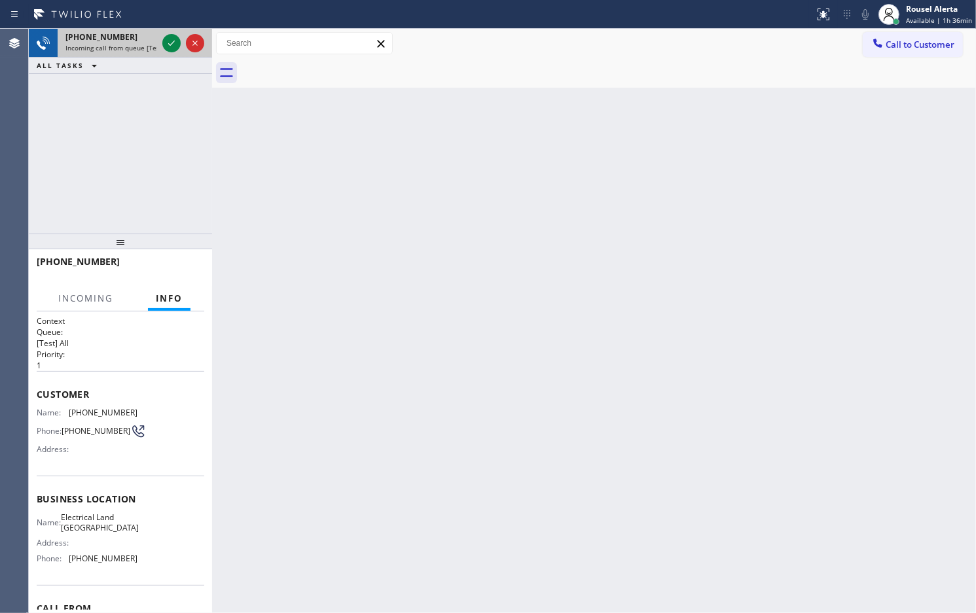
click at [142, 41] on div "[PHONE_NUMBER]" at bounding box center [111, 36] width 92 height 11
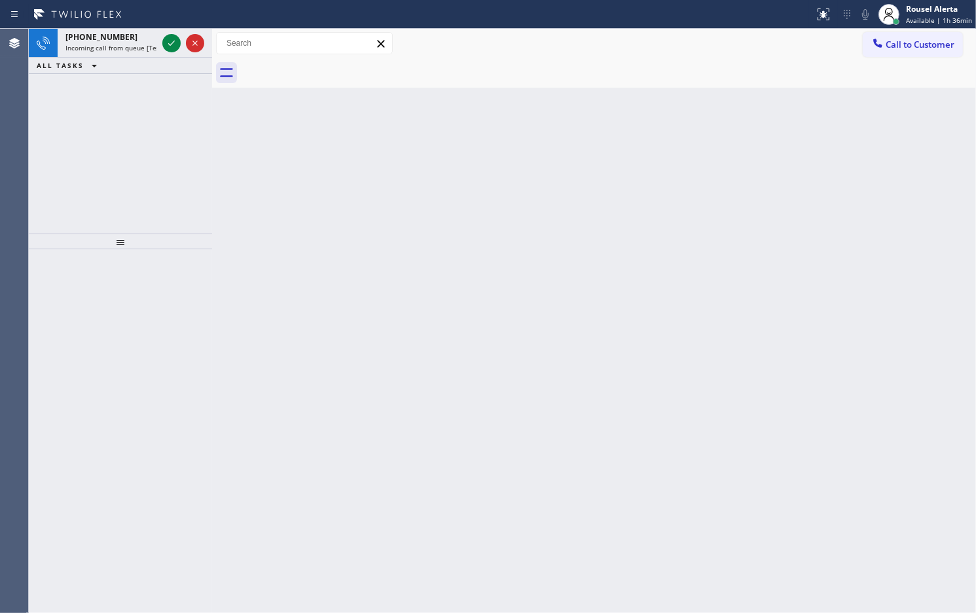
click at [154, 43] on span "Incoming call from queue [Test] All" at bounding box center [119, 47] width 109 height 9
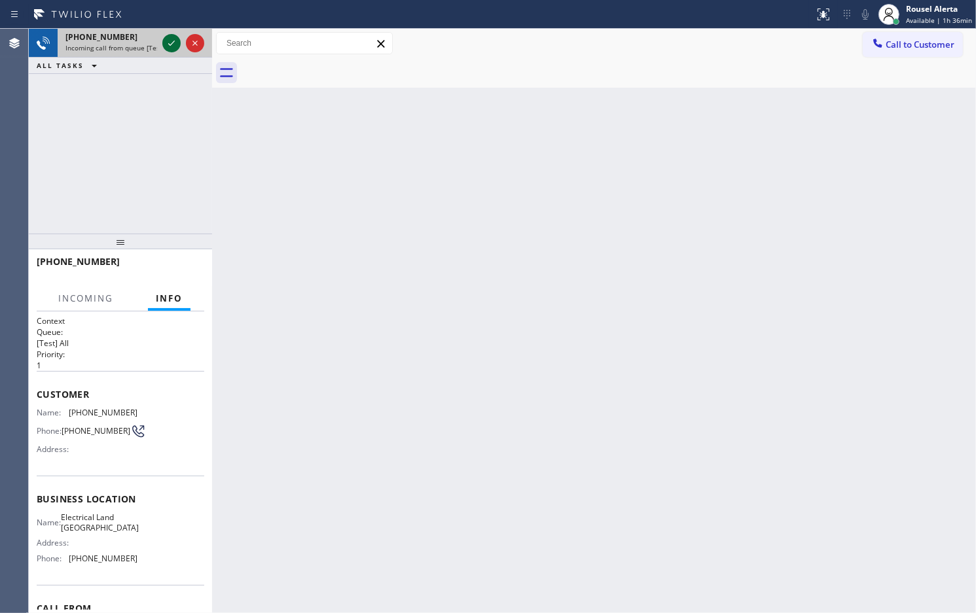
click at [171, 49] on icon at bounding box center [172, 43] width 16 height 16
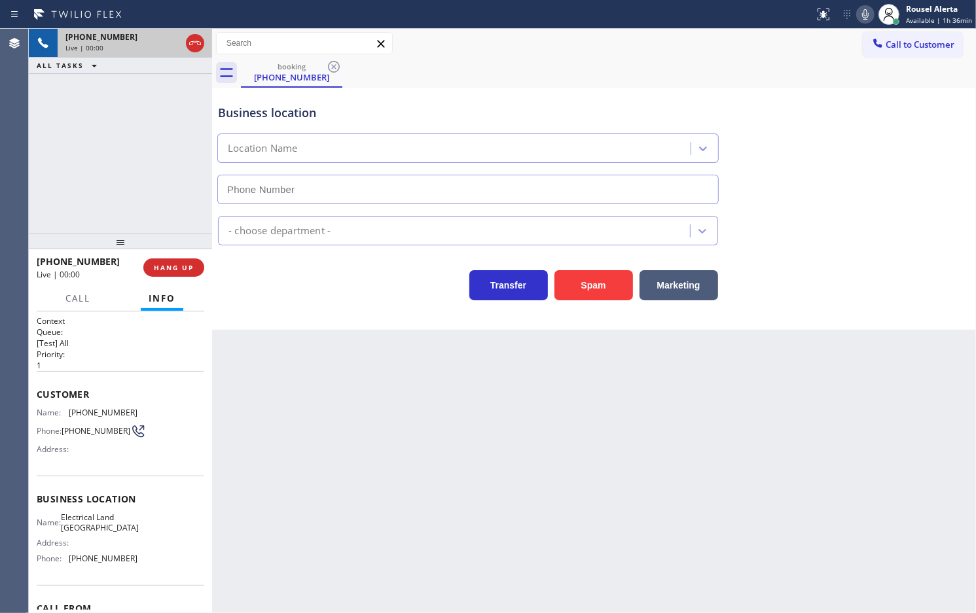
type input "[PHONE_NUMBER]"
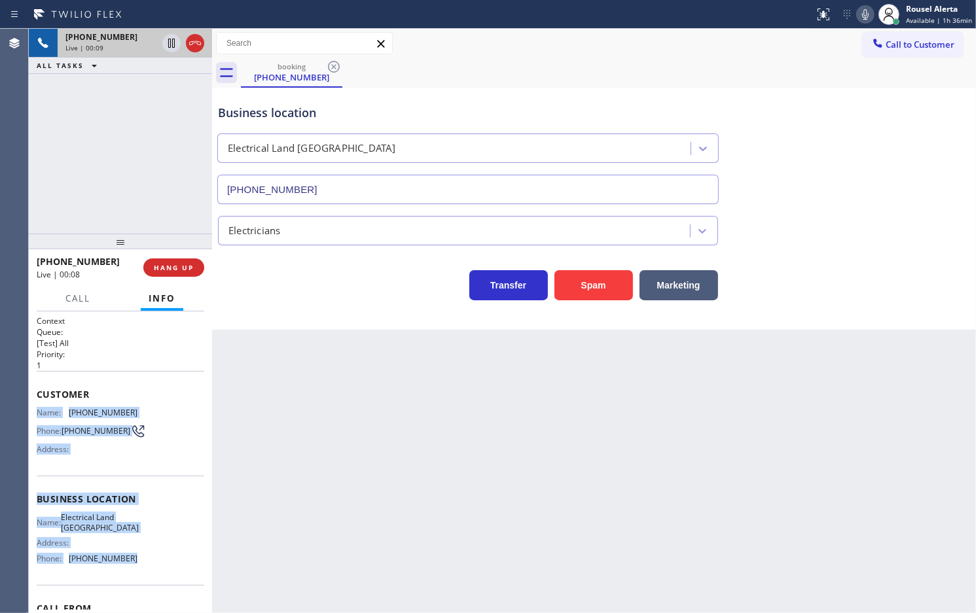
drag, startPoint x: 37, startPoint y: 407, endPoint x: 162, endPoint y: 580, distance: 214.1
click at [162, 580] on div "Context Queue: [Test] All Priority: 1 Customer Name: [PHONE_NUMBER] Phone: [PHO…" at bounding box center [121, 499] width 168 height 368
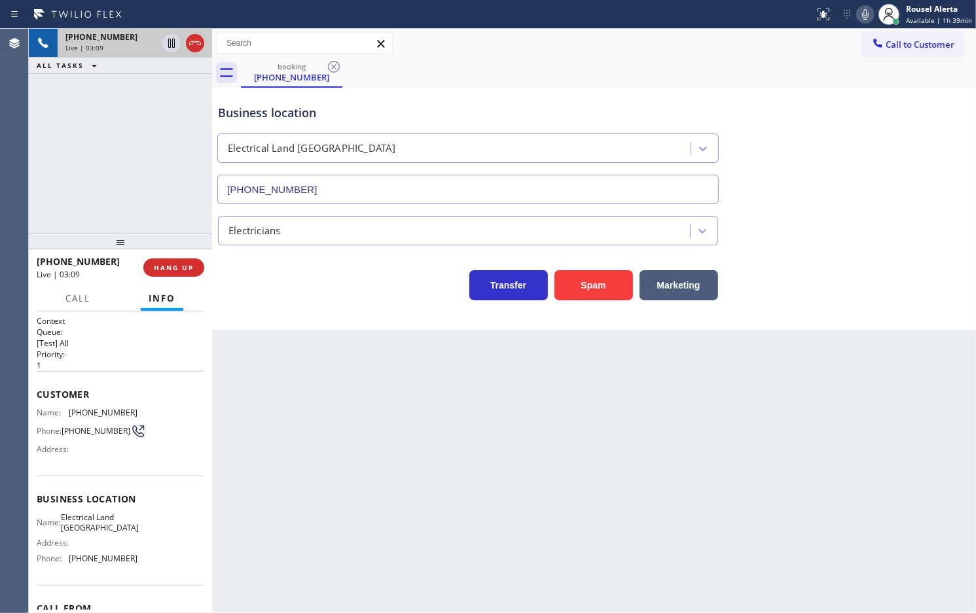
click at [142, 149] on div "[PHONE_NUMBER] Live | 03:09 ALL TASKS ALL TASKS ACTIVE TASKS TASKS IN WRAP UP" at bounding box center [120, 131] width 183 height 205
click at [166, 48] on icon at bounding box center [172, 43] width 16 height 16
click at [865, 14] on icon at bounding box center [865, 14] width 7 height 10
drag, startPoint x: 402, startPoint y: 493, endPoint x: 476, endPoint y: 594, distance: 125.0
click at [403, 494] on div "Back to Dashboard Change Sender ID Customers Technicians Select a contact Outbo…" at bounding box center [594, 321] width 764 height 584
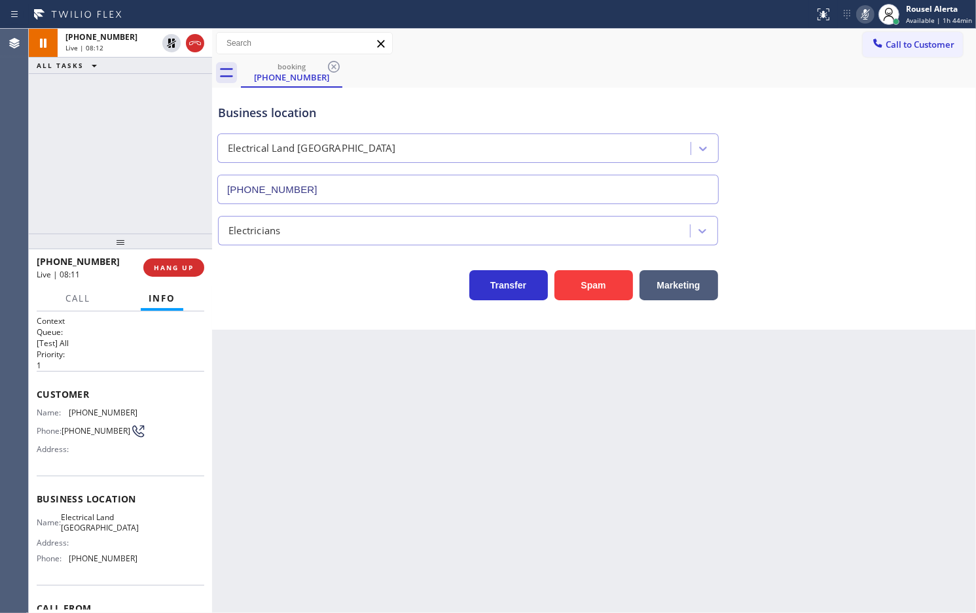
click at [85, 97] on div "[PHONE_NUMBER] Live | 08:12 ALL TASKS ALL TASKS ACTIVE TASKS TASKS IN WRAP UP" at bounding box center [120, 131] width 183 height 205
click at [174, 48] on icon at bounding box center [172, 43] width 16 height 16
click at [862, 10] on icon at bounding box center [865, 15] width 16 height 16
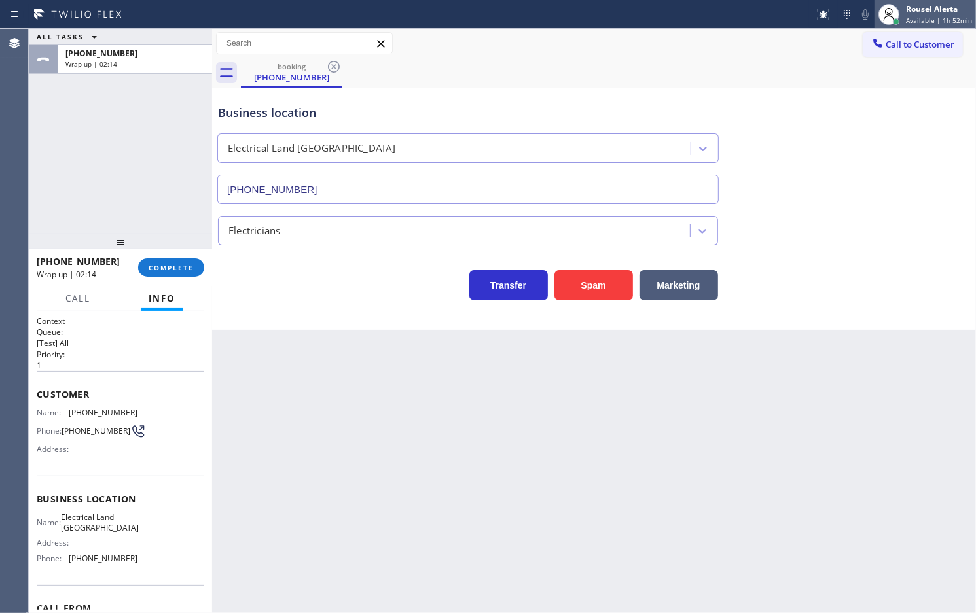
click at [941, 22] on span "Available | 1h 52min" at bounding box center [939, 20] width 66 height 9
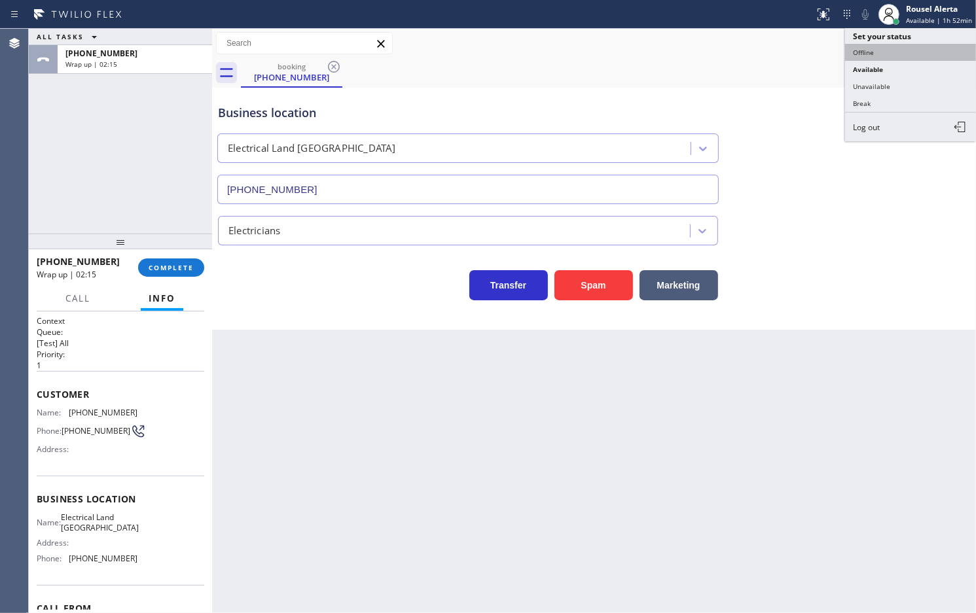
click at [941, 50] on button "Offline" at bounding box center [910, 52] width 131 height 17
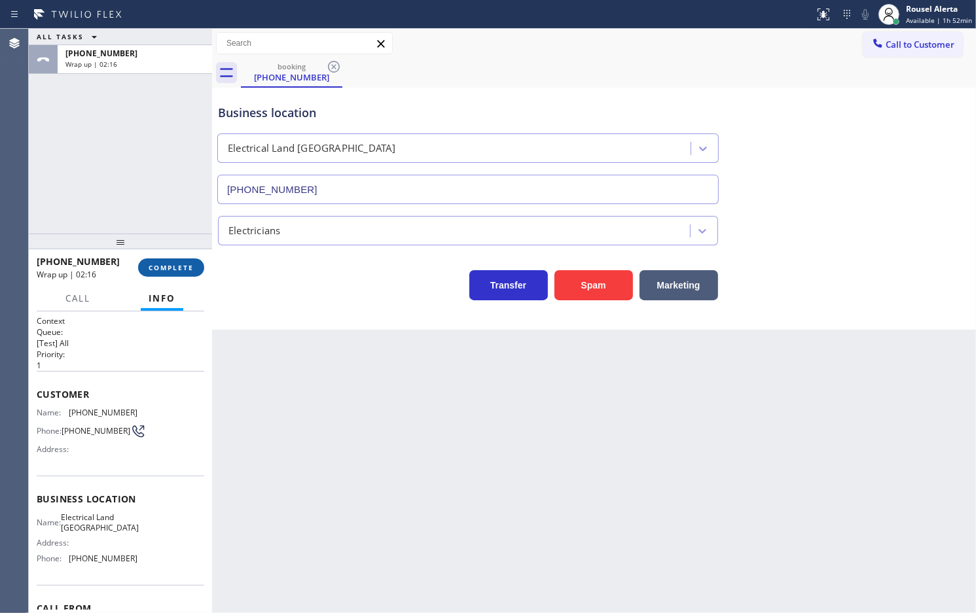
click at [180, 265] on span "COMPLETE" at bounding box center [171, 267] width 45 height 9
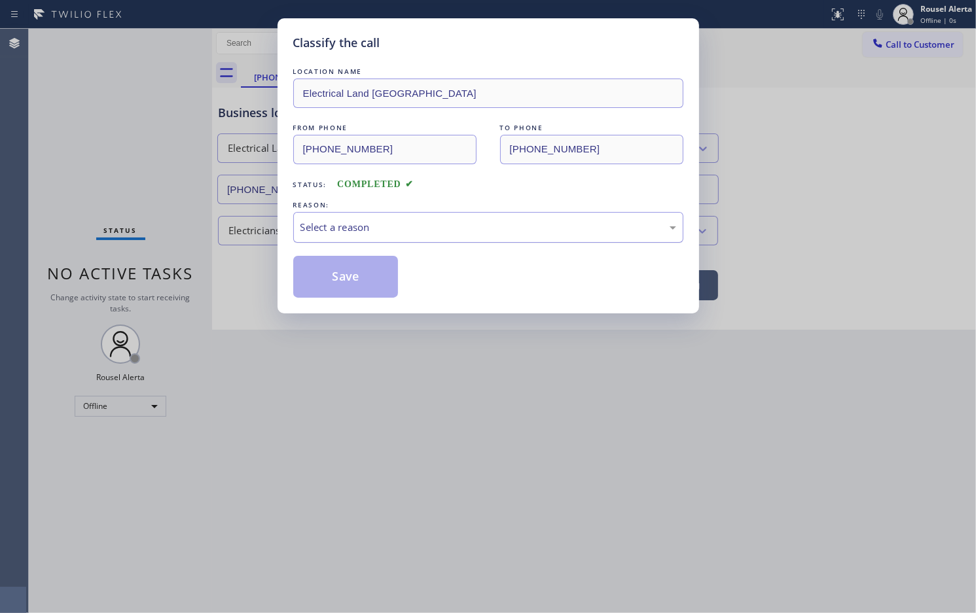
click at [353, 231] on div "Select a reason" at bounding box center [488, 227] width 376 height 15
click at [332, 278] on button "Save" at bounding box center [345, 277] width 105 height 42
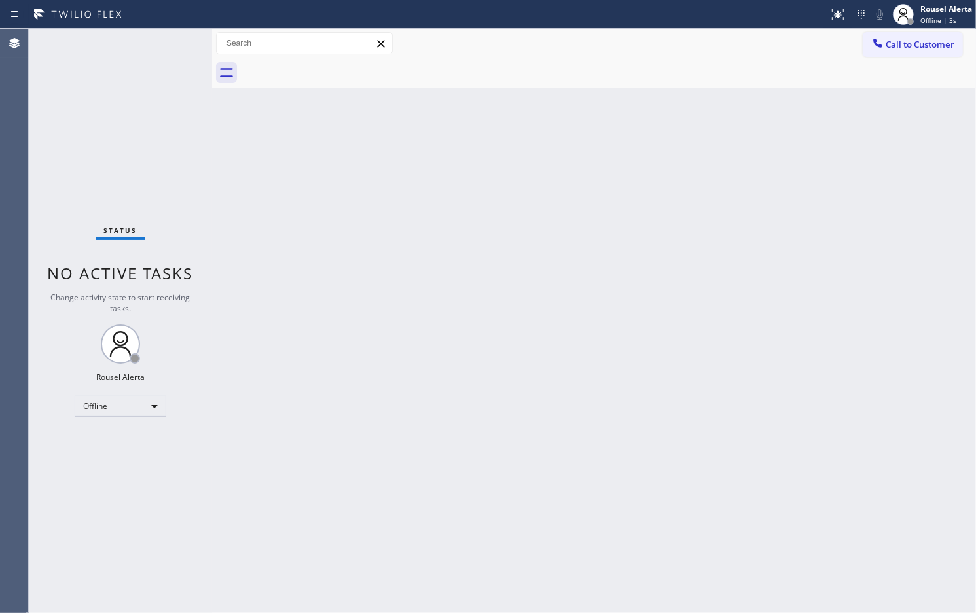
click at [728, 99] on div "Back to Dashboard Change Sender ID Customers Technicians Select a contact Outbo…" at bounding box center [594, 321] width 764 height 584
click at [917, 18] on div "Rousel Alerta Offline | 4s" at bounding box center [946, 14] width 58 height 23
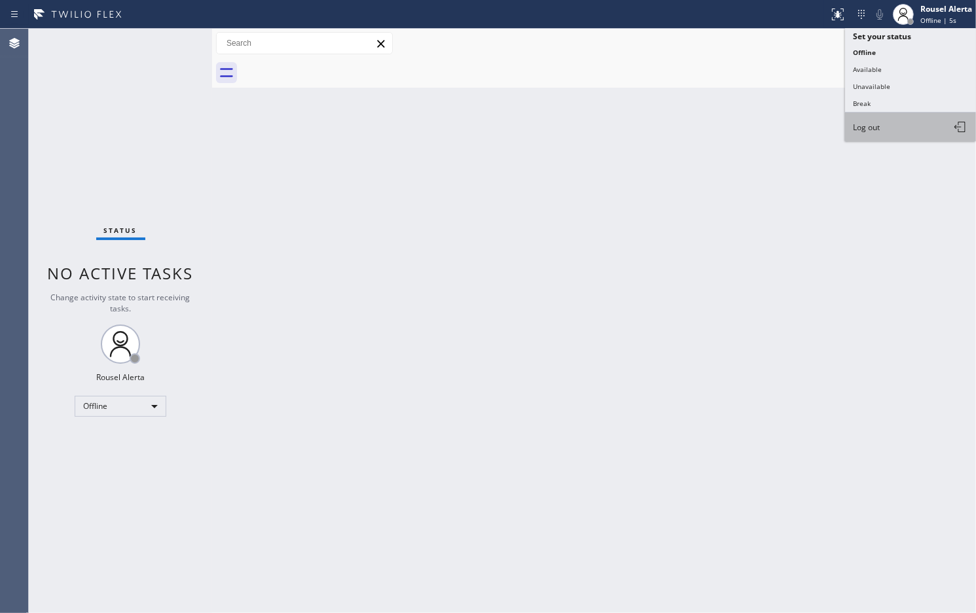
click at [907, 125] on button "Log out" at bounding box center [910, 127] width 131 height 29
